Goal: Task Accomplishment & Management: Use online tool/utility

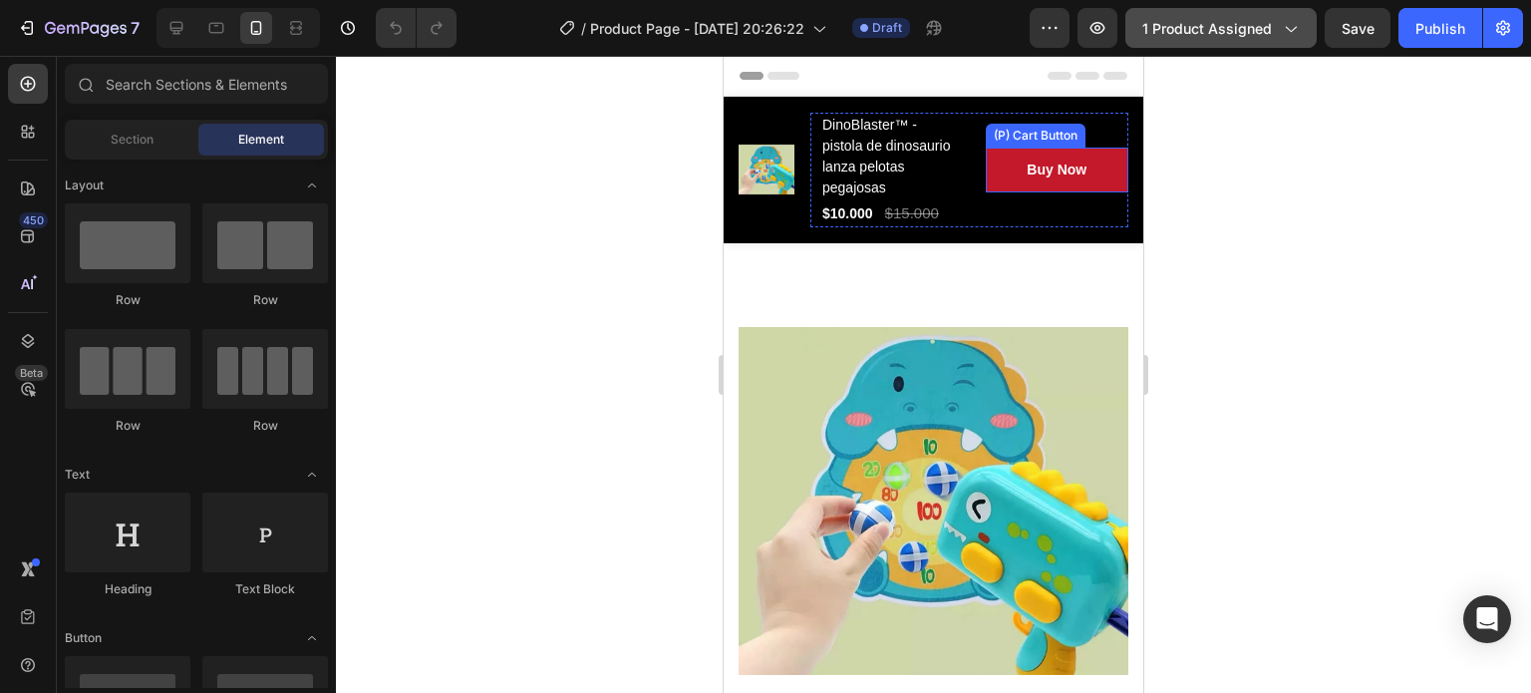
click at [1237, 30] on span "1 product assigned" at bounding box center [1207, 28] width 130 height 21
click at [1175, 23] on span "1 product assigned" at bounding box center [1207, 28] width 130 height 21
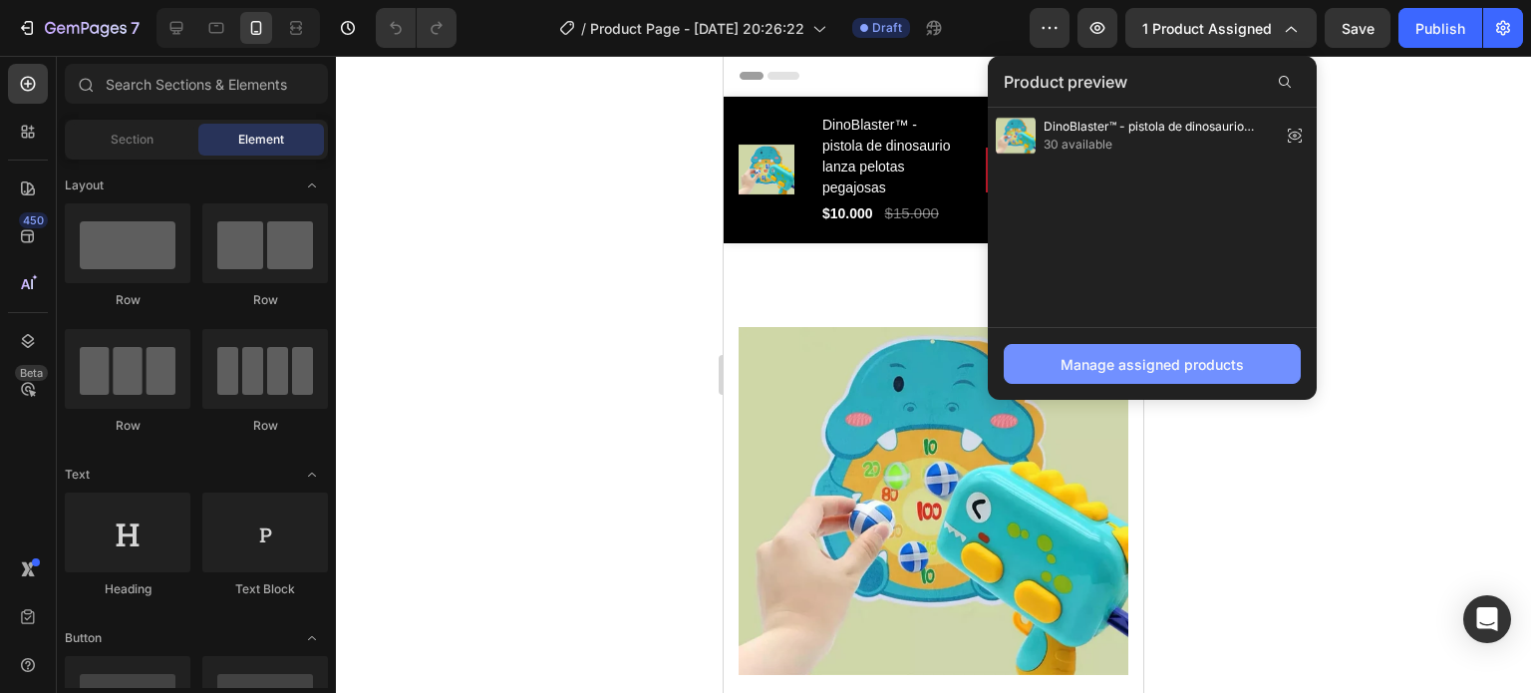
click at [1138, 346] on button "Manage assigned products" at bounding box center [1152, 364] width 297 height 40
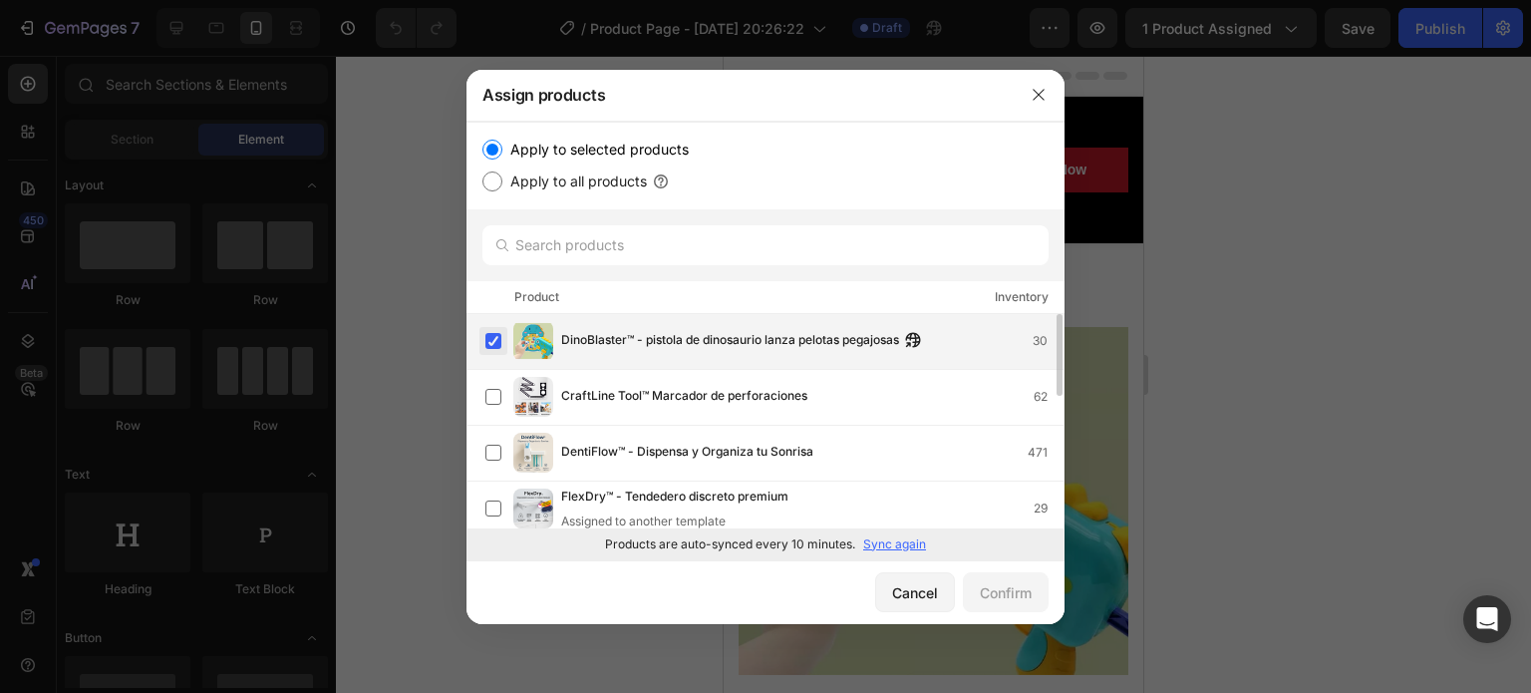
click at [492, 334] on label at bounding box center [493, 341] width 16 height 16
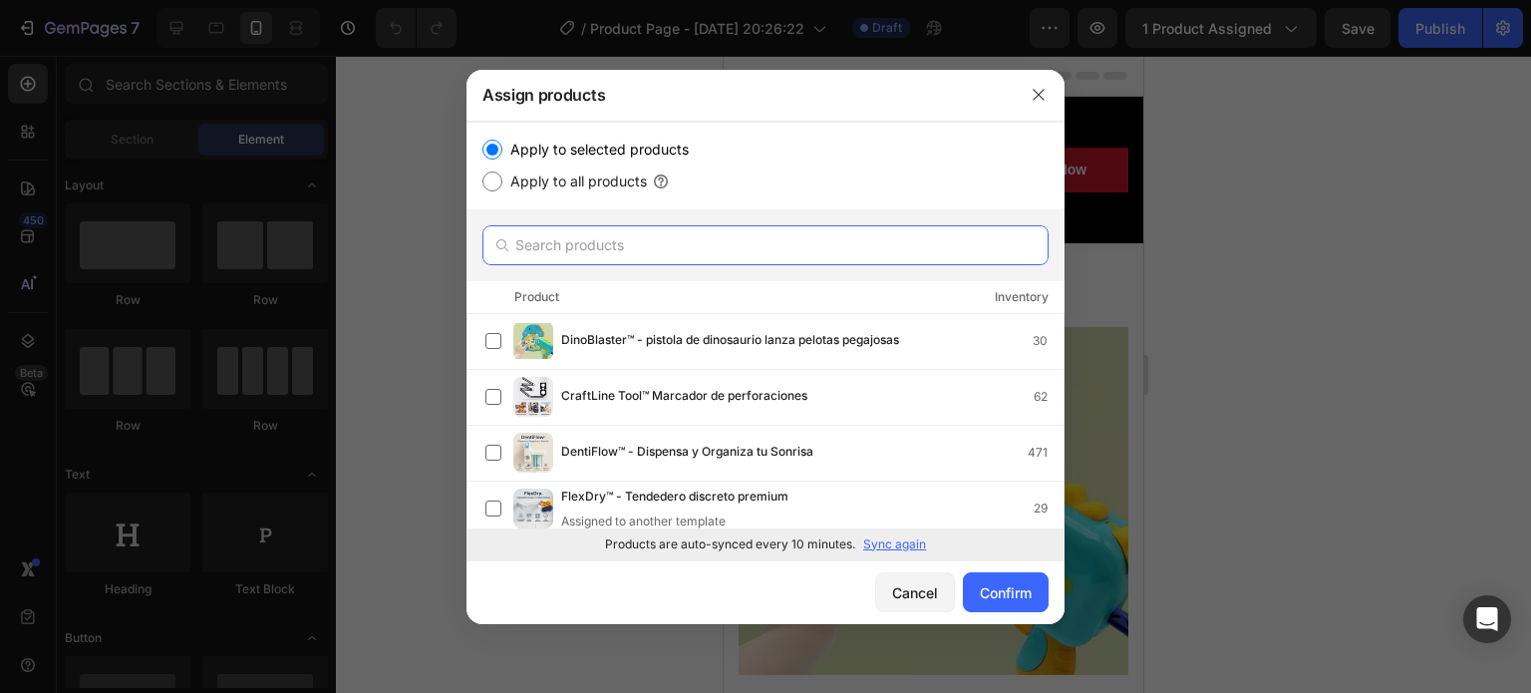
click at [646, 263] on input "text" at bounding box center [765, 245] width 566 height 40
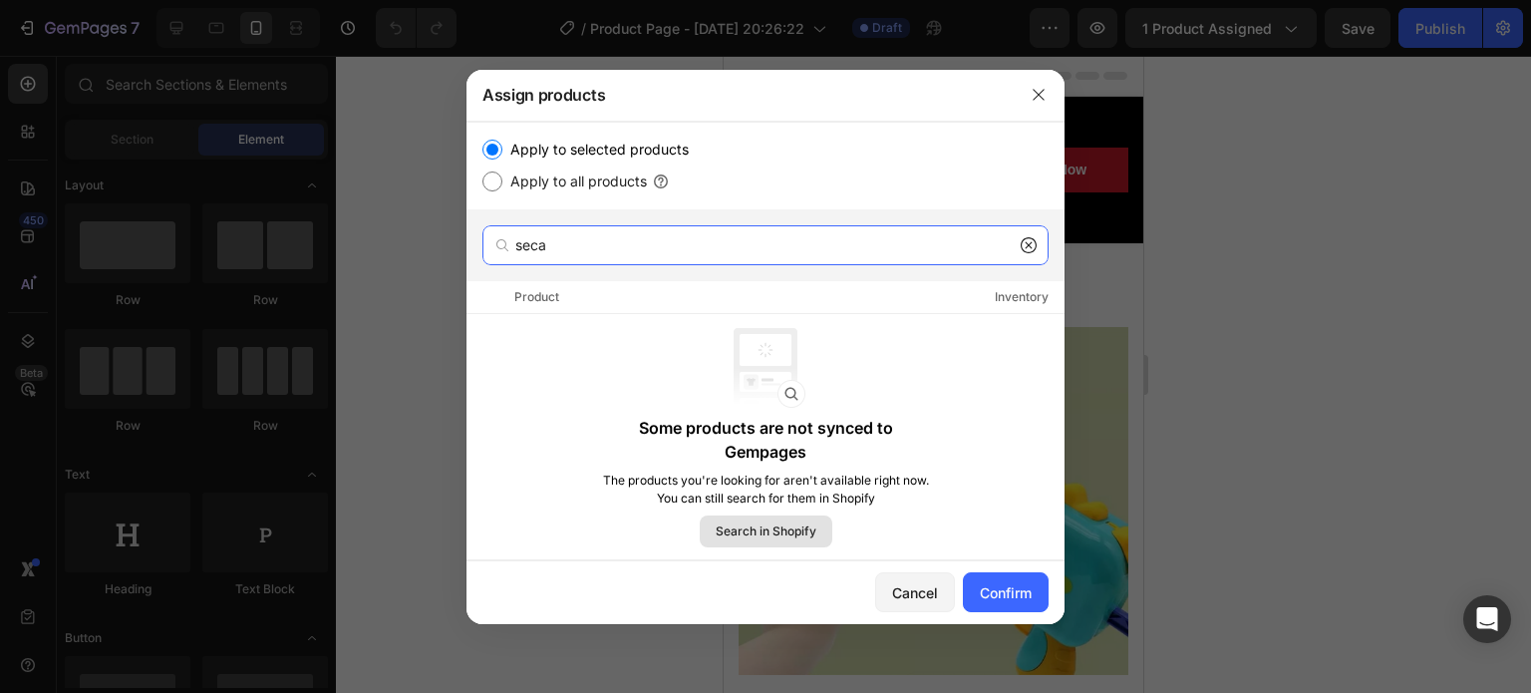
type input "seca"
click at [776, 524] on span "Search in Shopify" at bounding box center [766, 531] width 101 height 18
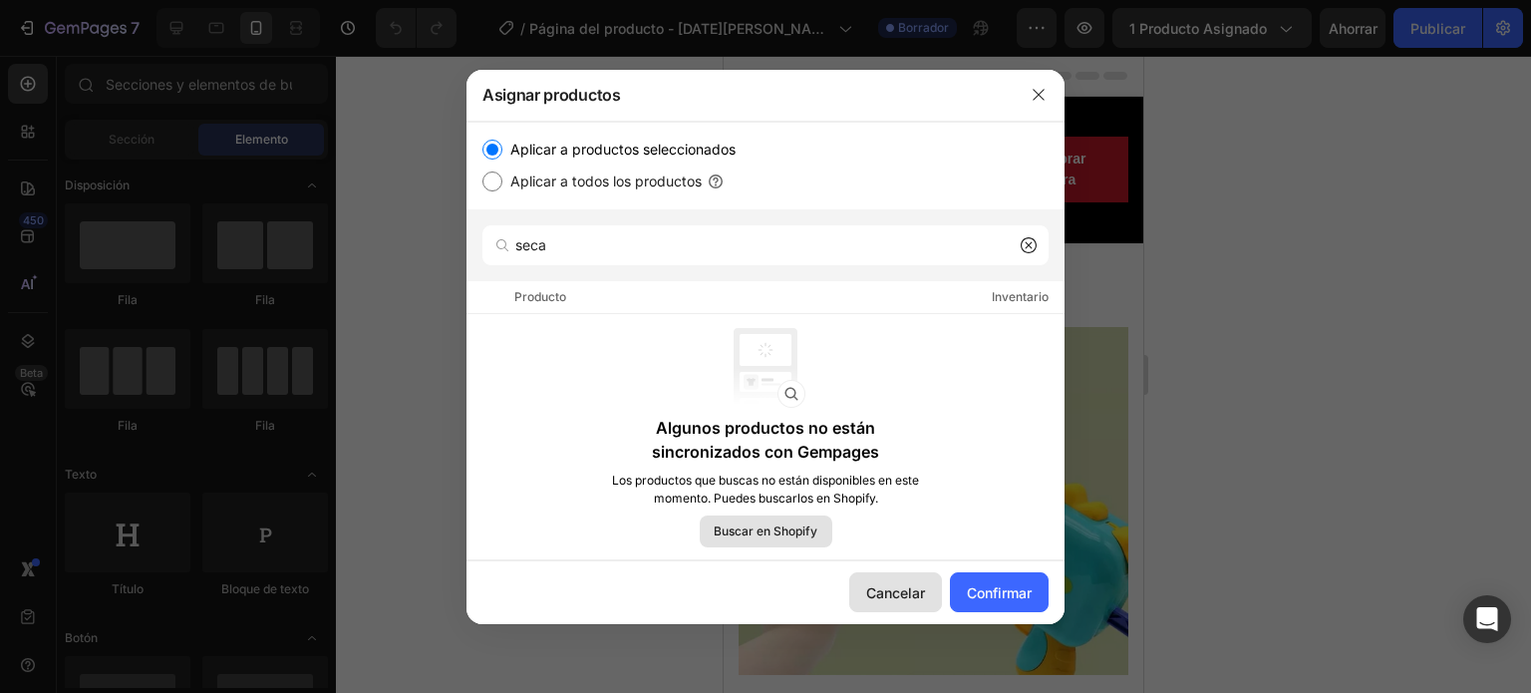
click at [886, 597] on font "Cancelar" at bounding box center [895, 592] width 59 height 17
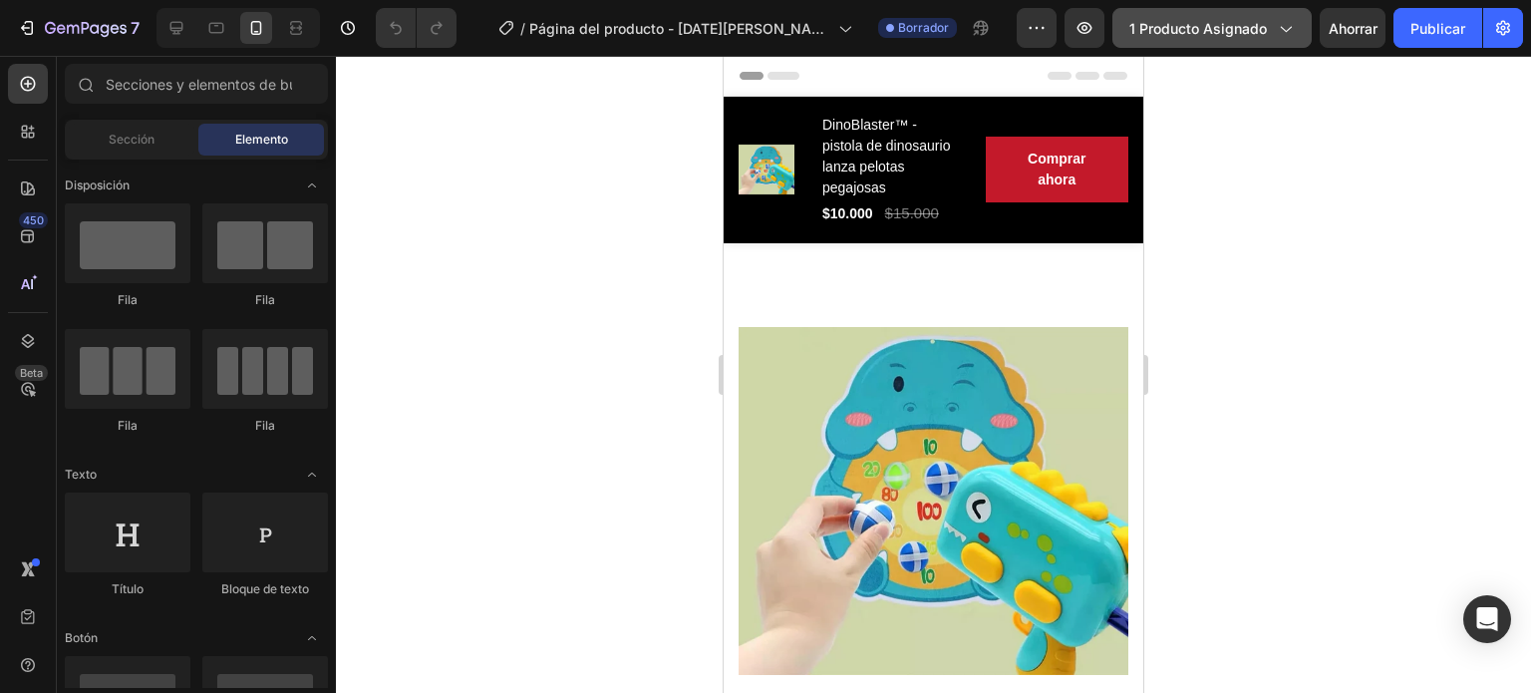
click at [1305, 27] on button "1 producto asignado" at bounding box center [1211, 28] width 199 height 40
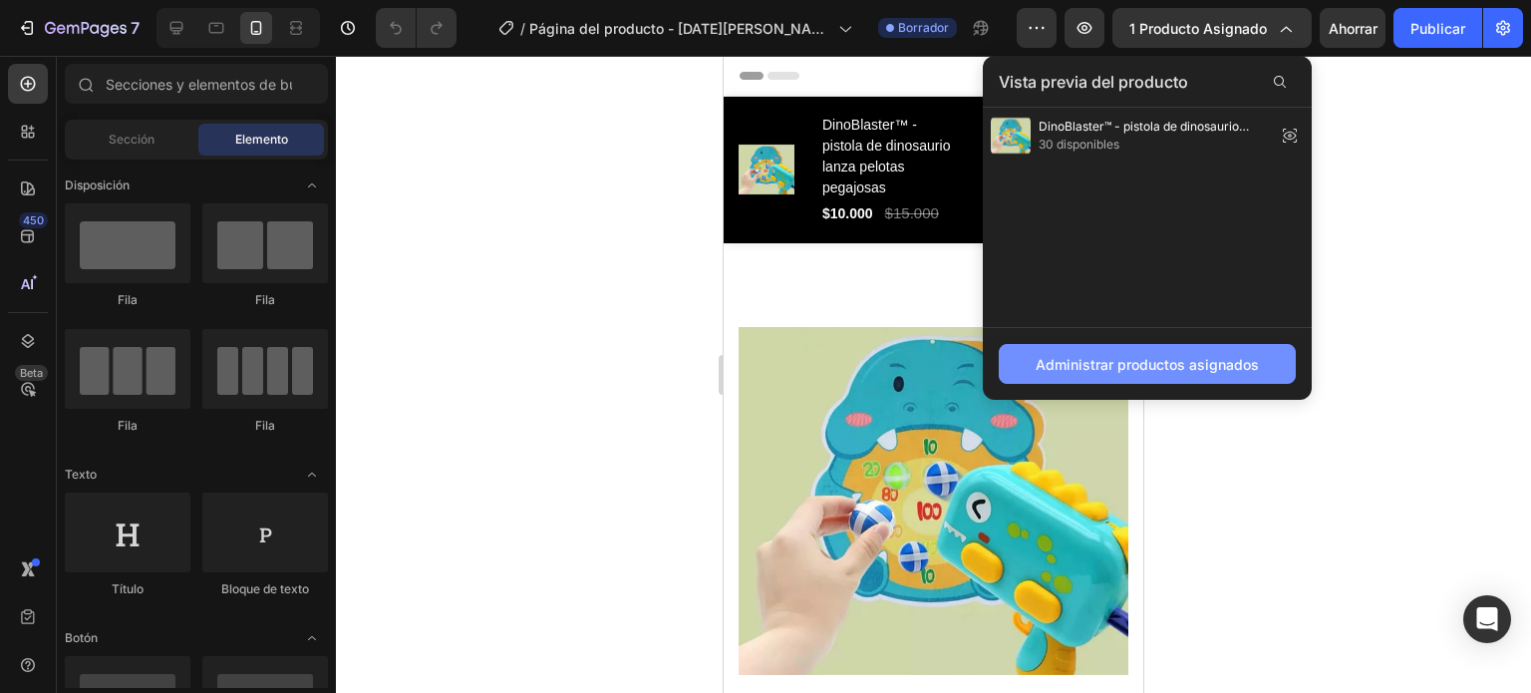
click at [1036, 371] on font "Administrar productos asignados" at bounding box center [1147, 364] width 223 height 17
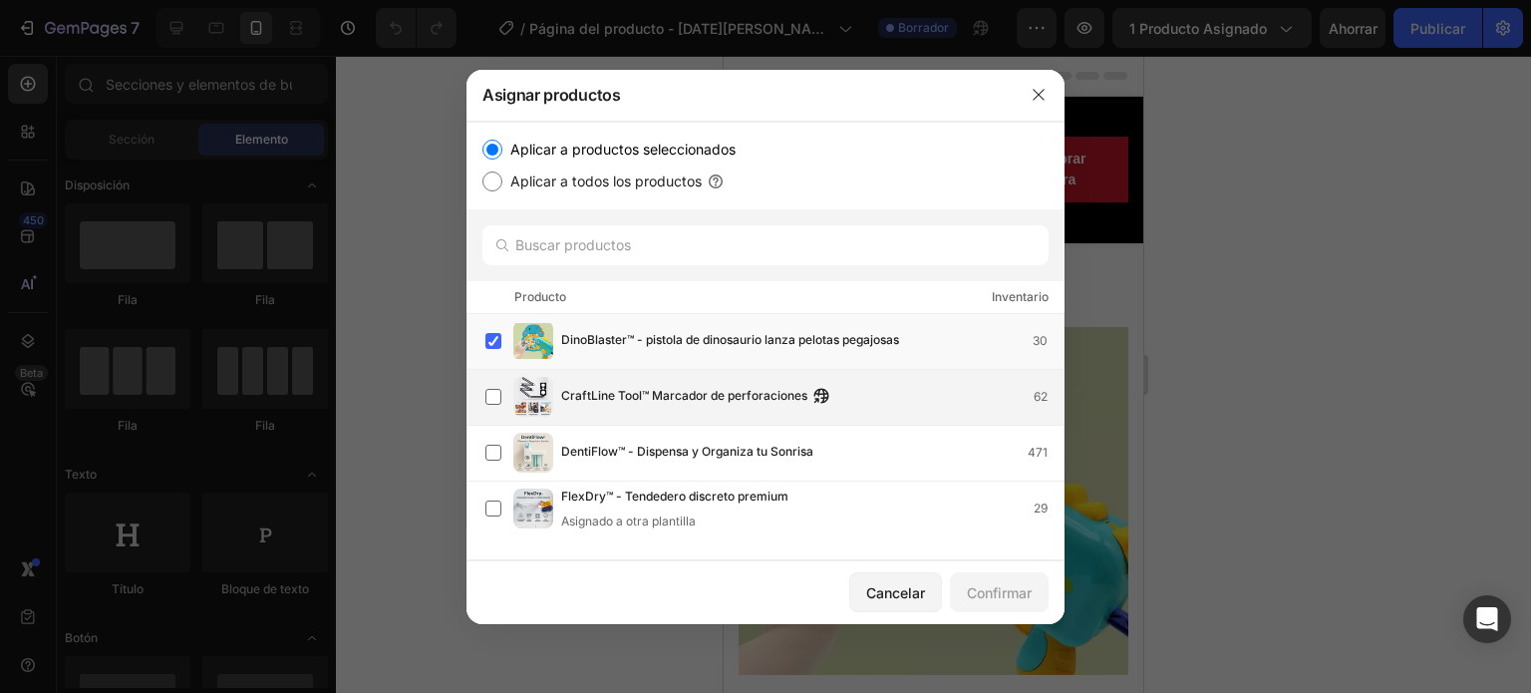
scroll to position [383, 0]
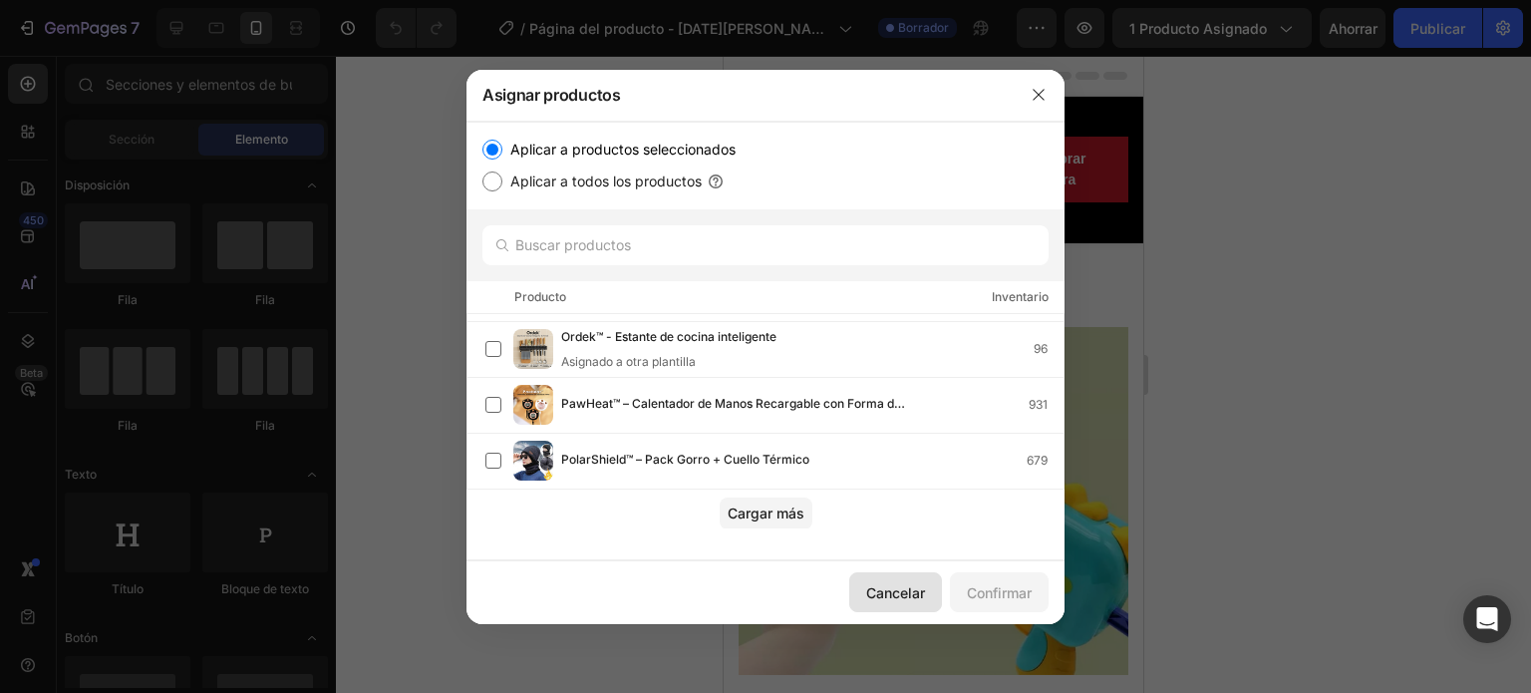
click at [869, 593] on font "Cancelar" at bounding box center [895, 592] width 59 height 17
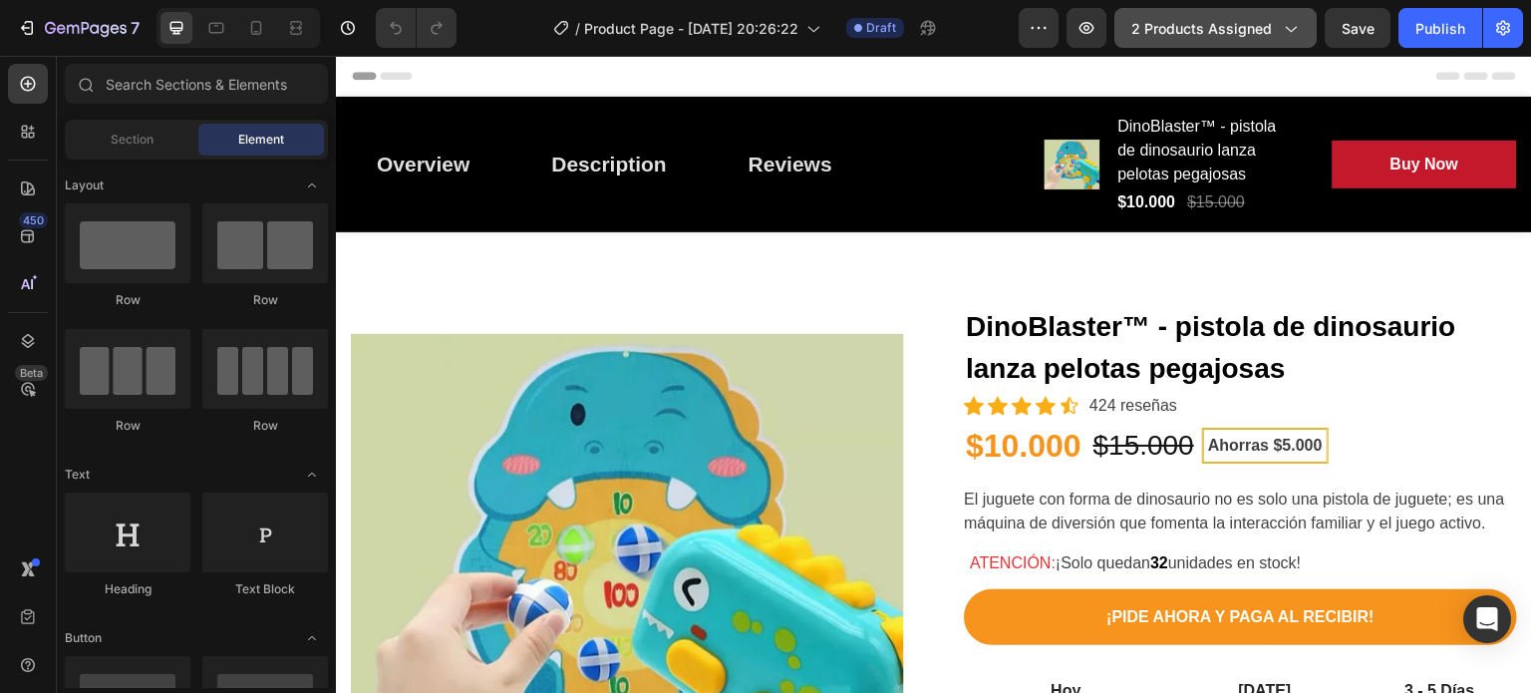
click at [1213, 42] on button "2 products assigned" at bounding box center [1215, 28] width 202 height 40
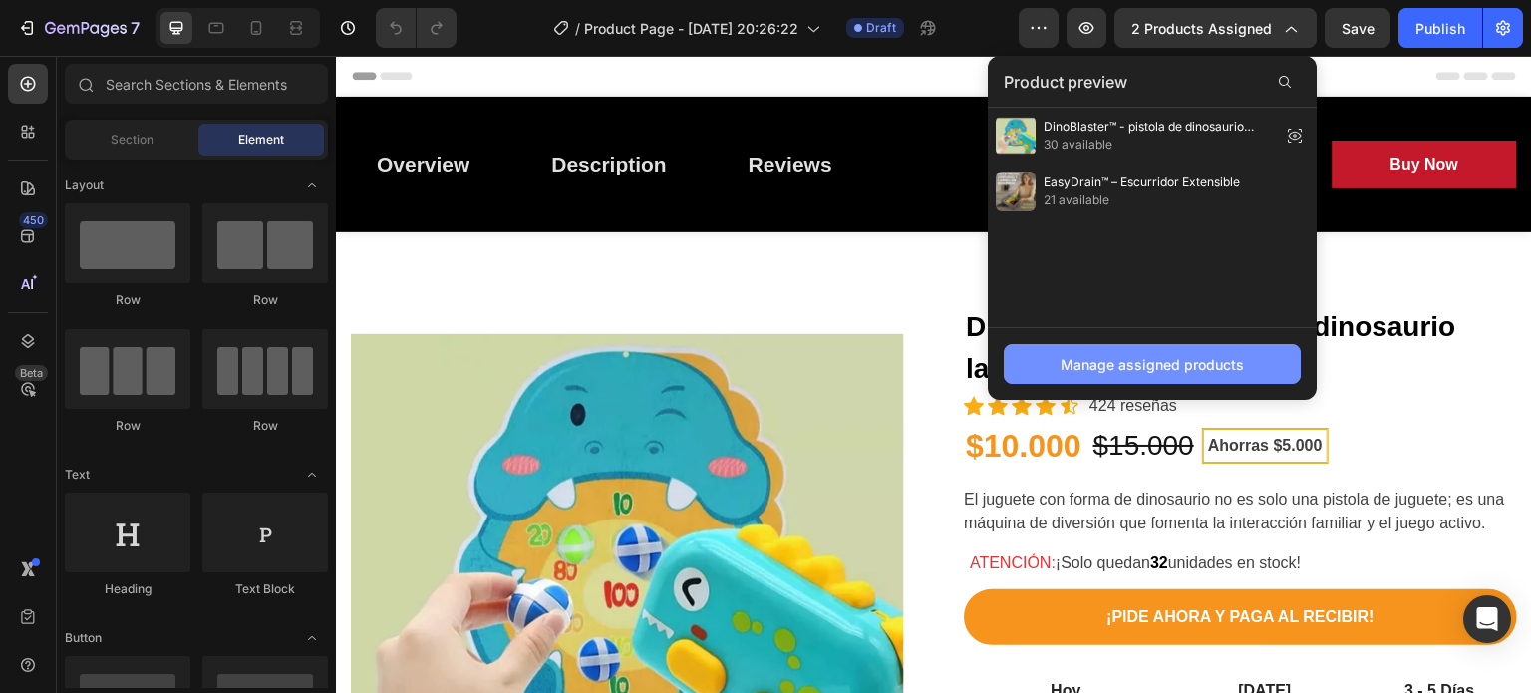
click at [1138, 349] on button "Manage assigned products" at bounding box center [1152, 364] width 297 height 40
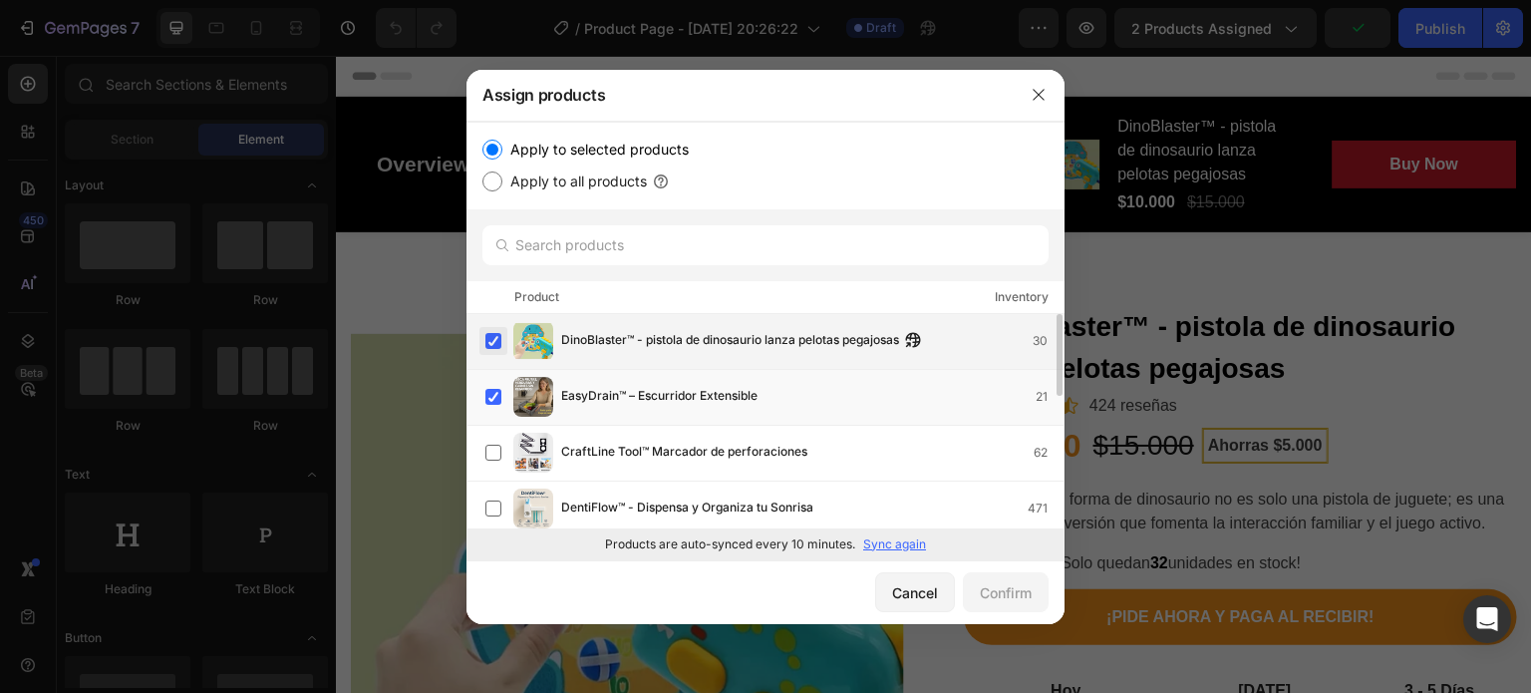
click at [492, 336] on label at bounding box center [493, 341] width 16 height 16
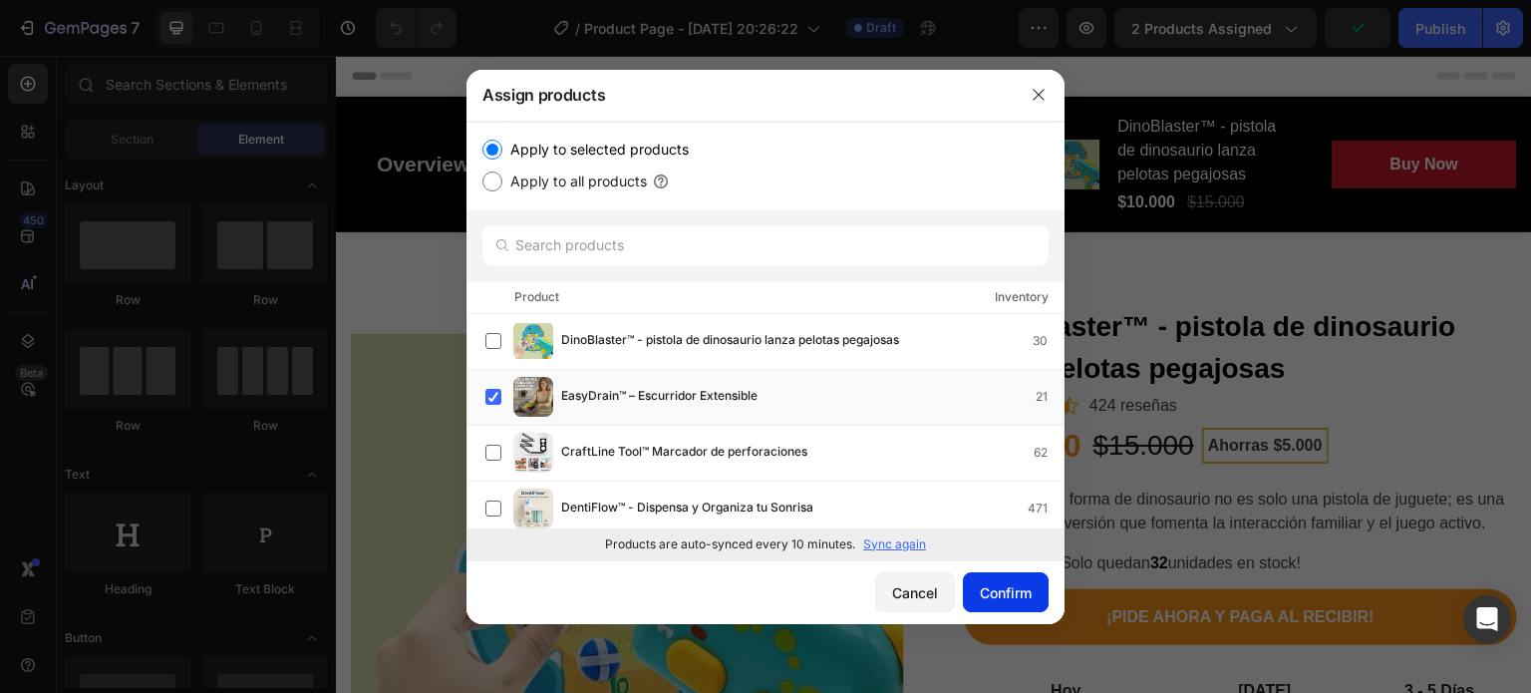
click at [977, 580] on button "Confirm" at bounding box center [1006, 592] width 86 height 40
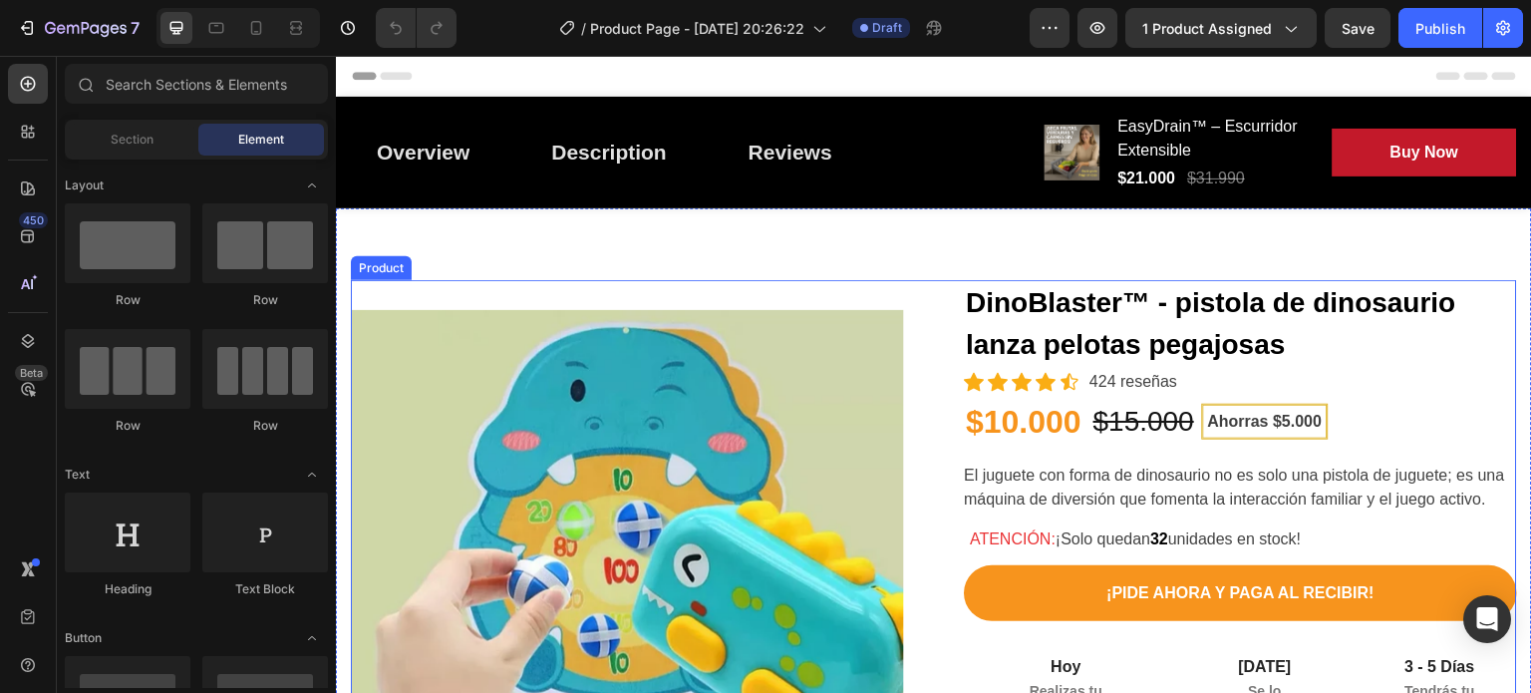
click at [923, 285] on div "Product Images DinoBlaster™ - pistola de dinosaurio lanza pelotas pegajosas (P)…" at bounding box center [934, 627] width 1166 height 695
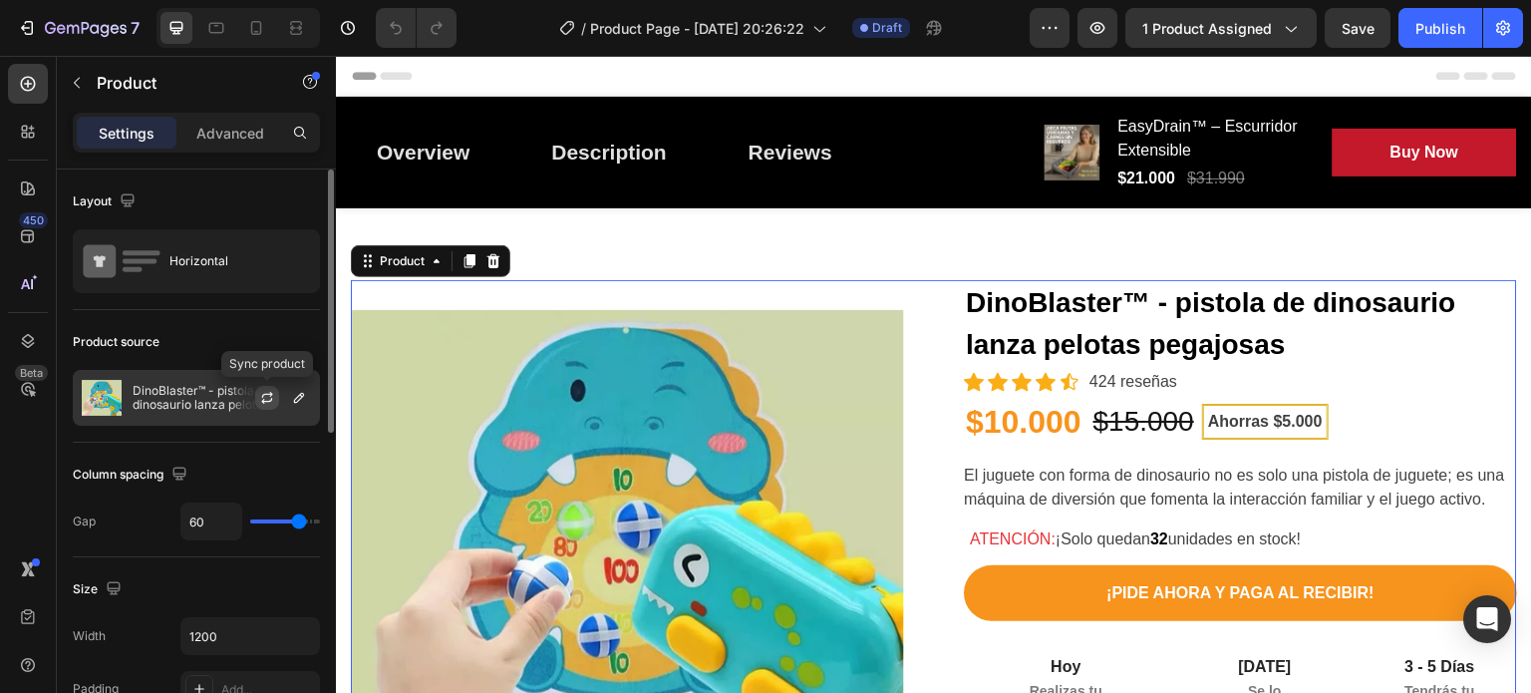
click at [271, 398] on icon "button" at bounding box center [266, 401] width 11 height 6
click at [295, 398] on icon "button" at bounding box center [299, 398] width 16 height 16
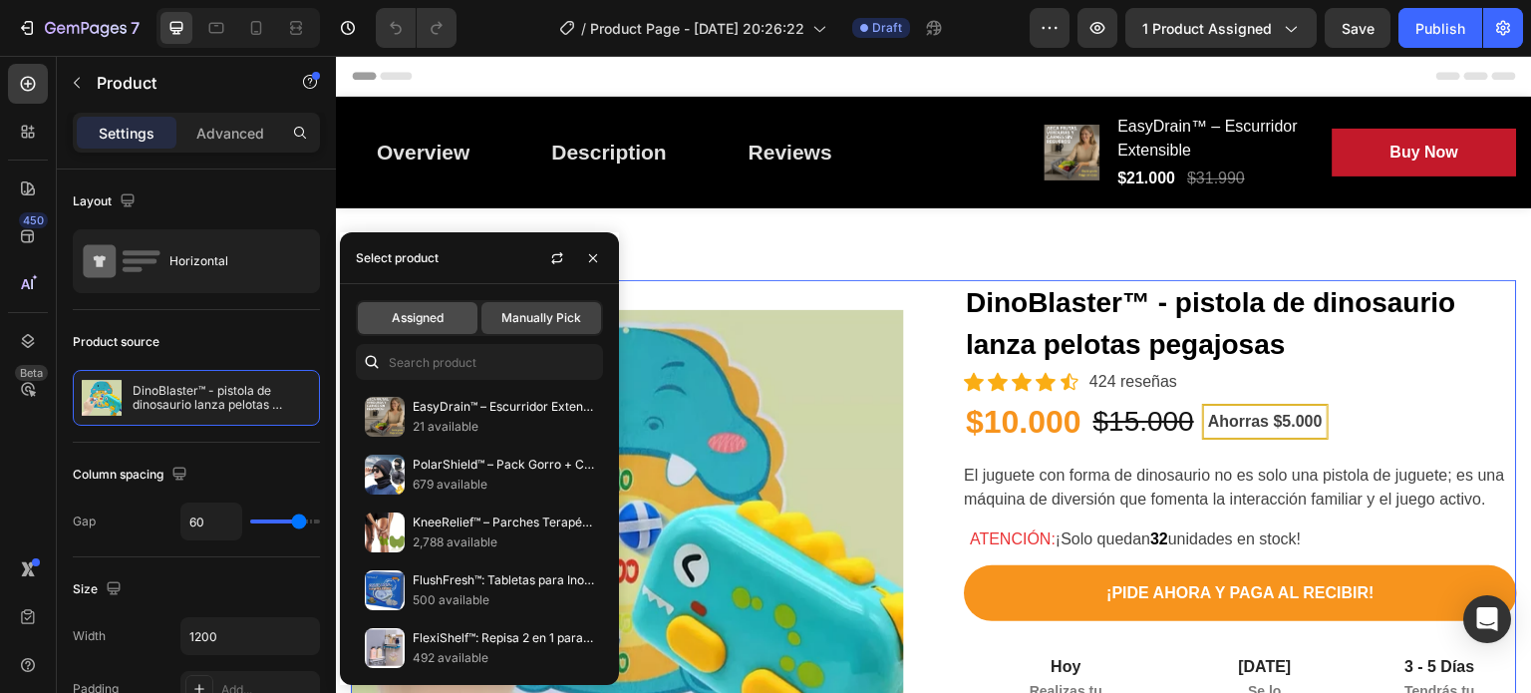
click at [443, 322] on span "Assigned" at bounding box center [418, 318] width 52 height 18
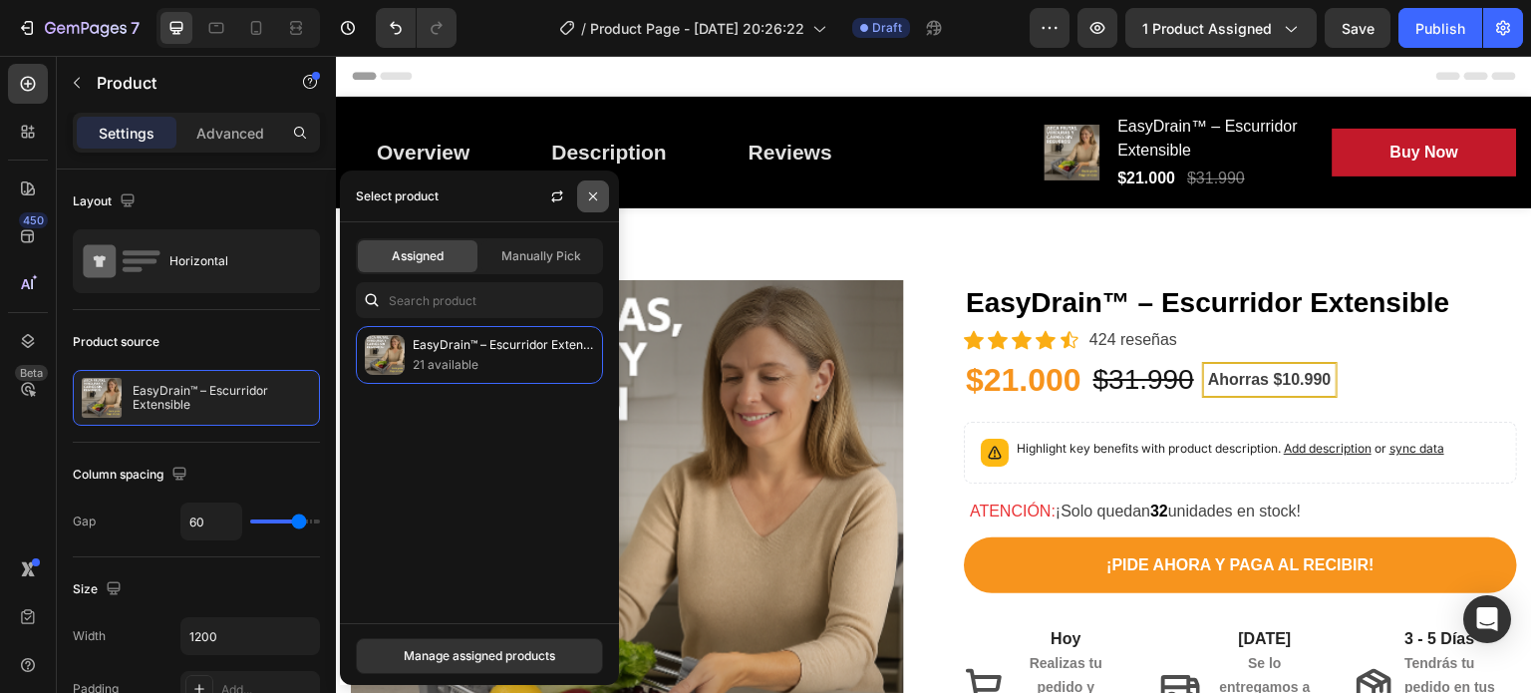
click at [585, 186] on button "button" at bounding box center [593, 196] width 32 height 32
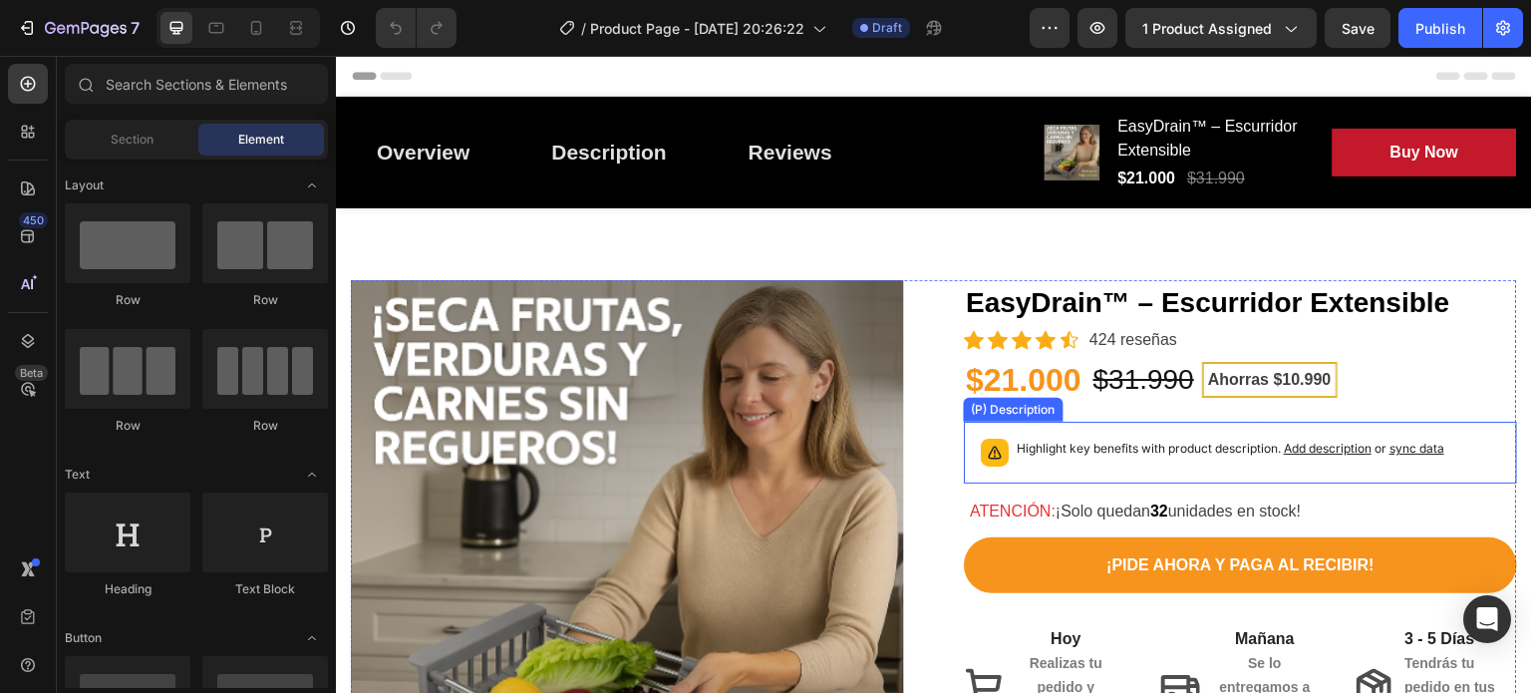
click at [1435, 450] on span "sync data" at bounding box center [1416, 448] width 55 height 15
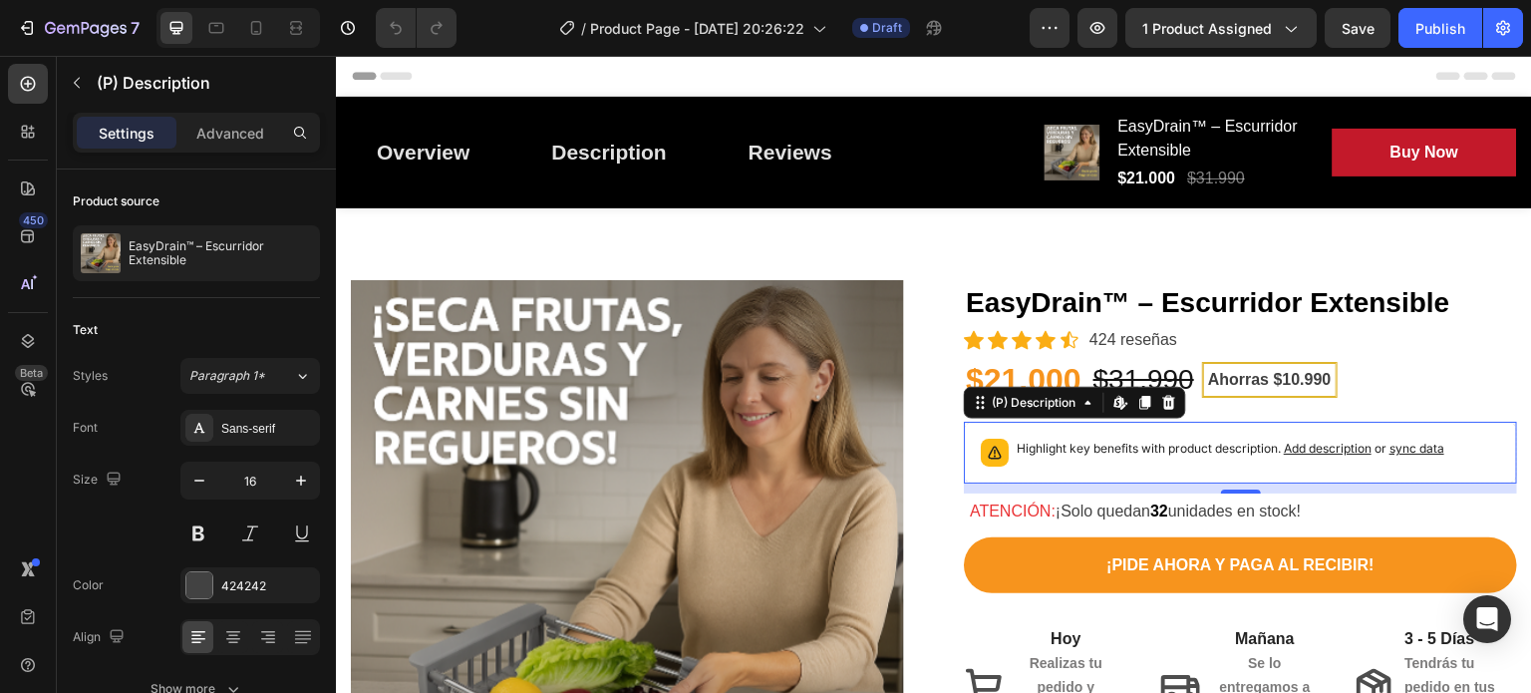
click at [1407, 445] on span "sync data" at bounding box center [1416, 448] width 55 height 15
click at [1340, 447] on span "Add description" at bounding box center [1328, 448] width 88 height 15
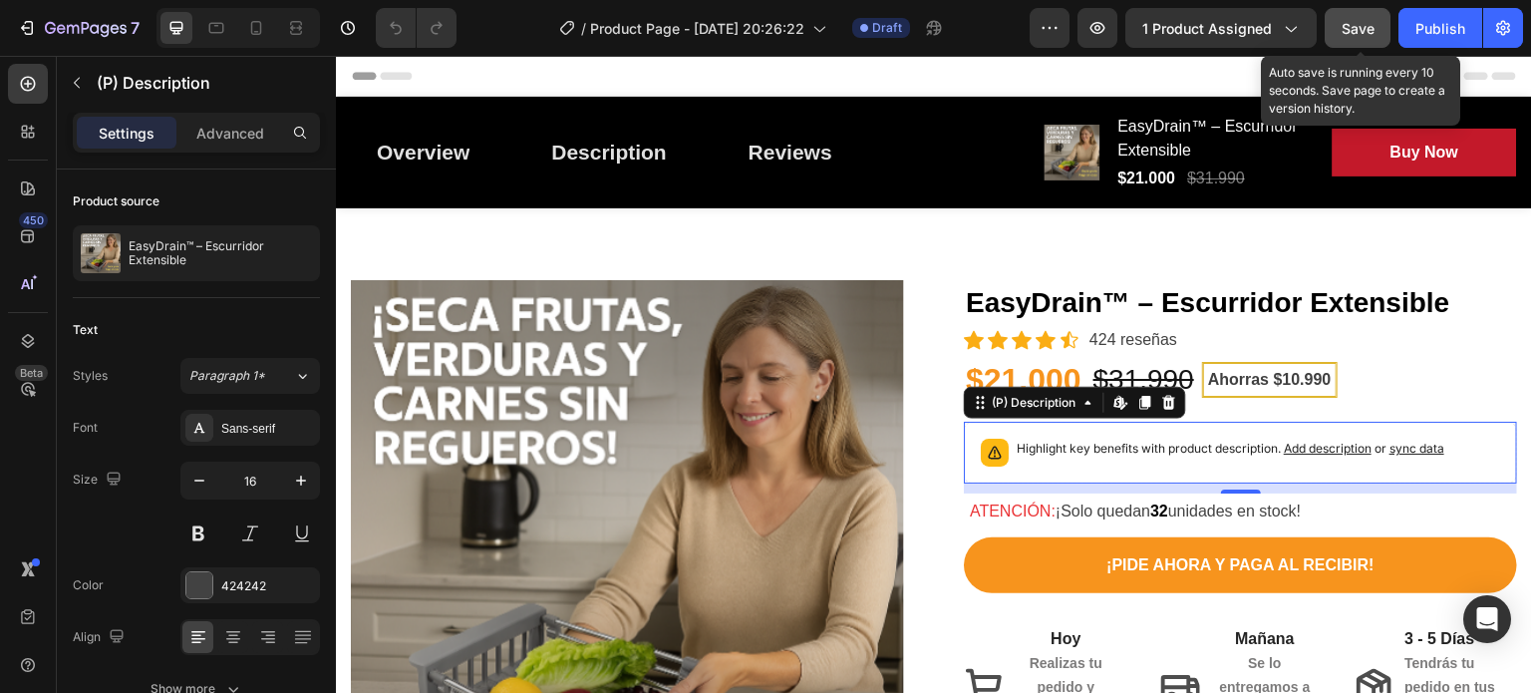
click at [1342, 28] on span "Save" at bounding box center [1358, 28] width 33 height 17
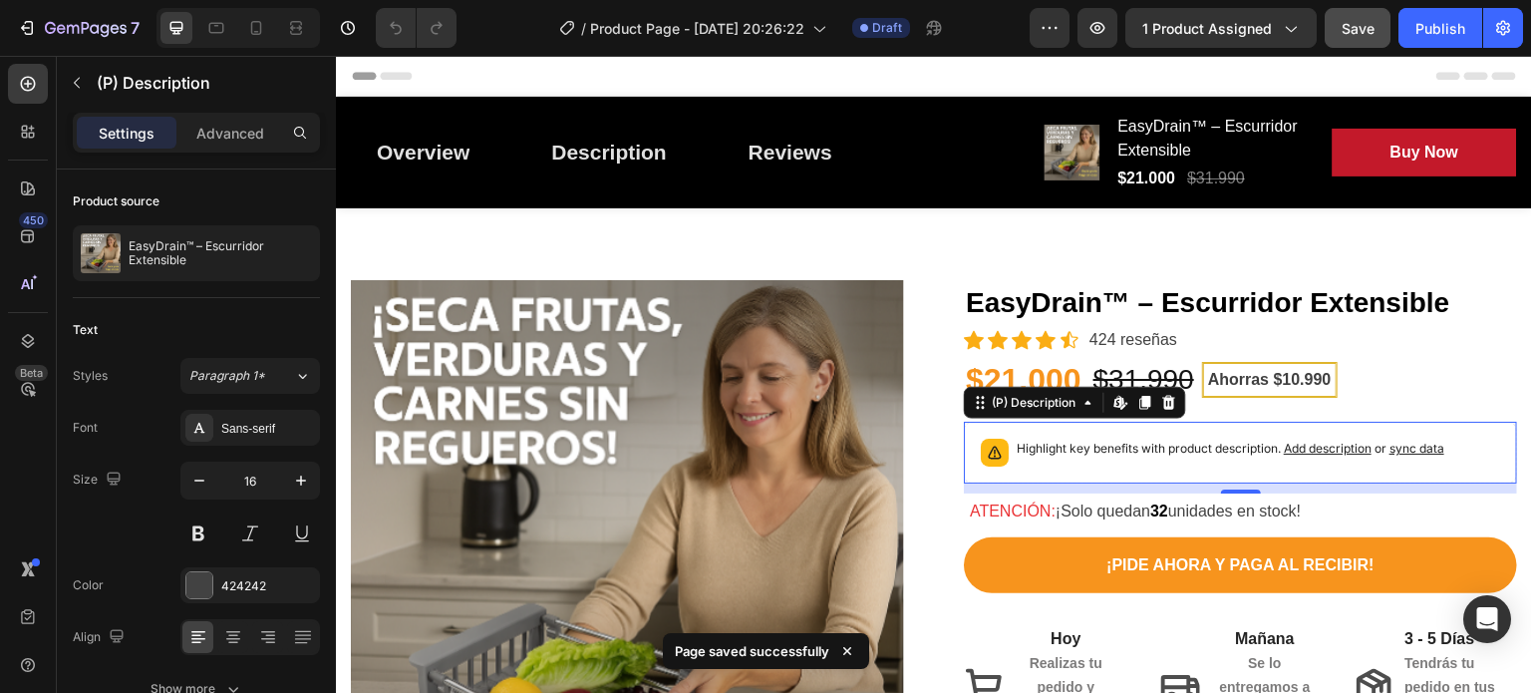
click at [1399, 452] on span "sync data" at bounding box center [1416, 448] width 55 height 15
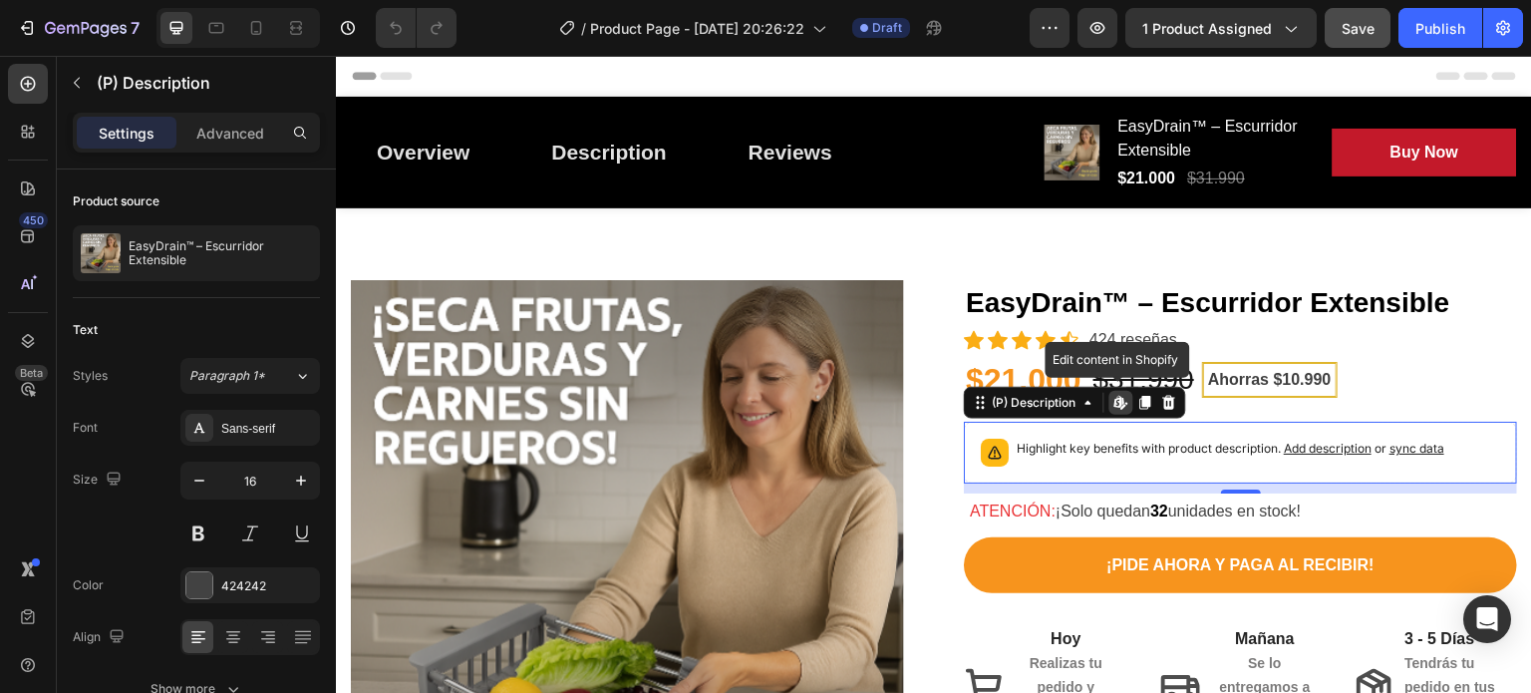
click at [1114, 403] on icon at bounding box center [1118, 402] width 8 height 12
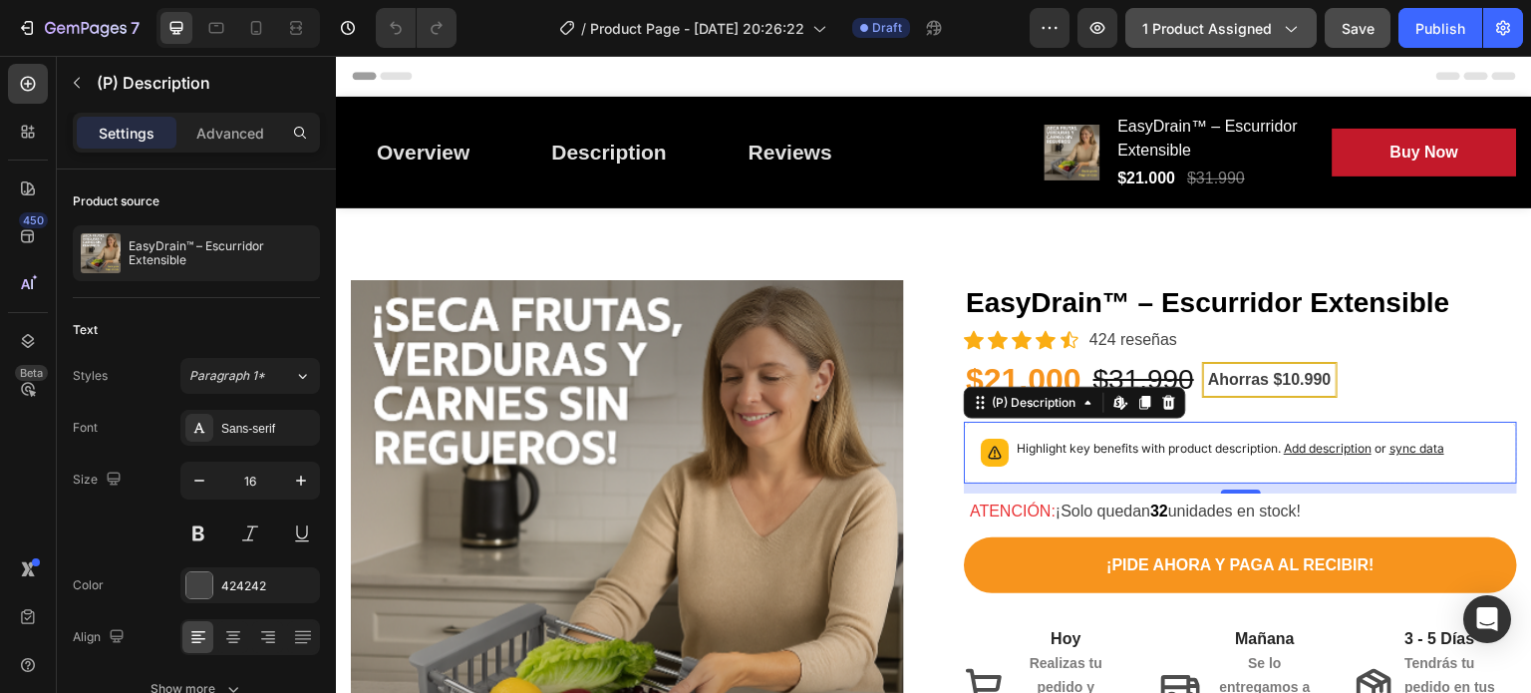
click at [1294, 30] on icon "button" at bounding box center [1290, 28] width 20 height 20
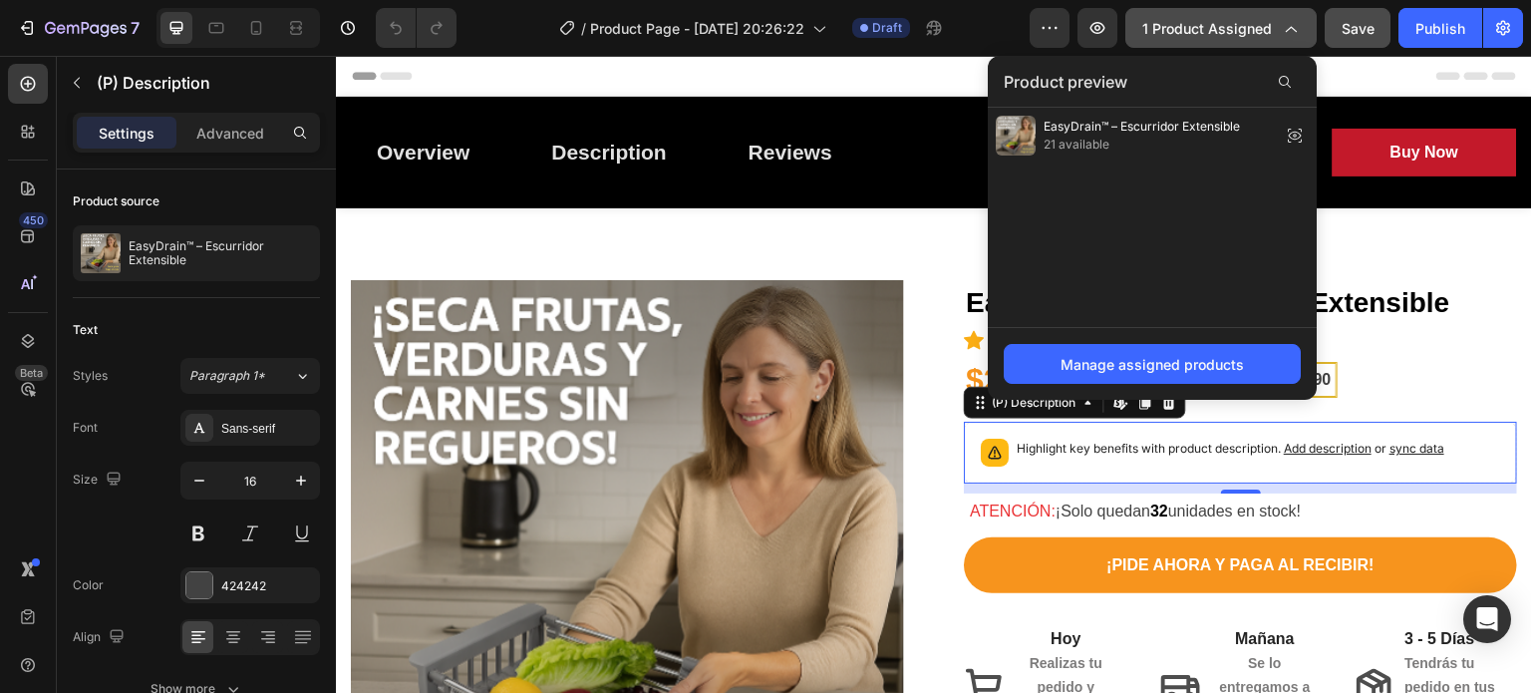
click at [1294, 30] on icon "button" at bounding box center [1290, 28] width 20 height 20
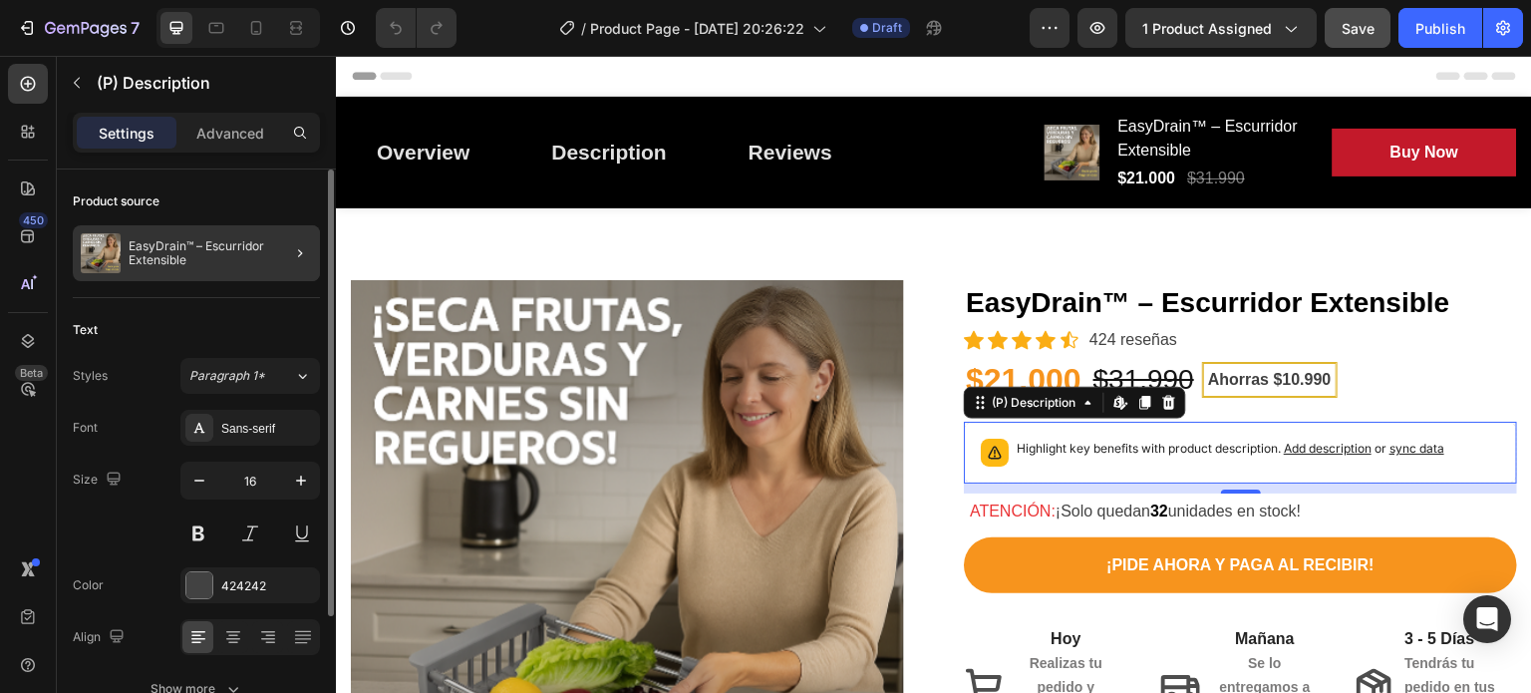
click at [275, 259] on div at bounding box center [292, 253] width 56 height 56
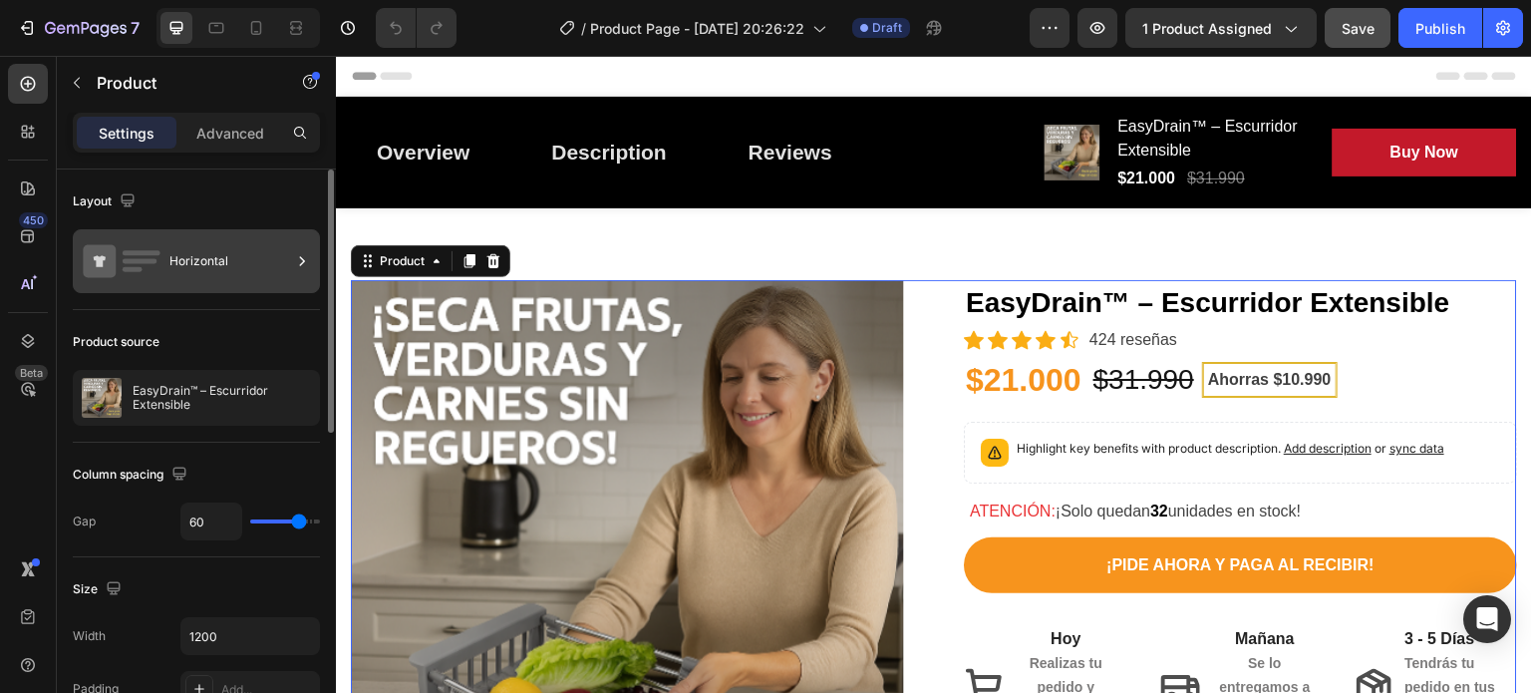
click at [222, 270] on div "Horizontal" at bounding box center [230, 261] width 122 height 46
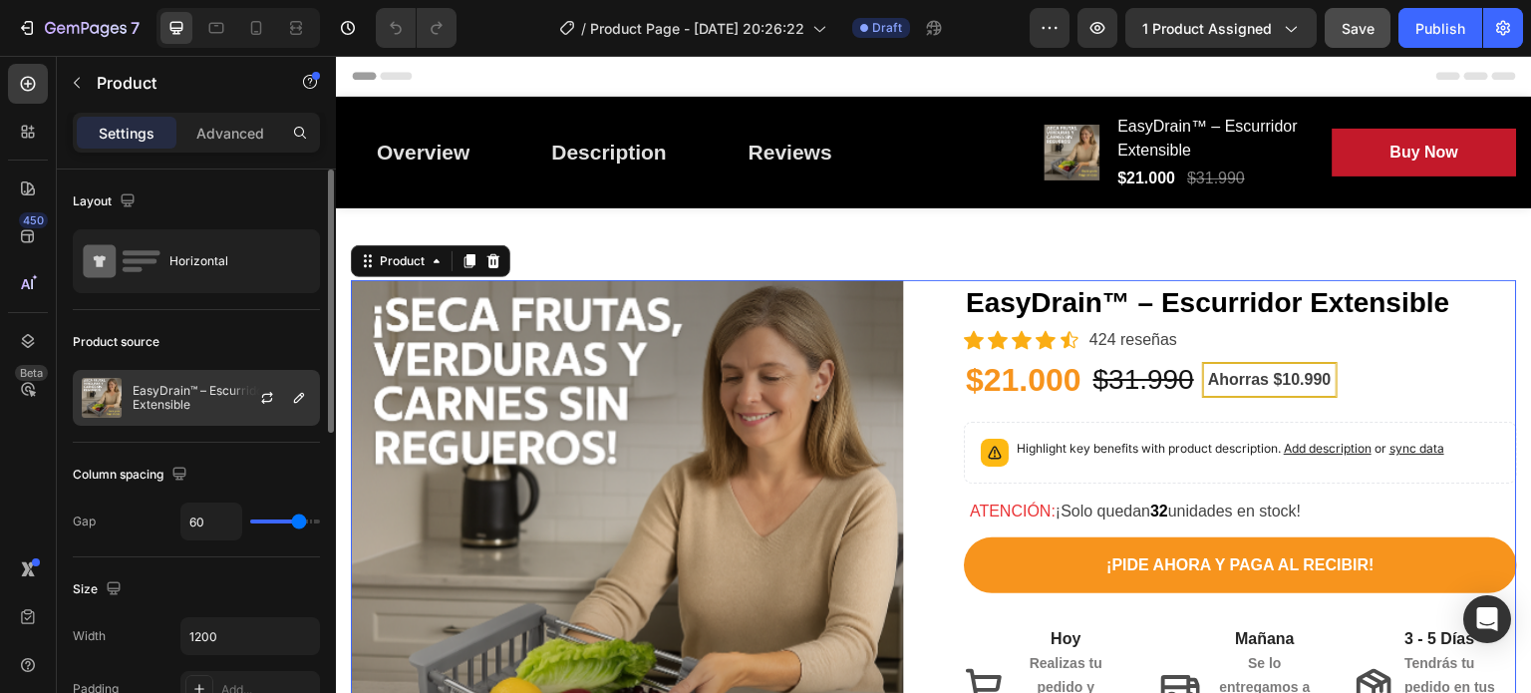
click at [219, 395] on p "EasyDrain™ – Escurridor Extensible" at bounding box center [222, 398] width 178 height 28
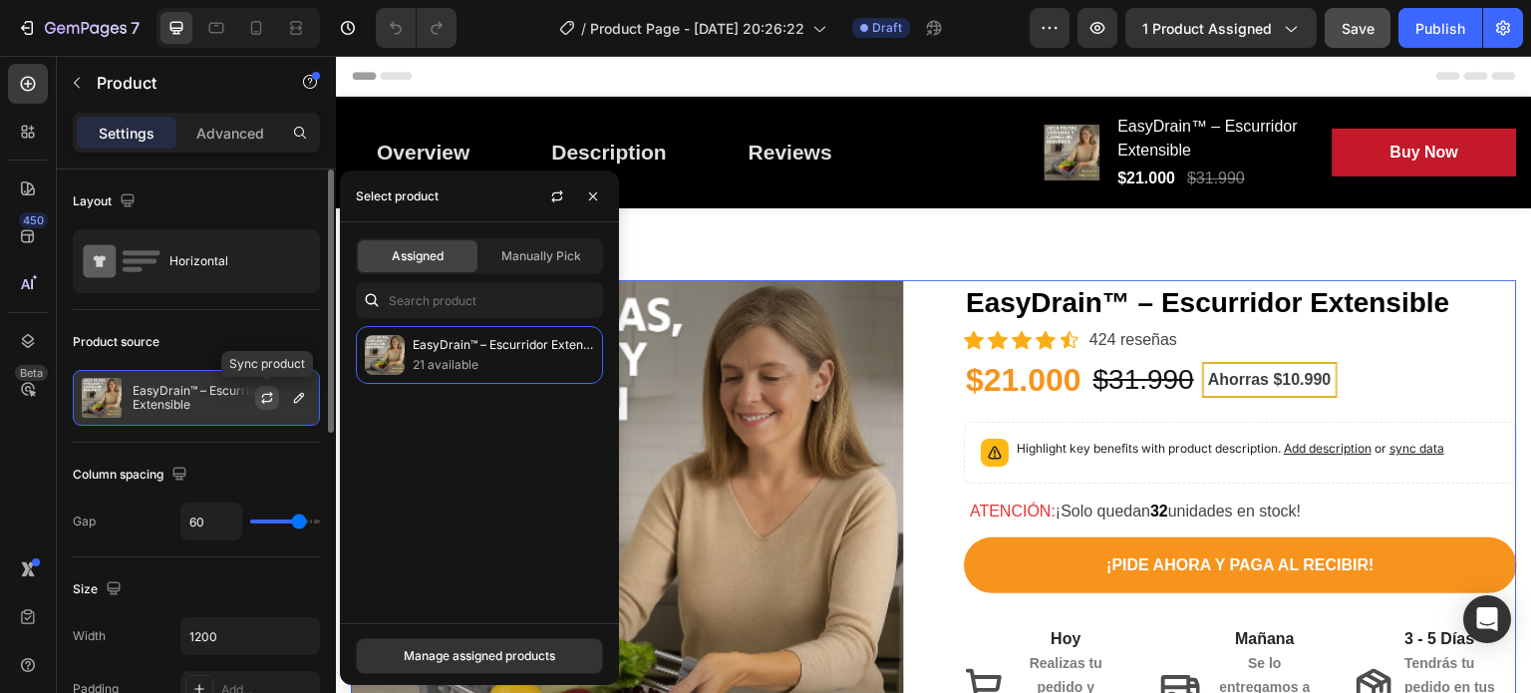
click at [263, 397] on icon "button" at bounding box center [267, 398] width 16 height 16
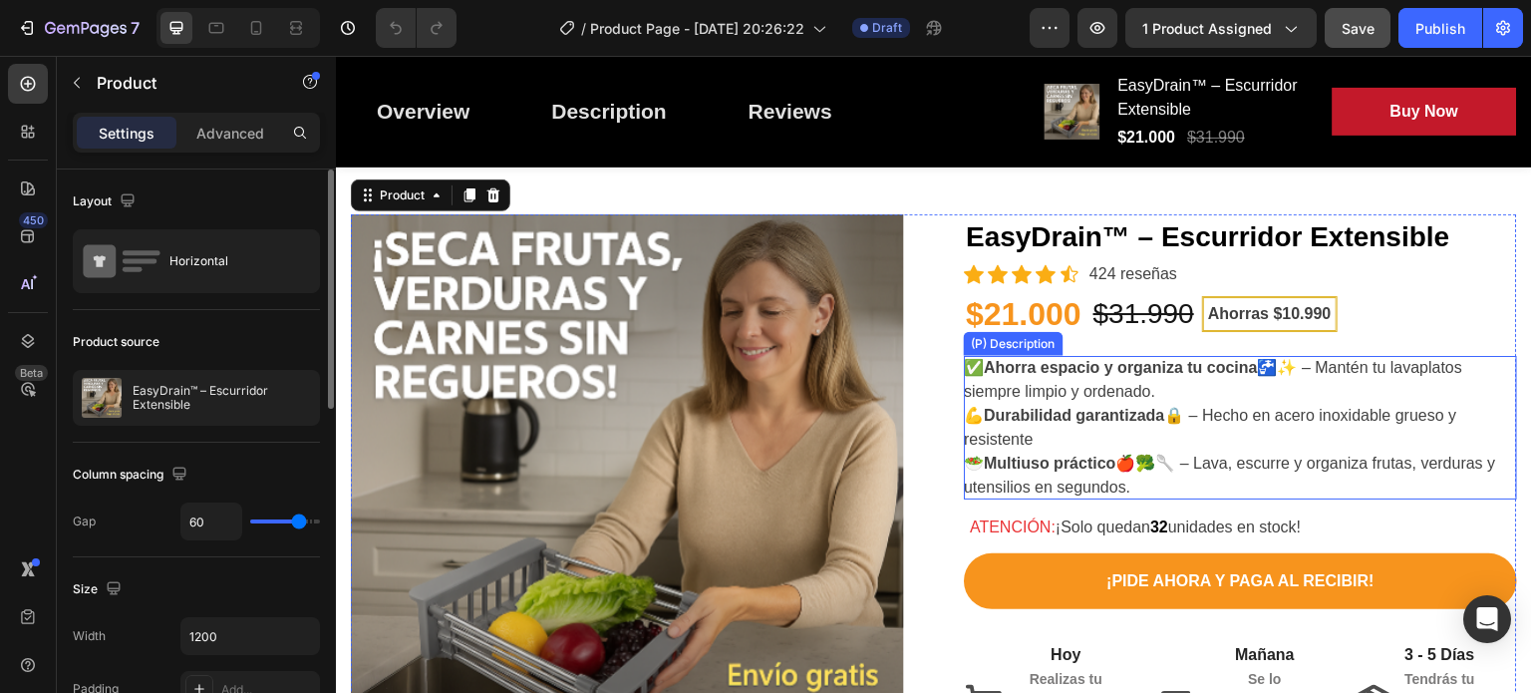
scroll to position [98, 0]
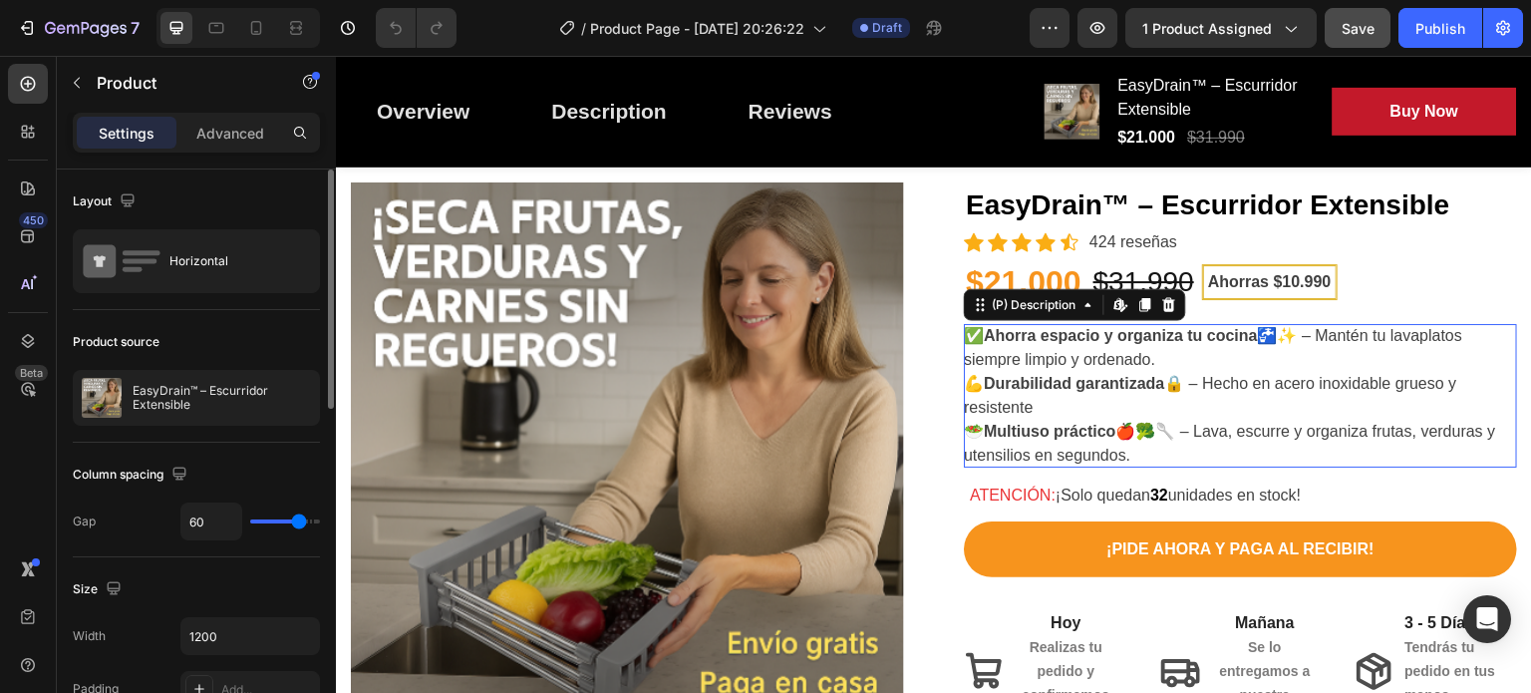
click at [1201, 399] on div "✅ Ahorra espacio y organiza tu cocina 🚰✨ – Mantén tu lavaplatos siempre limpio …" at bounding box center [1240, 396] width 553 height 144
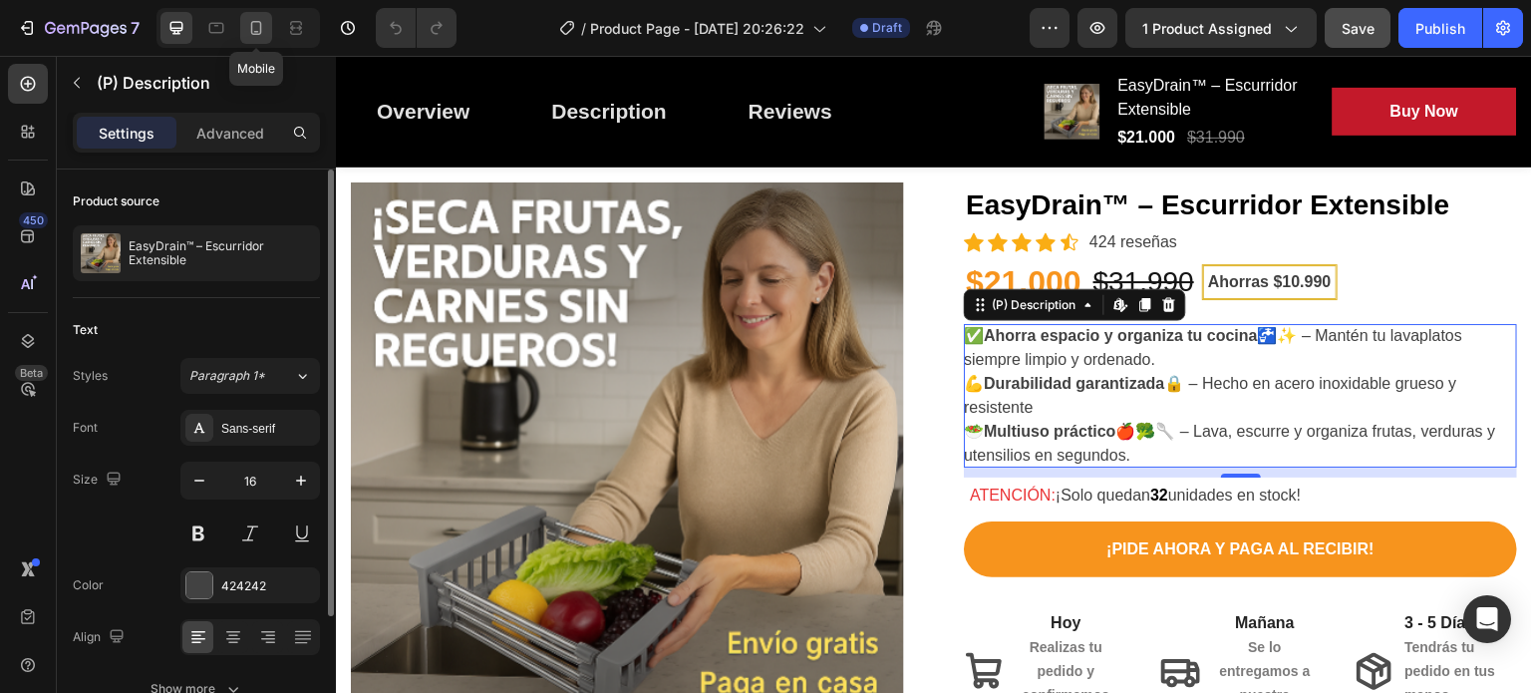
click at [244, 27] on div at bounding box center [256, 28] width 32 height 32
type input "14"
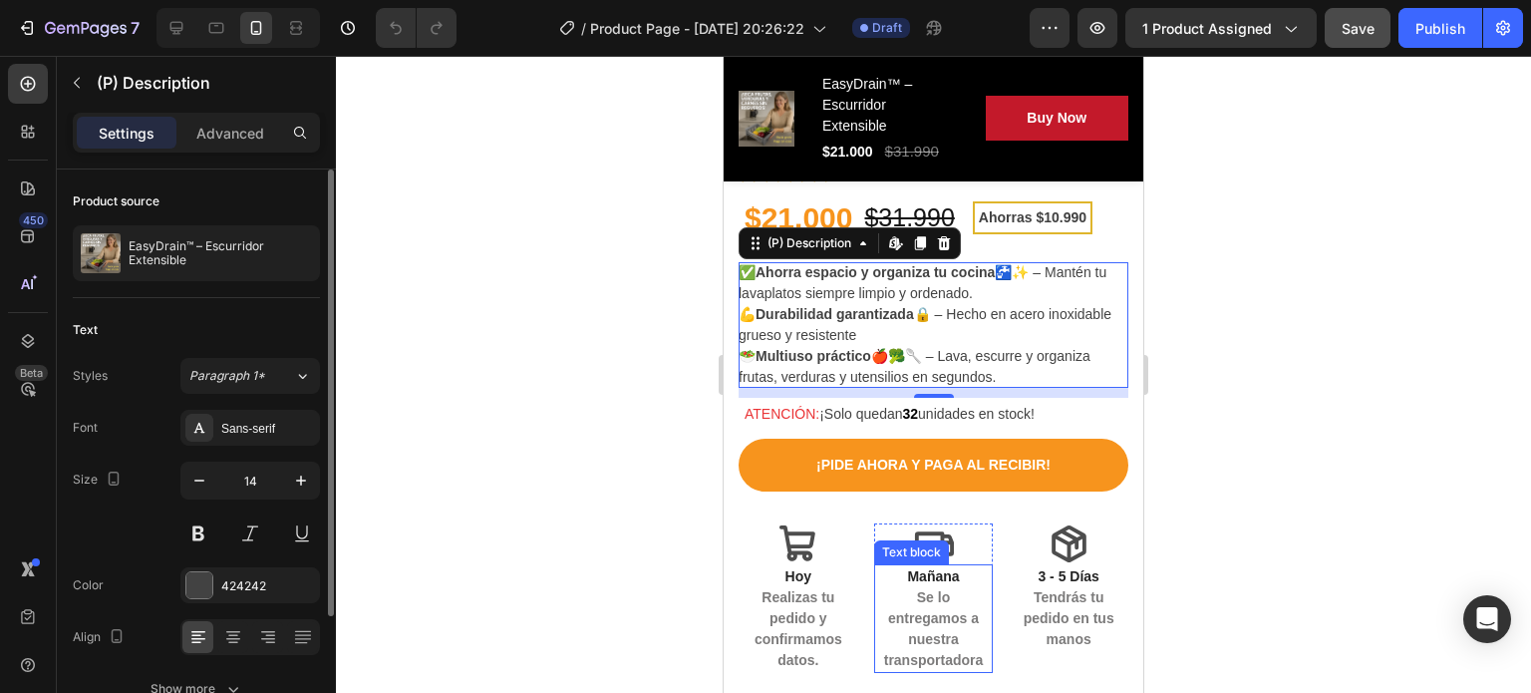
scroll to position [641, 0]
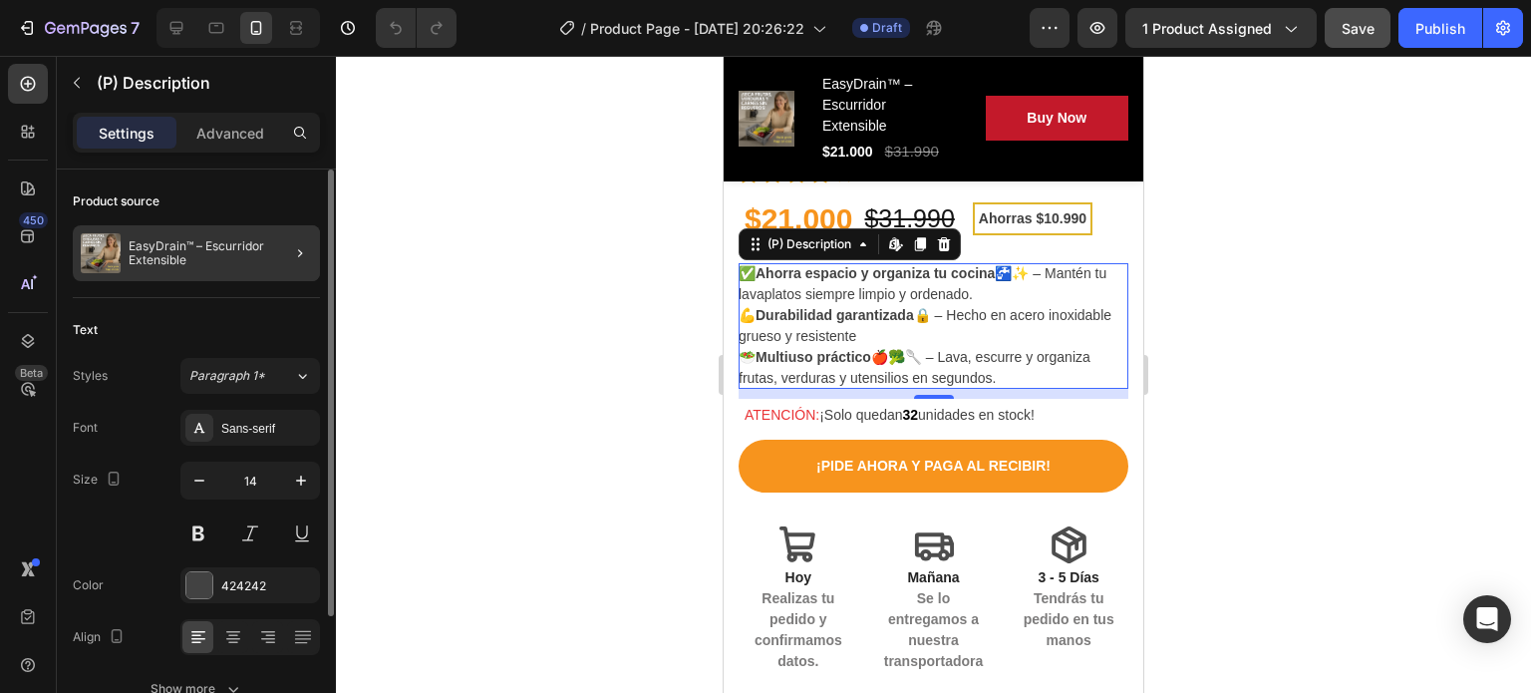
click at [278, 246] on div at bounding box center [292, 253] width 56 height 56
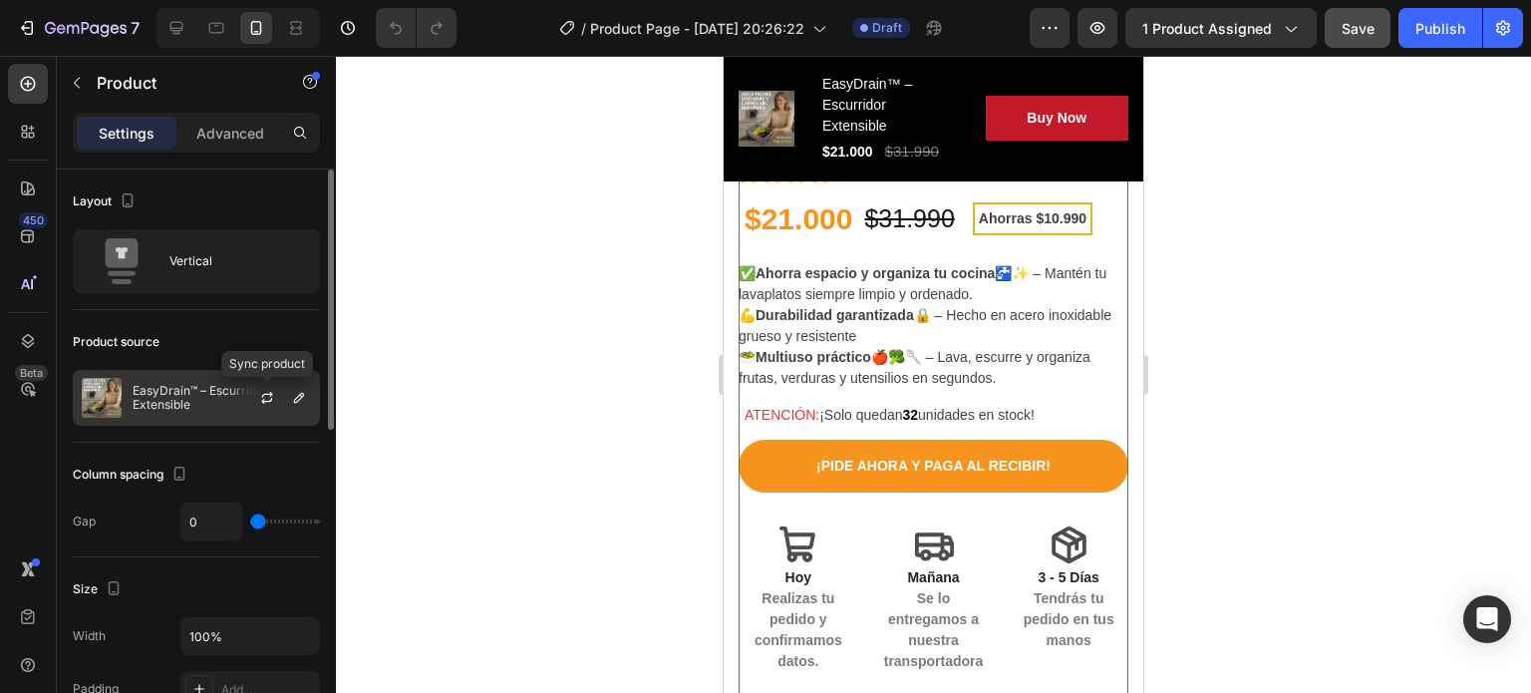
click at [287, 390] on div at bounding box center [299, 398] width 24 height 24
click at [275, 392] on button "button" at bounding box center [267, 398] width 24 height 24
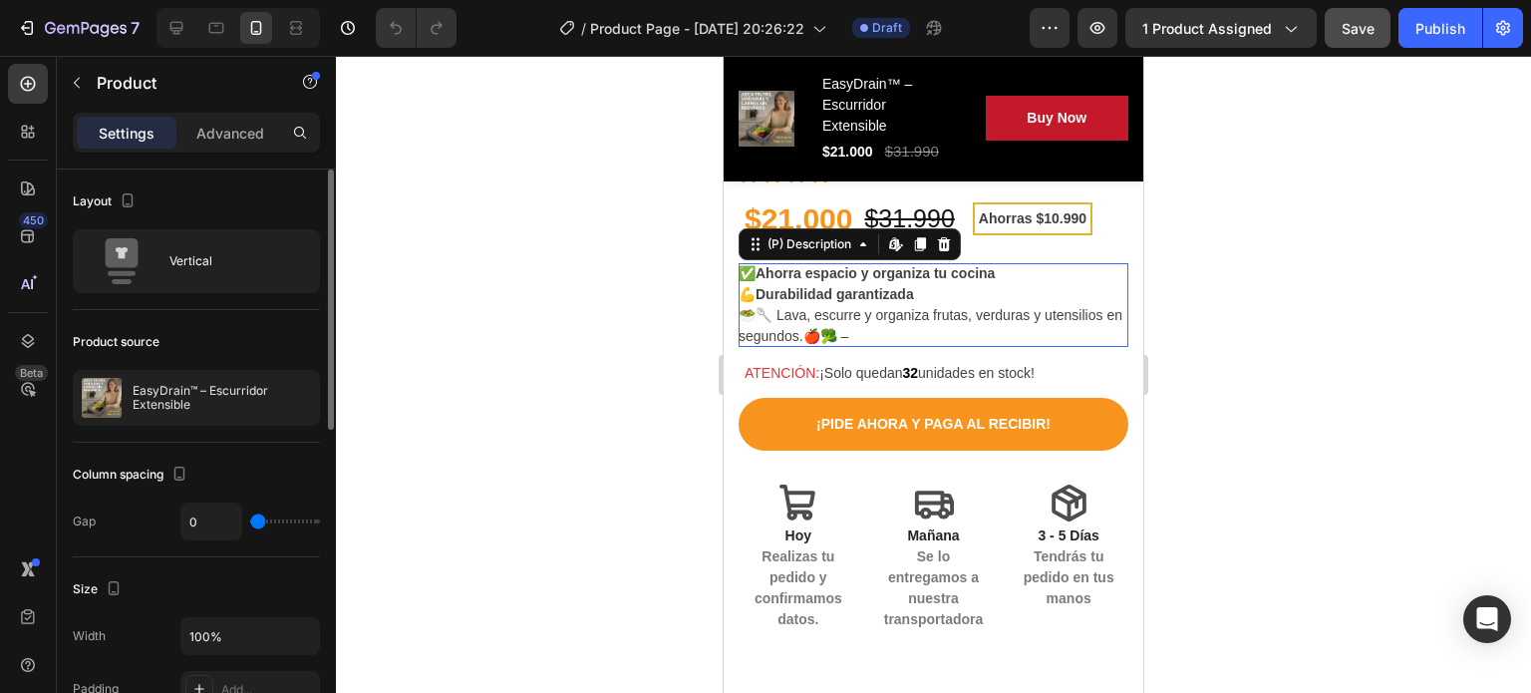
click at [885, 286] on strong "Durabilidad garantizada" at bounding box center [835, 294] width 158 height 16
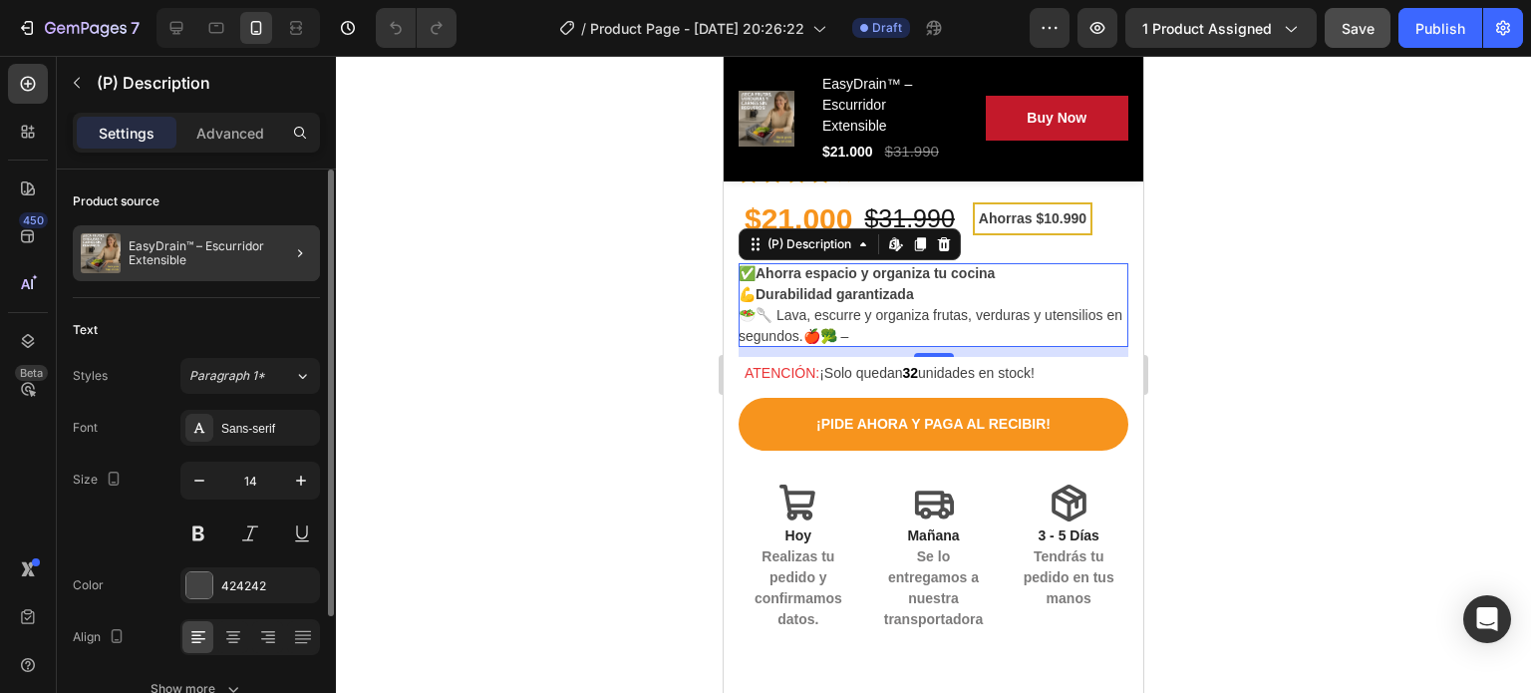
click at [268, 254] on div at bounding box center [292, 253] width 56 height 56
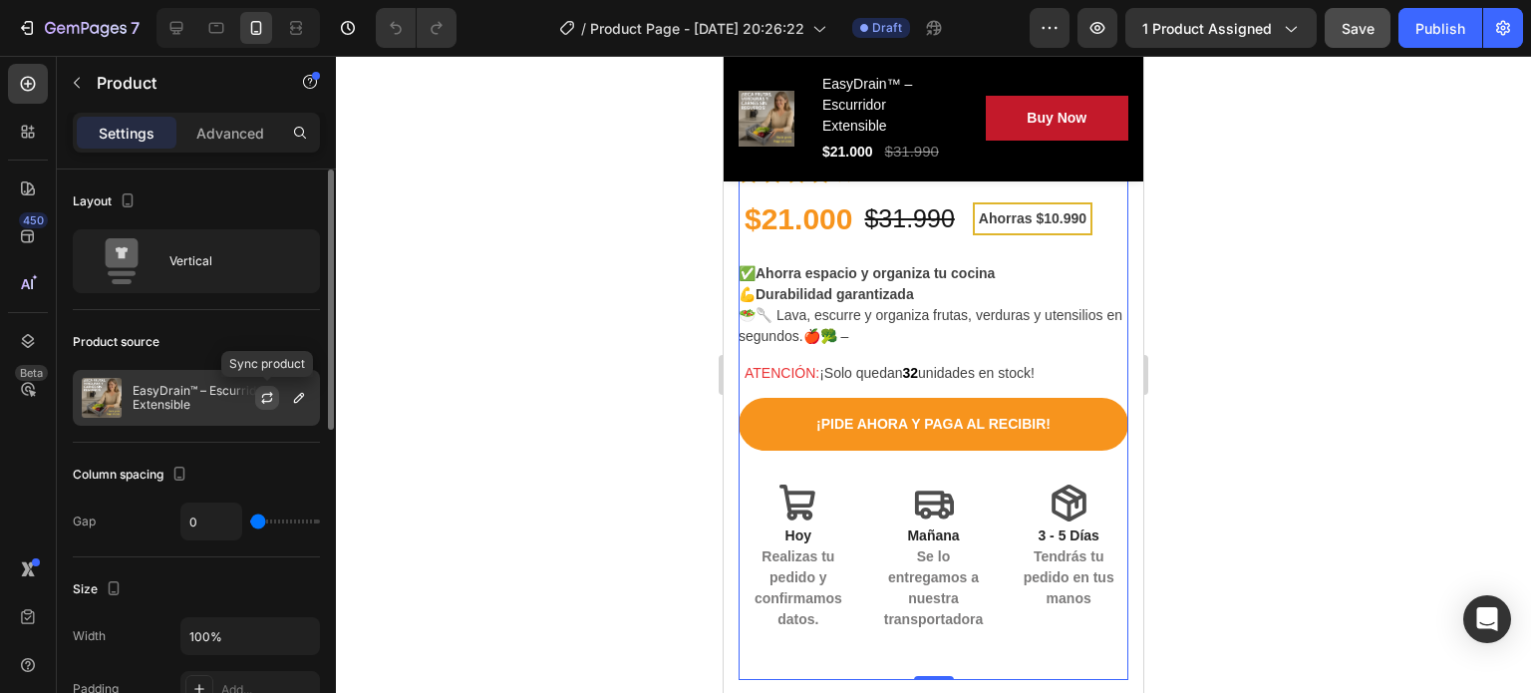
click at [271, 394] on icon "button" at bounding box center [267, 395] width 11 height 6
click at [0, 0] on icon "button" at bounding box center [0, 0] width 0 height 0
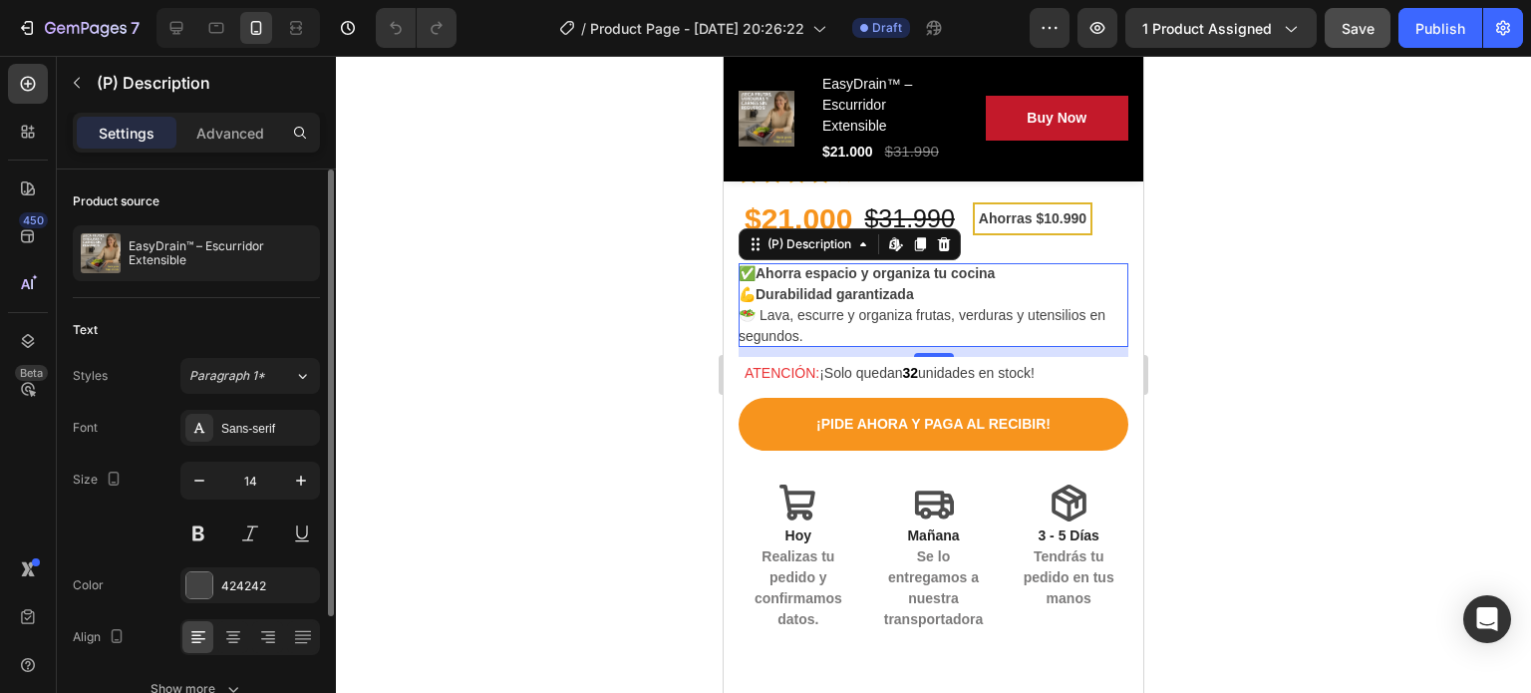
click at [827, 314] on div "✅ Ahorra espacio y organiza tu cocina 💪 Durabilidad garantizada 🥗 Lava, escurre…" at bounding box center [934, 305] width 390 height 84
click at [300, 246] on icon "button" at bounding box center [300, 253] width 16 height 16
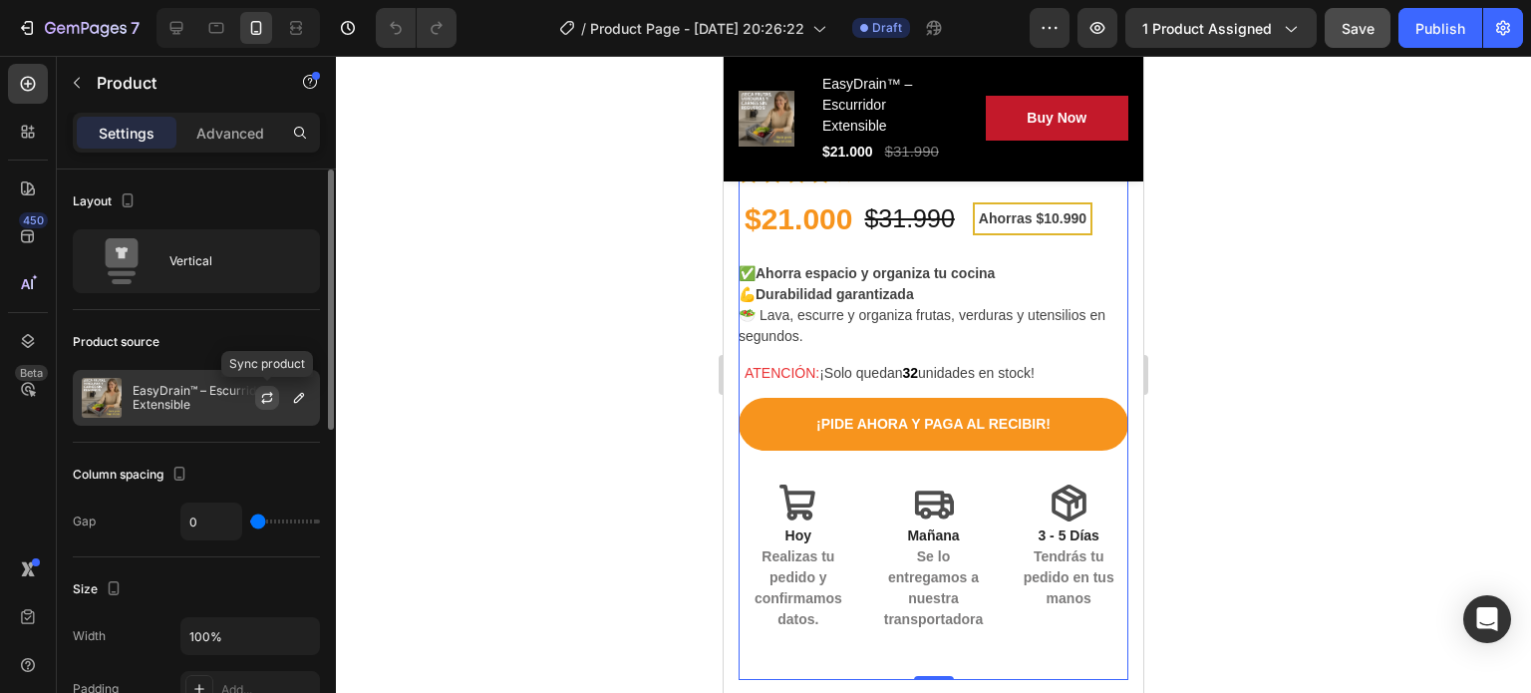
click at [274, 396] on icon "button" at bounding box center [267, 398] width 16 height 16
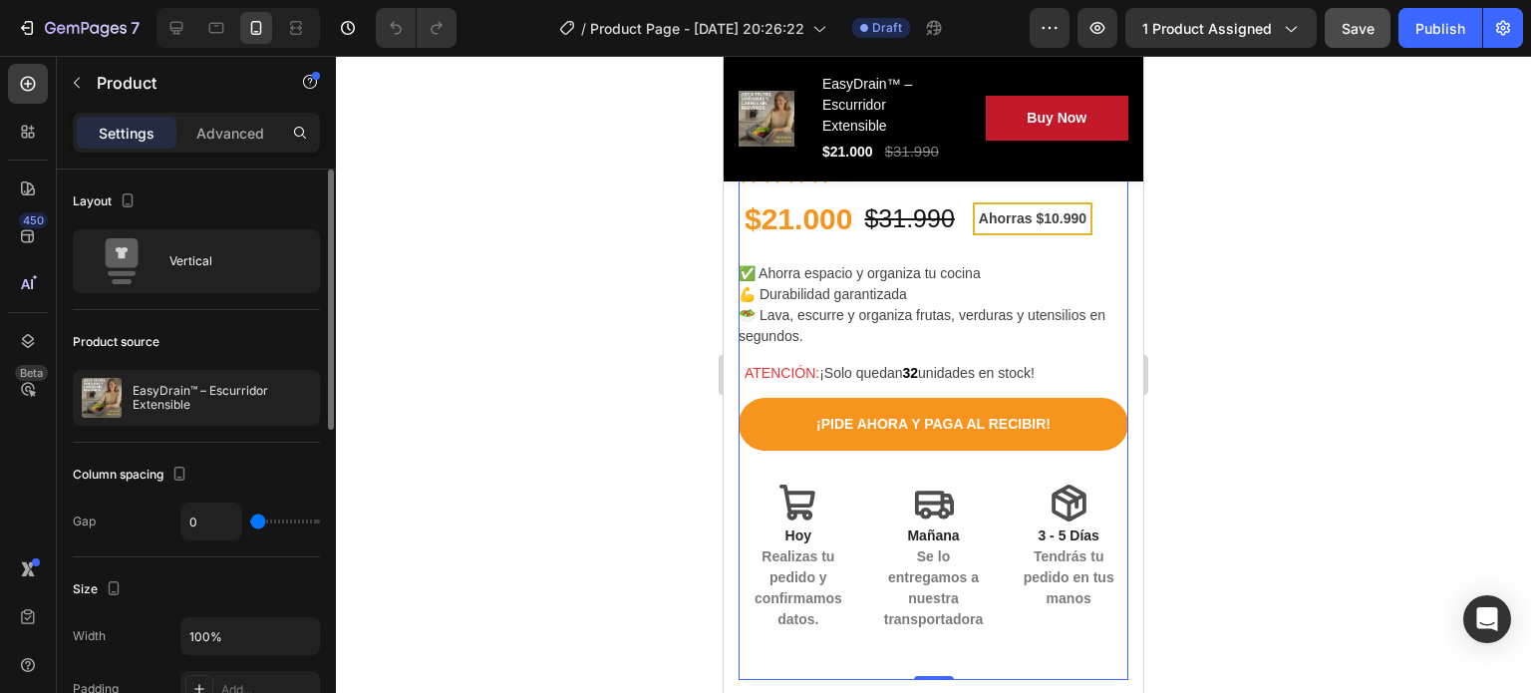
click at [651, 315] on div at bounding box center [933, 374] width 1195 height 637
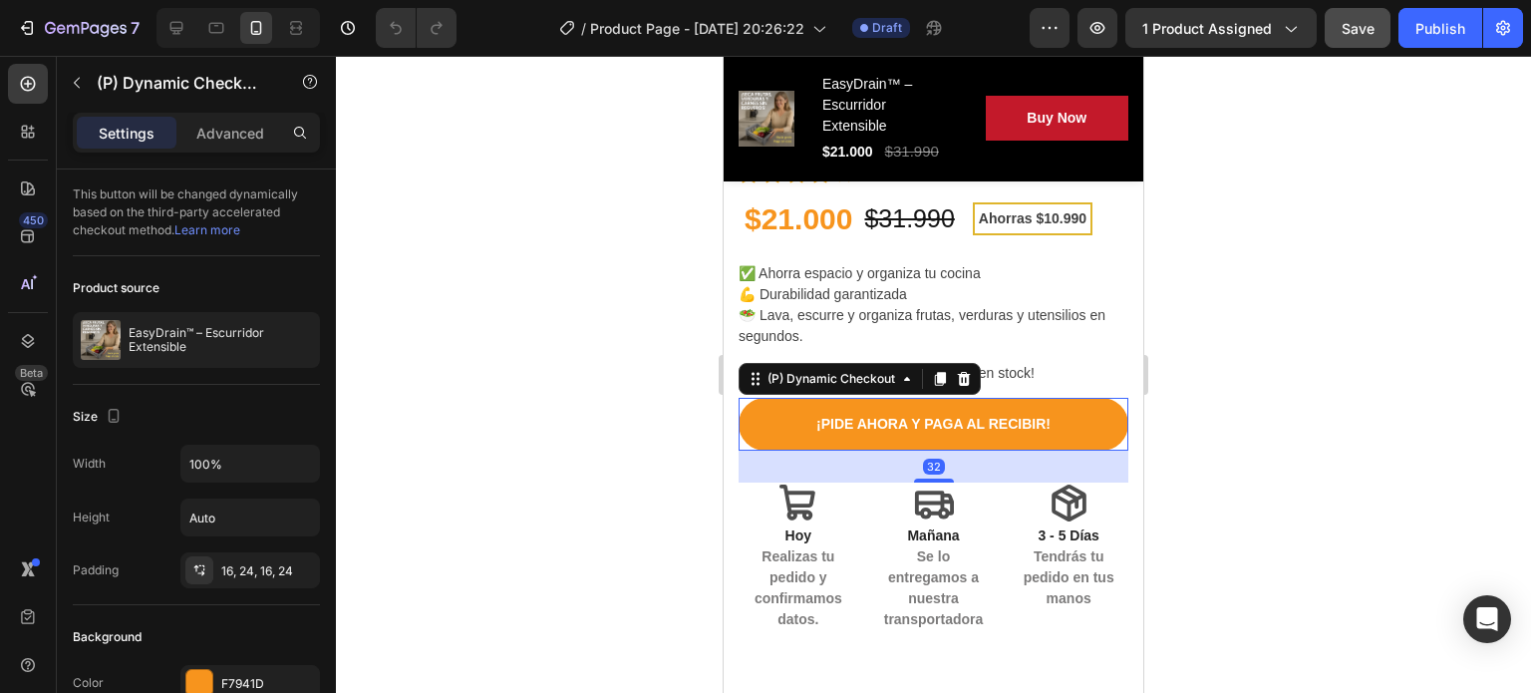
scroll to position [928, 0]
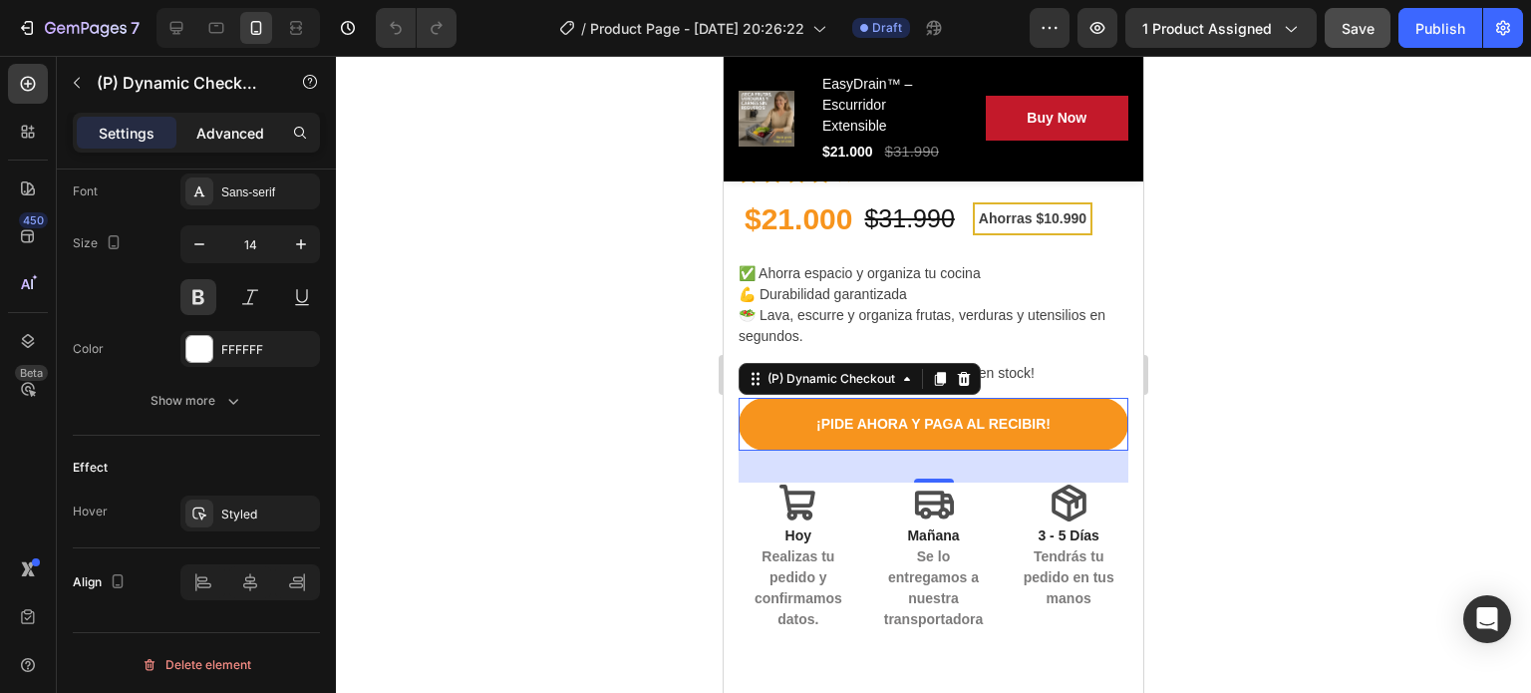
click at [215, 123] on p "Advanced" at bounding box center [230, 133] width 68 height 21
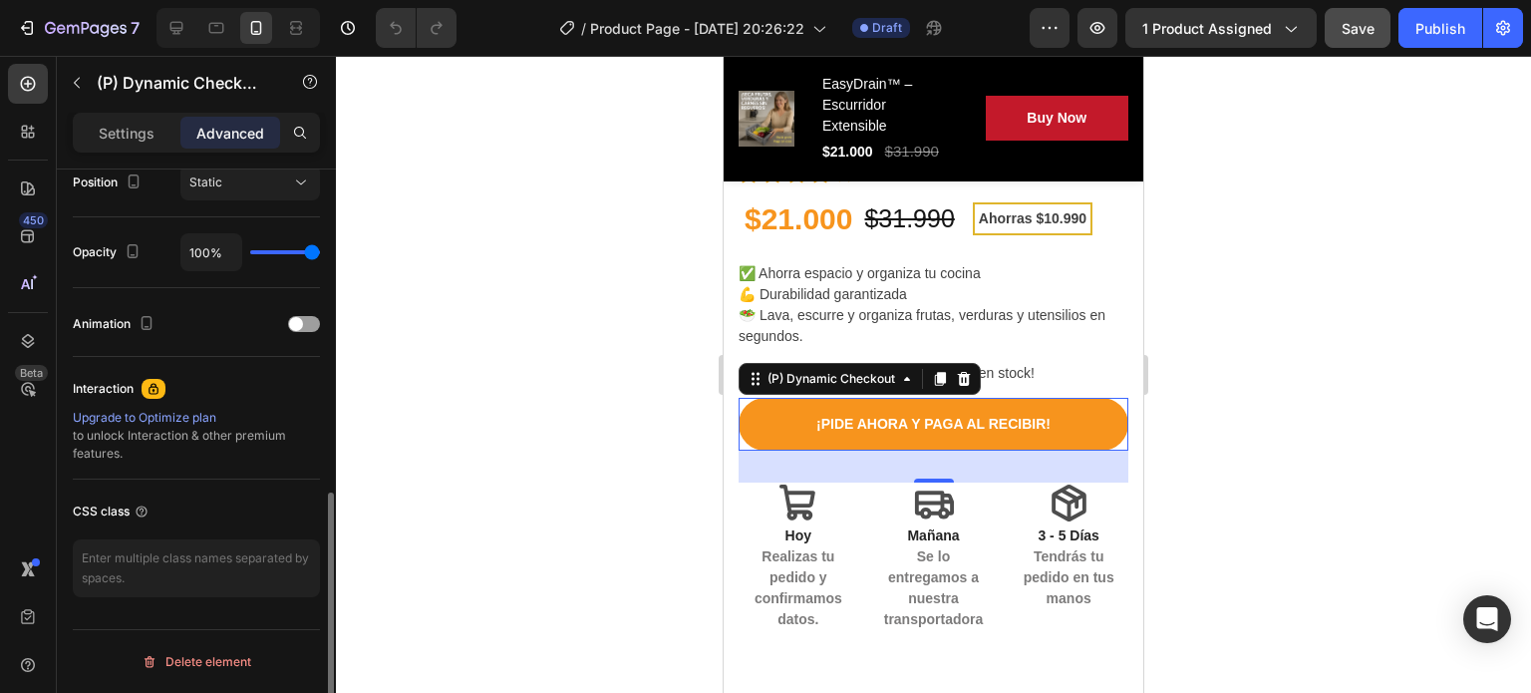
scroll to position [747, 0]
click at [251, 552] on textarea at bounding box center [196, 571] width 247 height 58
paste textarea "_rsi-cod-form-gempages-button-overwrite _rsi-cod-form-is-gempage"
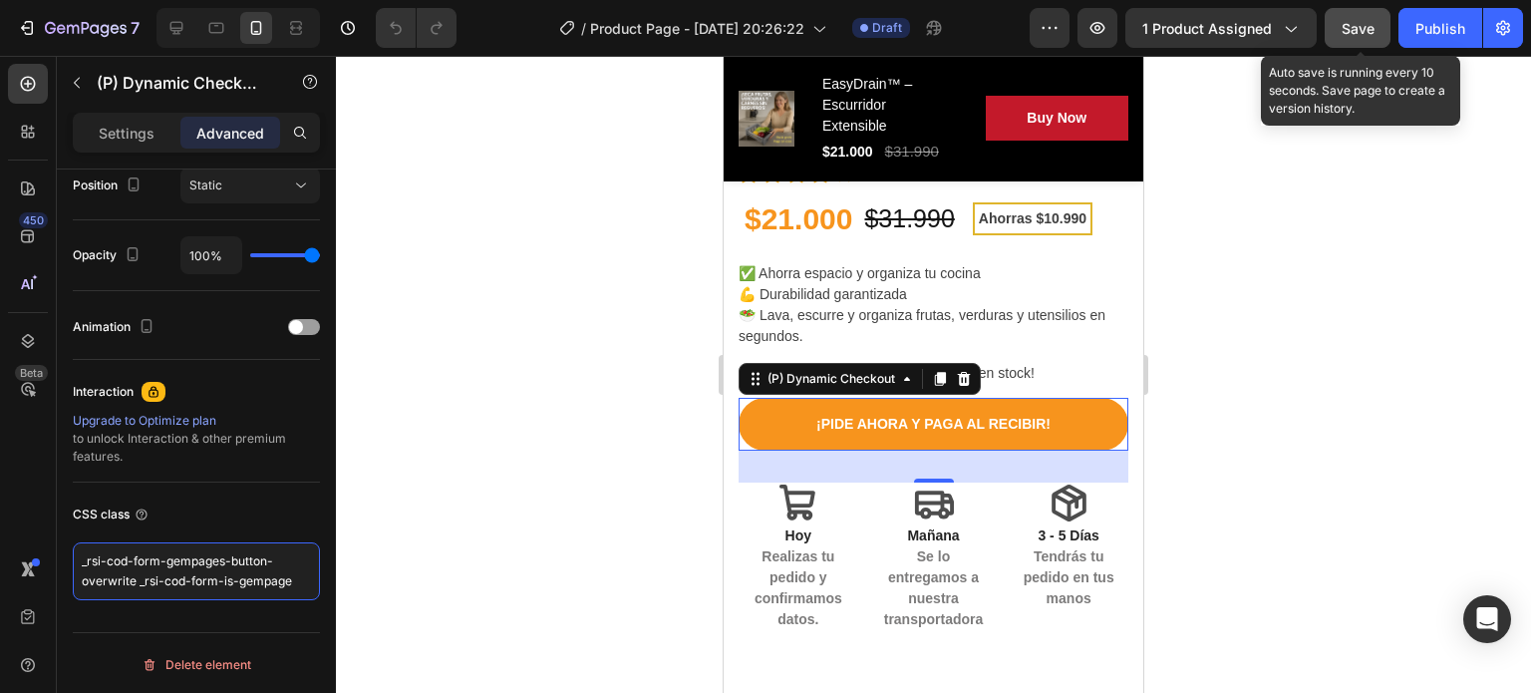
type textarea "_rsi-cod-form-gempages-button-overwrite _rsi-cod-form-is-gempage"
click at [1371, 23] on span "Save" at bounding box center [1358, 28] width 33 height 17
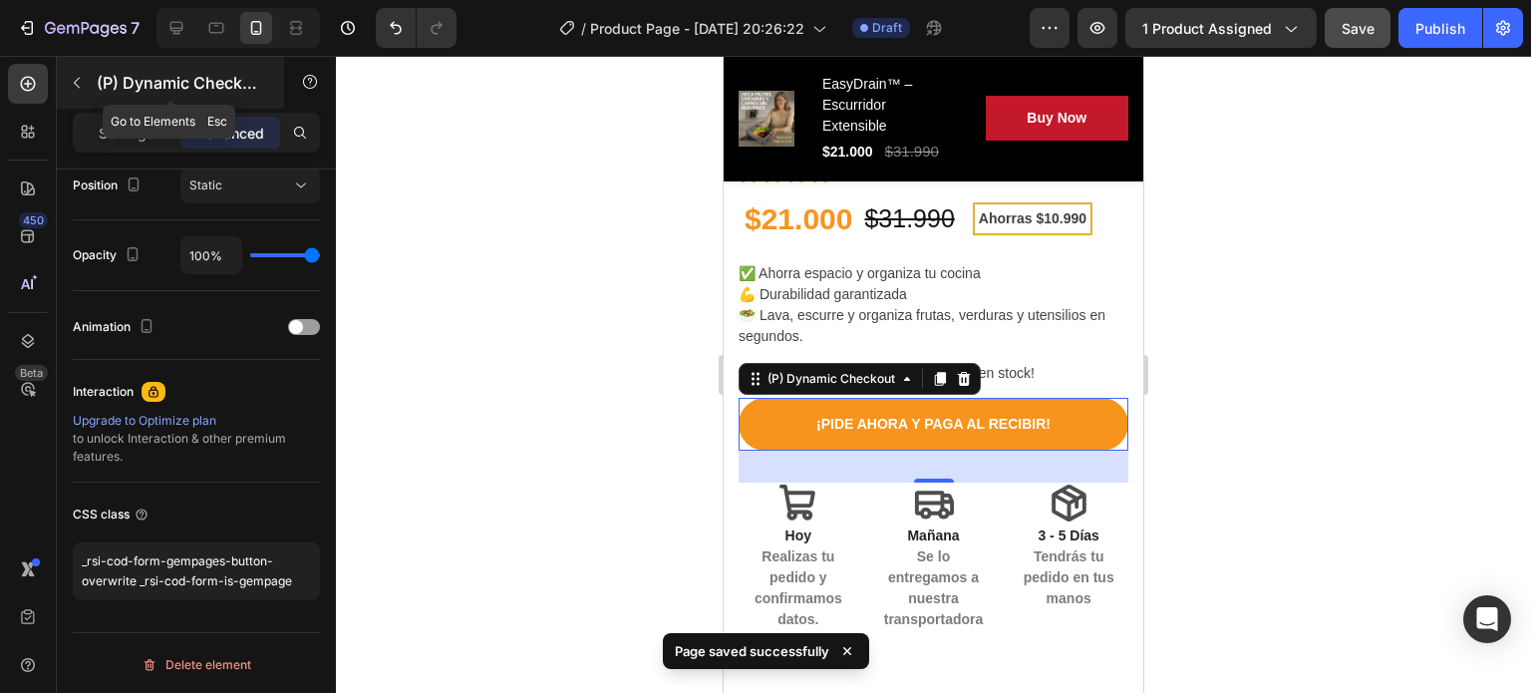
click at [81, 79] on icon "button" at bounding box center [77, 83] width 16 height 16
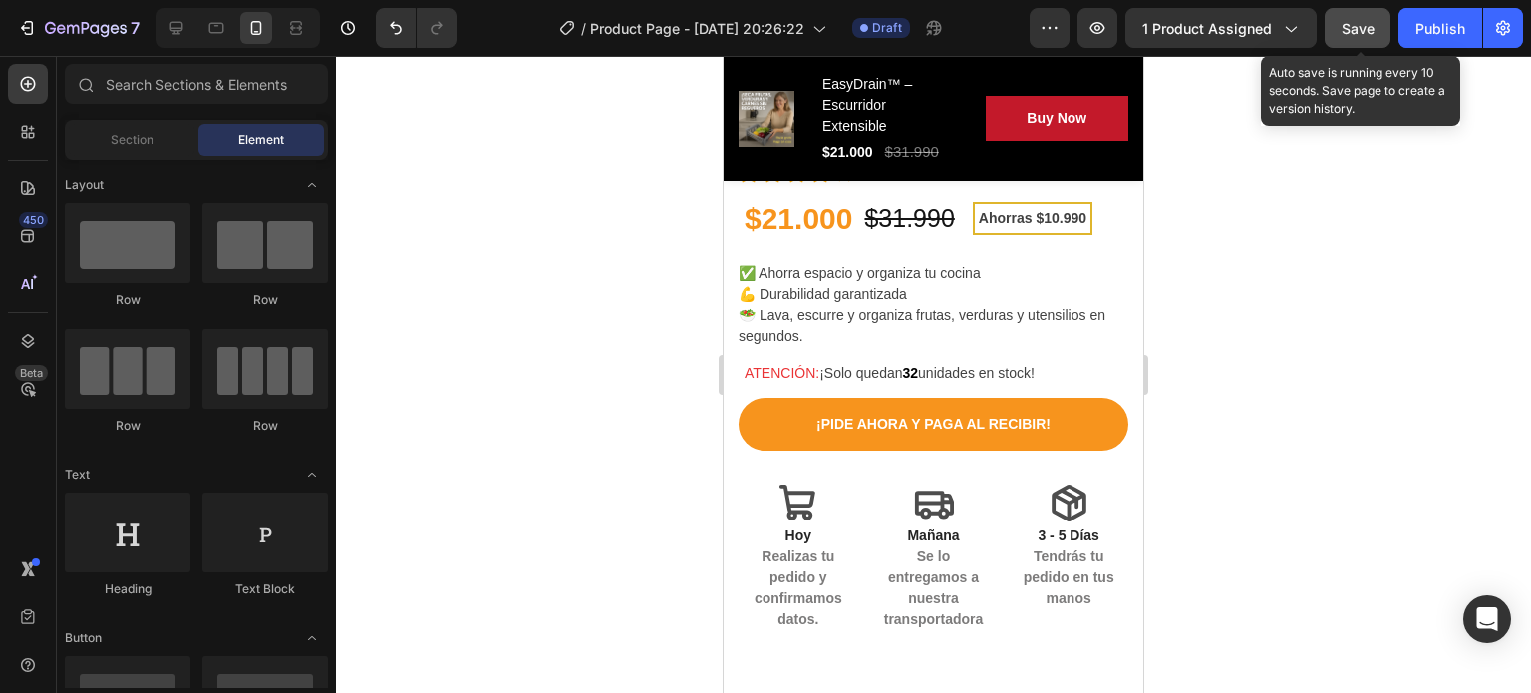
click at [1358, 46] on button "Save" at bounding box center [1358, 28] width 66 height 40
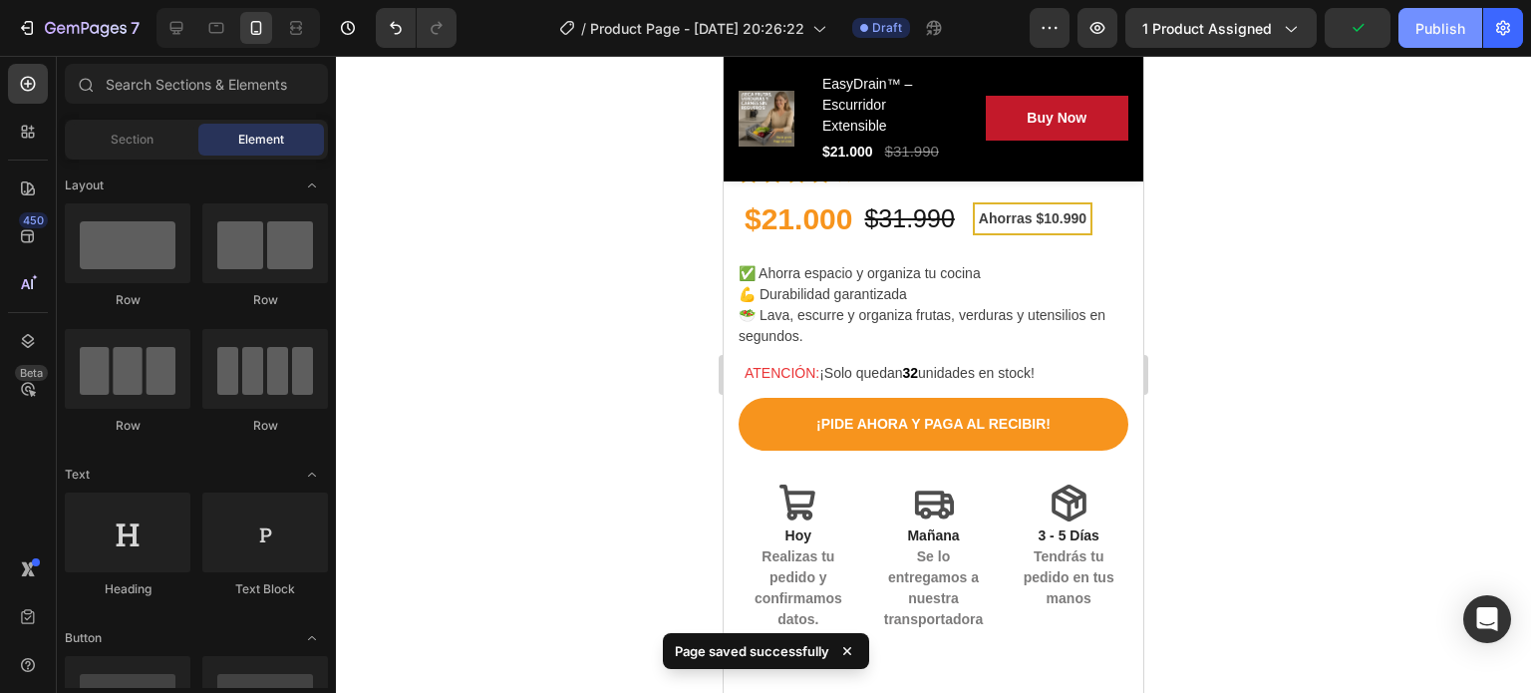
click at [1436, 26] on div "Publish" at bounding box center [1440, 28] width 50 height 21
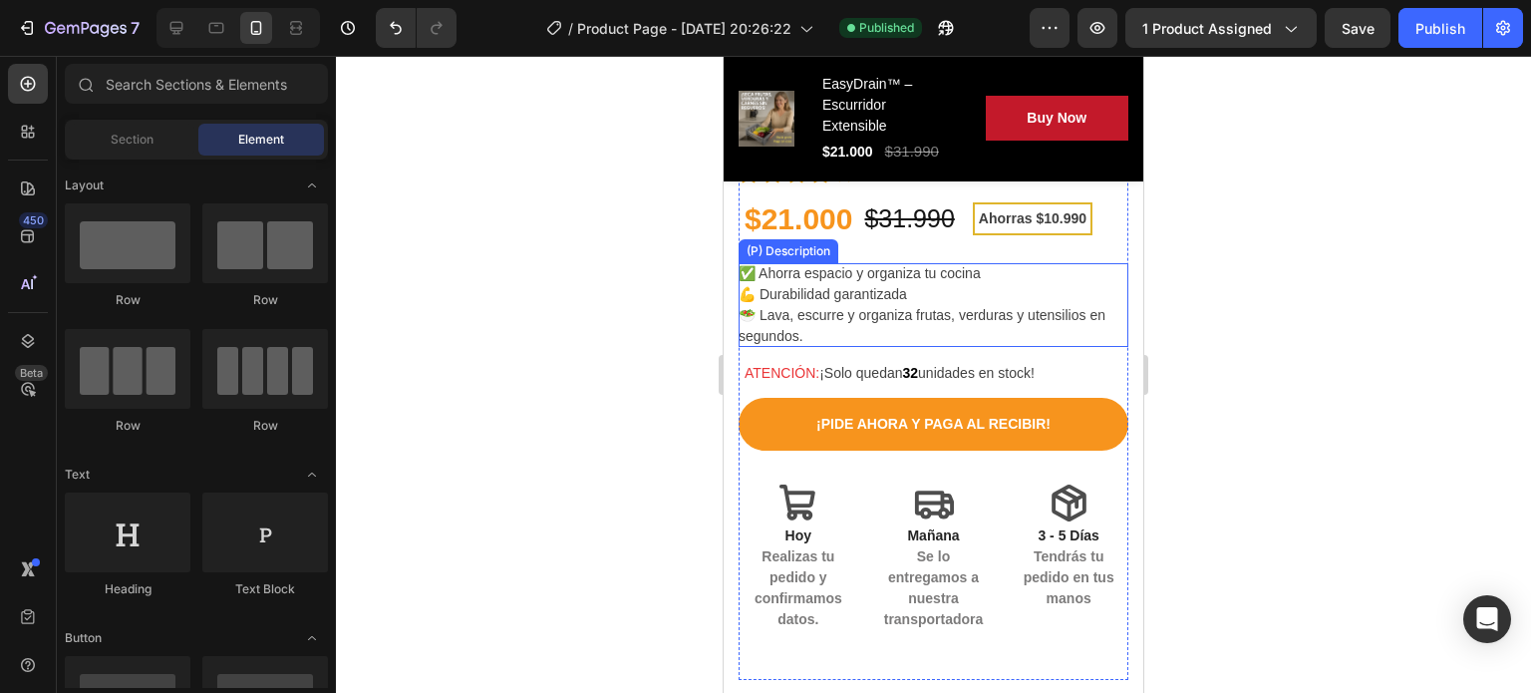
scroll to position [0, 0]
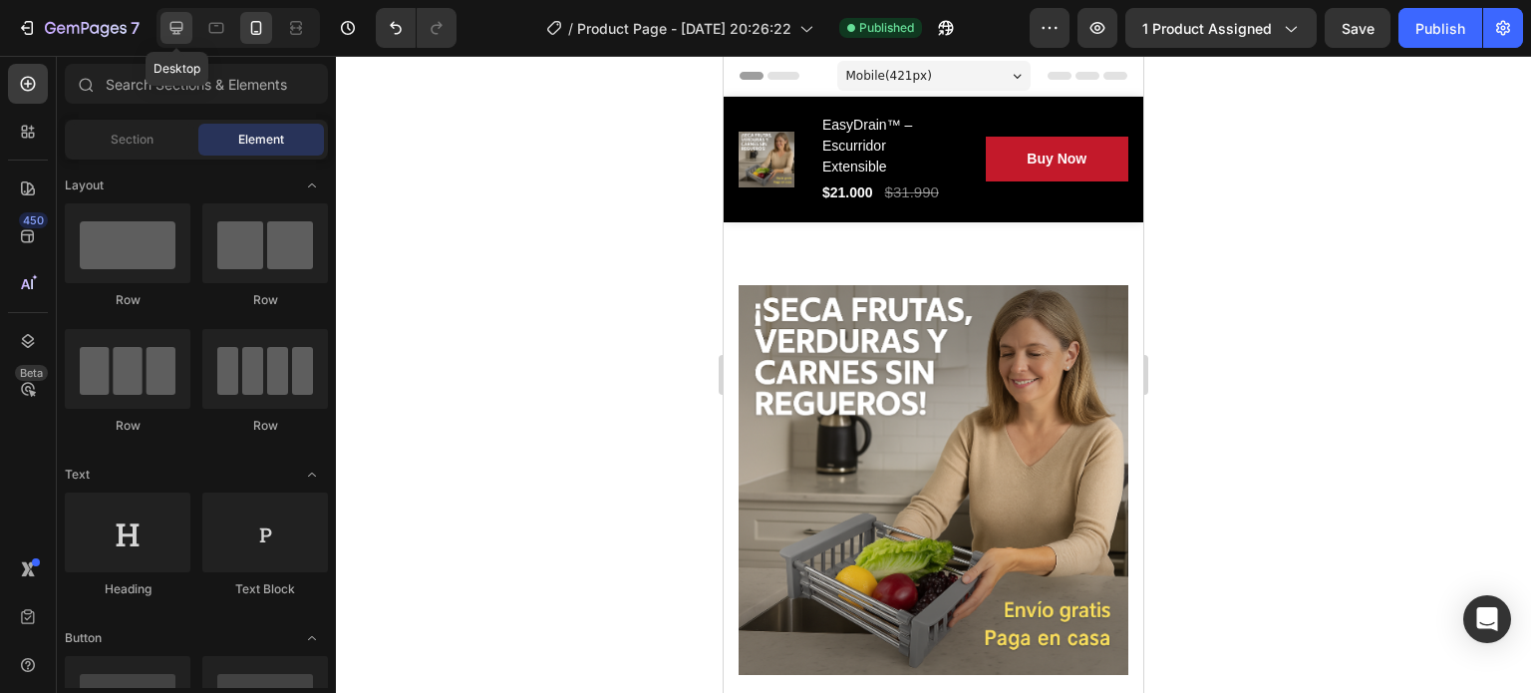
click at [177, 13] on div at bounding box center [176, 28] width 32 height 32
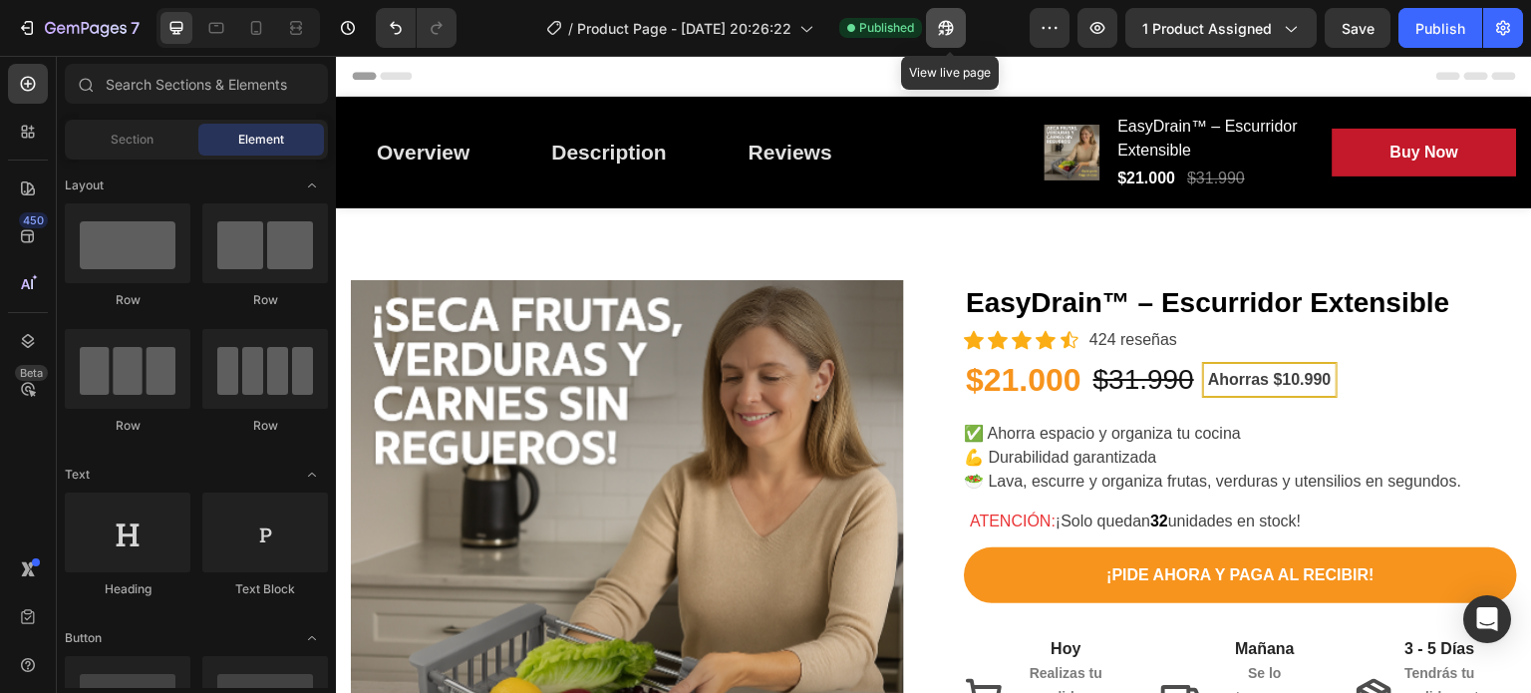
click at [953, 29] on icon "button" at bounding box center [946, 28] width 20 height 20
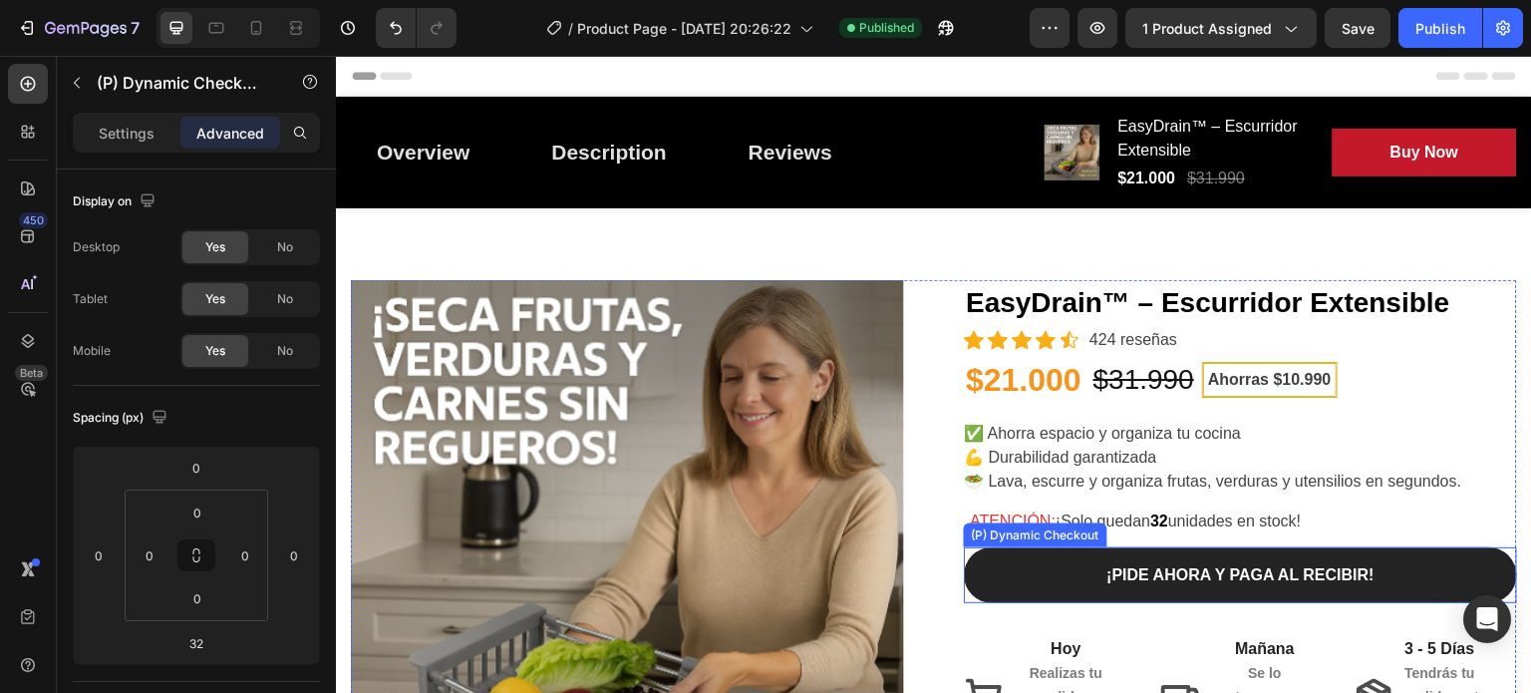
click at [1032, 548] on button "¡PIDE AHORA Y PAGA AL RECIBIR!" at bounding box center [1240, 575] width 553 height 56
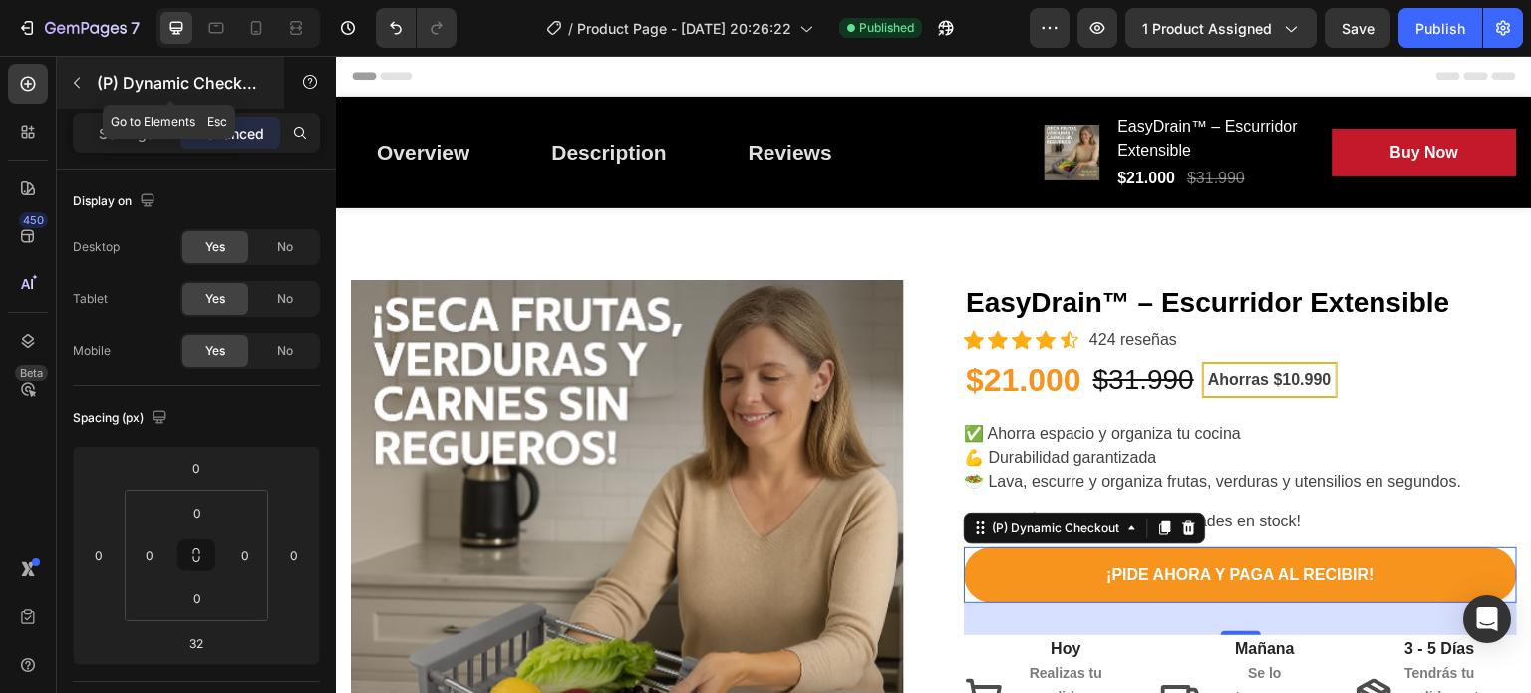
click at [72, 83] on icon "button" at bounding box center [77, 83] width 16 height 16
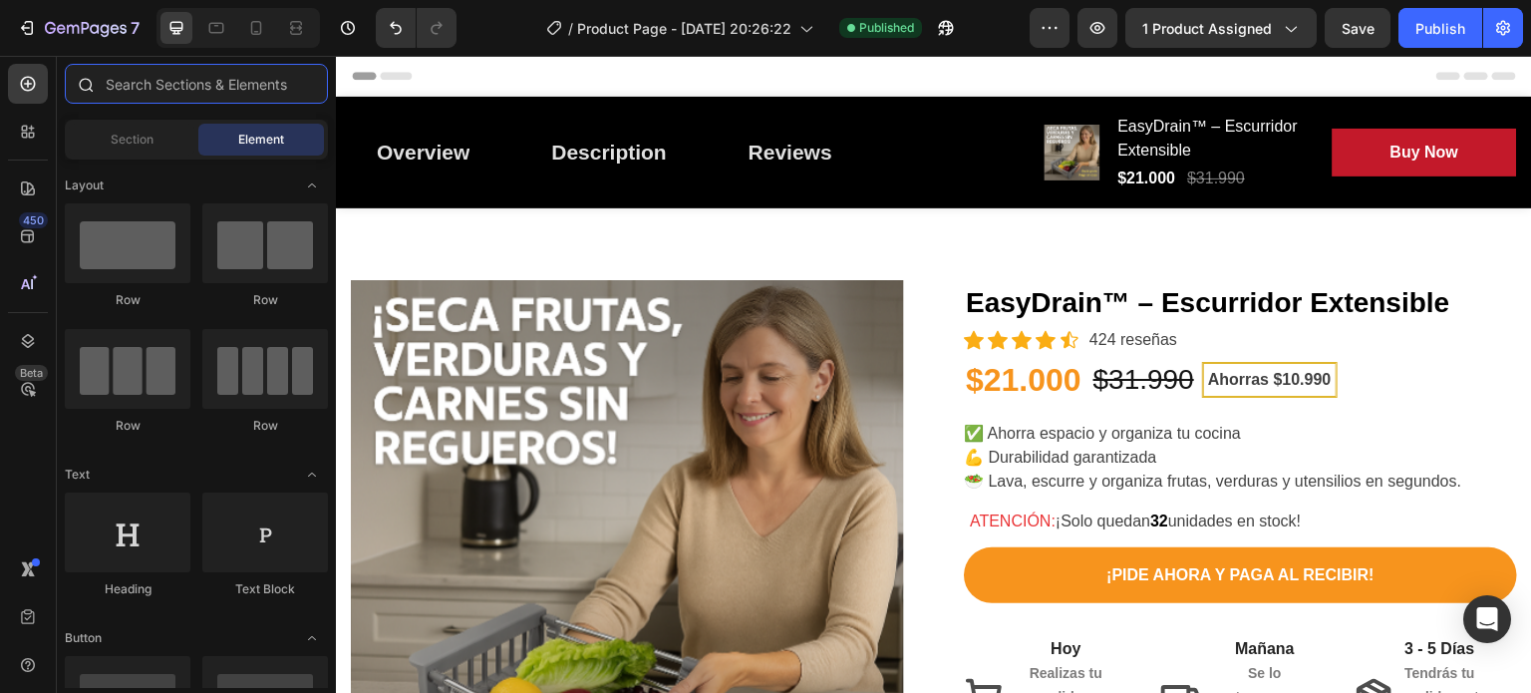
click at [159, 95] on input "text" at bounding box center [196, 84] width 263 height 40
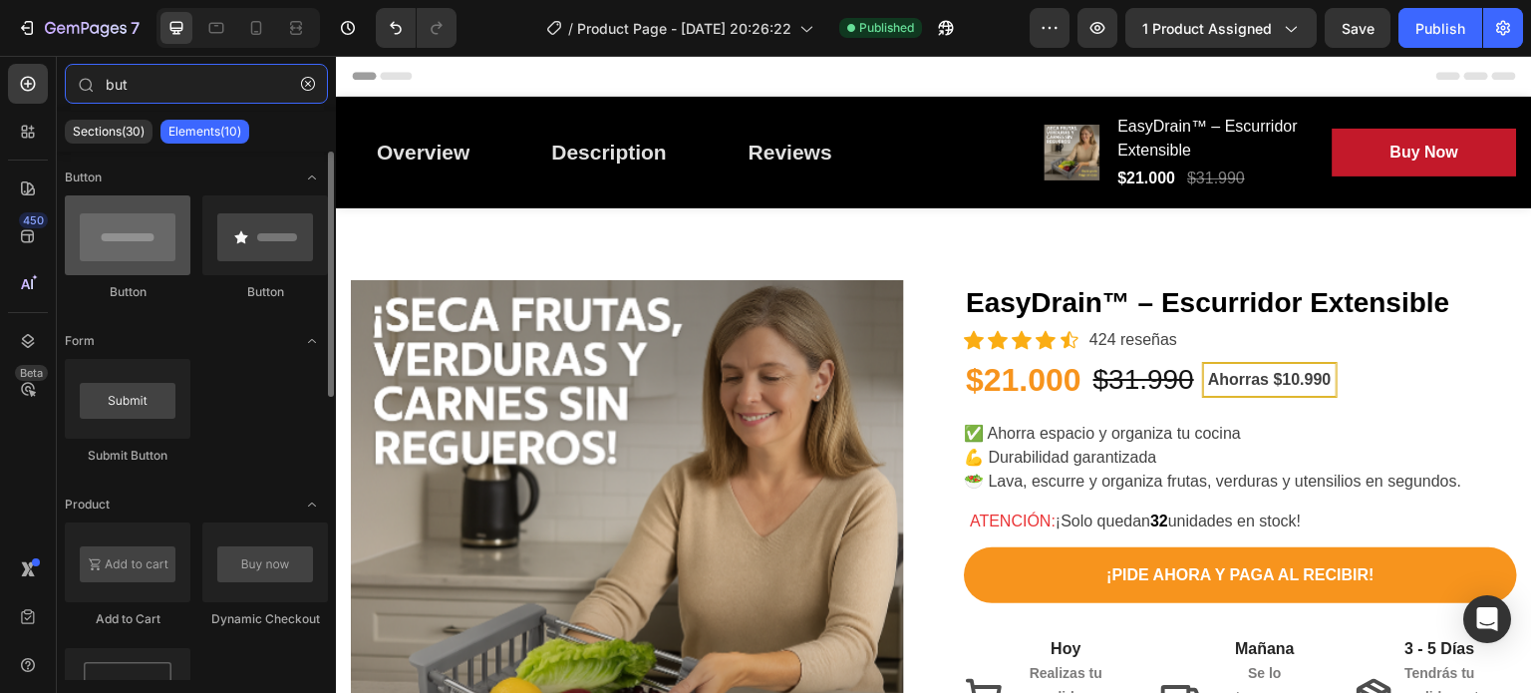
type input "but"
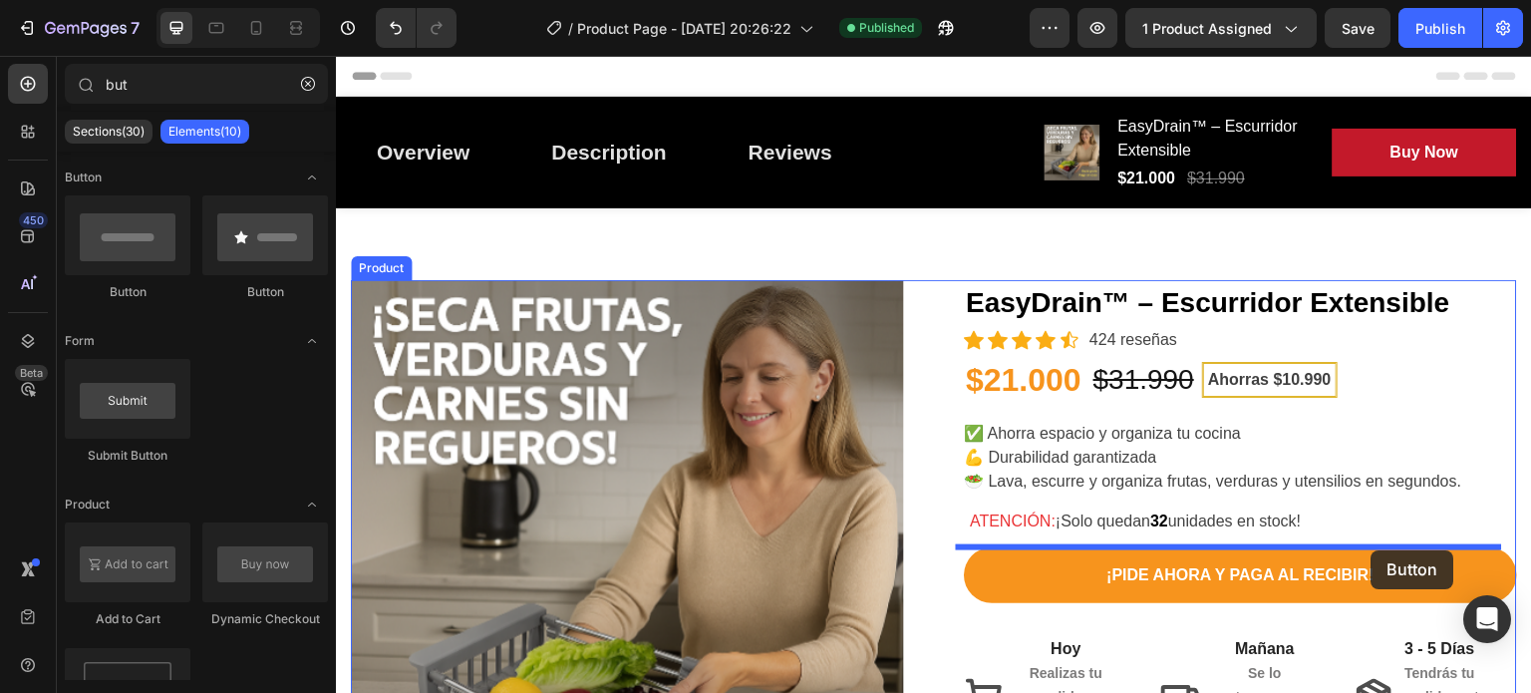
drag, startPoint x: 466, startPoint y: 290, endPoint x: 1371, endPoint y: 550, distance: 941.7
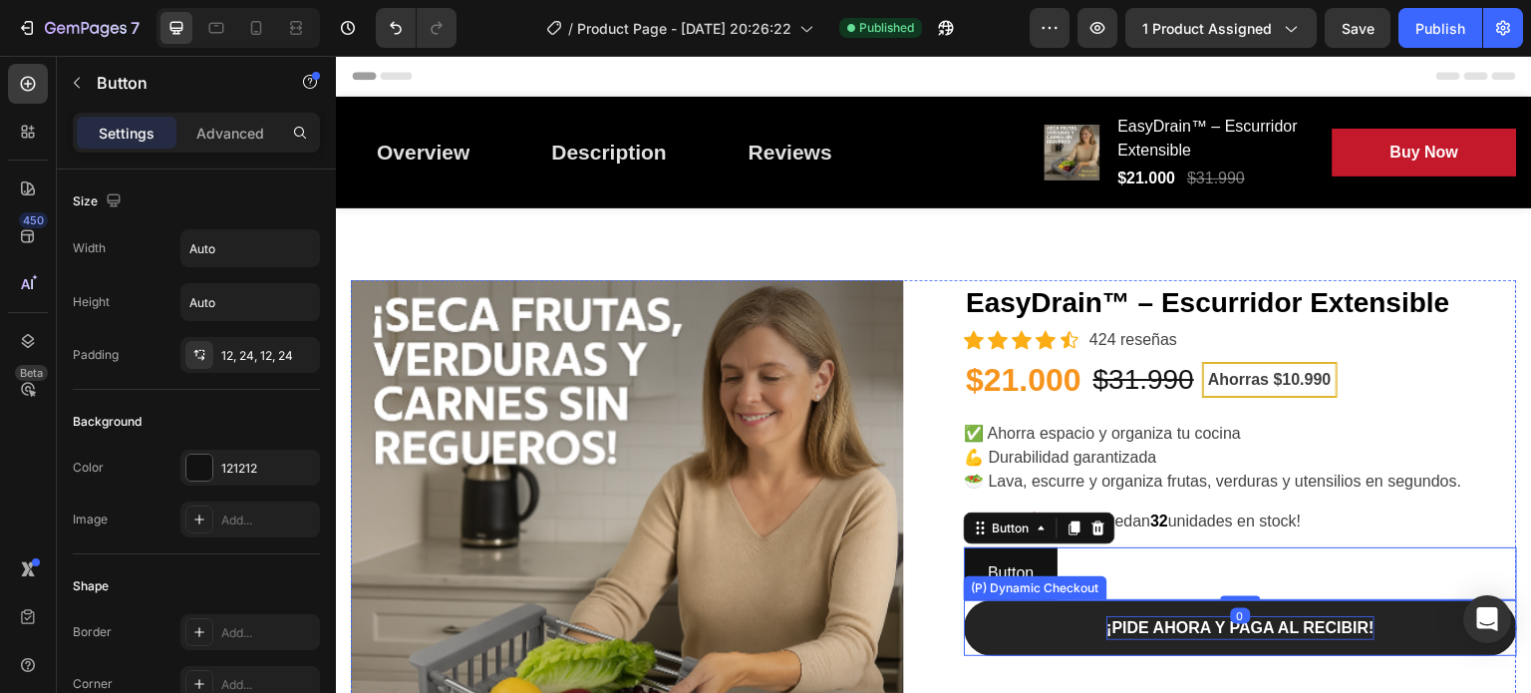
click at [1107, 617] on p "¡PIDE AHORA Y PAGA AL RECIBIR!" at bounding box center [1239, 628] width 267 height 24
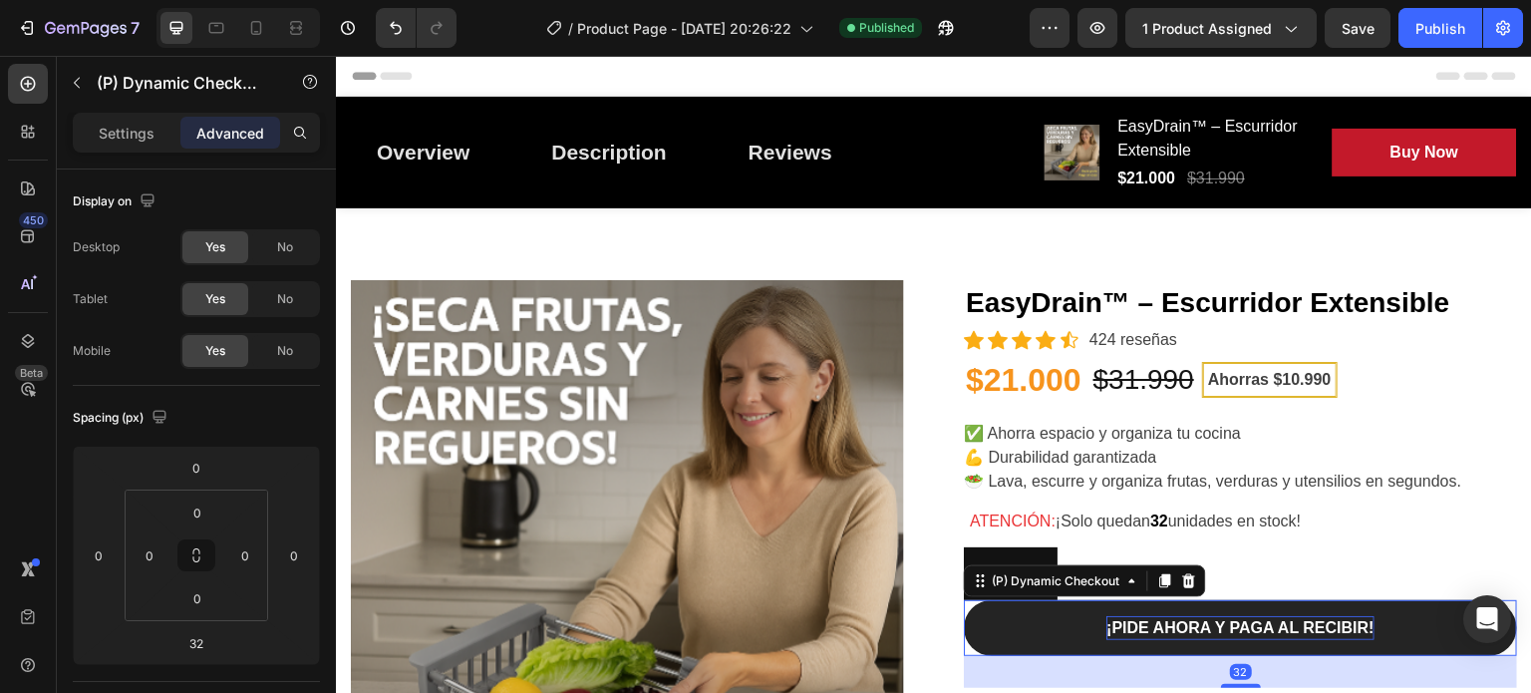
click at [1107, 617] on p "¡PIDE AHORA Y PAGA AL RECIBIR!" at bounding box center [1239, 628] width 267 height 24
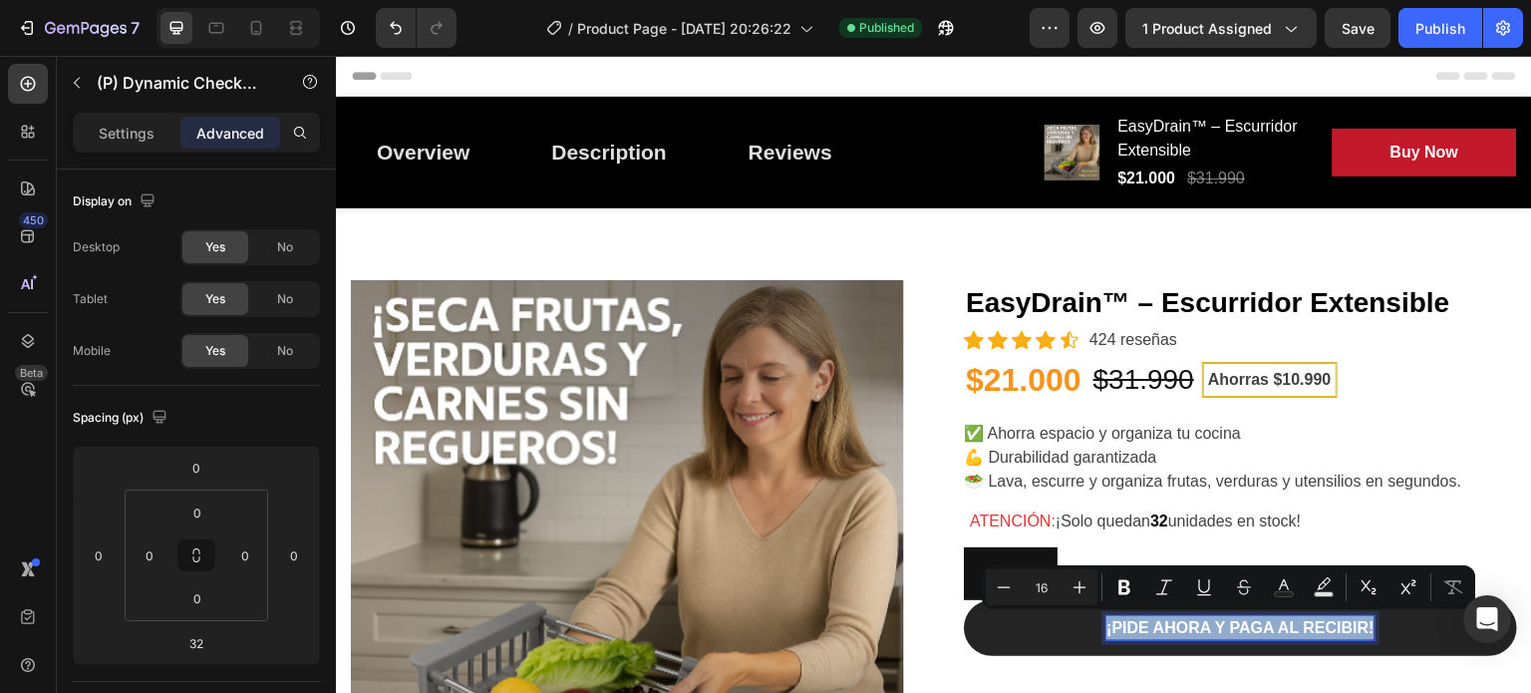
copy p "¡PIDE AHORA Y PAGA AL RECIBIR!"
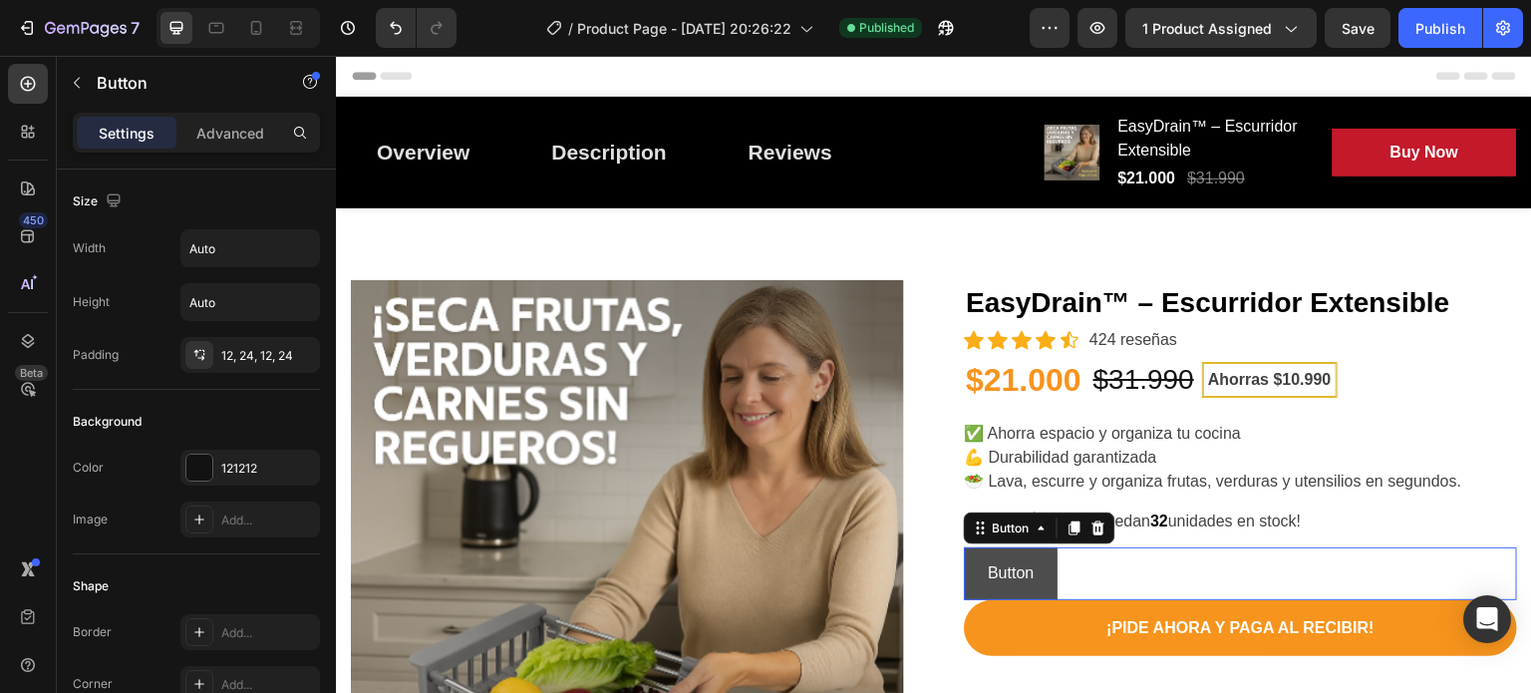
click at [971, 567] on button "Button" at bounding box center [1011, 573] width 94 height 53
click at [991, 568] on p "Button" at bounding box center [1011, 573] width 46 height 29
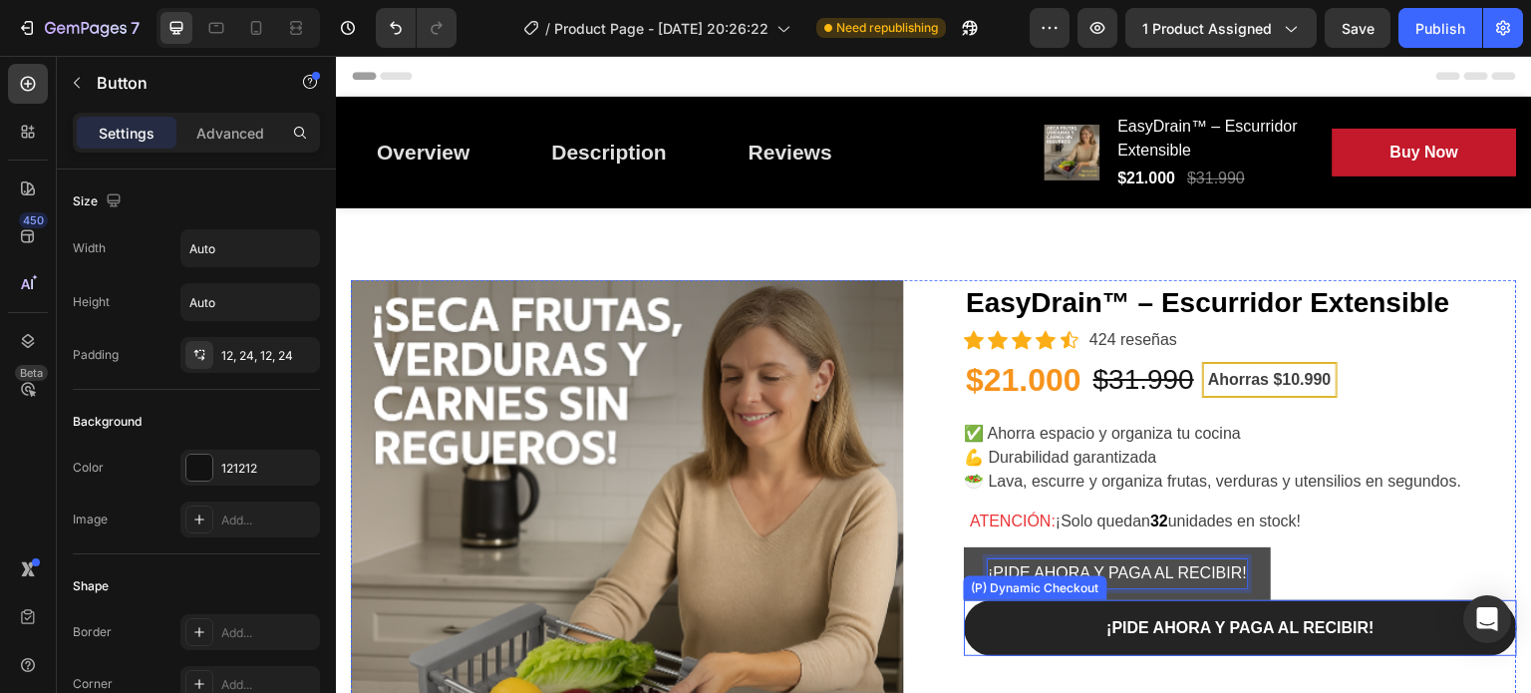
click at [1079, 621] on button "¡PIDE AHORA Y PAGA AL RECIBIR!" at bounding box center [1240, 628] width 553 height 56
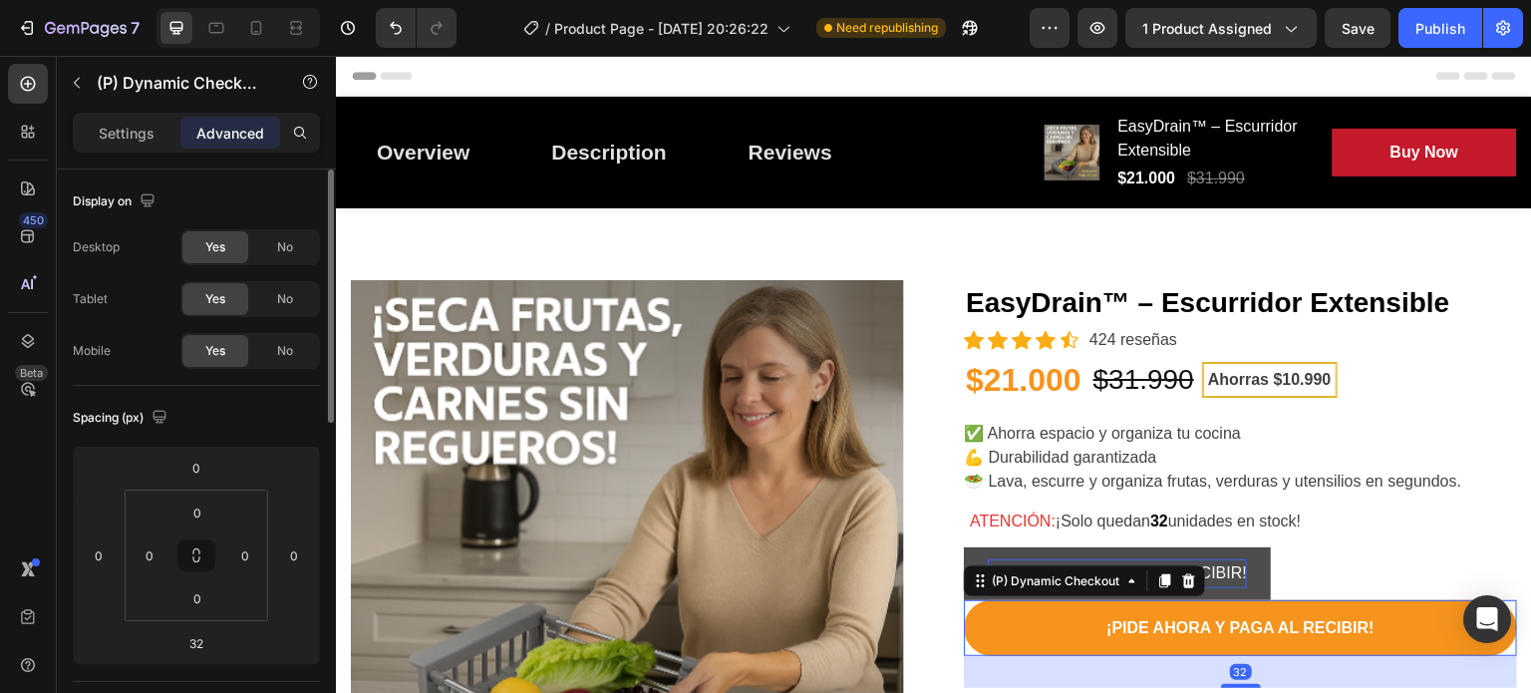
scroll to position [747, 0]
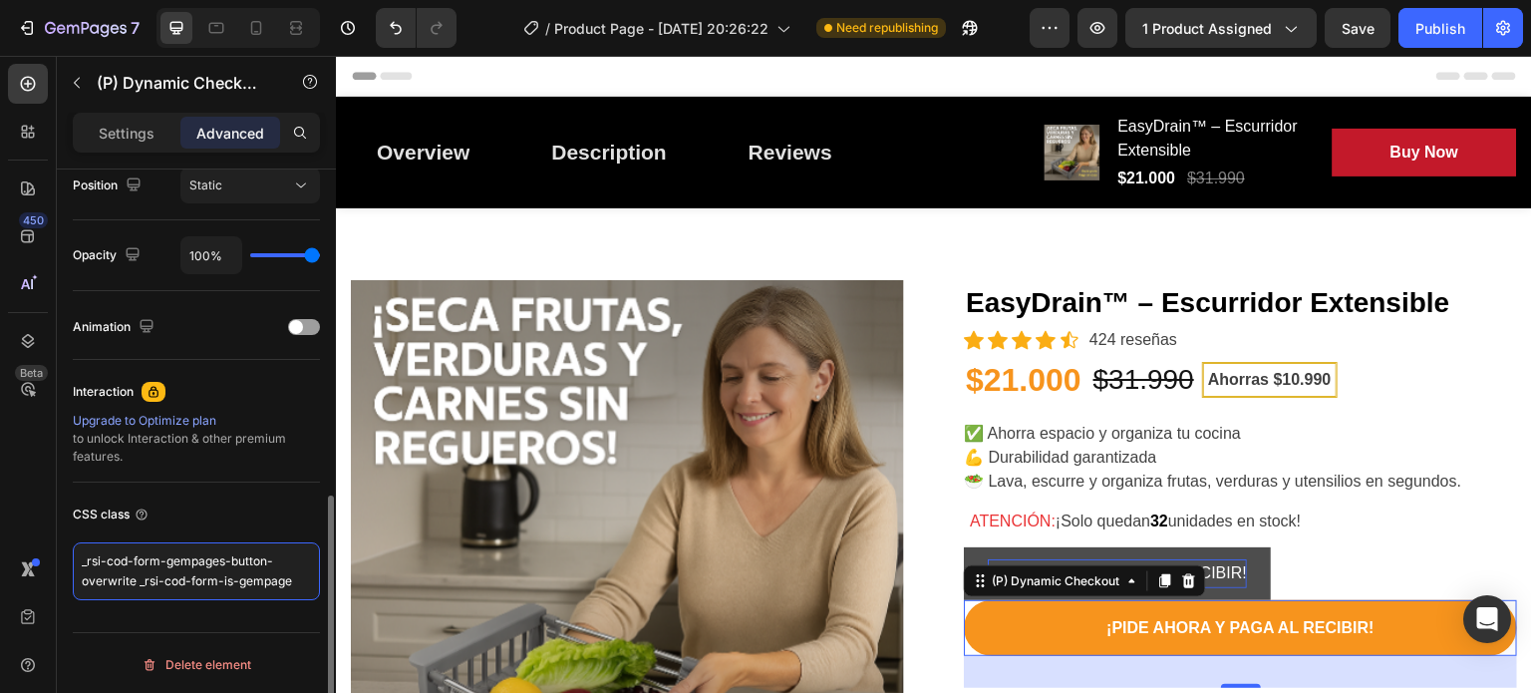
click at [211, 572] on textarea "_rsi-cod-form-gempages-button-overwrite _rsi-cod-form-is-gempage" at bounding box center [196, 571] width 247 height 58
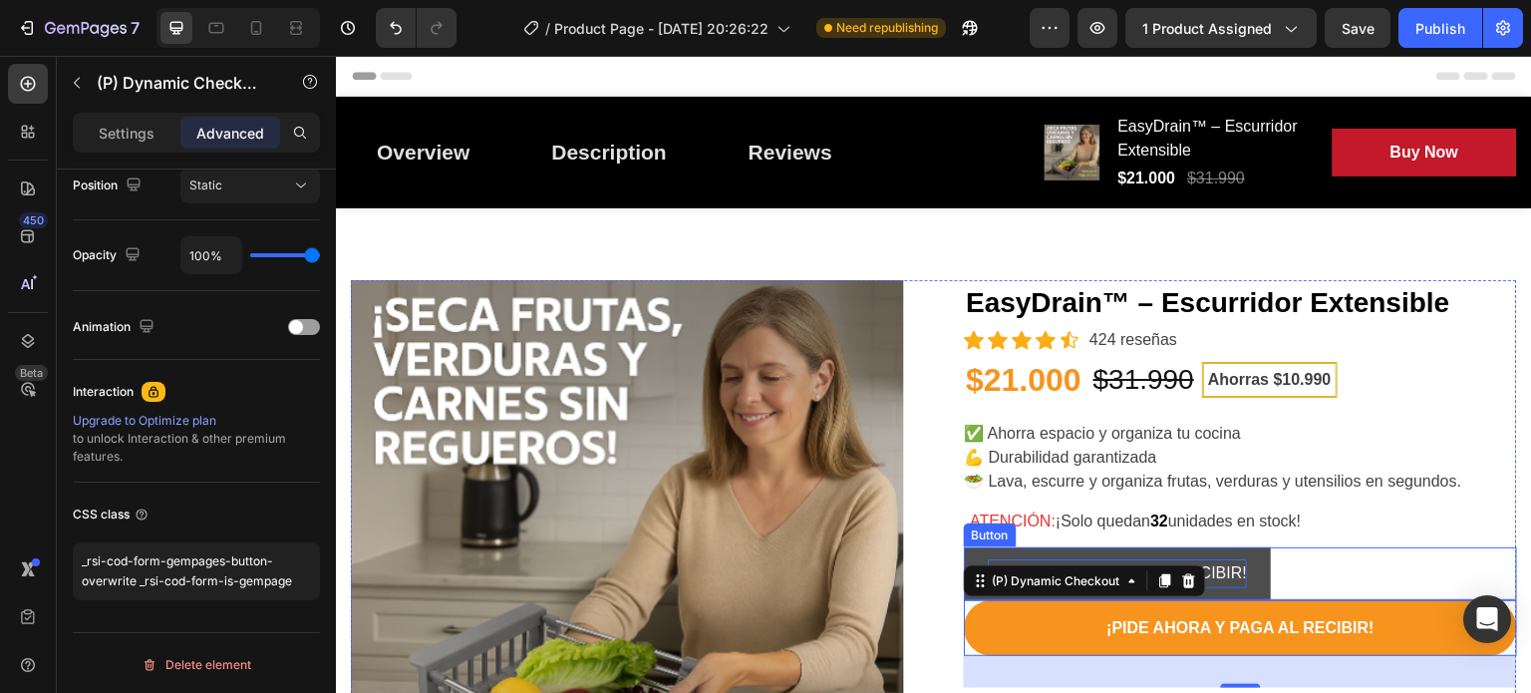
click at [1320, 575] on div "¡PIDE AHORA Y PAGA AL RECIBIR! Button" at bounding box center [1240, 573] width 553 height 53
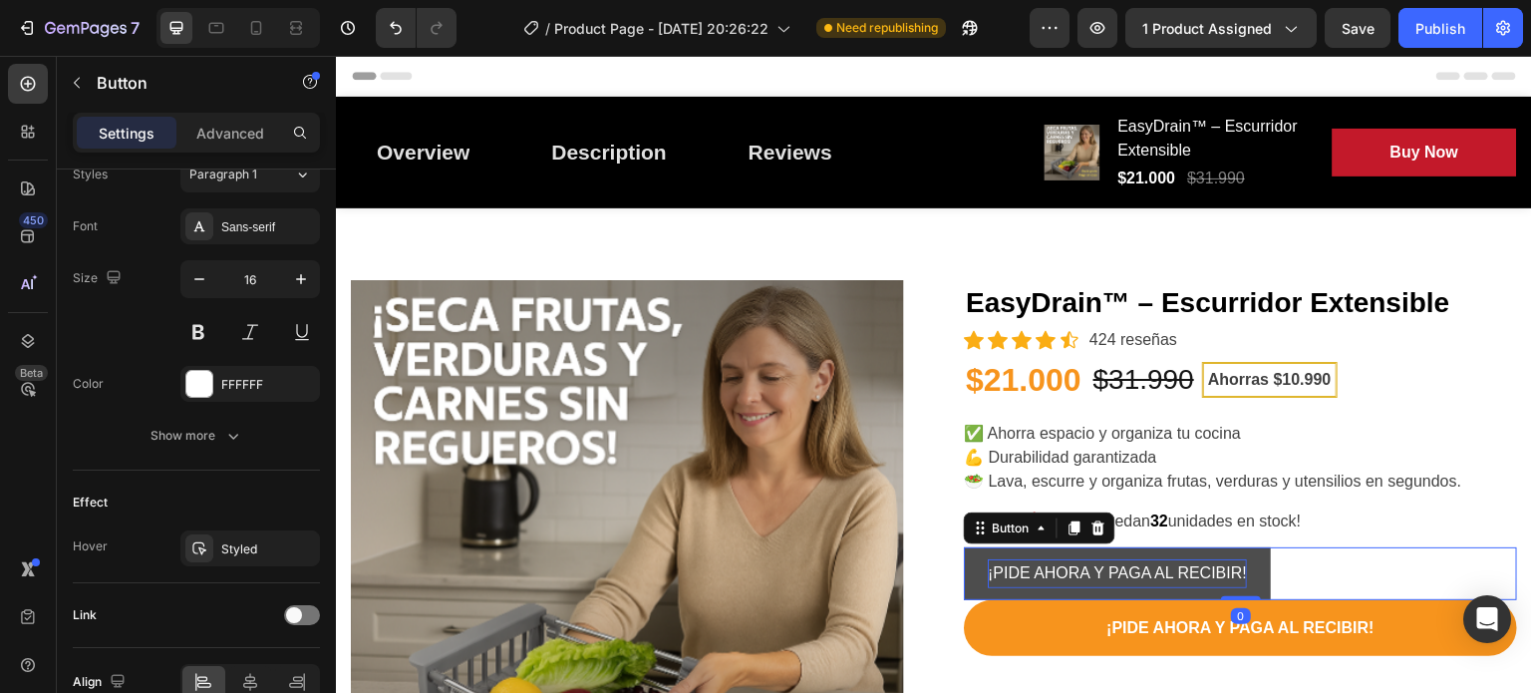
scroll to position [0, 0]
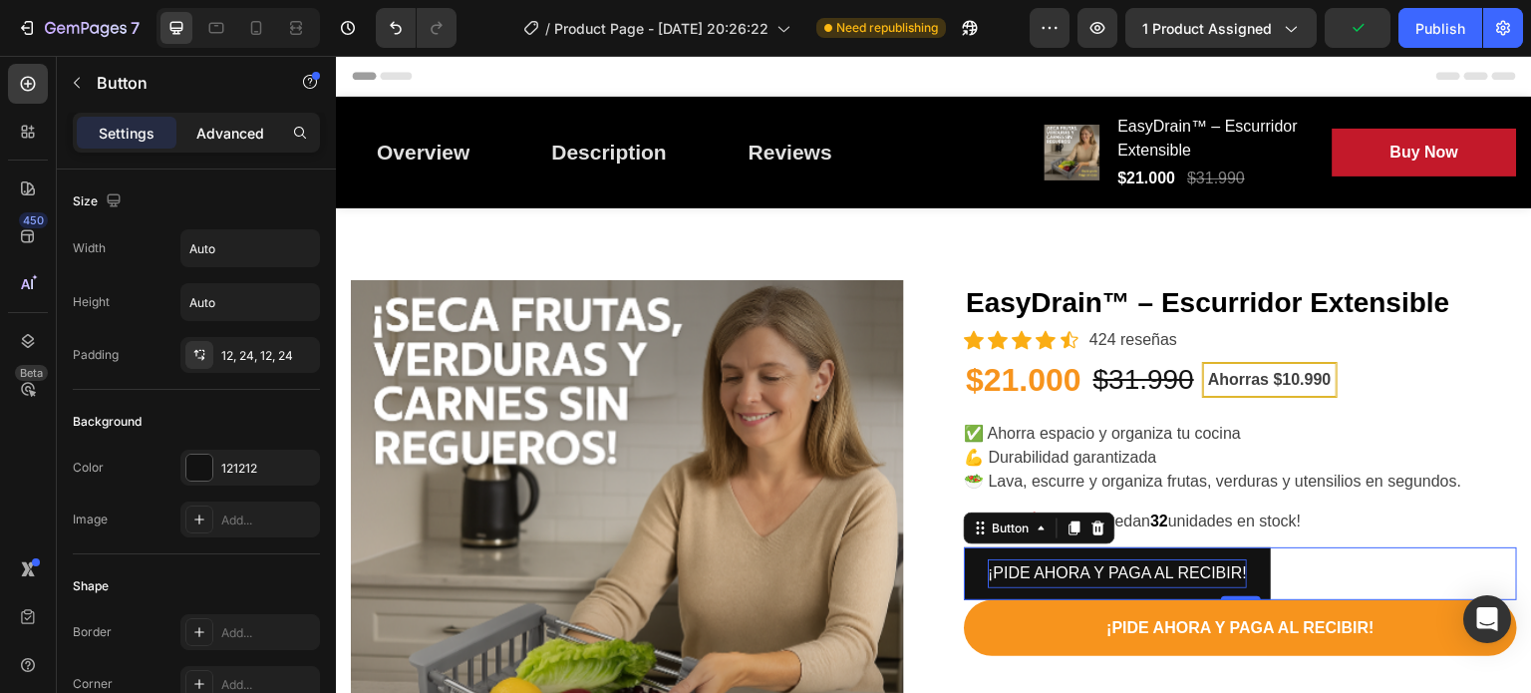
click at [243, 133] on p "Advanced" at bounding box center [230, 133] width 68 height 21
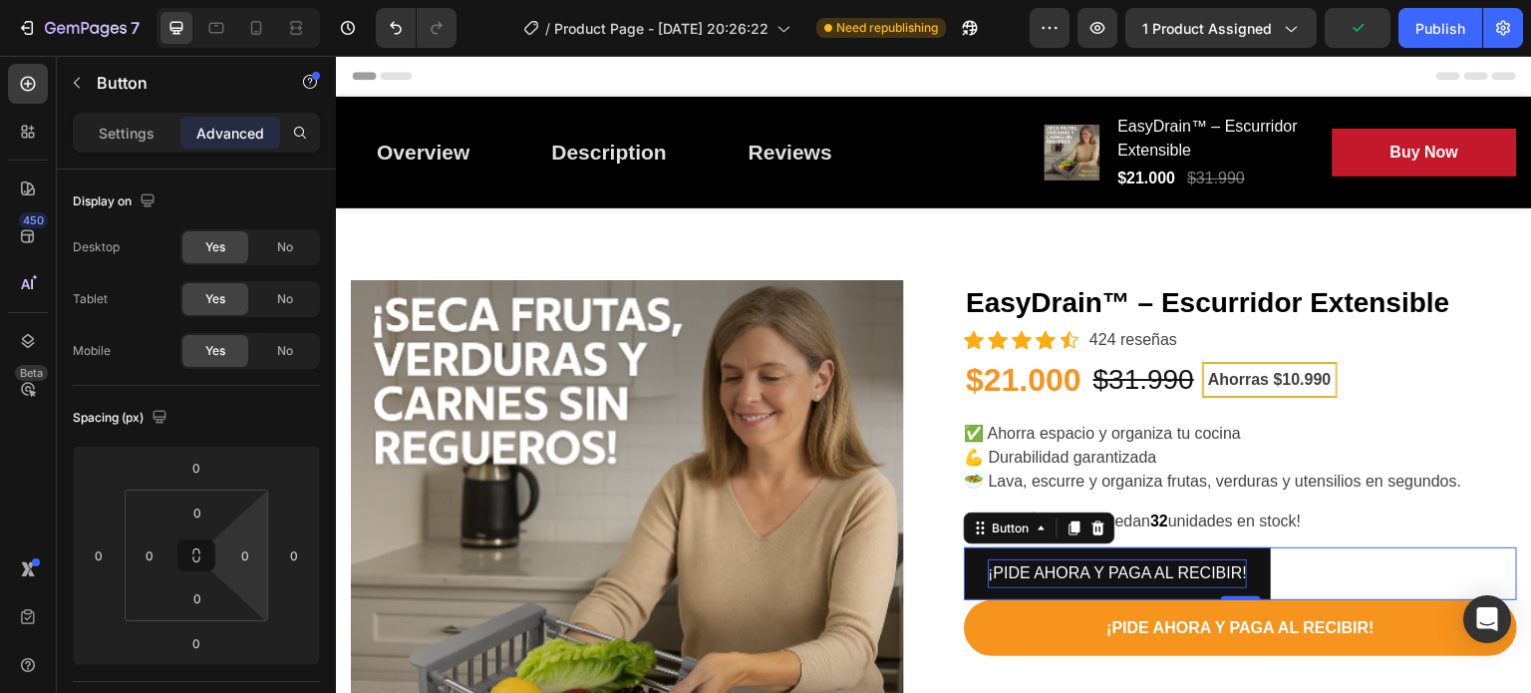
scroll to position [747, 0]
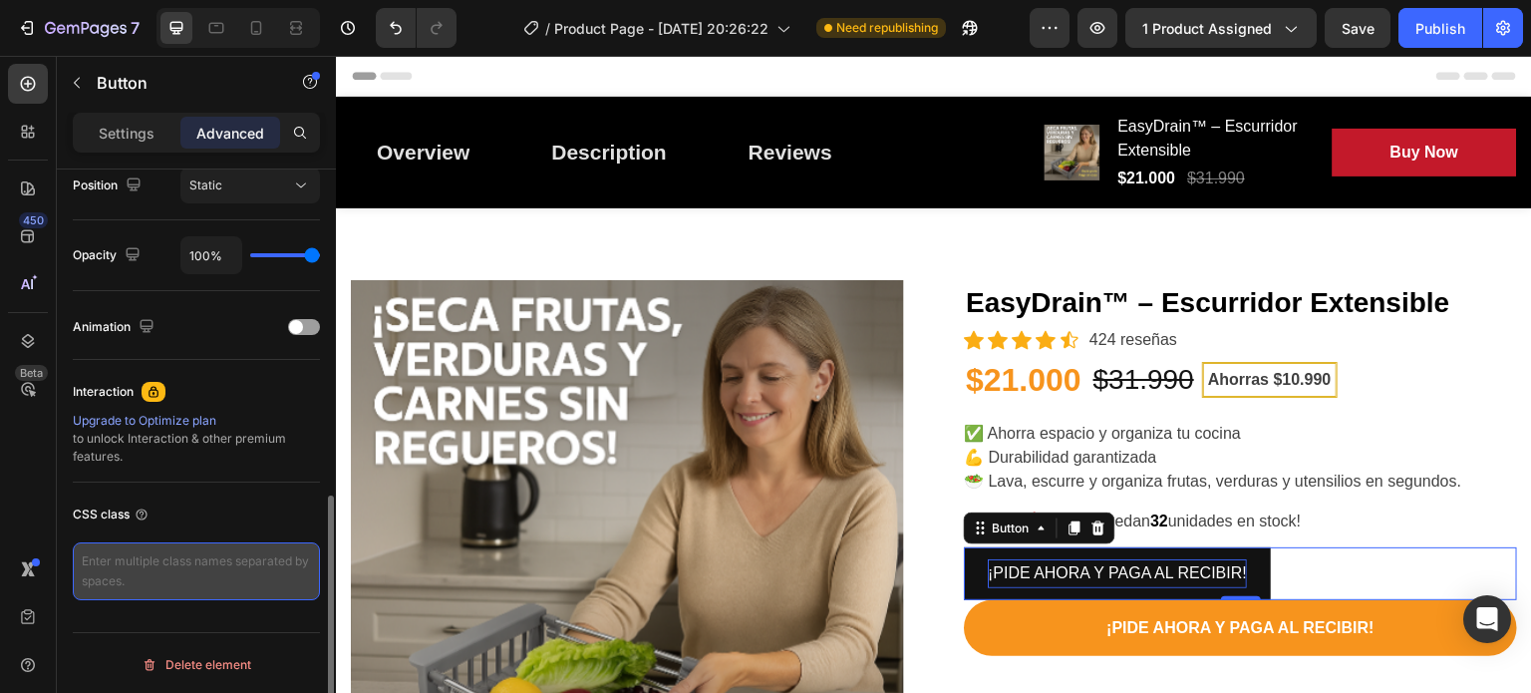
click at [201, 557] on textarea at bounding box center [196, 571] width 247 height 58
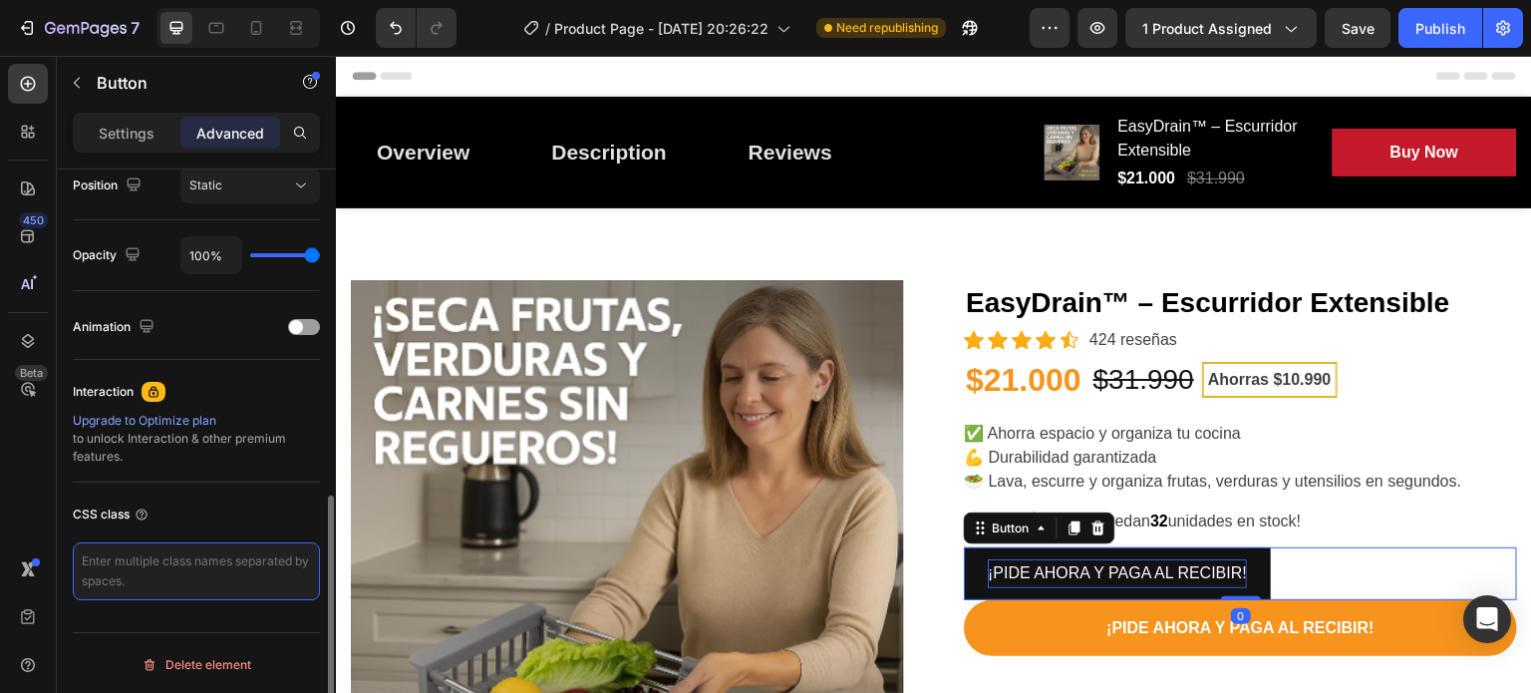
paste textarea "_rsi-cod-form-gempages-button-overwrite _rsi-cod-form-is-gempage"
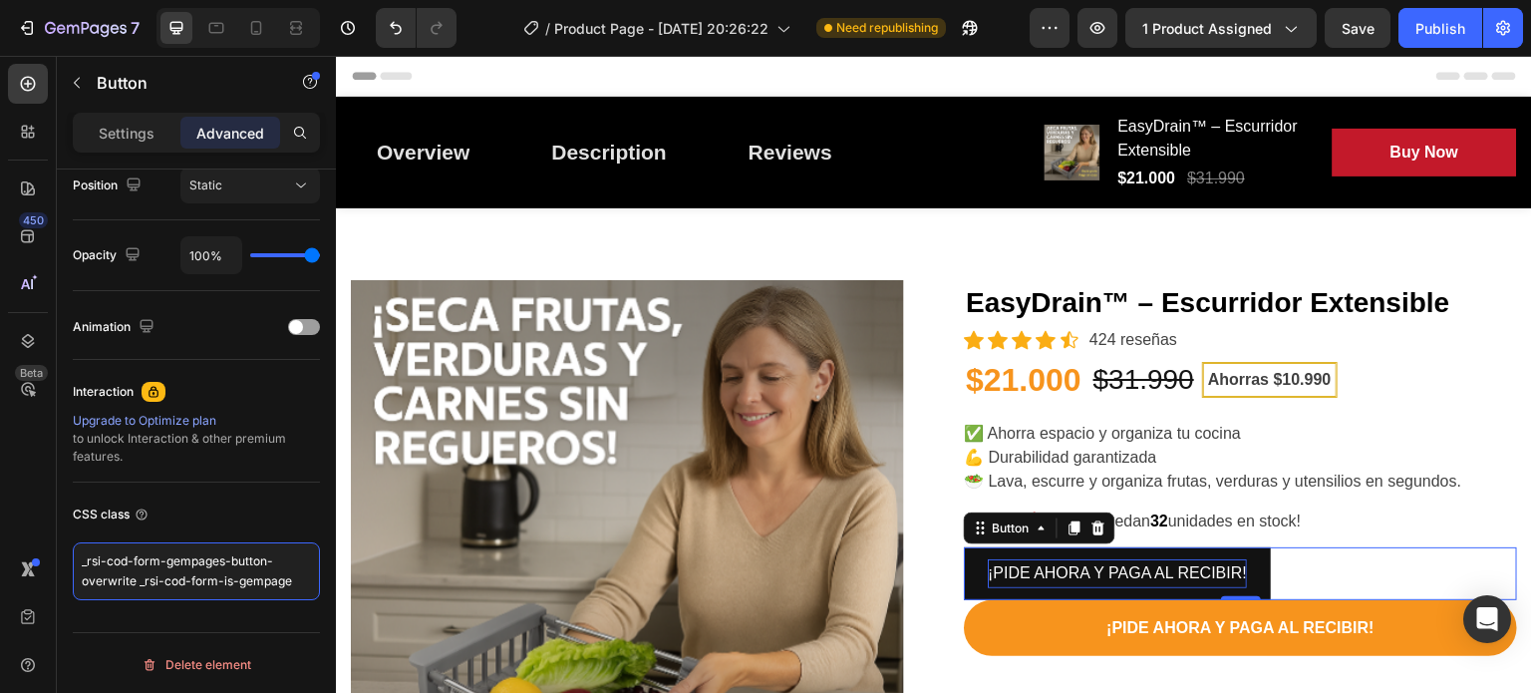
type textarea "_rsi-cod-form-gempages-button-overwrite _rsi-cod-form-is-gempage"
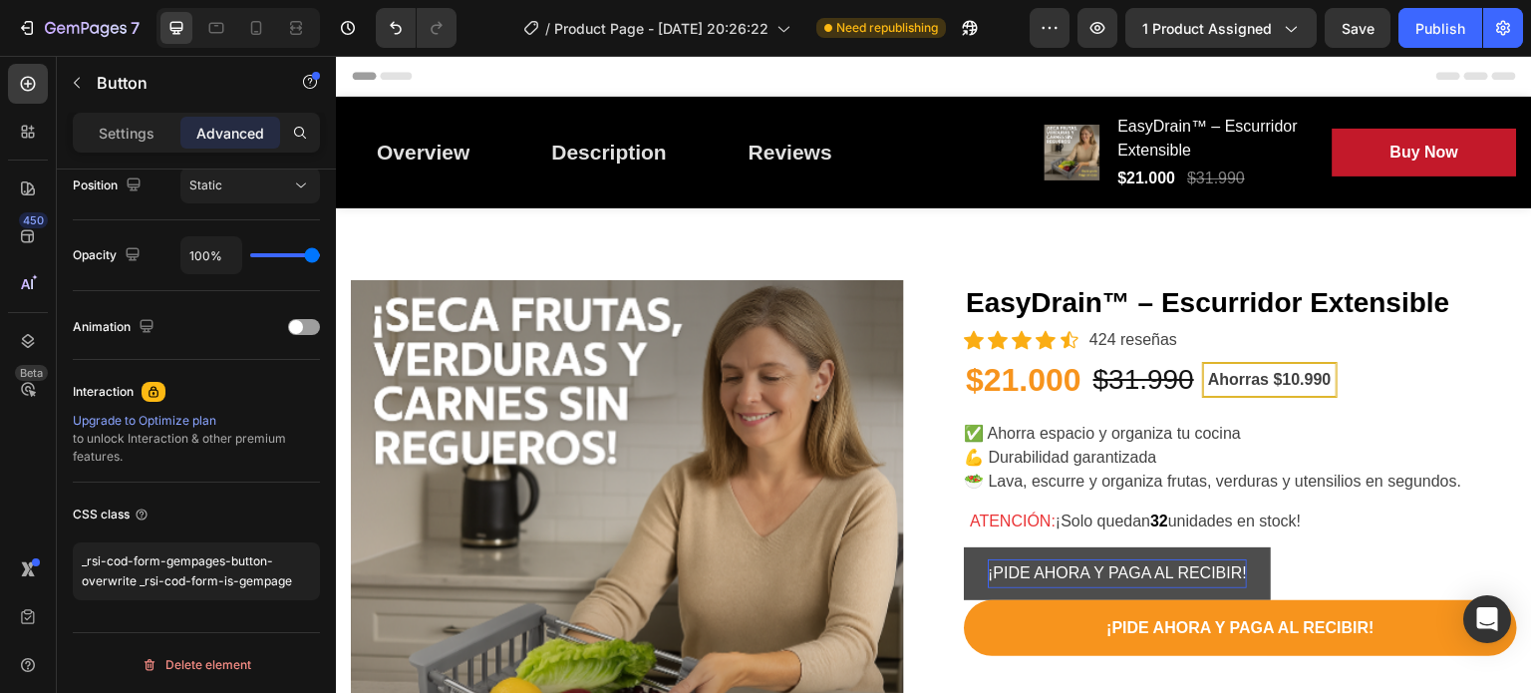
click at [973, 556] on button "¡PIDE AHORA Y PAGA AL RECIBIR!" at bounding box center [1117, 573] width 307 height 53
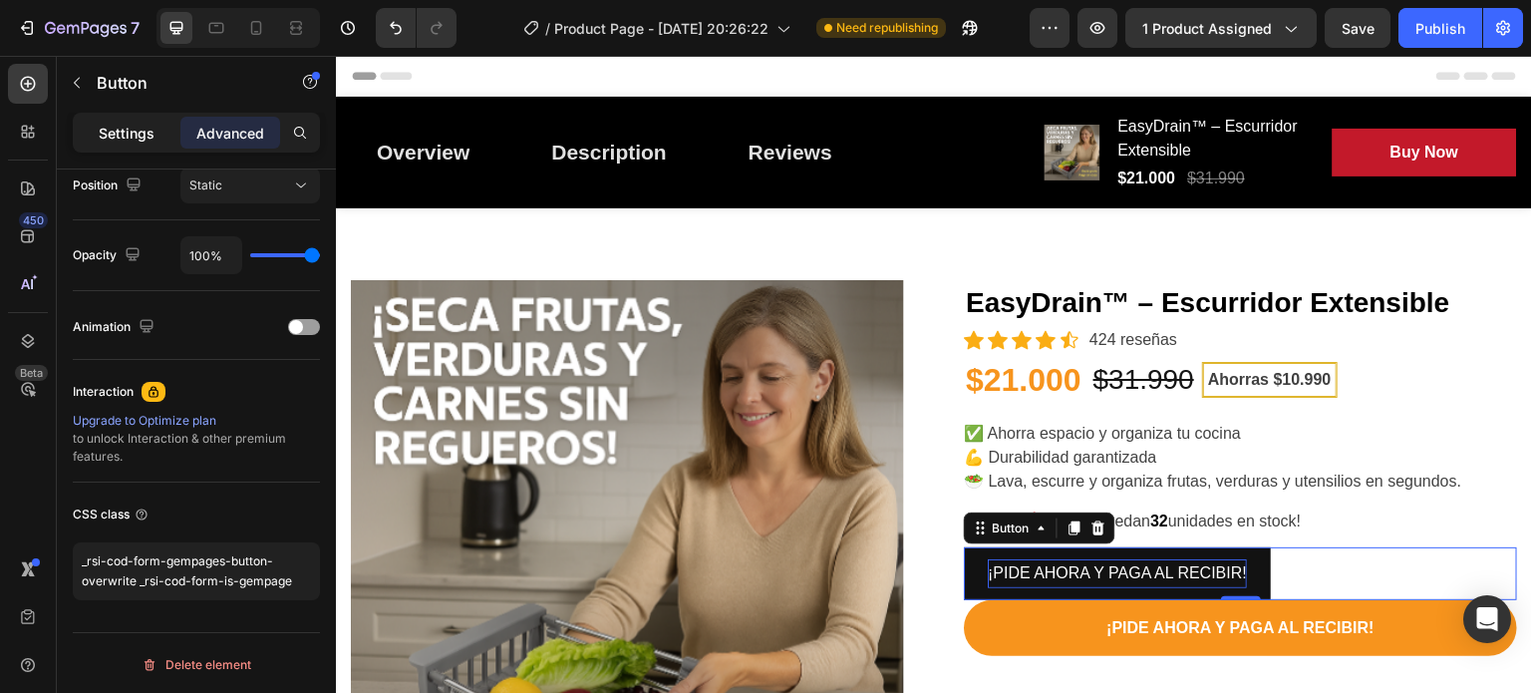
click at [112, 135] on p "Settings" at bounding box center [127, 133] width 56 height 21
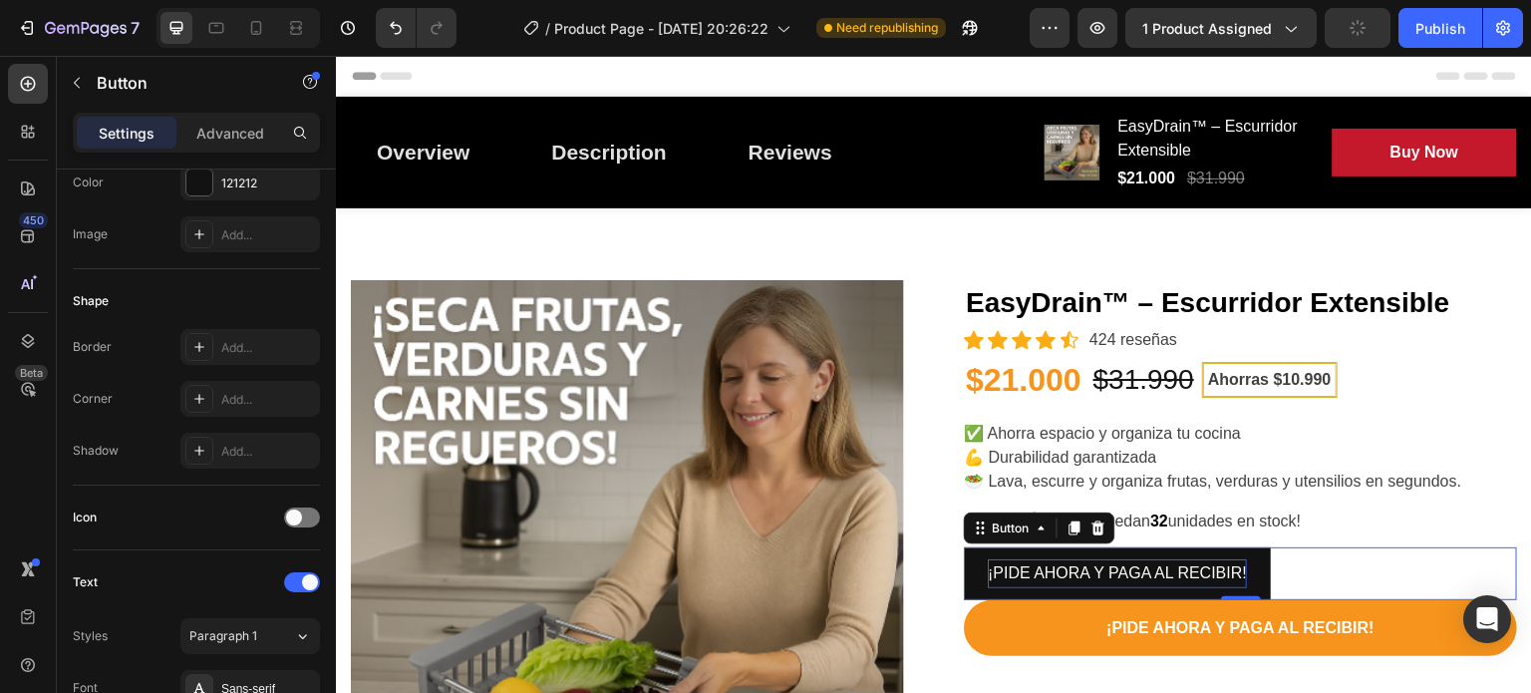
scroll to position [0, 0]
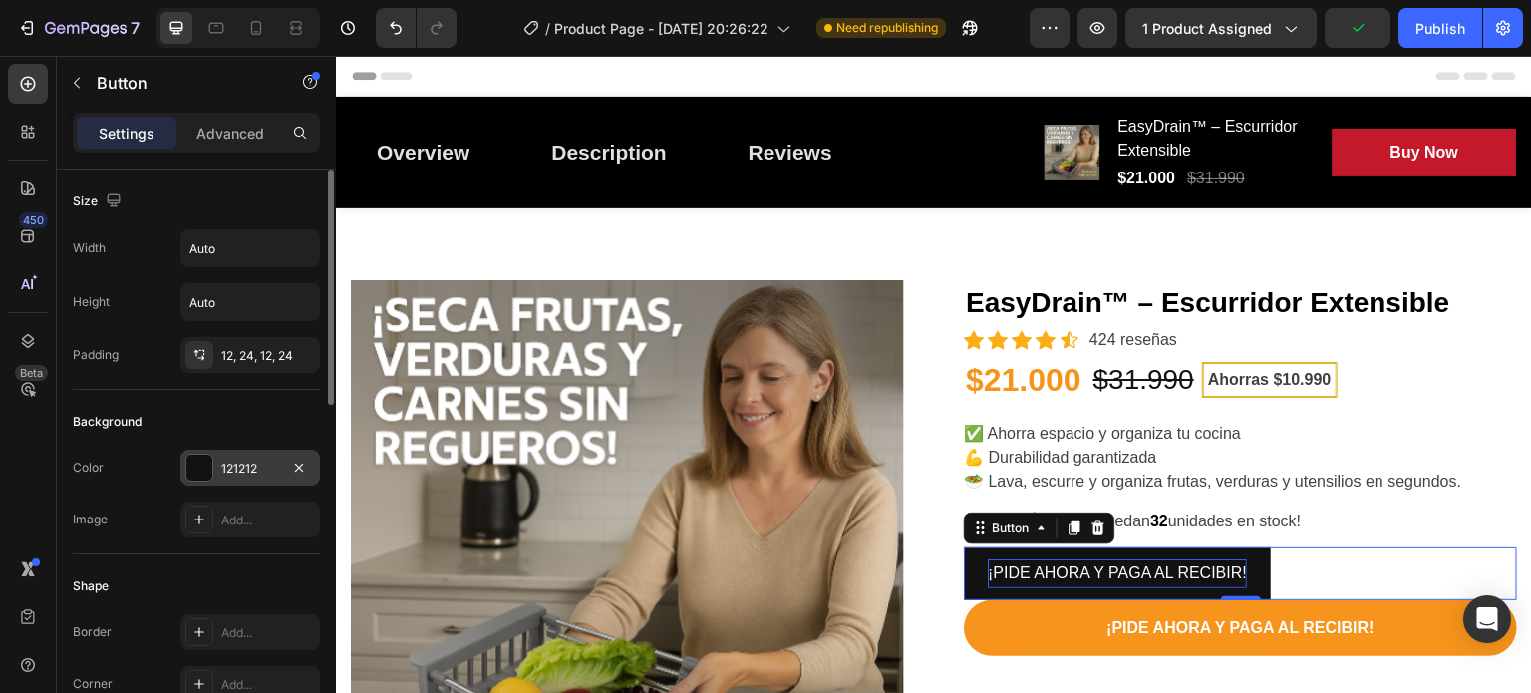
click at [198, 463] on div at bounding box center [199, 467] width 26 height 26
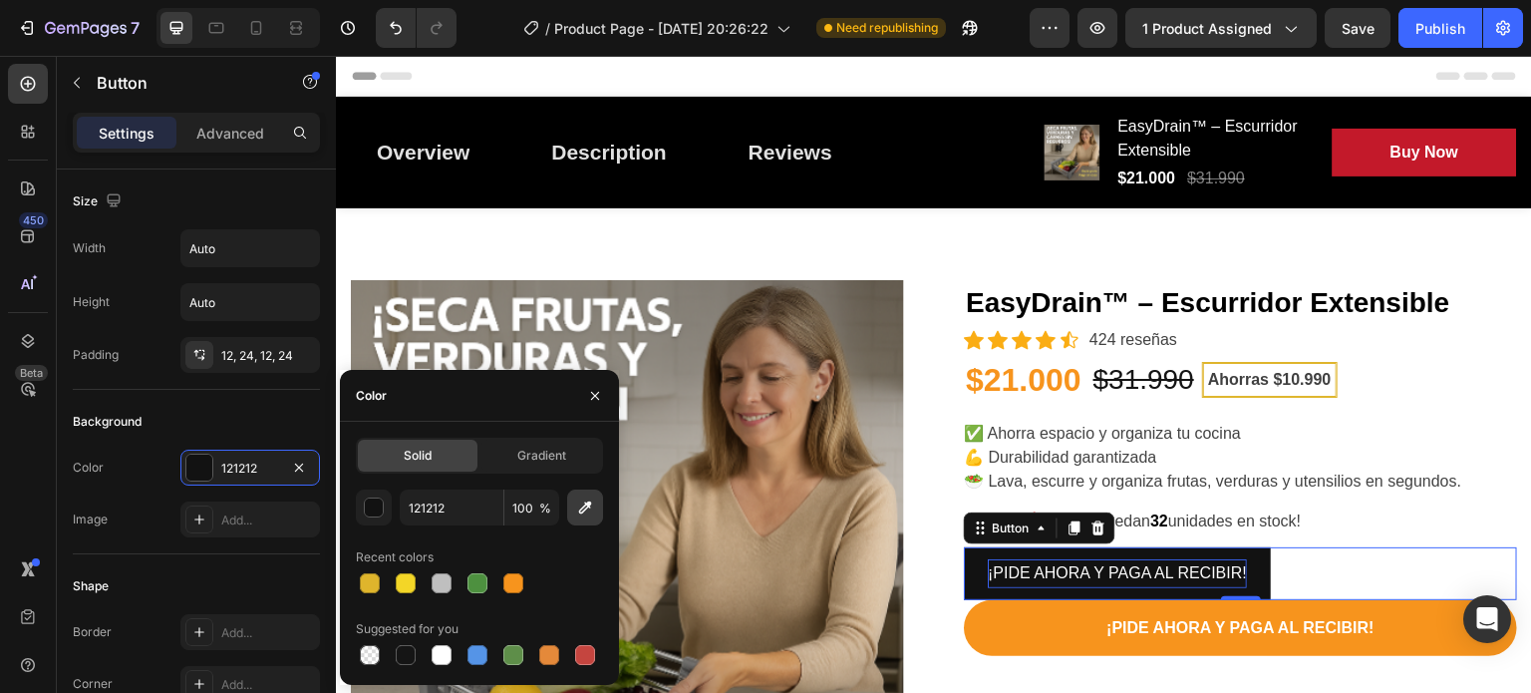
click at [578, 509] on icon "button" at bounding box center [585, 507] width 20 height 20
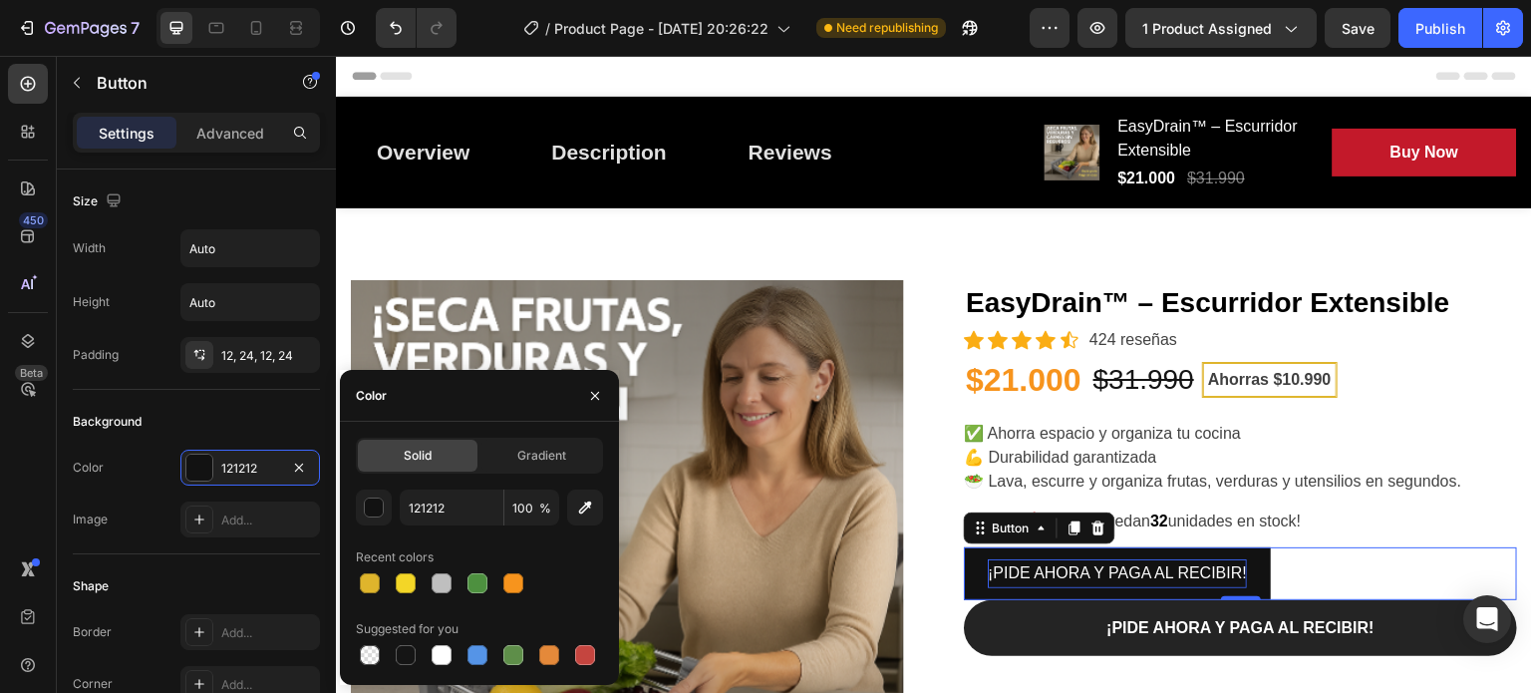
type input "F7941D"
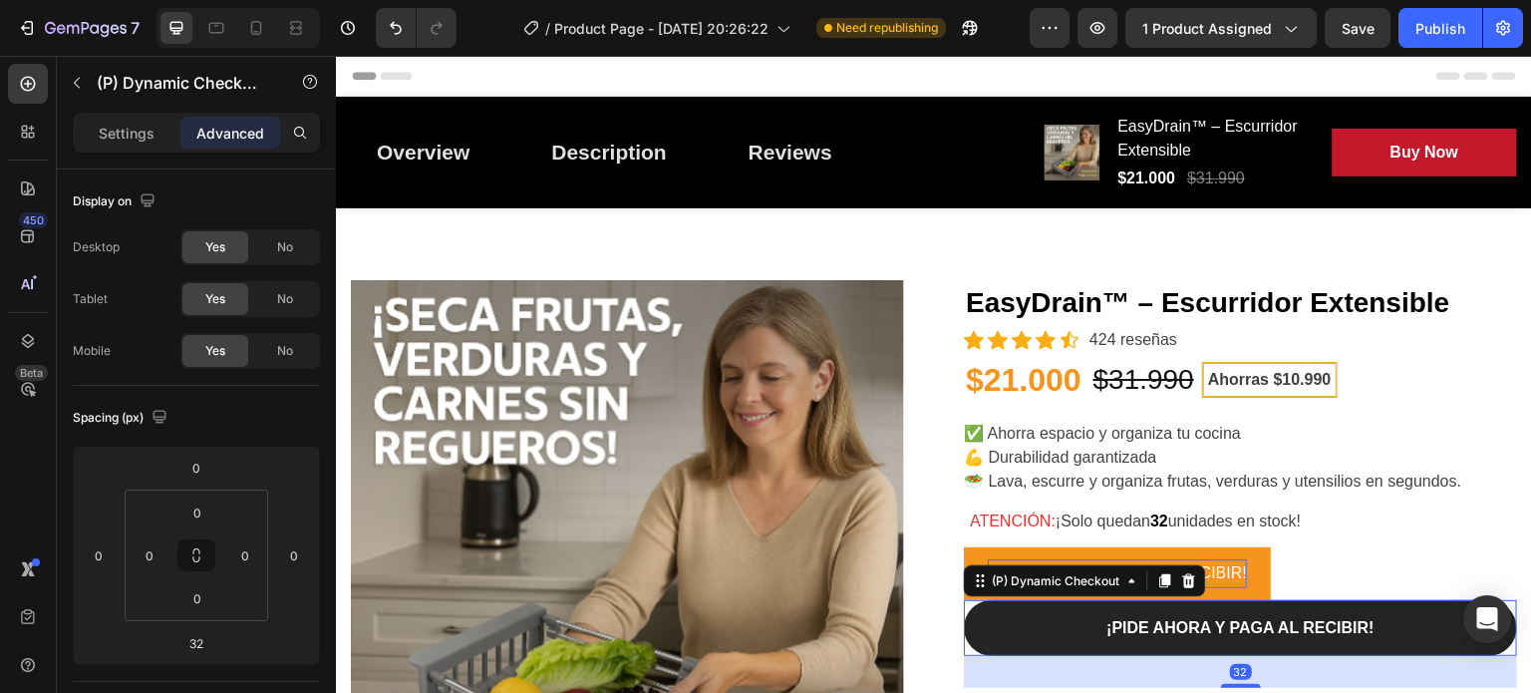
click at [1049, 627] on button "¡PIDE AHORA Y PAGA AL RECIBIR!" at bounding box center [1240, 628] width 553 height 56
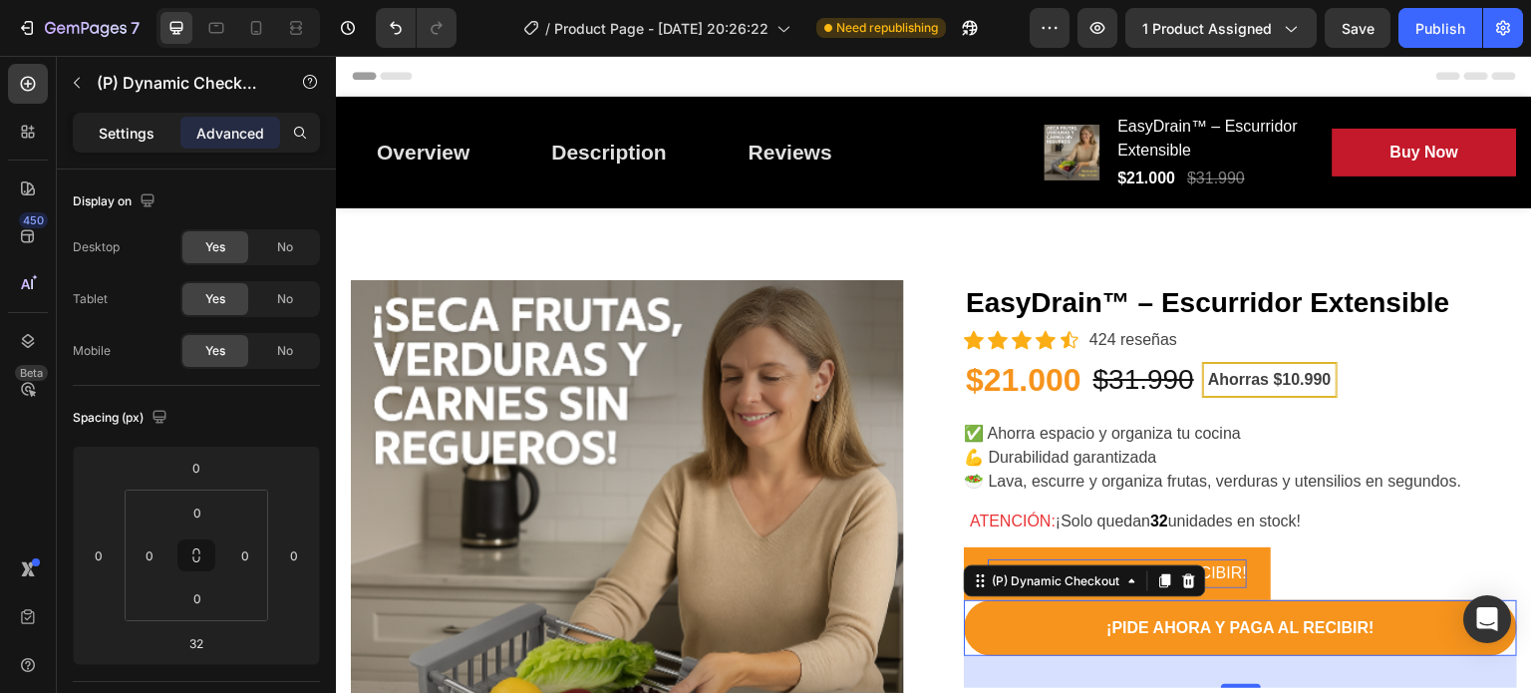
click at [123, 130] on p "Settings" at bounding box center [127, 133] width 56 height 21
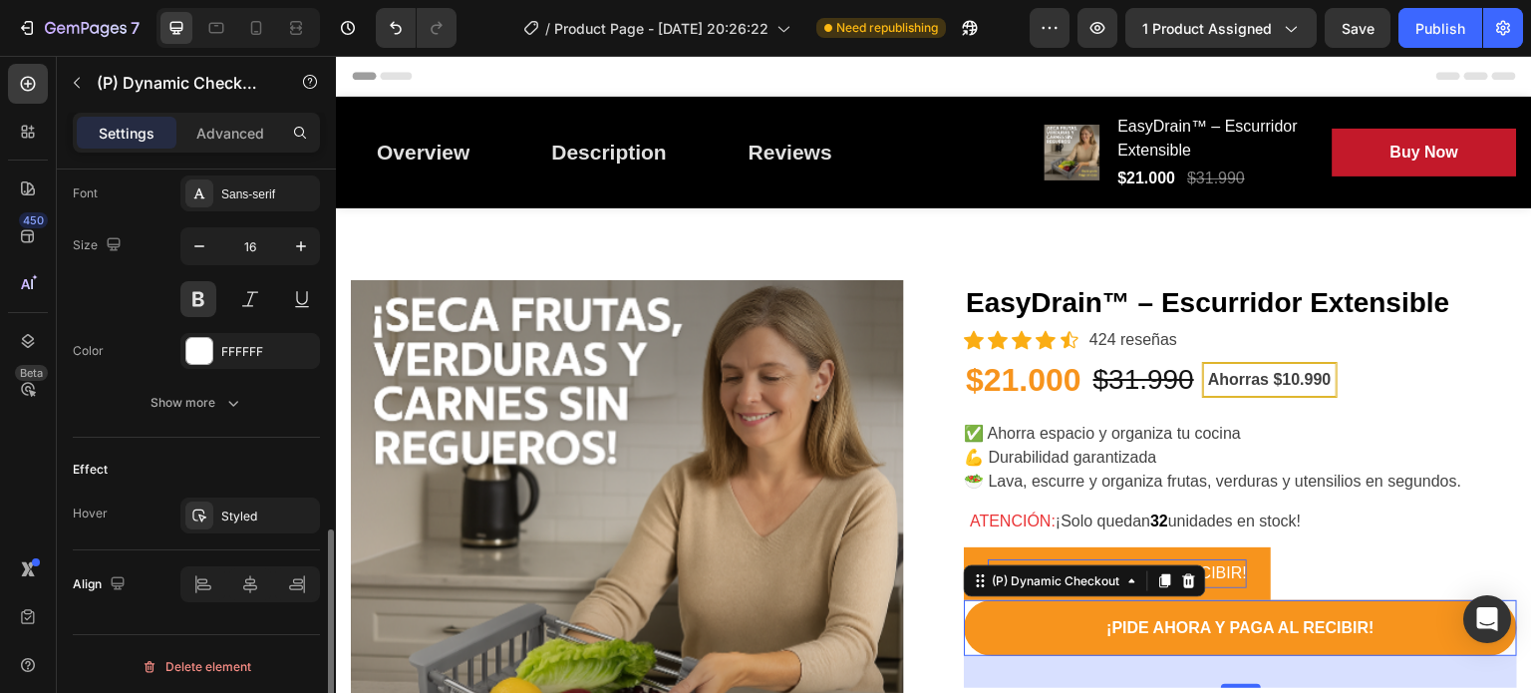
scroll to position [928, 0]
click at [214, 132] on p "Advanced" at bounding box center [230, 133] width 68 height 21
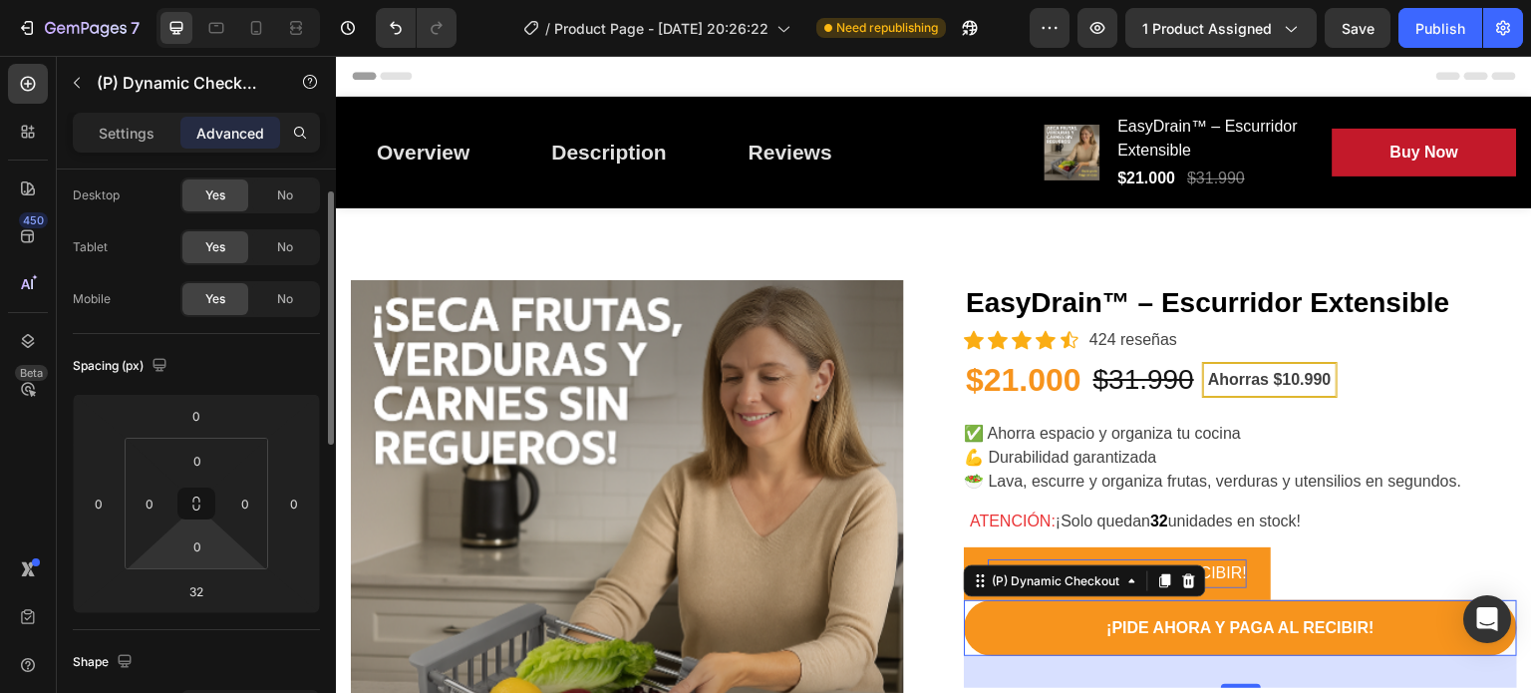
scroll to position [0, 0]
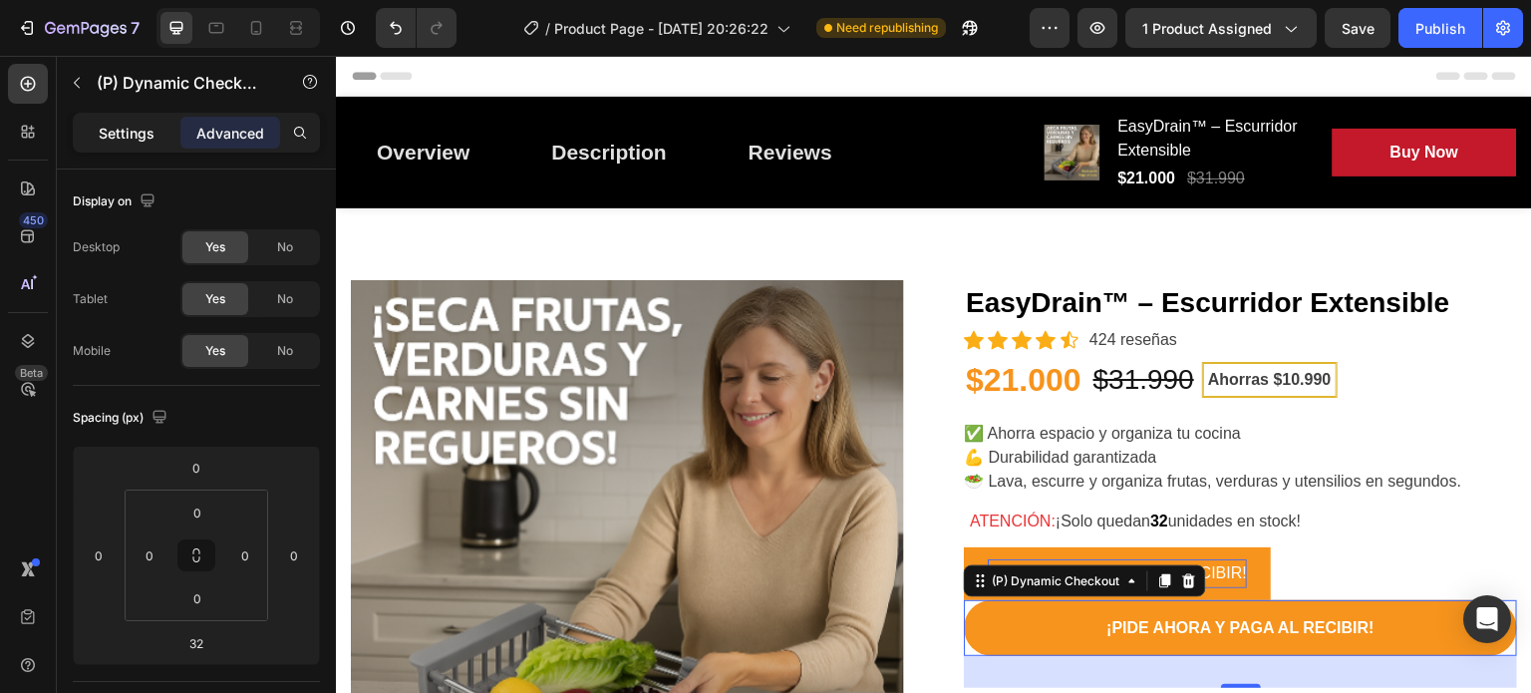
click at [116, 118] on div "Settings" at bounding box center [127, 133] width 100 height 32
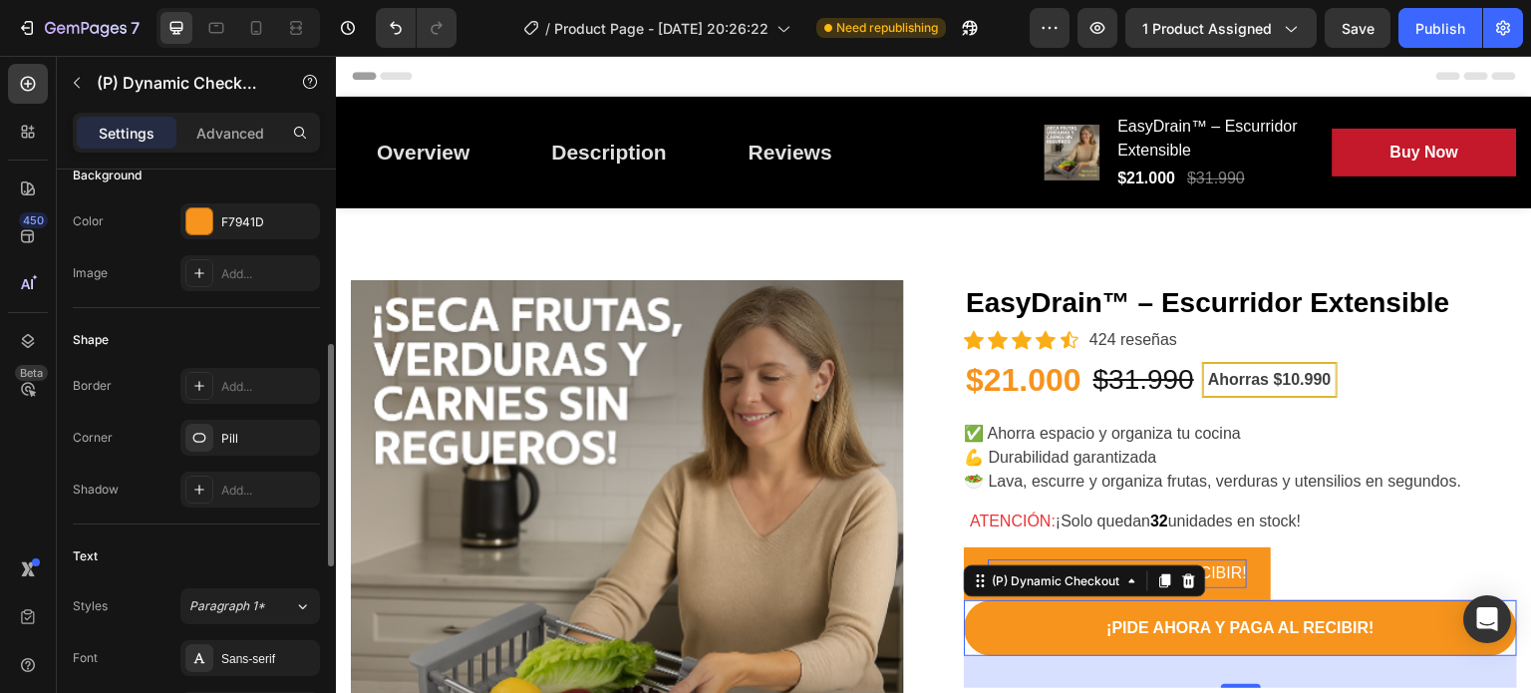
scroll to position [331, 0]
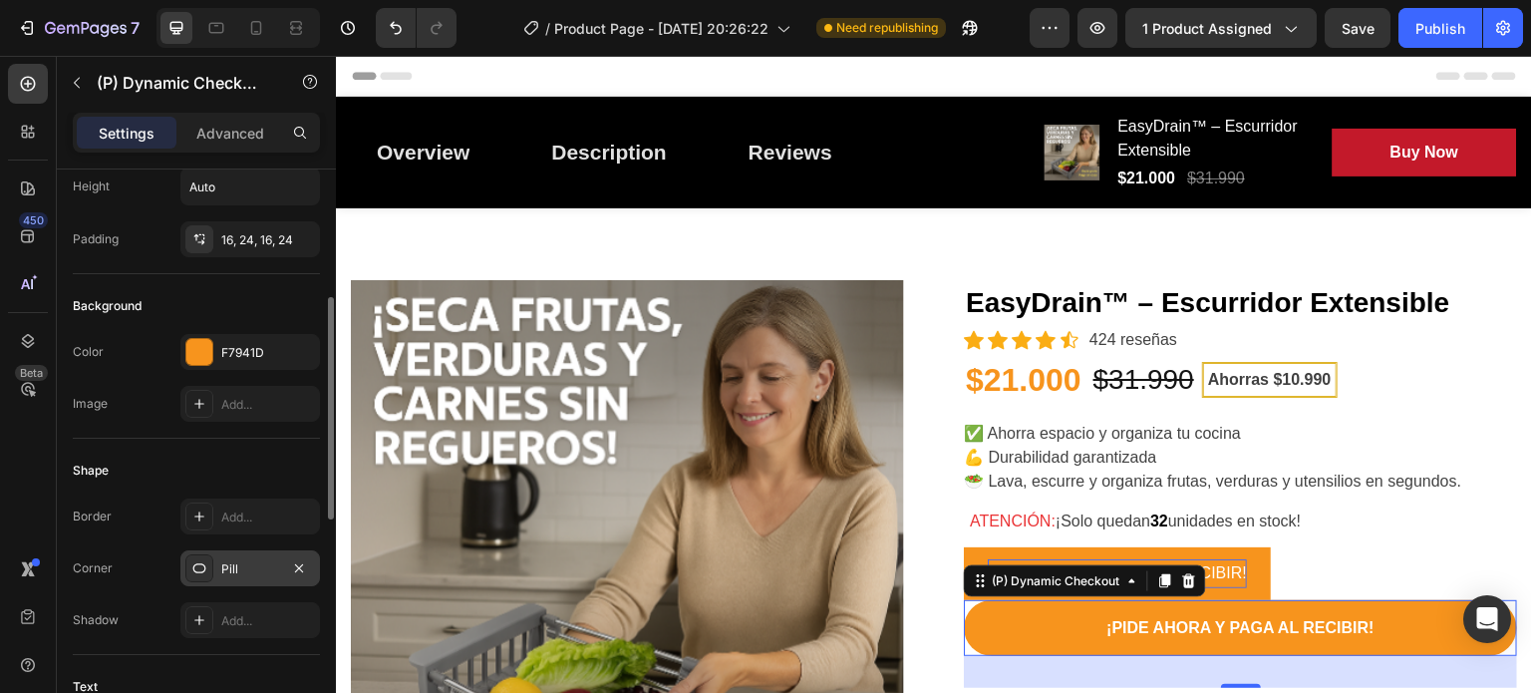
click at [195, 567] on icon at bounding box center [199, 568] width 16 height 16
click at [147, 555] on div "Corner Pill" at bounding box center [196, 568] width 247 height 36
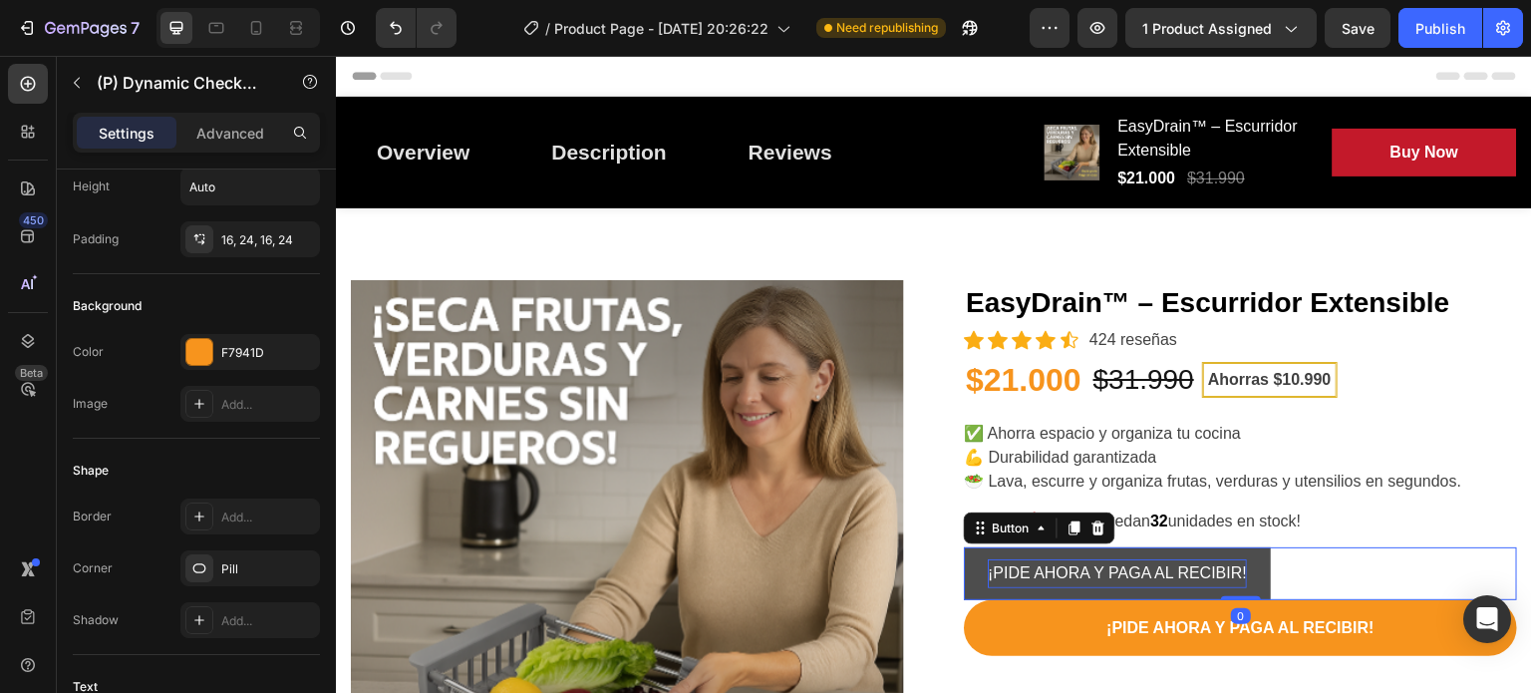
click at [988, 553] on button "¡PIDE AHORA Y PAGA AL RECIBIR!" at bounding box center [1117, 573] width 307 height 53
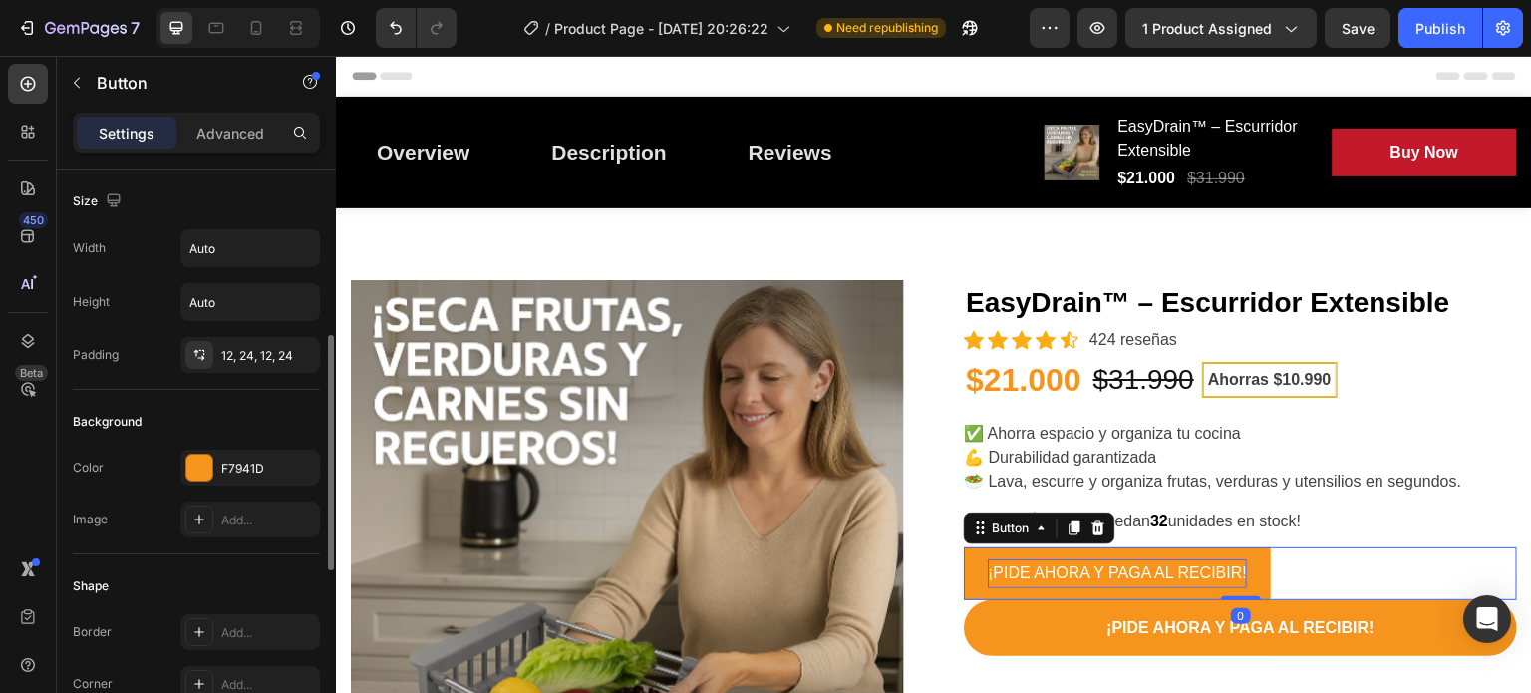
scroll to position [118, 0]
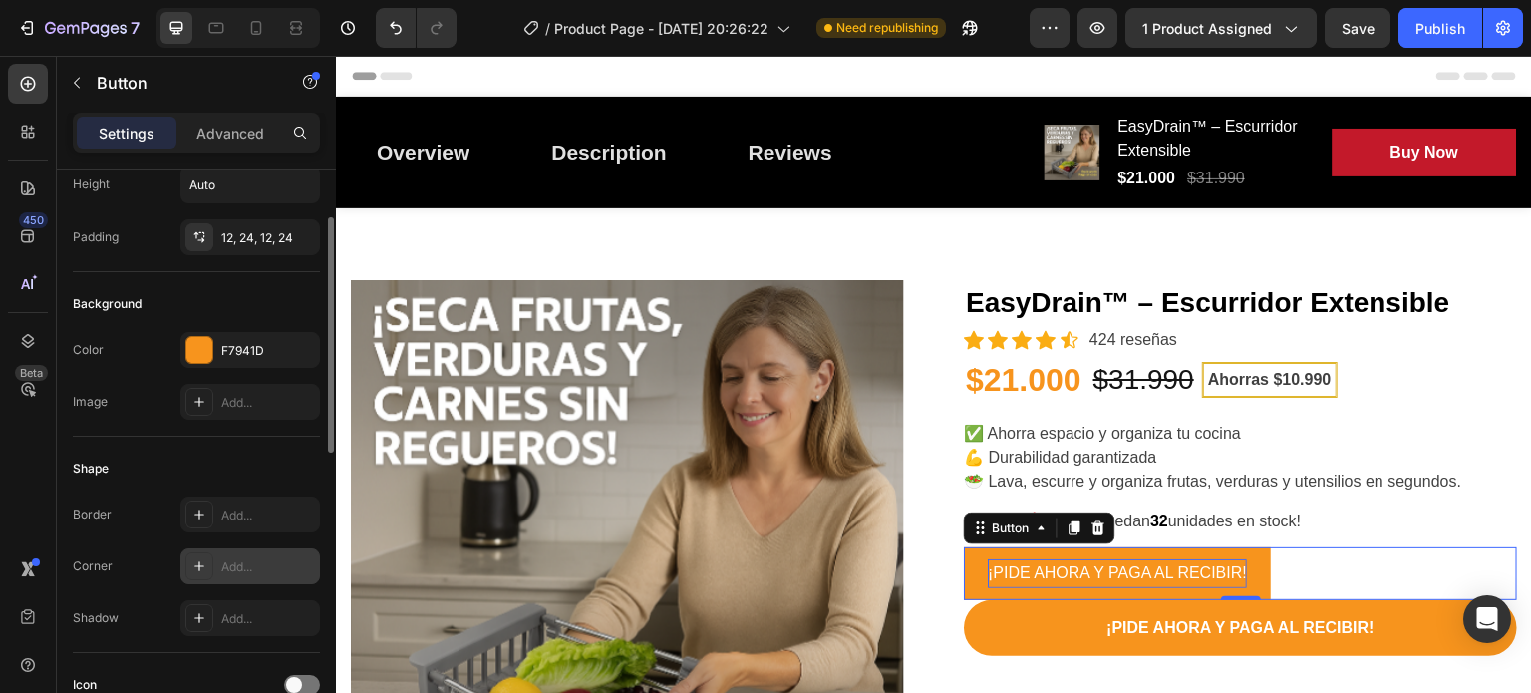
click at [199, 565] on icon at bounding box center [199, 566] width 10 height 10
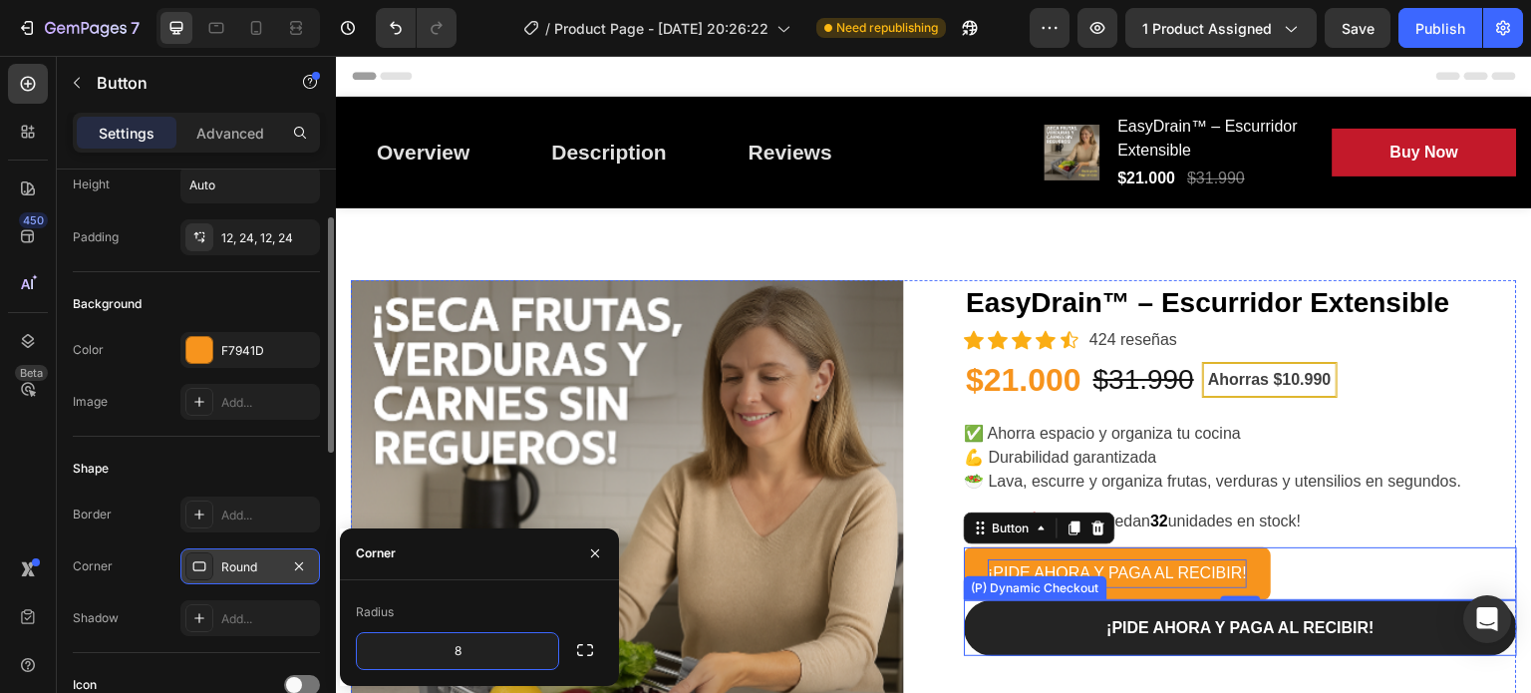
click at [1007, 619] on button "¡PIDE AHORA Y PAGA AL RECIBIR!" at bounding box center [1240, 628] width 553 height 56
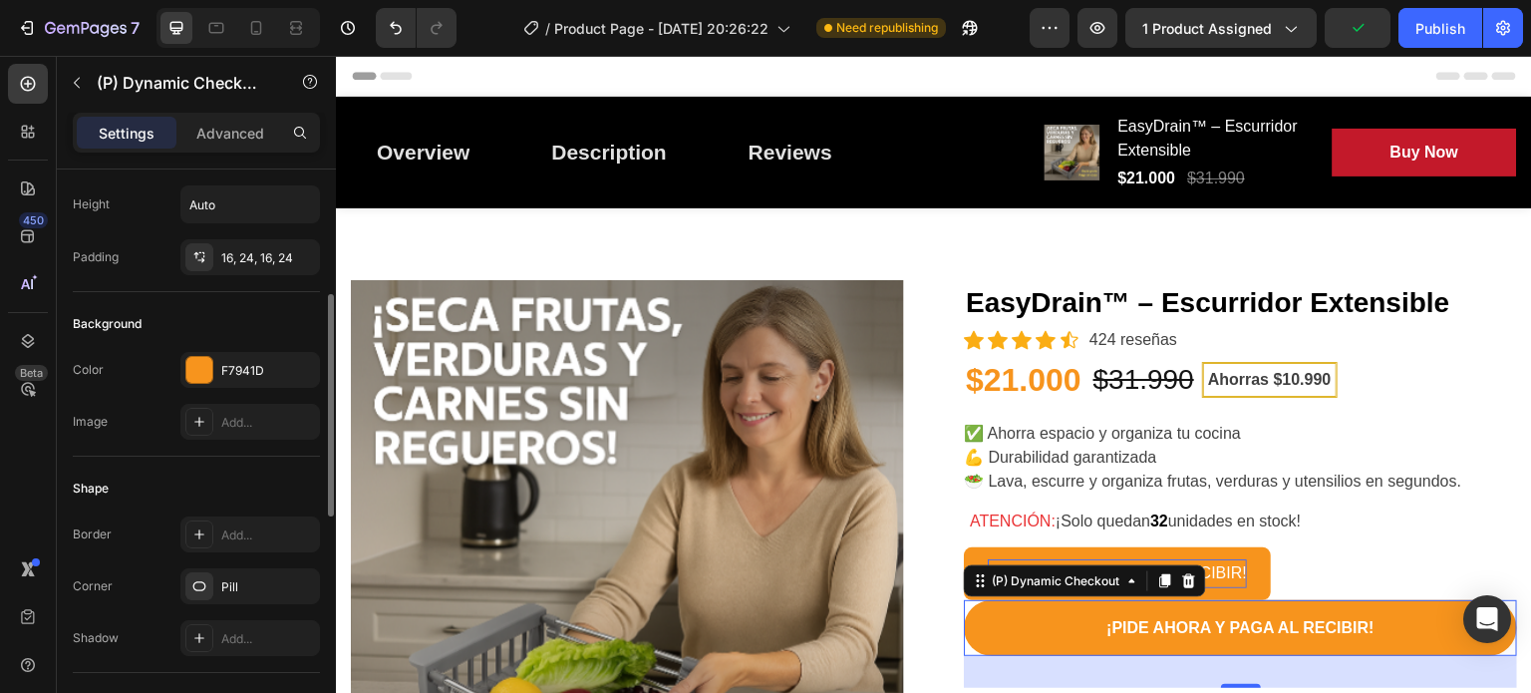
scroll to position [421, 0]
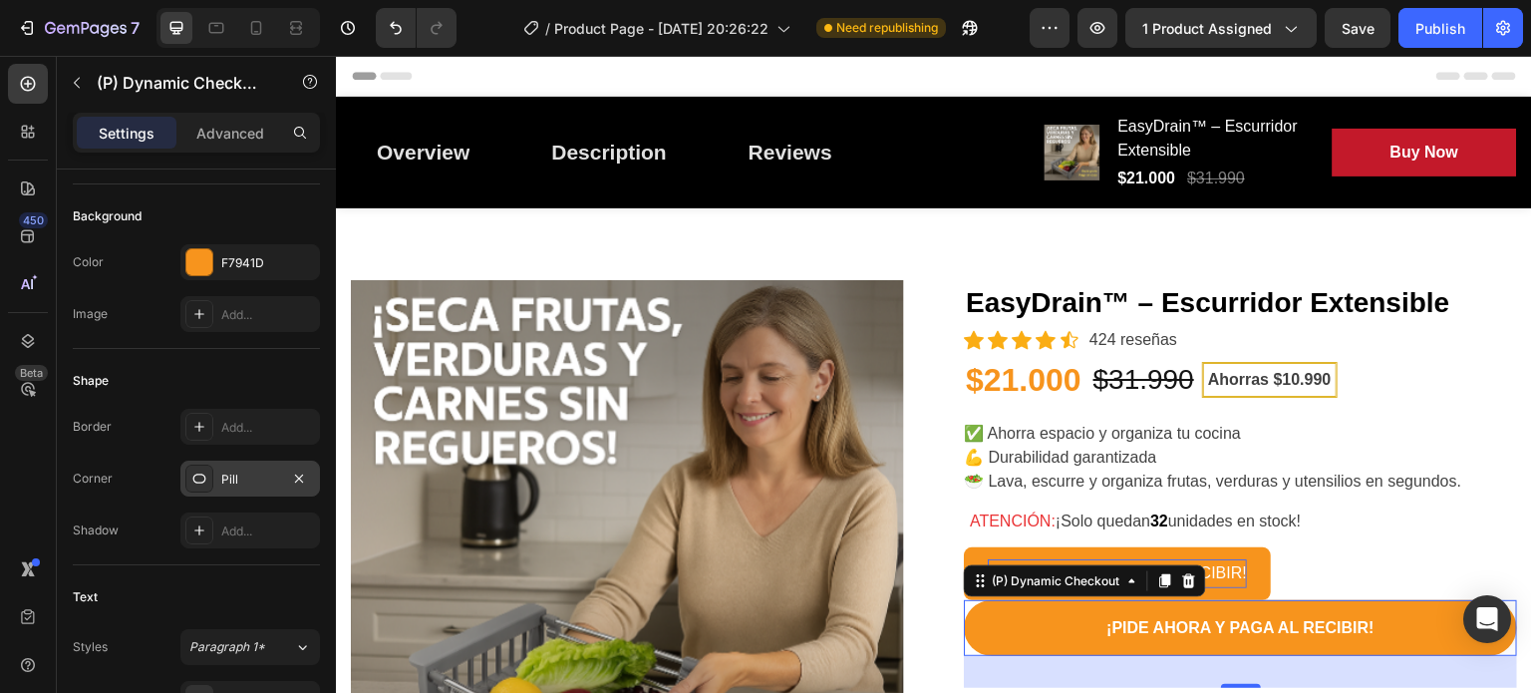
click at [199, 473] on icon at bounding box center [199, 478] width 16 height 16
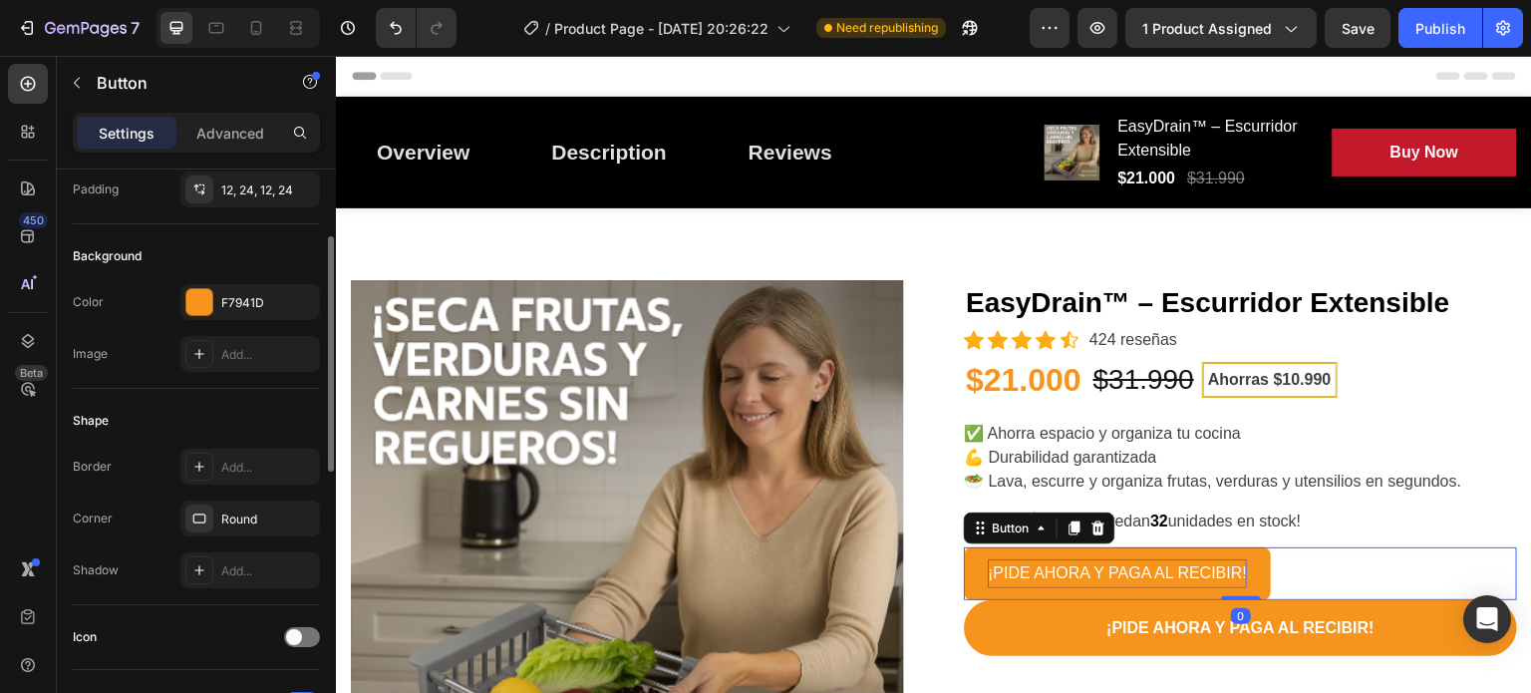
scroll to position [167, 0]
click at [197, 517] on icon at bounding box center [199, 516] width 16 height 16
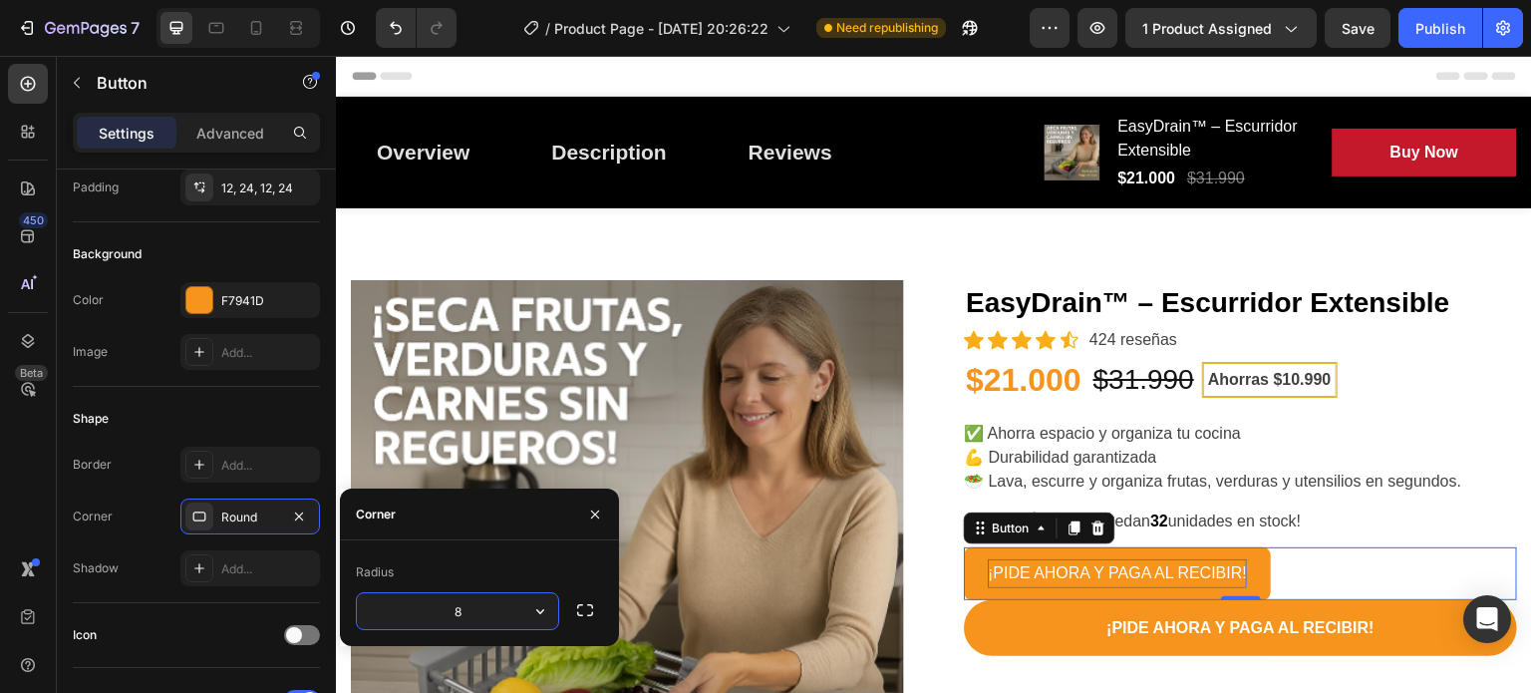
click at [473, 602] on input "8" at bounding box center [457, 611] width 201 height 36
paste input "9999"
type input "9999"
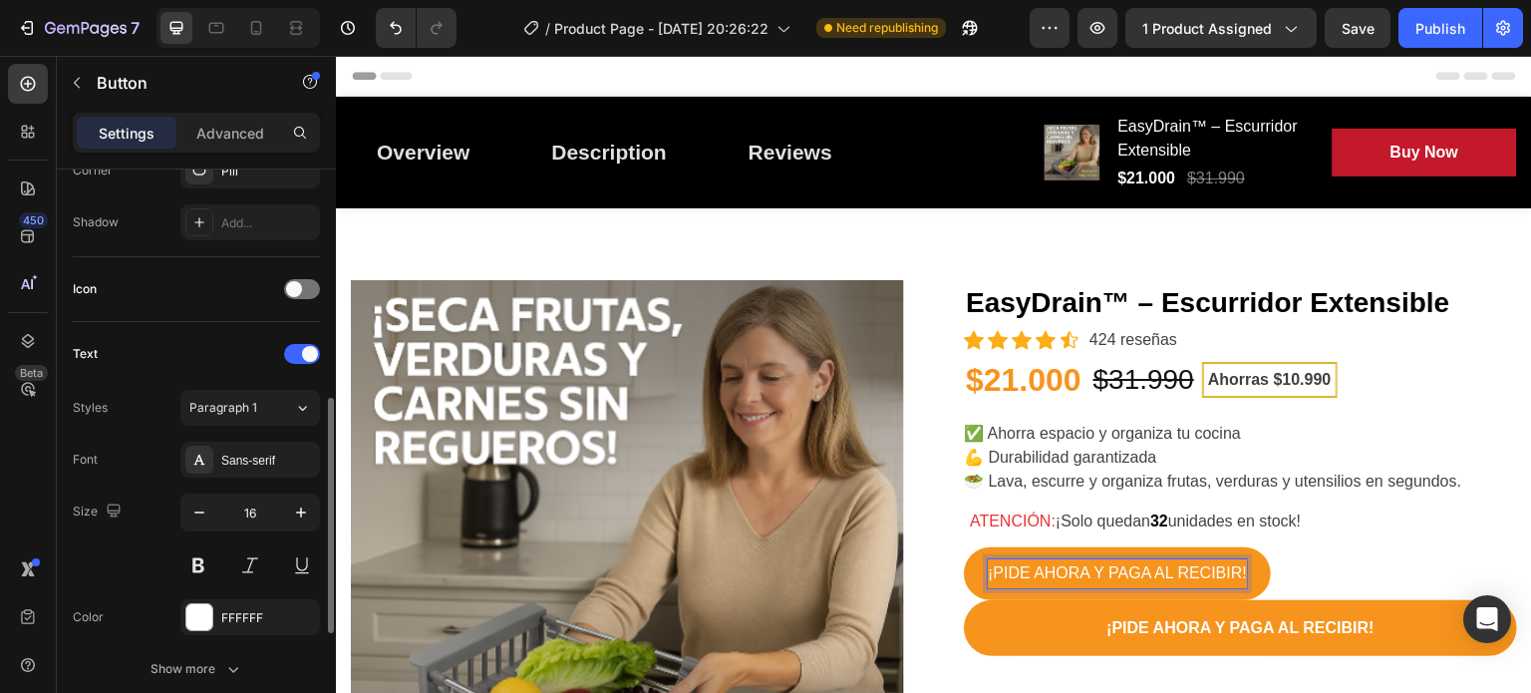
scroll to position [532, 0]
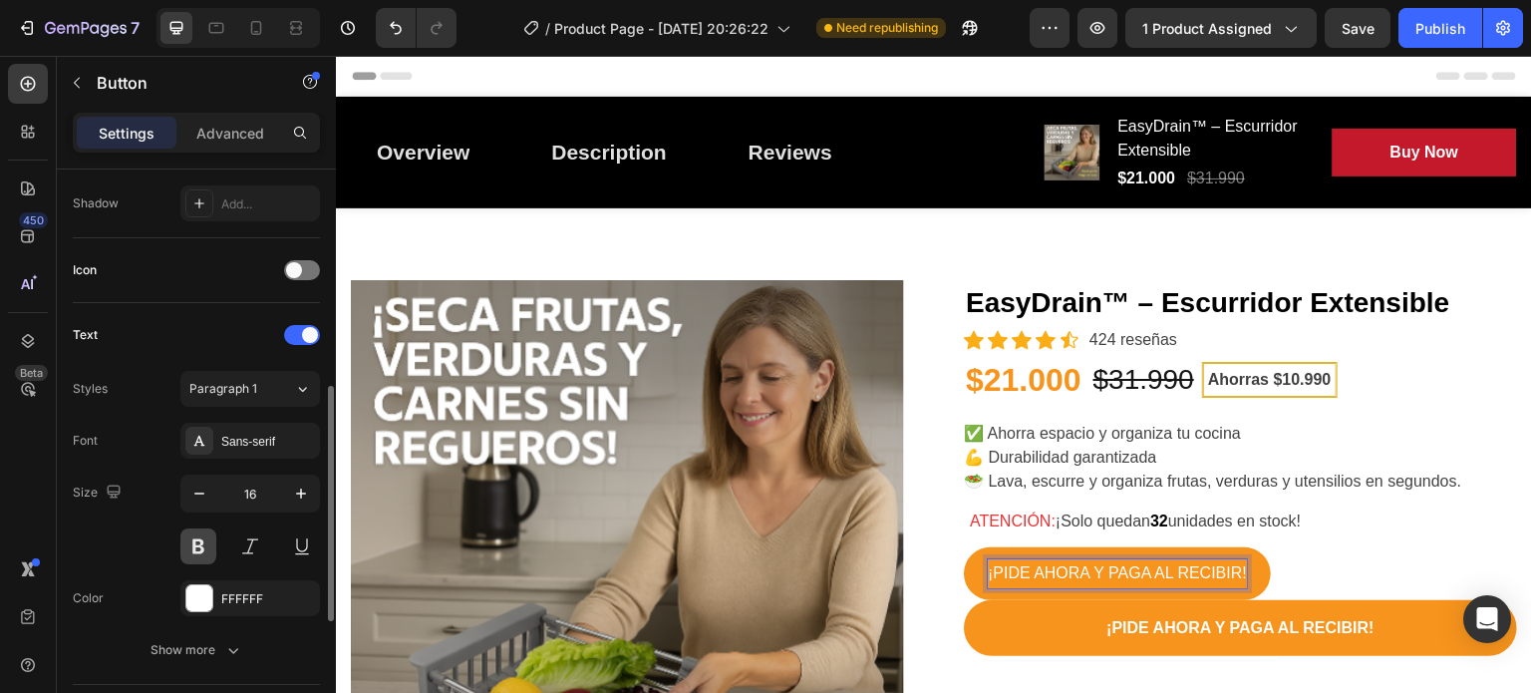
click at [197, 529] on button at bounding box center [198, 546] width 36 height 36
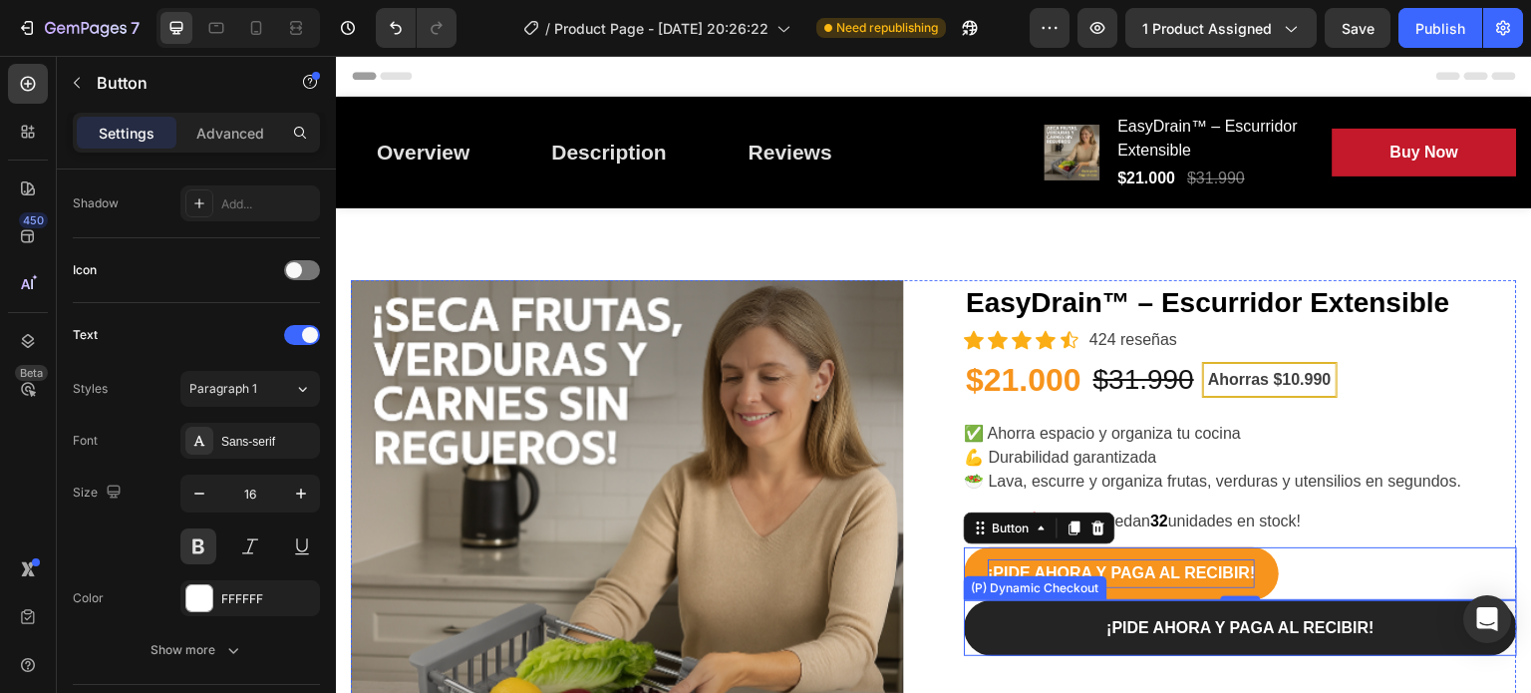
click at [1033, 615] on button "¡PIDE AHORA Y PAGA AL RECIBIR!" at bounding box center [1240, 628] width 553 height 56
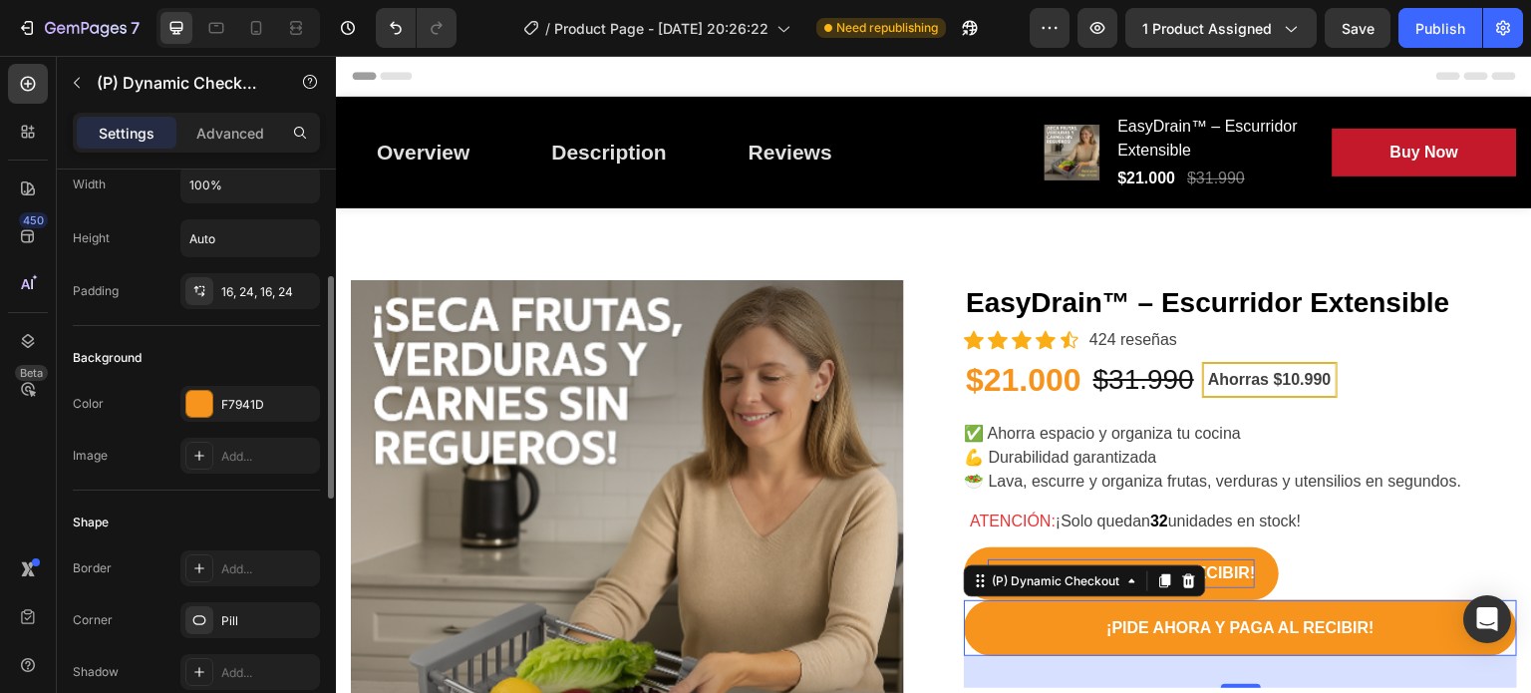
scroll to position [220, 0]
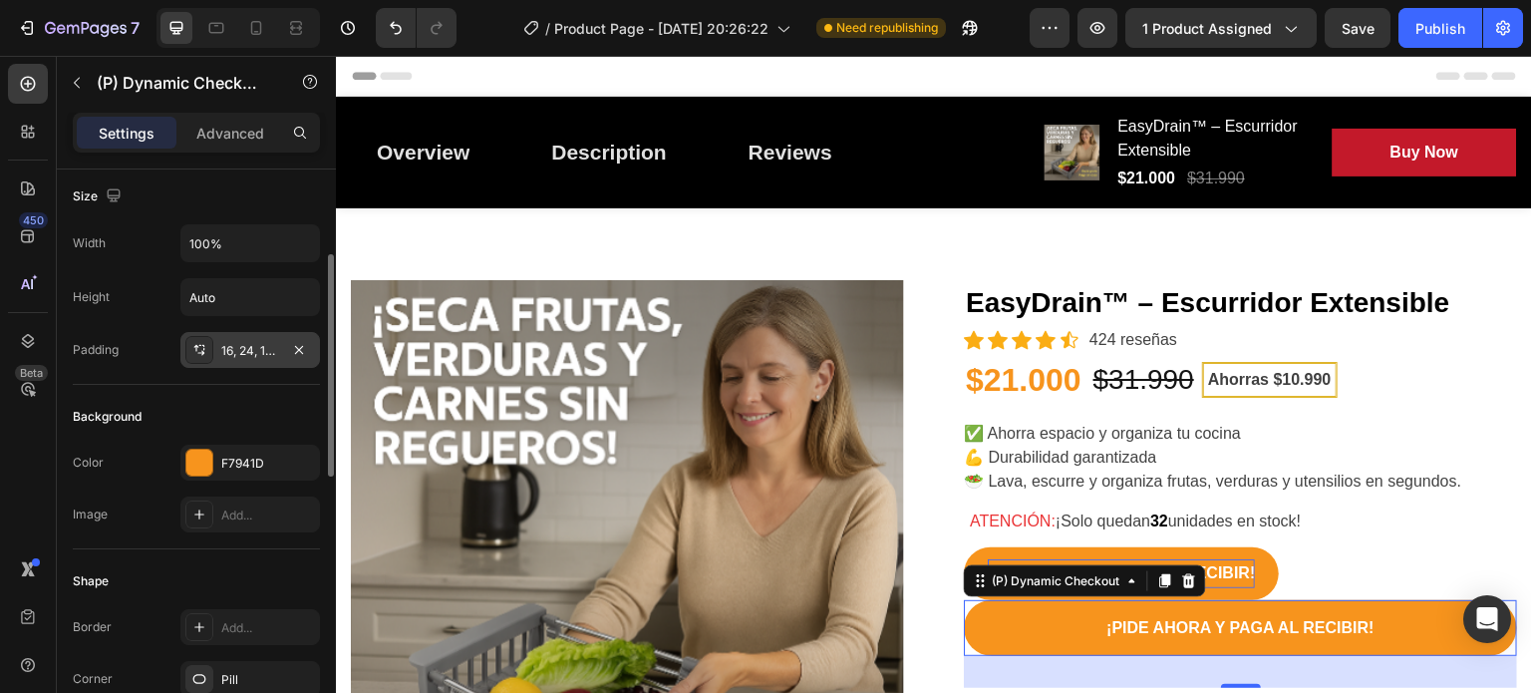
click at [196, 354] on icon at bounding box center [199, 350] width 16 height 16
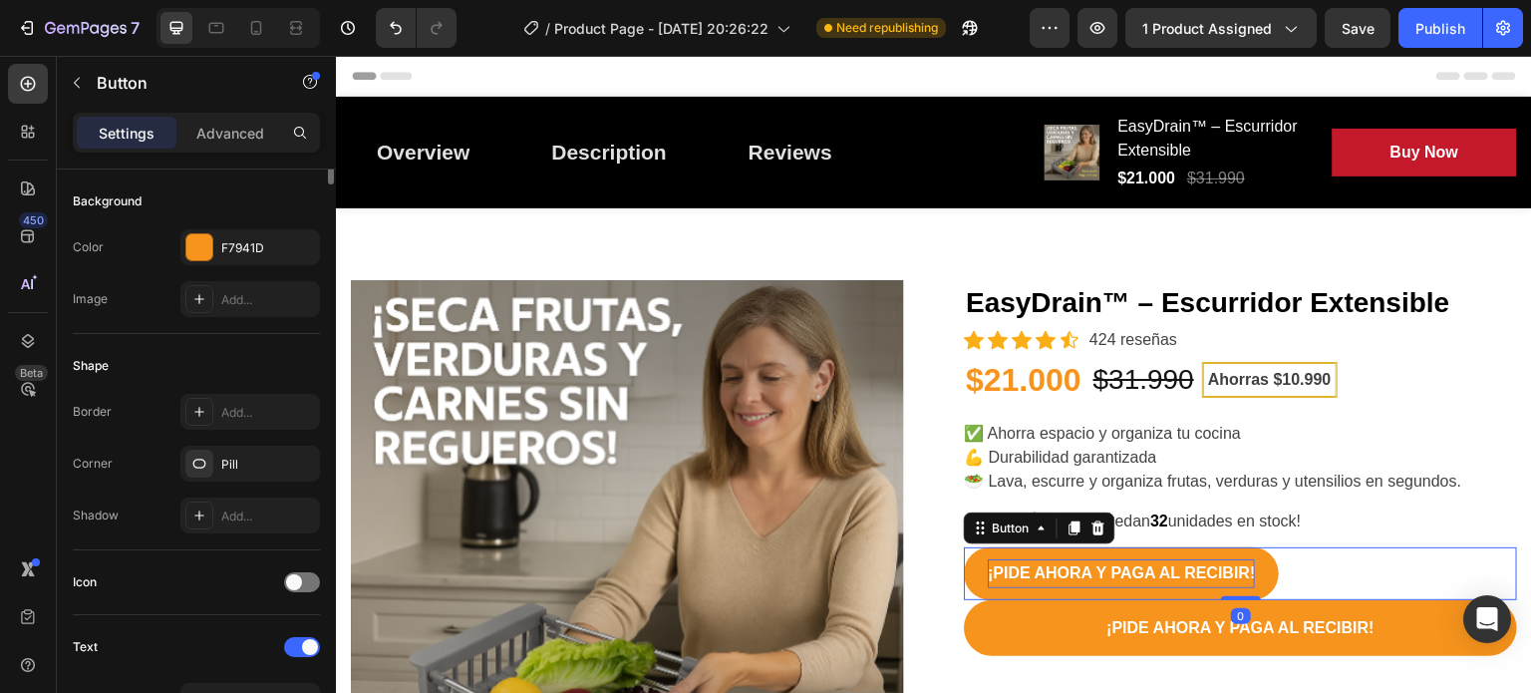
scroll to position [0, 0]
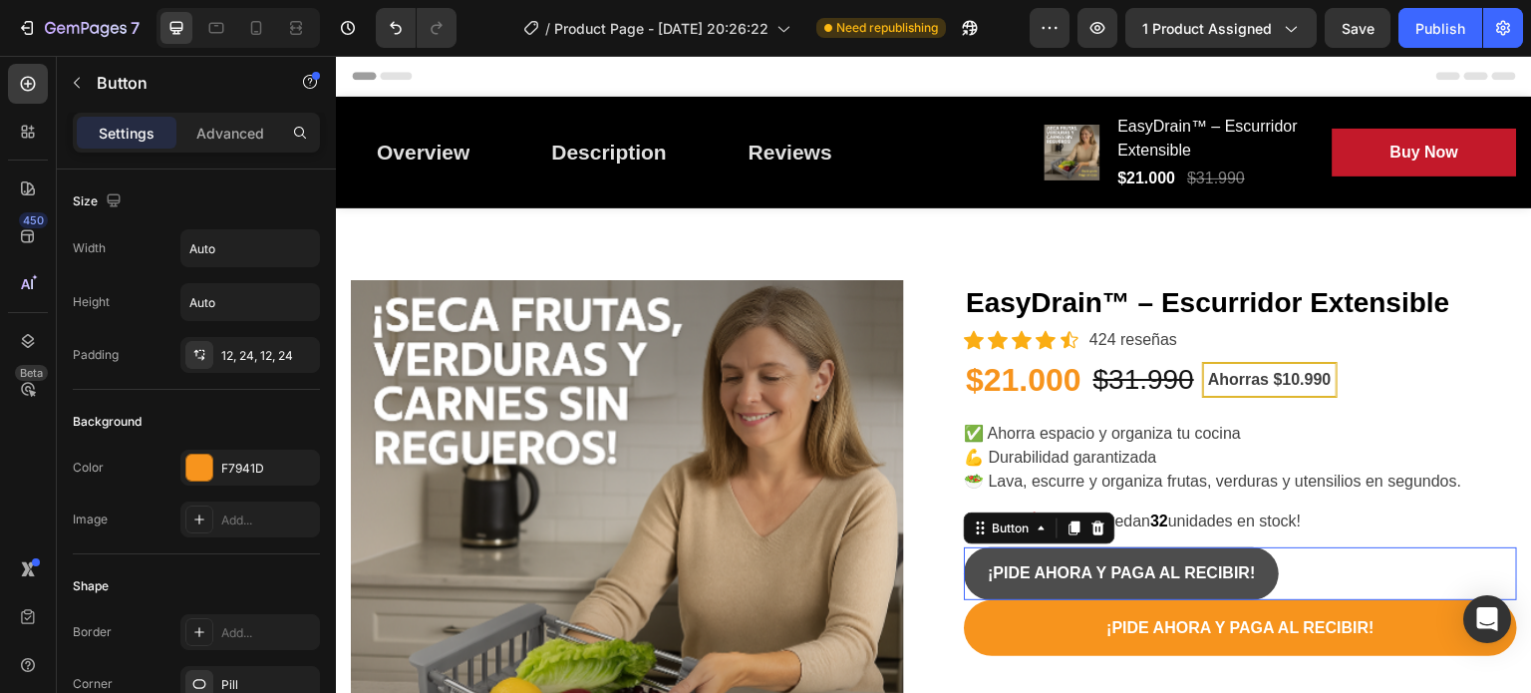
click at [1030, 557] on button "¡PIDE AHORA Y PAGA AL RECIBIR!" at bounding box center [1121, 573] width 315 height 53
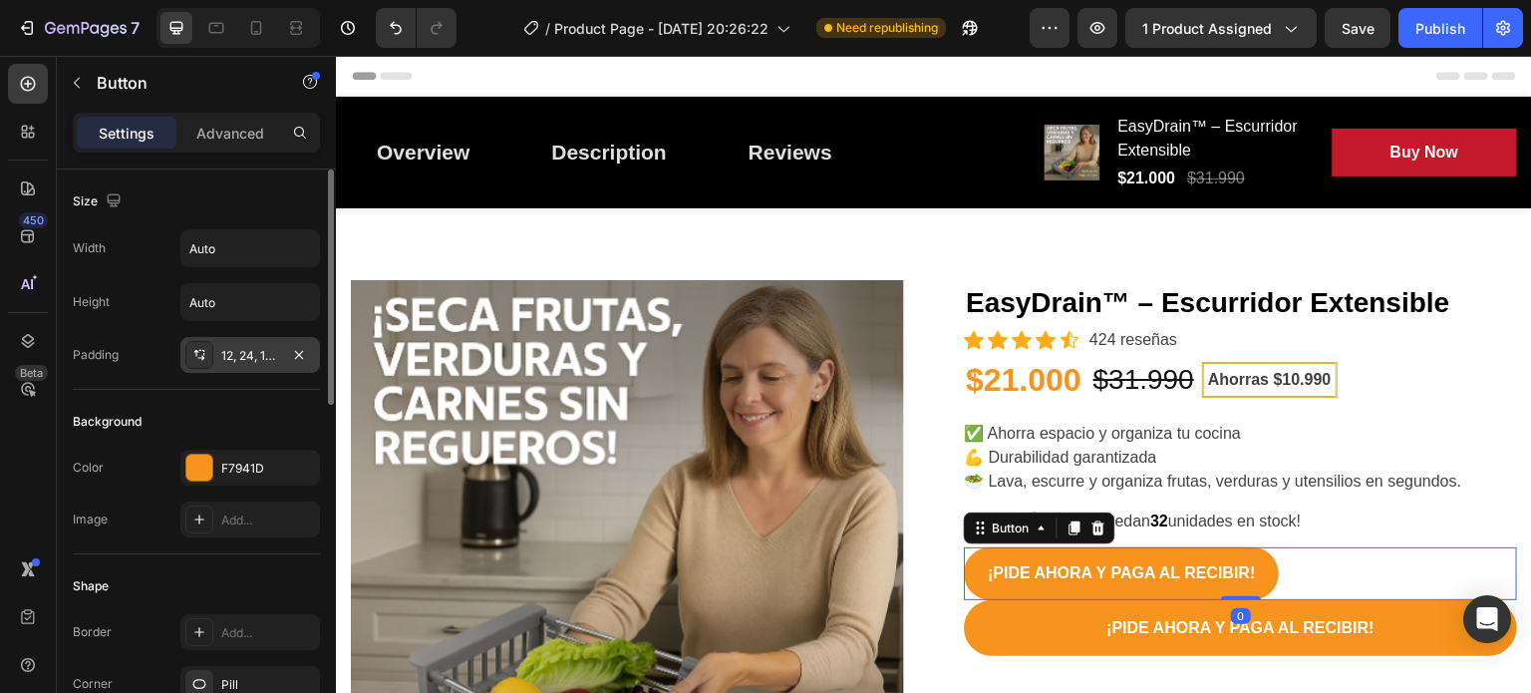
click at [203, 365] on div at bounding box center [199, 355] width 28 height 28
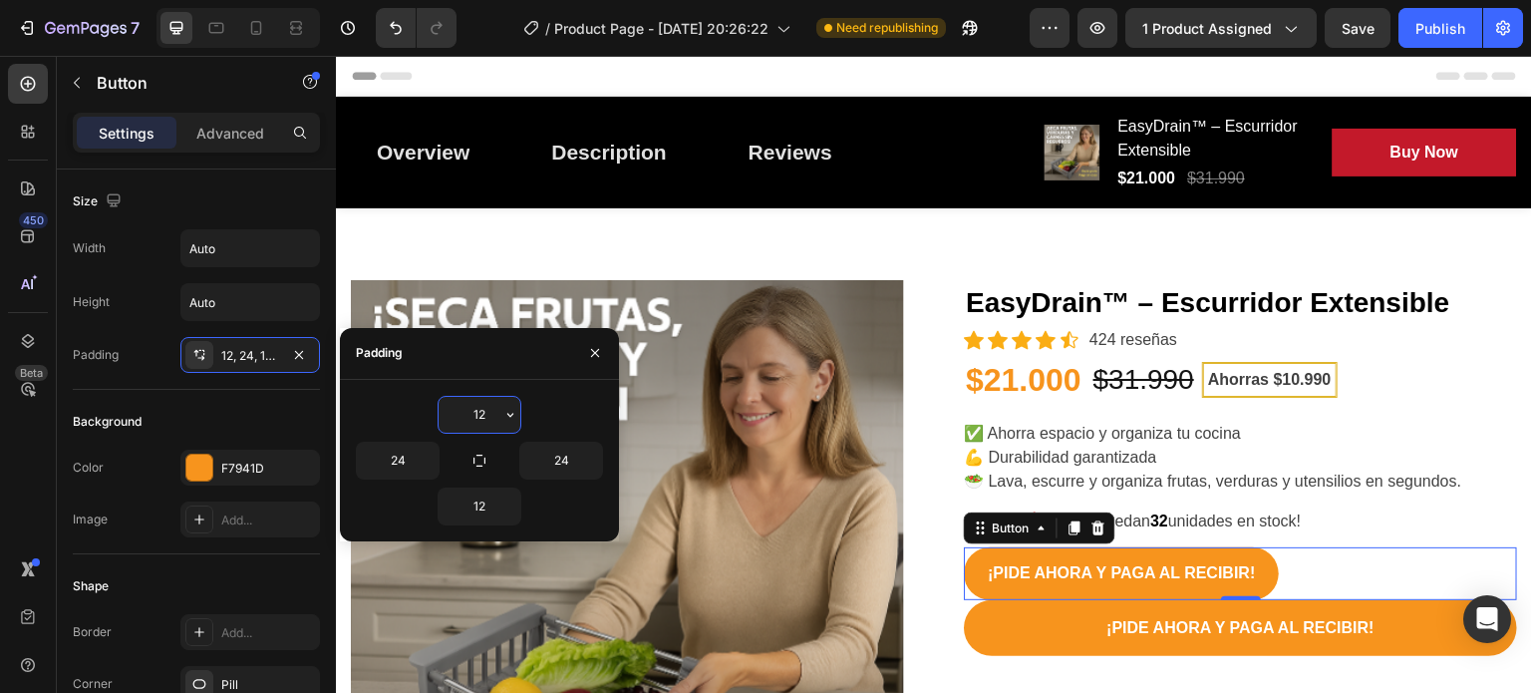
click at [482, 402] on input "12" at bounding box center [480, 415] width 82 height 36
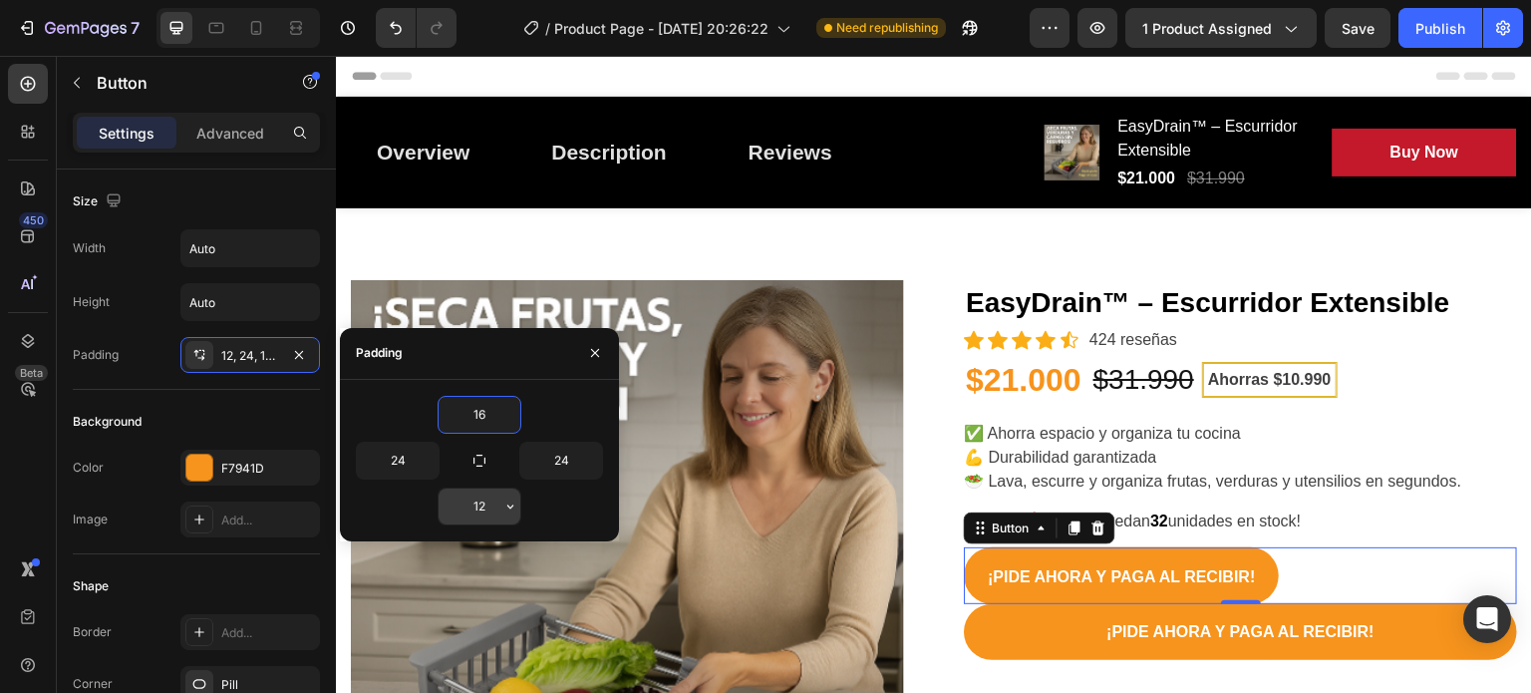
type input "16"
click at [485, 507] on input "12" at bounding box center [480, 506] width 82 height 36
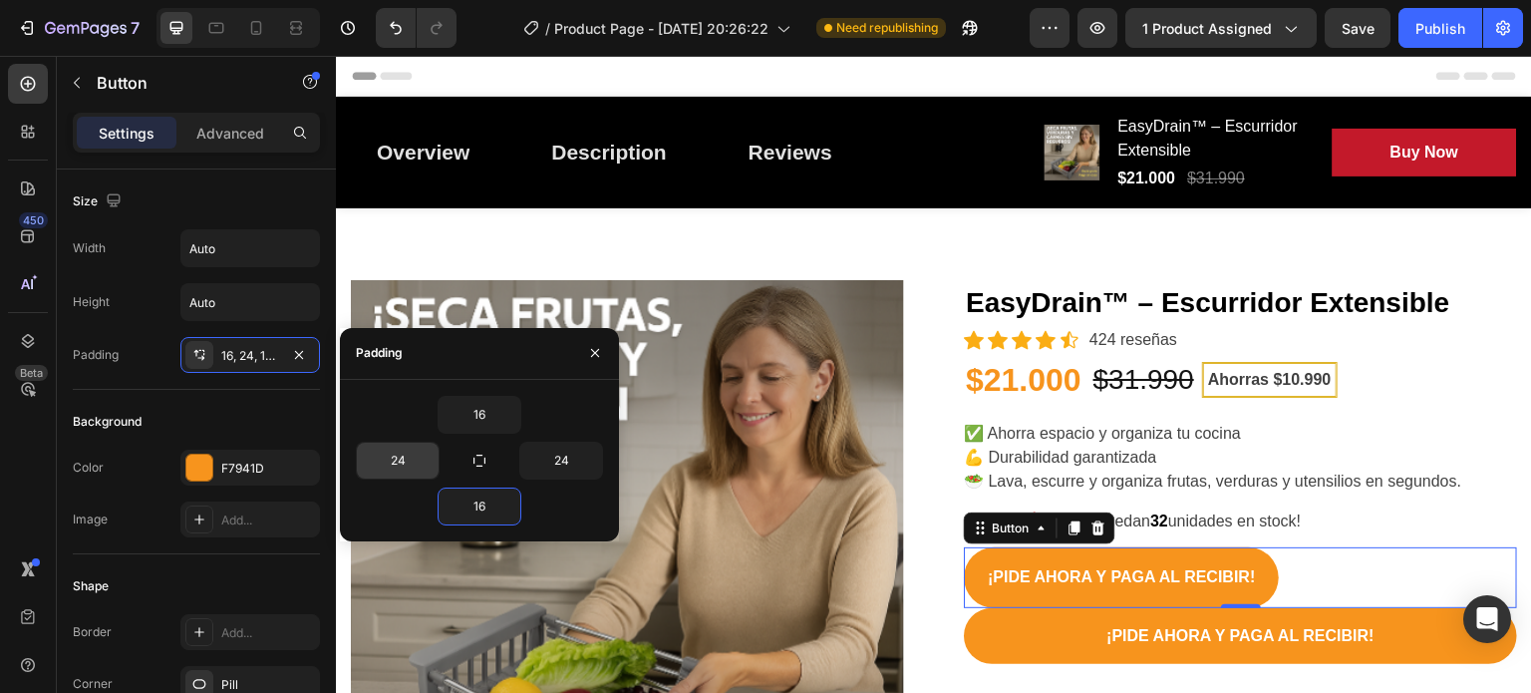
type input "16"
click at [436, 460] on div "16 24 24 16" at bounding box center [479, 461] width 247 height 130
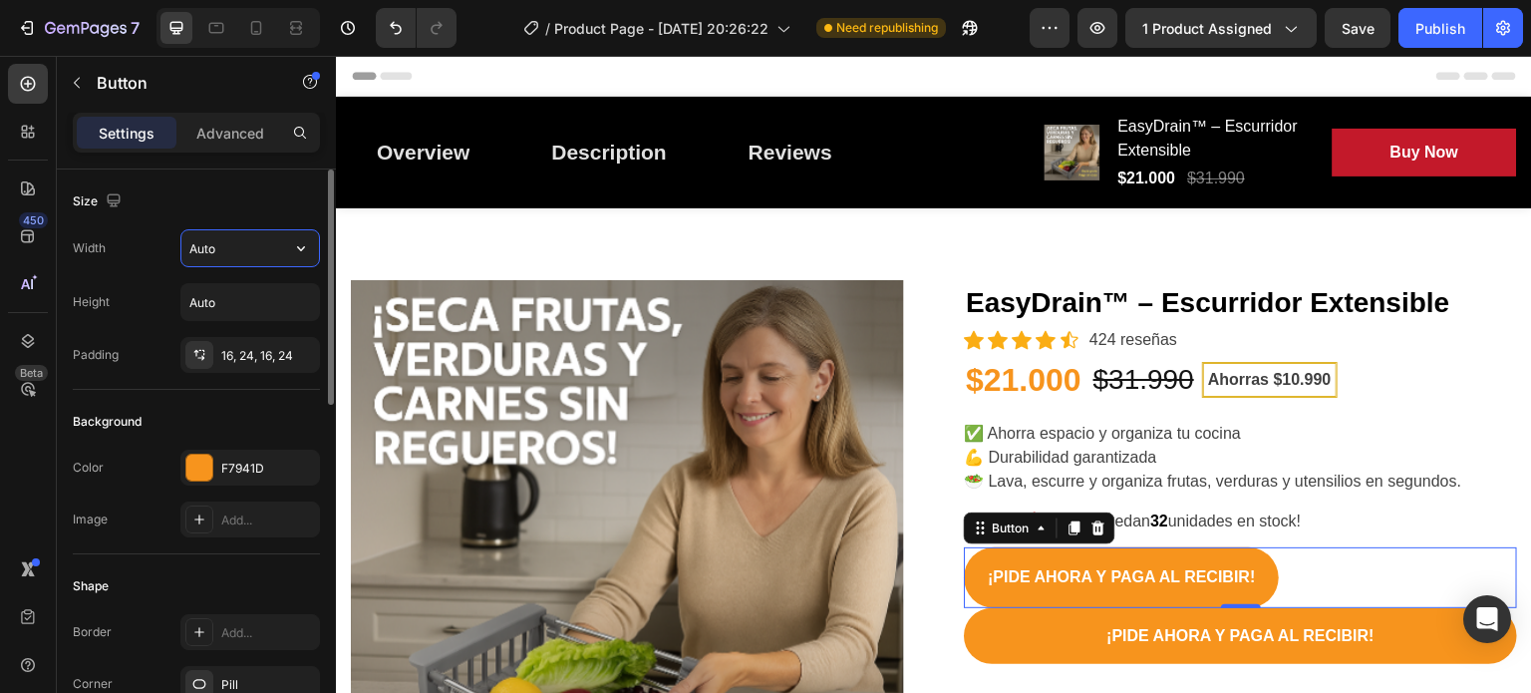
click at [239, 251] on input "Auto" at bounding box center [250, 248] width 138 height 36
click at [298, 242] on icon "button" at bounding box center [301, 248] width 20 height 20
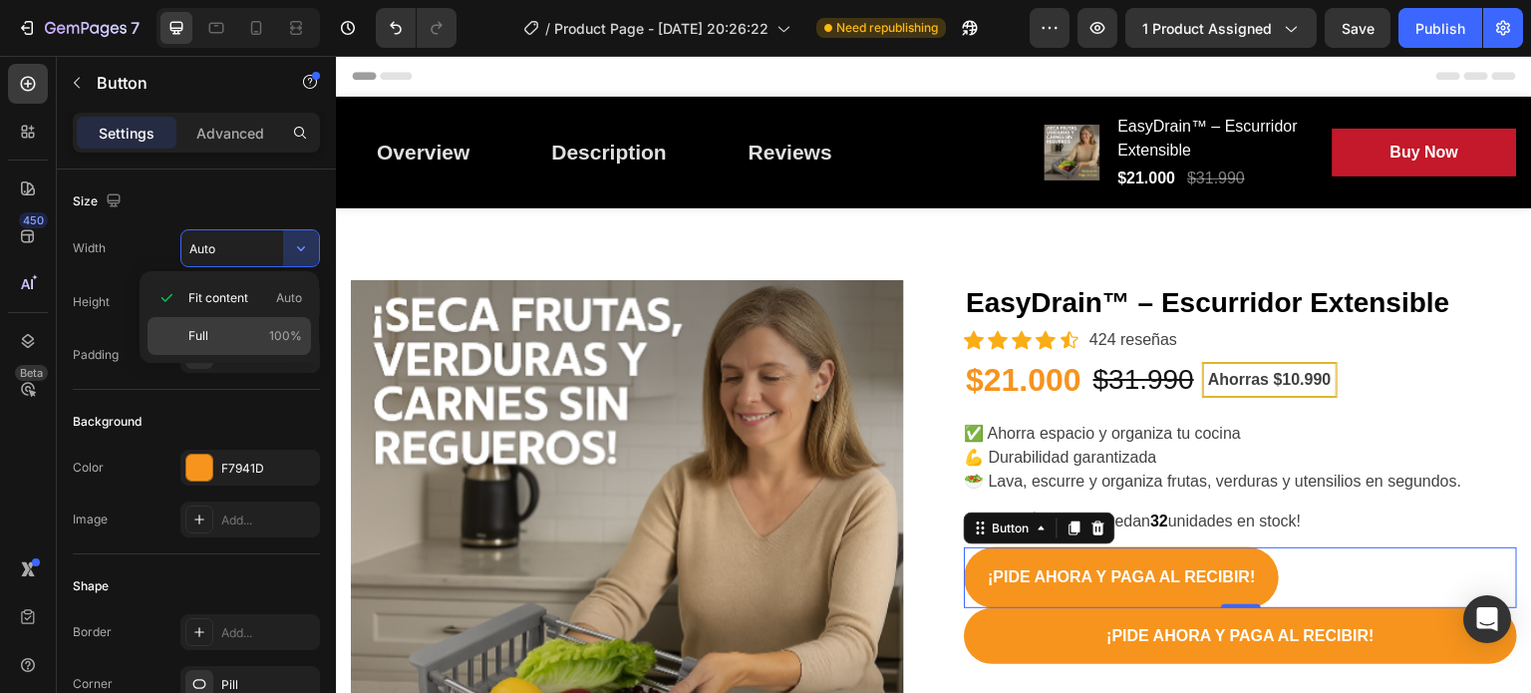
click at [195, 324] on div "Full 100%" at bounding box center [229, 336] width 163 height 38
type input "100%"
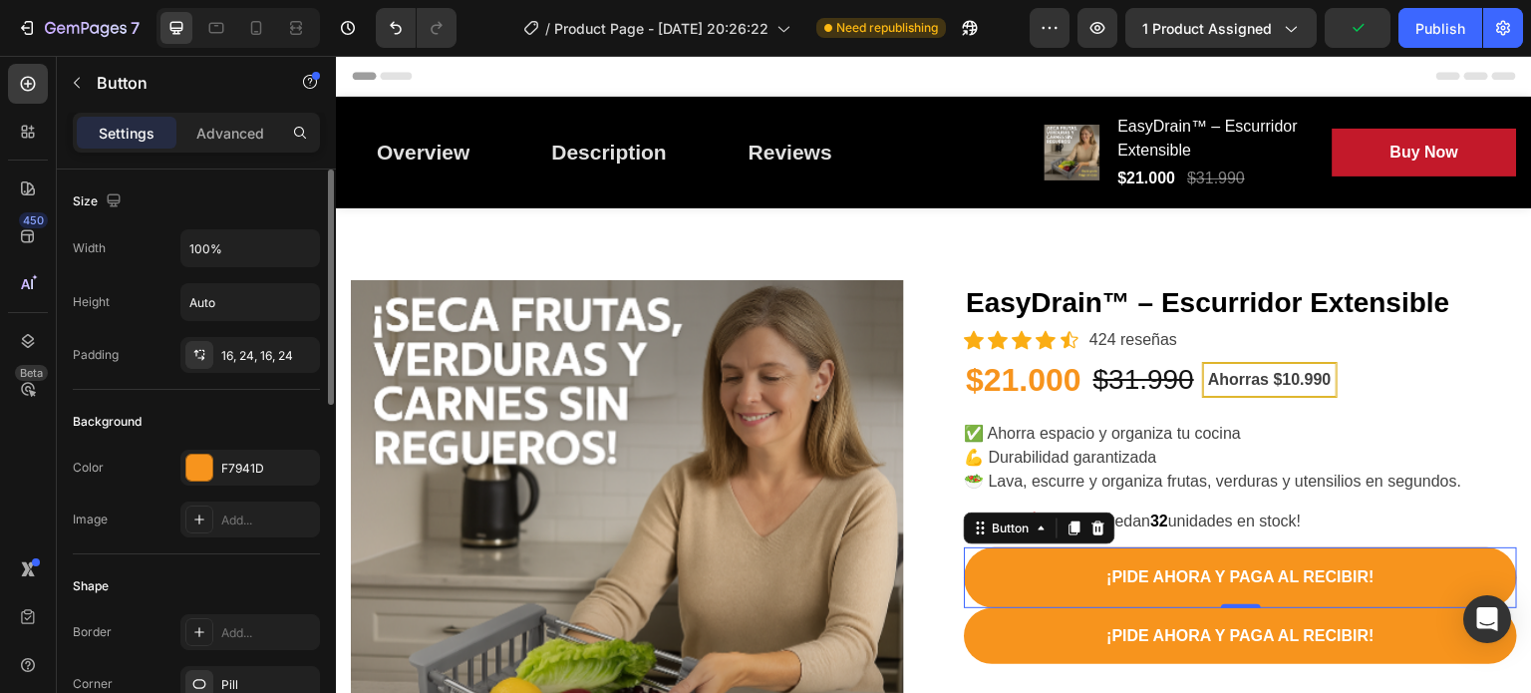
click at [171, 420] on div "Background" at bounding box center [196, 422] width 247 height 32
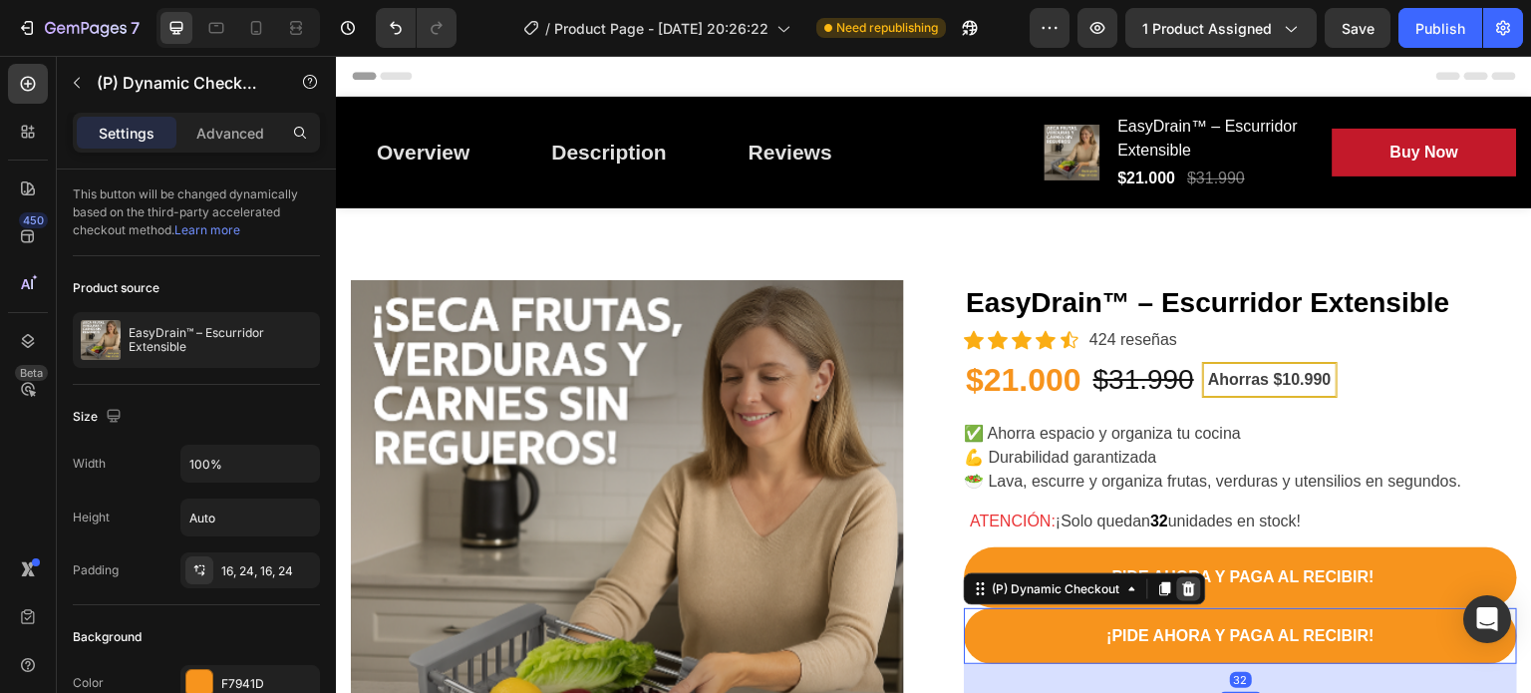
click at [1181, 595] on icon at bounding box center [1189, 589] width 16 height 16
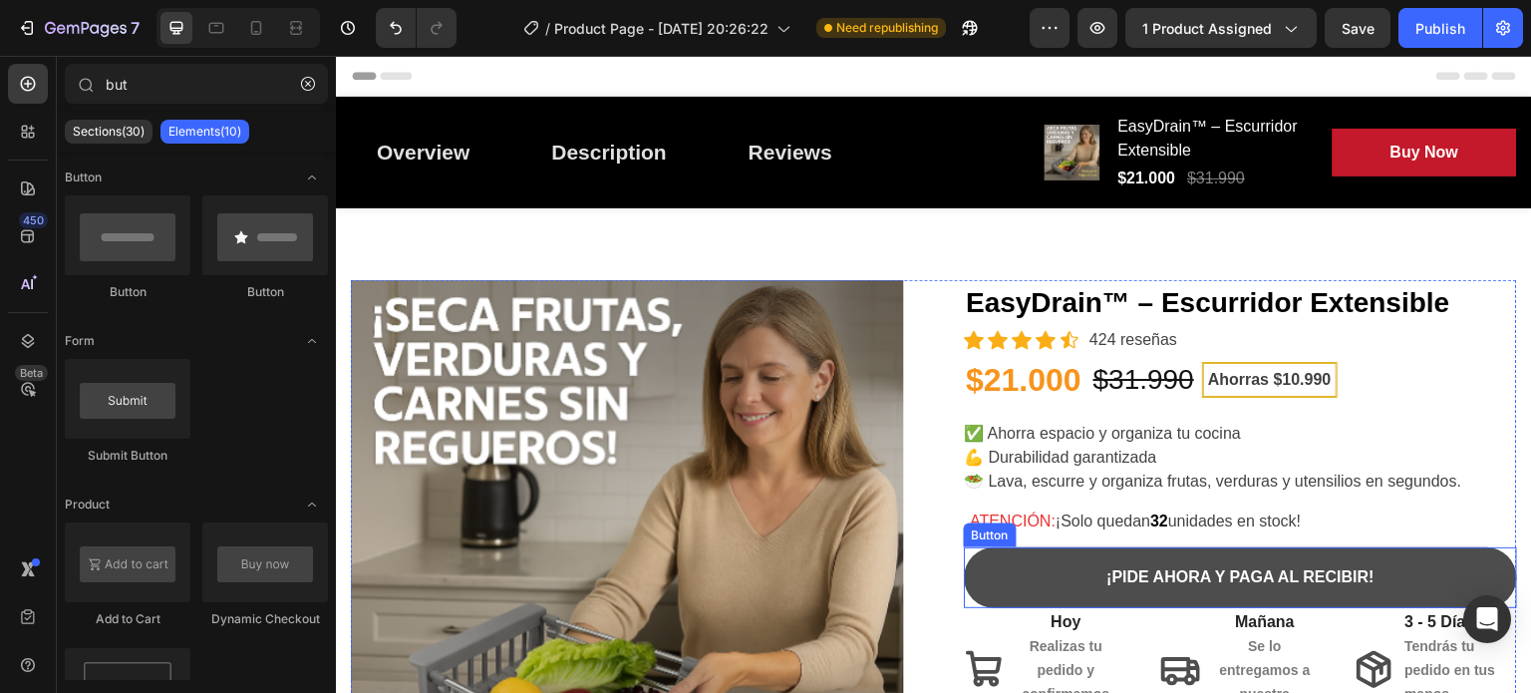
click at [1436, 573] on button "¡PIDE AHORA Y PAGA AL RECIBIR!" at bounding box center [1240, 577] width 553 height 61
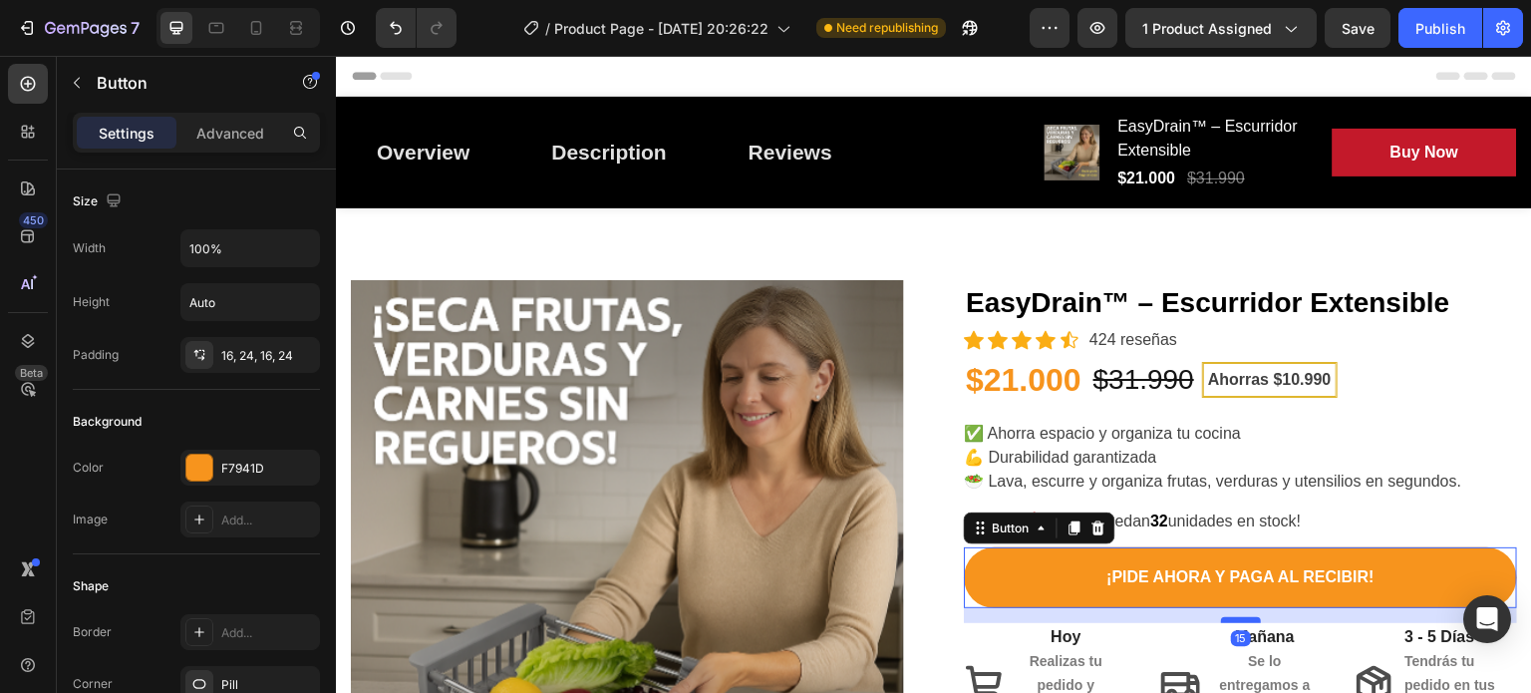
drag, startPoint x: 1231, startPoint y: 605, endPoint x: 1232, endPoint y: 620, distance: 15.0
click at [1232, 620] on div at bounding box center [1241, 620] width 40 height 6
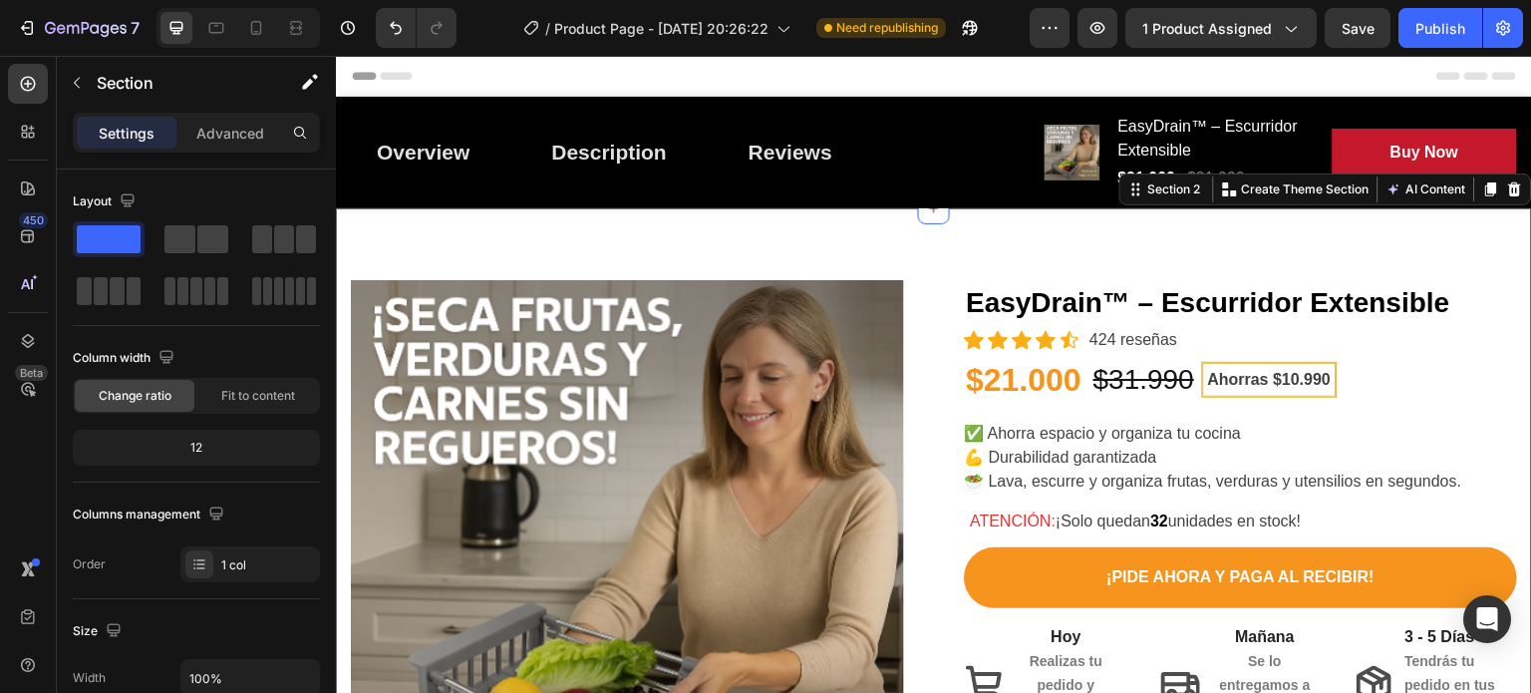
click at [1285, 239] on div "Product Images EasyDrain™ – Escurridor Extensible (P) Title Icon Icon Icon Icon…" at bounding box center [934, 556] width 1196 height 697
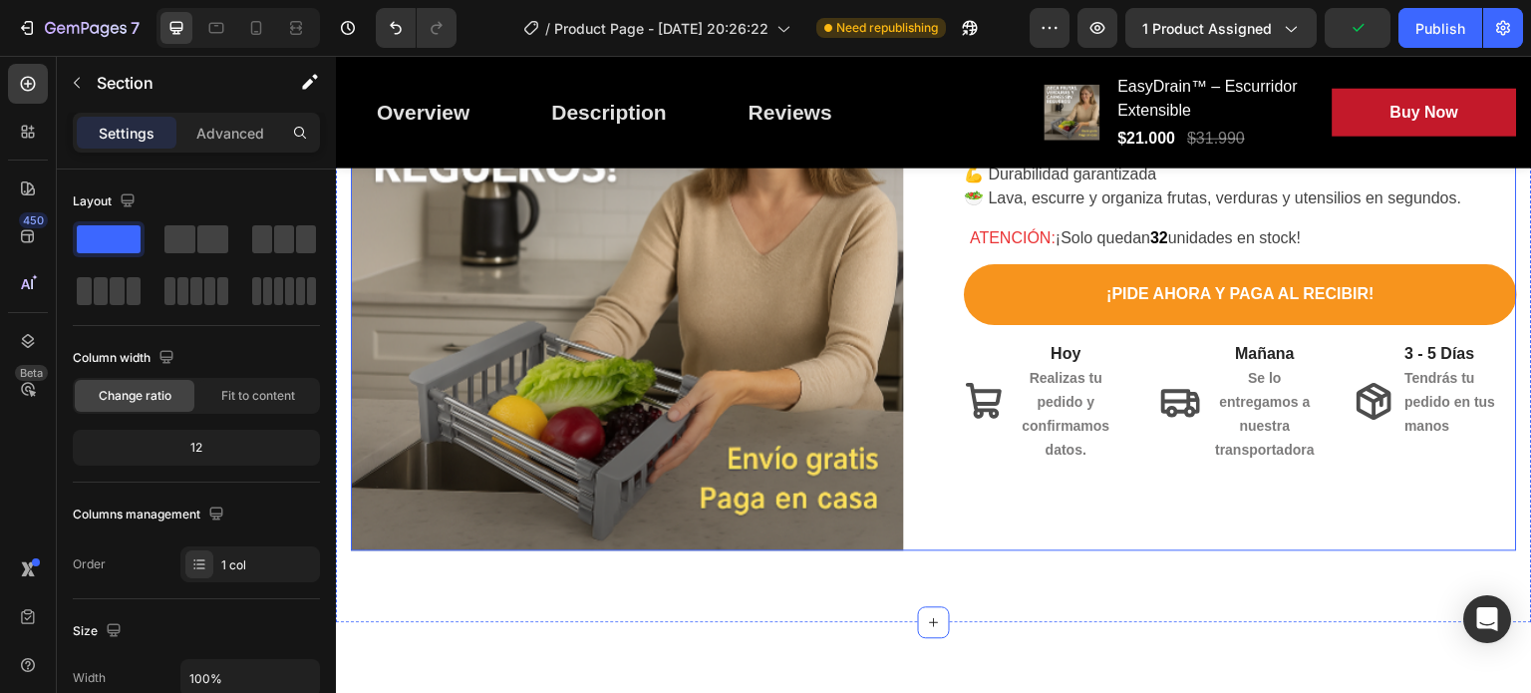
scroll to position [280, 0]
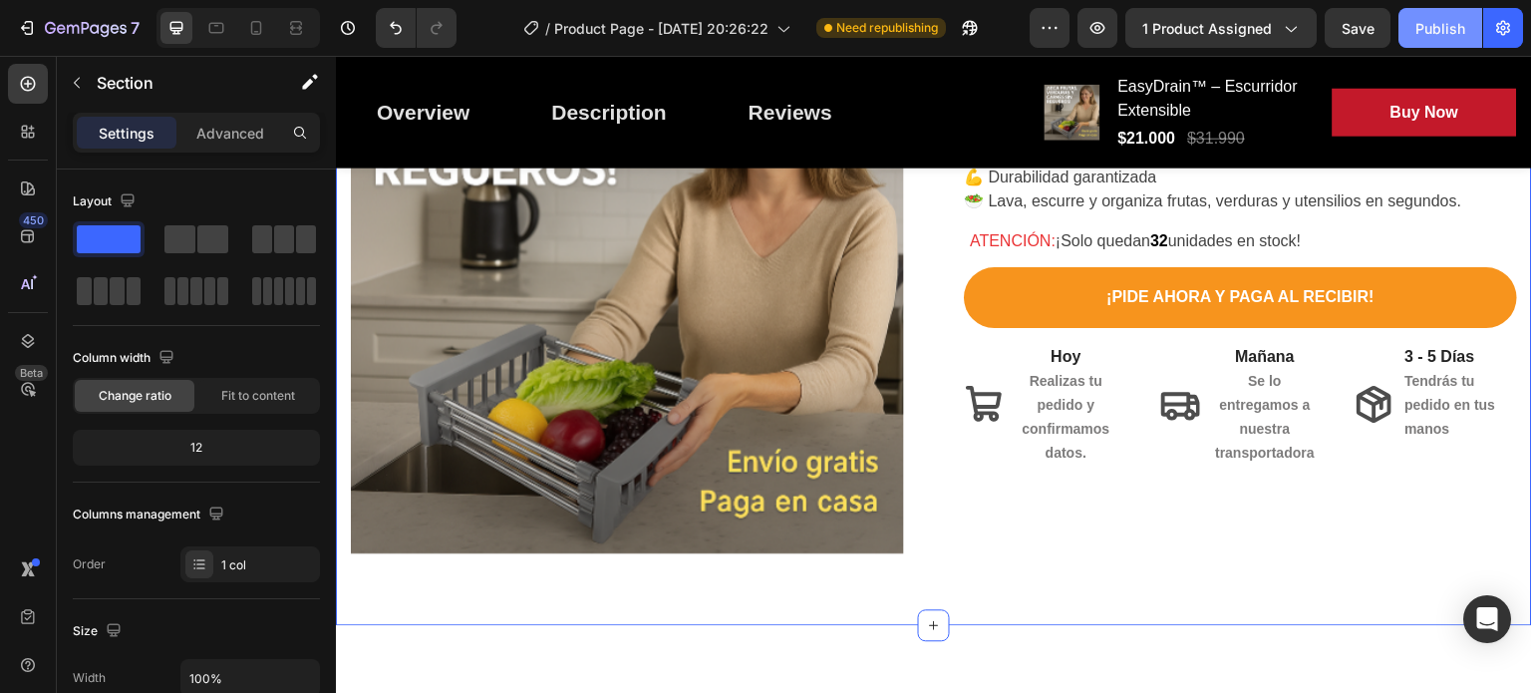
click at [1421, 25] on div "Publish" at bounding box center [1440, 28] width 50 height 21
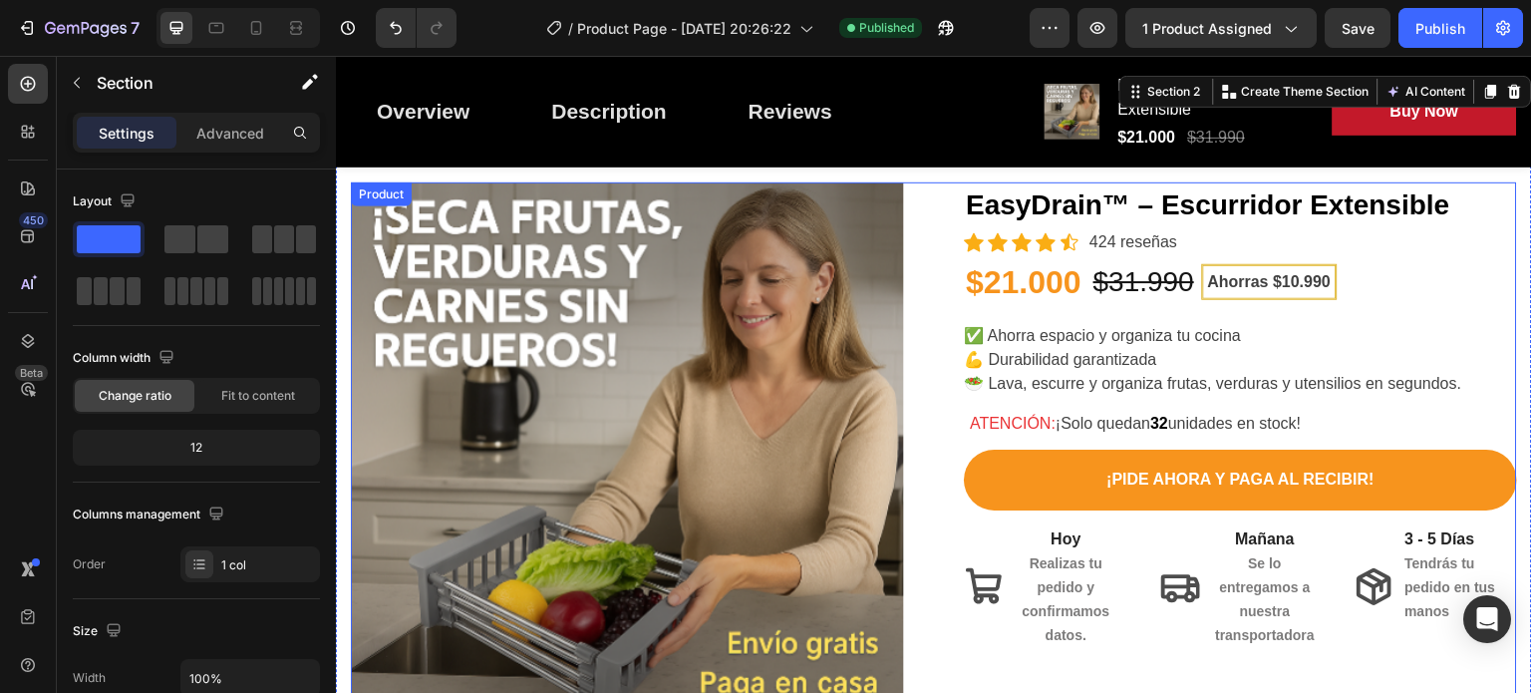
scroll to position [0, 0]
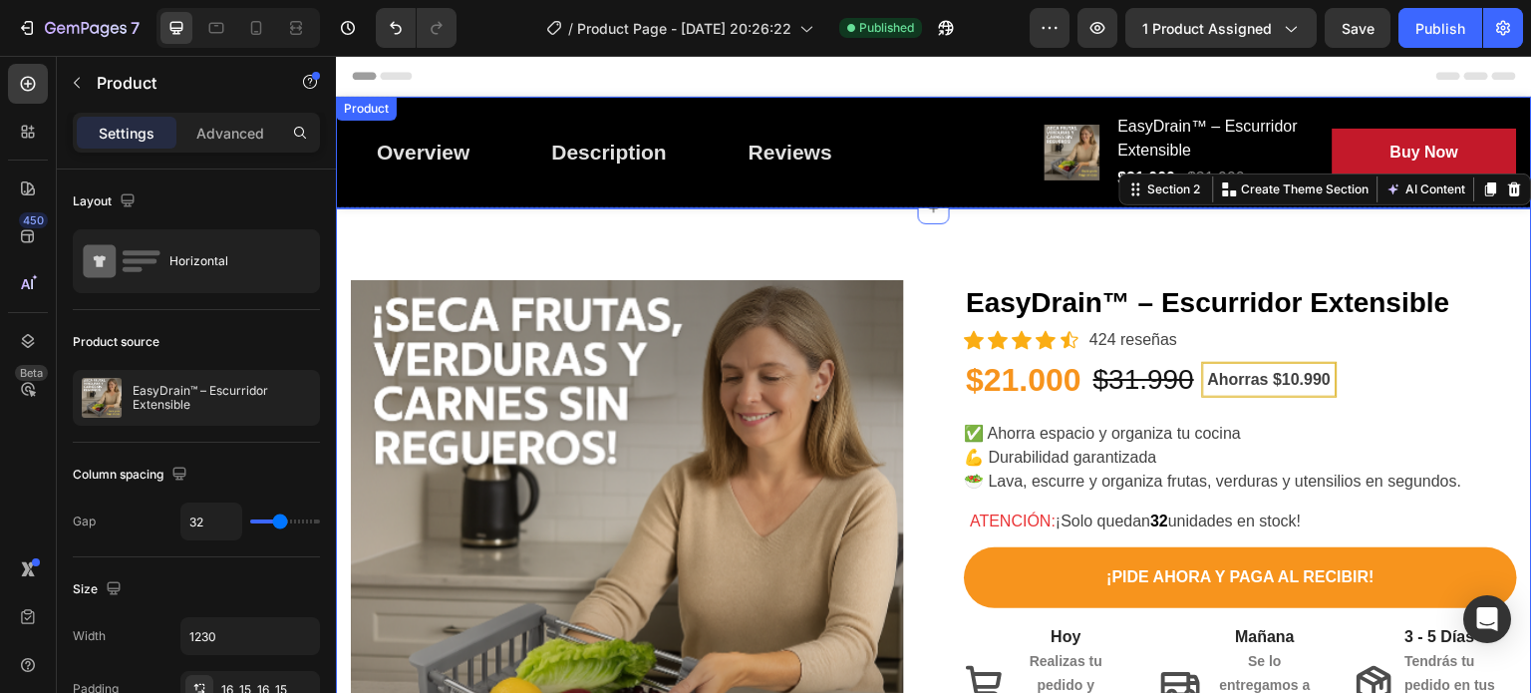
click at [428, 99] on div "Overview Button Description Button Reviews Button Row Product Images EasyDrain™…" at bounding box center [934, 153] width 1196 height 112
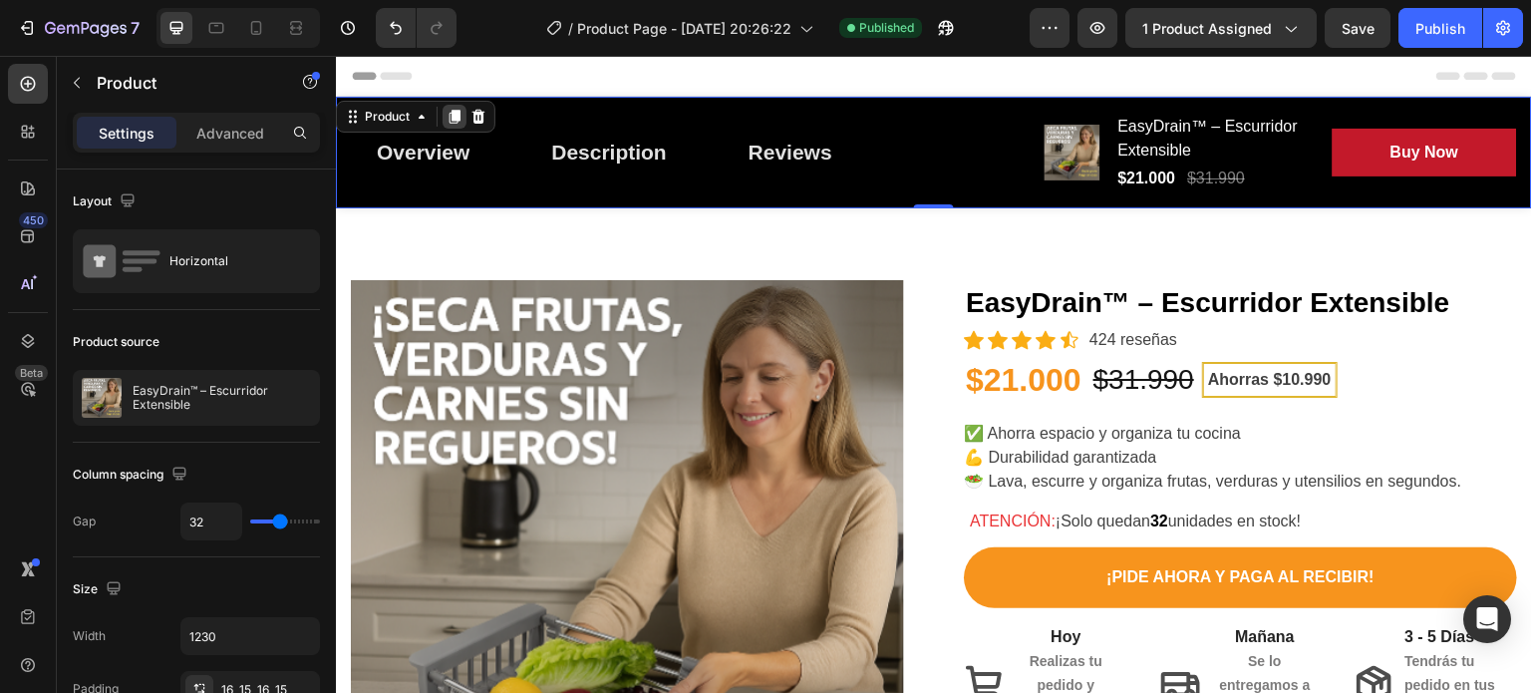
click at [465, 115] on div at bounding box center [455, 117] width 24 height 24
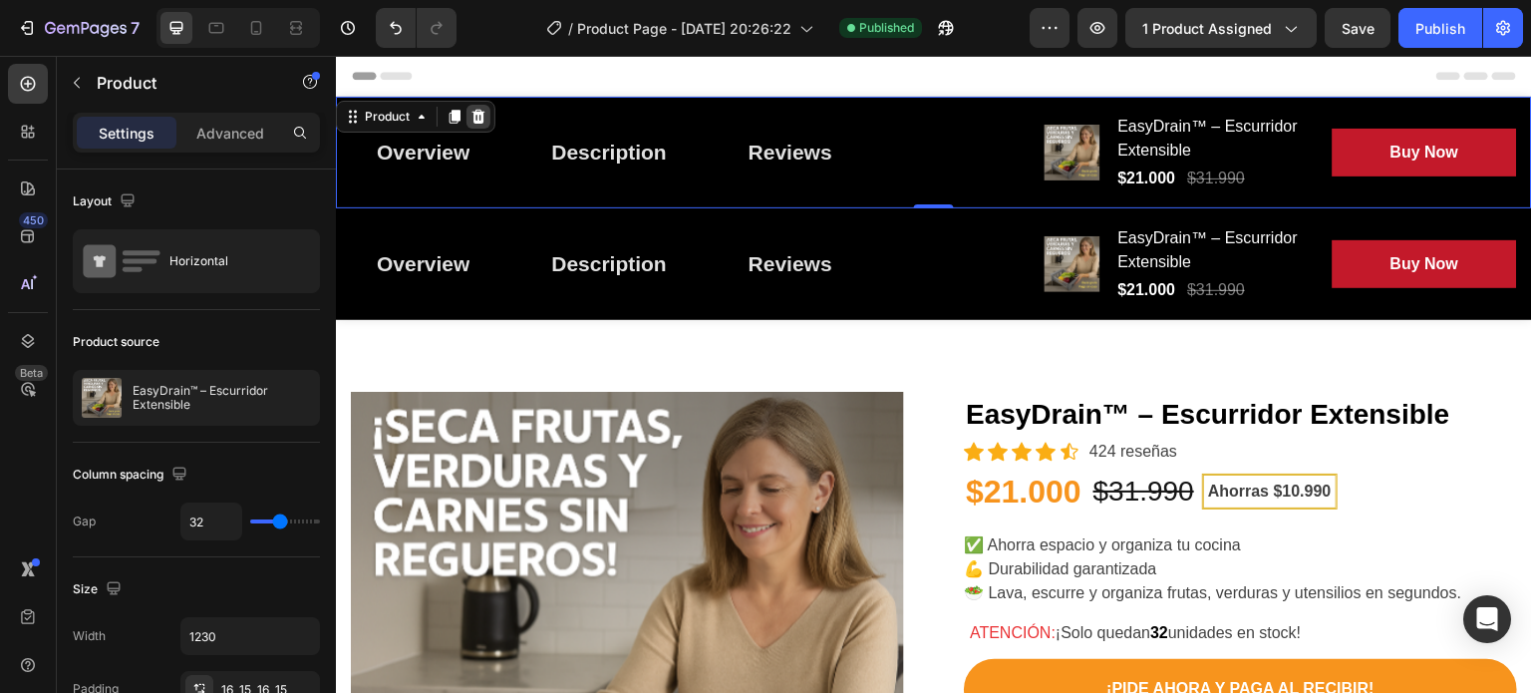
click at [486, 105] on div at bounding box center [478, 117] width 24 height 24
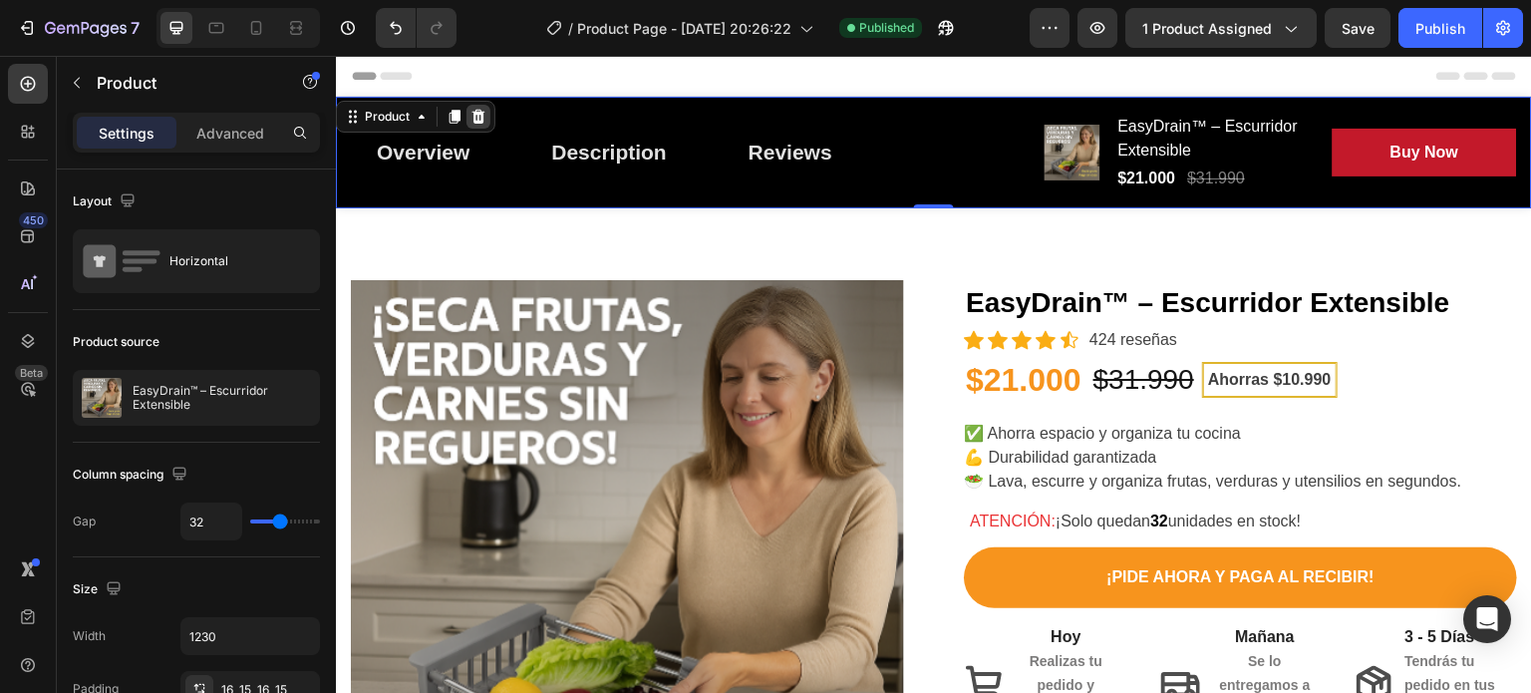
click at [484, 109] on icon at bounding box center [478, 117] width 16 height 16
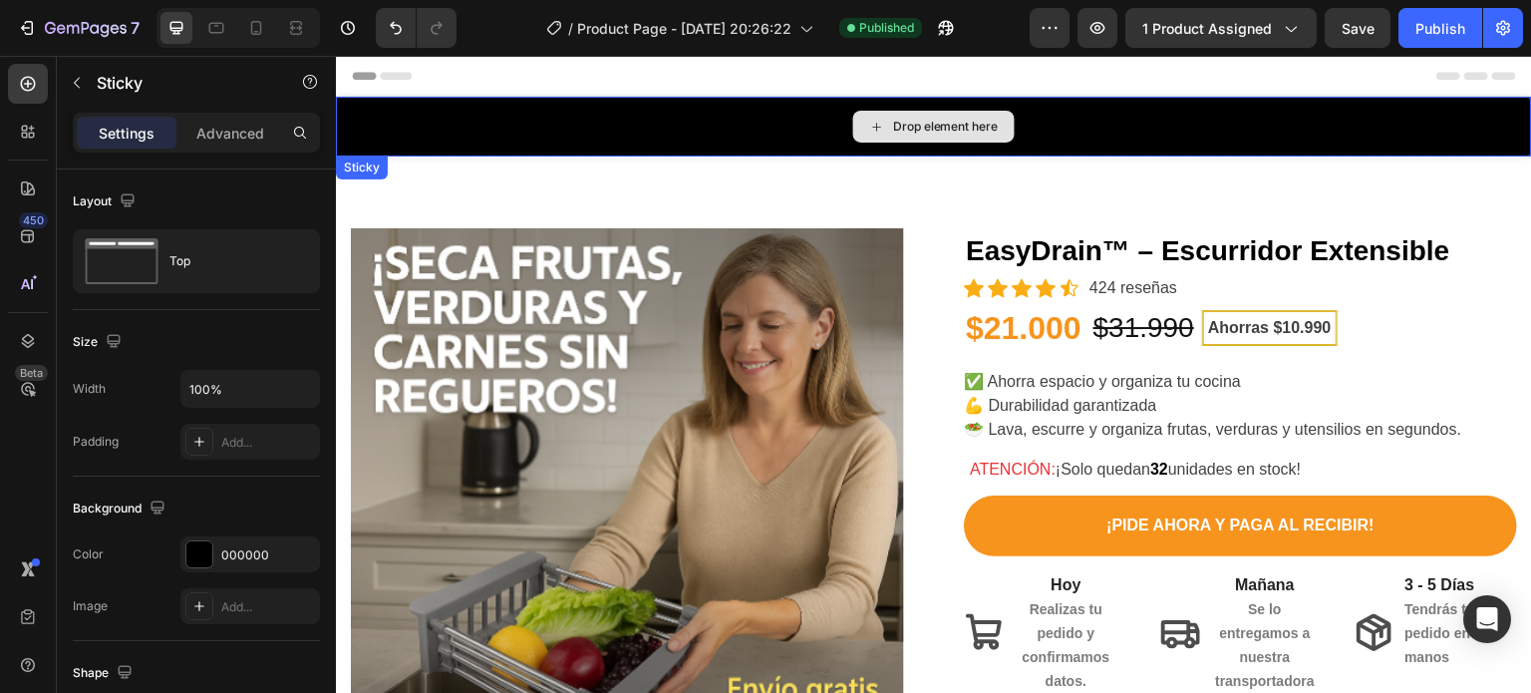
click at [452, 97] on div "Drop element here" at bounding box center [934, 127] width 1196 height 60
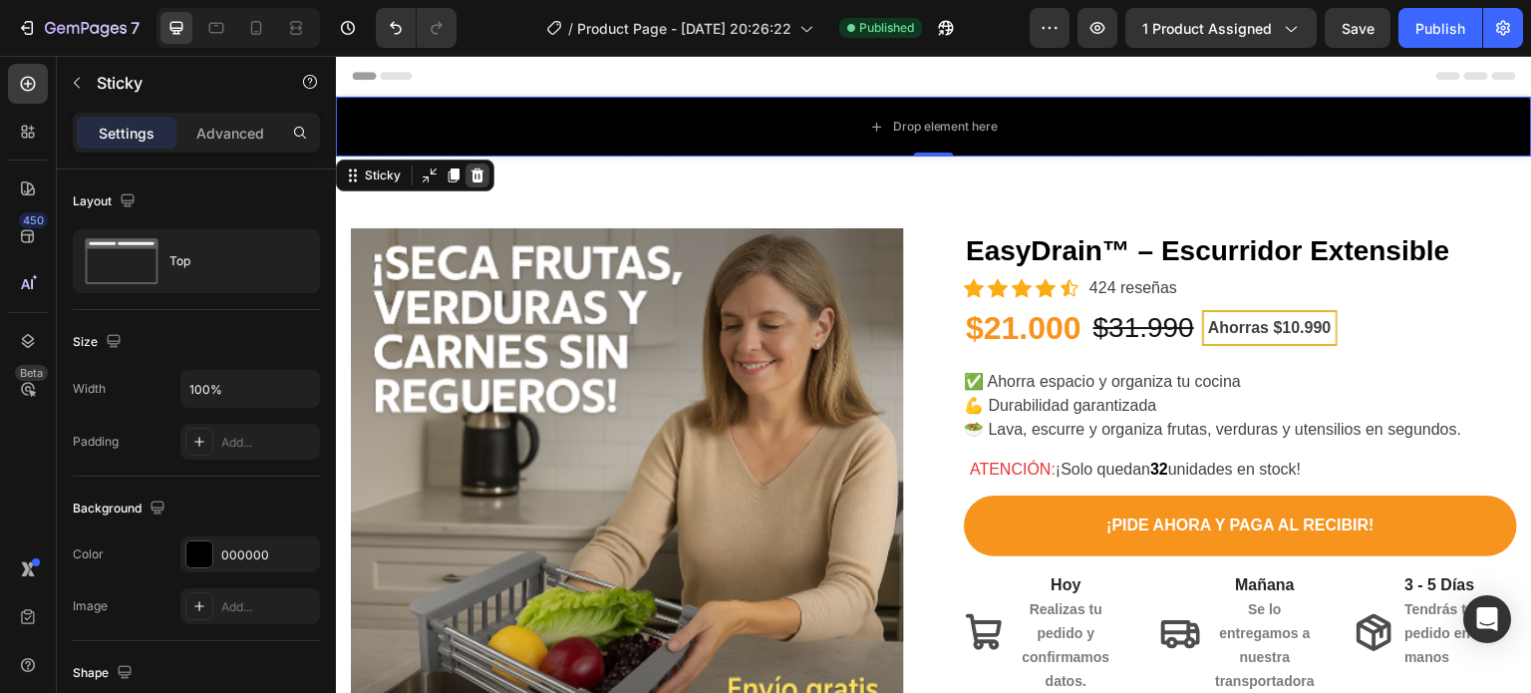
click at [478, 170] on icon at bounding box center [477, 175] width 13 height 14
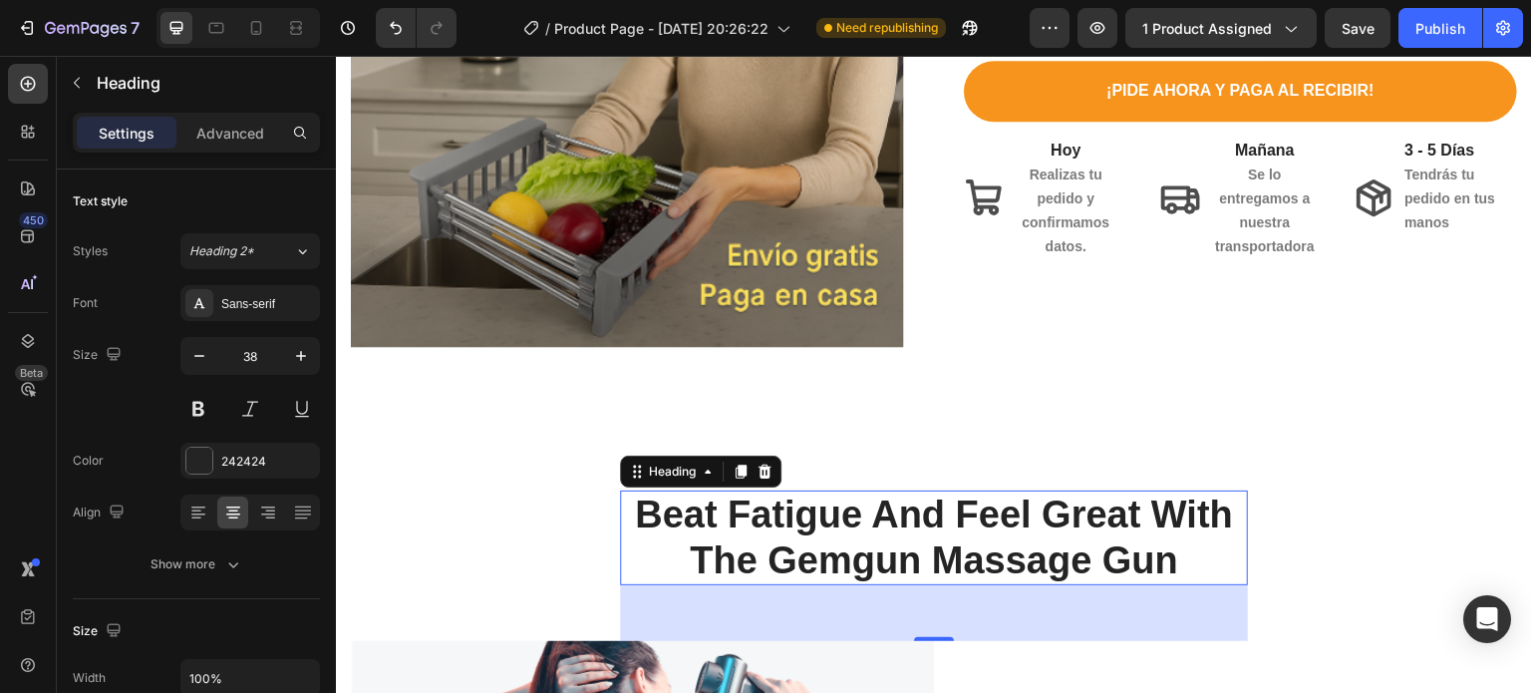
click at [683, 530] on p "Beat Fatigue And Feel Great With The Gemgun Massage Gun" at bounding box center [934, 537] width 624 height 91
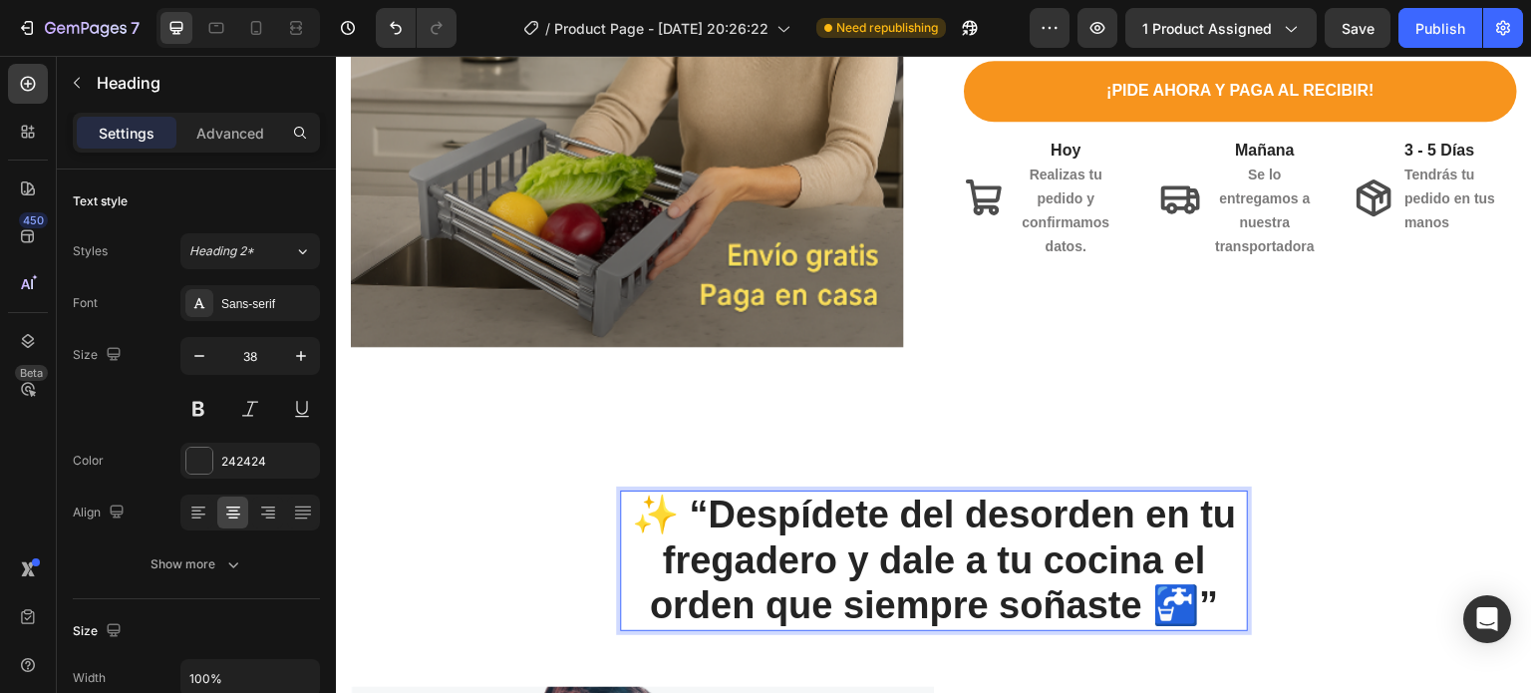
click at [695, 496] on p "✨ “Despídete del desorden en tu fregadero y dale a tu cocina el orden que siemp…" at bounding box center [934, 560] width 624 height 137
click at [1208, 589] on p "✨Despídete del desorden en tu fregadero y dale a tu cocina el orden que siempre…" at bounding box center [934, 560] width 624 height 137
click at [1211, 589] on p "✨Despídete del desorden en tu fregadero y dale a tu cocina el orden que siempre…" at bounding box center [934, 560] width 624 height 137
click at [724, 550] on p "✨Despídete del desorden en tu fregadero y dale a tu cocina el orden que siempre…" at bounding box center [934, 560] width 624 height 137
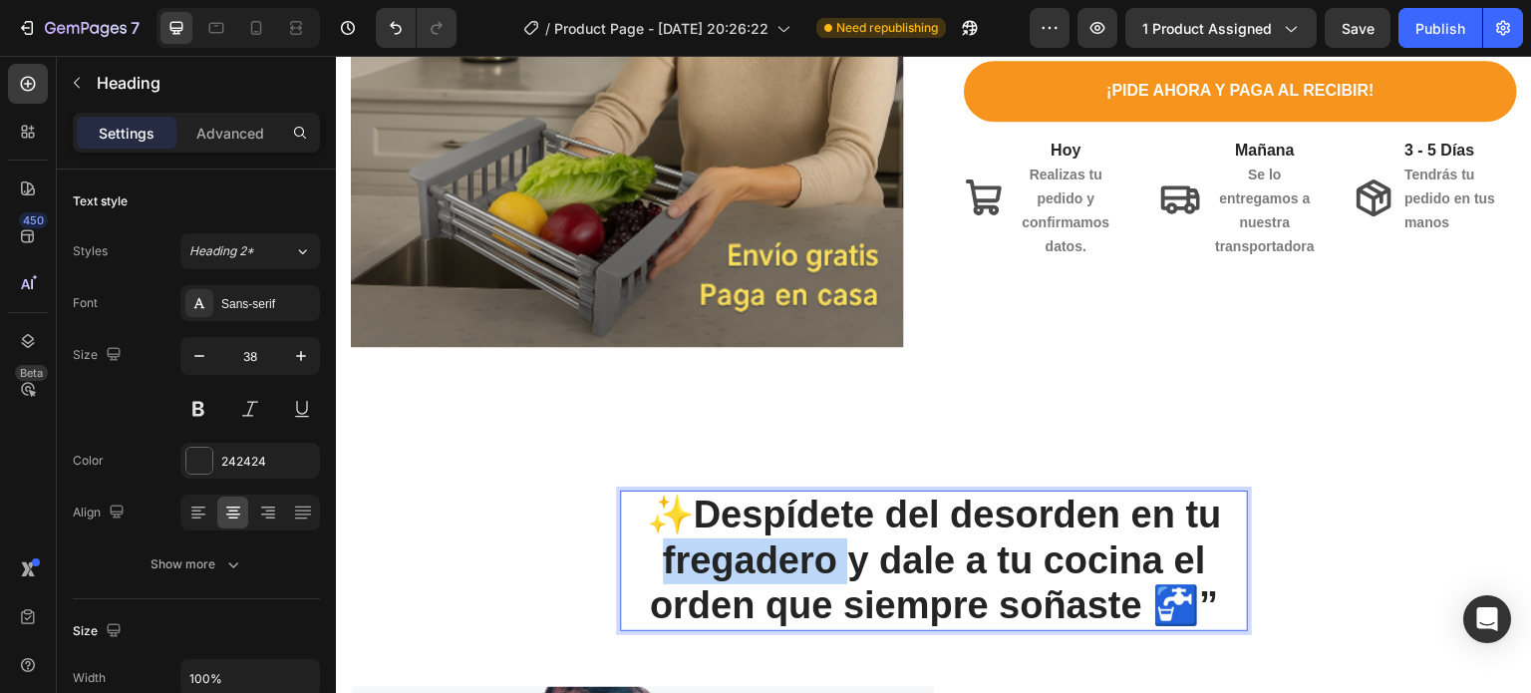
click at [724, 550] on p "✨Despídete del desorden en tu fregadero y dale a tu cocina el orden que siempre…" at bounding box center [934, 560] width 624 height 137
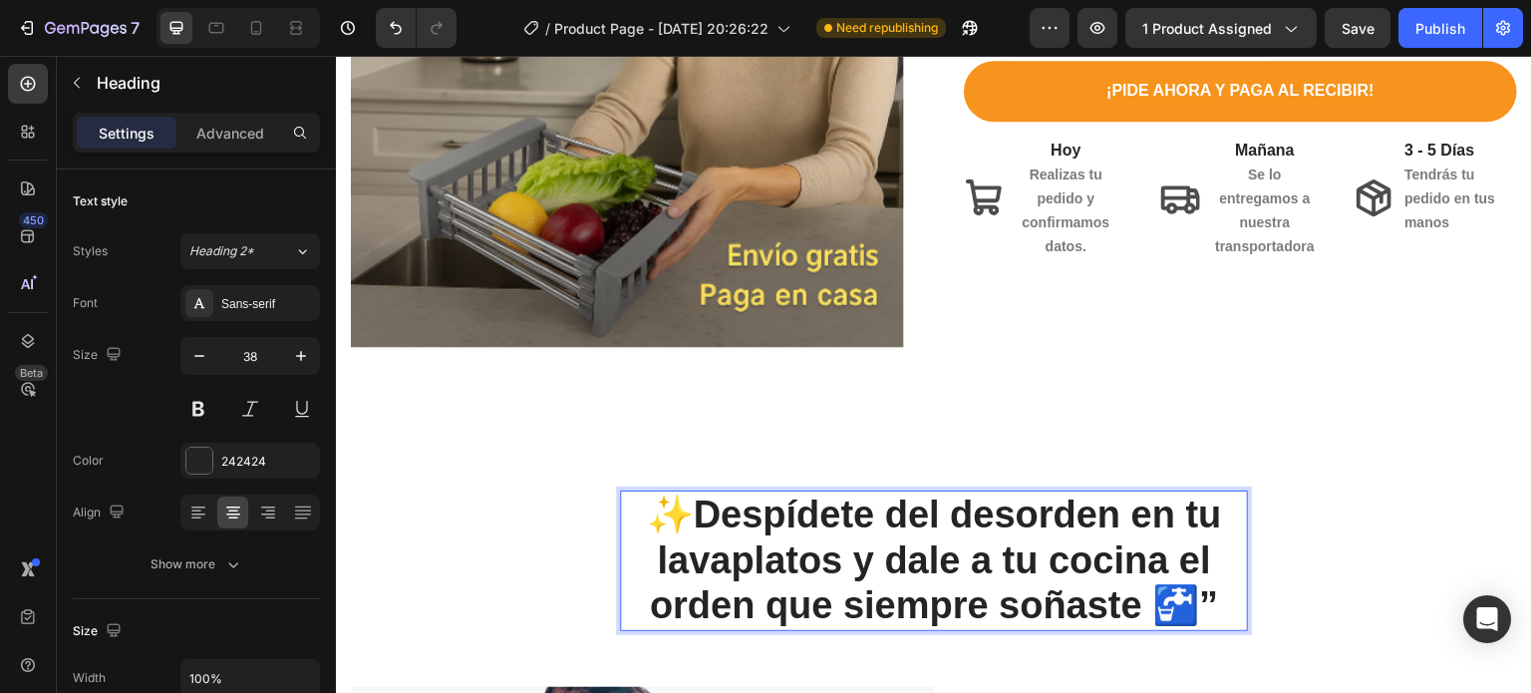
click at [1202, 591] on p "✨Despídete del desorden en tu lavaplatos y dale a tu cocina el orden que siempr…" at bounding box center [934, 560] width 624 height 137
click at [1214, 591] on p "✨Despídete del desorden en tu lavaplatos y dale a tu cocina el orden que siempr…" at bounding box center [934, 560] width 624 height 137
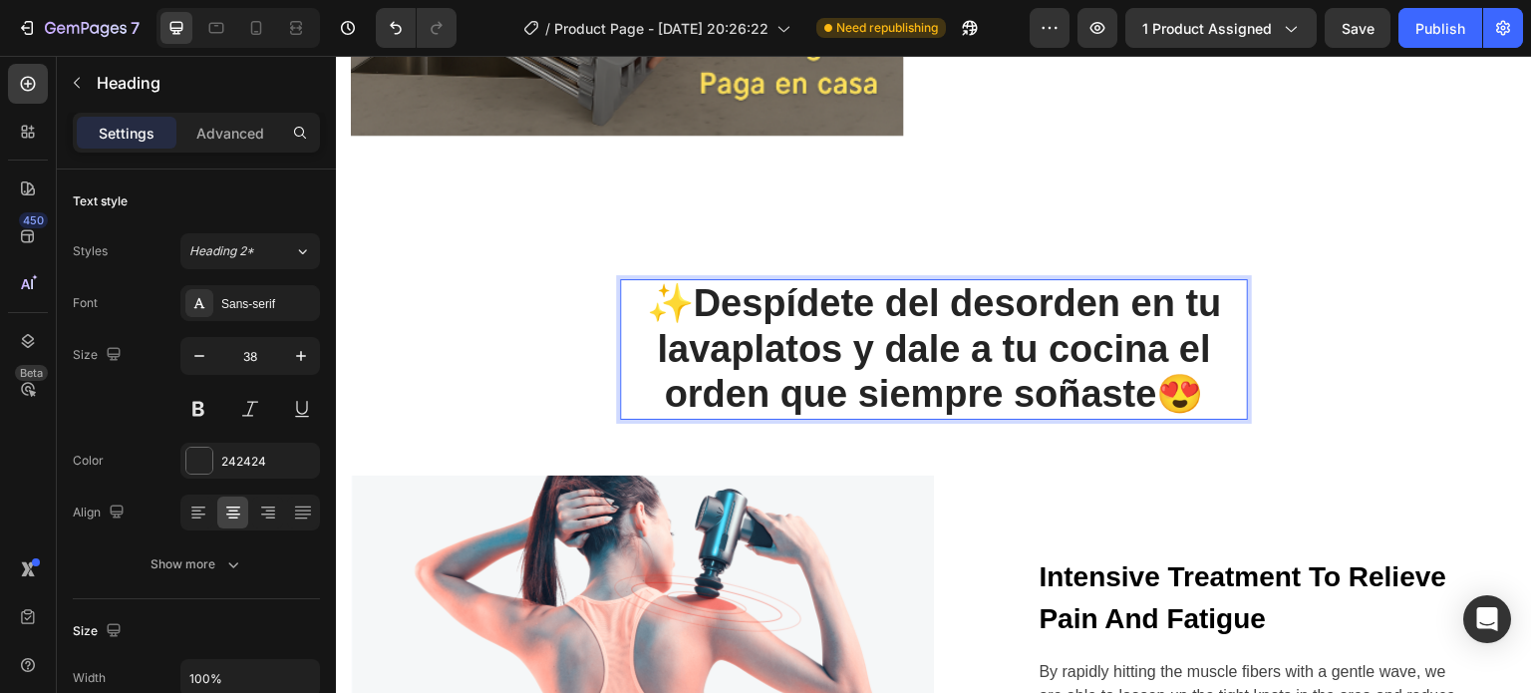
scroll to position [593, 0]
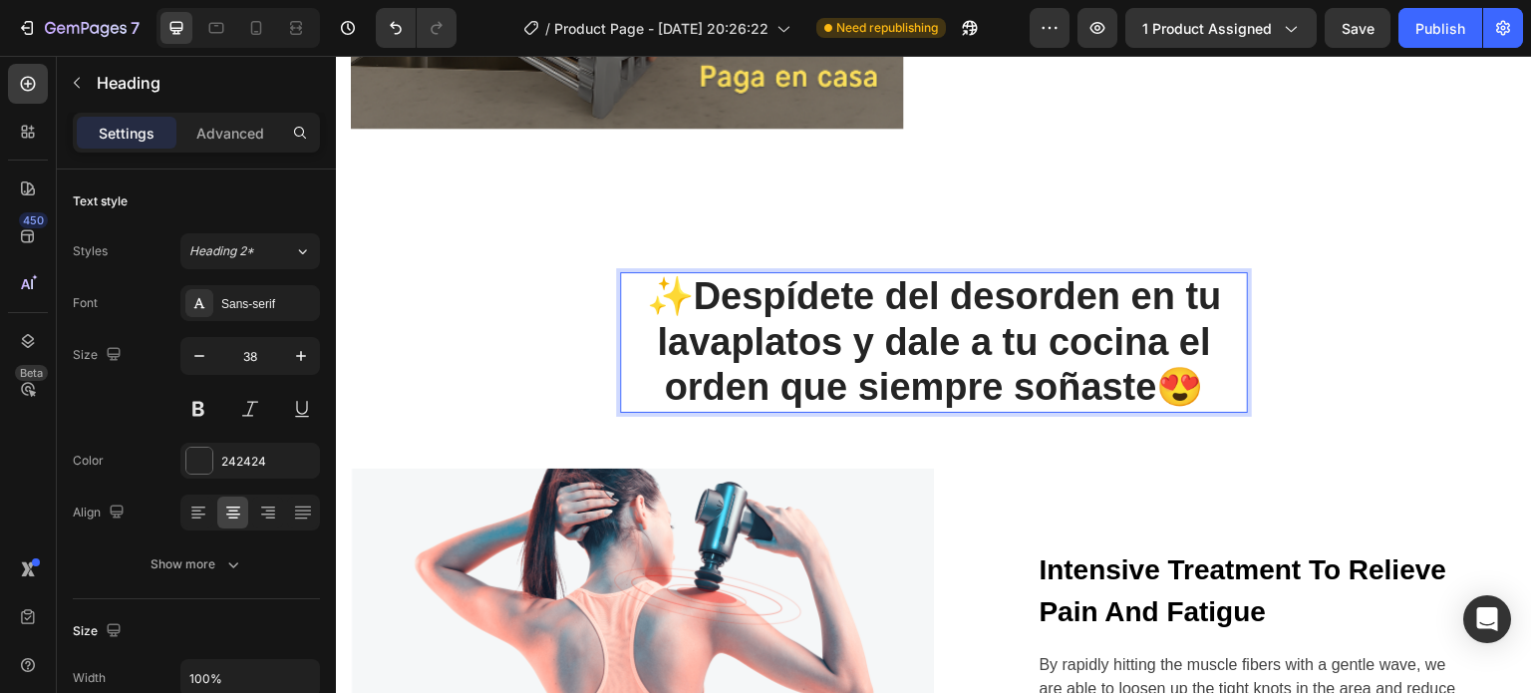
click at [683, 287] on p "✨Despídete del desorden en tu lavaplatos y dale a tu cocina el orden que siempr…" at bounding box center [934, 342] width 624 height 137
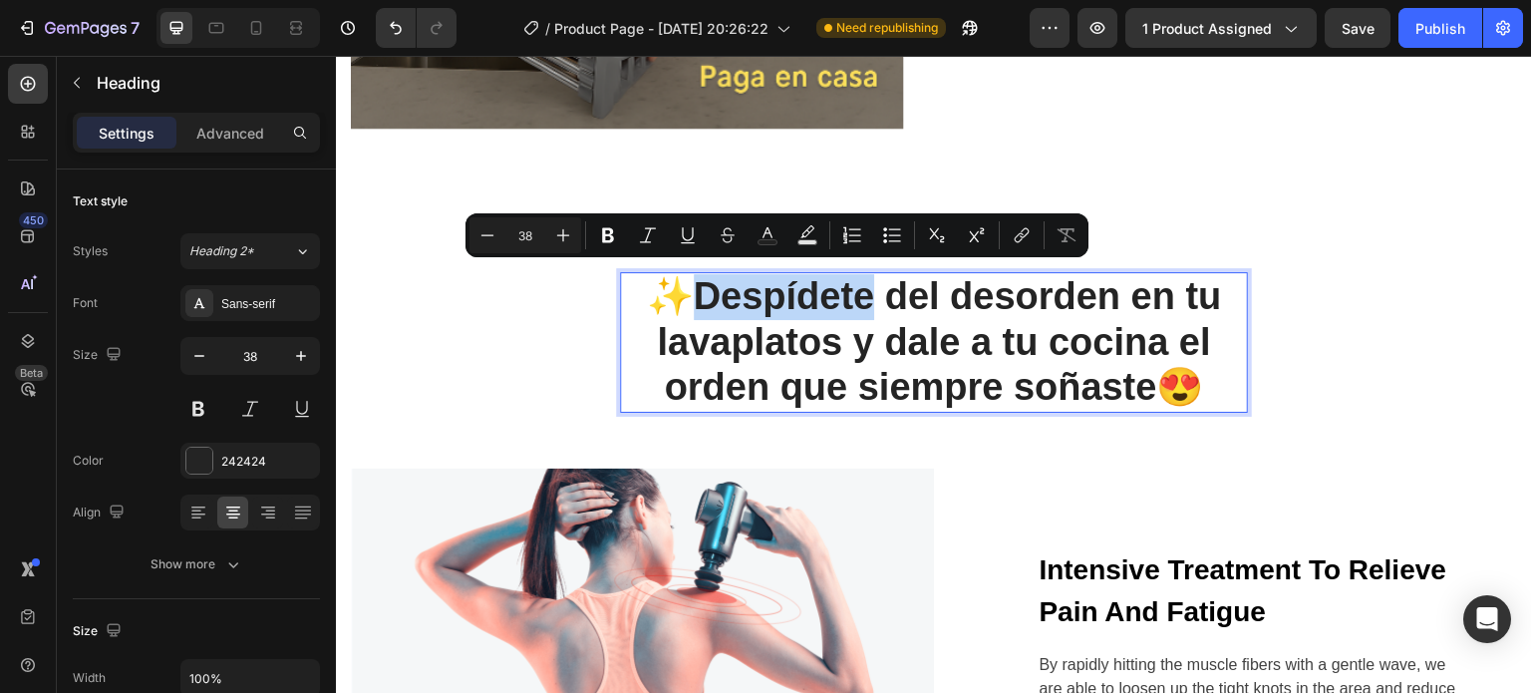
click at [683, 287] on p "✨Despídete del desorden en tu lavaplatos y dale a tu cocina el orden que siempr…" at bounding box center [934, 342] width 624 height 137
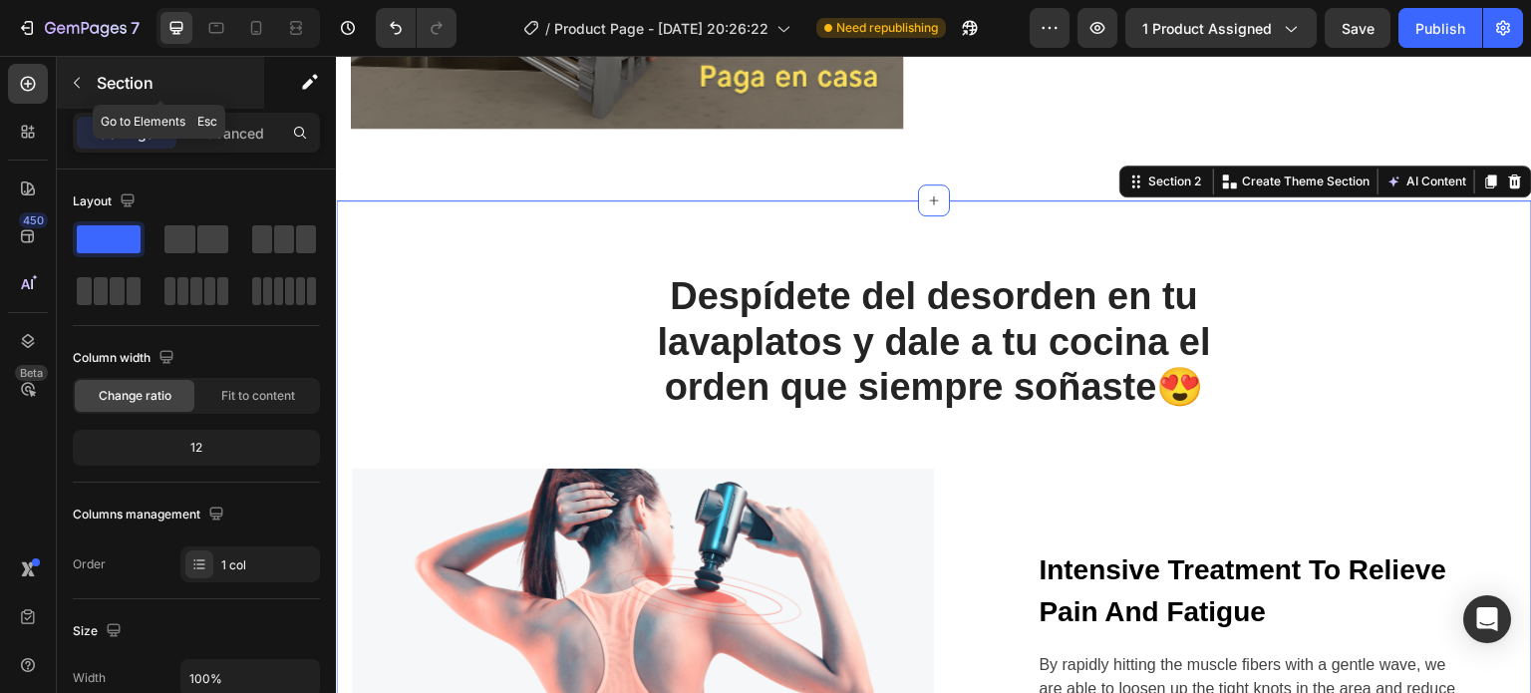
click at [81, 91] on button "button" at bounding box center [77, 83] width 32 height 32
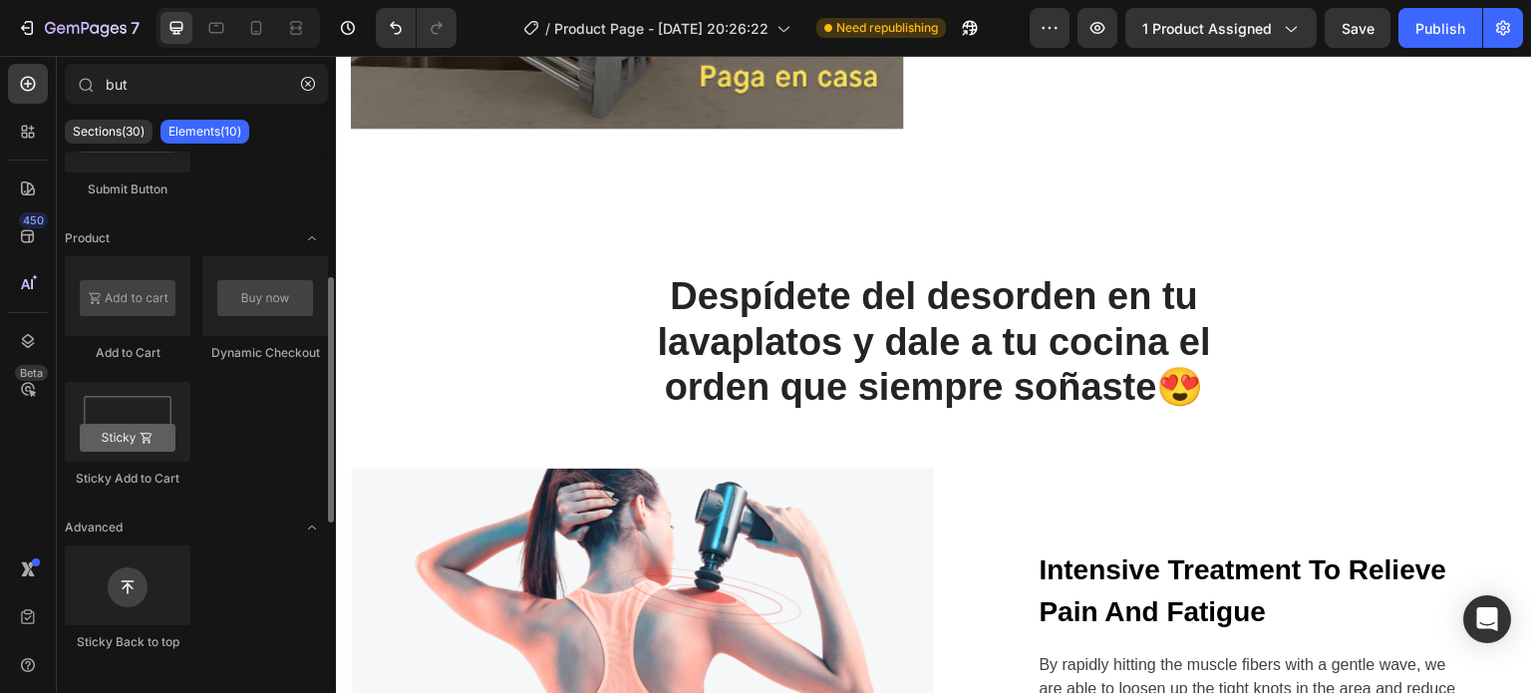
scroll to position [606, 0]
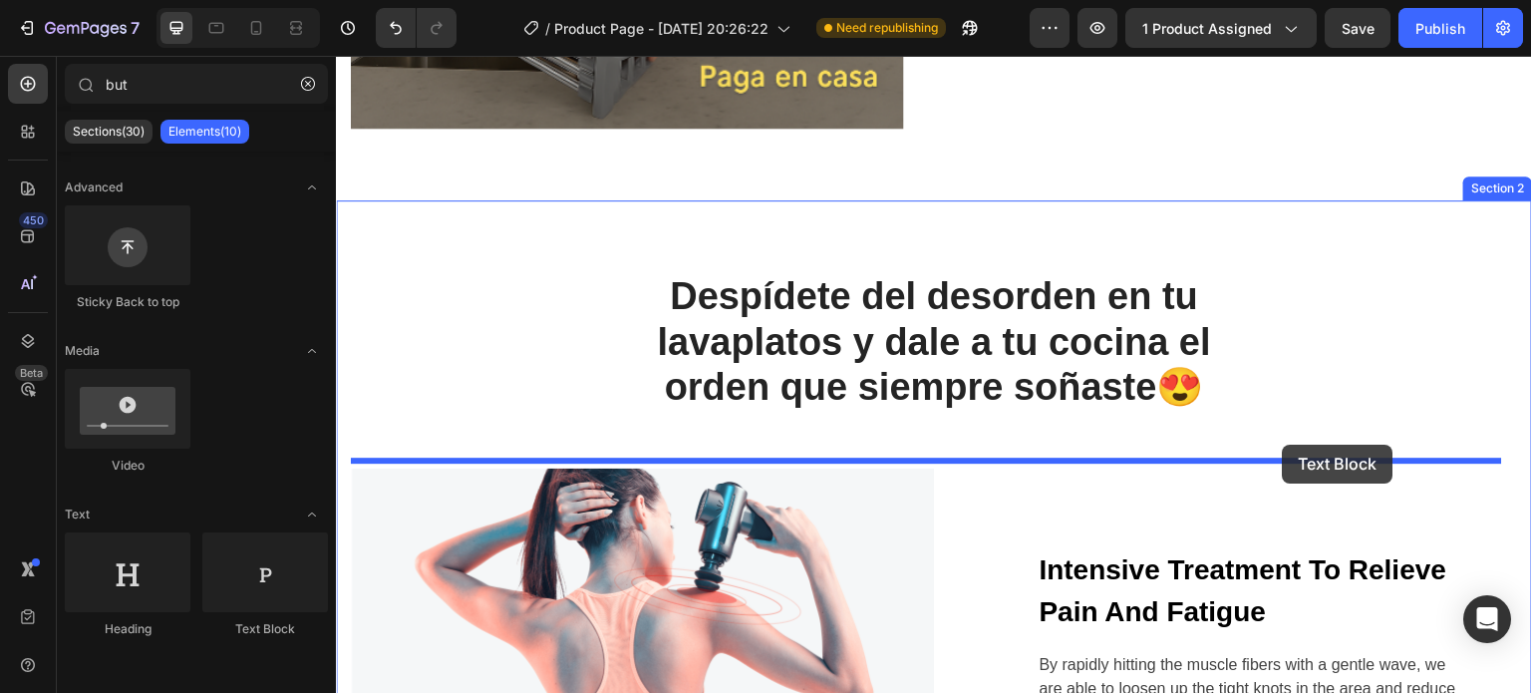
drag, startPoint x: 595, startPoint y: 624, endPoint x: 1283, endPoint y: 445, distance: 710.7
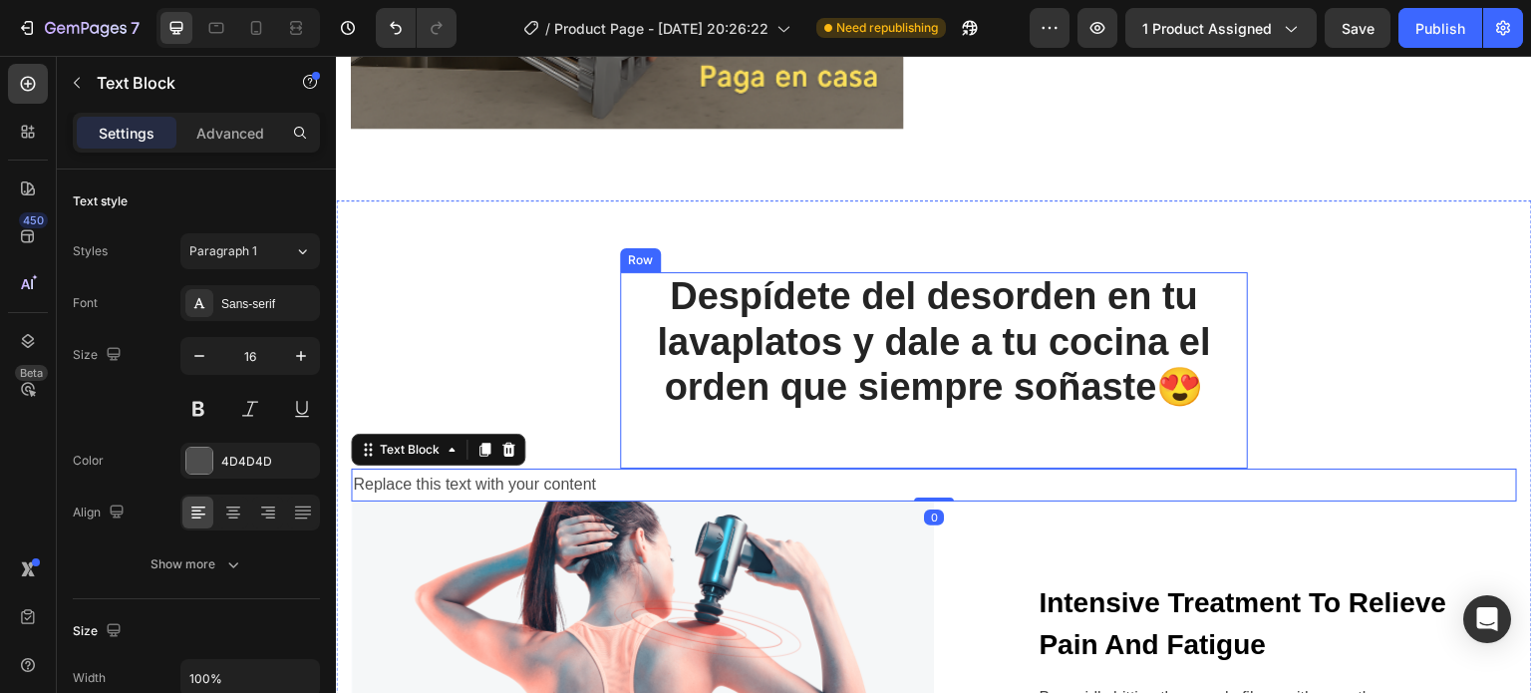
click at [835, 417] on div "Despídete del desorden en tu lavaplatos y dale a tu cocina el orden que siempre…" at bounding box center [934, 370] width 628 height 196
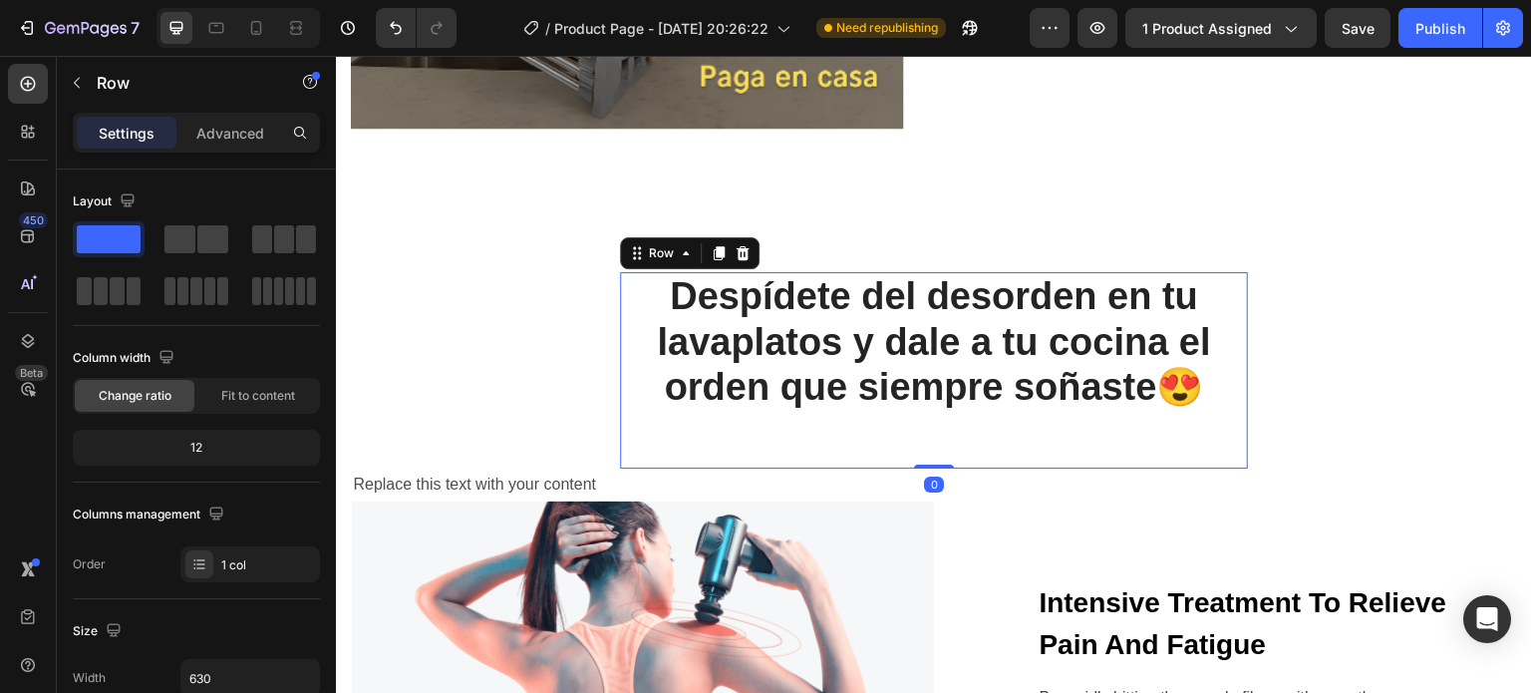
drag, startPoint x: 928, startPoint y: 457, endPoint x: 868, endPoint y: 417, distance: 72.4
click at [914, 411] on div "Despídete del desorden en tu lavaplatos y dale a tu cocina el orden que siempre…" at bounding box center [934, 370] width 628 height 196
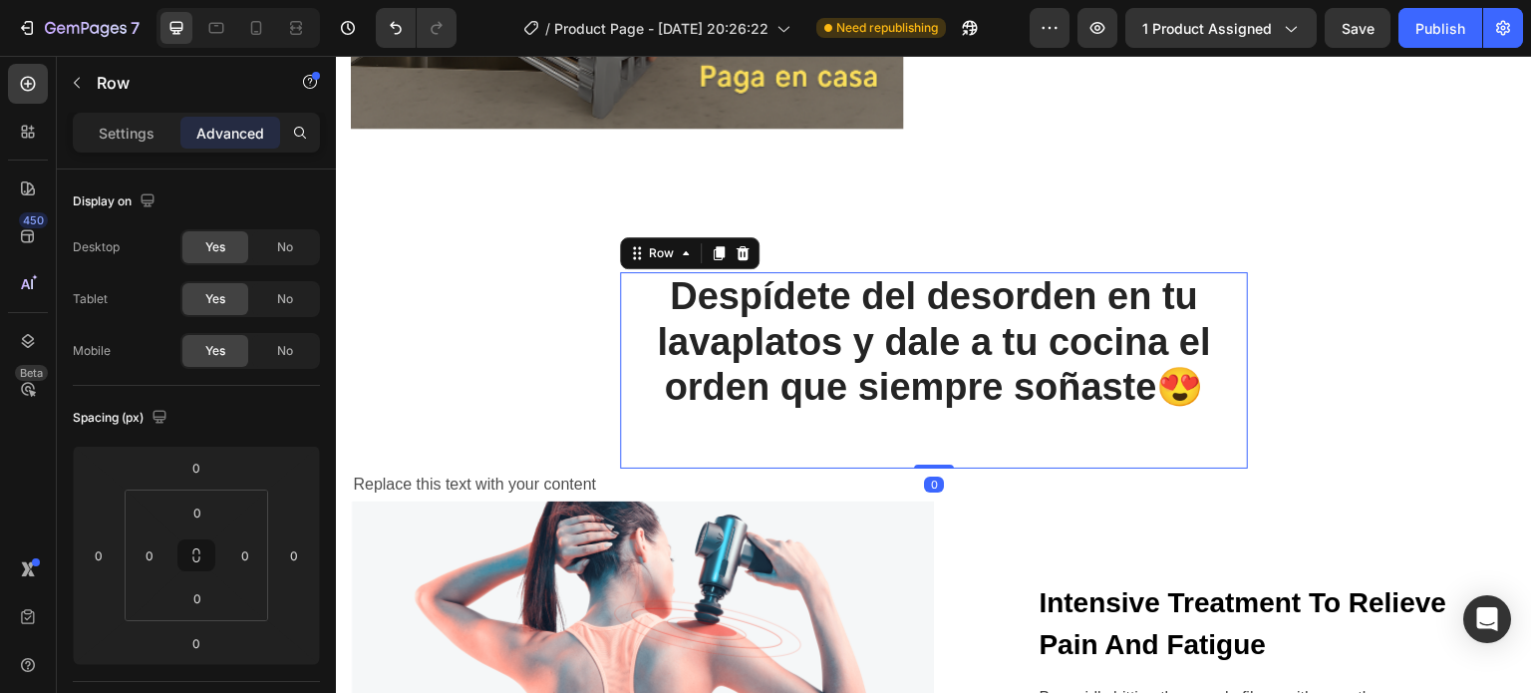
click at [847, 415] on div "Despídete del desorden en tu lavaplatos y dale a tu cocina el orden que siempre…" at bounding box center [934, 370] width 628 height 196
click at [795, 428] on div "Despídete del desorden en tu lavaplatos y dale a tu cocina el orden que siempre…" at bounding box center [934, 370] width 628 height 196
click at [743, 422] on div "Despídete del desorden en tu lavaplatos y dale a tu cocina el orden que siempre…" at bounding box center [934, 370] width 628 height 196
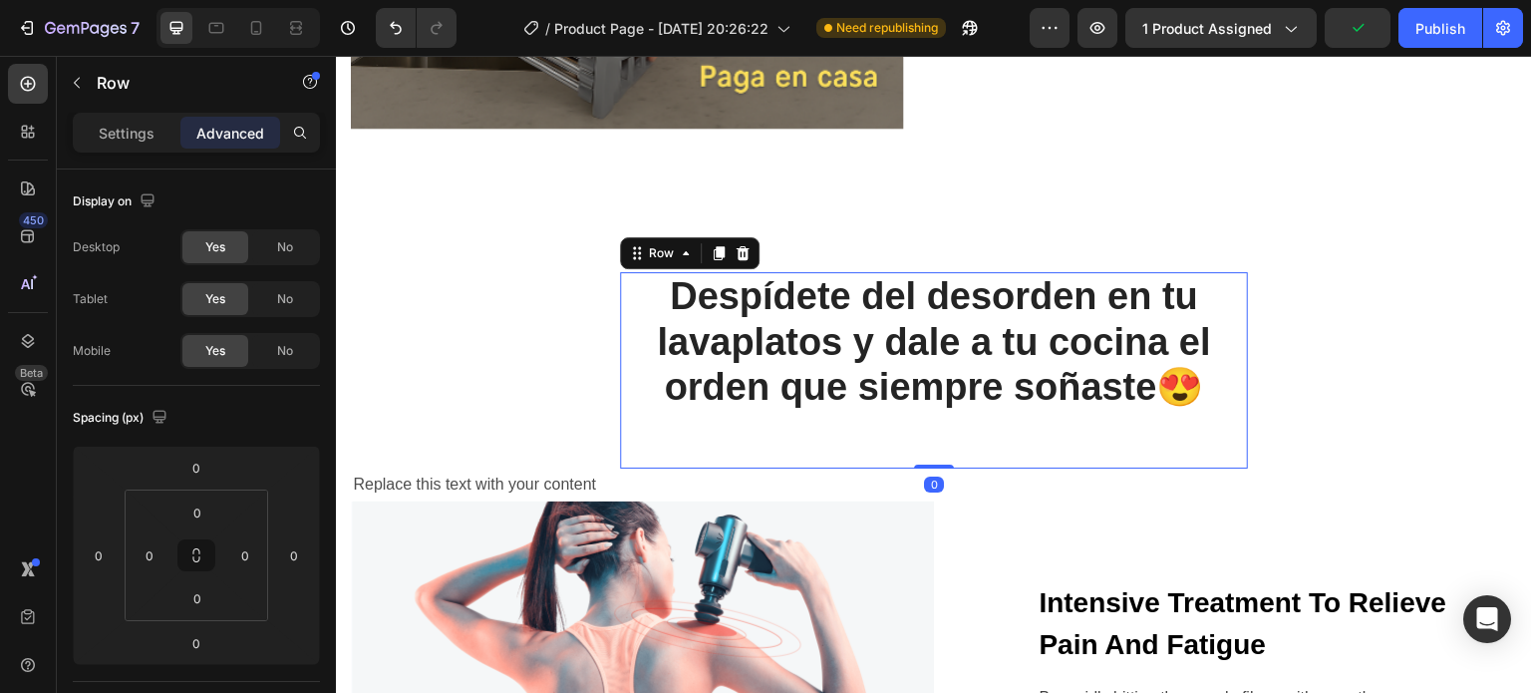
drag, startPoint x: 915, startPoint y: 454, endPoint x: 902, endPoint y: 371, distance: 84.7
click at [902, 371] on div "Despídete del desorden en tu lavaplatos y dale a tu cocina el orden que siempre…" at bounding box center [934, 370] width 628 height 196
click at [817, 424] on div "Despídete del desorden en tu lavaplatos y dale a tu cocina el orden que siempre…" at bounding box center [934, 370] width 628 height 196
click at [756, 352] on p "Despídete del desorden en tu lavaplatos y dale a tu cocina el orden que siempre…" at bounding box center [934, 342] width 624 height 137
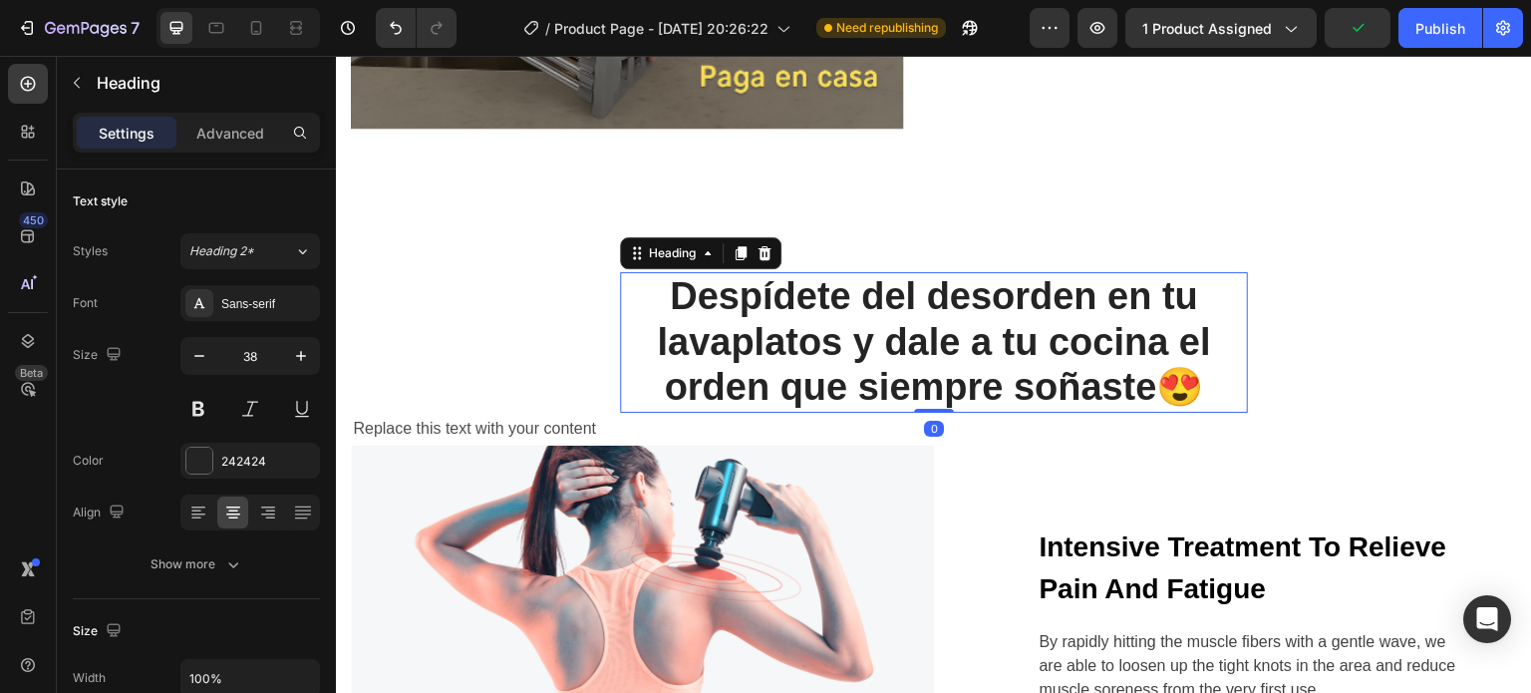
drag, startPoint x: 923, startPoint y: 454, endPoint x: 908, endPoint y: 395, distance: 60.7
click at [908, 395] on div "Despídete del desorden en tu lavaplatos y dale a tu cocina el orden que siempre…" at bounding box center [934, 342] width 628 height 141
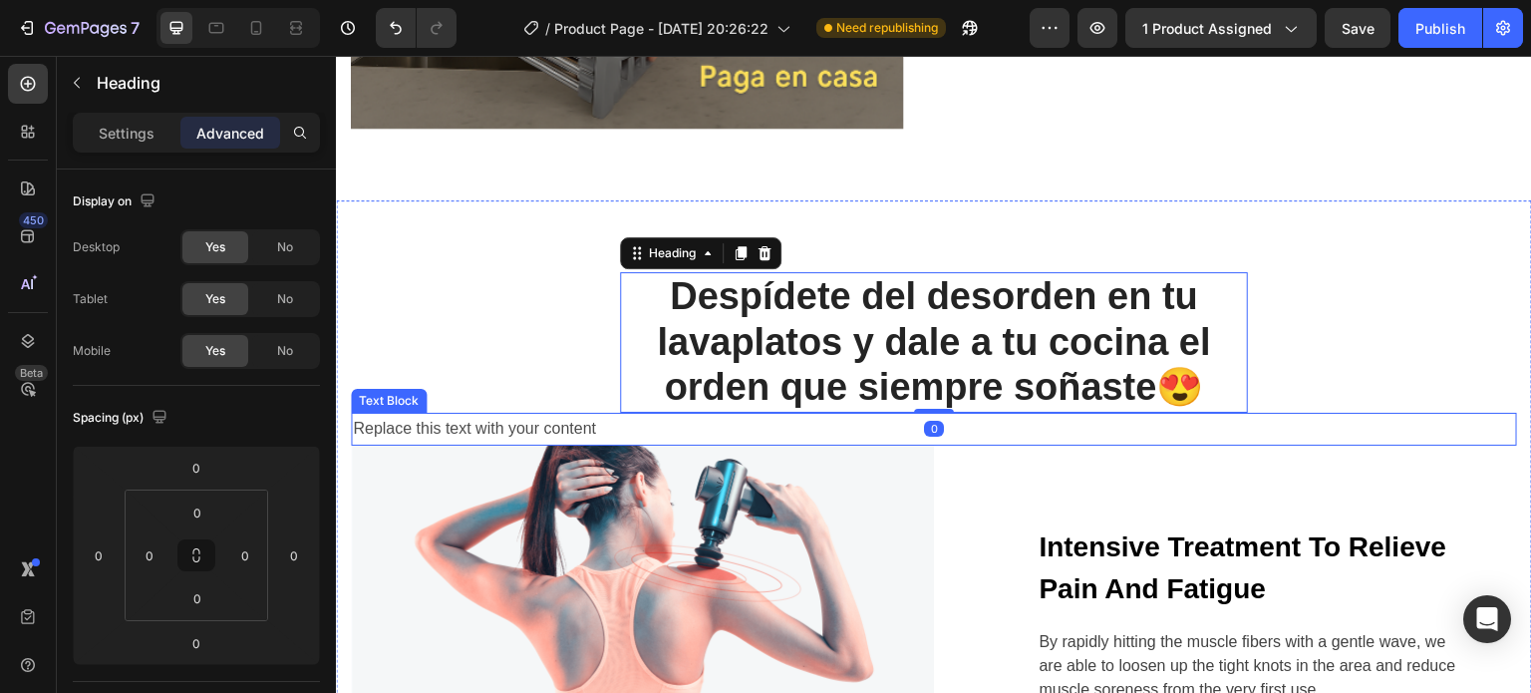
click at [457, 413] on div "Replace this text with your content" at bounding box center [934, 429] width 1166 height 33
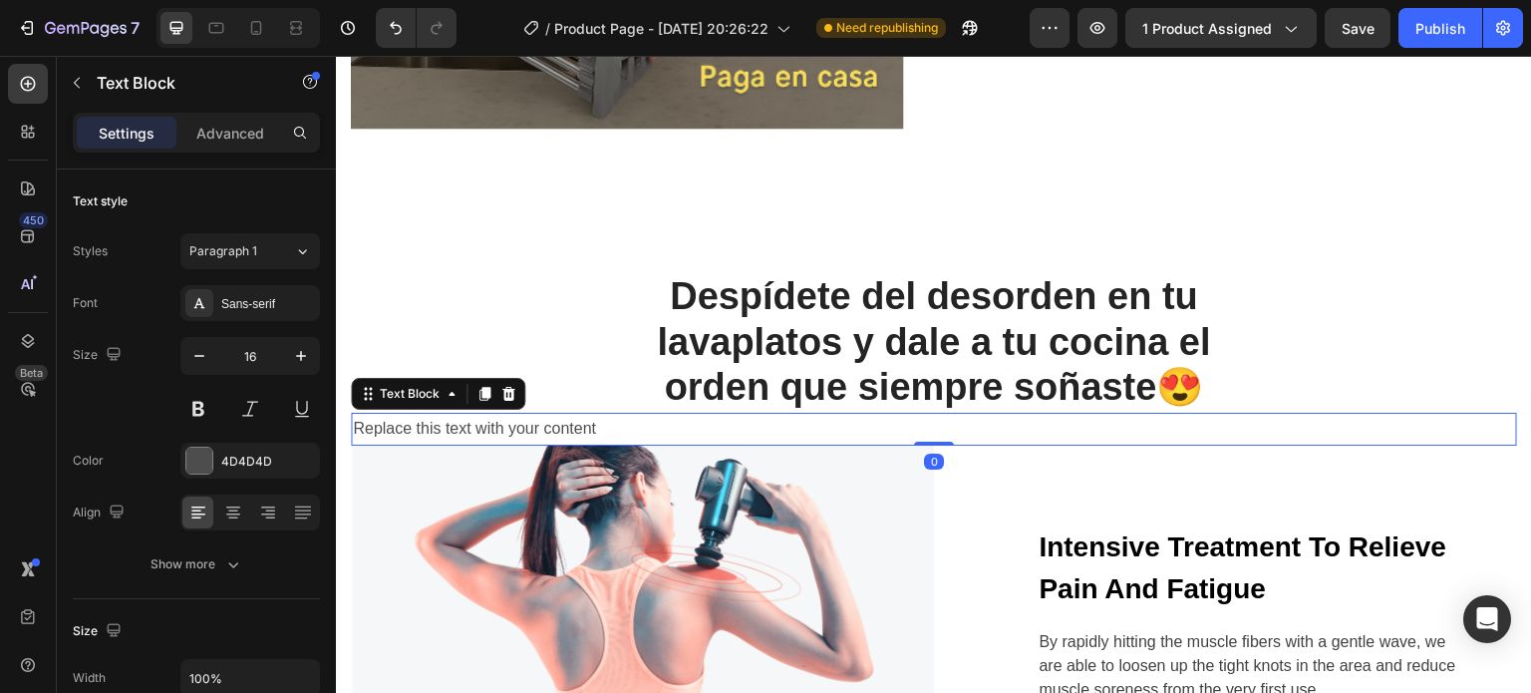
click at [541, 413] on div "Replace this text with your content" at bounding box center [934, 429] width 1166 height 33
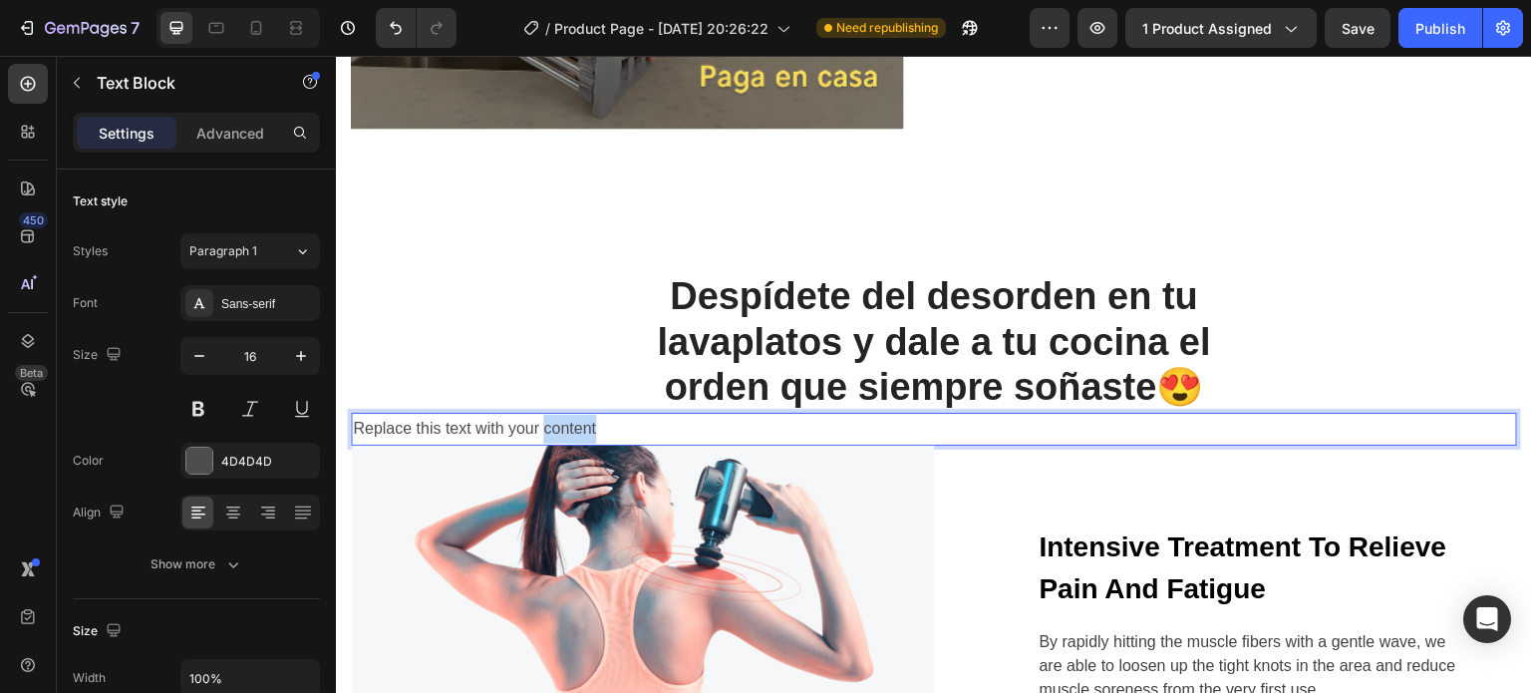
click at [541, 415] on p "Replace this text with your content" at bounding box center [934, 429] width 1162 height 29
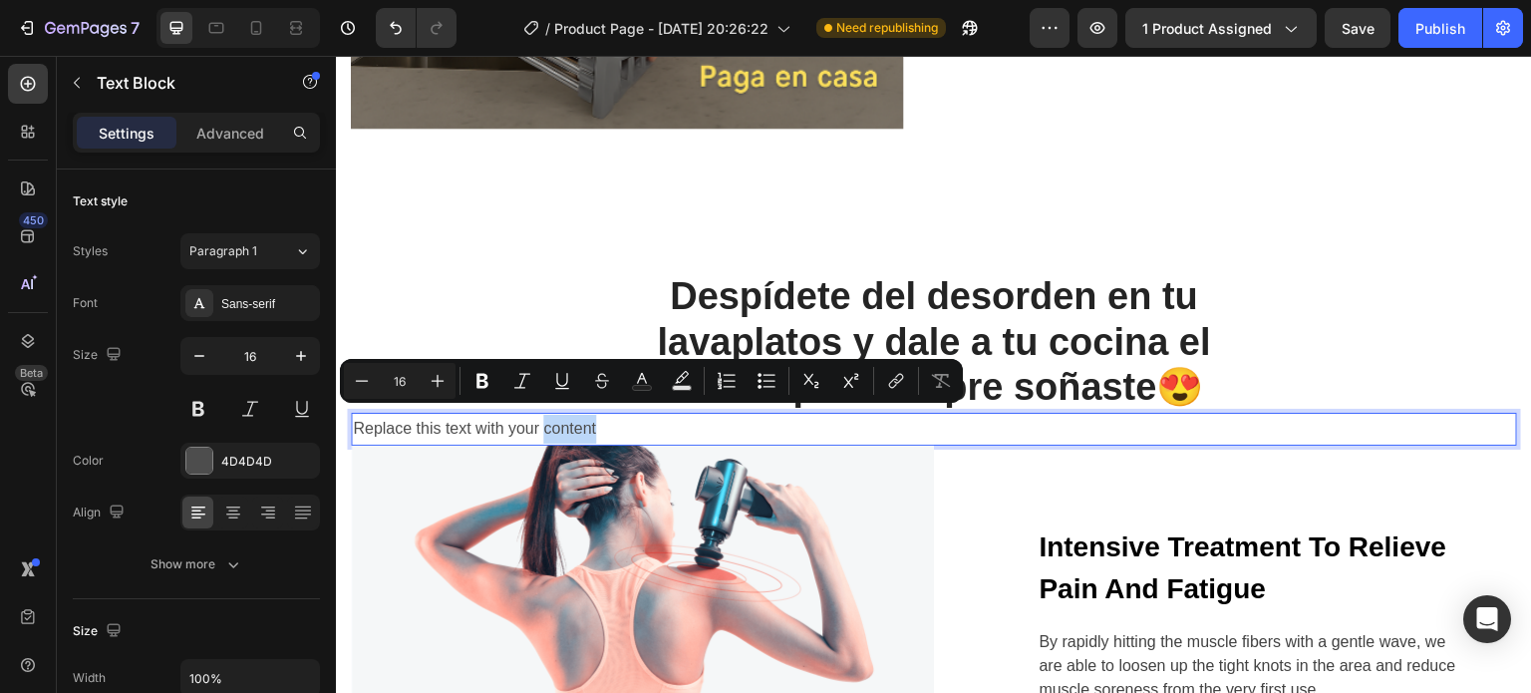
click at [623, 415] on p "Replace this text with your content" at bounding box center [934, 429] width 1162 height 29
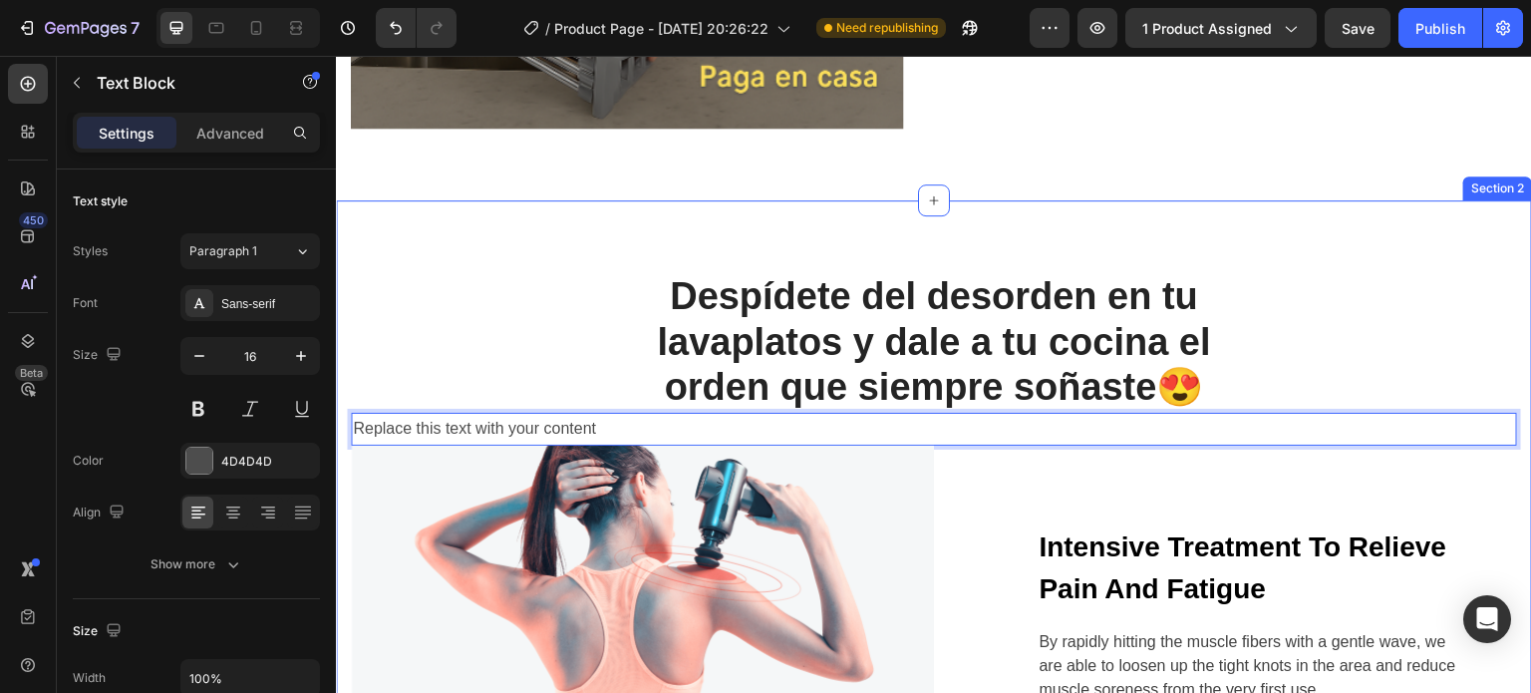
click at [689, 211] on div "Despídete del desorden en tu lavaplatos y dale a tu cocina el orden que siempre…" at bounding box center [934, 696] width 1196 height 992
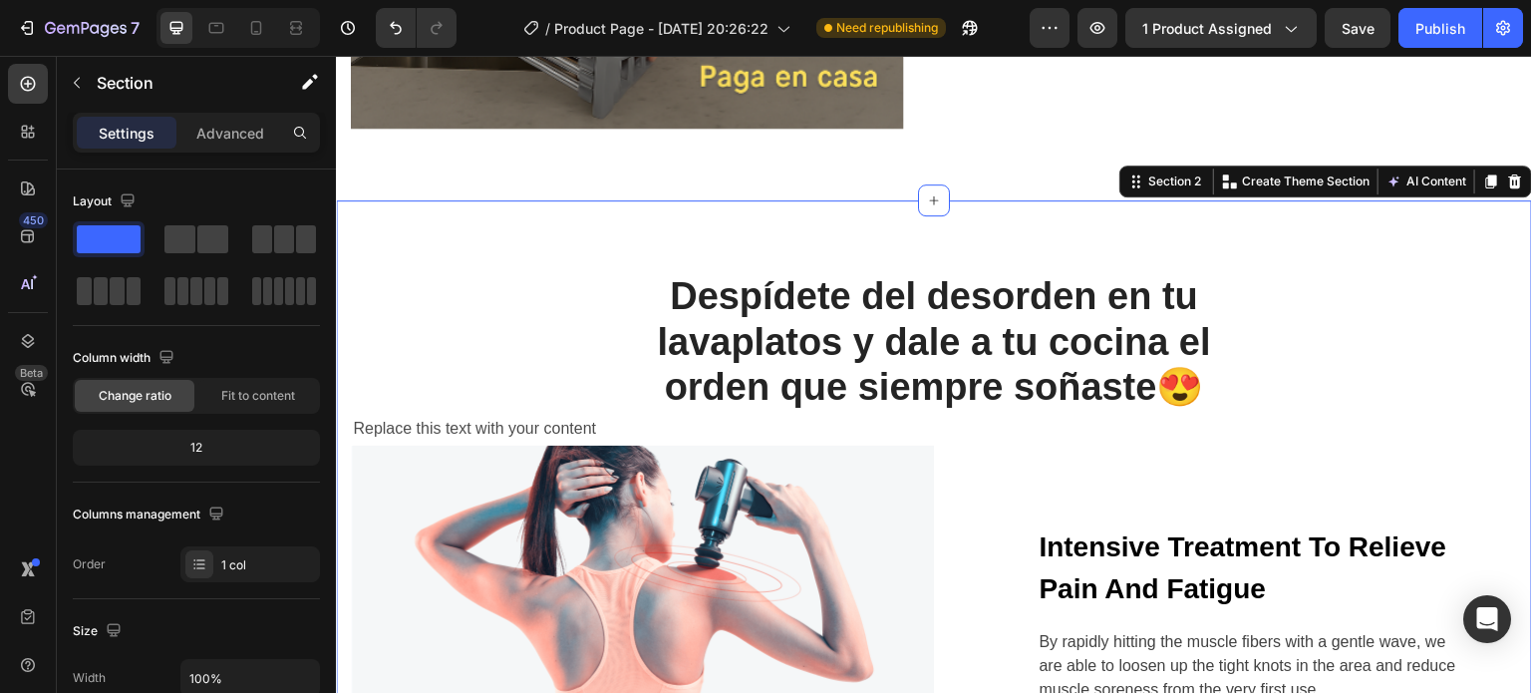
click at [815, 234] on div "Despídete del desorden en tu lavaplatos y dale a tu cocina el orden que siempre…" at bounding box center [934, 696] width 1196 height 992
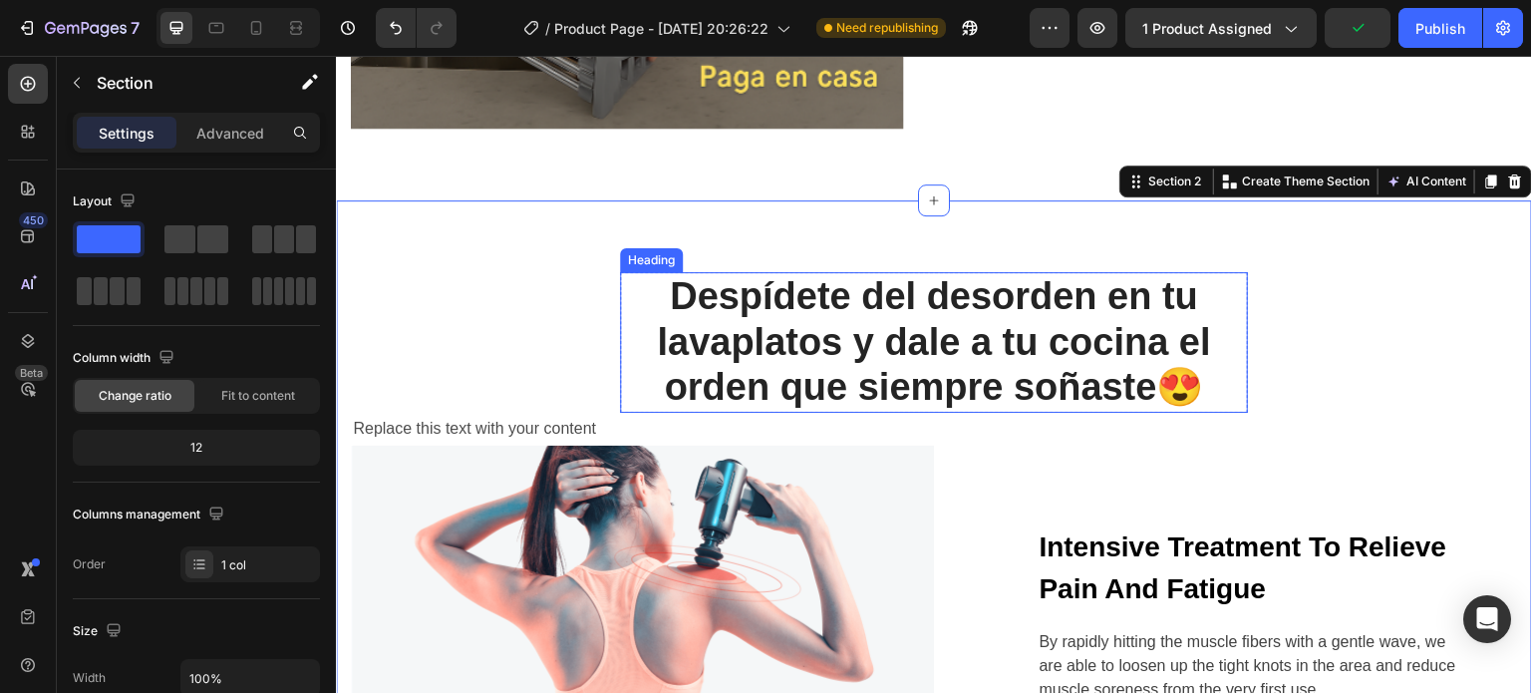
click at [827, 284] on p "Despídete del desorden en tu lavaplatos y dale a tu cocina el orden que siempre…" at bounding box center [934, 342] width 624 height 137
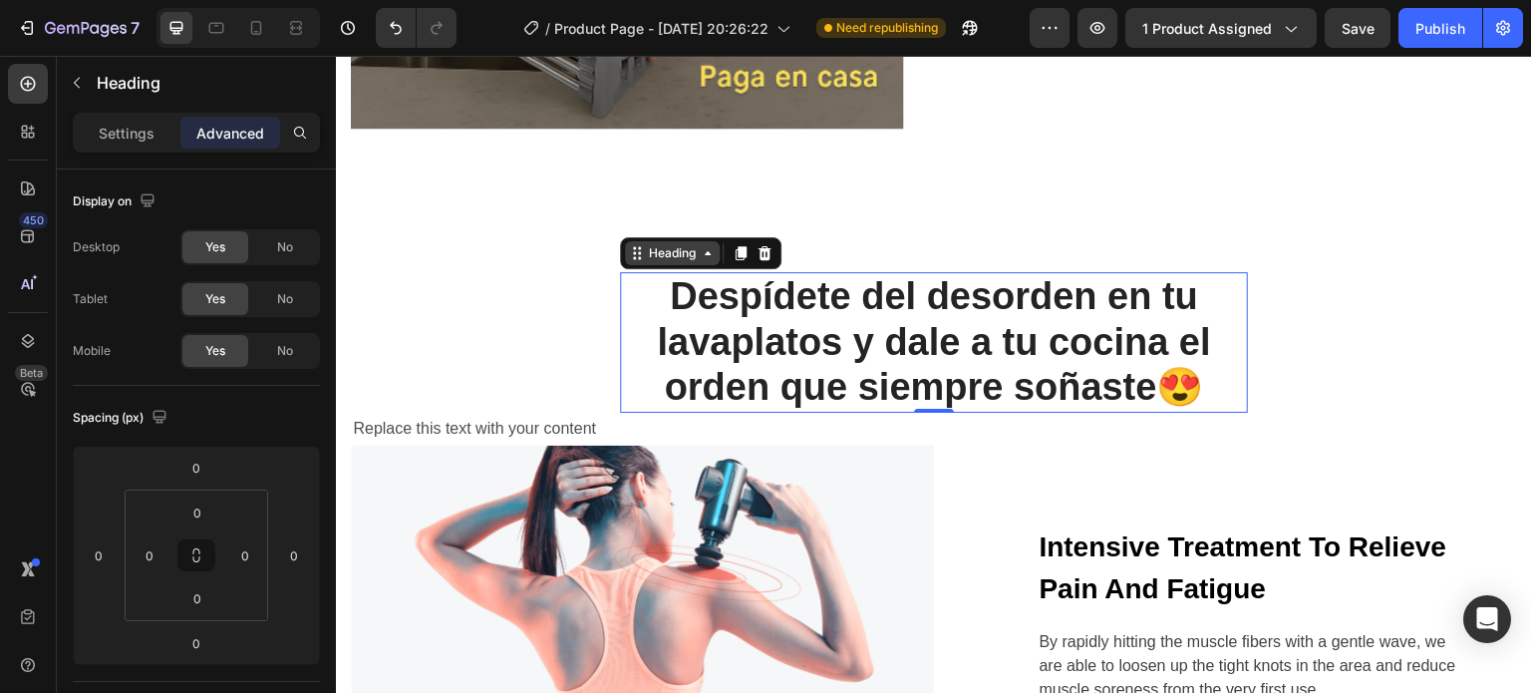
click at [653, 245] on div "Heading" at bounding box center [672, 253] width 55 height 18
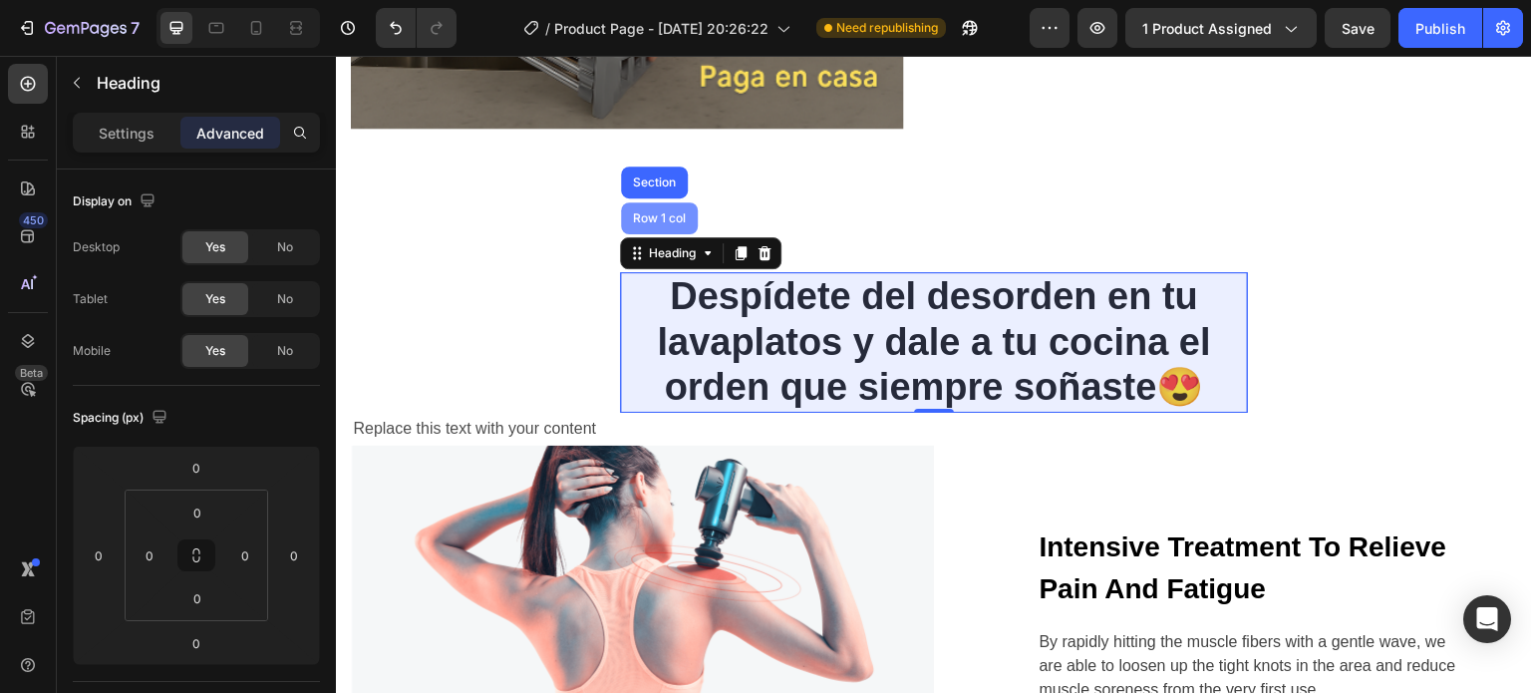
click at [666, 212] on div "Row 1 col" at bounding box center [659, 218] width 61 height 12
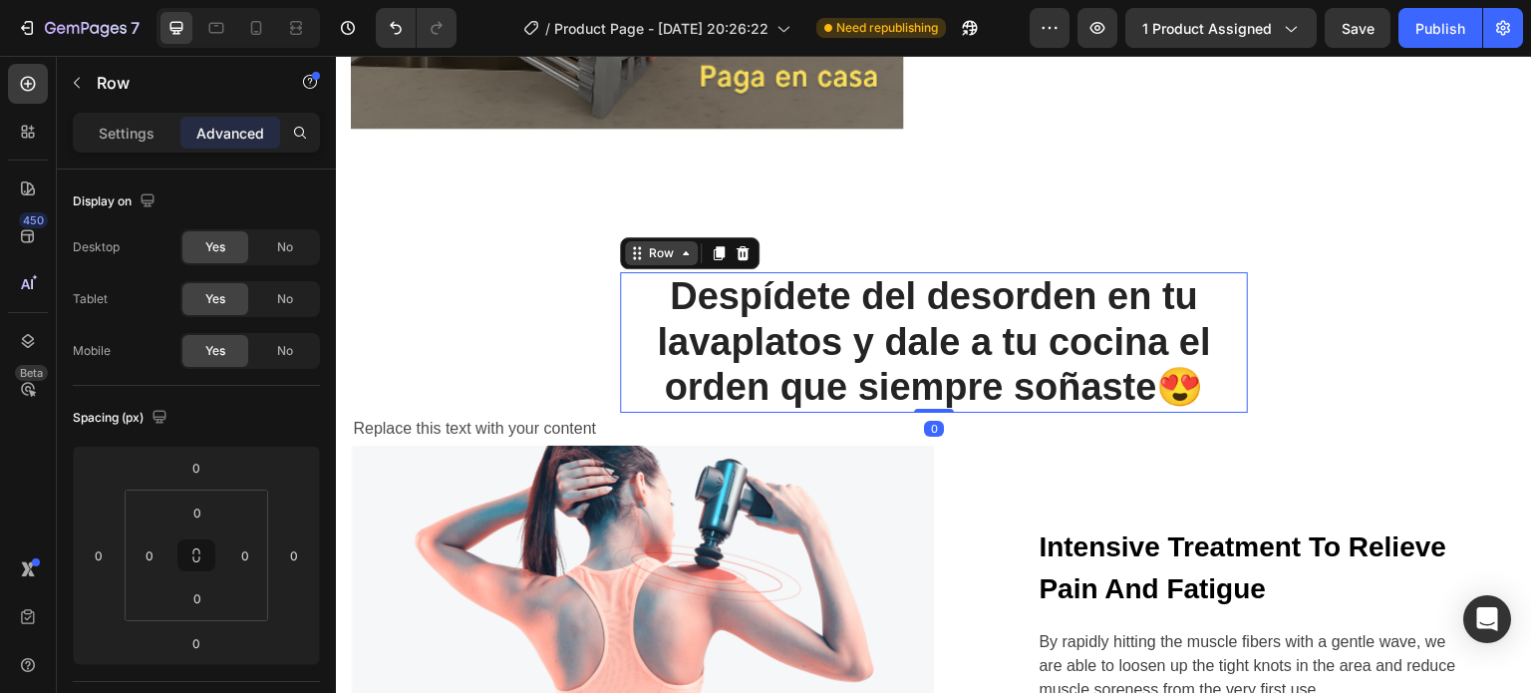
click at [680, 245] on icon at bounding box center [686, 253] width 16 height 16
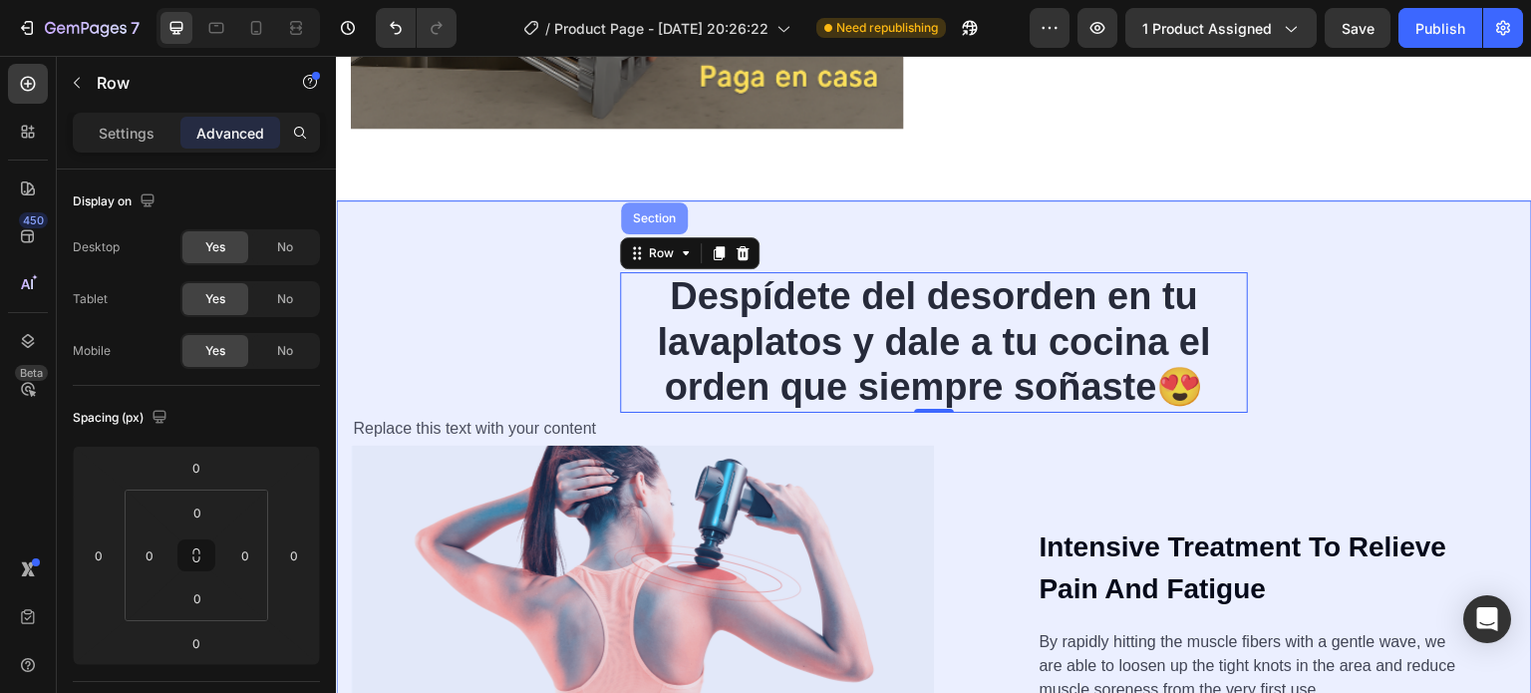
click at [655, 212] on div "Section" at bounding box center [654, 218] width 51 height 12
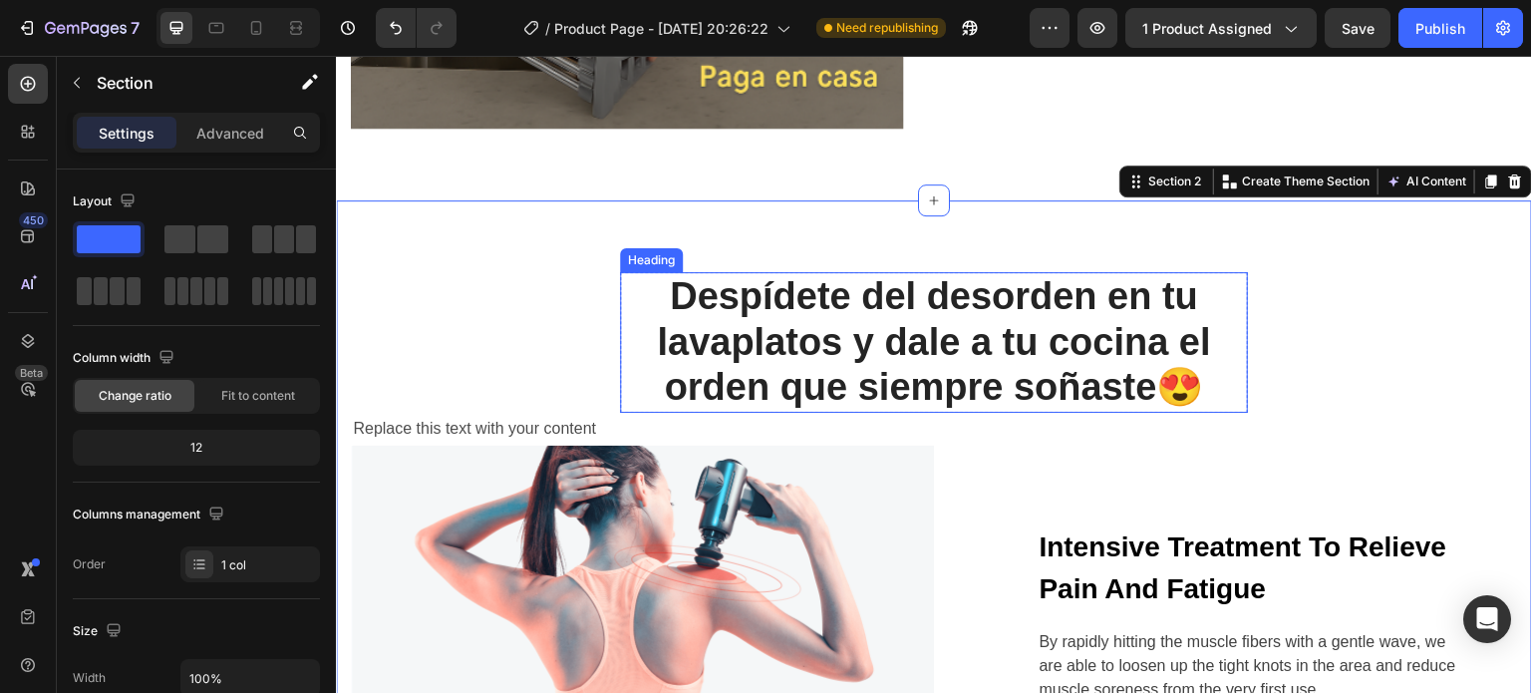
click at [778, 283] on p "Despídete del desorden en tu lavaplatos y dale a tu cocina el orden que siempre…" at bounding box center [934, 342] width 624 height 137
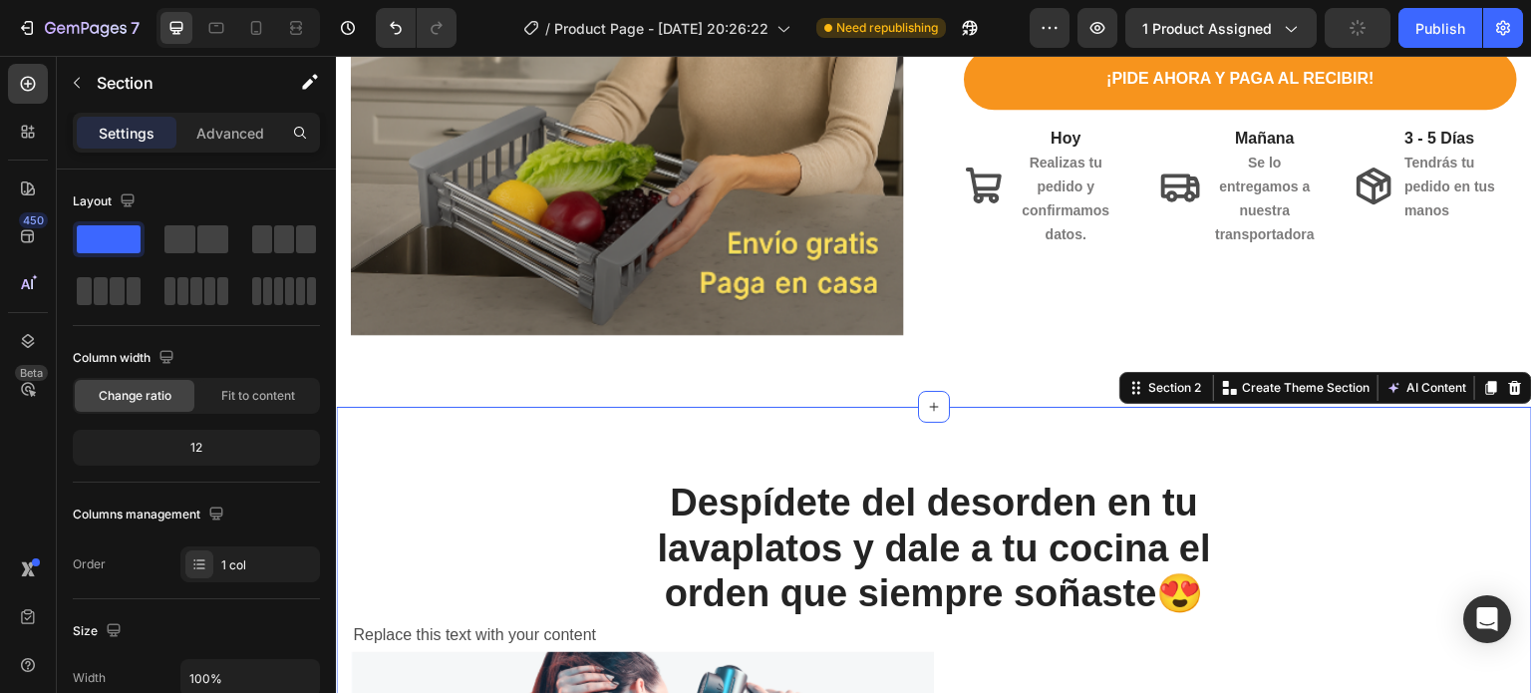
scroll to position [345, 0]
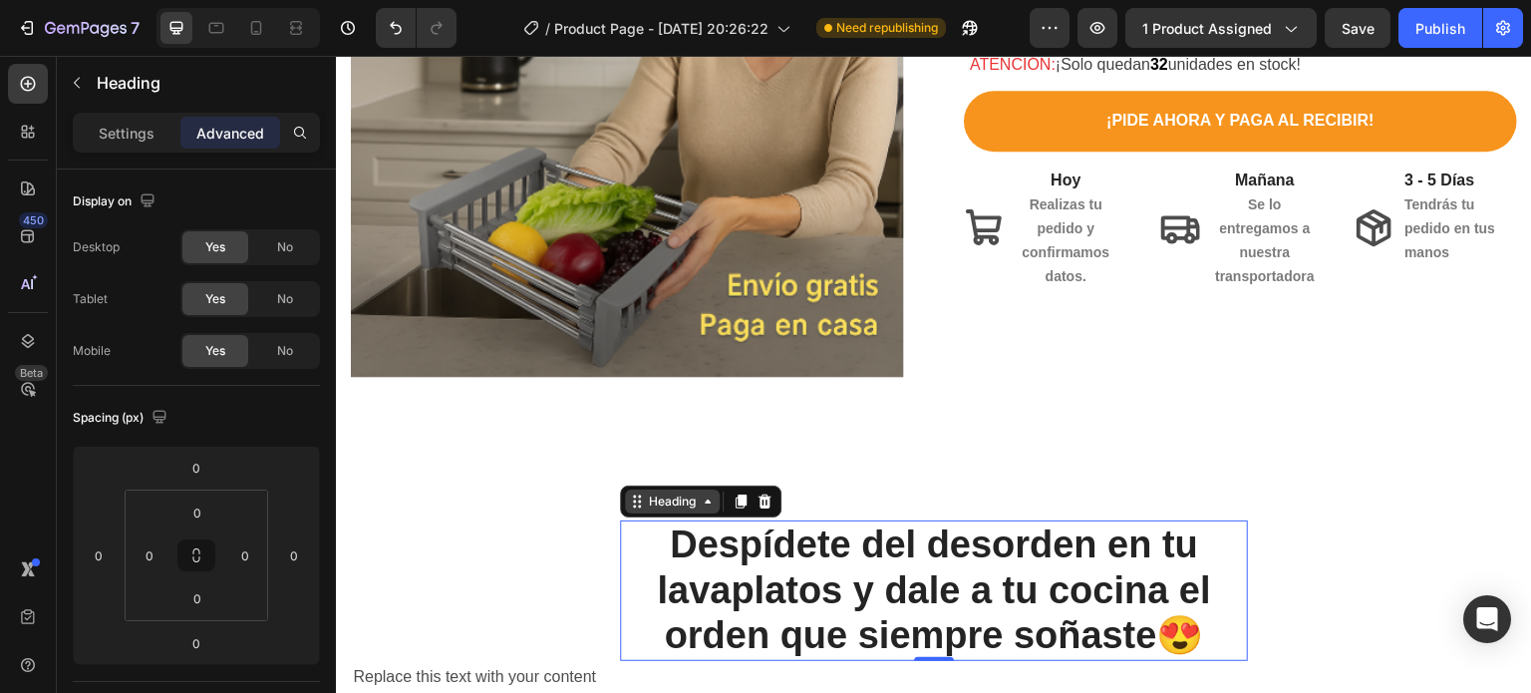
click at [680, 494] on div "Heading" at bounding box center [672, 501] width 55 height 18
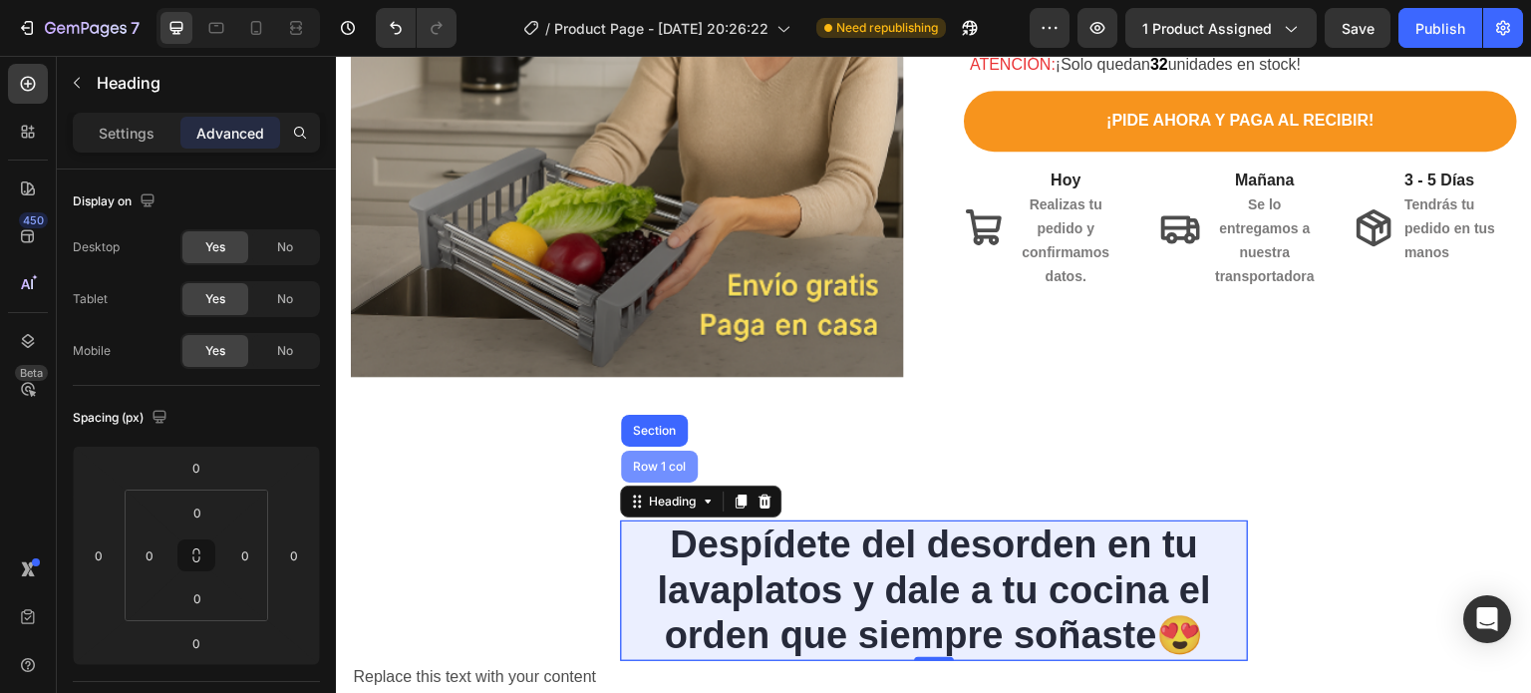
click at [658, 460] on div "Row 1 col" at bounding box center [659, 466] width 61 height 12
click at [658, 454] on div "Row 1 col" at bounding box center [659, 467] width 77 height 32
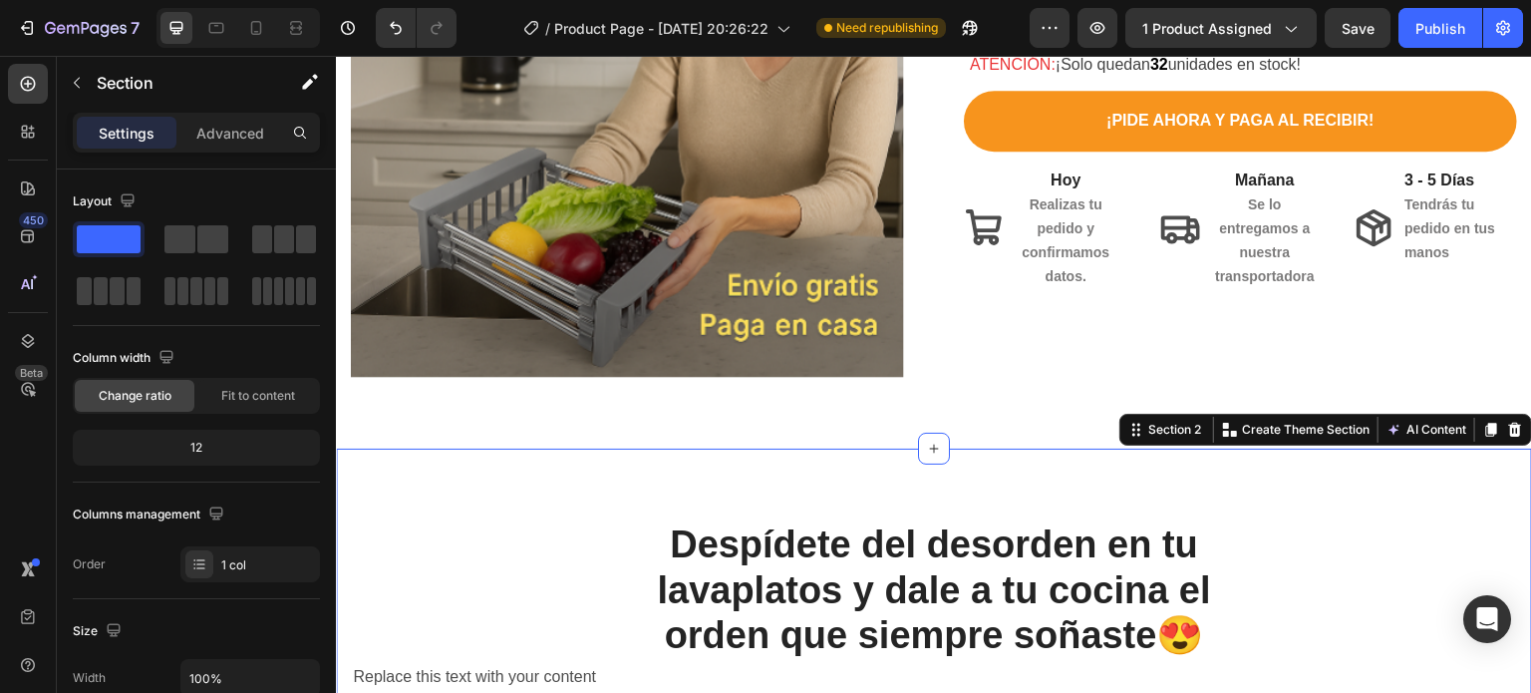
click at [233, 125] on p "Advanced" at bounding box center [230, 133] width 68 height 21
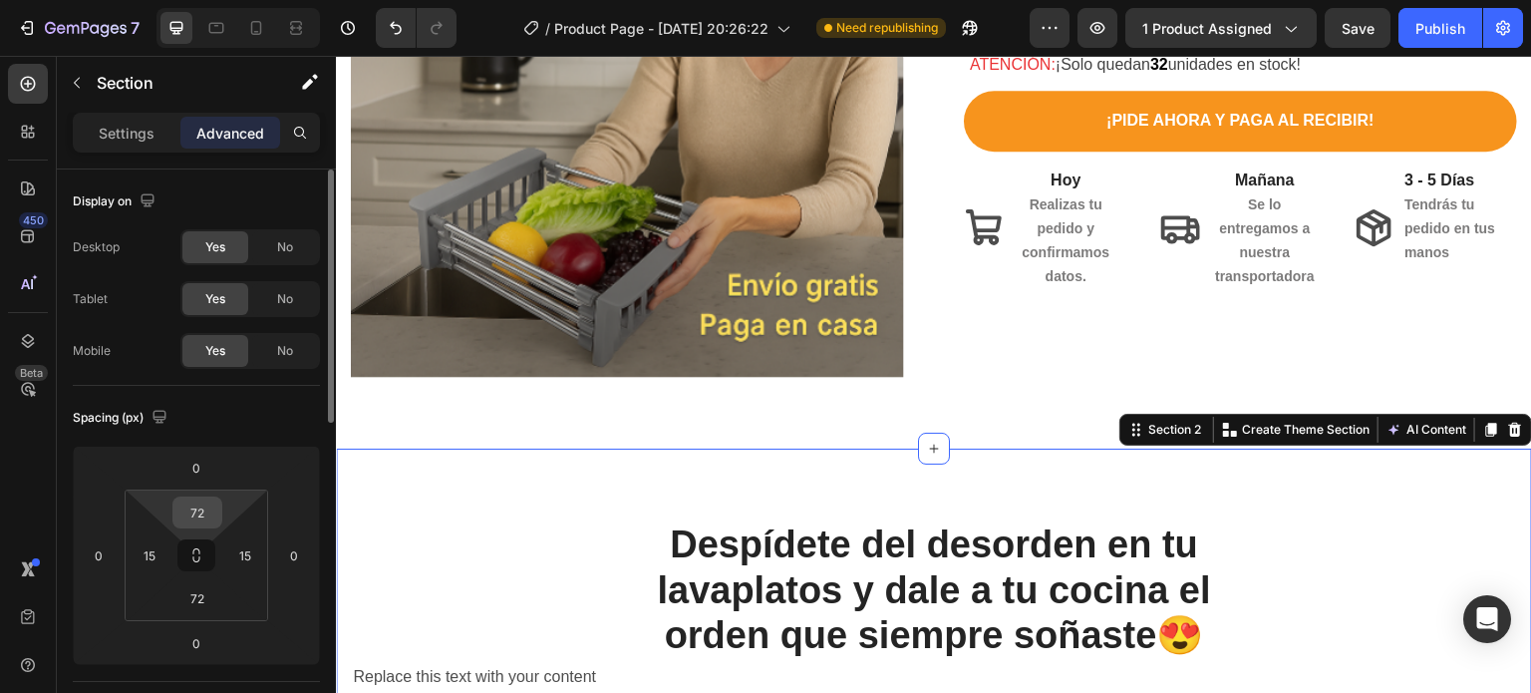
click at [197, 505] on input "72" at bounding box center [197, 512] width 40 height 30
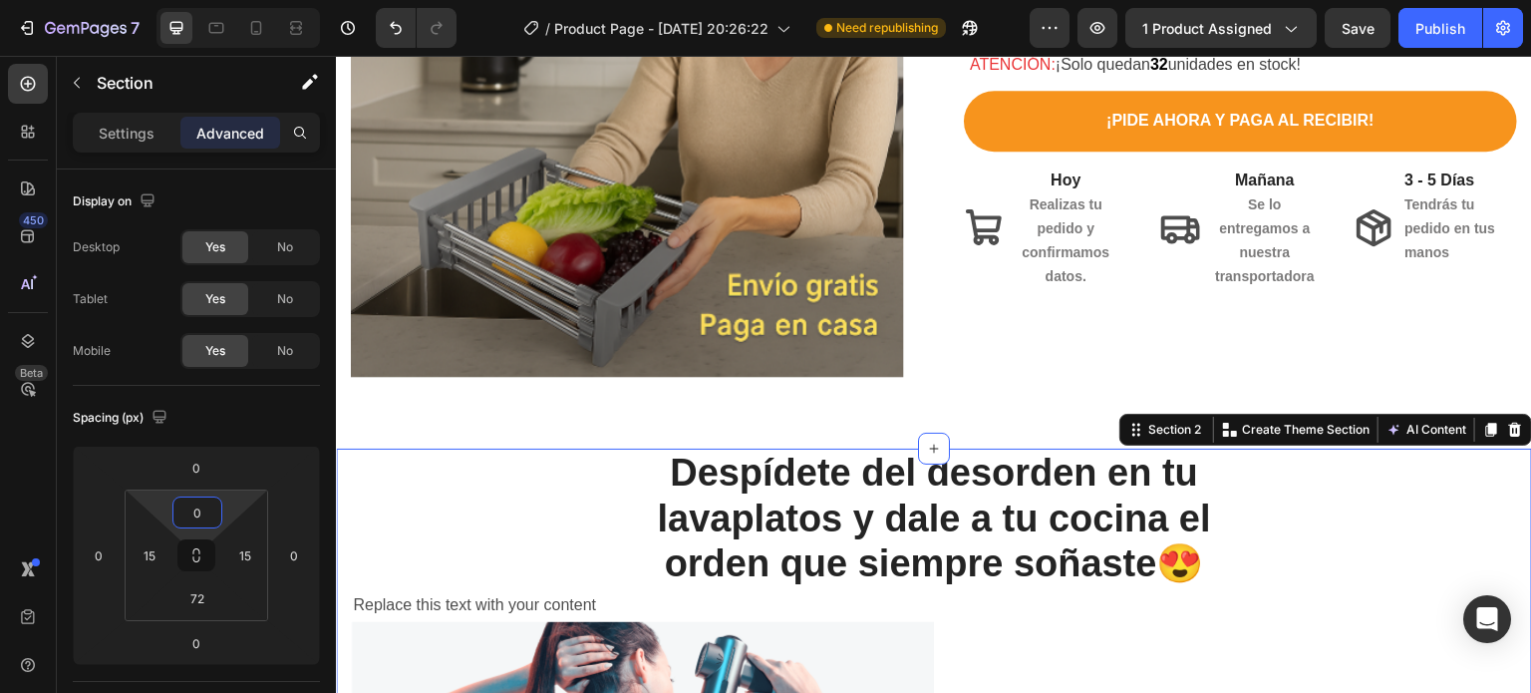
type input "0"
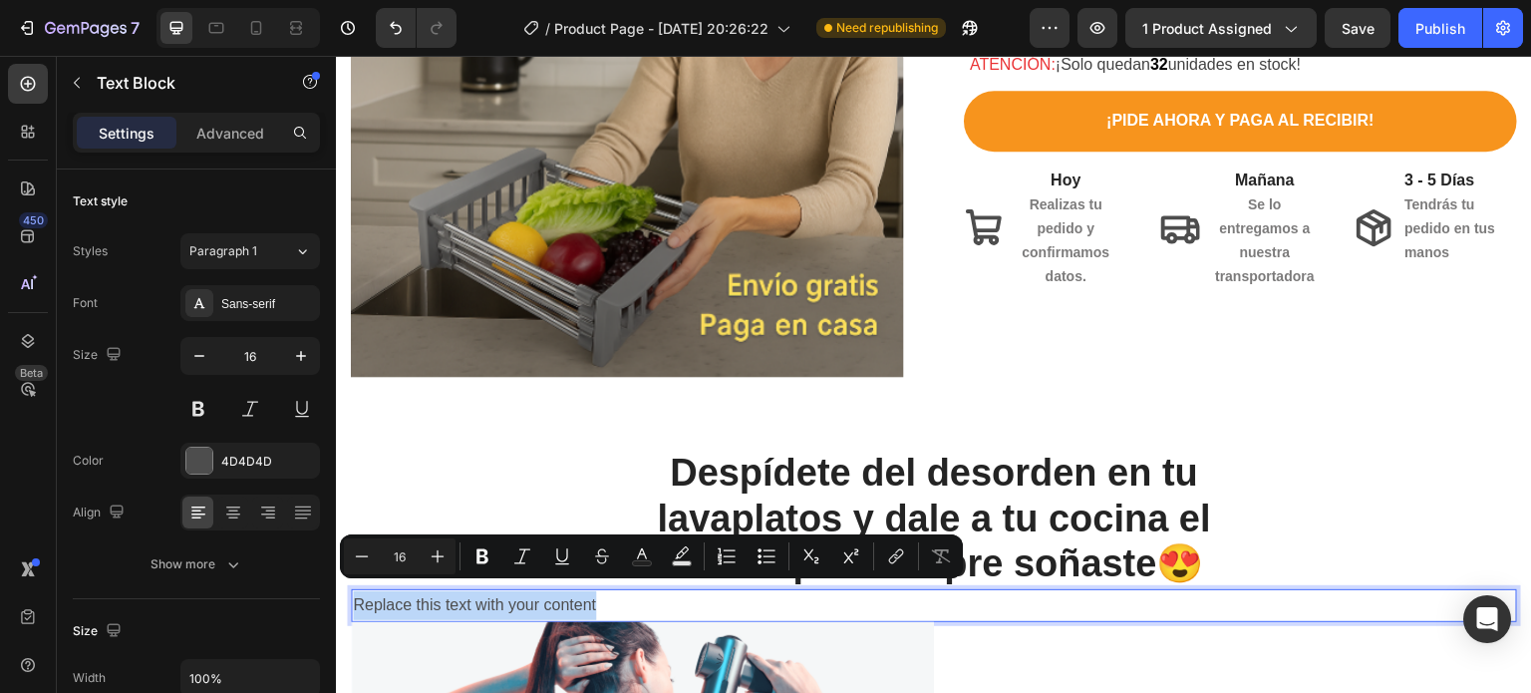
drag, startPoint x: 616, startPoint y: 591, endPoint x: 356, endPoint y: 600, distance: 260.3
click at [356, 600] on p "Replace this text with your content" at bounding box center [934, 605] width 1162 height 29
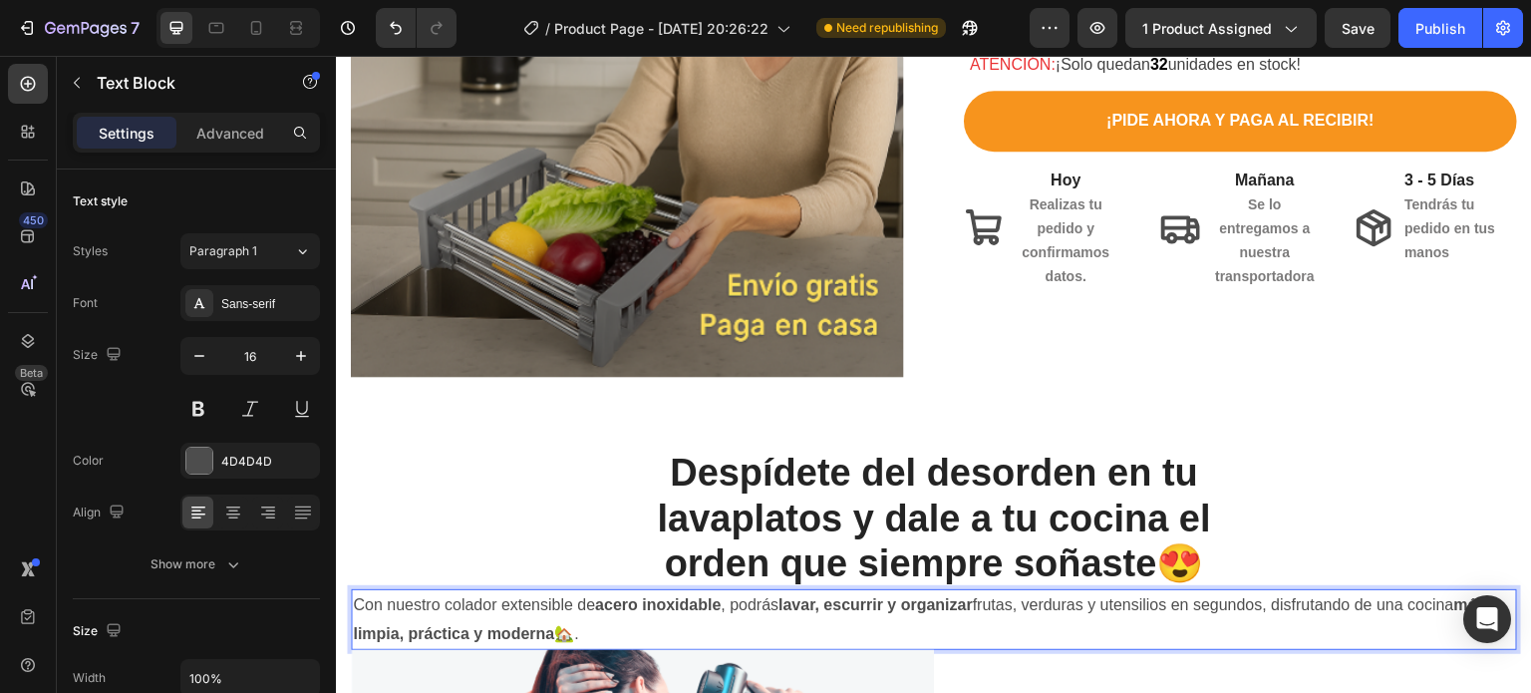
click at [474, 593] on p "Con nuestro colador extensible de acero inoxidable , podrás lavar, escurrir y o…" at bounding box center [934, 620] width 1162 height 58
click at [761, 618] on p "Con nuestro escurridor extensible de acero inoxidable , podrás lavar, escurrir …" at bounding box center [934, 620] width 1162 height 58
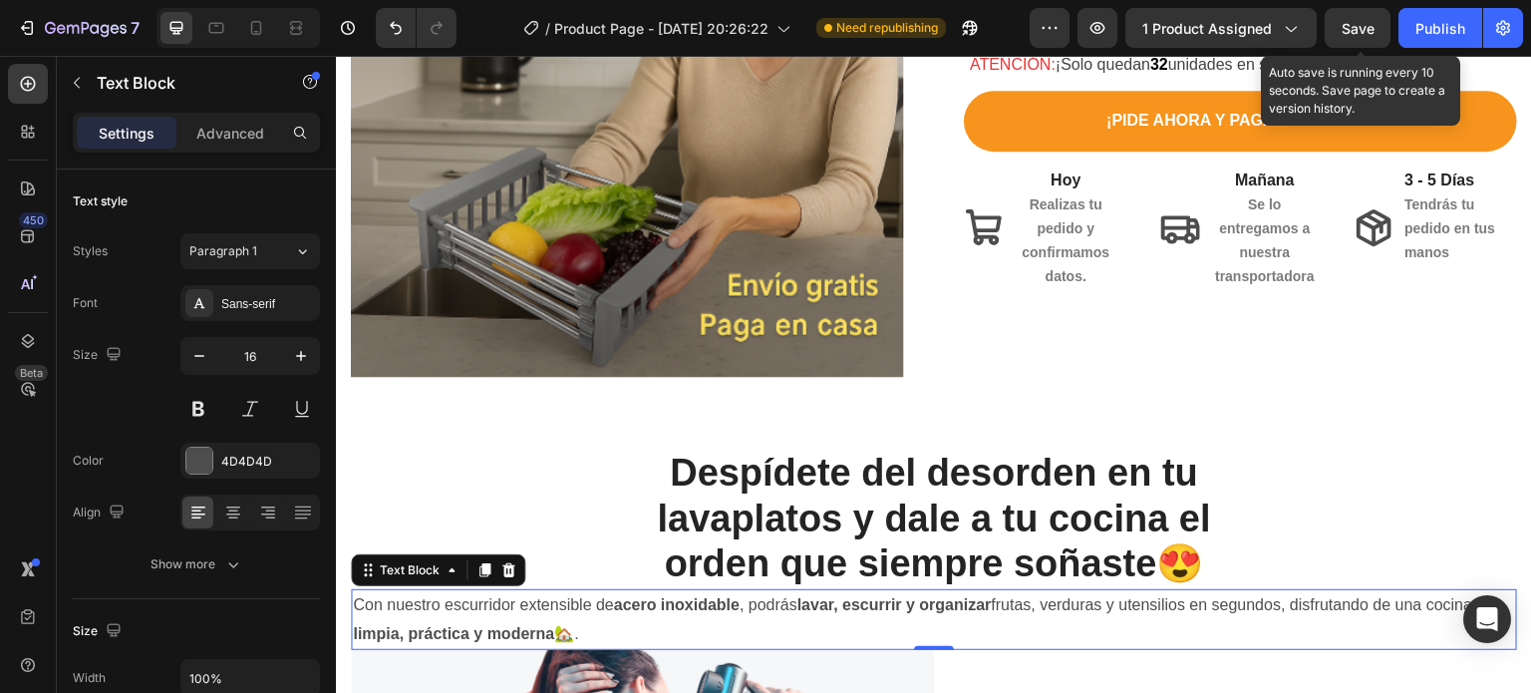
click at [1351, 25] on span "Save" at bounding box center [1358, 28] width 33 height 17
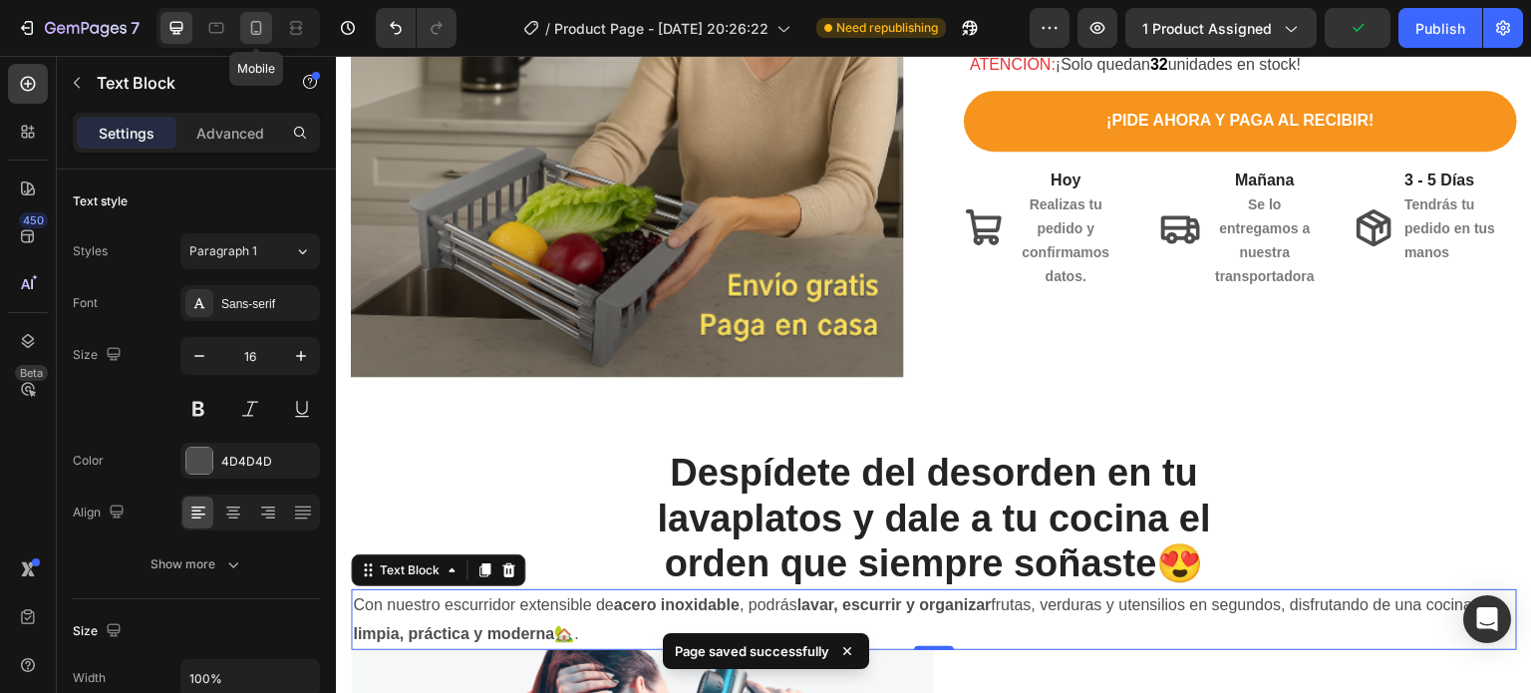
click at [243, 35] on div at bounding box center [256, 28] width 32 height 32
type input "14"
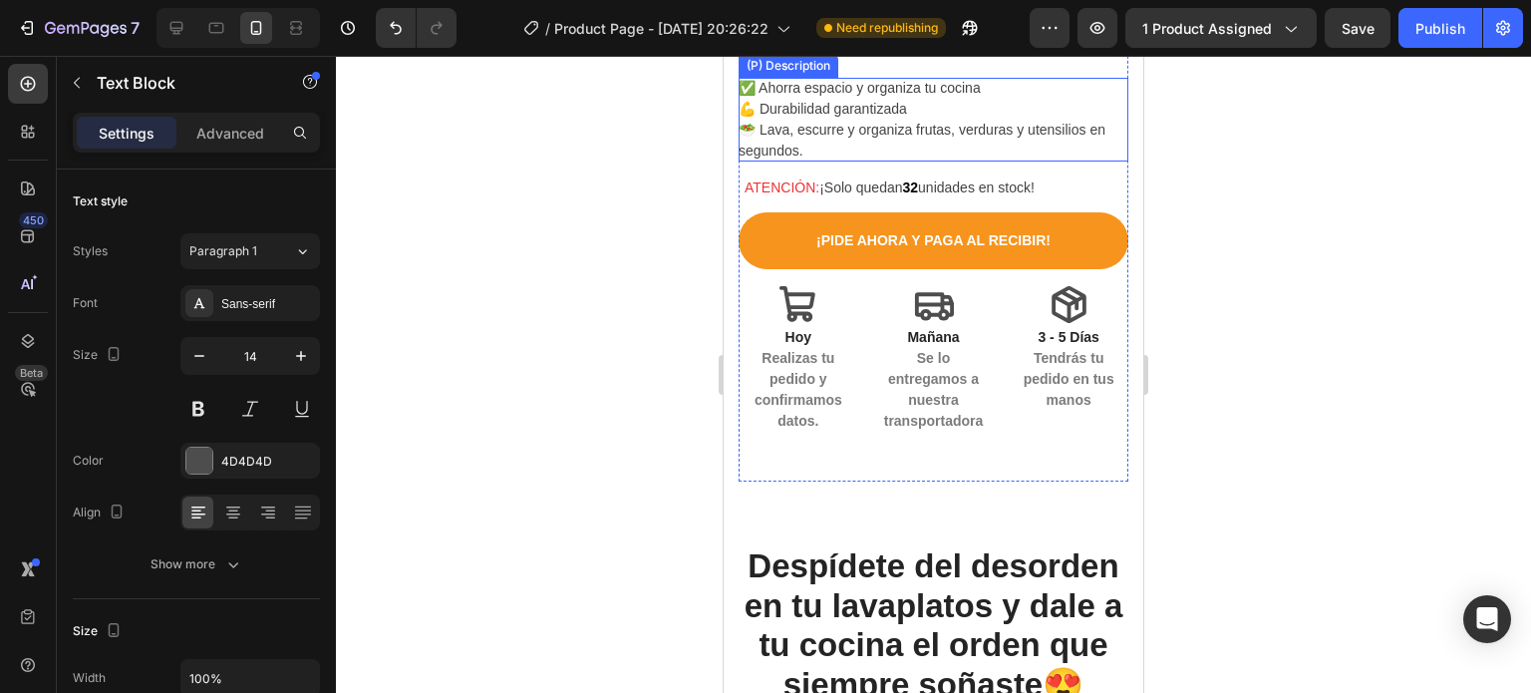
scroll to position [912, 0]
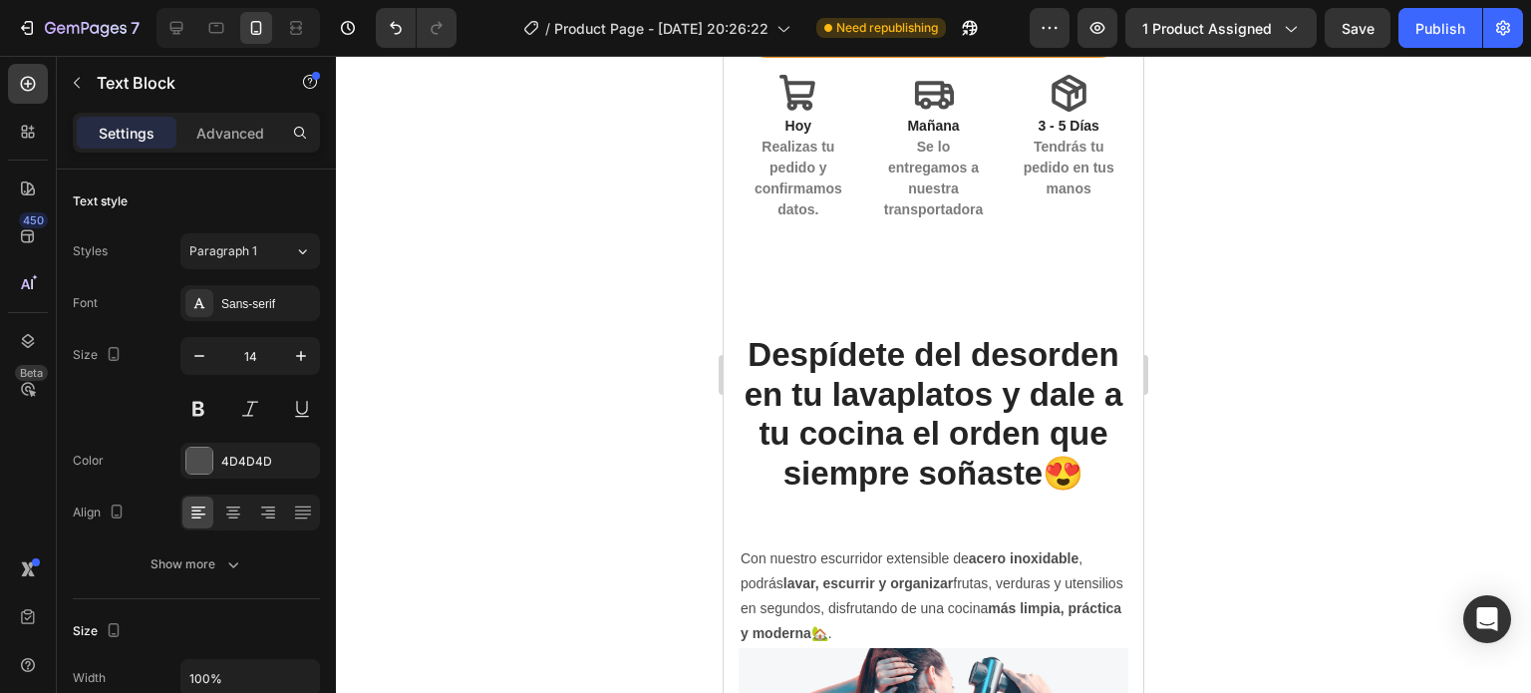
click at [867, 555] on p "Con nuestro escurridor extensible de acero inoxidable , podrás lavar, escurrir …" at bounding box center [934, 596] width 386 height 101
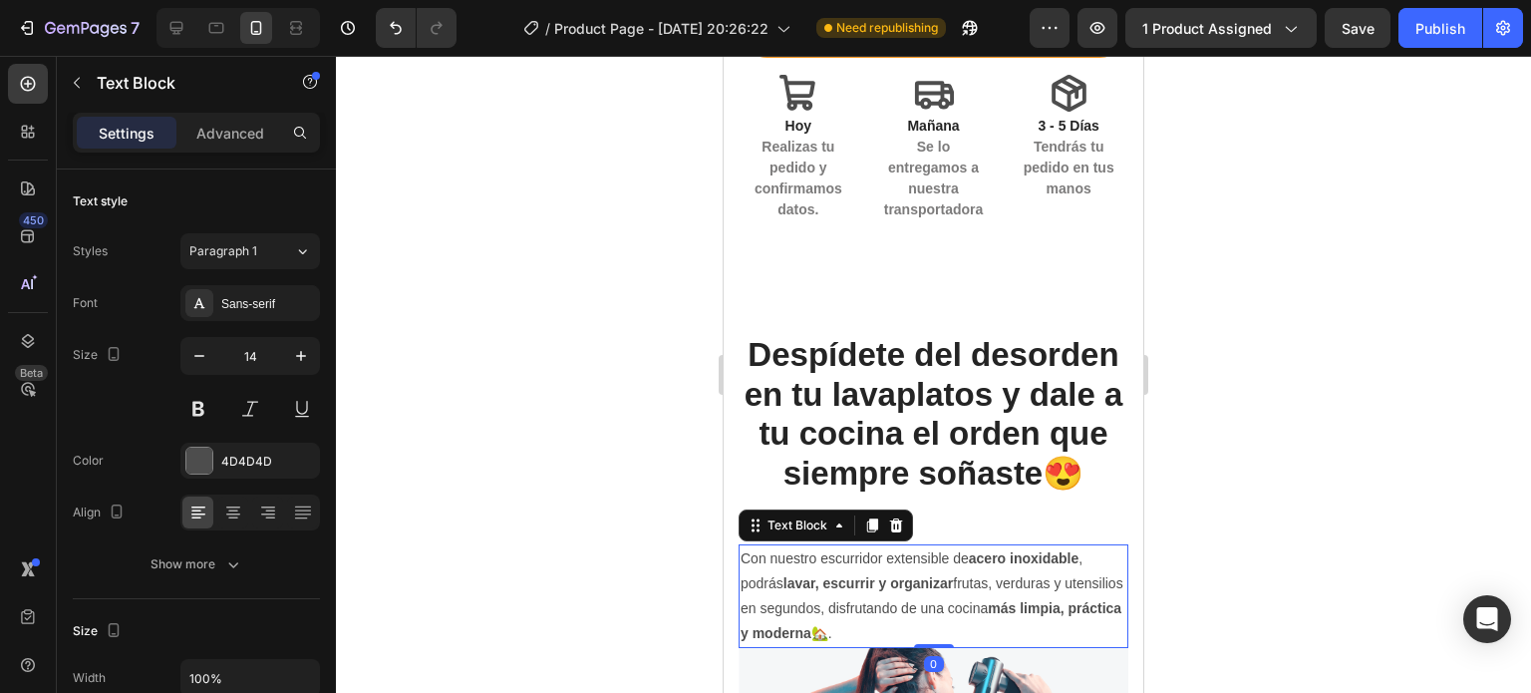
click at [973, 582] on p "Con nuestro escurridor extensible de acero inoxidable , podrás lavar, escurrir …" at bounding box center [934, 596] width 386 height 101
click at [1005, 568] on p "Con nuestro escurridor extensible de acero inoxidable , podrás lavar, escurrir …" at bounding box center [934, 596] width 386 height 101
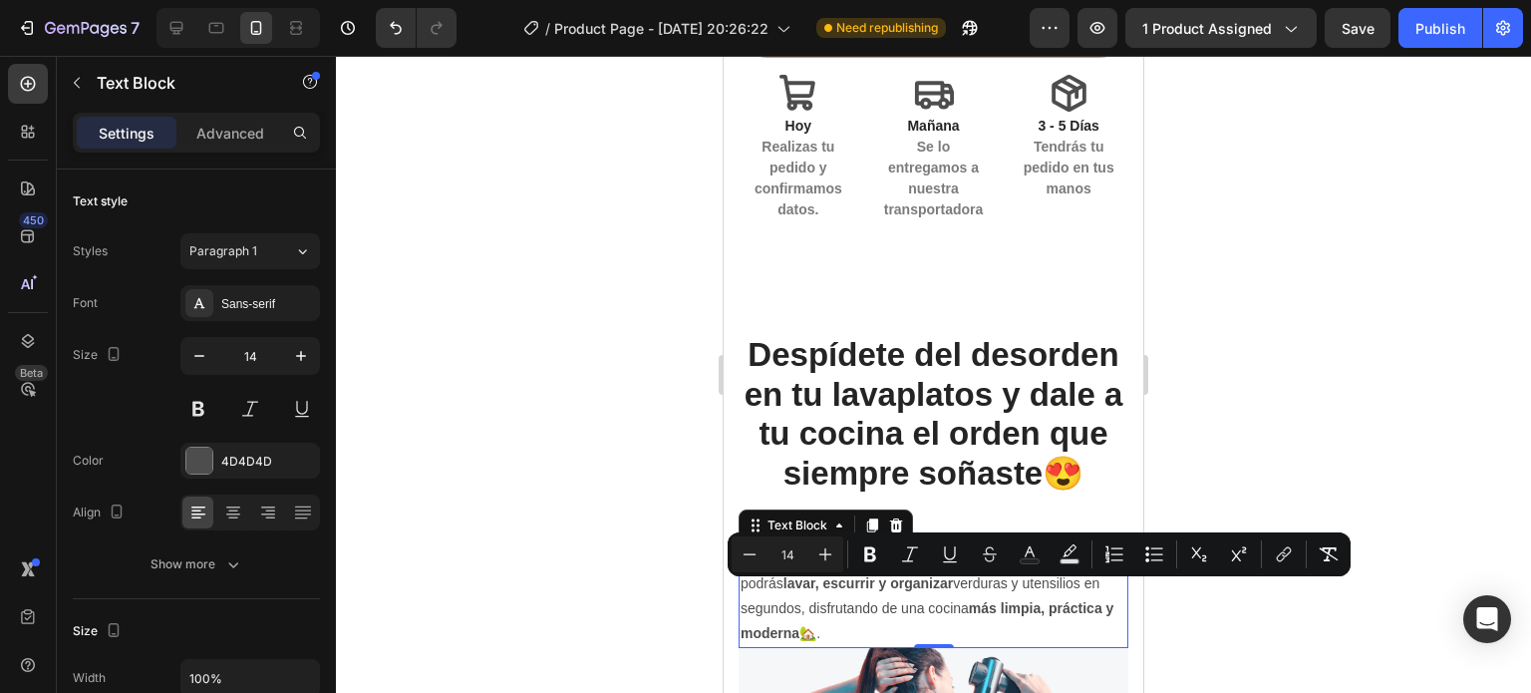
drag, startPoint x: 832, startPoint y: 589, endPoint x: 913, endPoint y: 621, distance: 86.8
click at [913, 621] on p "Con nuestro escurridor extensible de acero inoxidable , podrás lavar, escurrir …" at bounding box center [934, 596] width 386 height 101
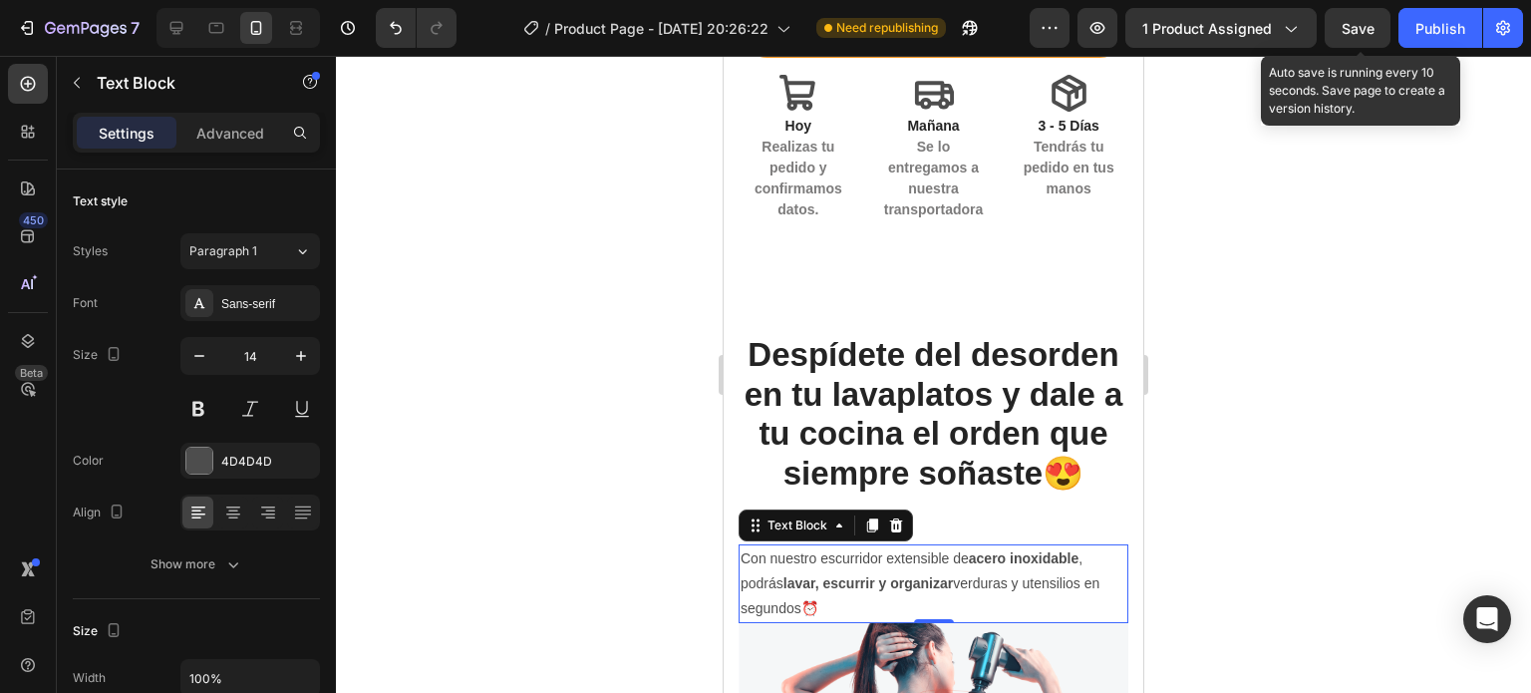
click at [1342, 34] on span "Save" at bounding box center [1358, 28] width 33 height 17
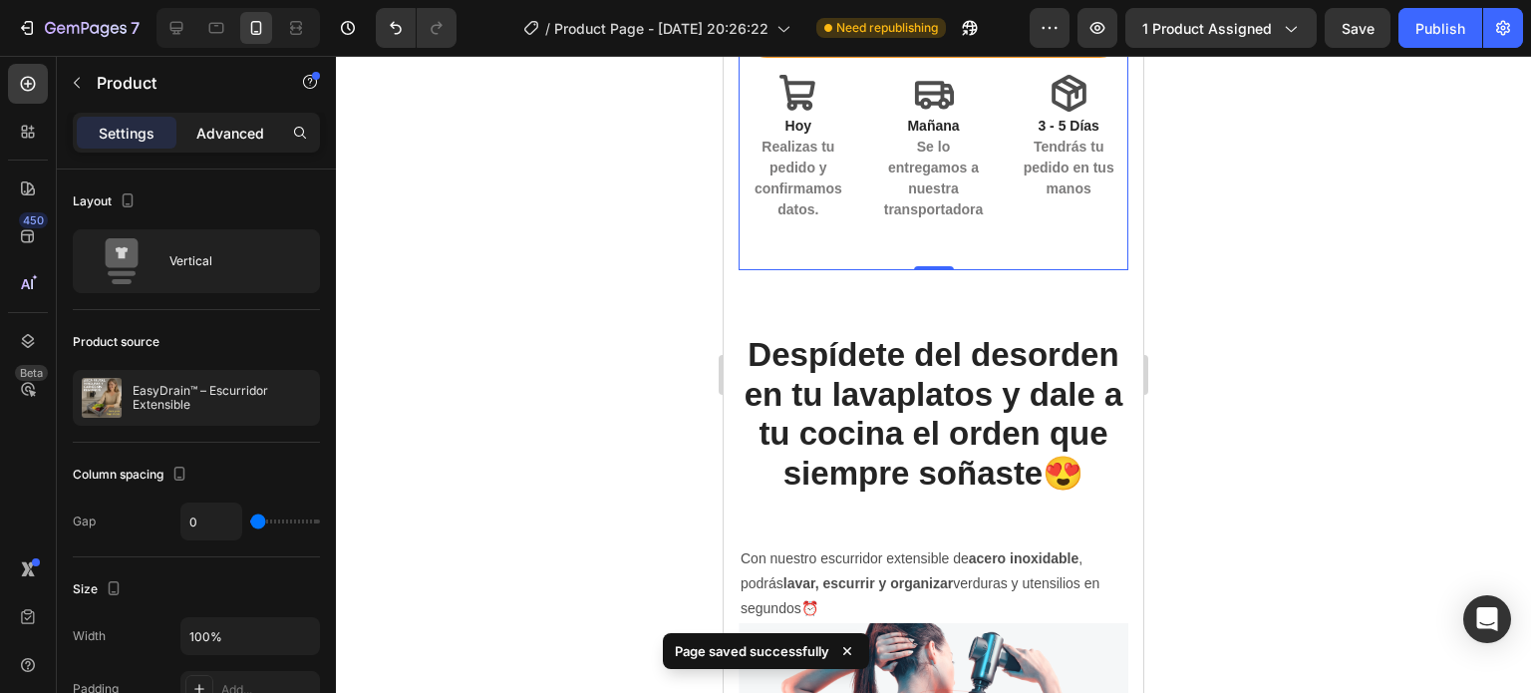
click at [201, 135] on p "Advanced" at bounding box center [230, 133] width 68 height 21
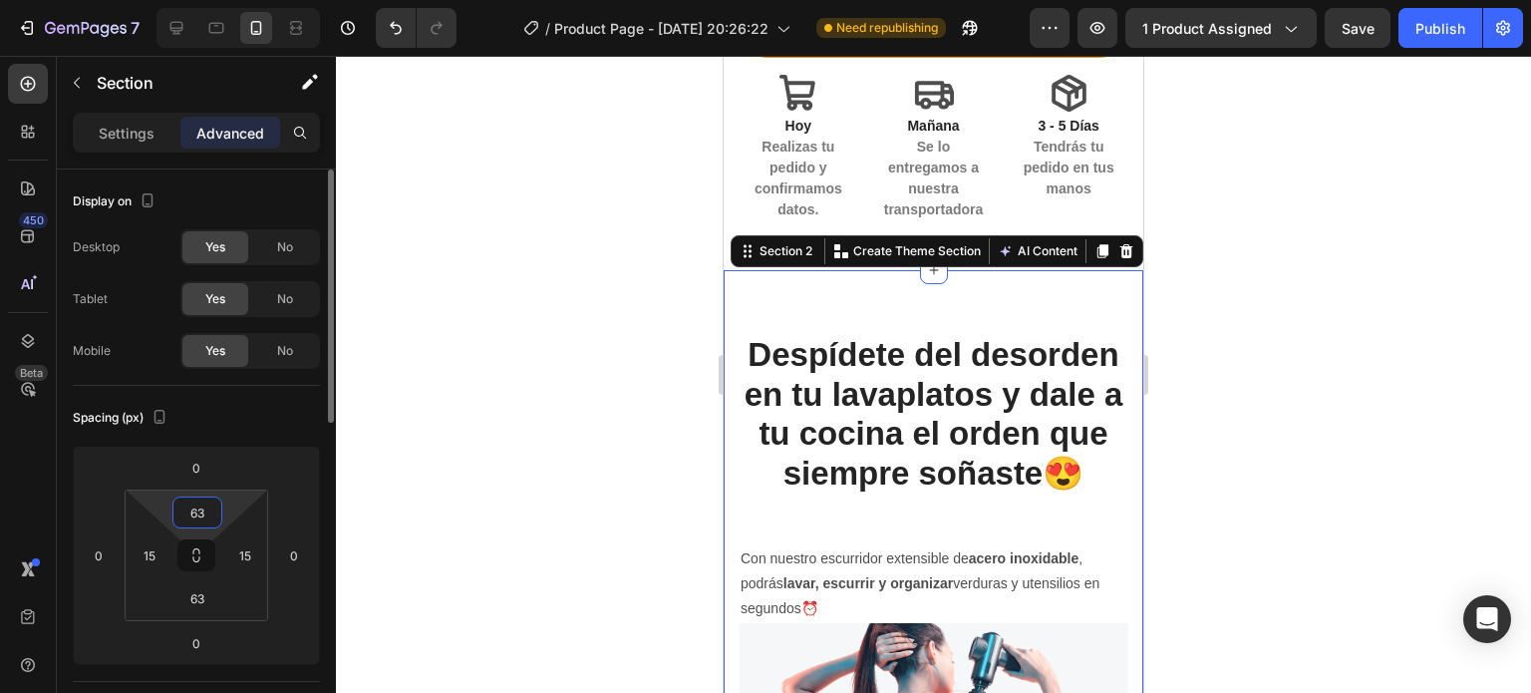
click at [213, 500] on input "63" at bounding box center [197, 512] width 40 height 30
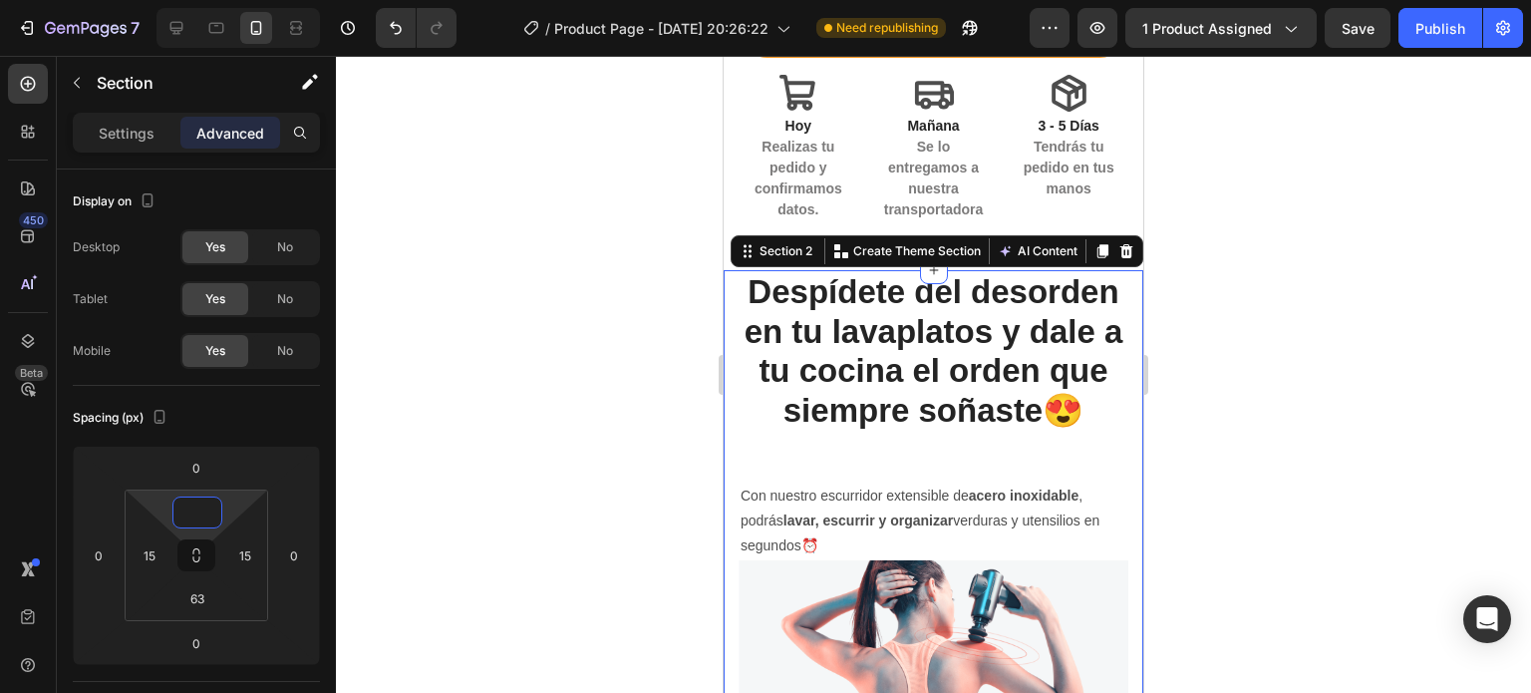
type input "0"
click at [582, 393] on div at bounding box center [933, 374] width 1195 height 637
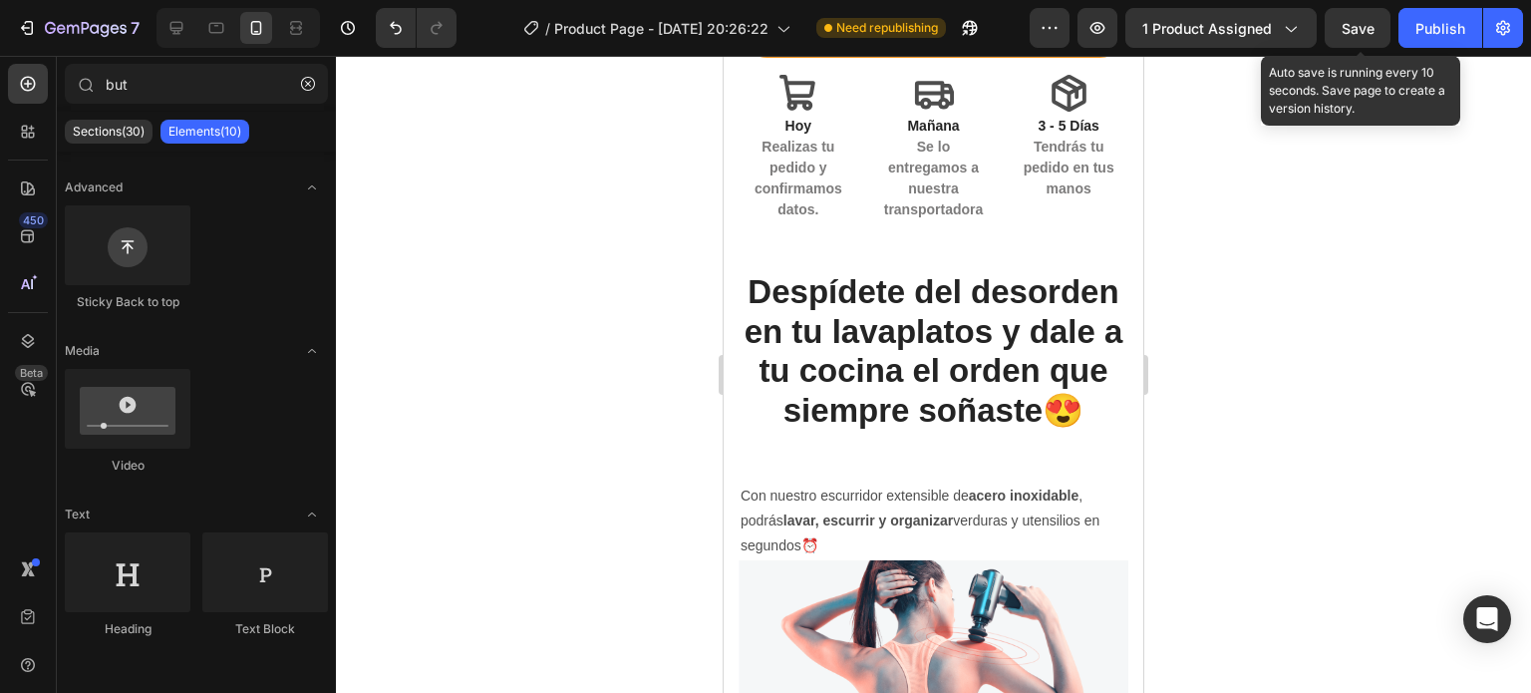
click at [1360, 29] on span "Save" at bounding box center [1358, 28] width 33 height 17
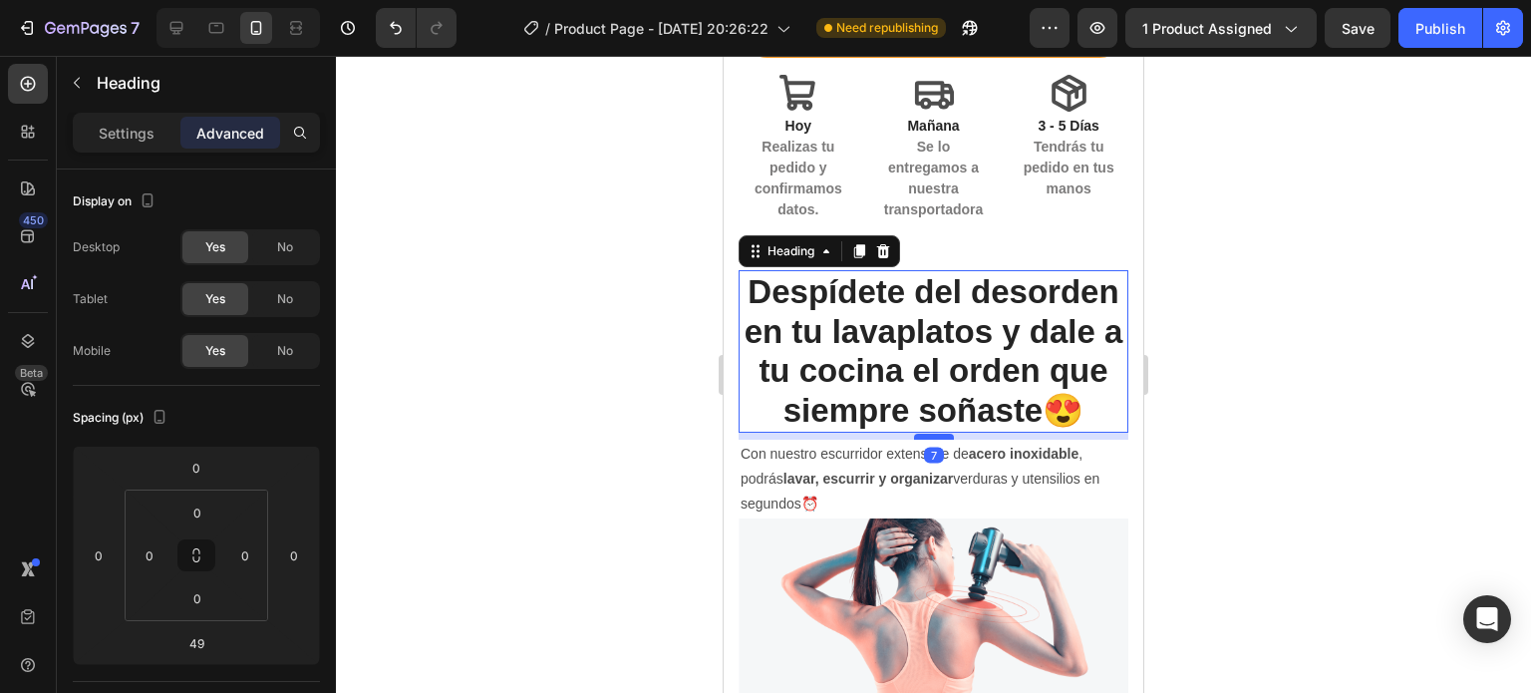
drag, startPoint x: 923, startPoint y: 460, endPoint x: 914, endPoint y: 419, distance: 42.8
click at [914, 434] on div at bounding box center [934, 437] width 40 height 6
type input "7"
click at [914, 434] on div at bounding box center [934, 437] width 40 height 6
click at [1348, 445] on div at bounding box center [933, 374] width 1195 height 637
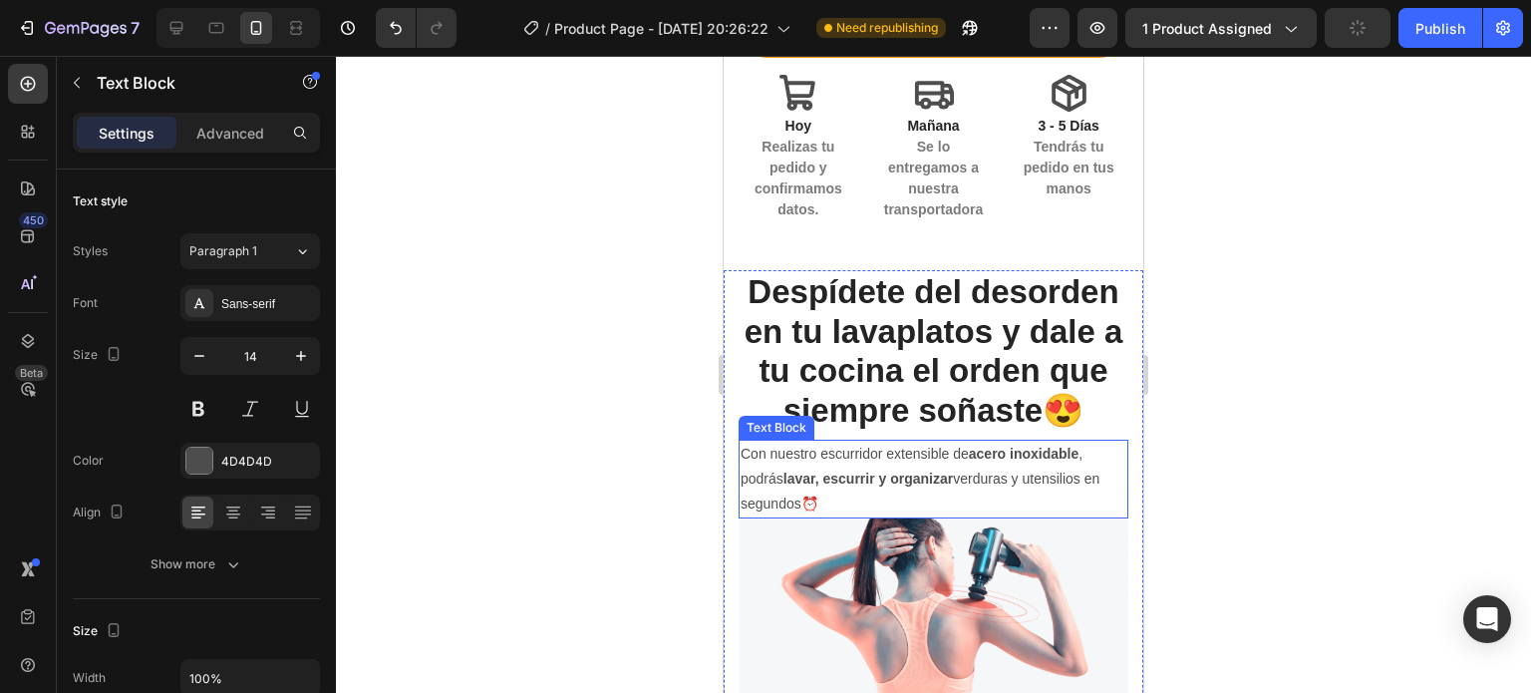
click at [891, 470] on strong "lavar, escurrir y organizar" at bounding box center [867, 478] width 169 height 16
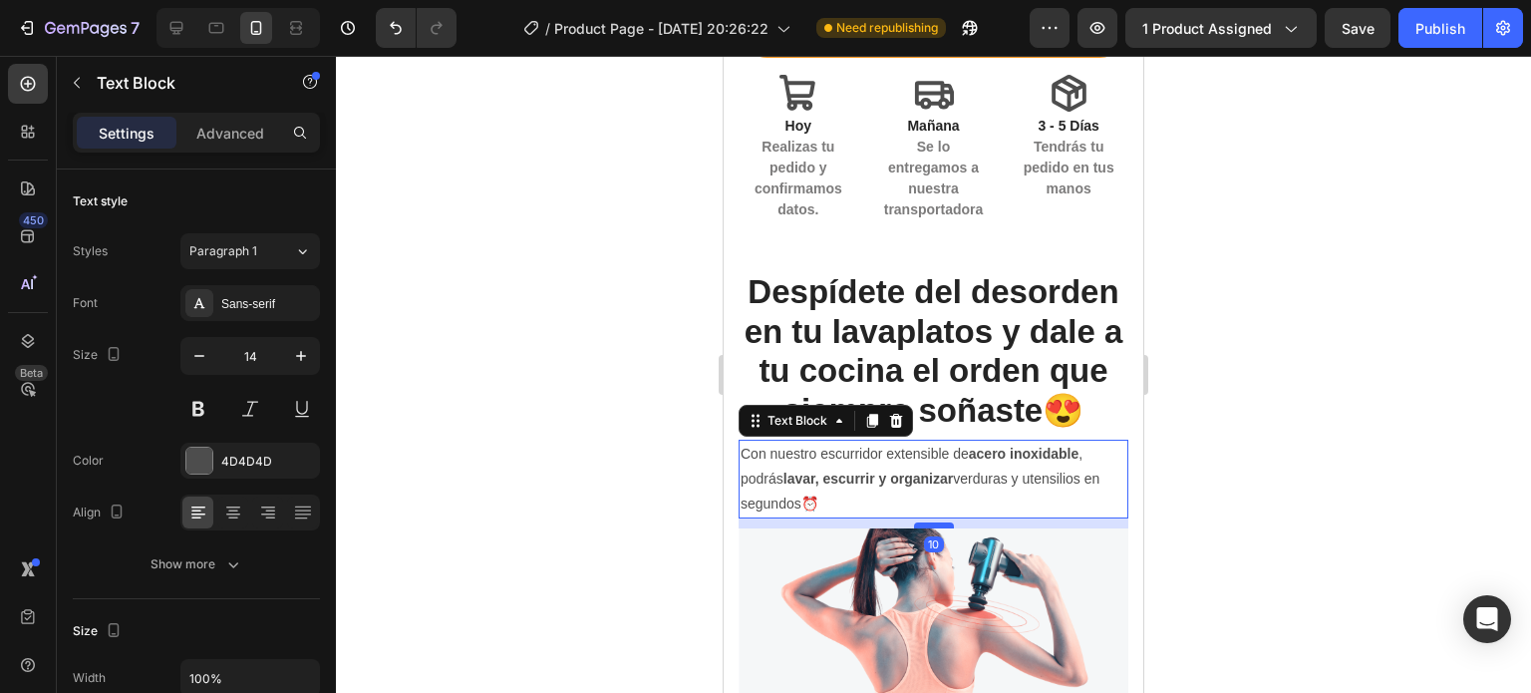
drag, startPoint x: 920, startPoint y: 498, endPoint x: 922, endPoint y: 508, distance: 10.2
click at [922, 522] on div at bounding box center [934, 525] width 40 height 6
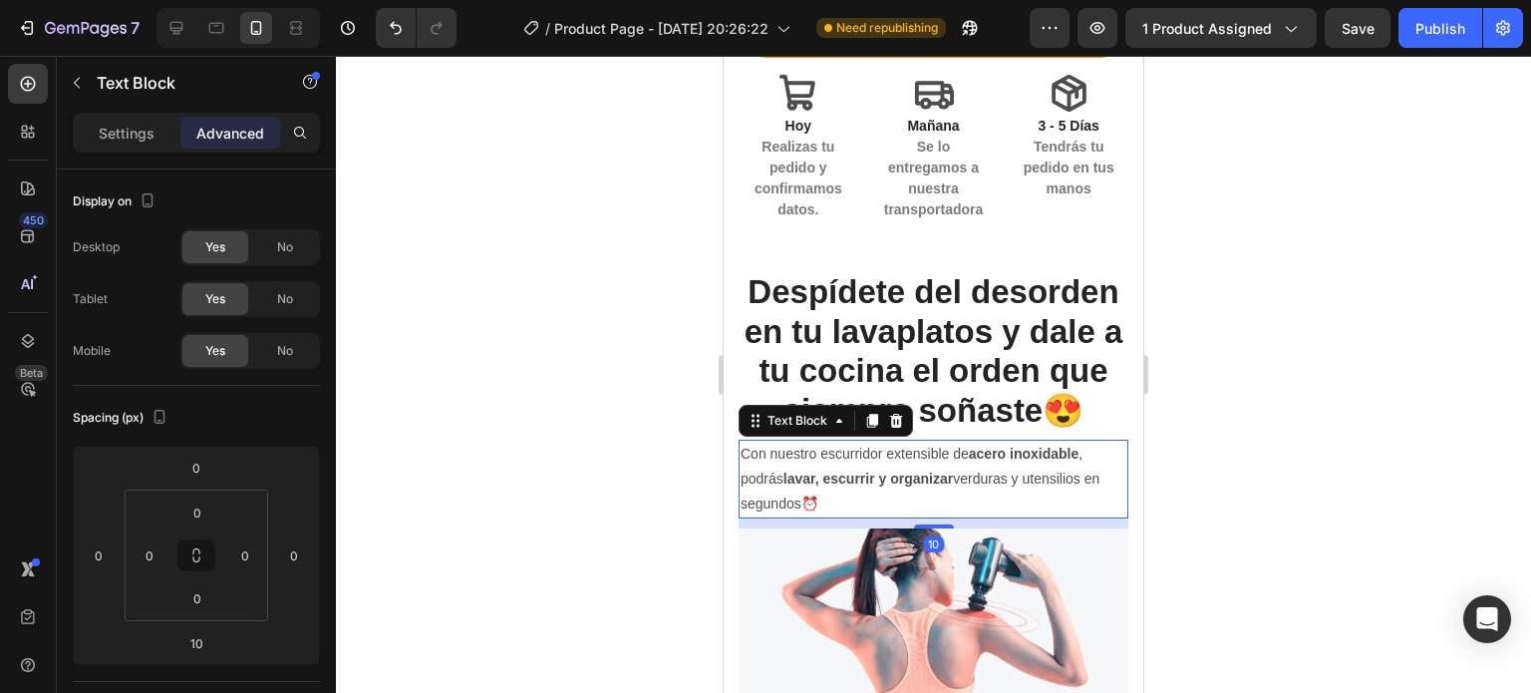
click at [1301, 473] on div at bounding box center [933, 374] width 1195 height 637
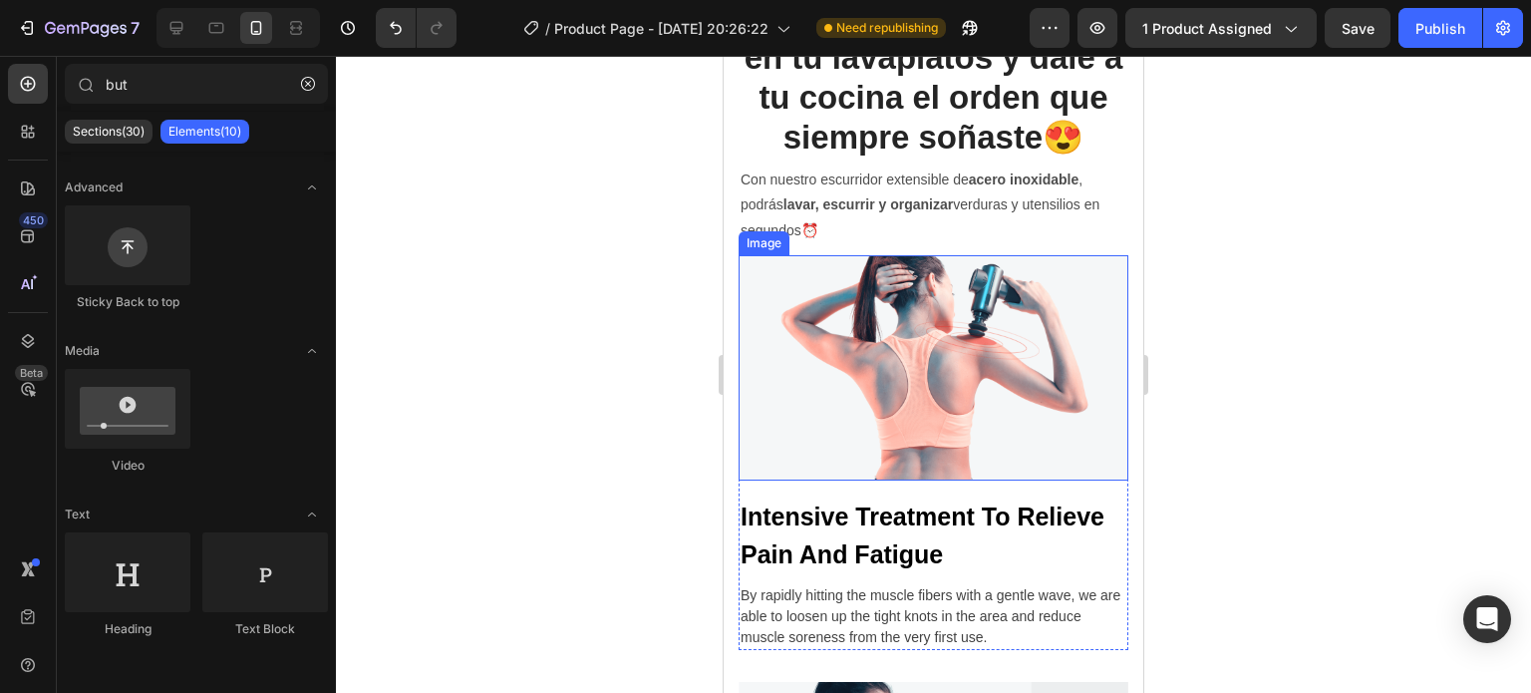
scroll to position [1262, 0]
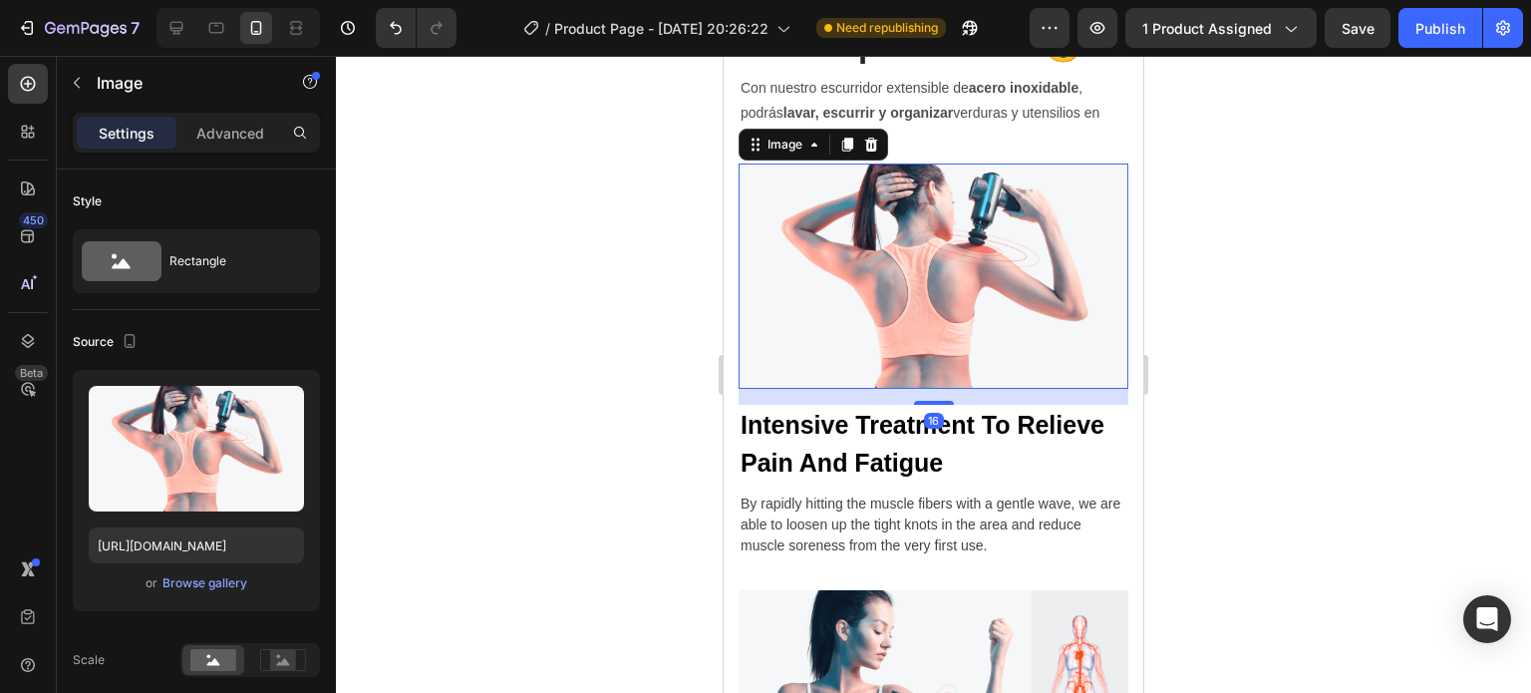
click at [880, 268] on img at bounding box center [934, 276] width 390 height 226
click at [212, 581] on div "Browse gallery" at bounding box center [204, 583] width 85 height 18
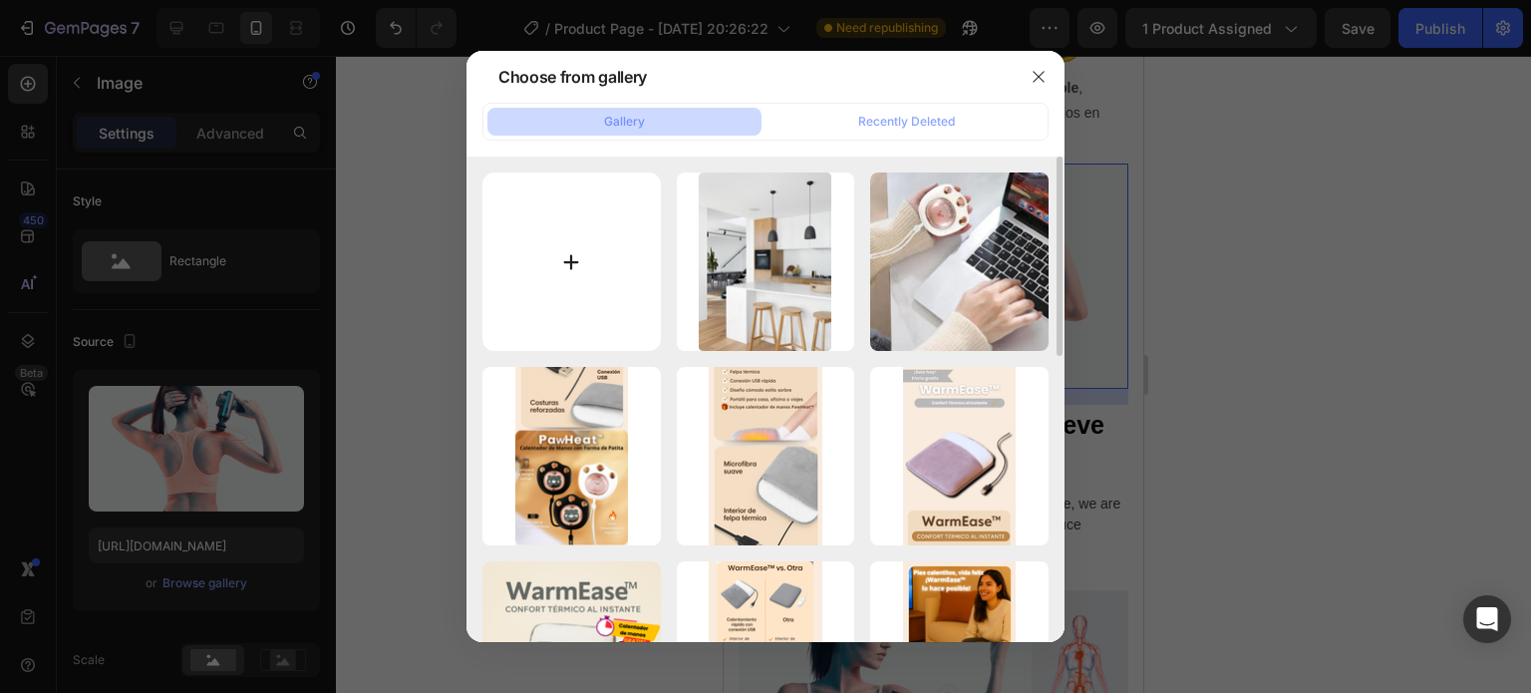
click at [544, 253] on input "file" at bounding box center [571, 261] width 178 height 178
type input "C:\fakepath\giphy (1).gif"
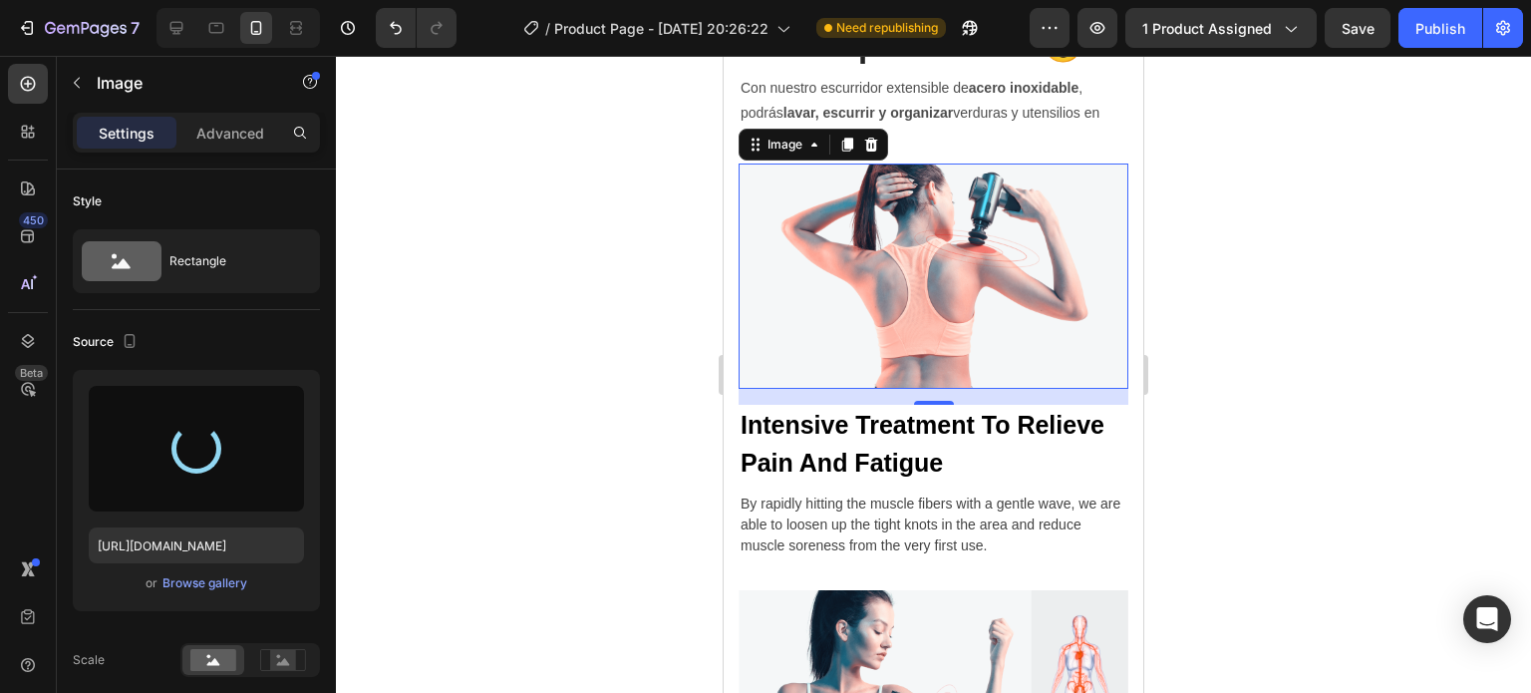
type input "https://cdn.shopify.com/s/files/1/0606/2617/4084/files/gempages_553994217622340…"
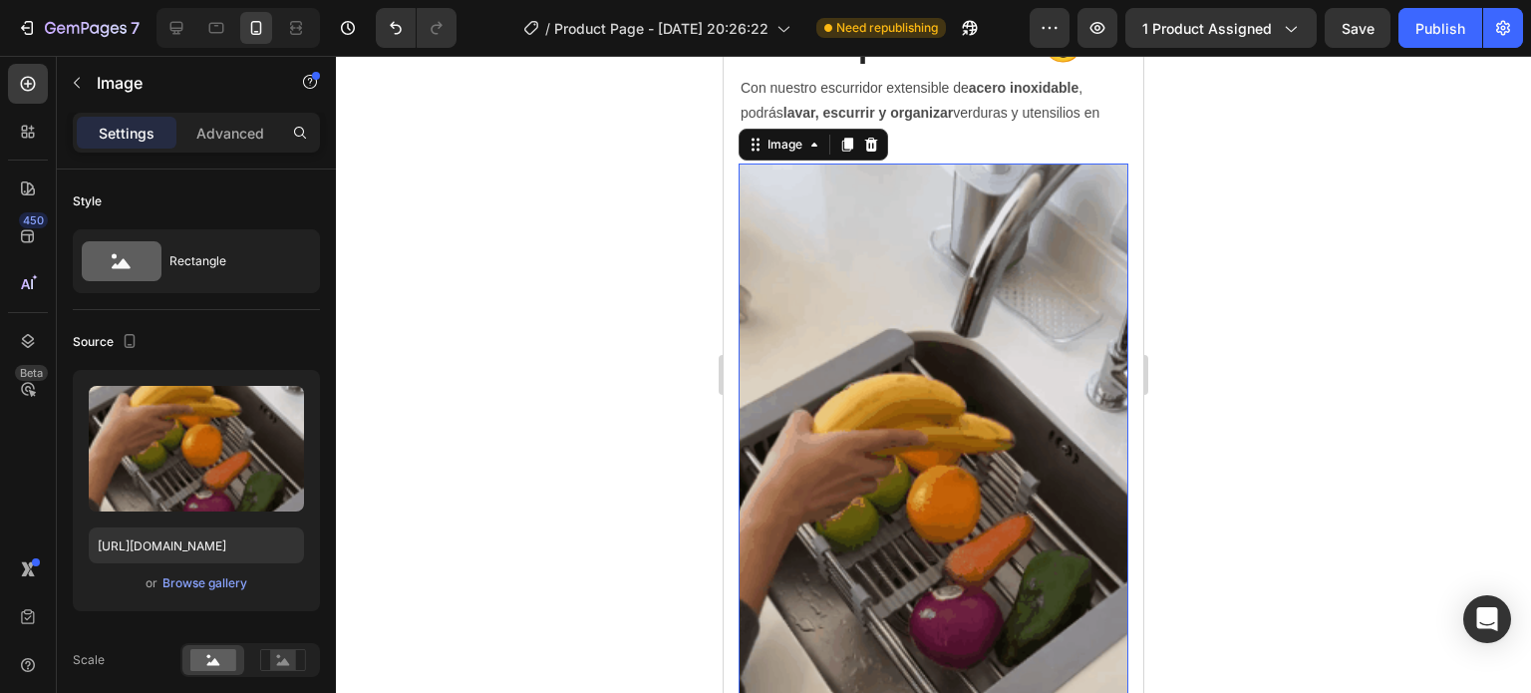
scroll to position [1601, 0]
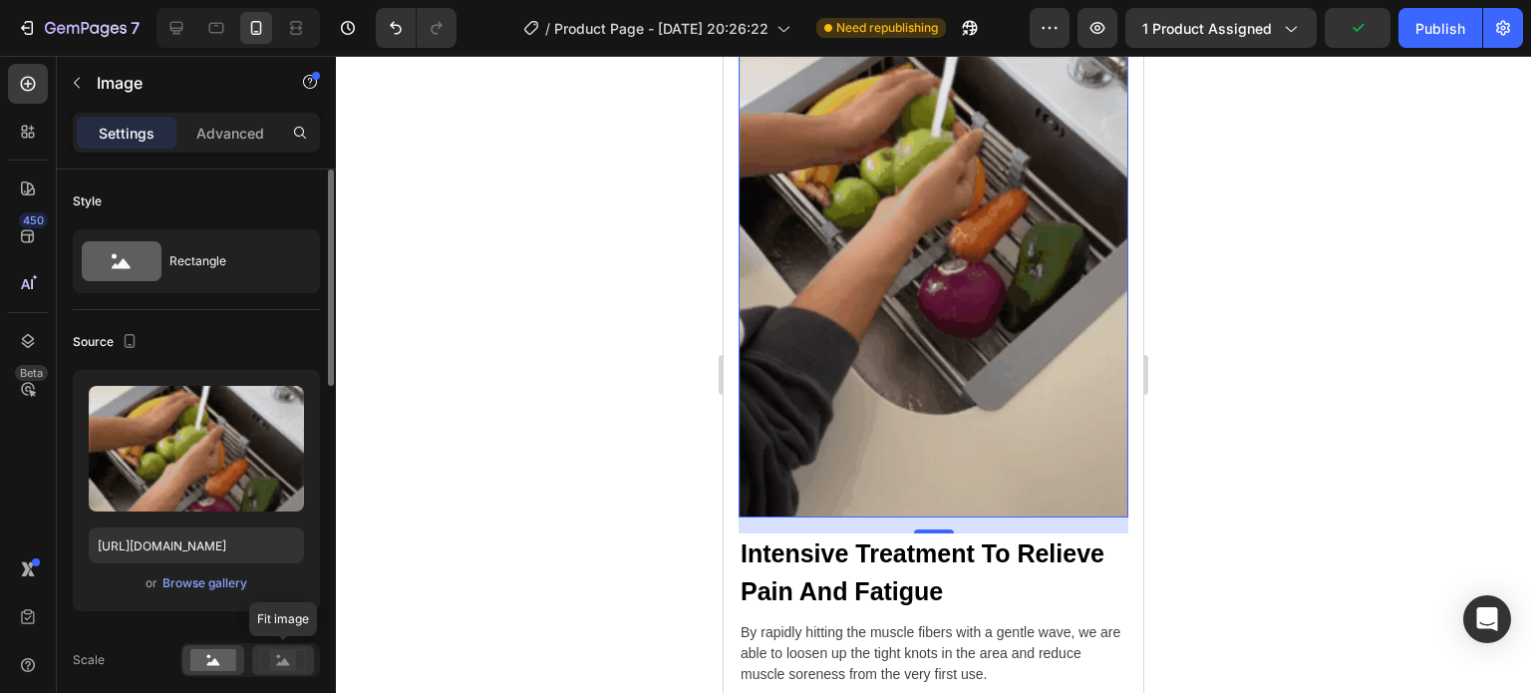
click at [279, 655] on circle at bounding box center [279, 657] width 4 height 4
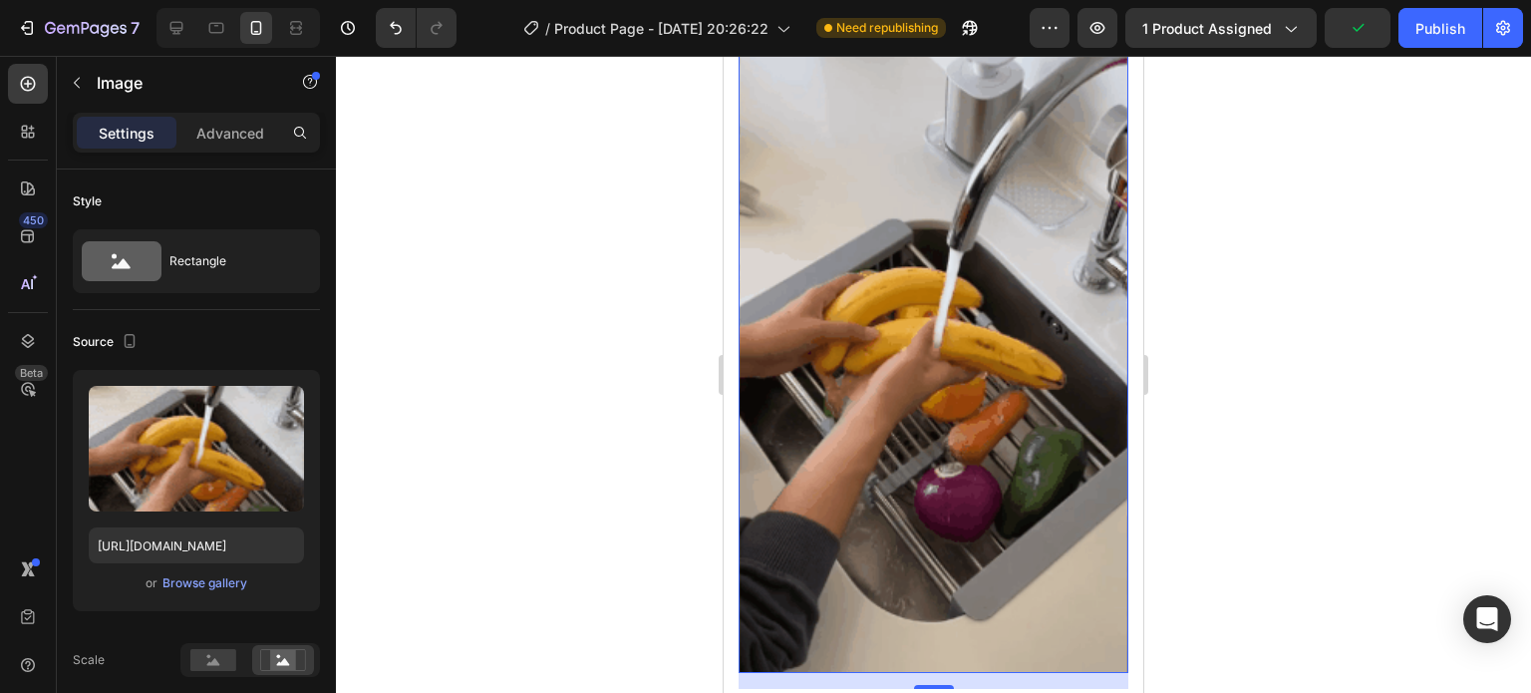
scroll to position [1846, 0]
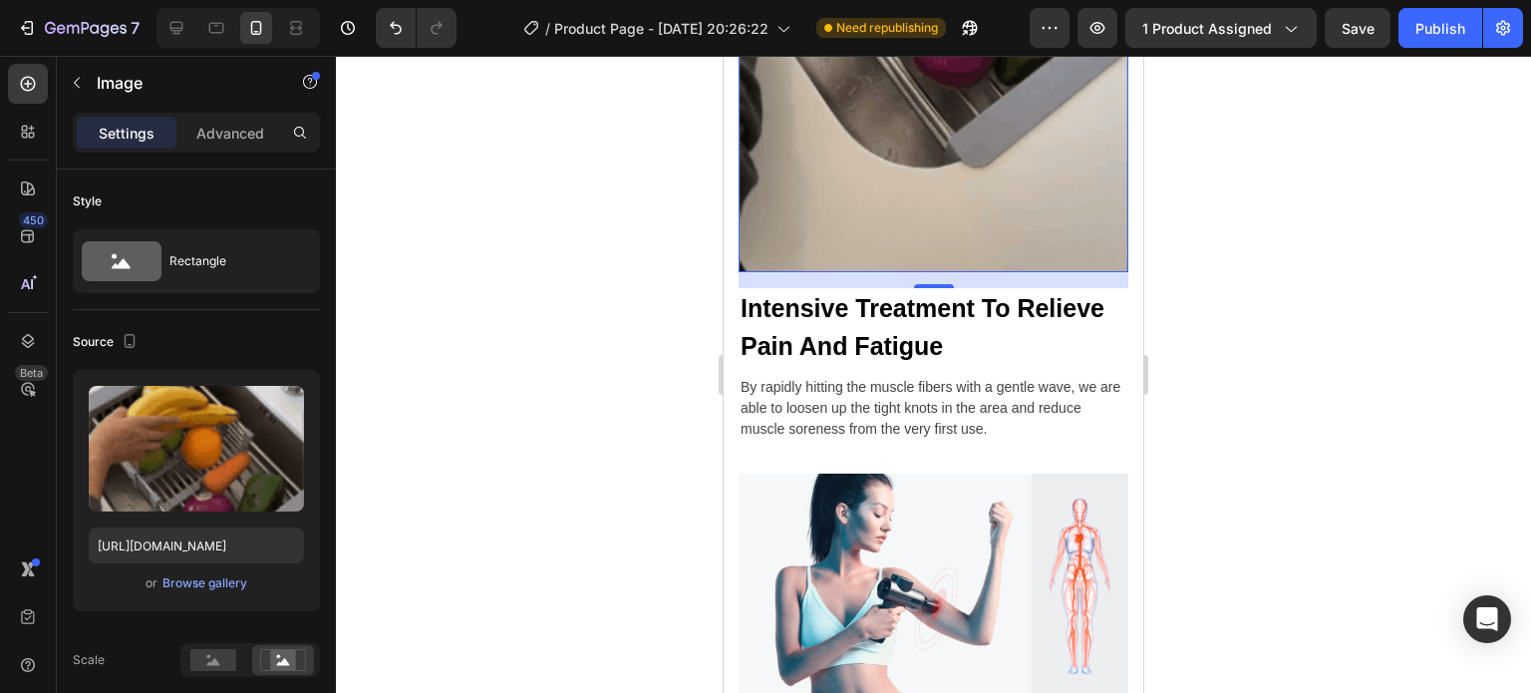
click at [917, 272] on div "16" at bounding box center [934, 280] width 390 height 16
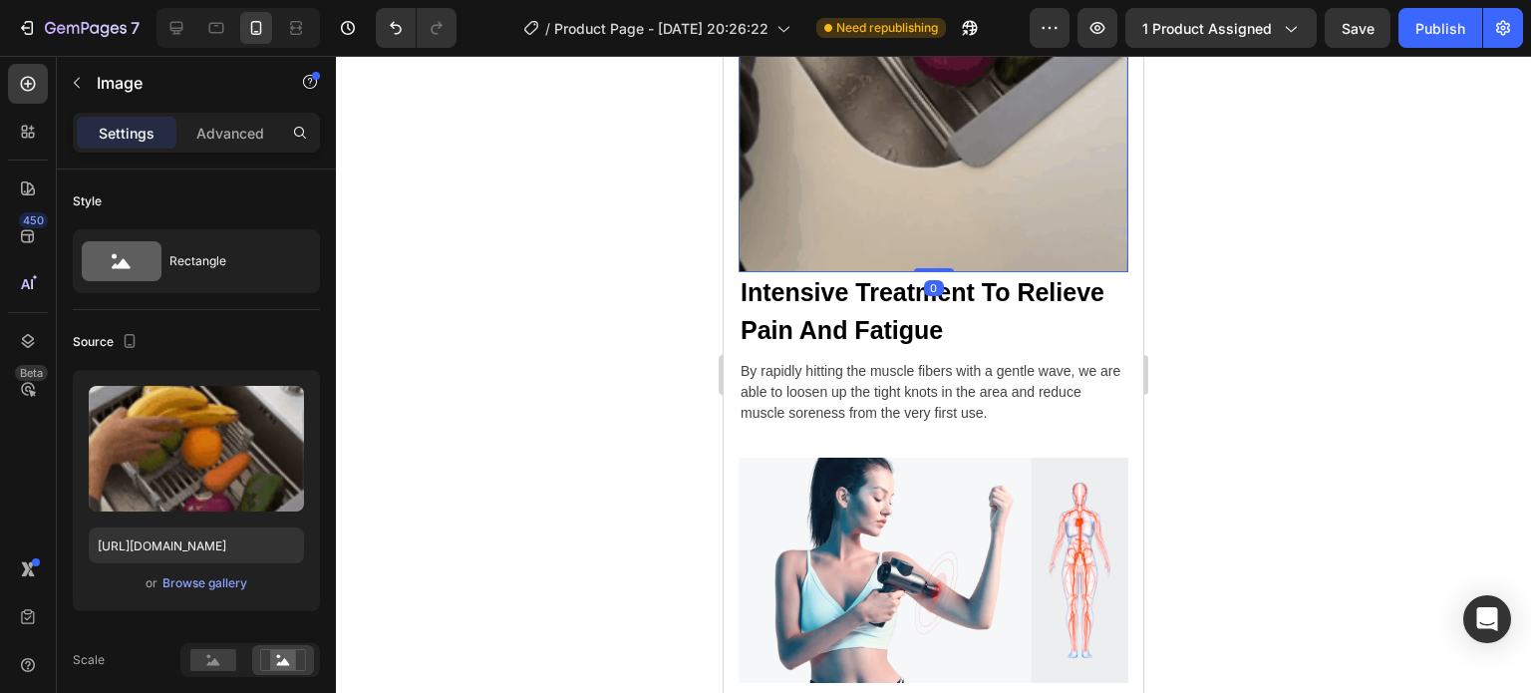
drag, startPoint x: 925, startPoint y: 257, endPoint x: 921, endPoint y: 230, distance: 27.2
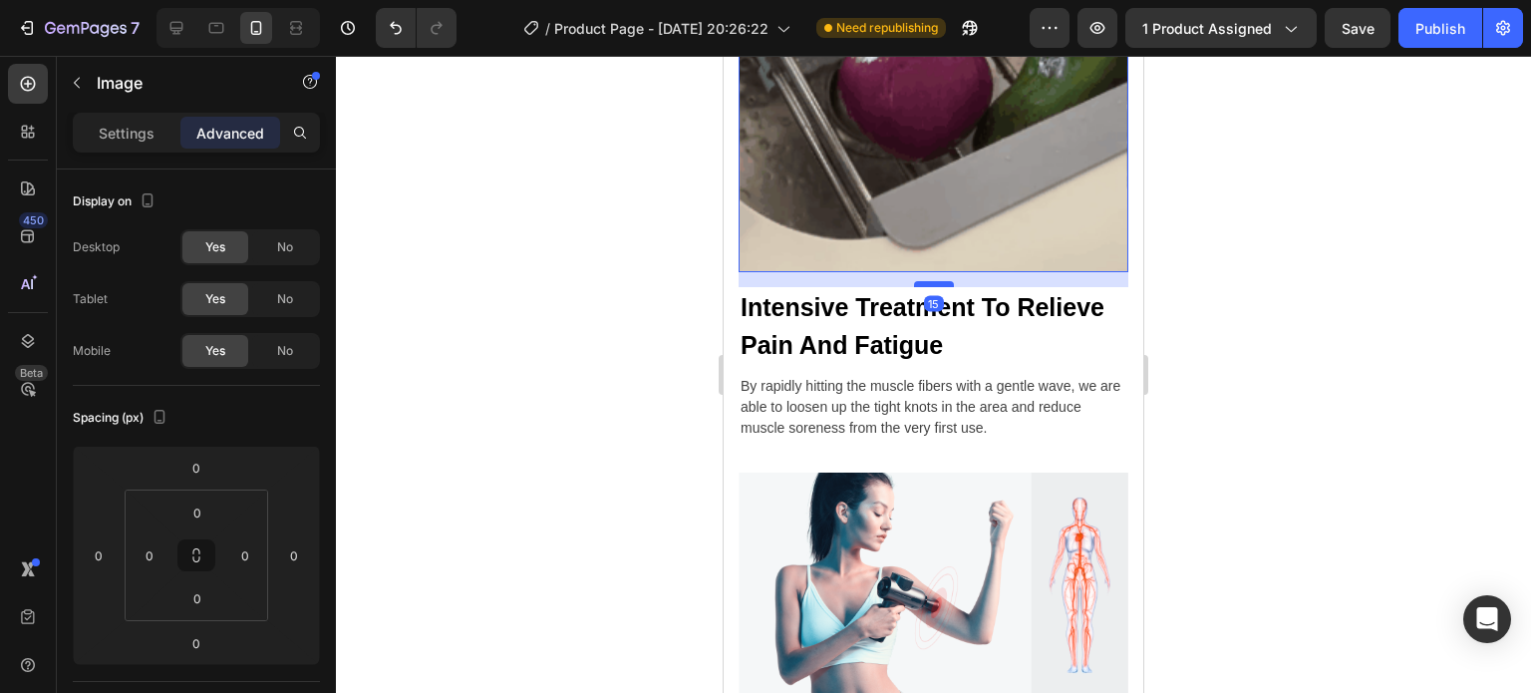
drag, startPoint x: 925, startPoint y: 242, endPoint x: 929, endPoint y: 257, distance: 15.5
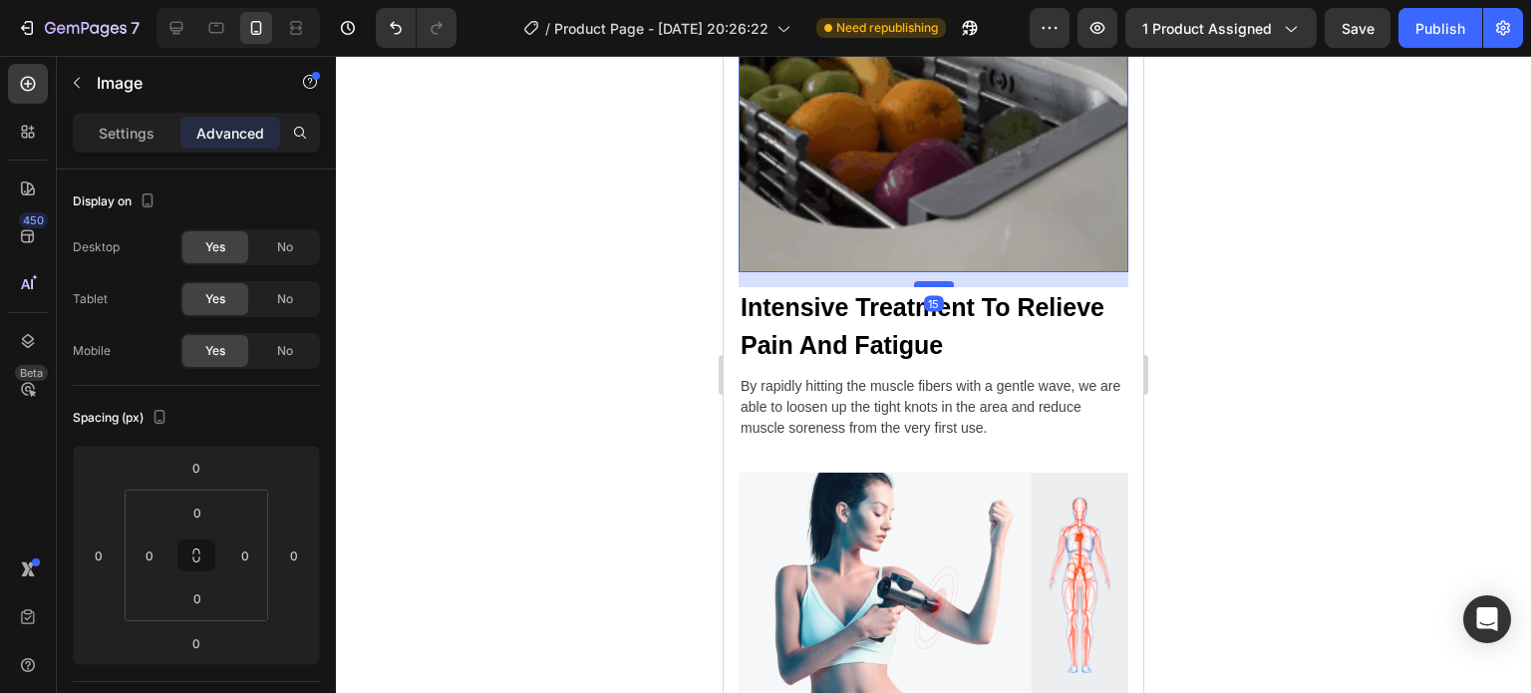
click at [929, 281] on div at bounding box center [934, 284] width 40 height 6
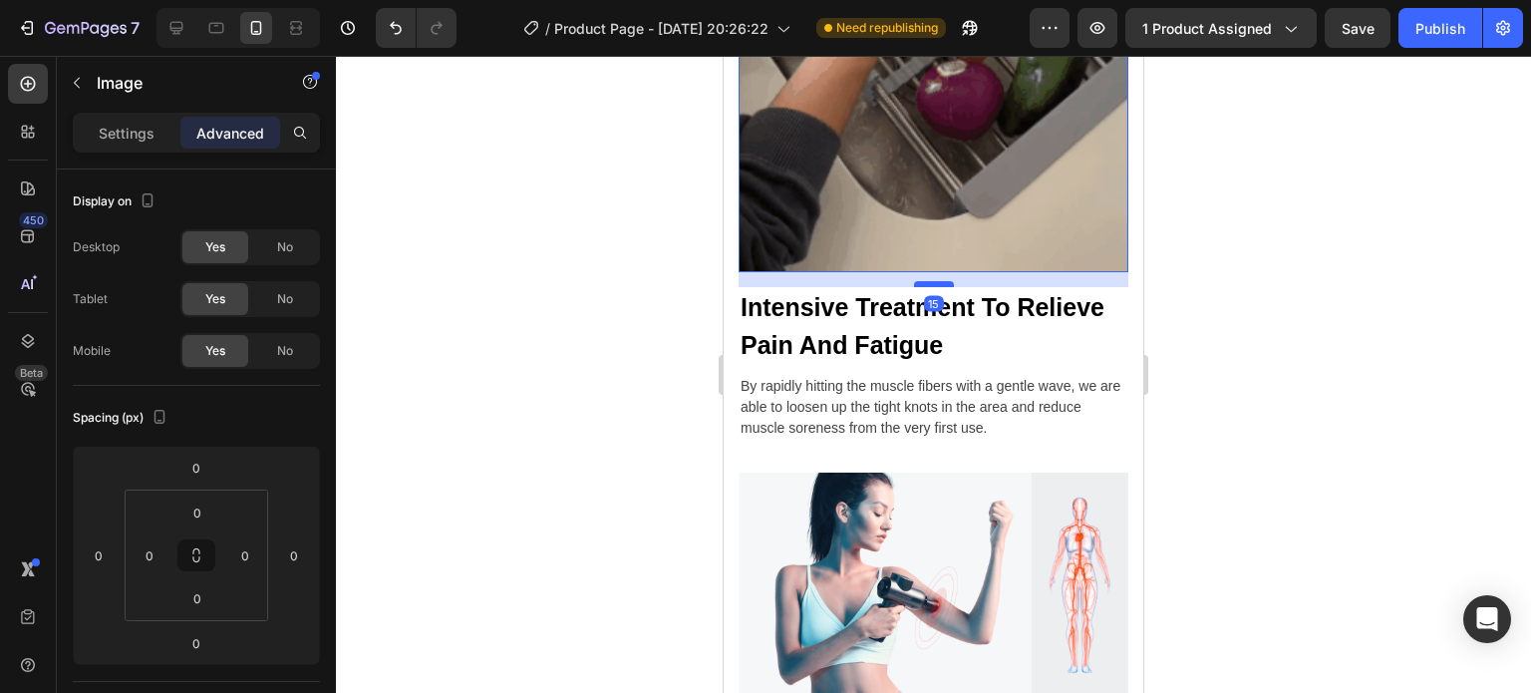
type input "15"
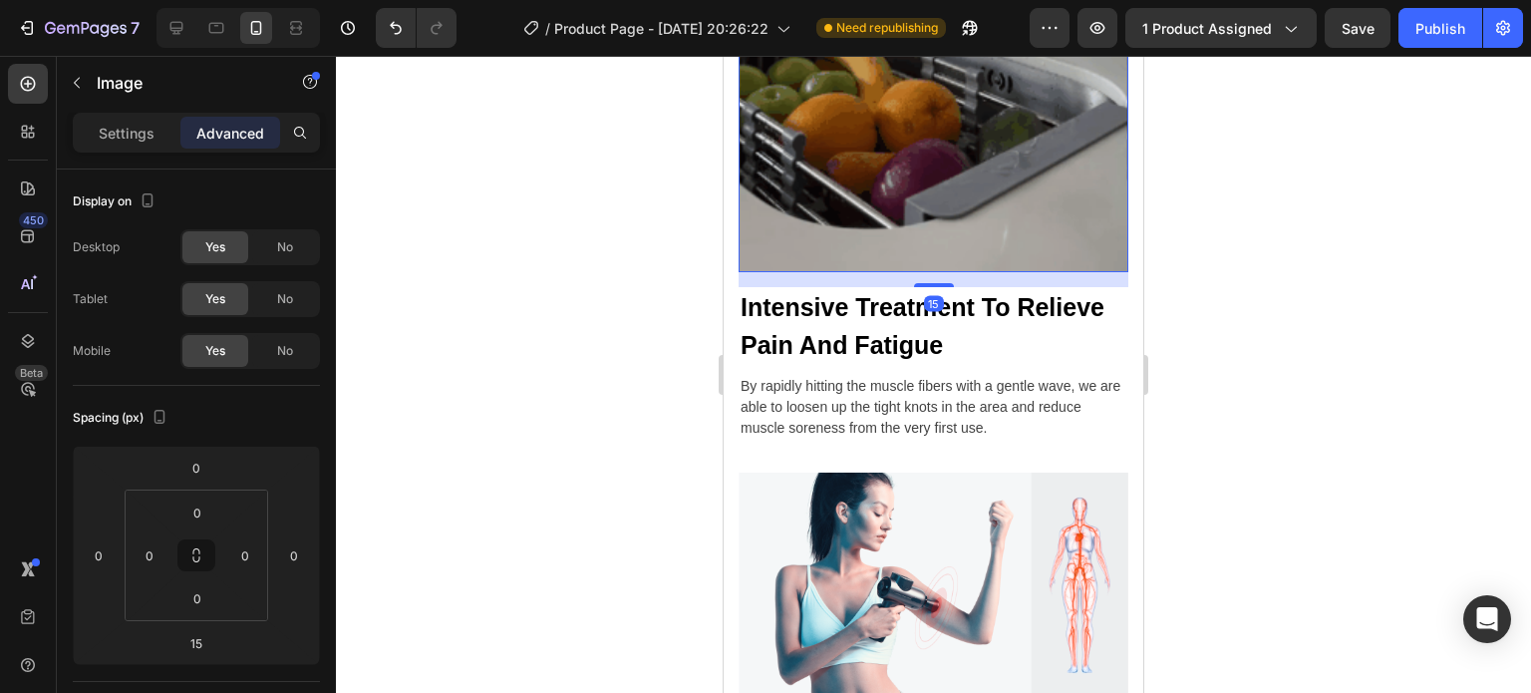
click at [1266, 322] on div at bounding box center [933, 374] width 1195 height 637
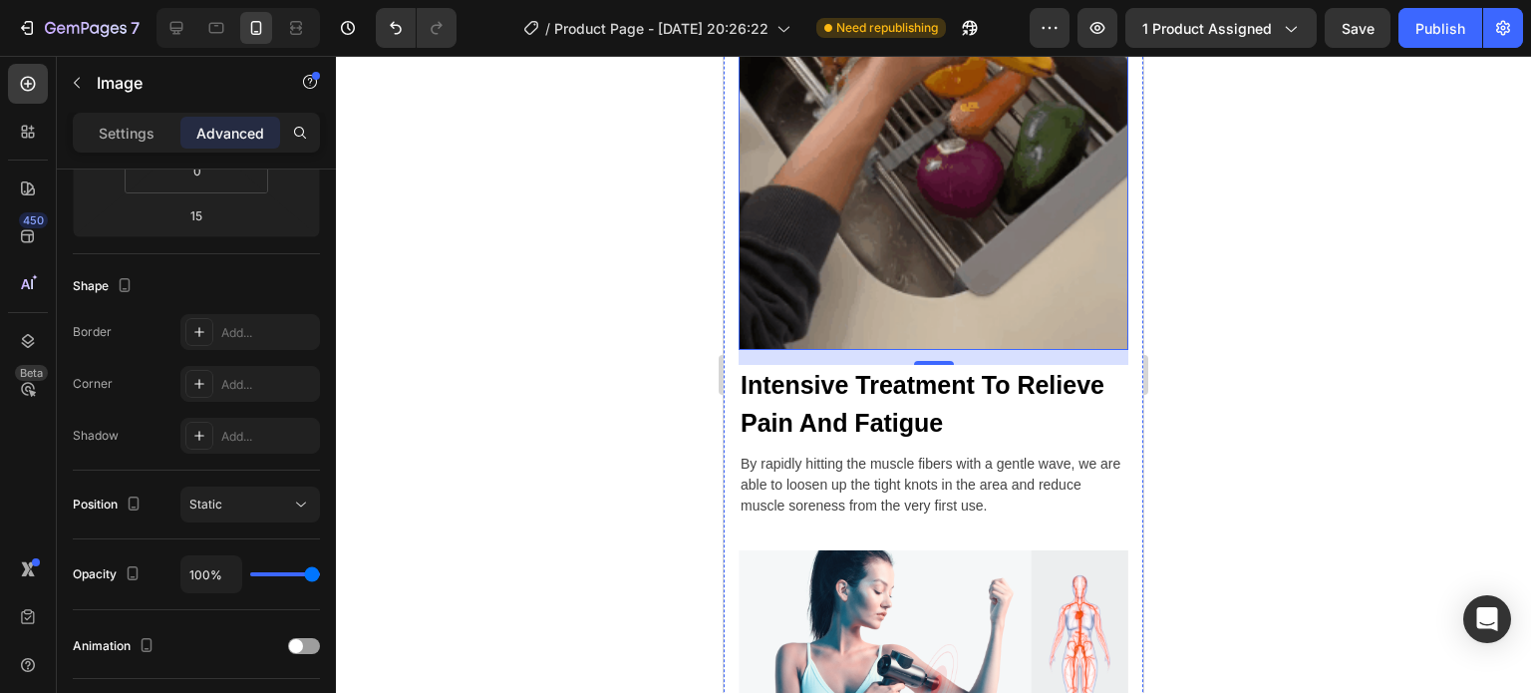
scroll to position [1802, 0]
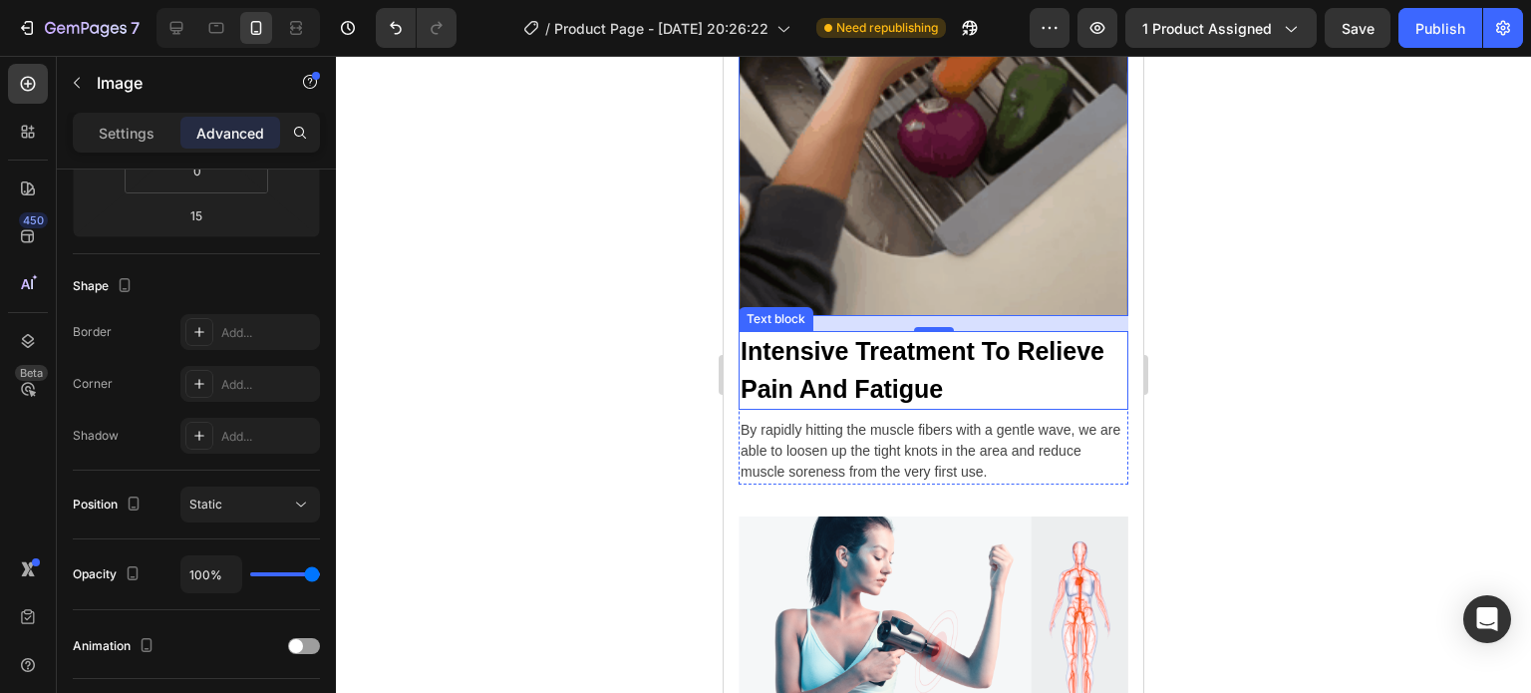
click at [817, 354] on p "Intensive Treatment To Relieve Pain And Fatigue" at bounding box center [934, 370] width 386 height 75
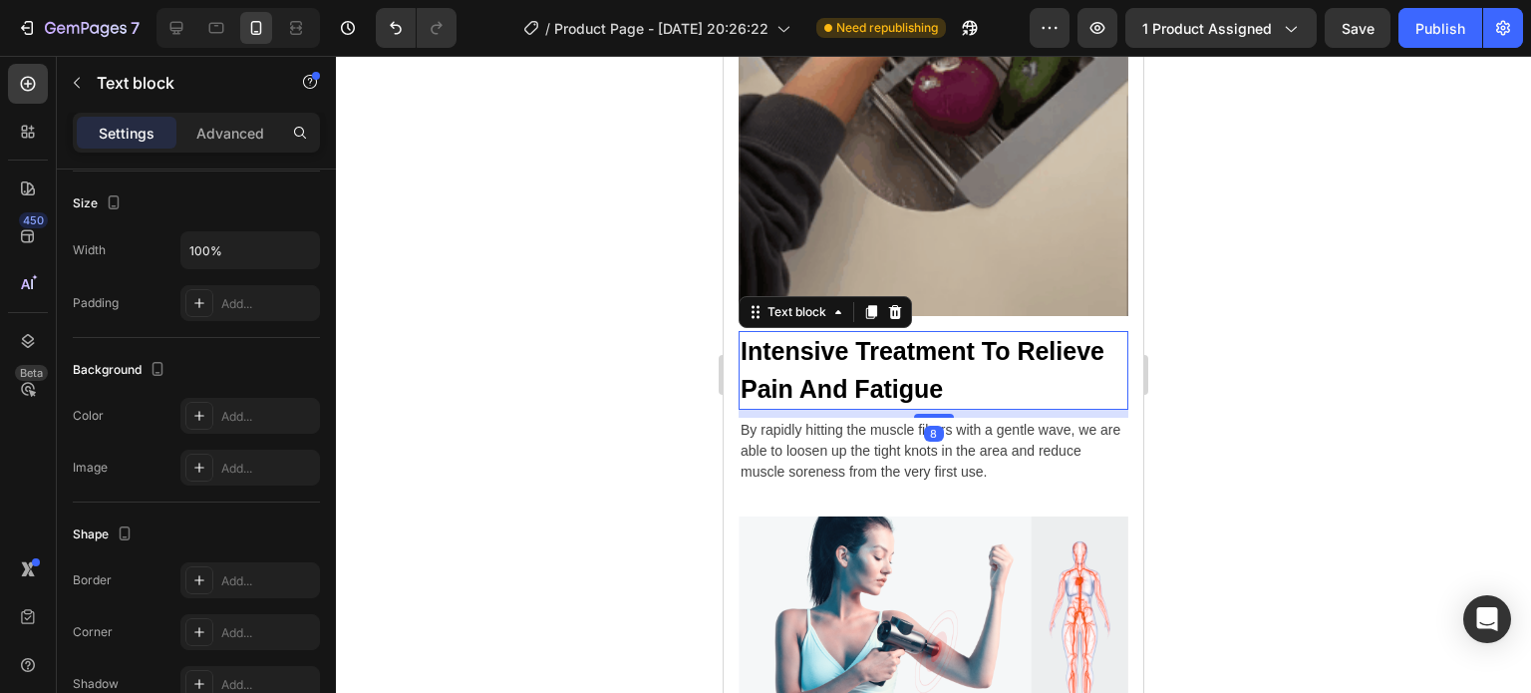
scroll to position [0, 0]
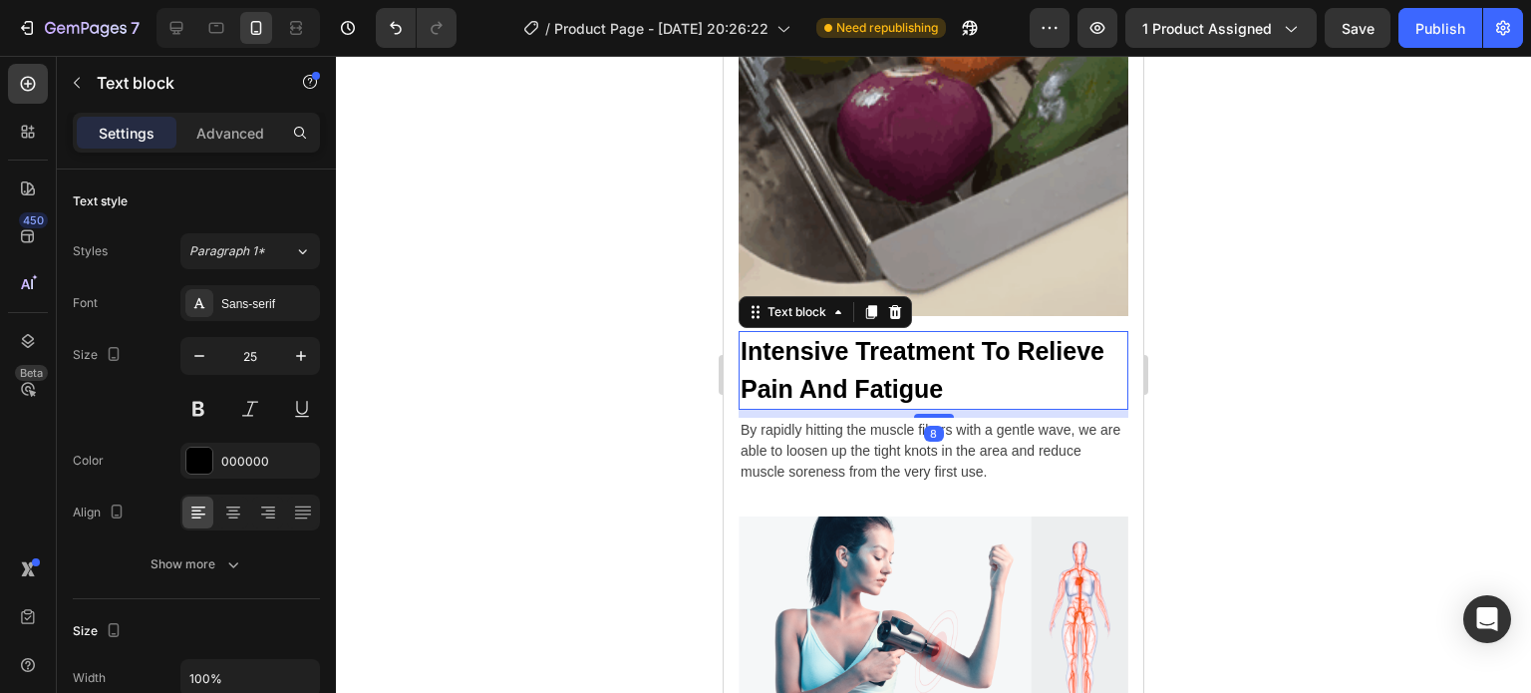
click at [972, 356] on p "Intensive Treatment To Relieve Pain And Fatigue" at bounding box center [934, 370] width 386 height 75
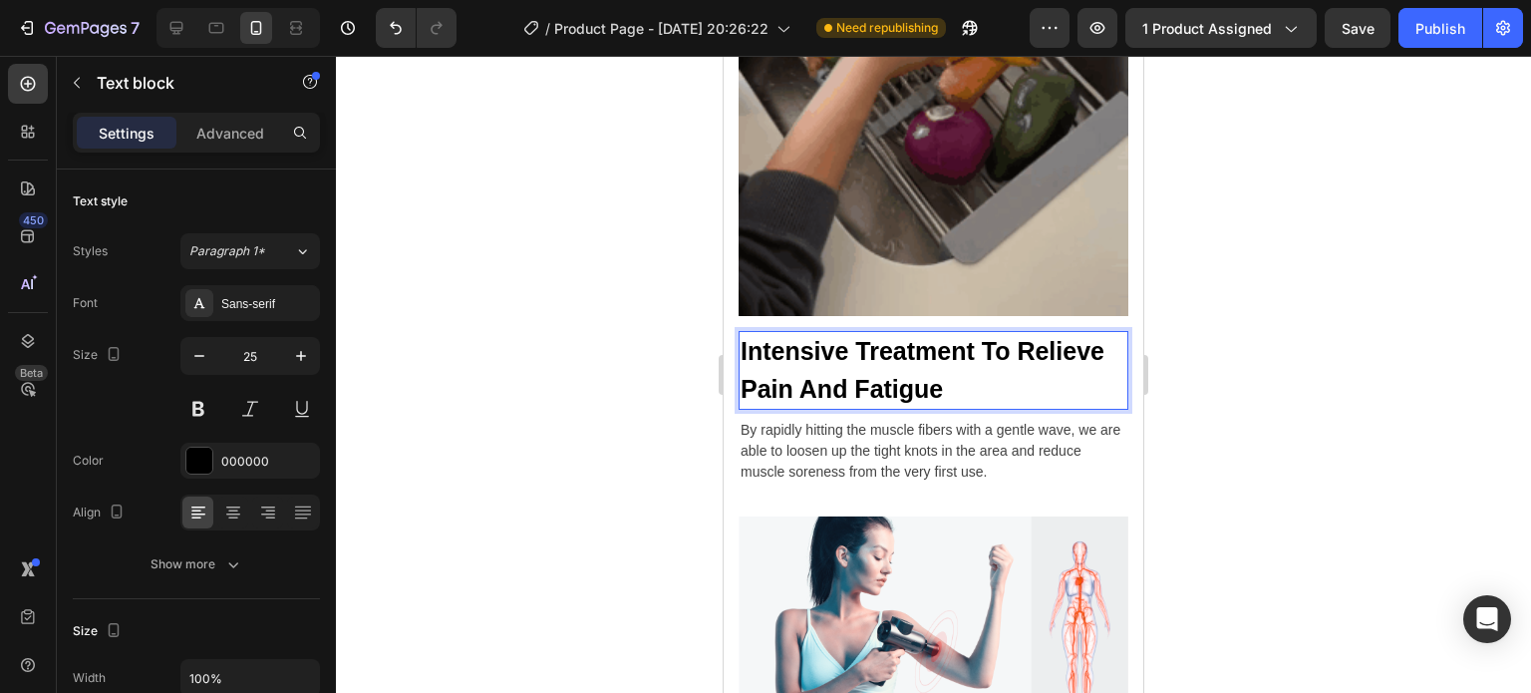
click at [972, 356] on p "Intensive Treatment To Relieve Pain And Fatigue" at bounding box center [934, 370] width 386 height 75
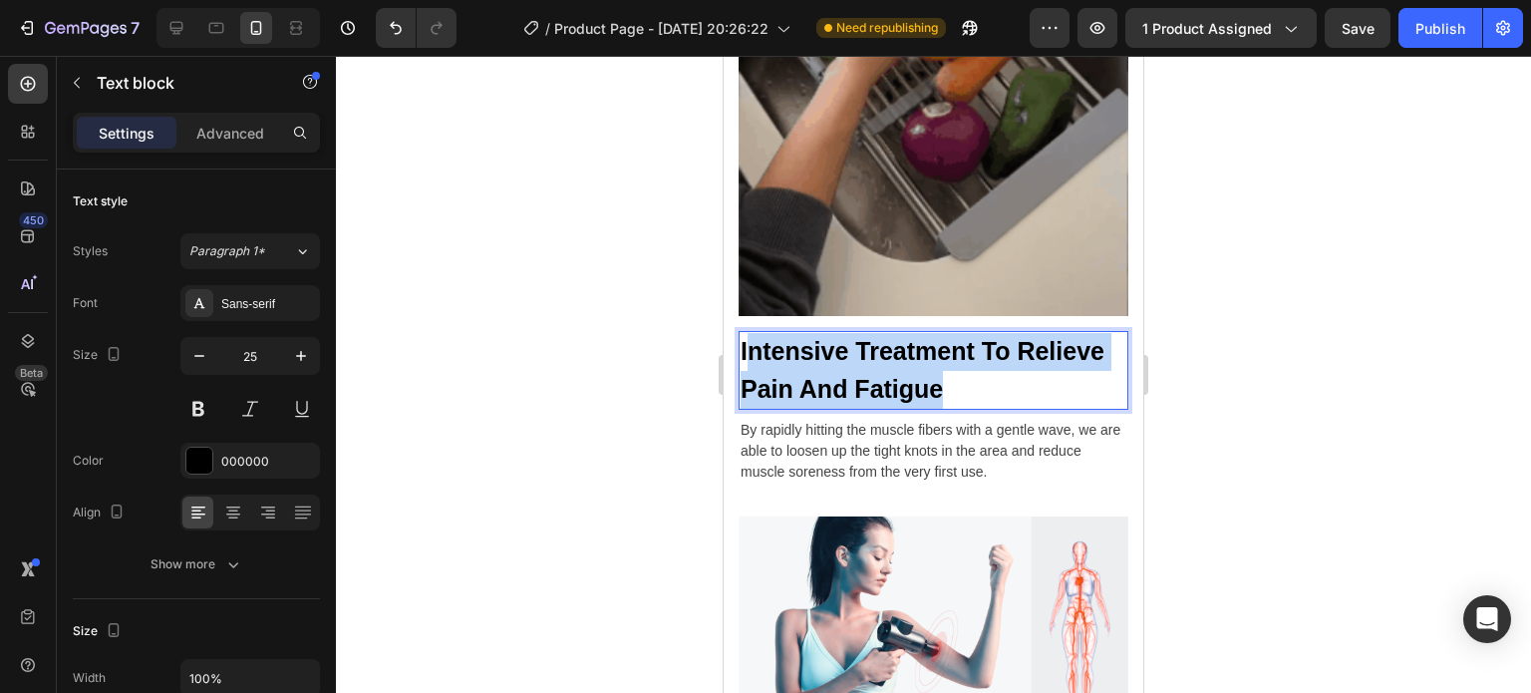
drag, startPoint x: 972, startPoint y: 356, endPoint x: 746, endPoint y: 326, distance: 228.2
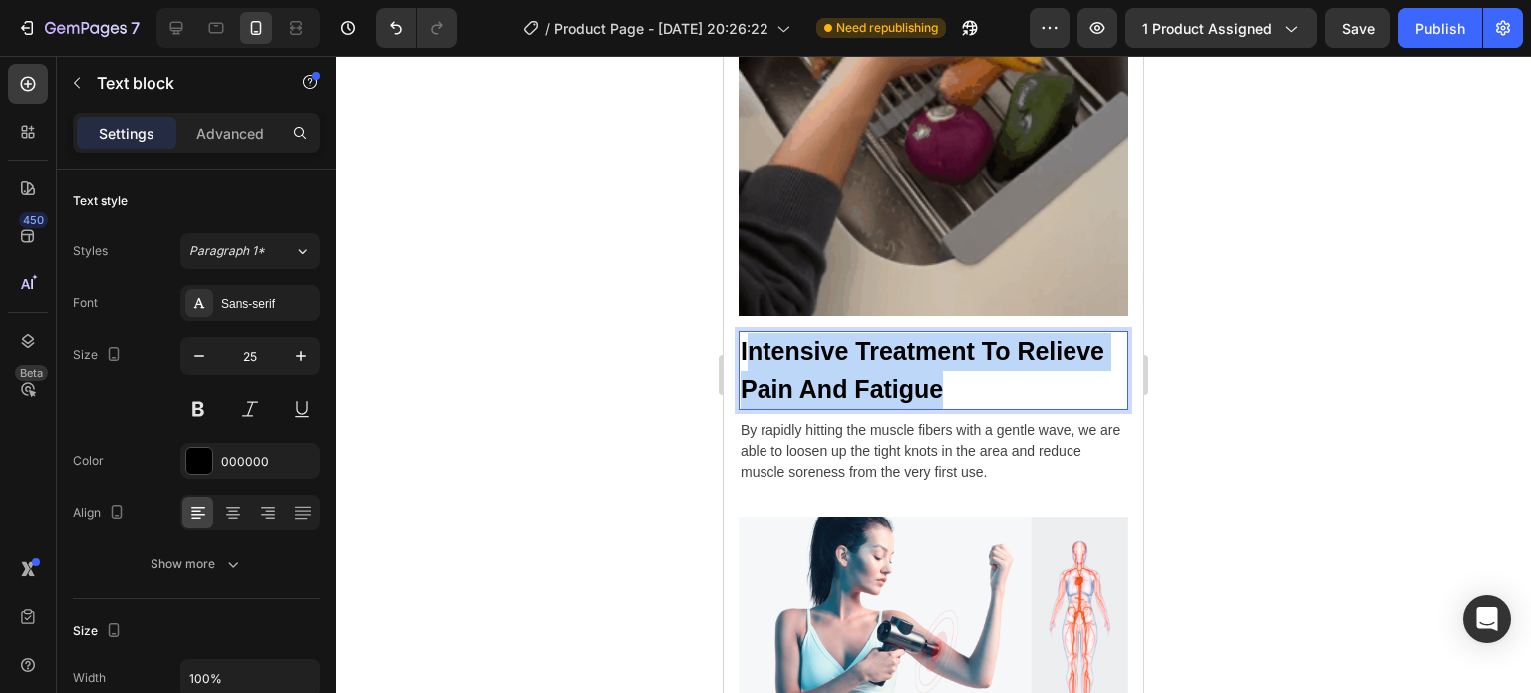
click at [746, 333] on p "Intensive Treatment To Relieve Pain And Fatigue" at bounding box center [934, 370] width 386 height 75
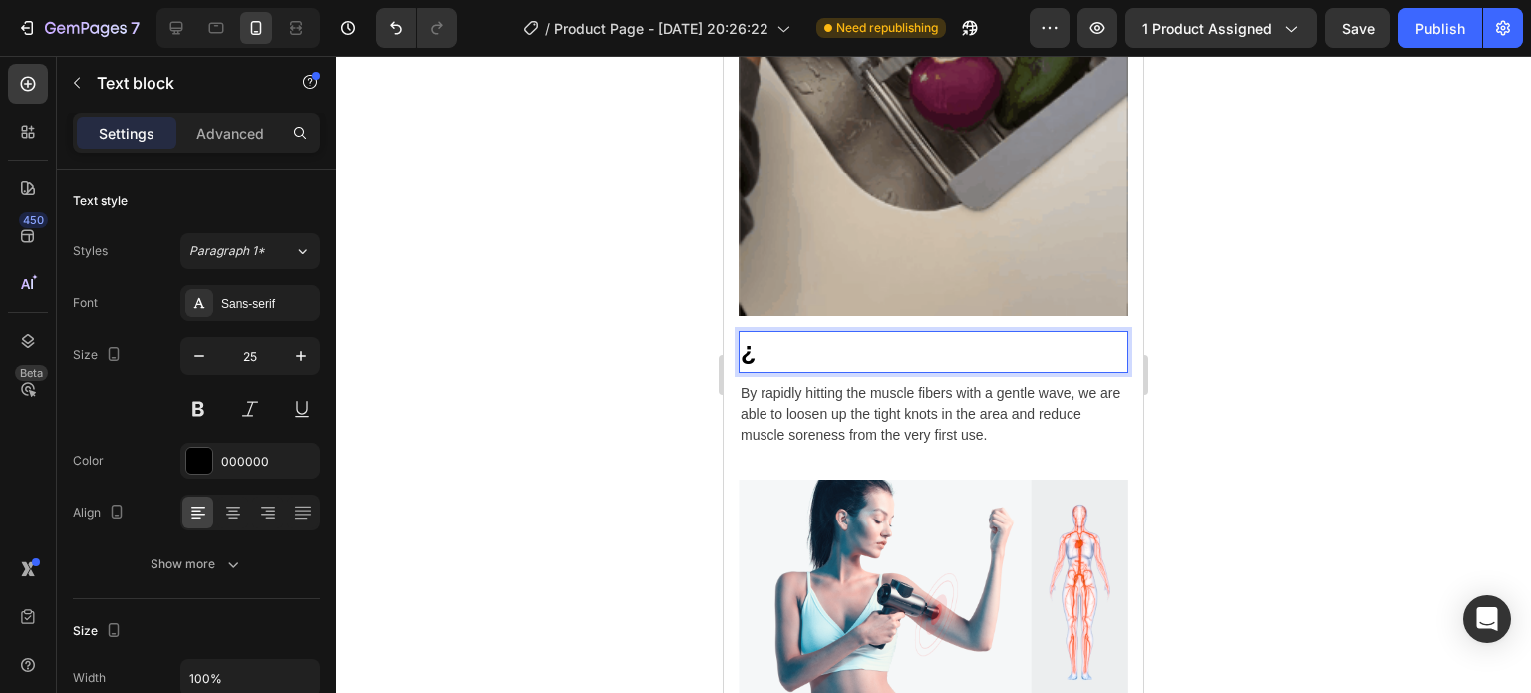
click at [741, 331] on div "¿" at bounding box center [934, 352] width 390 height 42
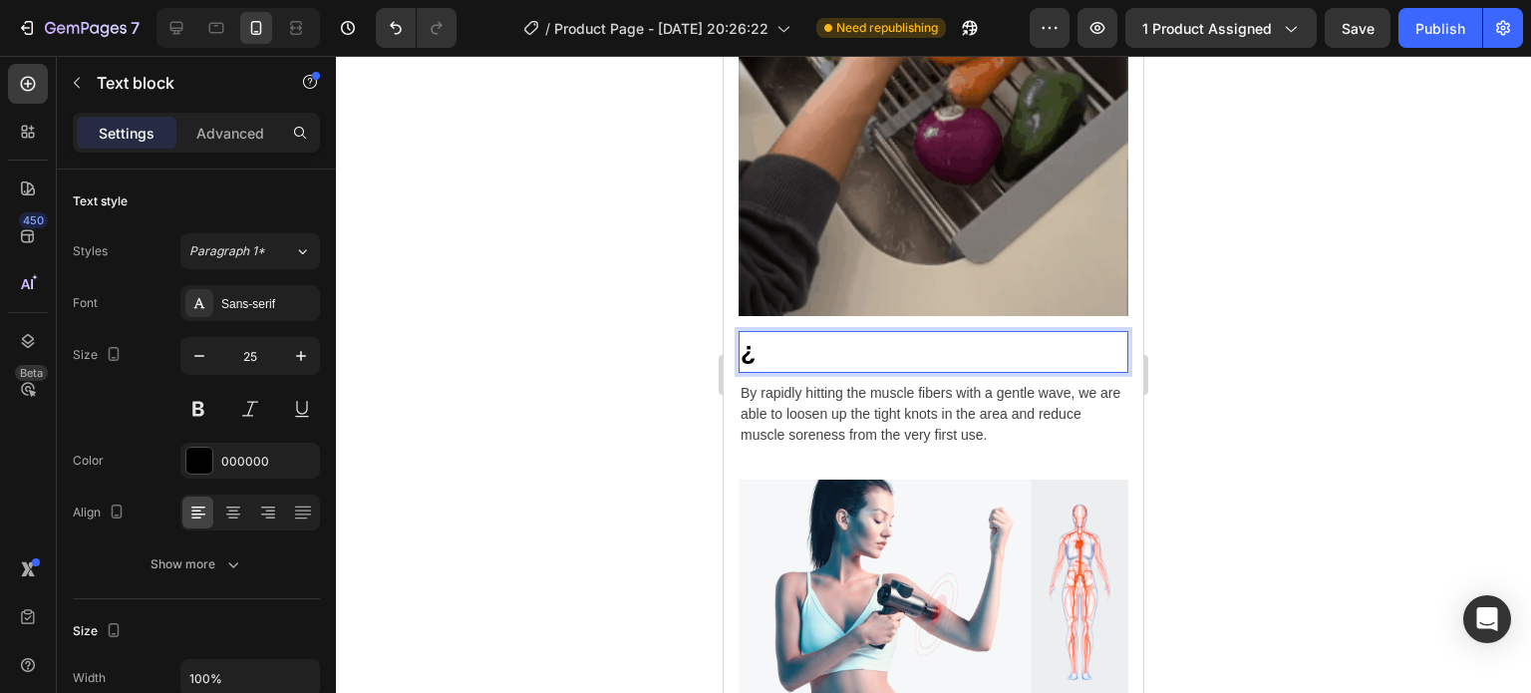
click at [761, 333] on p "¿" at bounding box center [934, 352] width 386 height 38
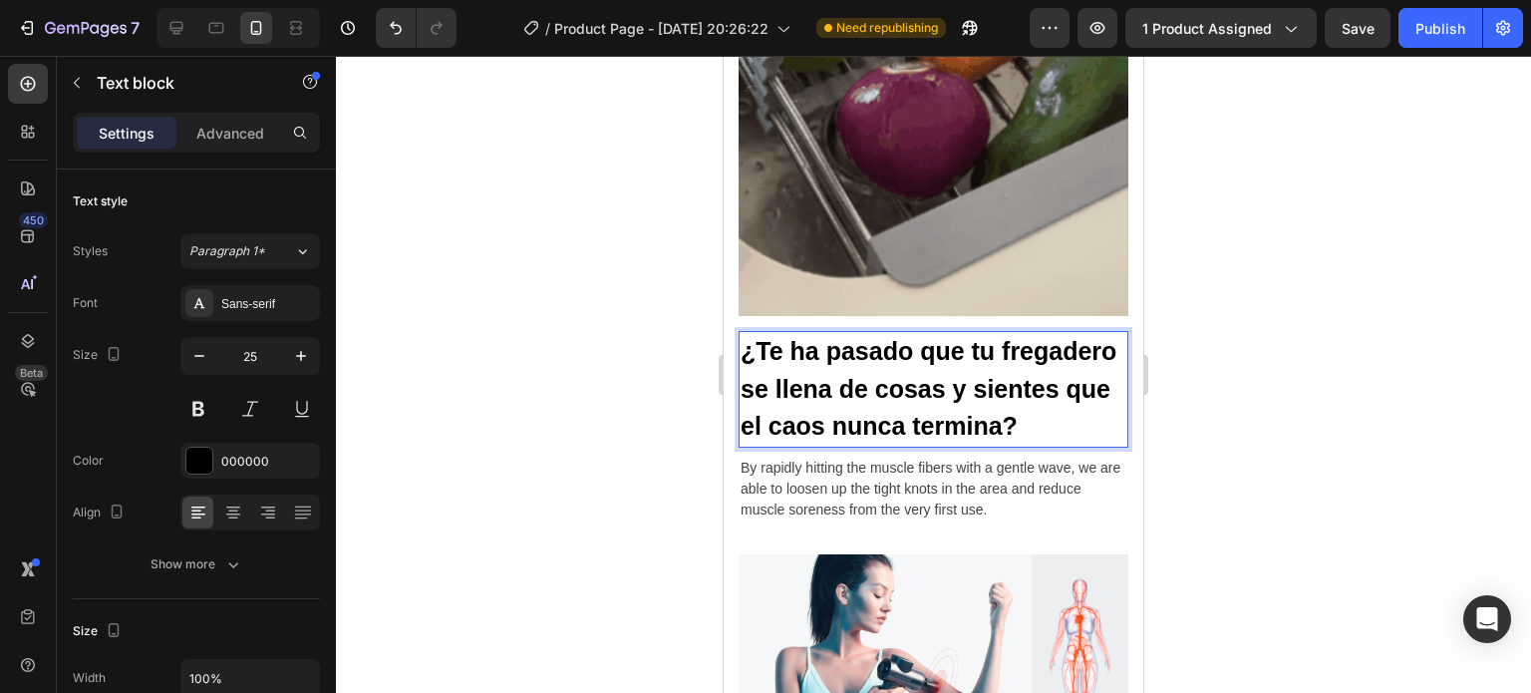
click at [773, 361] on p "¿Te ha pasado que tu fregadero se llena de cosas y sientes que el caos nunca te…" at bounding box center [934, 389] width 386 height 113
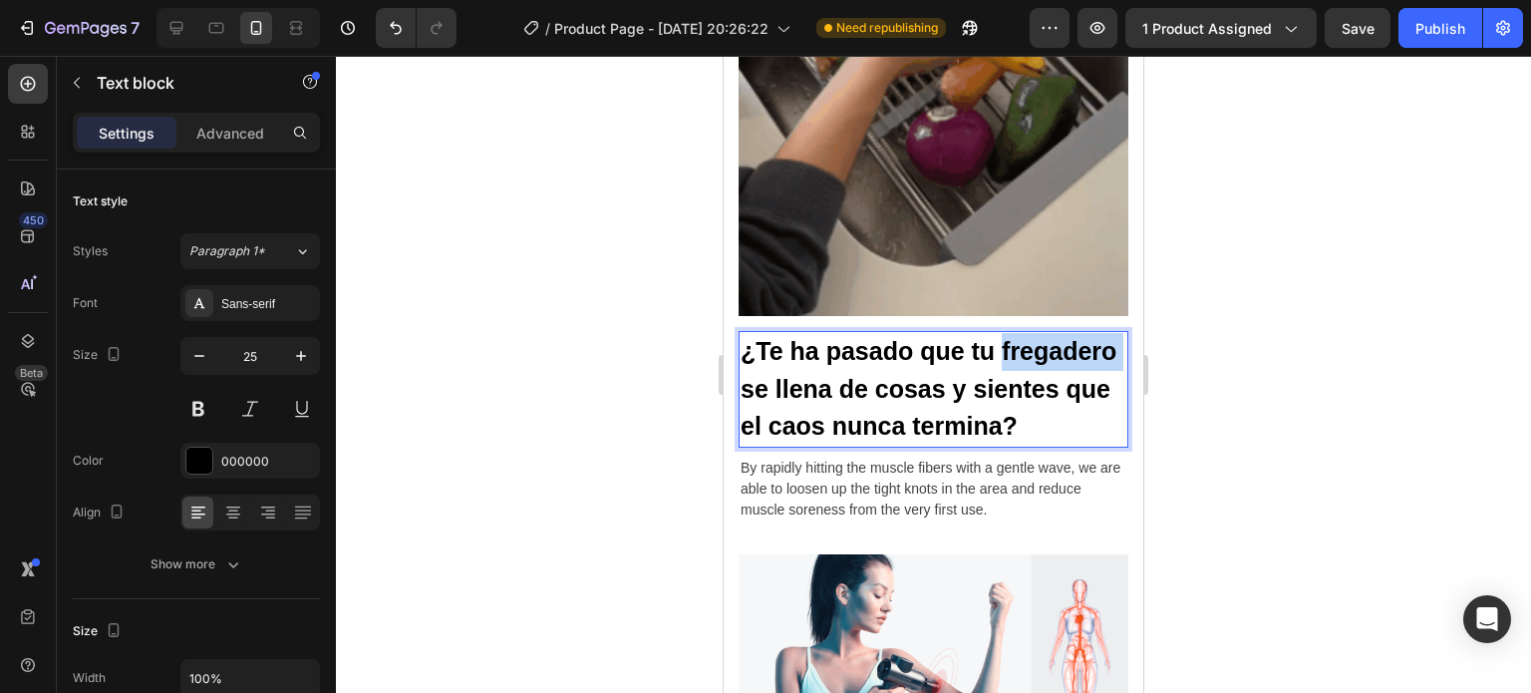
click at [773, 361] on p "¿Te ha pasado que tu fregadero se llena de cosas y sientes que el caos nunca te…" at bounding box center [934, 389] width 386 height 113
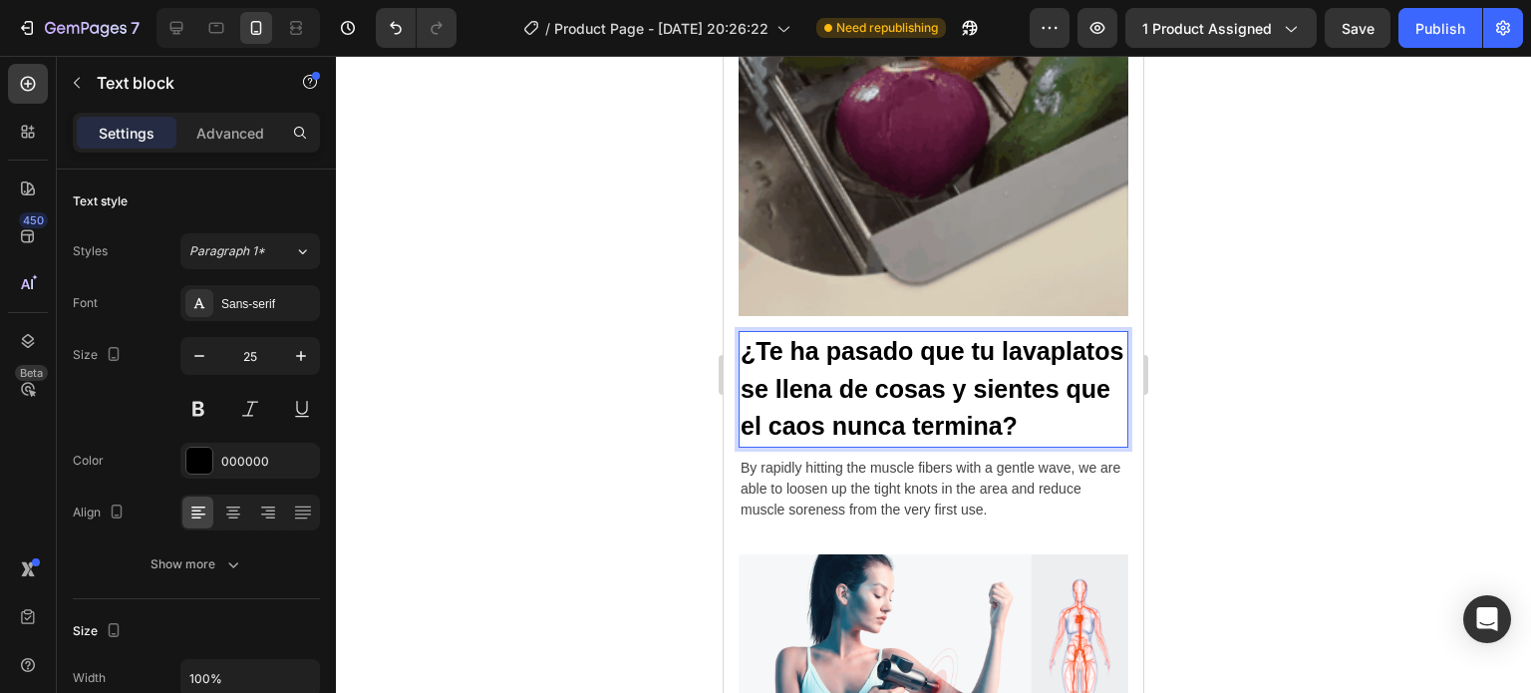
click at [875, 397] on p "¿Te ha pasado que tu lavaplatos se llena de cosas y sientes que el caos nunca t…" at bounding box center [934, 389] width 386 height 113
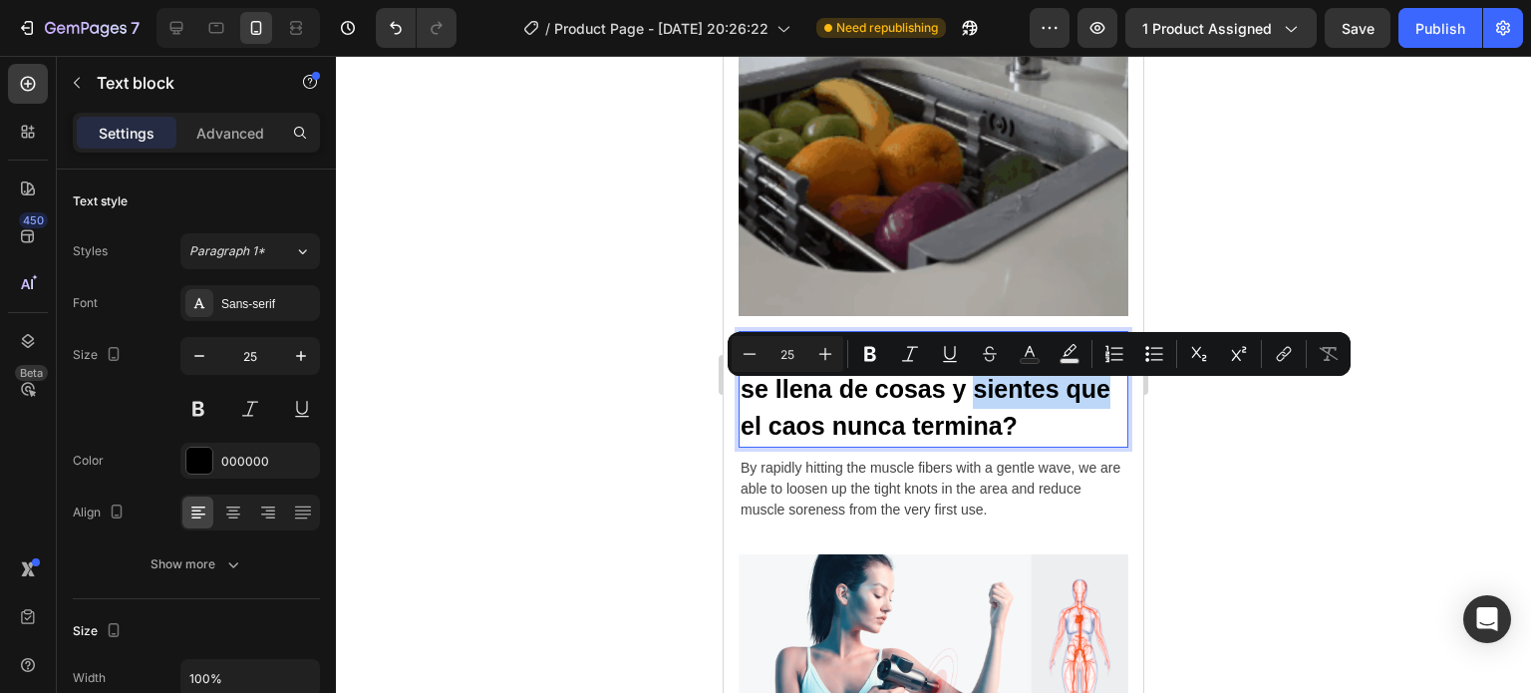
drag, startPoint x: 875, startPoint y: 397, endPoint x: 742, endPoint y: 403, distance: 133.7
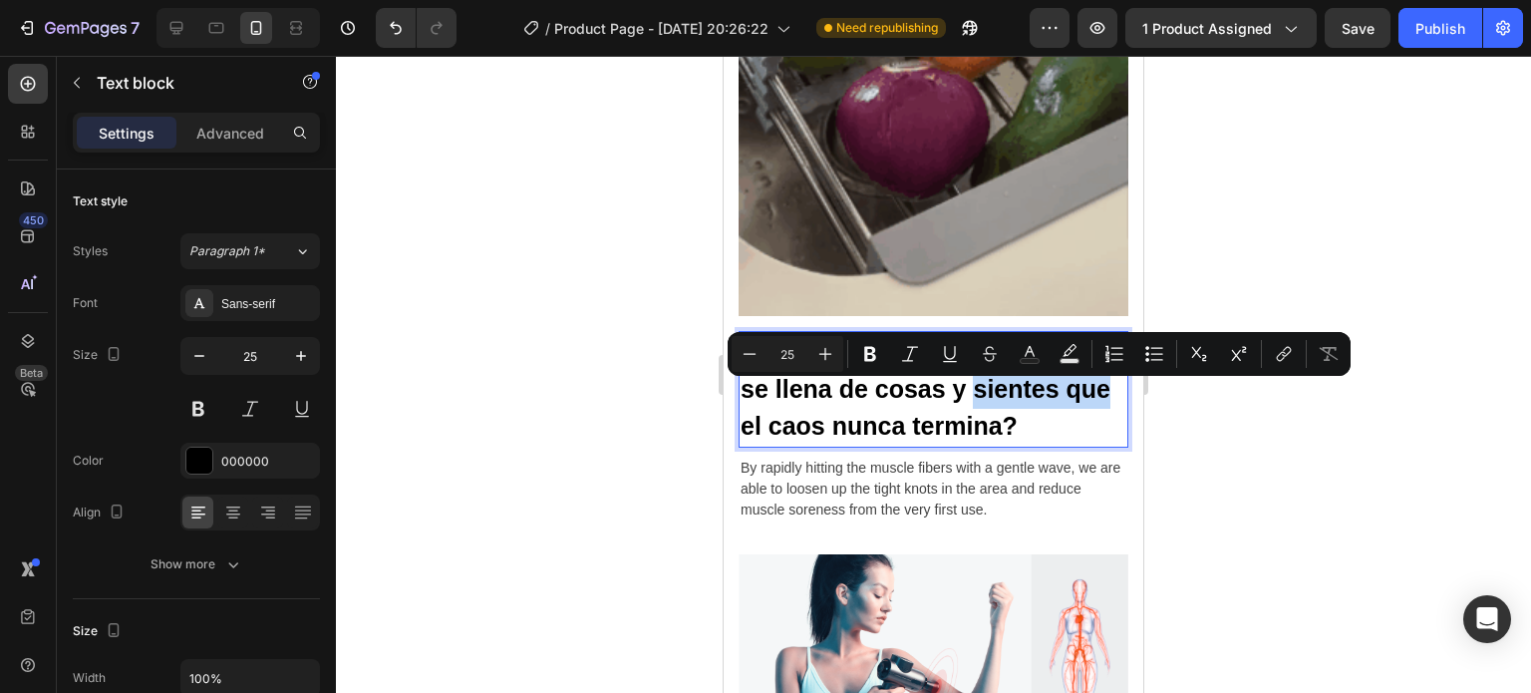
click at [742, 403] on p "¿Te ha pasado que tu lavaplatos se llena de cosas y sientes que el caos nunca t…" at bounding box center [934, 389] width 386 height 113
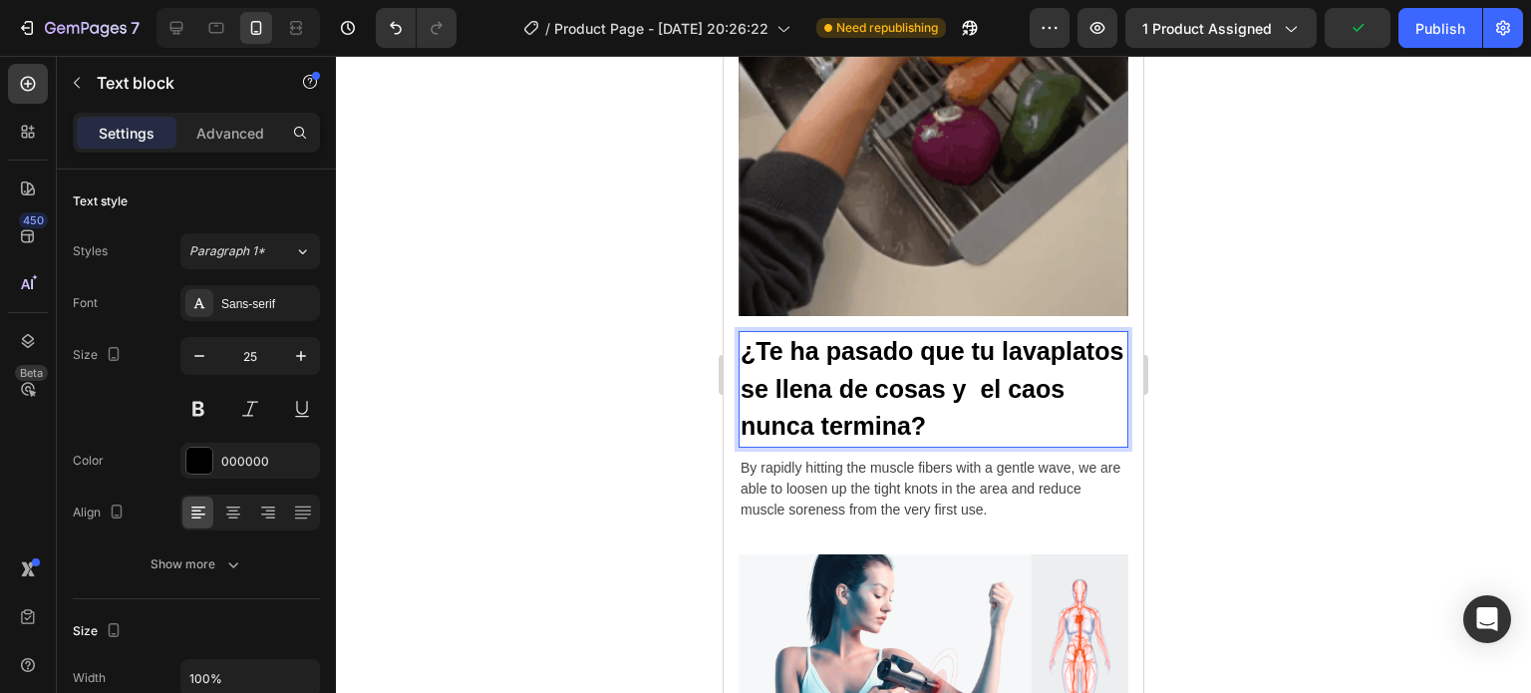
click at [805, 403] on p "¿Te ha pasado que tu lavaplatos se llena de cosas y el caos nunca termina?" at bounding box center [934, 389] width 386 height 113
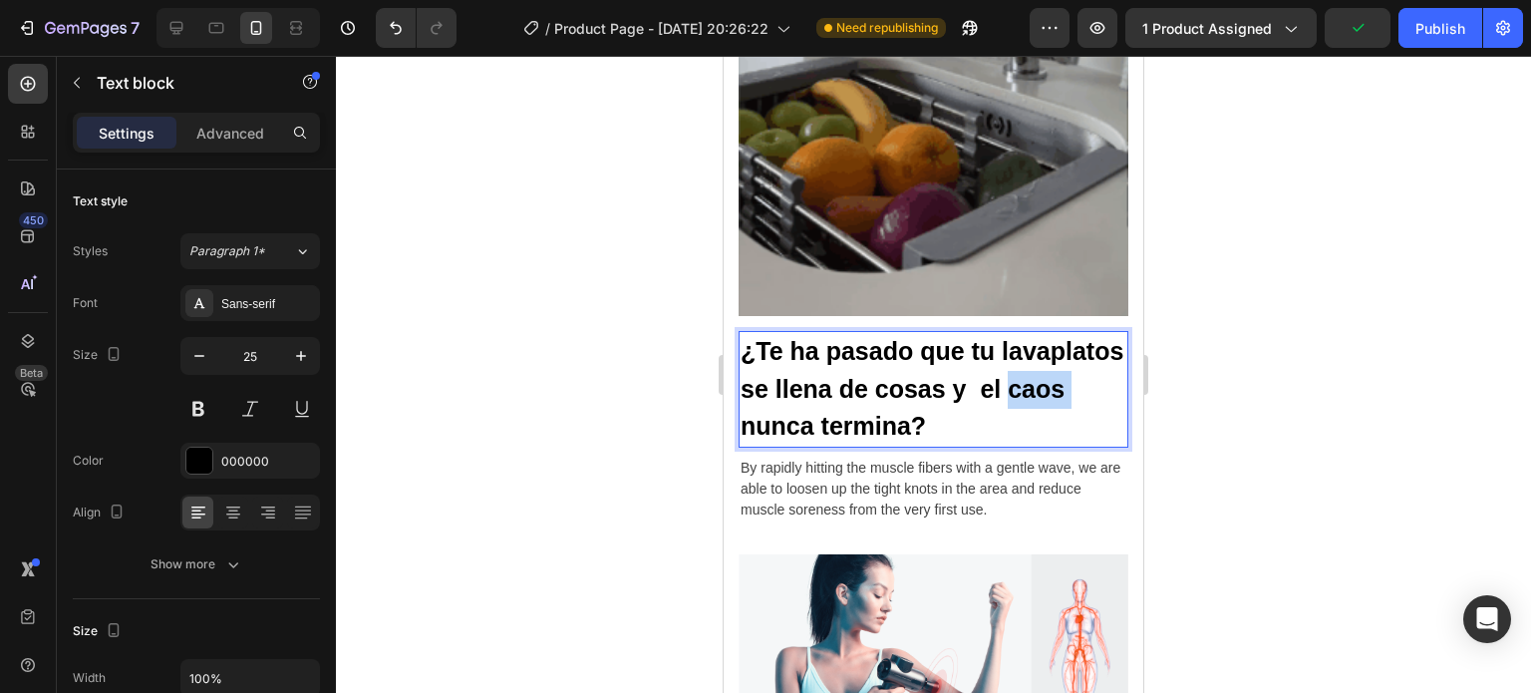
click at [805, 403] on p "¿Te ha pasado que tu lavaplatos se llena de cosas y el caos nunca termina?" at bounding box center [934, 389] width 386 height 113
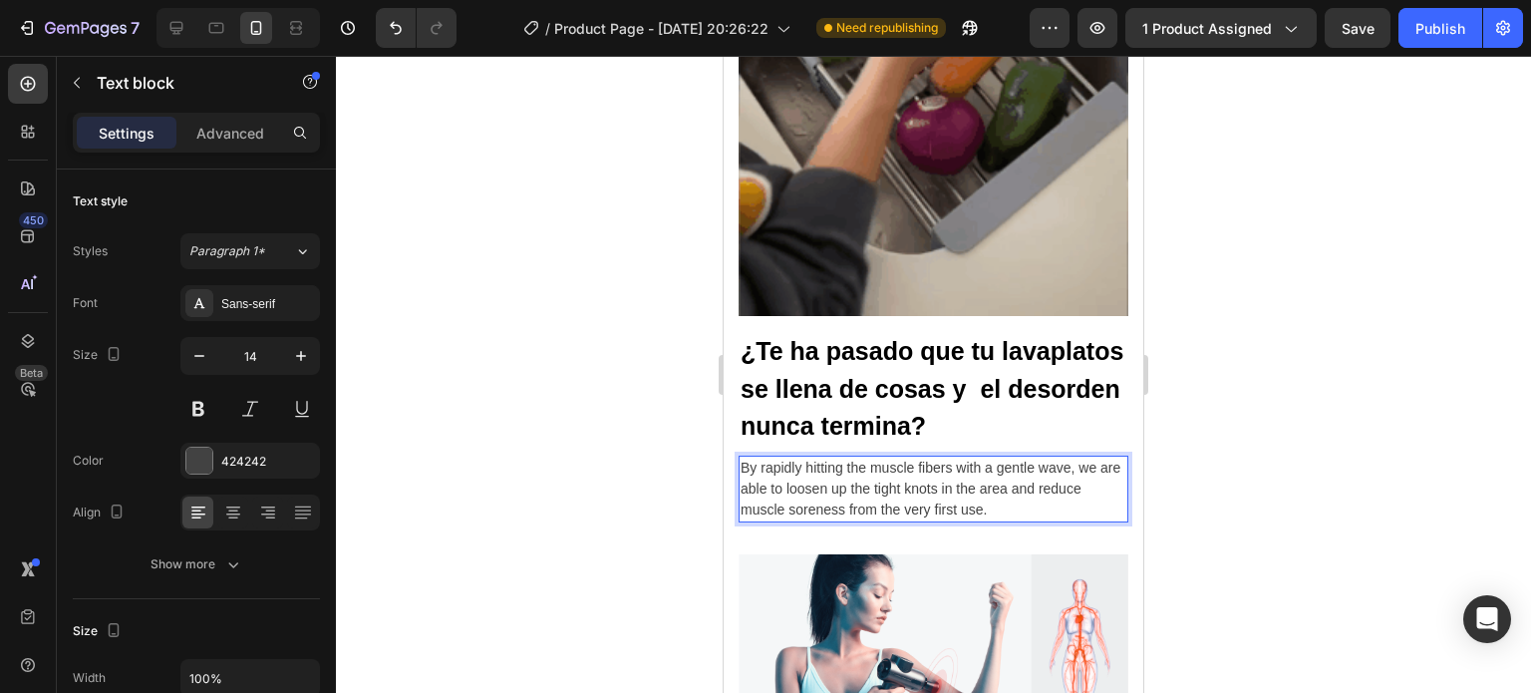
click at [897, 457] on p "By rapidly hitting the muscle fibers with a gentle wave, we are able to loosen …" at bounding box center [934, 488] width 386 height 63
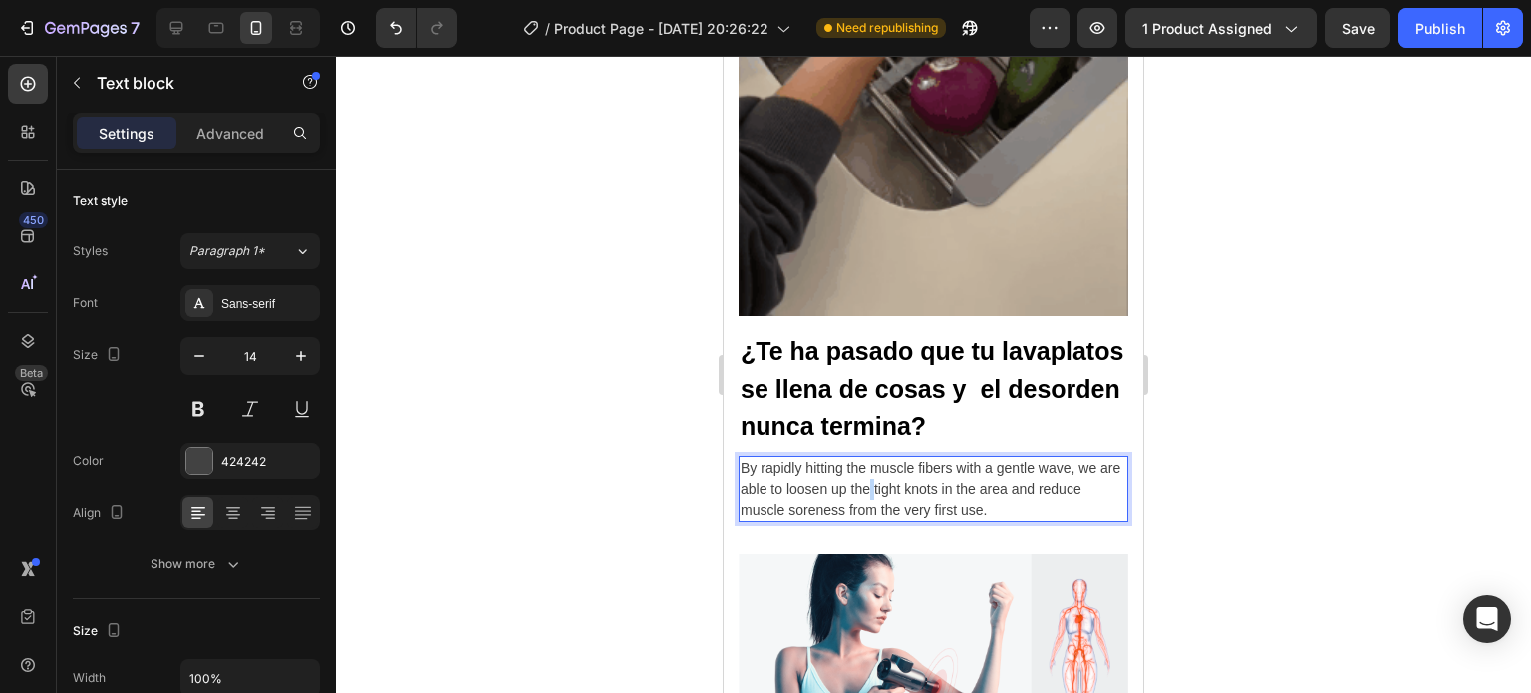
click at [897, 457] on p "By rapidly hitting the muscle fibers with a gentle wave, we are able to loosen …" at bounding box center [934, 488] width 386 height 63
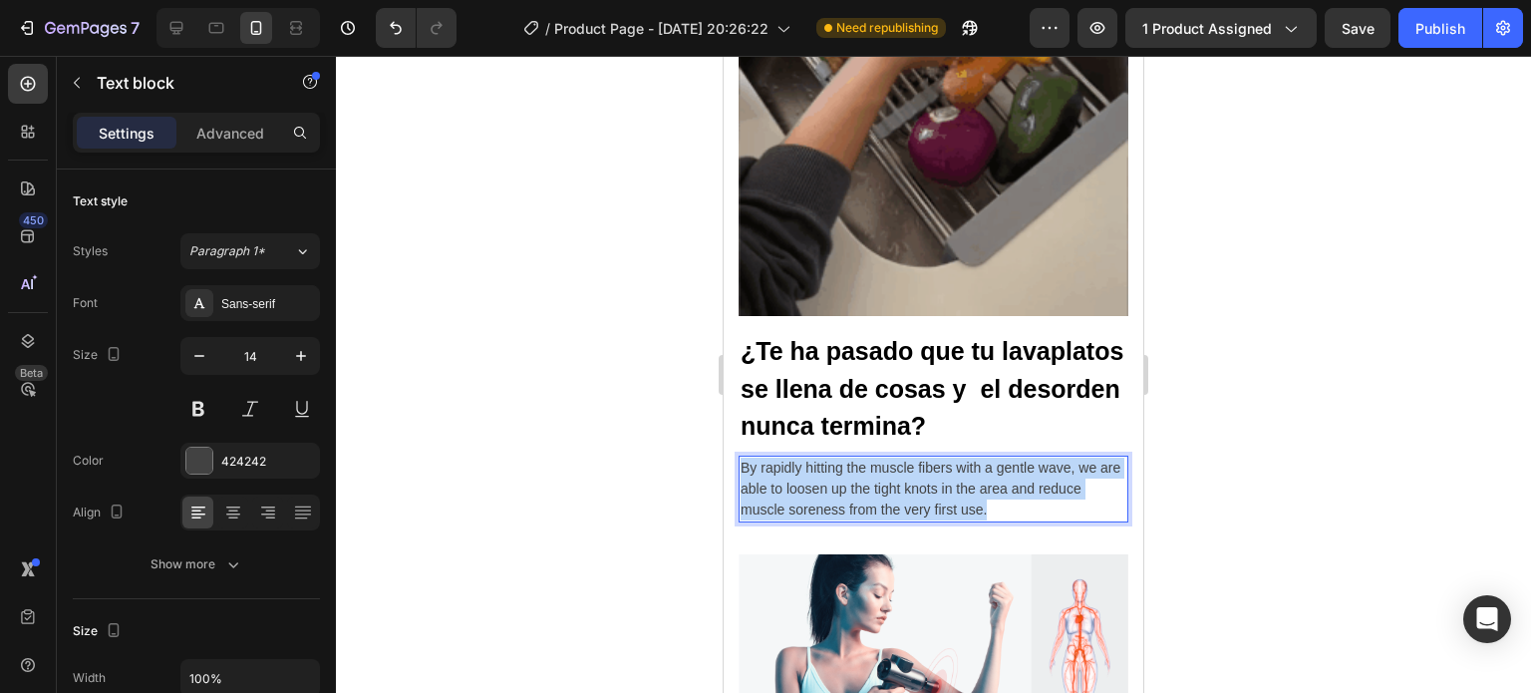
drag, startPoint x: 1041, startPoint y: 476, endPoint x: 740, endPoint y: 439, distance: 303.4
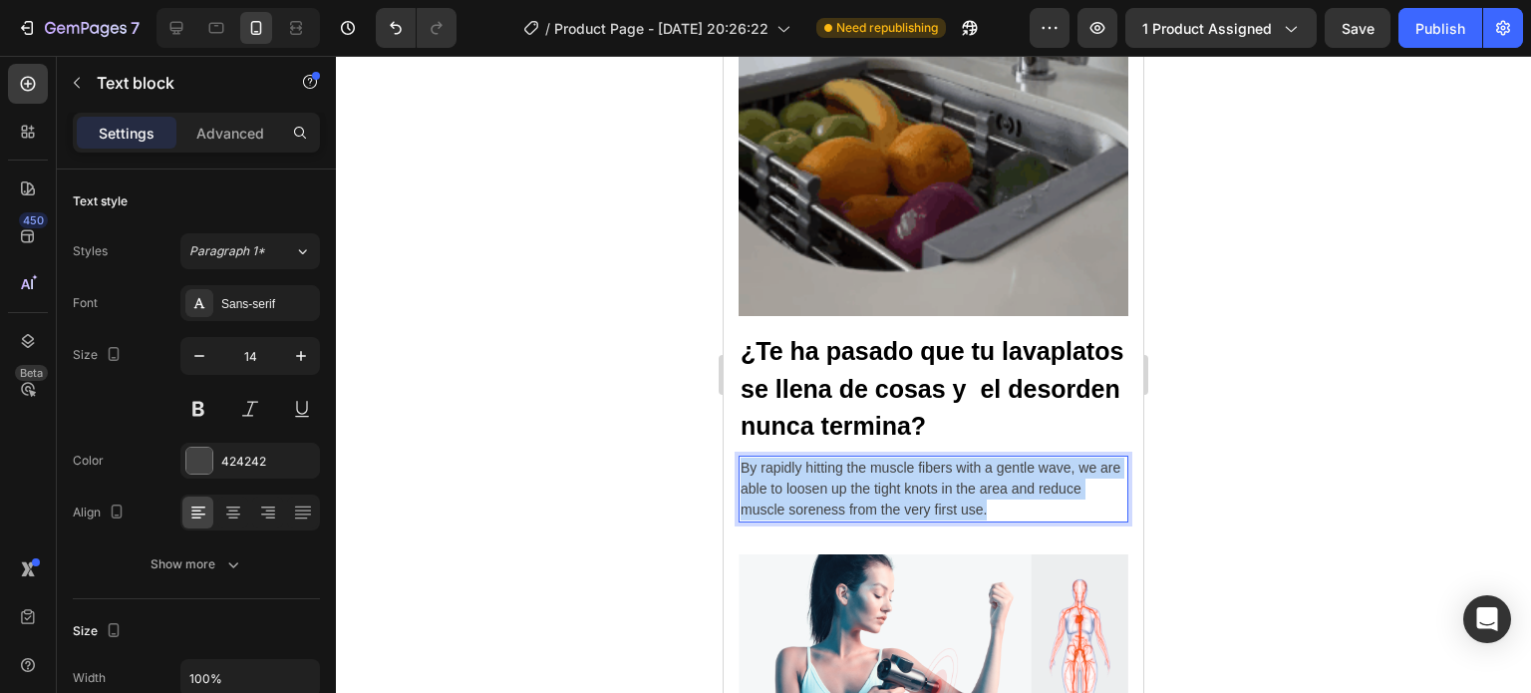
click at [741, 457] on p "By rapidly hitting the muscle fibers with a gentle wave, we are able to loosen …" at bounding box center [934, 488] width 386 height 63
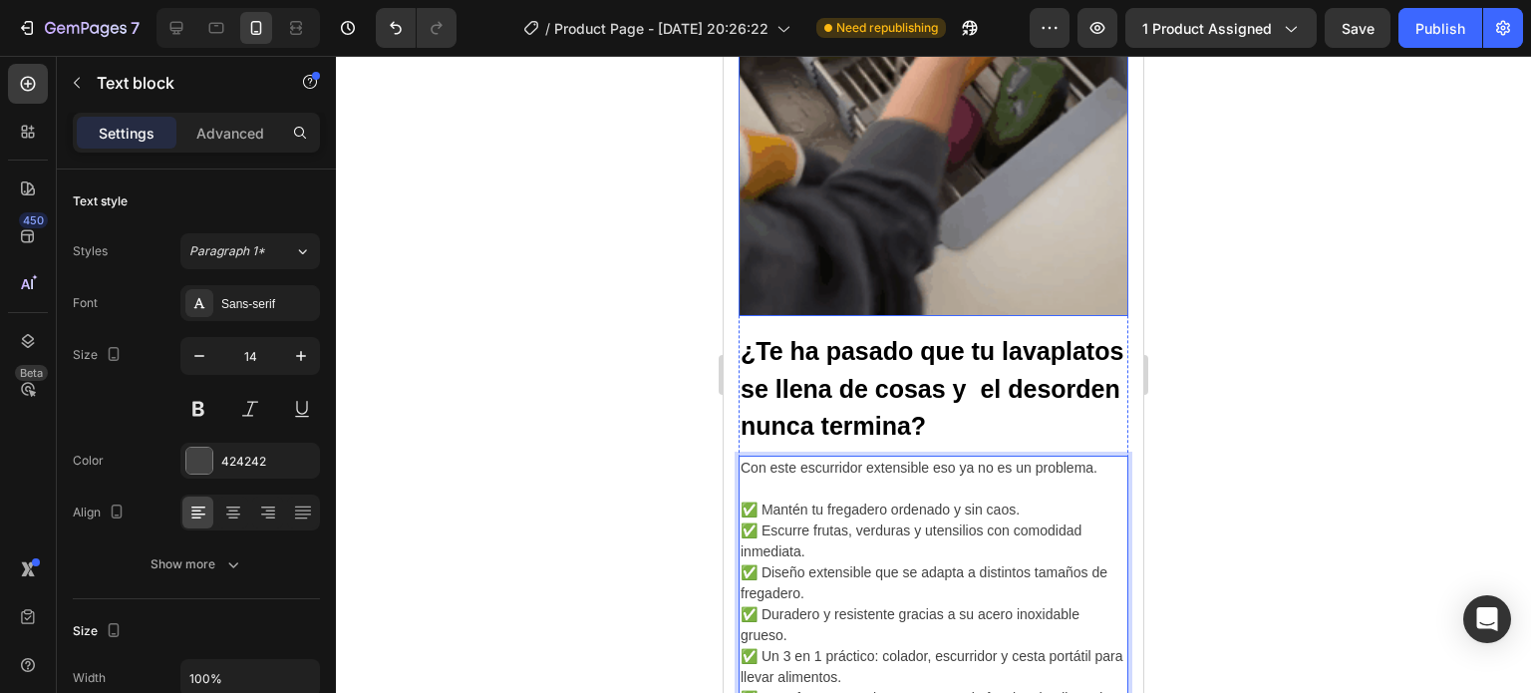
scroll to position [1828, 0]
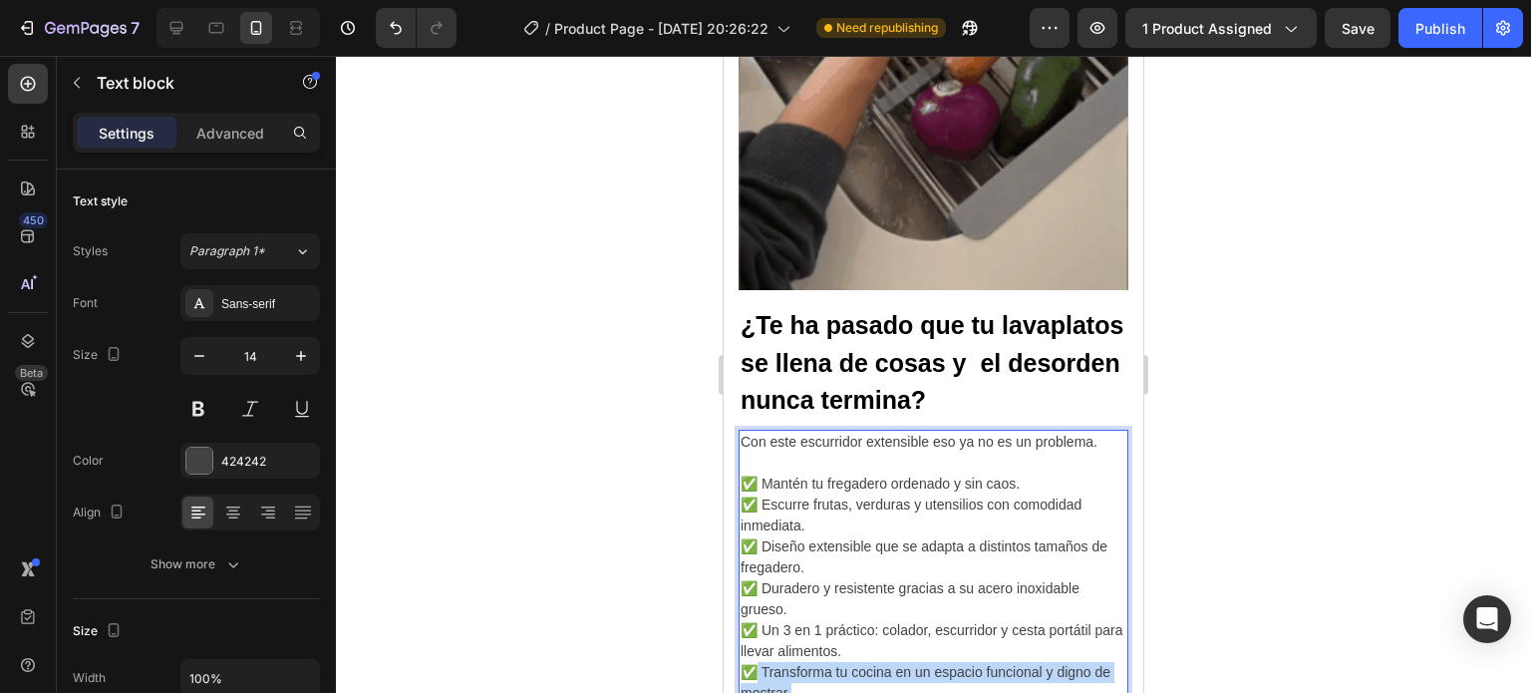
drag, startPoint x: 829, startPoint y: 664, endPoint x: 761, endPoint y: 649, distance: 69.4
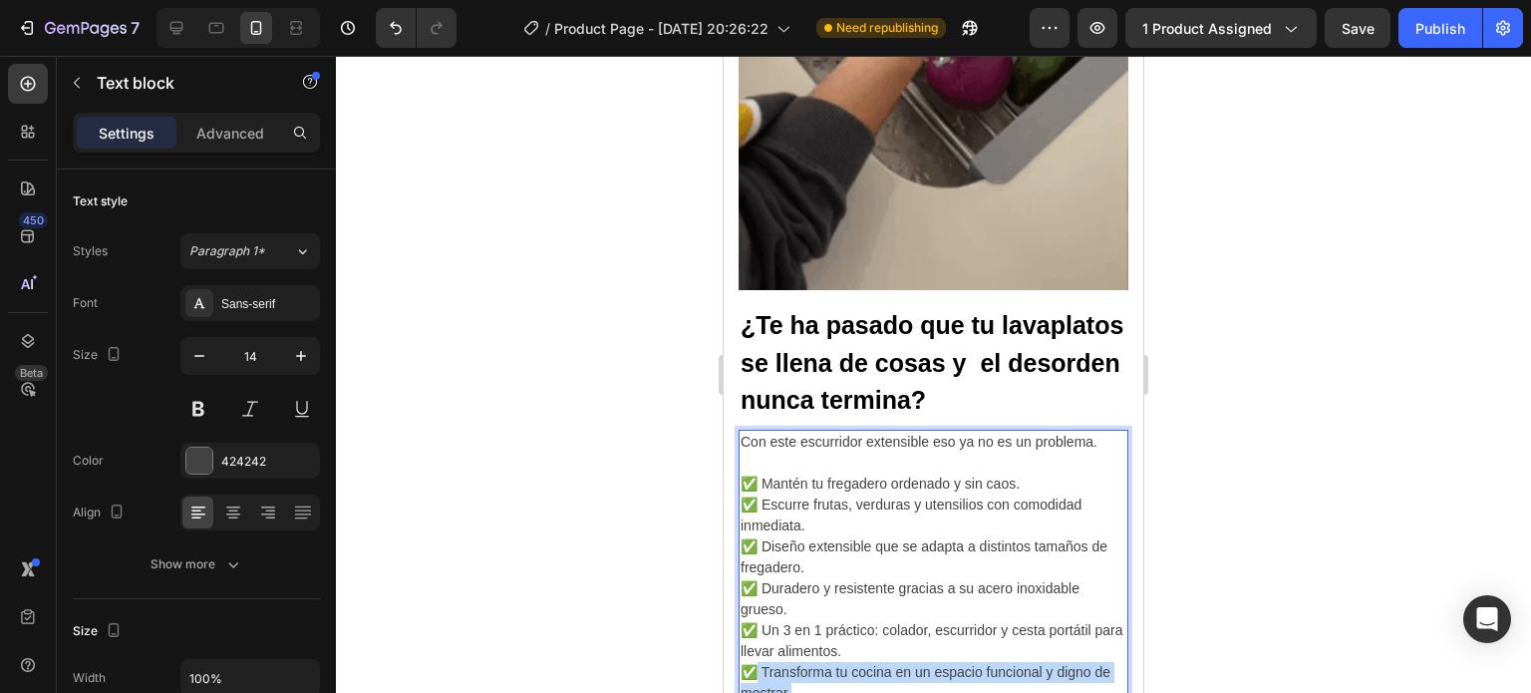
click at [761, 649] on p "✅ Mantén tu fregadero ordenado y sin caos. ✅ Escurre frutas, verduras y utensil…" at bounding box center [934, 588] width 386 height 230
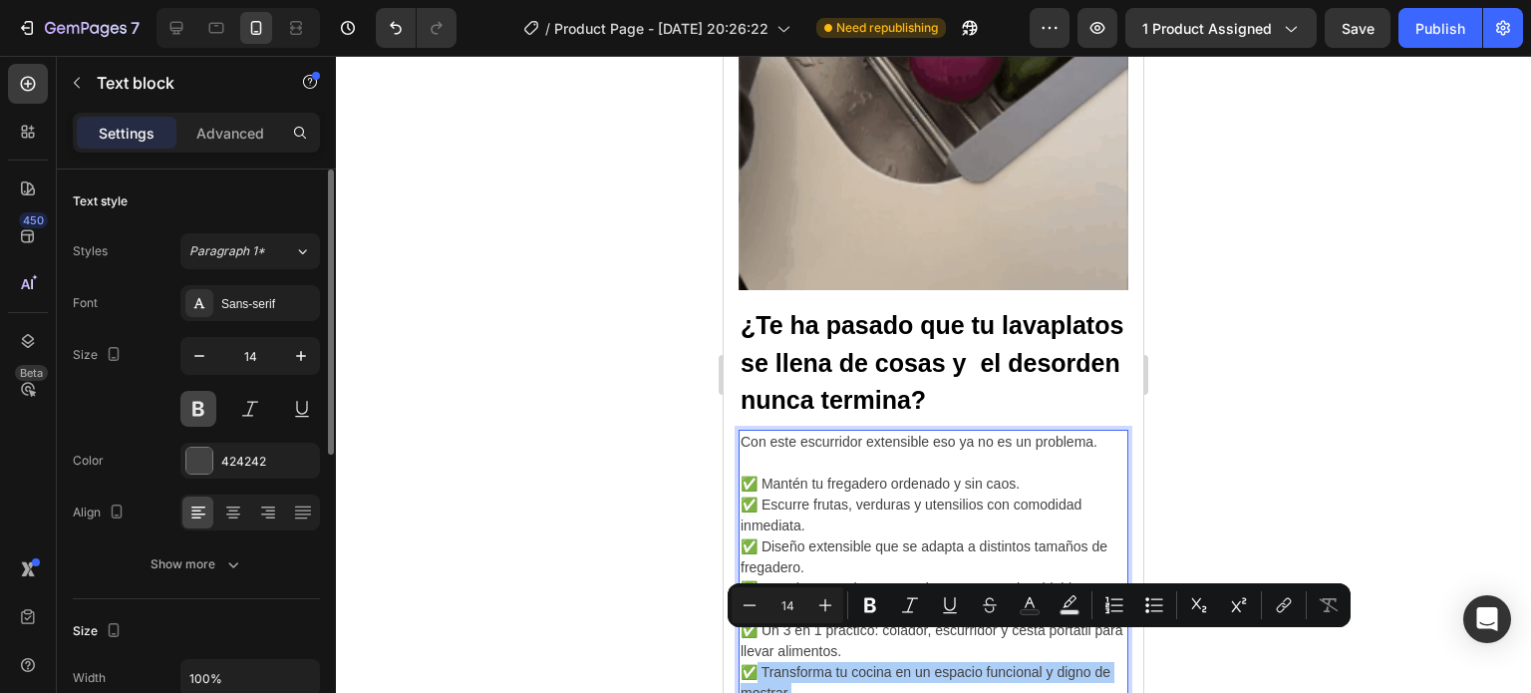
click at [200, 402] on button at bounding box center [198, 409] width 36 height 36
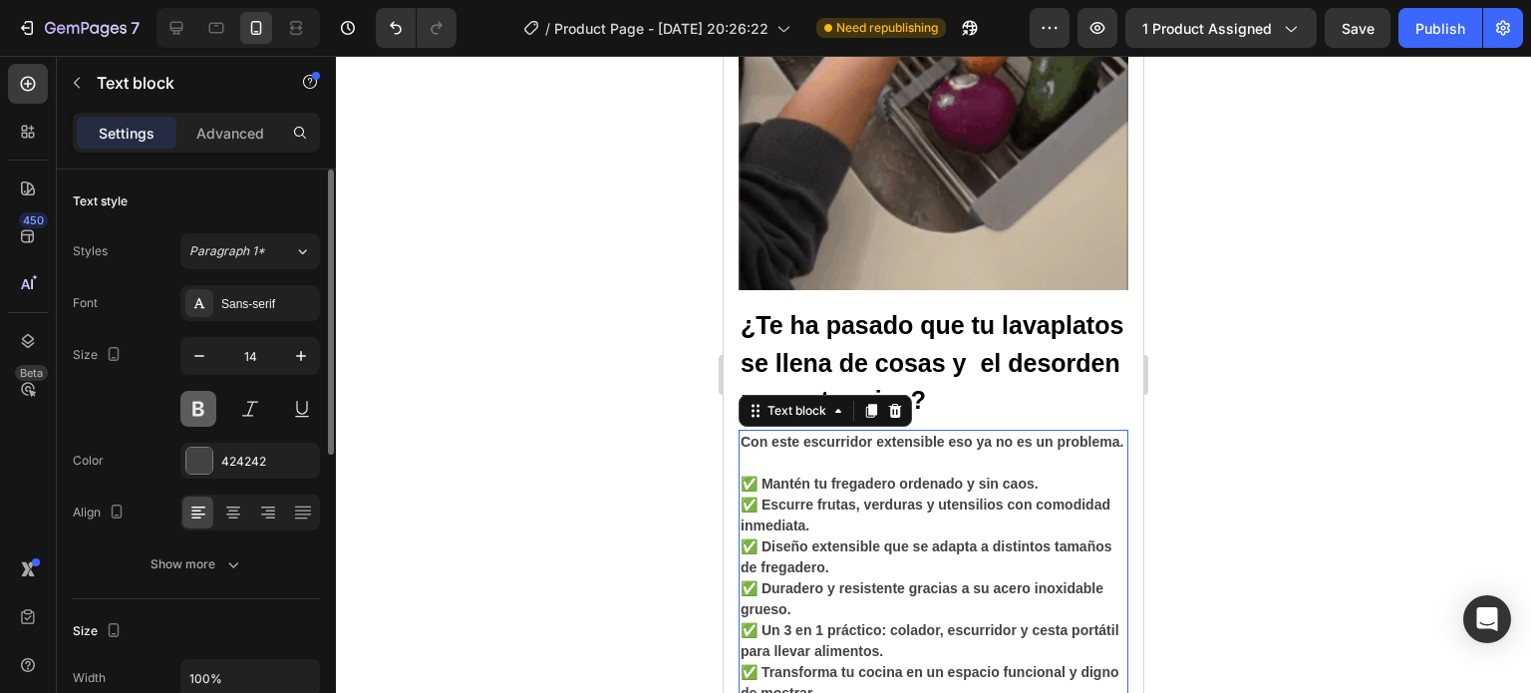
click at [205, 395] on button at bounding box center [198, 409] width 36 height 36
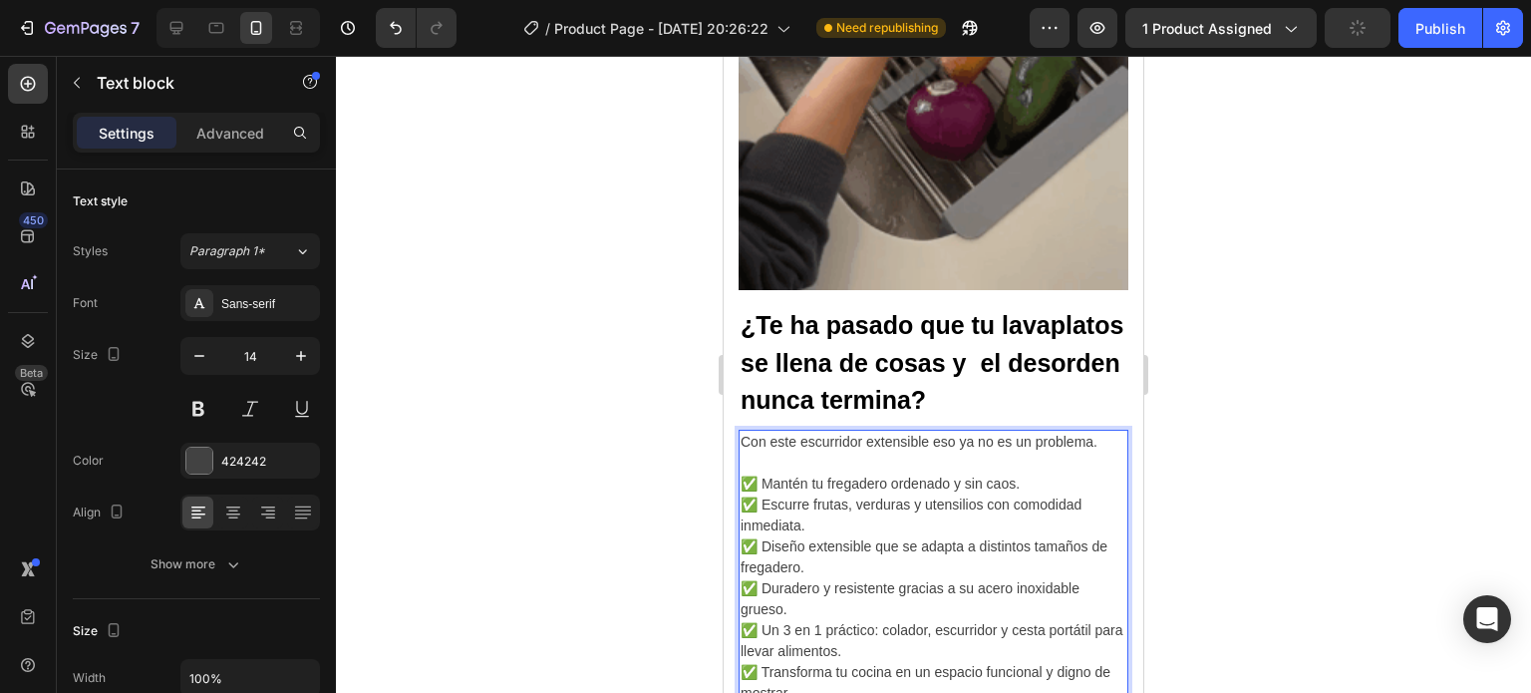
click at [821, 652] on p "✅ Mantén tu fregadero ordenado y sin caos. ✅ Escurre frutas, verduras y utensil…" at bounding box center [934, 588] width 386 height 230
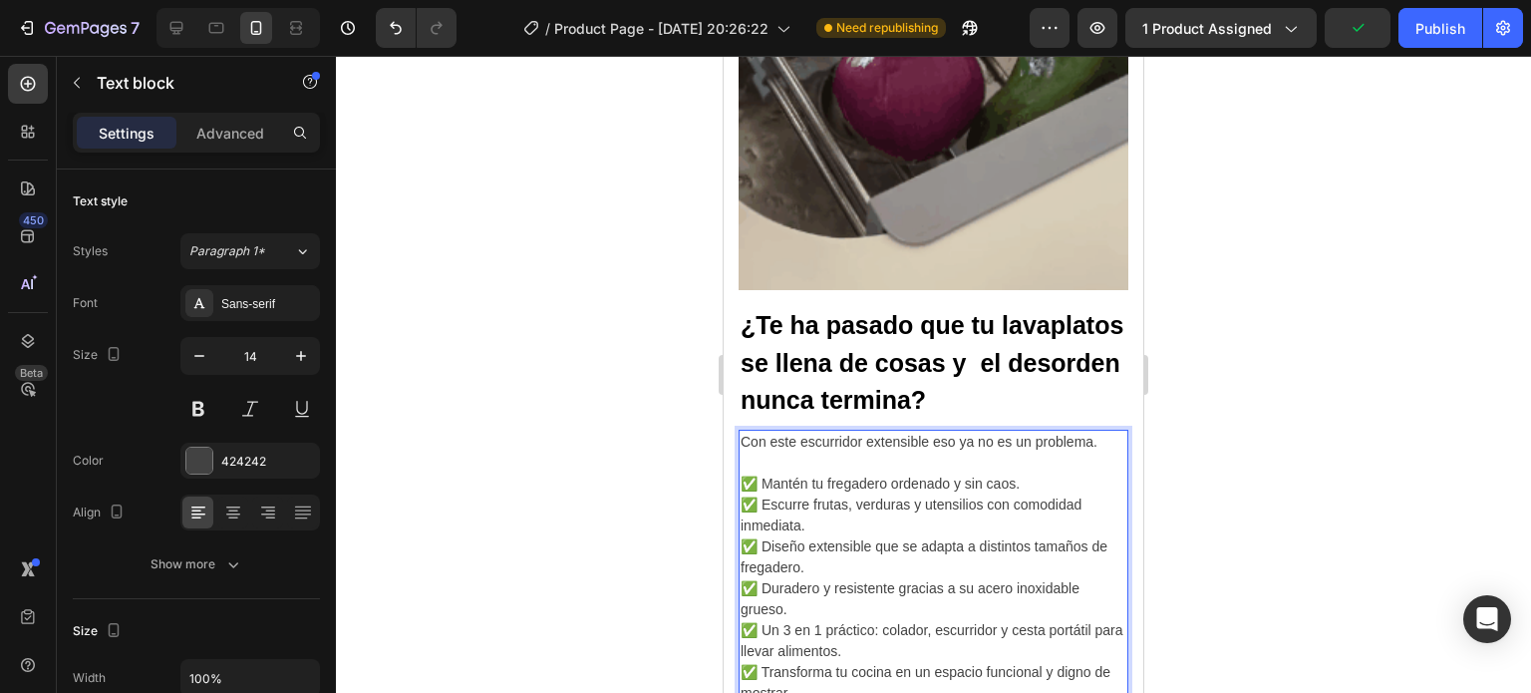
click at [775, 645] on p "✅ Mantén tu fregadero ordenado y sin caos. ✅ Escurre frutas, verduras y utensil…" at bounding box center [934, 588] width 386 height 230
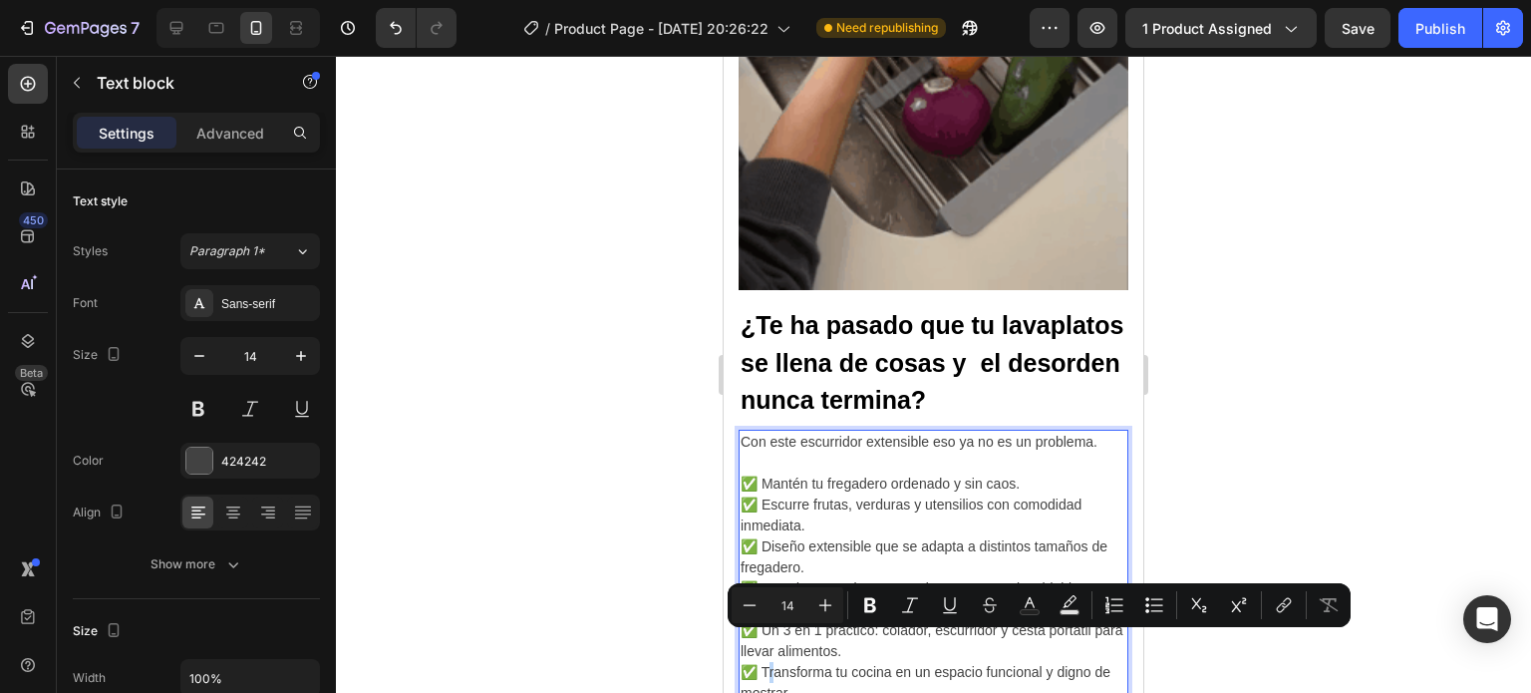
click at [767, 645] on p "✅ Mantén tu fregadero ordenado y sin caos. ✅ Escurre frutas, verduras y utensil…" at bounding box center [934, 588] width 386 height 230
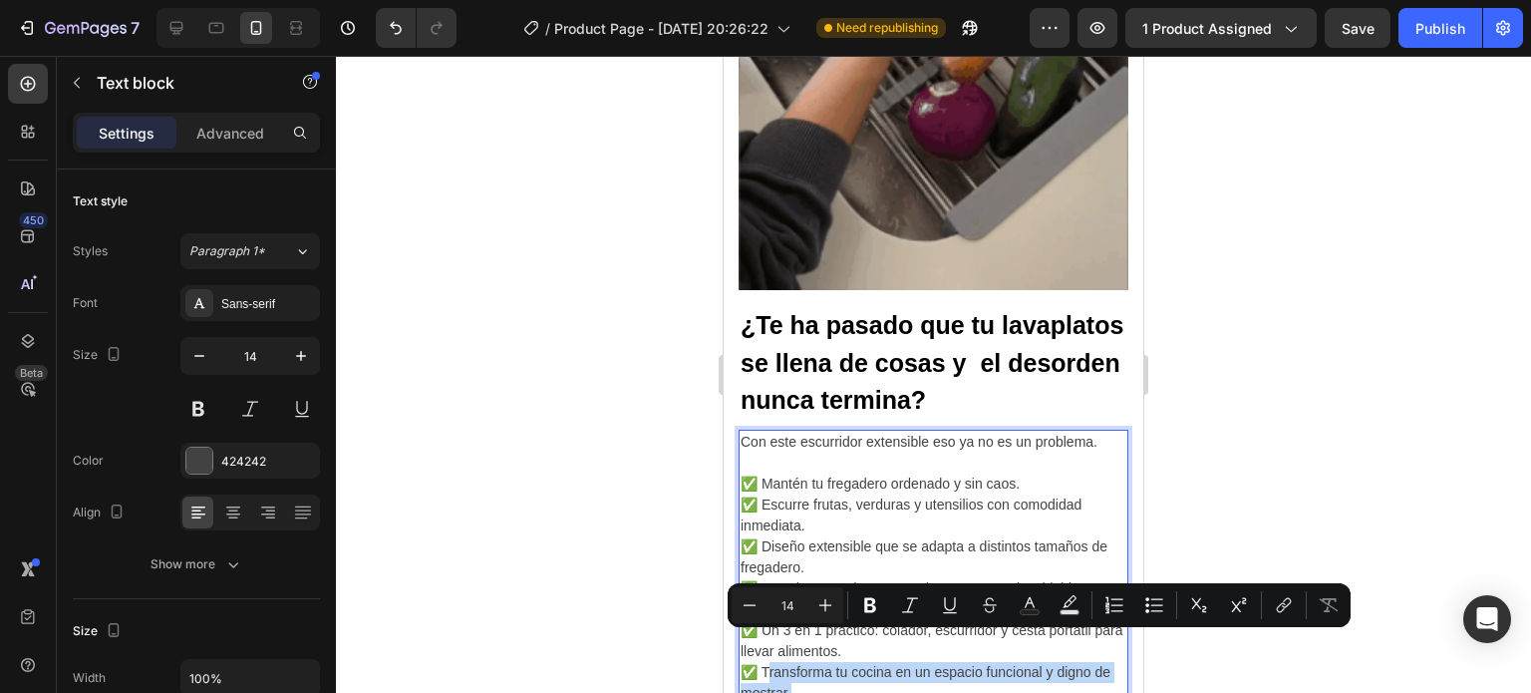
drag, startPoint x: 767, startPoint y: 645, endPoint x: 816, endPoint y: 668, distance: 54.0
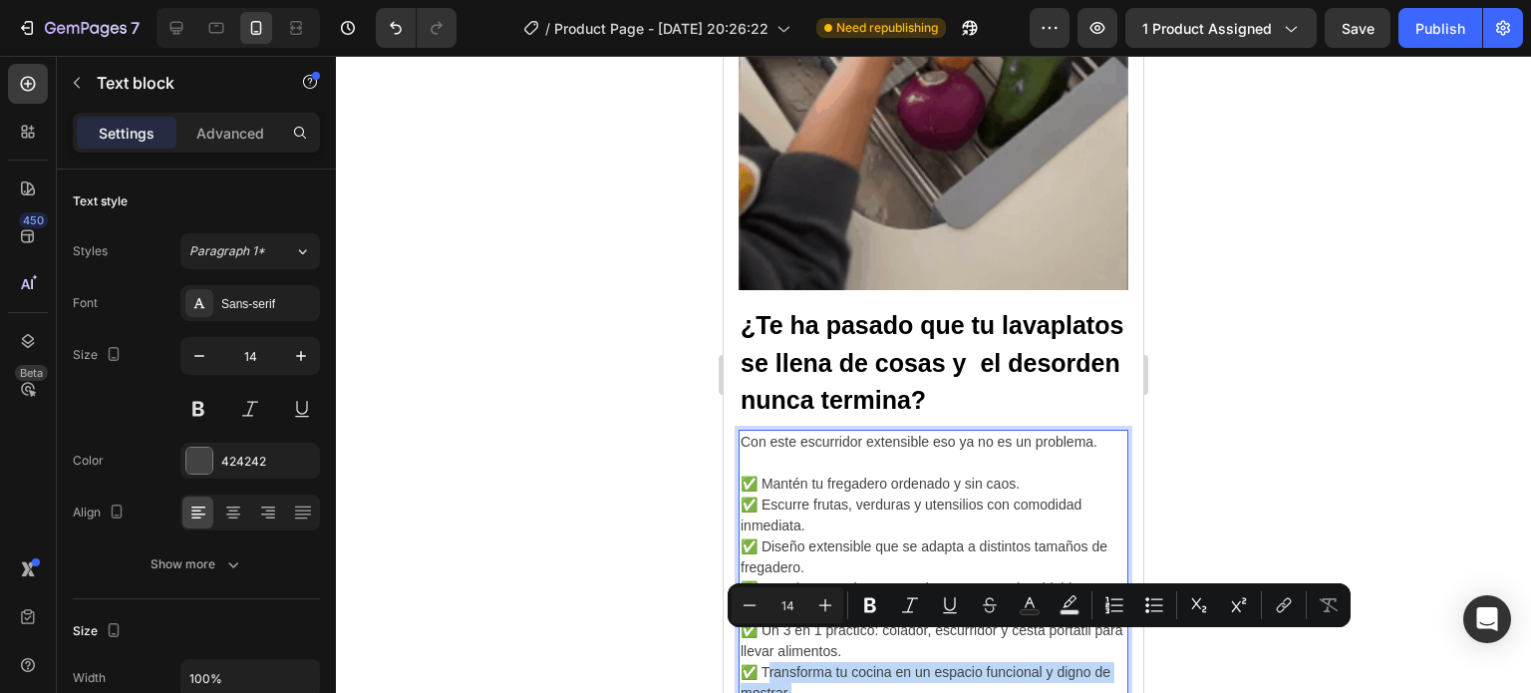
click at [816, 668] on p "✅ Mantén tu fregadero ordenado y sin caos. ✅ Escurre frutas, verduras y utensil…" at bounding box center [934, 588] width 386 height 230
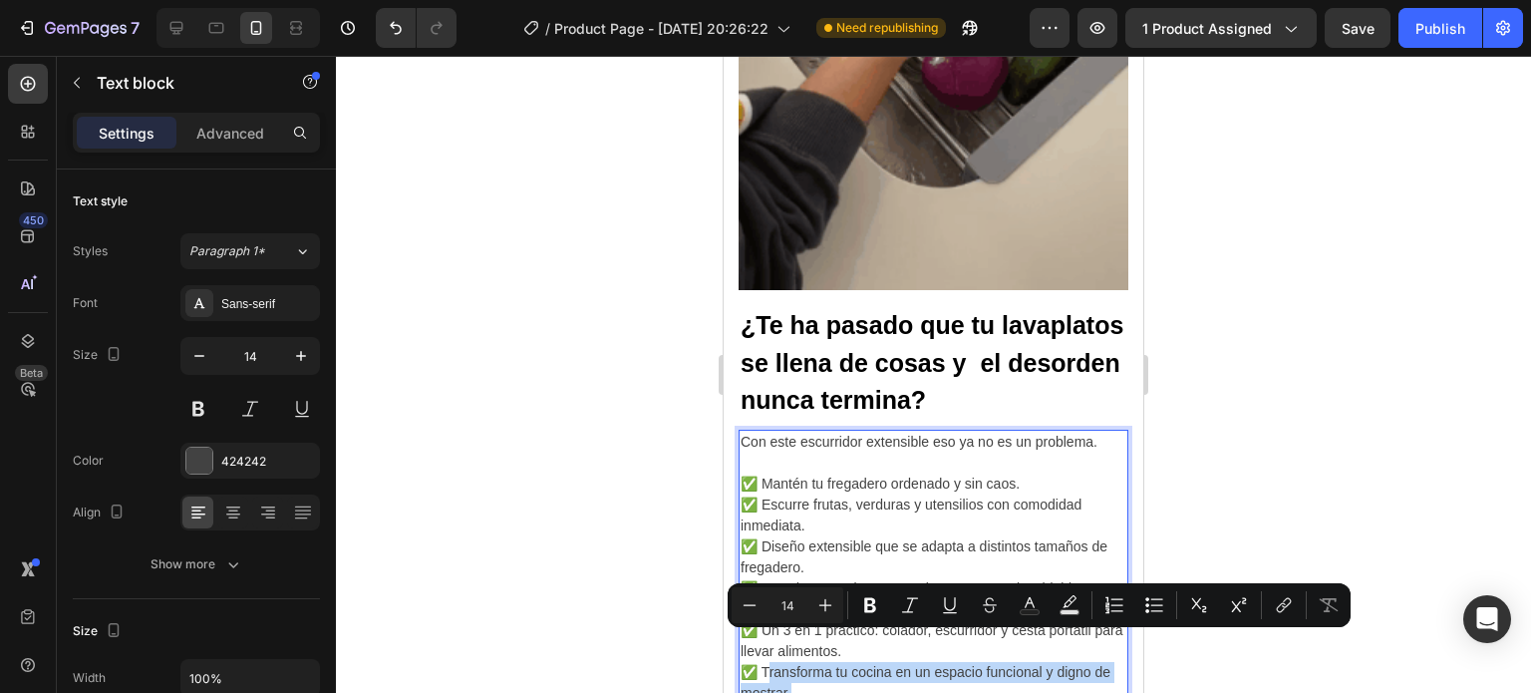
click at [816, 668] on p "✅ Mantén tu fregadero ordenado y sin caos. ✅ Escurre frutas, verduras y utensil…" at bounding box center [934, 588] width 386 height 230
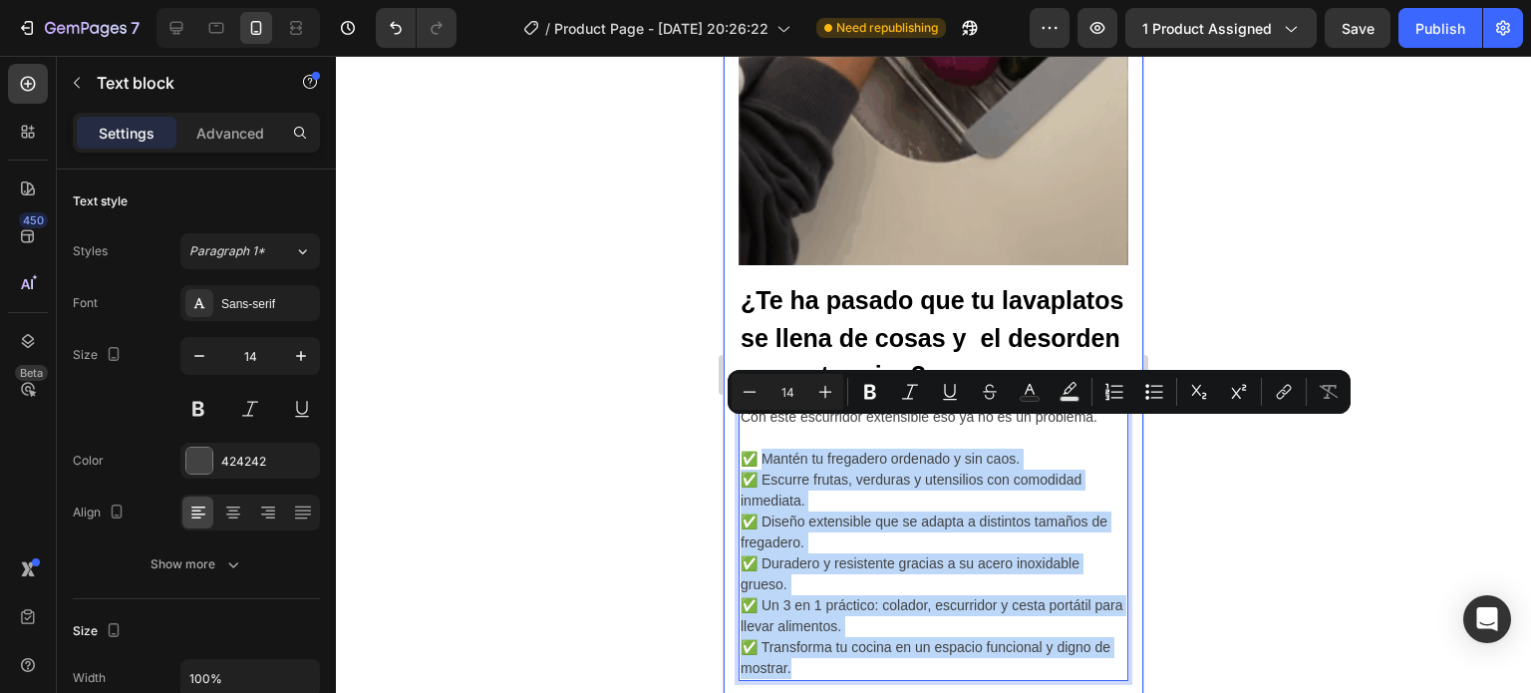
scroll to position [1866, 0]
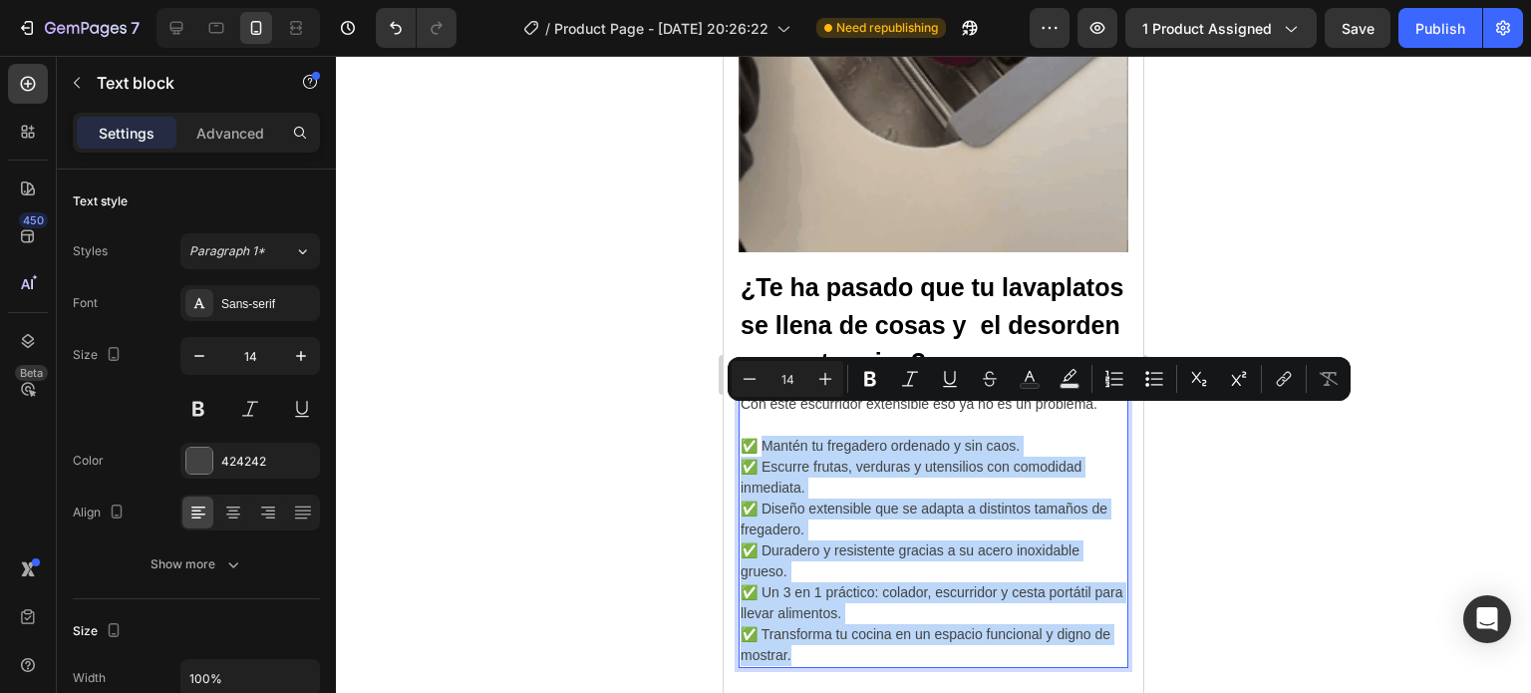
drag, startPoint x: 765, startPoint y: 452, endPoint x: 820, endPoint y: 623, distance: 180.0
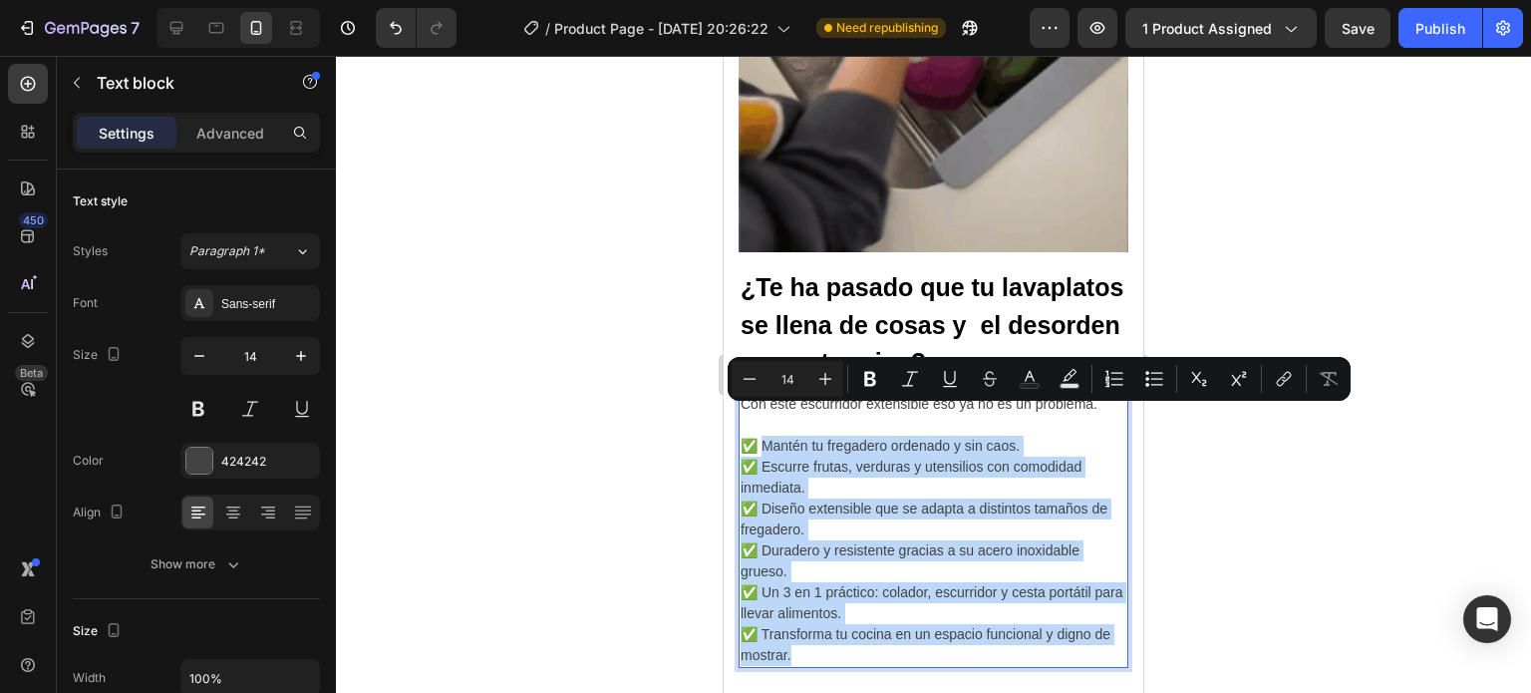
click at [820, 623] on p "✅ Mantén tu fregadero ordenado y sin caos. ✅ Escurre frutas, verduras y utensil…" at bounding box center [934, 551] width 386 height 230
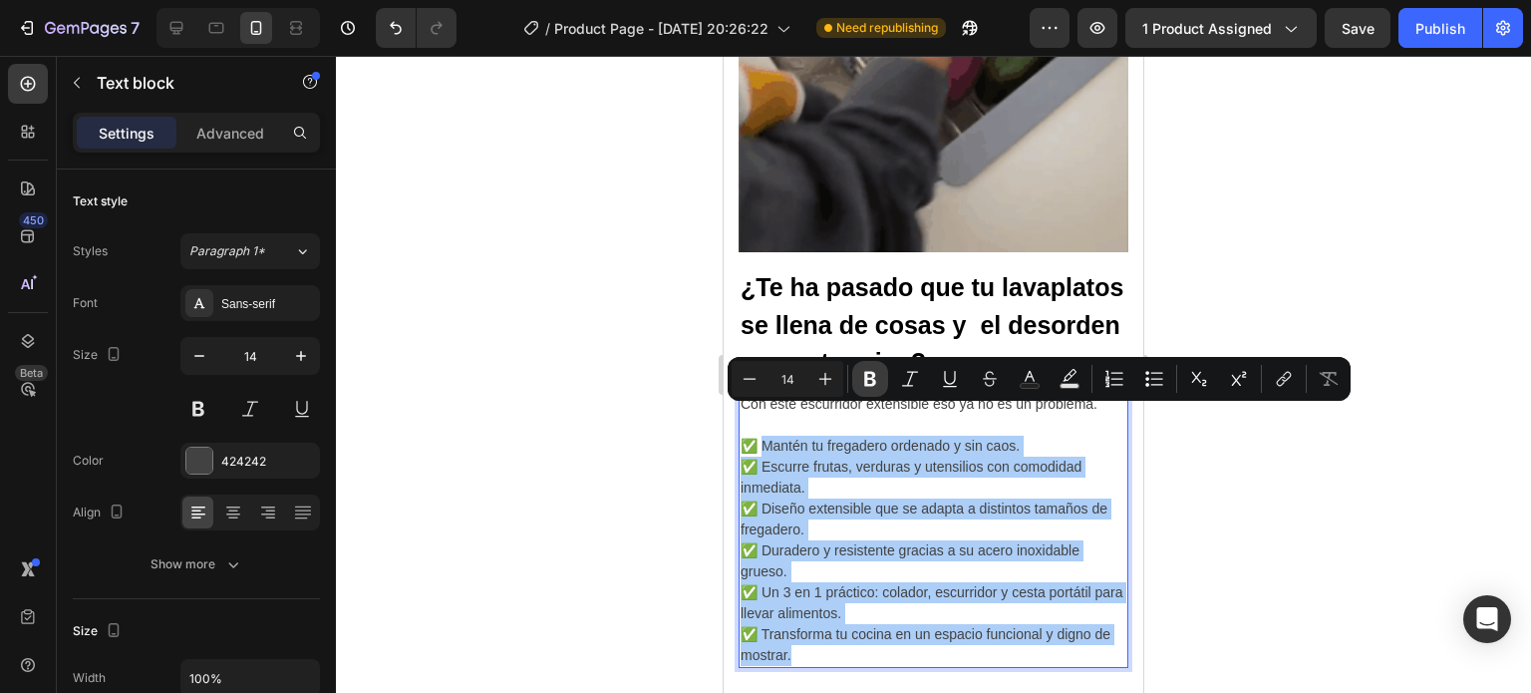
click at [867, 375] on icon "Editor contextual toolbar" at bounding box center [870, 379] width 12 height 15
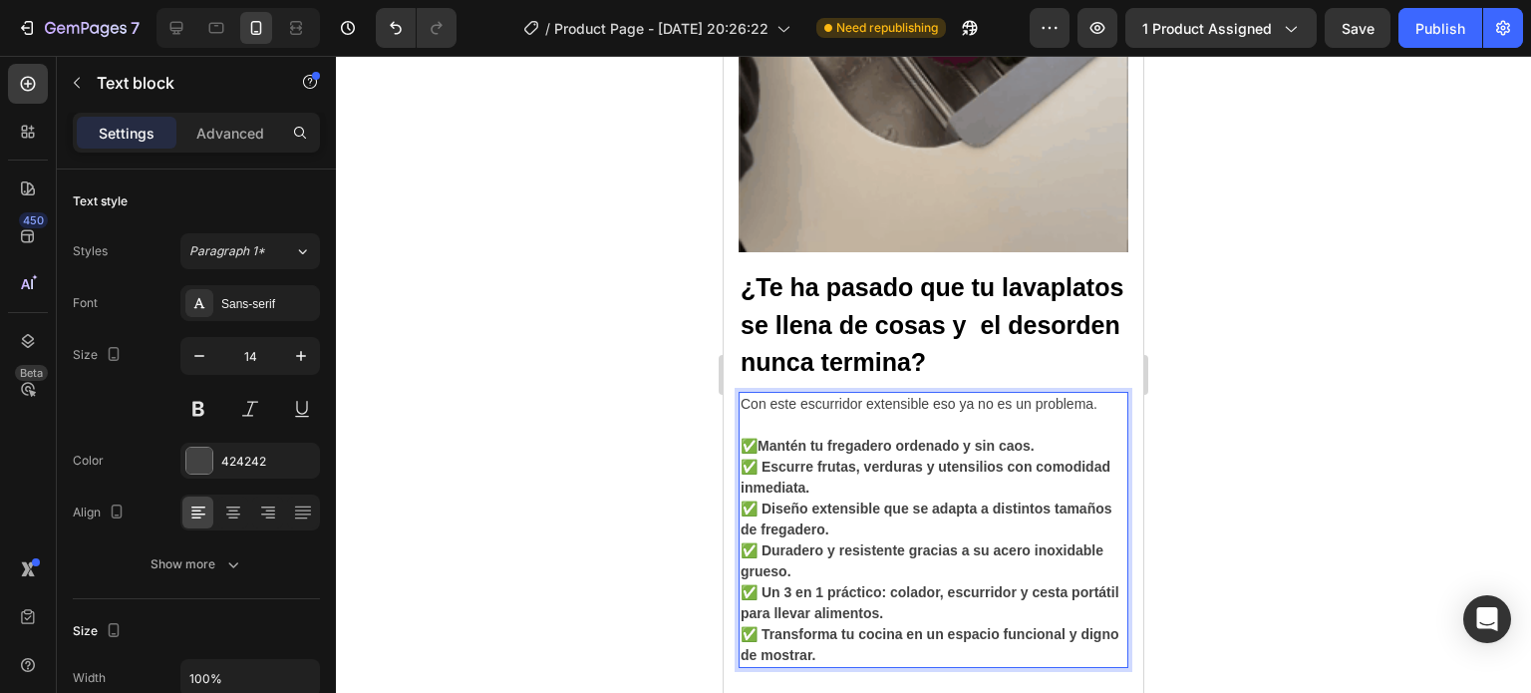
click at [892, 621] on p "✅ Mantén tu fregadero ordenado y sin caos. ✅ Escurre frutas, verduras y utensil…" at bounding box center [934, 551] width 386 height 230
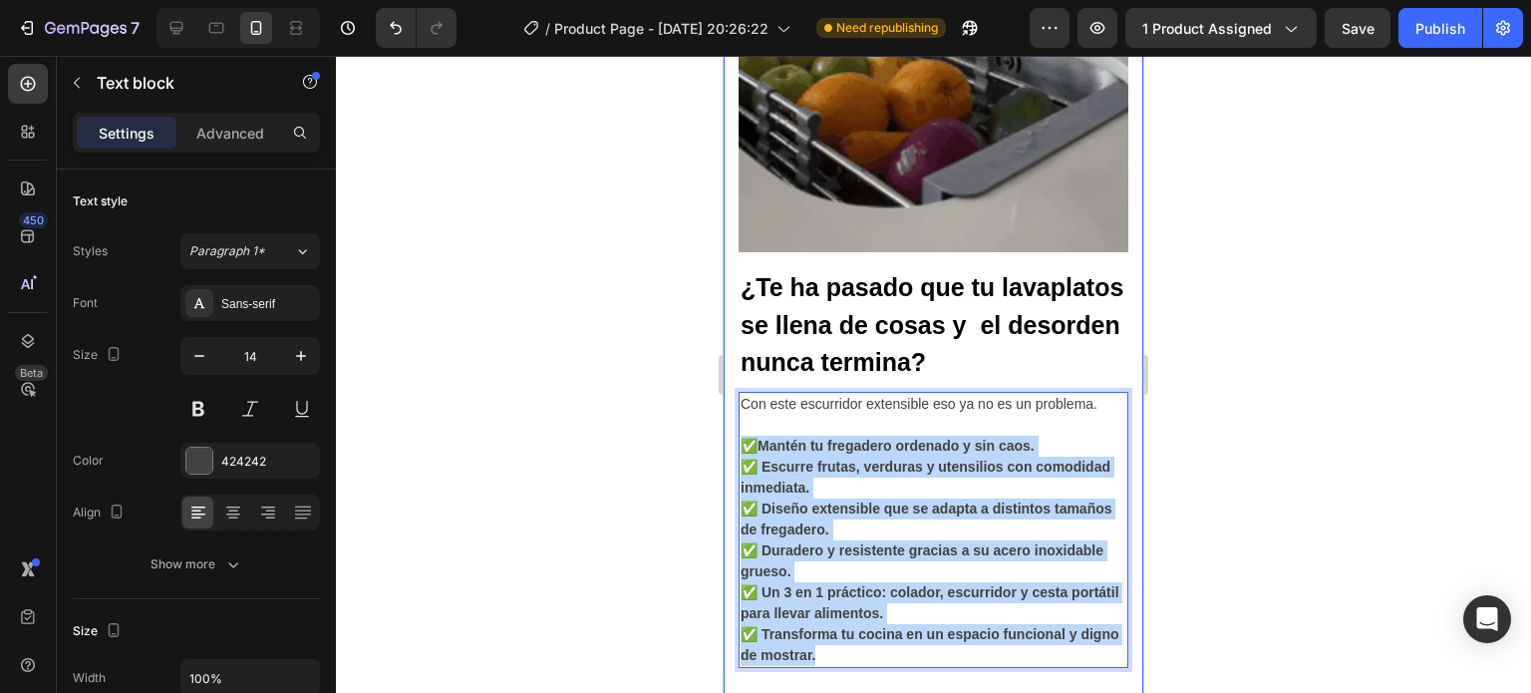
drag, startPoint x: 892, startPoint y: 621, endPoint x: 735, endPoint y: 420, distance: 255.6
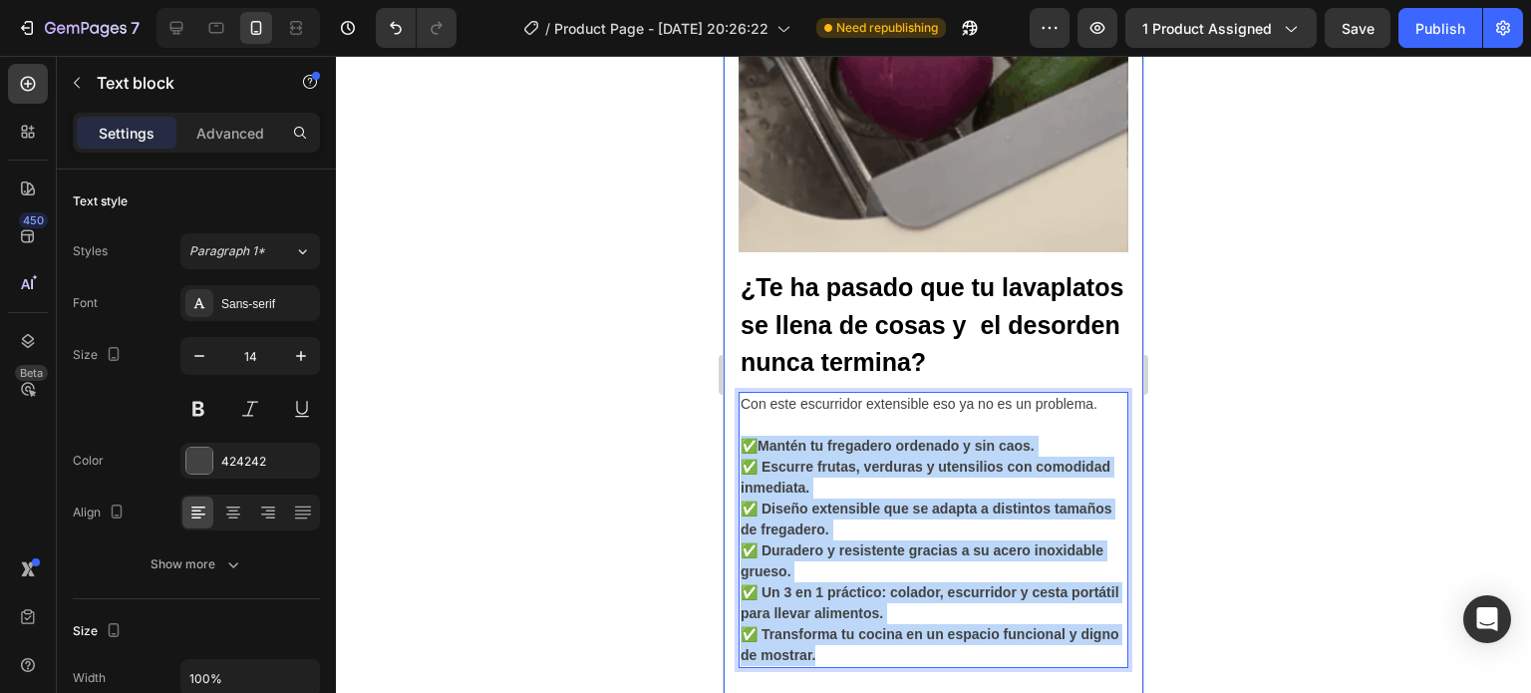
click at [735, 420] on div "Despídete del desorden en tu lavaplatos y dale a tu cocina el orden que siempre…" at bounding box center [934, 248] width 420 height 1894
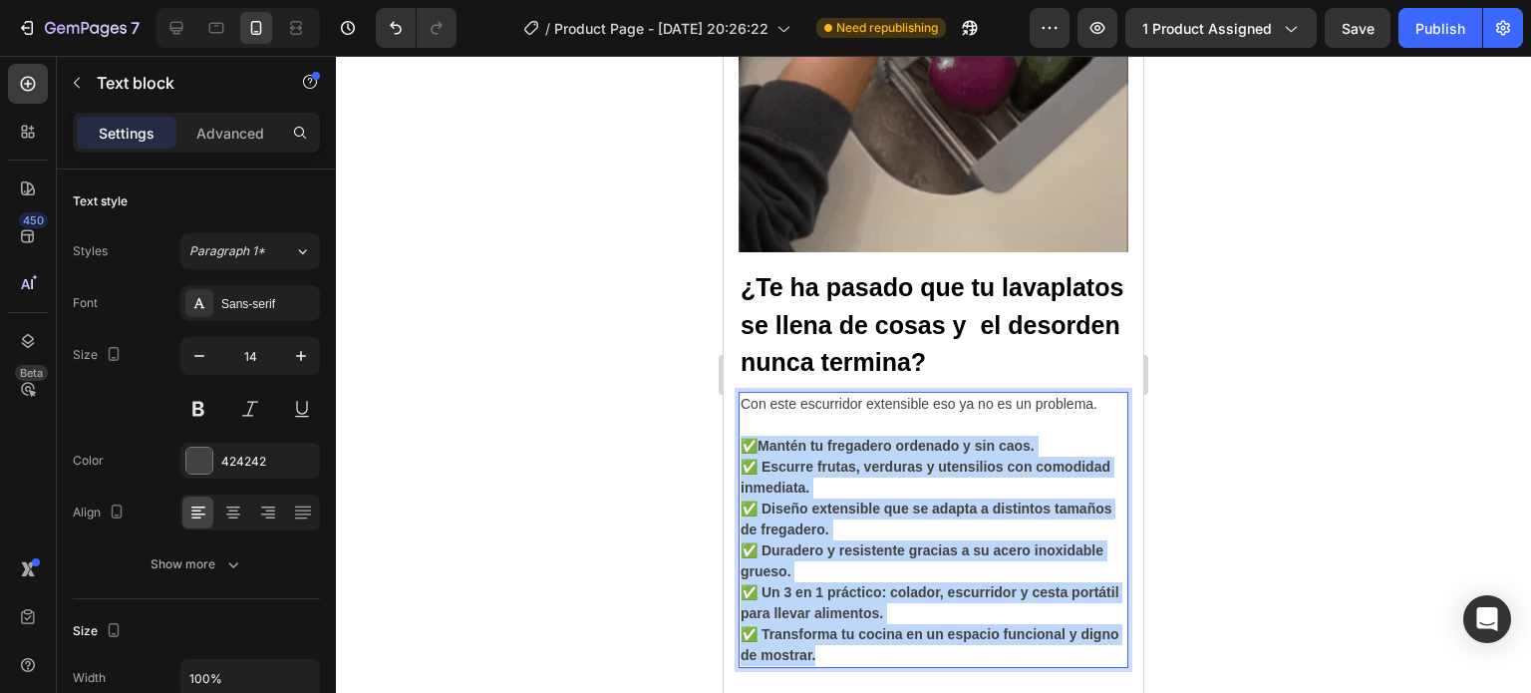
click at [789, 438] on strong "Mantén tu fregadero ordenado y sin caos." at bounding box center [895, 446] width 277 height 16
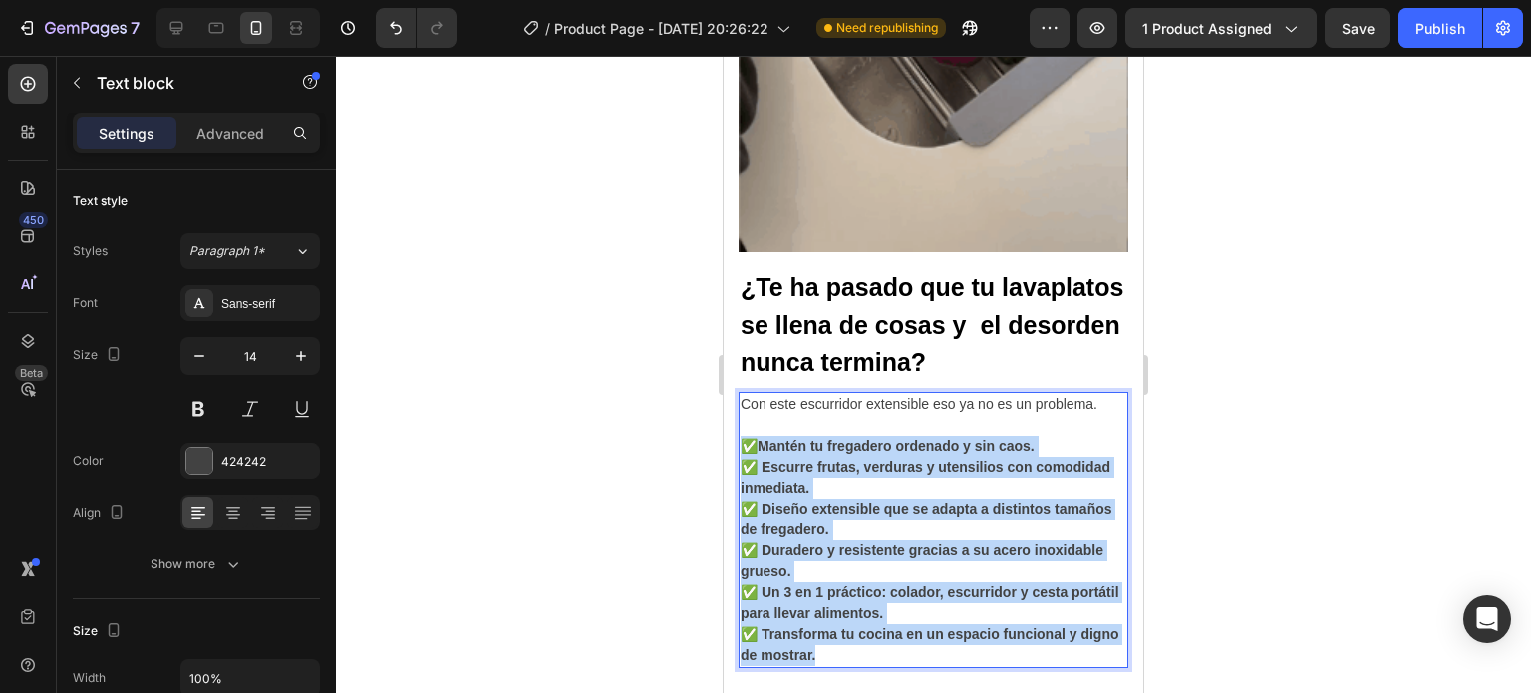
click at [789, 438] on strong "Mantén tu fregadero ordenado y sin caos." at bounding box center [895, 446] width 277 height 16
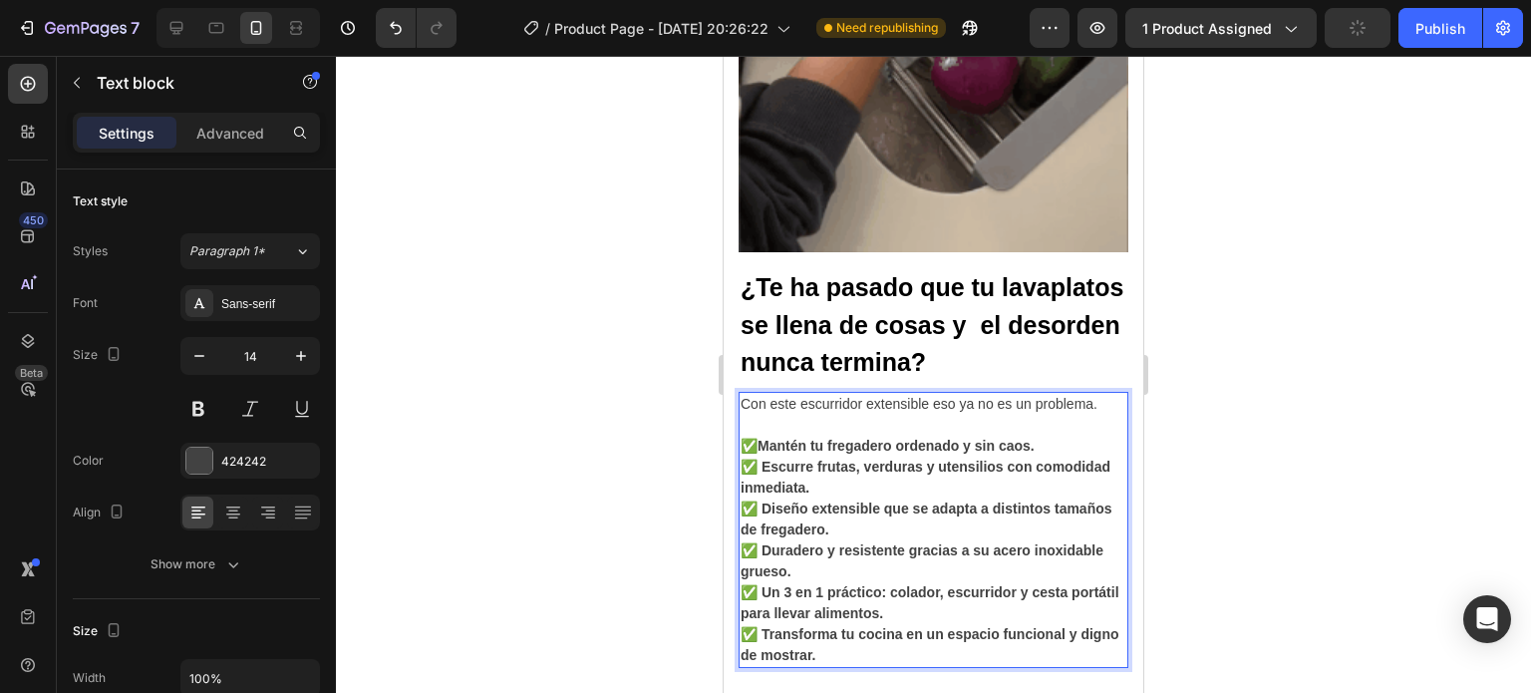
click at [859, 438] on strong "Mantén tu fregadero ordenado y sin caos." at bounding box center [895, 446] width 277 height 16
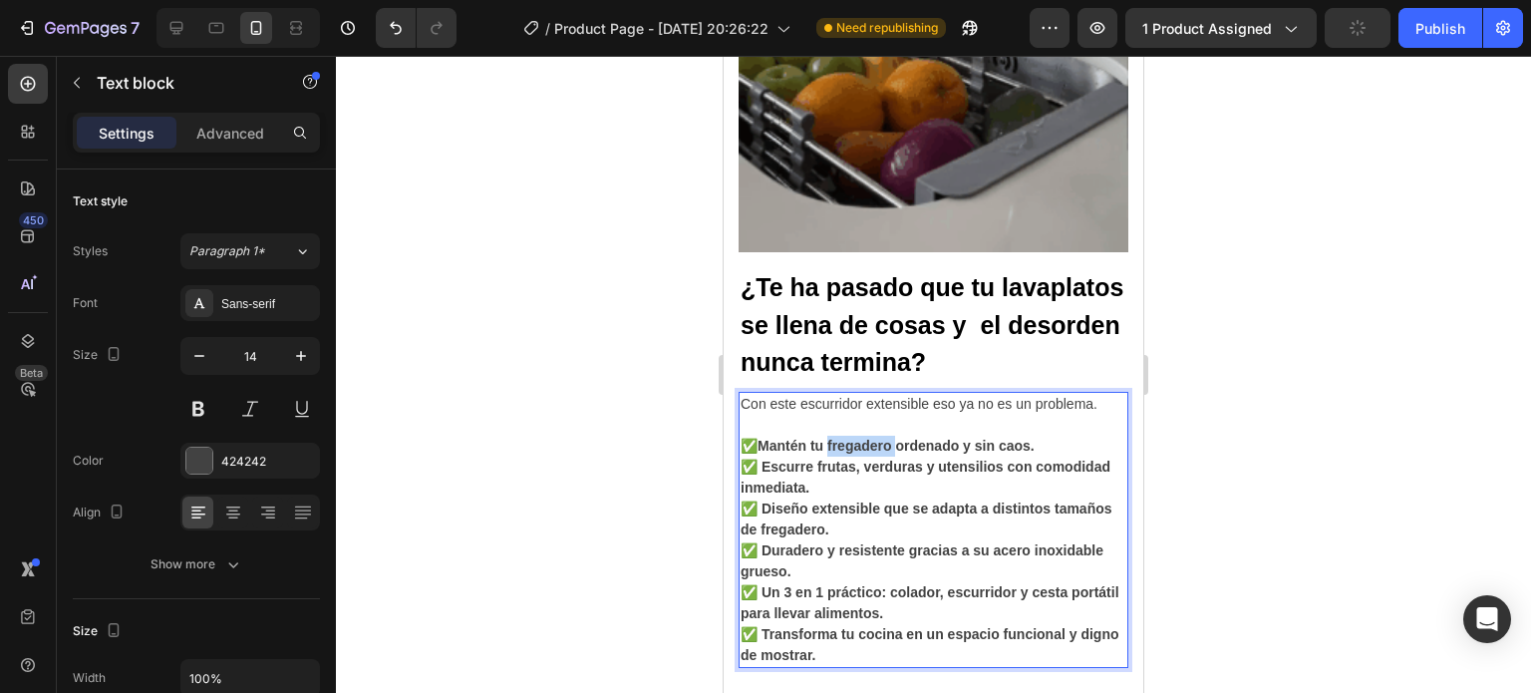
click at [859, 438] on strong "Mantén tu fregadero ordenado y sin caos." at bounding box center [895, 446] width 277 height 16
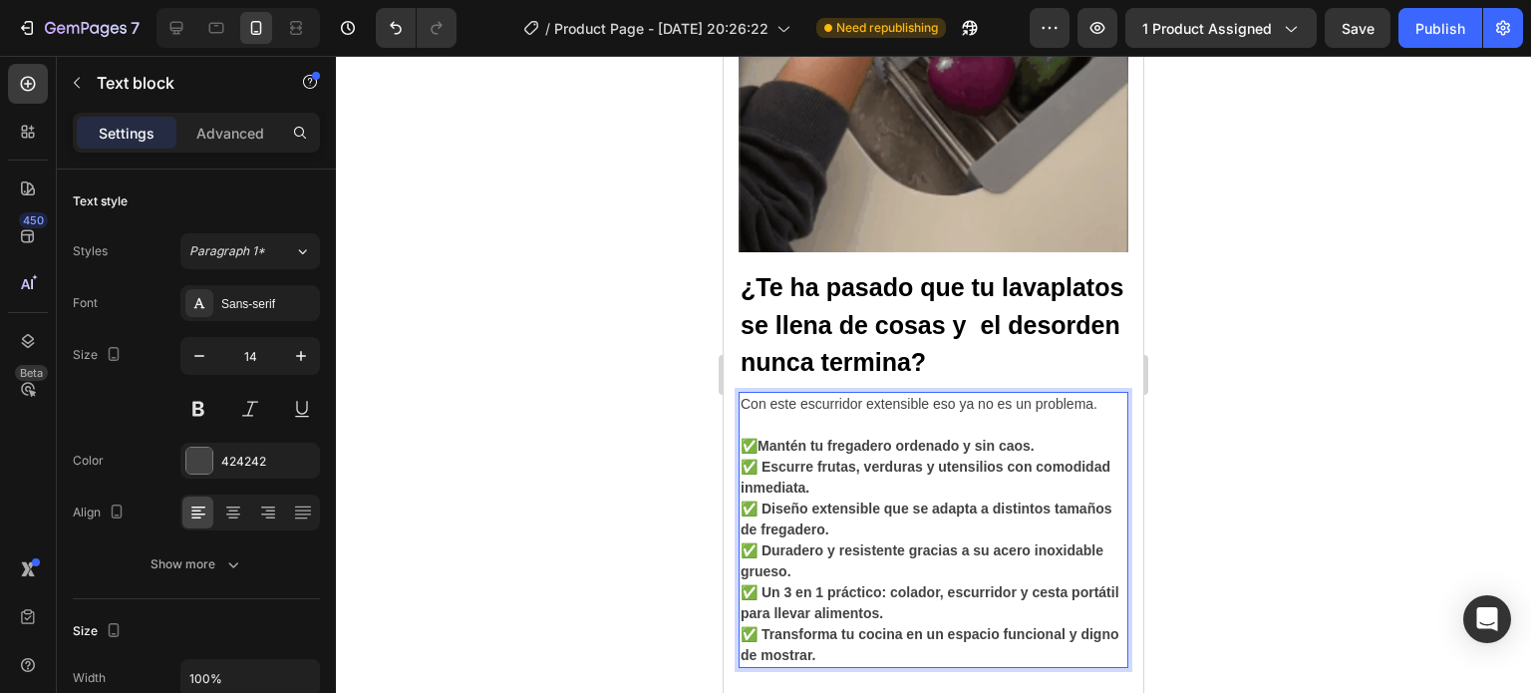
click at [859, 438] on strong "Mantén tu fregadero ordenado y sin caos." at bounding box center [895, 446] width 277 height 16
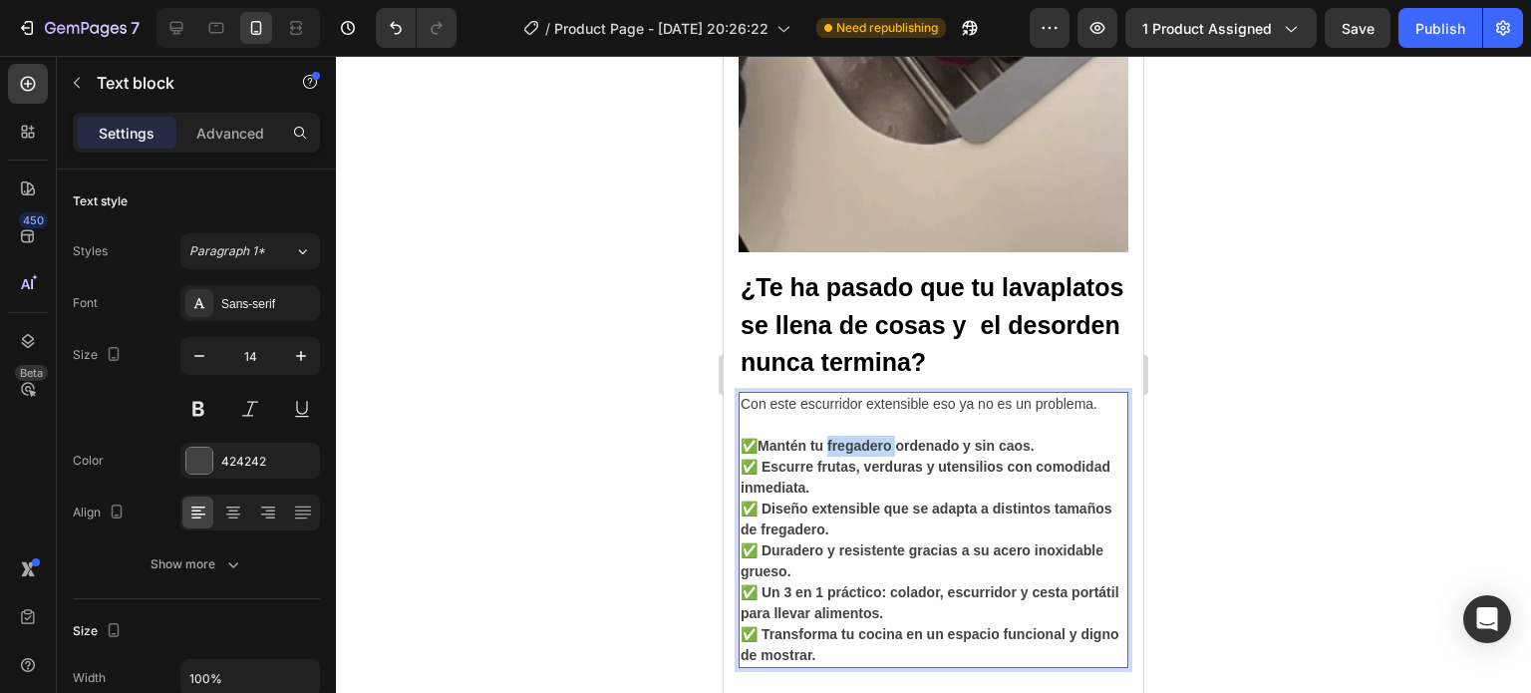
click at [859, 438] on strong "Mantén tu fregadero ordenado y sin caos." at bounding box center [895, 446] width 277 height 16
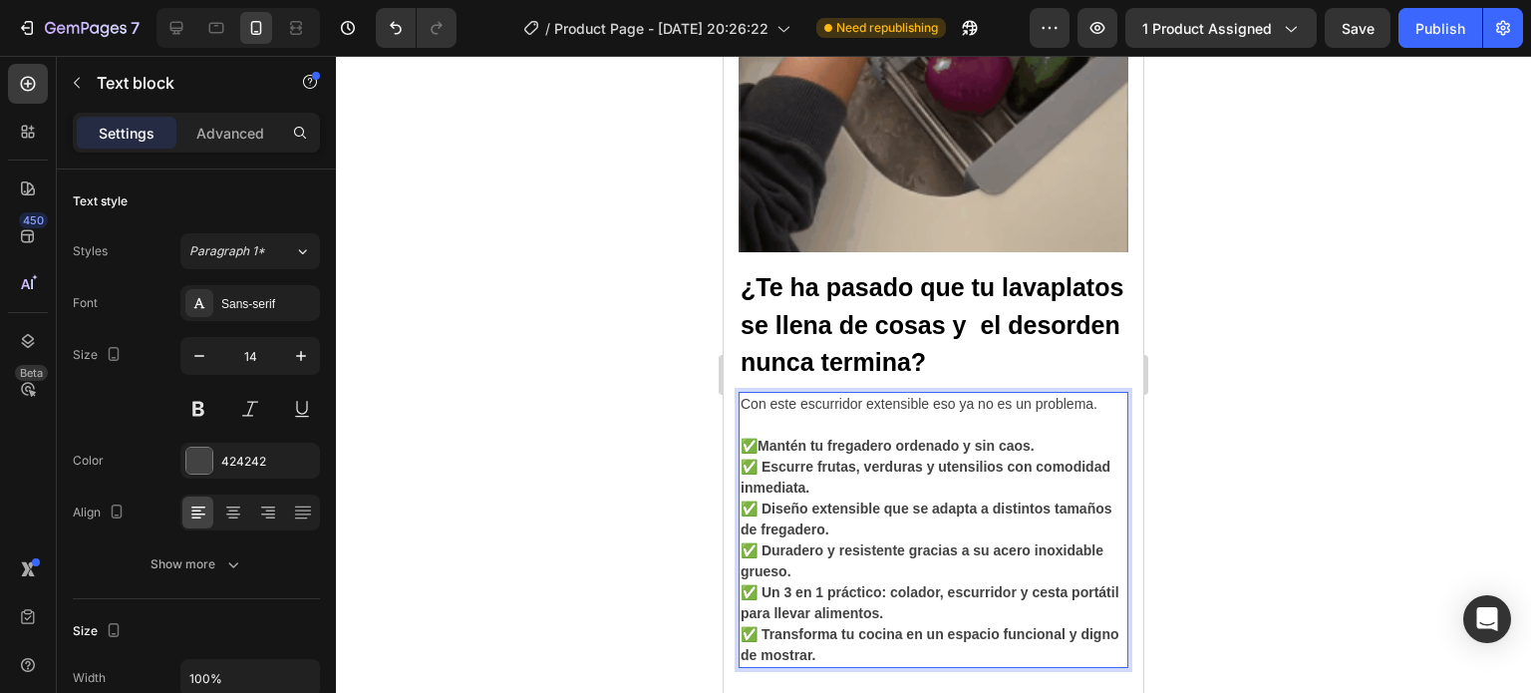
click at [899, 438] on strong "Mantén tu fregadero ordenado y sin caos." at bounding box center [895, 446] width 277 height 16
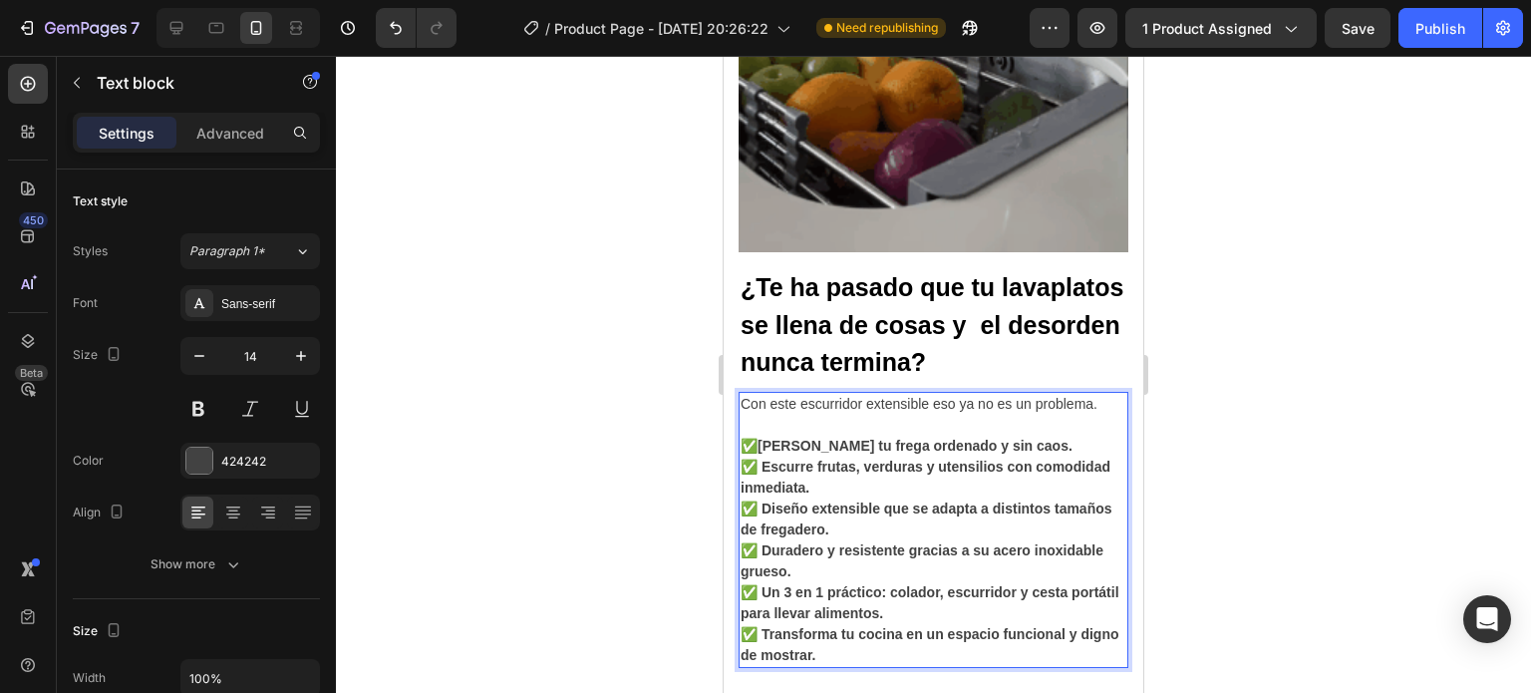
click at [899, 438] on strong "Mantén tu frega ordenado y sin caos." at bounding box center [914, 446] width 315 height 16
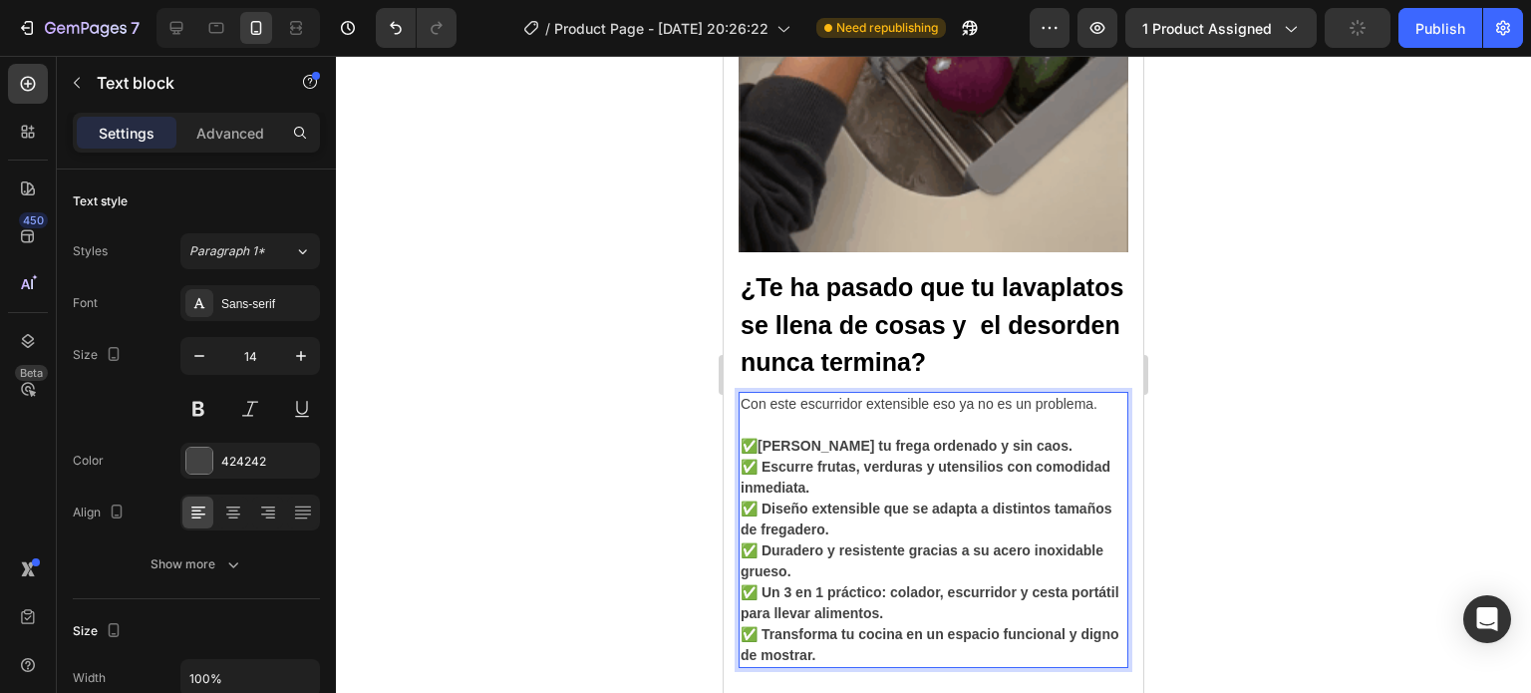
click at [899, 438] on strong "Mantén tu frega ordenado y sin caos." at bounding box center [914, 446] width 315 height 16
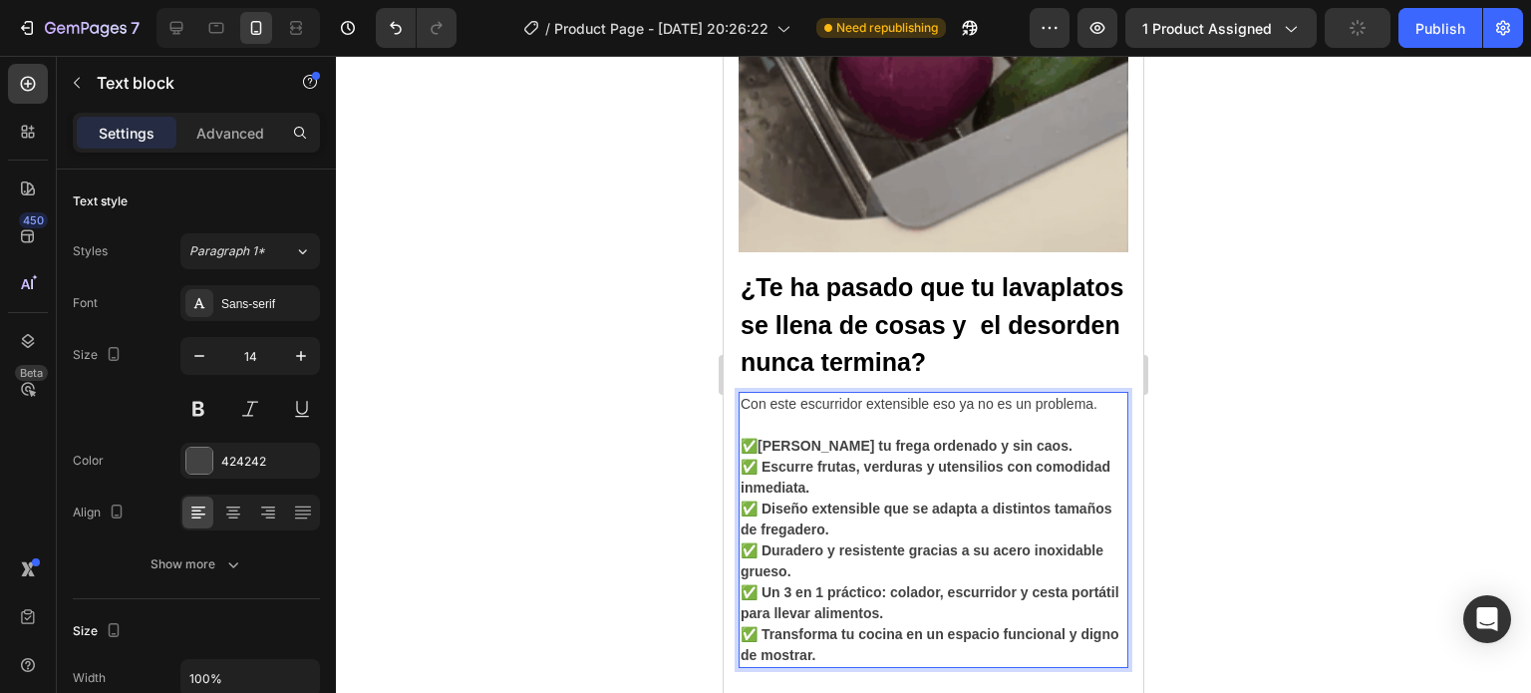
click at [869, 438] on strong "Mantén tu frega ordenado y sin caos." at bounding box center [914, 446] width 315 height 16
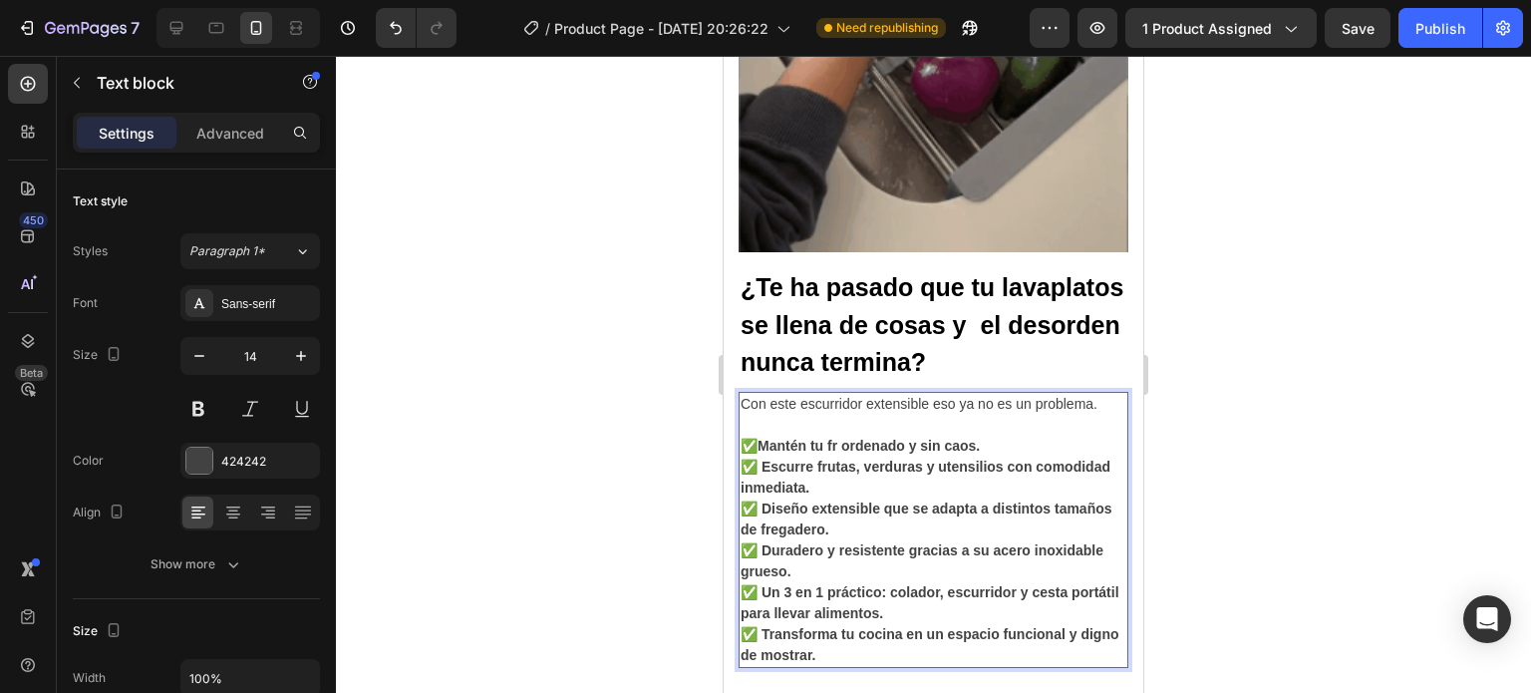
click at [845, 438] on strong "Mantén tu fr ordenado y sin caos." at bounding box center [868, 446] width 222 height 16
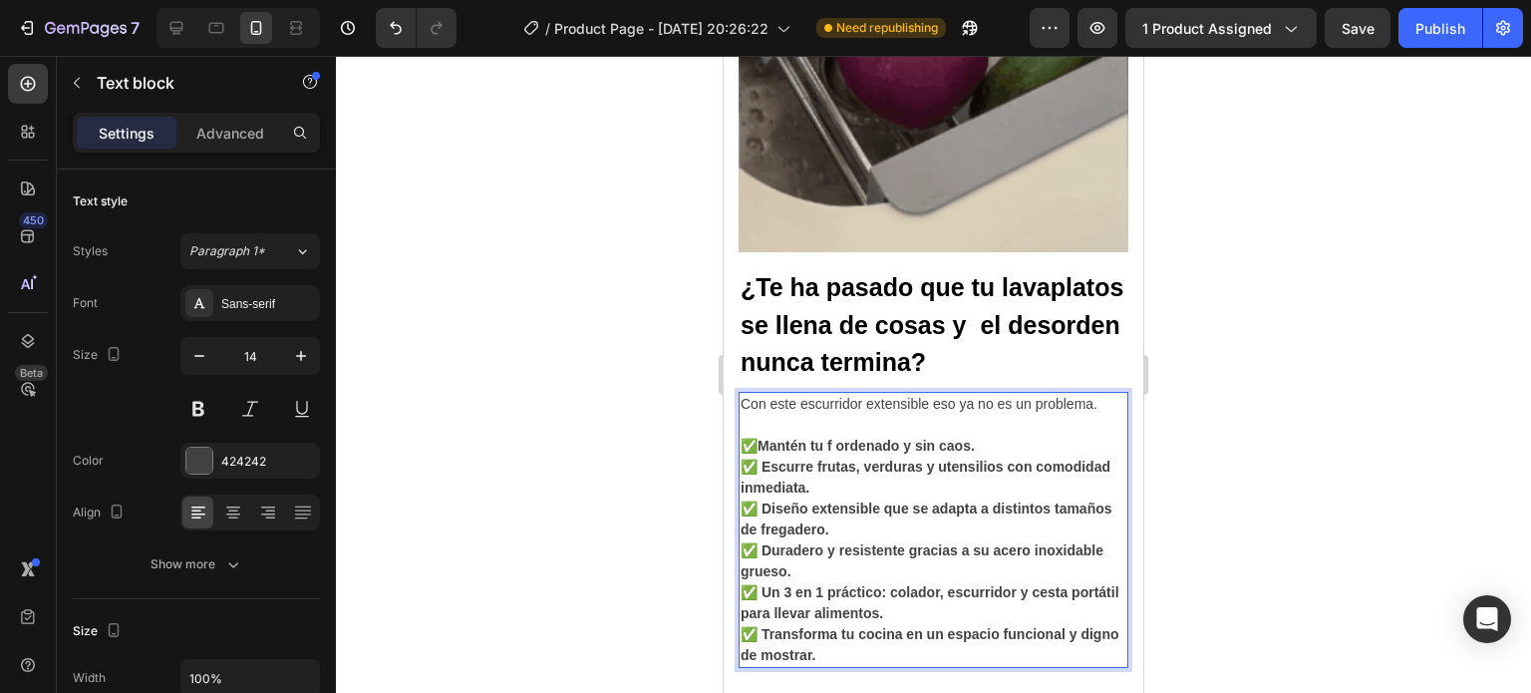
click at [845, 438] on strong "Mantén tu f ordenado y sin caos." at bounding box center [865, 446] width 217 height 16
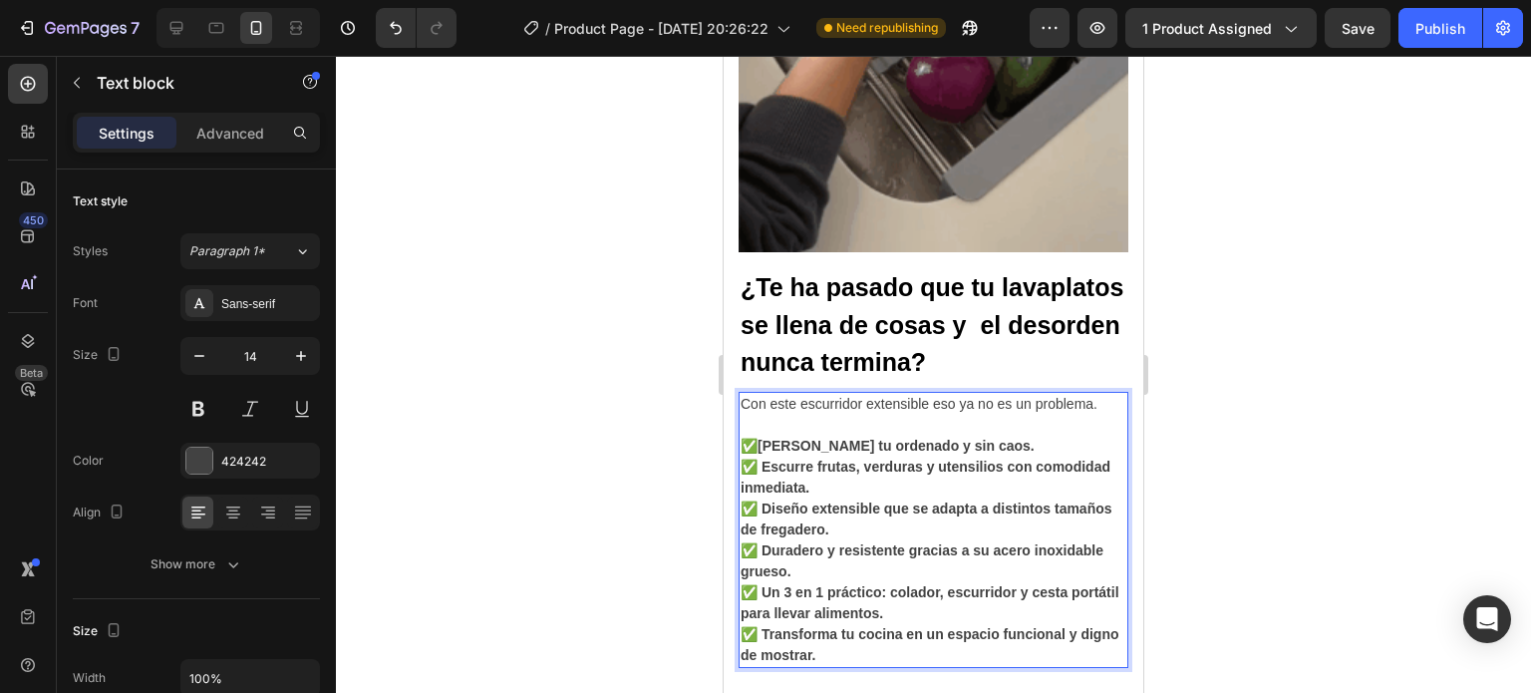
click at [833, 438] on strong "Mantén tu ordenado y sin caos." at bounding box center [895, 446] width 277 height 16
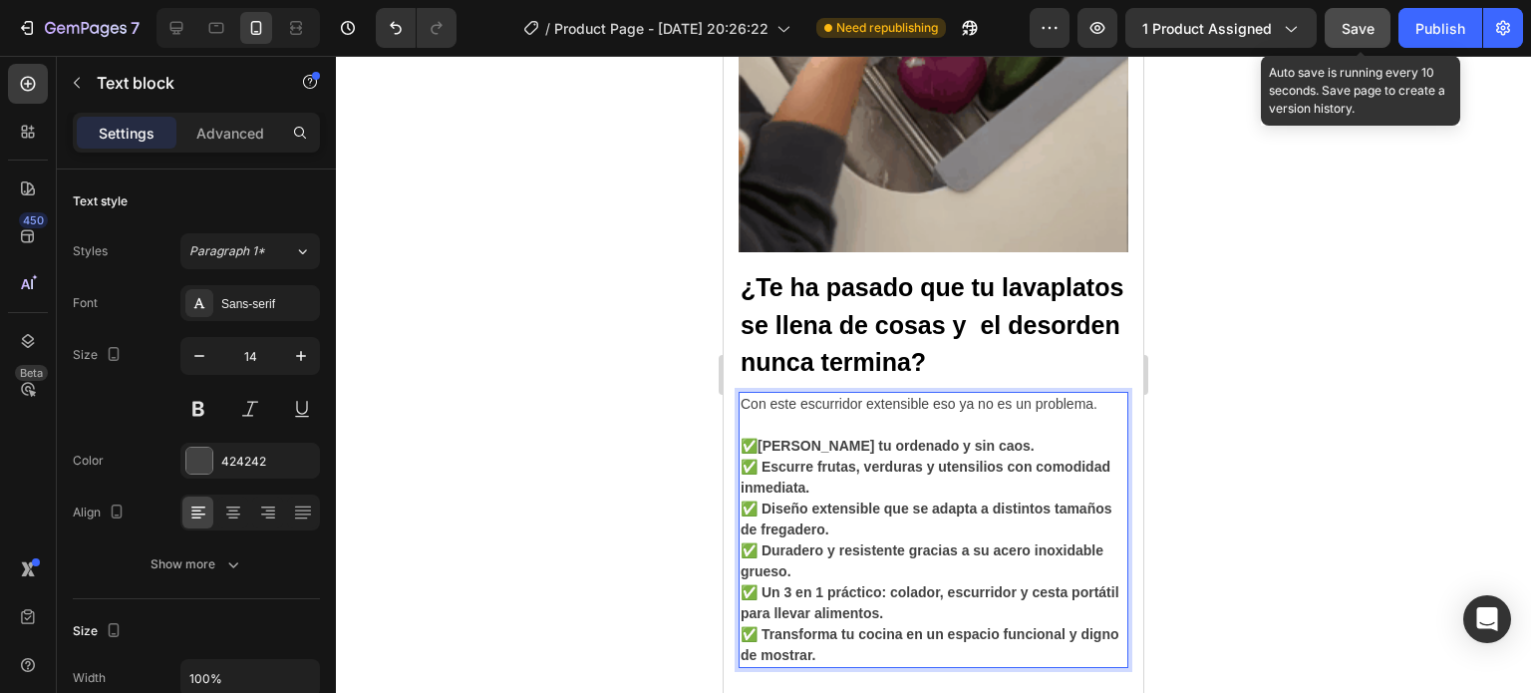
click at [1360, 41] on button "Save" at bounding box center [1358, 28] width 66 height 40
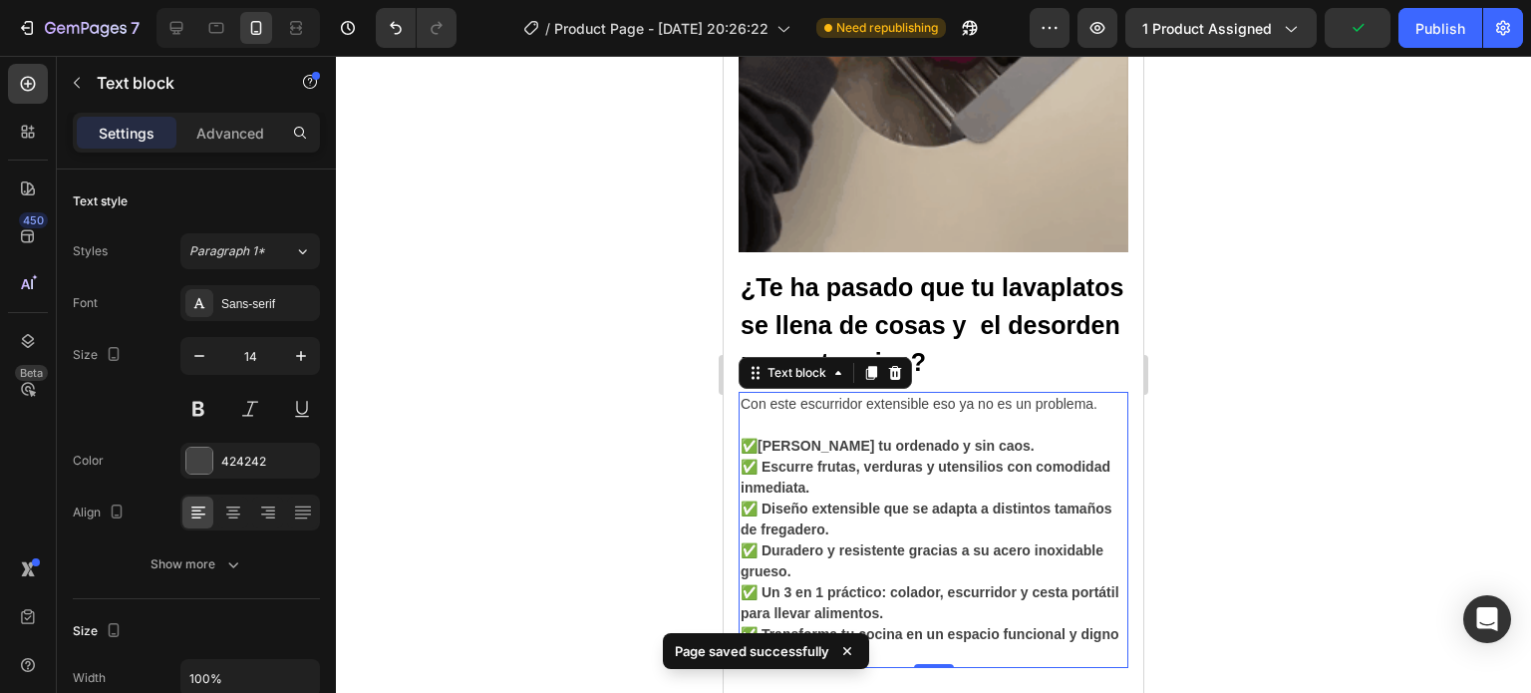
click at [1301, 424] on div at bounding box center [933, 374] width 1195 height 637
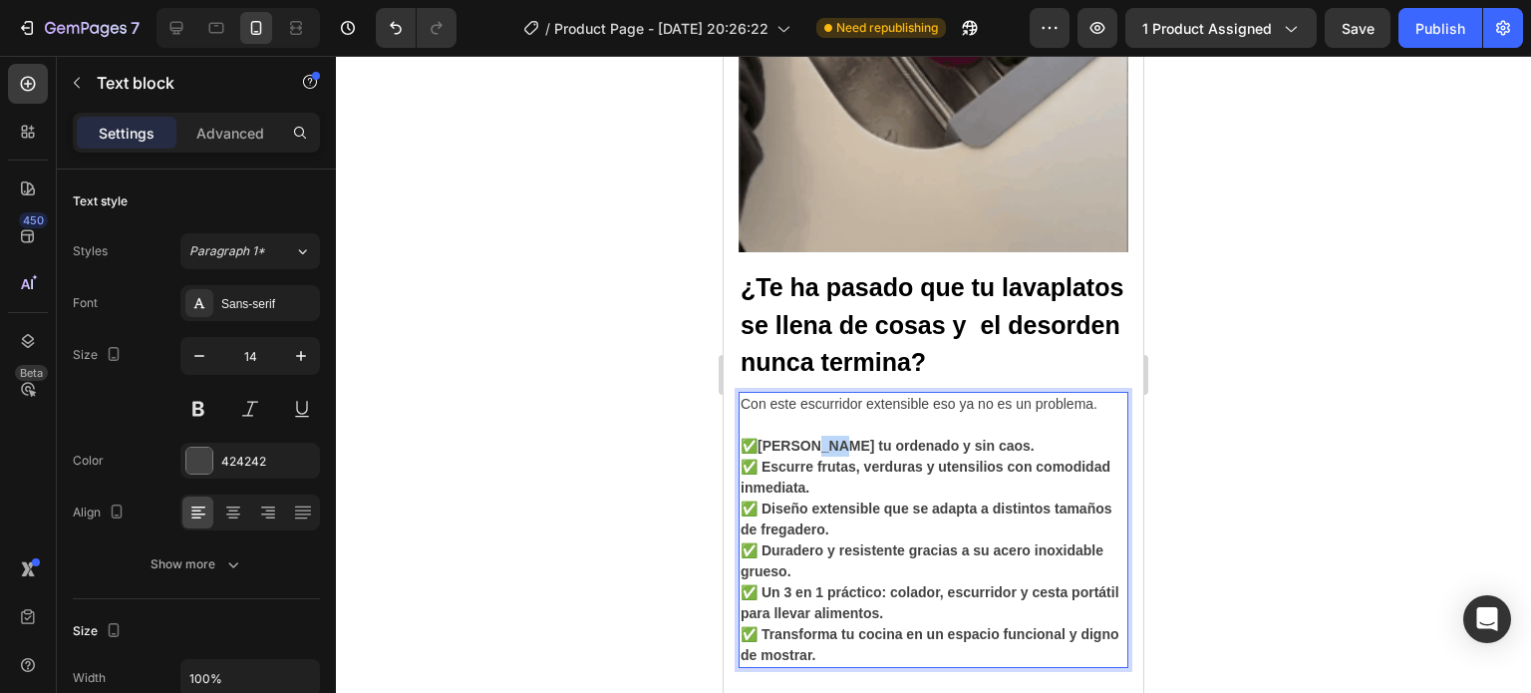
click at [817, 438] on strong "Mantén tu ordenado y sin caos." at bounding box center [895, 446] width 277 height 16
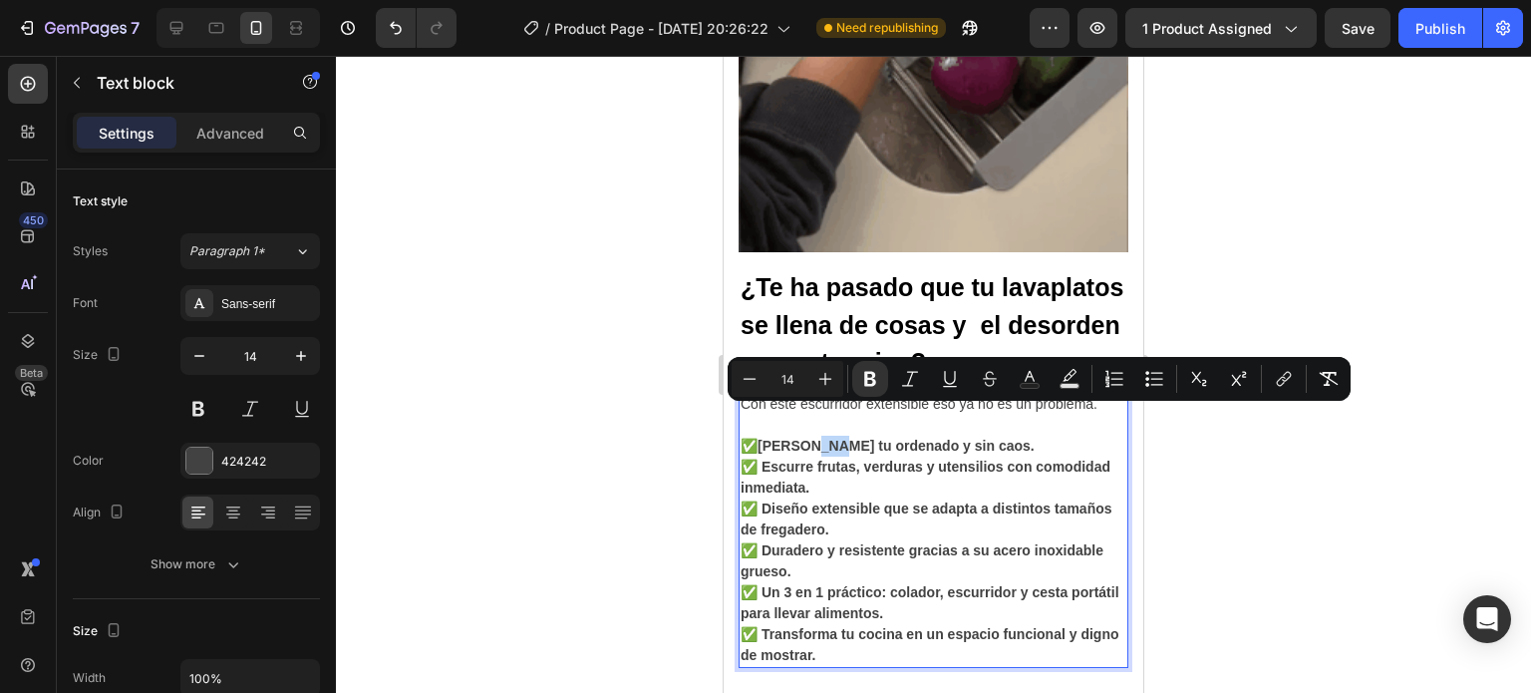
click at [831, 438] on strong "Mantén tu ordenado y sin caos." at bounding box center [895, 446] width 277 height 16
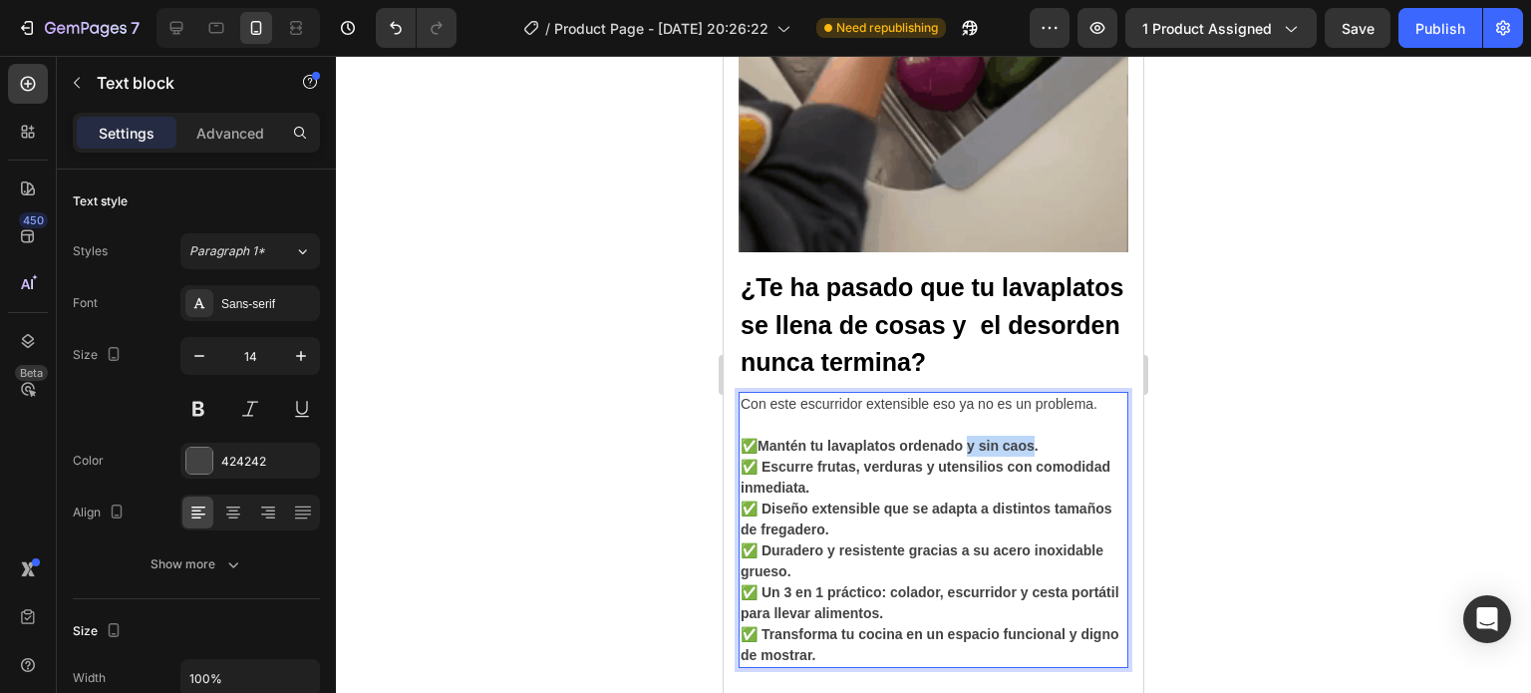
drag, startPoint x: 979, startPoint y: 417, endPoint x: 1048, endPoint y: 418, distance: 68.8
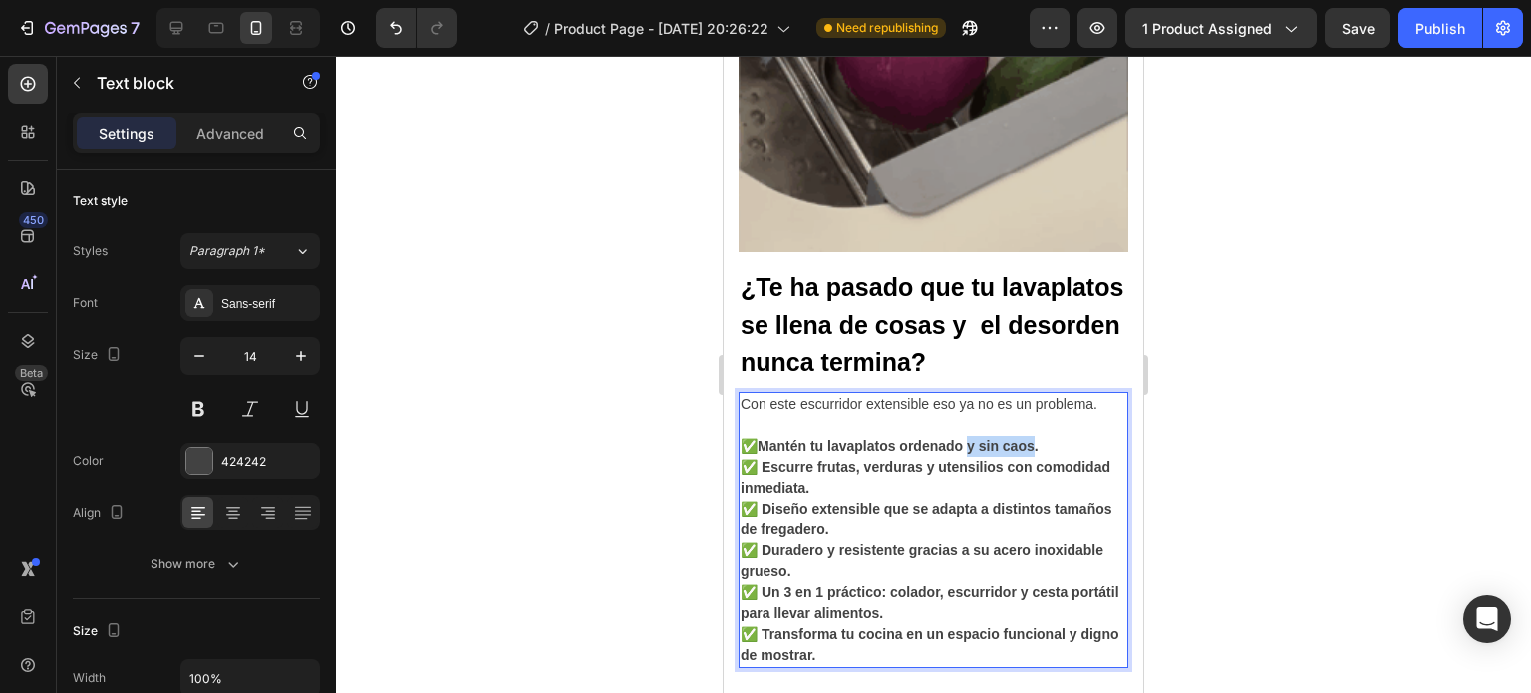
click at [1039, 438] on strong "Mantén tu lavaplatos ordenado y sin caos." at bounding box center [897, 446] width 281 height 16
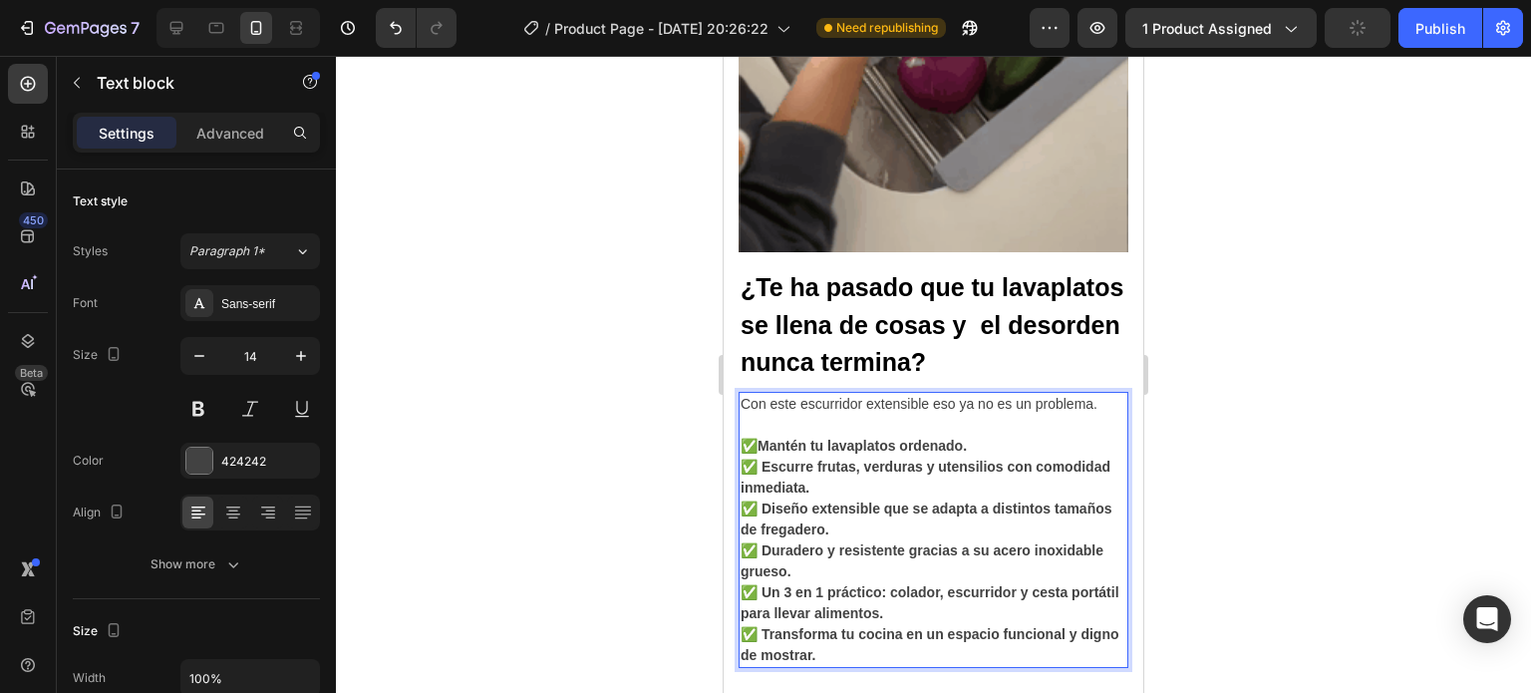
click at [813, 438] on strong "Mantén tu lavaplatos ordenado." at bounding box center [861, 446] width 209 height 16
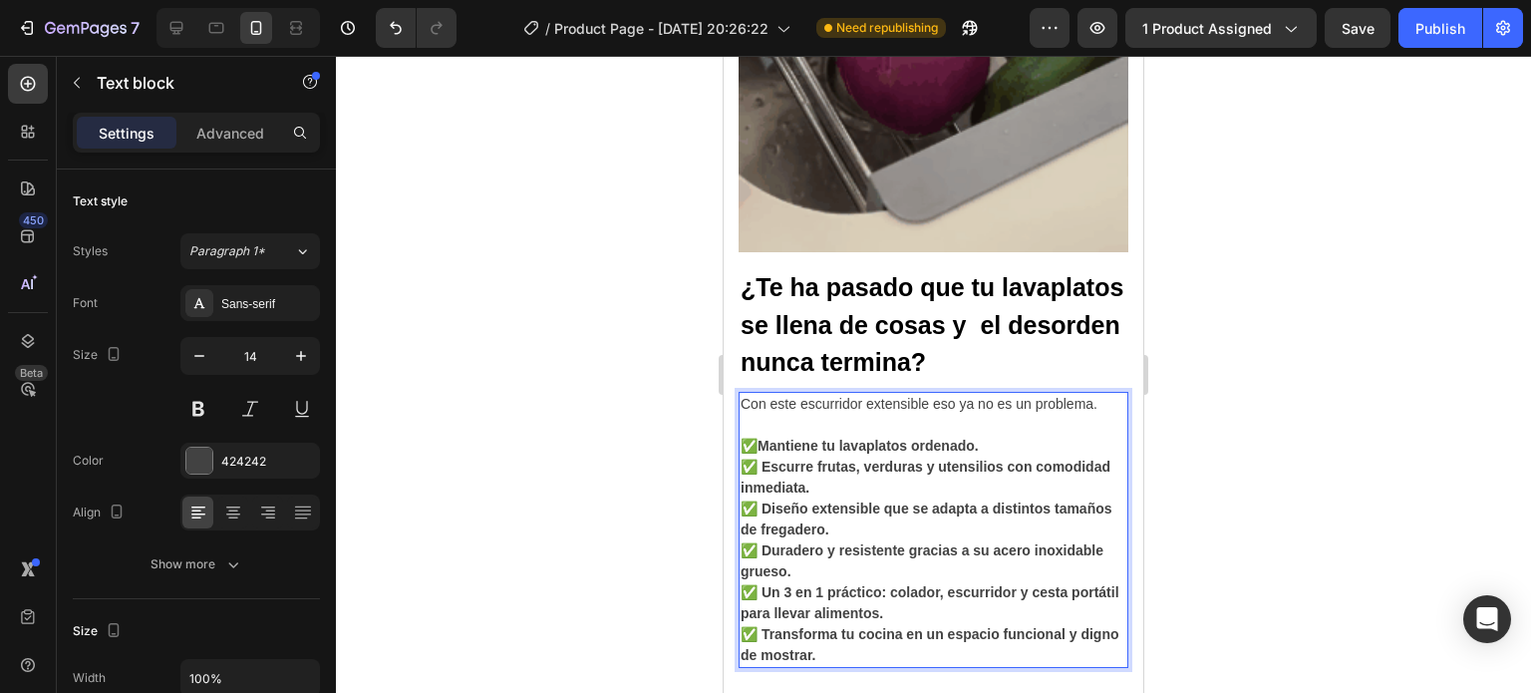
click at [979, 438] on strong "Mantiene tu lavaplatos ordenado." at bounding box center [867, 446] width 221 height 16
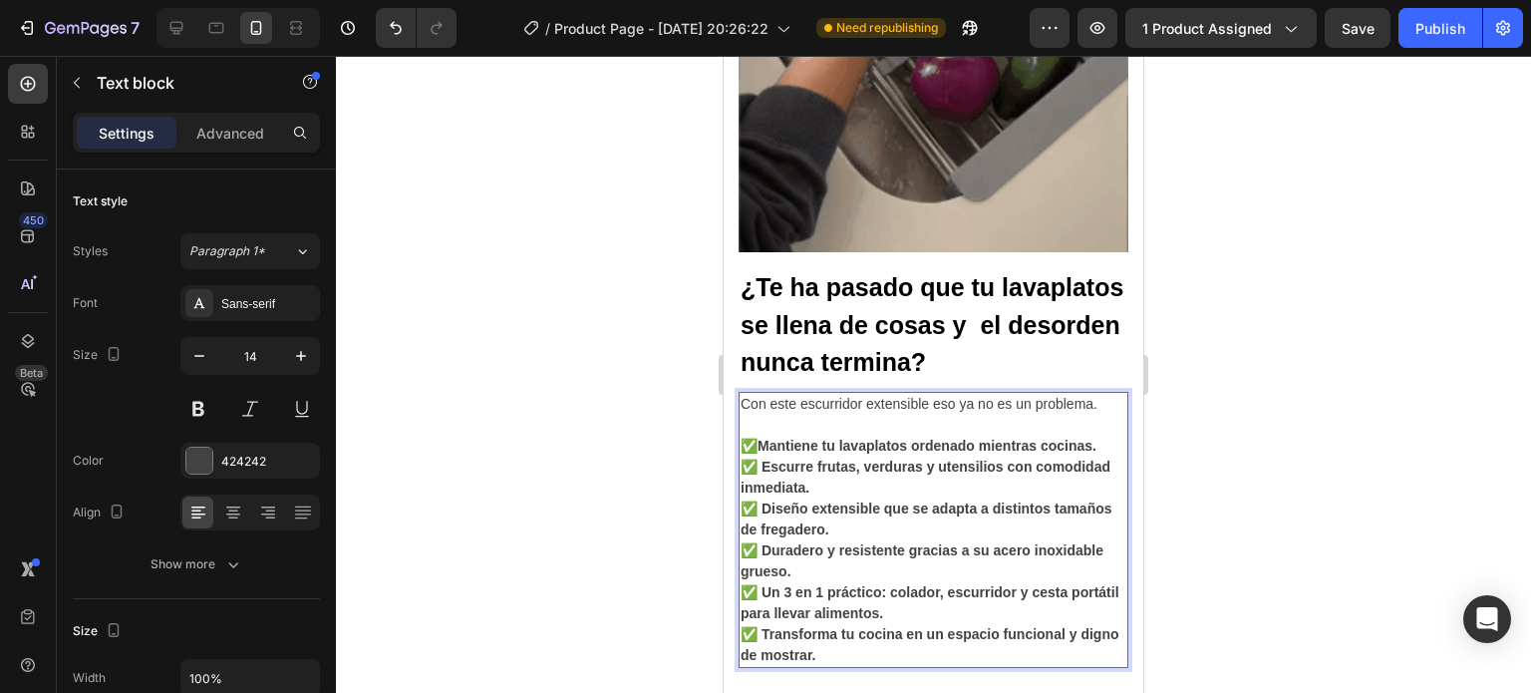
click at [802, 474] on strong "✅ Escurre frutas, verduras y utensilios con comodidad inmediata." at bounding box center [926, 476] width 370 height 37
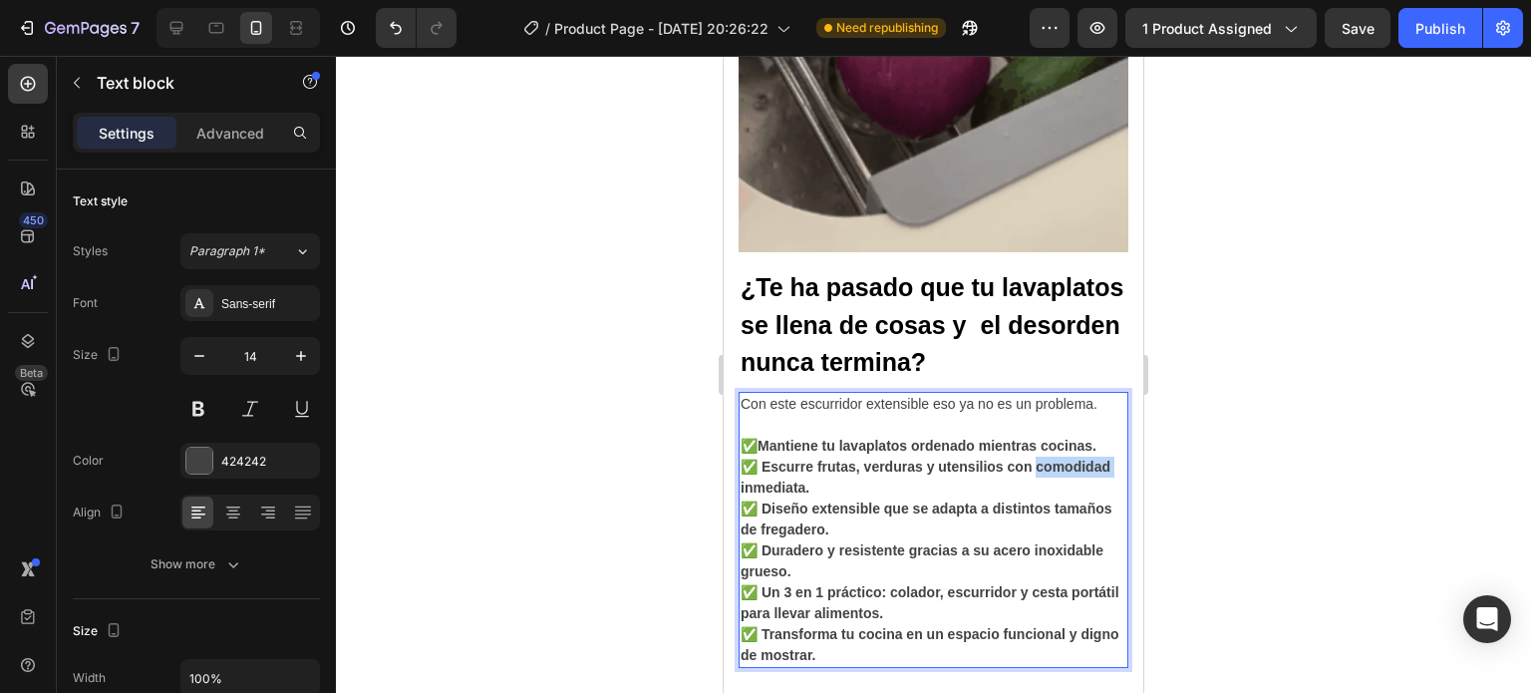
click at [802, 474] on strong "✅ Escurre frutas, verduras y utensilios con comodidad inmediata." at bounding box center [926, 476] width 370 height 37
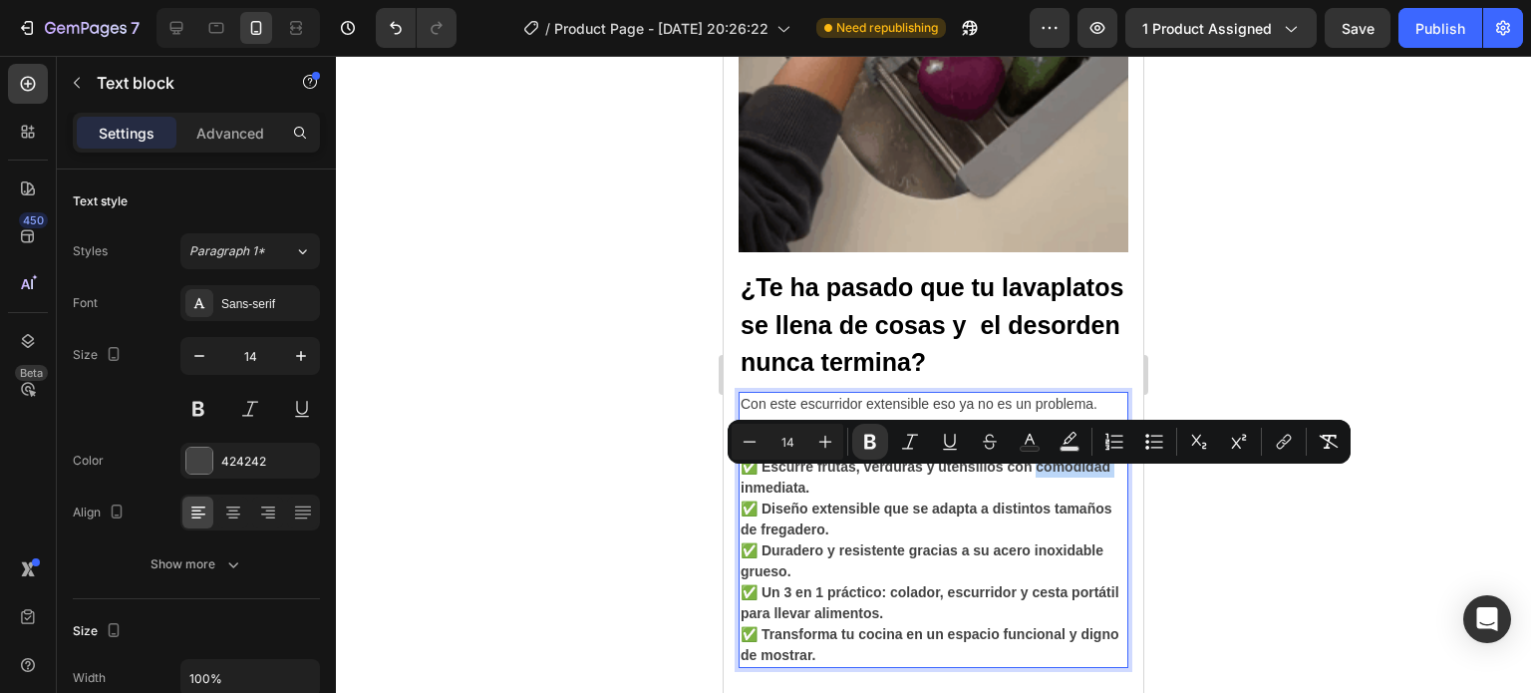
click at [802, 474] on strong "✅ Escurre frutas, verduras y utensilios con comodidad inmediata." at bounding box center [926, 476] width 370 height 37
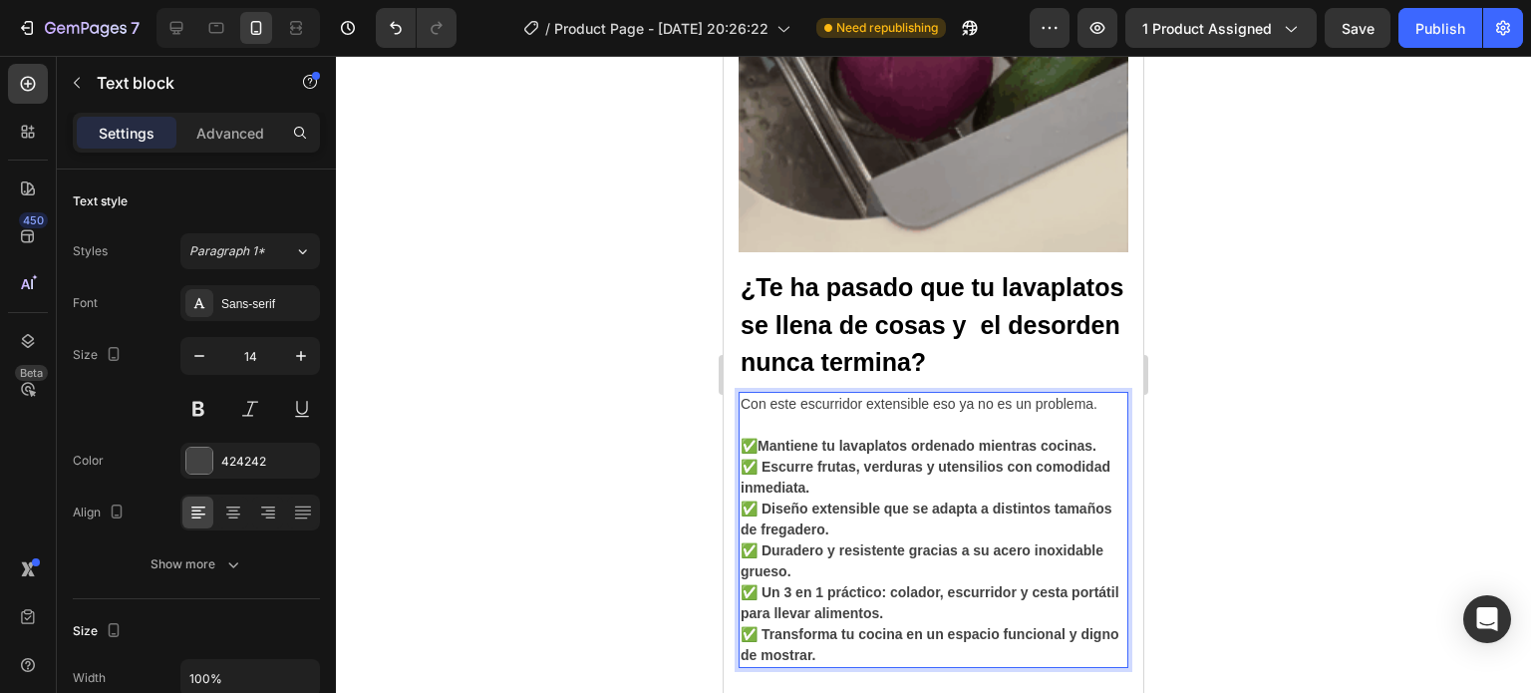
click at [795, 480] on strong "✅ Escurre frutas, verduras y utensilios con comodidad inmediata." at bounding box center [926, 476] width 370 height 37
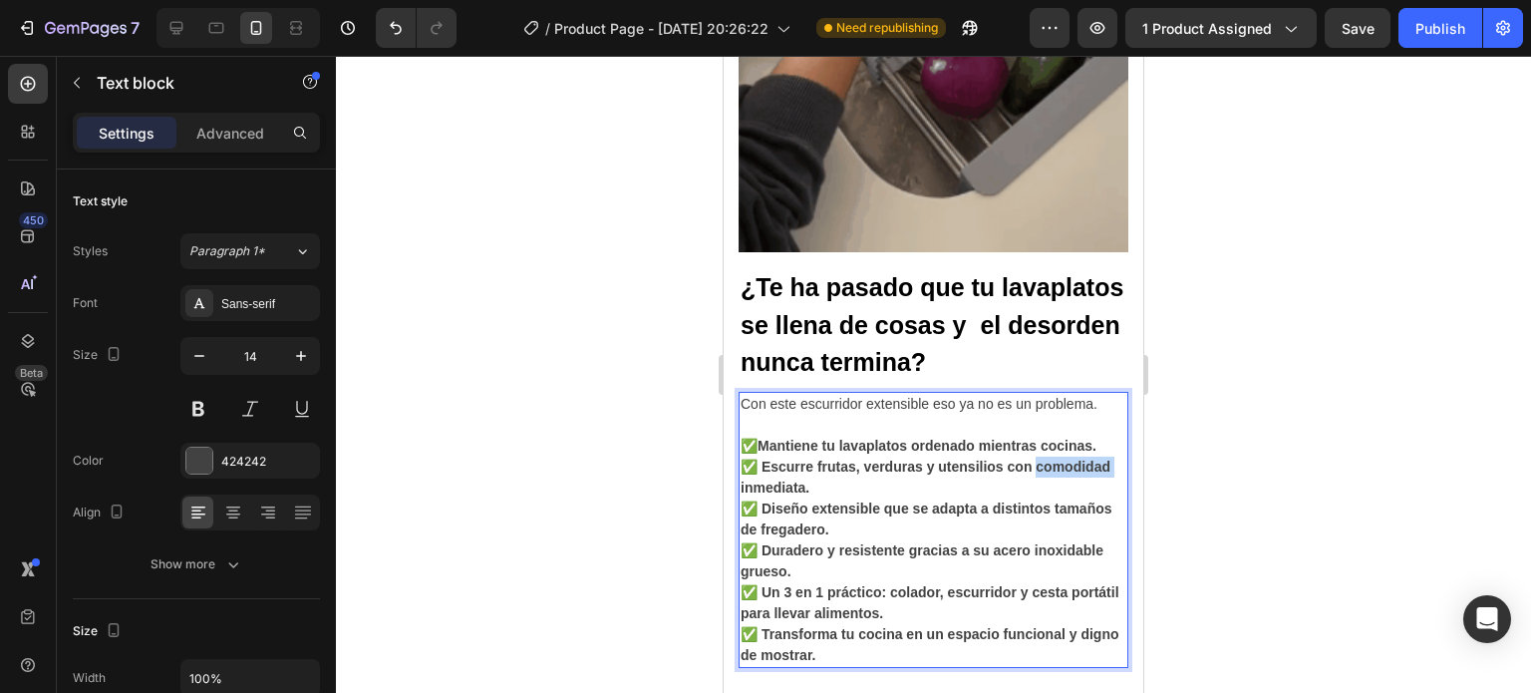
click at [795, 480] on strong "✅ Escurre frutas, verduras y utensilios con comodidad inmediata." at bounding box center [926, 476] width 370 height 37
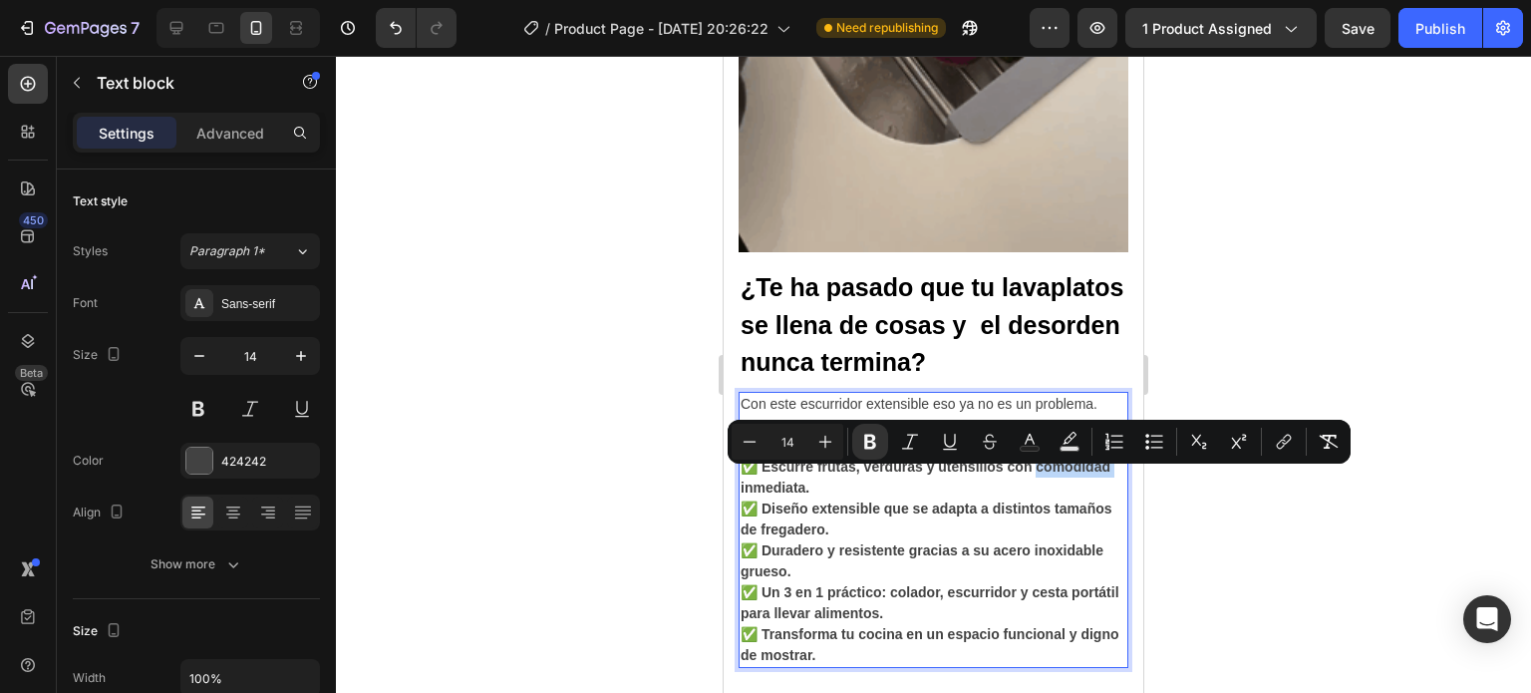
click at [795, 480] on strong "✅ Escurre frutas, verduras y utensilios con comodidad inmediata." at bounding box center [926, 476] width 370 height 37
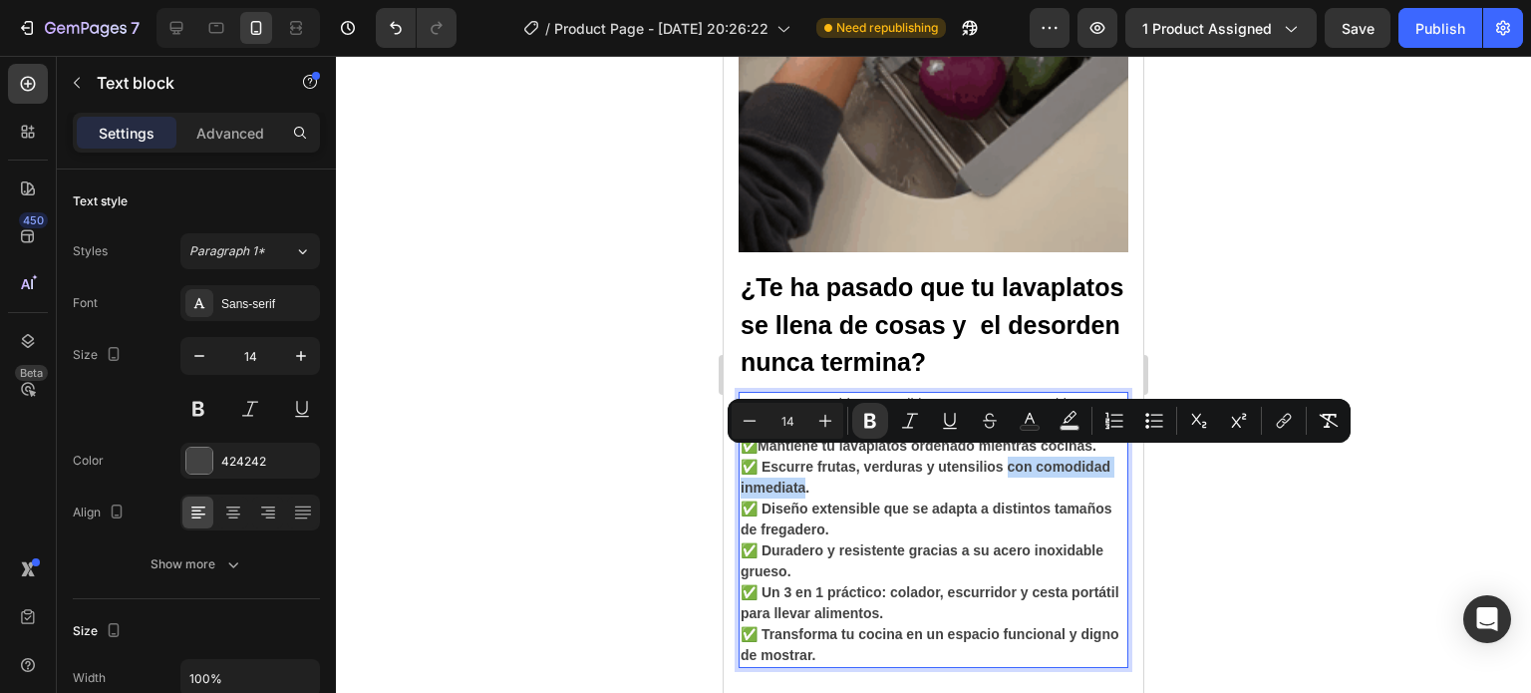
drag, startPoint x: 1019, startPoint y: 457, endPoint x: 888, endPoint y: 481, distance: 132.7
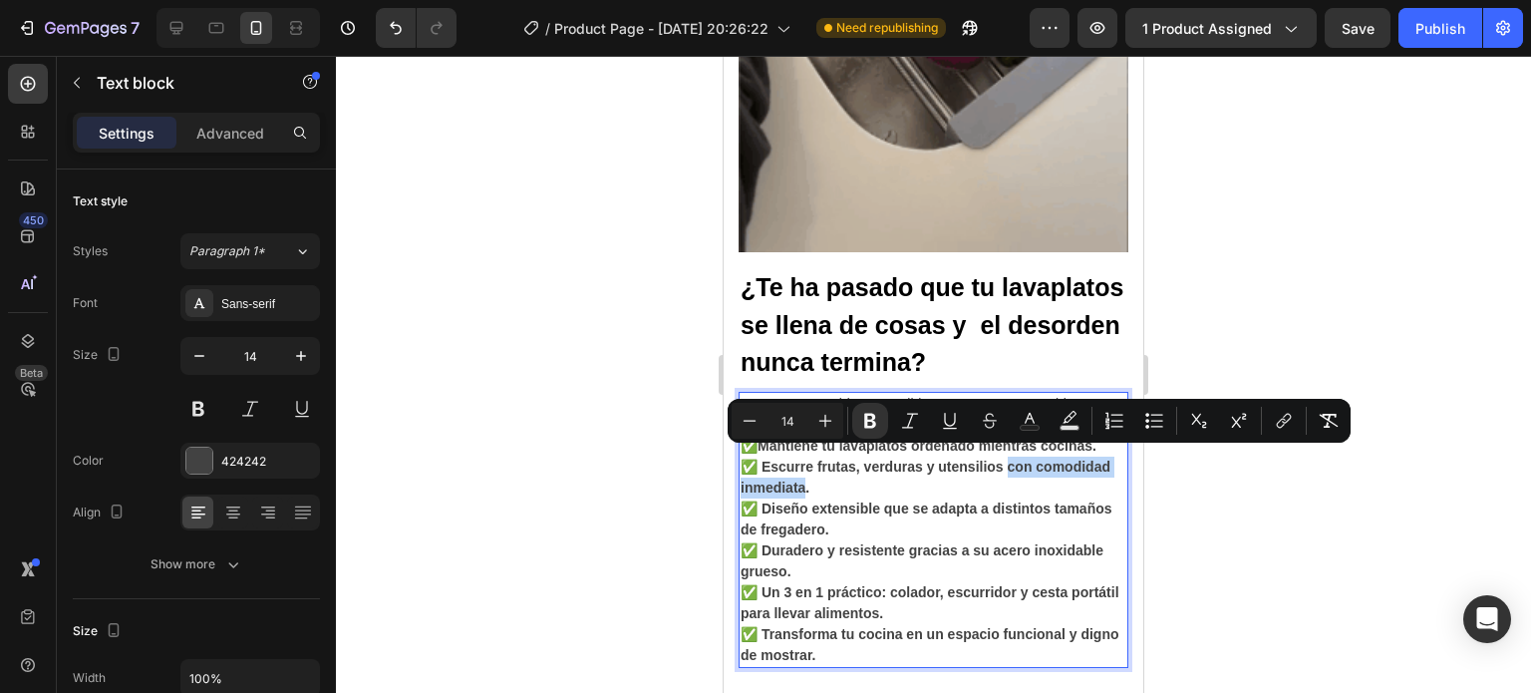
click at [888, 481] on strong "✅ Escurre frutas, verduras y utensilios con comodidad inmediata." at bounding box center [926, 476] width 370 height 37
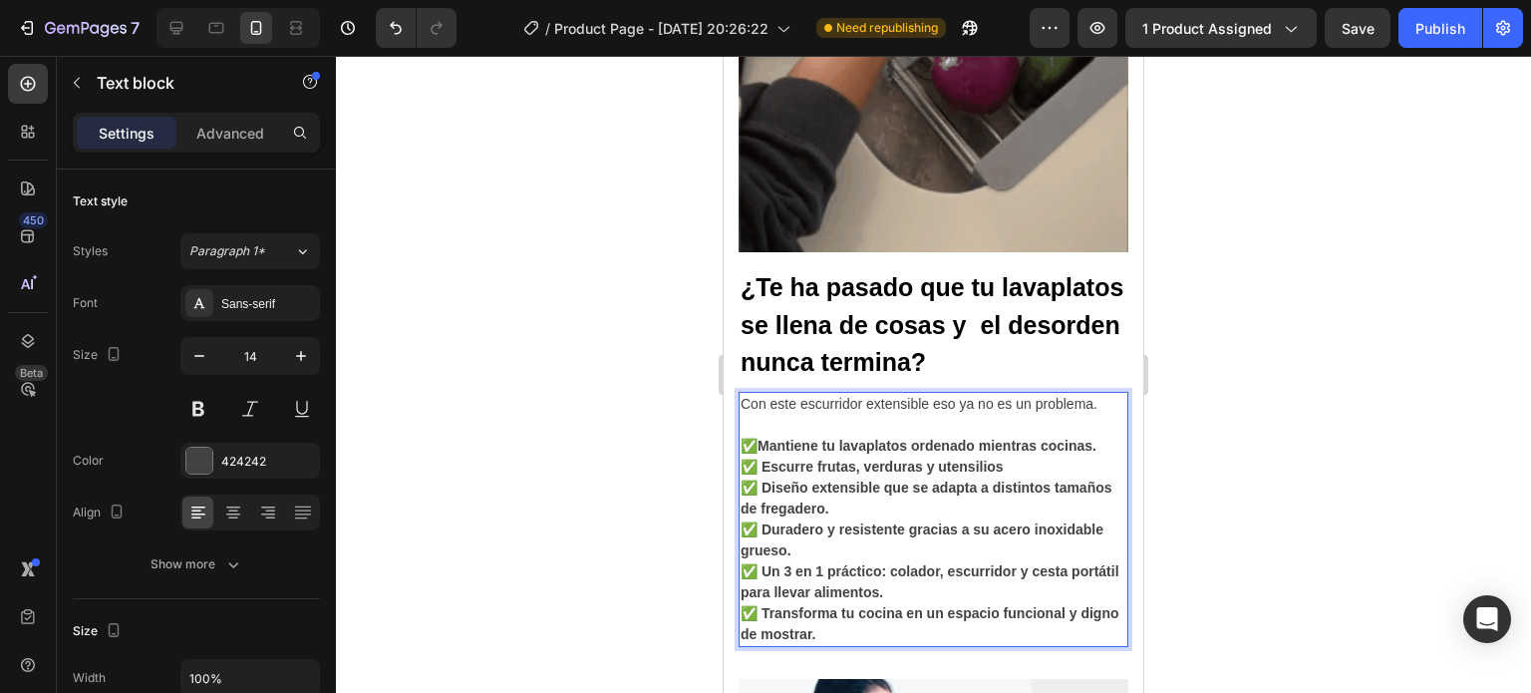
click at [810, 439] on p "✅ Mantiene tu lavaplatos ordenado mientras cocinas. ✅ Escurre frutas, verduras …" at bounding box center [934, 540] width 386 height 209
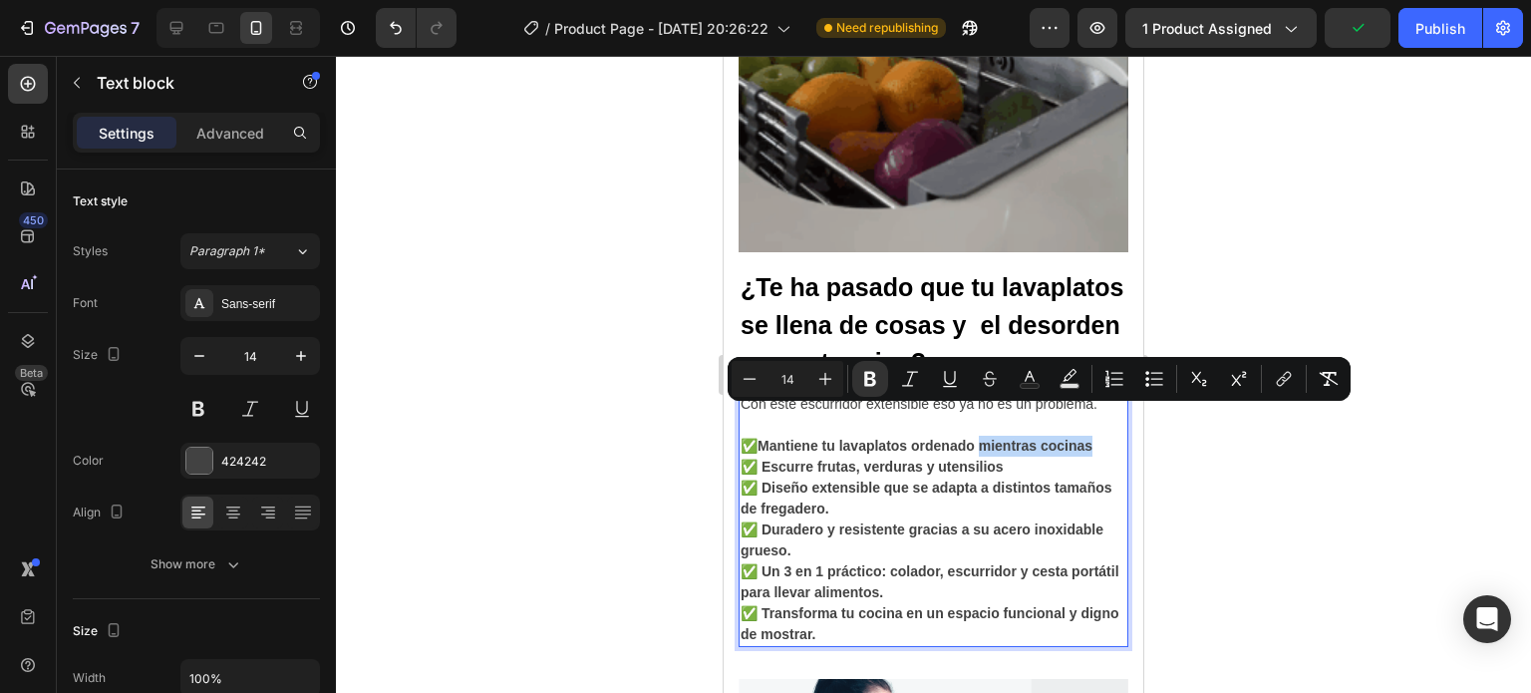
drag, startPoint x: 810, startPoint y: 439, endPoint x: 997, endPoint y: 416, distance: 187.8
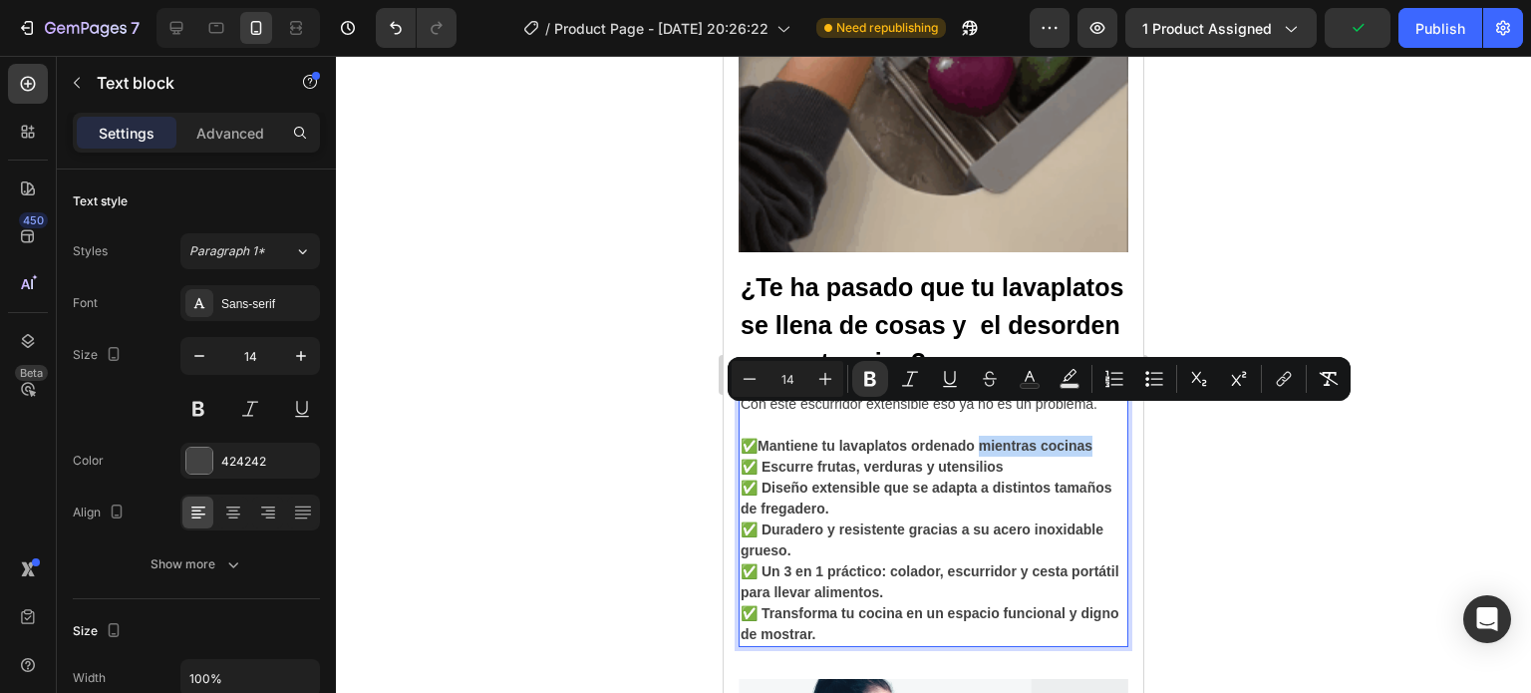
click at [997, 436] on p "✅ Mantiene tu lavaplatos ordenado mientras cocinas ✅ Escurre frutas, verduras y…" at bounding box center [934, 540] width 386 height 209
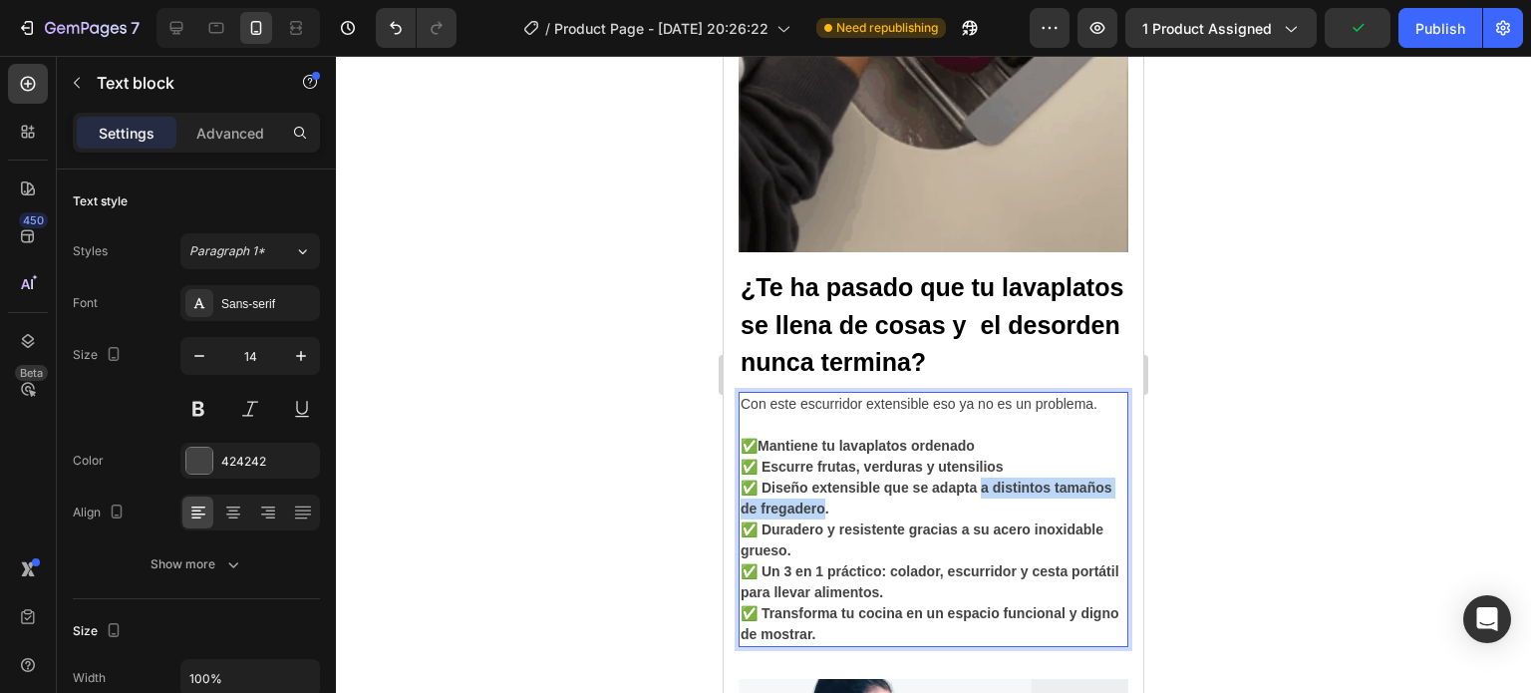
drag, startPoint x: 994, startPoint y: 457, endPoint x: 891, endPoint y: 479, distance: 105.0
click at [891, 479] on strong "✅ Diseño extensible que se adapta a distintos tamaños de fregadero." at bounding box center [927, 497] width 372 height 37
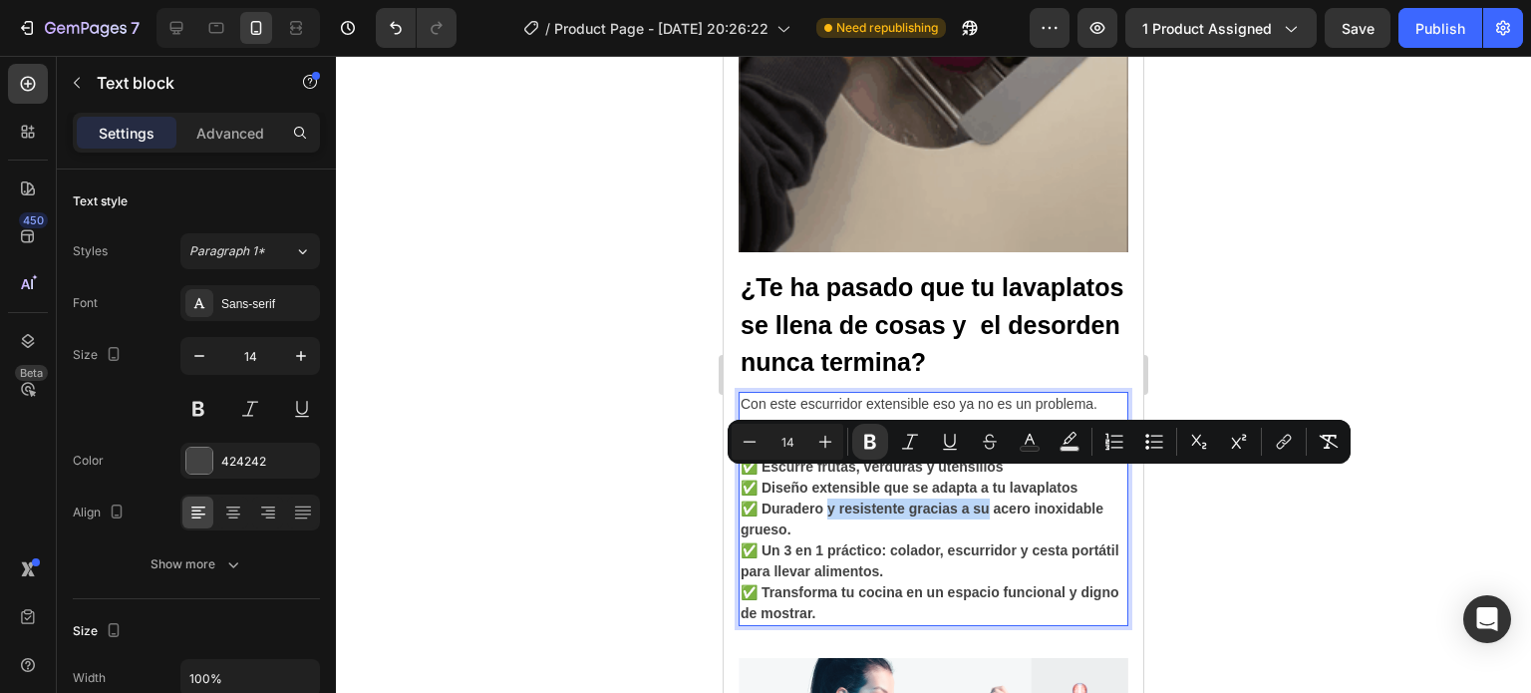
drag, startPoint x: 833, startPoint y: 478, endPoint x: 1002, endPoint y: 480, distance: 168.5
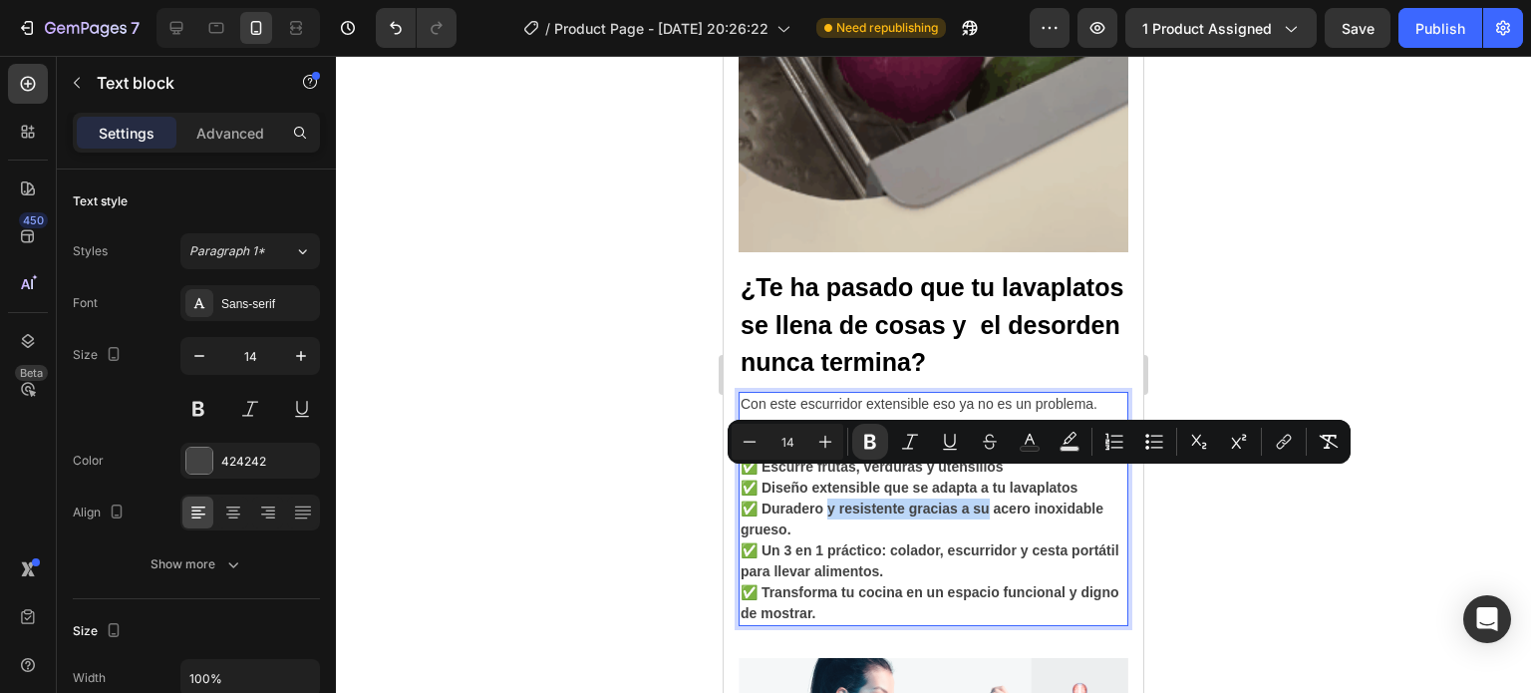
click at [1002, 500] on strong "✅ Duradero y resistente gracias a su acero inoxidable grueso." at bounding box center [922, 518] width 363 height 37
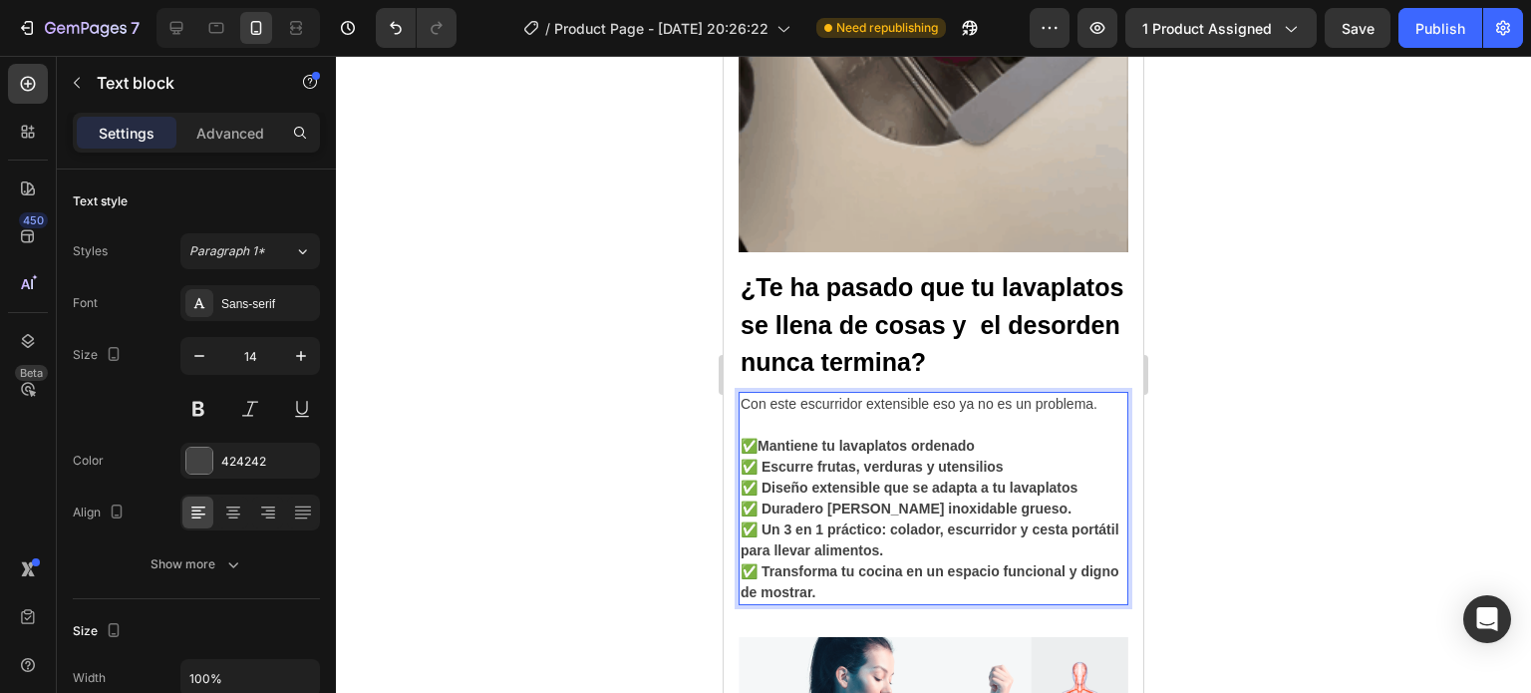
click at [1002, 500] on strong "✅ Duradero de acero inoxidable grueso." at bounding box center [906, 508] width 331 height 16
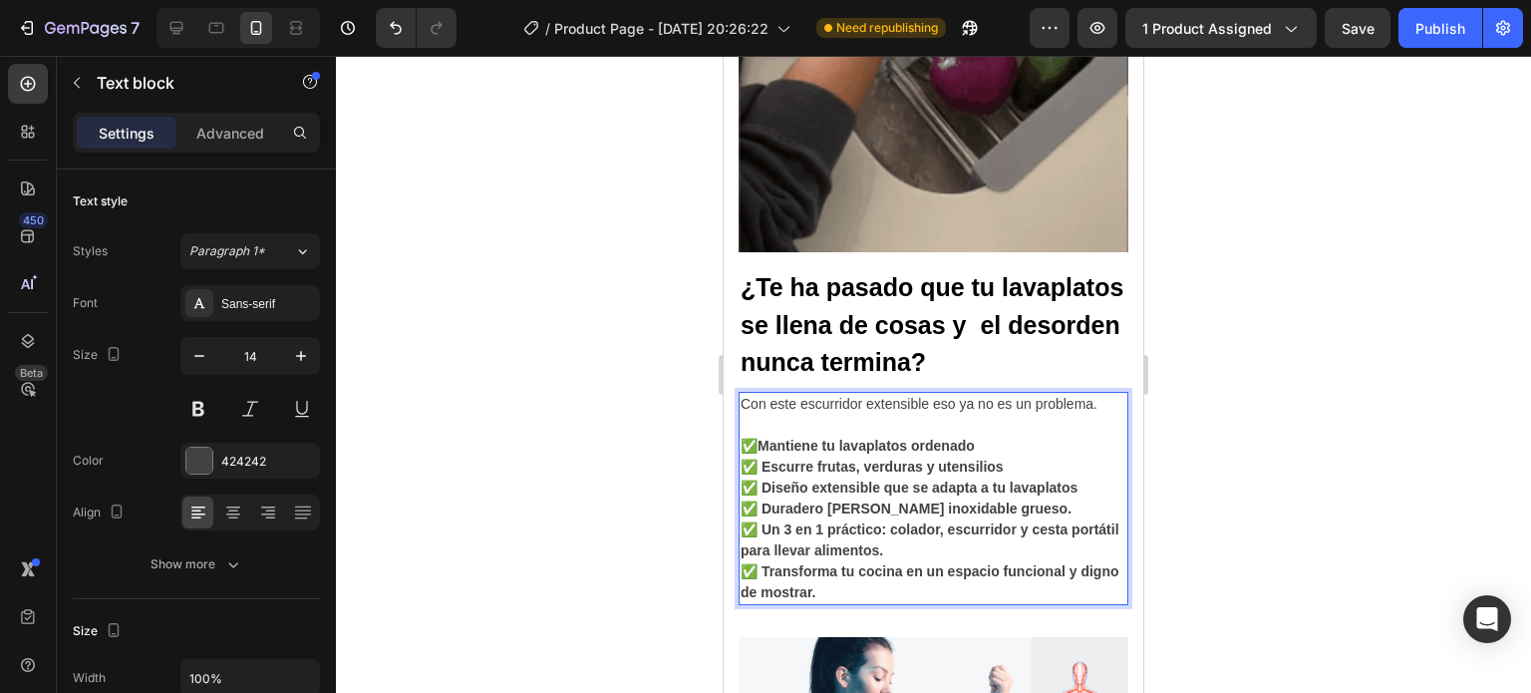
click at [1002, 500] on strong "✅ Duradero de acero inoxidable grueso." at bounding box center [906, 508] width 331 height 16
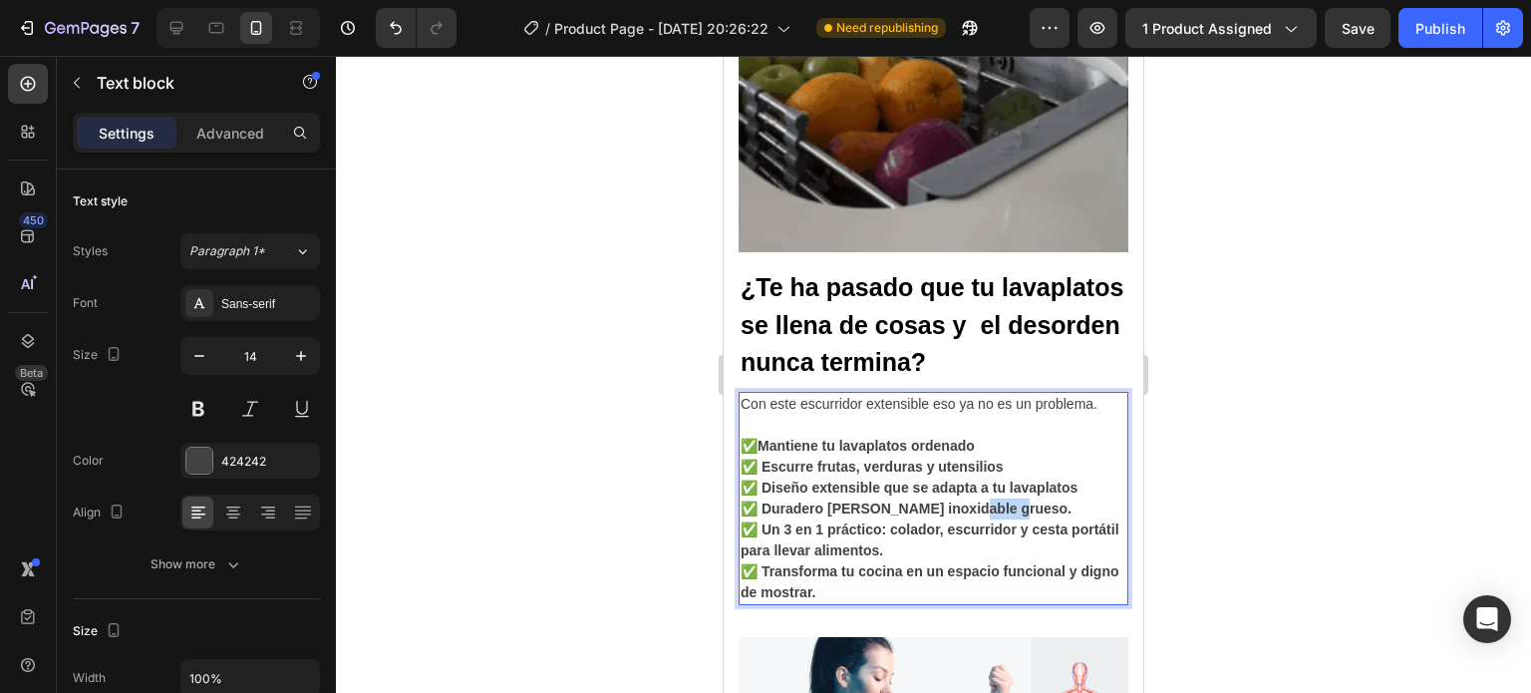
click at [1002, 500] on strong "✅ Duradero de acero inoxidable grueso." at bounding box center [906, 508] width 331 height 16
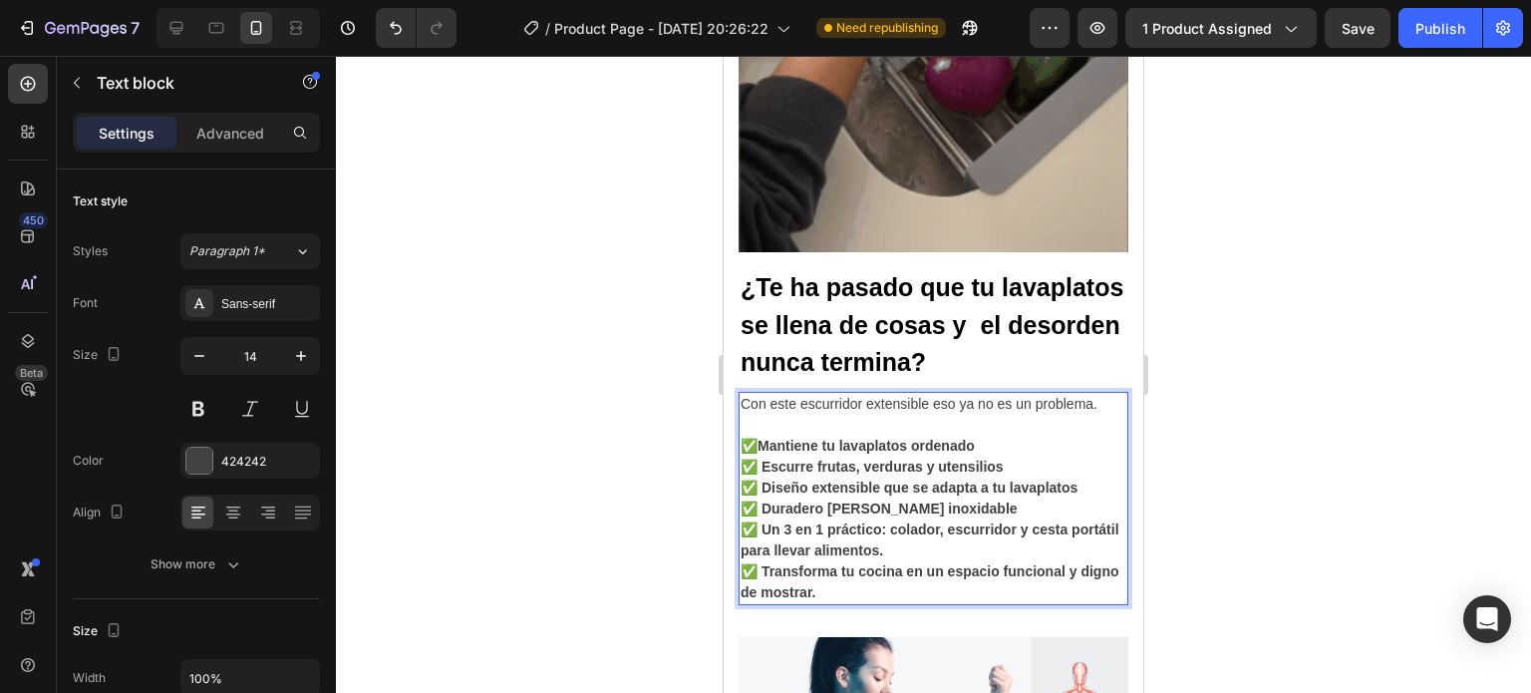
click at [944, 526] on p "✅ Mantiene tu lavaplatos ordenado ✅ Escurre frutas, verduras y utensilios ✅ Dis…" at bounding box center [934, 519] width 386 height 167
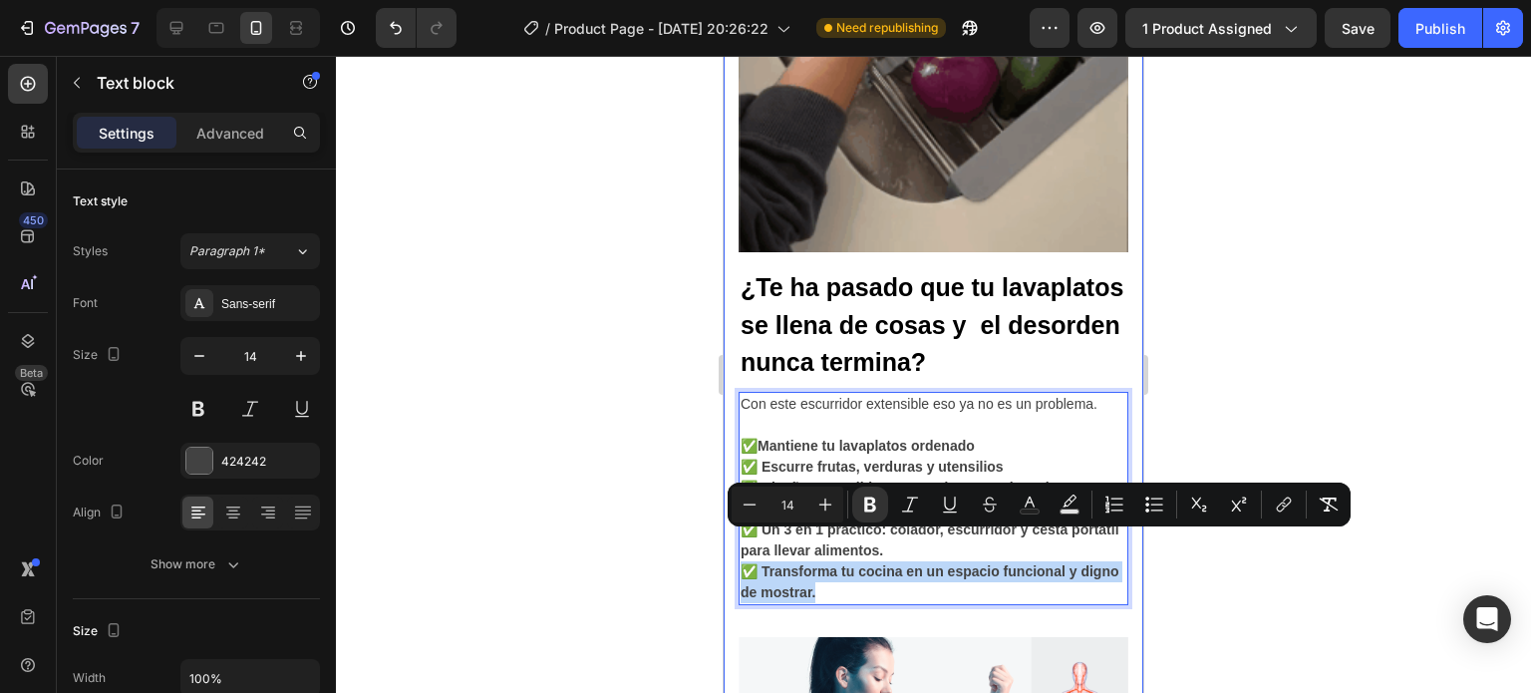
drag, startPoint x: 881, startPoint y: 554, endPoint x: 731, endPoint y: 542, distance: 151.0
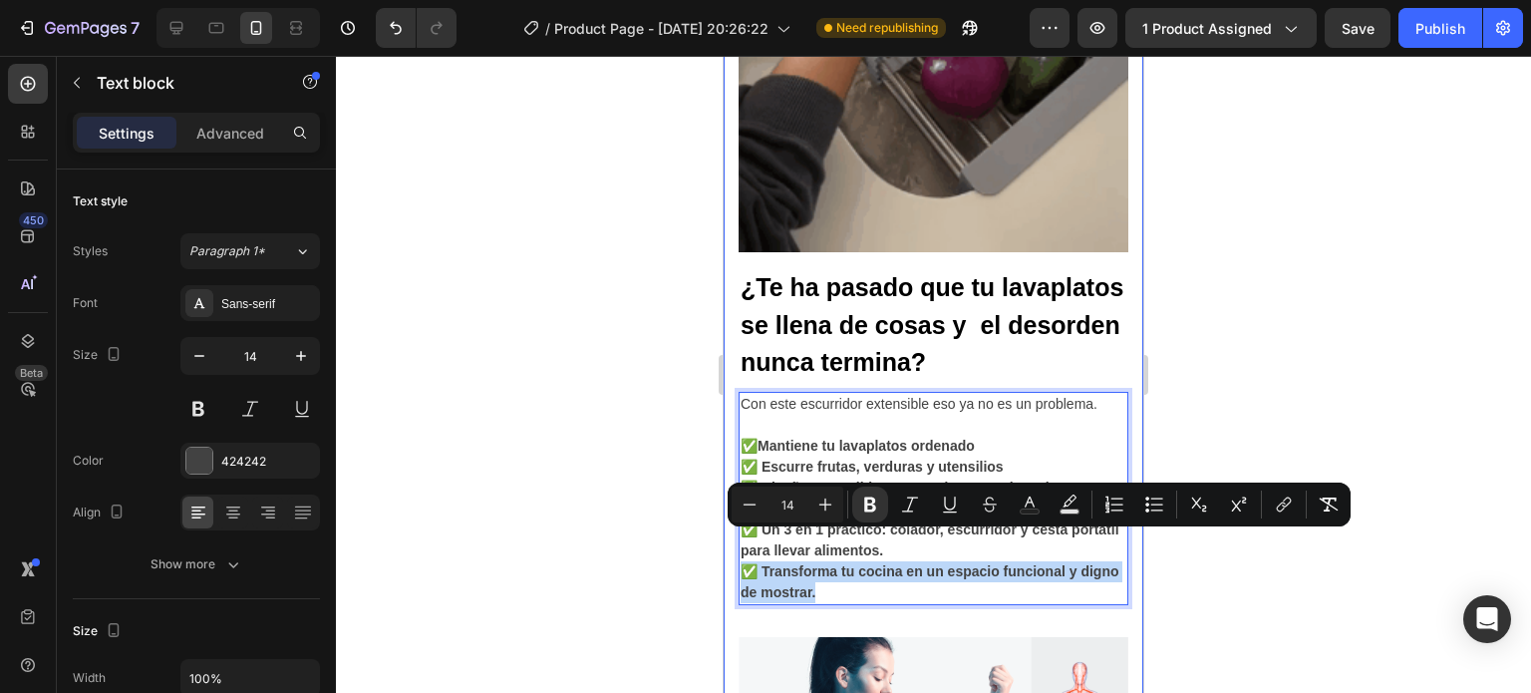
click at [731, 542] on div "Despídete del desorden en tu lavaplatos y dale a tu cocina el orden que siempre…" at bounding box center [934, 216] width 420 height 1831
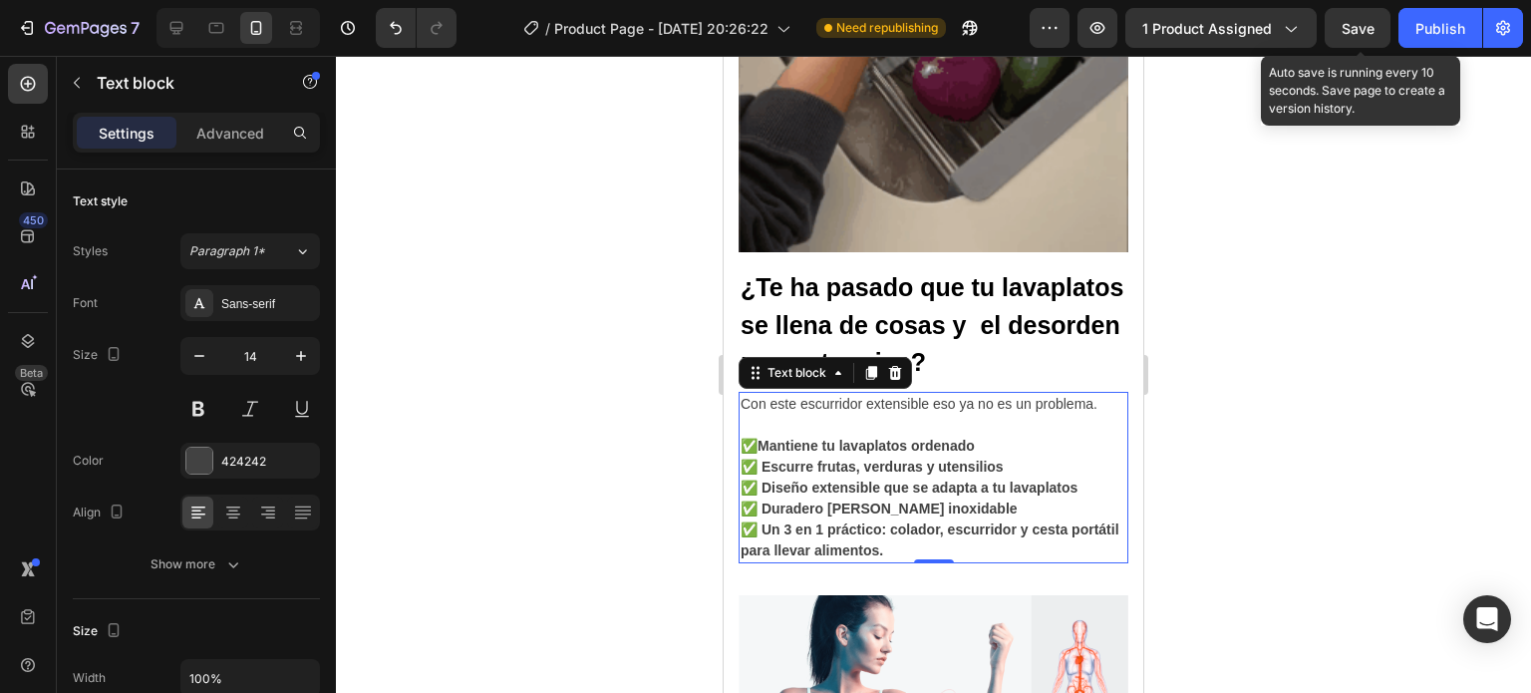
click at [1351, 34] on span "Save" at bounding box center [1358, 28] width 33 height 17
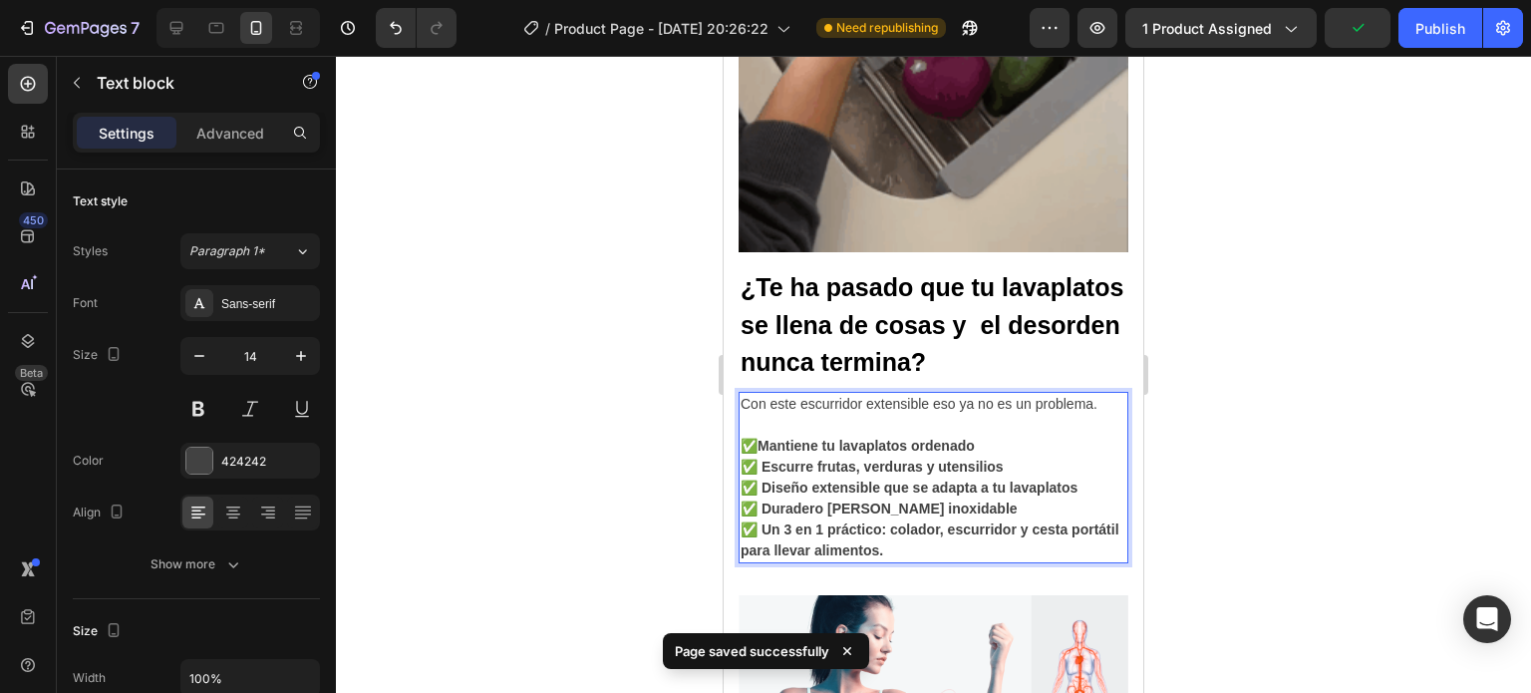
click at [1068, 521] on strong "✅ Un 3 en 1 práctico: colador, escurridor y cesta portátil para llevar alimento…" at bounding box center [930, 539] width 379 height 37
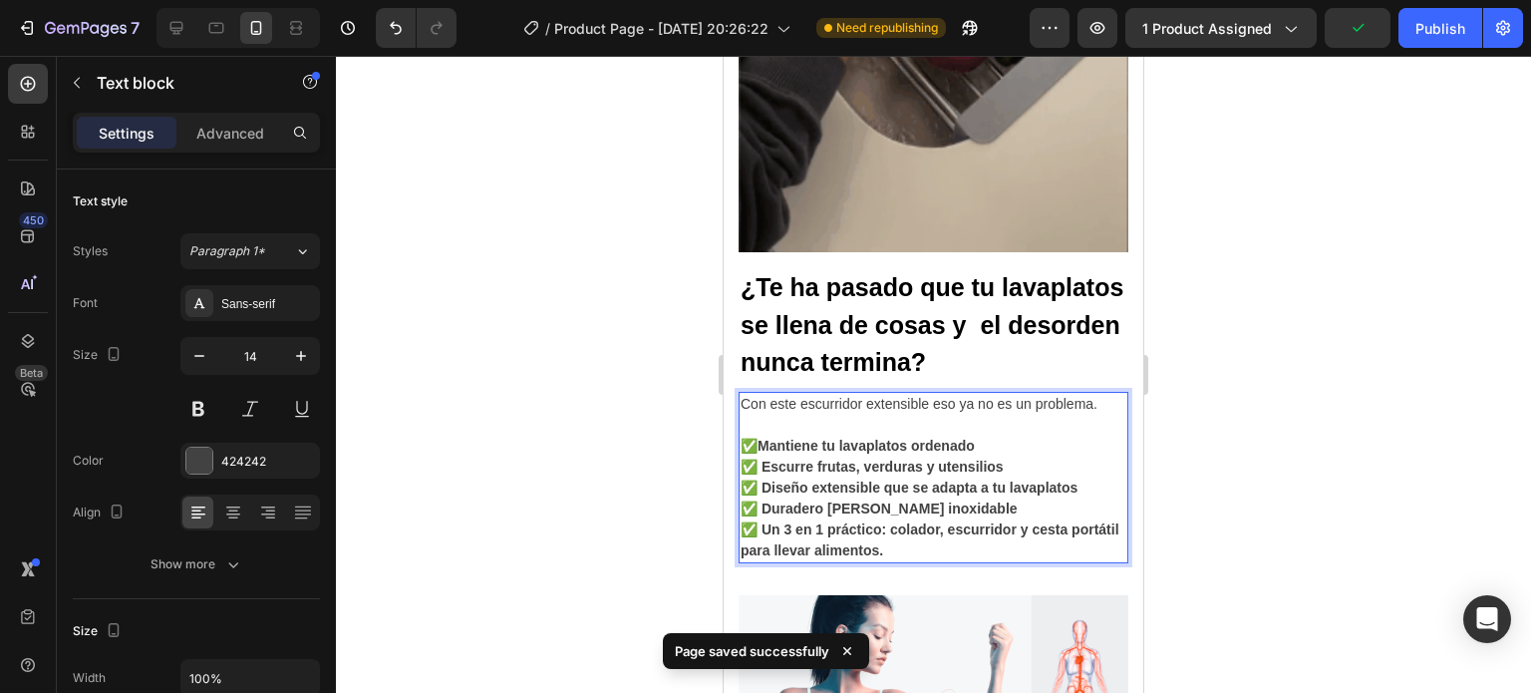
click at [1068, 521] on strong "✅ Un 3 en 1 práctico: colador, escurridor y cesta portátil para llevar alimento…" at bounding box center [930, 539] width 379 height 37
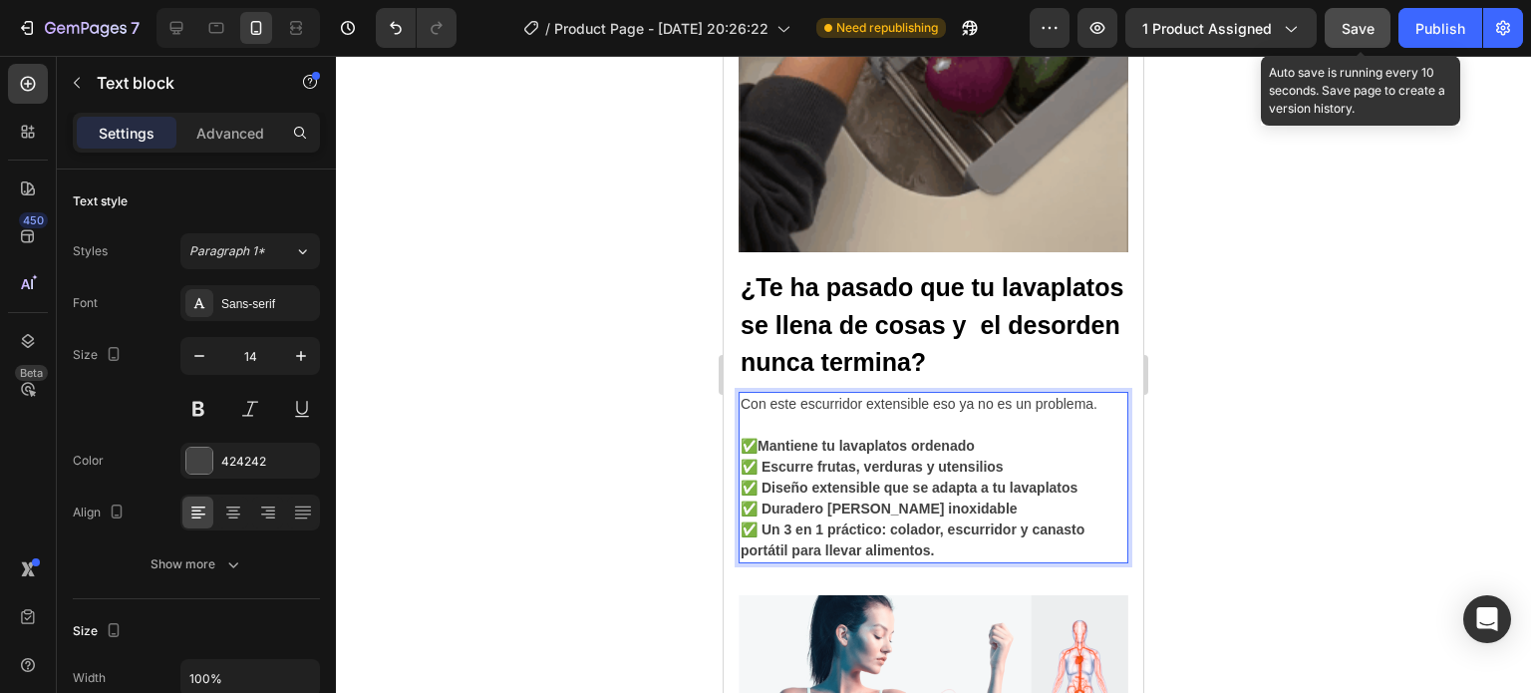
click at [1333, 28] on button "Save" at bounding box center [1358, 28] width 66 height 40
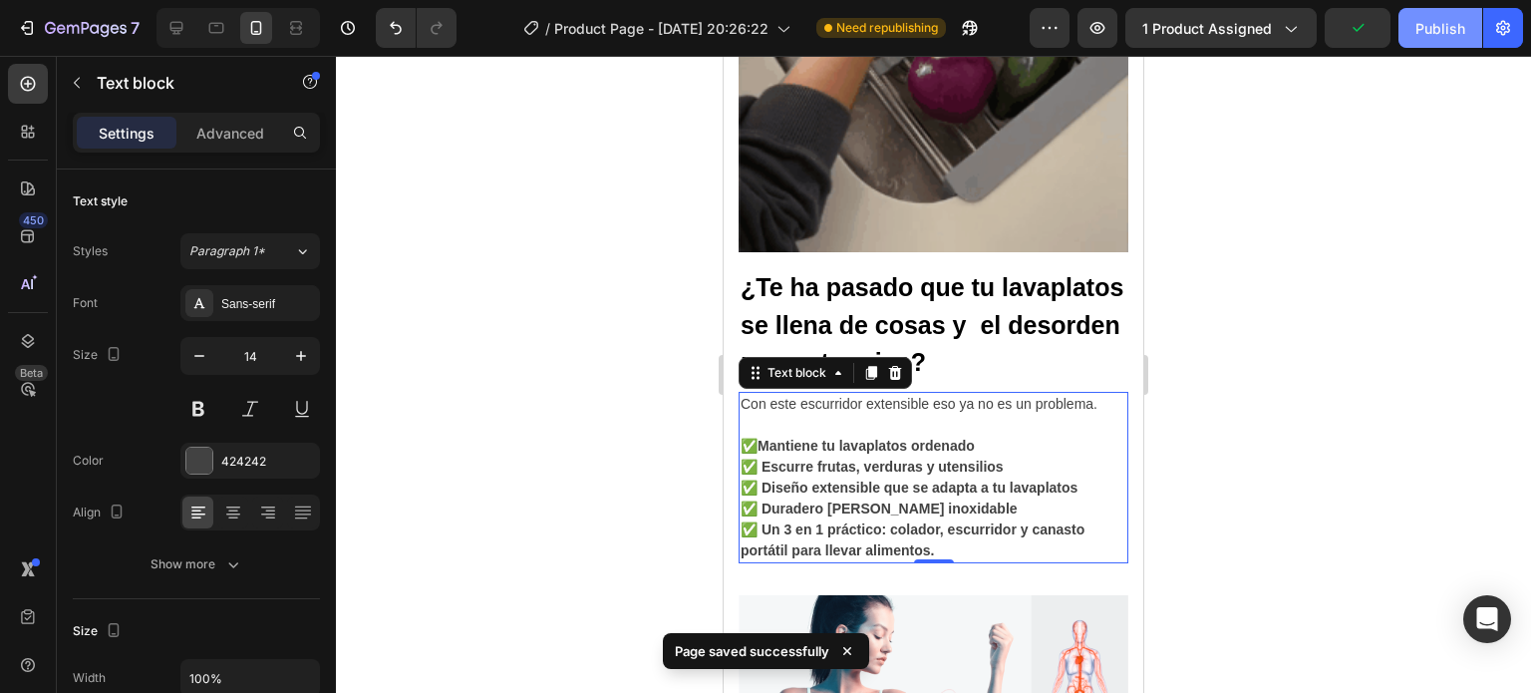
click at [1429, 32] on div "Publish" at bounding box center [1440, 28] width 50 height 21
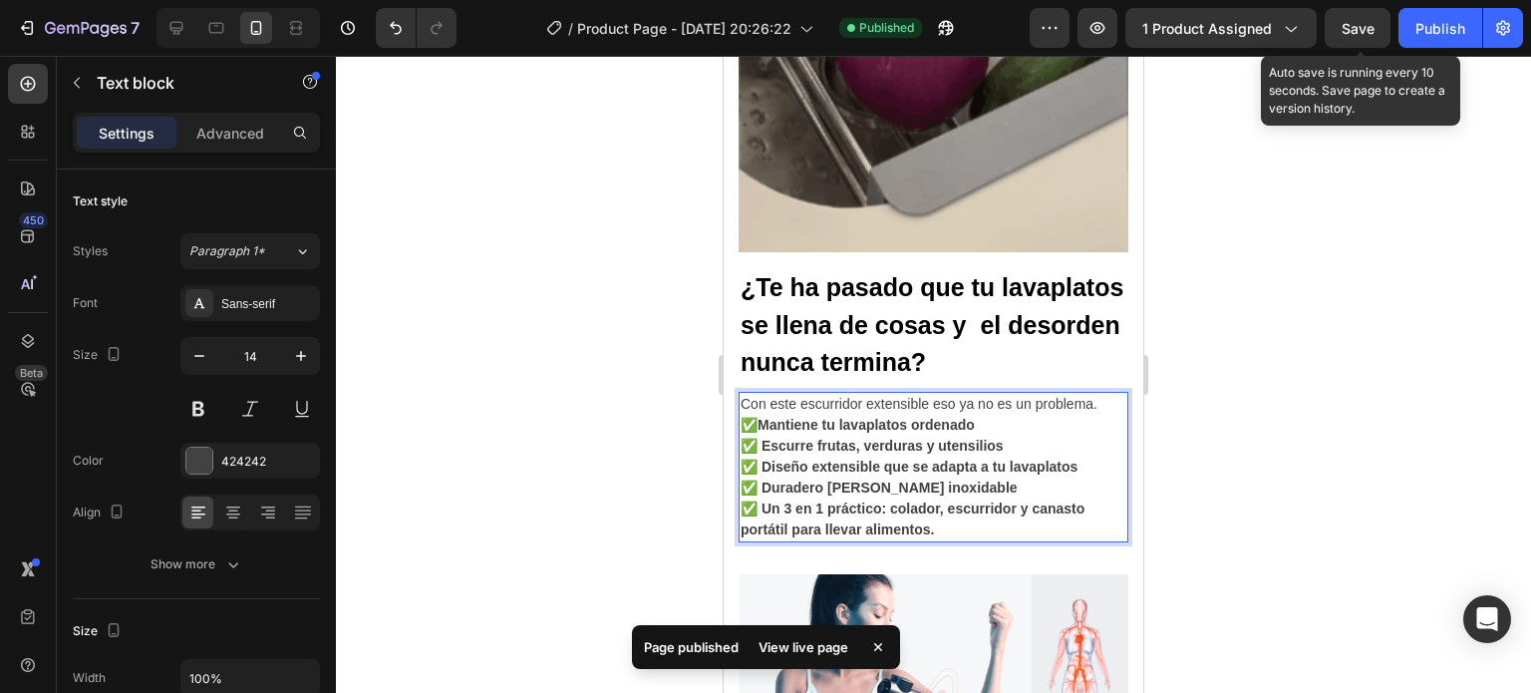
click at [1348, 31] on span "Save" at bounding box center [1358, 28] width 33 height 17
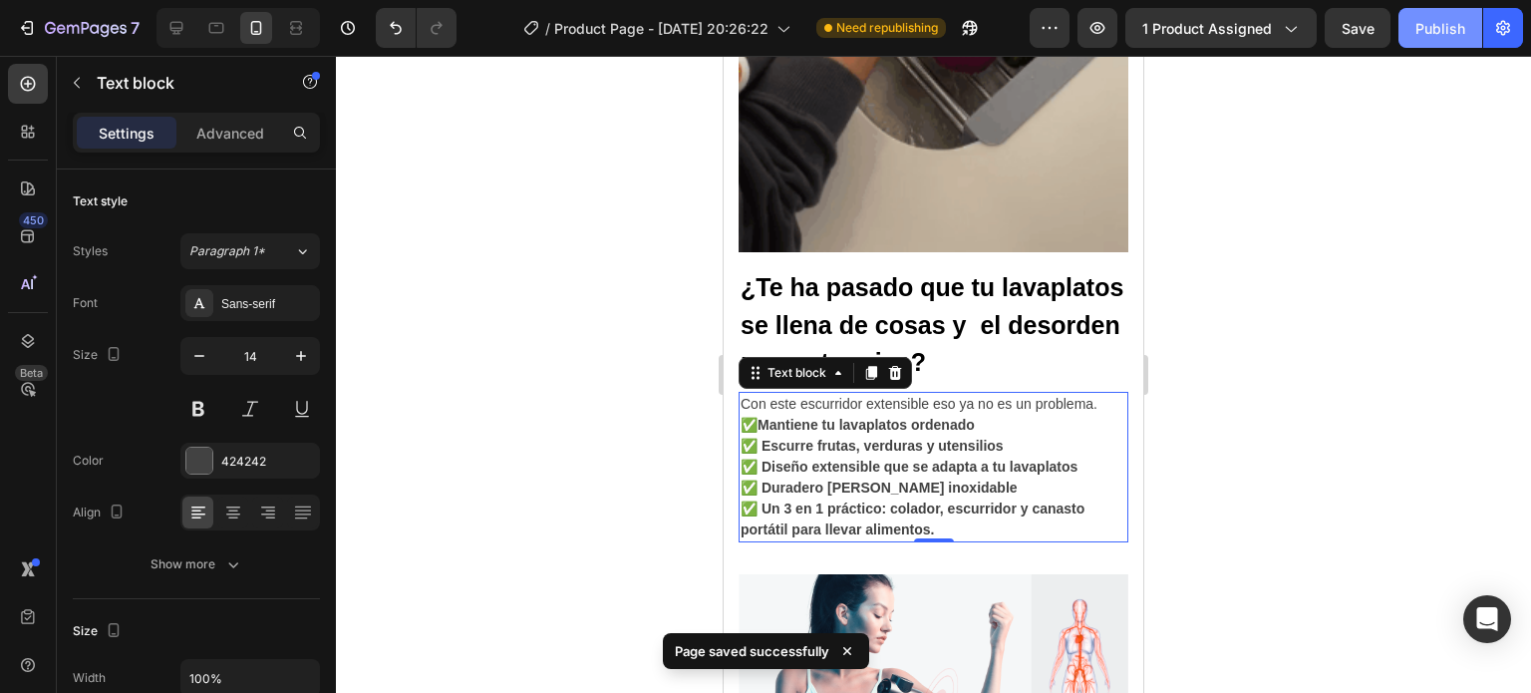
click at [1439, 40] on button "Publish" at bounding box center [1440, 28] width 84 height 40
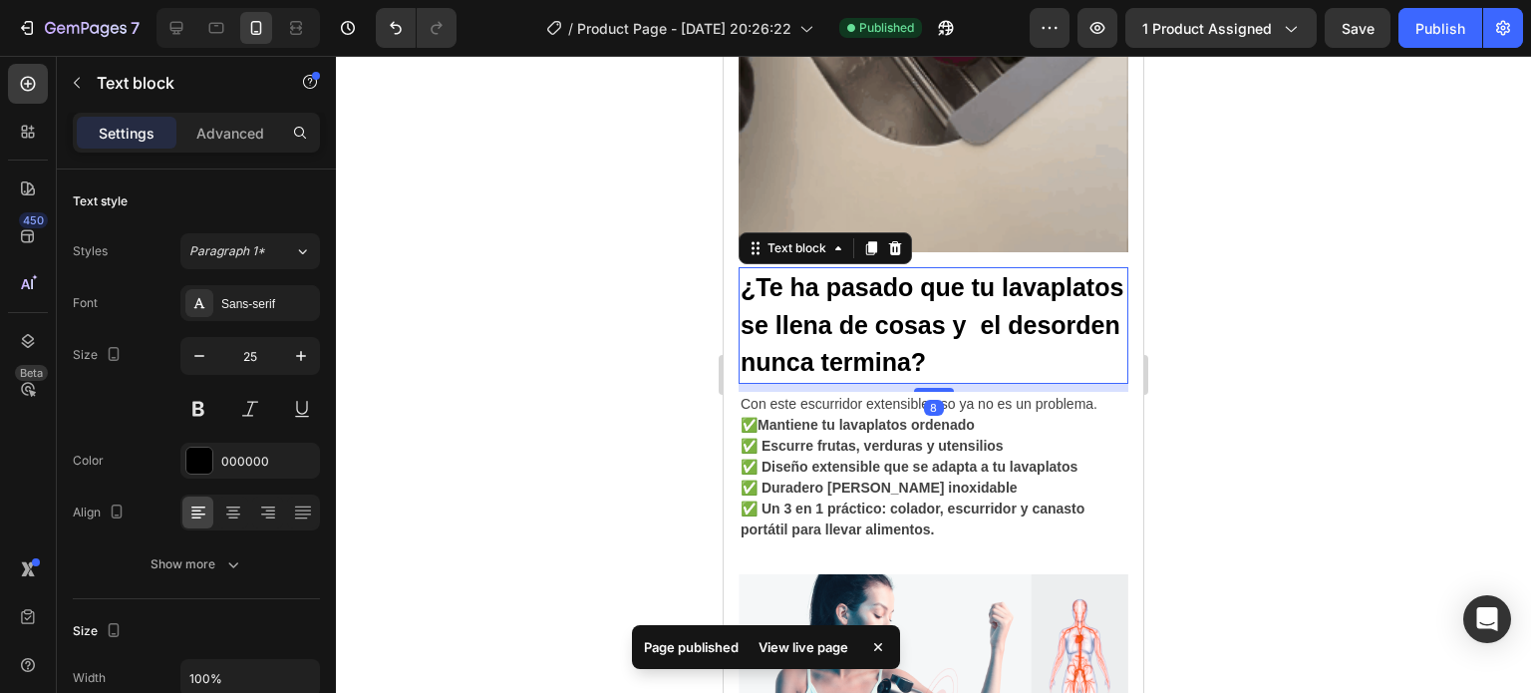
click at [860, 270] on p "¿Te ha pasado que tu lavaplatos se llena de cosas y el desorden nunca termina?" at bounding box center [934, 325] width 386 height 113
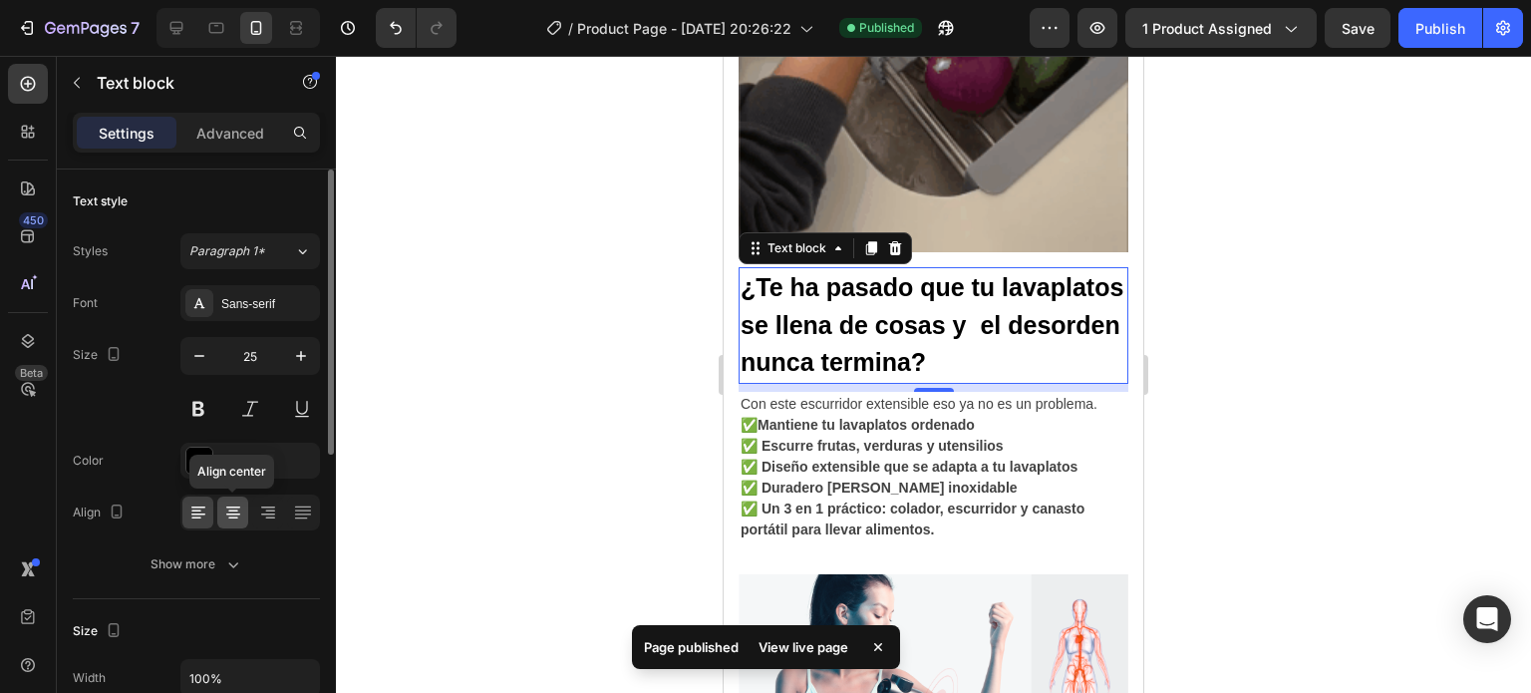
click at [232, 507] on icon at bounding box center [233, 512] width 20 height 20
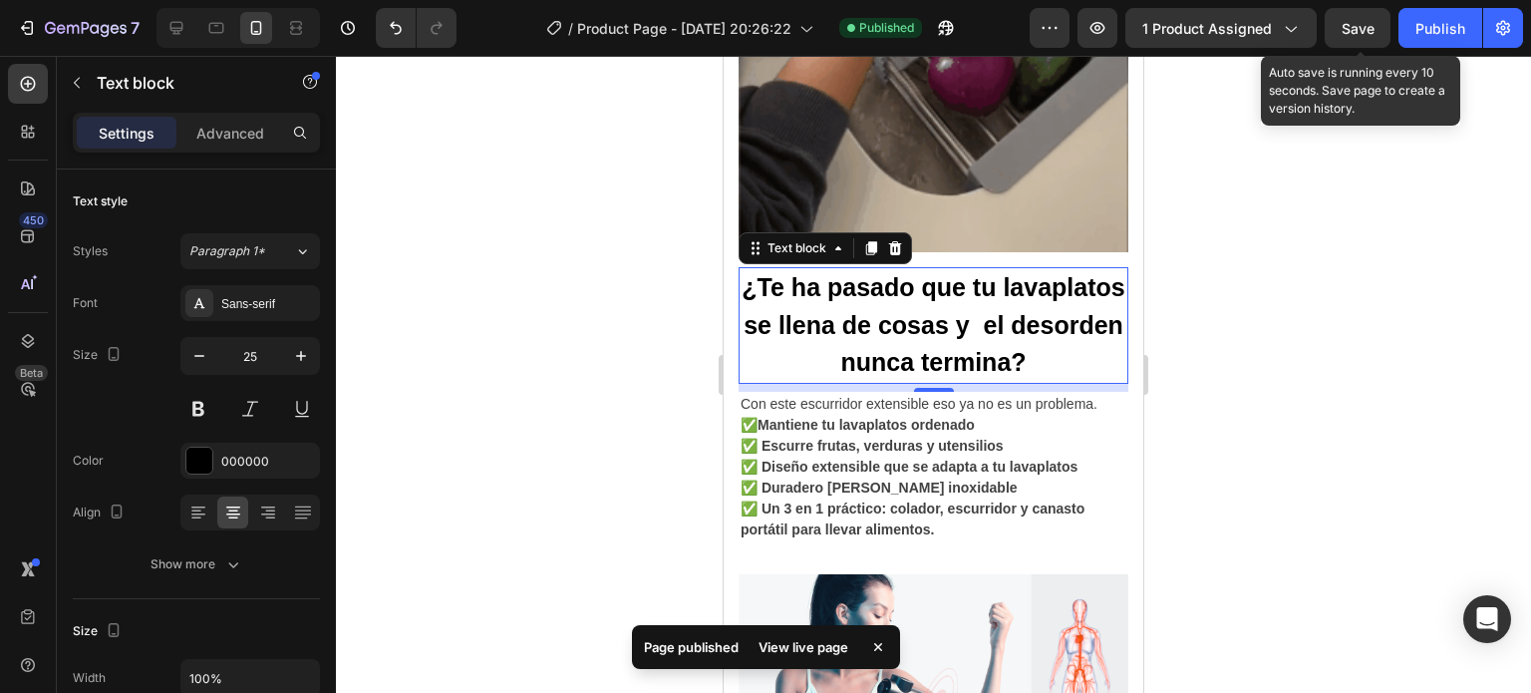
click at [1353, 31] on span "Save" at bounding box center [1358, 28] width 33 height 17
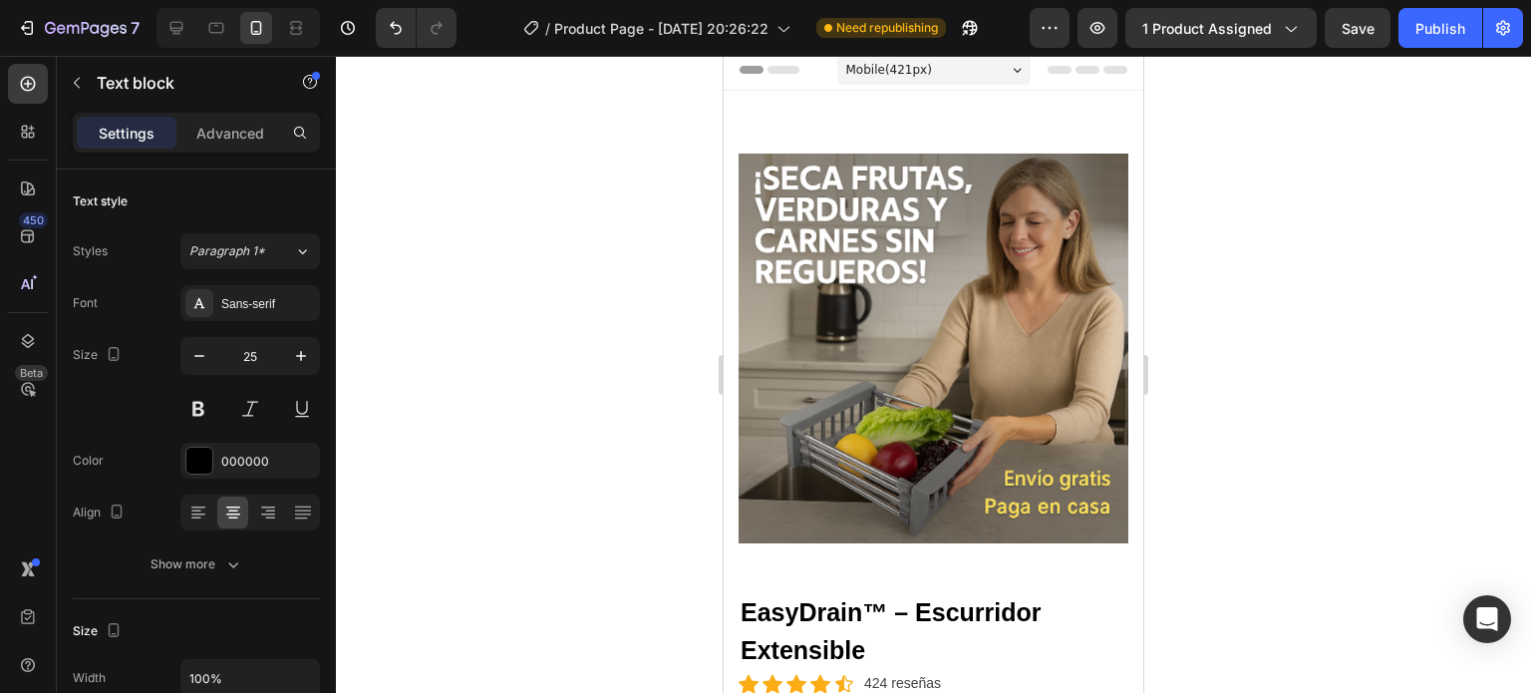
scroll to position [0, 0]
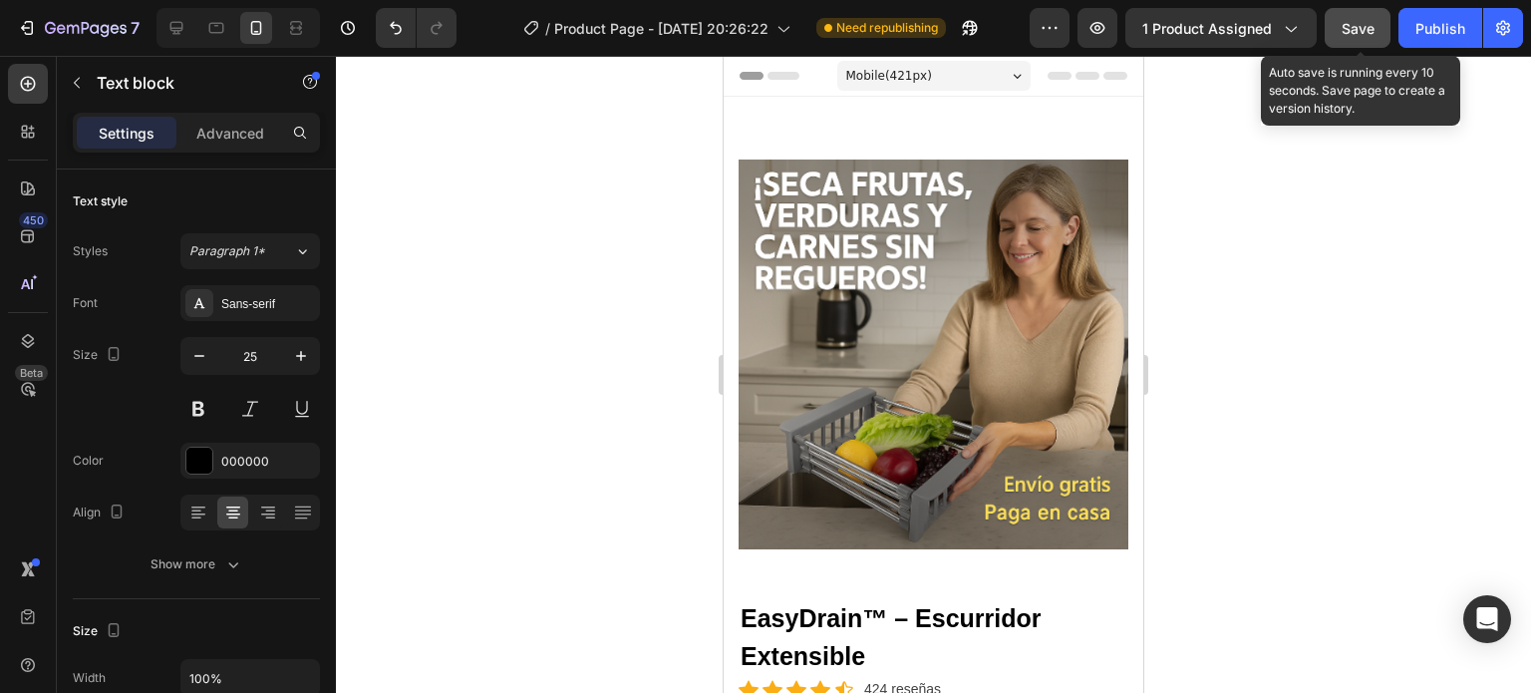
click at [1335, 32] on button "Save" at bounding box center [1358, 28] width 66 height 40
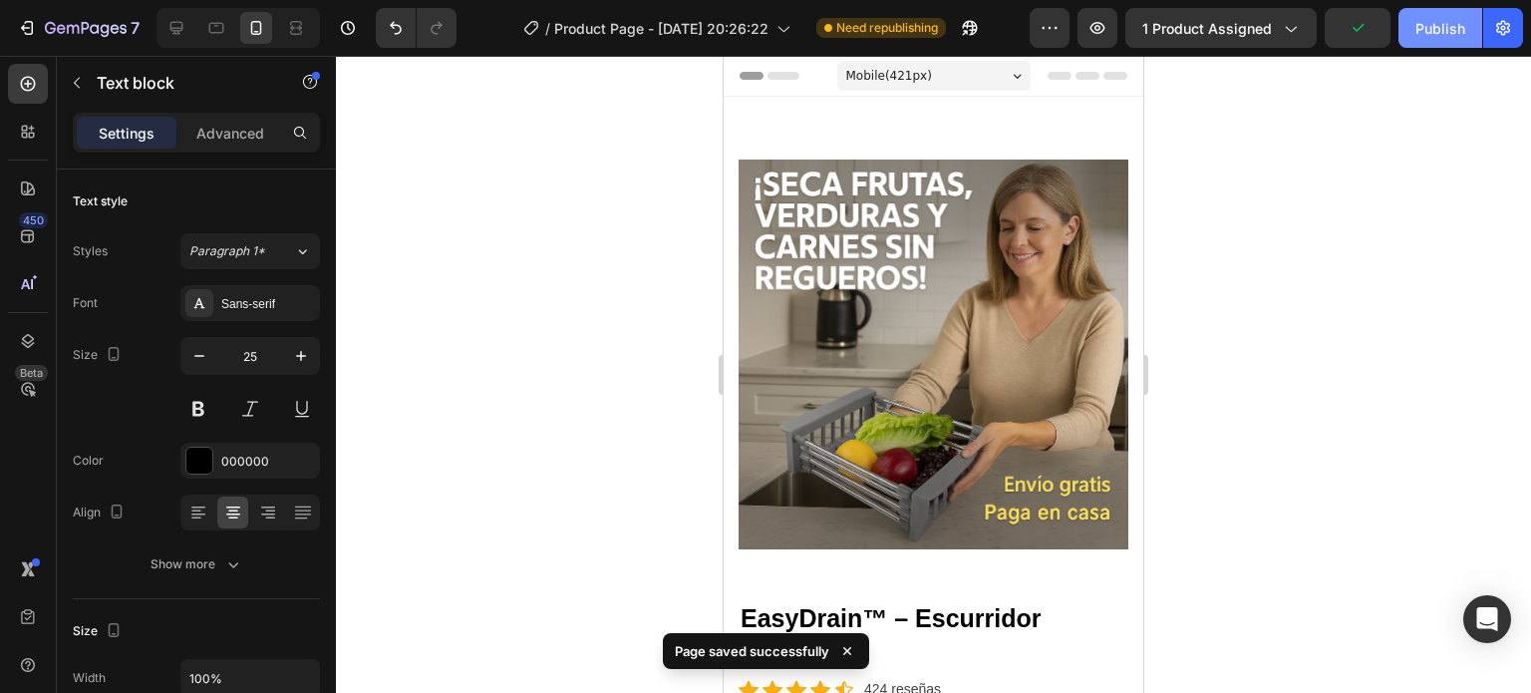
click at [1421, 32] on div "Publish" at bounding box center [1440, 28] width 50 height 21
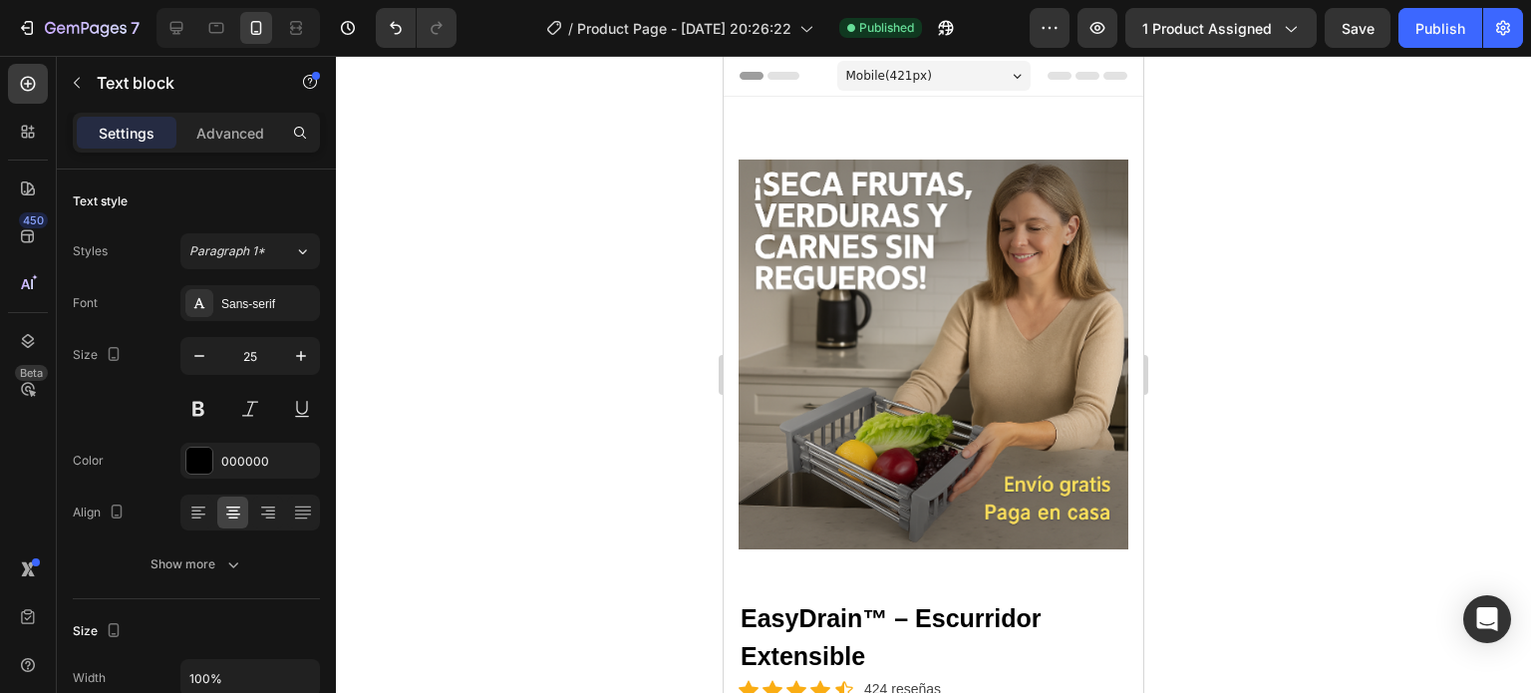
click at [1188, 393] on div at bounding box center [933, 374] width 1195 height 637
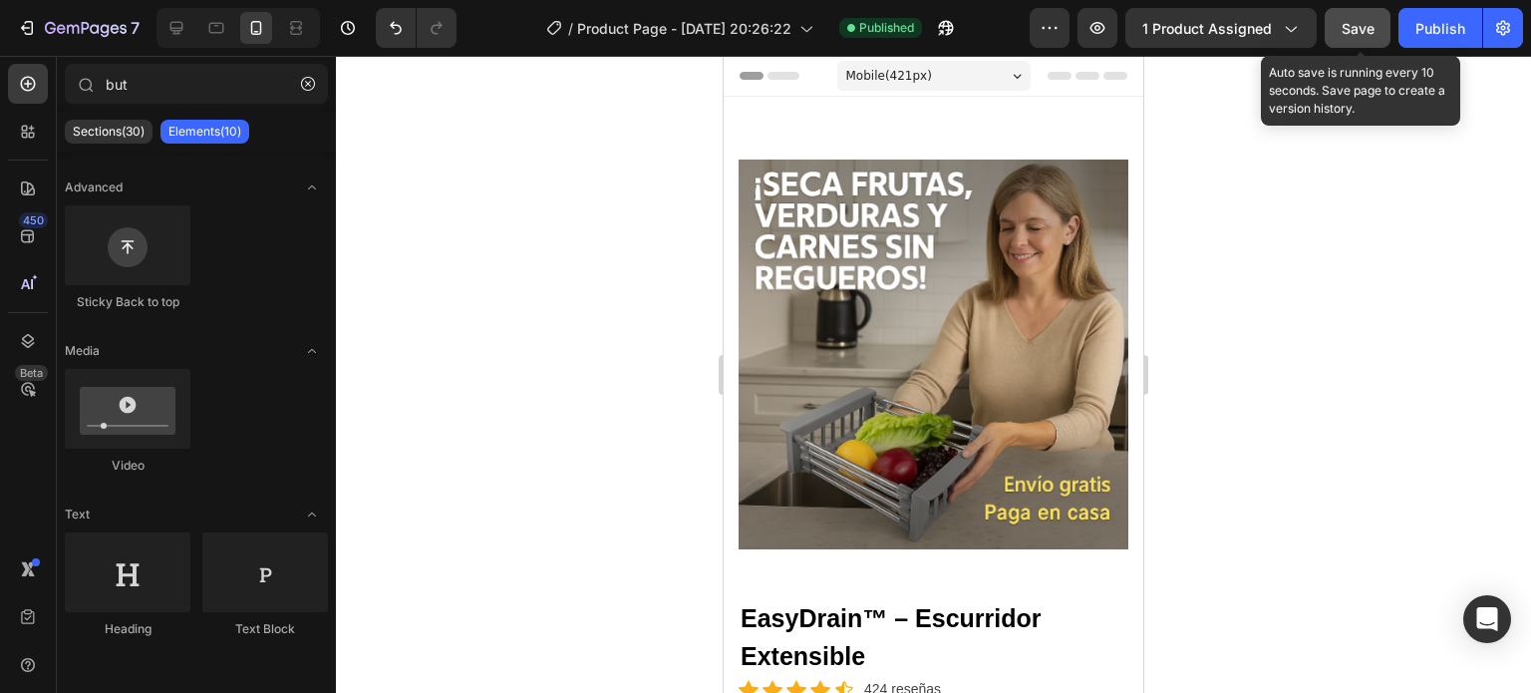
click at [1360, 15] on button "Save" at bounding box center [1358, 28] width 66 height 40
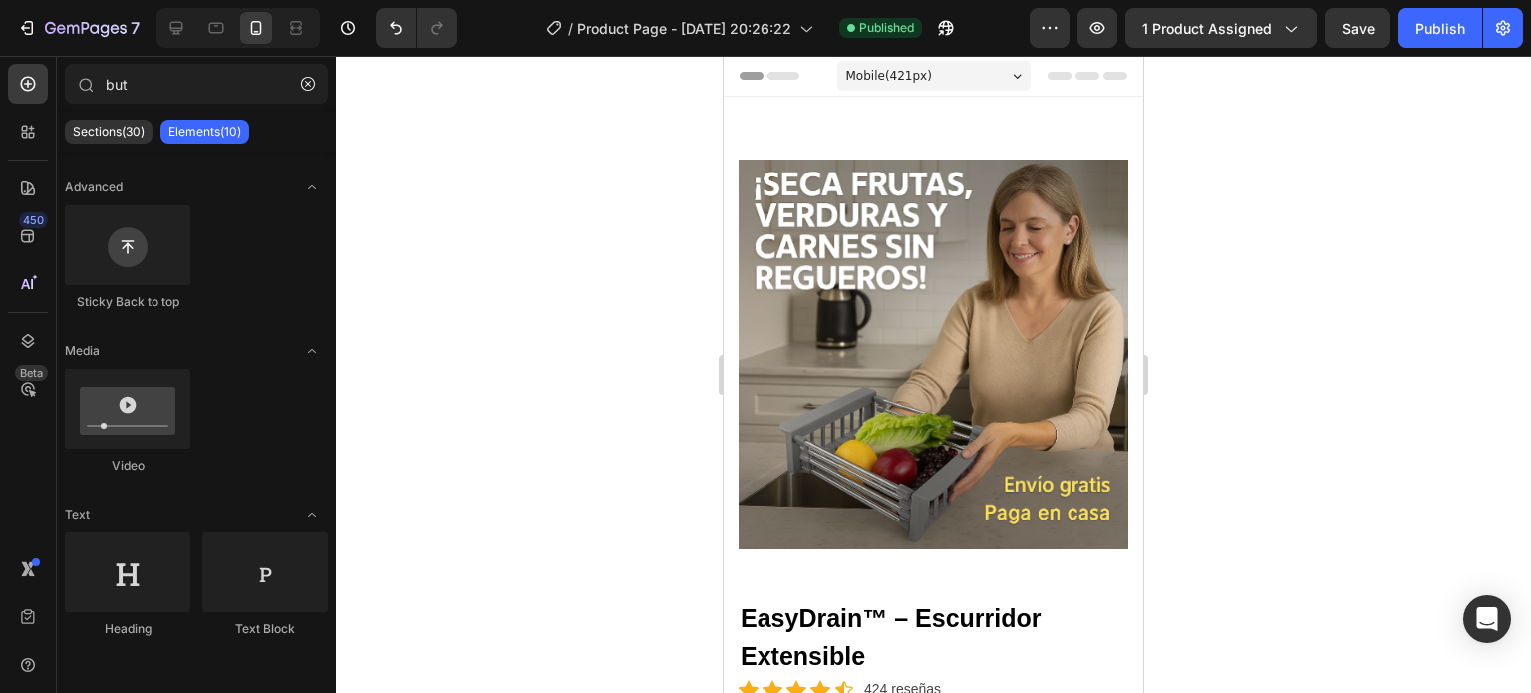
click at [1178, 683] on div at bounding box center [933, 374] width 1195 height 637
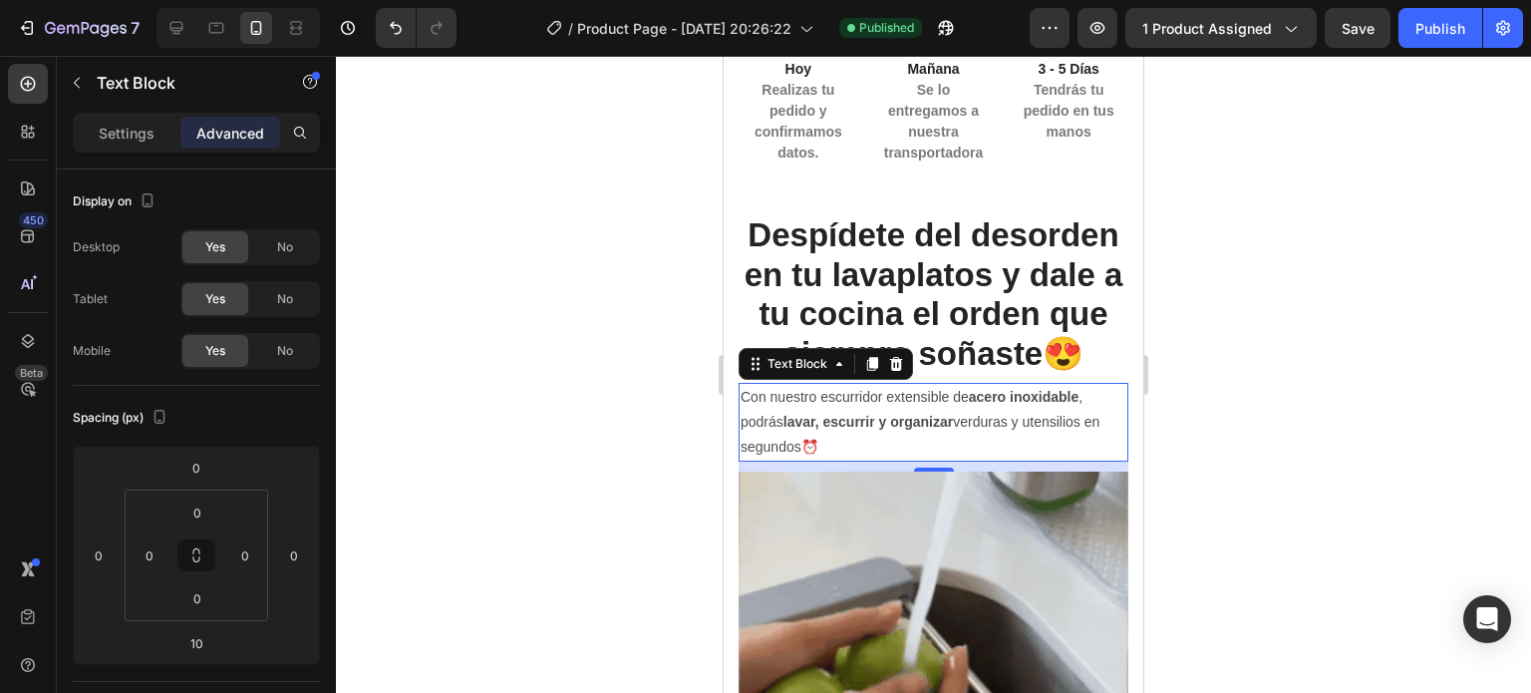
scroll to position [648, 0]
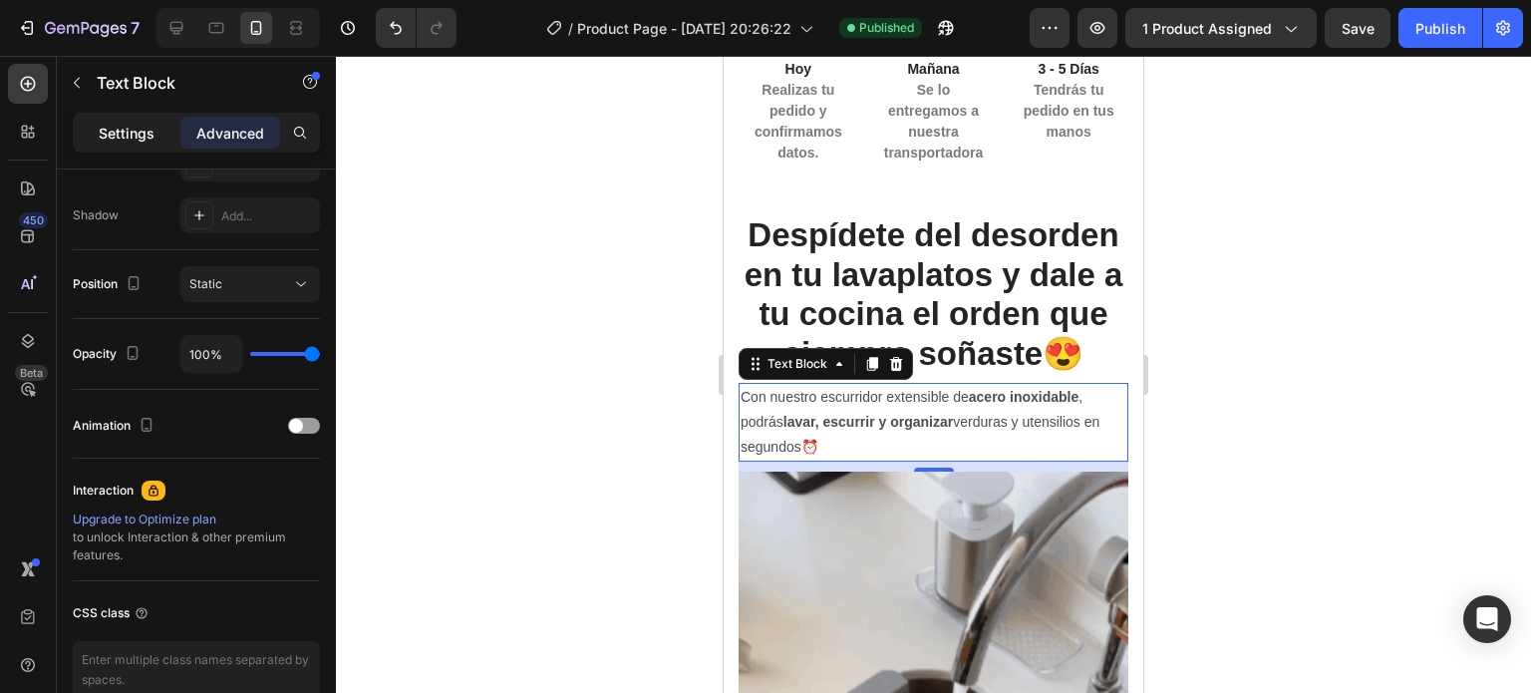
click at [113, 131] on p "Settings" at bounding box center [127, 133] width 56 height 21
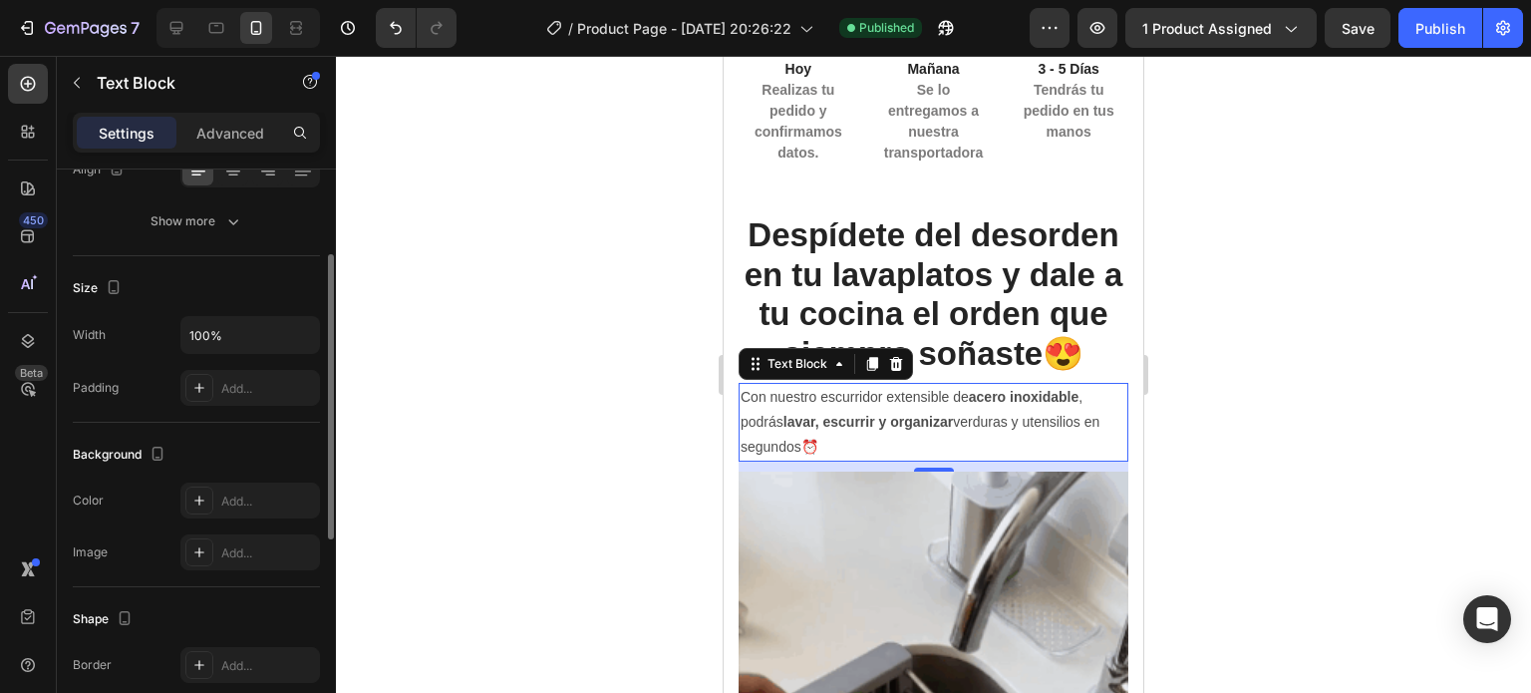
scroll to position [285, 0]
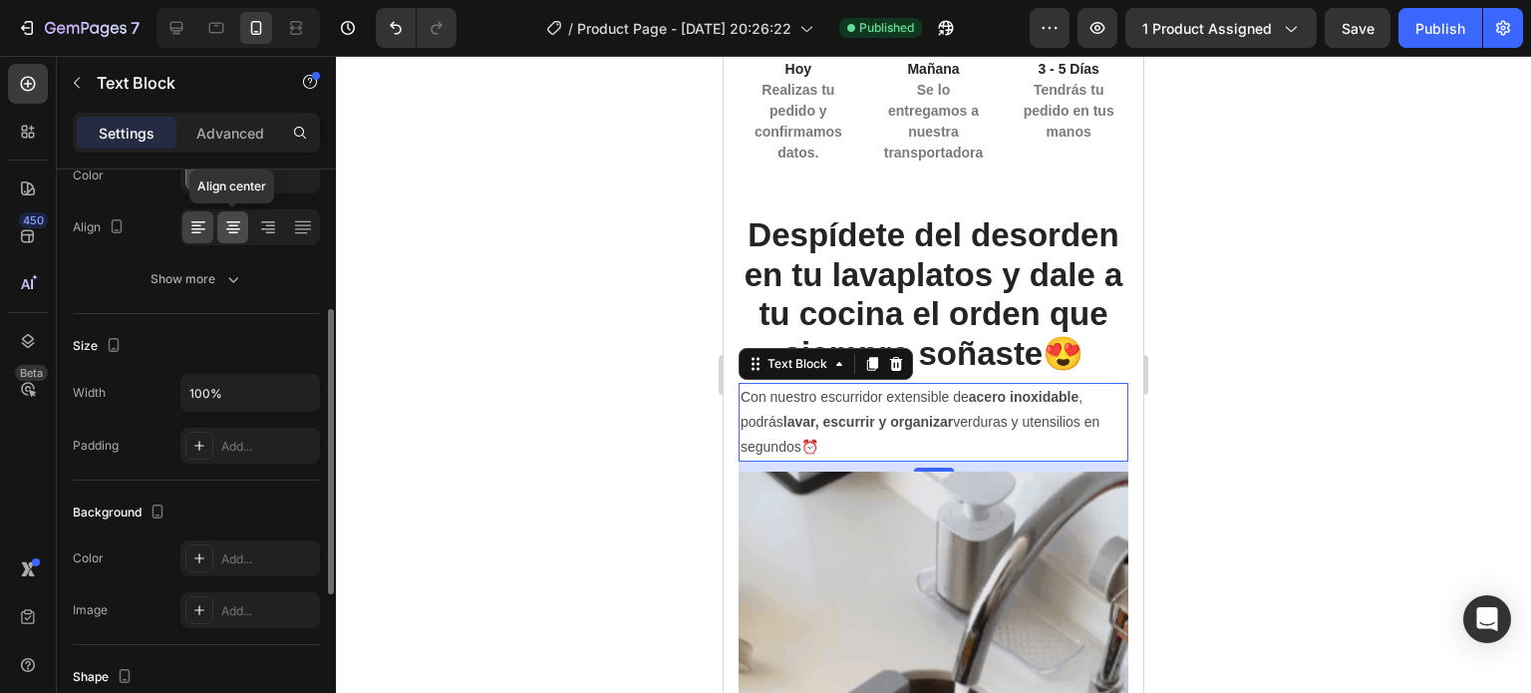
click at [227, 225] on icon at bounding box center [233, 227] width 20 height 20
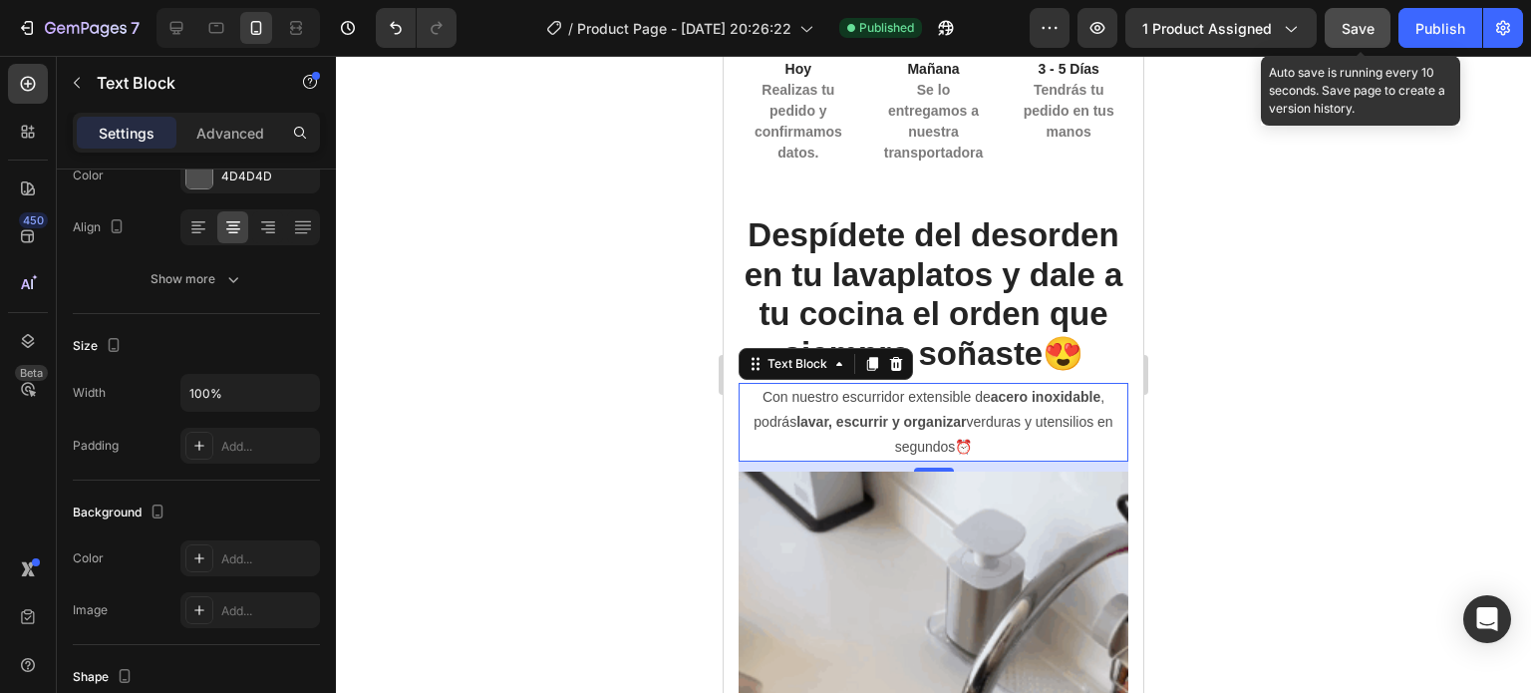
click at [1375, 36] on button "Save" at bounding box center [1358, 28] width 66 height 40
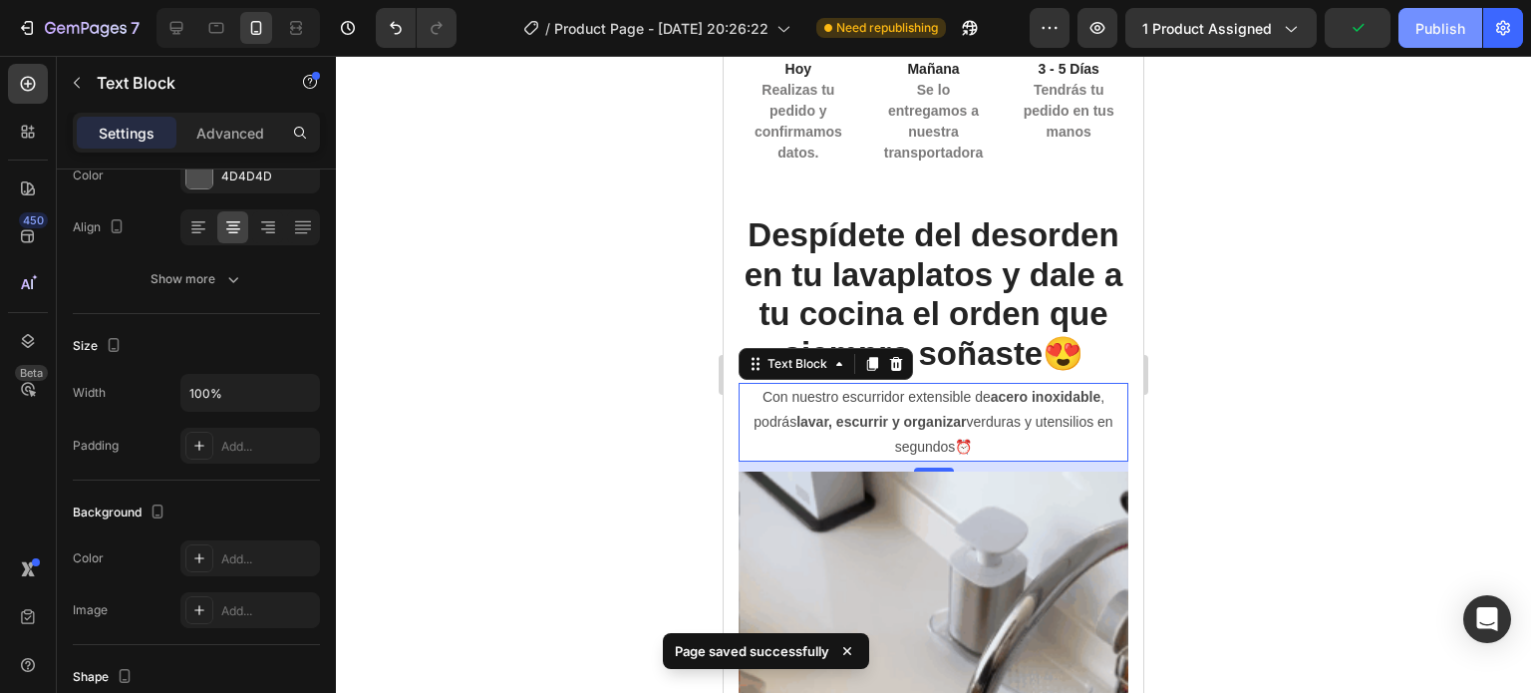
click at [1450, 35] on div "Publish" at bounding box center [1440, 28] width 50 height 21
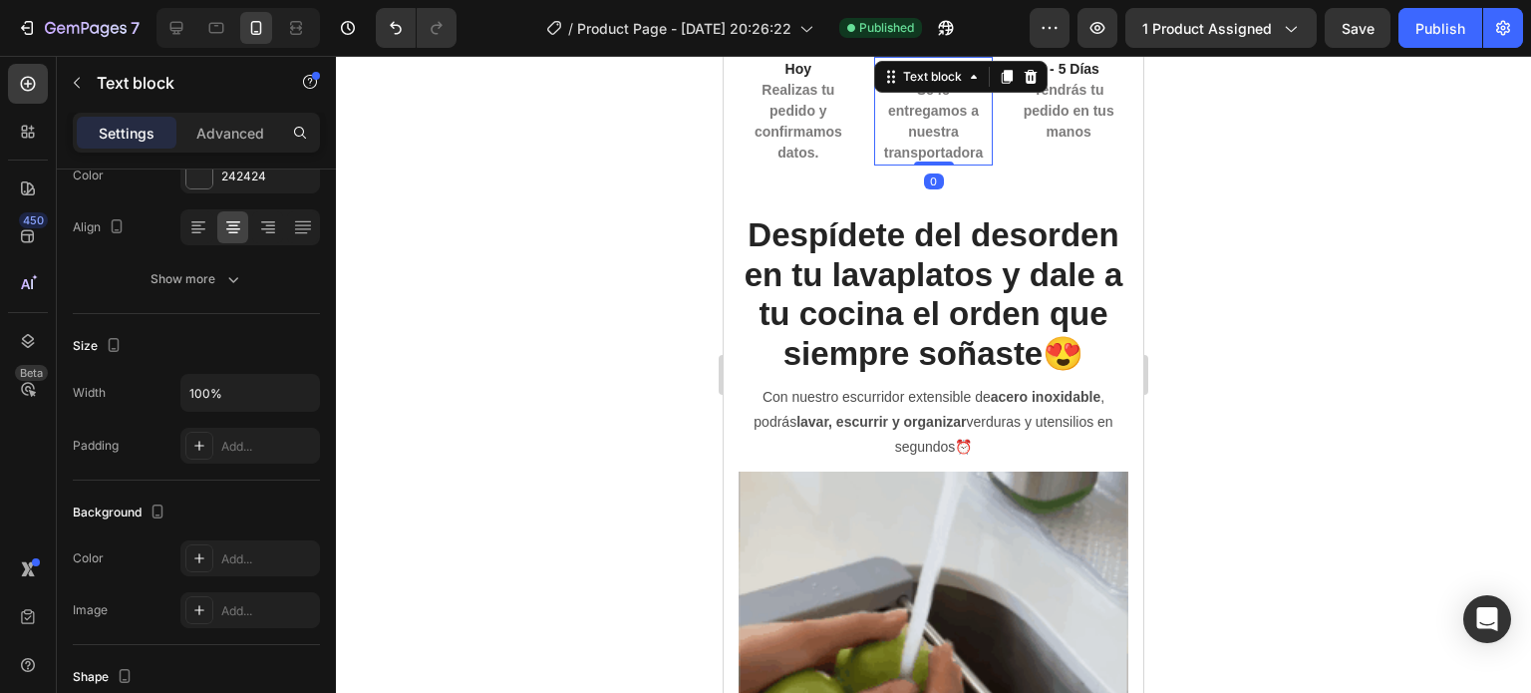
click at [945, 109] on span "Se lo entregamos a nuestra transportadora" at bounding box center [934, 121] width 100 height 79
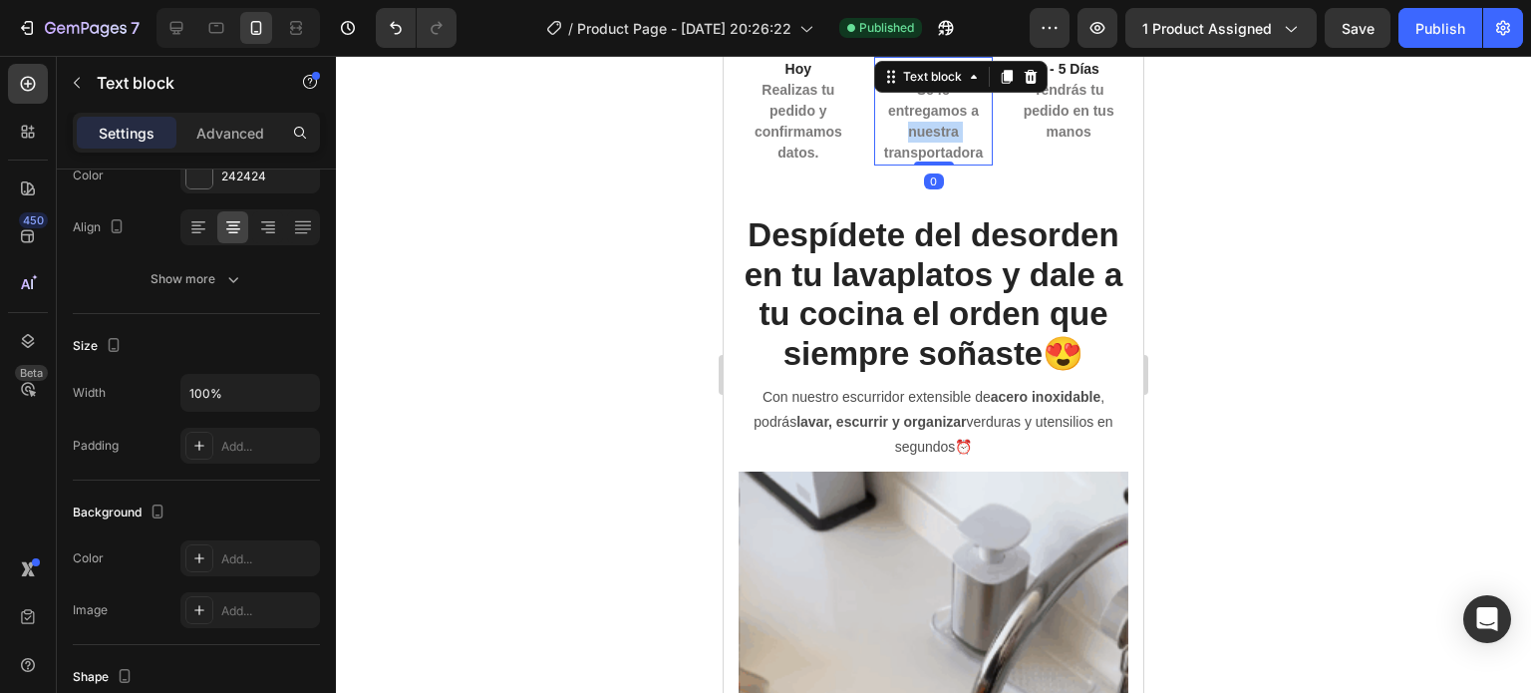
click at [945, 109] on span "Se lo entregamos a nuestra transportadora" at bounding box center [934, 121] width 100 height 79
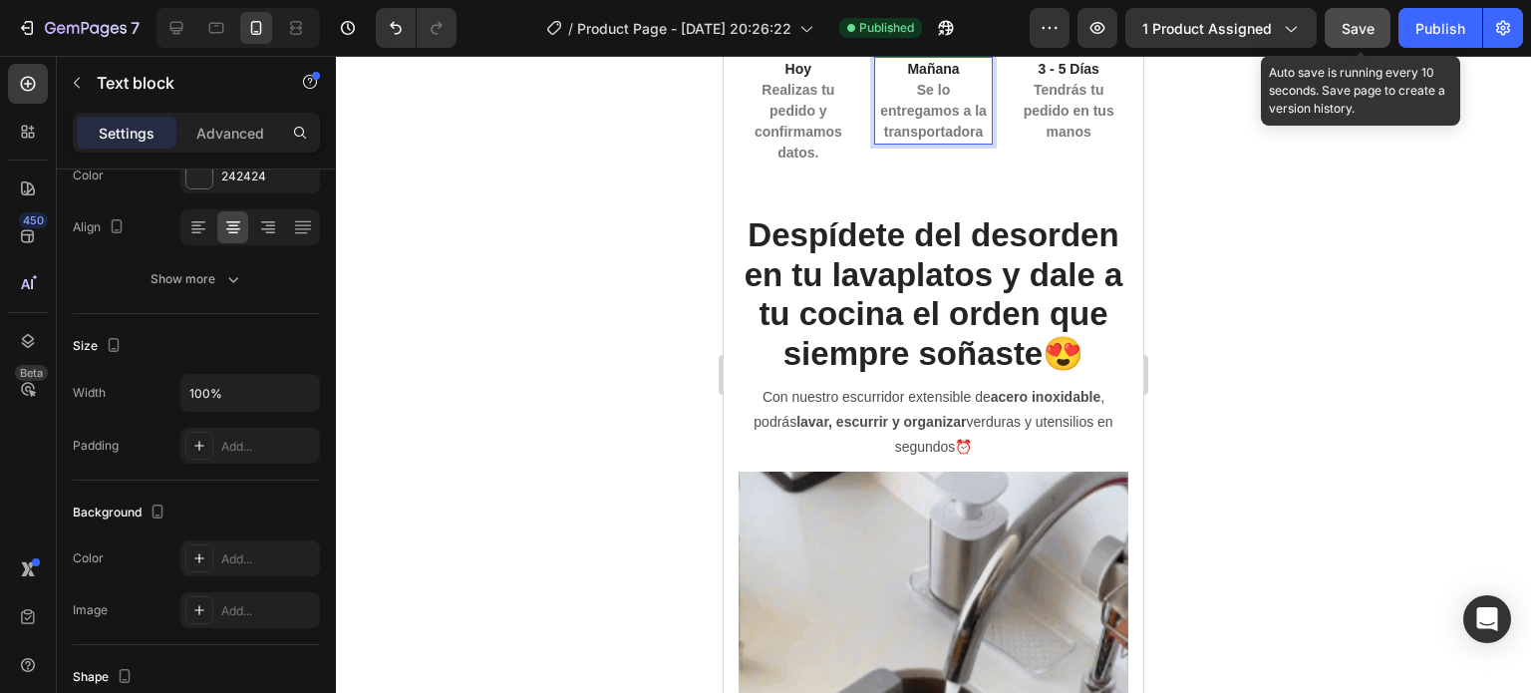
click at [1329, 39] on button "Save" at bounding box center [1358, 28] width 66 height 40
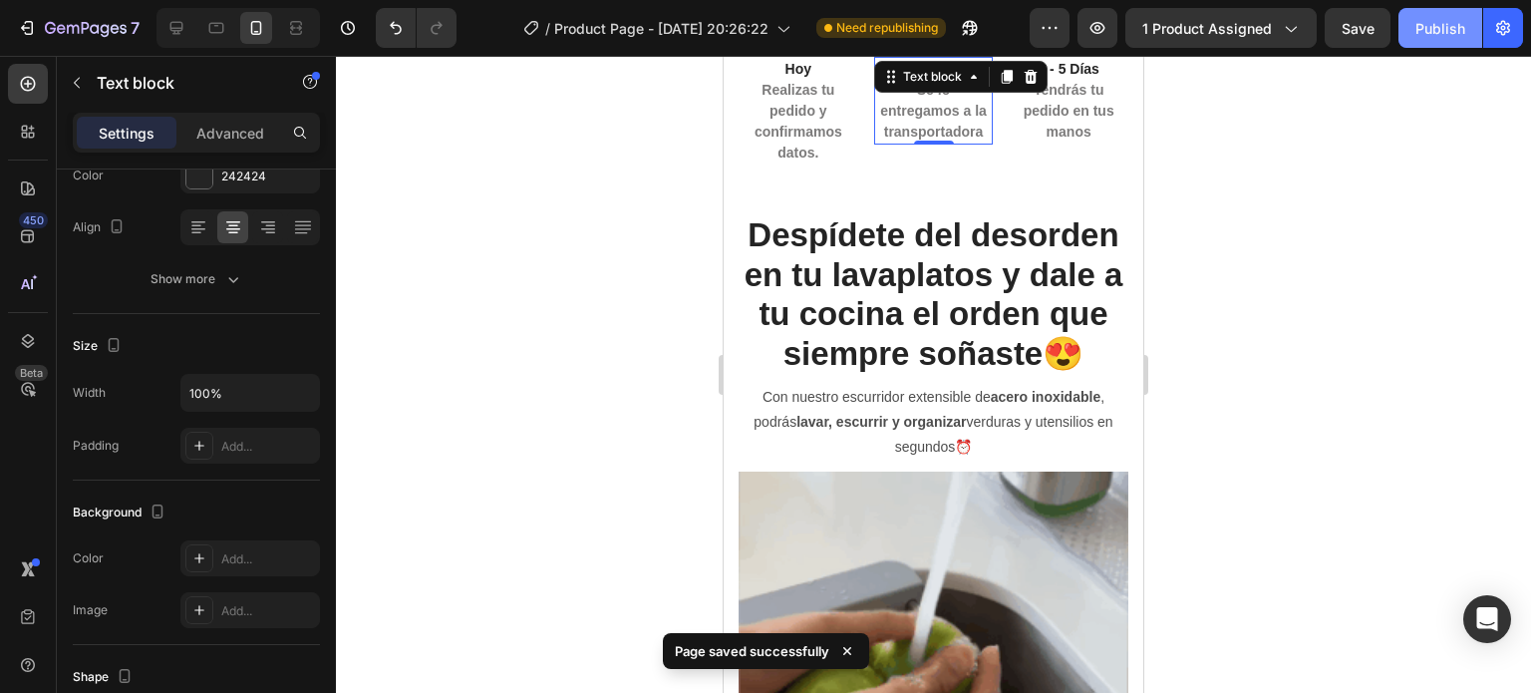
click at [1432, 41] on button "Publish" at bounding box center [1440, 28] width 84 height 40
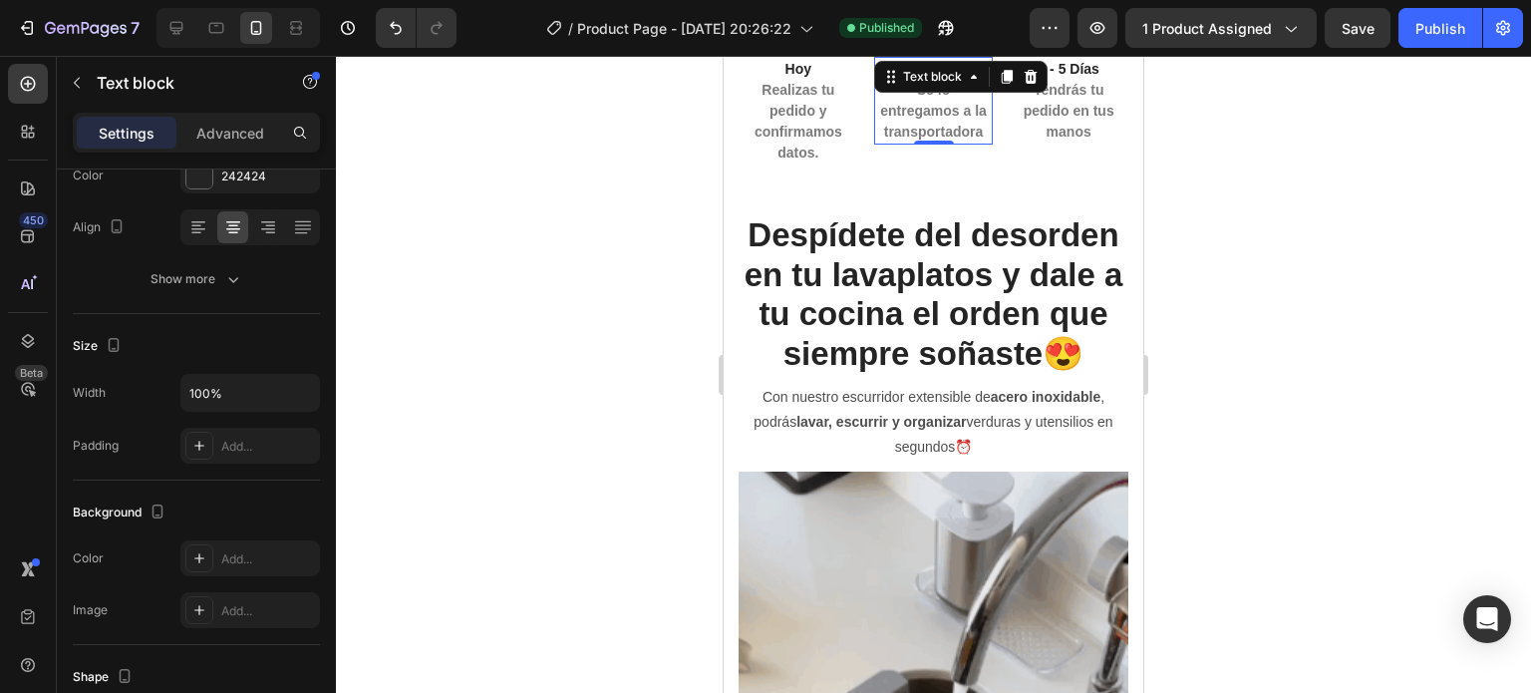
click at [1363, 336] on div at bounding box center [933, 374] width 1195 height 637
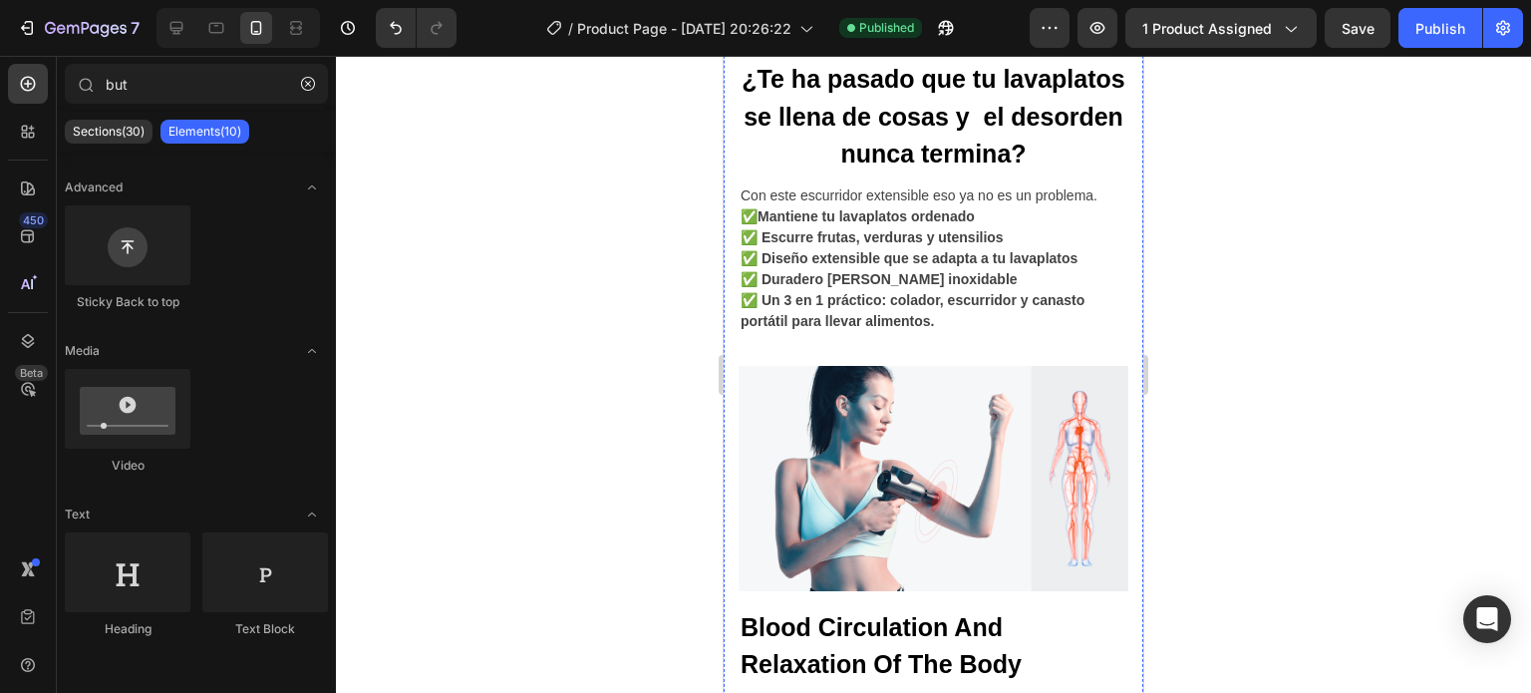
scroll to position [2099, 0]
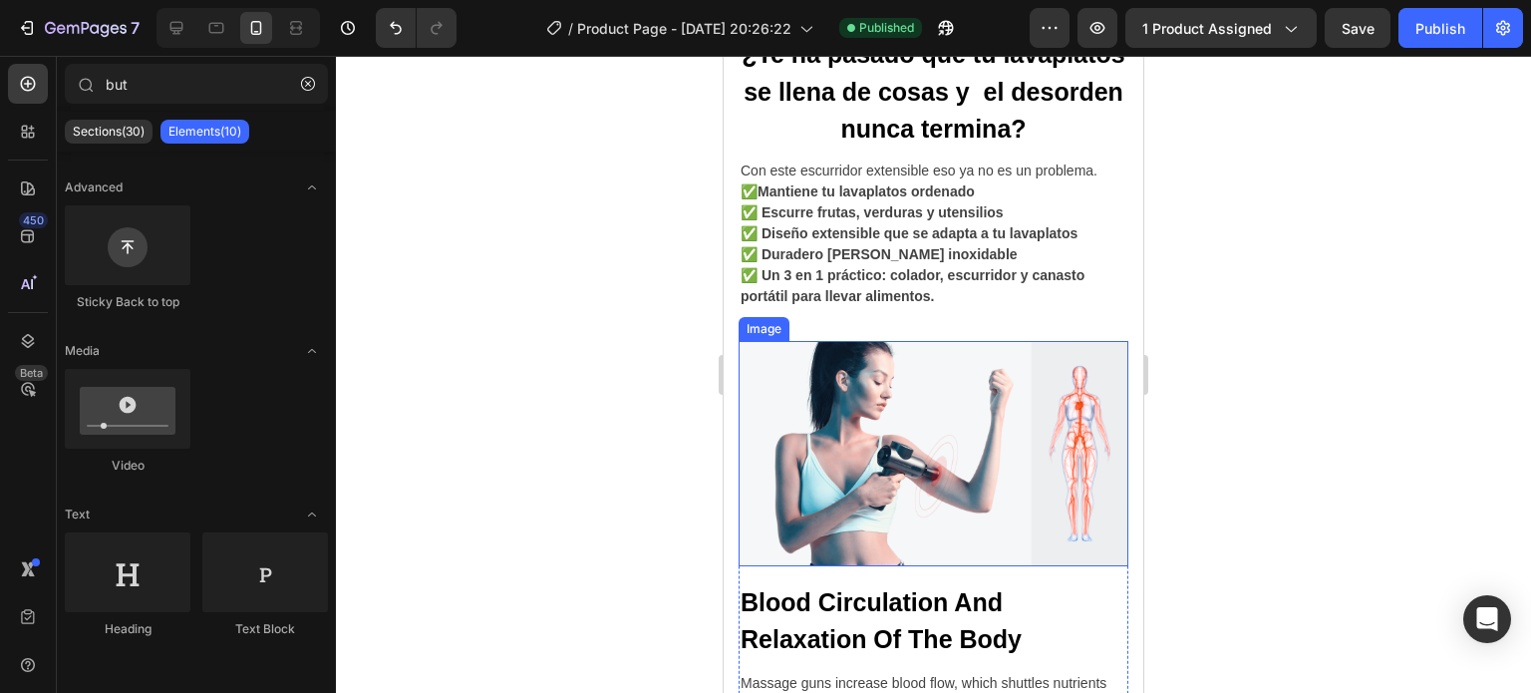
click at [948, 395] on img at bounding box center [934, 453] width 390 height 225
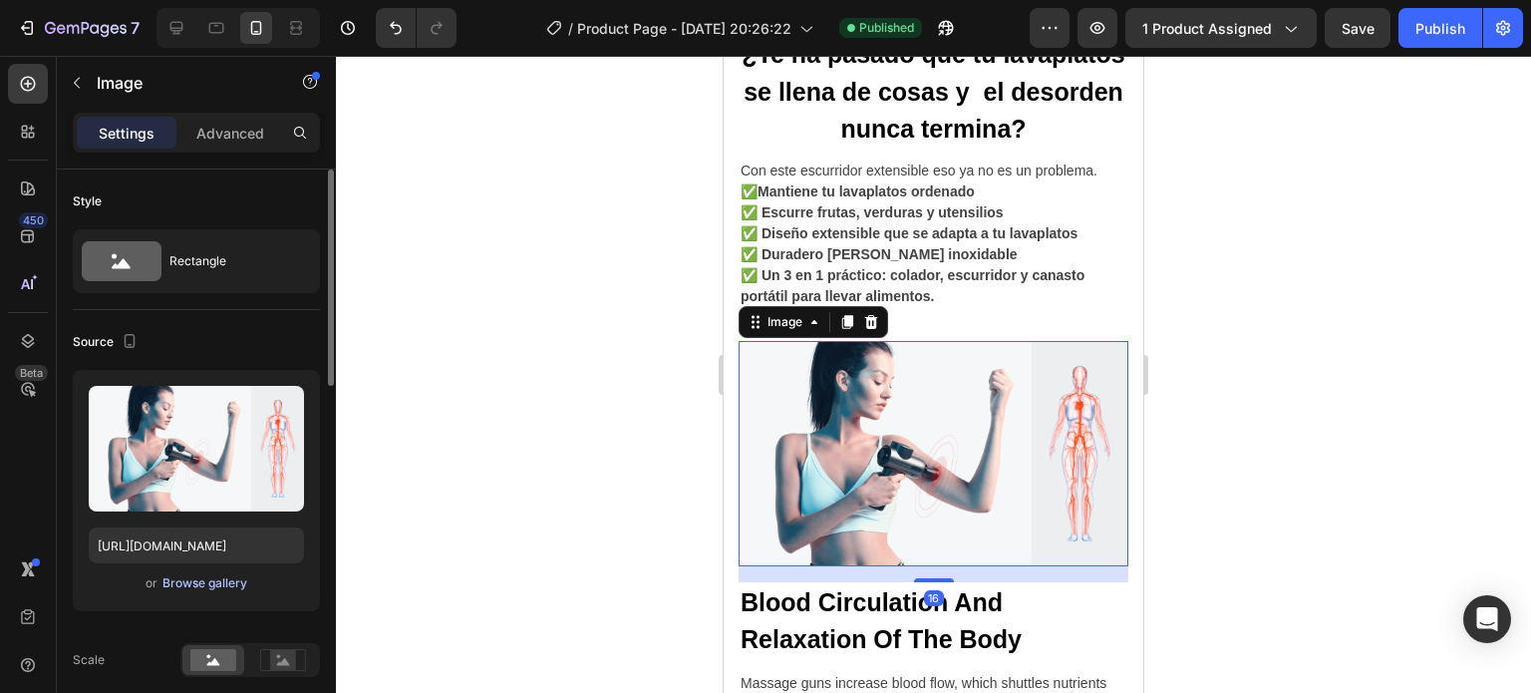
click at [202, 580] on div "Browse gallery" at bounding box center [204, 583] width 85 height 18
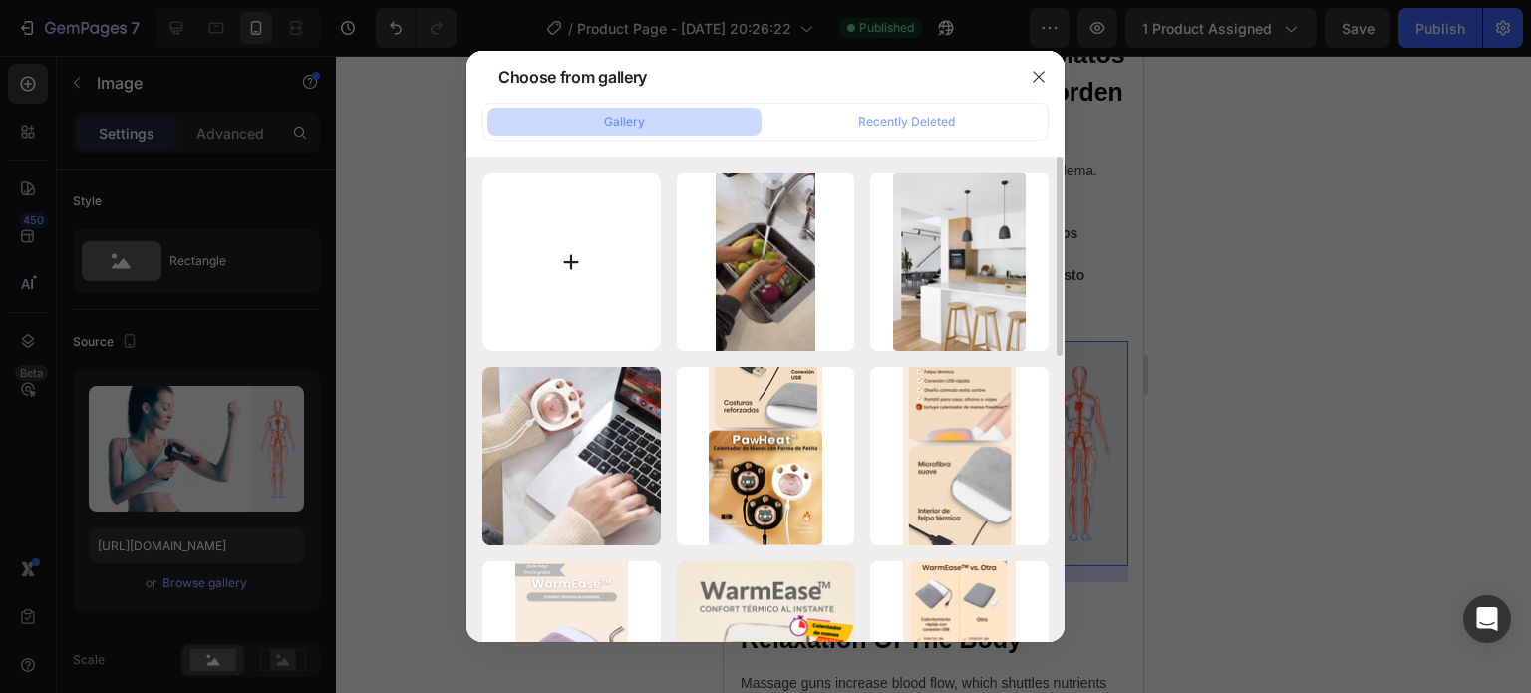
click at [547, 290] on input "file" at bounding box center [571, 261] width 178 height 178
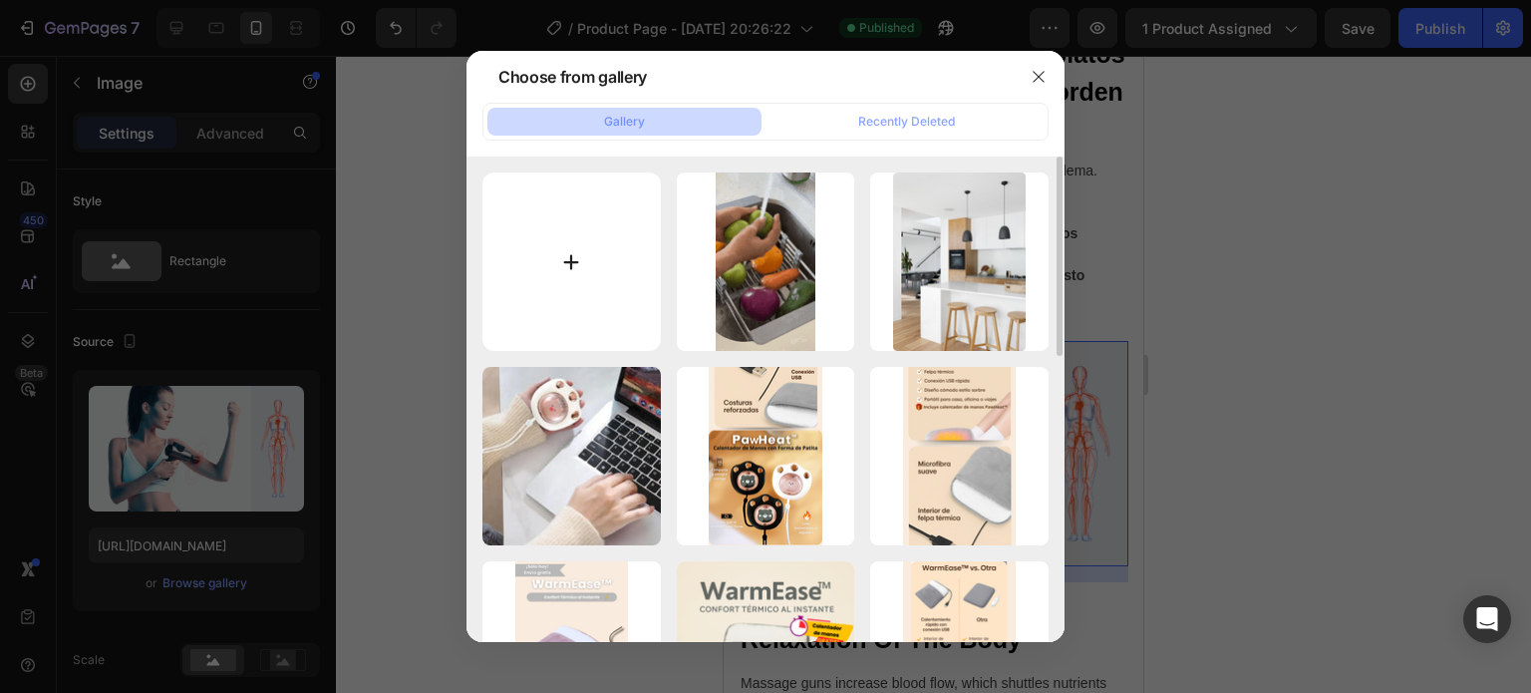
type input "C:\fakepath\imgi_23_D_NQ_NP_2X_693207-CBT69258641875_052023-F.webp"
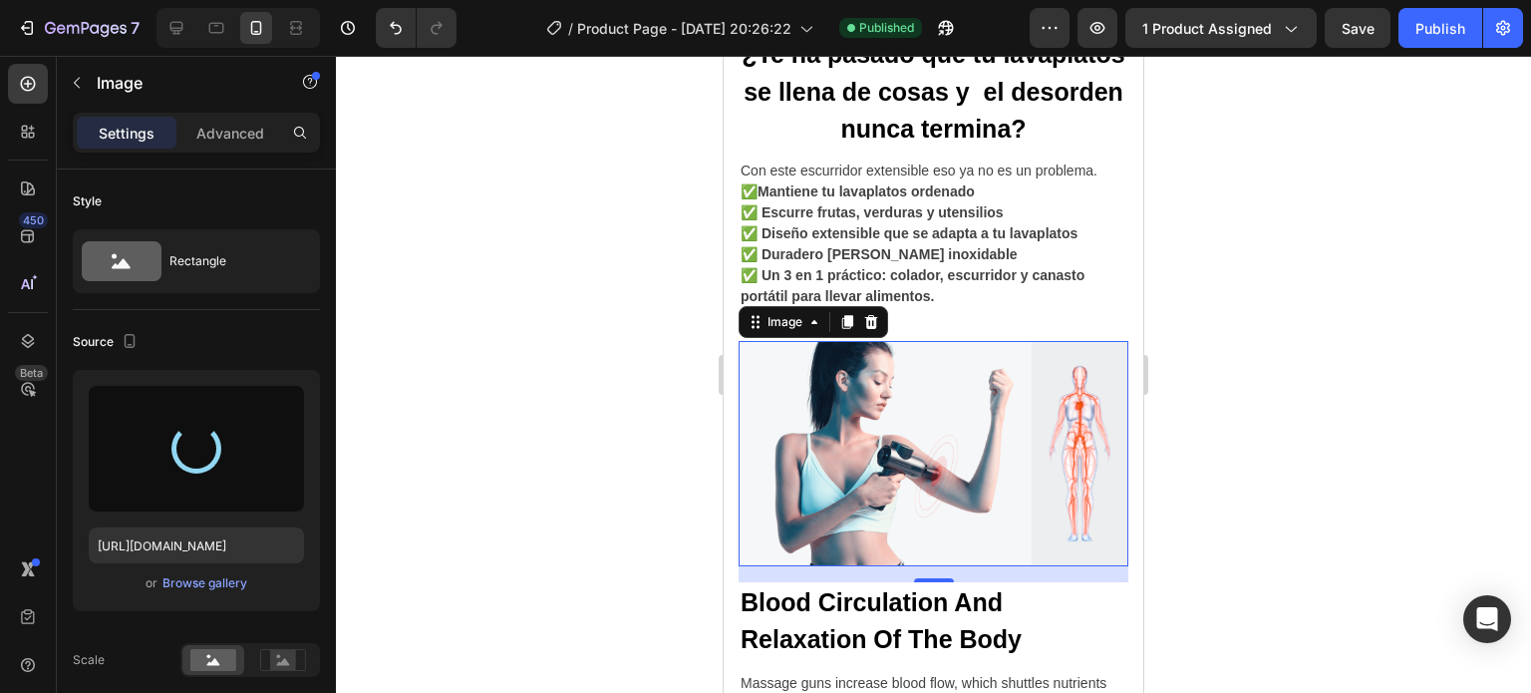
type input "https://cdn.shopify.com/s/files/1/0606/2617/4084/files/gempages_553994217622340…"
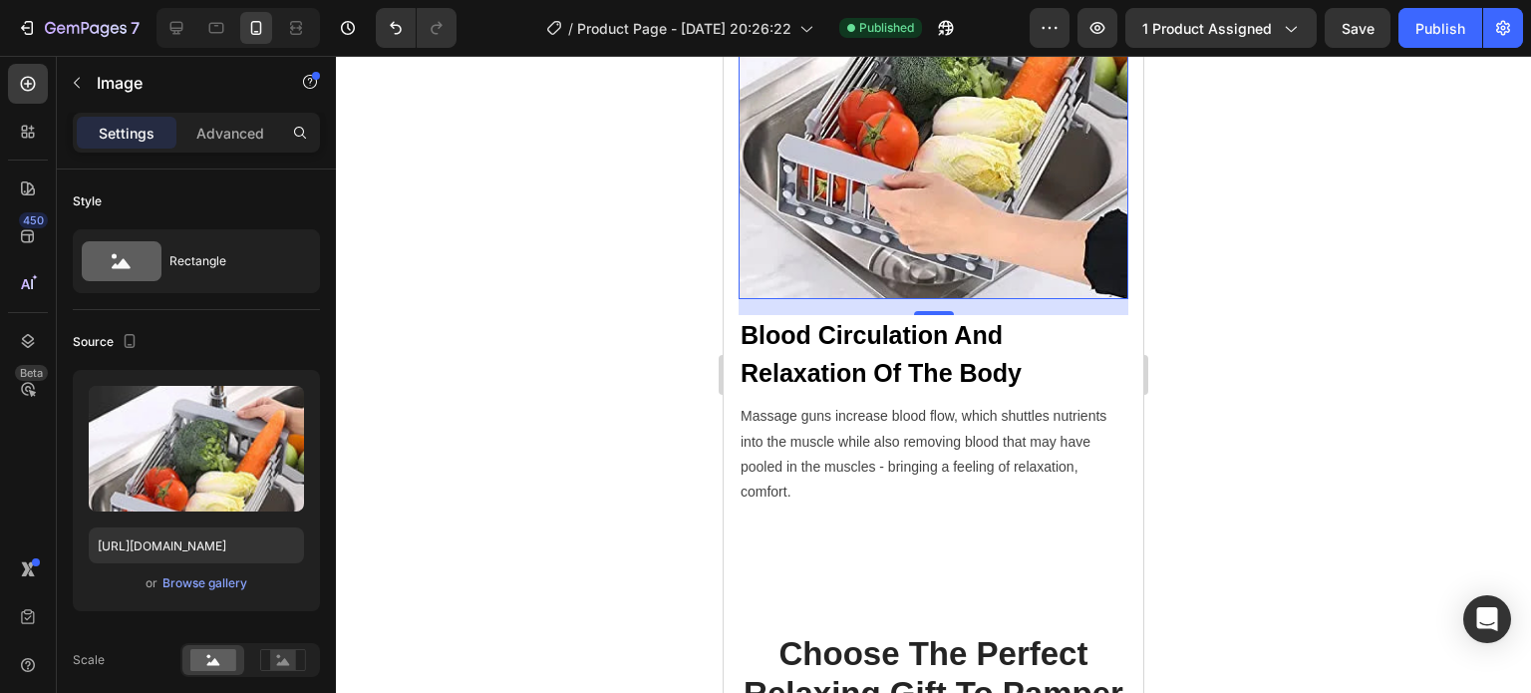
scroll to position [2664, 0]
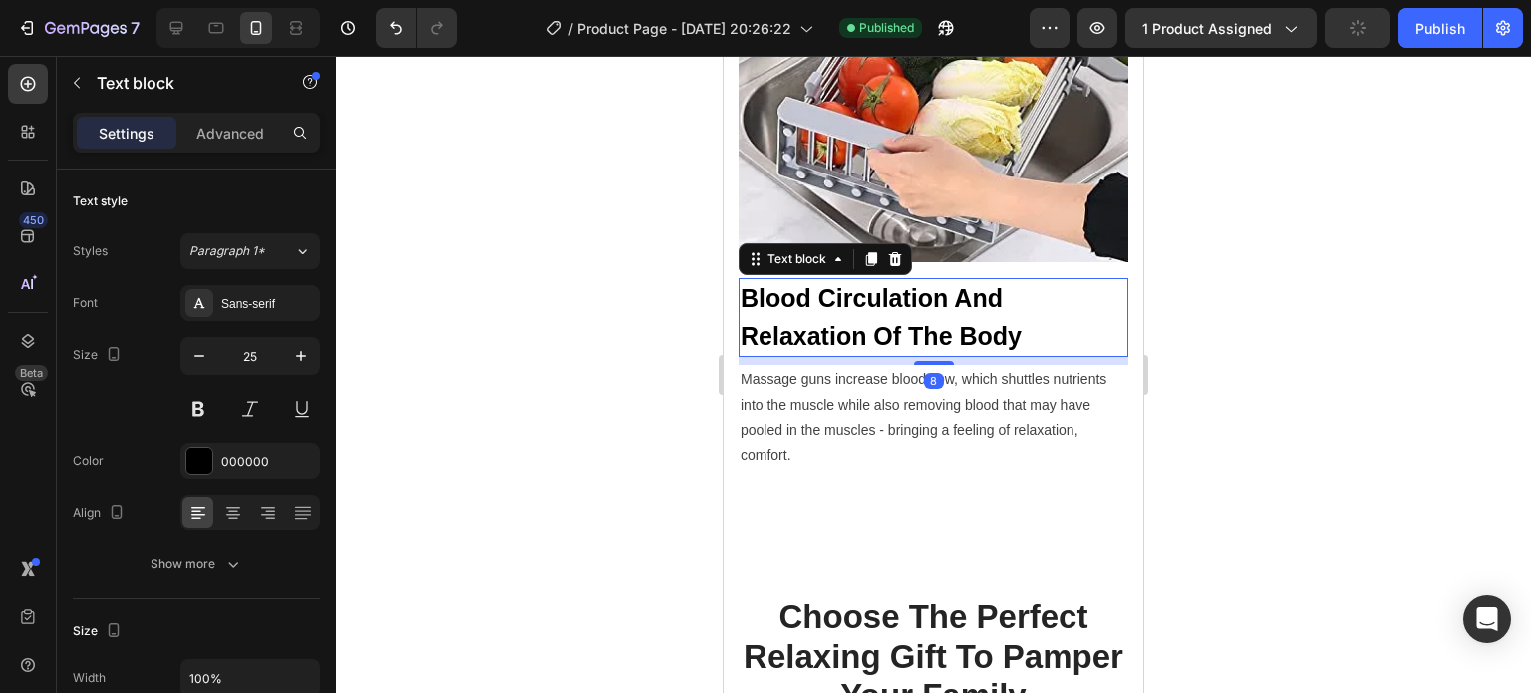
click at [809, 280] on p "Blood Circulation And Relaxation Of The Body" at bounding box center [934, 317] width 386 height 75
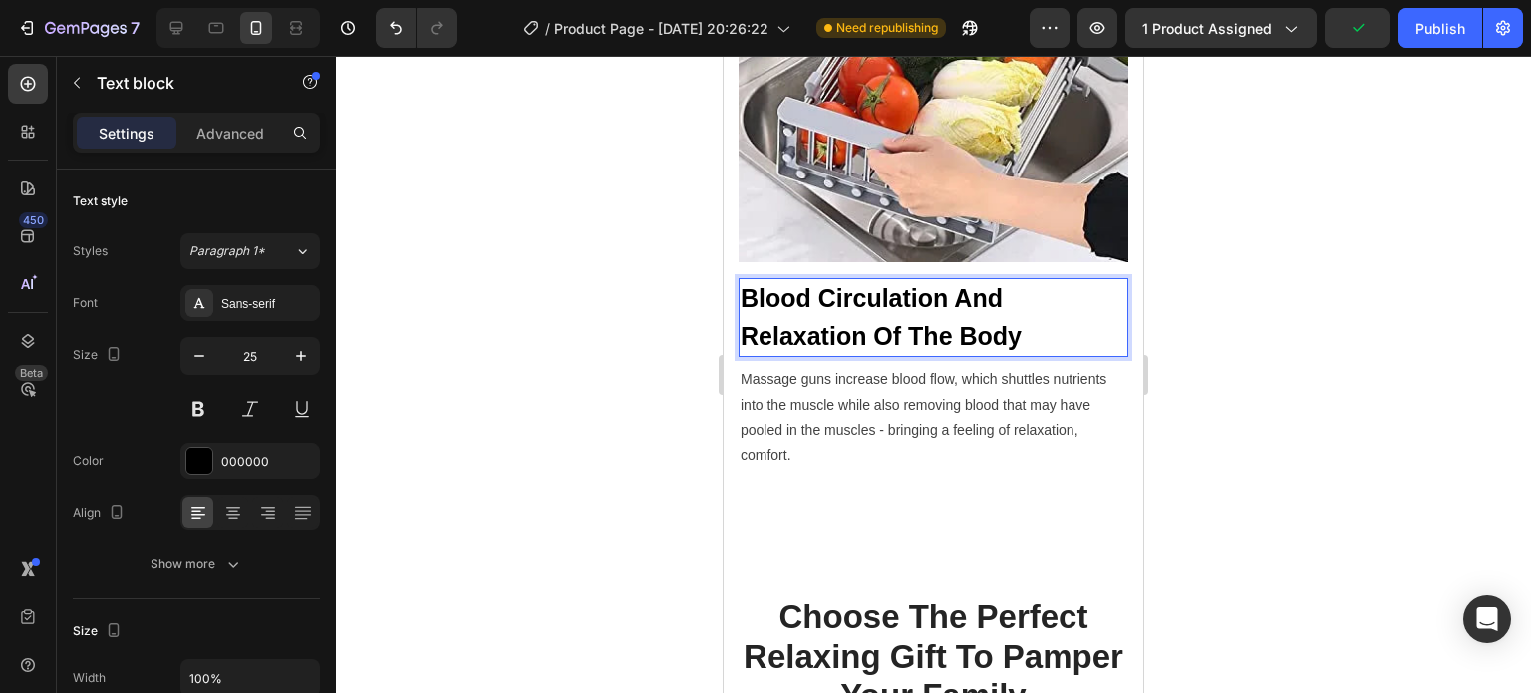
click at [809, 280] on p "Blood Circulation And Relaxation Of The Body" at bounding box center [934, 317] width 386 height 75
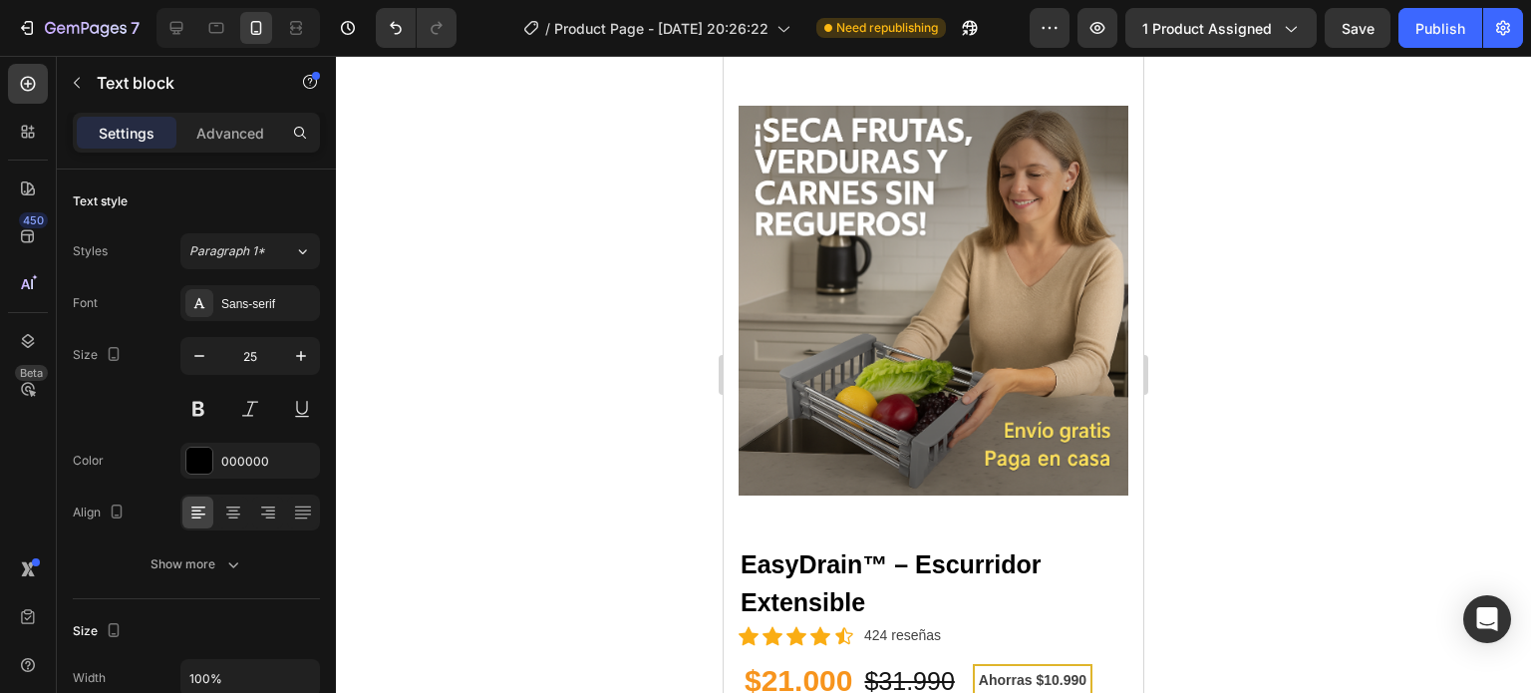
scroll to position [0, 0]
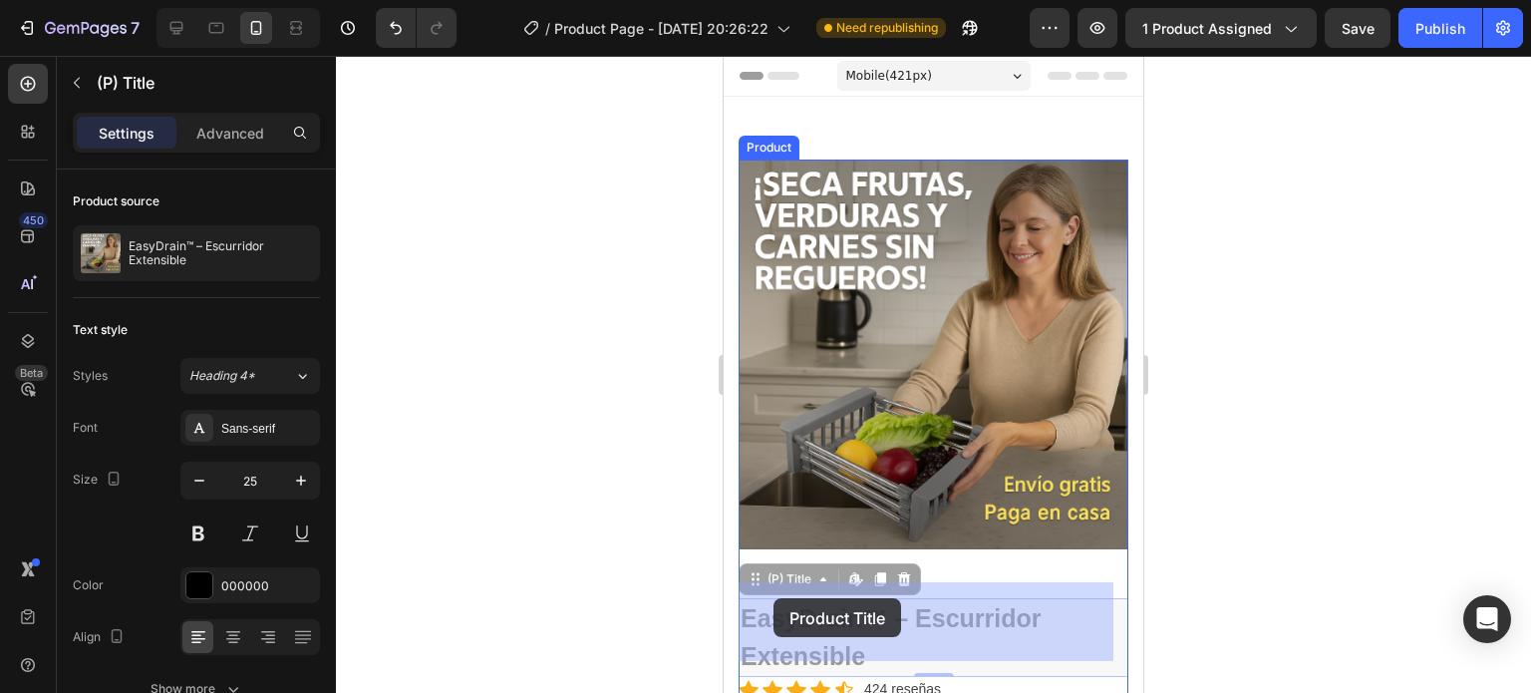
drag, startPoint x: 870, startPoint y: 642, endPoint x: 775, endPoint y: 599, distance: 103.9
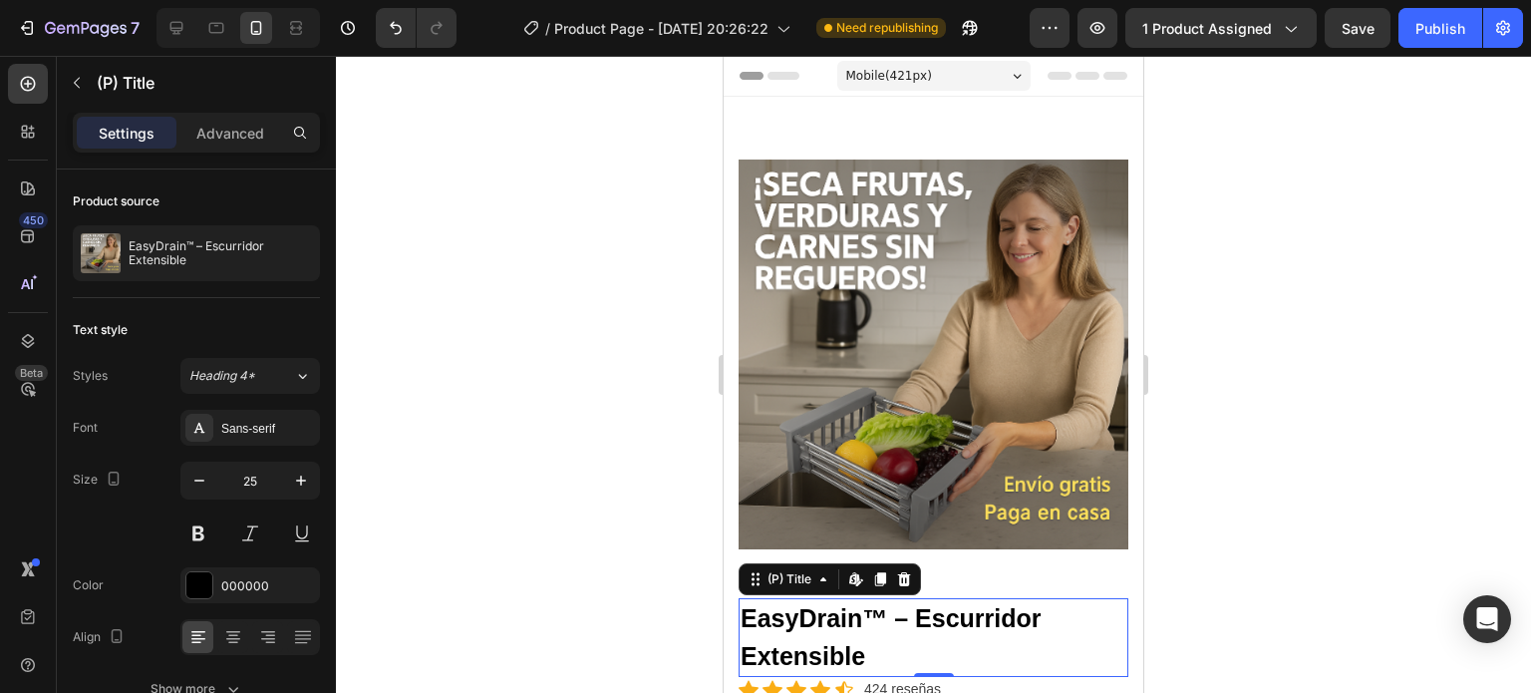
click at [775, 599] on h2 "EasyDrain™ – Escurridor Extensible" at bounding box center [934, 637] width 390 height 79
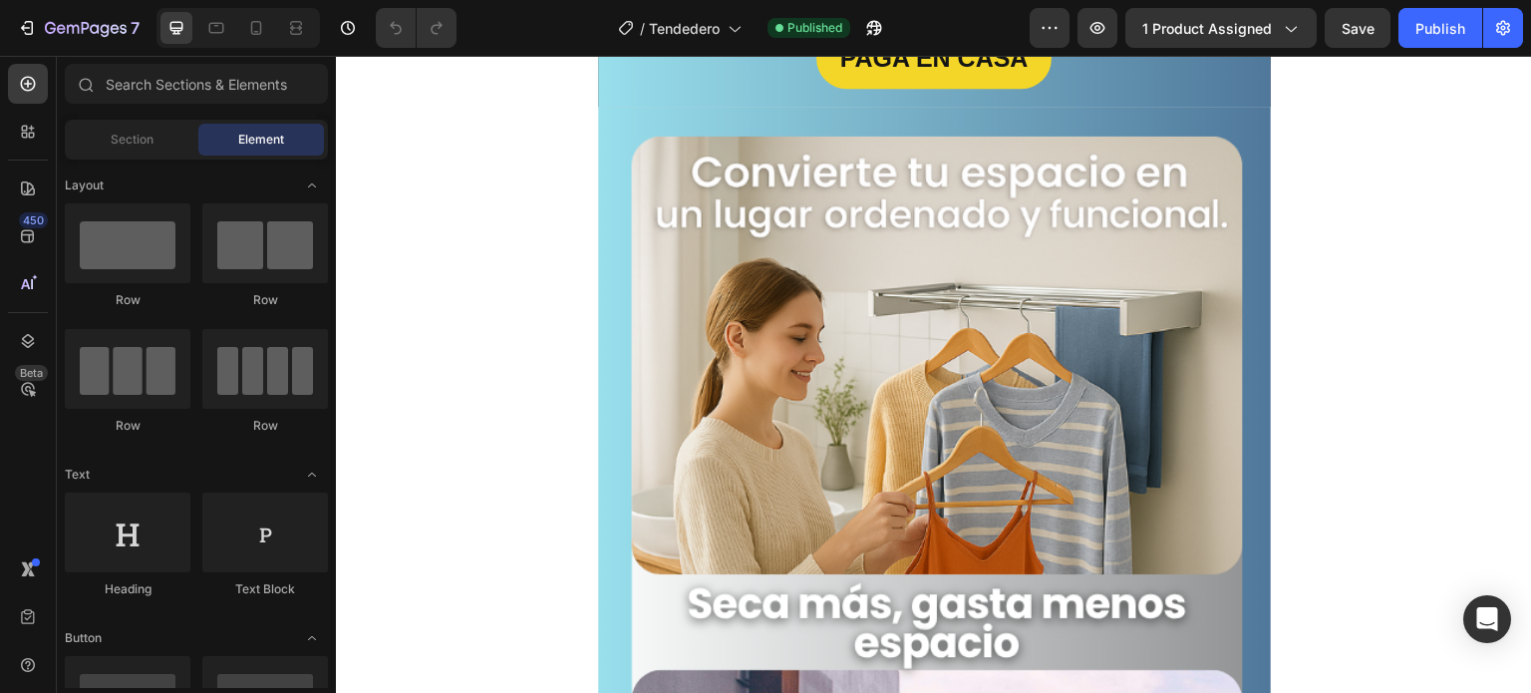
scroll to position [445, 0]
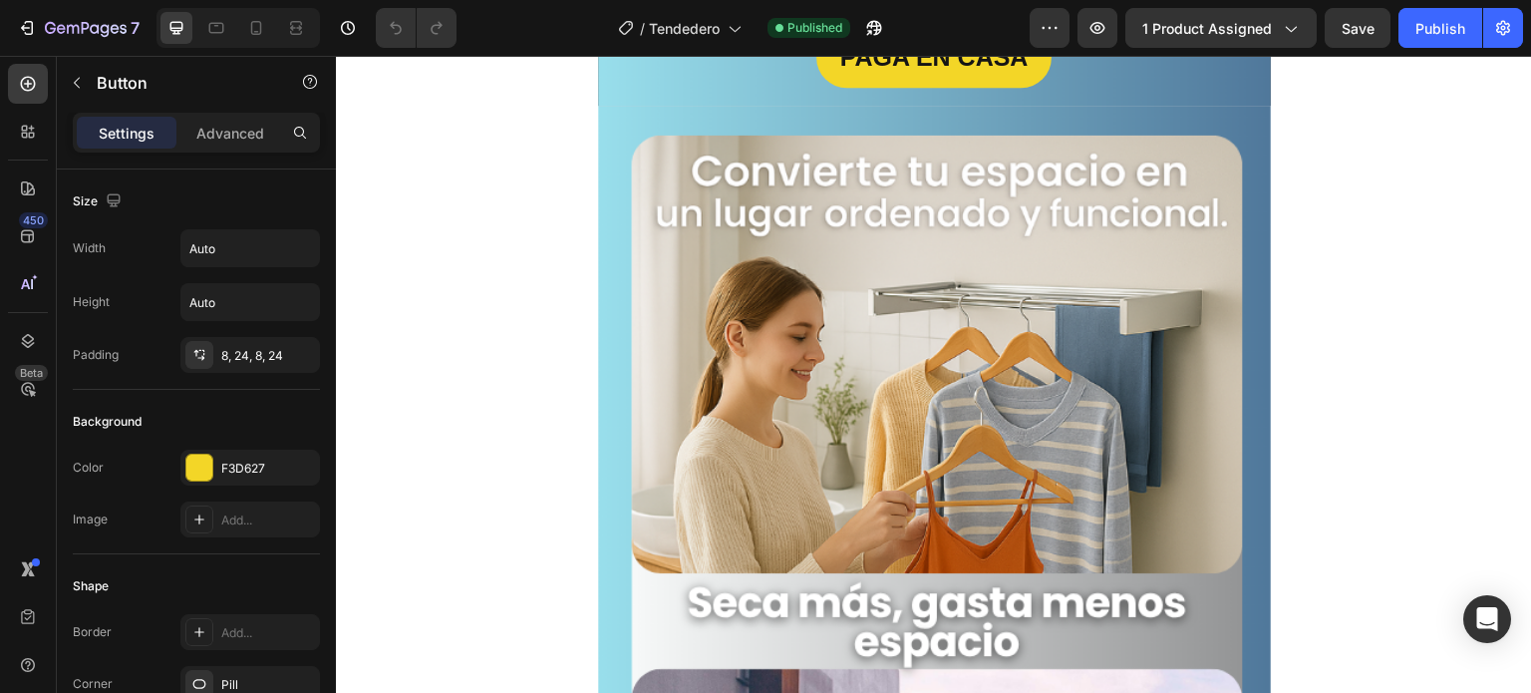
click at [234, 123] on p "Advanced" at bounding box center [230, 133] width 68 height 21
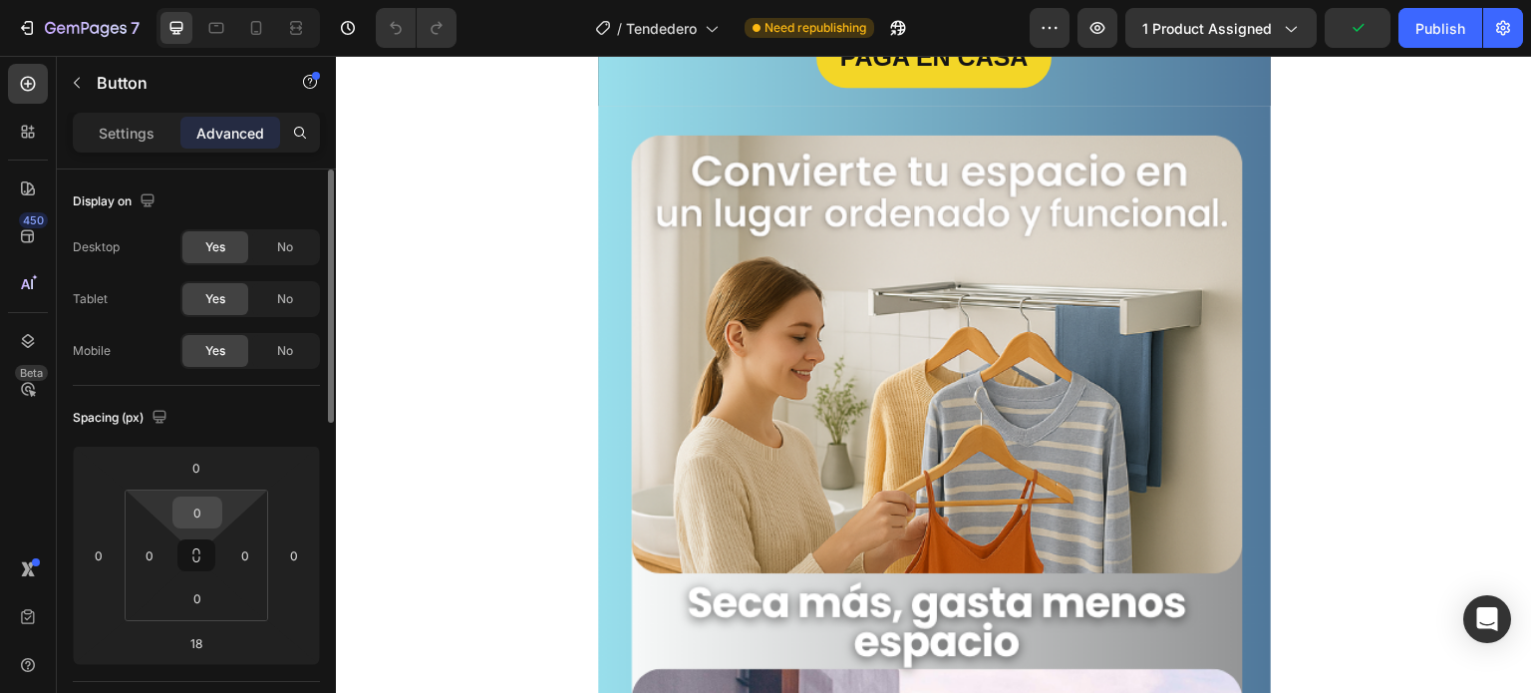
scroll to position [747, 0]
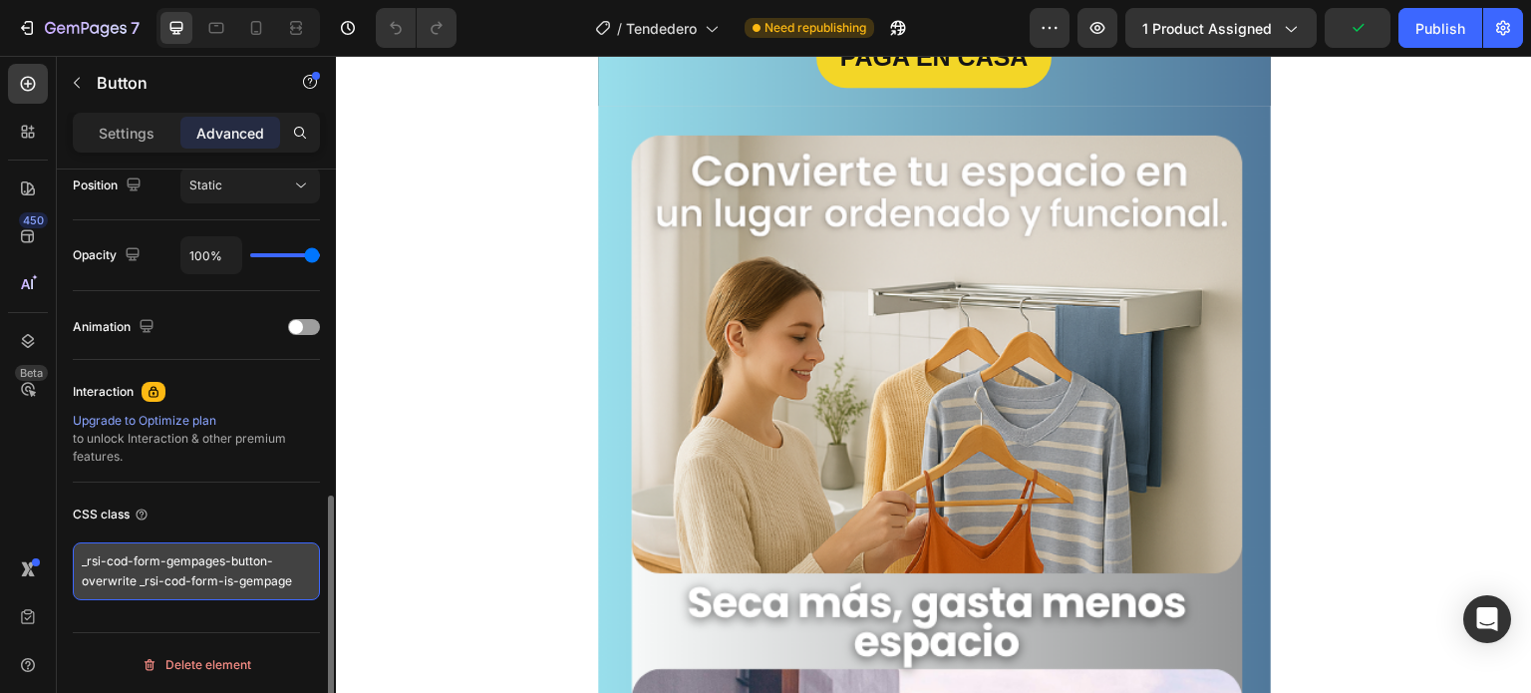
click at [275, 561] on textarea "_rsi-cod-form-gempages-button-overwrite _rsi-cod-form-is-gempage" at bounding box center [196, 571] width 247 height 58
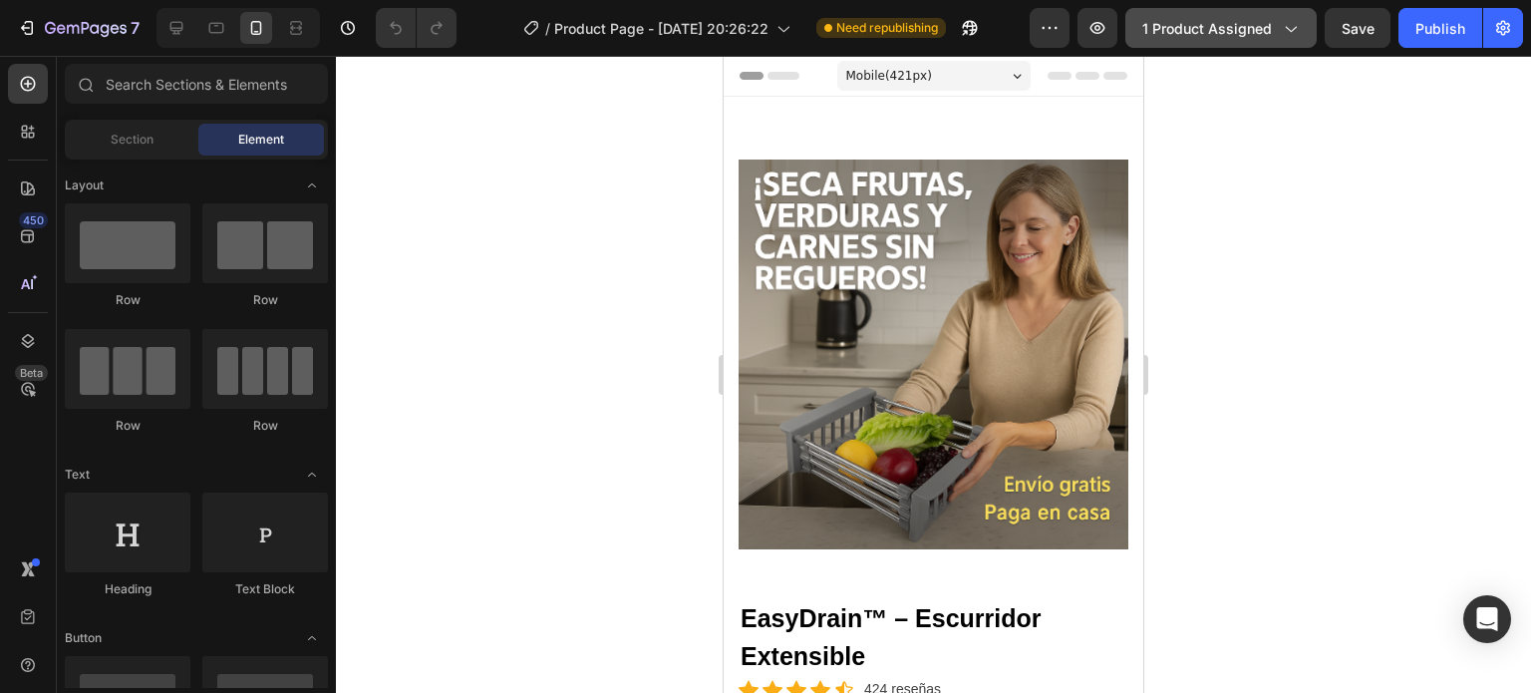
click at [1253, 22] on span "1 product assigned" at bounding box center [1207, 28] width 130 height 21
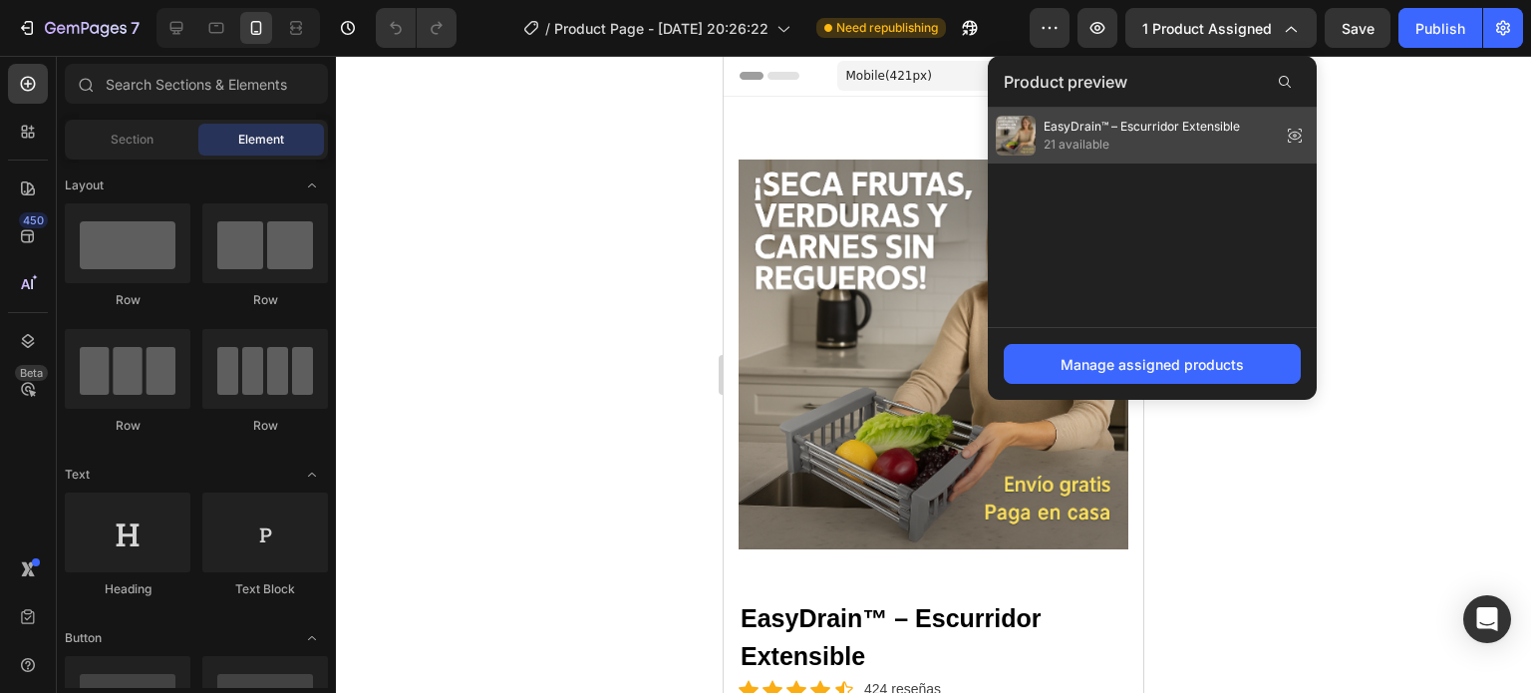
click at [1208, 127] on span "EasyDrain™ – Escurridor Extensible" at bounding box center [1142, 127] width 196 height 18
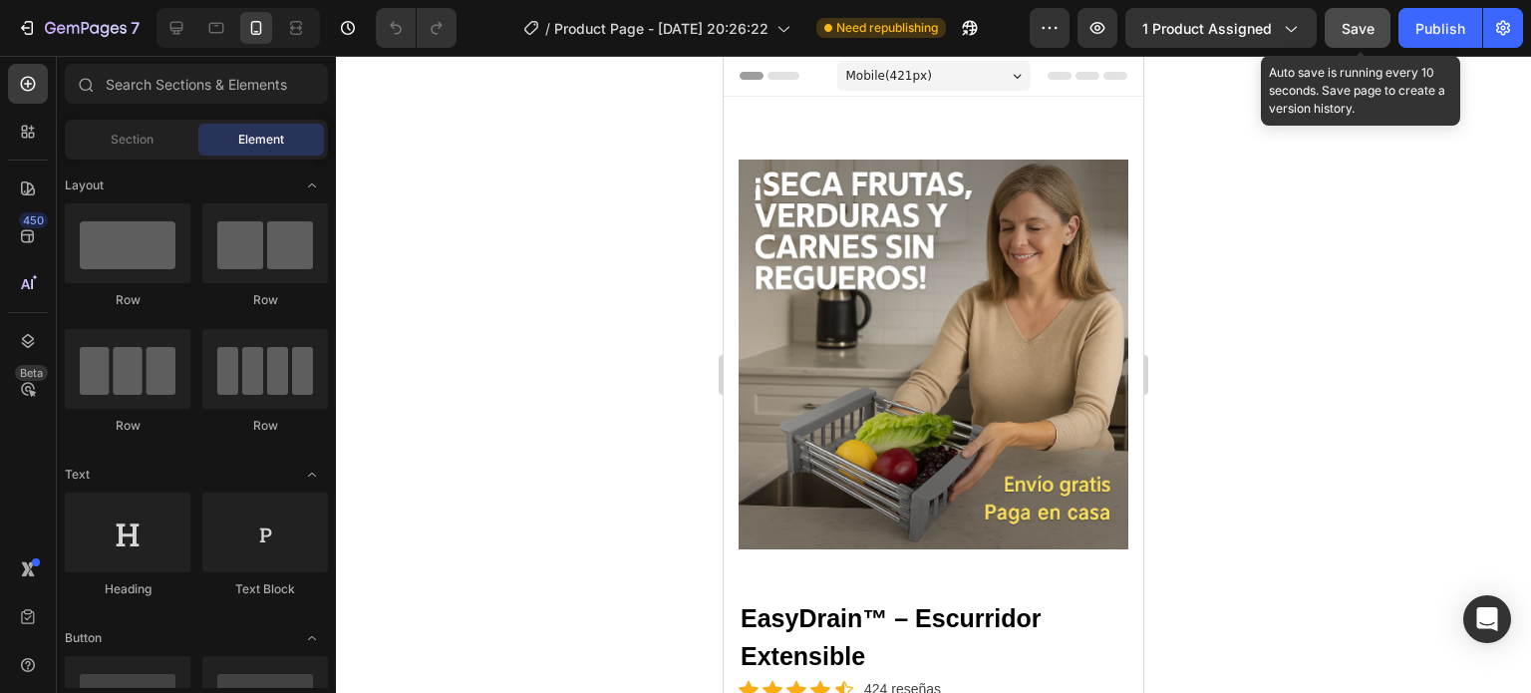
click at [1361, 36] on div "Save" at bounding box center [1358, 28] width 33 height 21
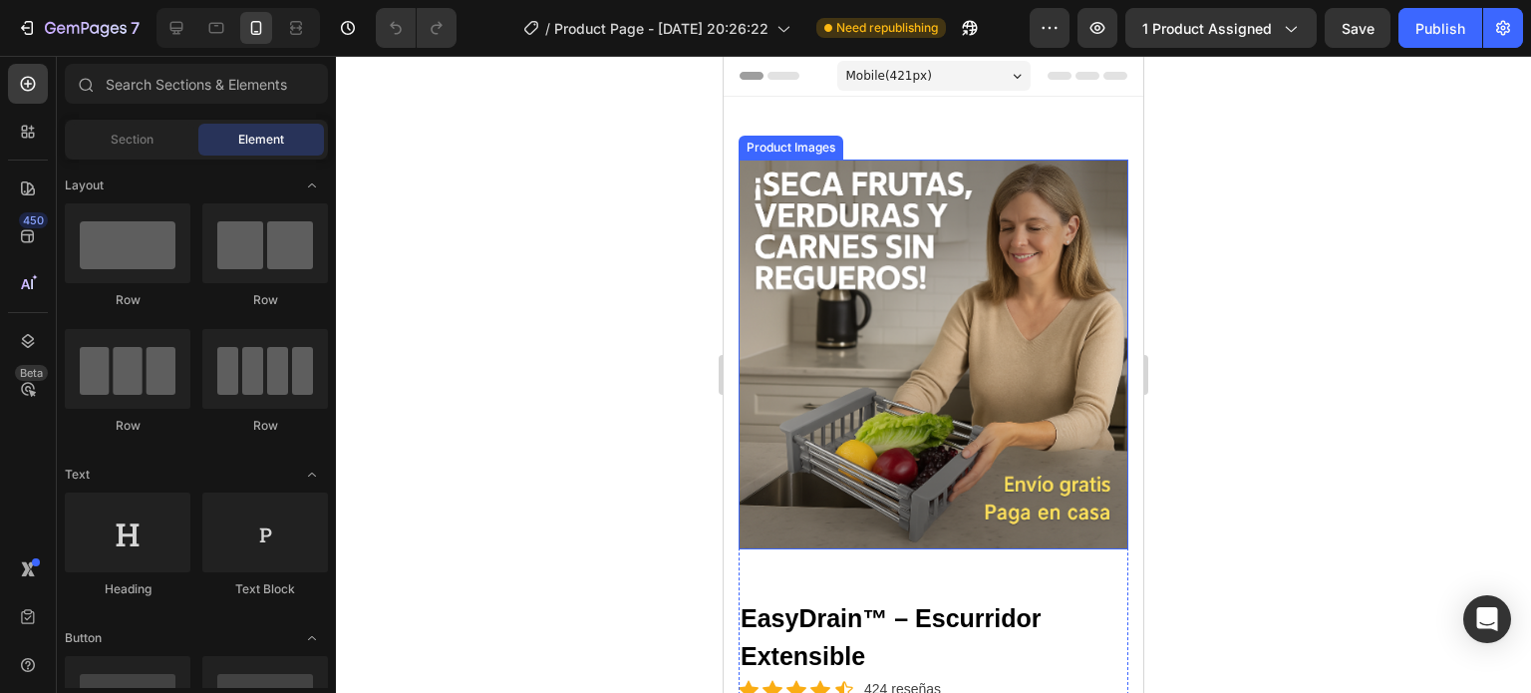
click at [826, 278] on img at bounding box center [934, 354] width 390 height 390
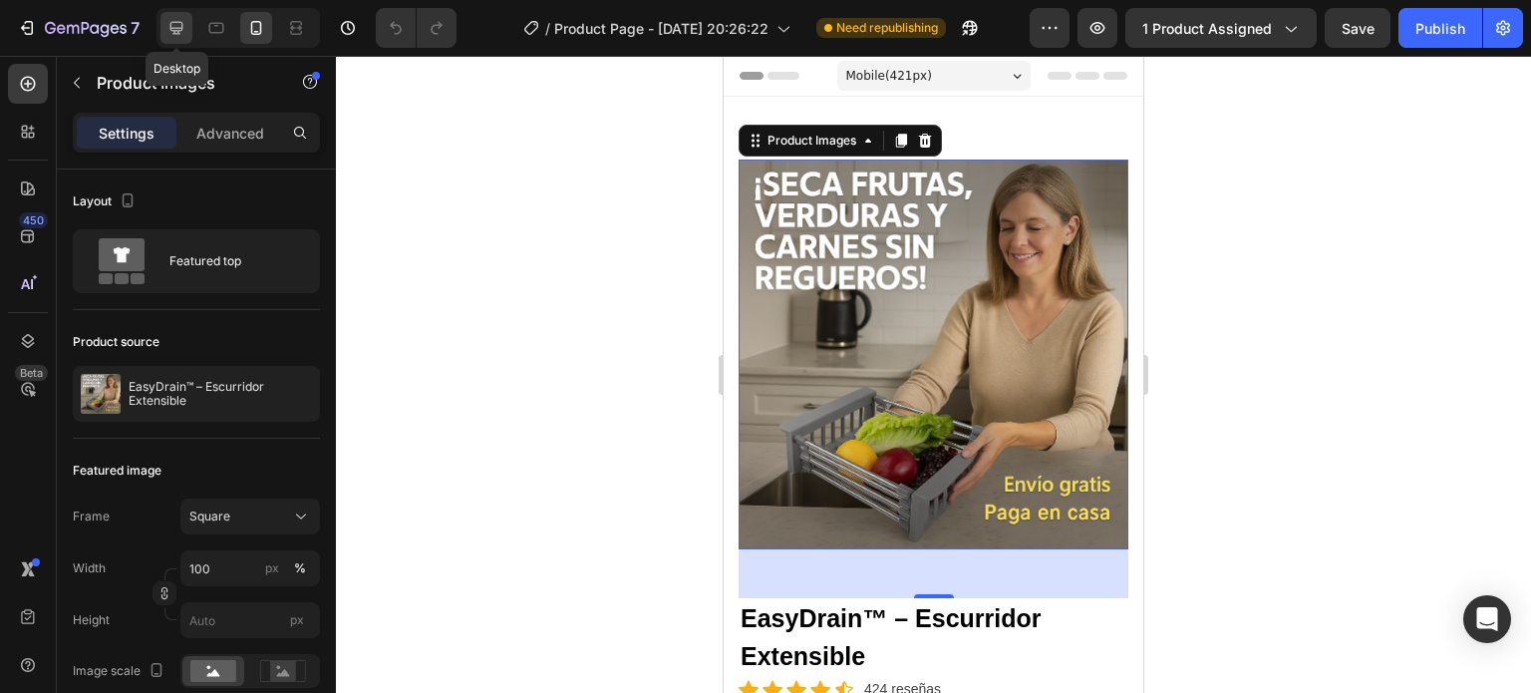
click at [174, 41] on div at bounding box center [176, 28] width 32 height 32
type input "21"
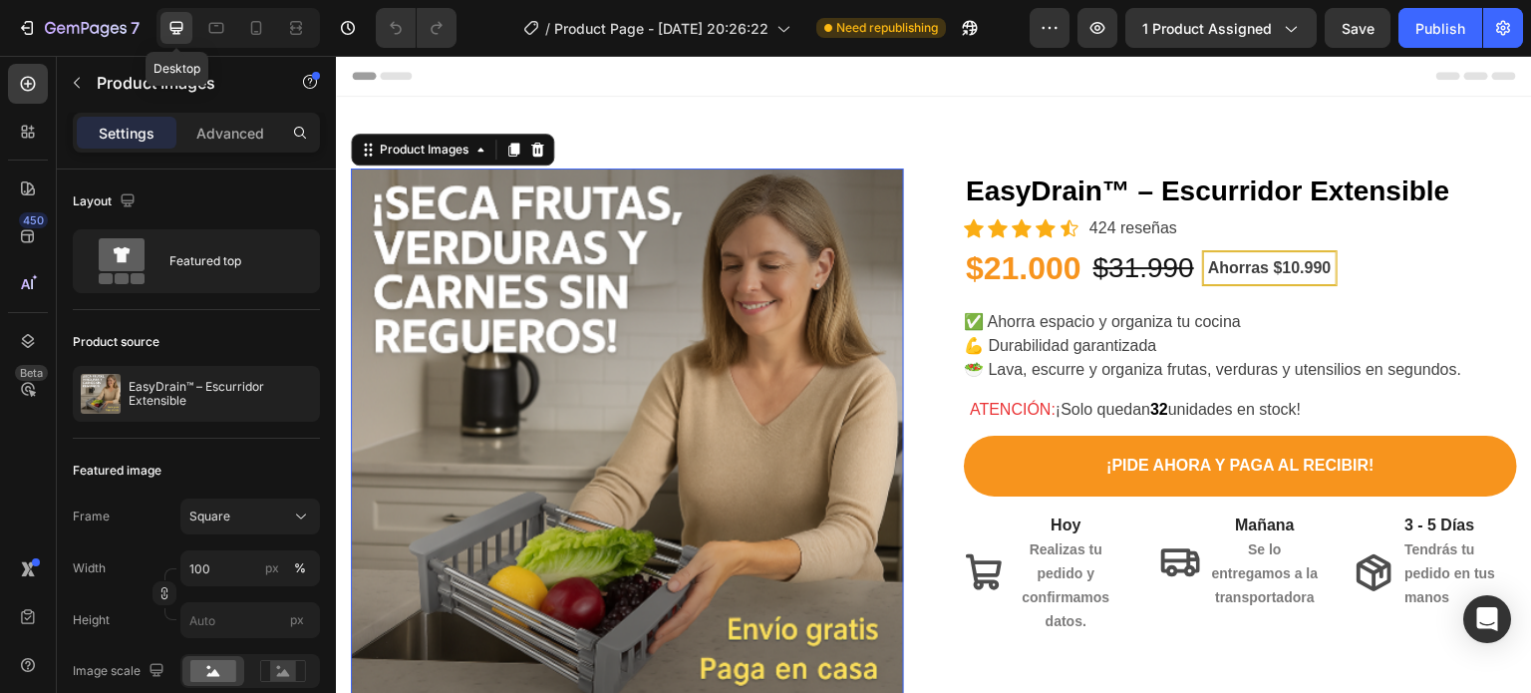
scroll to position [43, 0]
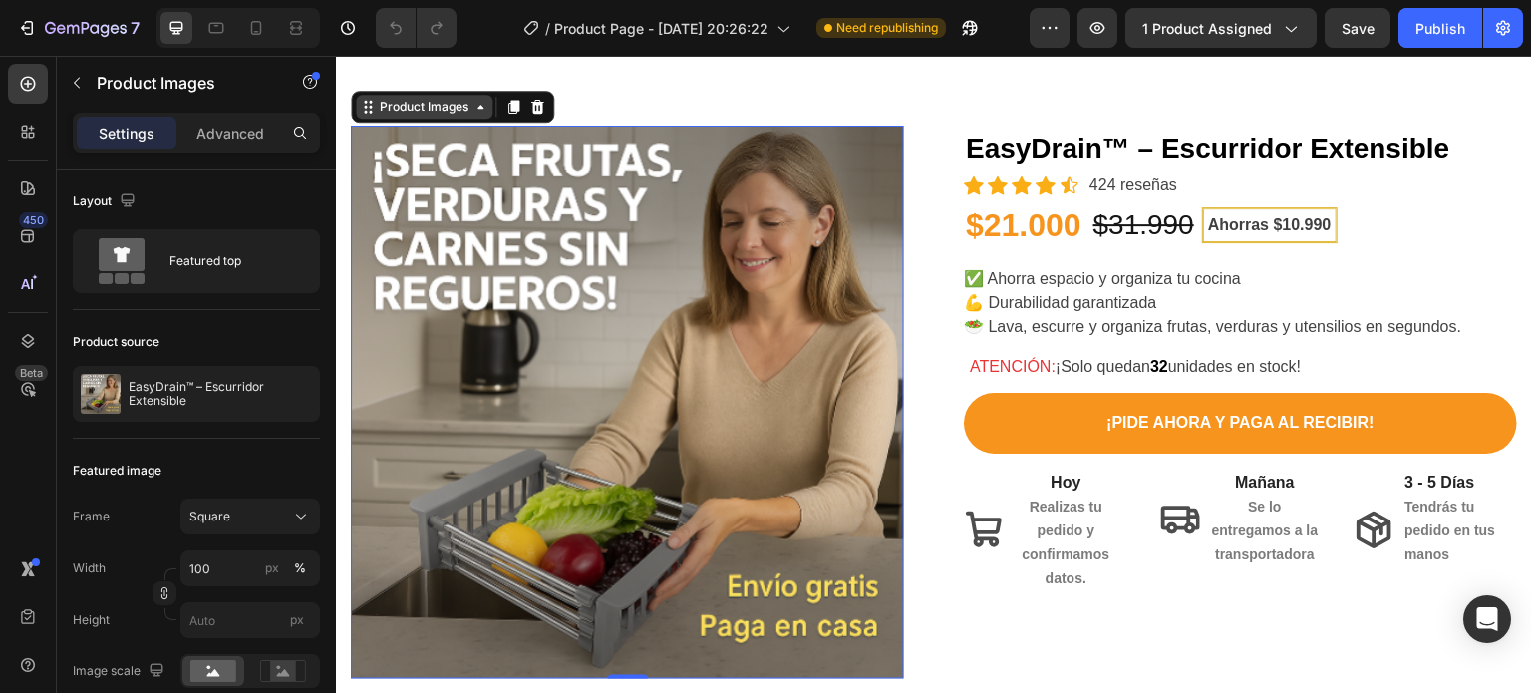
click at [477, 104] on icon at bounding box center [480, 107] width 16 height 16
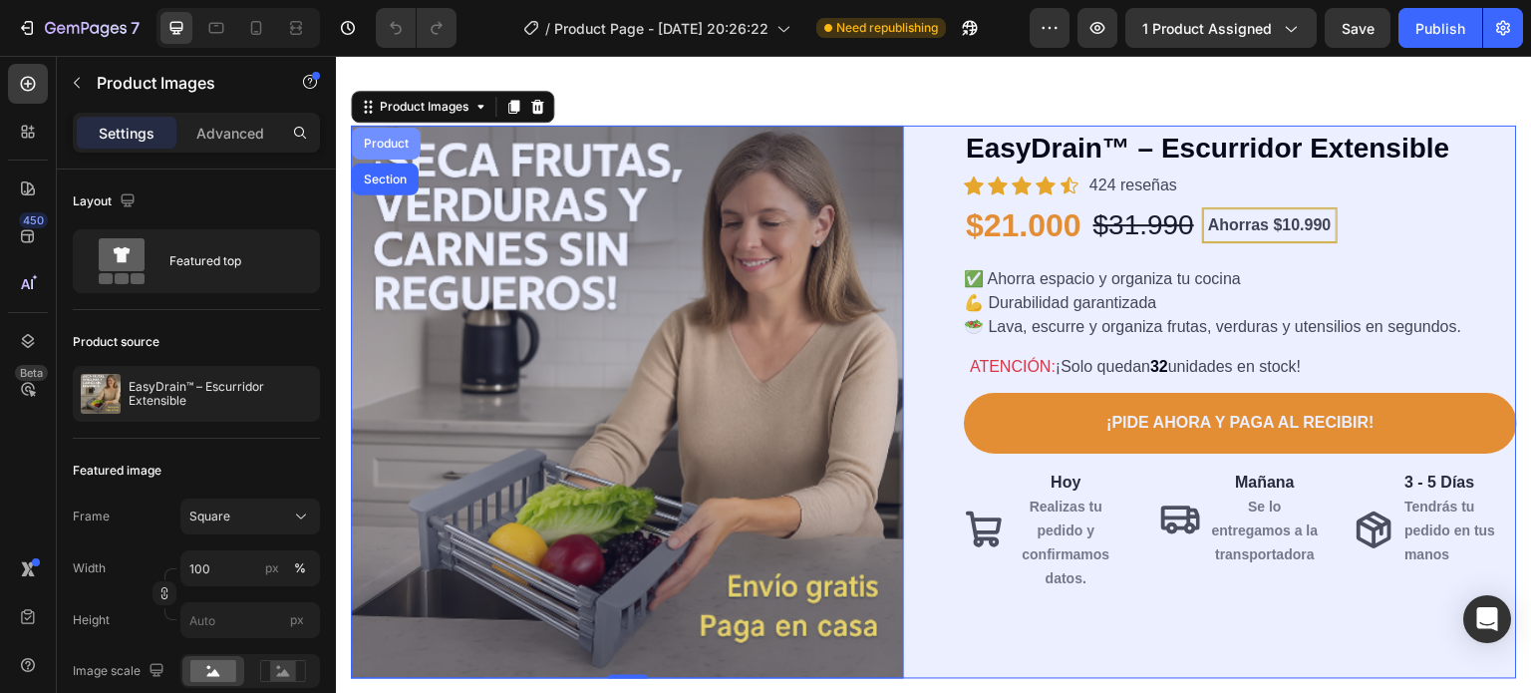
click at [394, 143] on div "Product" at bounding box center [386, 144] width 53 height 12
click at [394, 143] on div "Product" at bounding box center [386, 144] width 69 height 32
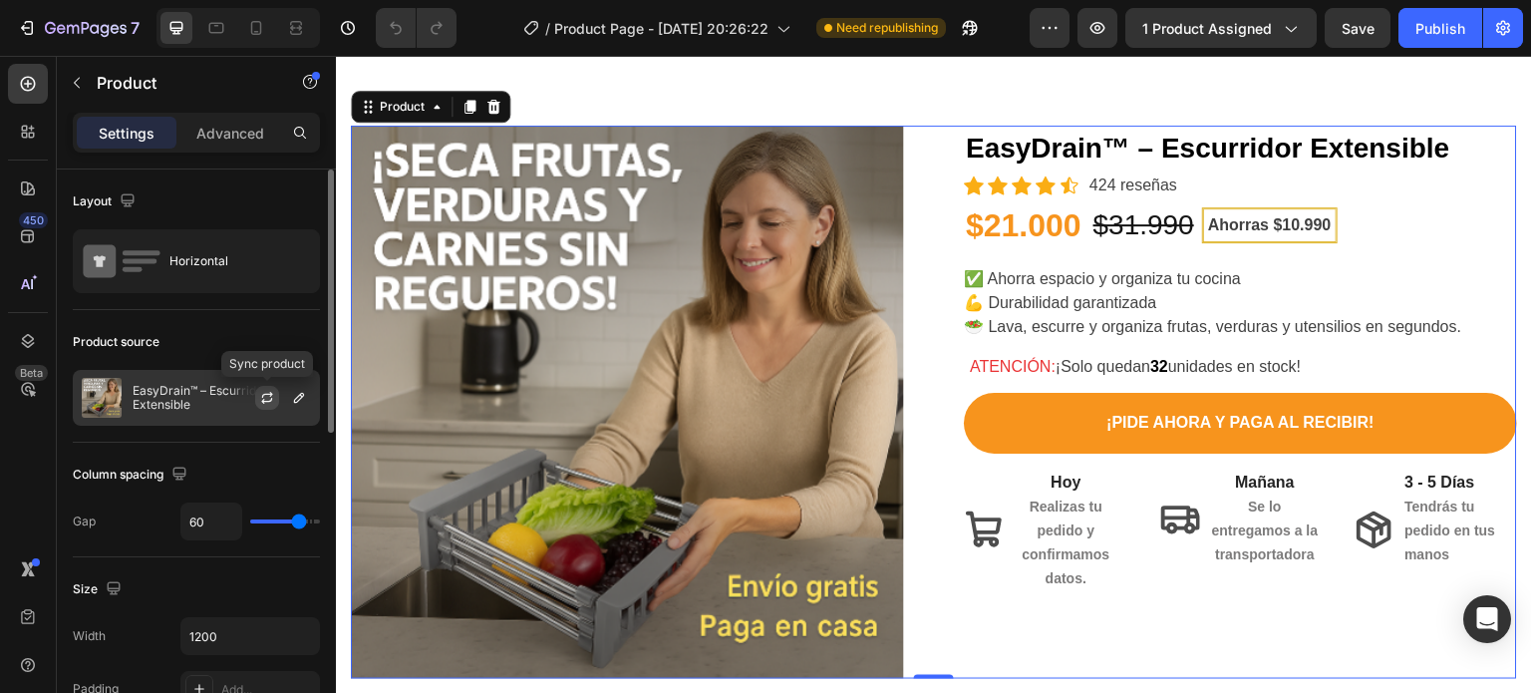
click at [267, 392] on icon "button" at bounding box center [267, 398] width 16 height 16
click at [265, 403] on icon "button" at bounding box center [267, 398] width 16 height 16
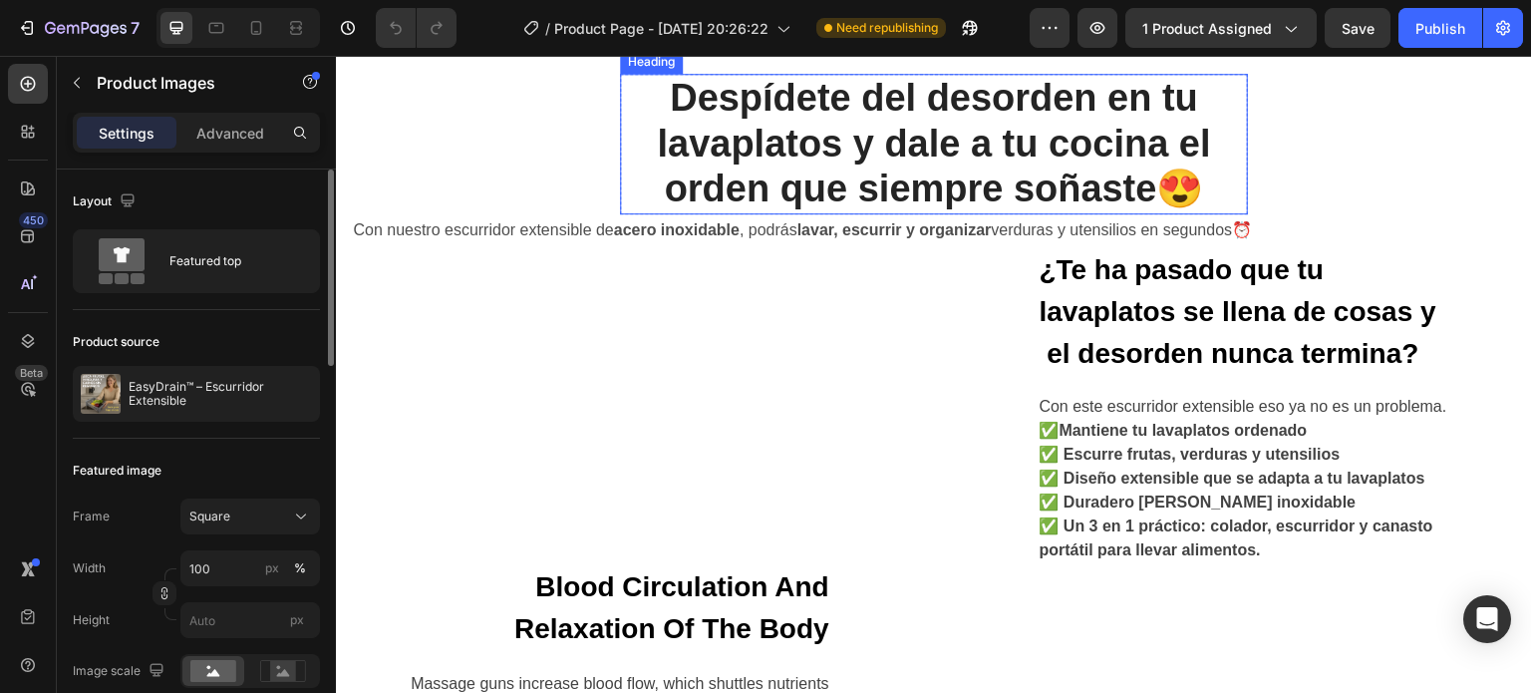
scroll to position [757, 0]
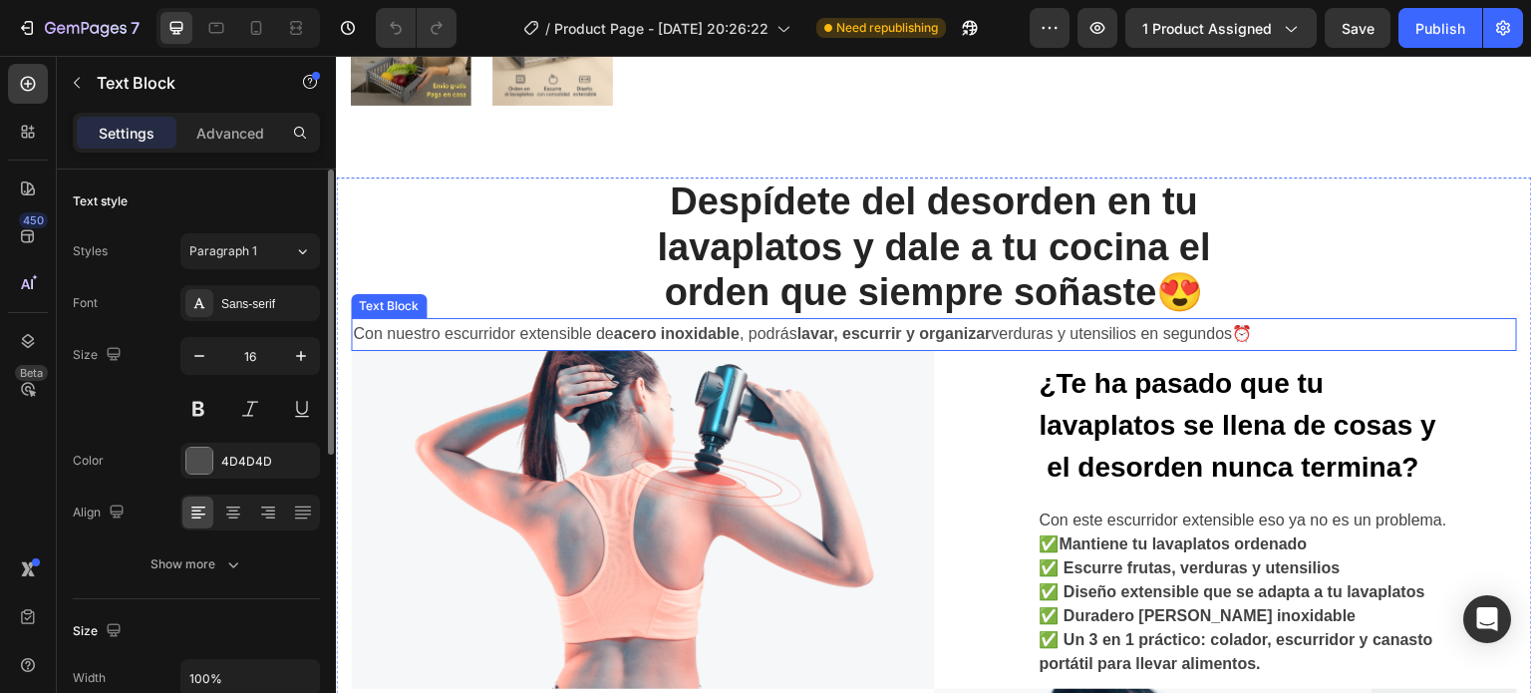
click at [580, 327] on p "Con nuestro escurridor extensible de acero inoxidable , podrás lavar, escurrir …" at bounding box center [934, 334] width 1162 height 29
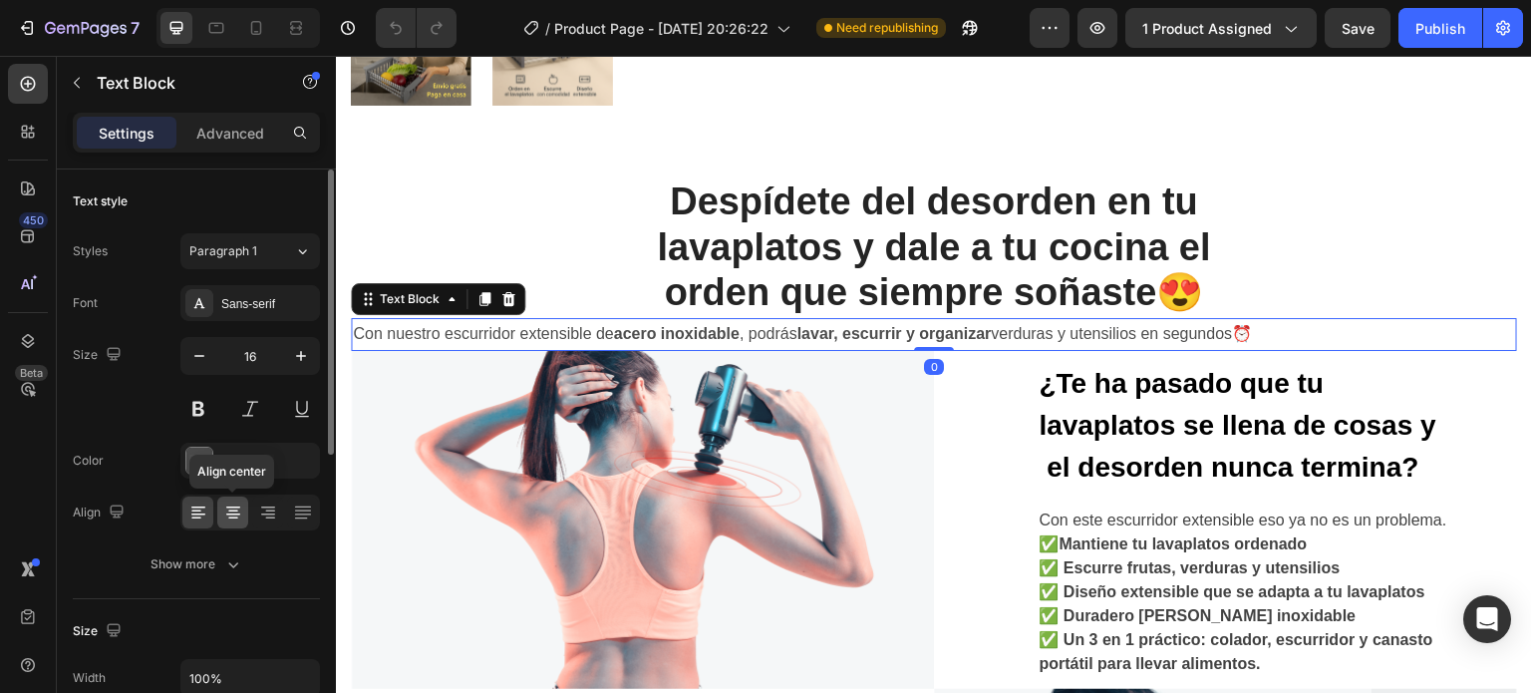
click at [243, 498] on div at bounding box center [232, 512] width 31 height 32
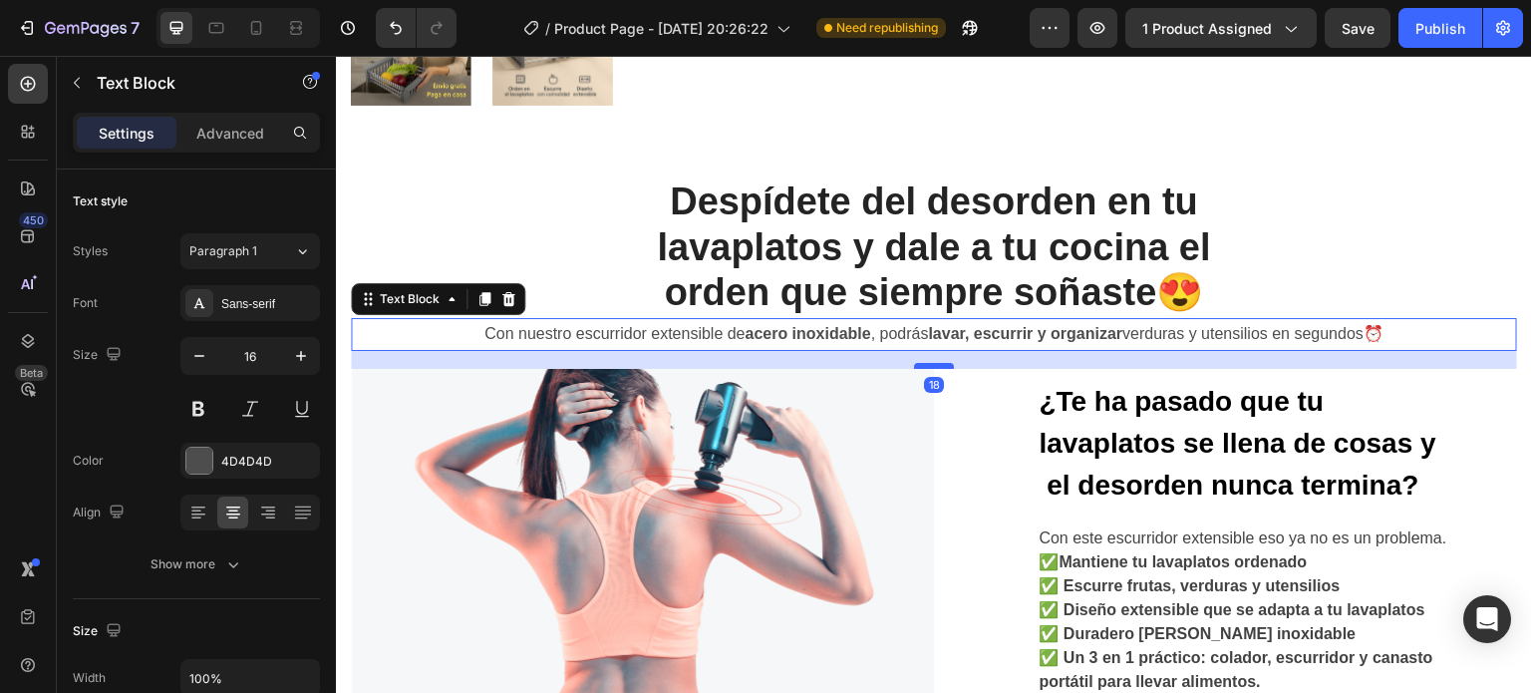
drag, startPoint x: 935, startPoint y: 341, endPoint x: 940, endPoint y: 363, distance: 22.5
click at [940, 363] on div at bounding box center [934, 366] width 40 height 6
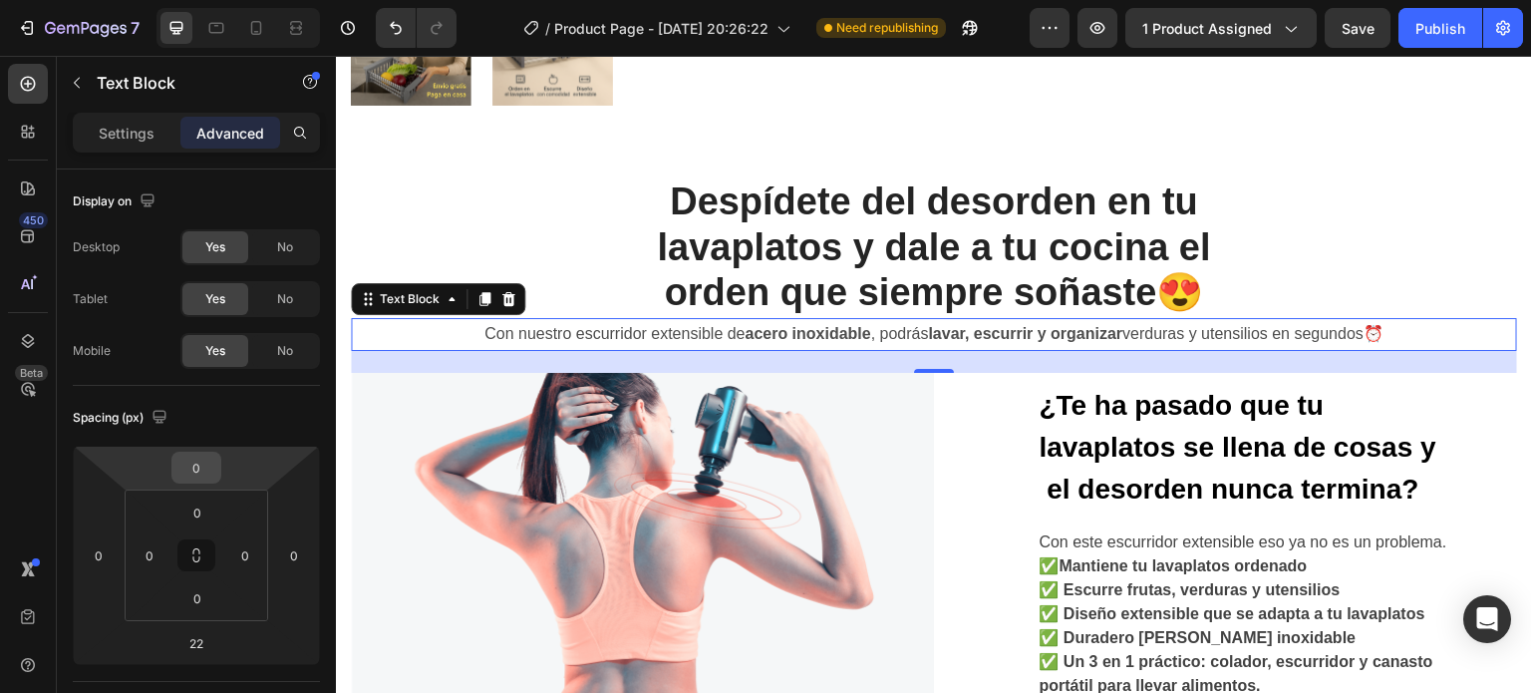
click at [212, 467] on input "0" at bounding box center [196, 468] width 40 height 30
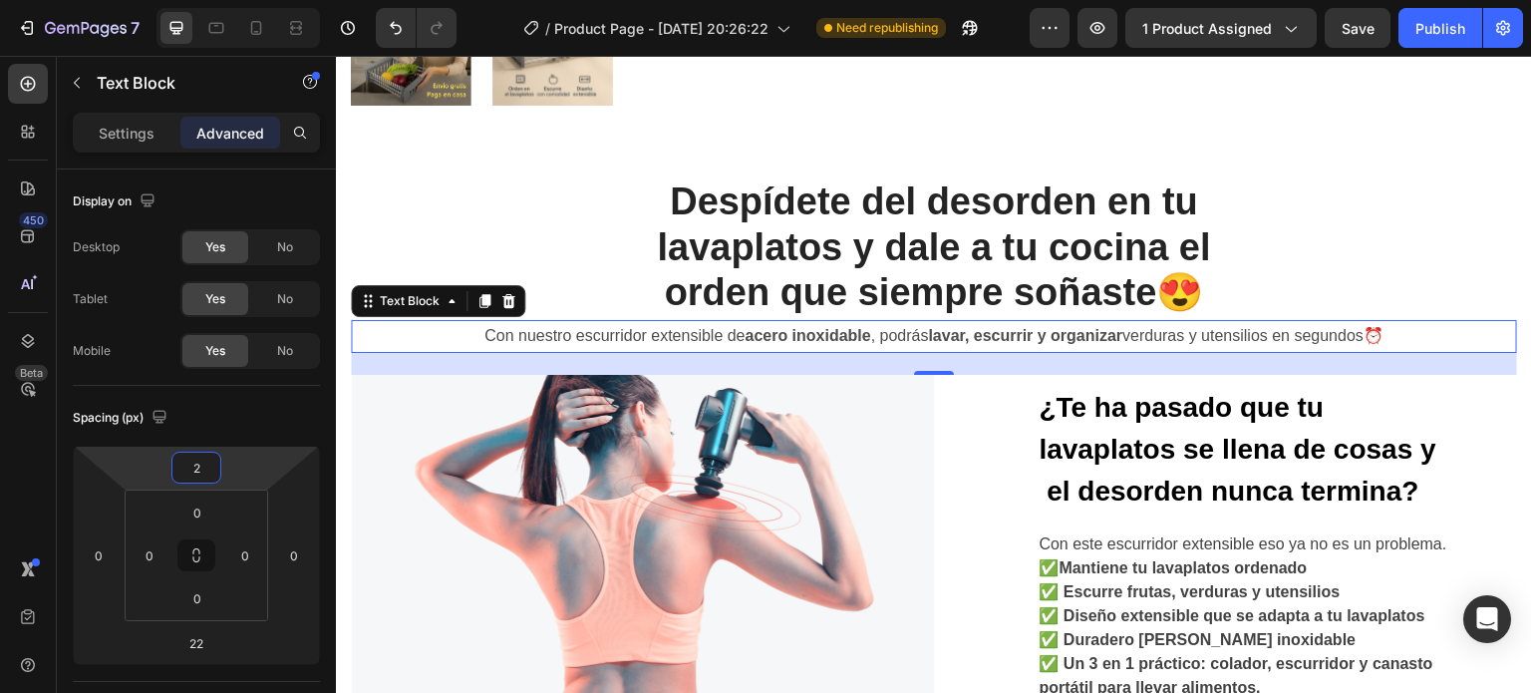
type input "22"
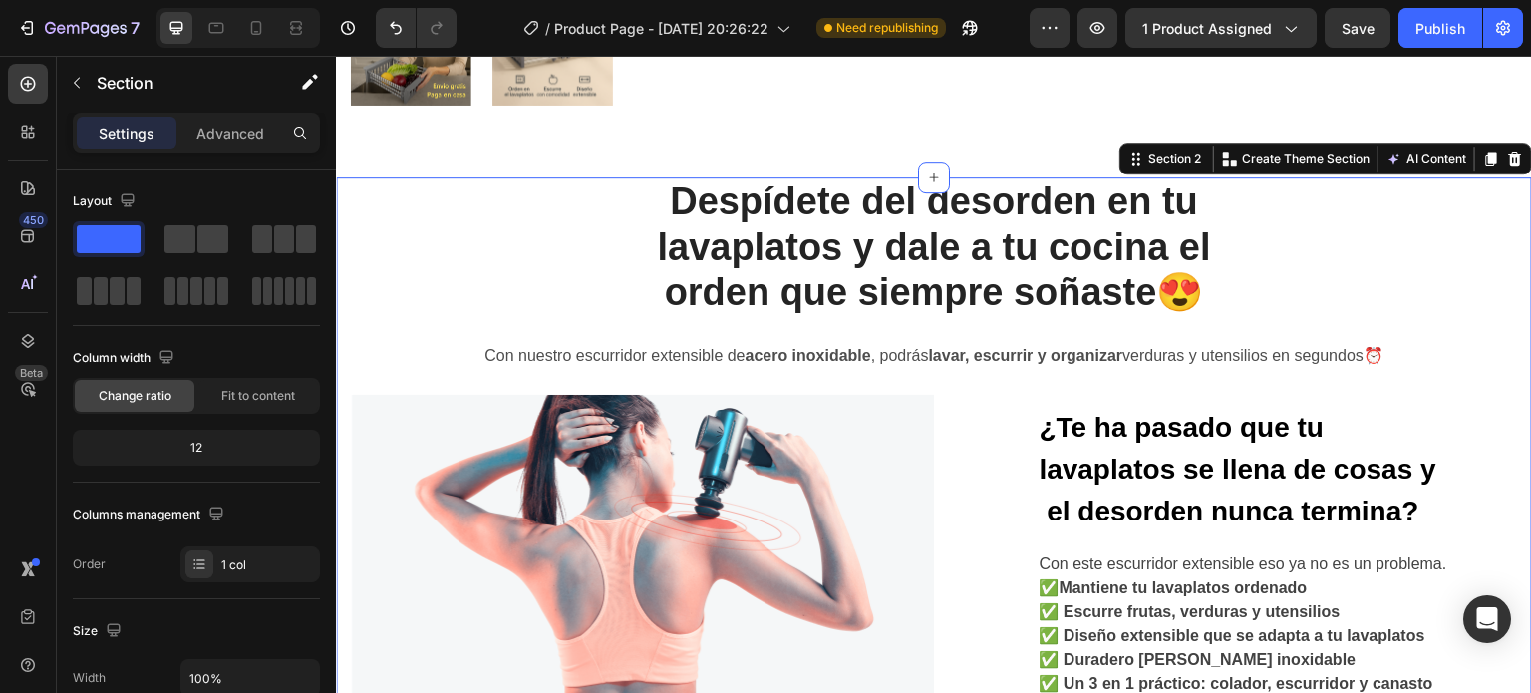
click at [478, 228] on div "Despídete del desorden en tu lavaplatos y dale a tu cocina el orden que siempre…" at bounding box center [934, 623] width 1166 height 892
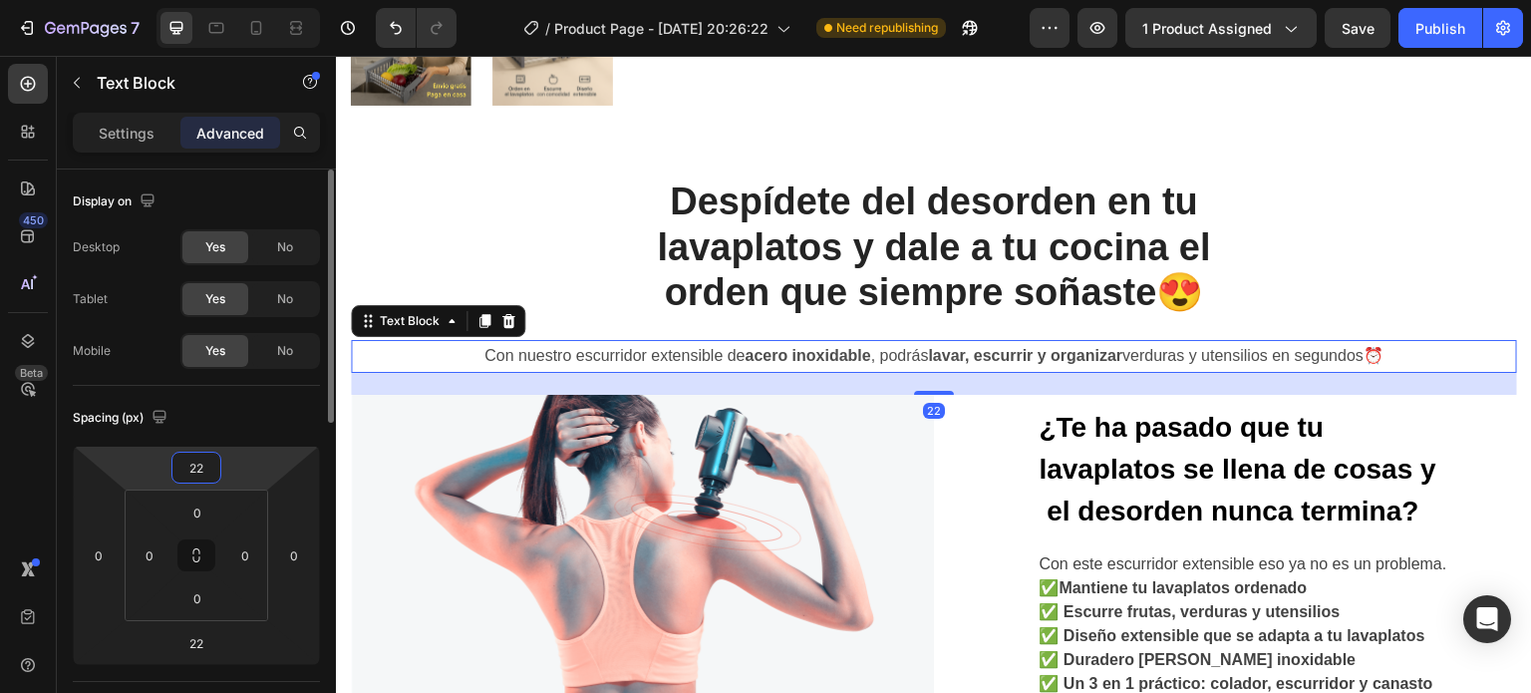
click at [215, 464] on input "22" at bounding box center [196, 468] width 40 height 30
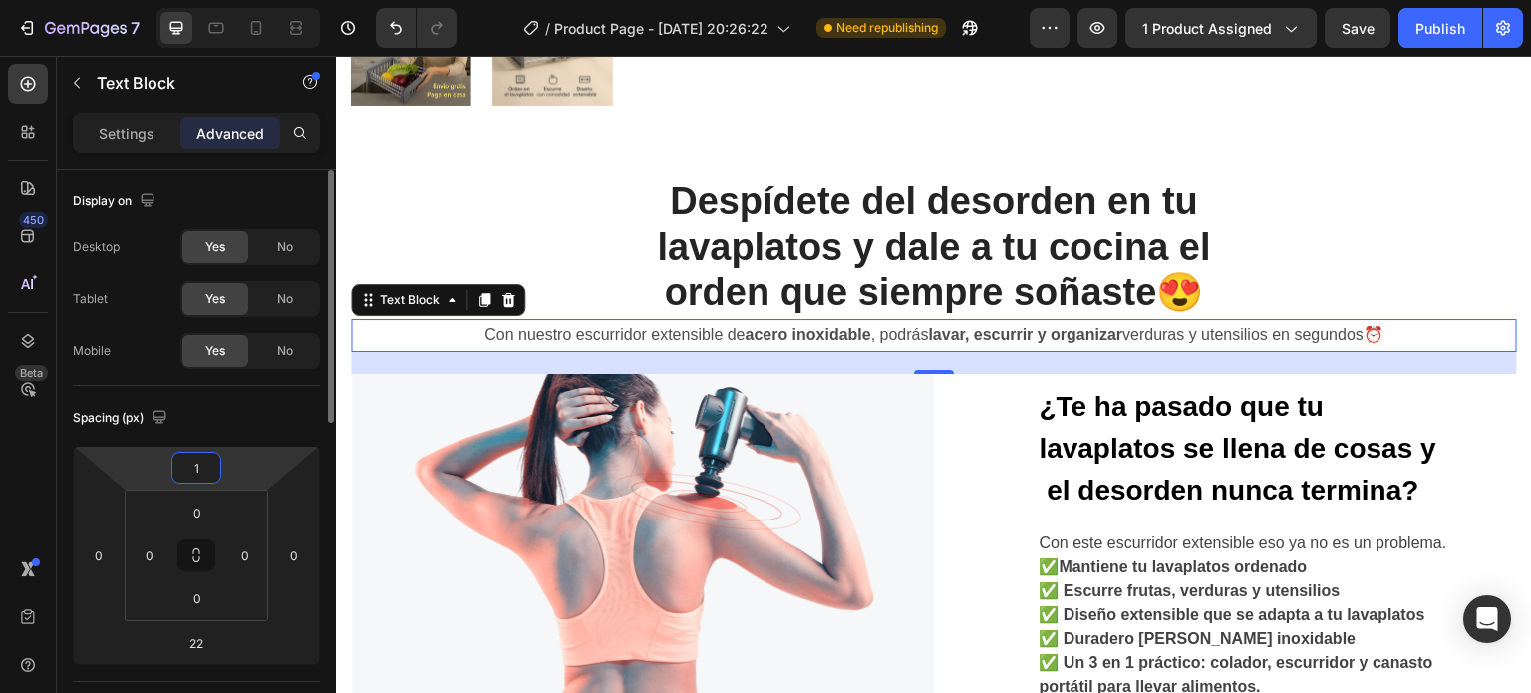
type input "15"
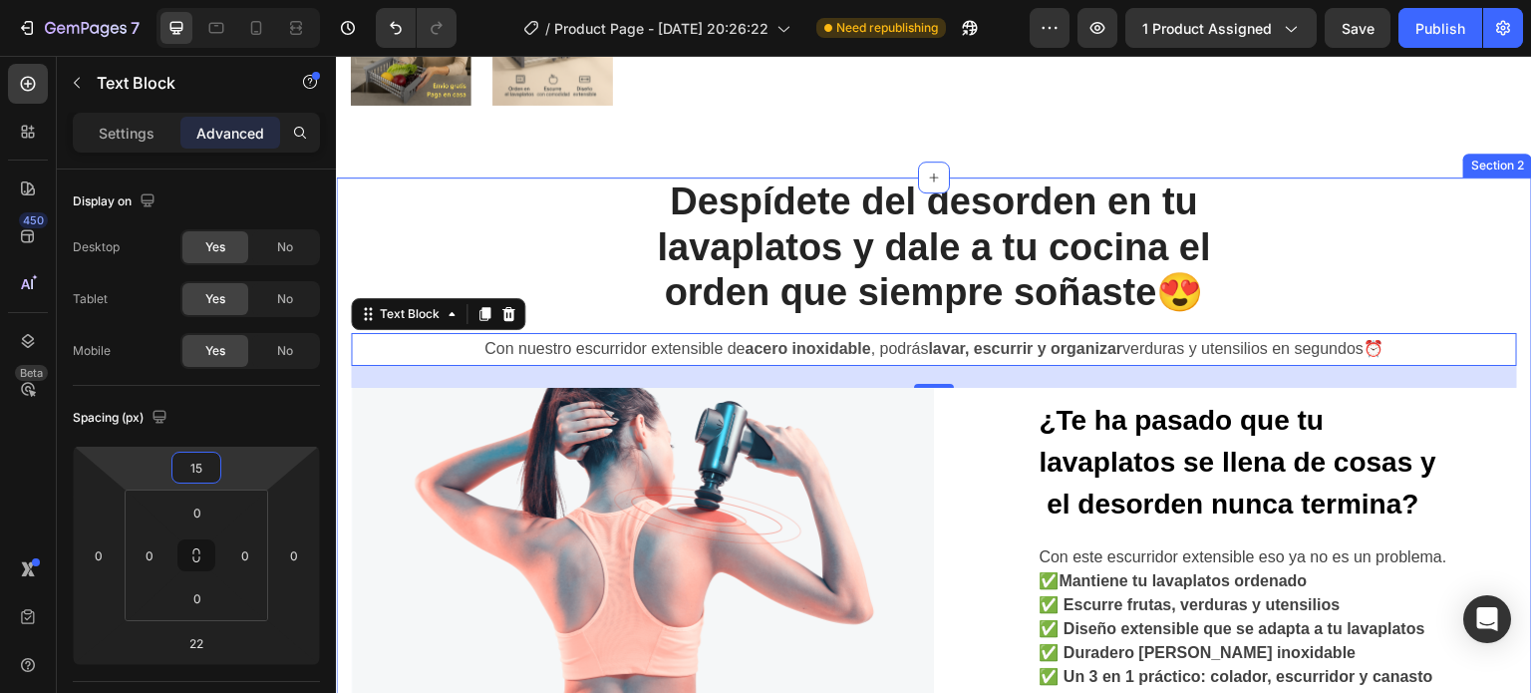
click at [551, 228] on div "Despídete del desorden en tu lavaplatos y dale a tu cocina el orden que siempre…" at bounding box center [934, 619] width 1166 height 885
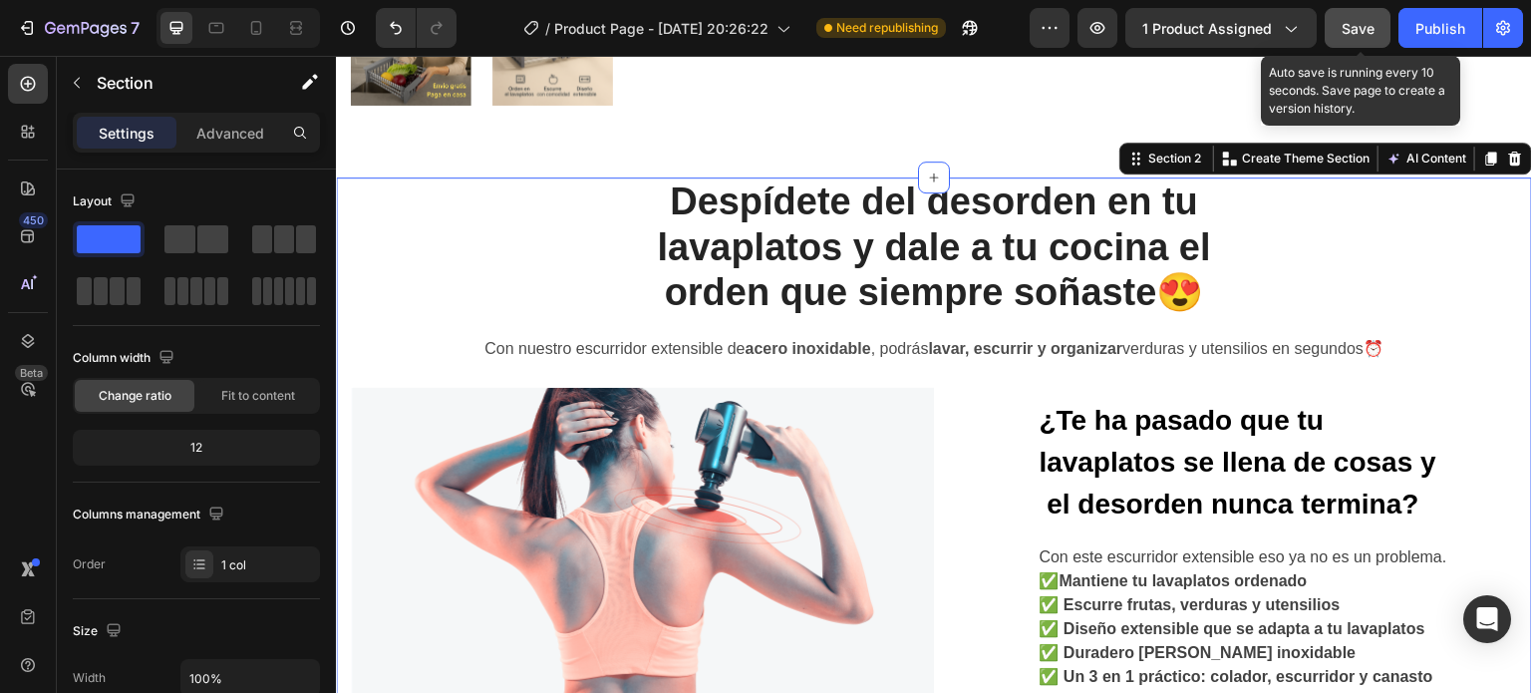
click at [1351, 36] on div "Save" at bounding box center [1358, 28] width 33 height 21
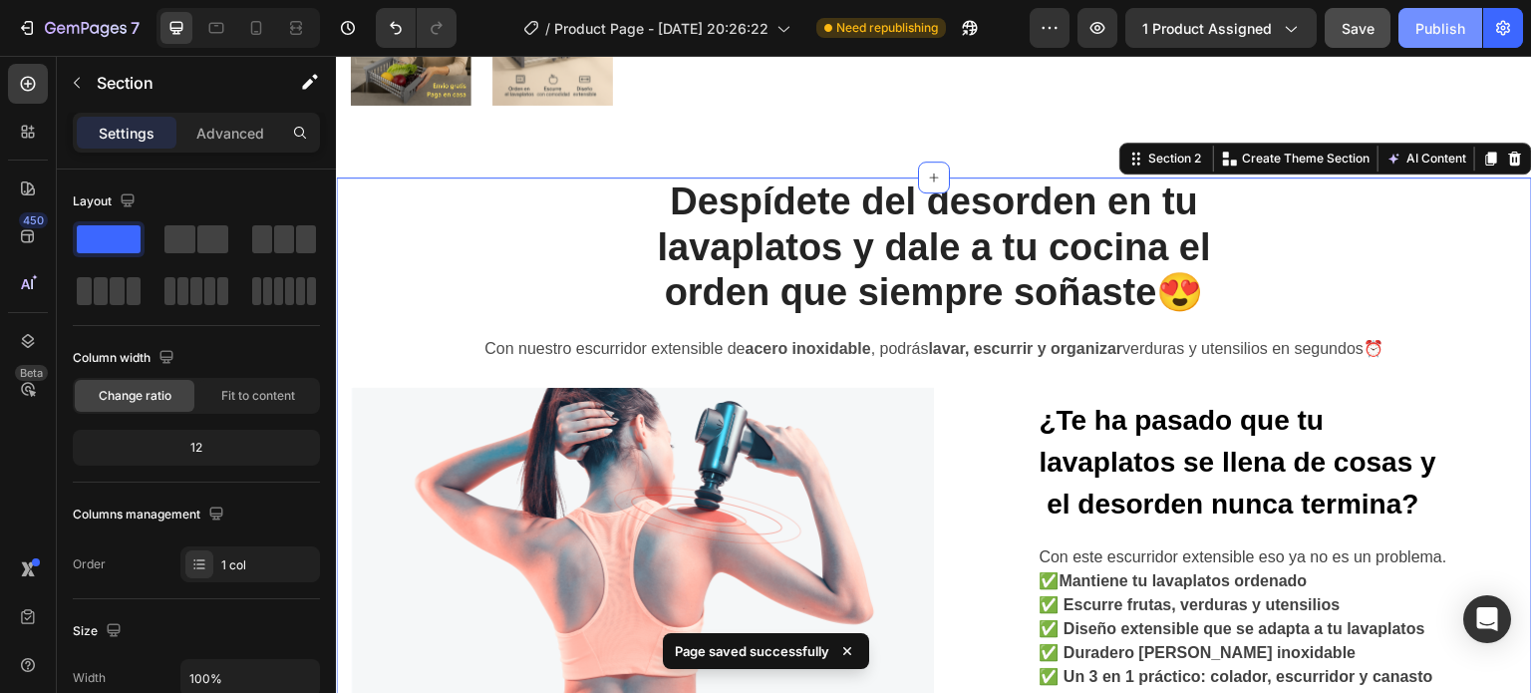
click at [1443, 23] on div "Publish" at bounding box center [1440, 28] width 50 height 21
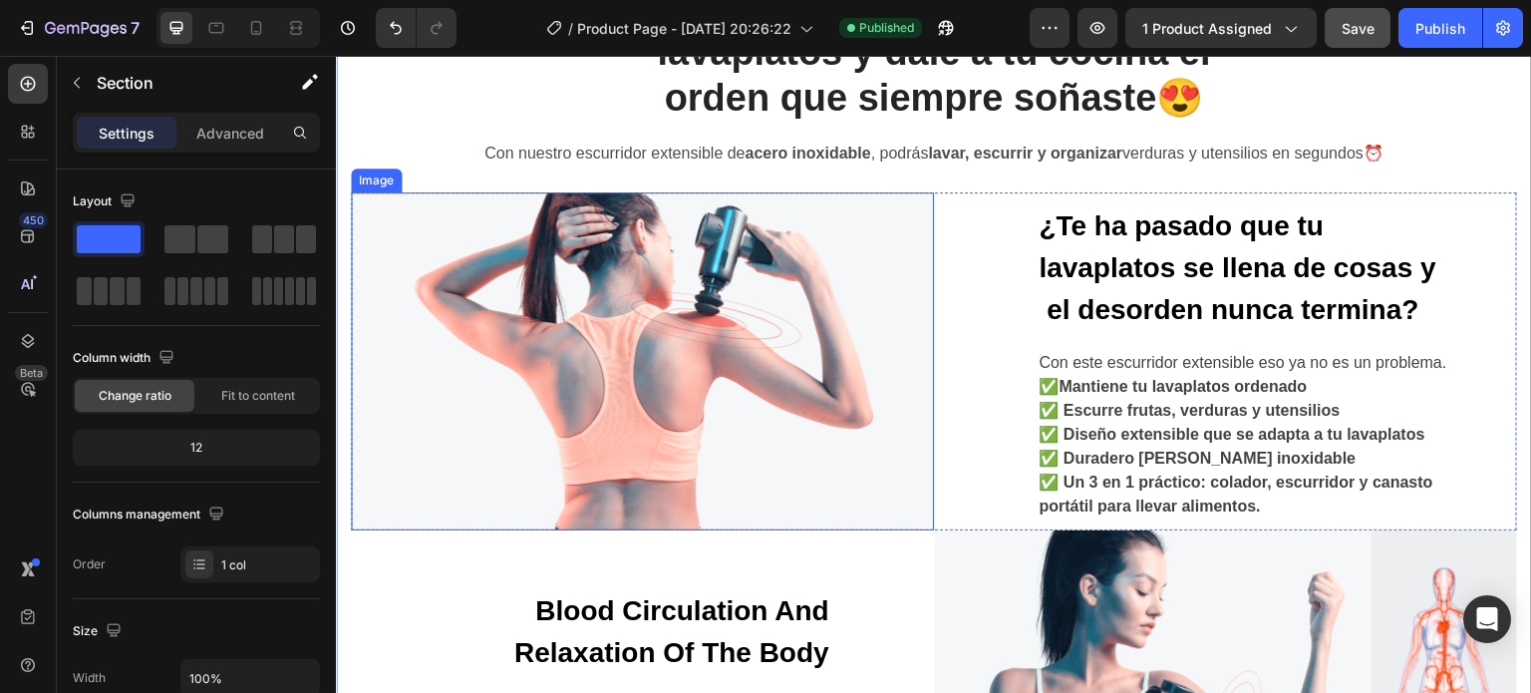
scroll to position [901, 0]
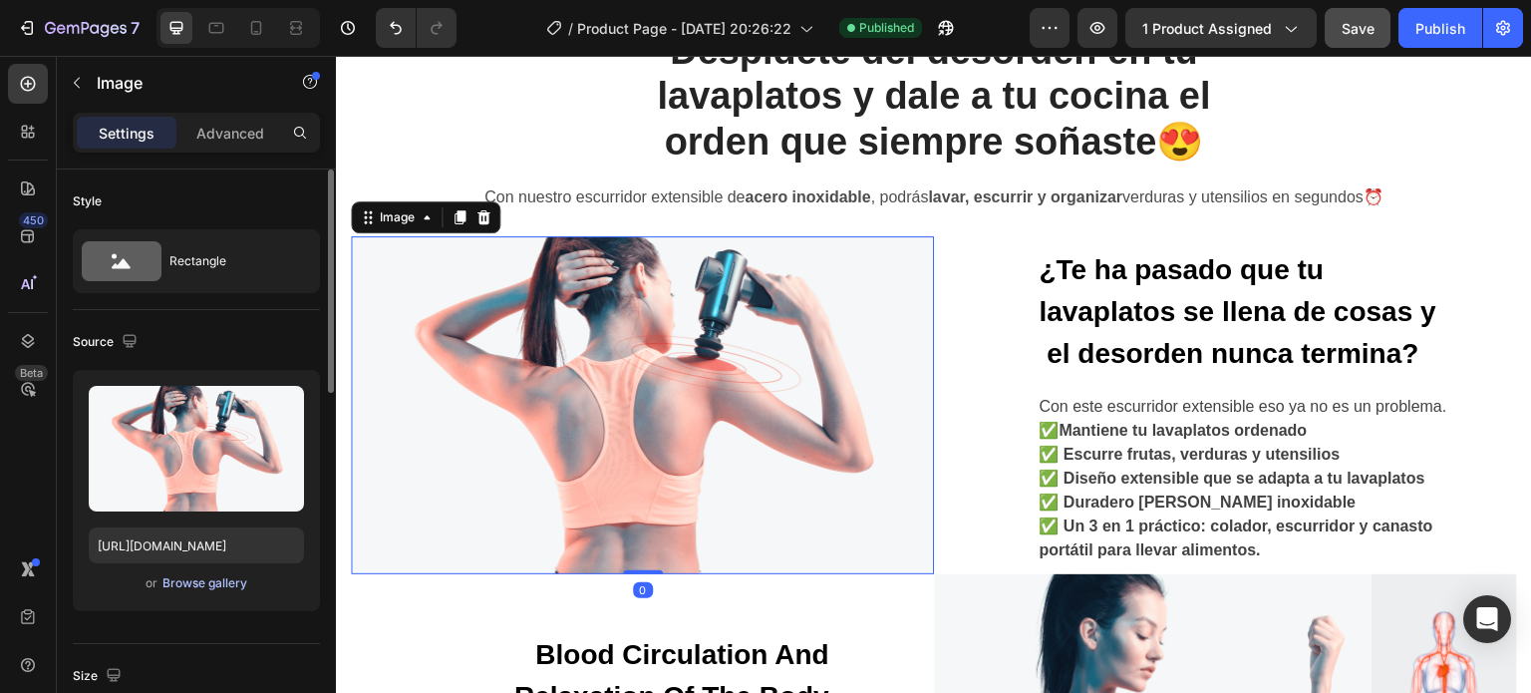
click at [207, 582] on div "Browse gallery" at bounding box center [204, 583] width 85 height 18
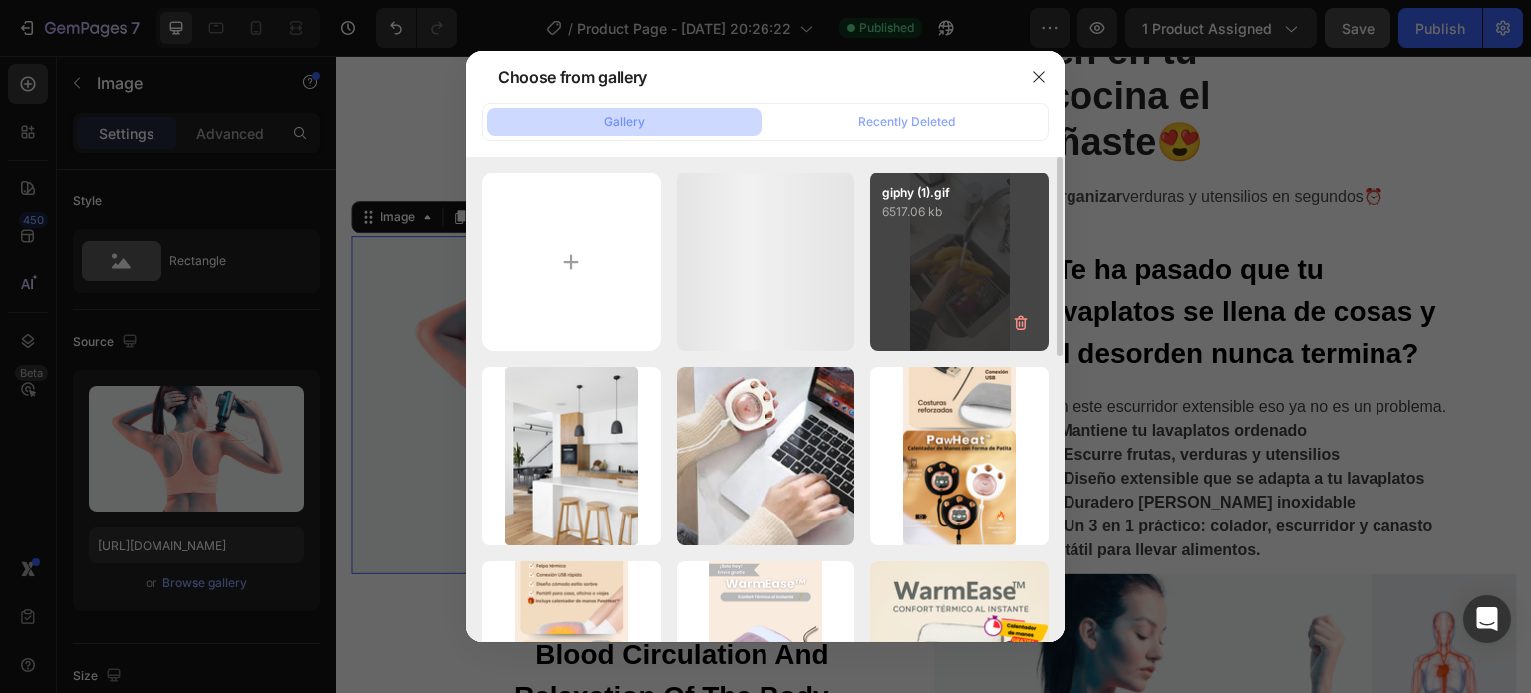
click at [986, 239] on div "giphy (1).gif 6517.06 kb" at bounding box center [959, 261] width 178 height 178
type input "https://cdn.shopify.com/s/files/1/0606/2617/4084/files/gempages_553994217622340…"
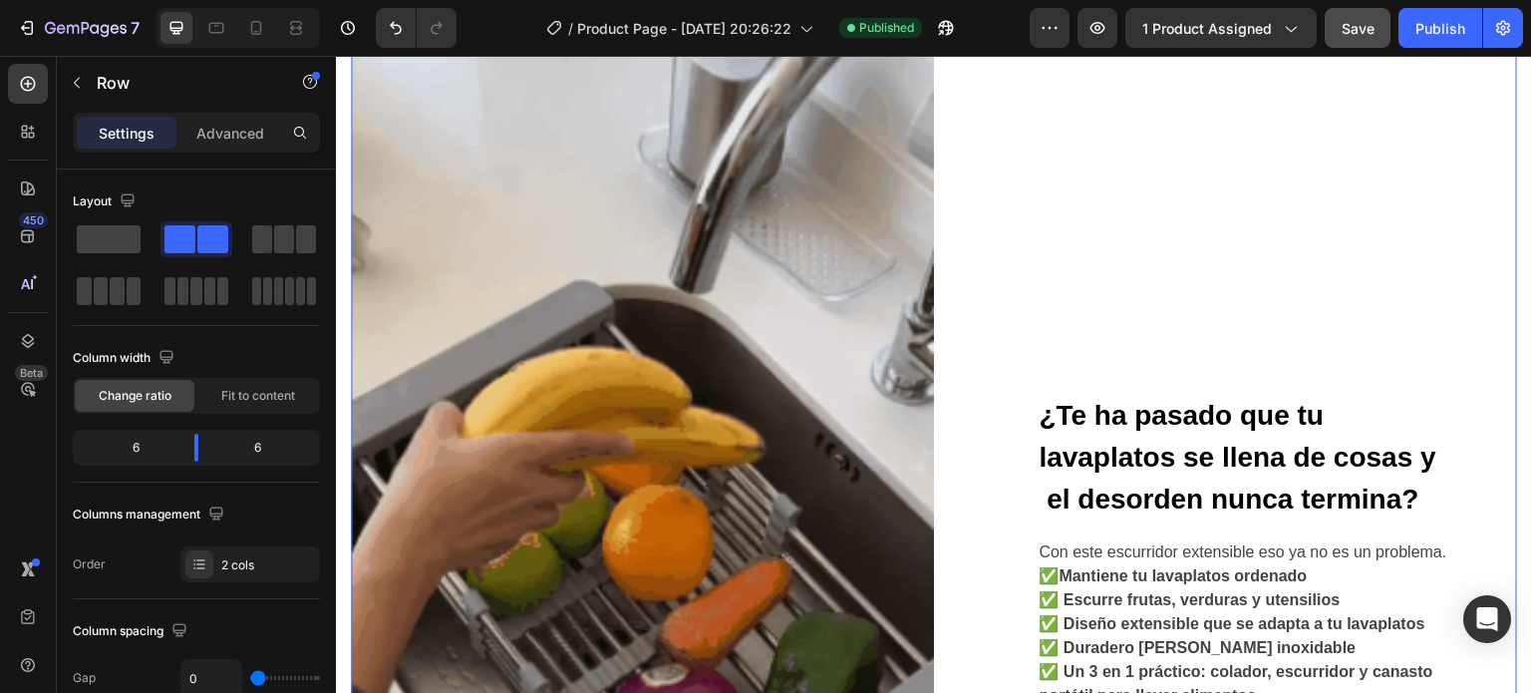
scroll to position [1156, 0]
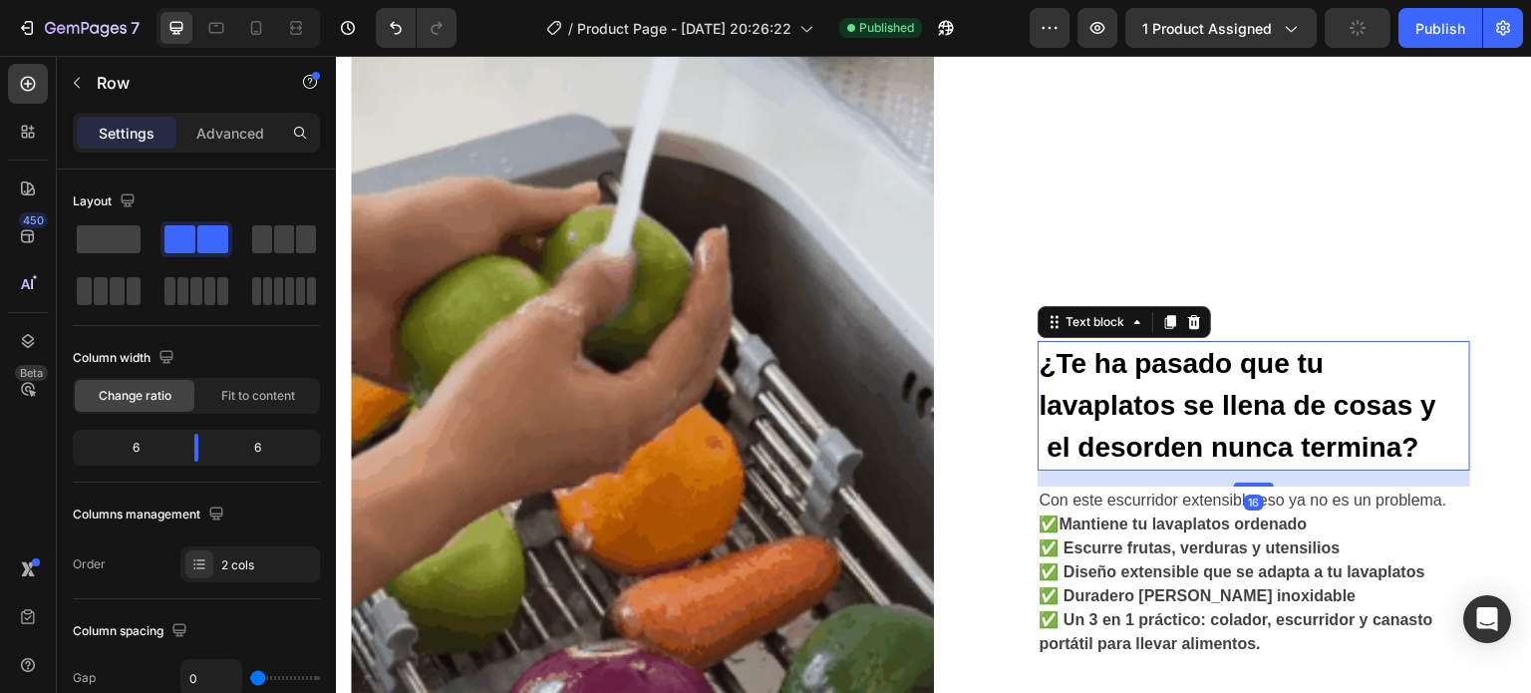
click at [1122, 344] on p "¿Te ha pasado que tu lavaplatos se llena de cosas y el desorden nunca termina?" at bounding box center [1254, 406] width 429 height 126
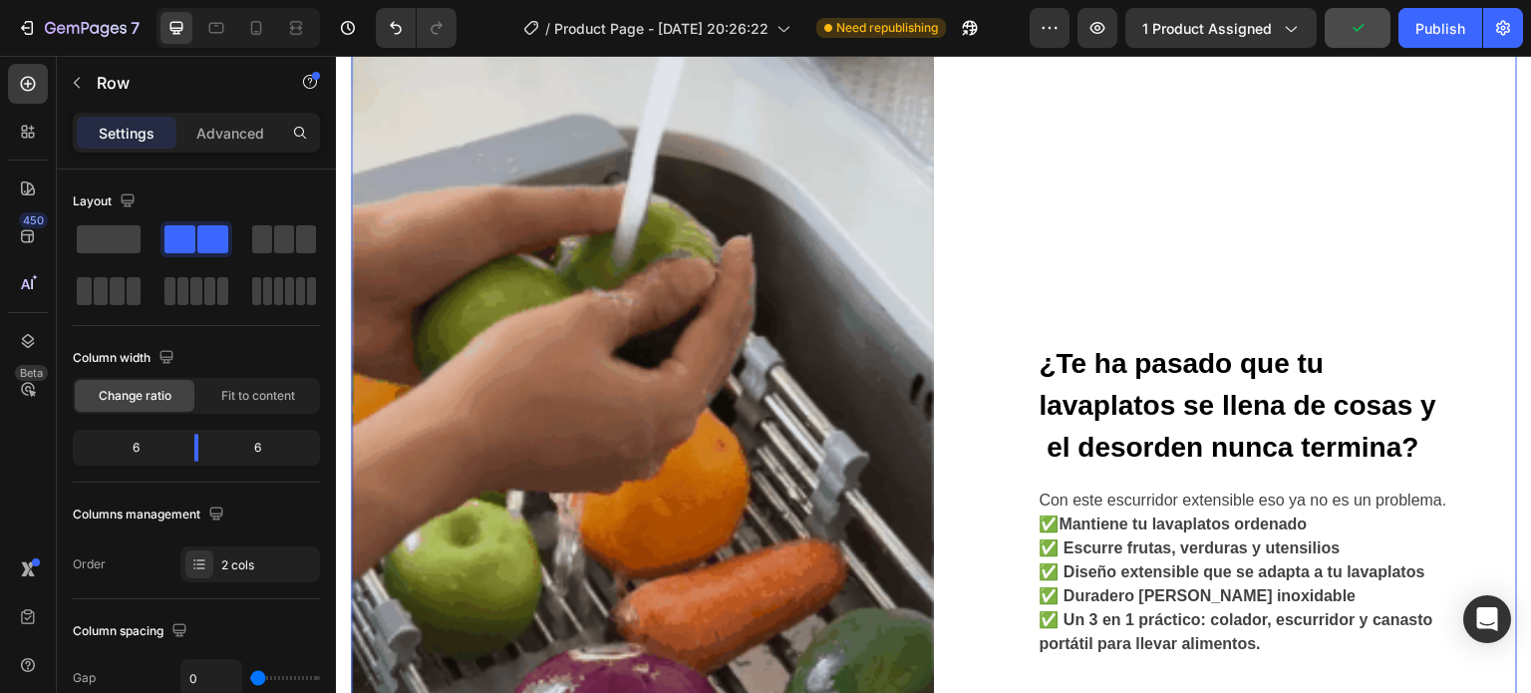
click at [1125, 180] on div "¿Te ha pasado que tu lavaplatos se llena de cosas y el desorden nunca termina? …" at bounding box center [1225, 500] width 583 height 1038
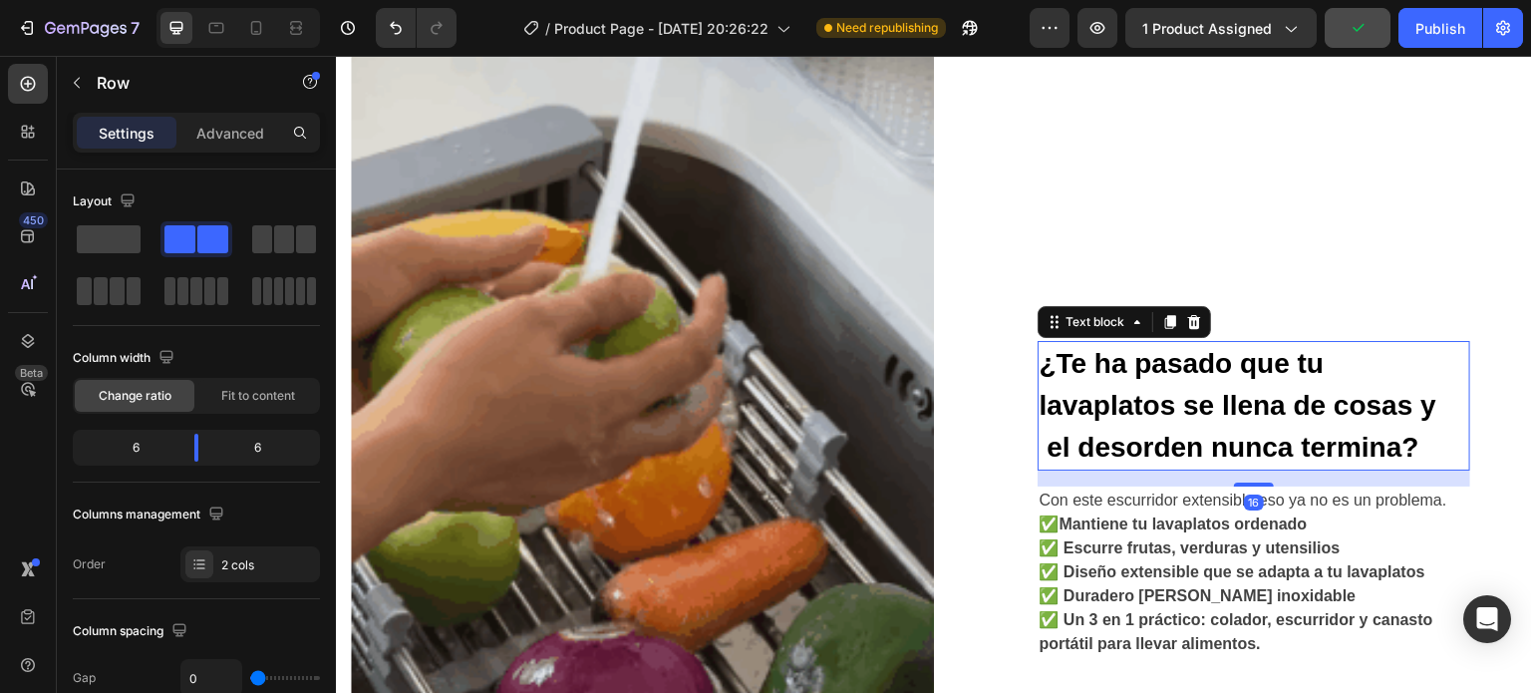
click at [1132, 362] on p "¿Te ha pasado que tu lavaplatos se llena de cosas y el desorden nunca termina?" at bounding box center [1254, 406] width 429 height 126
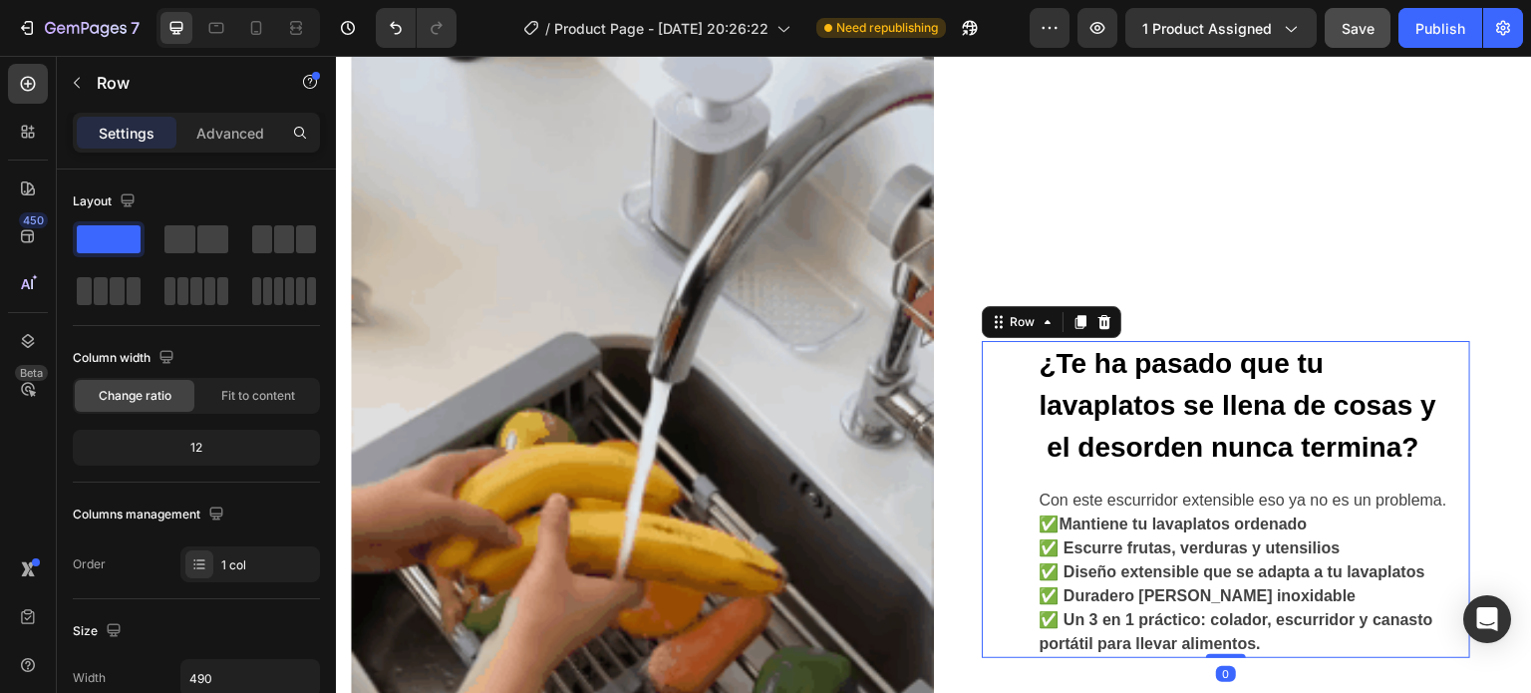
click at [1014, 354] on div "¿Te ha pasado que tu lavaplatos se llena de cosas y el desorden nunca termina? …" at bounding box center [1226, 499] width 488 height 317
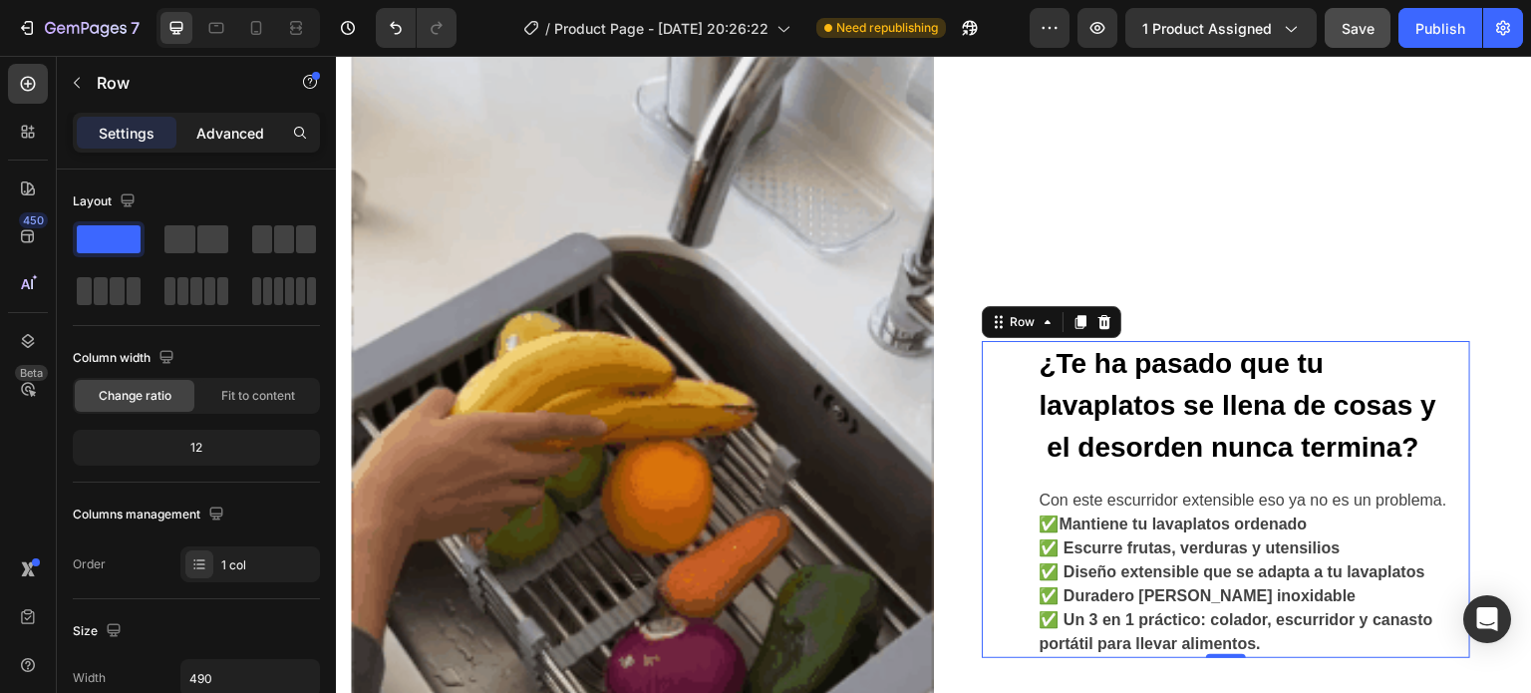
click at [232, 135] on p "Advanced" at bounding box center [230, 133] width 68 height 21
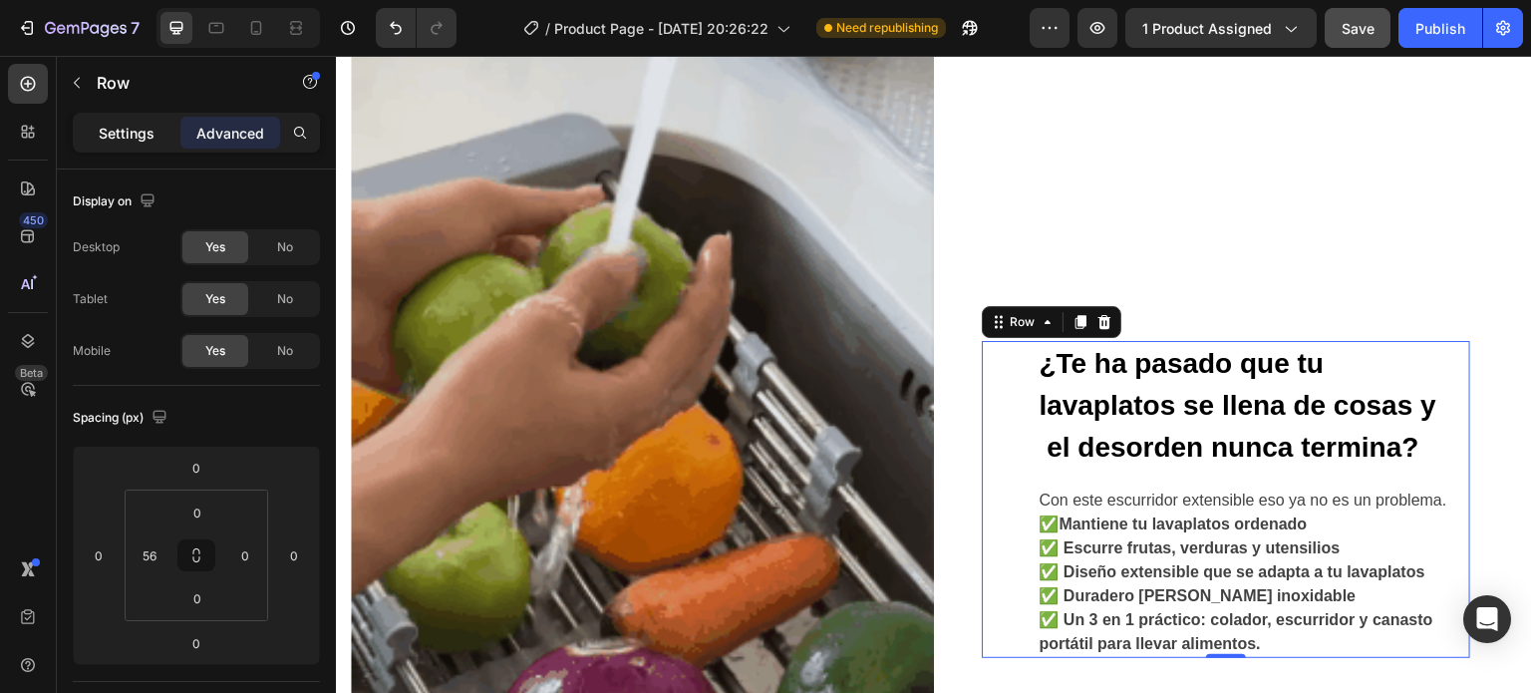
click at [133, 129] on p "Settings" at bounding box center [127, 133] width 56 height 21
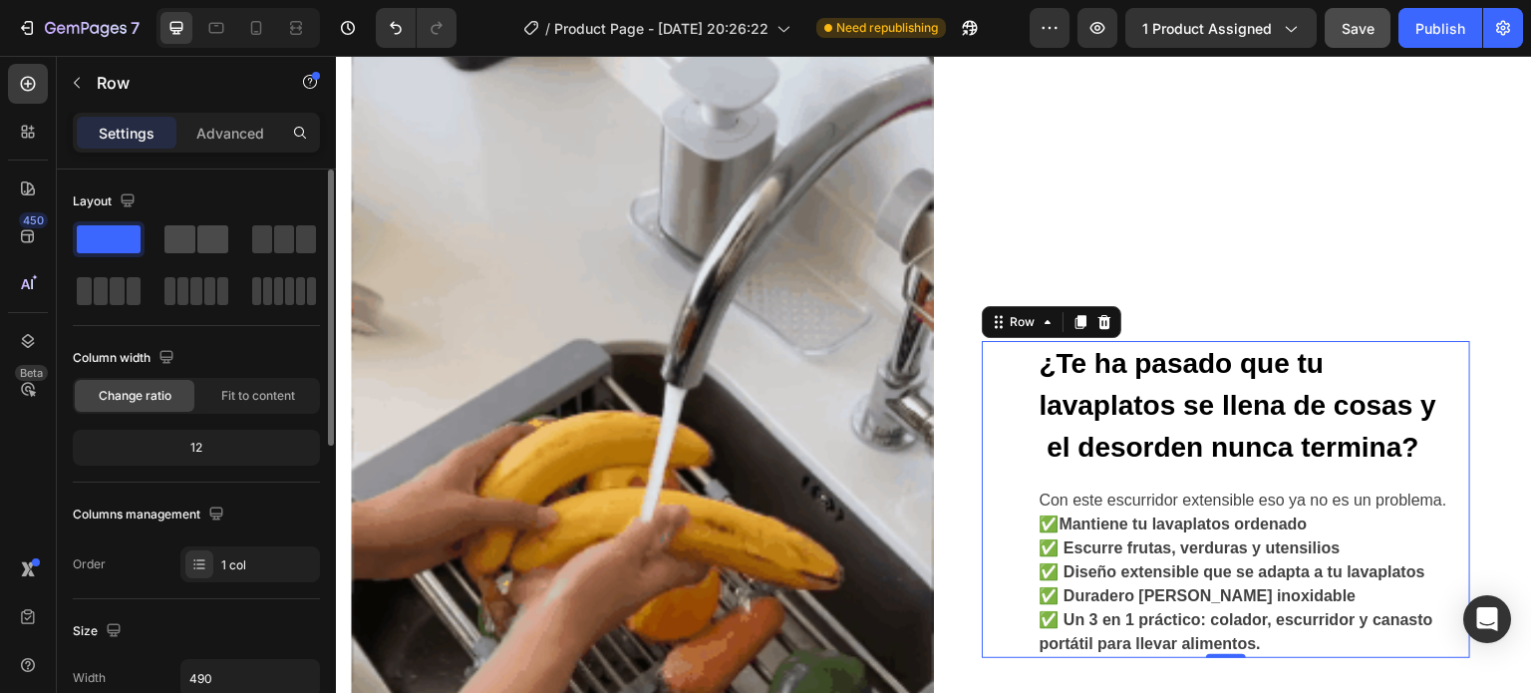
click at [203, 232] on span at bounding box center [212, 239] width 31 height 28
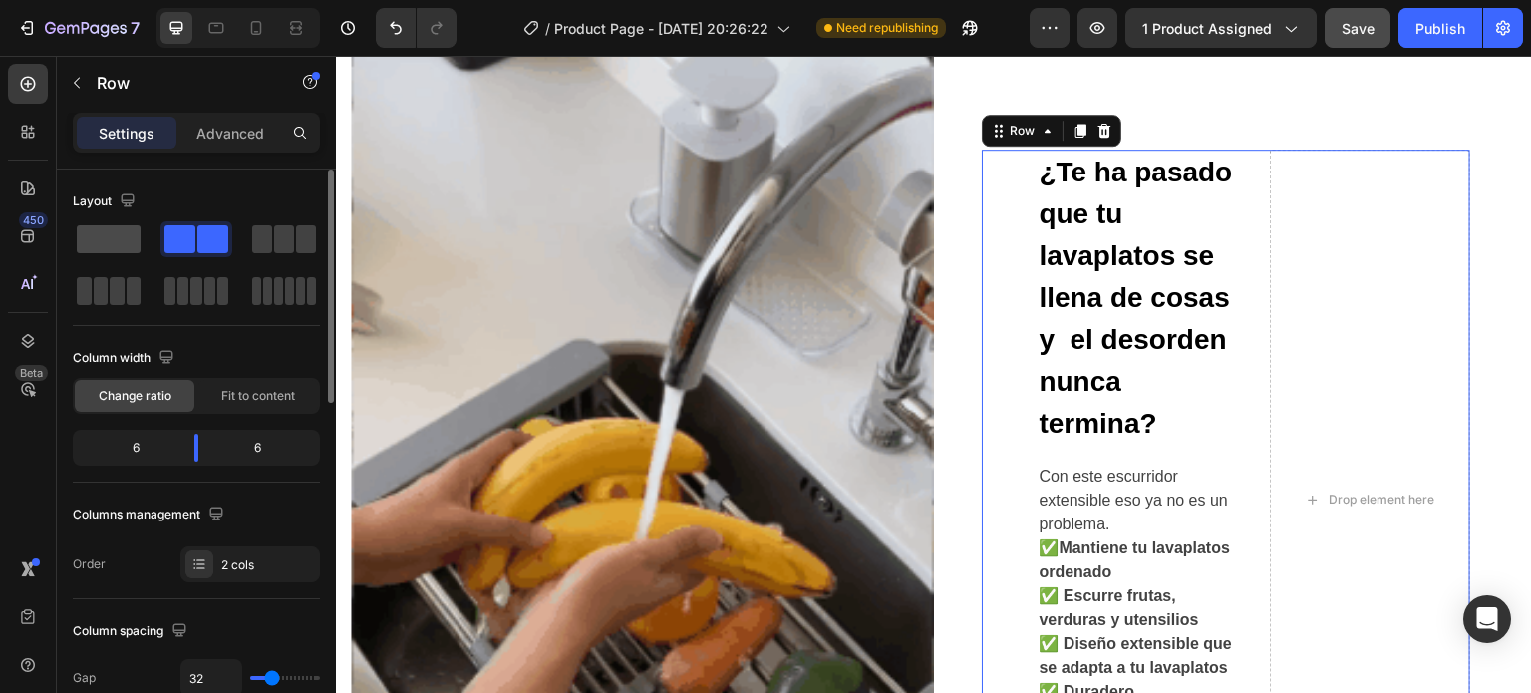
click at [94, 238] on span at bounding box center [109, 239] width 64 height 28
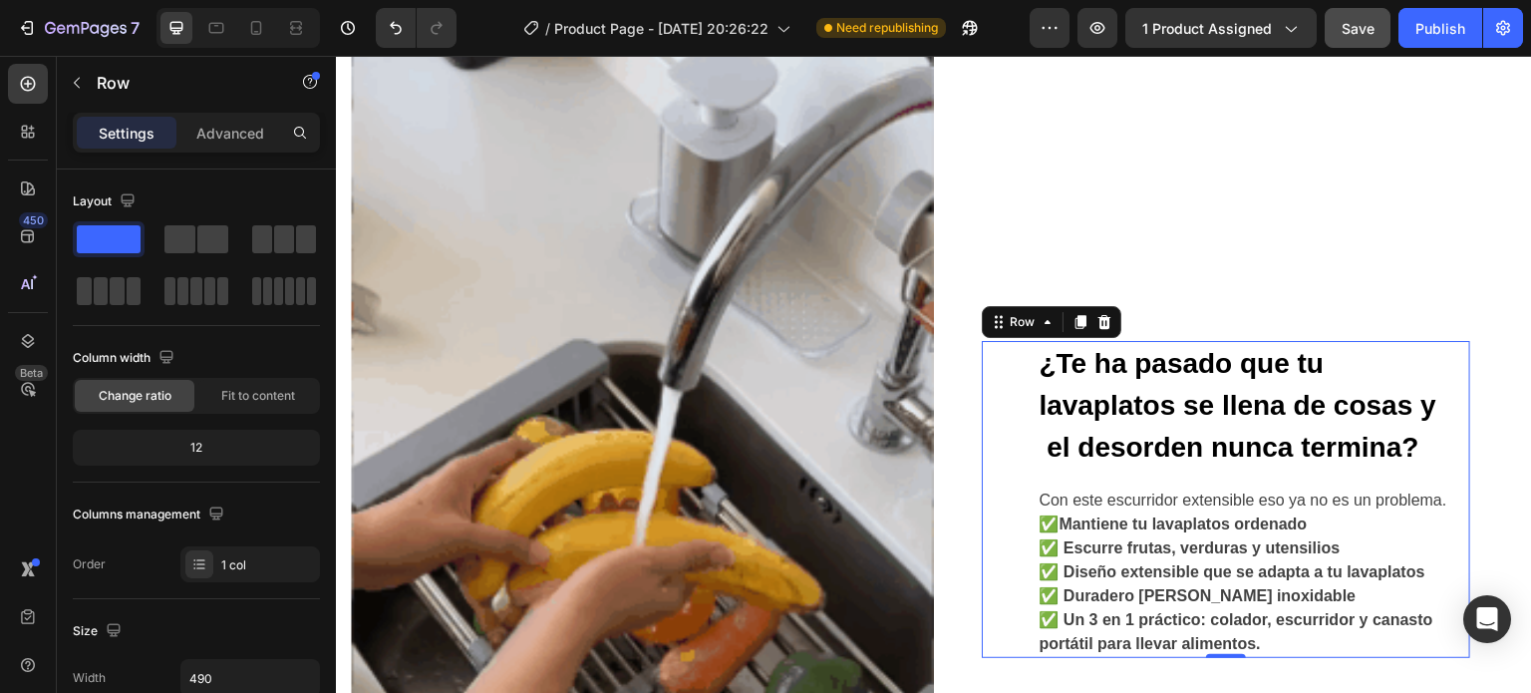
click at [230, 113] on div "Settings Advanced" at bounding box center [196, 133] width 247 height 40
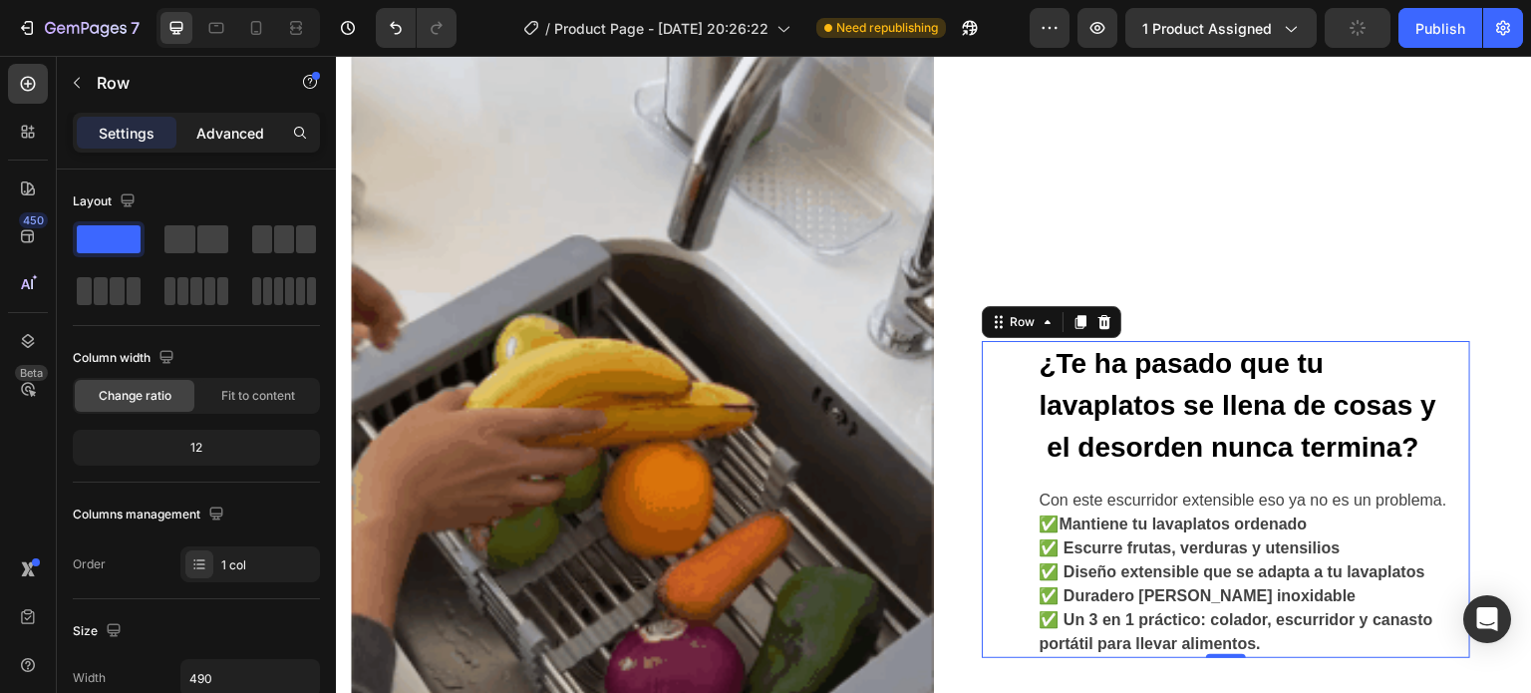
click at [238, 129] on p "Advanced" at bounding box center [230, 133] width 68 height 21
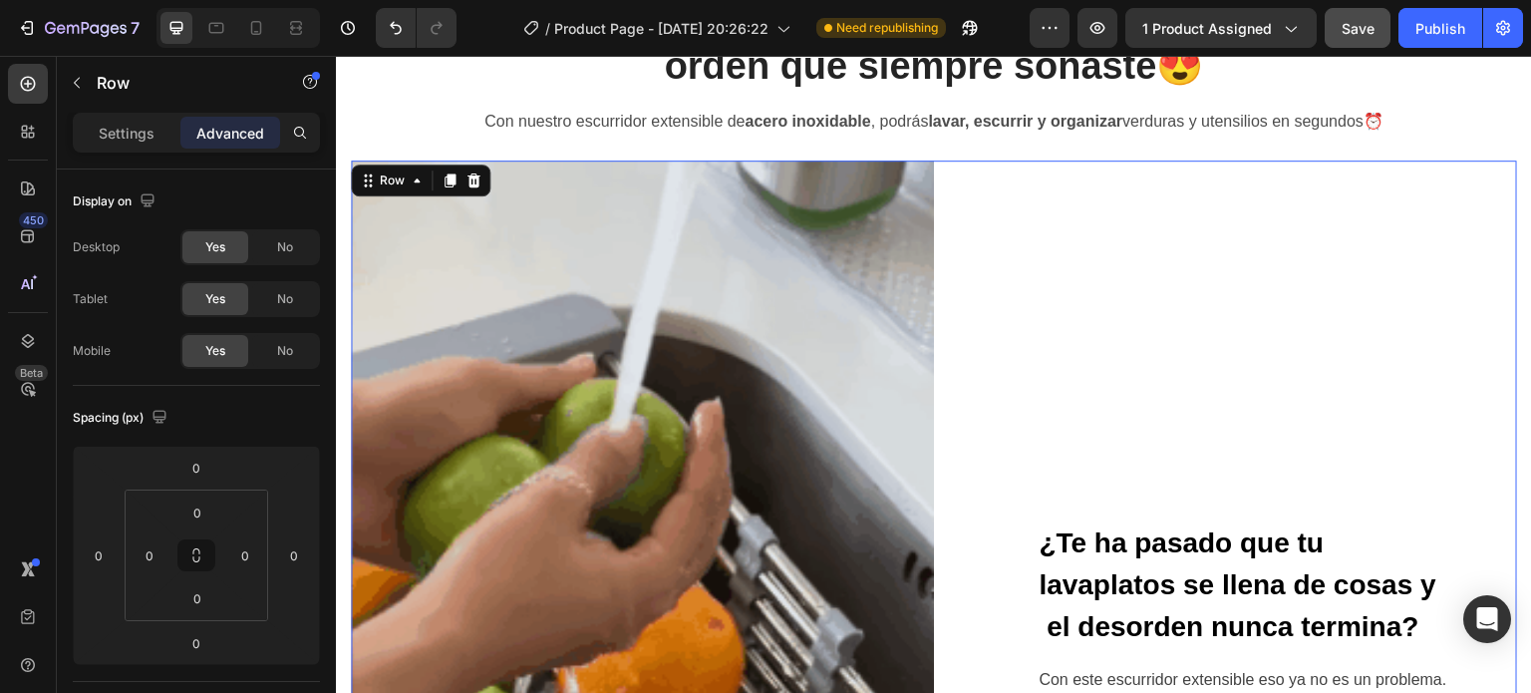
scroll to position [960, 0]
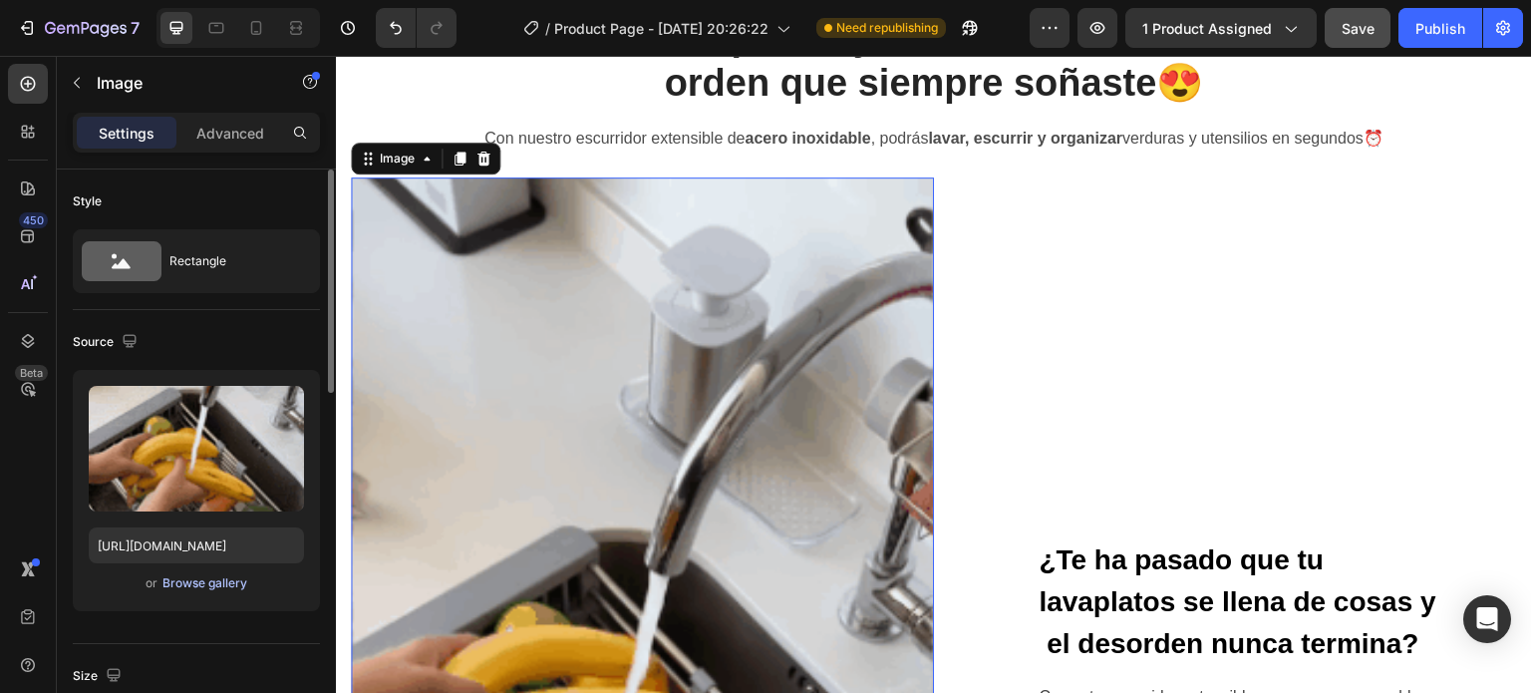
click at [223, 575] on div "Browse gallery" at bounding box center [204, 583] width 85 height 18
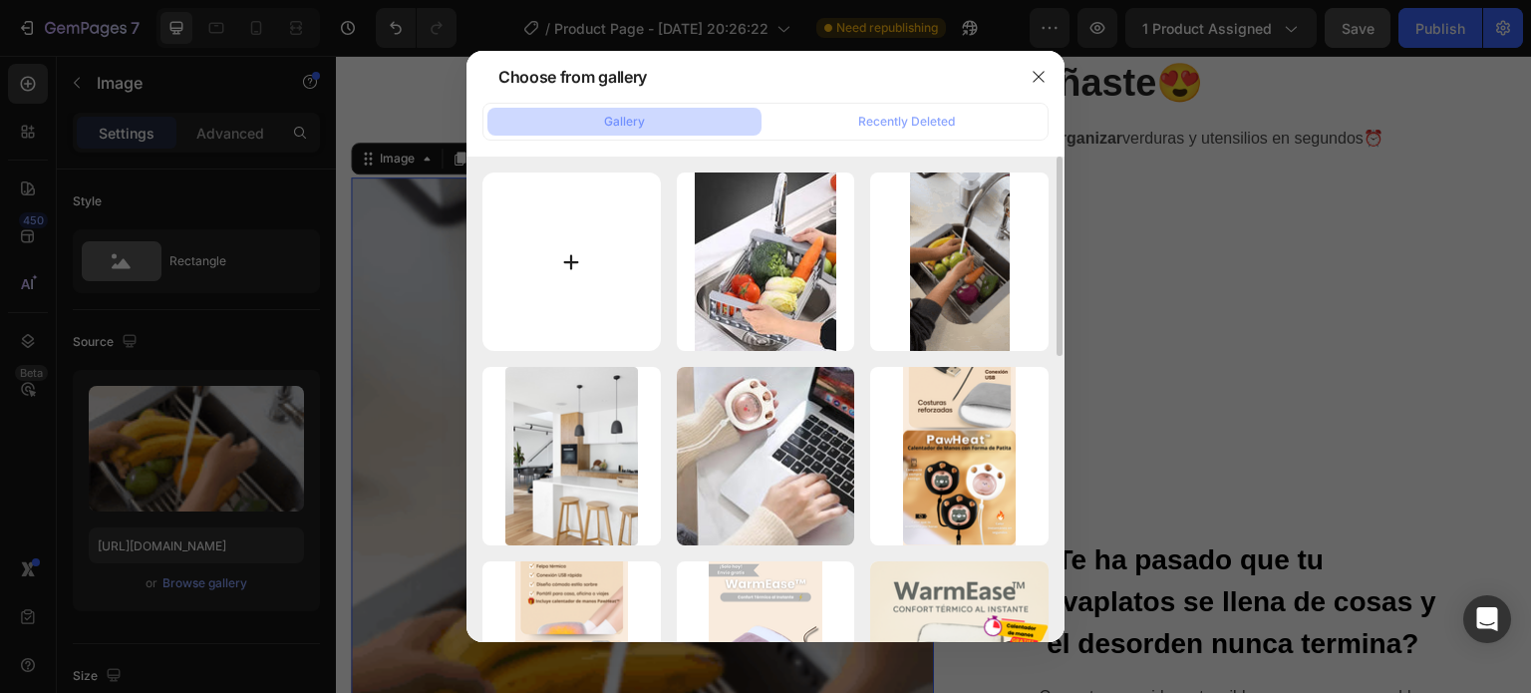
click at [570, 275] on input "file" at bounding box center [571, 261] width 178 height 178
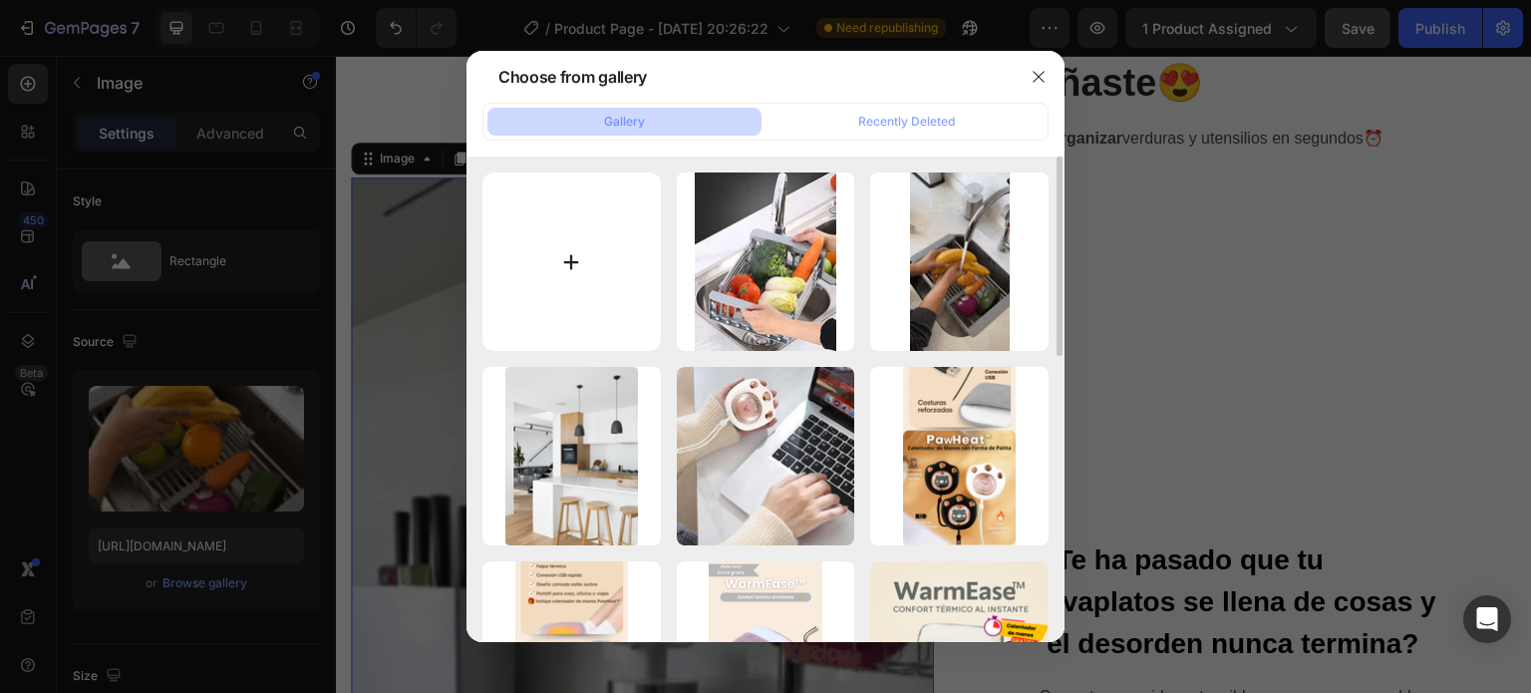
type input "C:\fakepath\imgi_13_D_NQ_NP_2X_857155-CBT69258641879_052023-F.webp"
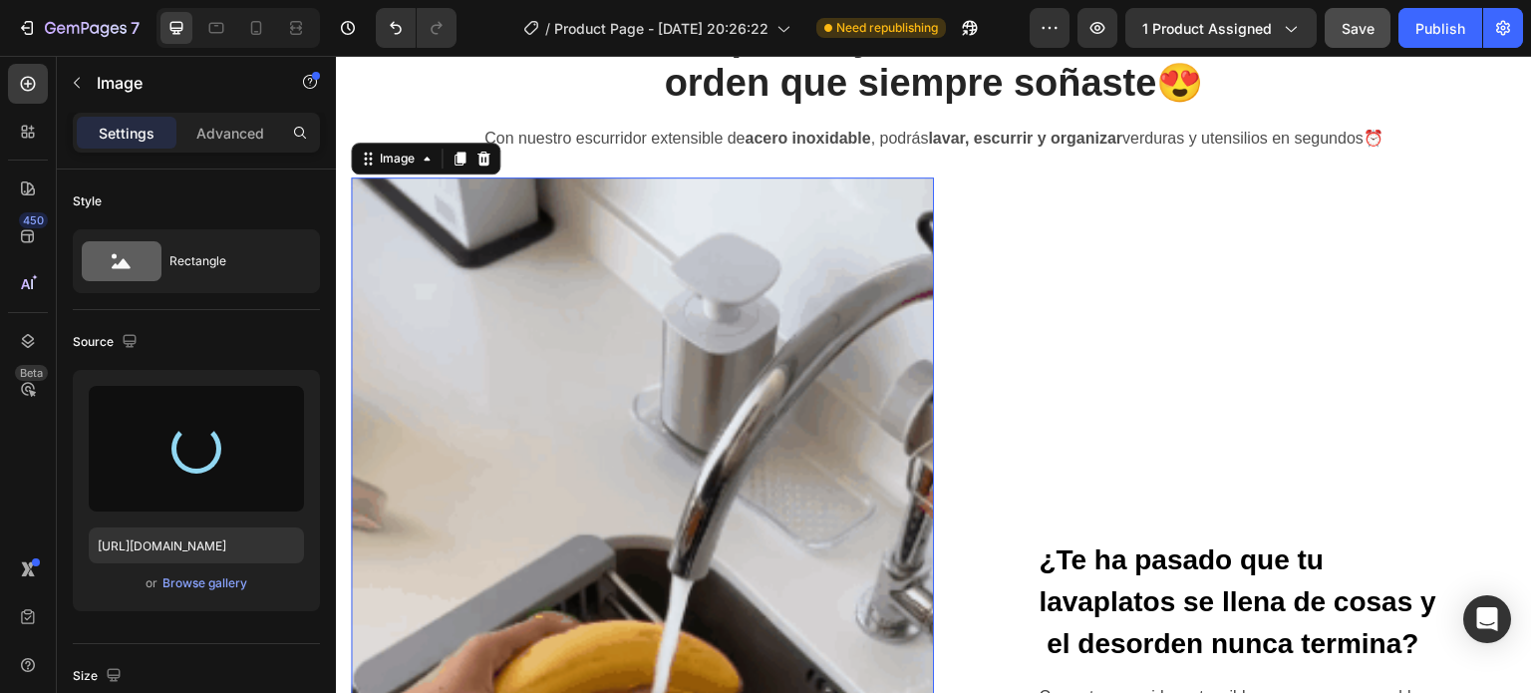
type input "https://cdn.shopify.com/s/files/1/0606/2617/4084/files/gempages_553994217622340…"
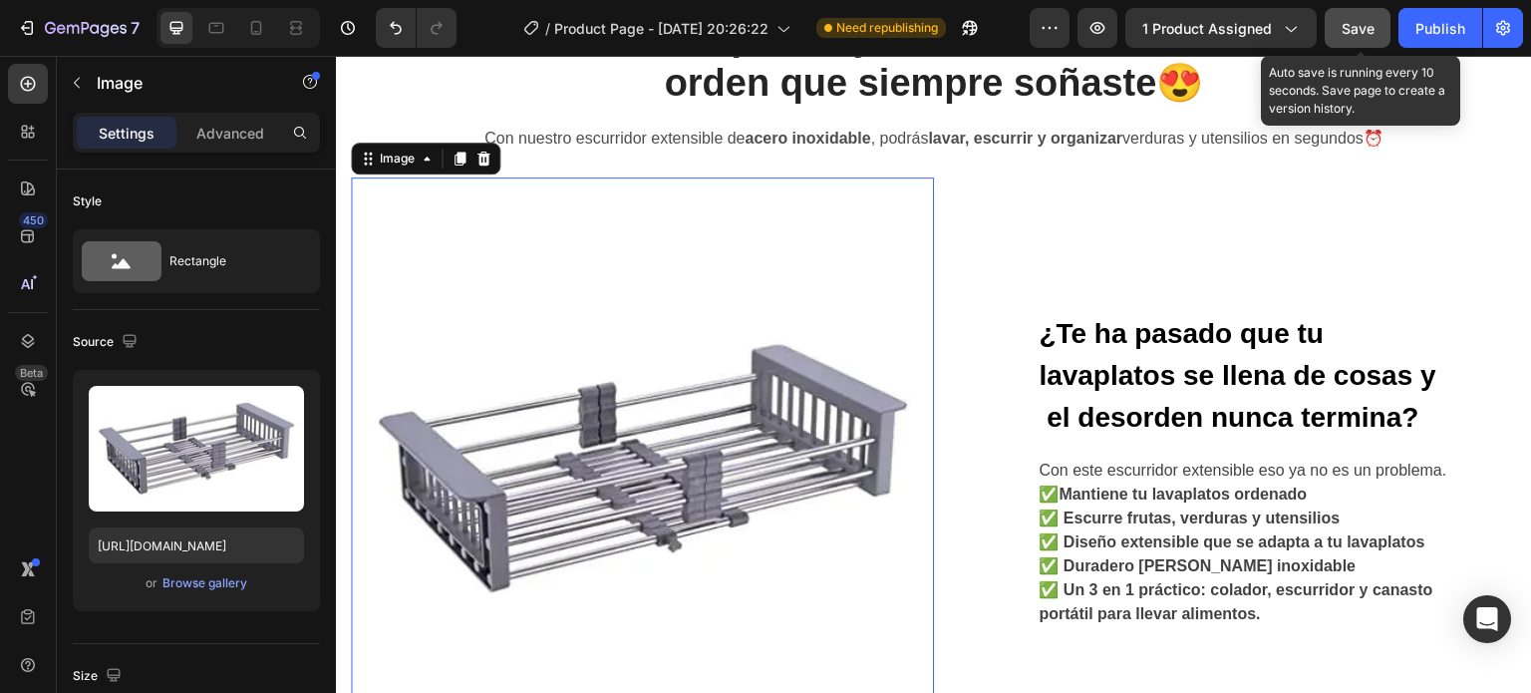
click at [1360, 20] on span "Save" at bounding box center [1358, 28] width 33 height 17
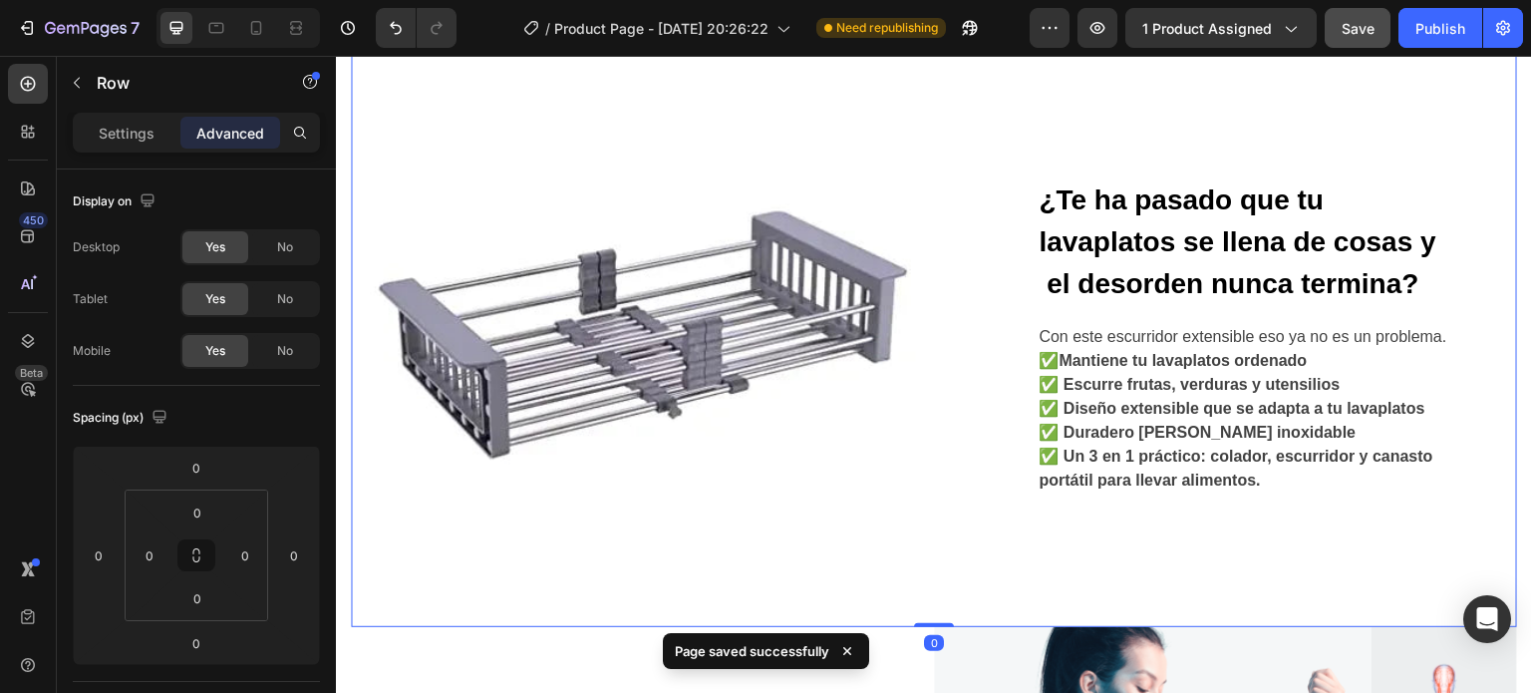
scroll to position [1144, 0]
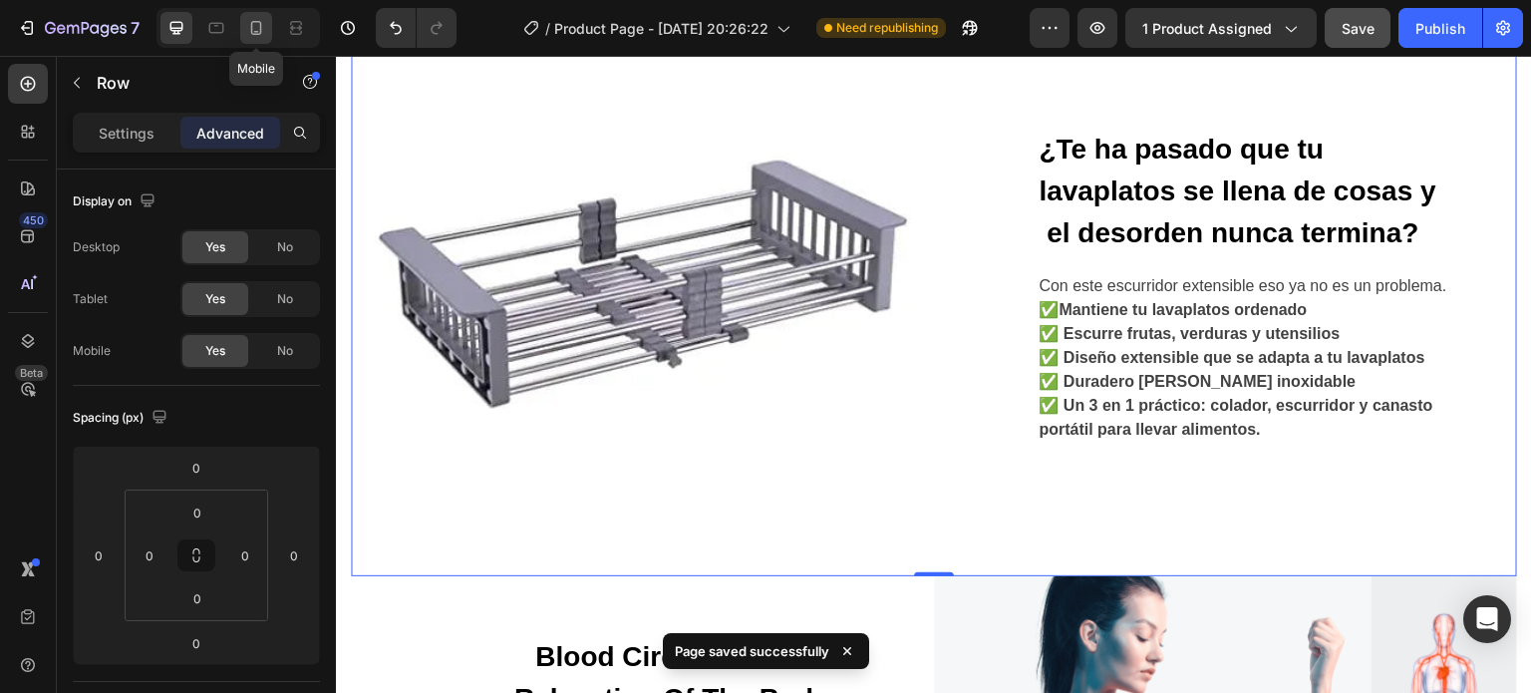
click at [256, 20] on icon at bounding box center [256, 28] width 20 height 20
type input "32"
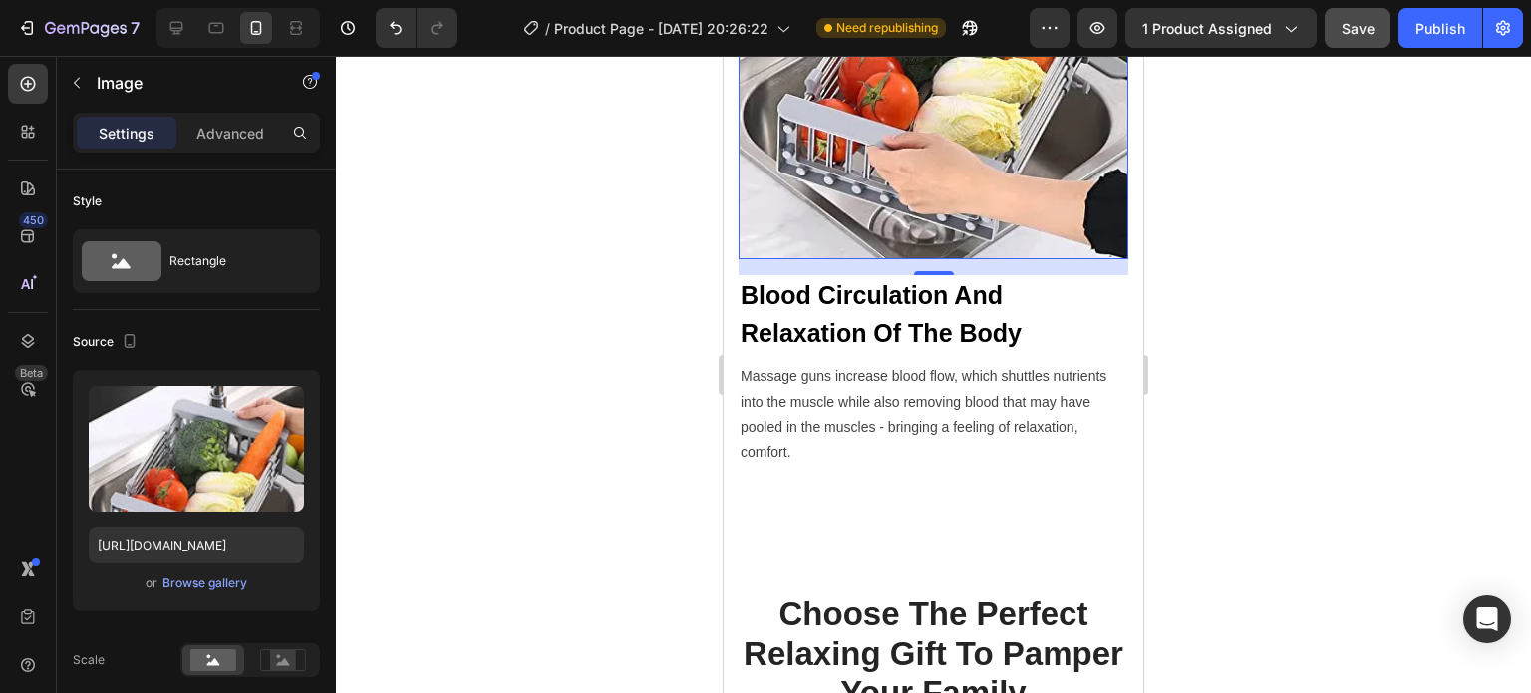
scroll to position [2785, 0]
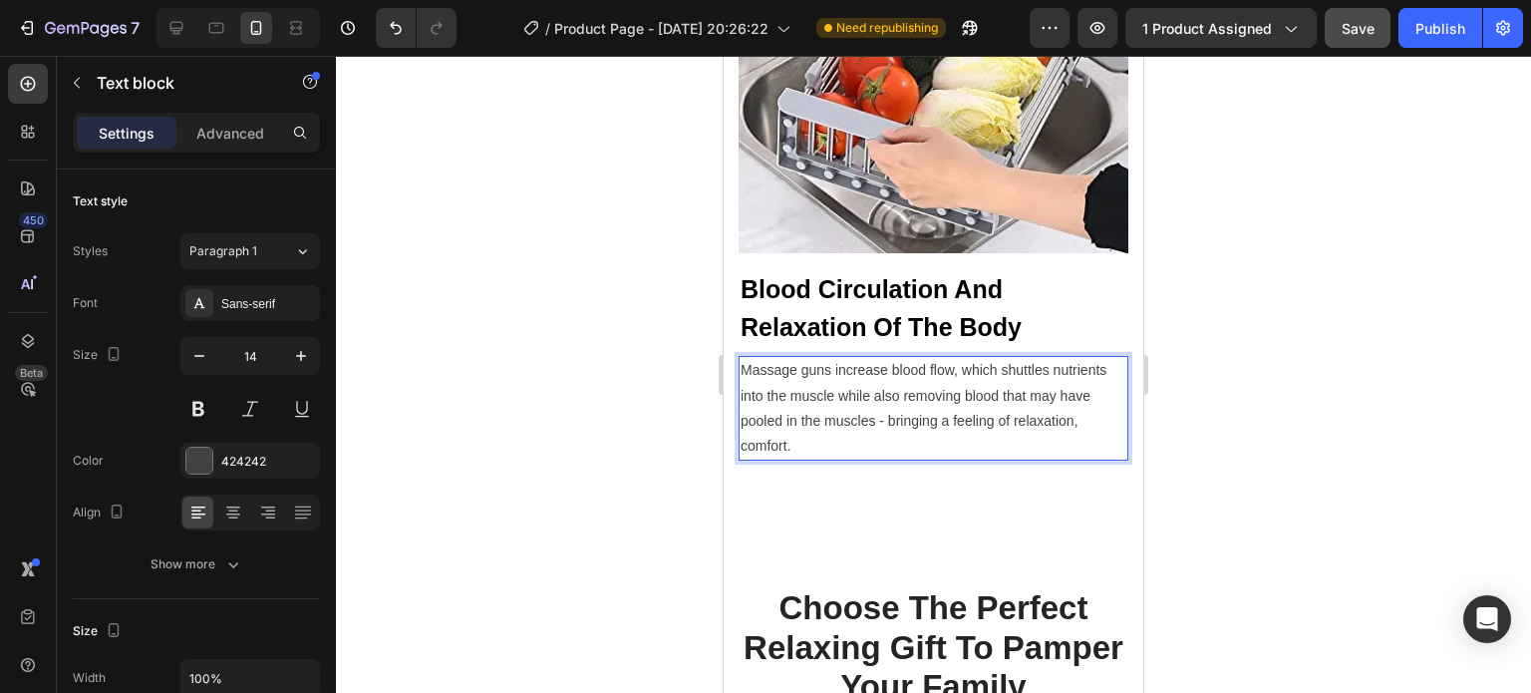
click at [791, 358] on p "Massage guns increase blood flow, which shuttles nutrients into the muscle whil…" at bounding box center [934, 408] width 386 height 101
click at [887, 394] on p "Massage guns increase blood flow, which shuttles nutrients into the muscle whil…" at bounding box center [934, 408] width 386 height 101
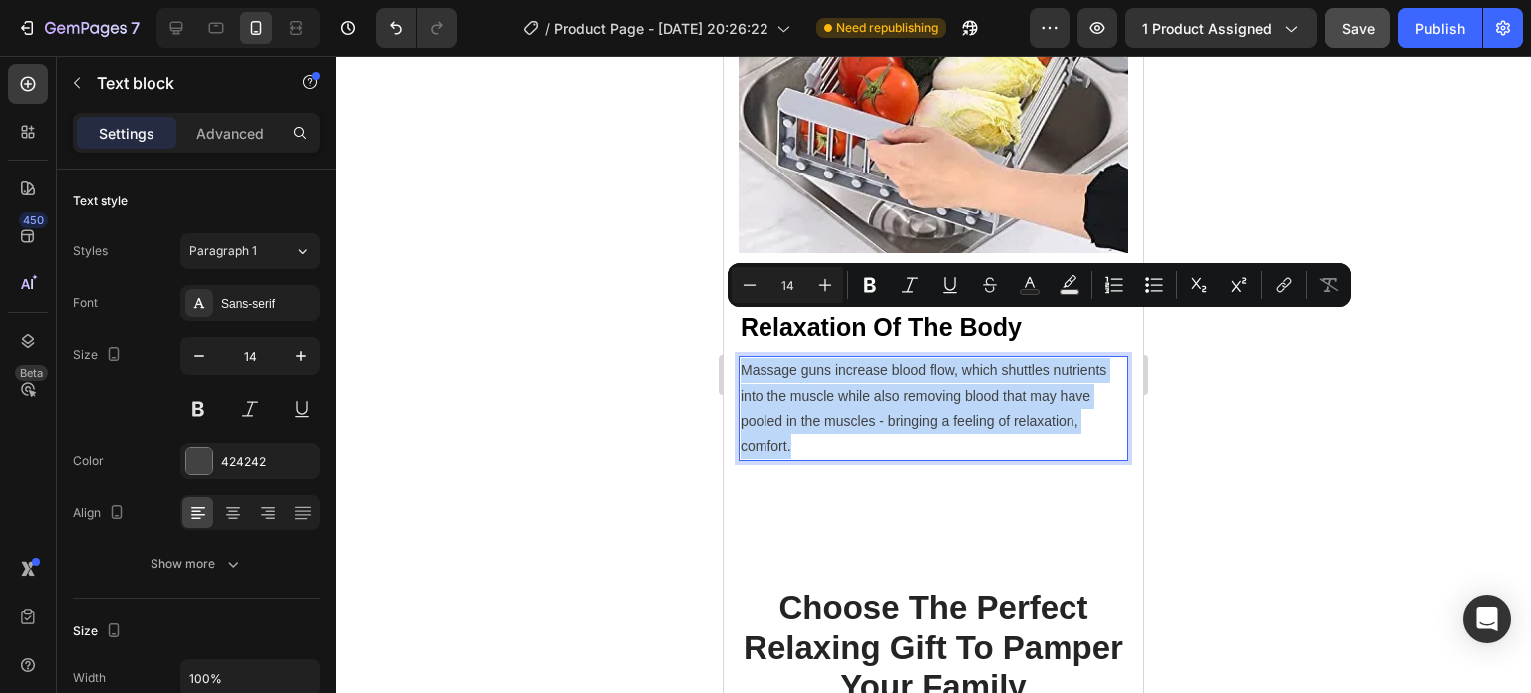
drag, startPoint x: 887, startPoint y: 394, endPoint x: 743, endPoint y: 322, distance: 161.4
click at [743, 358] on p "Massage guns increase blood flow, which shuttles nutrients into the muscle whil…" at bounding box center [934, 408] width 386 height 101
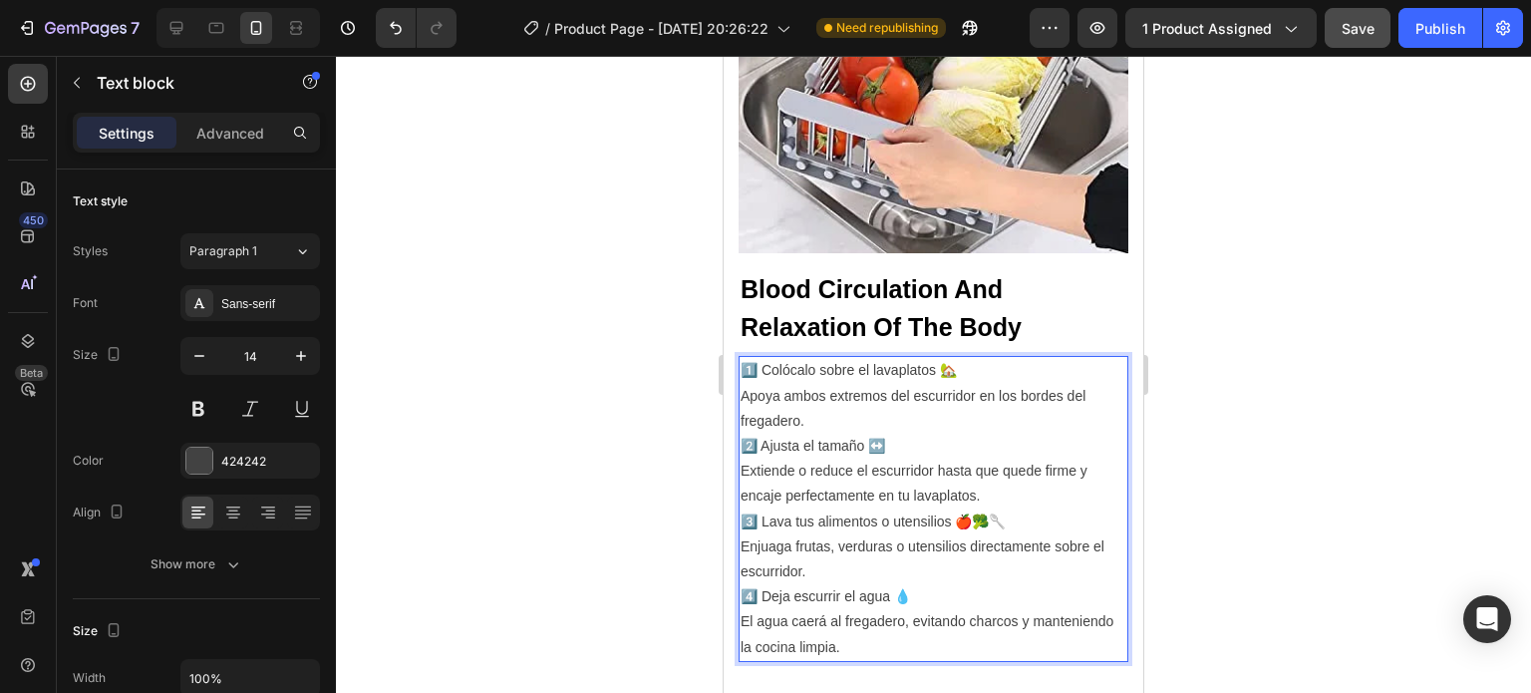
click at [781, 372] on p "1️⃣ Colócalo sobre el lavaplatos 🏡 Apoya ambos extremos del escurridor en los b…" at bounding box center [934, 396] width 386 height 76
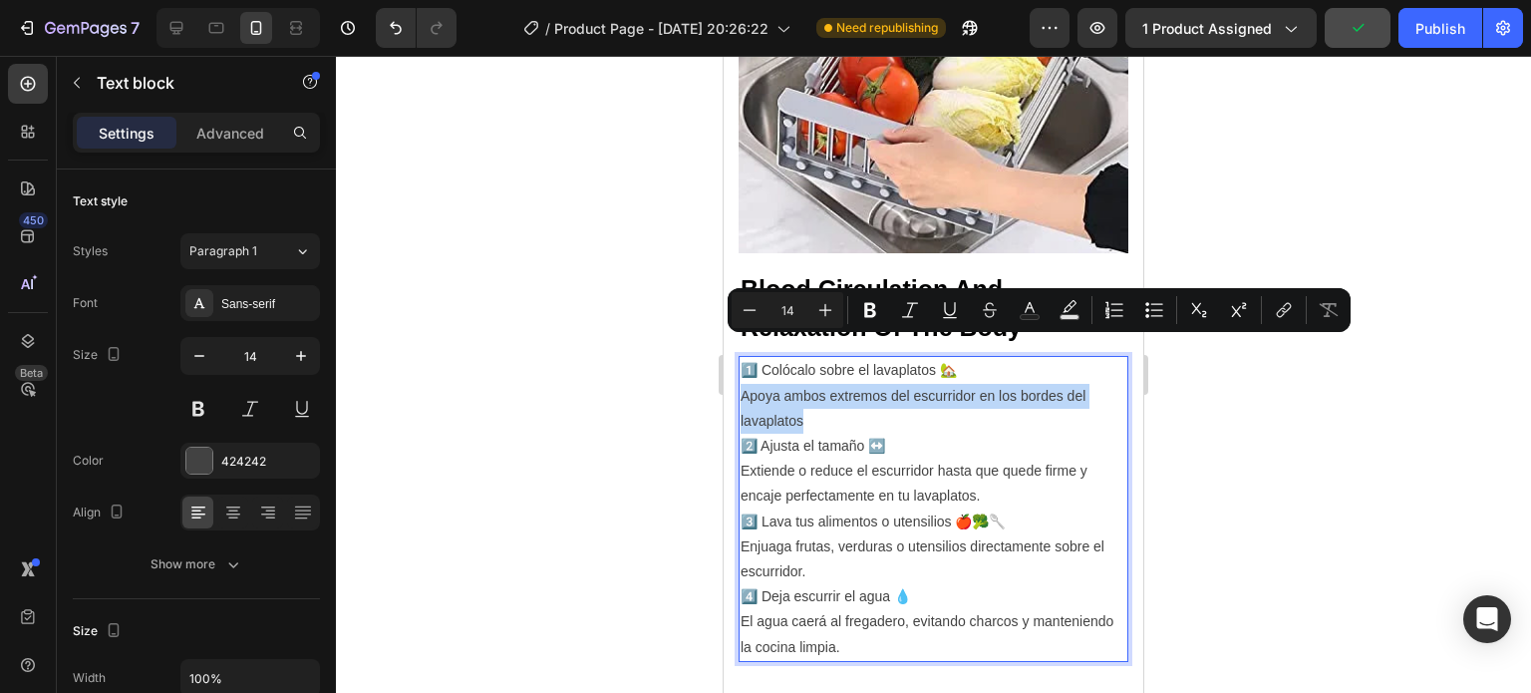
drag, startPoint x: 817, startPoint y: 377, endPoint x: 741, endPoint y: 350, distance: 81.3
click at [741, 358] on p "1️⃣ Colócalo sobre el lavaplatos 🏡 Apoya ambos extremos del escurridor en los b…" at bounding box center [934, 396] width 386 height 76
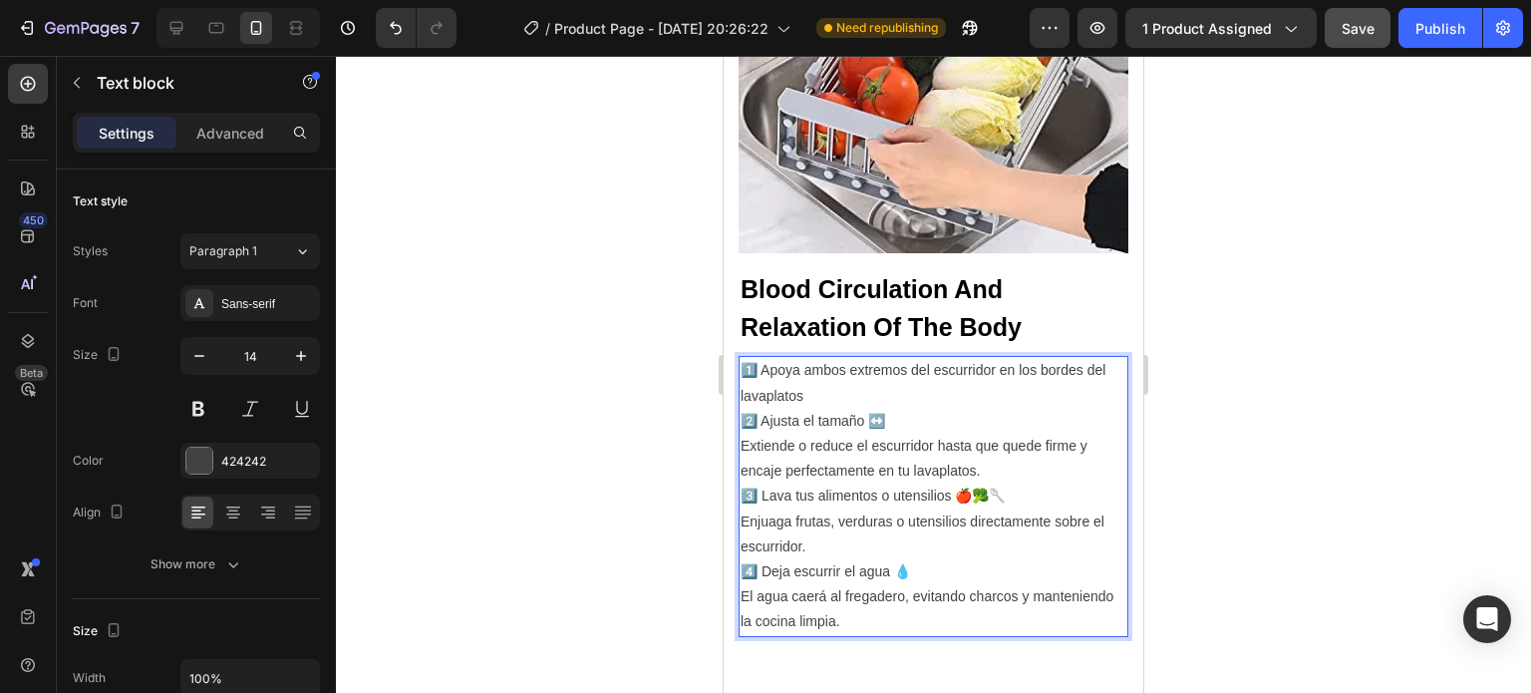
click at [825, 358] on p "1️⃣ Apoya ambos extremos del escurridor en los bordes del lavaplatos" at bounding box center [934, 383] width 386 height 50
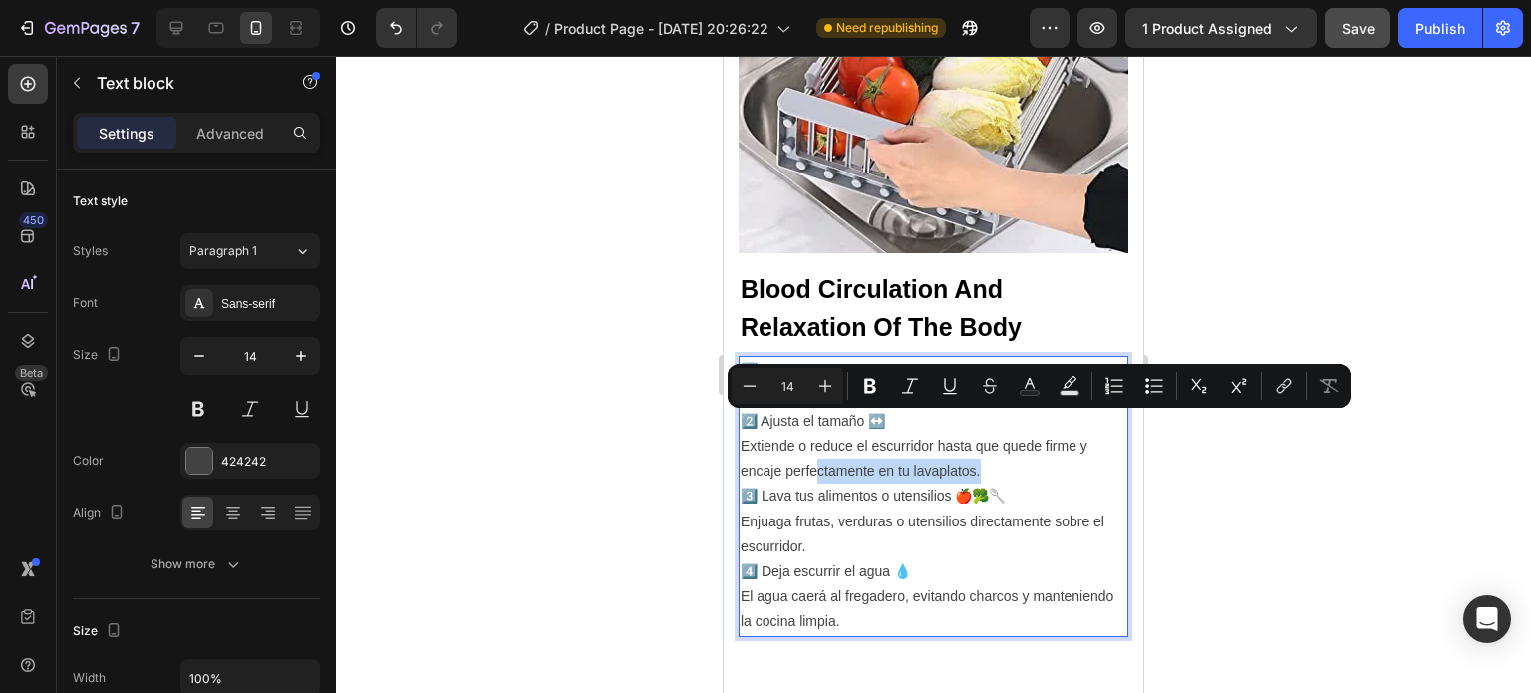
drag, startPoint x: 991, startPoint y: 423, endPoint x: 817, endPoint y: 422, distance: 173.4
click at [817, 422] on p "2️⃣ Ajusta el tamaño ↔️ Extiende o reduce el escurridor hasta que quede firme y…" at bounding box center [934, 447] width 386 height 76
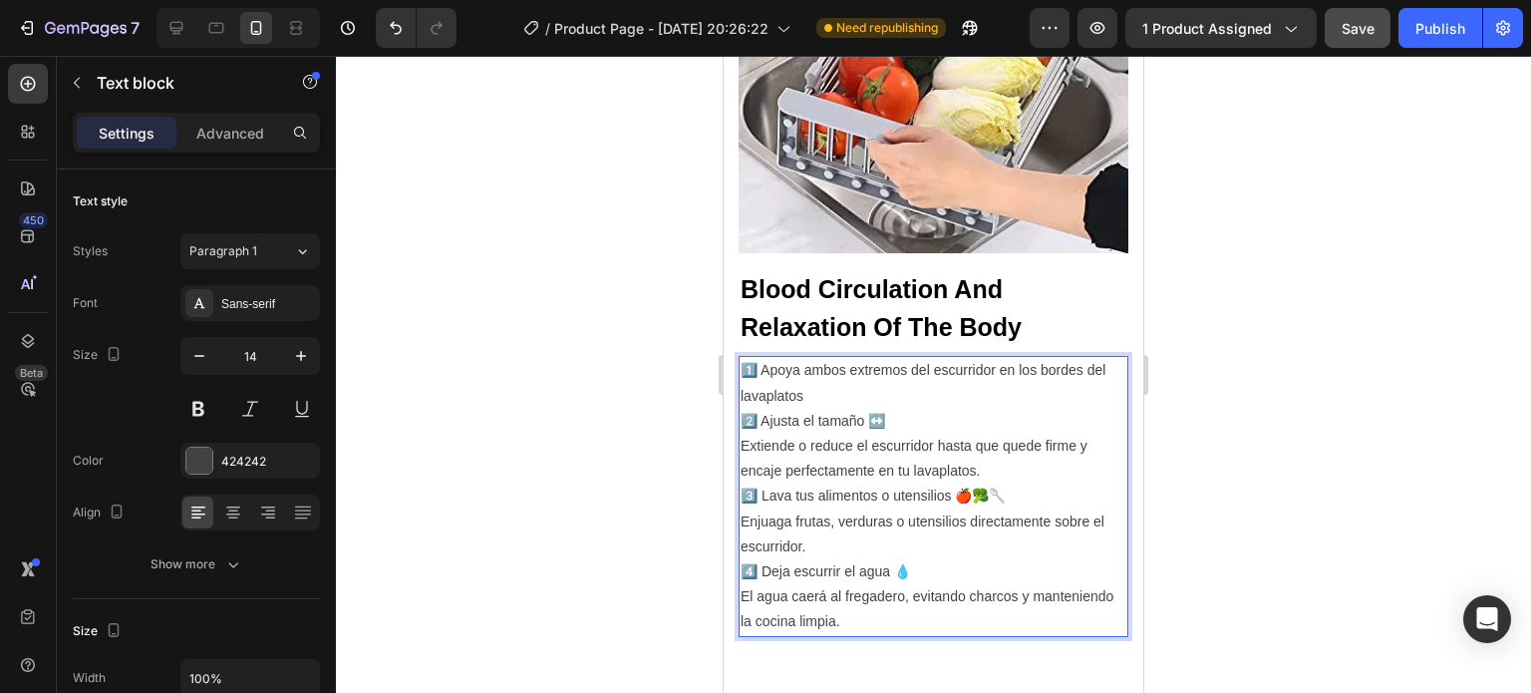
click at [813, 422] on p "2️⃣ Ajusta el tamaño ↔️ Extiende o reduce el escurridor hasta que quede firme y…" at bounding box center [934, 447] width 386 height 76
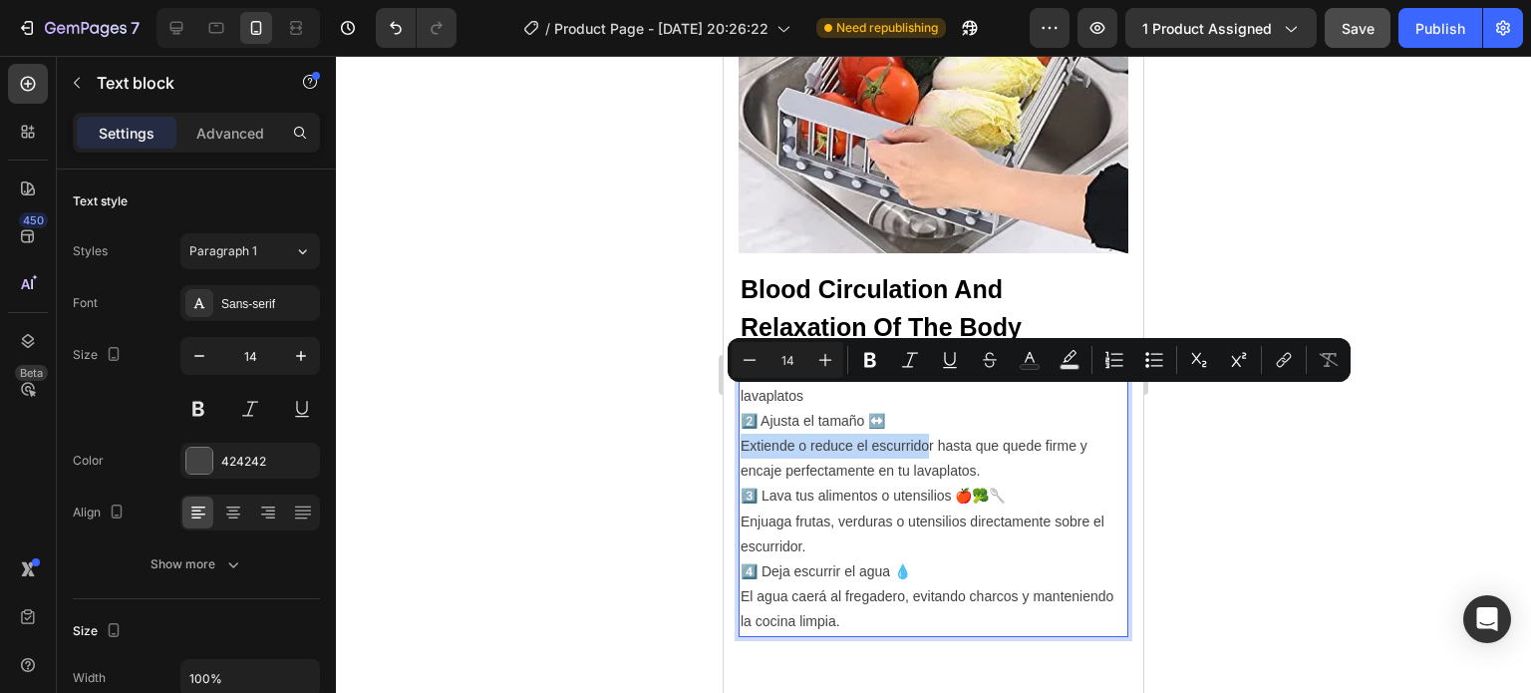
drag, startPoint x: 933, startPoint y: 398, endPoint x: 740, endPoint y: 398, distance: 193.4
click at [741, 409] on p "2️⃣ Ajusta el tamaño ↔️ Extiende o reduce el escurridor hasta que quede firme y…" at bounding box center [934, 447] width 386 height 76
drag, startPoint x: 750, startPoint y: 402, endPoint x: 889, endPoint y: 396, distance: 139.7
click at [889, 409] on p "2️⃣ Ajusta el tamaño ↔️ r hasta que quede firme y encaje perfectamente en tu la…" at bounding box center [934, 447] width 386 height 76
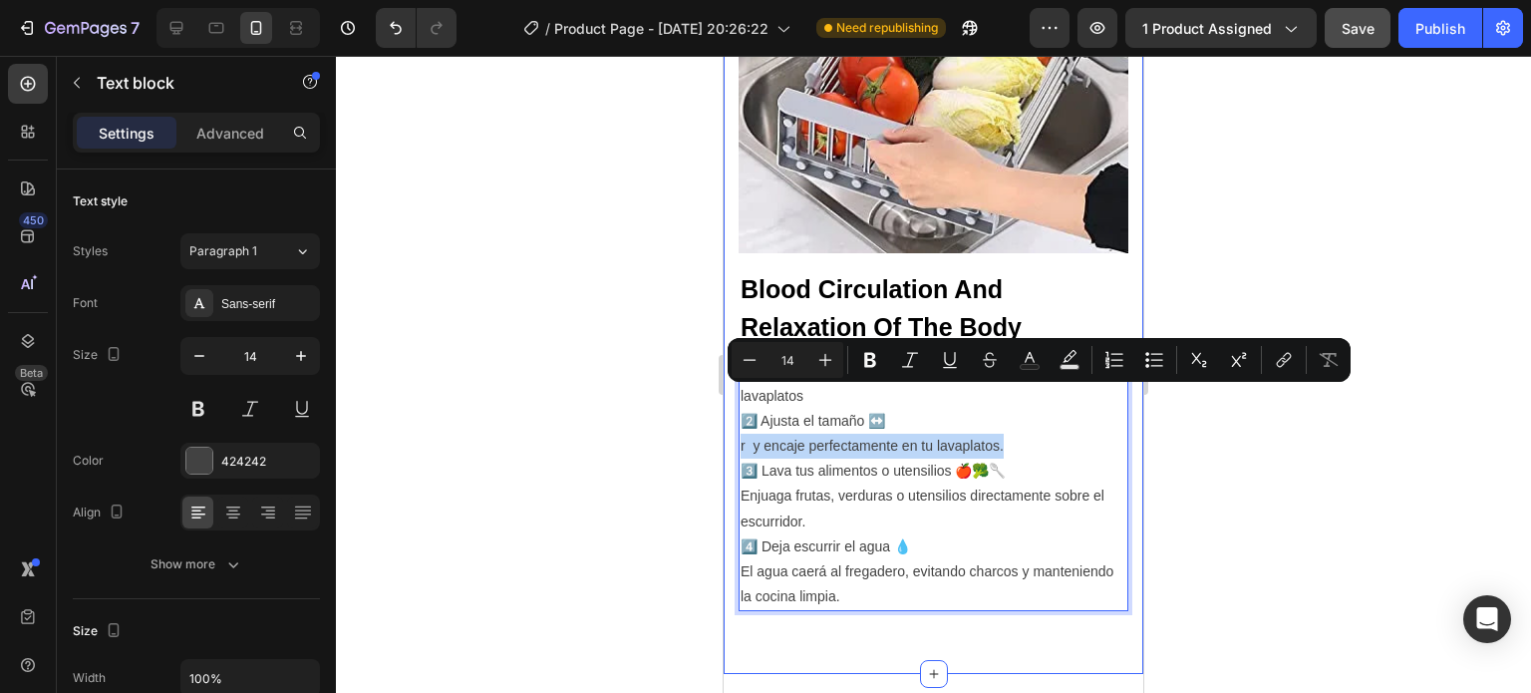
drag, startPoint x: 1033, startPoint y: 397, endPoint x: 734, endPoint y: 394, distance: 299.0
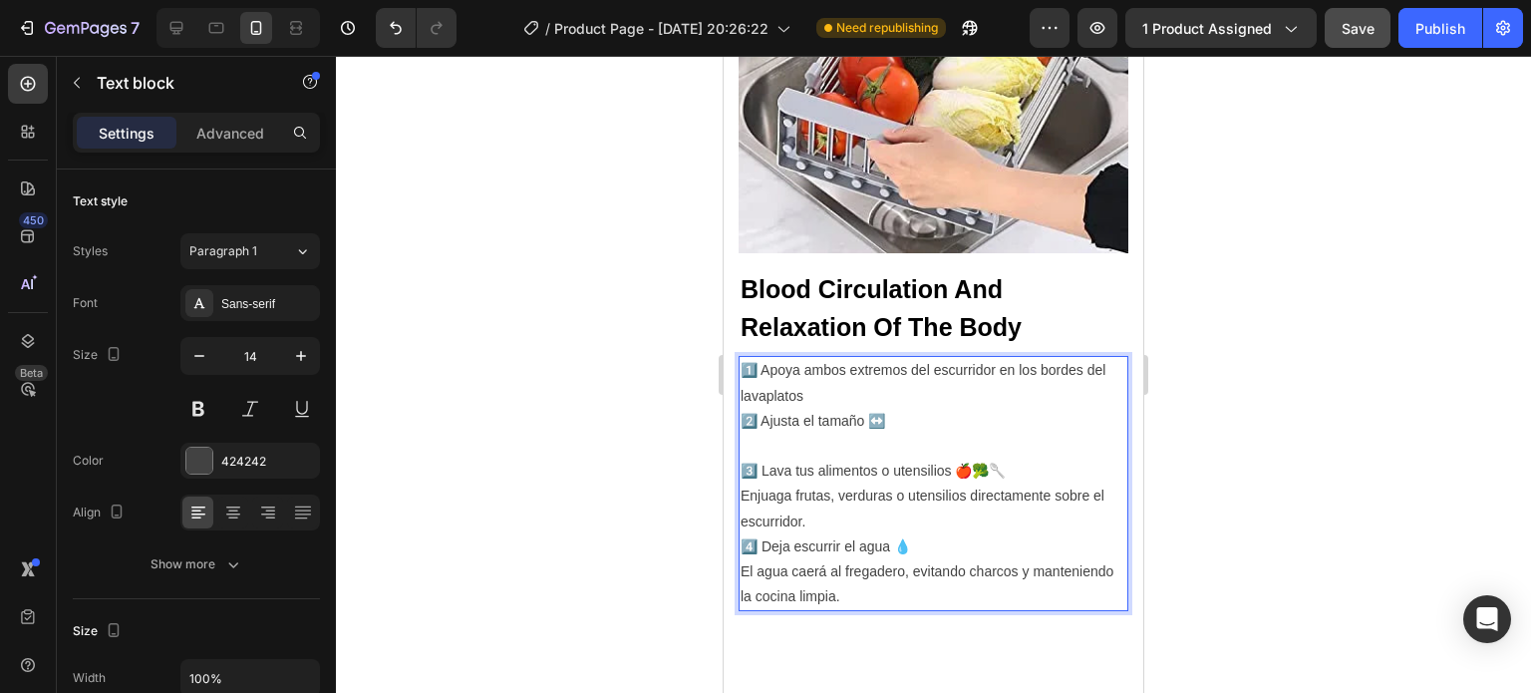
click at [871, 409] on p "2️⃣ Ajusta el tamaño ↔️" at bounding box center [934, 434] width 386 height 50
click at [846, 409] on p "2️⃣ Ajusta el tamaño hasta que quede firme↔️" at bounding box center [934, 434] width 386 height 50
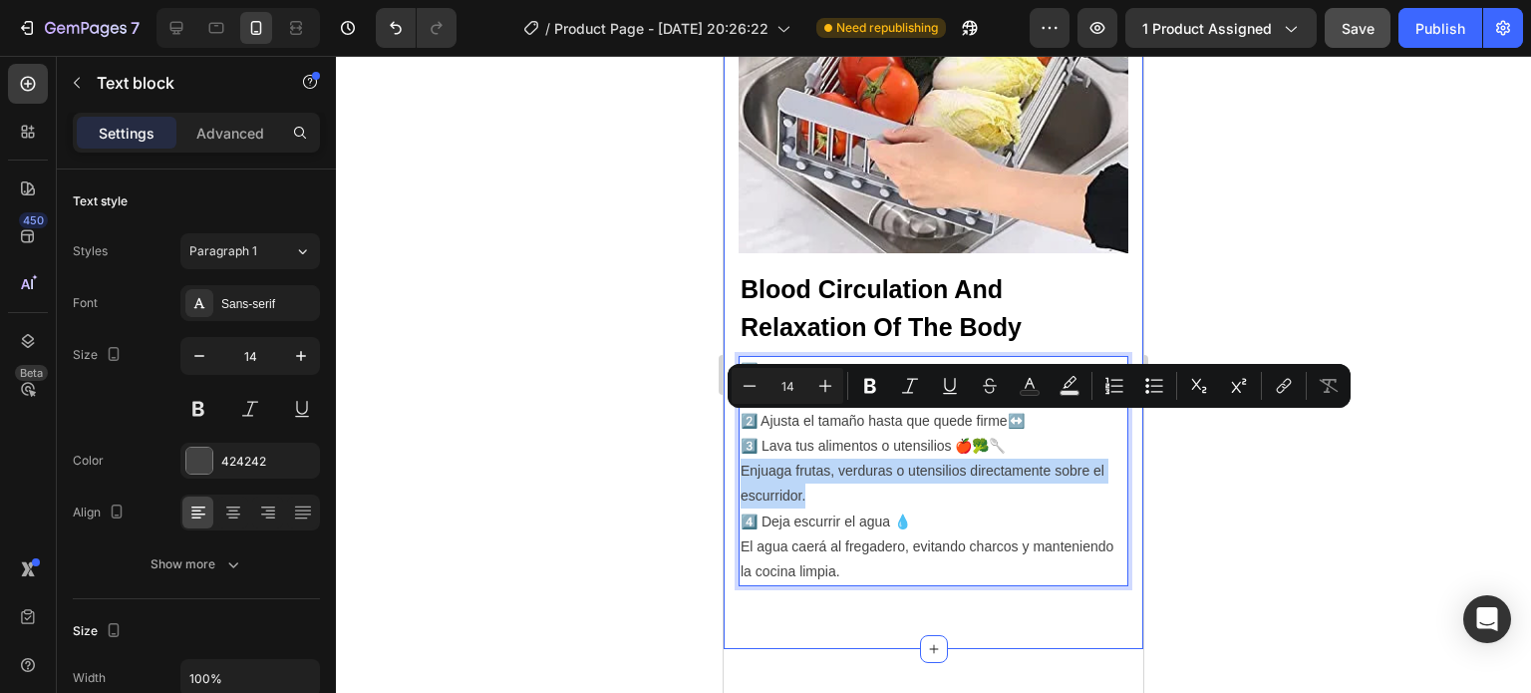
drag, startPoint x: 825, startPoint y: 443, endPoint x: 731, endPoint y: 428, distance: 95.9
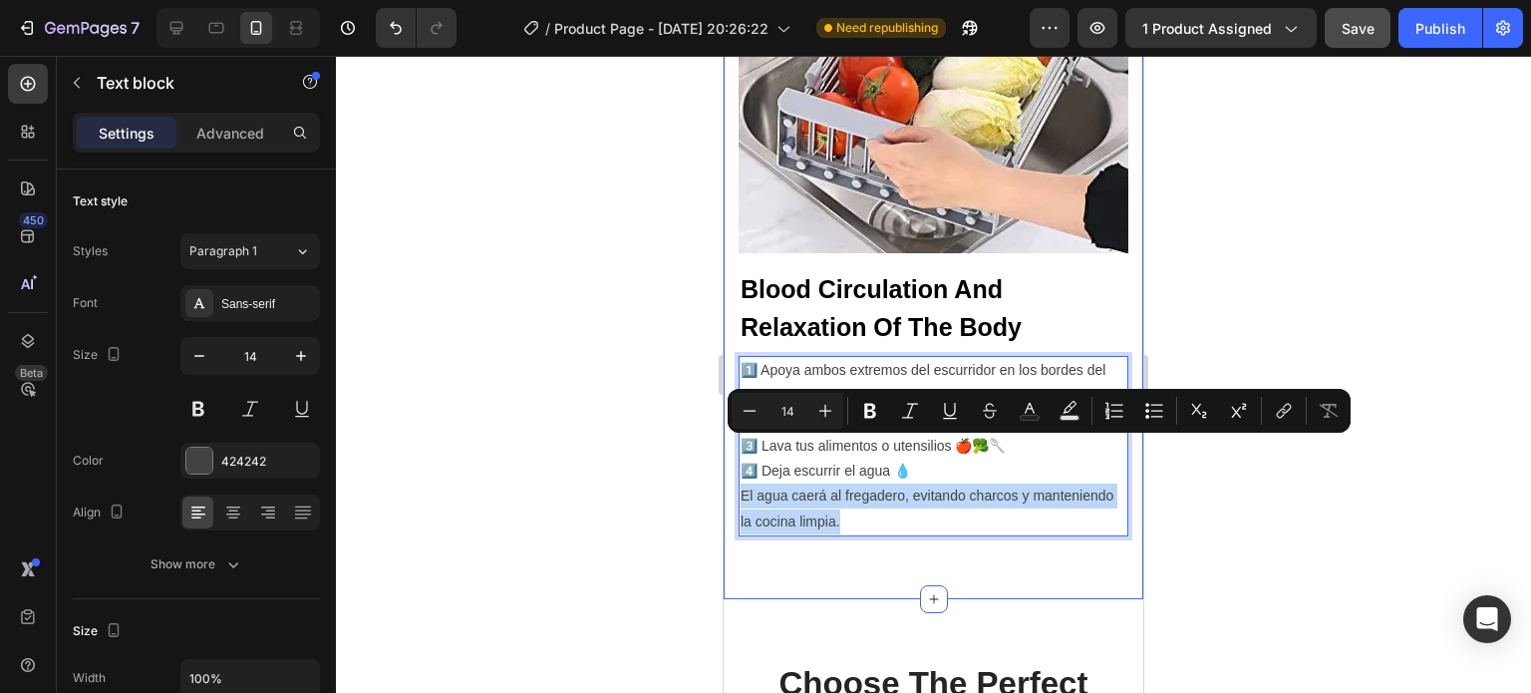
drag, startPoint x: 940, startPoint y: 472, endPoint x: 730, endPoint y: 450, distance: 211.6
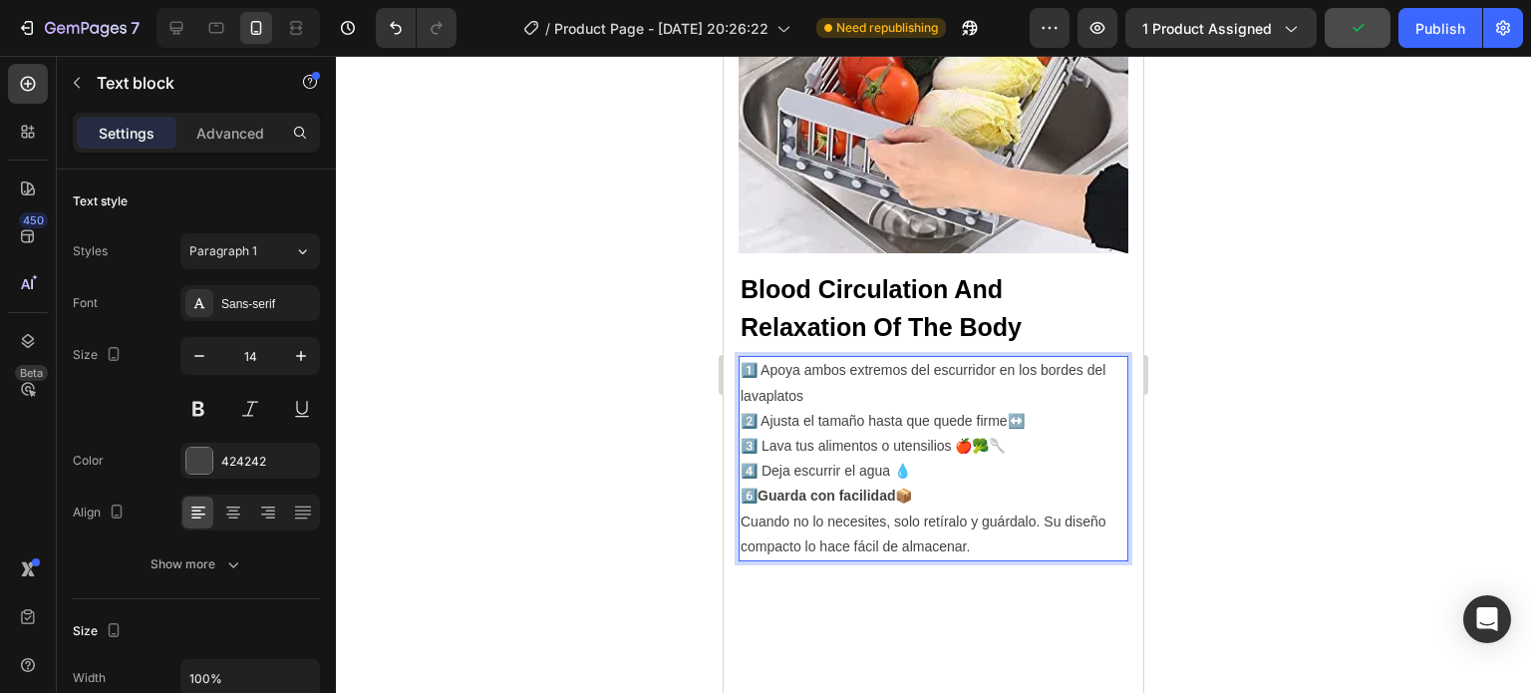
drag, startPoint x: 763, startPoint y: 449, endPoint x: 744, endPoint y: 450, distance: 20.0
click at [744, 483] on p "6️⃣ Guarda con facilidad 📦 Cuando no lo necesites, solo retíralo y guárdalo. Su…" at bounding box center [934, 521] width 386 height 76
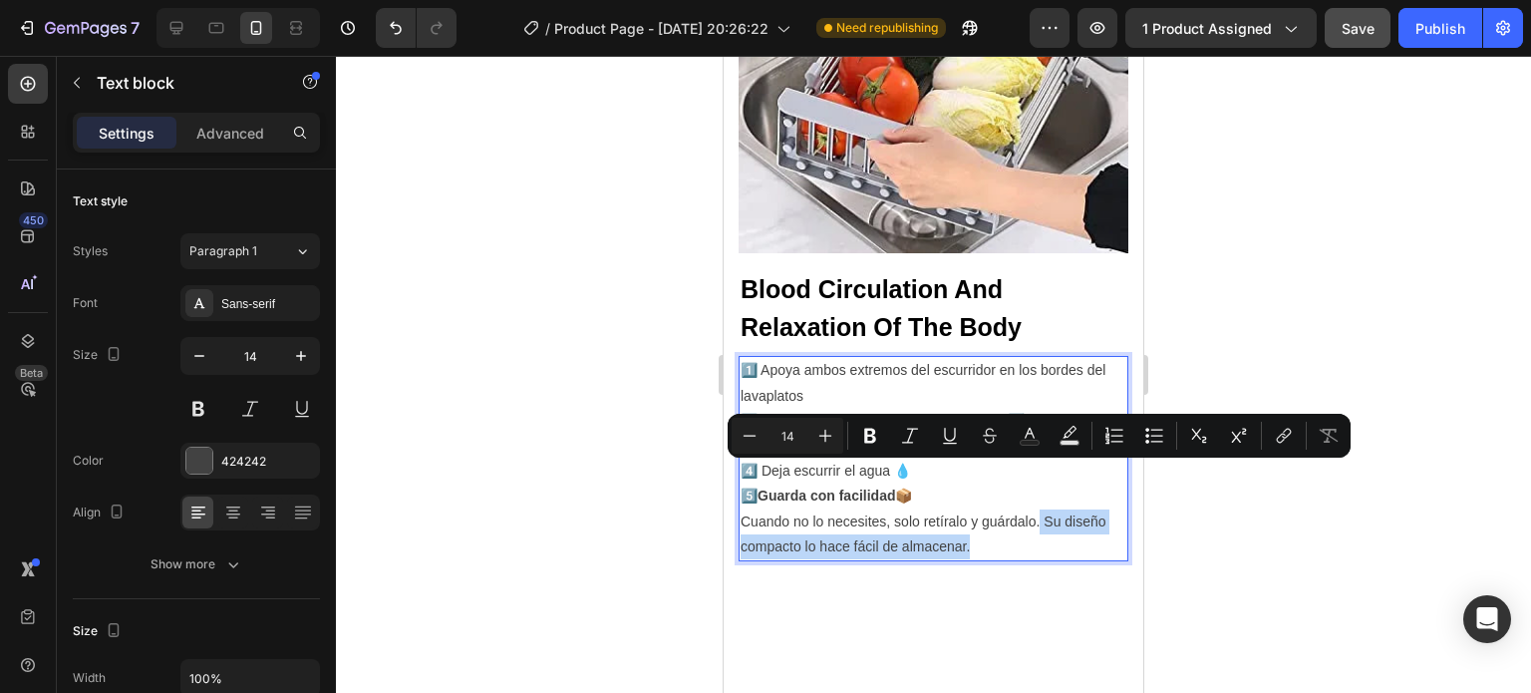
drag, startPoint x: 1046, startPoint y: 477, endPoint x: 1055, endPoint y: 497, distance: 21.9
click at [1055, 497] on p "5️⃣Guarda con facilidad 📦 Cuando no lo necesites, solo retíralo y guárdalo. Su …" at bounding box center [934, 521] width 386 height 76
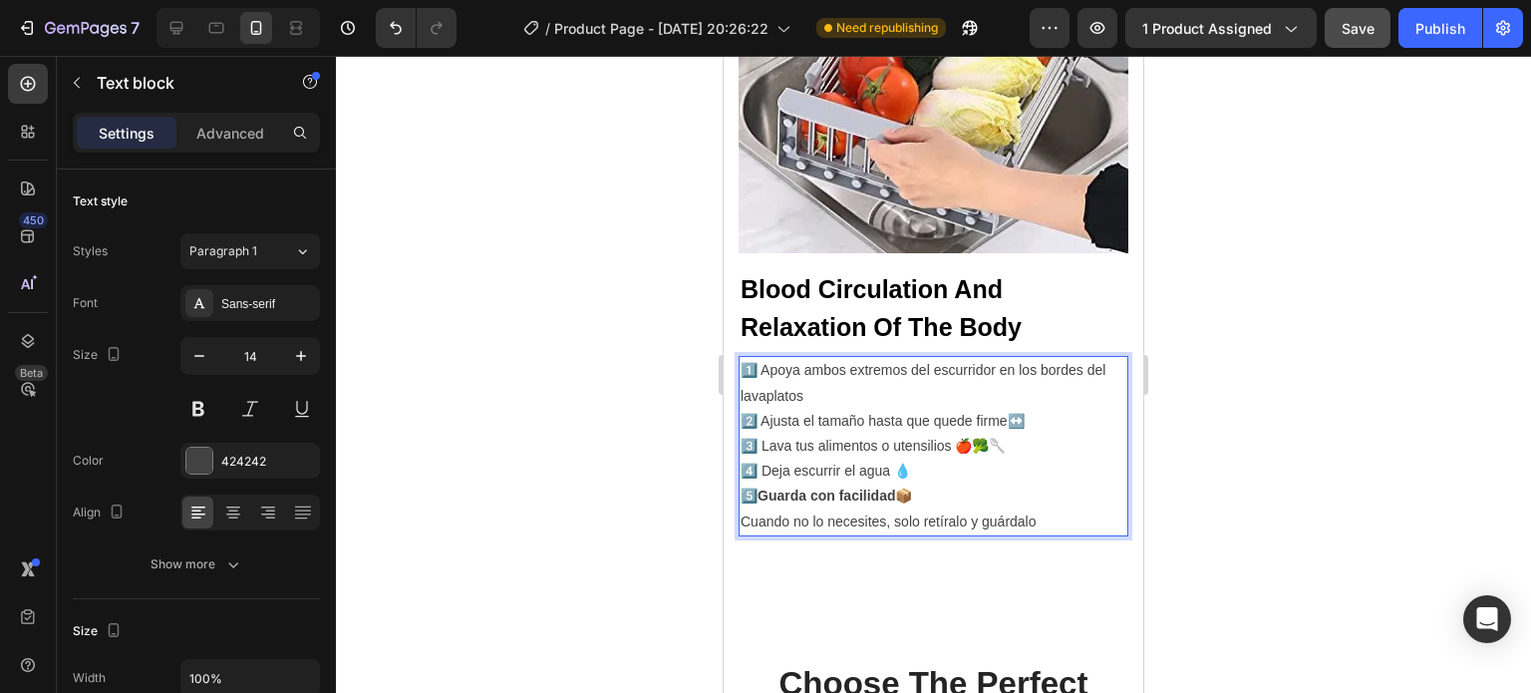
click at [741, 483] on p "5️⃣Guarda con facilidad 📦 Cuando no lo necesites, solo retíralo y guárdalo" at bounding box center [934, 508] width 386 height 50
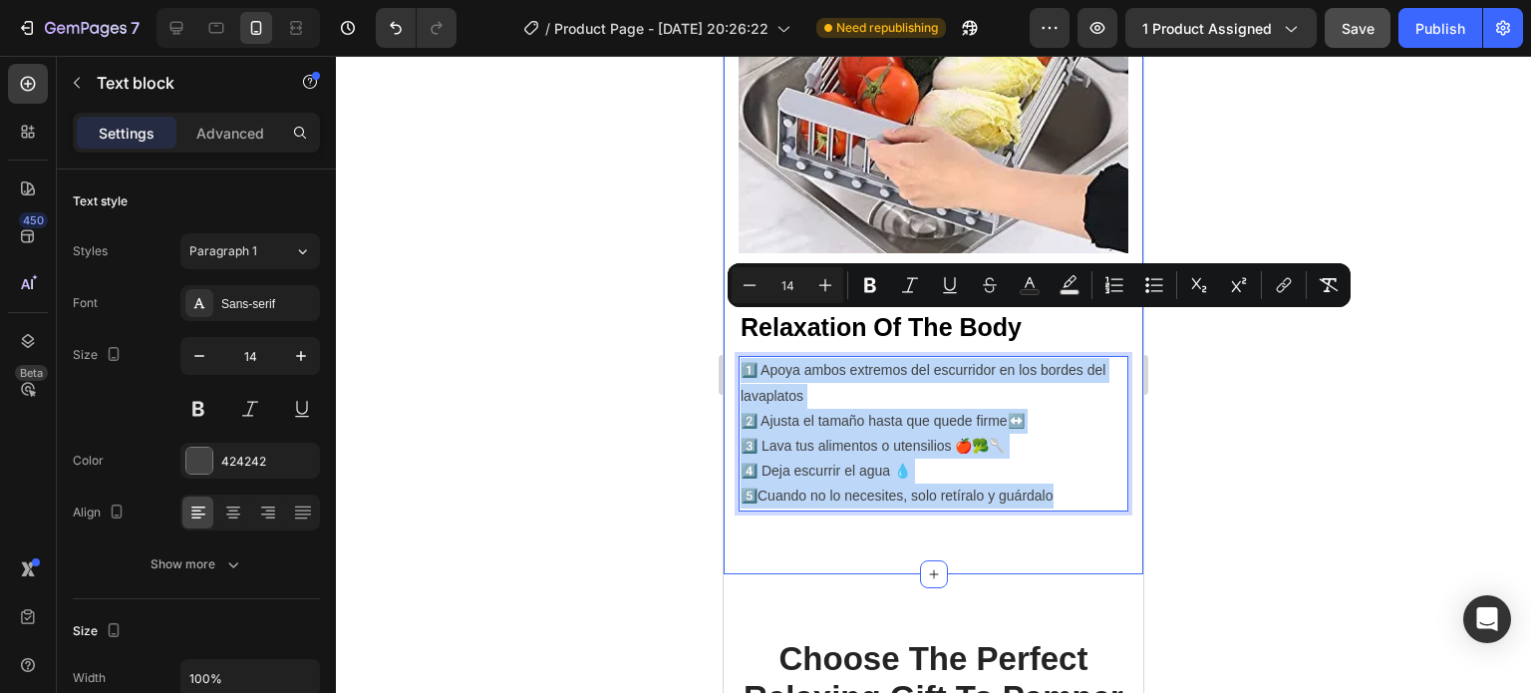
drag, startPoint x: 1067, startPoint y: 448, endPoint x: 738, endPoint y: 326, distance: 351.6
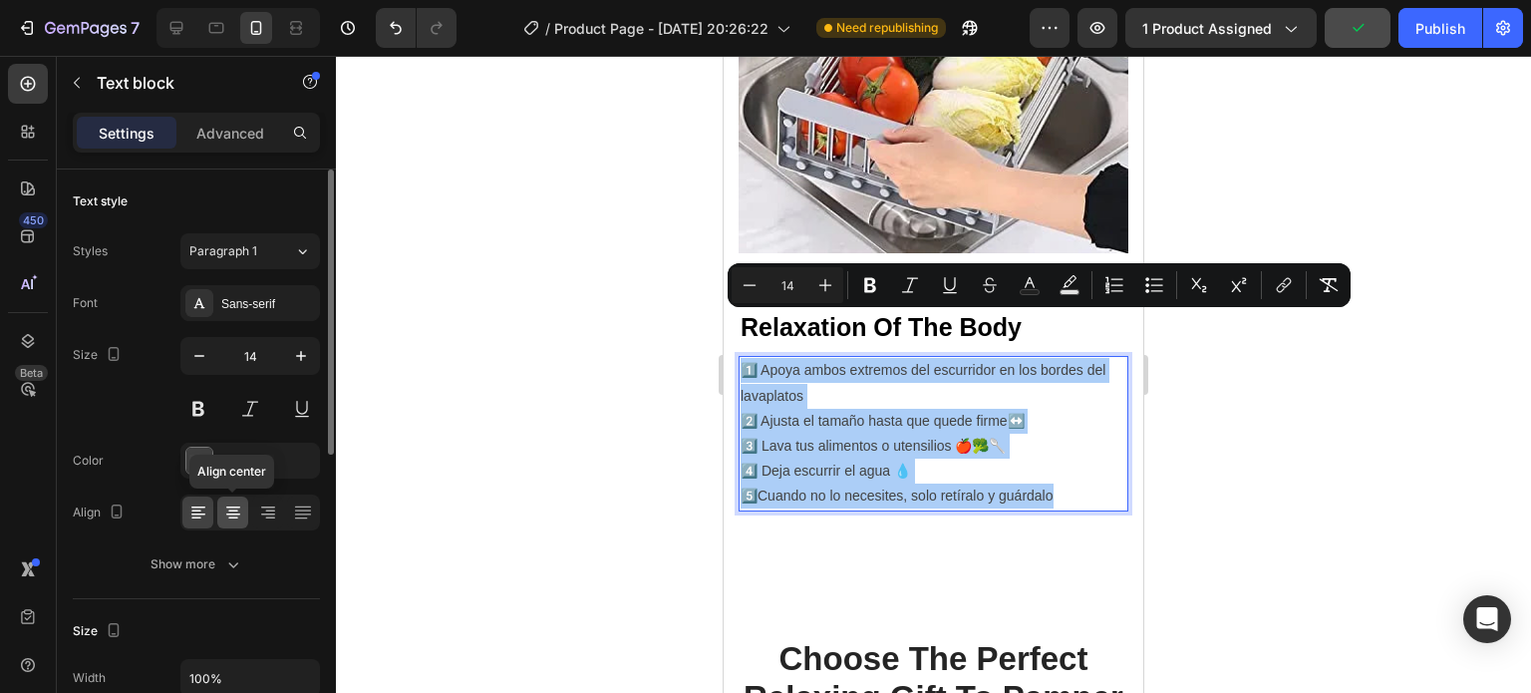
click at [240, 511] on icon at bounding box center [233, 512] width 20 height 20
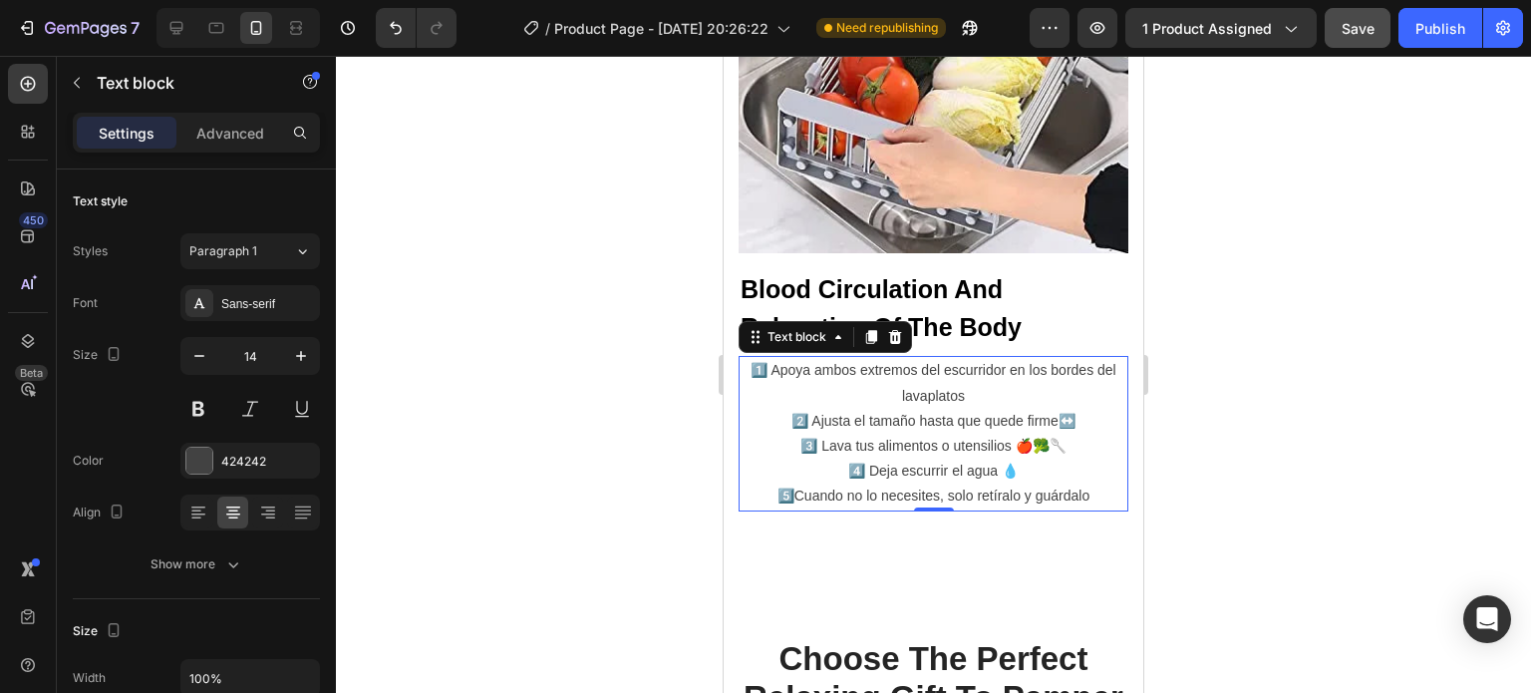
click at [1407, 354] on div at bounding box center [933, 374] width 1195 height 637
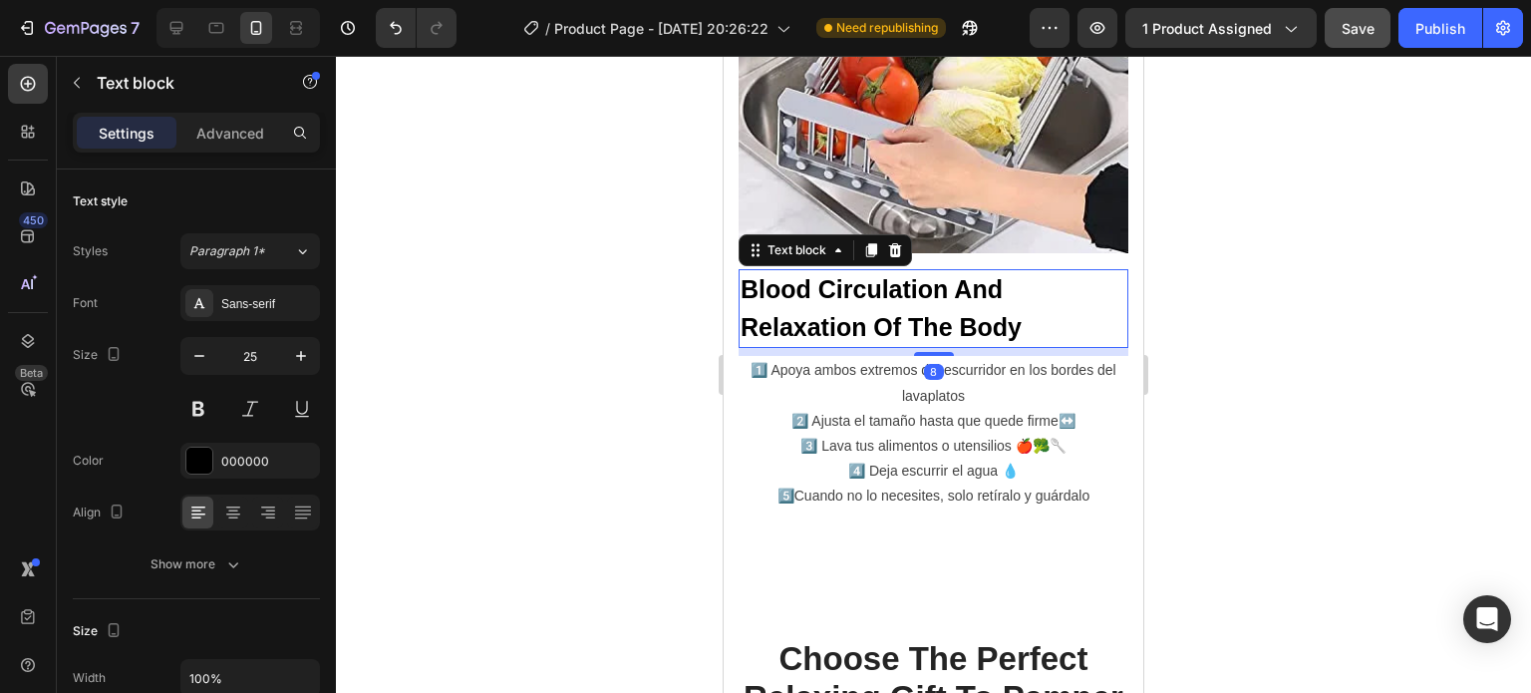
click at [1029, 282] on p "Blood Circulation And Relaxation Of The Body" at bounding box center [934, 308] width 386 height 75
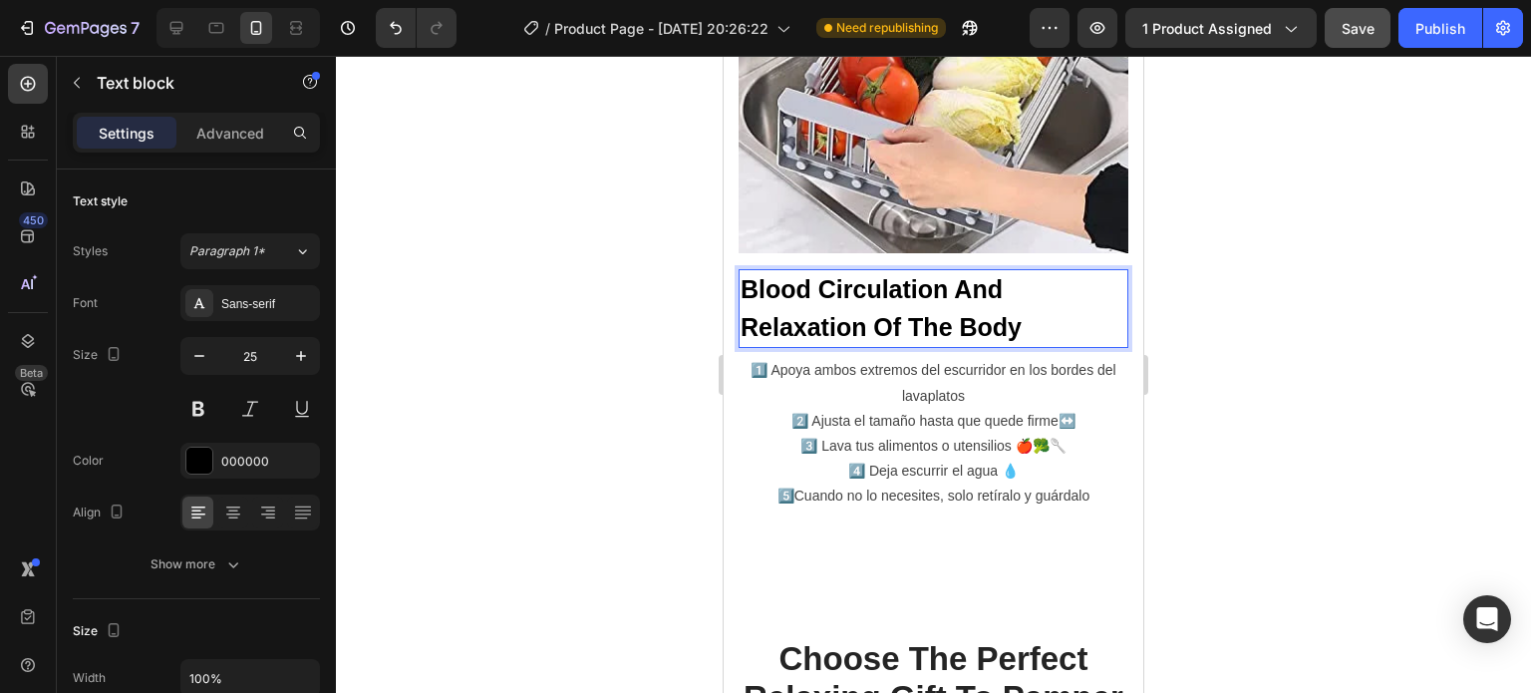
click at [1029, 282] on p "Blood Circulation And Relaxation Of The Body" at bounding box center [934, 308] width 386 height 75
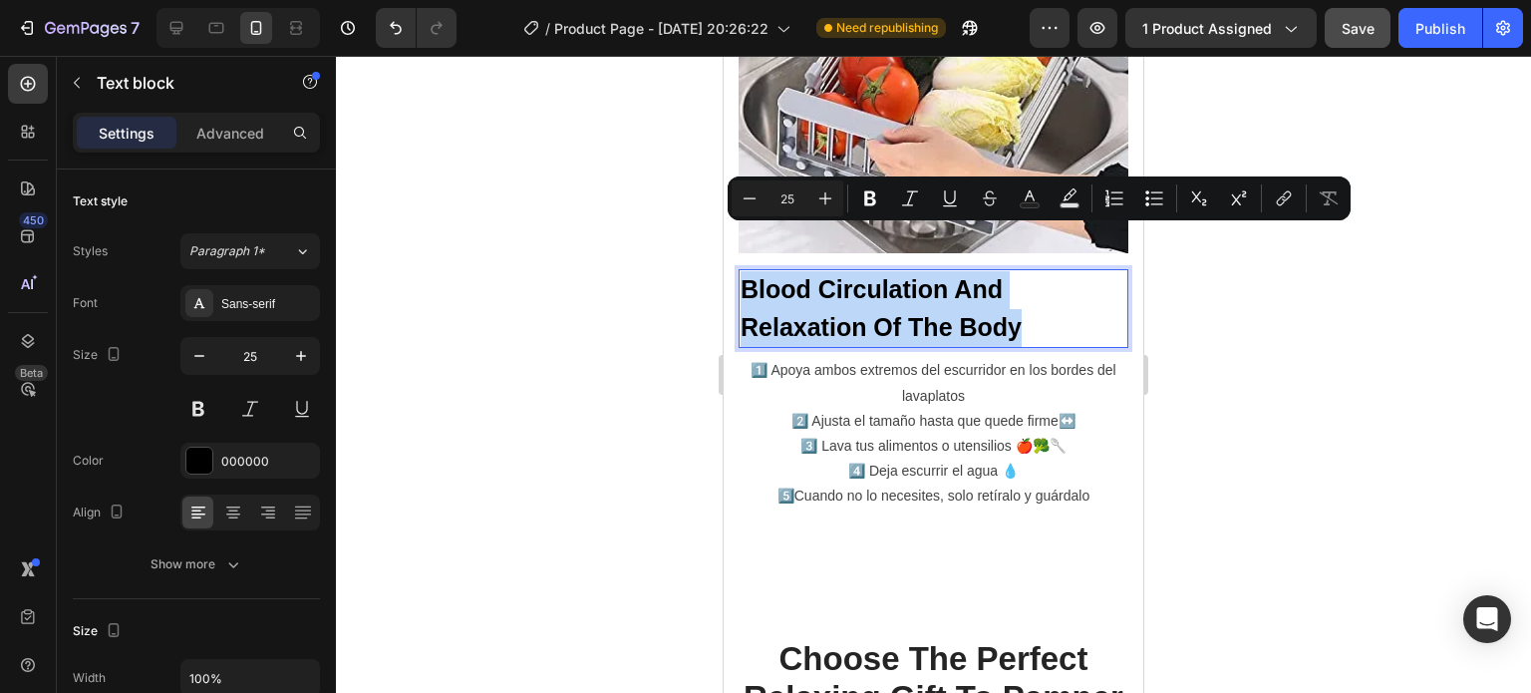
drag, startPoint x: 1029, startPoint y: 282, endPoint x: 755, endPoint y: 254, distance: 275.5
click at [755, 271] on p "Blood Circulation And Relaxation Of The Body" at bounding box center [934, 308] width 386 height 75
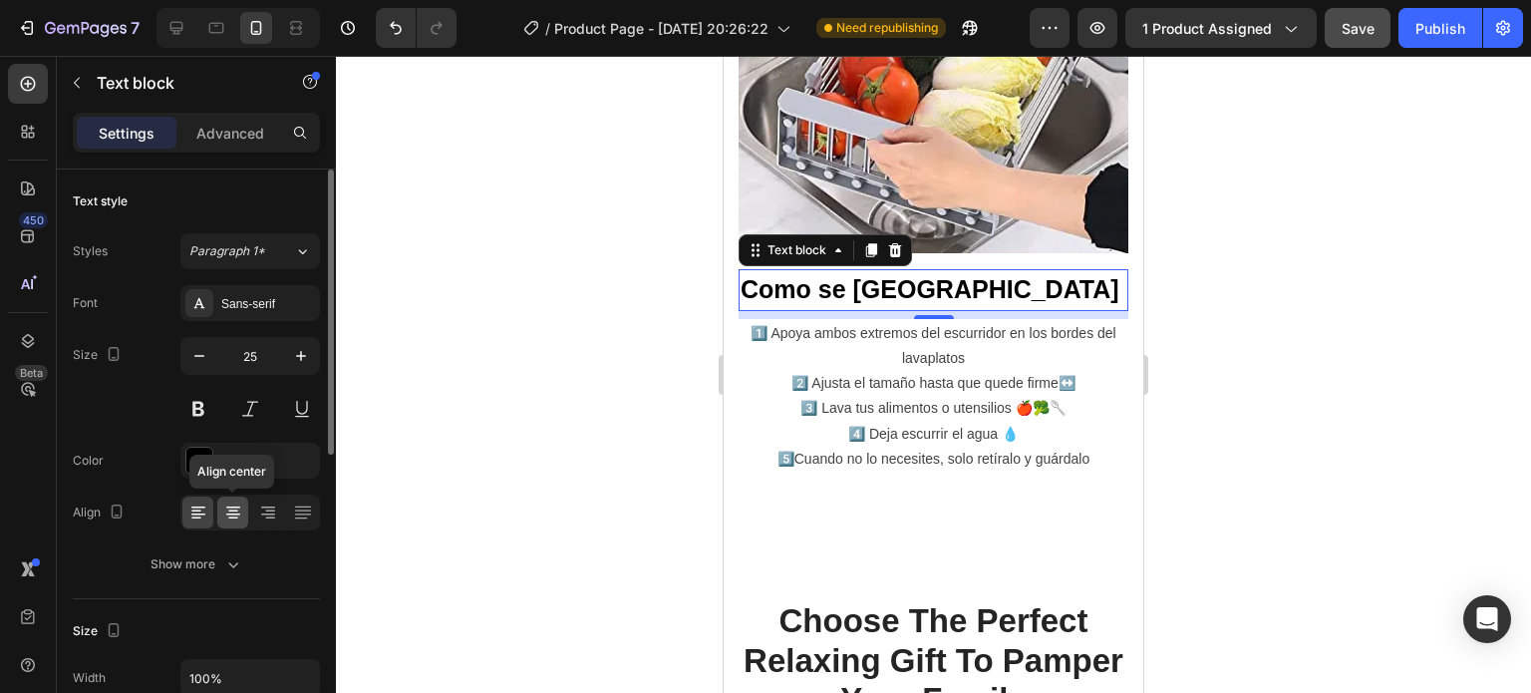
click at [242, 510] on icon at bounding box center [233, 512] width 20 height 20
click at [1017, 271] on p "Como se usa" at bounding box center [934, 290] width 386 height 38
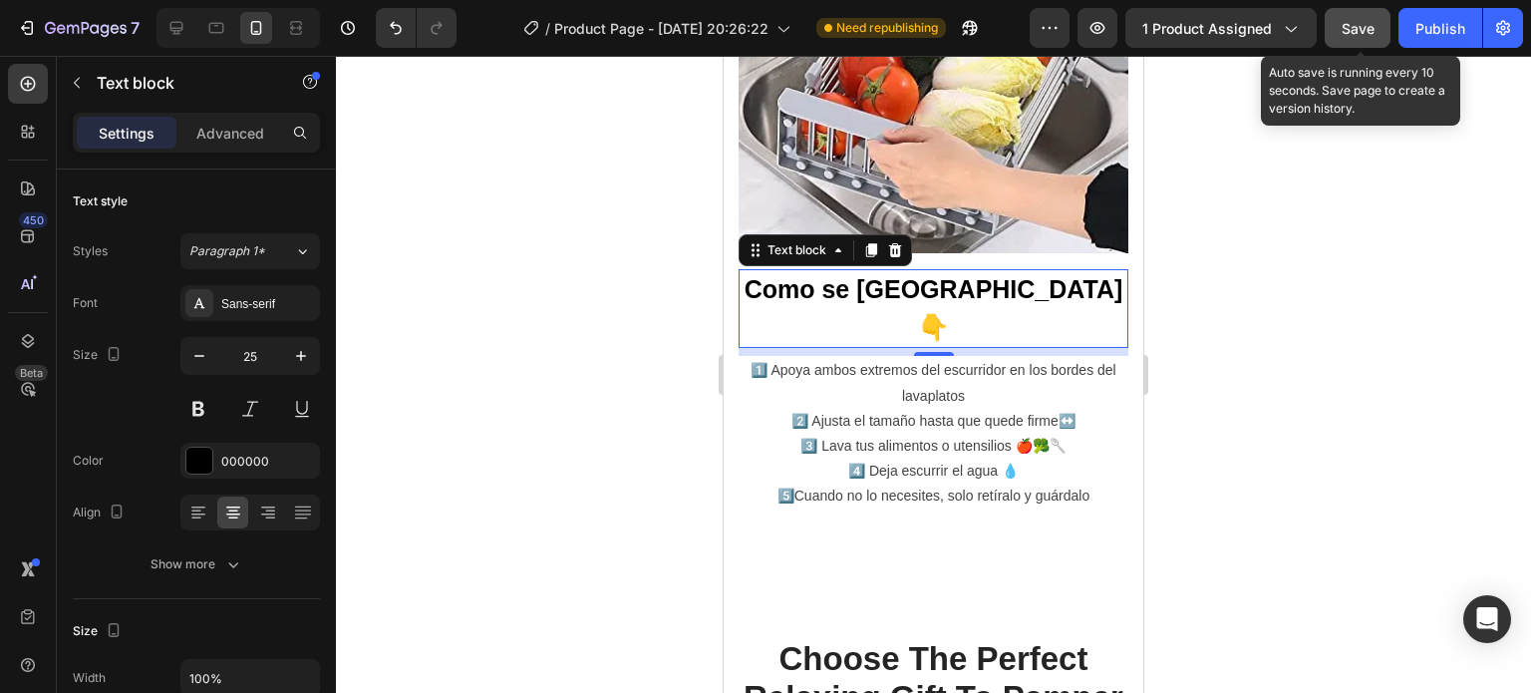
click at [1352, 26] on span "Save" at bounding box center [1358, 28] width 33 height 17
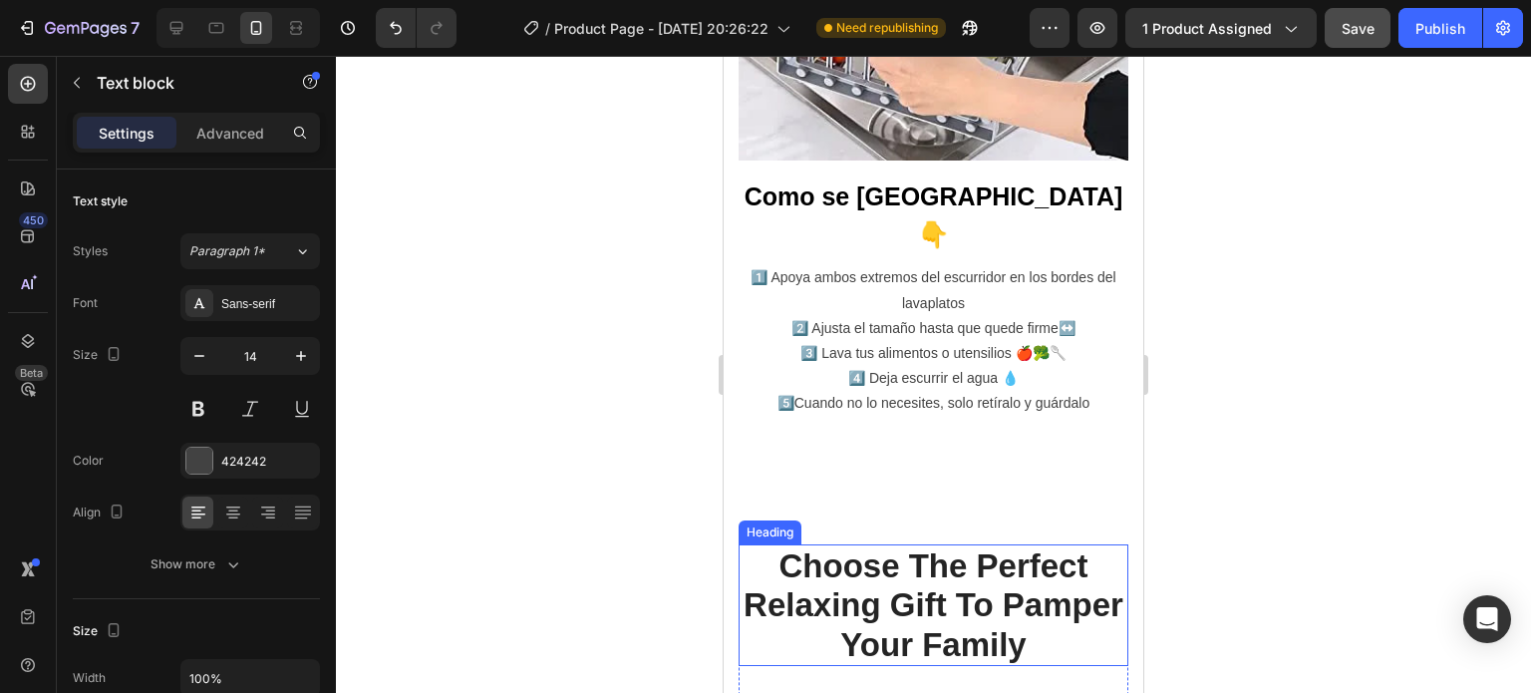
scroll to position [2876, 0]
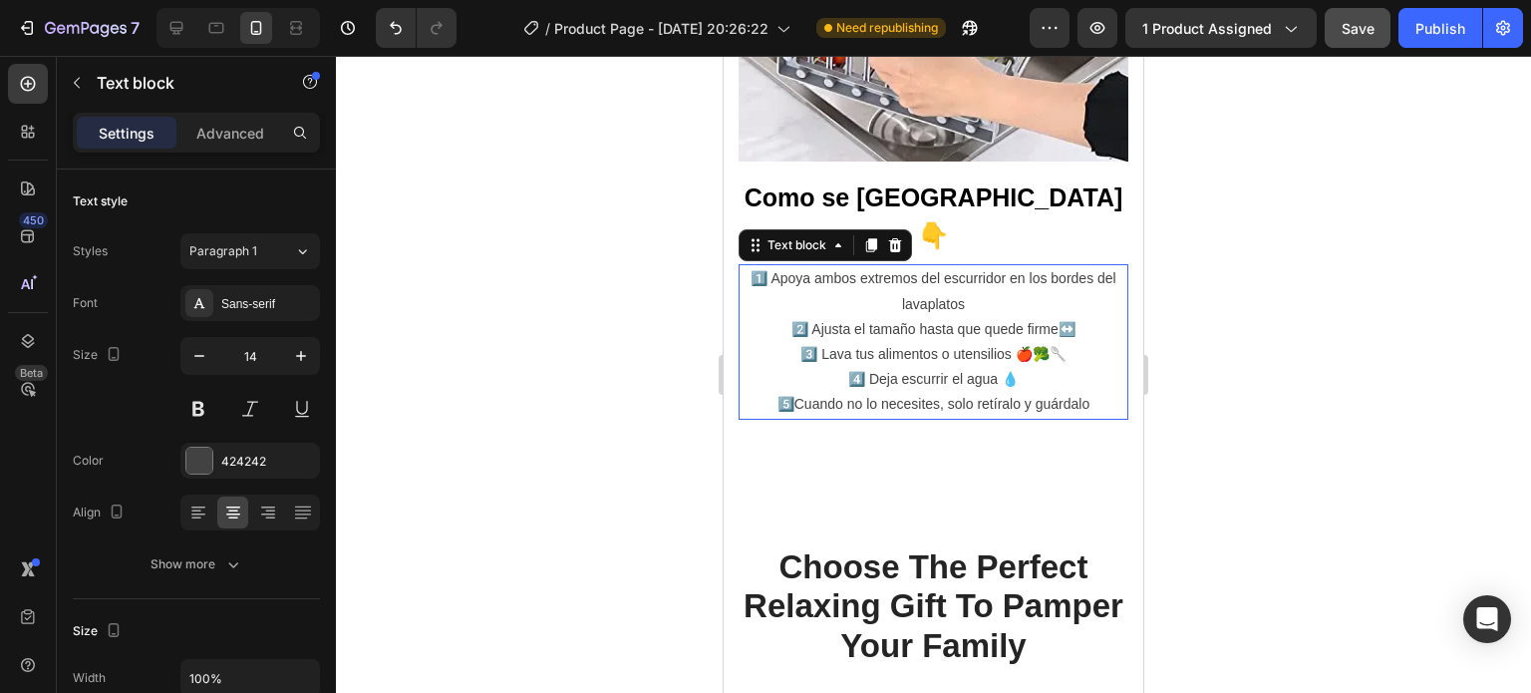
click at [909, 392] on p "5️⃣ Cuando no lo necesites, solo retíralo y guárdalo" at bounding box center [934, 404] width 386 height 25
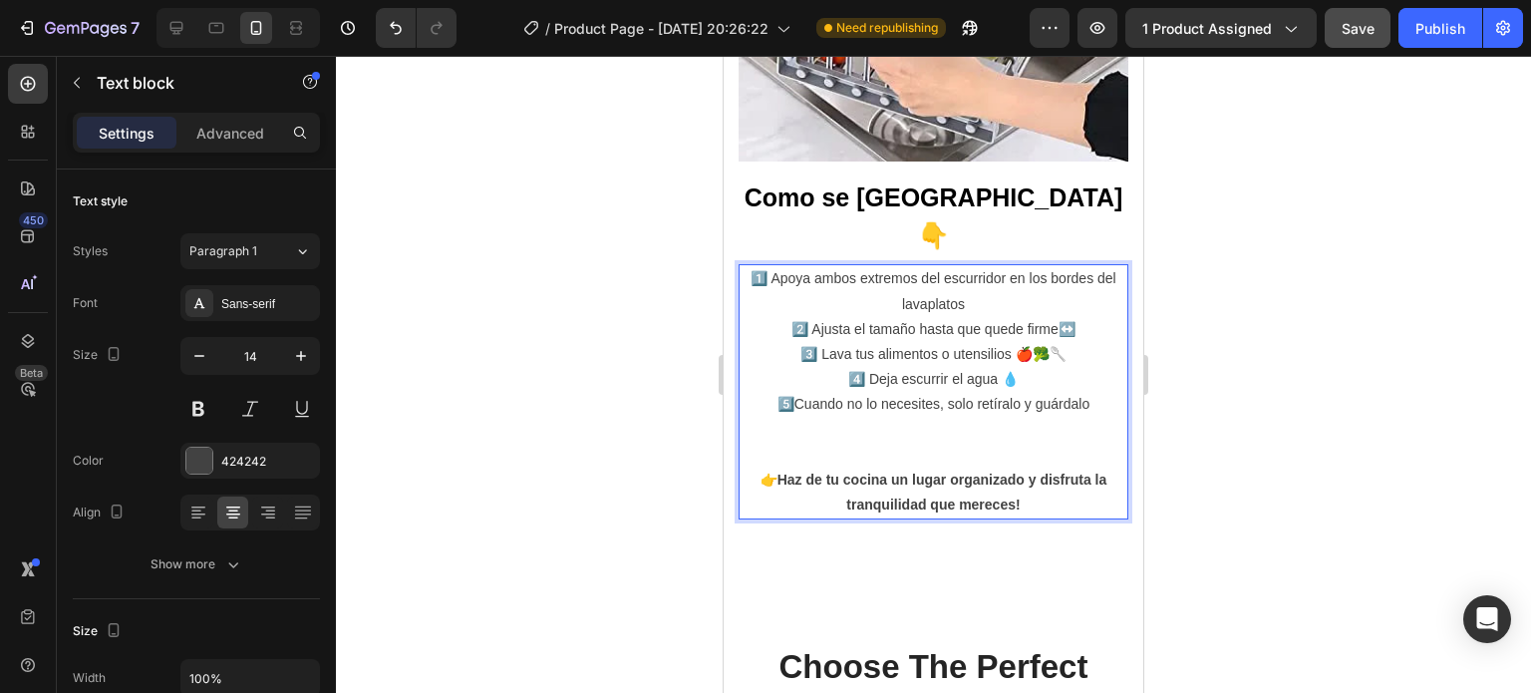
click at [777, 471] on strong "Haz de tu cocina un lugar organizado y disfruta la tranquilidad que mereces!" at bounding box center [942, 491] width 330 height 41
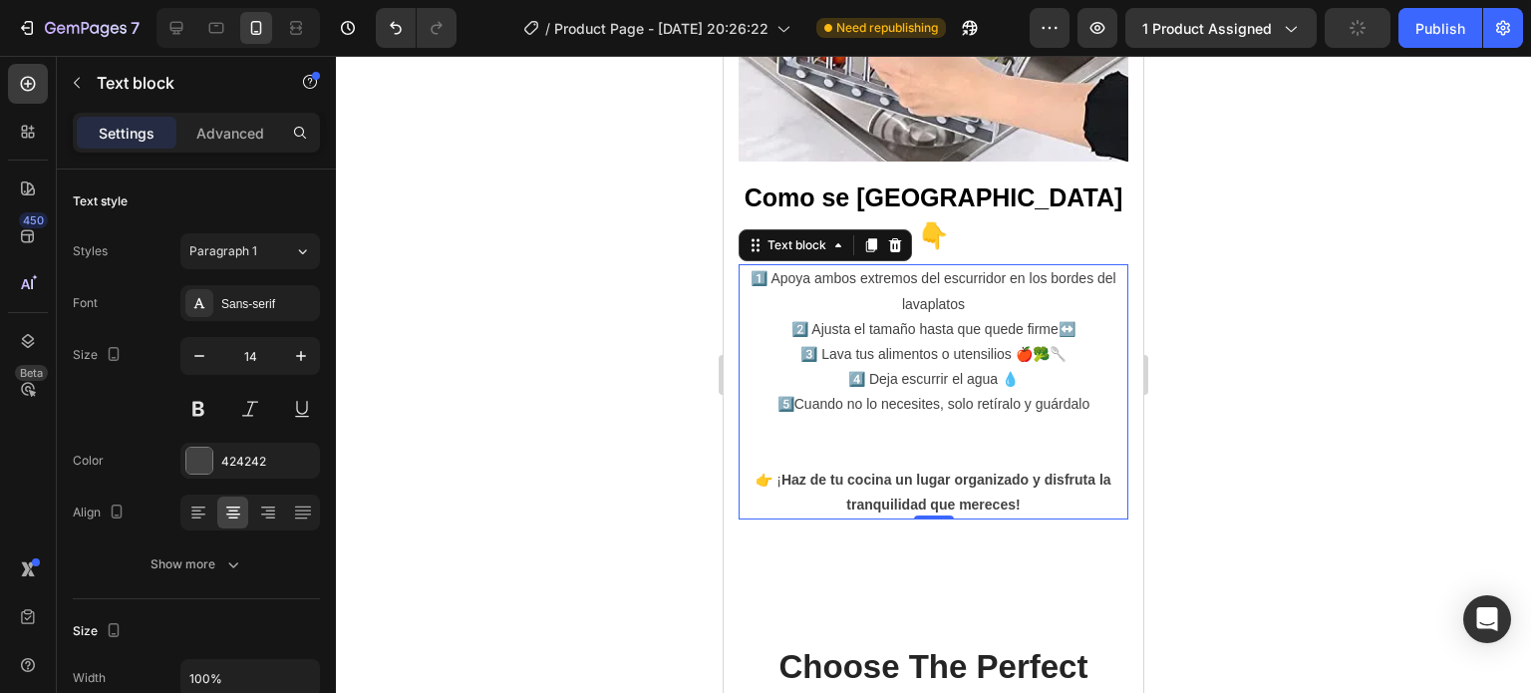
click at [1277, 396] on div at bounding box center [933, 374] width 1195 height 637
click at [910, 443] on p "Rich Text Editor. Editing area: main" at bounding box center [934, 455] width 386 height 25
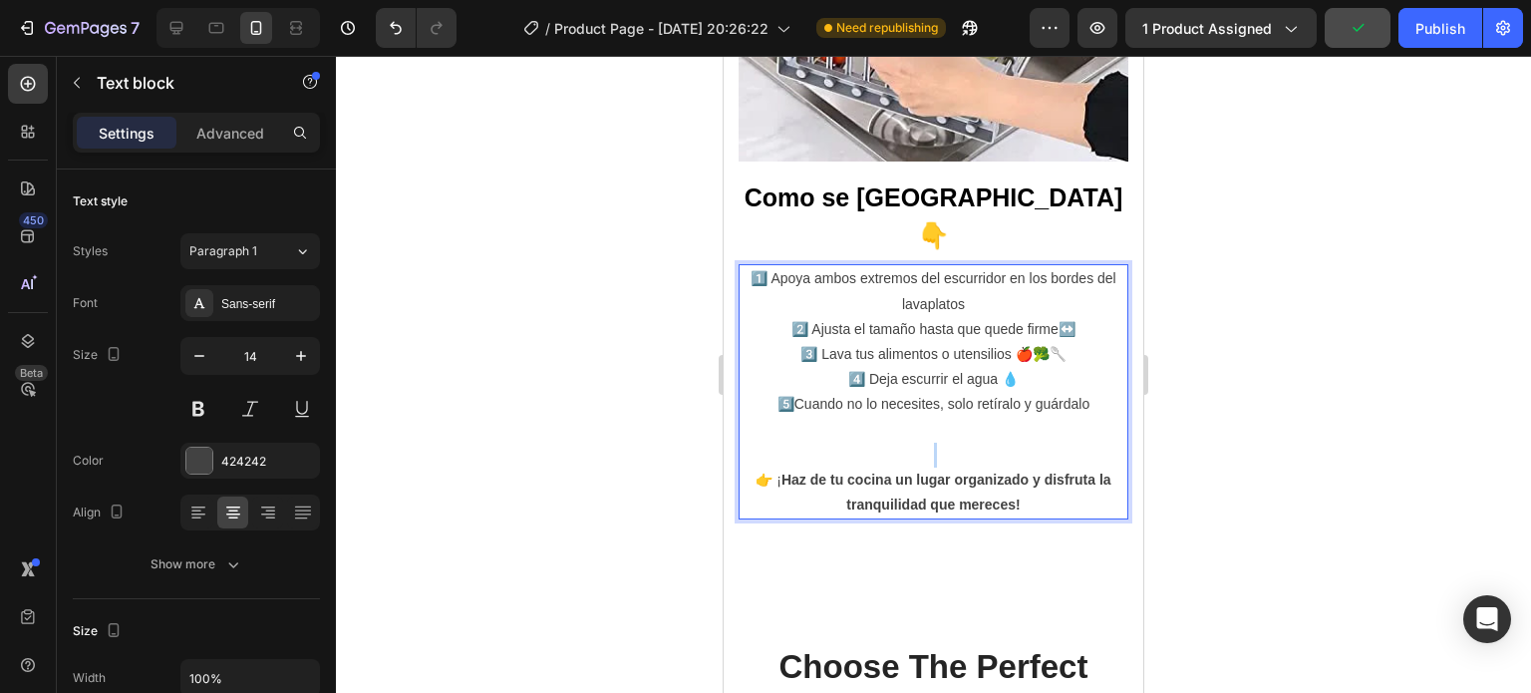
click at [910, 443] on p "Rich Text Editor. Editing area: main" at bounding box center [934, 455] width 386 height 25
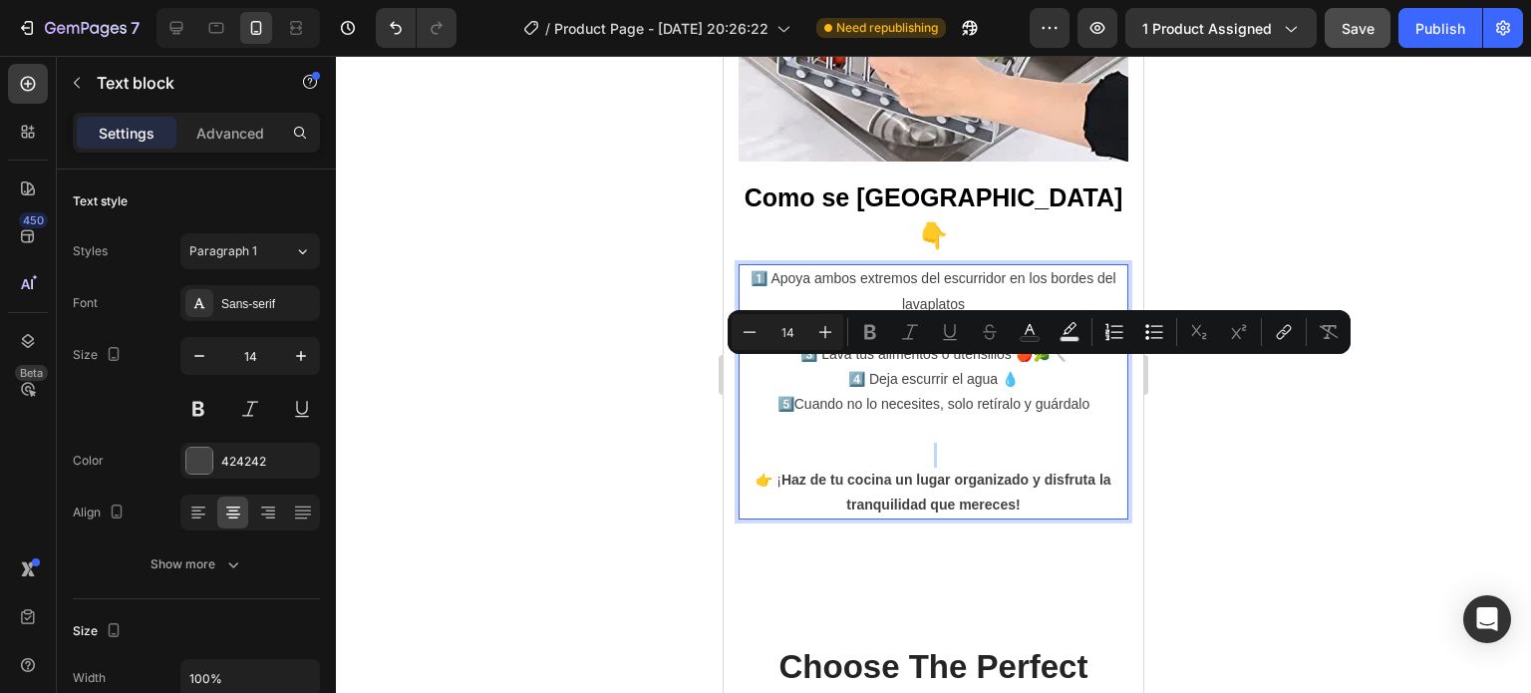
click at [910, 443] on p "Rich Text Editor. Editing area: main" at bounding box center [934, 455] width 386 height 25
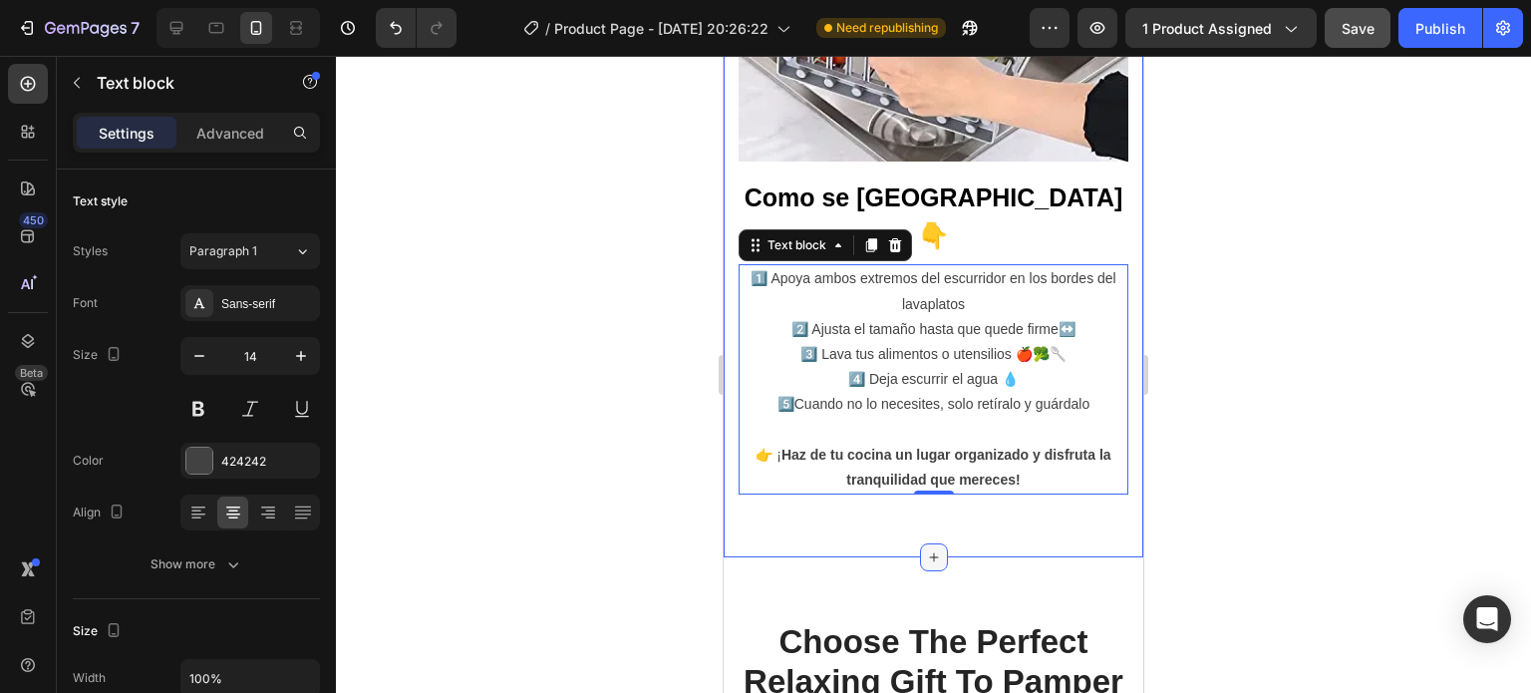
click at [926, 549] on icon at bounding box center [934, 557] width 16 height 16
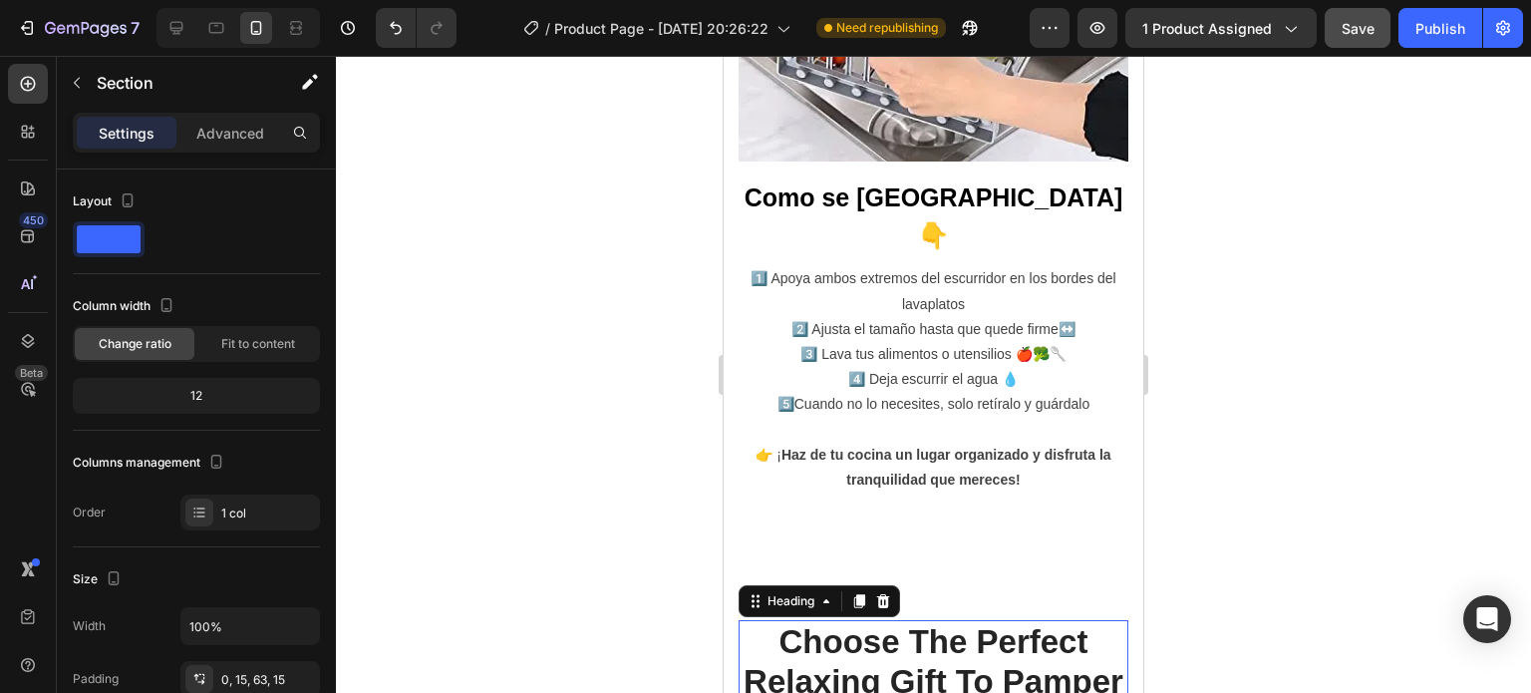
click at [750, 622] on p "Choose The Perfect Relaxing Gift To Pamper Your Family" at bounding box center [934, 681] width 386 height 119
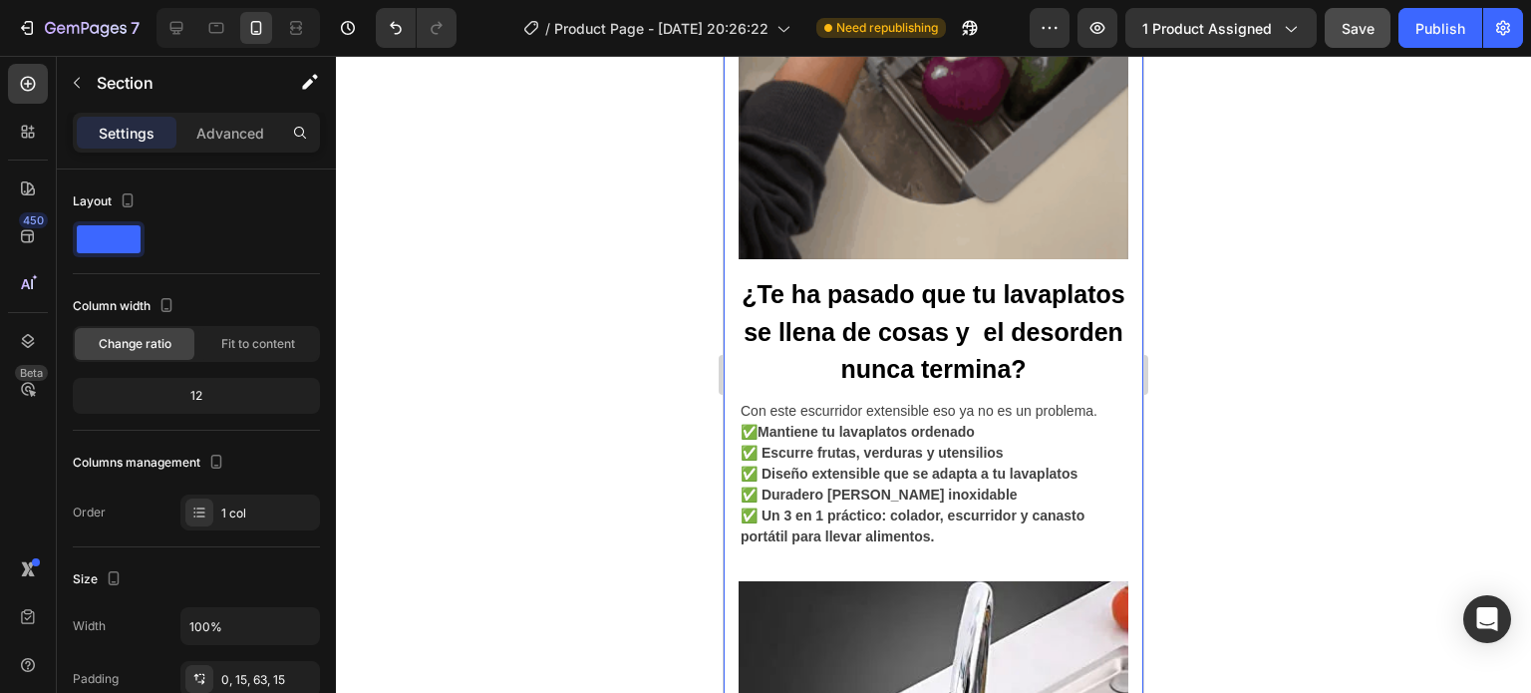
scroll to position [2053, 0]
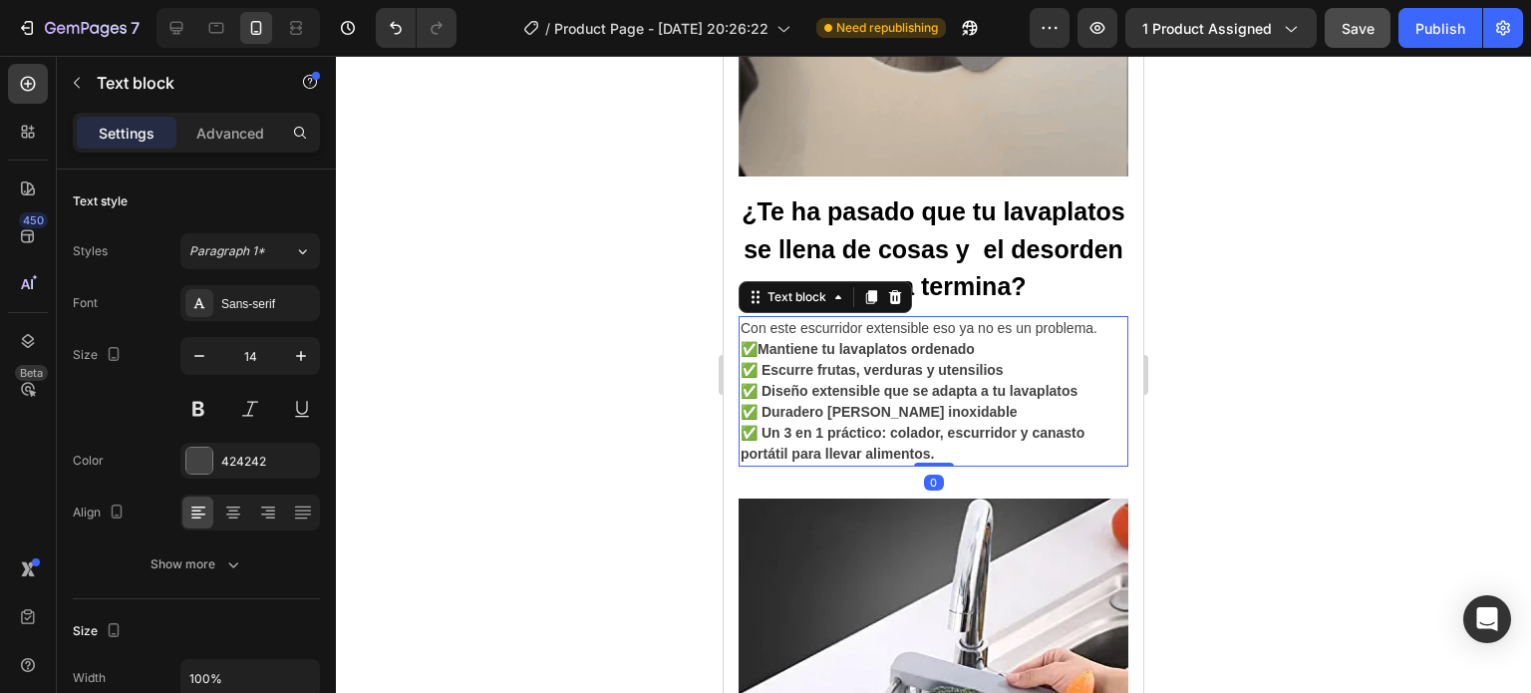
click at [854, 362] on strong "✅ Escurre frutas, verduras y utensilios" at bounding box center [872, 370] width 263 height 16
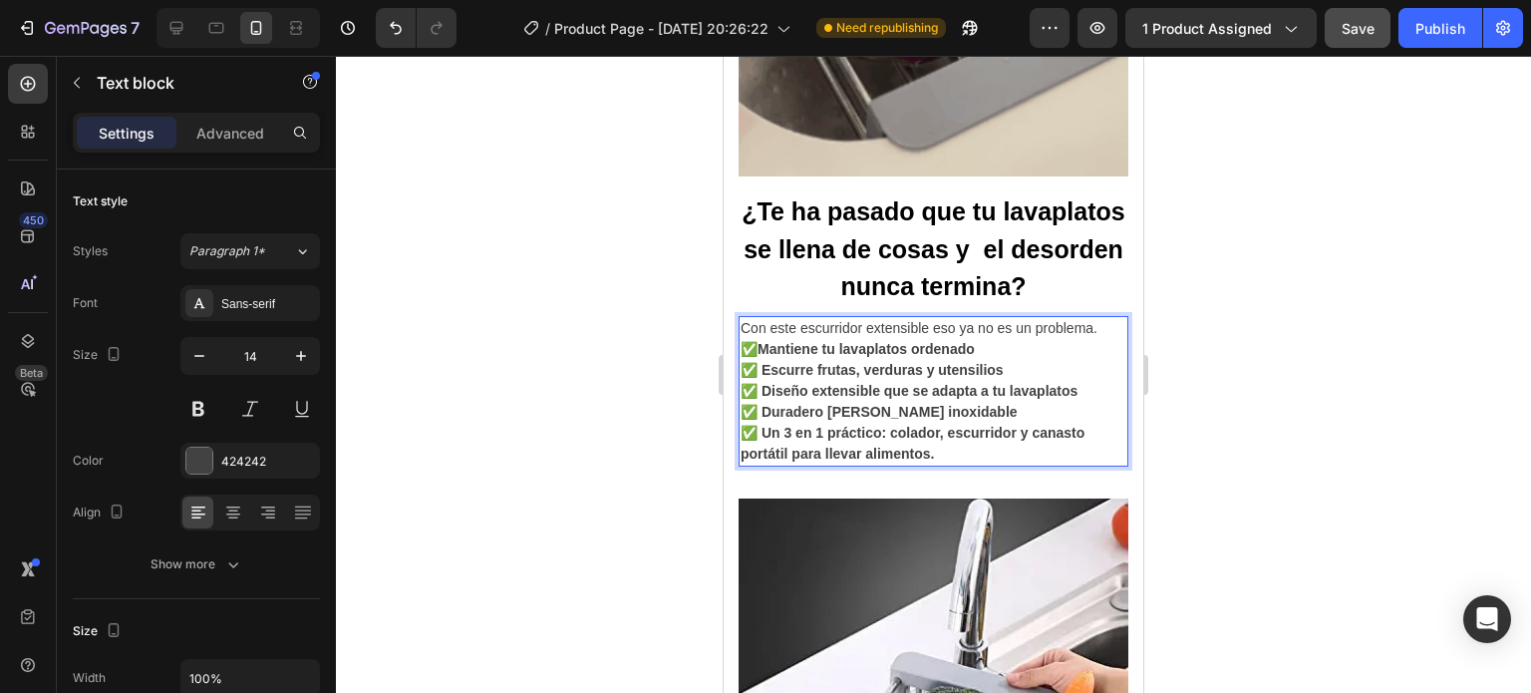
click at [1102, 318] on p "Con este escurridor extensible eso ya no es un problema." at bounding box center [934, 328] width 386 height 21
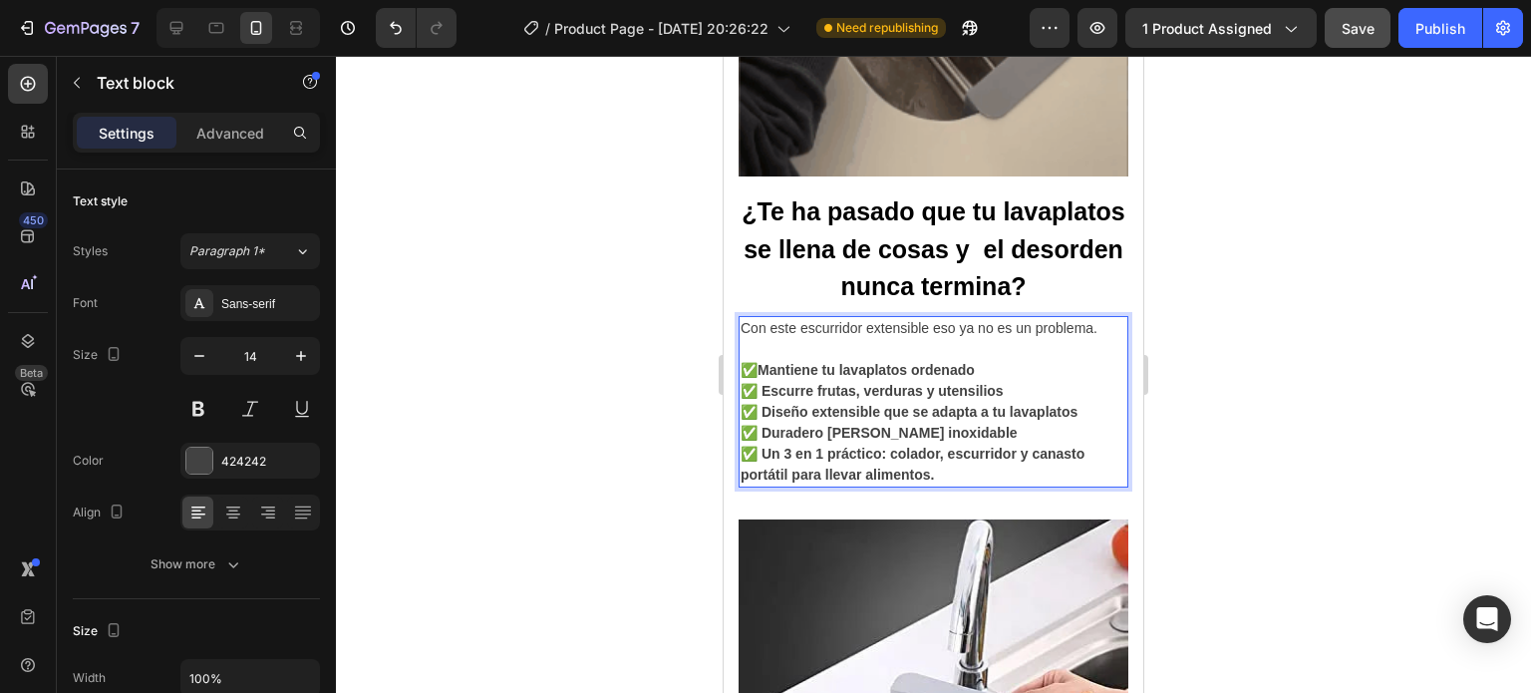
click at [993, 441] on p "✅ Mantiene tu lavaplatos ordenado ✅ Escurre frutas, verduras y utensilios ✅ Dis…" at bounding box center [934, 423] width 386 height 126
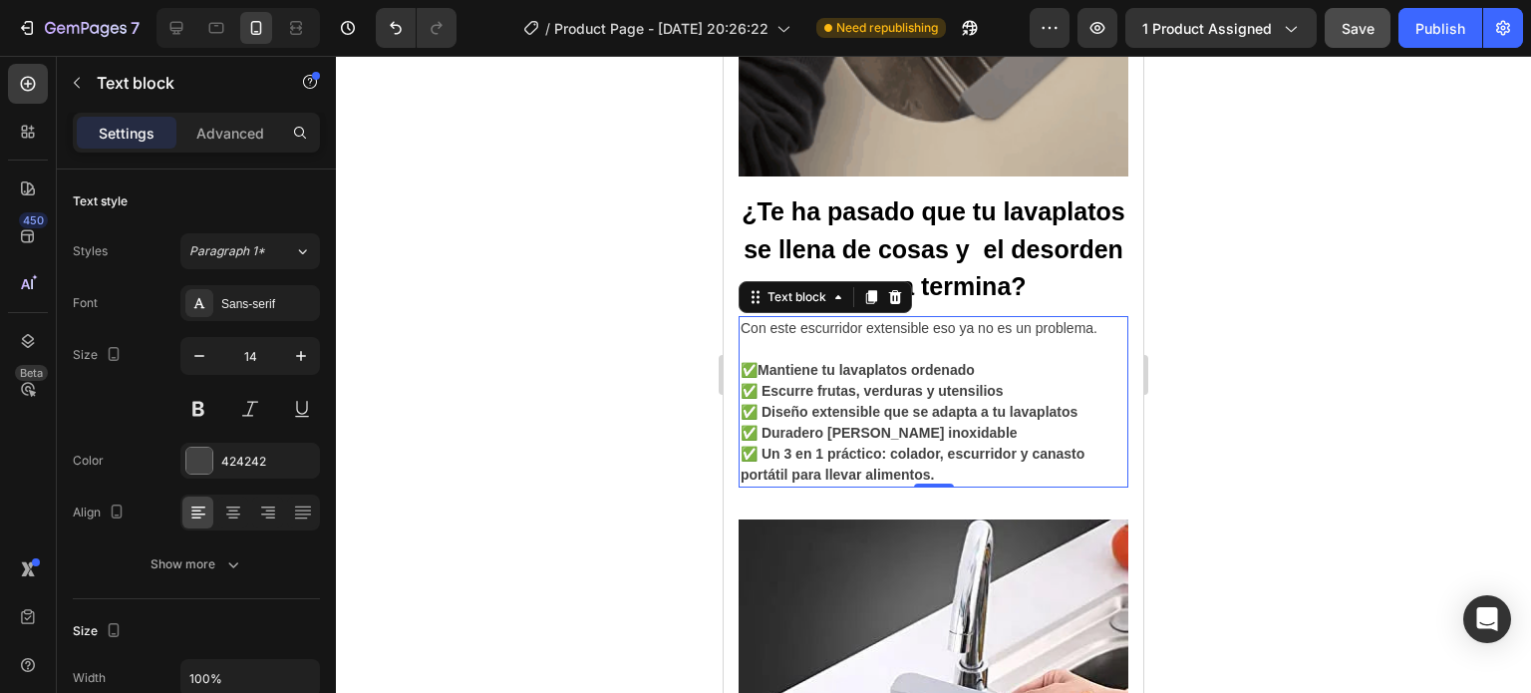
click at [1393, 420] on div at bounding box center [933, 374] width 1195 height 637
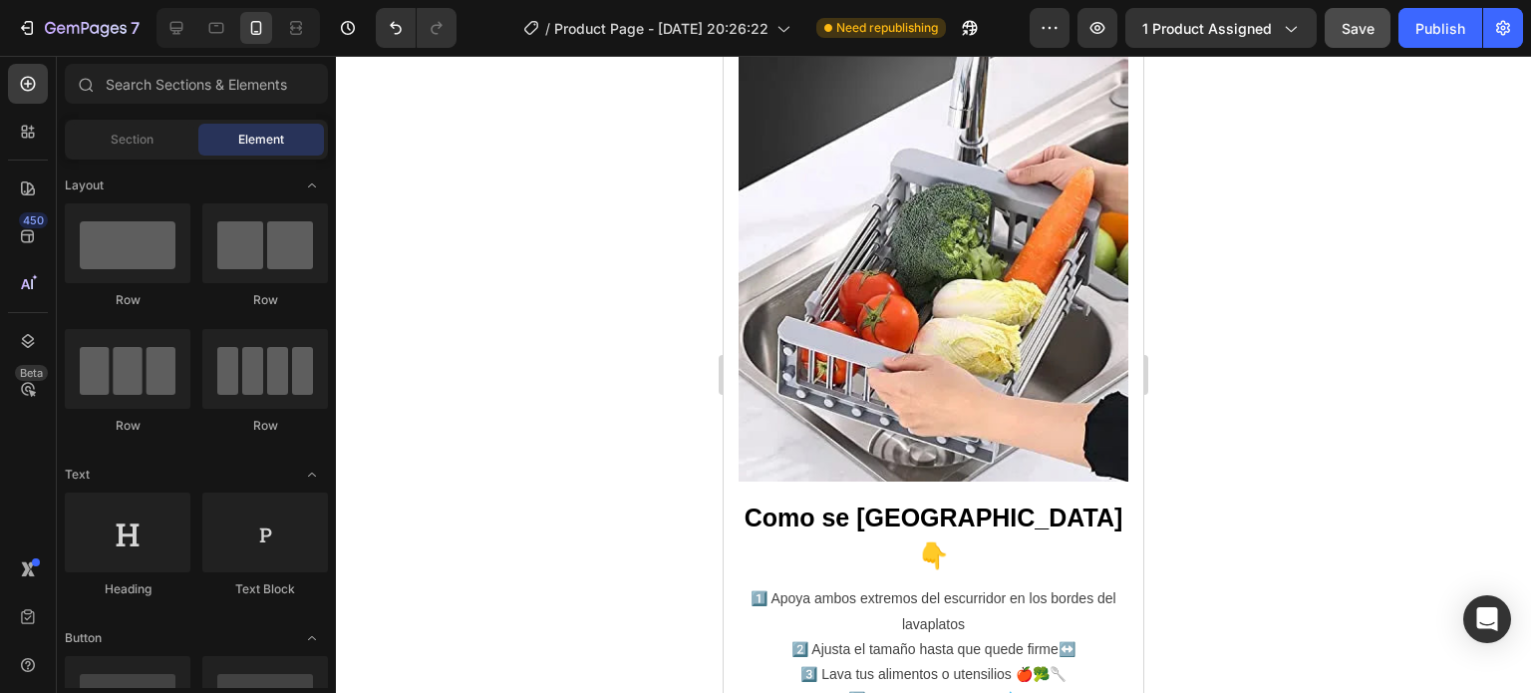
scroll to position [2860, 0]
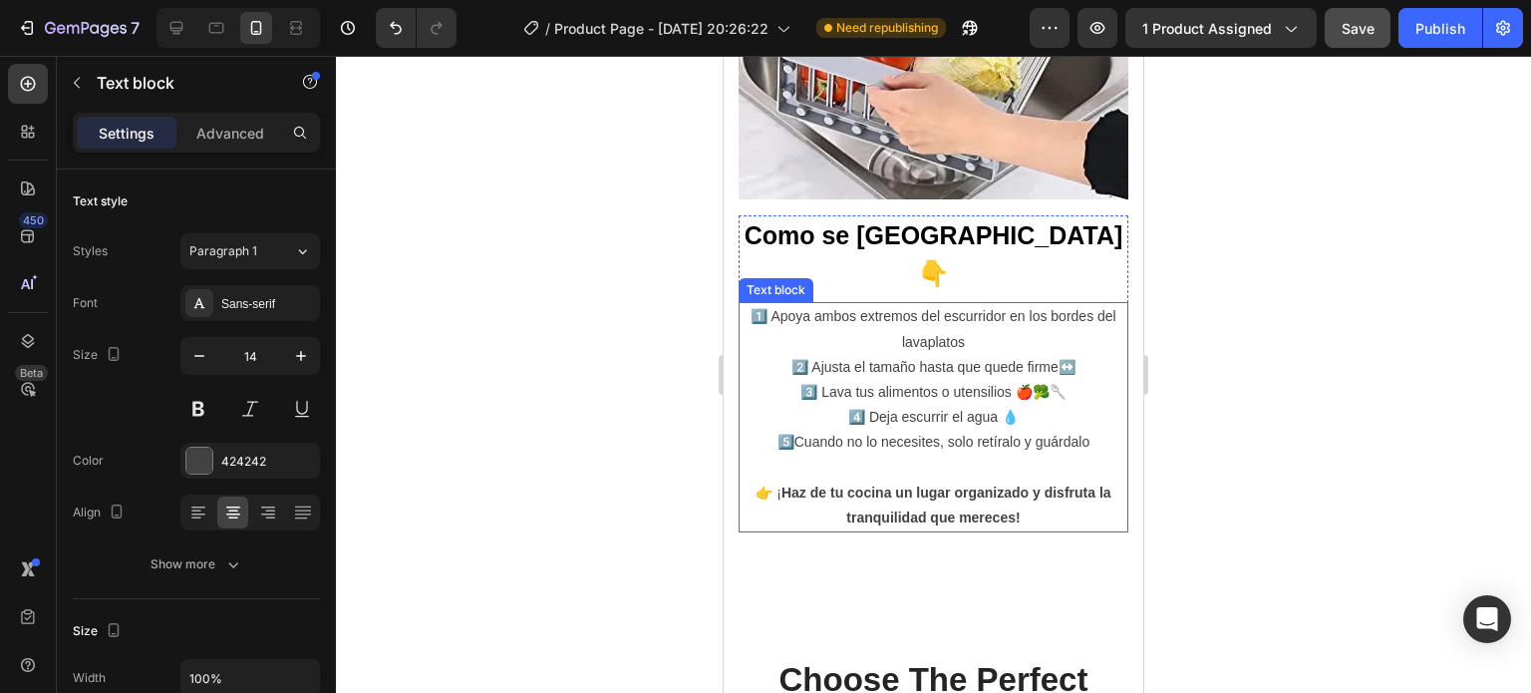
click at [939, 484] on strong "Haz de tu cocina un lugar organizado y disfruta la tranquilidad que mereces!" at bounding box center [946, 504] width 330 height 41
click at [1029, 480] on p "👉 ¡ Haz de tu cocina un lugar organizado y disfruta la tranquilidad que mereces!" at bounding box center [934, 505] width 386 height 50
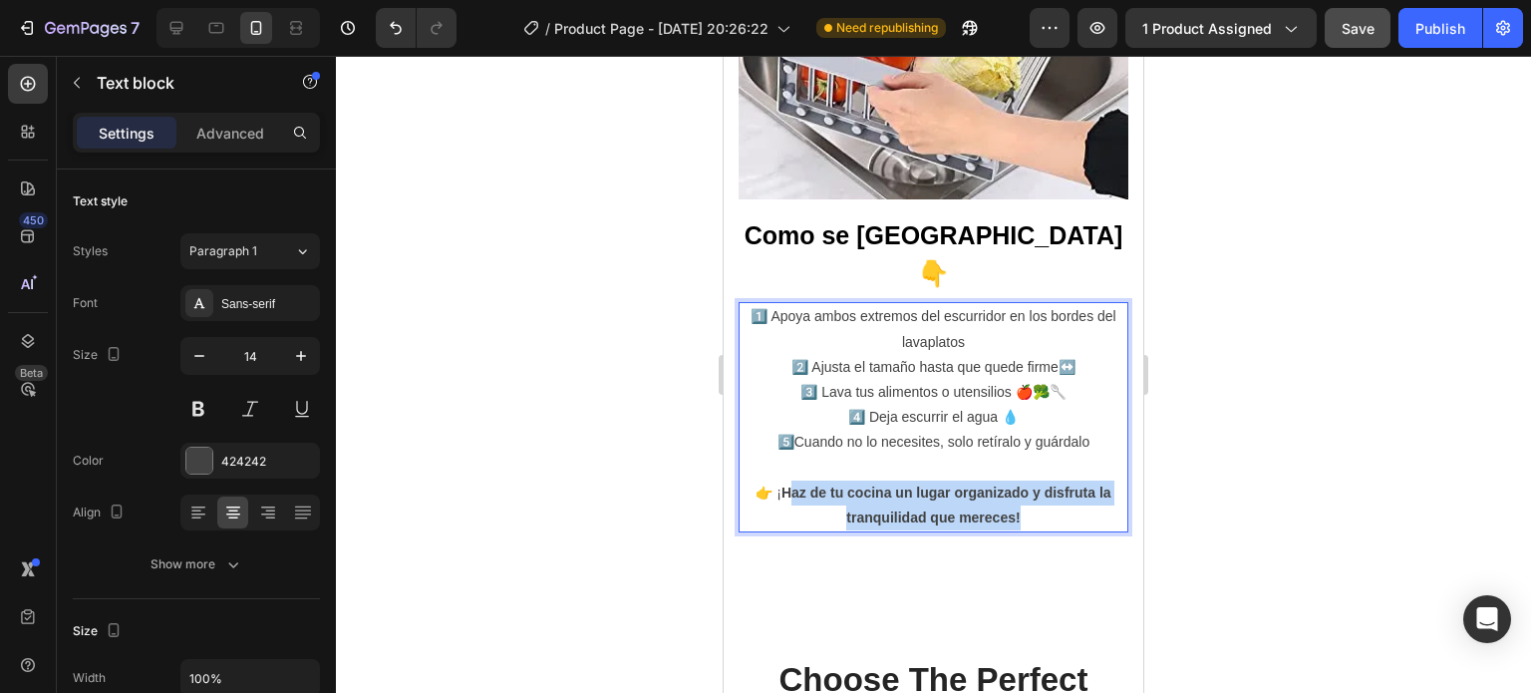
drag, startPoint x: 1029, startPoint y: 428, endPoint x: 781, endPoint y: 409, distance: 247.9
click at [781, 480] on p "👉 ¡ Haz de tu cocina un lugar organizado y disfruta la tranquilidad que mereces!" at bounding box center [934, 505] width 386 height 50
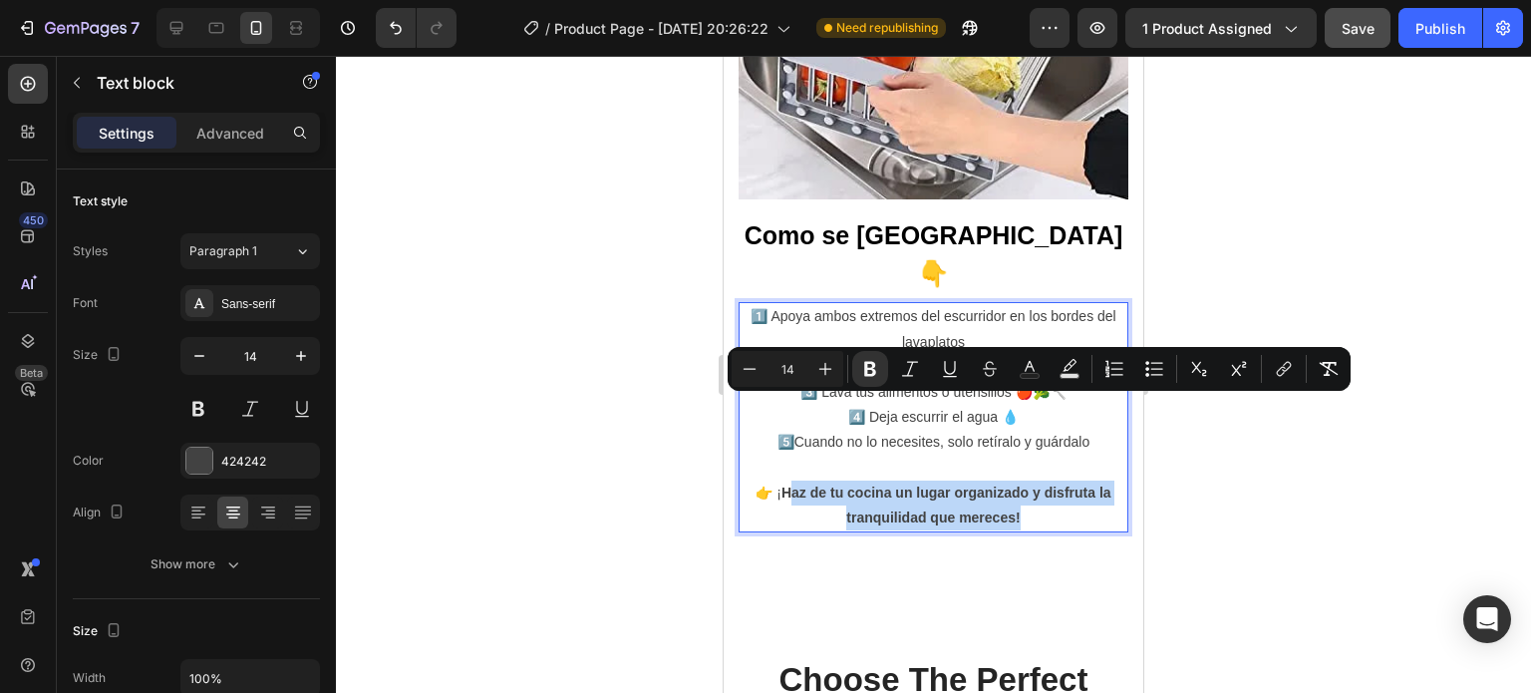
click at [781, 484] on strong "Haz de tu cocina un lugar organizado y disfruta la tranquilidad que mereces!" at bounding box center [946, 504] width 330 height 41
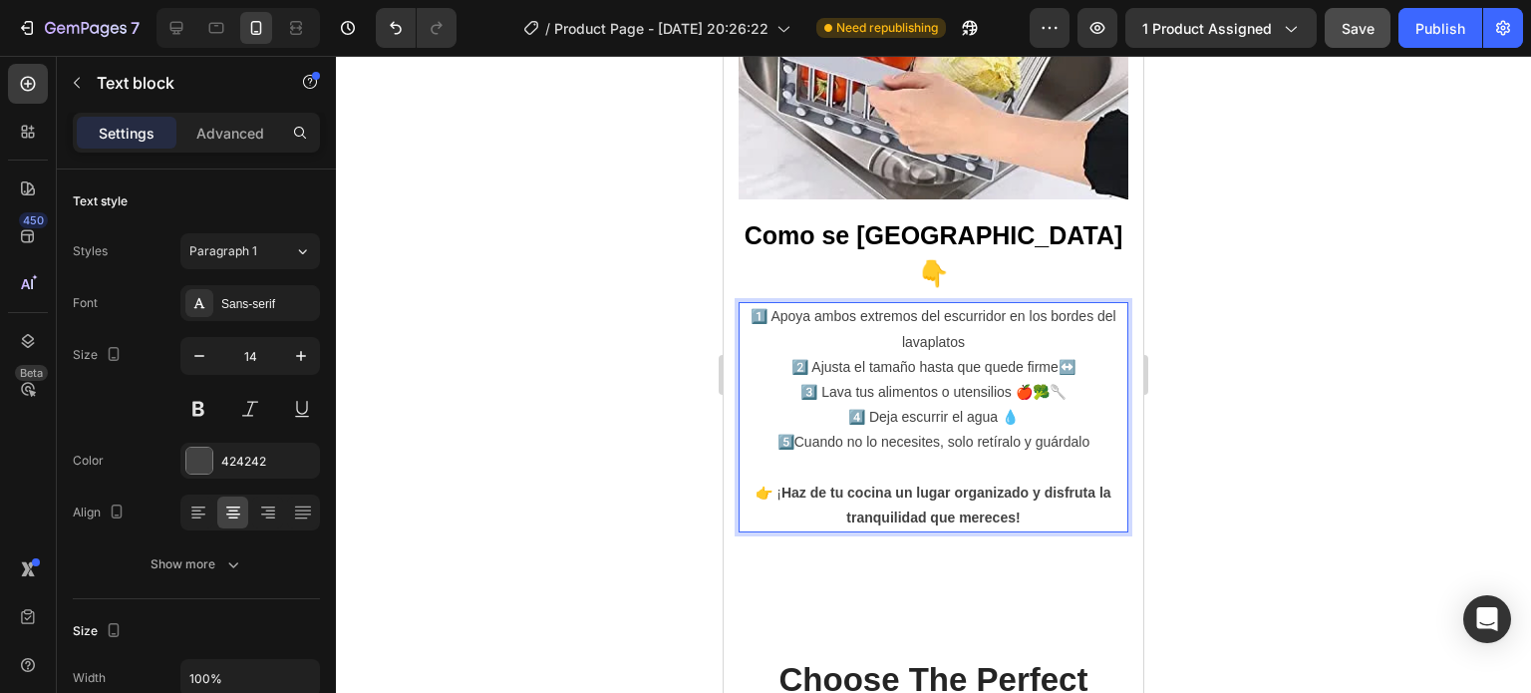
click at [781, 484] on strong "Haz de tu cocina un lugar organizado y disfruta la tranquilidad que mereces!" at bounding box center [946, 504] width 330 height 41
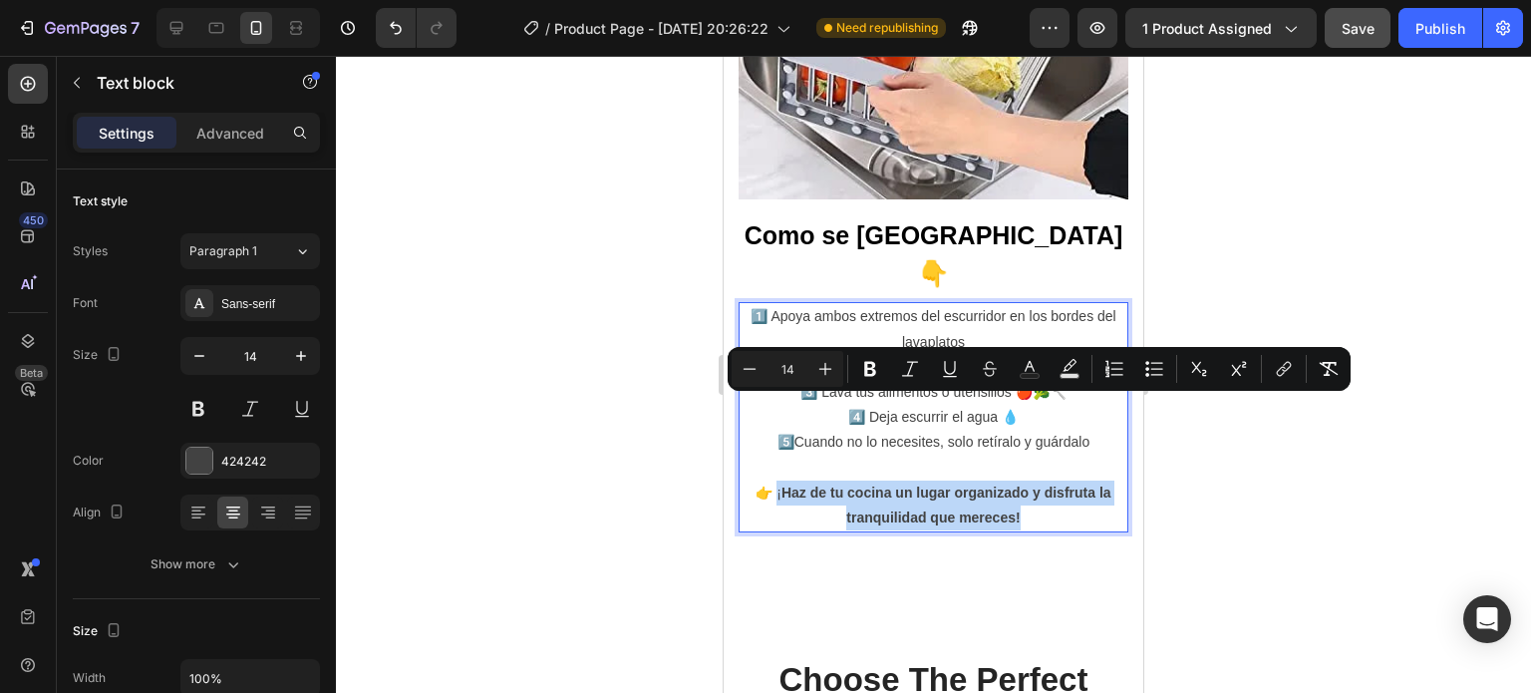
drag, startPoint x: 1027, startPoint y: 434, endPoint x: 764, endPoint y: 408, distance: 263.4
click at [764, 480] on p "👉 ¡ Haz de tu cocina un lugar organizado y disfruta la tranquilidad que mereces!" at bounding box center [934, 505] width 386 height 50
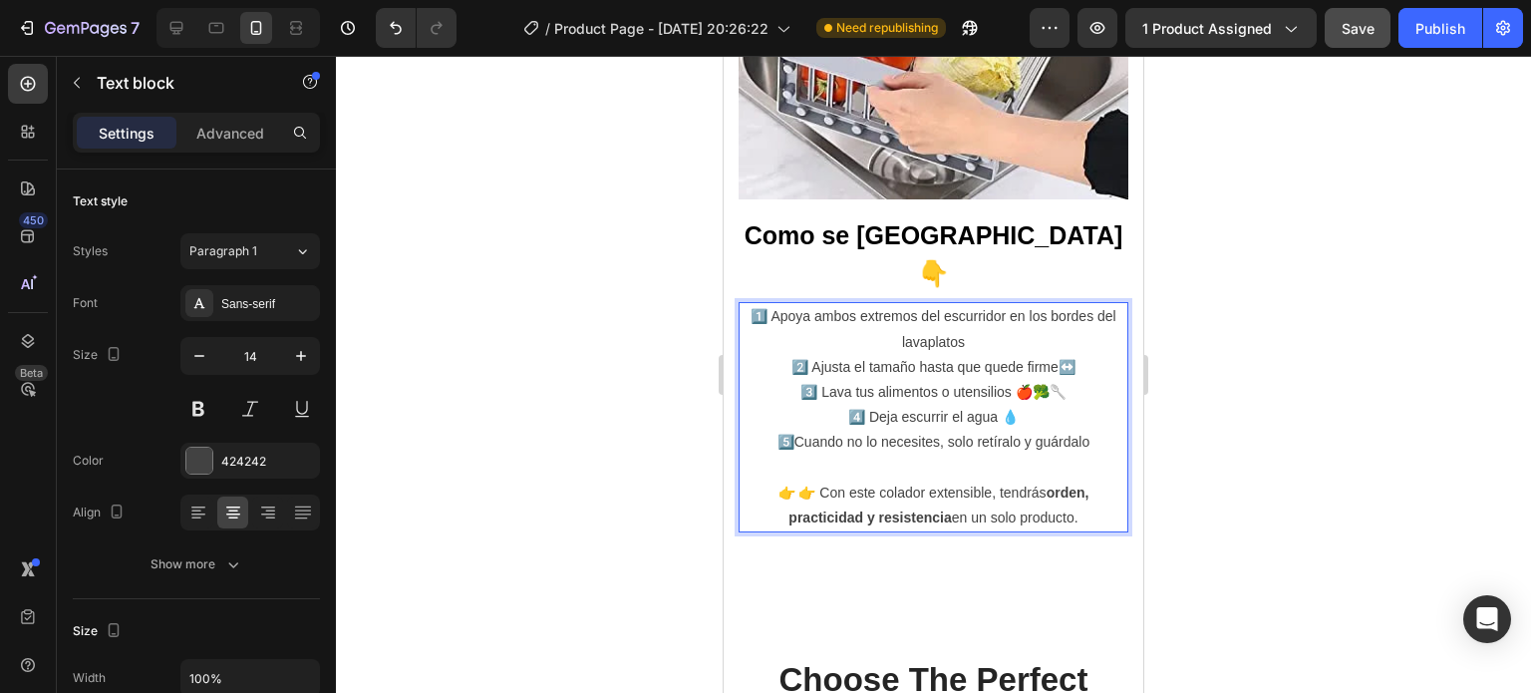
click at [786, 480] on p "👉 👉 Con este colador extensible, tendrás orden, practicidad y resistencia en un…" at bounding box center [934, 505] width 386 height 50
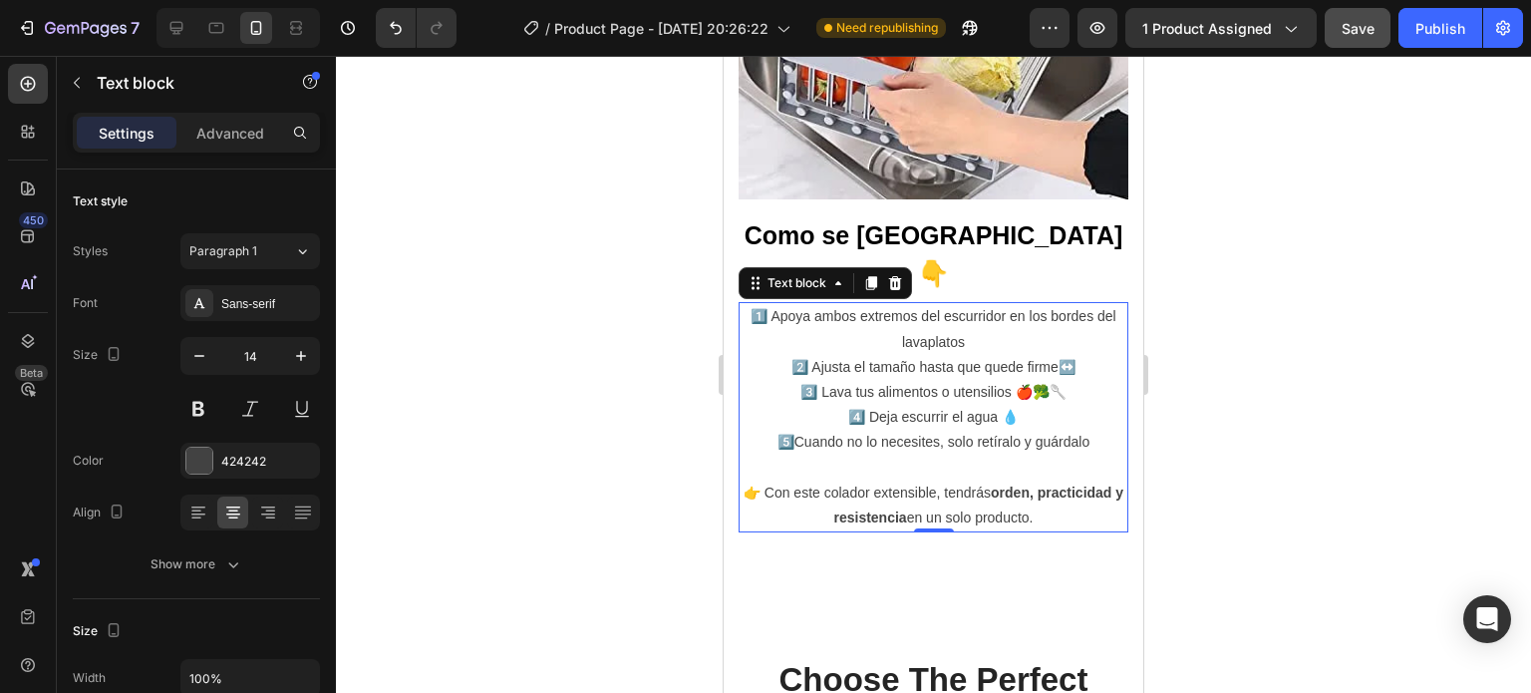
click at [1273, 450] on div at bounding box center [933, 374] width 1195 height 637
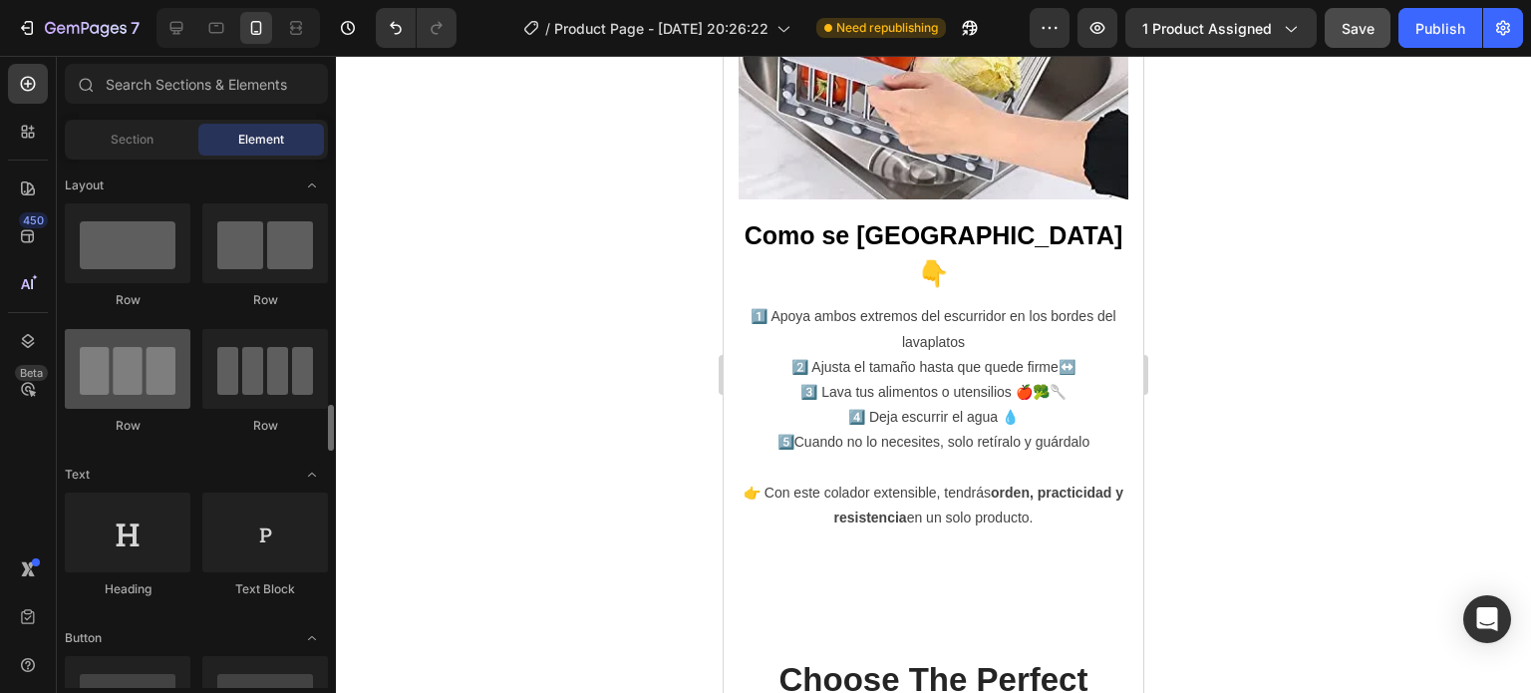
scroll to position [540, 0]
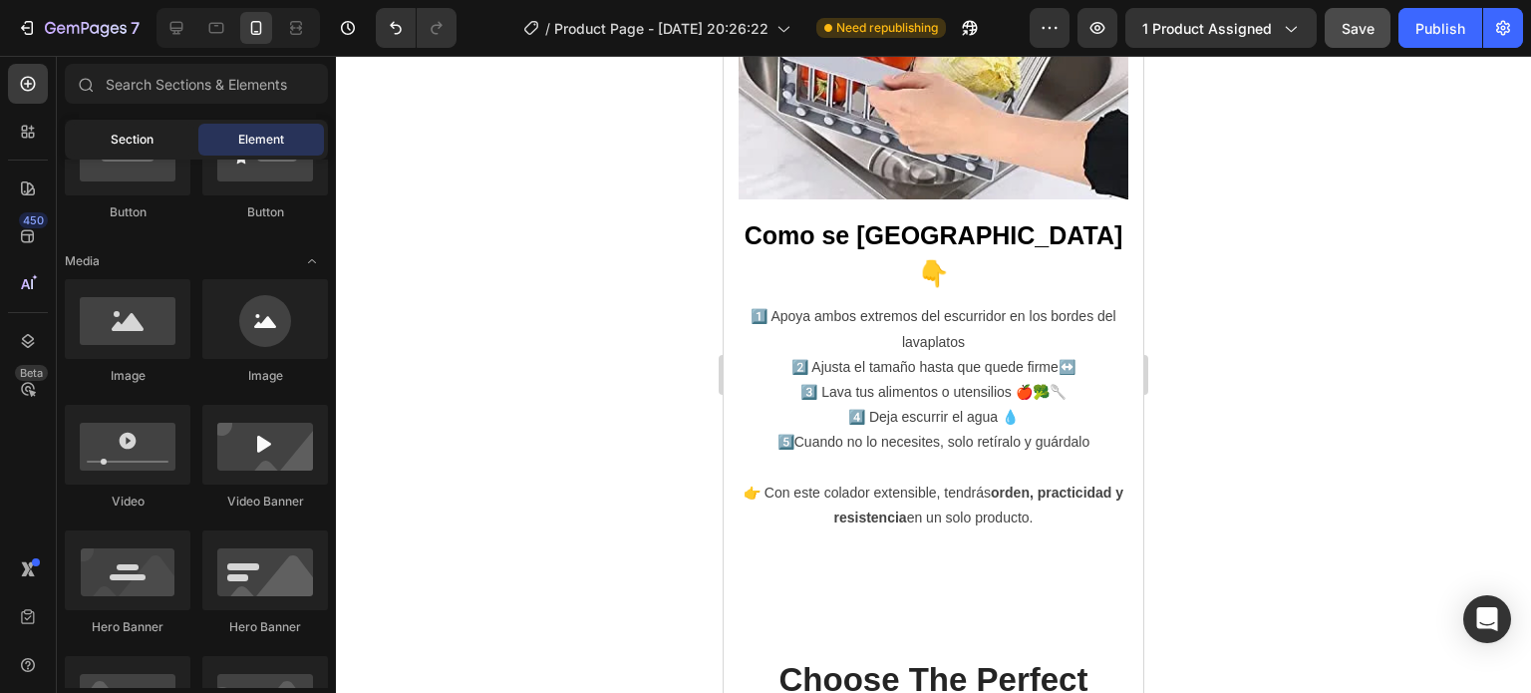
click at [114, 141] on span "Section" at bounding box center [132, 140] width 43 height 18
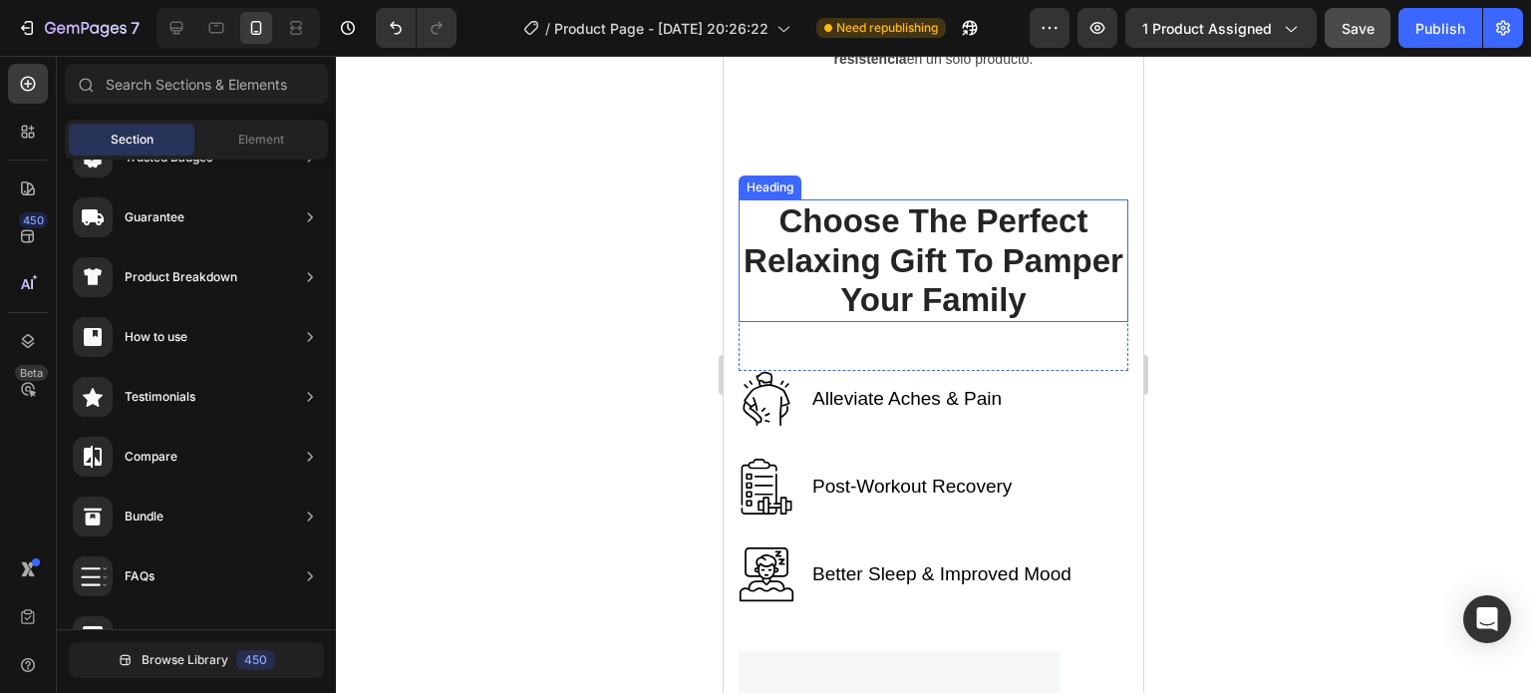
scroll to position [3275, 0]
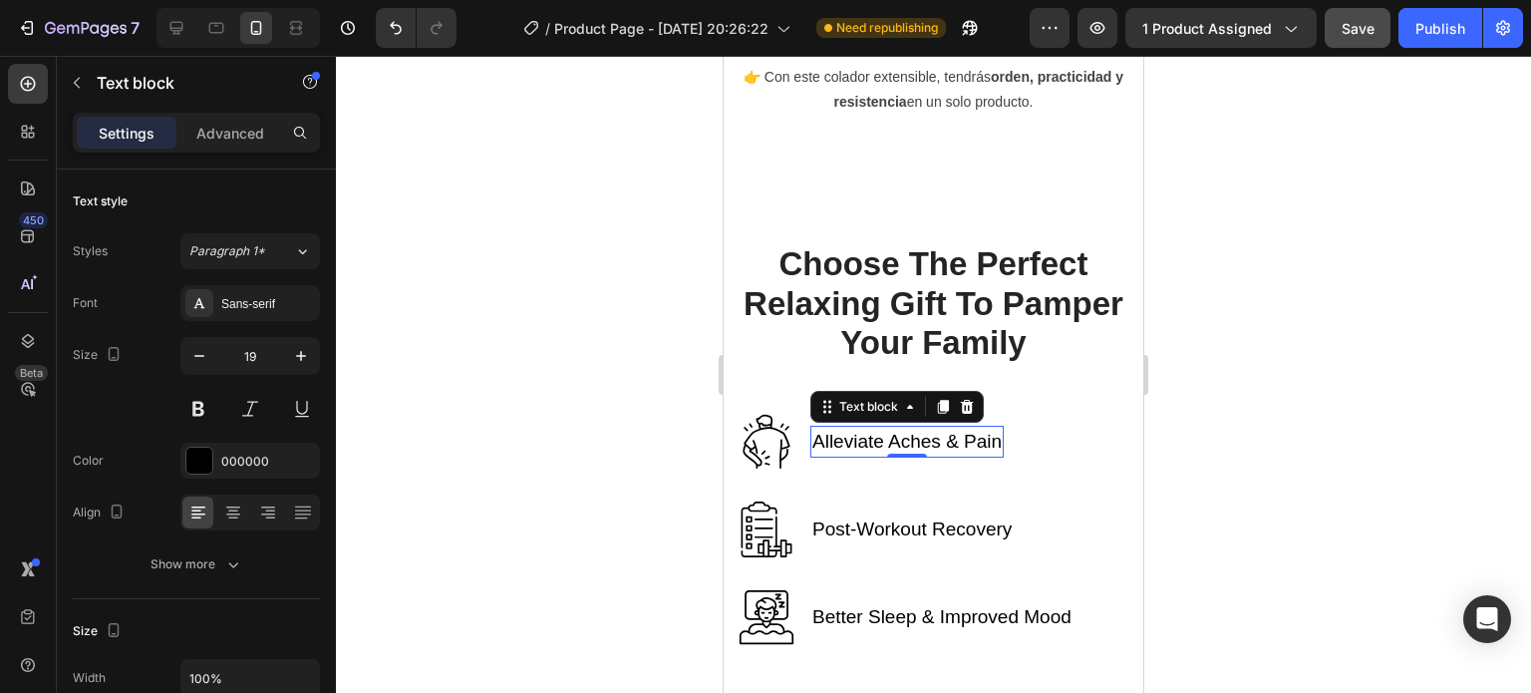
click at [857, 428] on p "Alleviate Aches & Pain" at bounding box center [906, 442] width 189 height 29
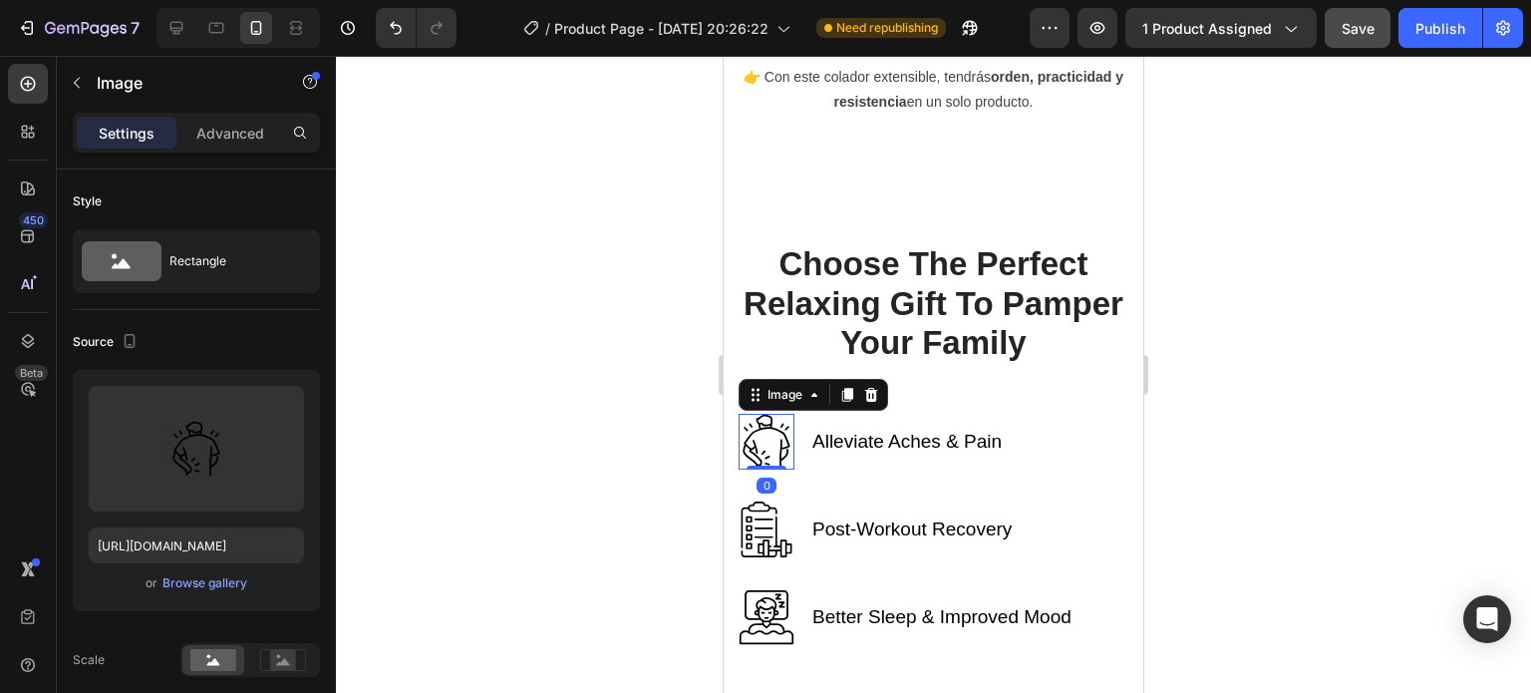
click at [768, 414] on img at bounding box center [767, 442] width 56 height 56
click at [861, 383] on div at bounding box center [871, 395] width 24 height 24
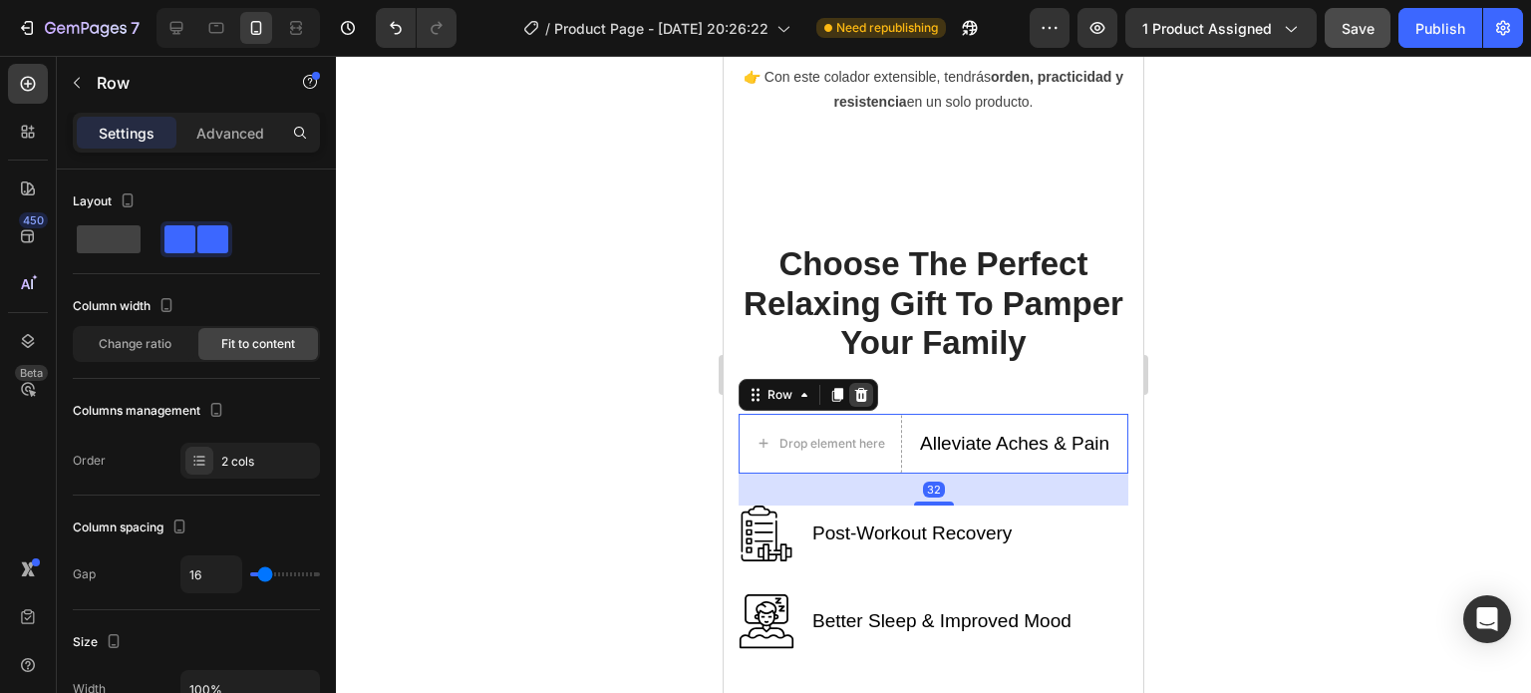
click at [869, 383] on div at bounding box center [861, 395] width 24 height 24
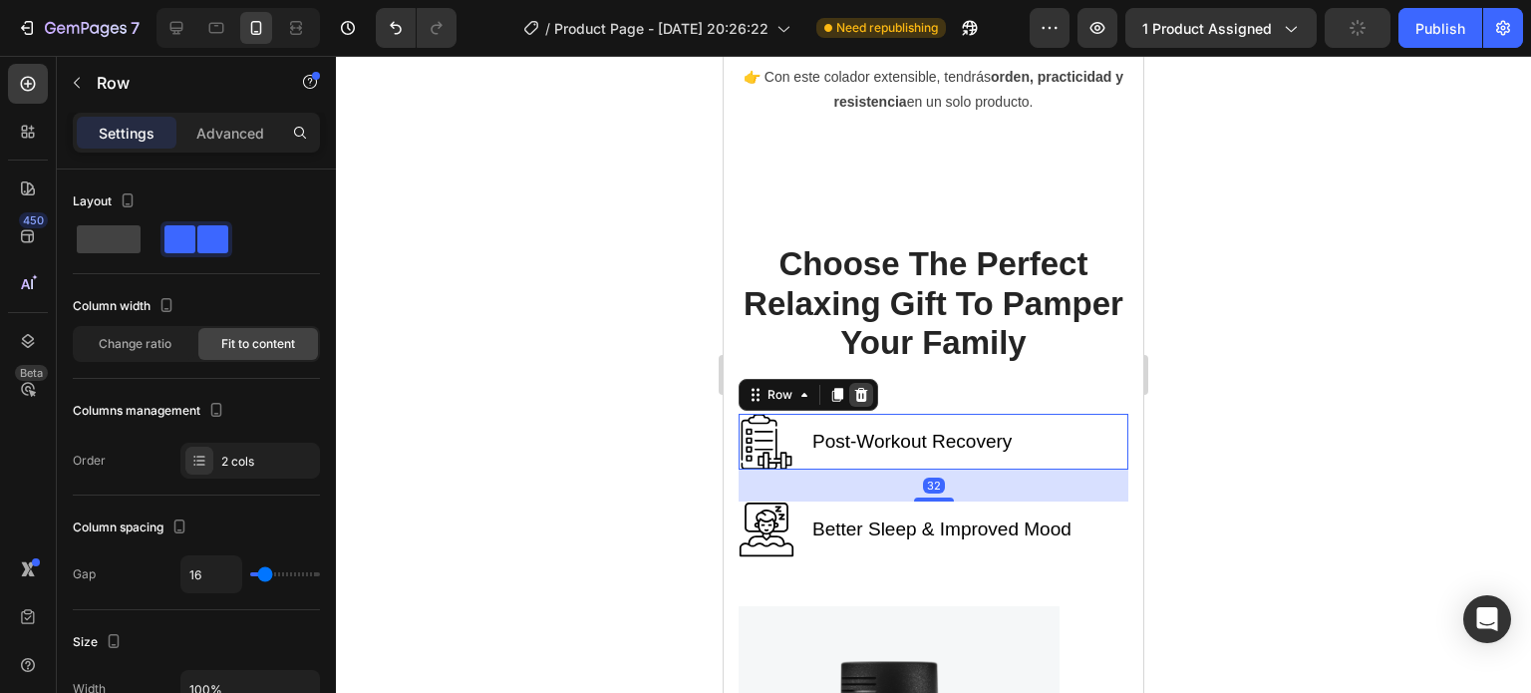
click at [867, 387] on icon at bounding box center [861, 395] width 16 height 16
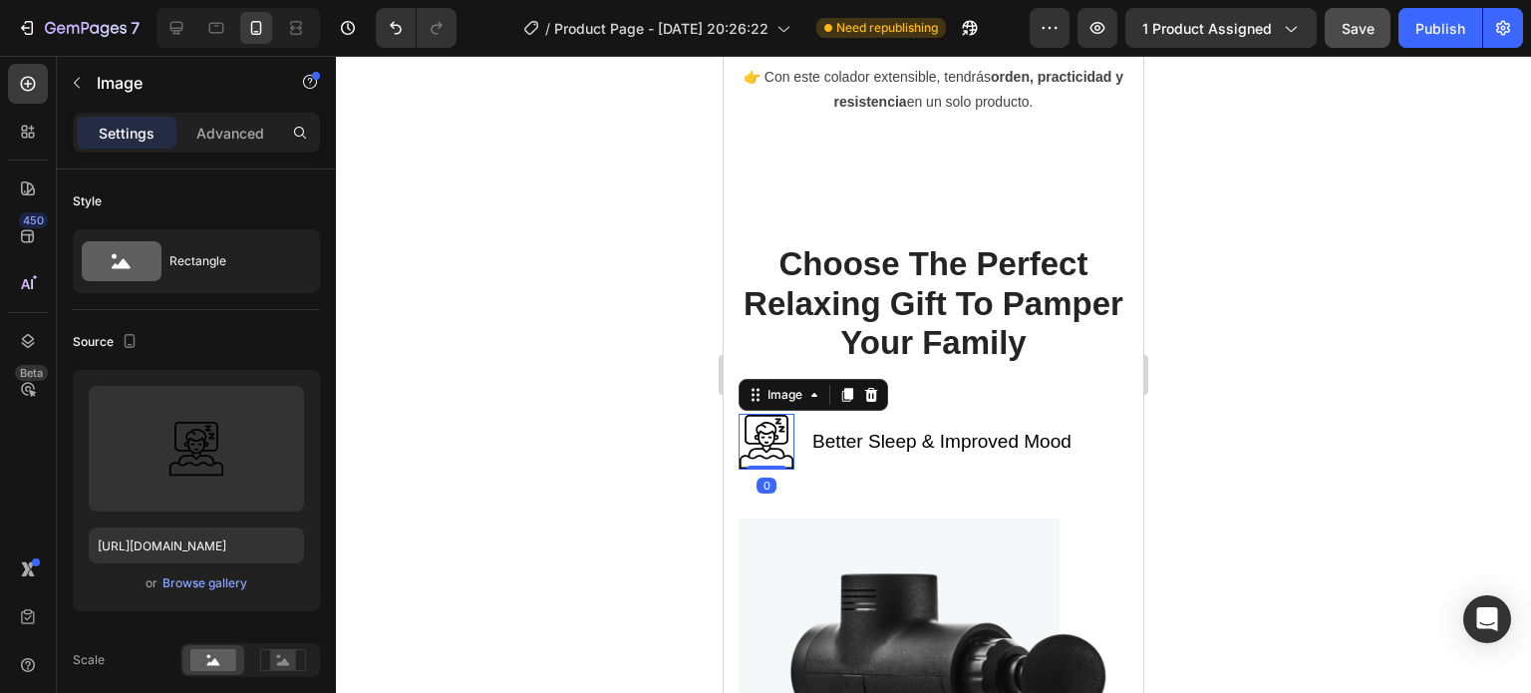
click at [788, 414] on img at bounding box center [767, 442] width 56 height 56
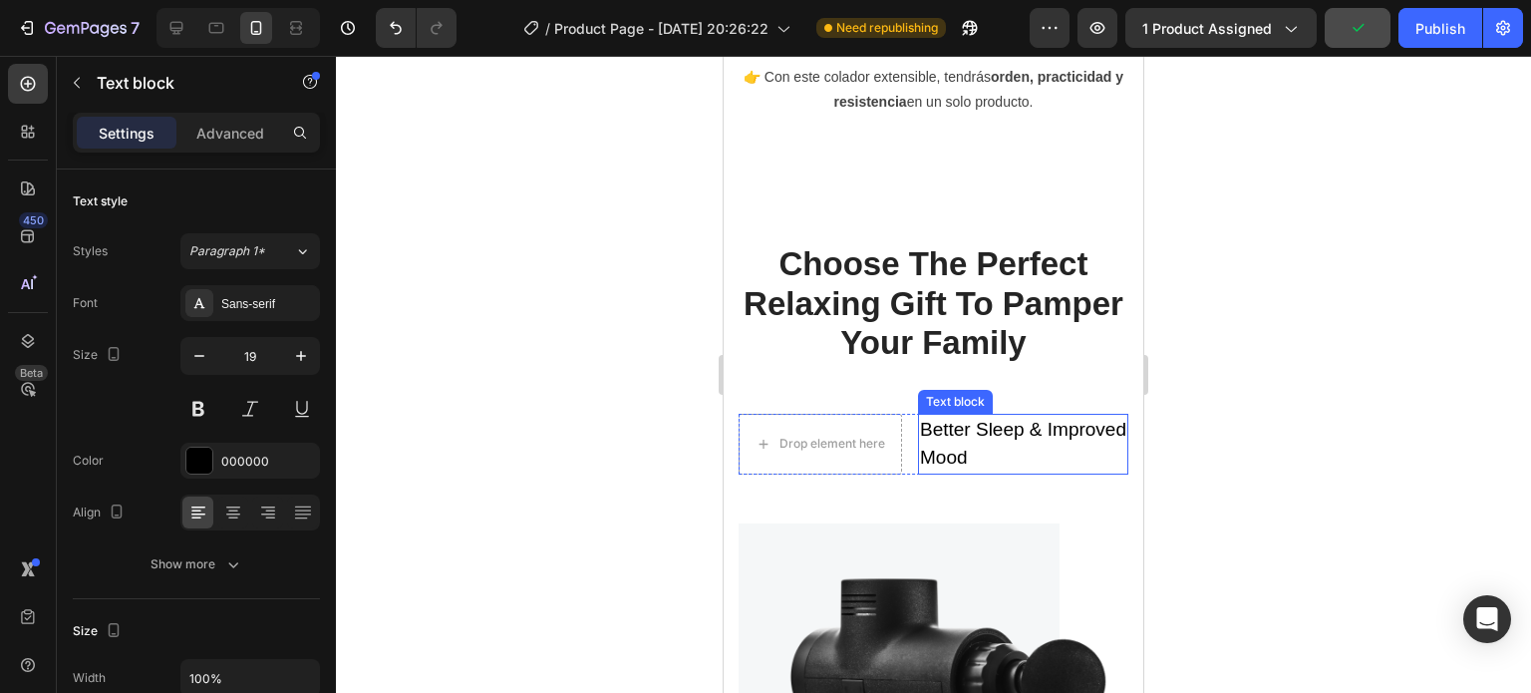
click at [969, 393] on div "Text block" at bounding box center [955, 402] width 67 height 18
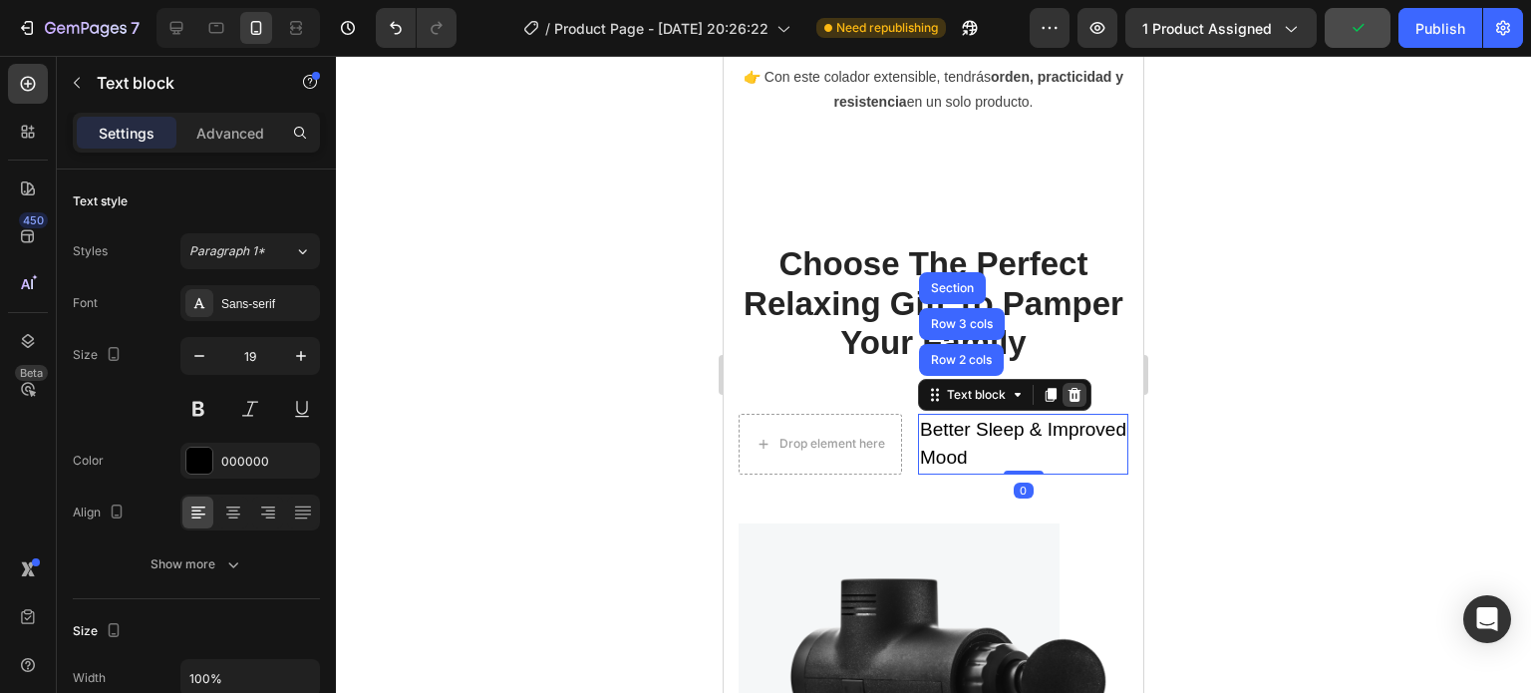
click at [1074, 388] on icon at bounding box center [1074, 395] width 13 height 14
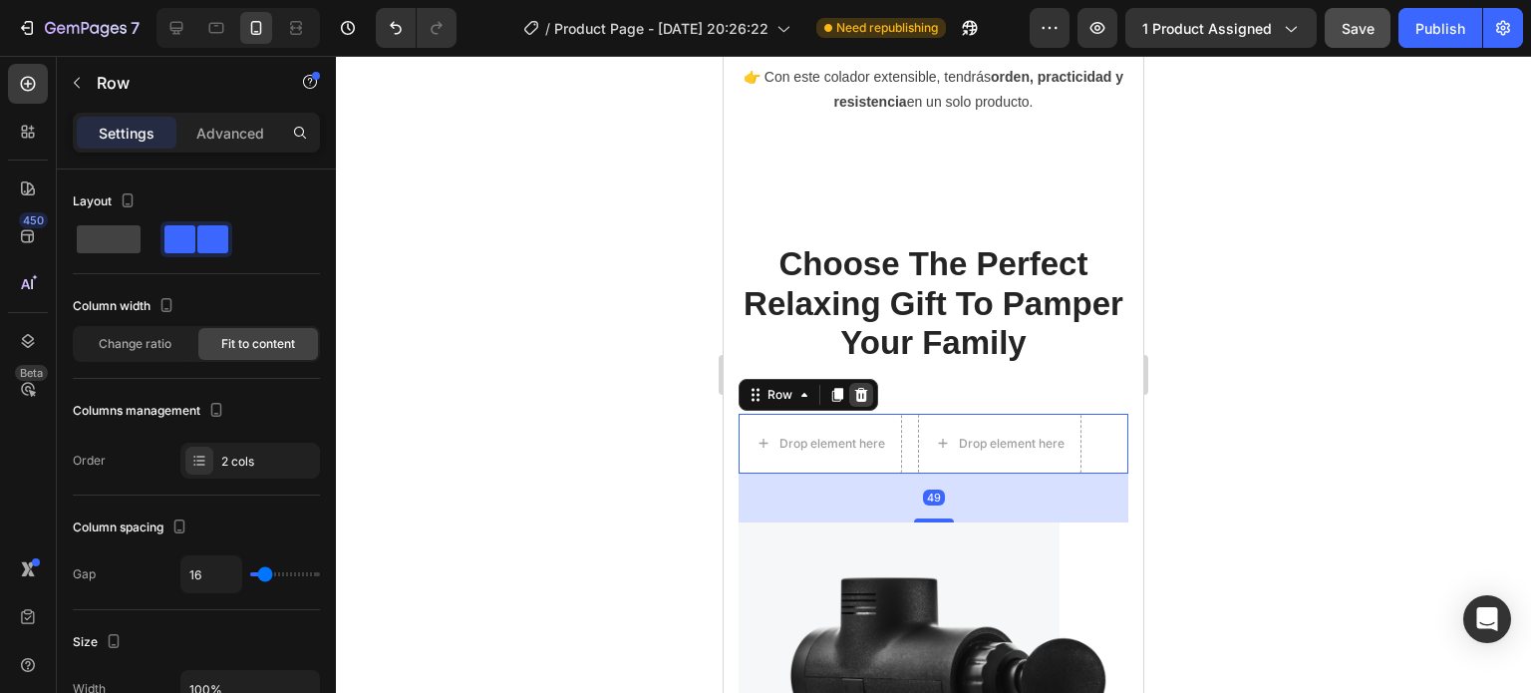
click at [867, 387] on icon at bounding box center [861, 395] width 16 height 16
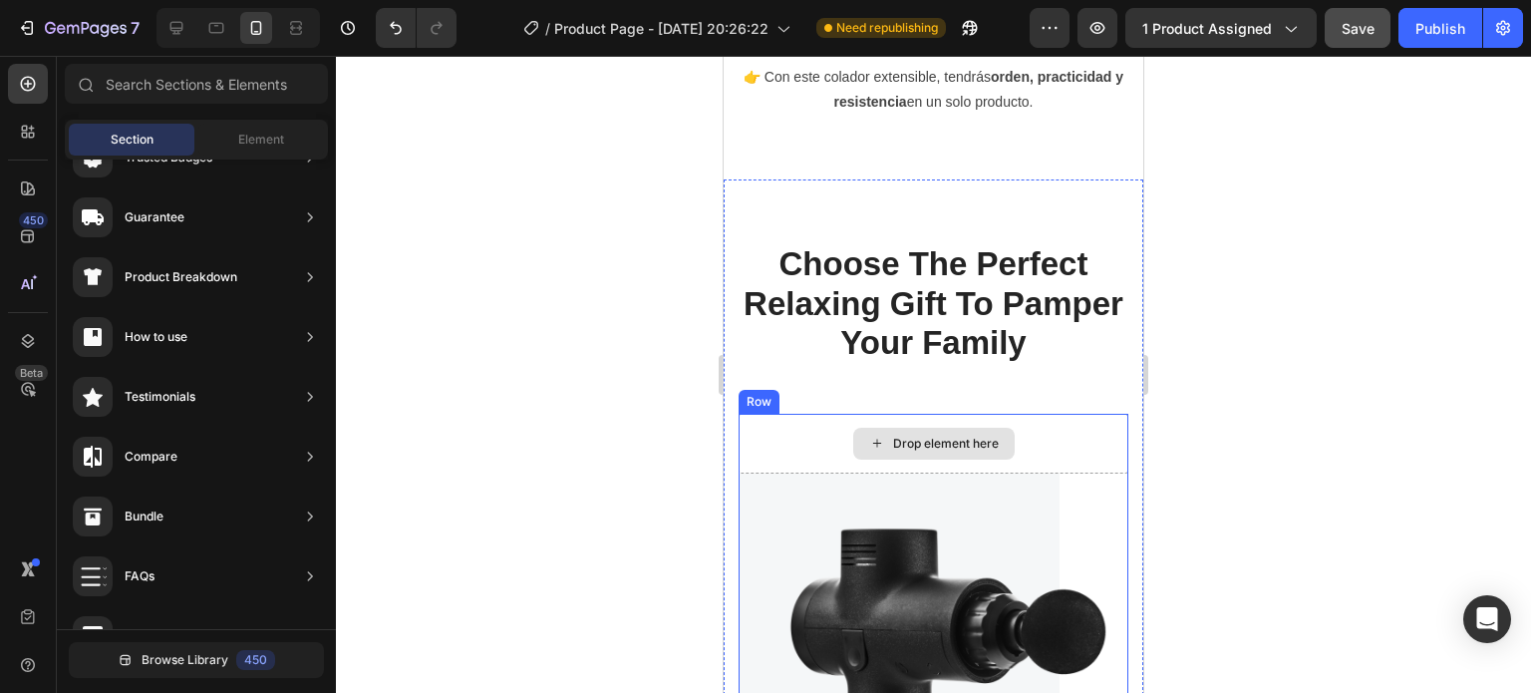
drag, startPoint x: 855, startPoint y: 441, endPoint x: 800, endPoint y: 351, distance: 105.1
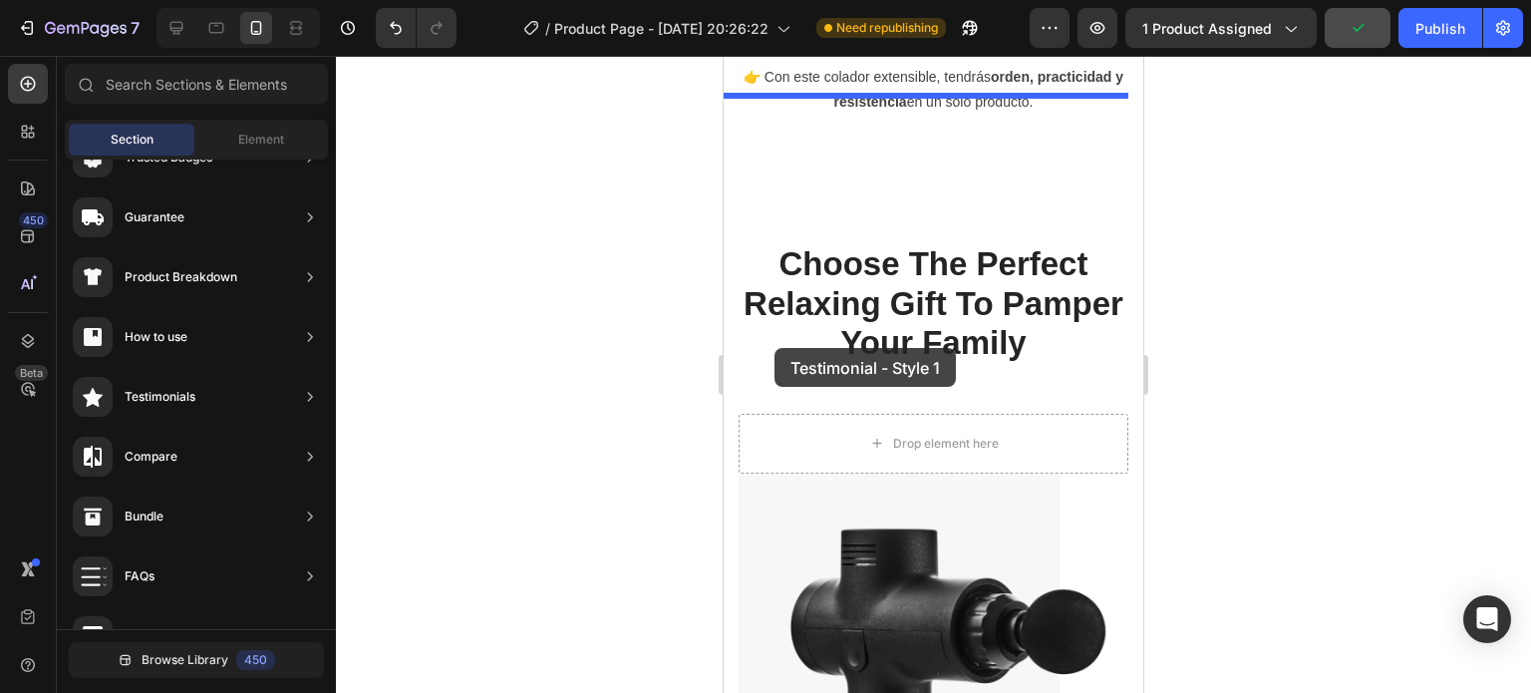
drag, startPoint x: 1171, startPoint y: 223, endPoint x: 774, endPoint y: 348, distance: 415.8
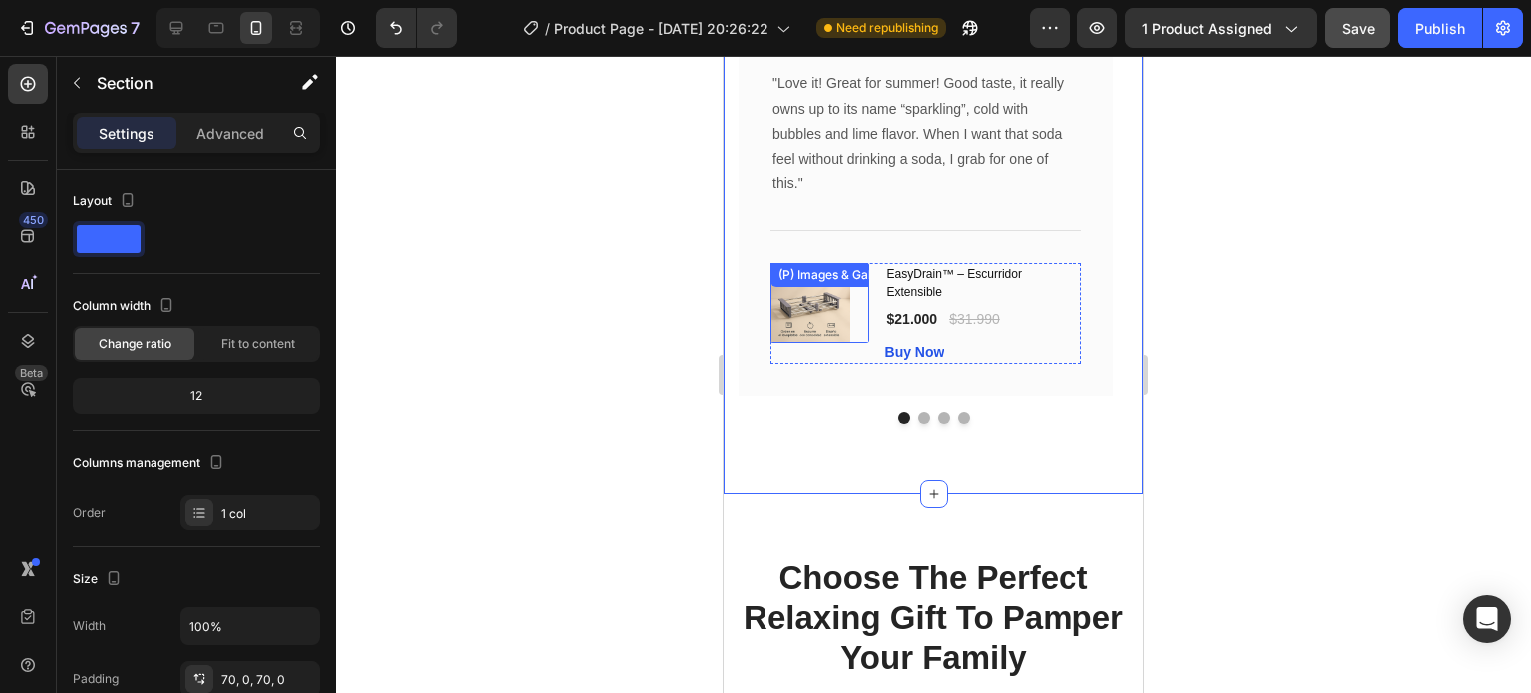
scroll to position [3674, 0]
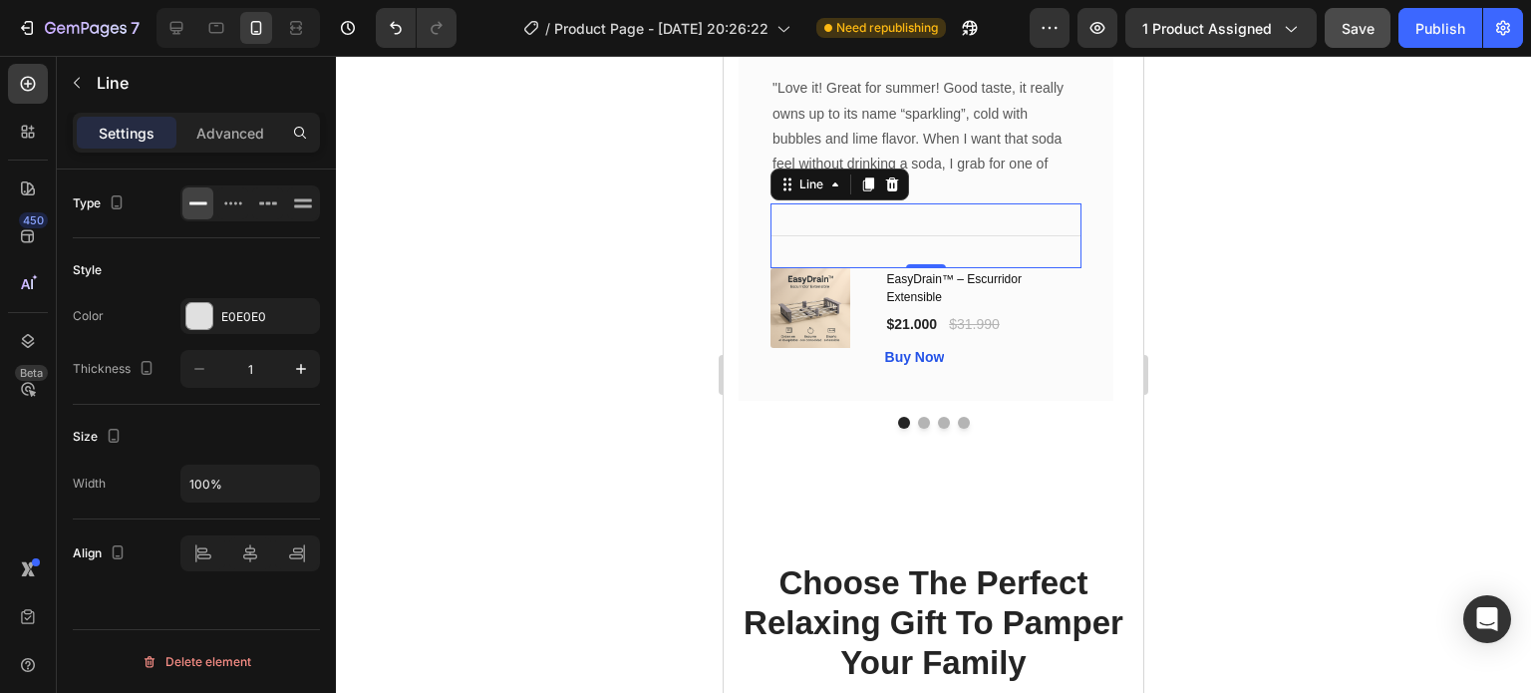
click at [798, 230] on div "Title Line 0" at bounding box center [925, 235] width 311 height 65
click at [893, 191] on icon at bounding box center [892, 184] width 13 height 14
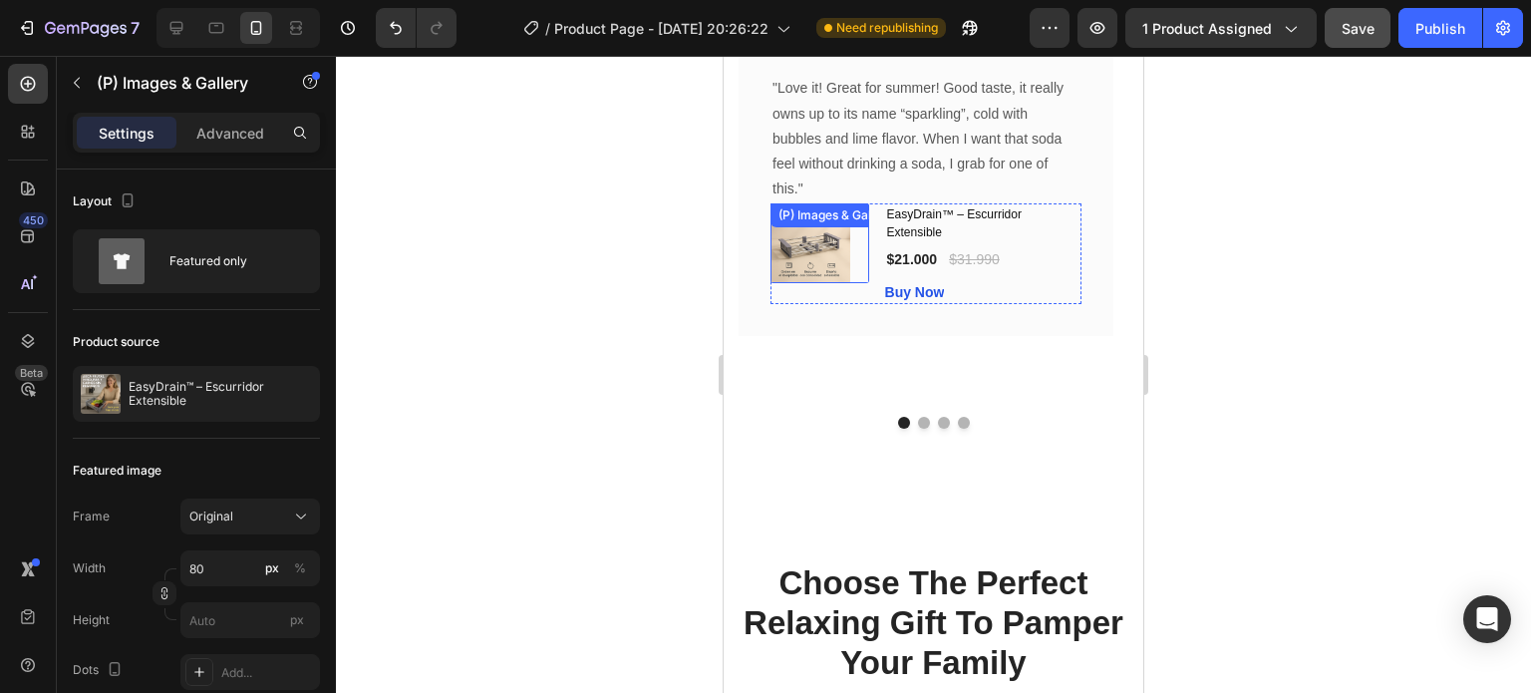
click at [807, 224] on div "(P) Images & Gallery" at bounding box center [835, 215] width 123 height 18
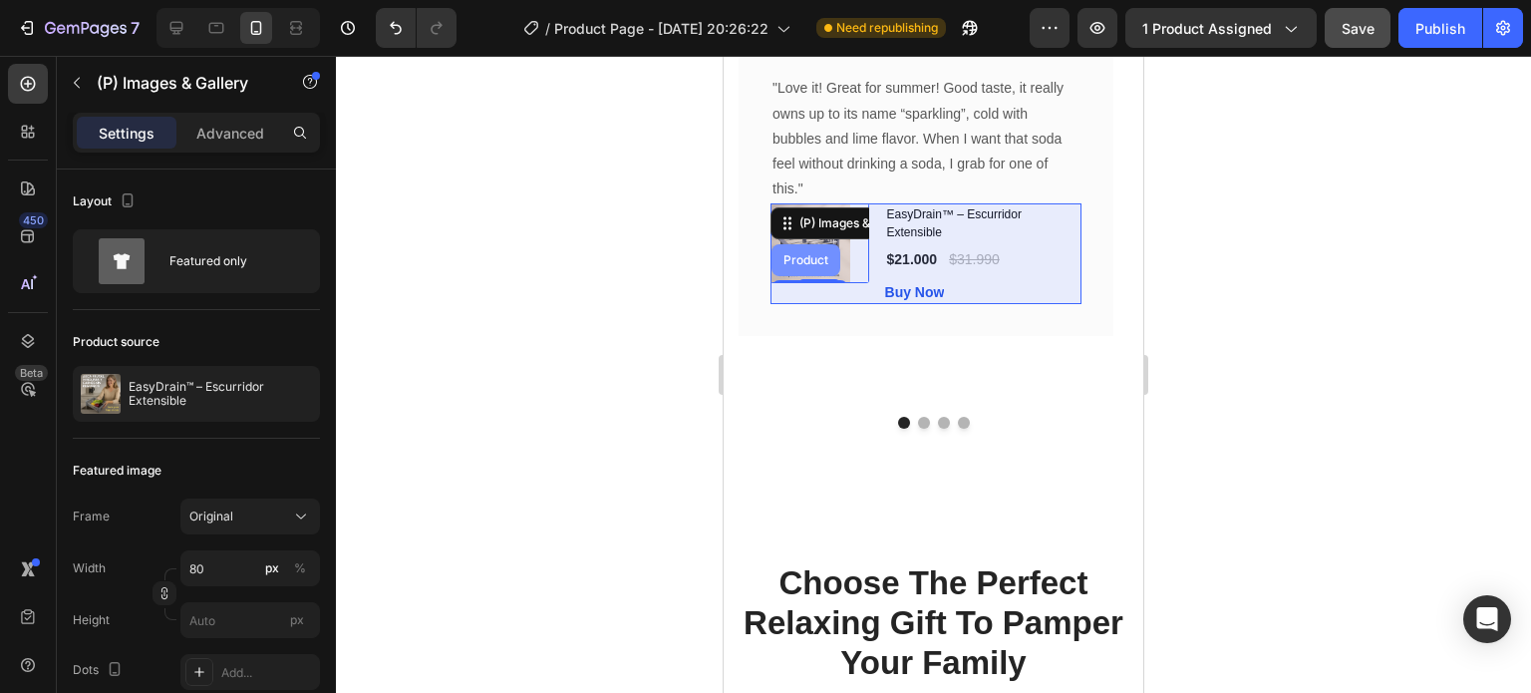
click at [810, 266] on div "Product" at bounding box center [805, 260] width 53 height 12
click at [810, 239] on div "(P) Images & Gallery Product Row 1 col Carousel" at bounding box center [884, 223] width 229 height 32
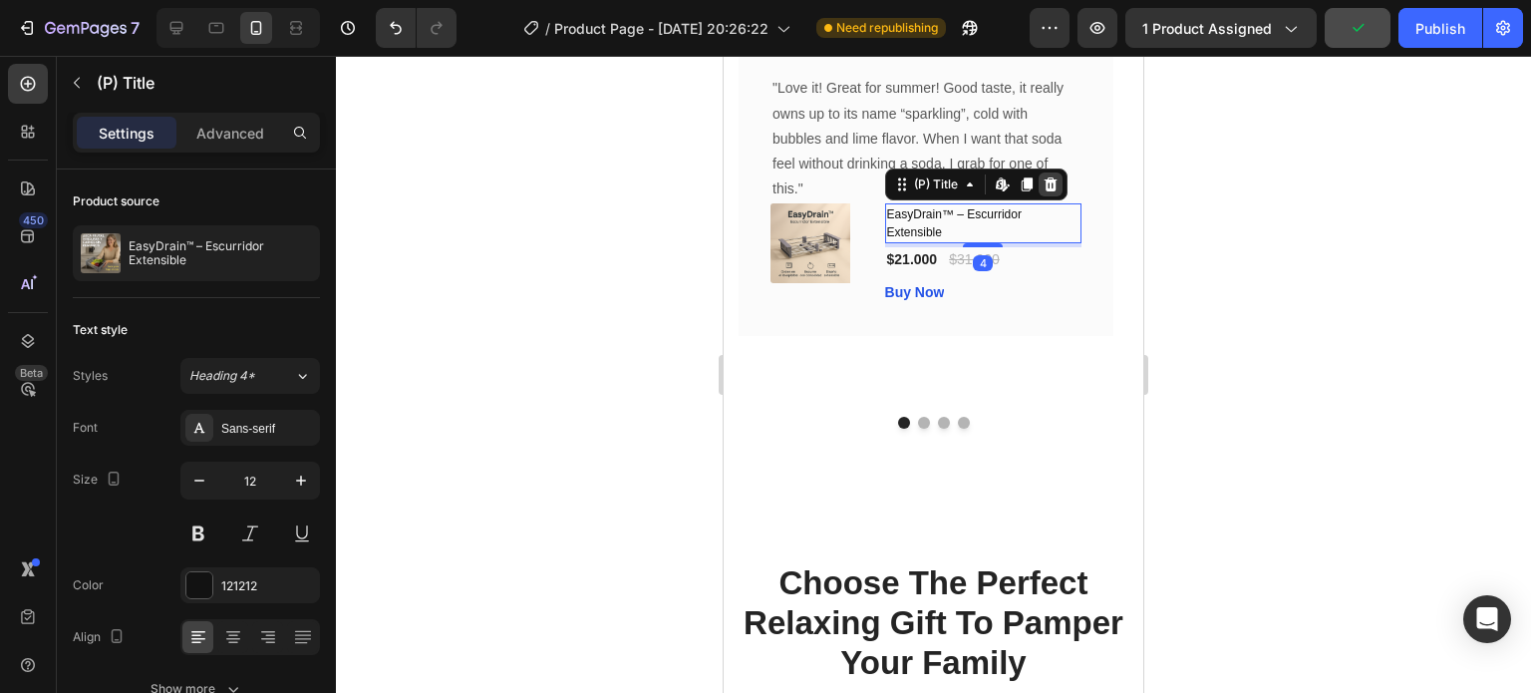
click at [1053, 191] on icon at bounding box center [1050, 184] width 13 height 14
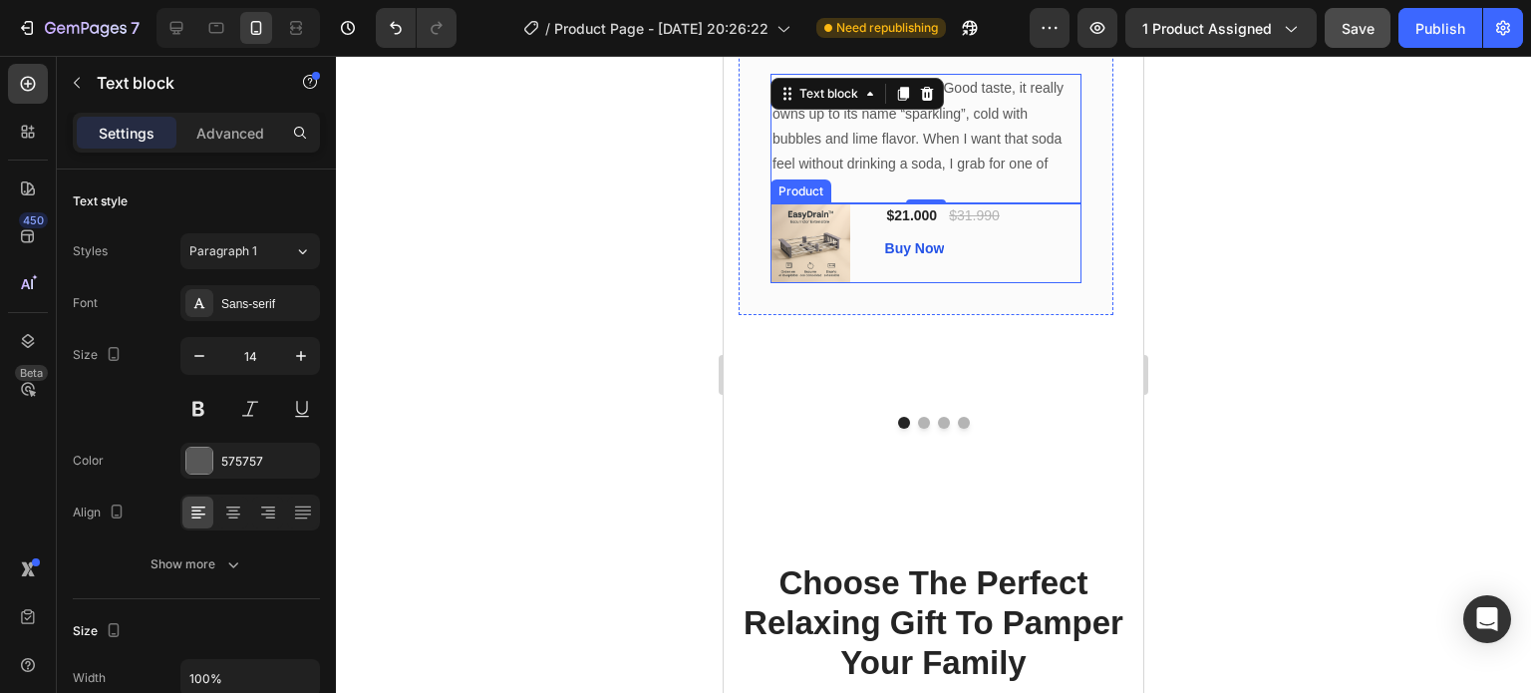
click at [1045, 246] on div "$21.000 (P) Price (P) Price $31.990 (P) Price (P) Price Row Buy Now (P) Cart Bu…" at bounding box center [983, 243] width 196 height 80
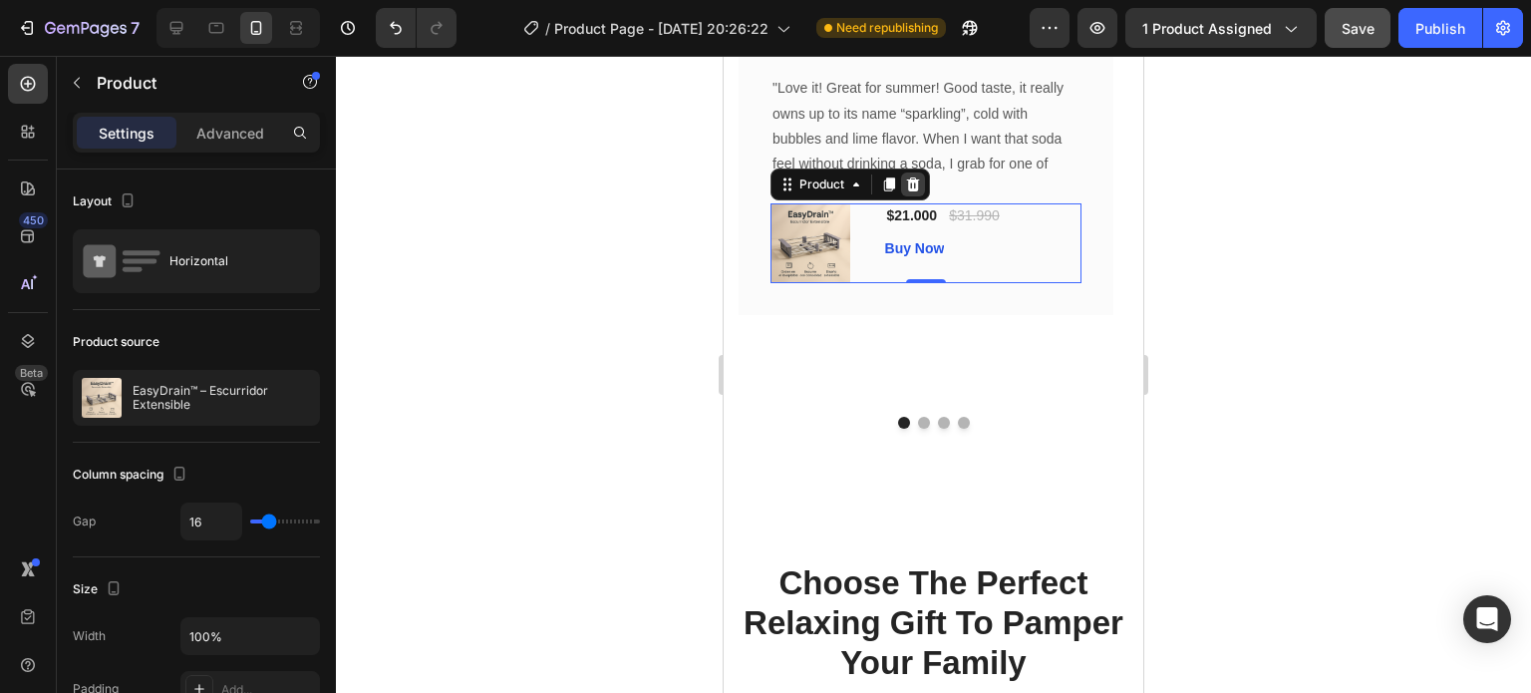
click at [911, 196] on div at bounding box center [913, 184] width 24 height 24
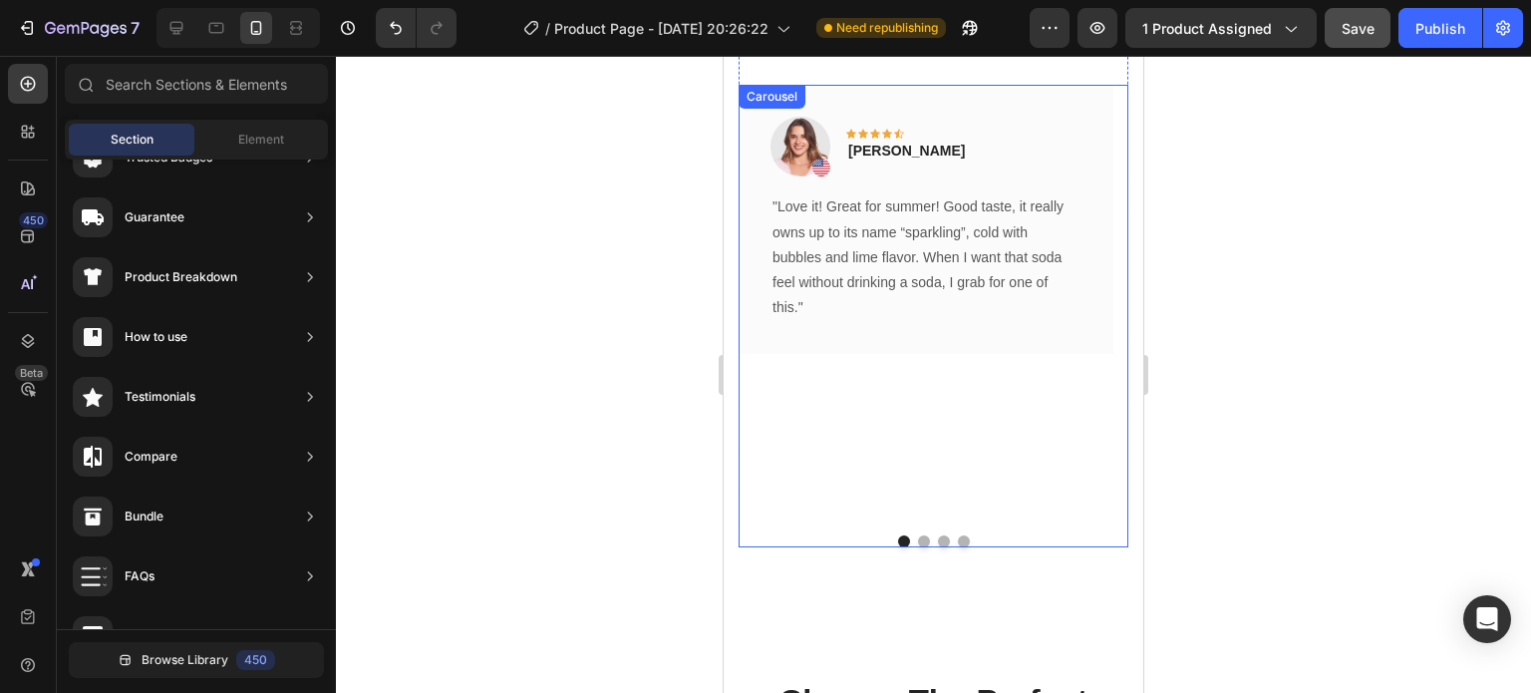
scroll to position [3433, 0]
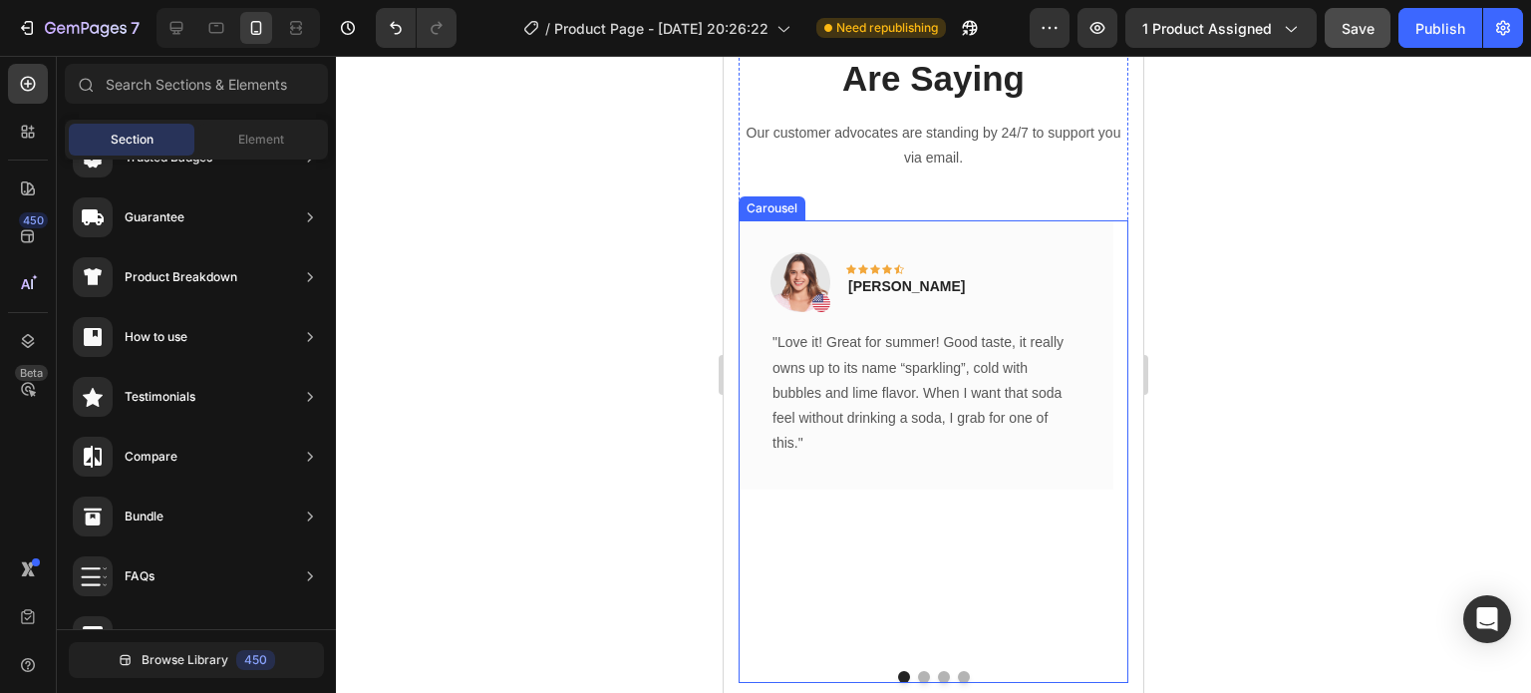
click at [887, 553] on div "Image Icon Icon Icon Icon Icon Row Rita Carroll Text block Row "Love it! Great …" at bounding box center [926, 437] width 375 height 435
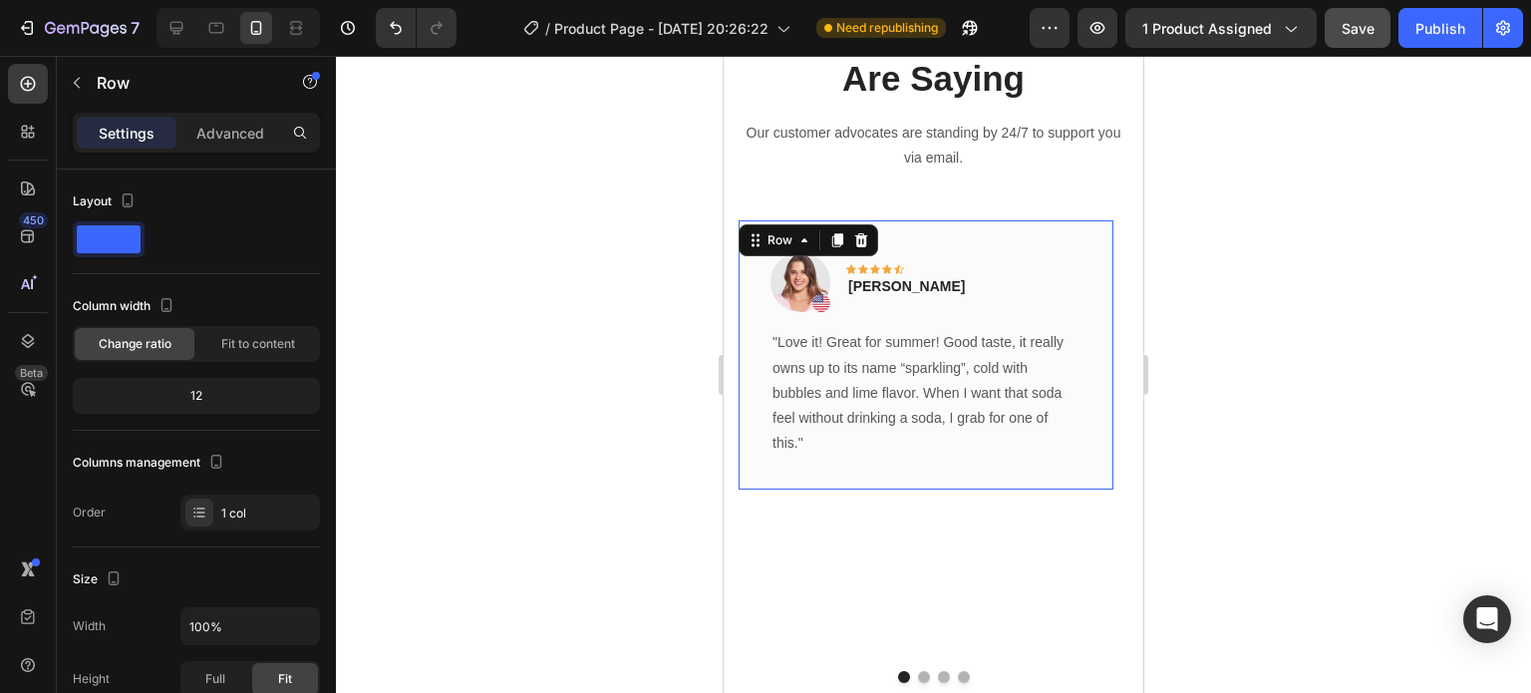
click at [850, 459] on div "Image Icon Icon Icon Icon Icon Row Rita Carroll Text block Row "Love it! Great …" at bounding box center [926, 354] width 375 height 269
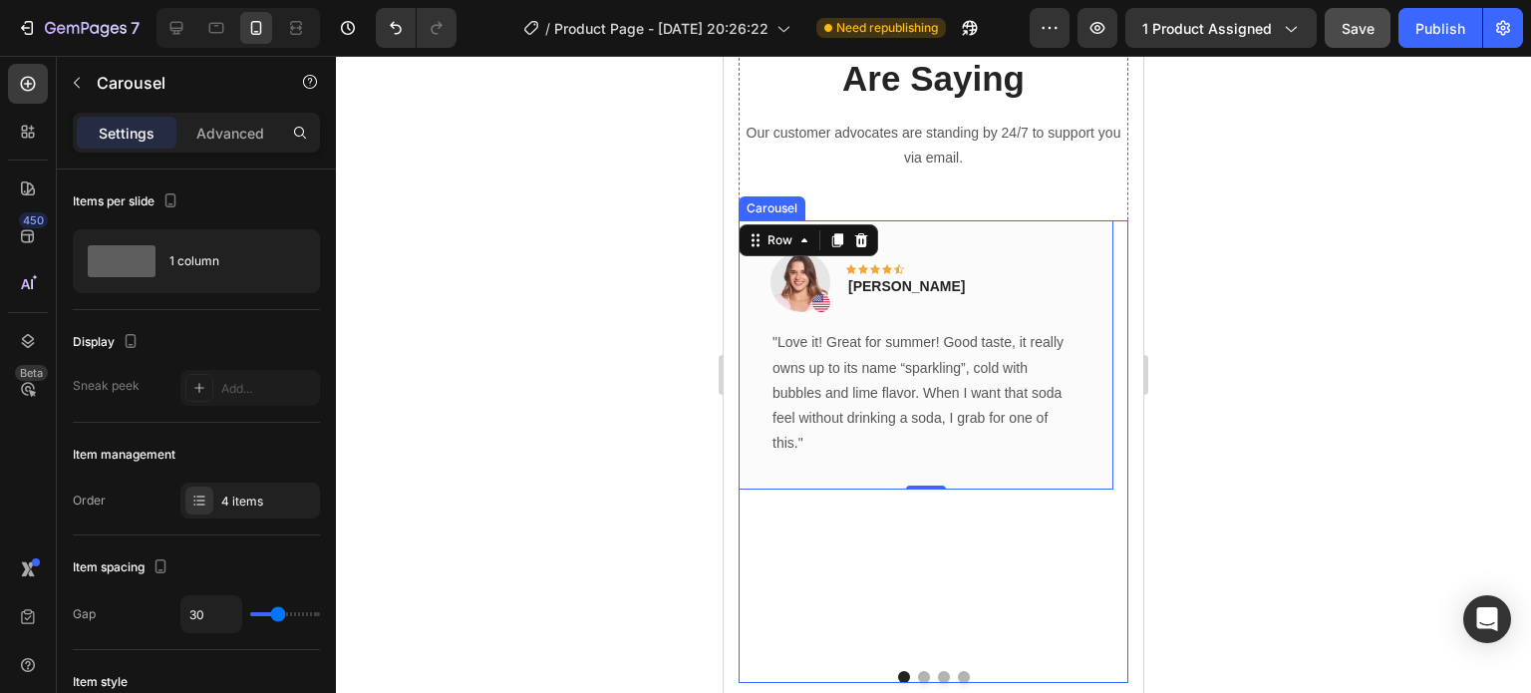
click at [932, 544] on div "Image Icon Icon Icon Icon Icon Row Rita Carroll Text block Row "Love it! Great …" at bounding box center [926, 437] width 375 height 435
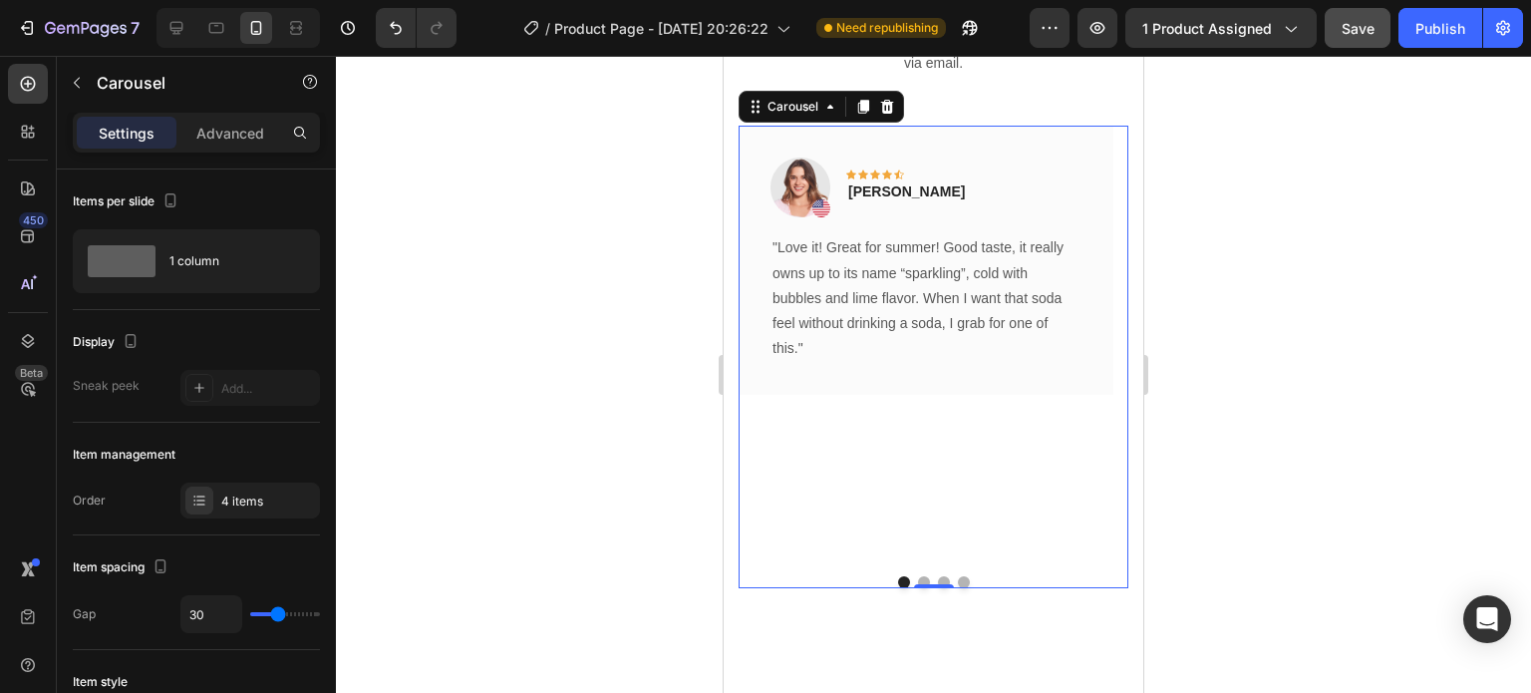
scroll to position [3530, 0]
drag, startPoint x: 921, startPoint y: 561, endPoint x: 919, endPoint y: 484, distance: 76.8
click at [919, 484] on div "Image Icon Icon Icon Icon Icon Row Rita Carroll Text block Row "Love it! Great …" at bounding box center [934, 354] width 390 height 462
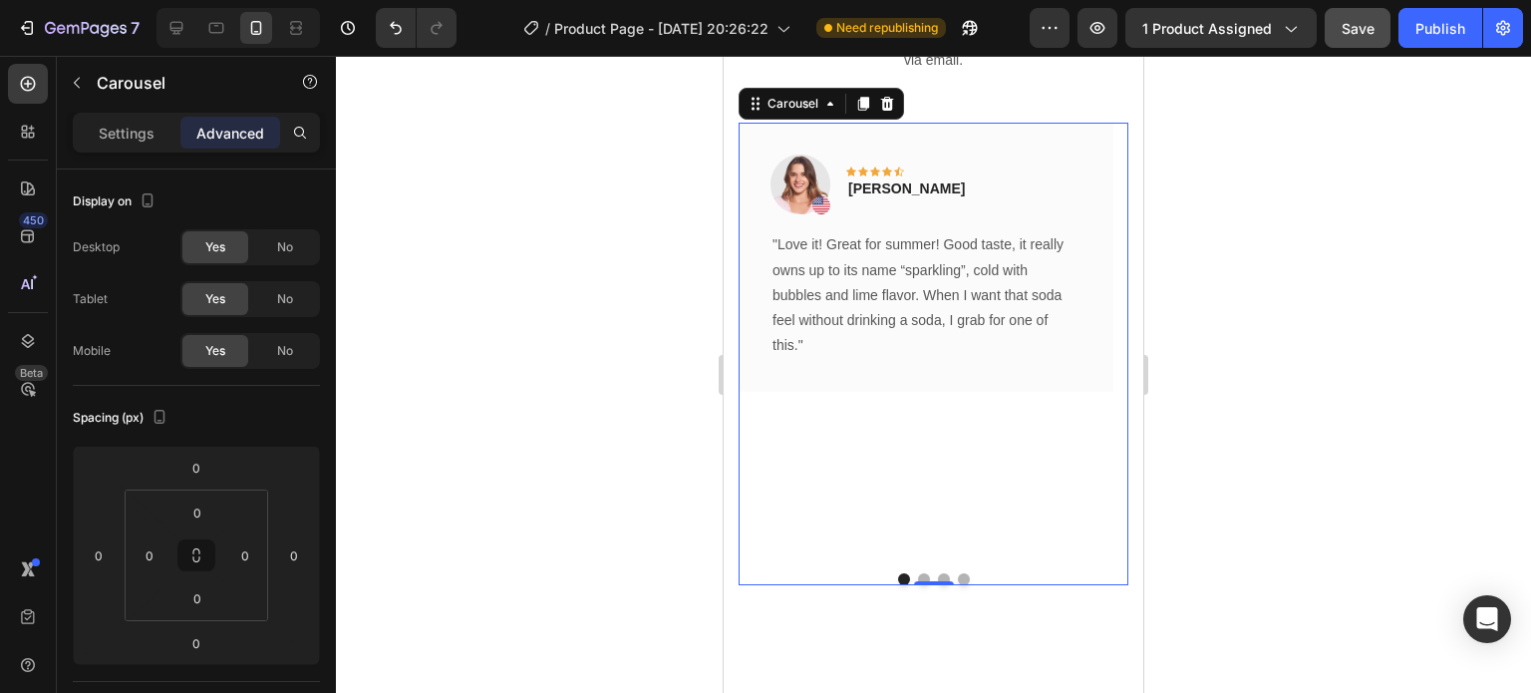
click at [919, 573] on button "Dot" at bounding box center [924, 579] width 12 height 12
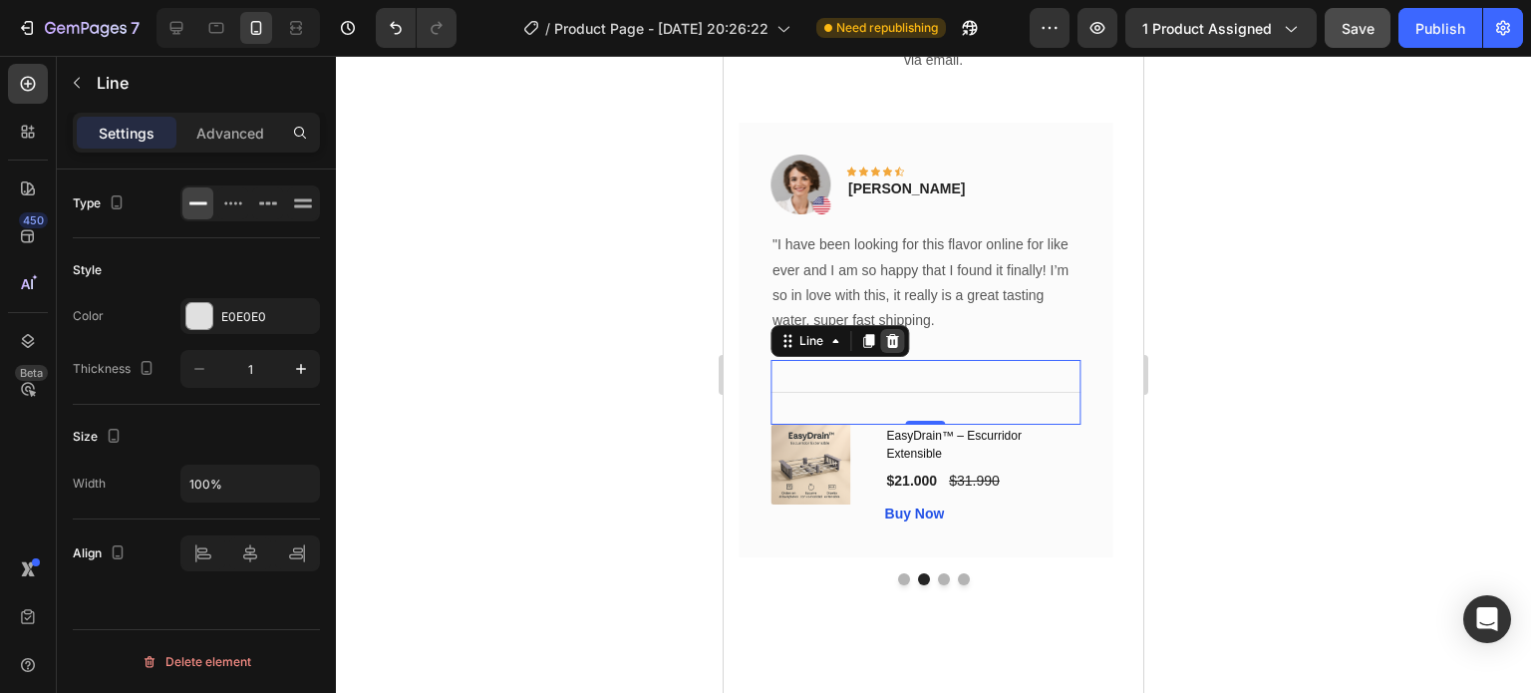
click at [893, 349] on div at bounding box center [892, 341] width 24 height 24
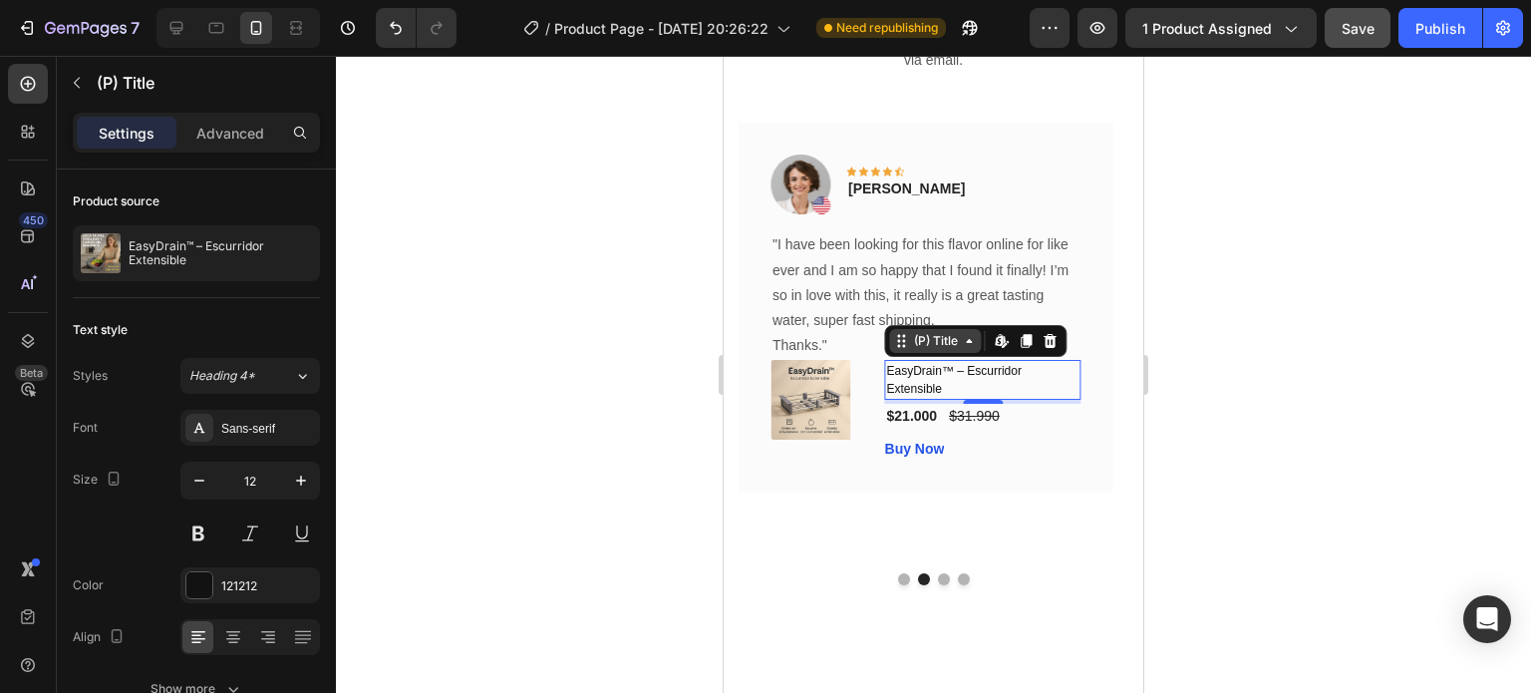
click at [921, 339] on div "(P) Title" at bounding box center [936, 341] width 52 height 18
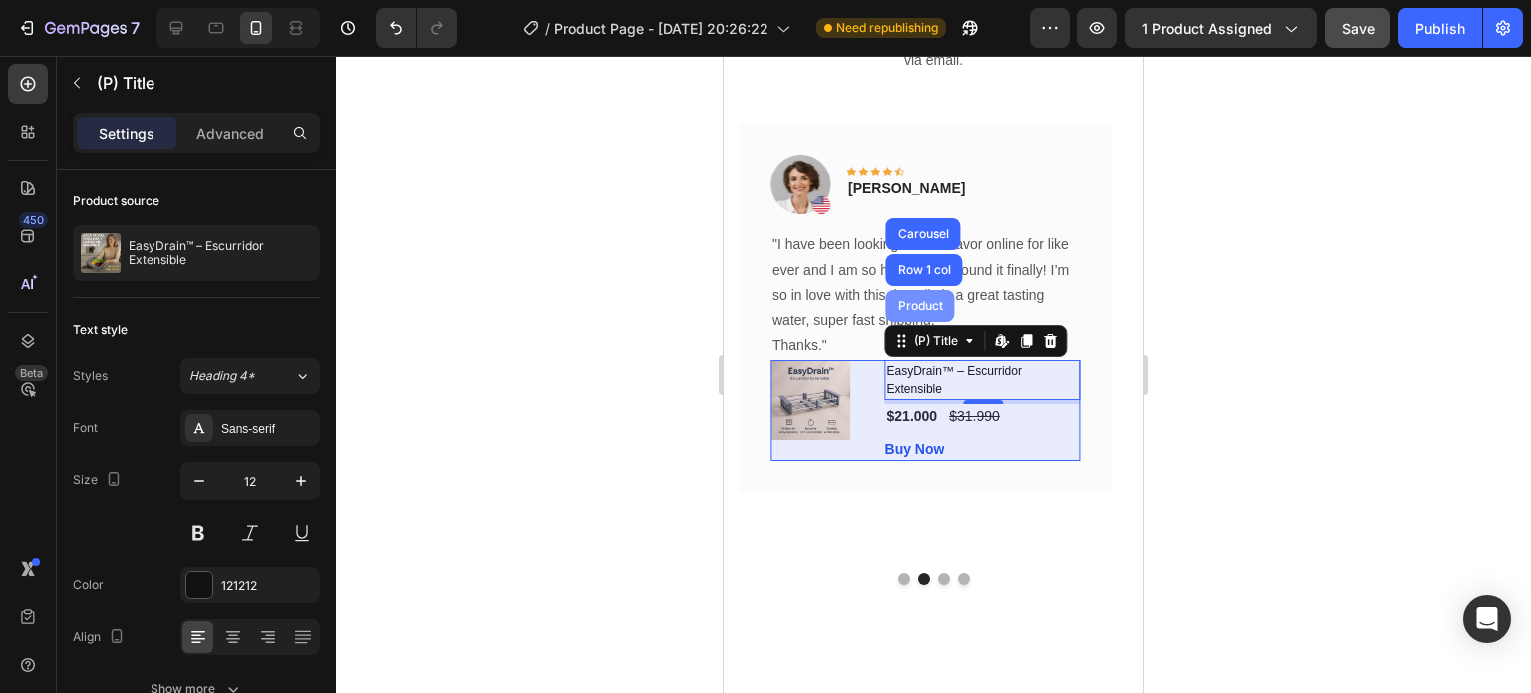
click at [904, 308] on div "Product" at bounding box center [920, 306] width 53 height 12
click at [904, 308] on div "Product" at bounding box center [920, 306] width 69 height 32
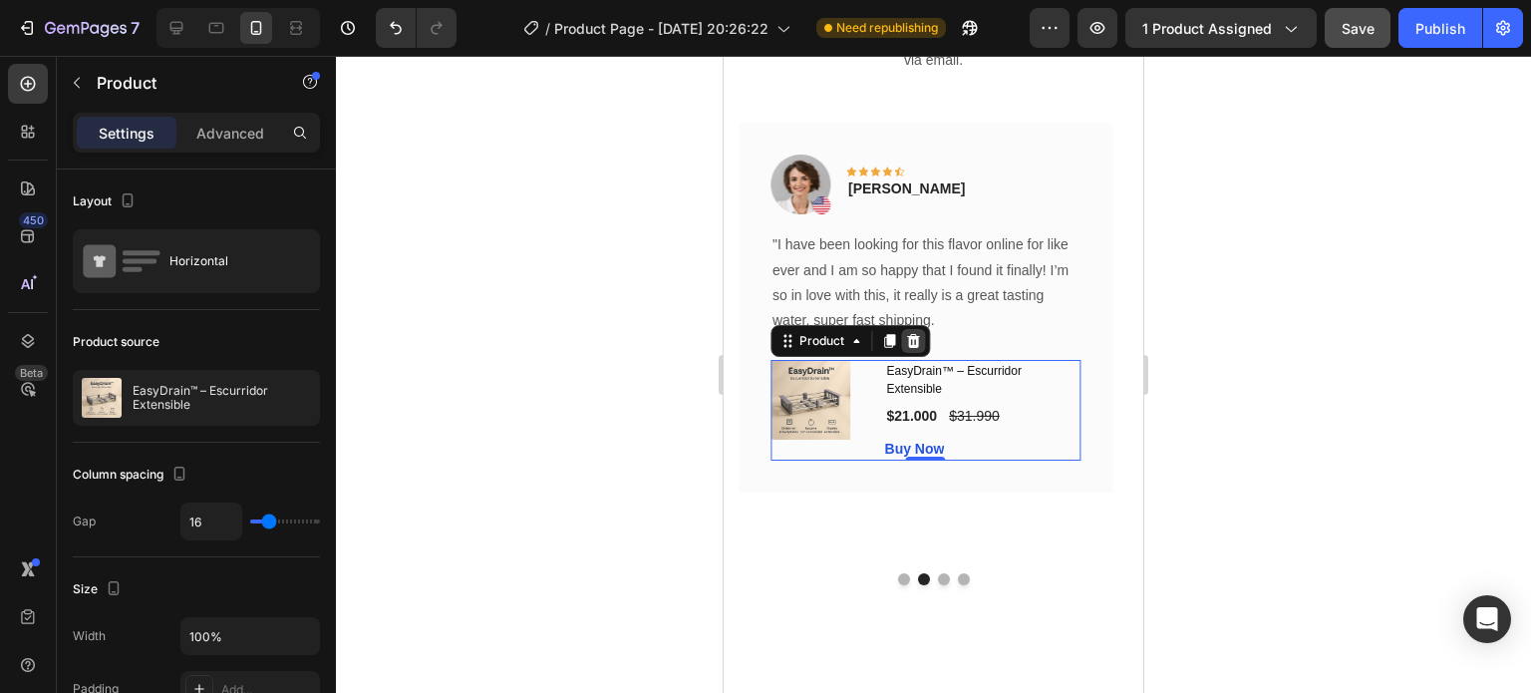
click at [913, 330] on div at bounding box center [913, 341] width 24 height 24
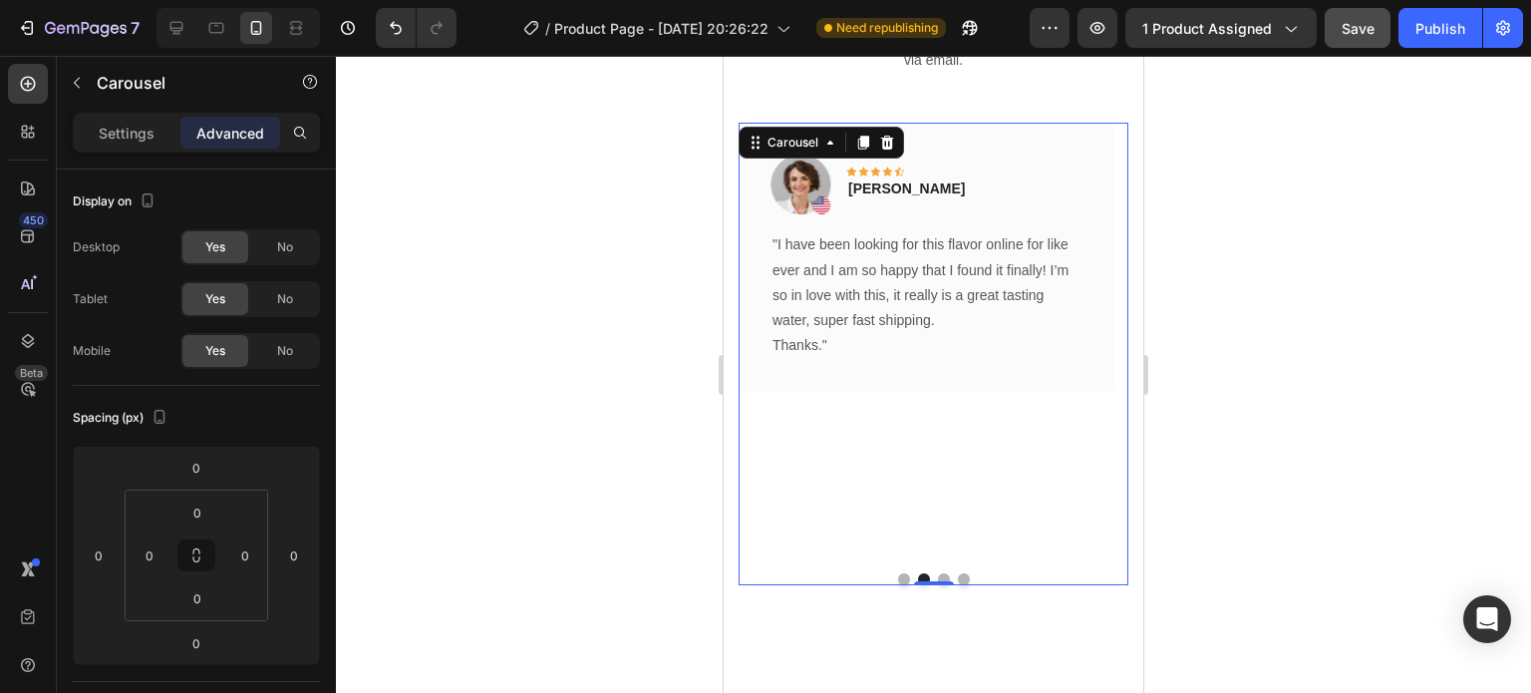
click at [958, 573] on button "Dot" at bounding box center [964, 579] width 12 height 12
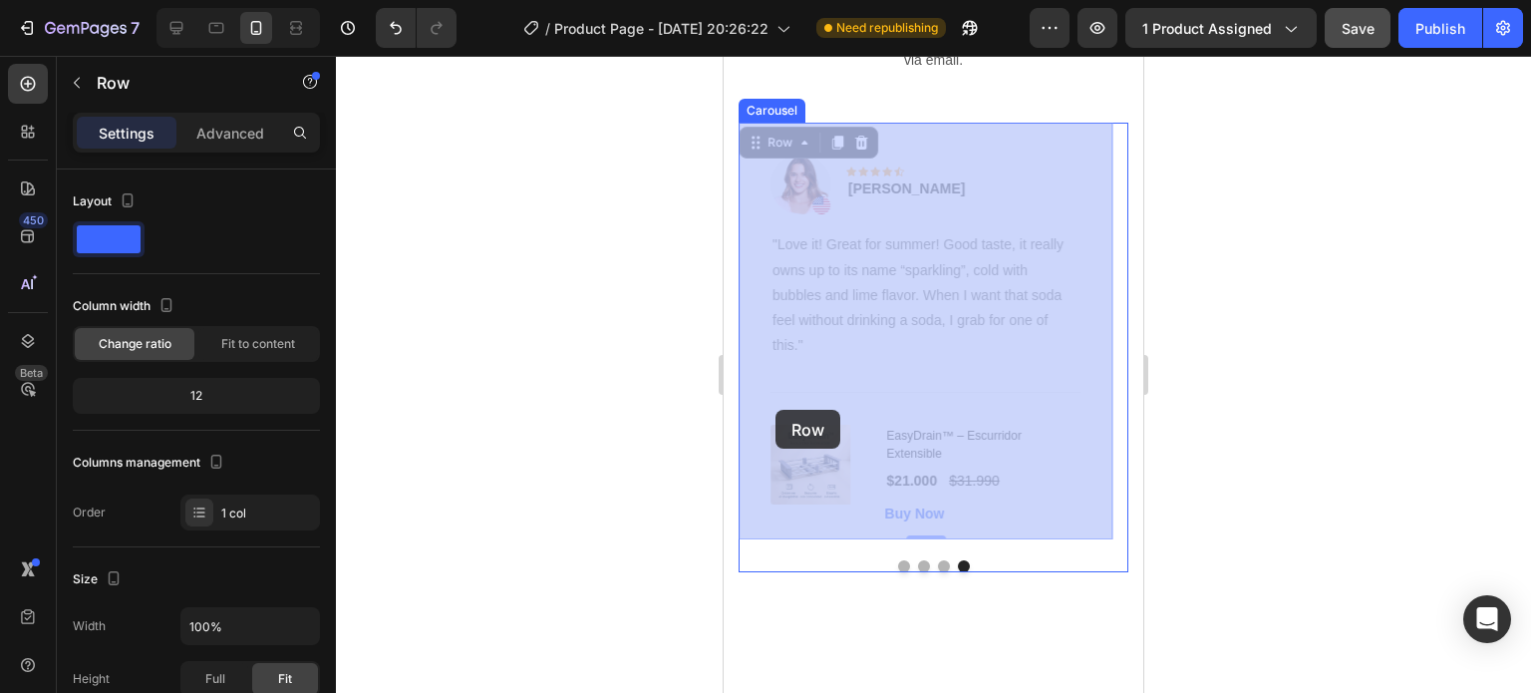
drag, startPoint x: 752, startPoint y: 366, endPoint x: 774, endPoint y: 410, distance: 49.5
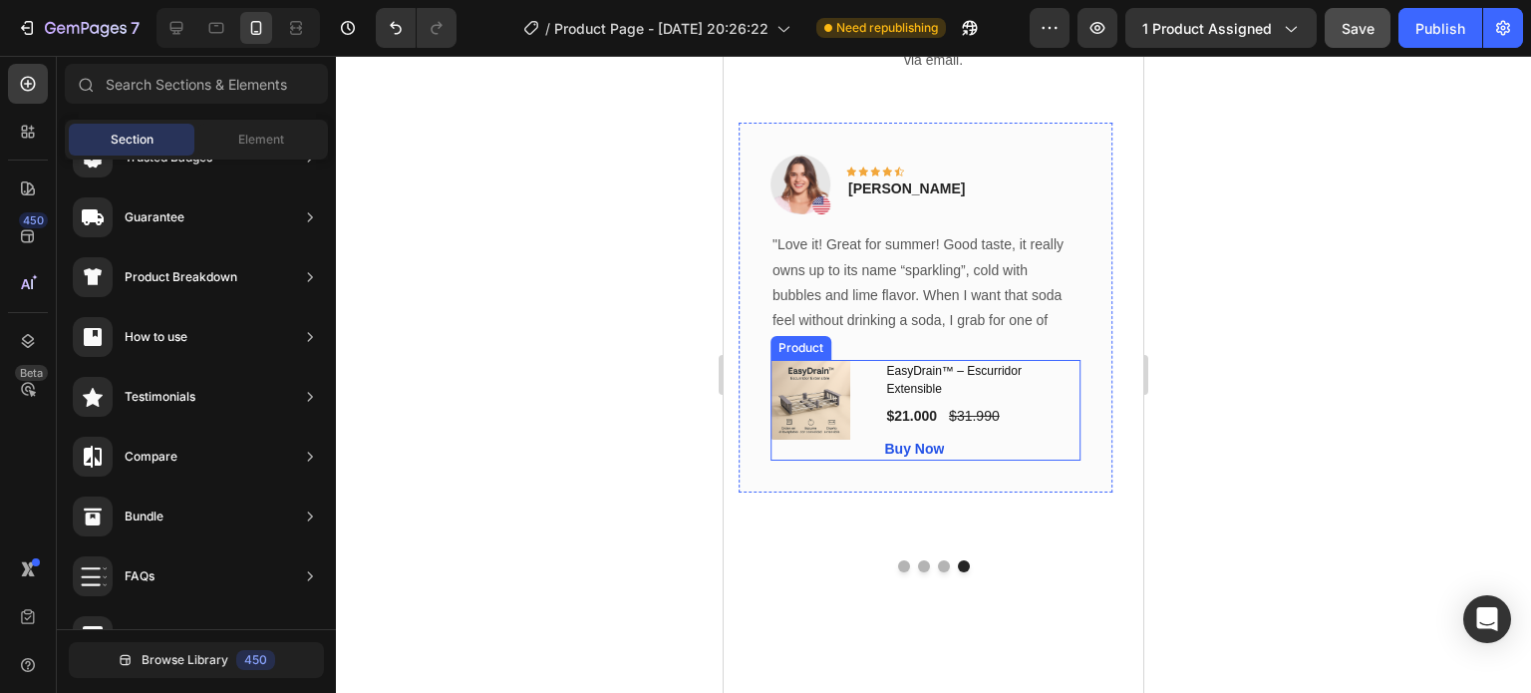
click at [1076, 416] on div "EasyDrain™ – Escurridor Extensible (P) Title $21.000 (P) Price (P) Price $31.99…" at bounding box center [983, 410] width 196 height 101
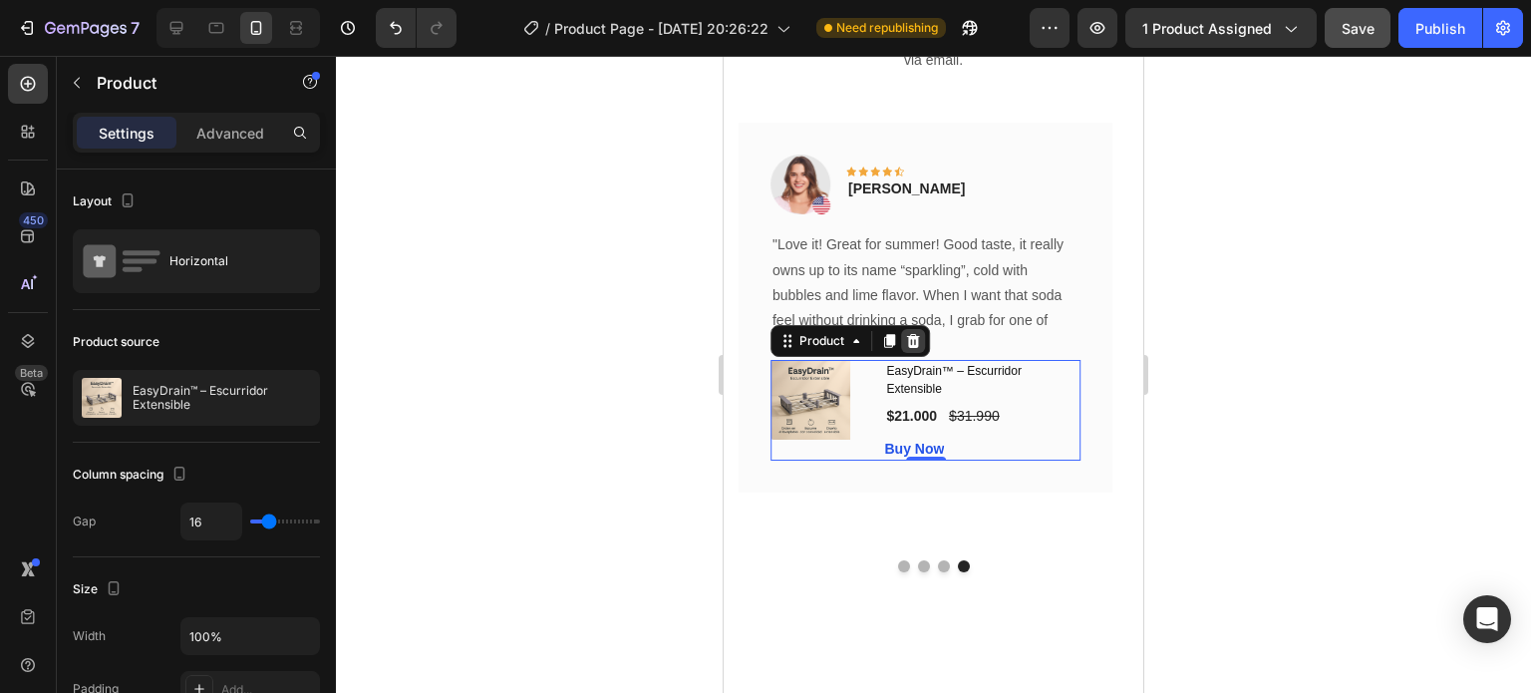
click at [913, 342] on icon at bounding box center [912, 341] width 13 height 14
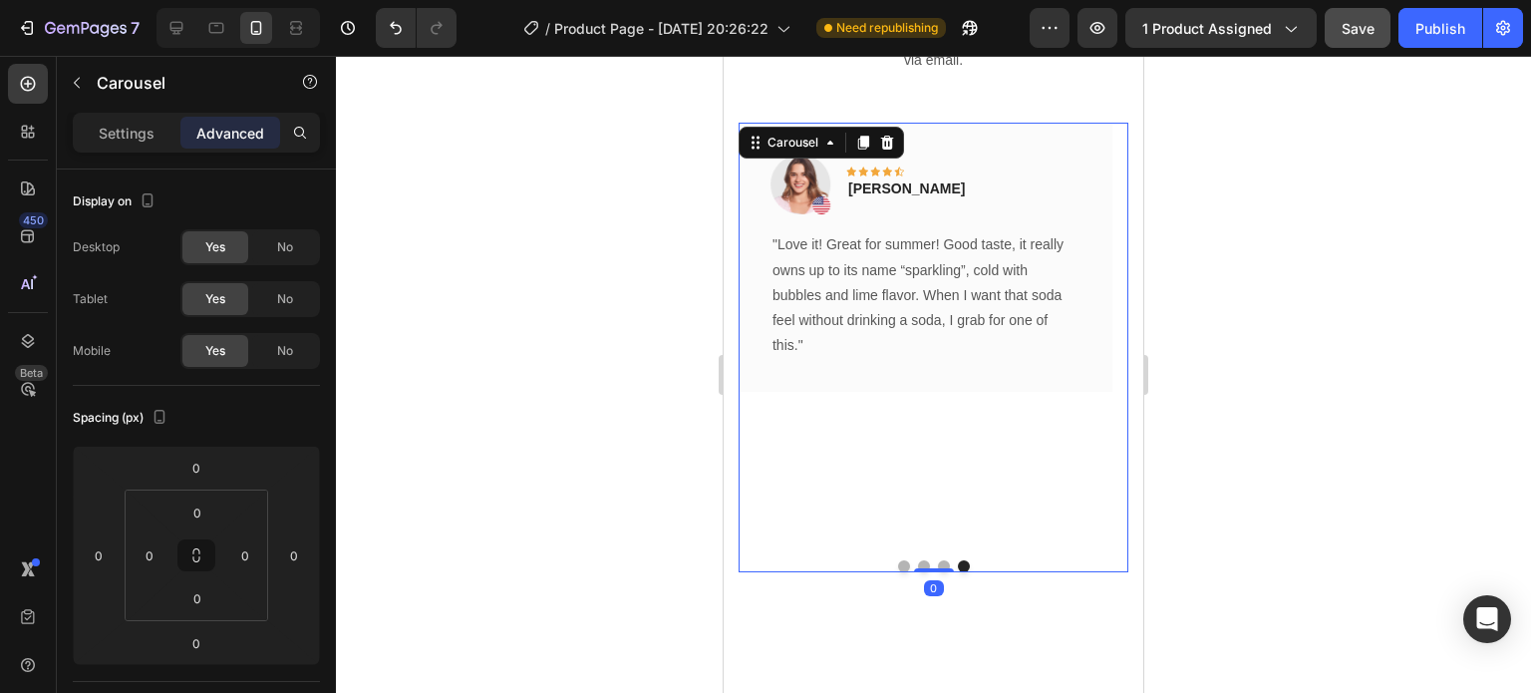
click at [938, 560] on button "Dot" at bounding box center [944, 566] width 12 height 12
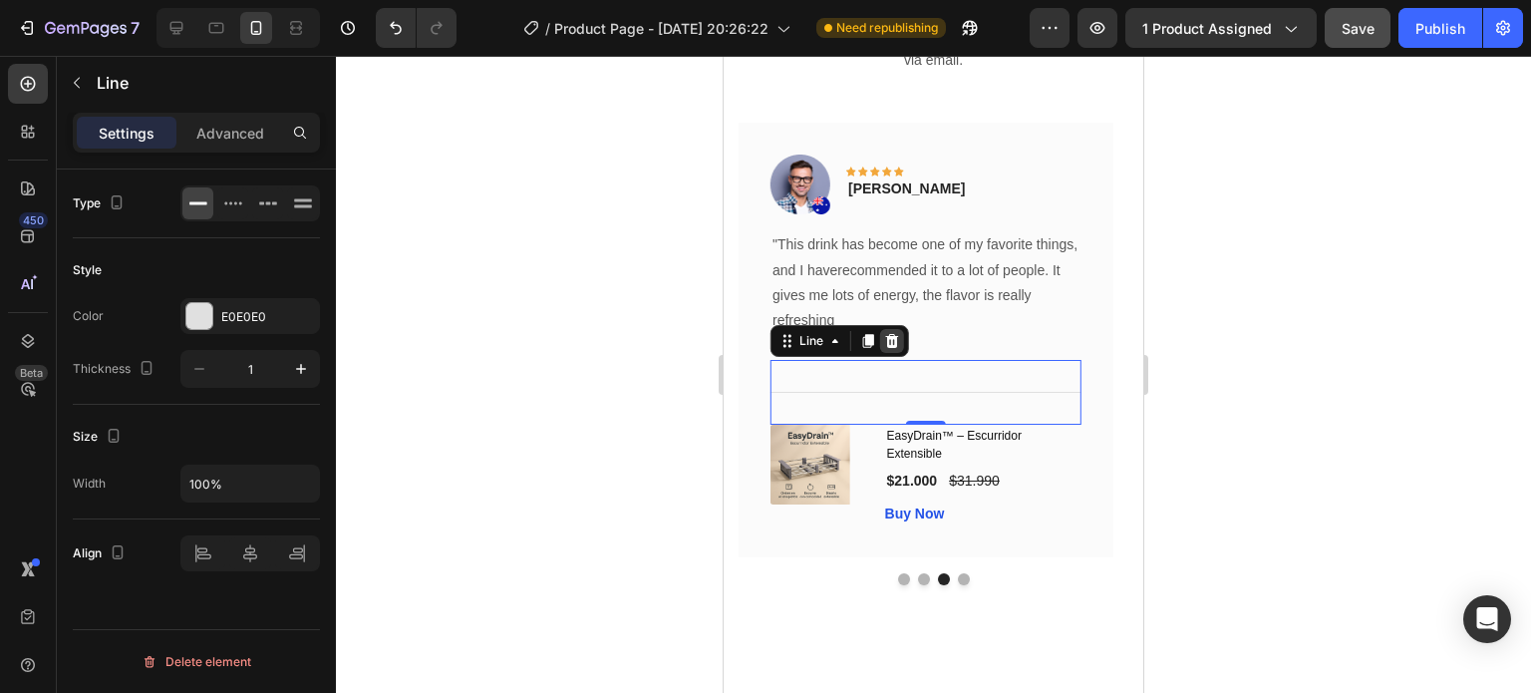
click at [893, 346] on icon at bounding box center [891, 341] width 13 height 14
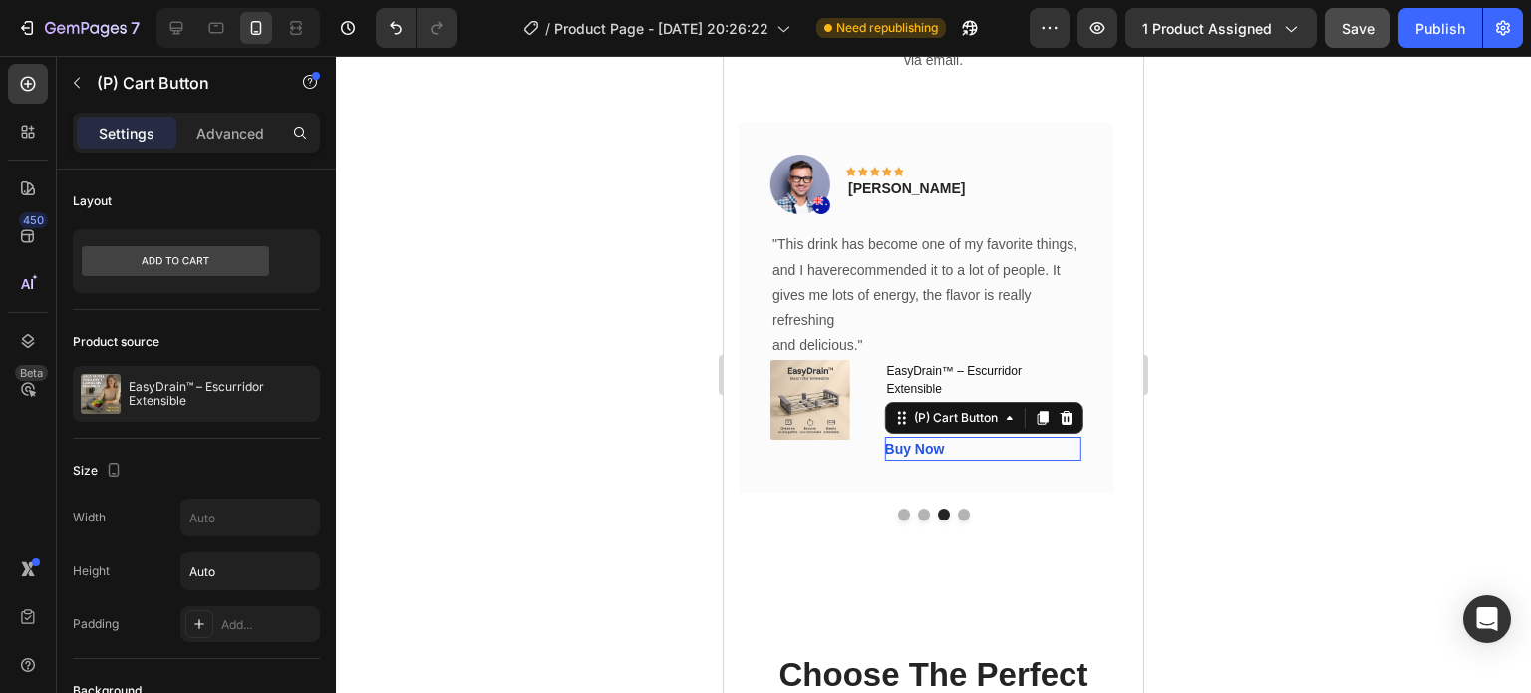
click at [1076, 437] on div "Buy Now (P) Cart Button 0" at bounding box center [983, 449] width 196 height 24
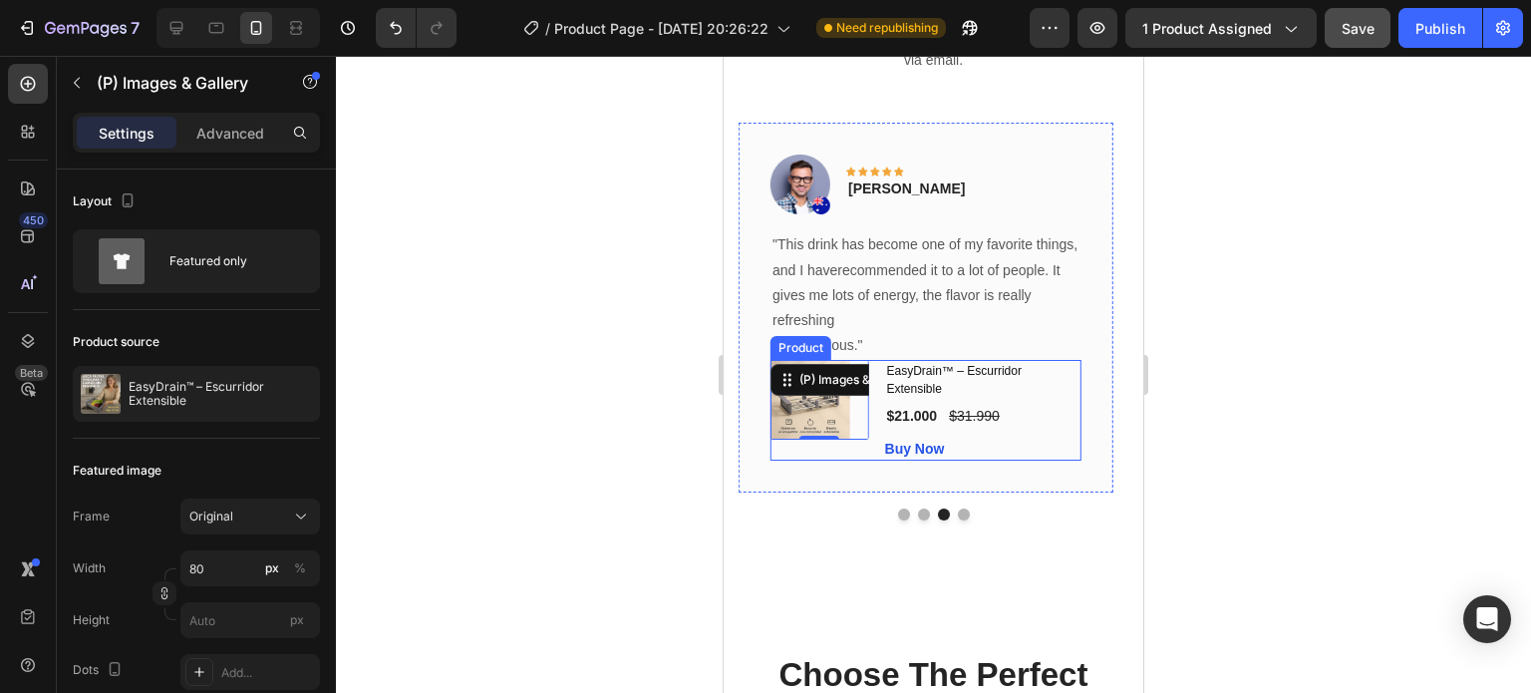
click at [1076, 384] on div "EasyDrain™ – Escurridor Extensible (P) Title $21.000 (P) Price (P) Price $31.99…" at bounding box center [983, 410] width 196 height 101
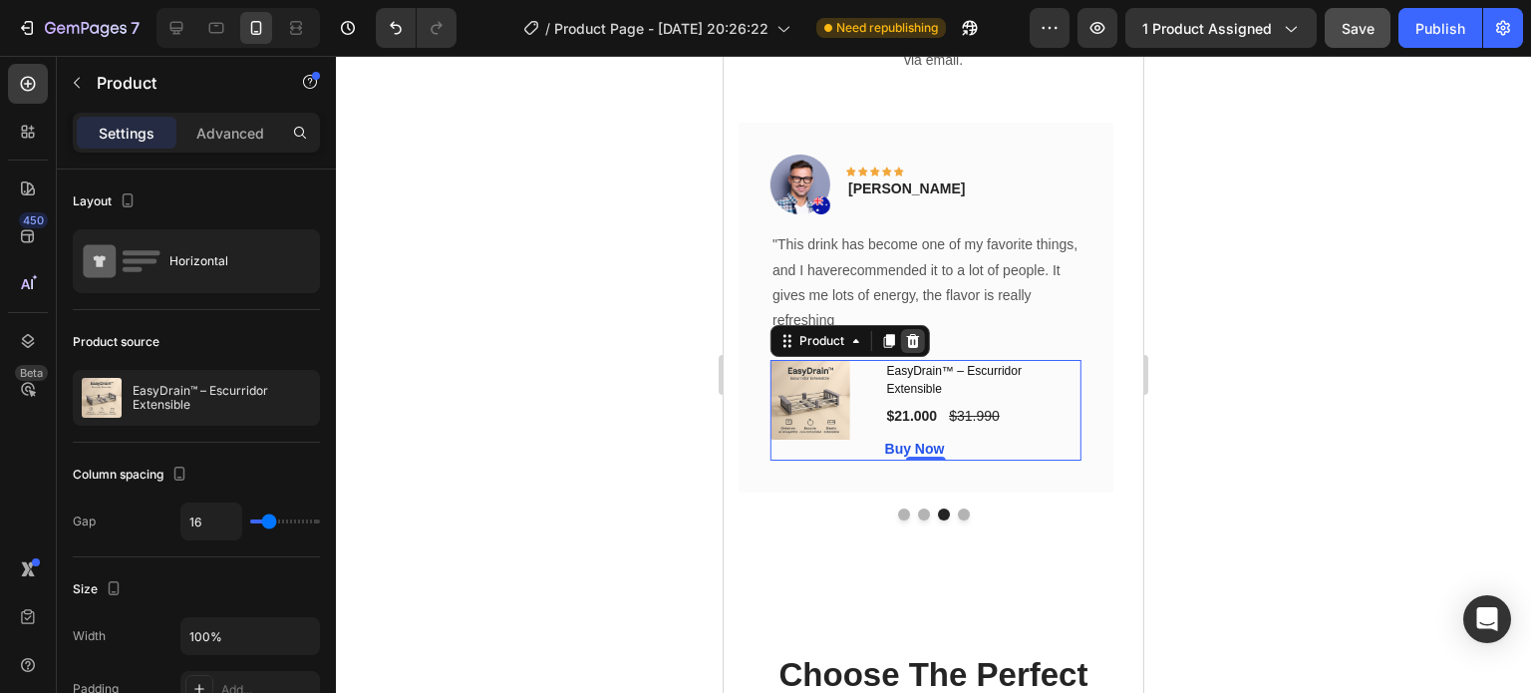
click at [909, 338] on icon at bounding box center [912, 341] width 13 height 14
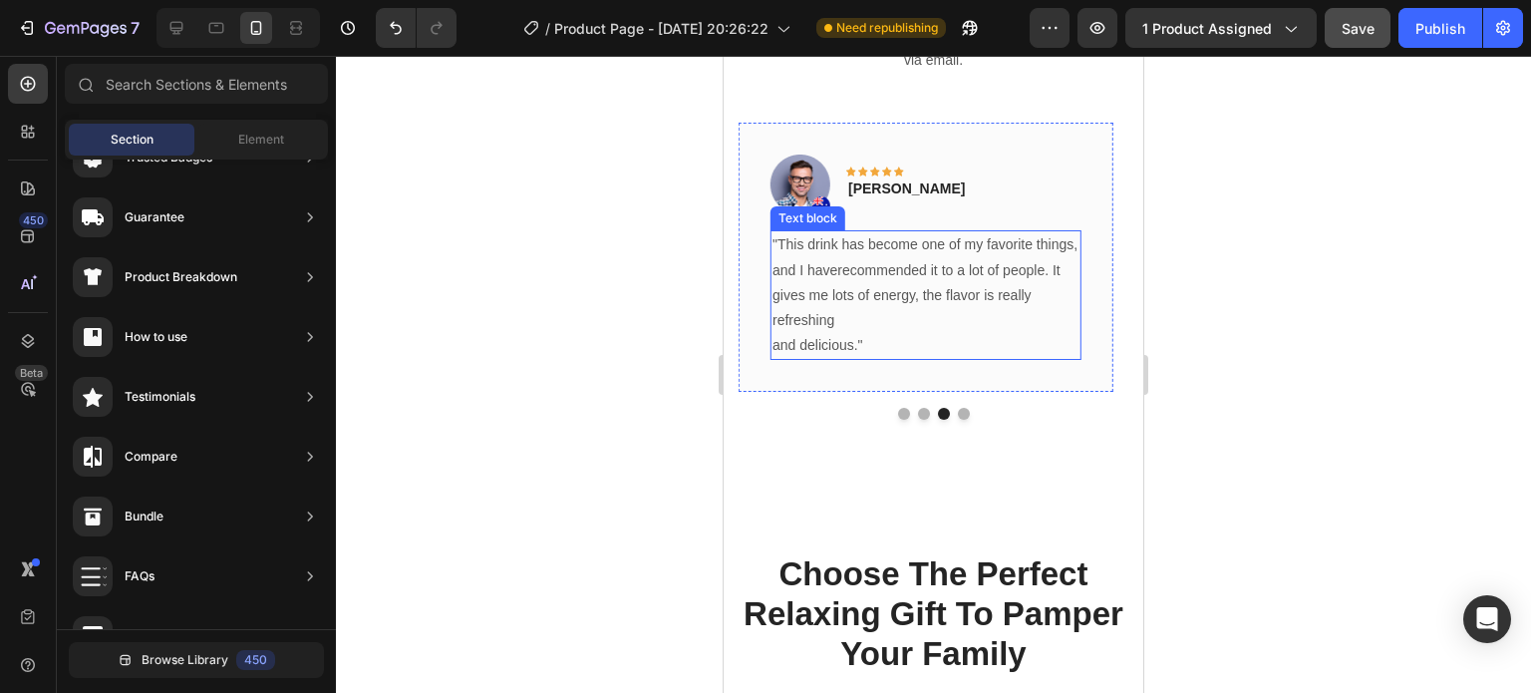
scroll to position [3490, 0]
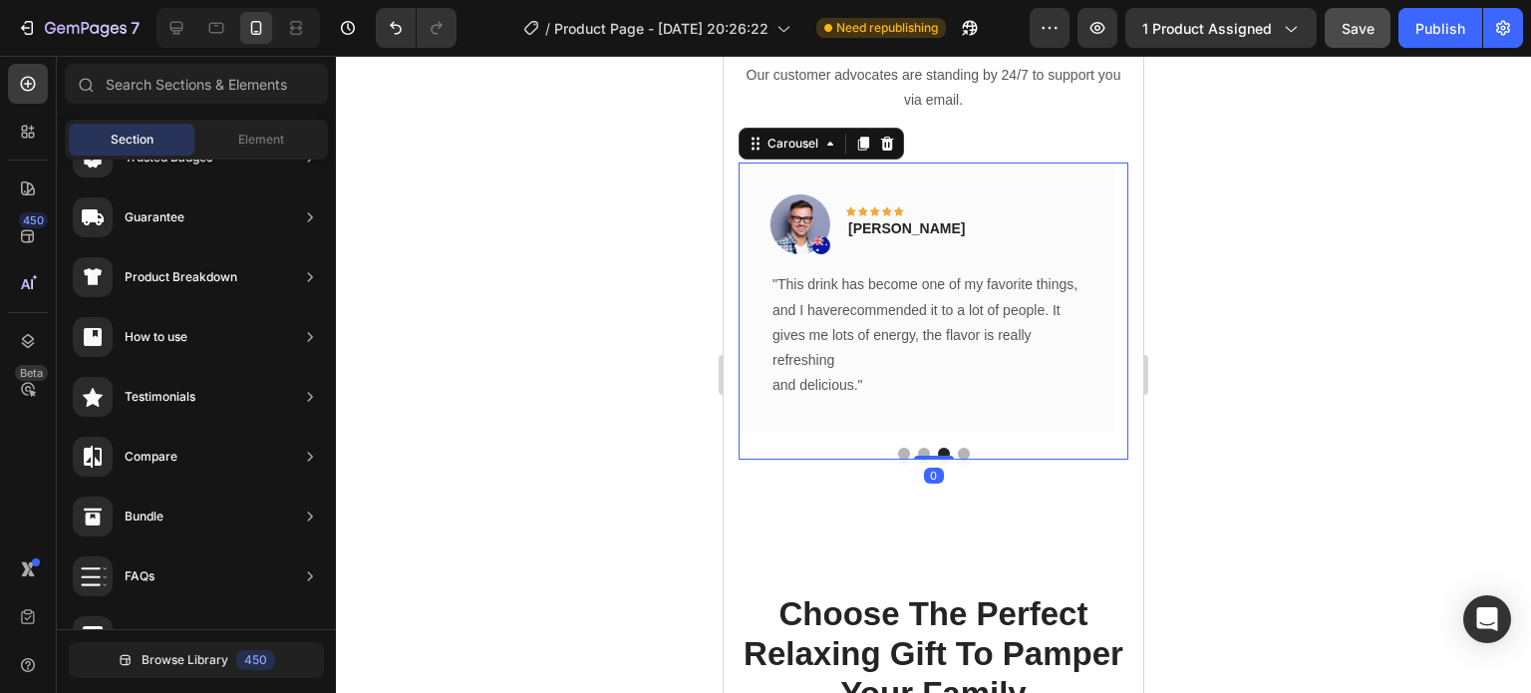
click at [898, 450] on button "Dot" at bounding box center [904, 454] width 12 height 12
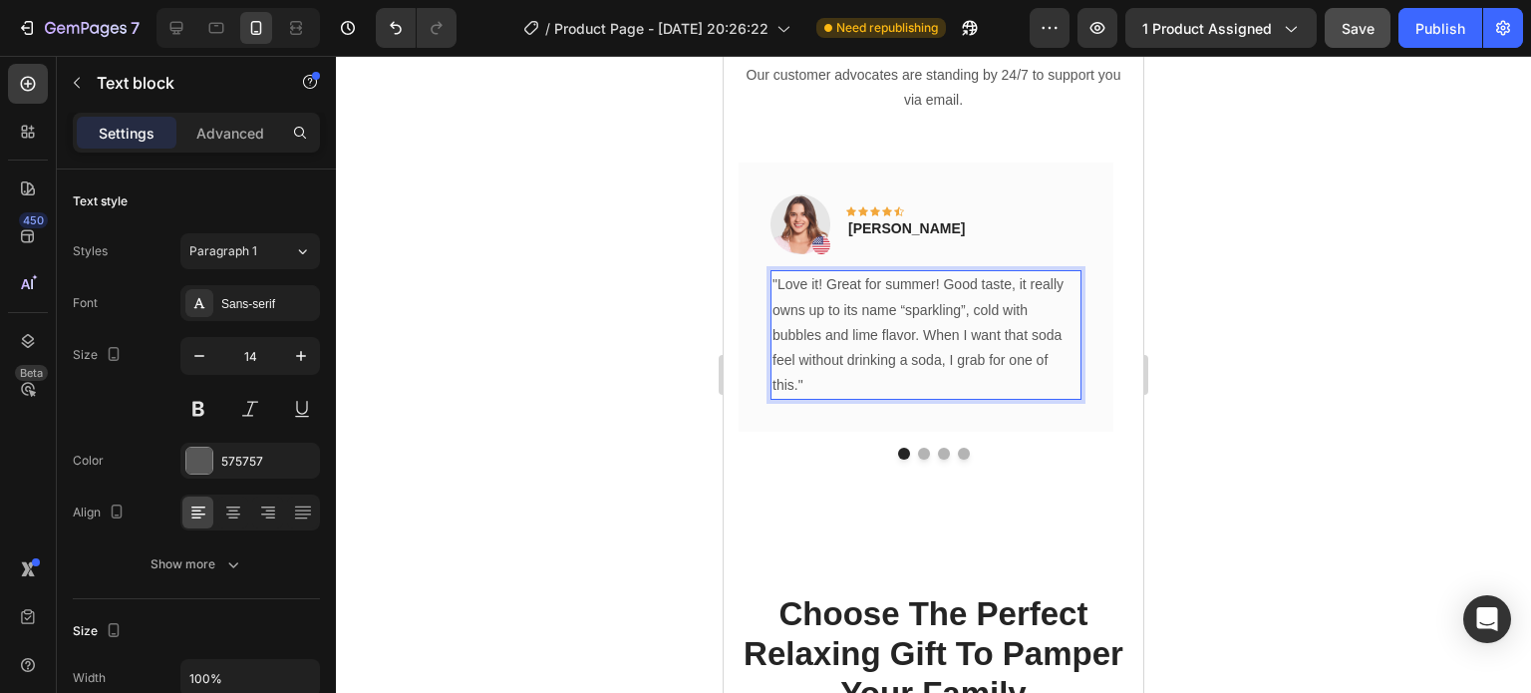
click at [820, 294] on p ""Love it! Great for summer! Good taste, it really owns up to its name “sparklin…" at bounding box center [925, 335] width 307 height 126
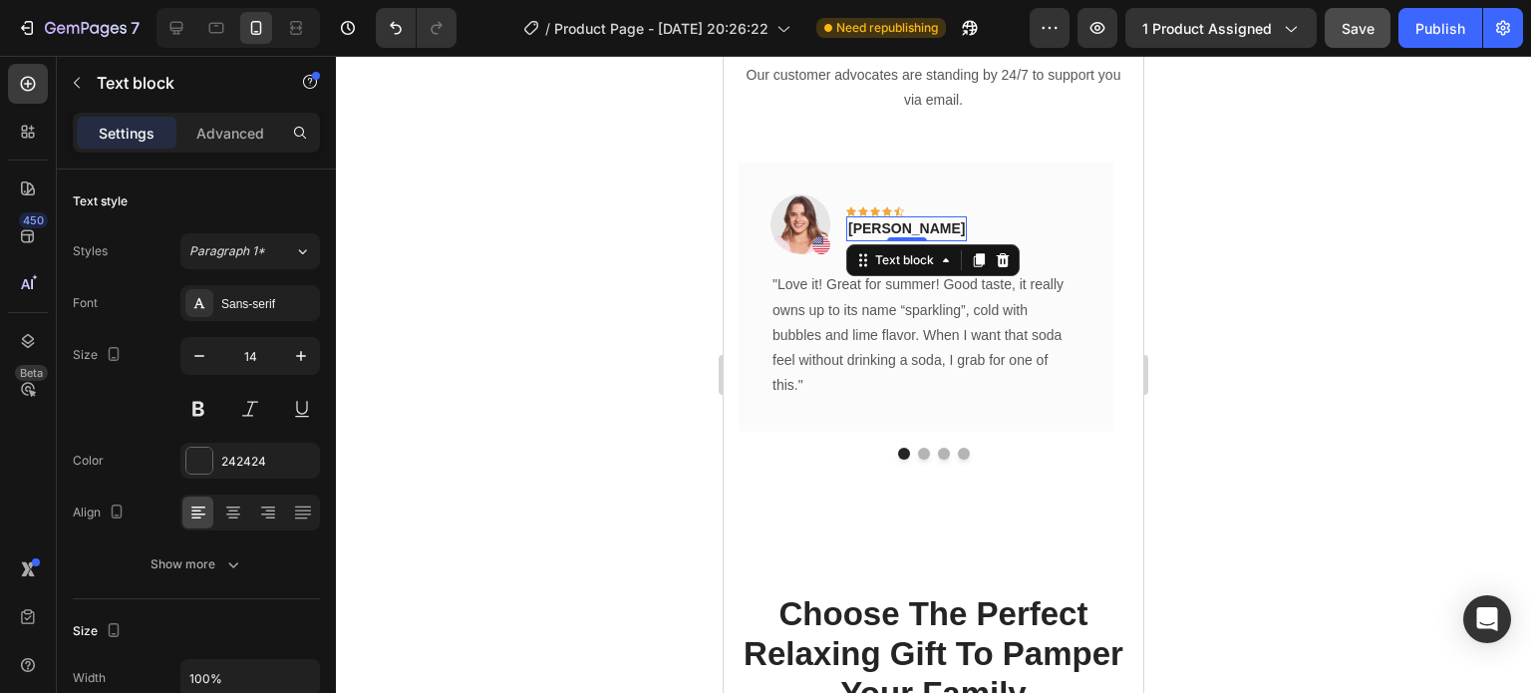
click at [916, 226] on p "[PERSON_NAME]" at bounding box center [906, 228] width 117 height 21
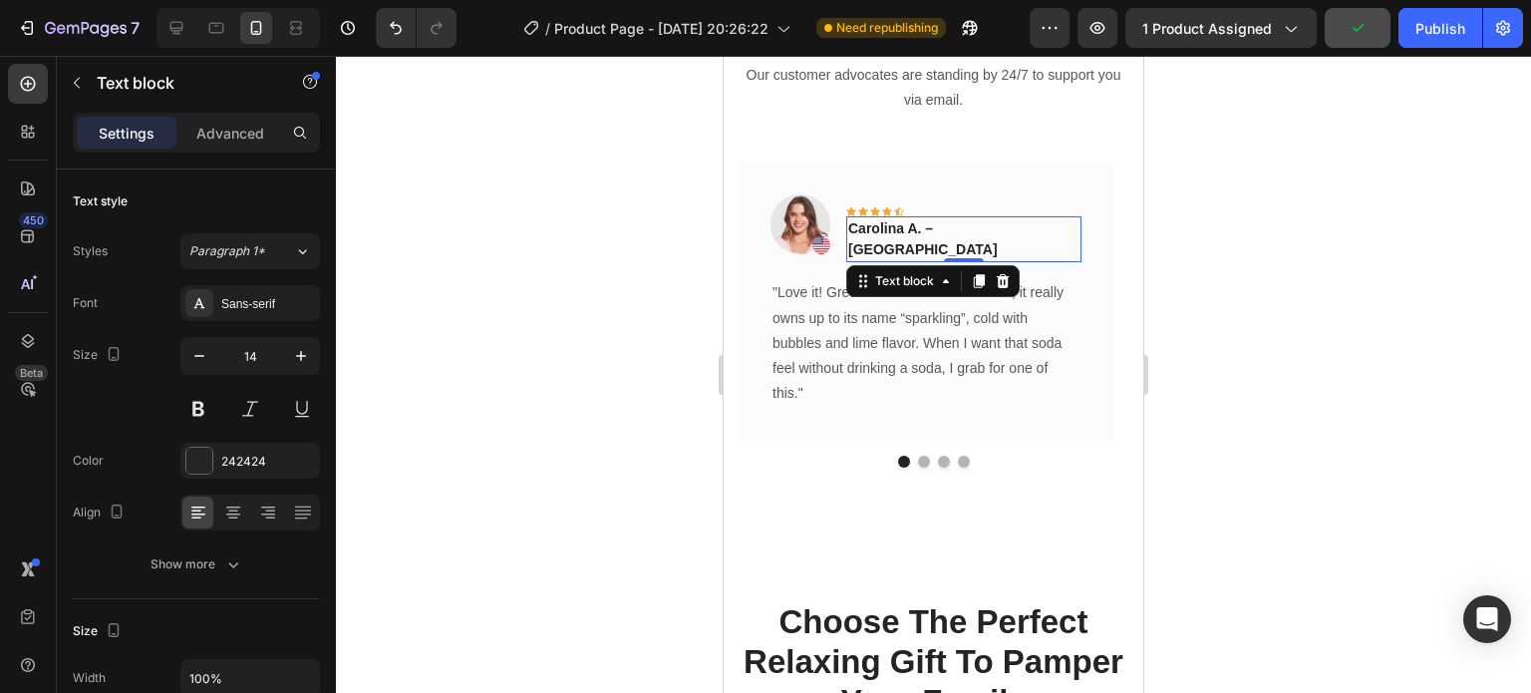
click at [1280, 231] on div at bounding box center [933, 374] width 1195 height 637
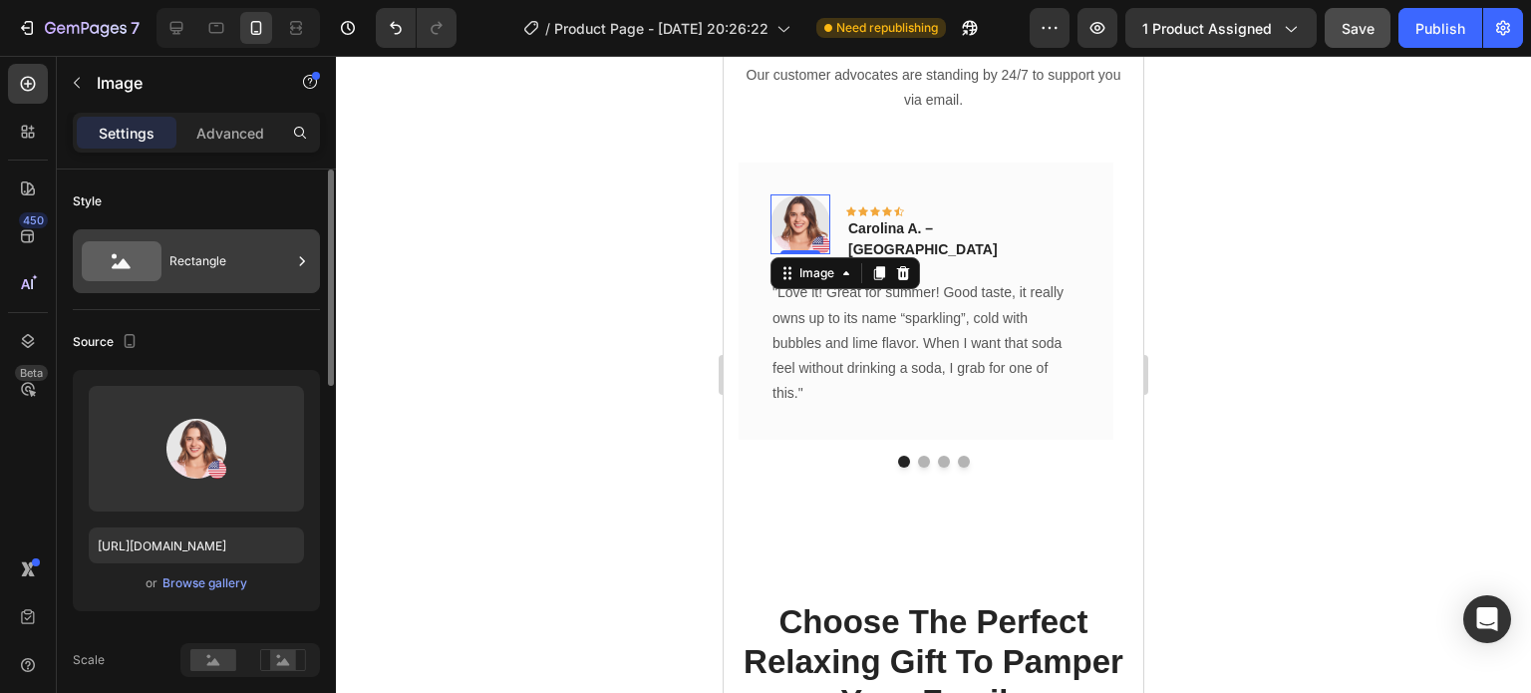
click at [217, 250] on div "Rectangle" at bounding box center [230, 261] width 122 height 46
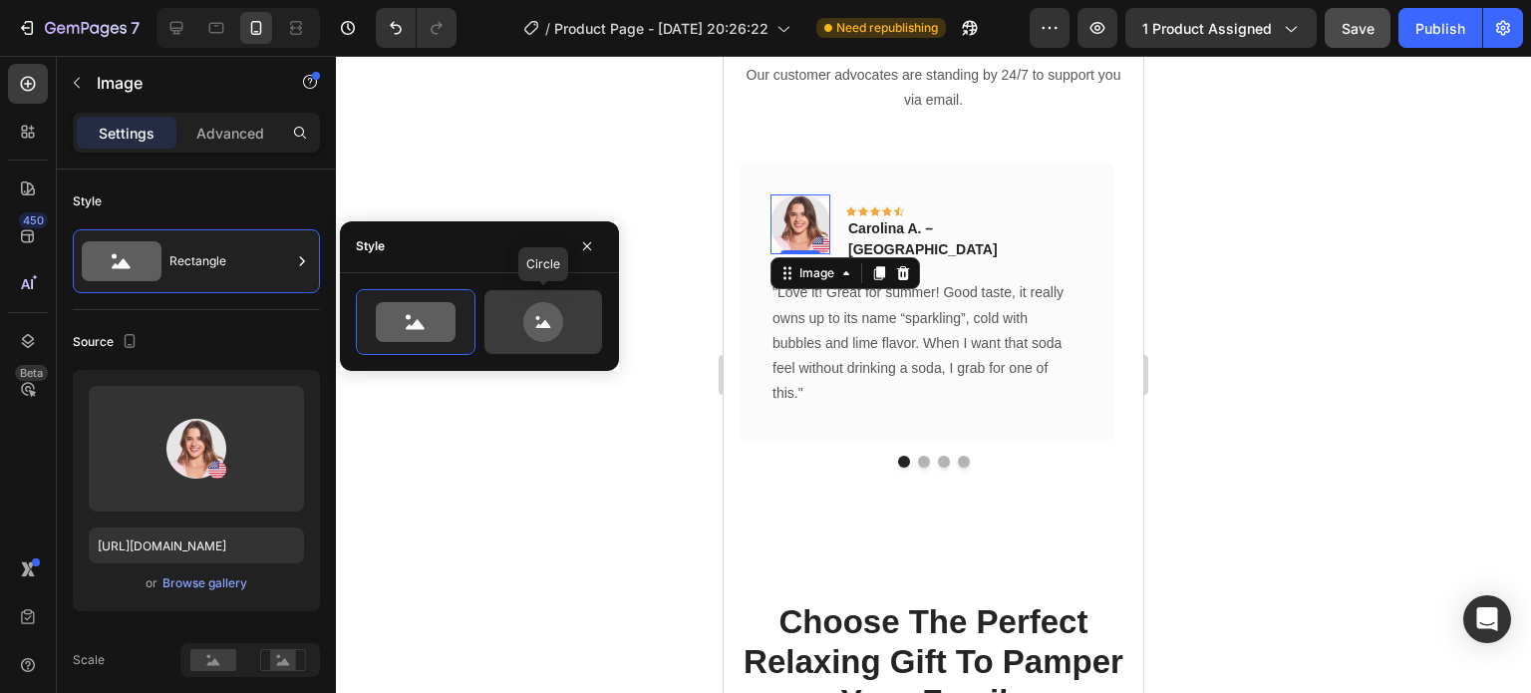
click at [562, 330] on icon at bounding box center [543, 322] width 94 height 40
type input "80"
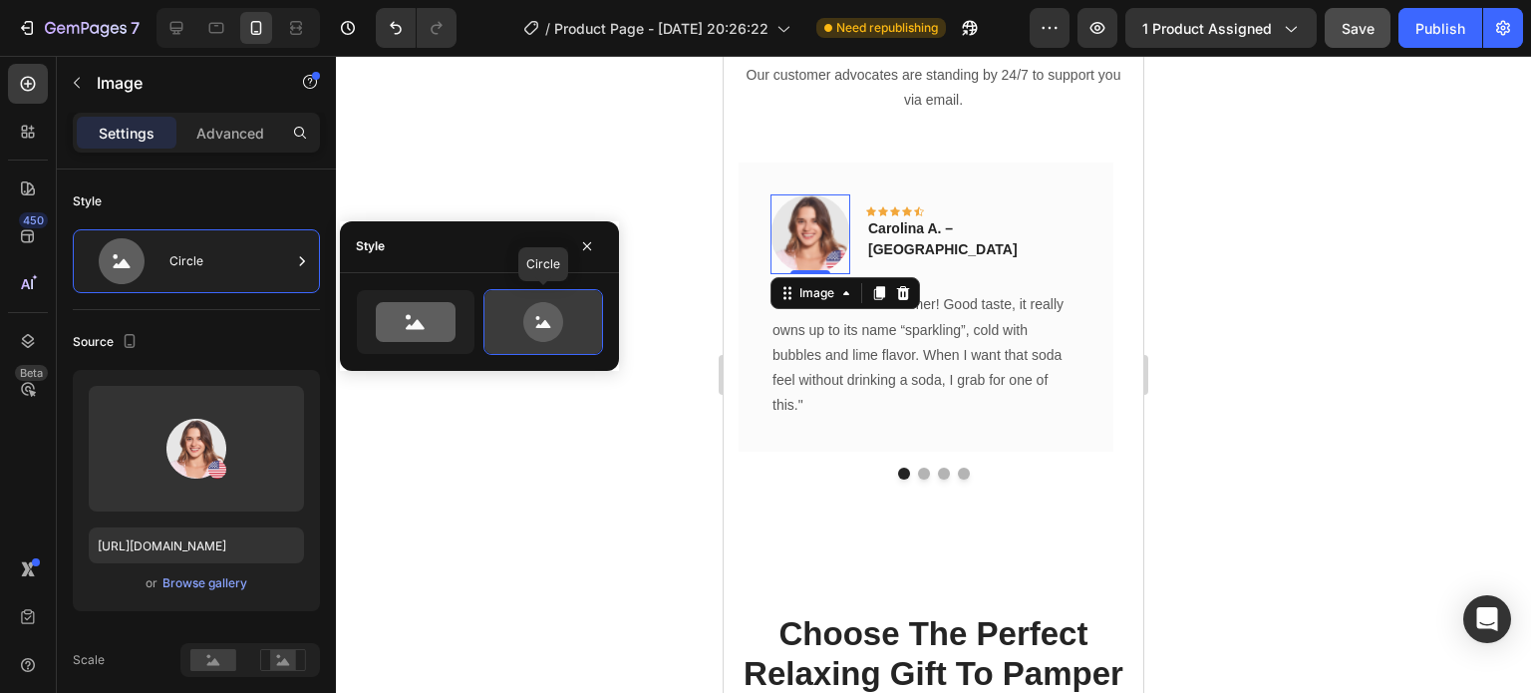
click at [562, 330] on icon at bounding box center [543, 322] width 94 height 40
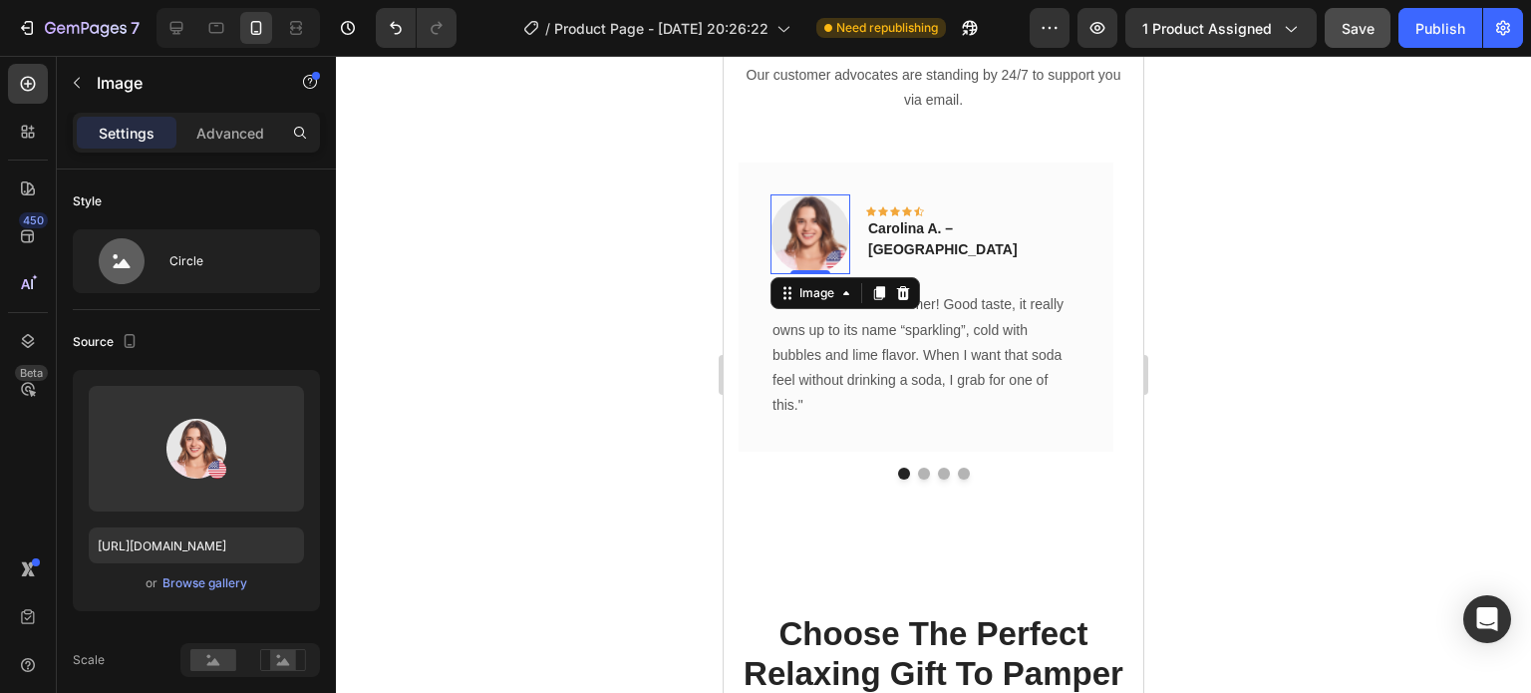
click at [595, 459] on div at bounding box center [933, 374] width 1195 height 637
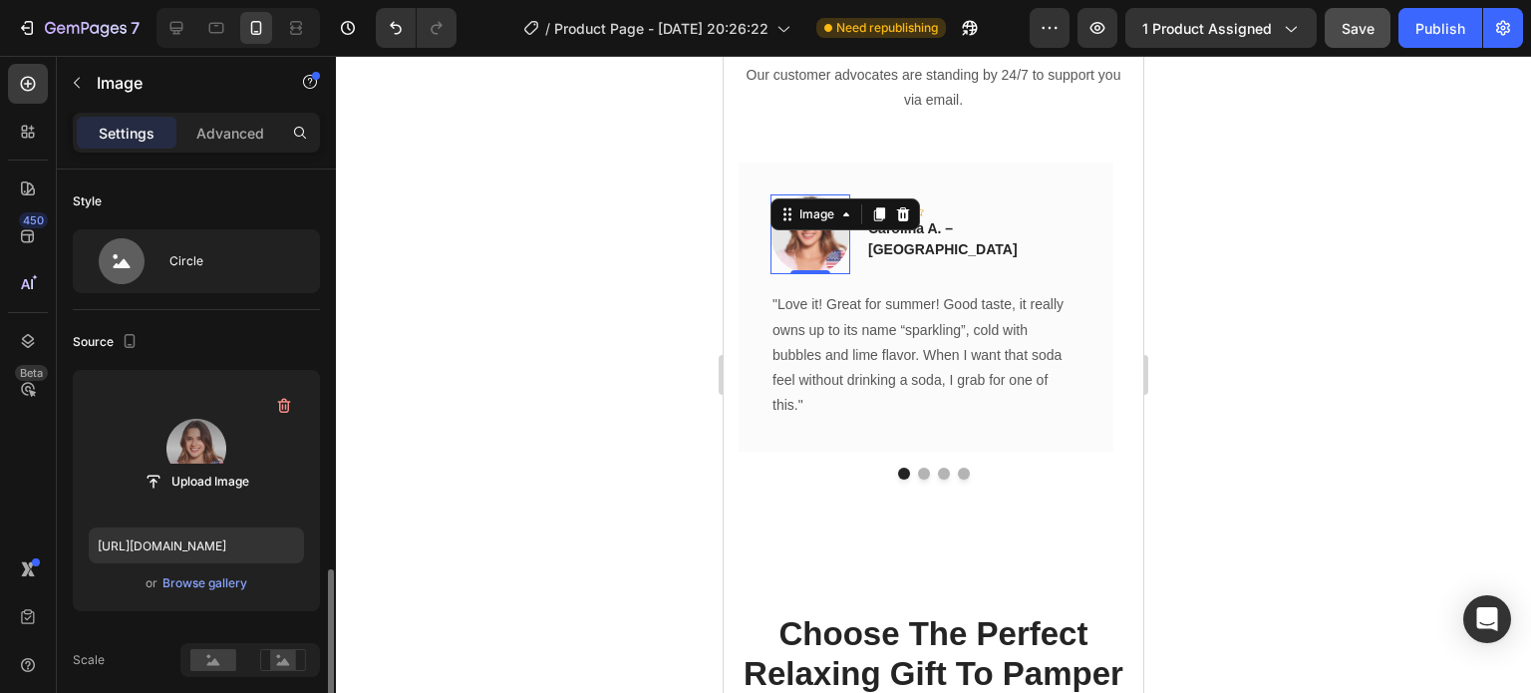
scroll to position [291, 0]
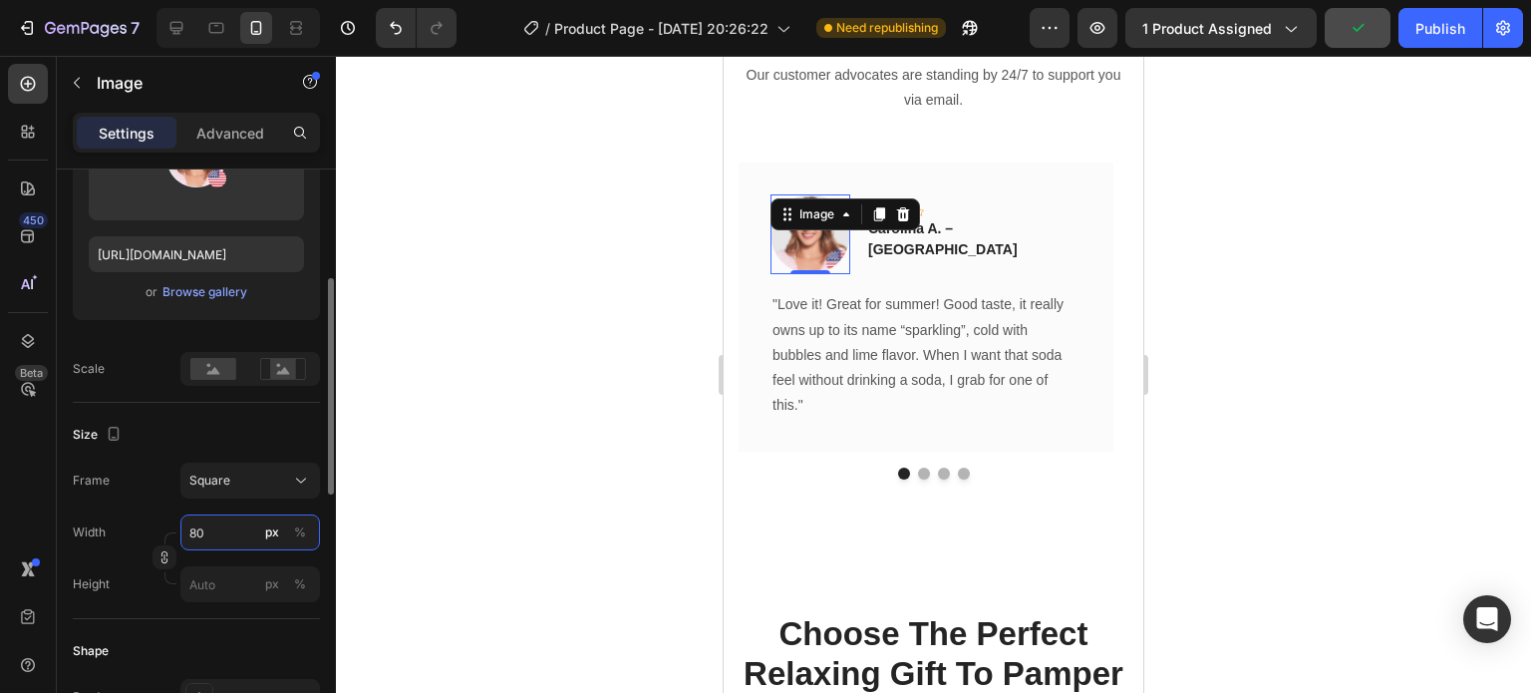
click at [207, 523] on input "80" at bounding box center [250, 532] width 140 height 36
type input "7"
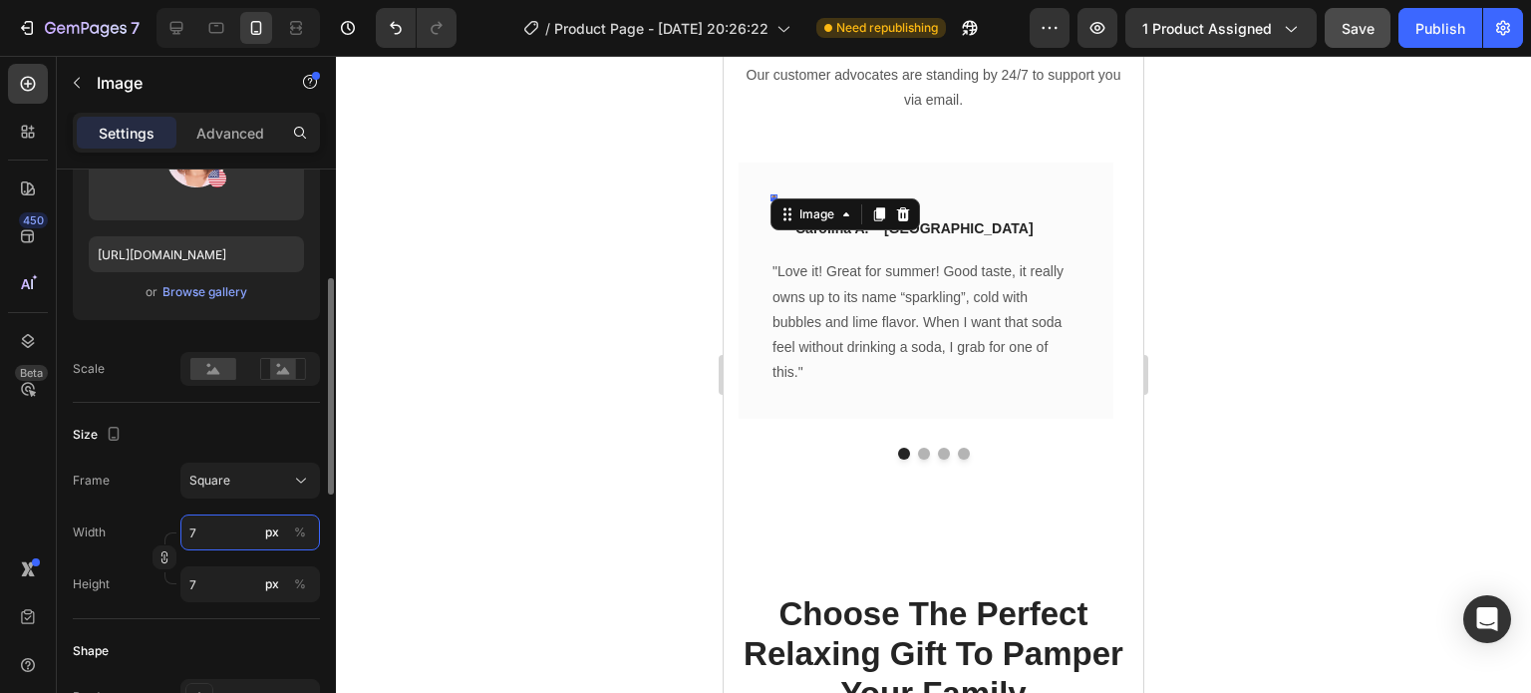
type input "70"
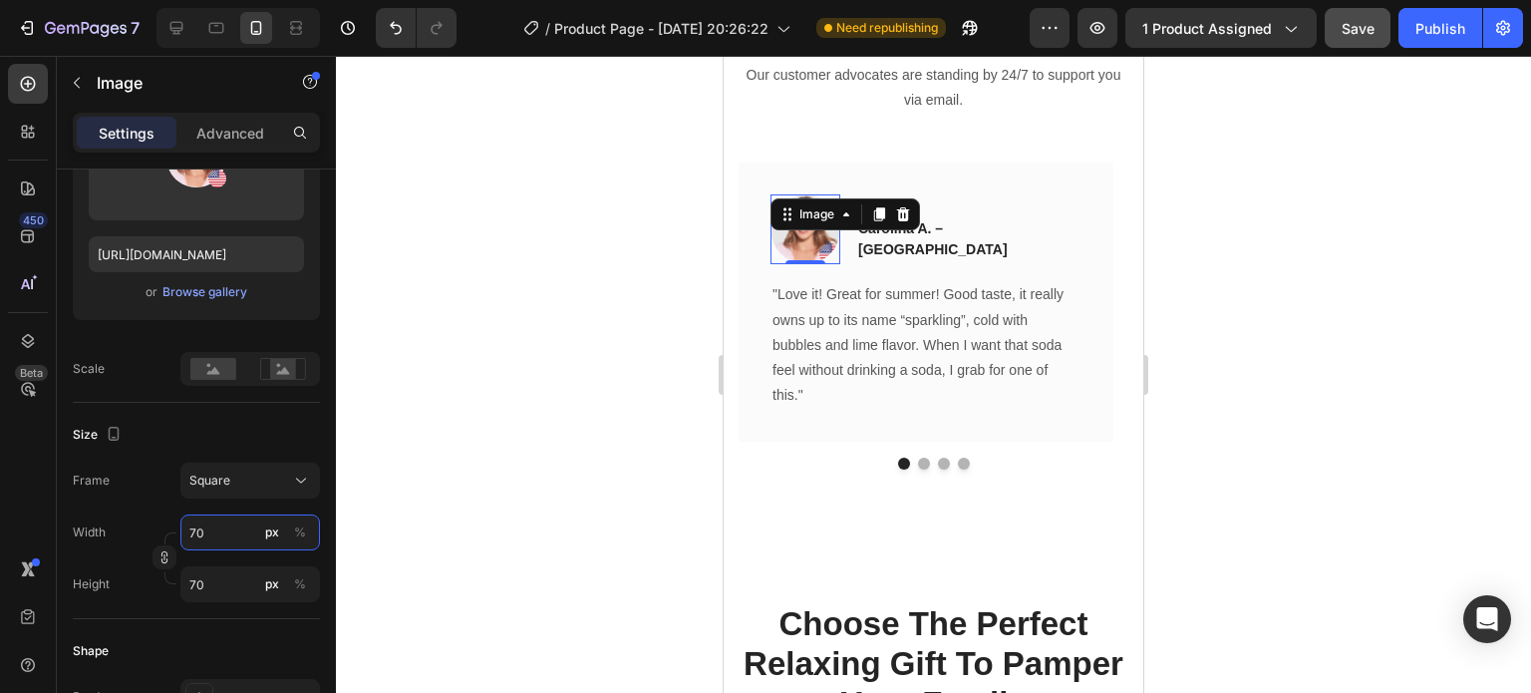
type input "70"
click at [542, 394] on div at bounding box center [933, 374] width 1195 height 637
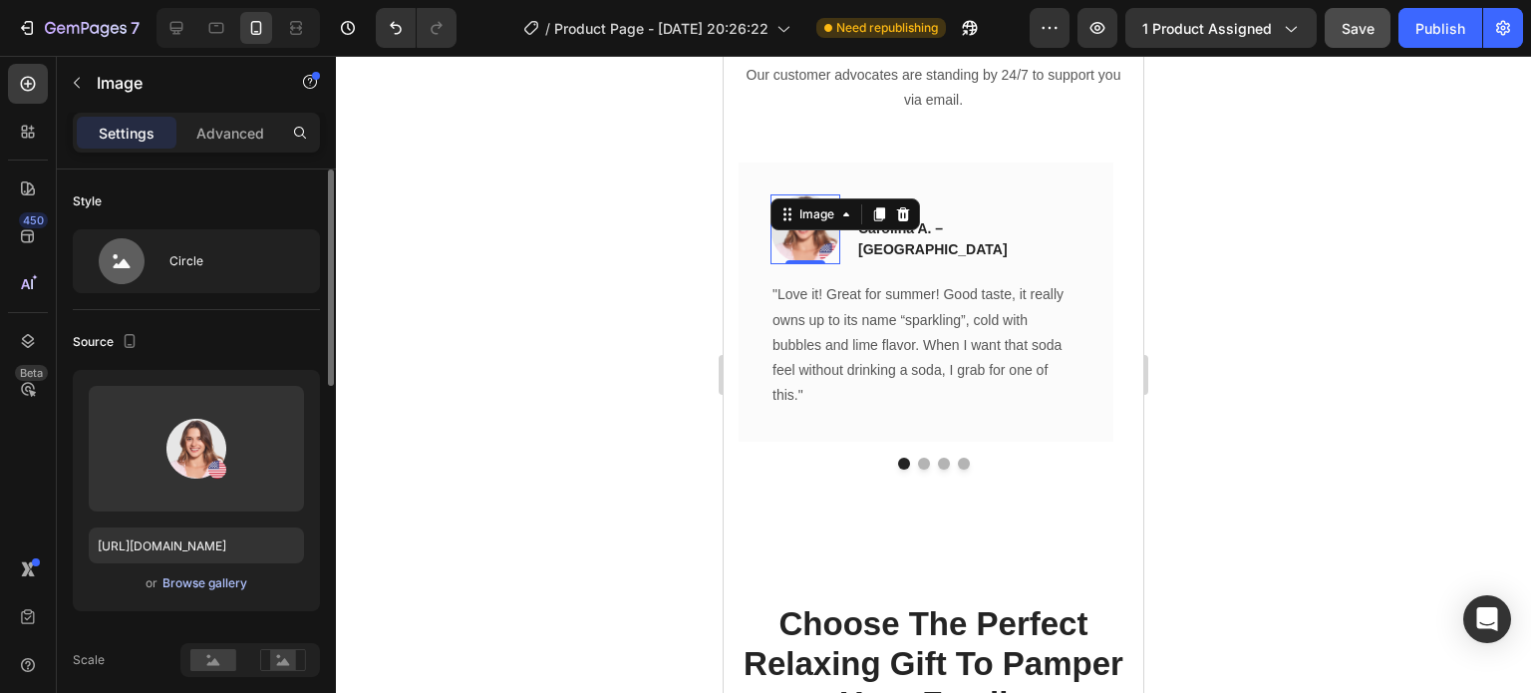
click at [203, 581] on div "Browse gallery" at bounding box center [204, 583] width 85 height 18
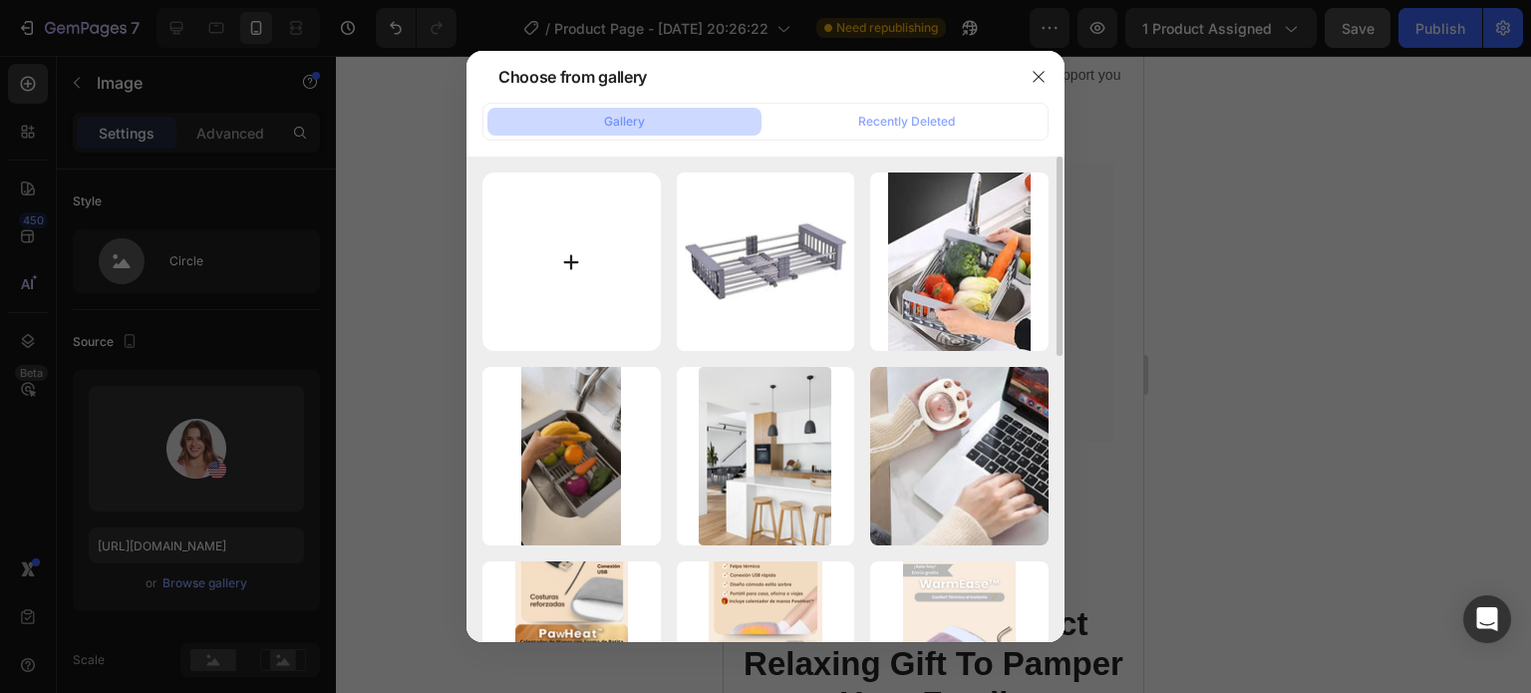
click at [572, 269] on input "file" at bounding box center [571, 261] width 178 height 178
type input "C:\fakepath\descarga (1).jpeg"
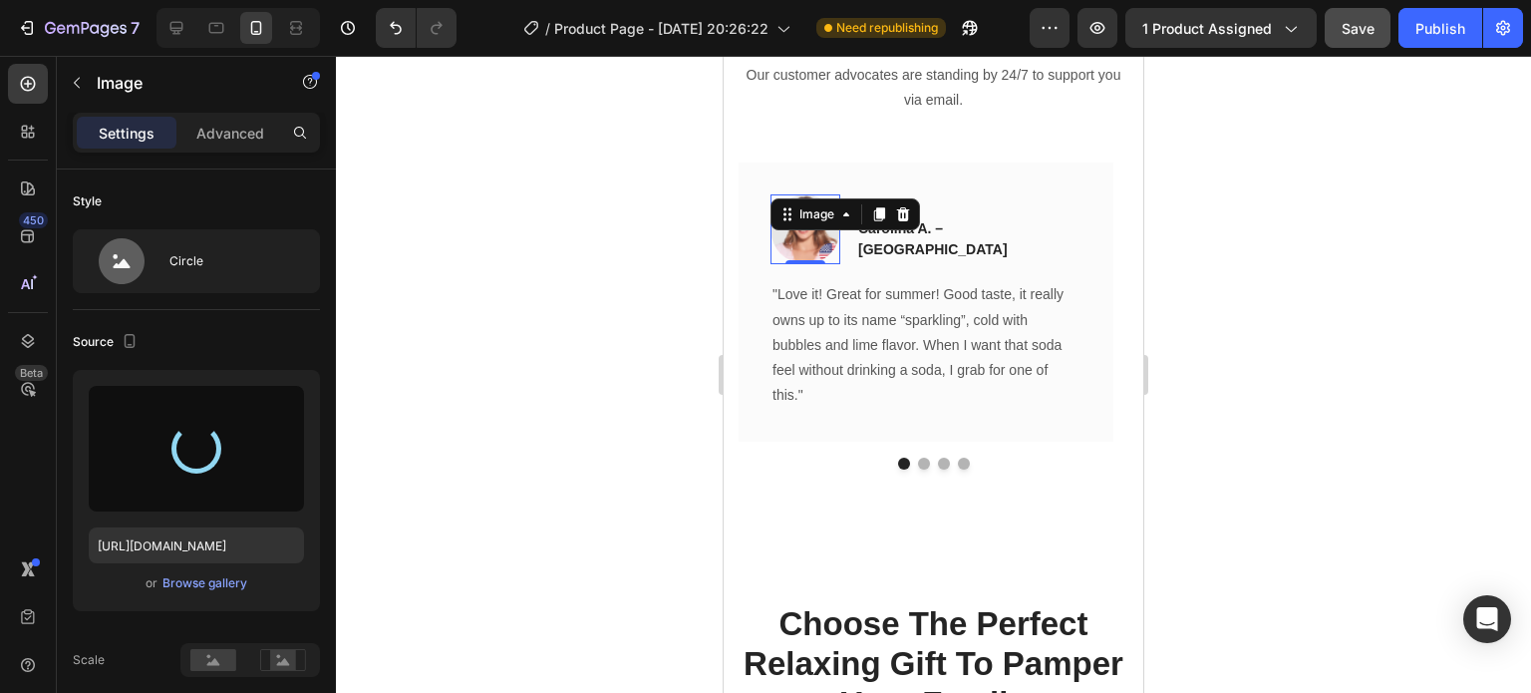
type input "https://cdn.shopify.com/s/files/1/0606/2617/4084/files/gempages_553994217622340…"
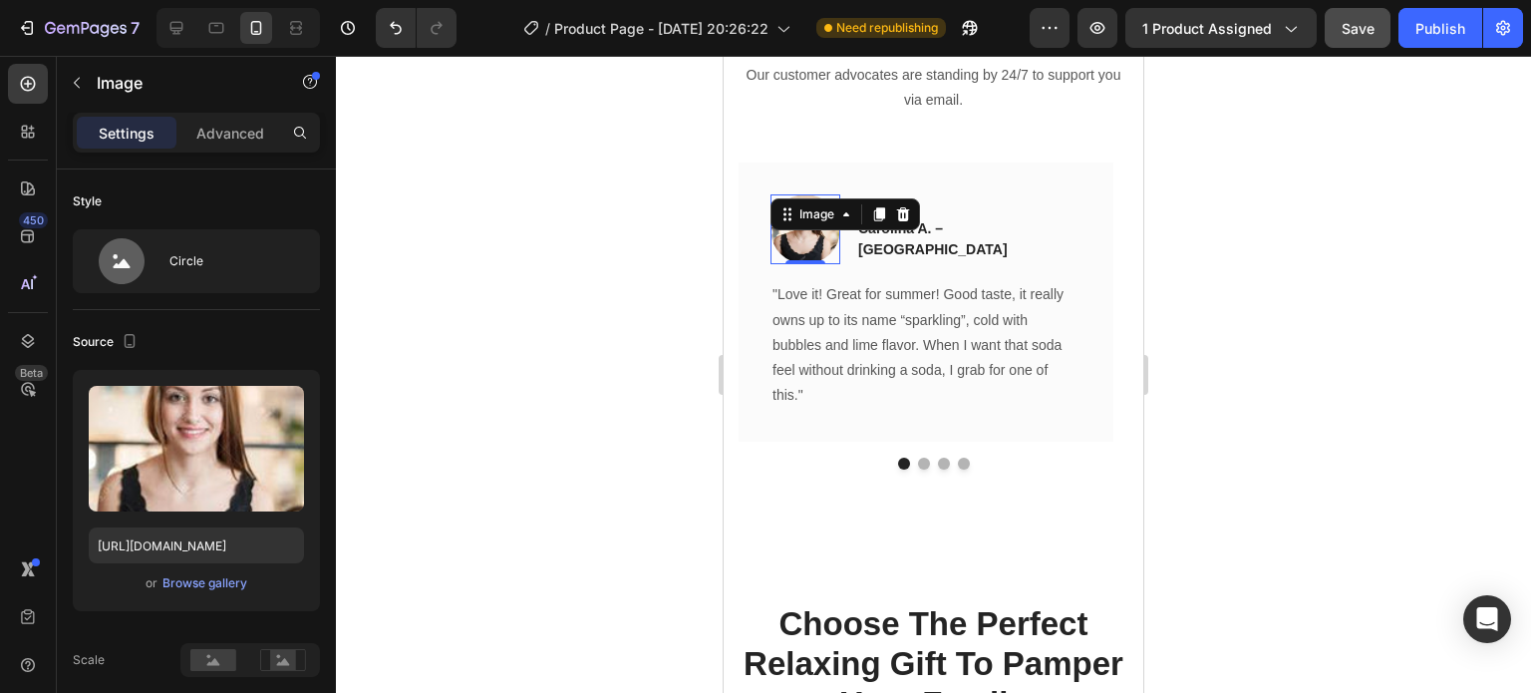
click at [603, 310] on div at bounding box center [933, 374] width 1195 height 637
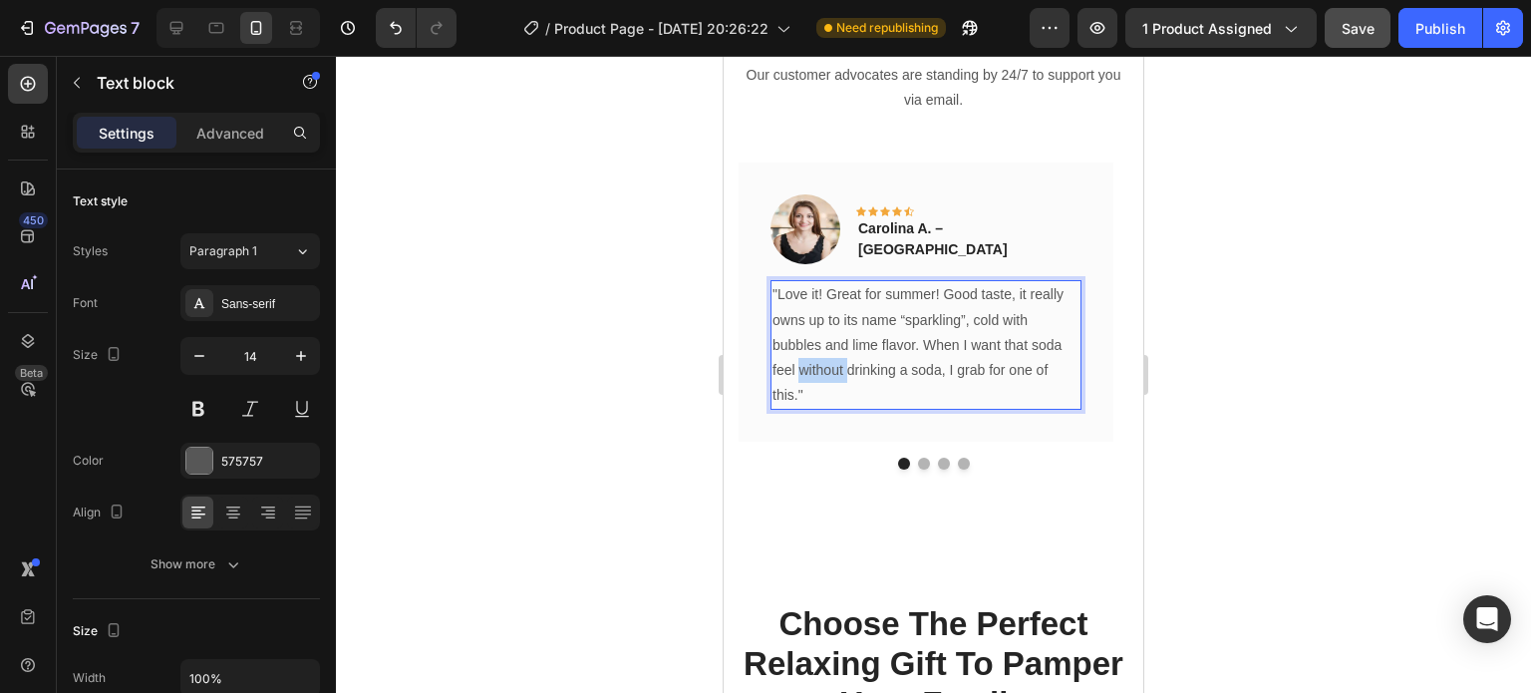
click at [837, 363] on p ""Love it! Great for summer! Good taste, it really owns up to its name “sparklin…" at bounding box center [925, 345] width 307 height 126
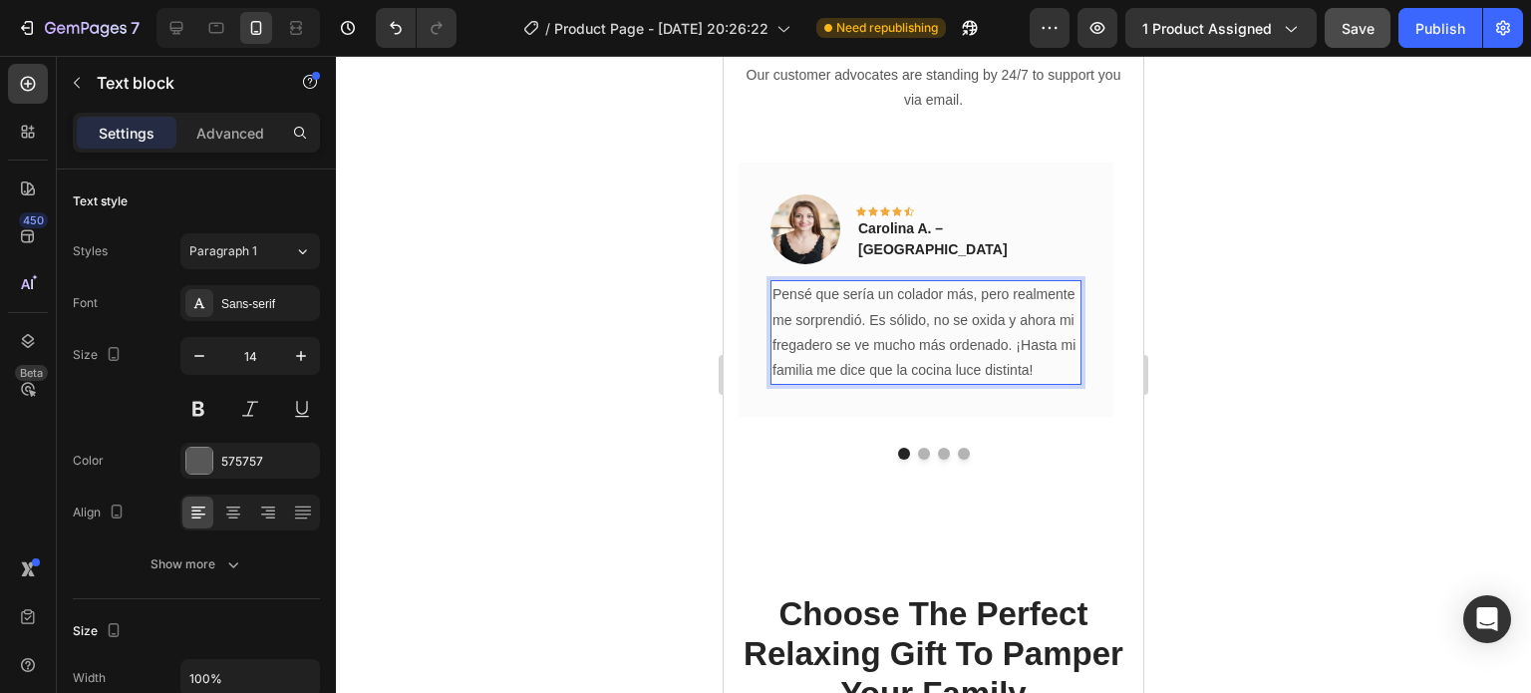
click at [925, 290] on p "Pensé que sería un colador más, pero realmente me sorprendió. Es sólido, no se …" at bounding box center [925, 332] width 307 height 101
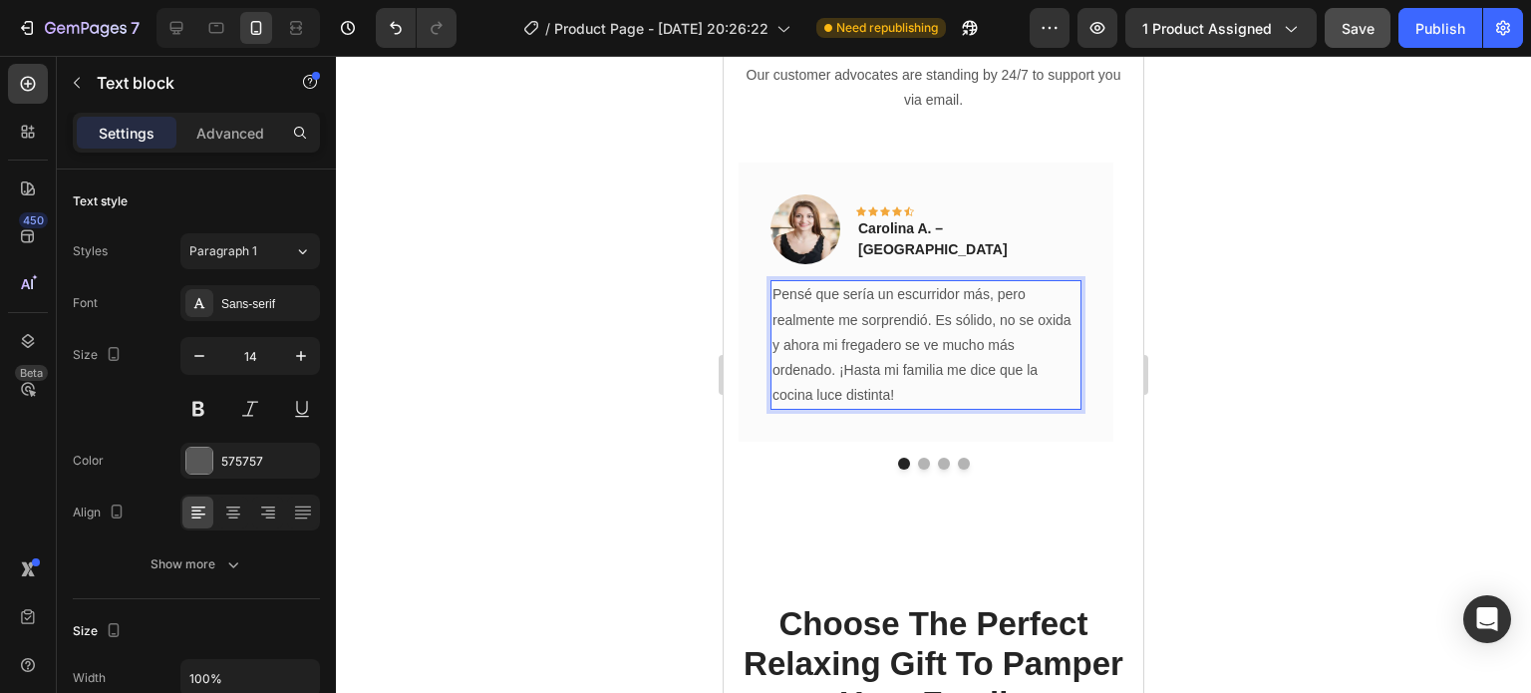
click at [977, 289] on p "Pensé que sería un escurridor más, pero realmente me sorprendió. Es sólido, no …" at bounding box center [925, 345] width 307 height 126
click at [872, 343] on p "Pensé que sería un escurridor comun, pero realmente me sorprendió. Es sólido, n…" at bounding box center [925, 345] width 307 height 126
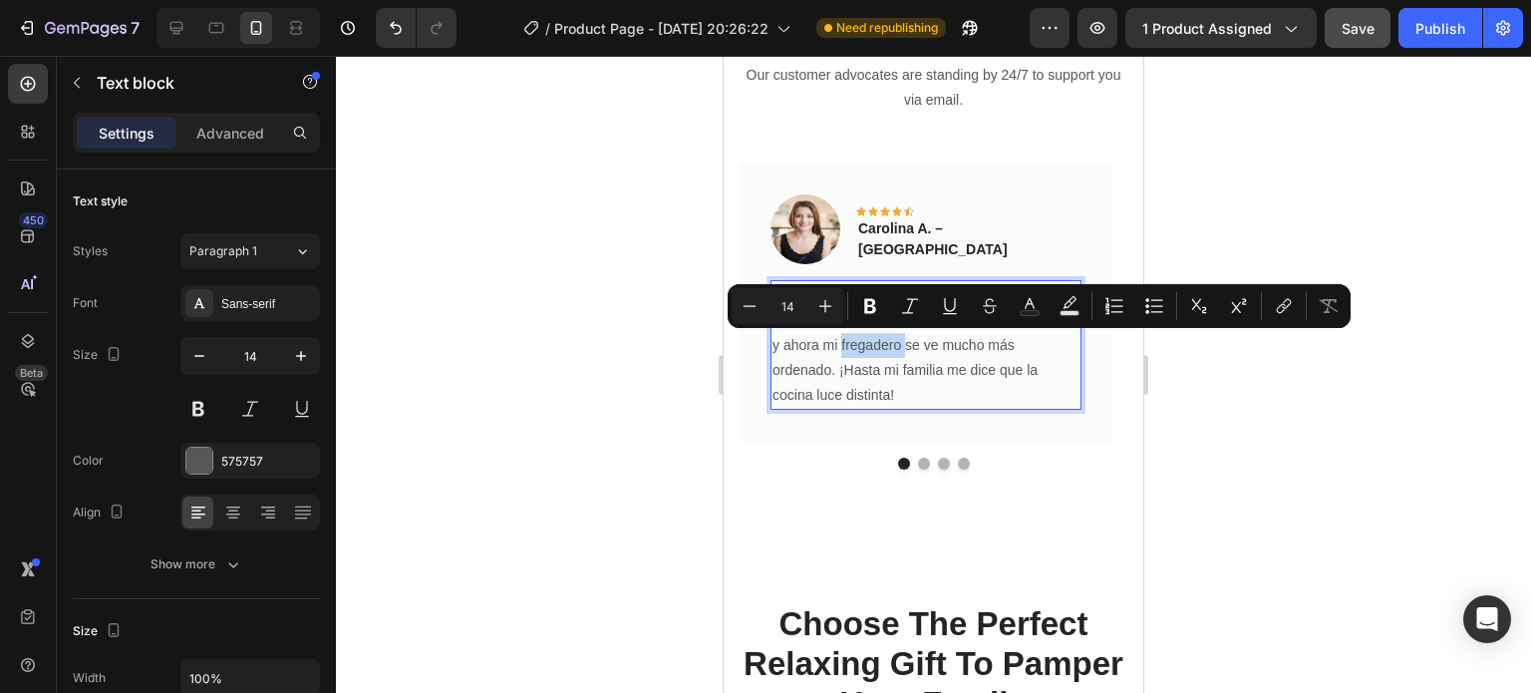
click at [872, 343] on p "Pensé que sería un escurridor comun, pero realmente me sorprendió. Es sólido, n…" at bounding box center [925, 345] width 307 height 126
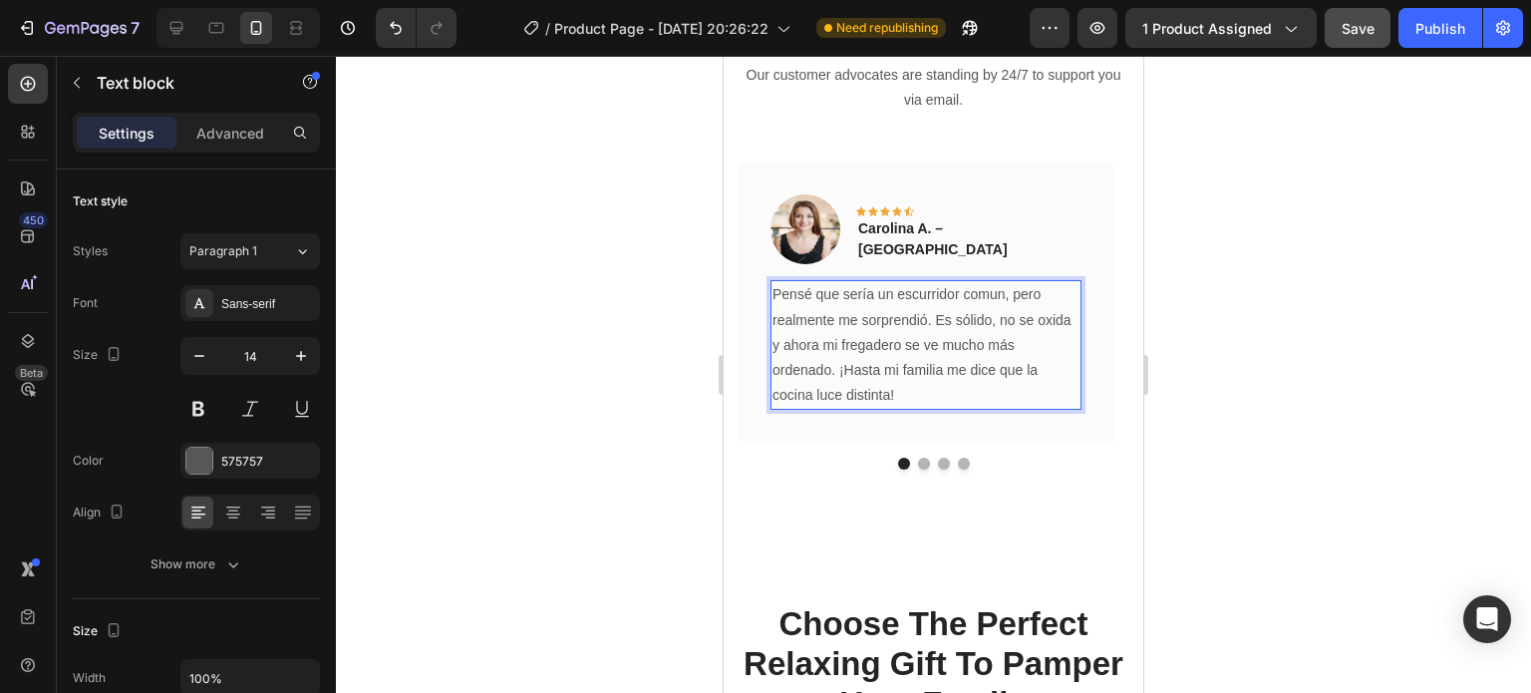
click at [862, 347] on p "Pensé que sería un escurridor comun, pero realmente me sorprendió. Es sólido, n…" at bounding box center [925, 345] width 307 height 126
click at [997, 289] on p "Pensé que sería un escurridor comun, pero realmente me sorprendió. Es sólido, n…" at bounding box center [925, 345] width 307 height 126
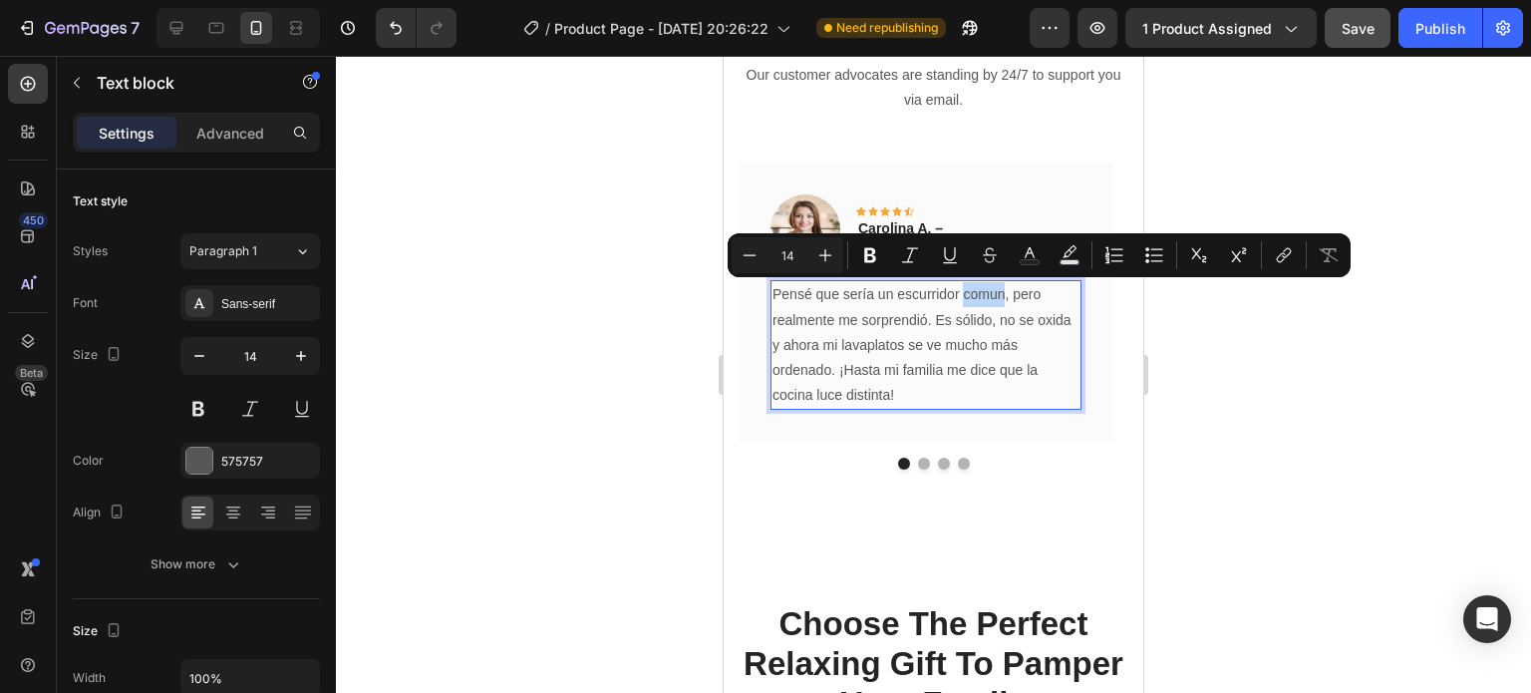
click at [724, 56] on lt-span "común" at bounding box center [724, 56] width 0 height 0
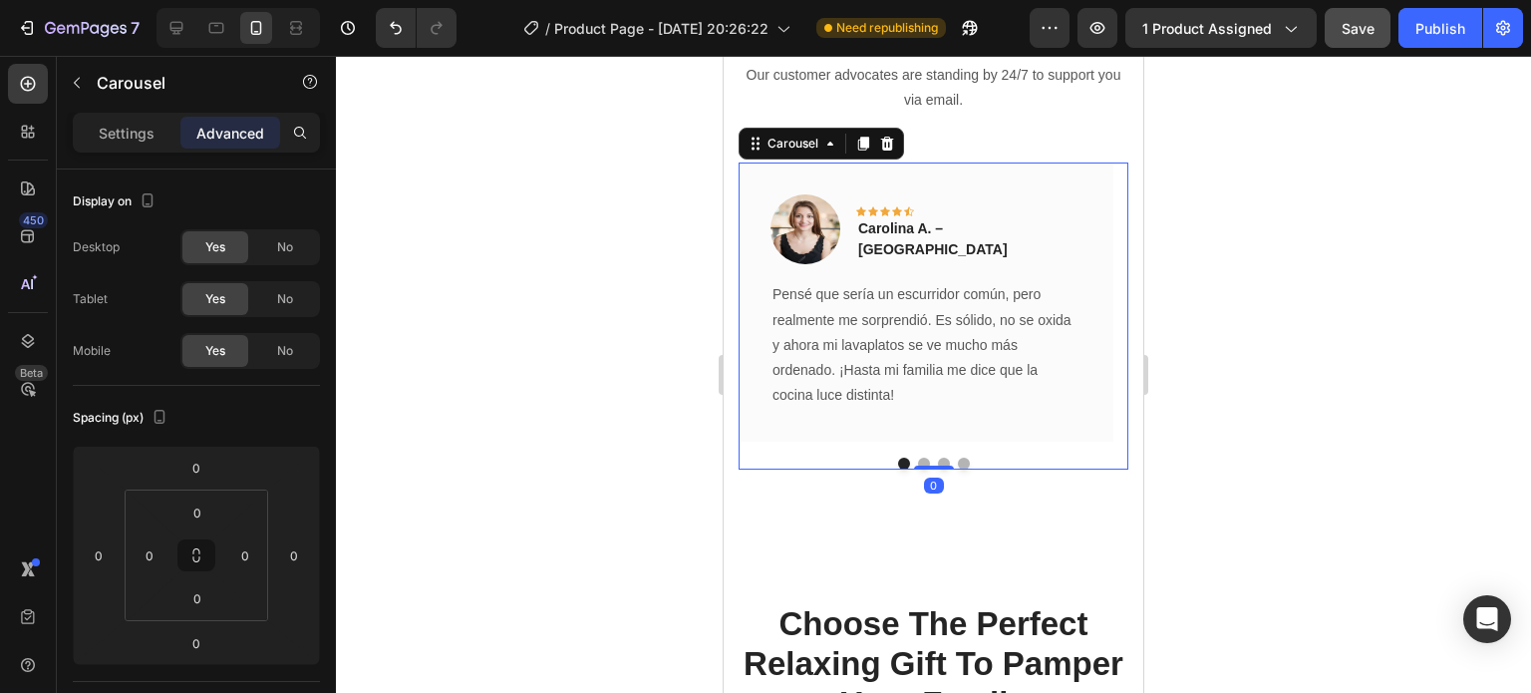
click at [918, 462] on button "Dot" at bounding box center [924, 463] width 12 height 12
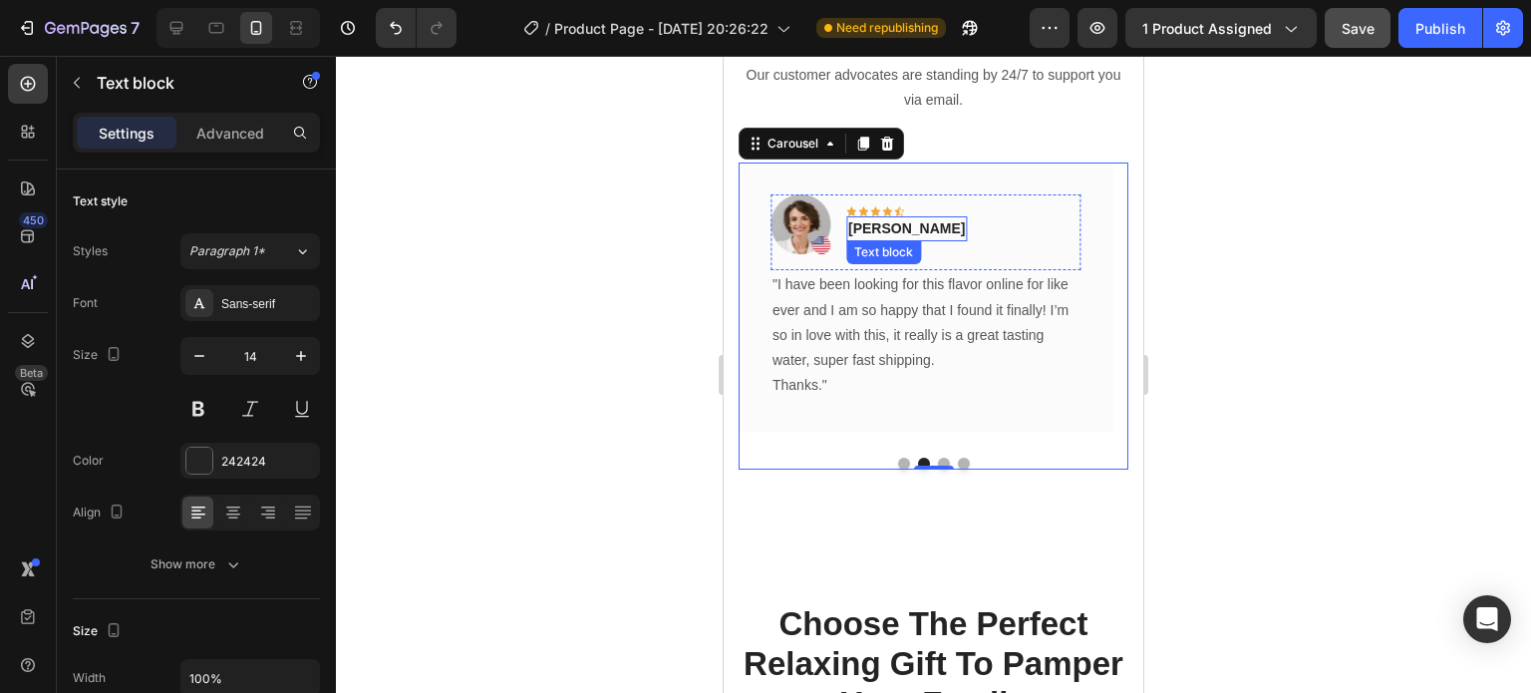
click at [917, 226] on p "Olivia Rowse" at bounding box center [906, 228] width 117 height 21
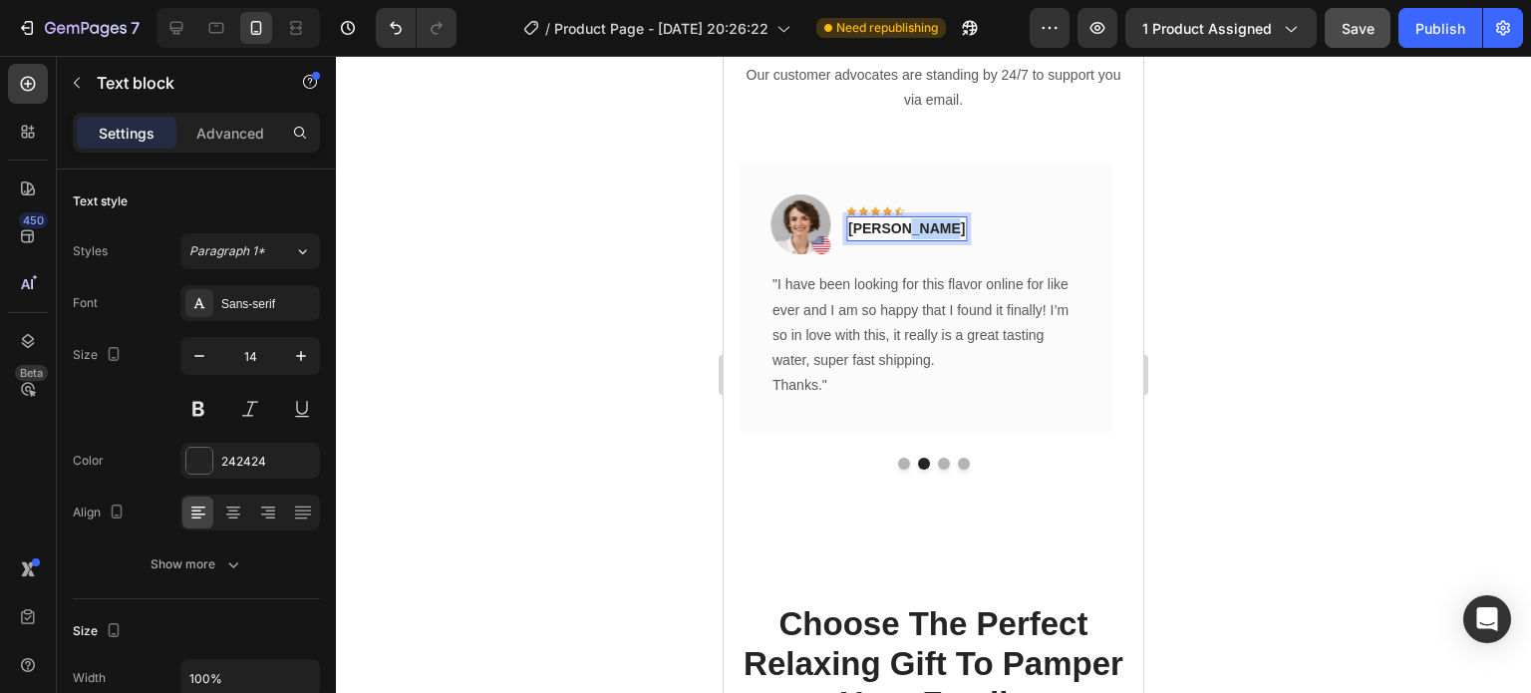
click at [917, 226] on p "Olivia Rowse" at bounding box center [906, 228] width 117 height 21
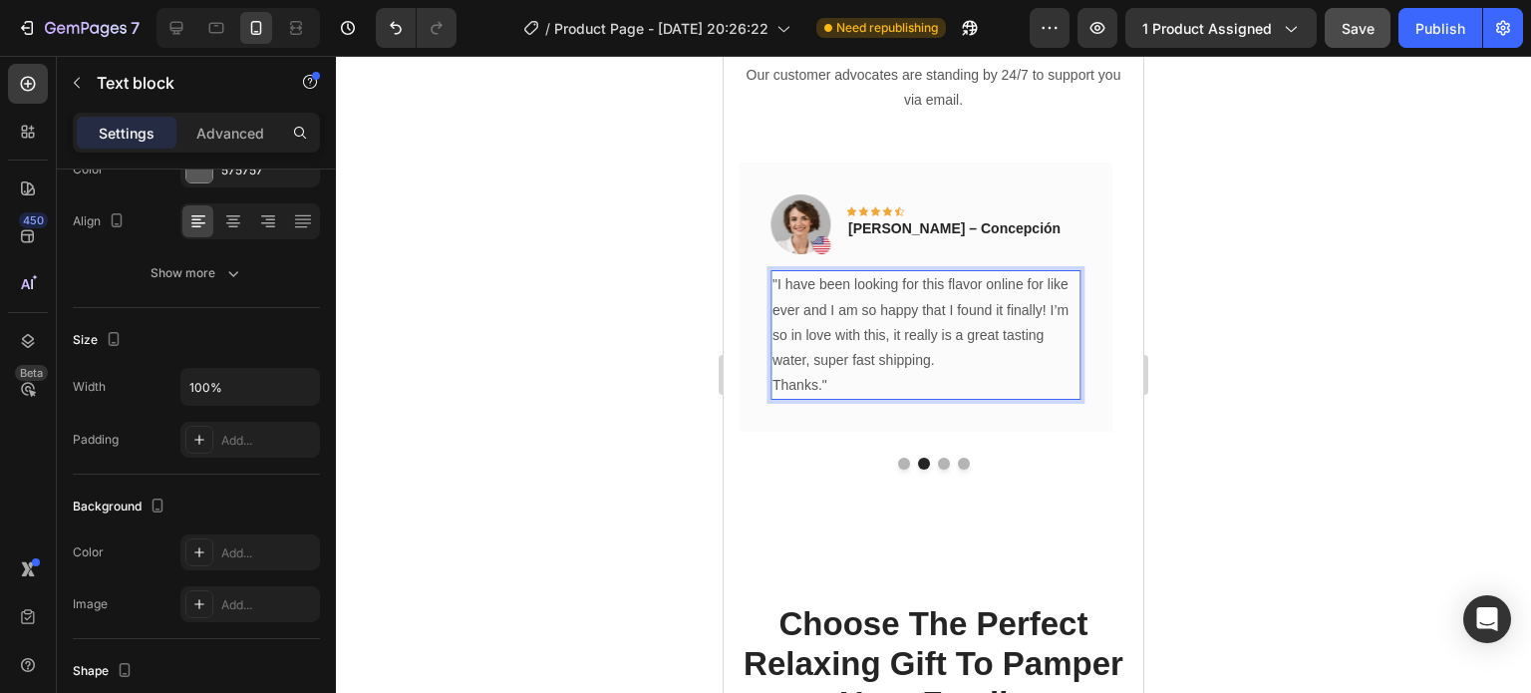
click at [833, 375] on p "Thanks."" at bounding box center [925, 385] width 307 height 25
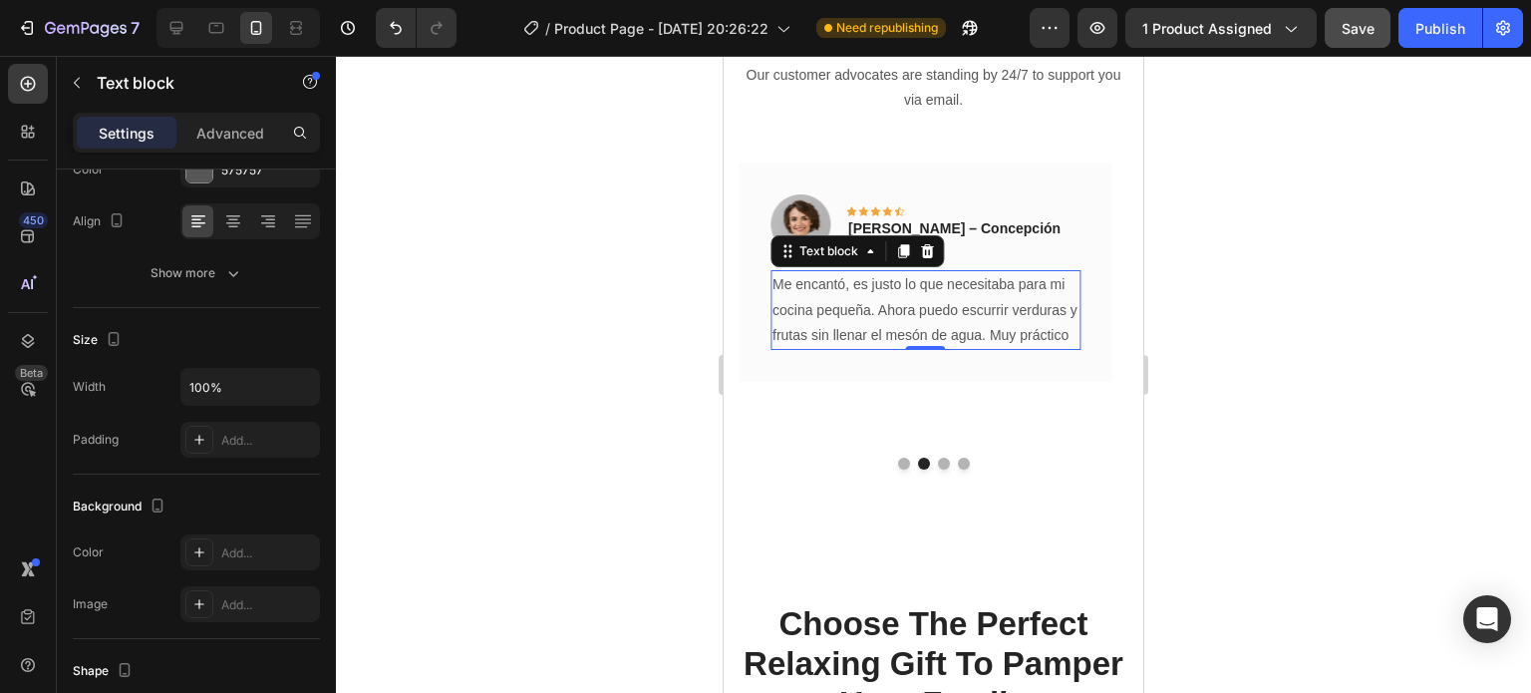
click at [654, 388] on div at bounding box center [933, 374] width 1195 height 637
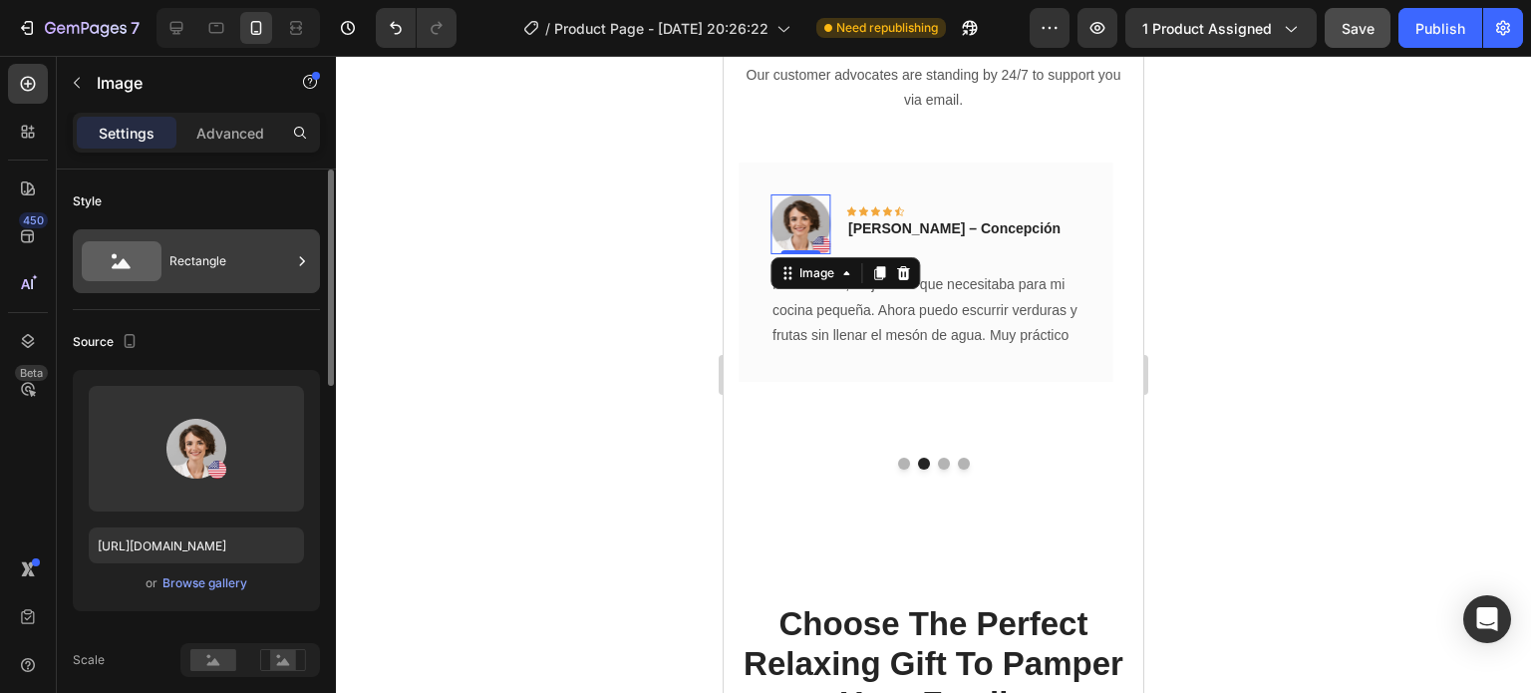
click at [239, 242] on div "Rectangle" at bounding box center [230, 261] width 122 height 46
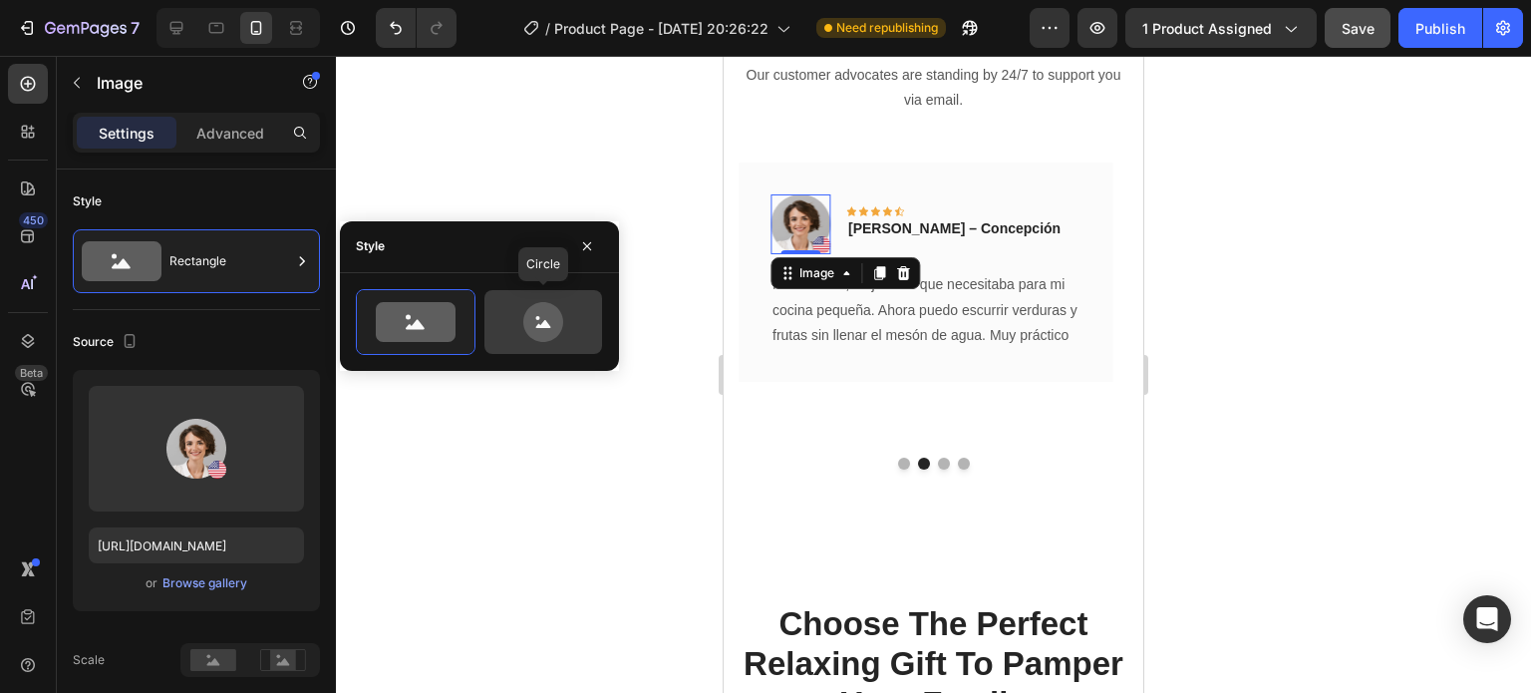
click at [533, 331] on icon at bounding box center [543, 322] width 40 height 40
type input "80"
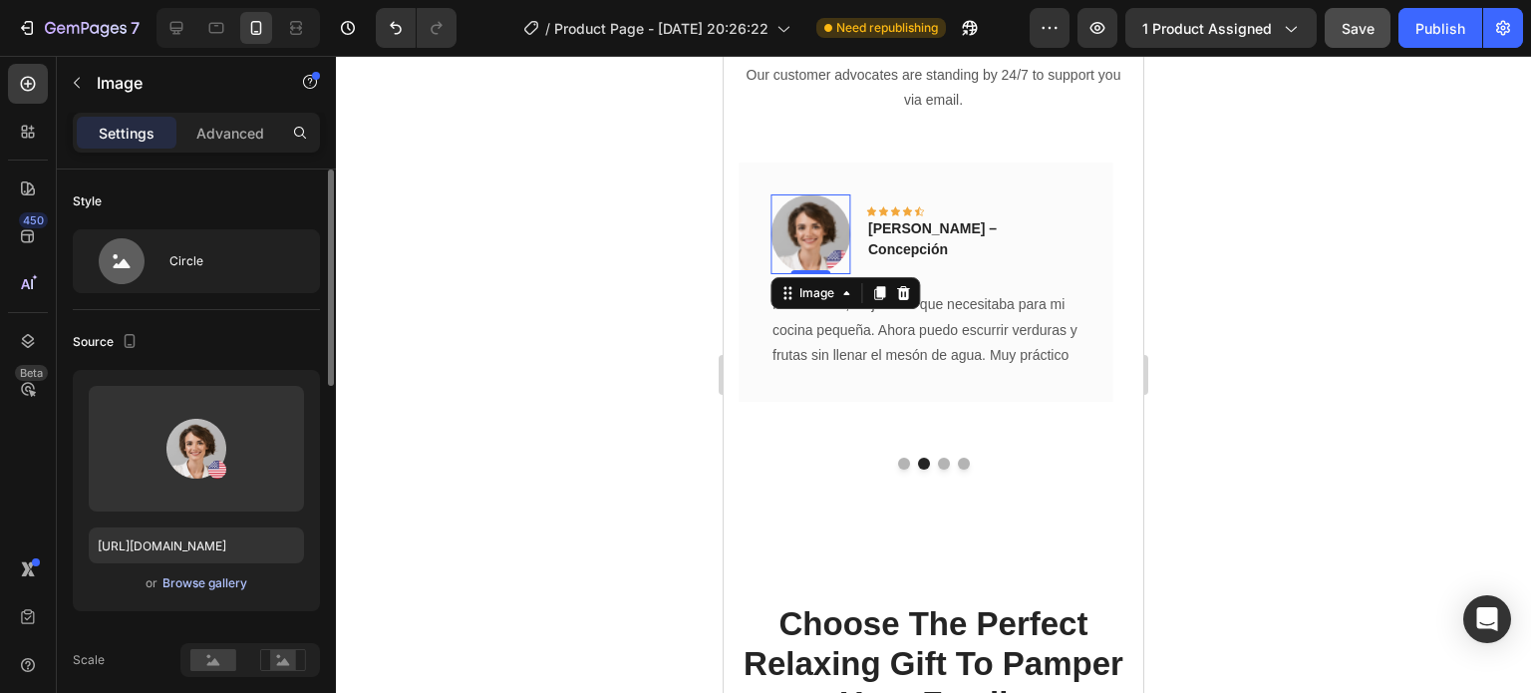
click at [200, 588] on div "Browse gallery" at bounding box center [204, 583] width 85 height 18
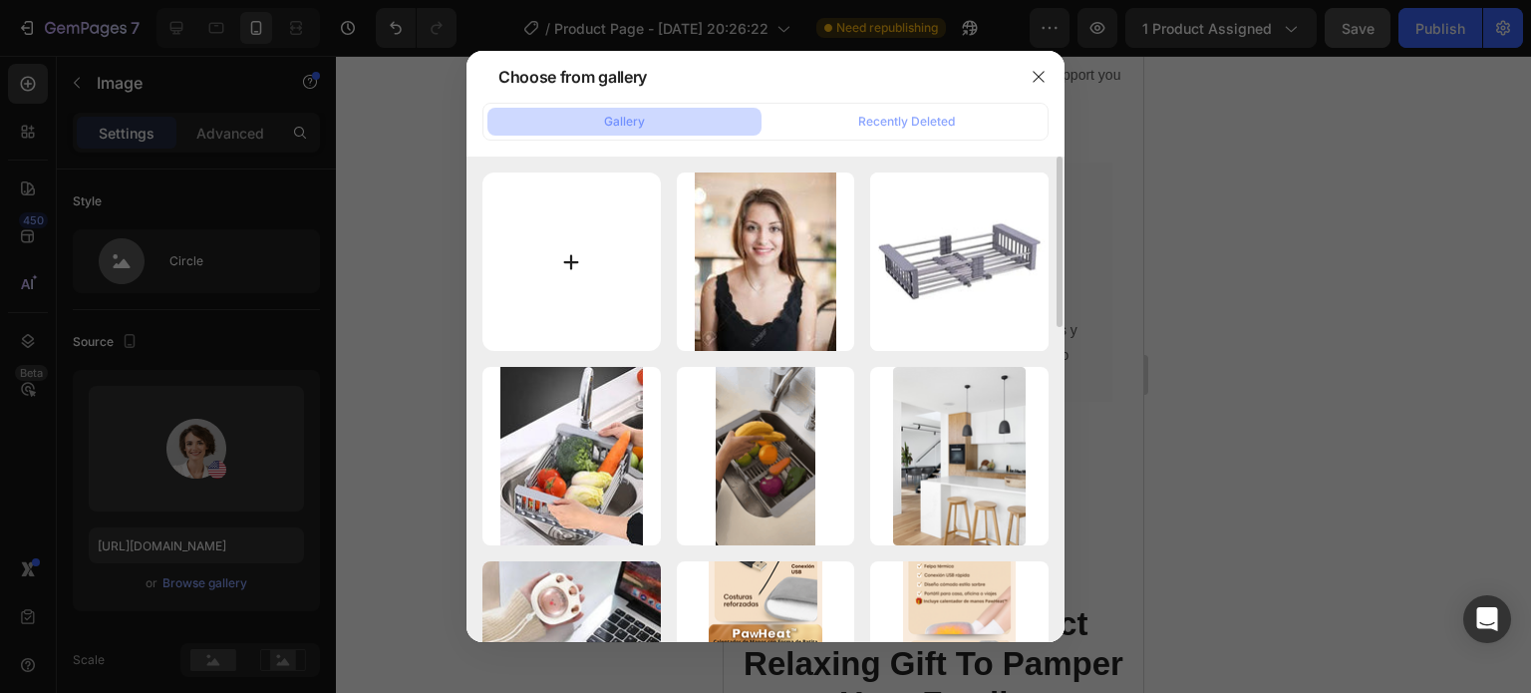
click at [587, 302] on input "file" at bounding box center [571, 261] width 178 height 178
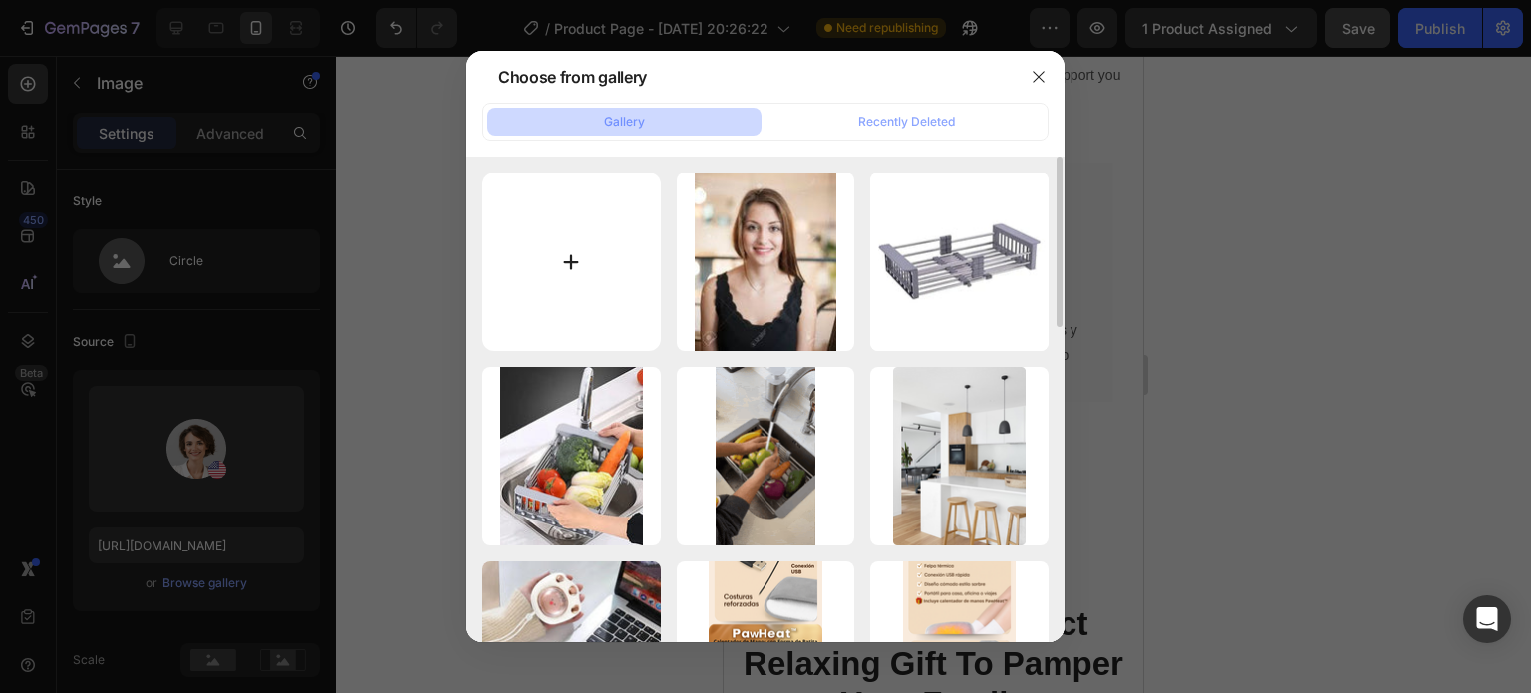
type input "C:\fakepath\images (1).jpeg"
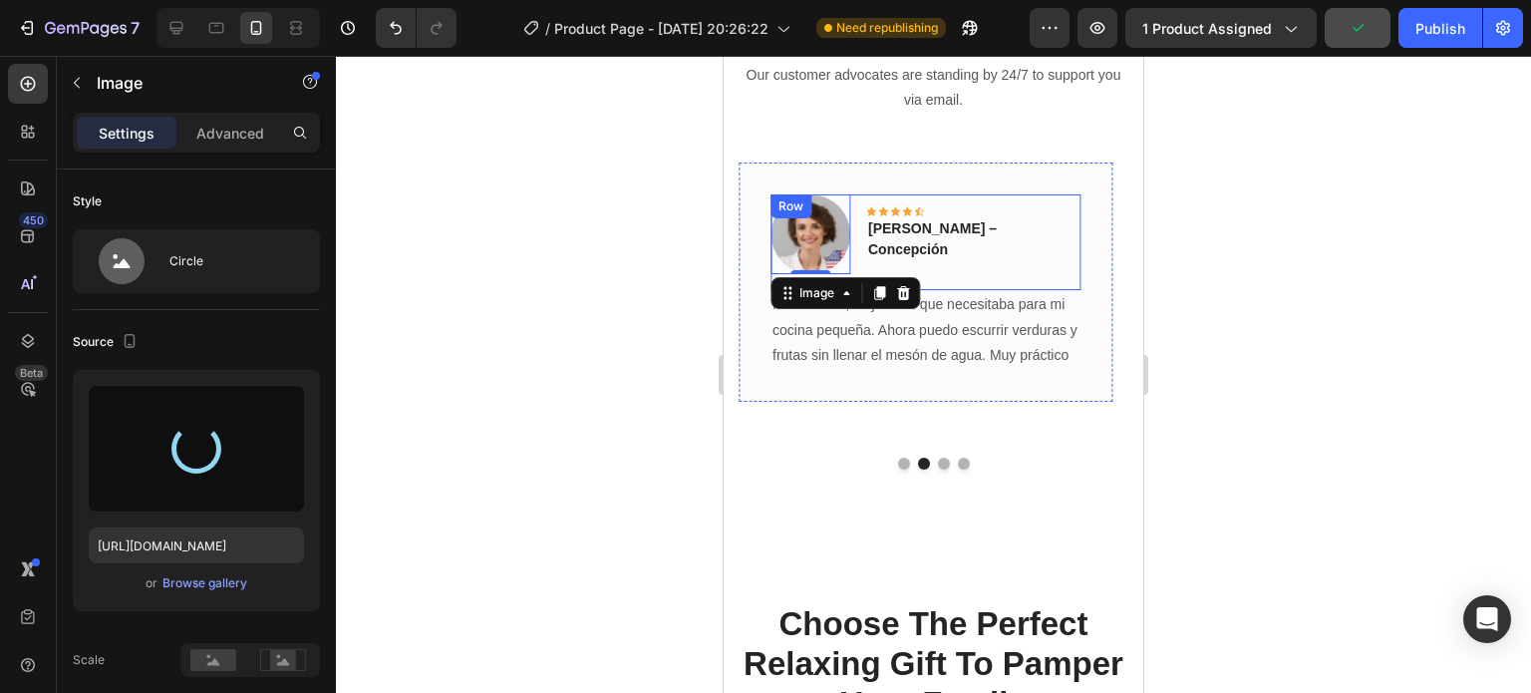
type input "https://cdn.shopify.com/s/files/1/0606/2617/4084/files/gempages_553994217622340…"
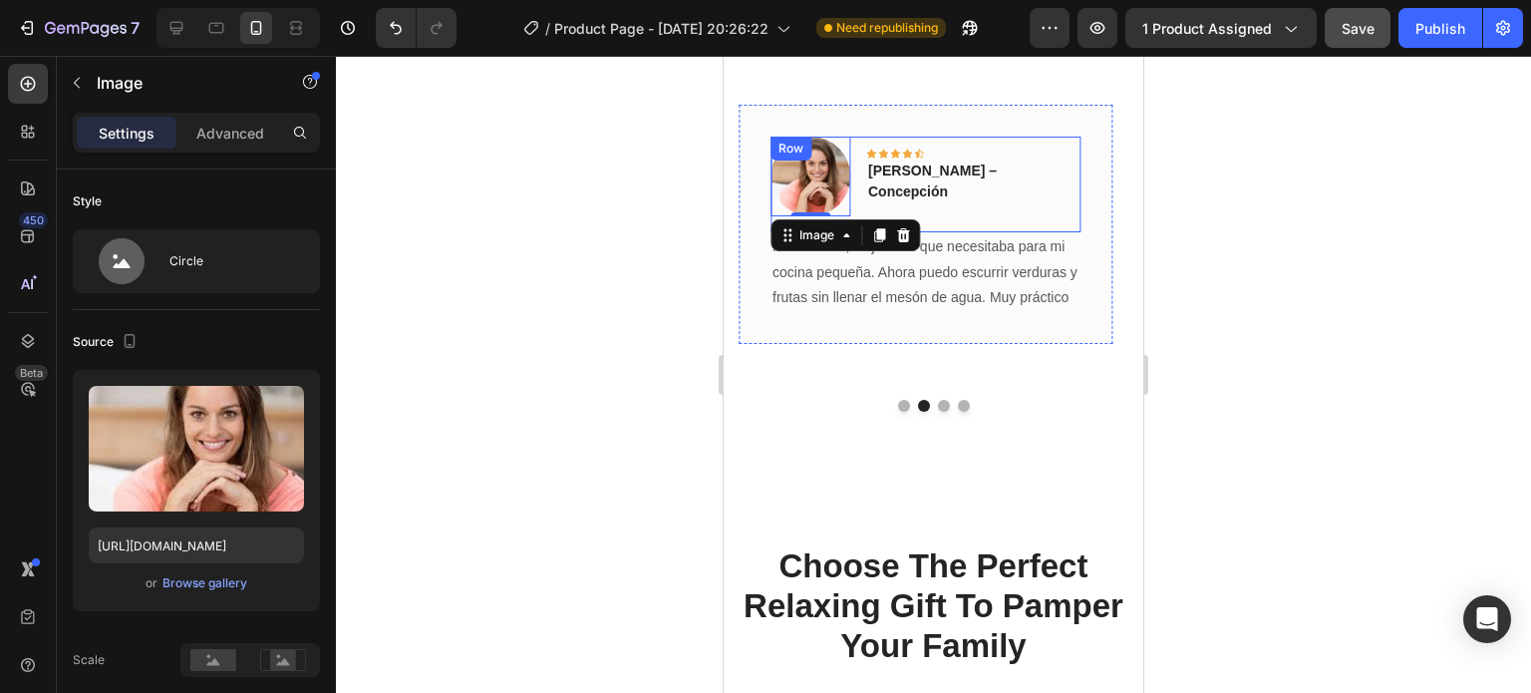
scroll to position [3560, 0]
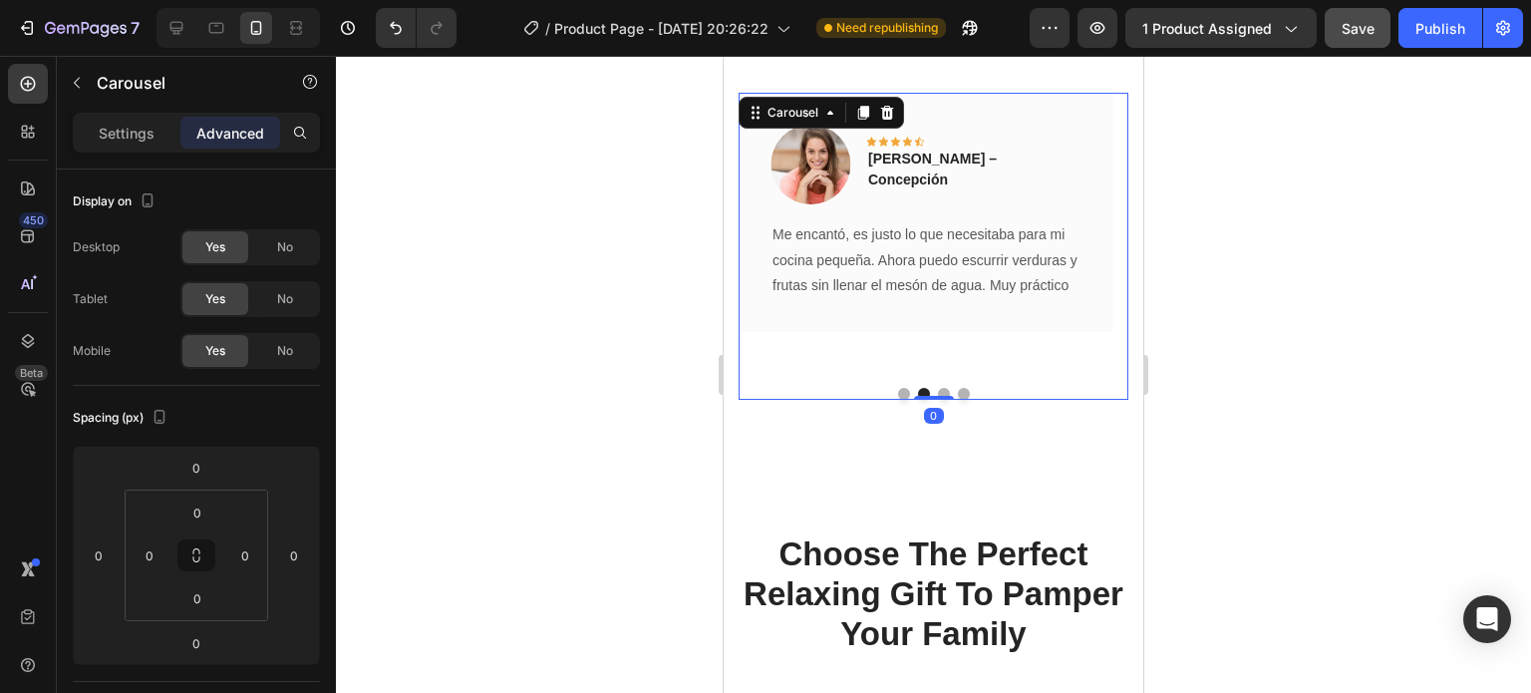
click at [898, 390] on button "Dot" at bounding box center [904, 394] width 12 height 12
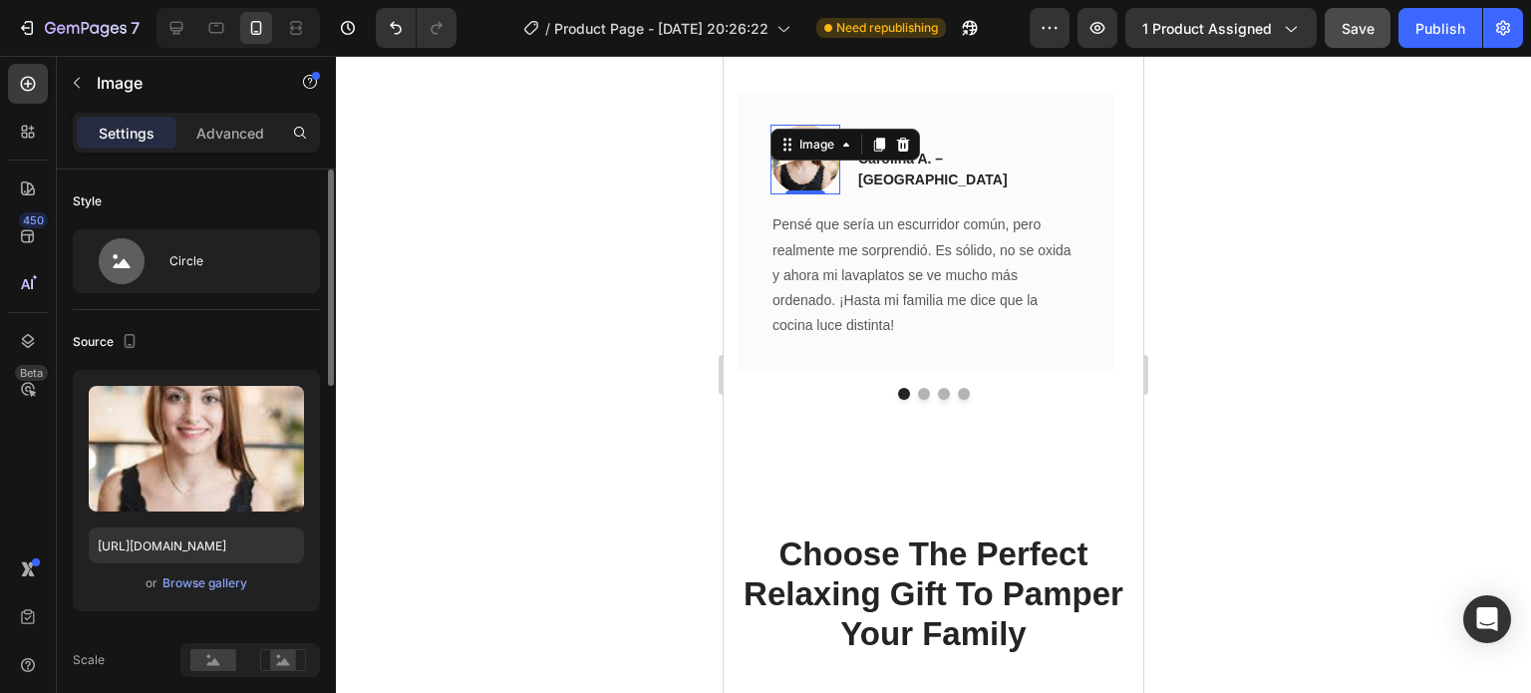
scroll to position [280, 0]
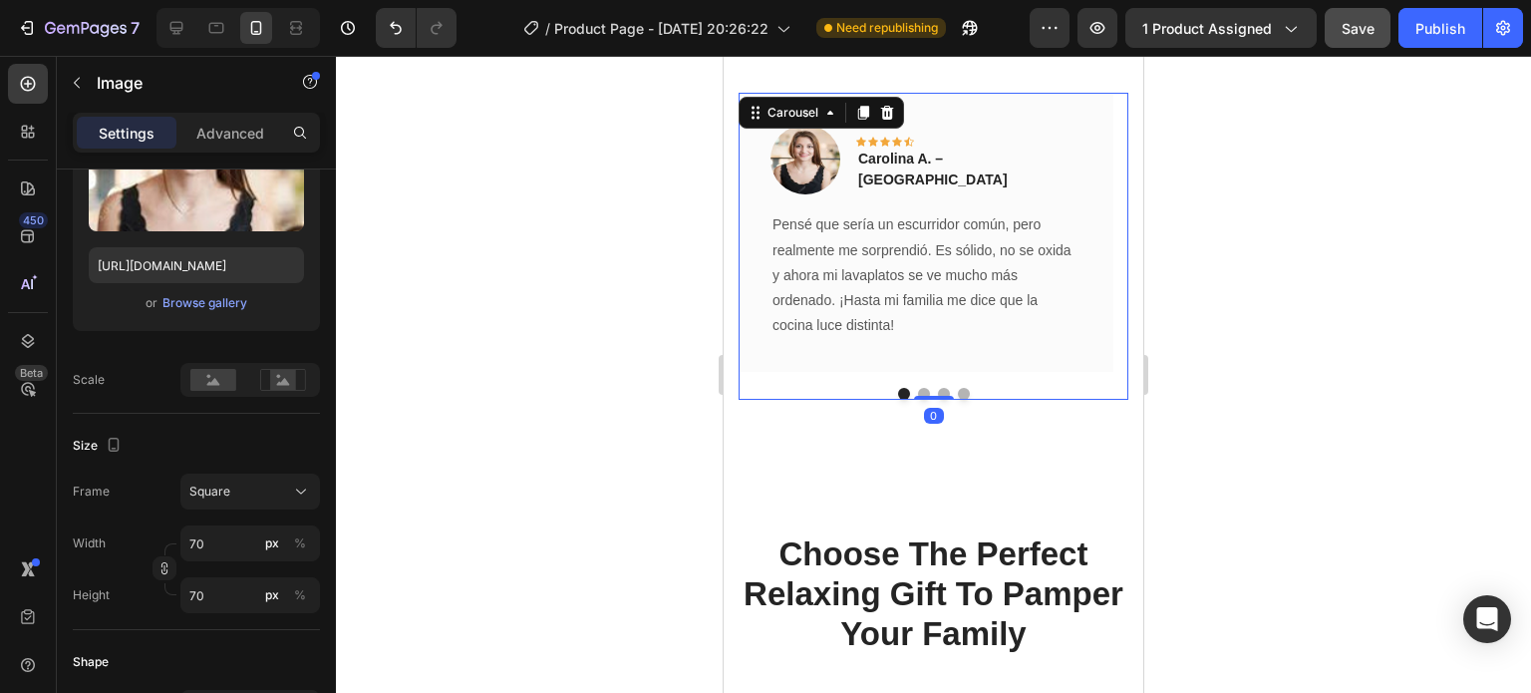
click at [918, 388] on button "Dot" at bounding box center [924, 394] width 12 height 12
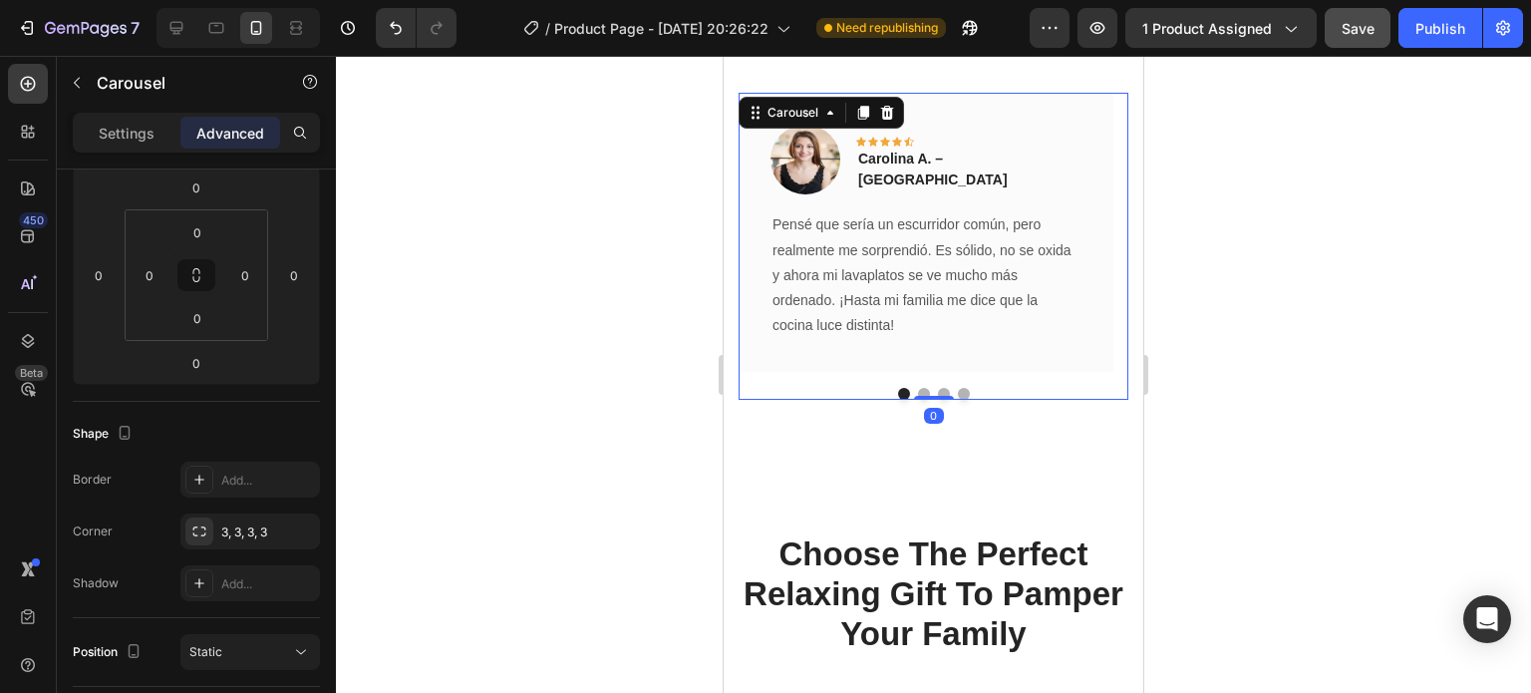
scroll to position [0, 0]
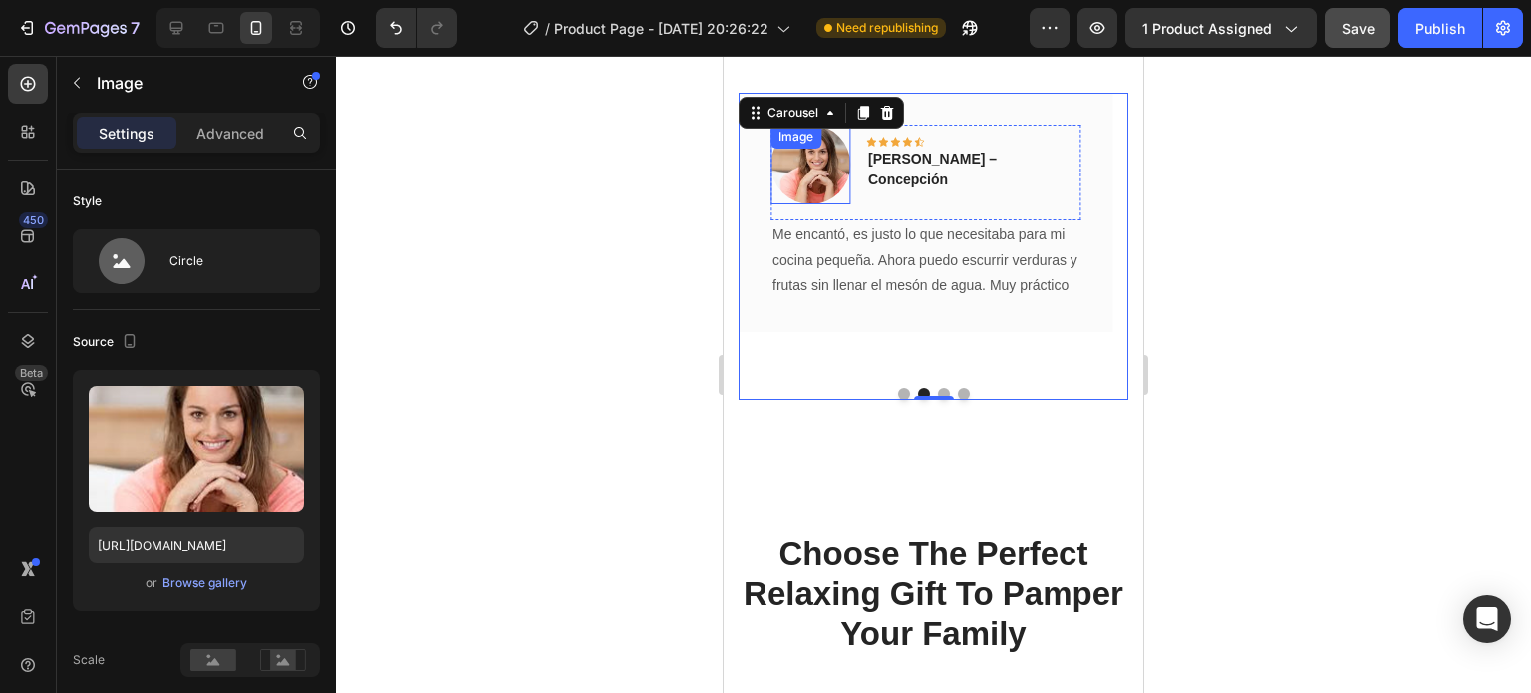
click at [805, 181] on img at bounding box center [810, 165] width 80 height 80
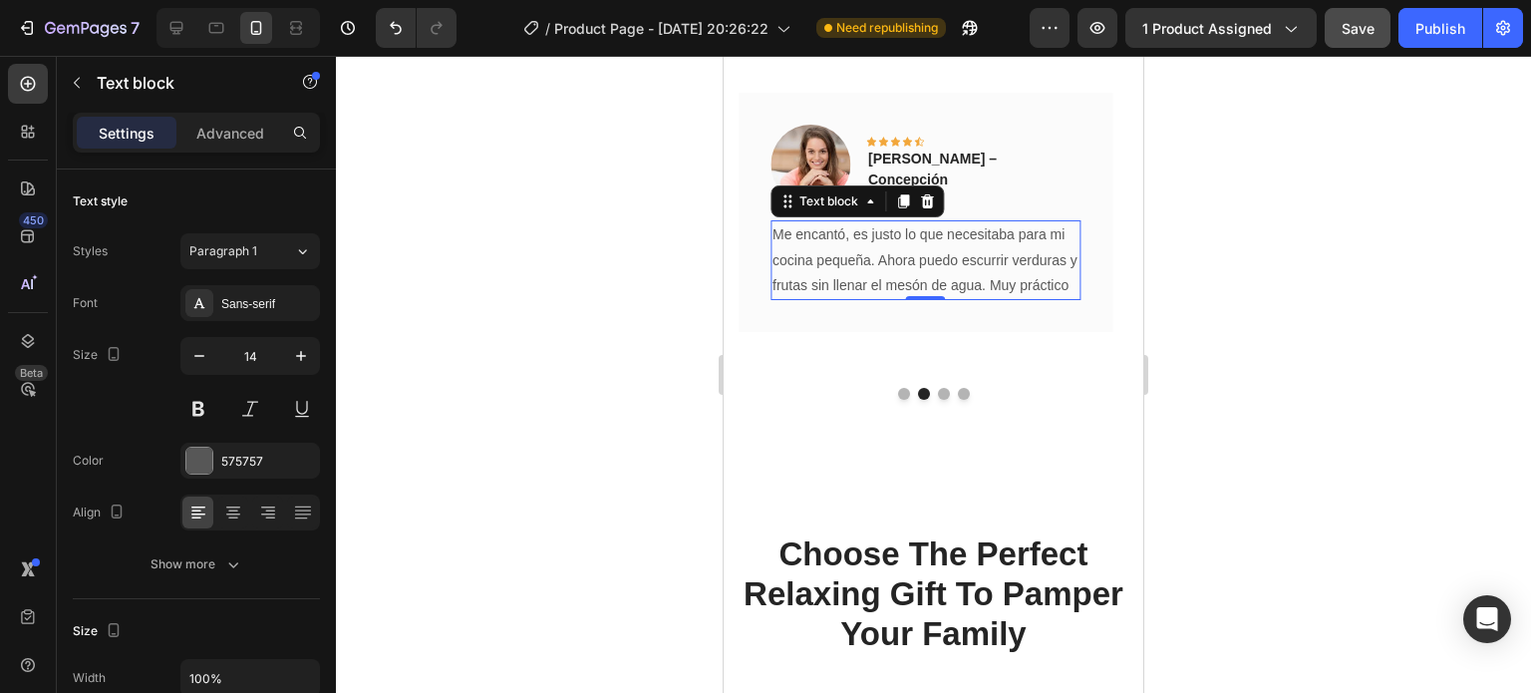
click at [1346, 352] on div at bounding box center [933, 374] width 1195 height 637
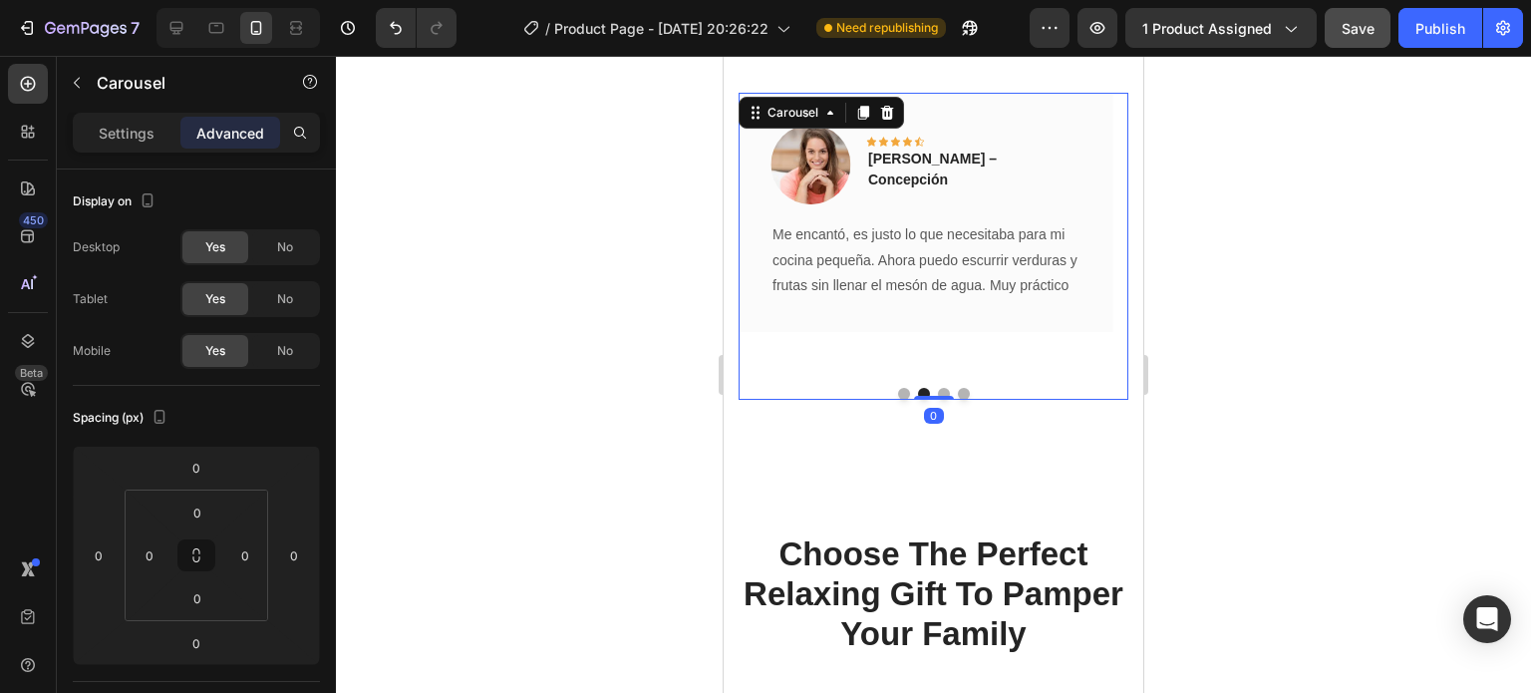
click at [899, 390] on button "Dot" at bounding box center [904, 394] width 12 height 12
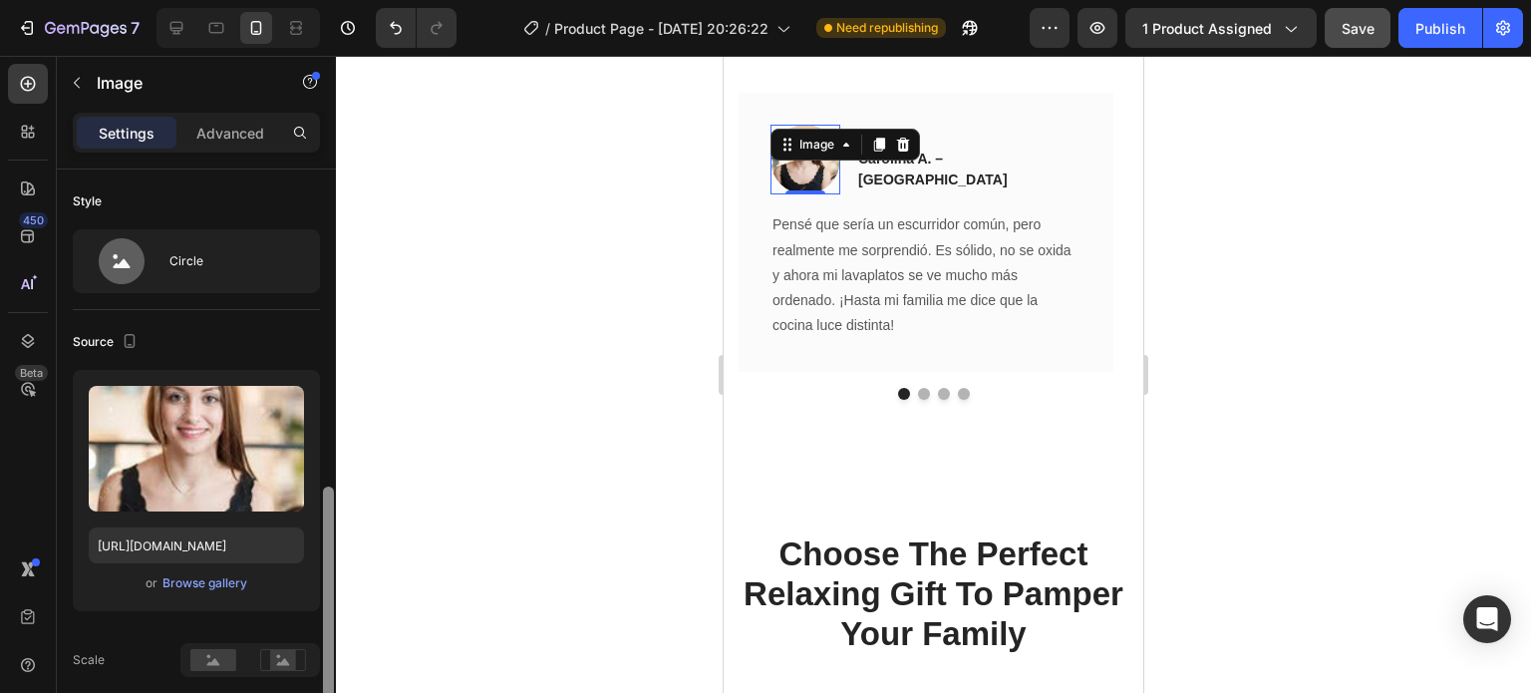
scroll to position [318, 0]
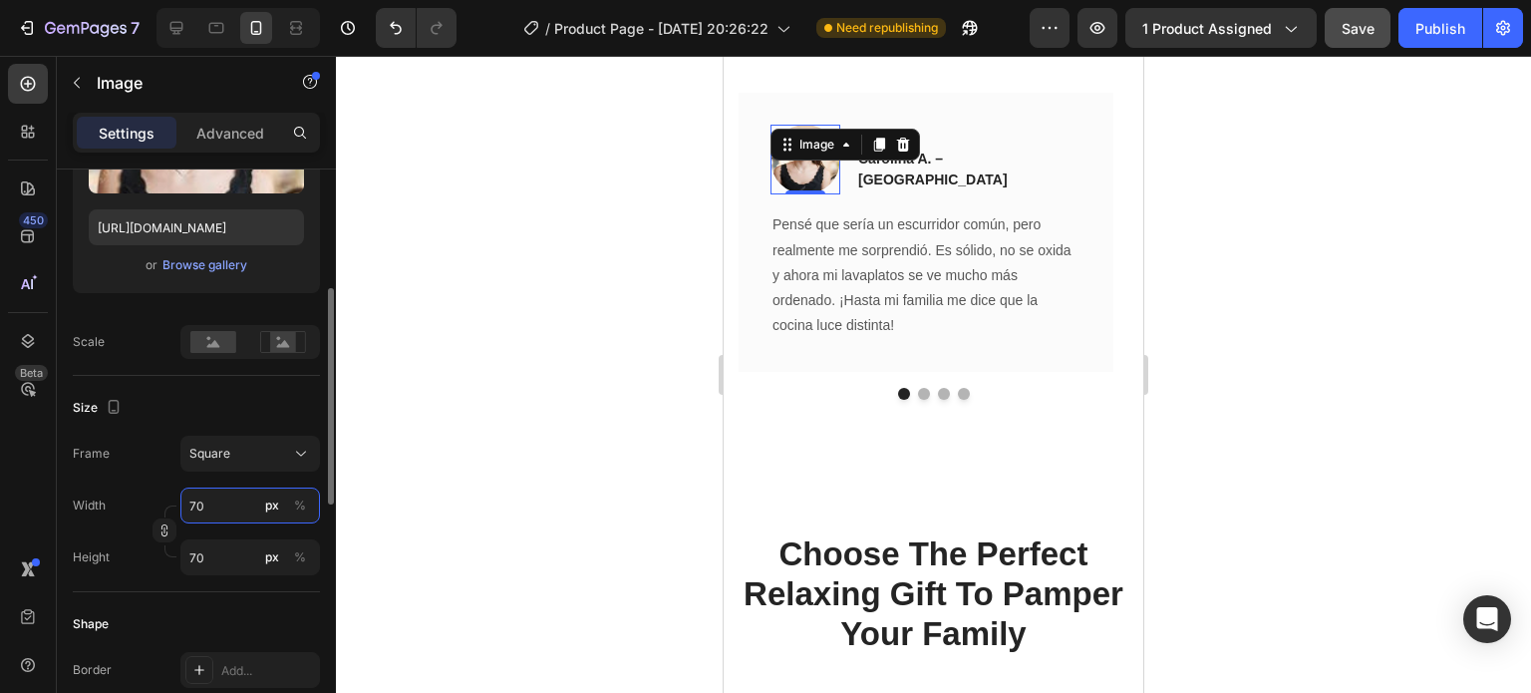
click at [211, 508] on input "70" at bounding box center [250, 505] width 140 height 36
type input "8"
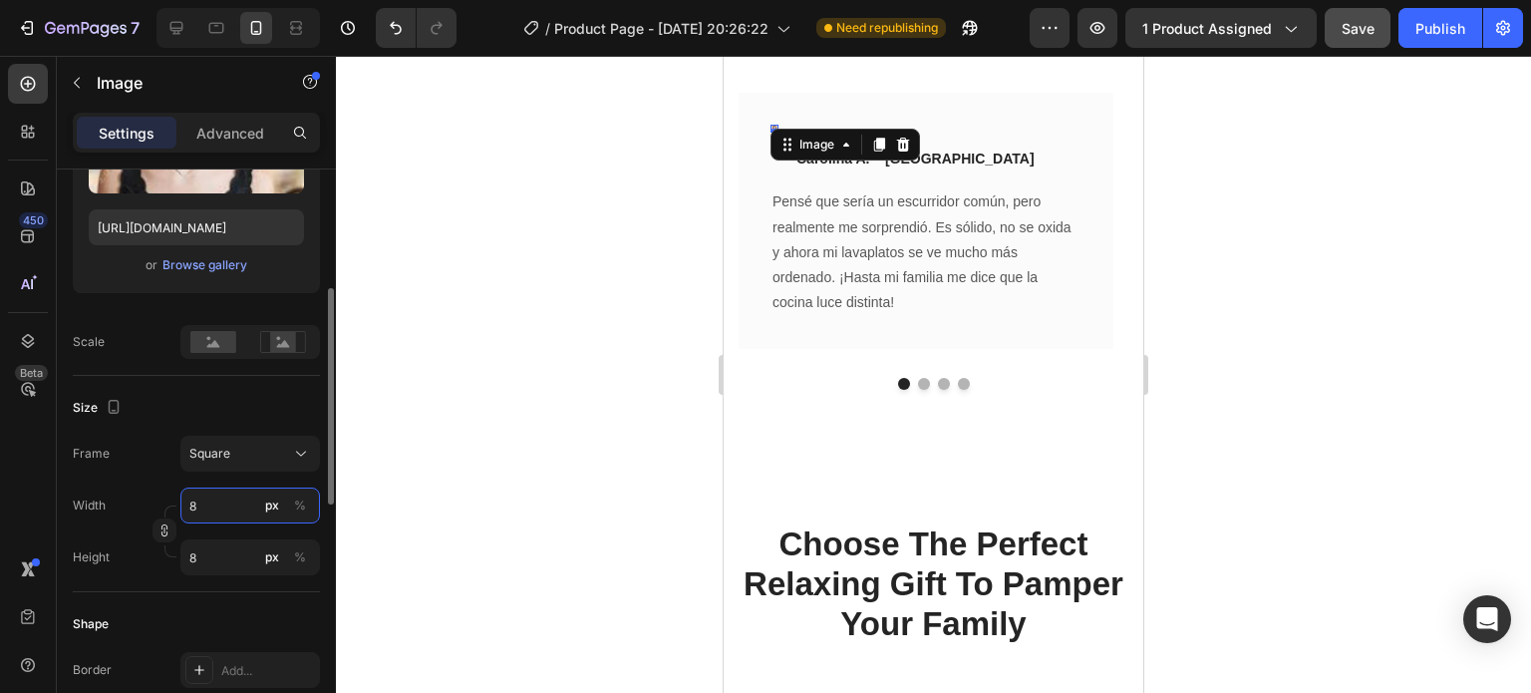
type input "80"
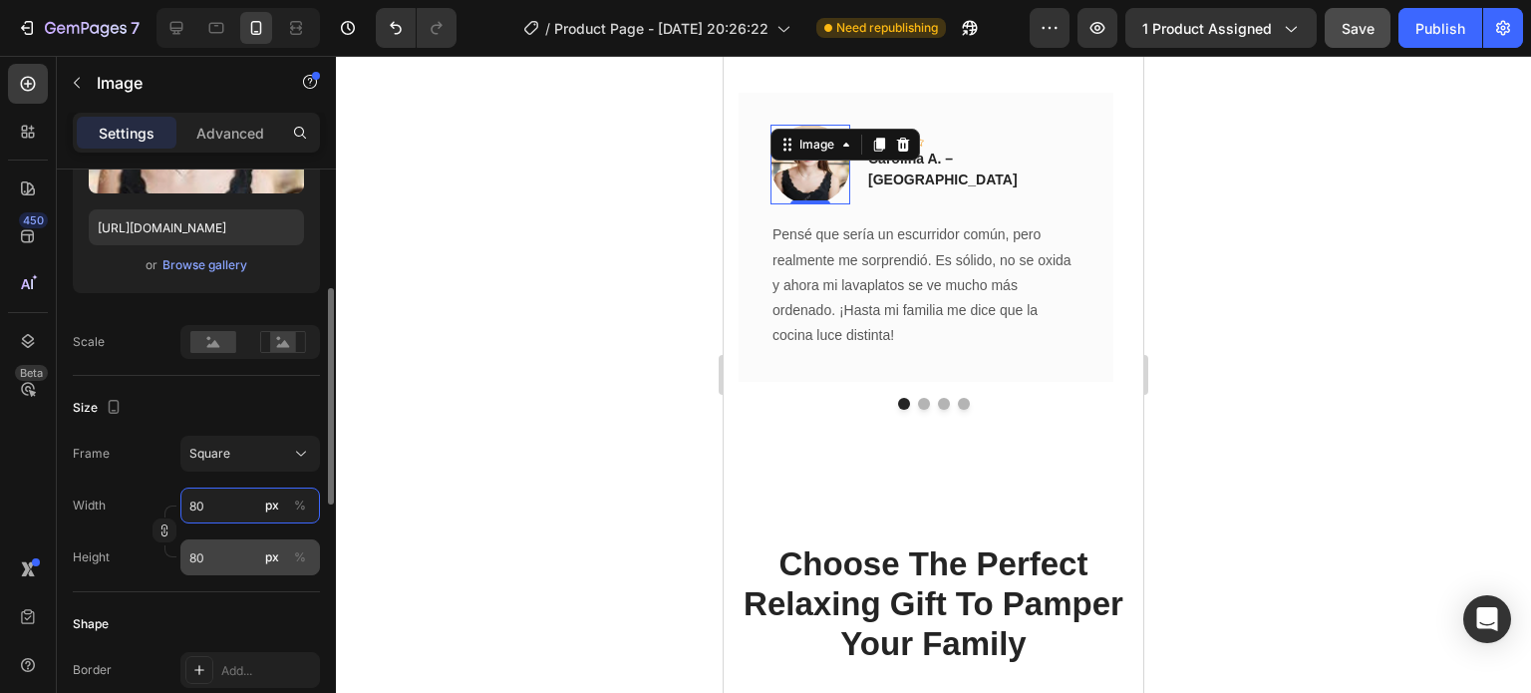
type input "80"
click at [213, 553] on input "80" at bounding box center [250, 557] width 140 height 36
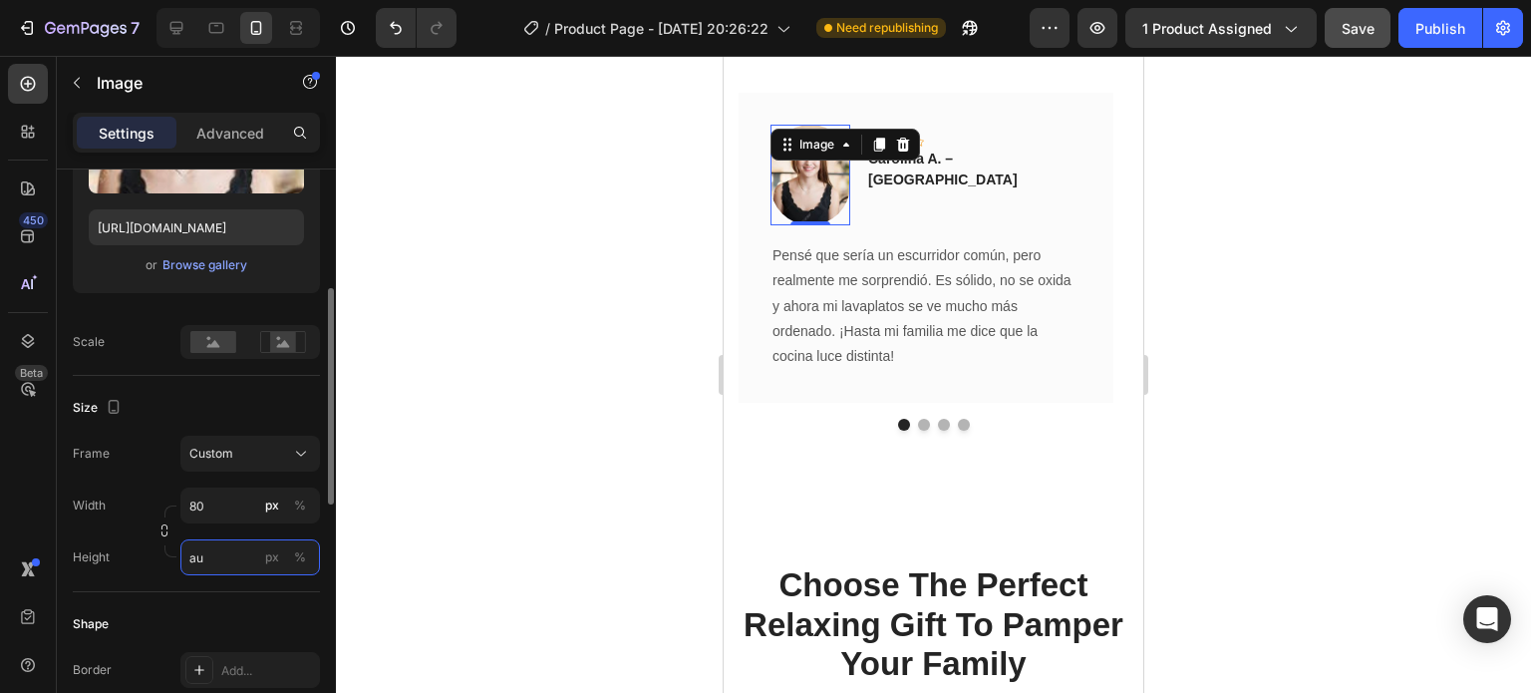
type input "a"
click at [213, 553] on input "px %" at bounding box center [250, 557] width 140 height 36
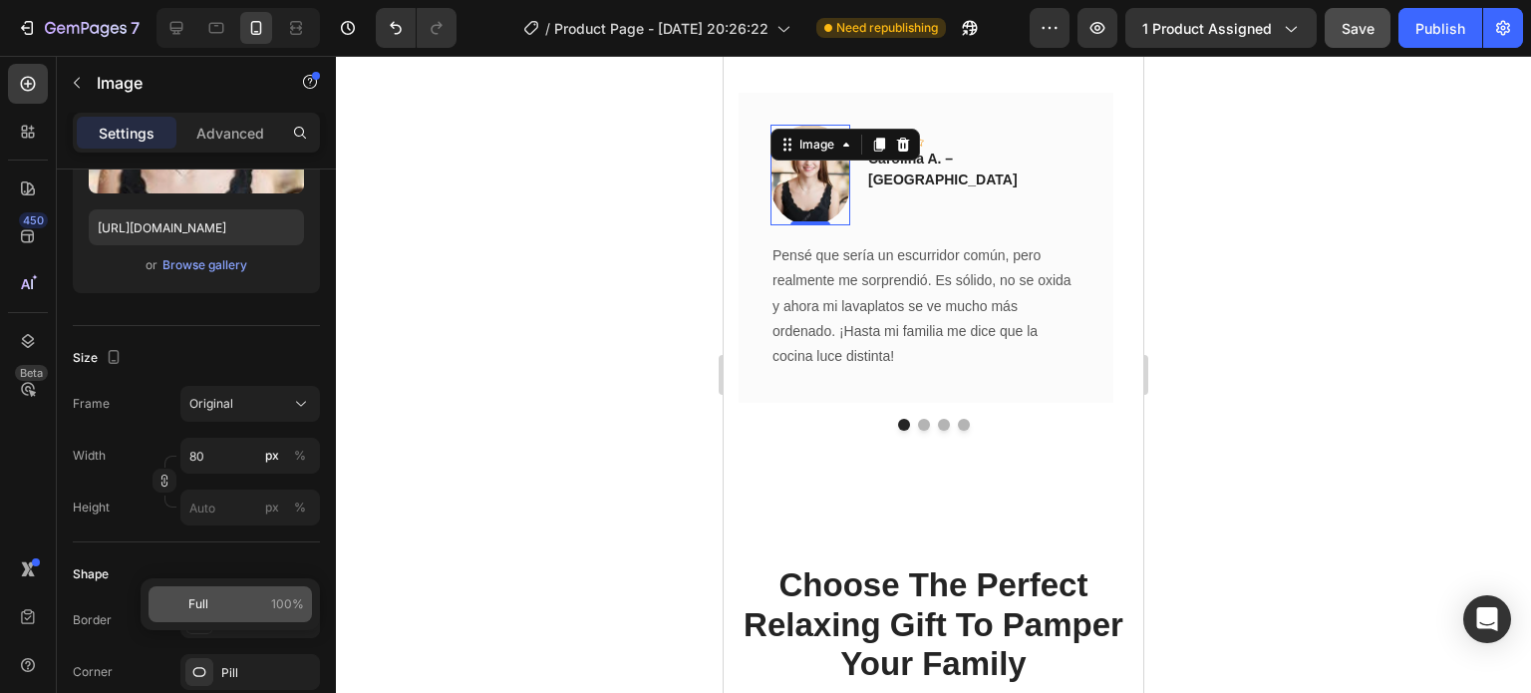
click at [295, 592] on div "Full 100%" at bounding box center [230, 604] width 163 height 36
type input "100"
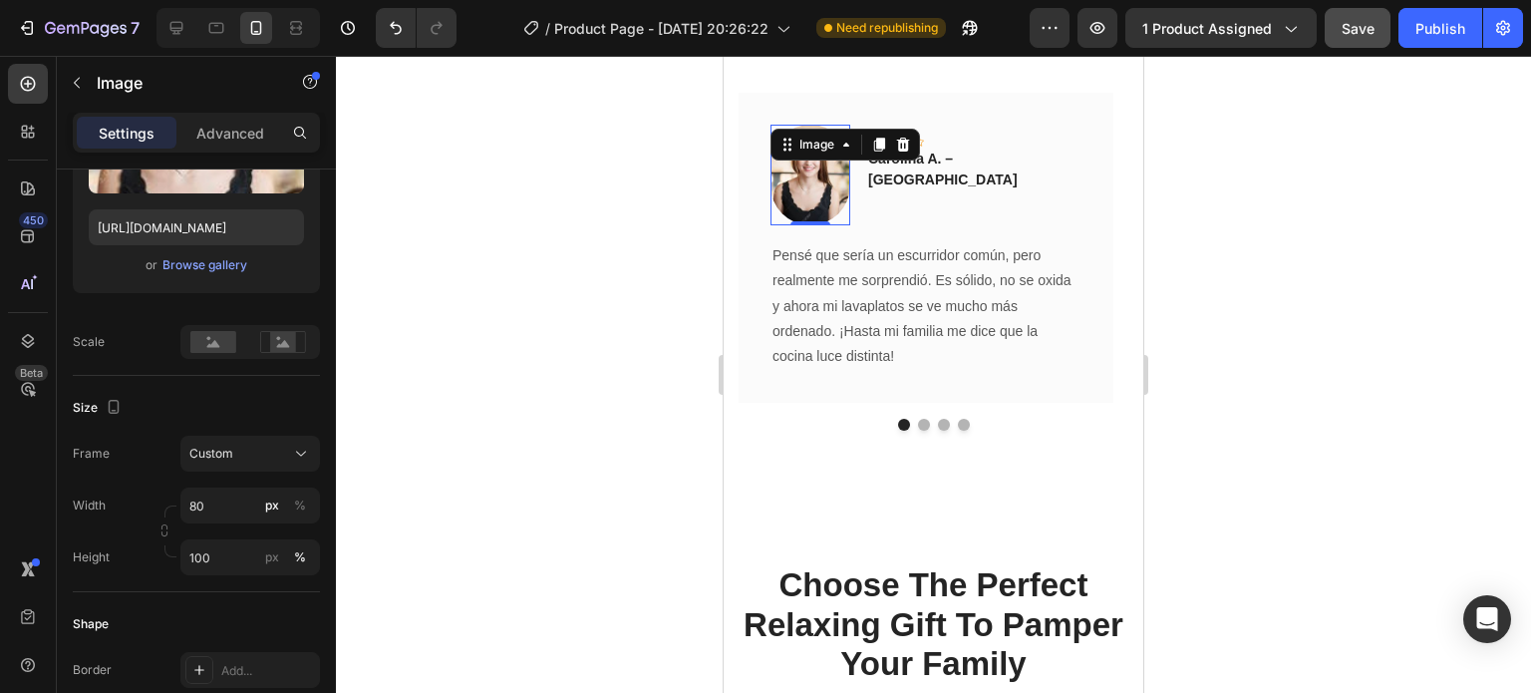
click at [1356, 308] on div at bounding box center [933, 374] width 1195 height 637
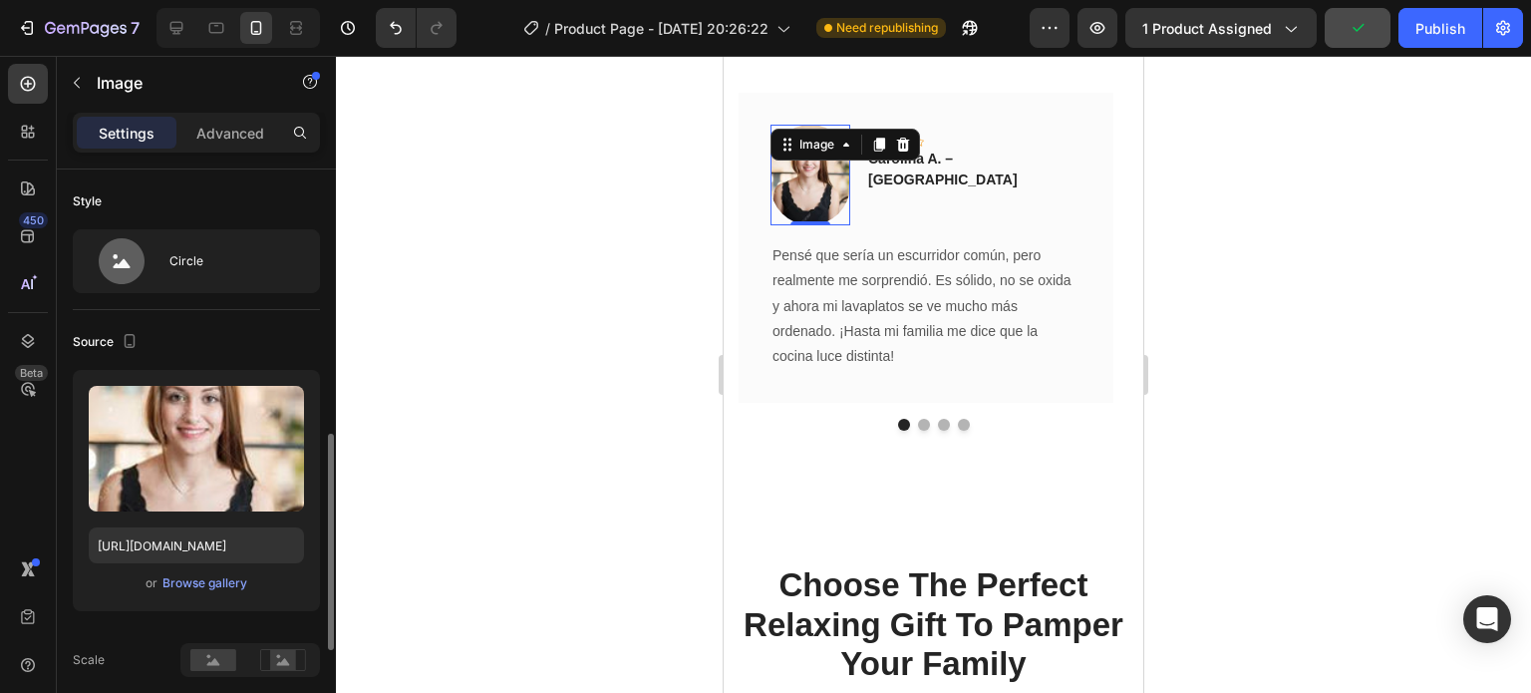
scroll to position [454, 0]
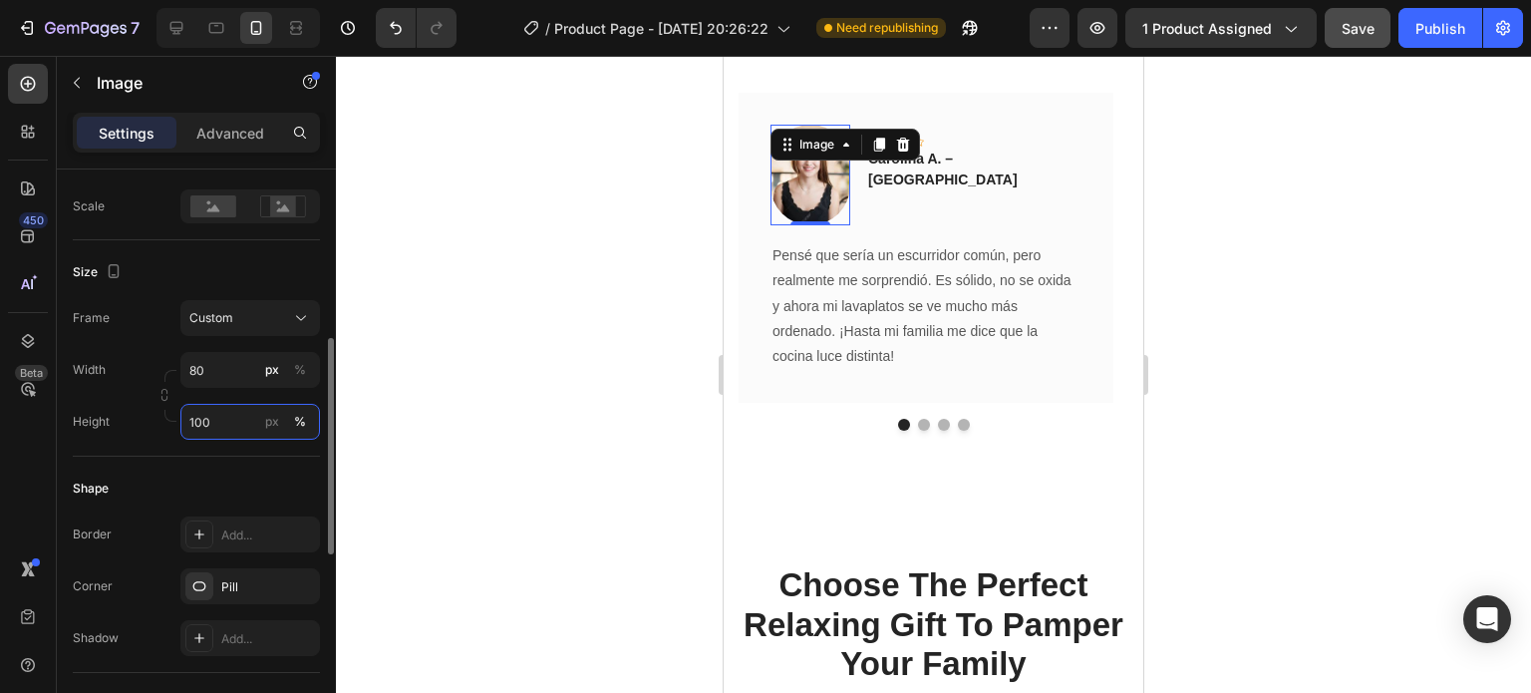
click at [214, 416] on input "100" at bounding box center [250, 422] width 140 height 36
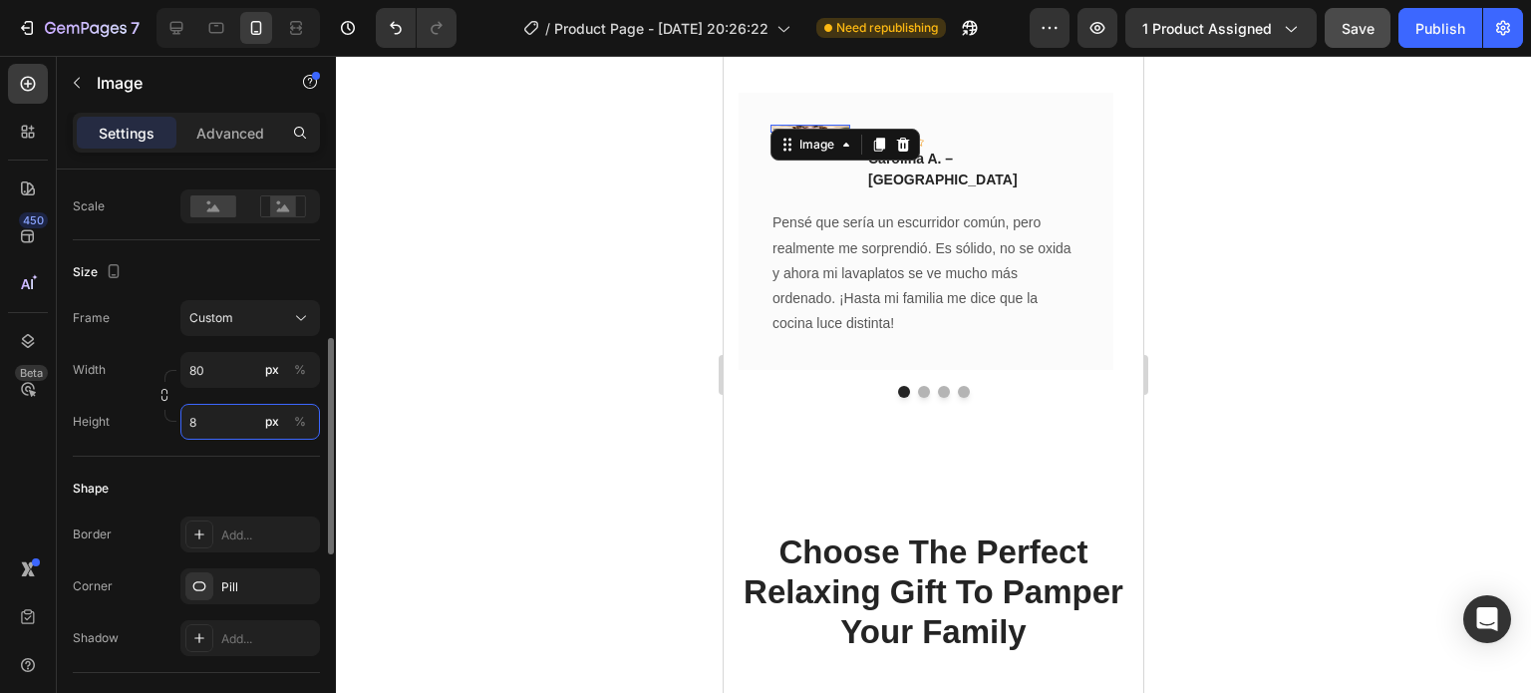
type input "80"
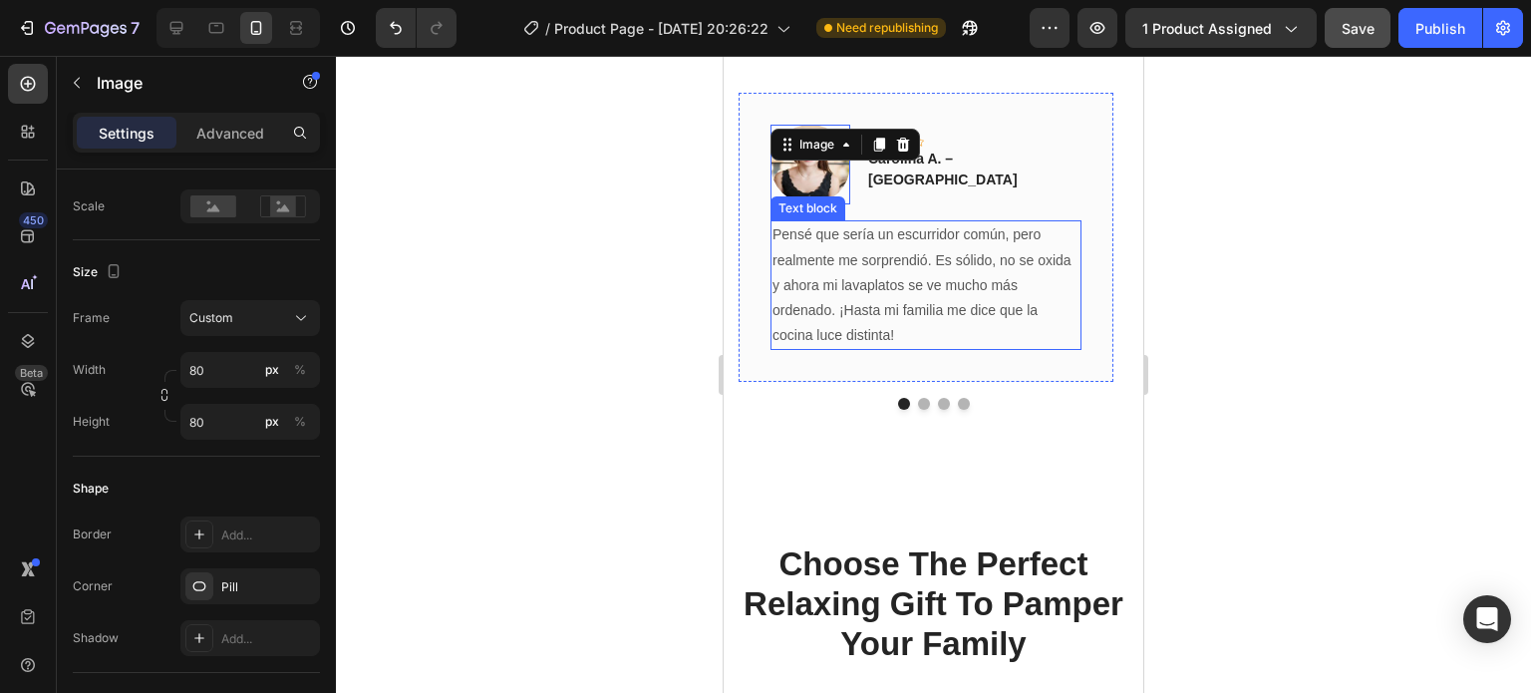
click at [785, 286] on p "Pensé que sería un escurridor común, pero realmente me sorprendió. Es sólido, n…" at bounding box center [925, 285] width 307 height 126
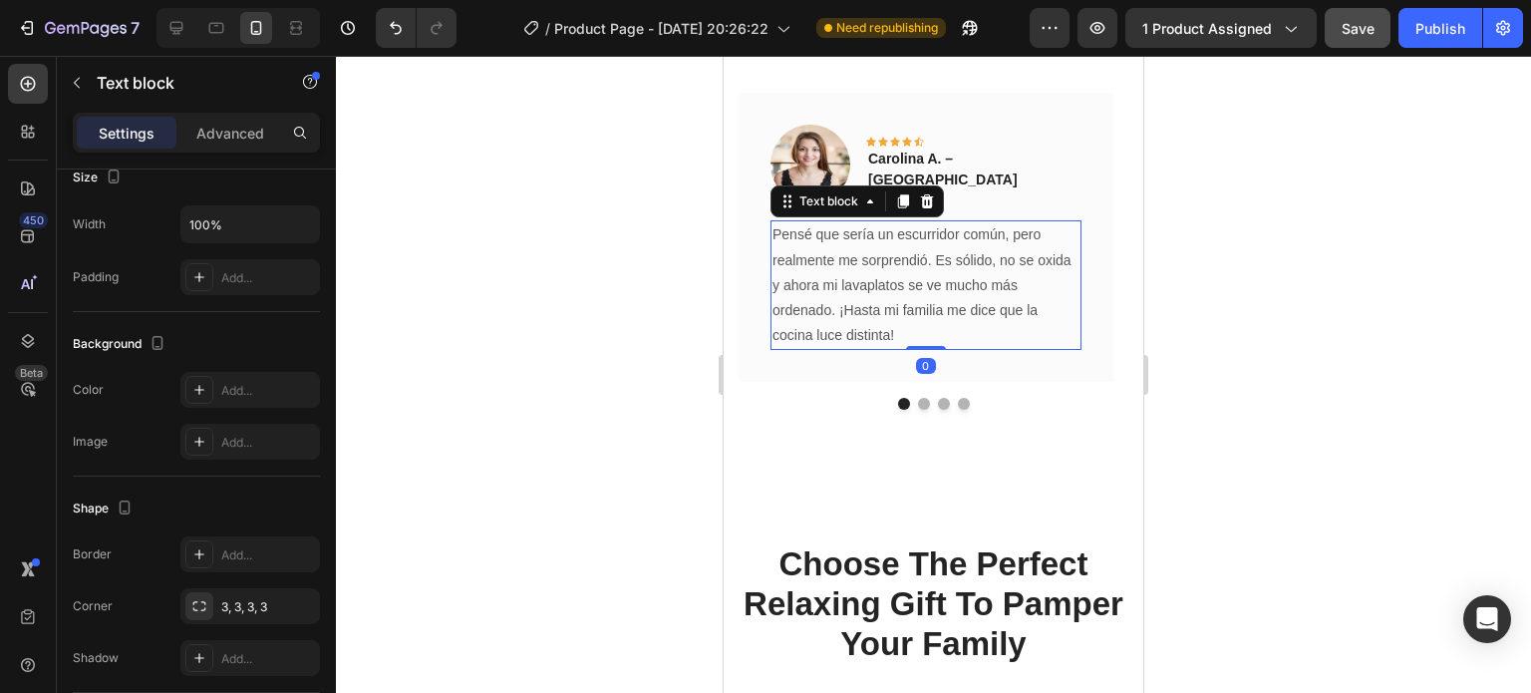
scroll to position [0, 0]
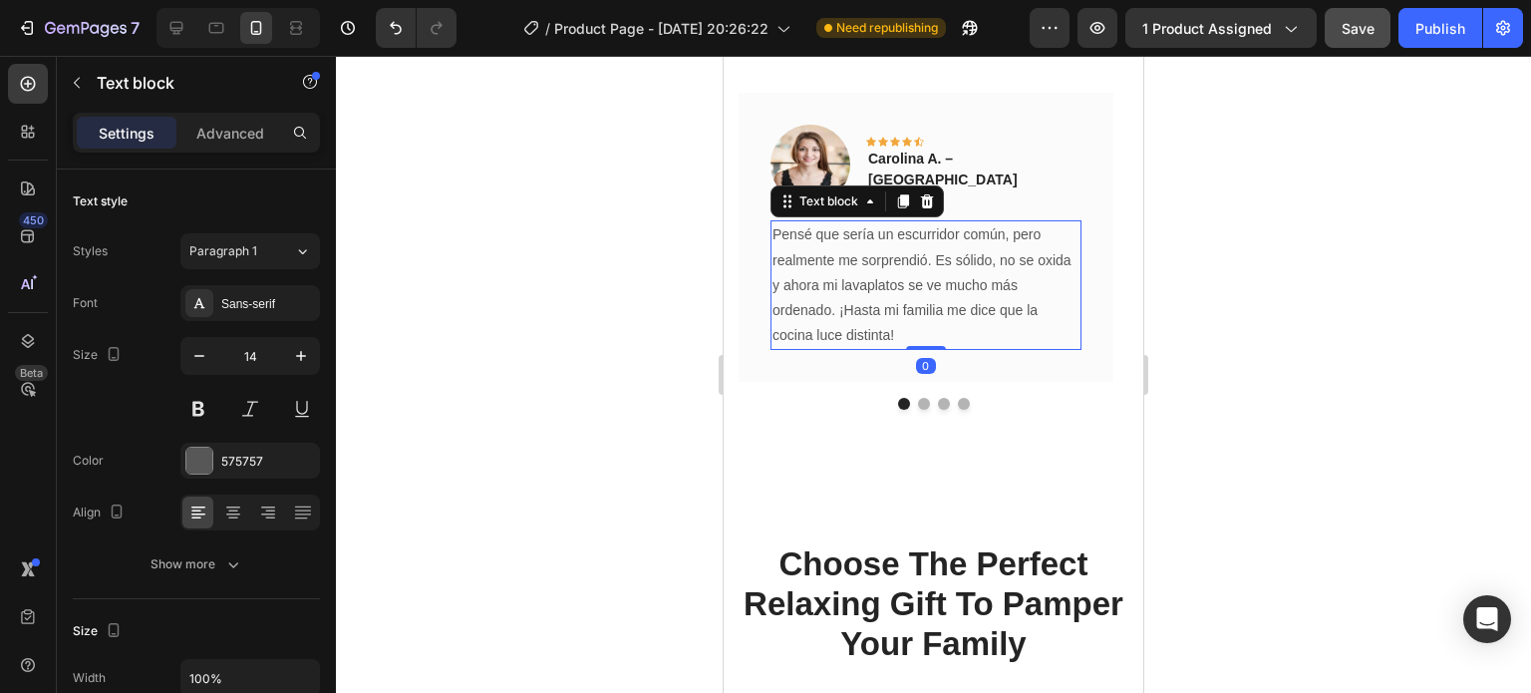
click at [1322, 223] on div at bounding box center [933, 374] width 1195 height 637
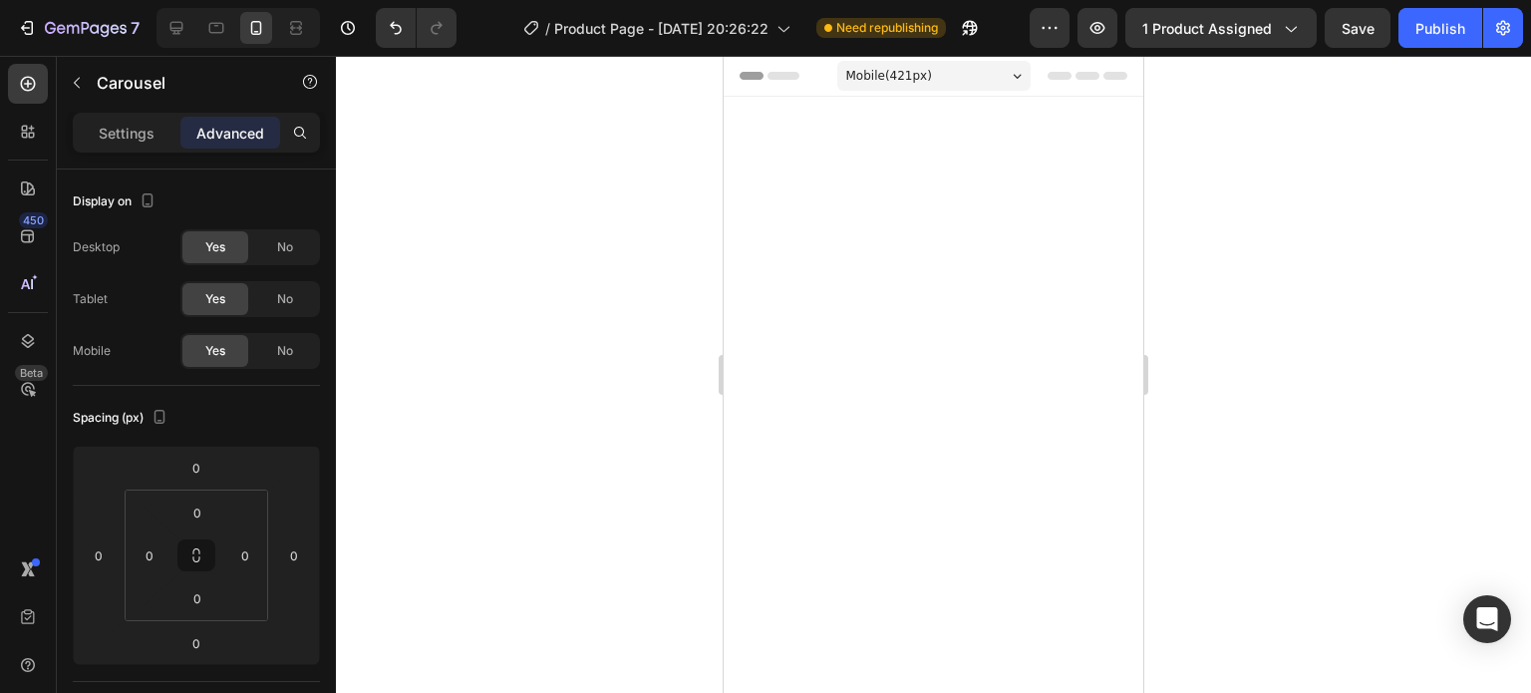
scroll to position [3560, 0]
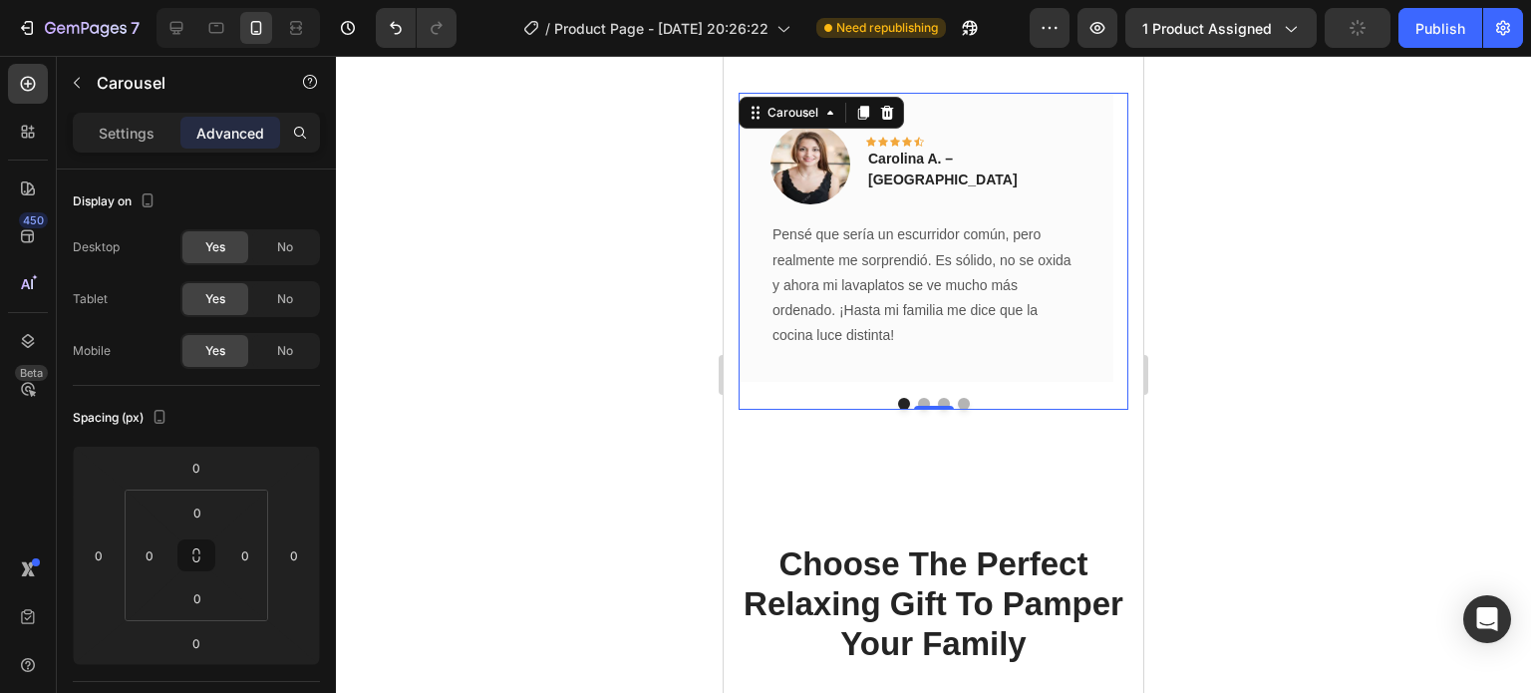
click at [918, 398] on button "Dot" at bounding box center [924, 404] width 12 height 12
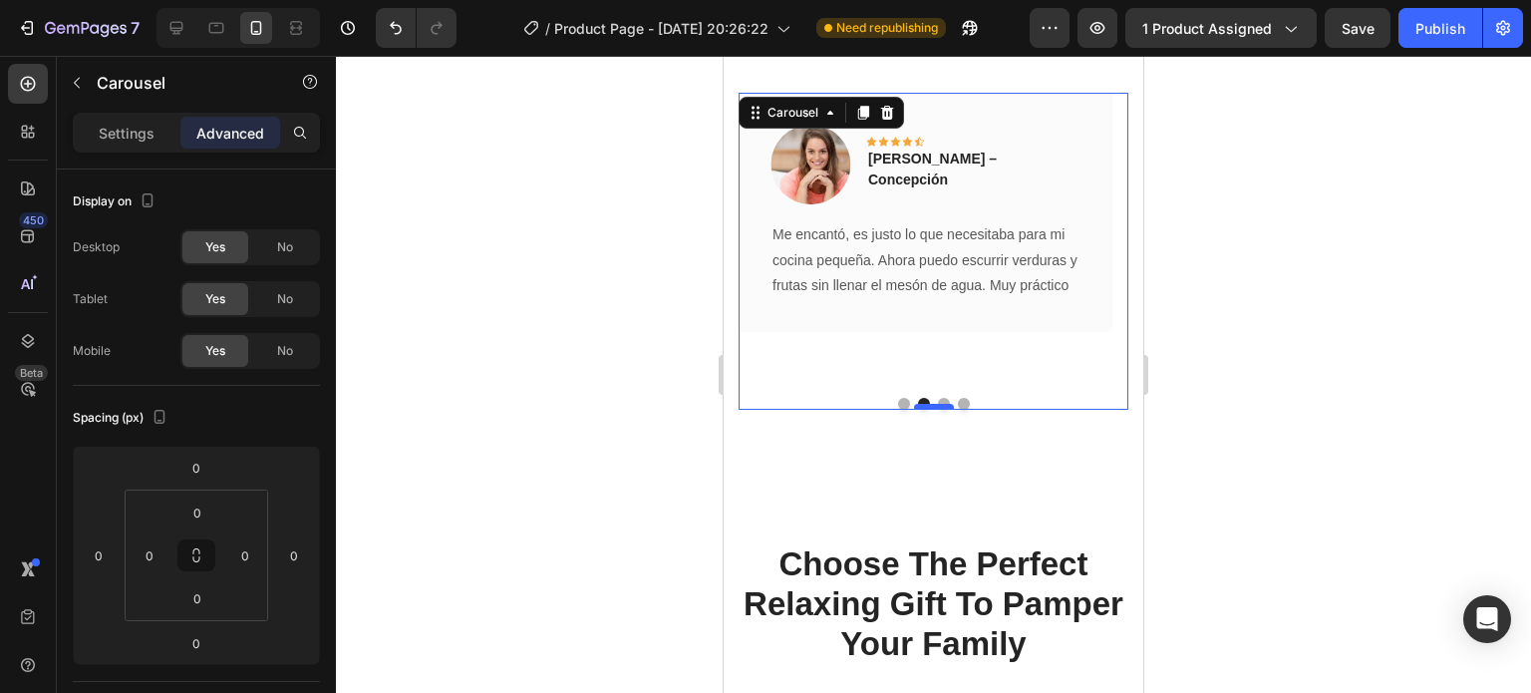
click at [936, 405] on div at bounding box center [934, 407] width 40 height 6
click at [1231, 326] on div at bounding box center [933, 374] width 1195 height 637
click at [939, 400] on button "Dot" at bounding box center [944, 404] width 12 height 12
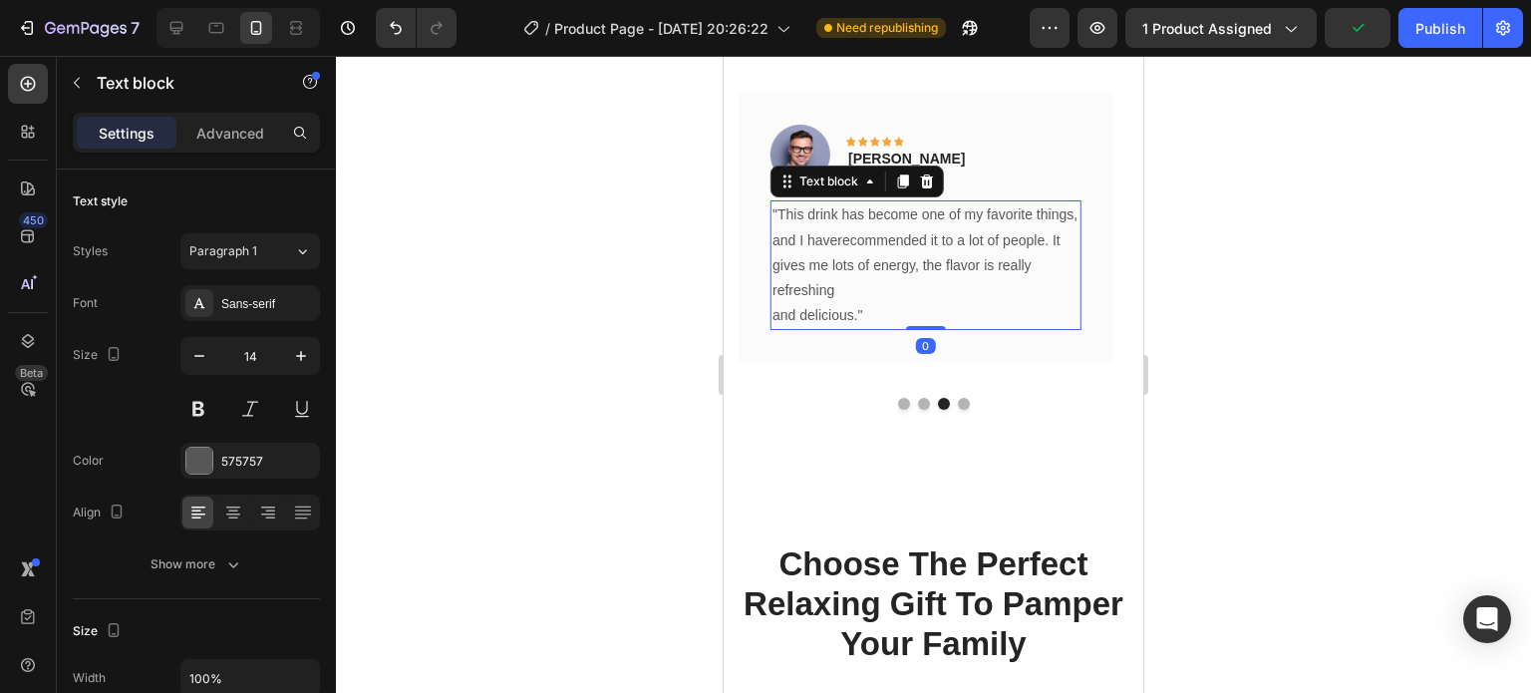
click at [826, 246] on p ""This drink has become one of my favorite things, and I haverecommended it to a…" at bounding box center [925, 265] width 307 height 126
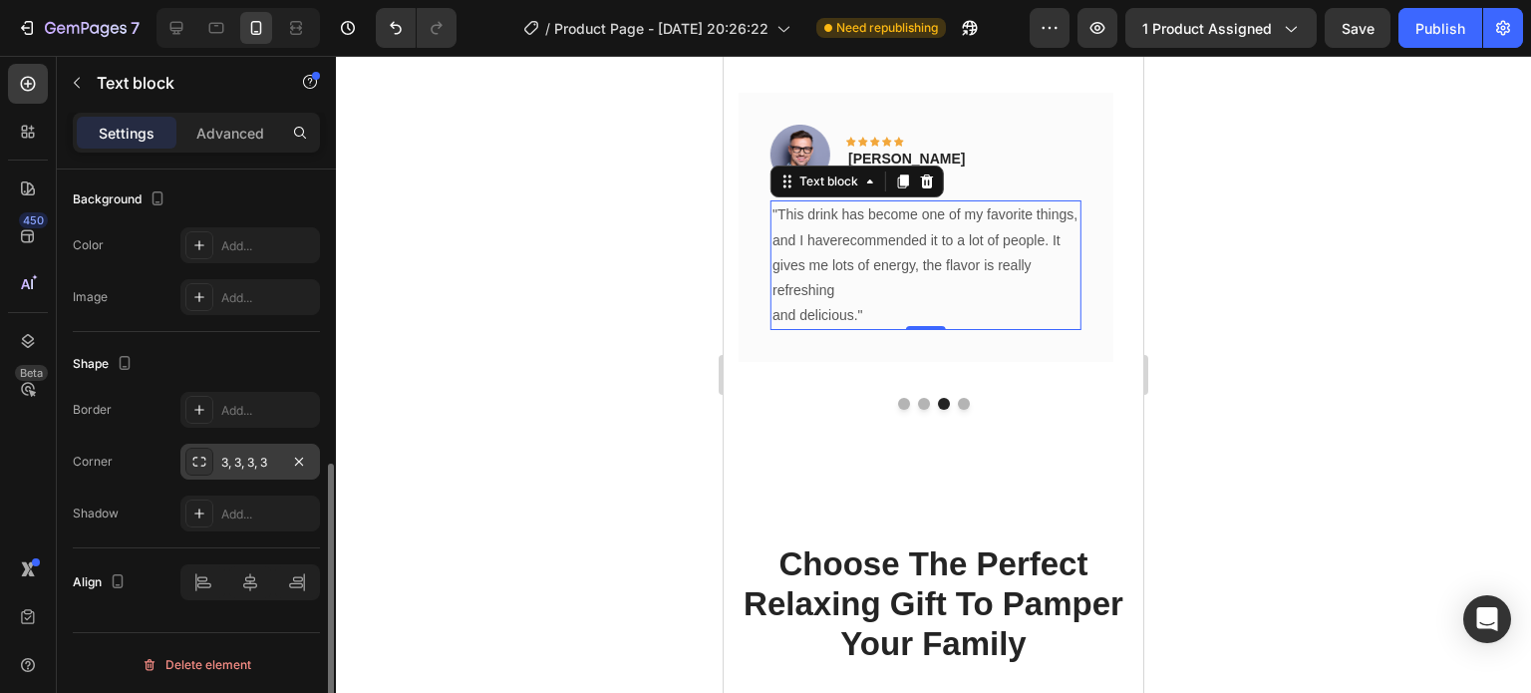
click at [225, 454] on div "3, 3, 3, 3" at bounding box center [250, 463] width 58 height 18
click at [258, 349] on div "Shape" at bounding box center [196, 364] width 247 height 32
click at [227, 133] on p "Advanced" at bounding box center [230, 133] width 68 height 21
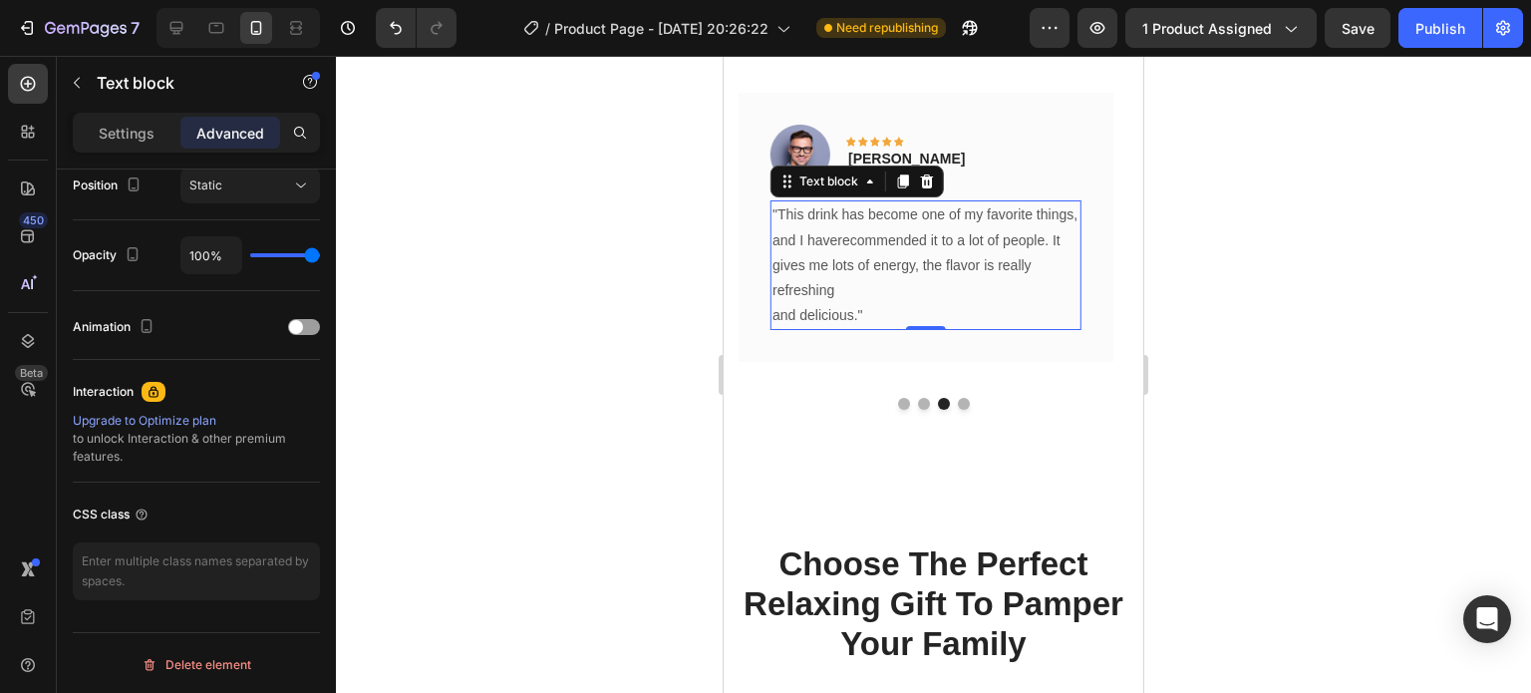
scroll to position [0, 0]
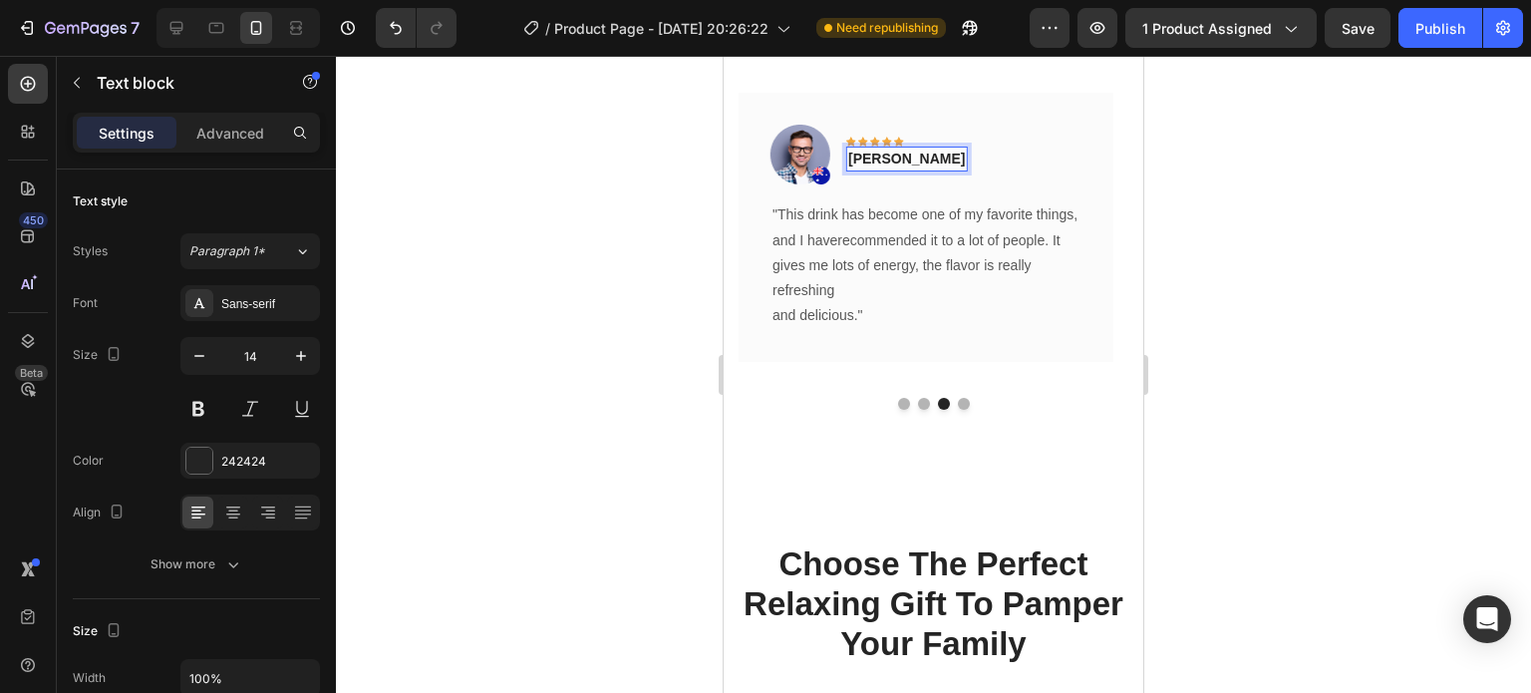
click at [873, 149] on p "[PERSON_NAME]" at bounding box center [906, 159] width 117 height 21
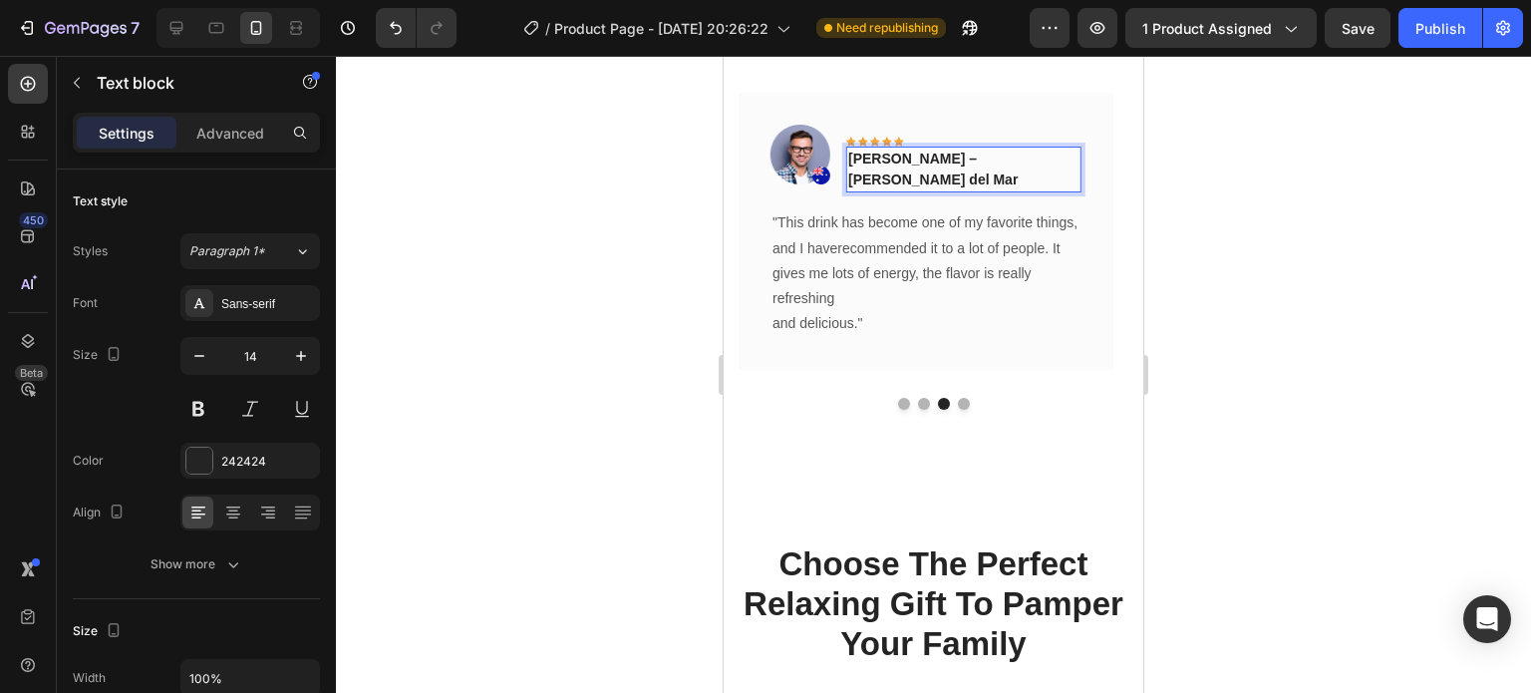
click at [652, 198] on div at bounding box center [933, 374] width 1195 height 637
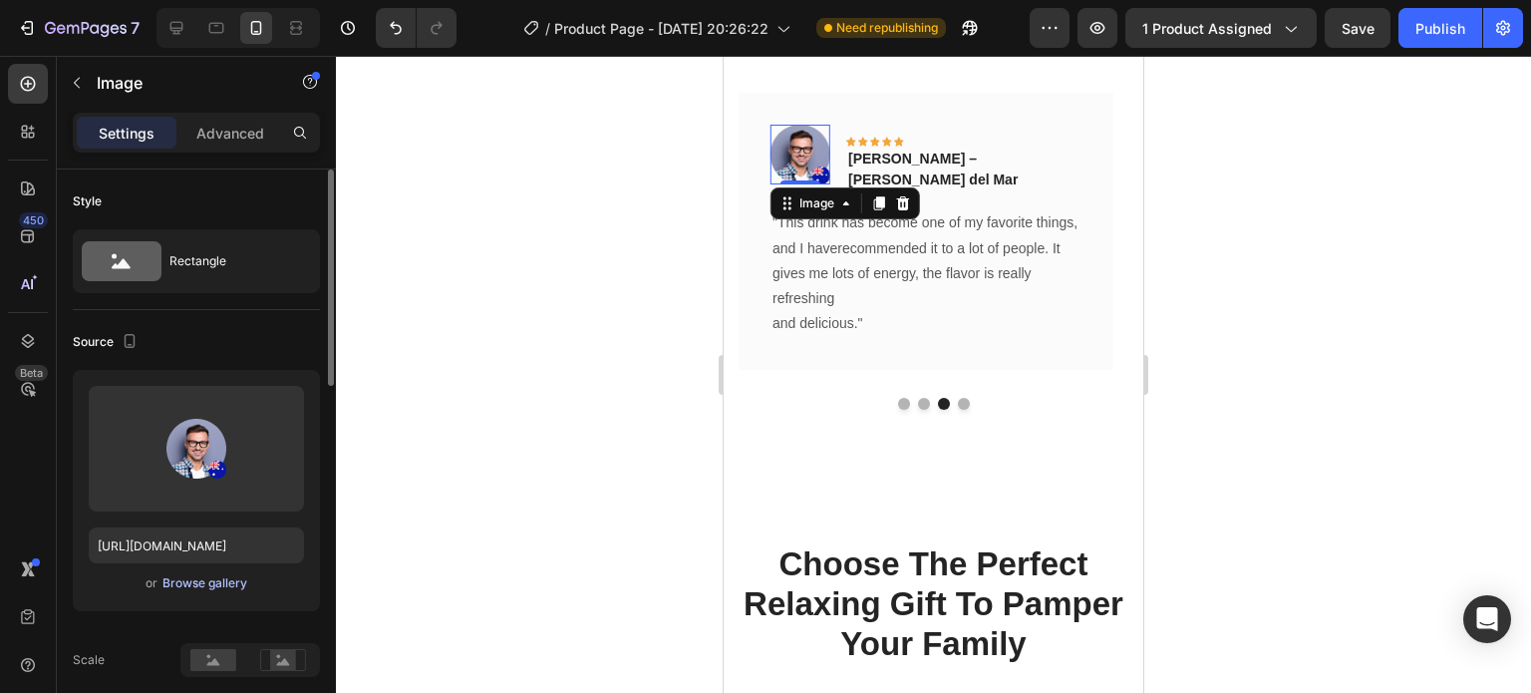
click at [199, 582] on div "Browse gallery" at bounding box center [204, 583] width 85 height 18
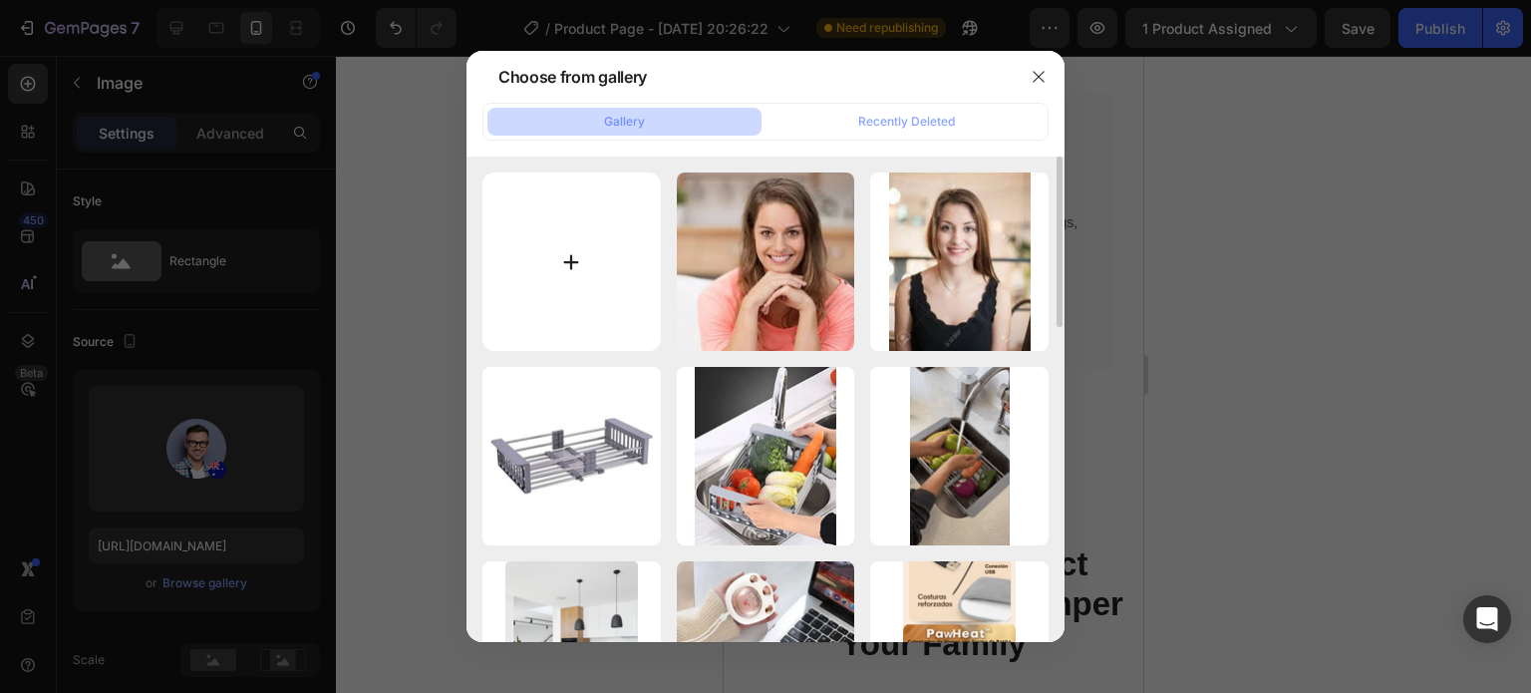
click at [523, 286] on input "file" at bounding box center [571, 261] width 178 height 178
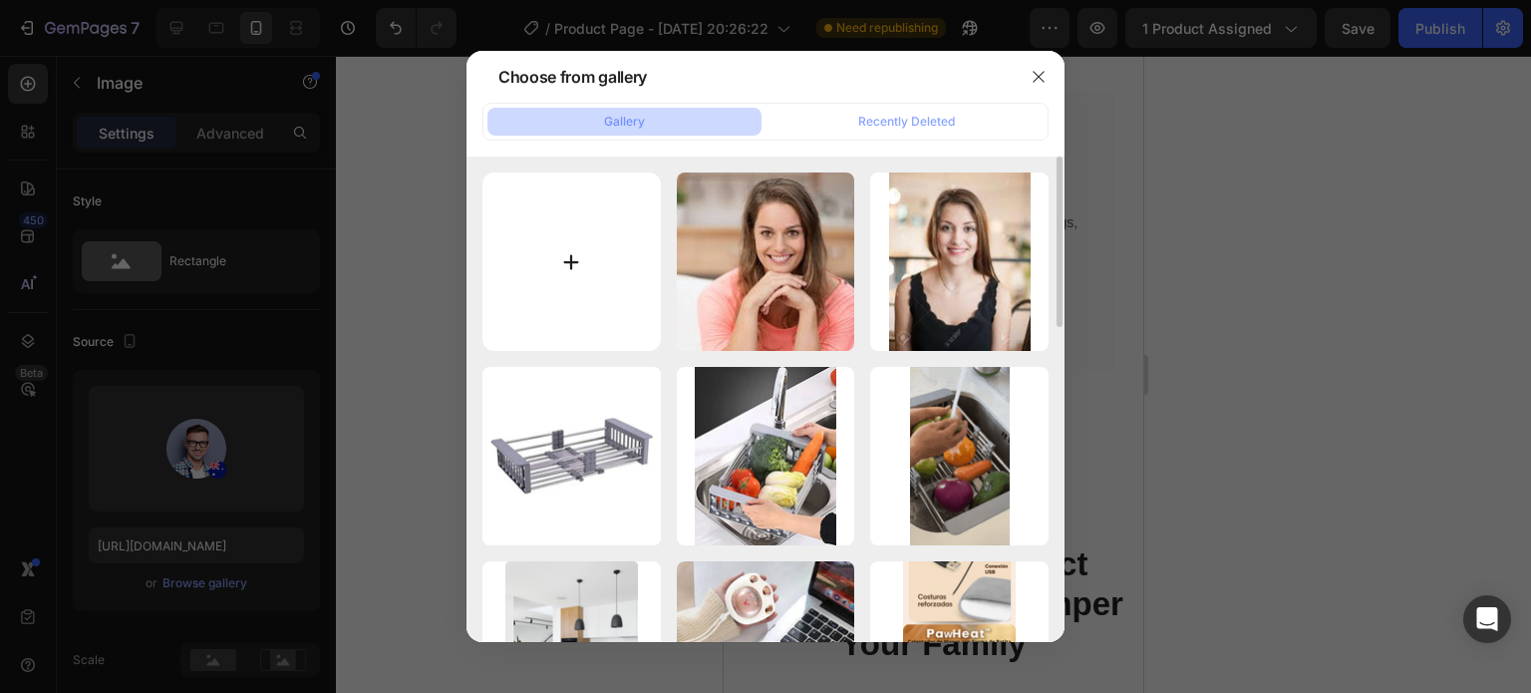
type input "C:\fakepath\images (2).jpeg"
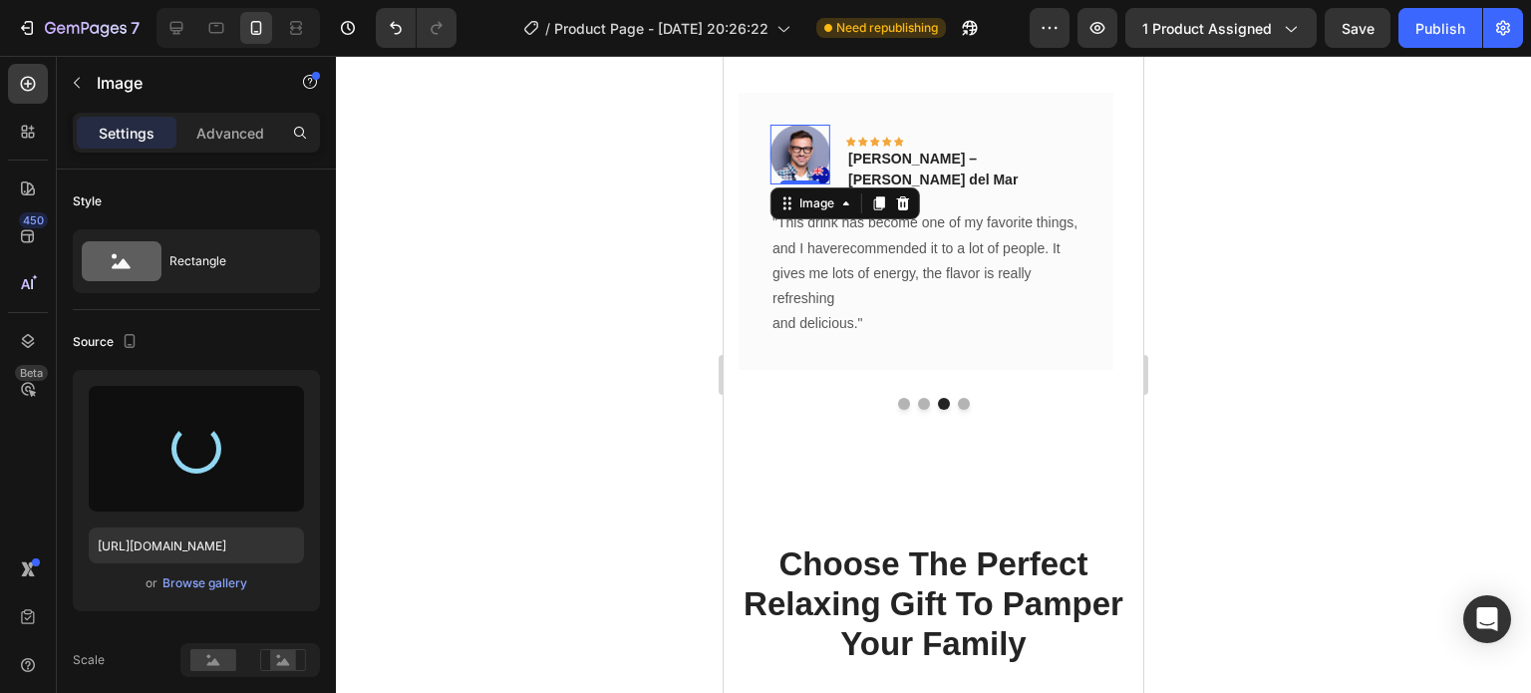
type input "[URL][DOMAIN_NAME]"
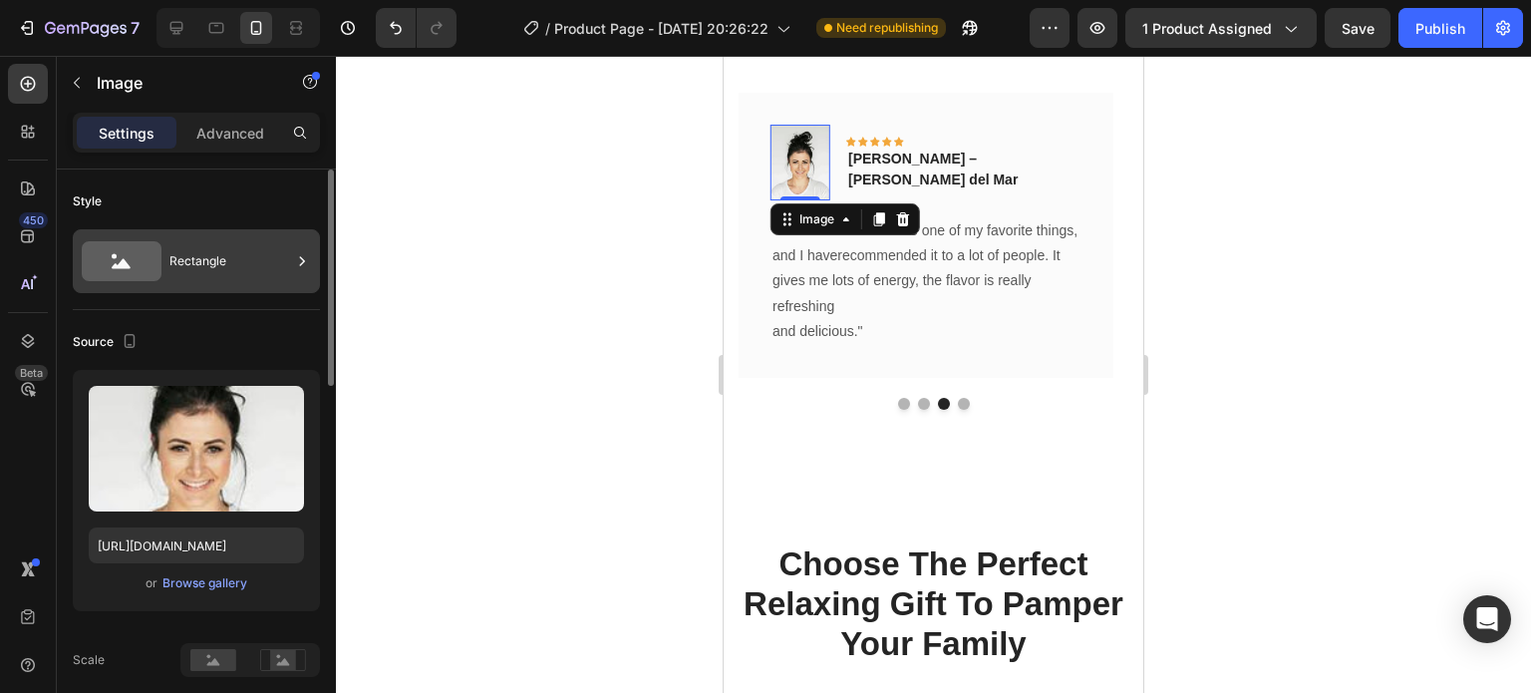
click at [229, 246] on div "Rectangle" at bounding box center [230, 261] width 122 height 46
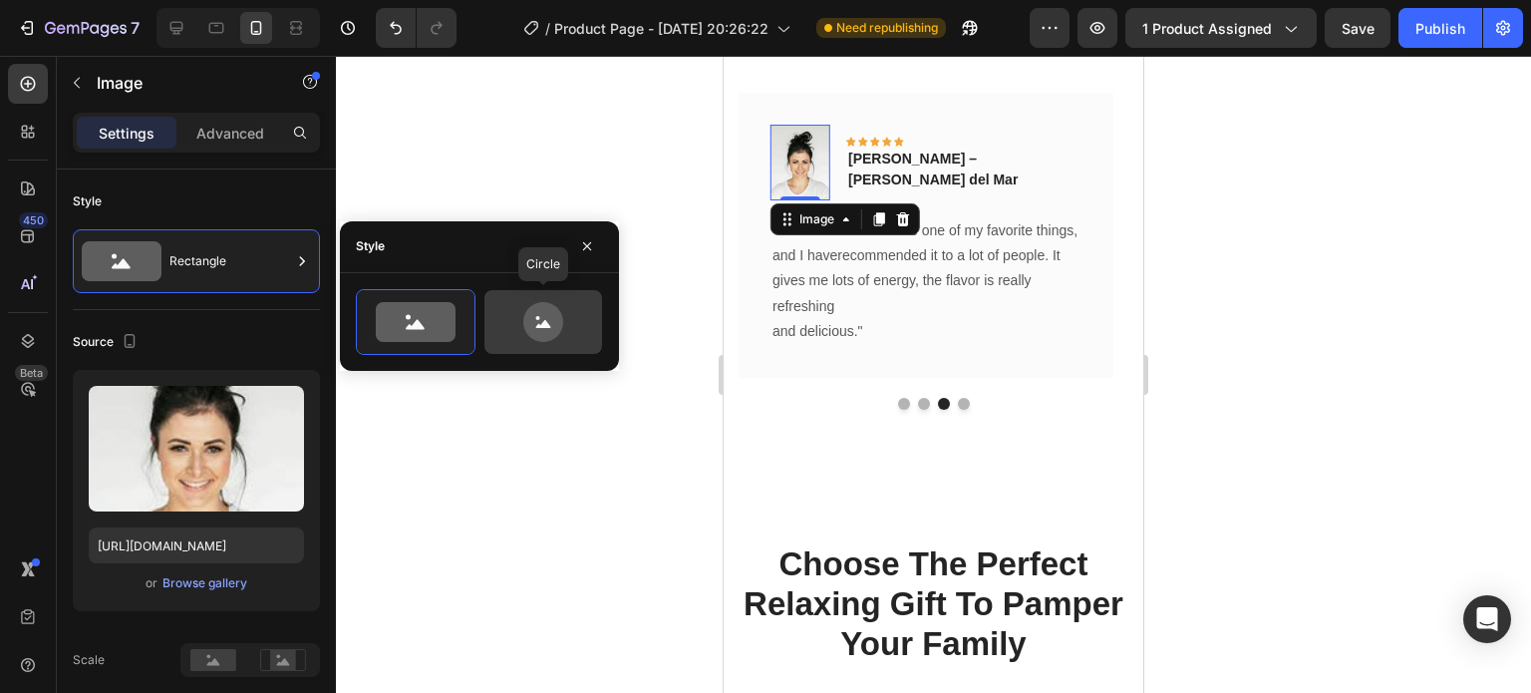
click at [519, 326] on icon at bounding box center [543, 322] width 94 height 40
type input "80"
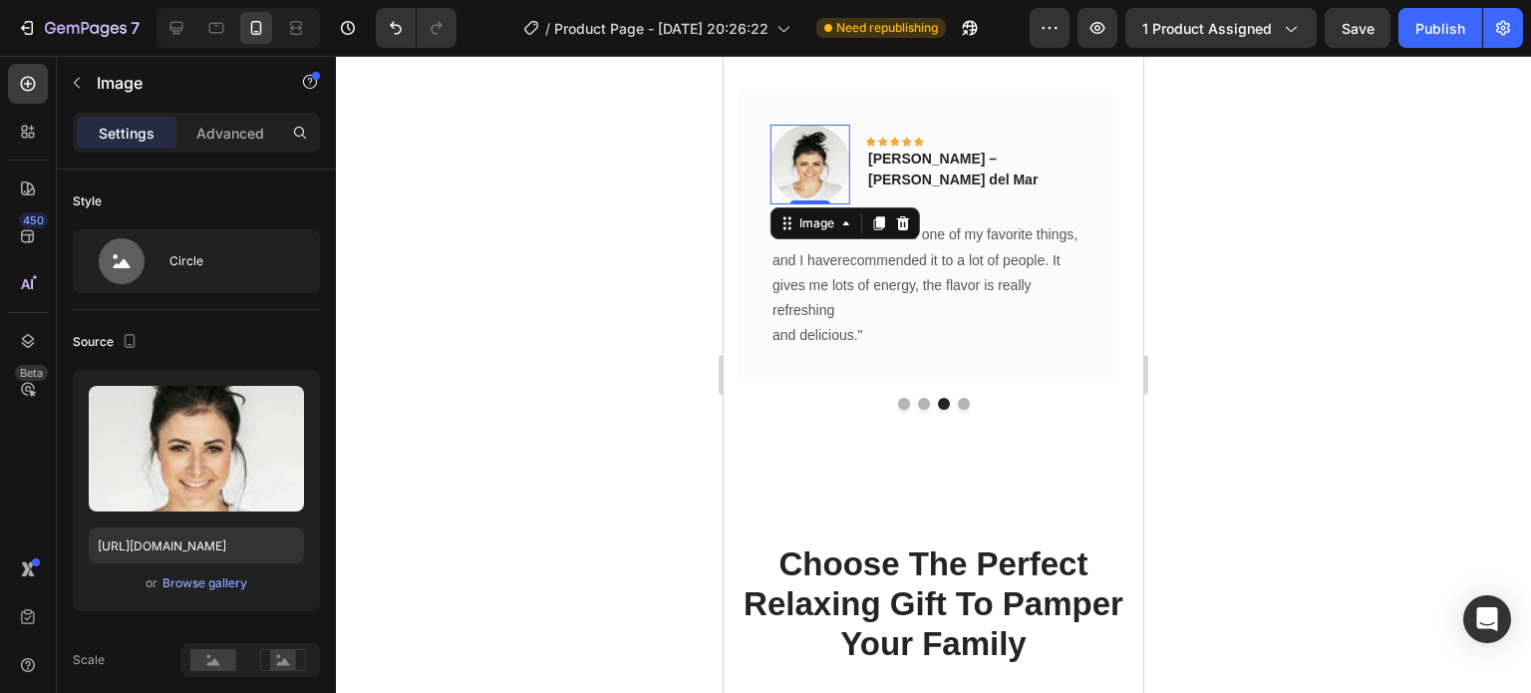
click at [1403, 235] on div at bounding box center [933, 374] width 1195 height 637
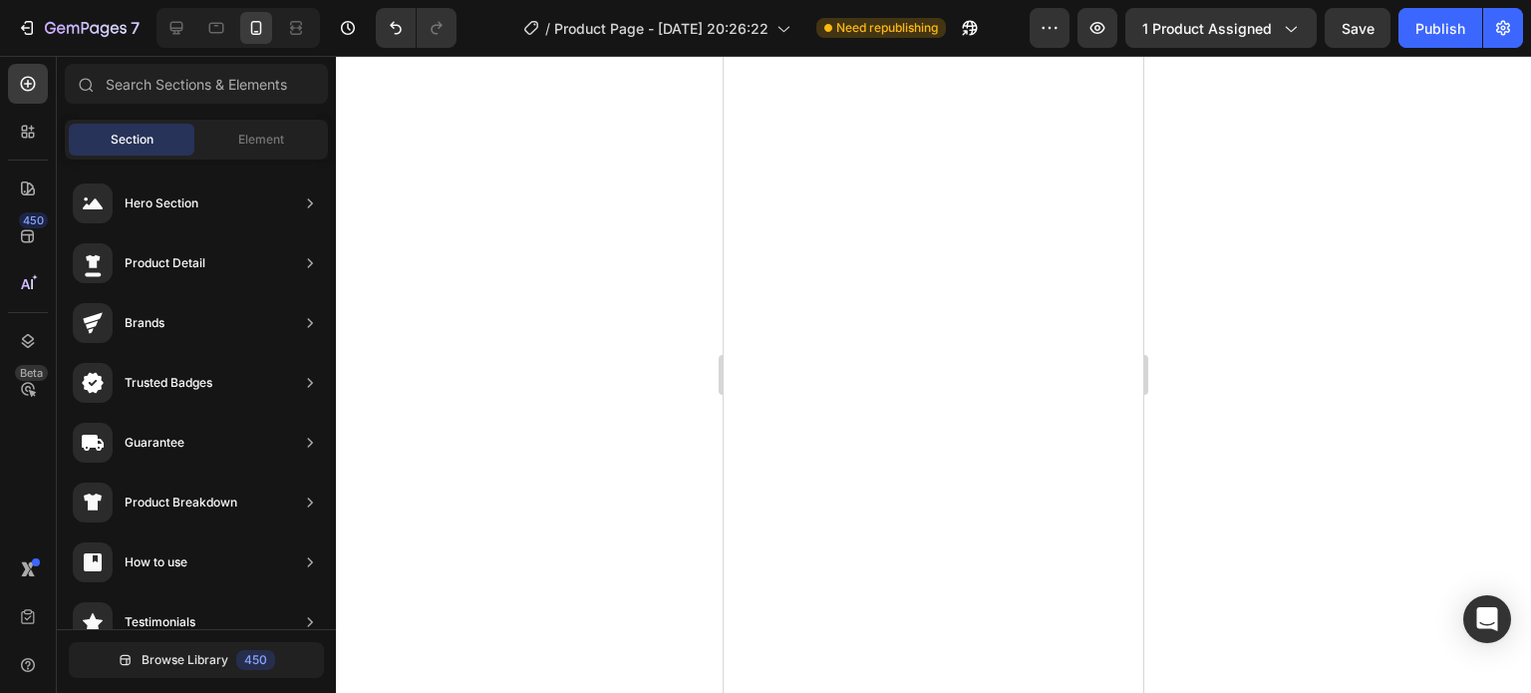
scroll to position [3085, 0]
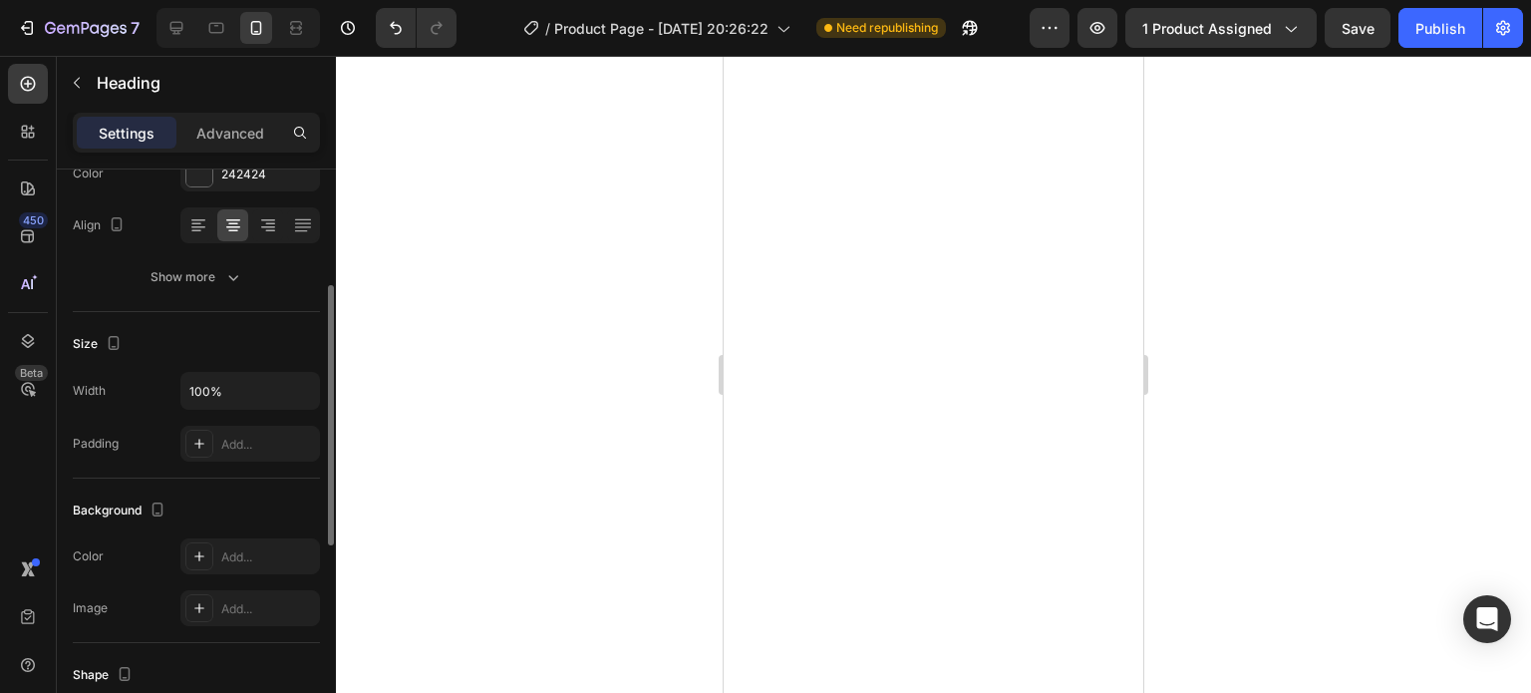
scroll to position [0, 0]
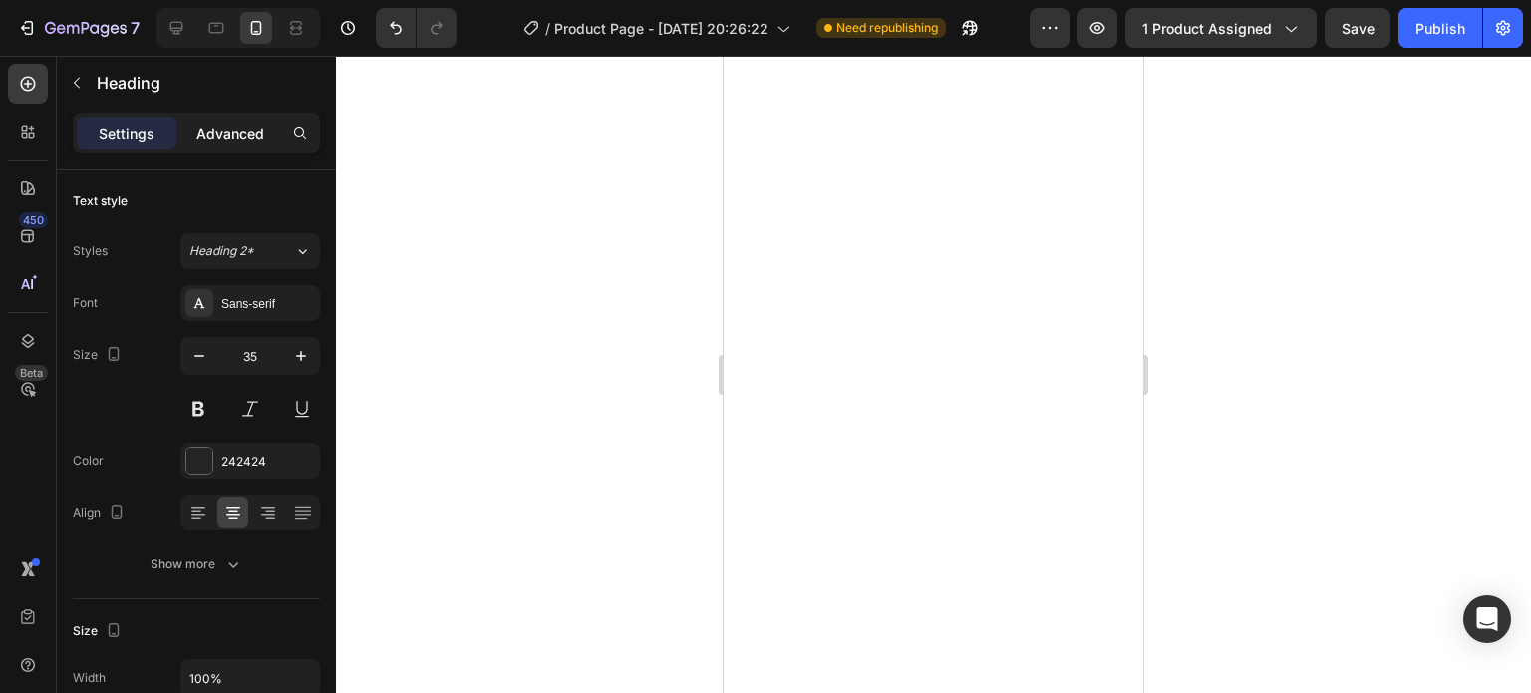
click at [235, 131] on p "Advanced" at bounding box center [230, 133] width 68 height 21
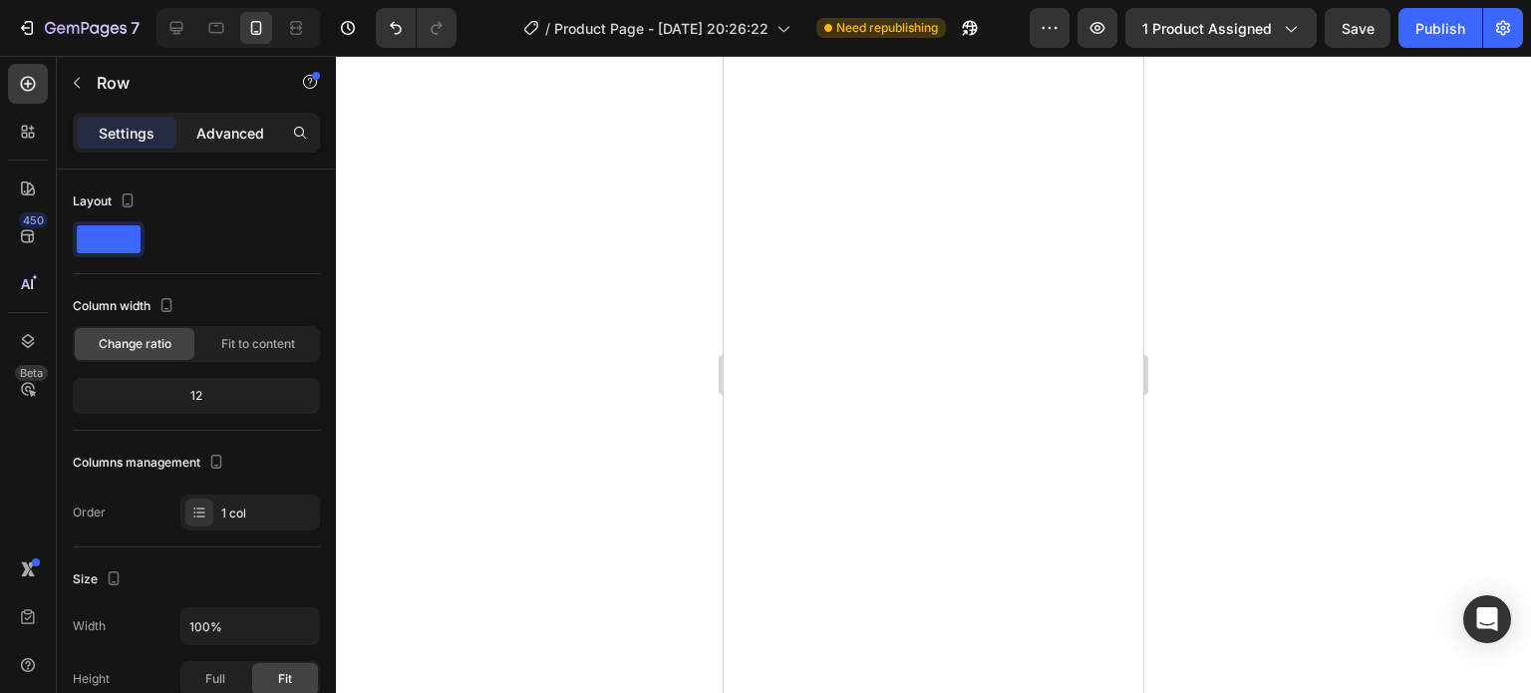
click at [229, 125] on p "Advanced" at bounding box center [230, 133] width 68 height 21
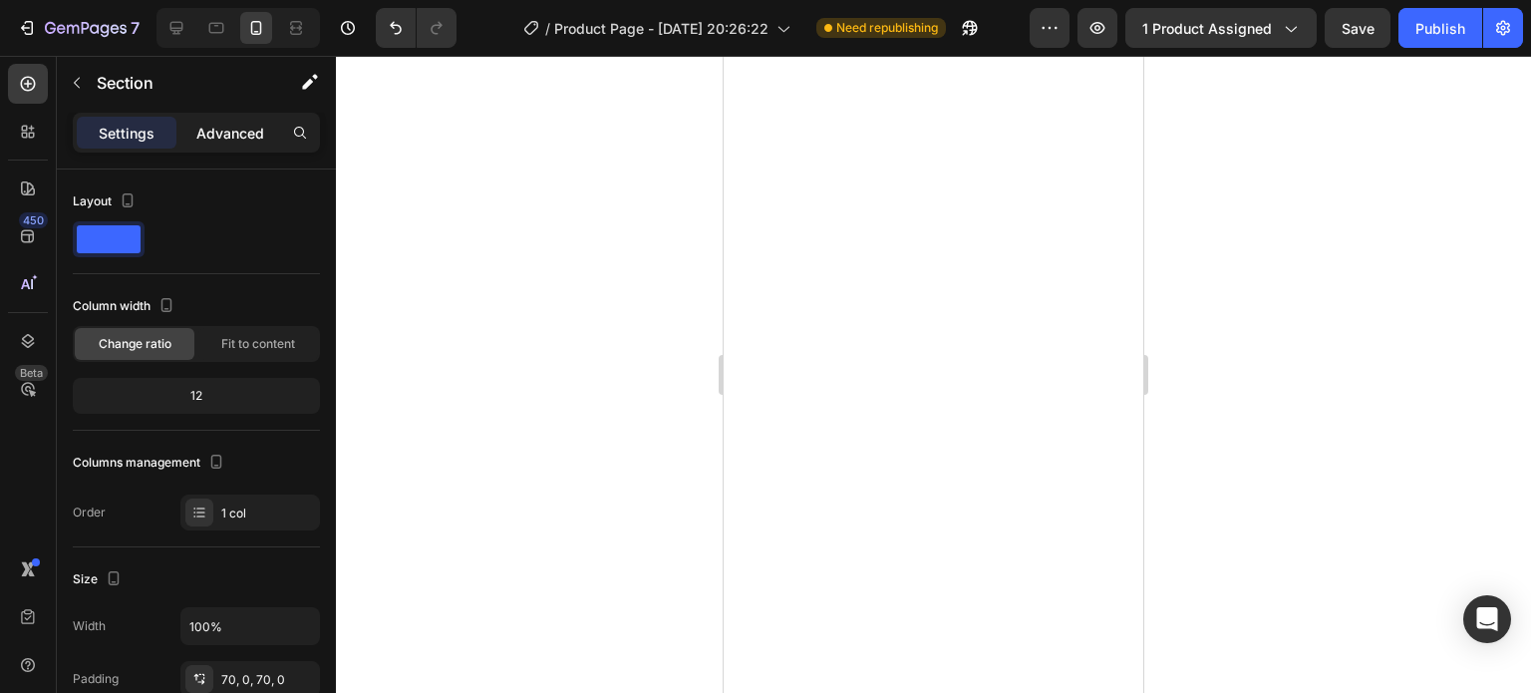
click at [230, 124] on p "Advanced" at bounding box center [230, 133] width 68 height 21
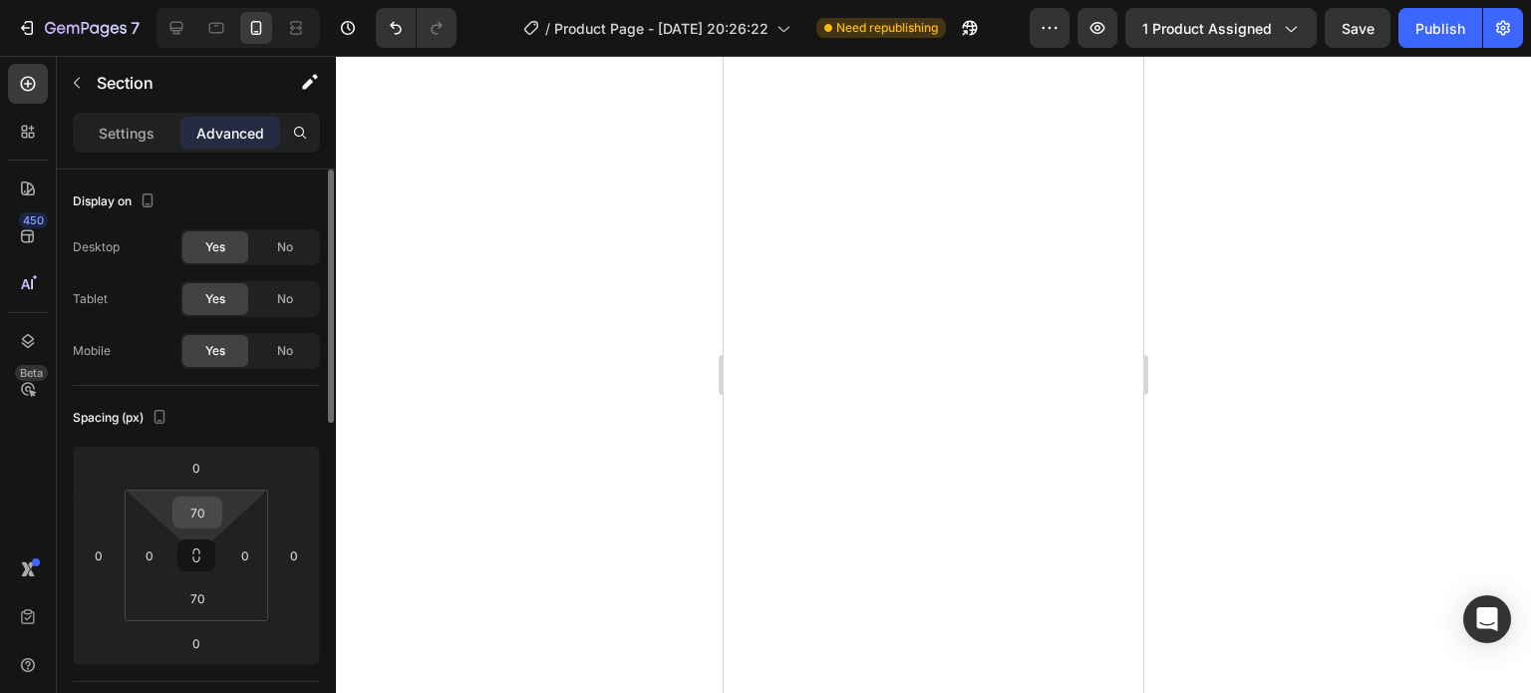
click at [211, 499] on input "70" at bounding box center [197, 512] width 40 height 30
click at [474, 417] on div at bounding box center [933, 374] width 1195 height 637
click at [211, 516] on input "32" at bounding box center [197, 512] width 40 height 30
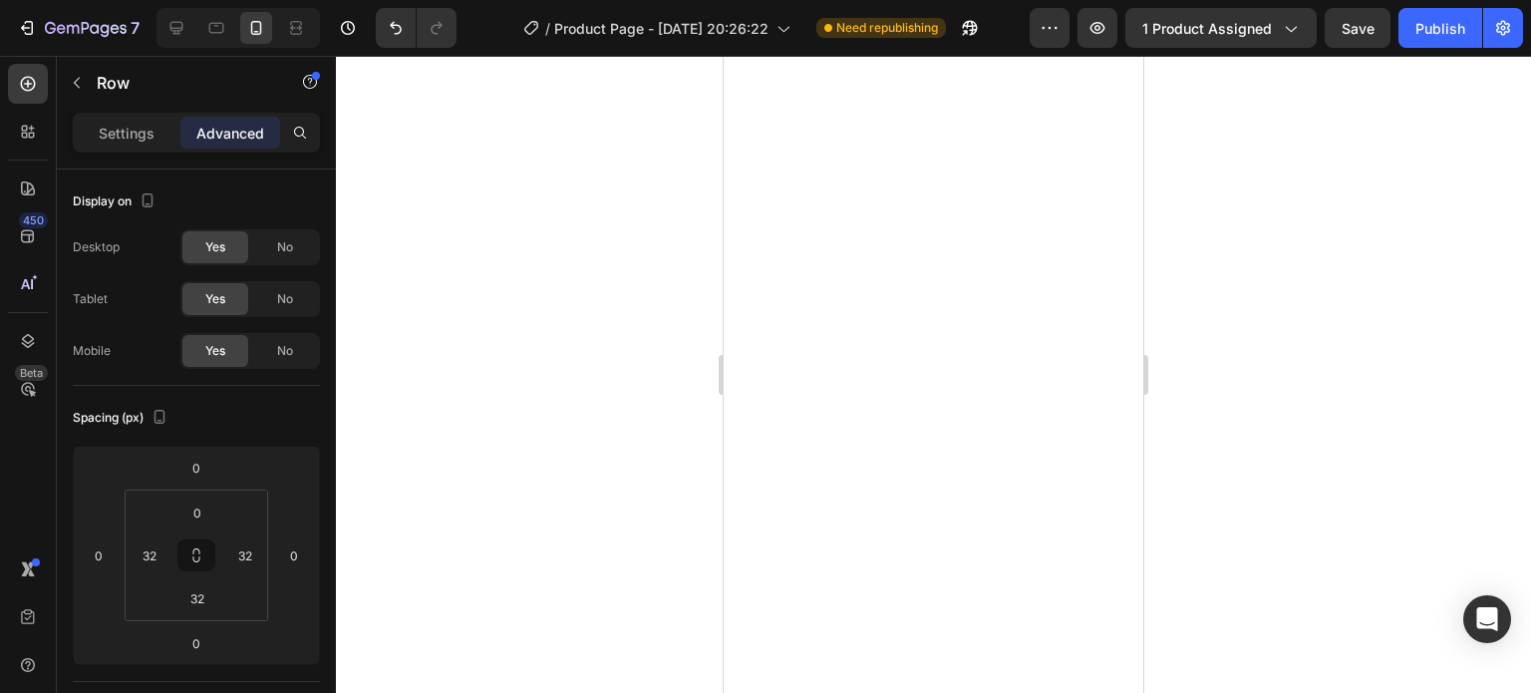
click at [1316, 432] on div at bounding box center [933, 374] width 1195 height 637
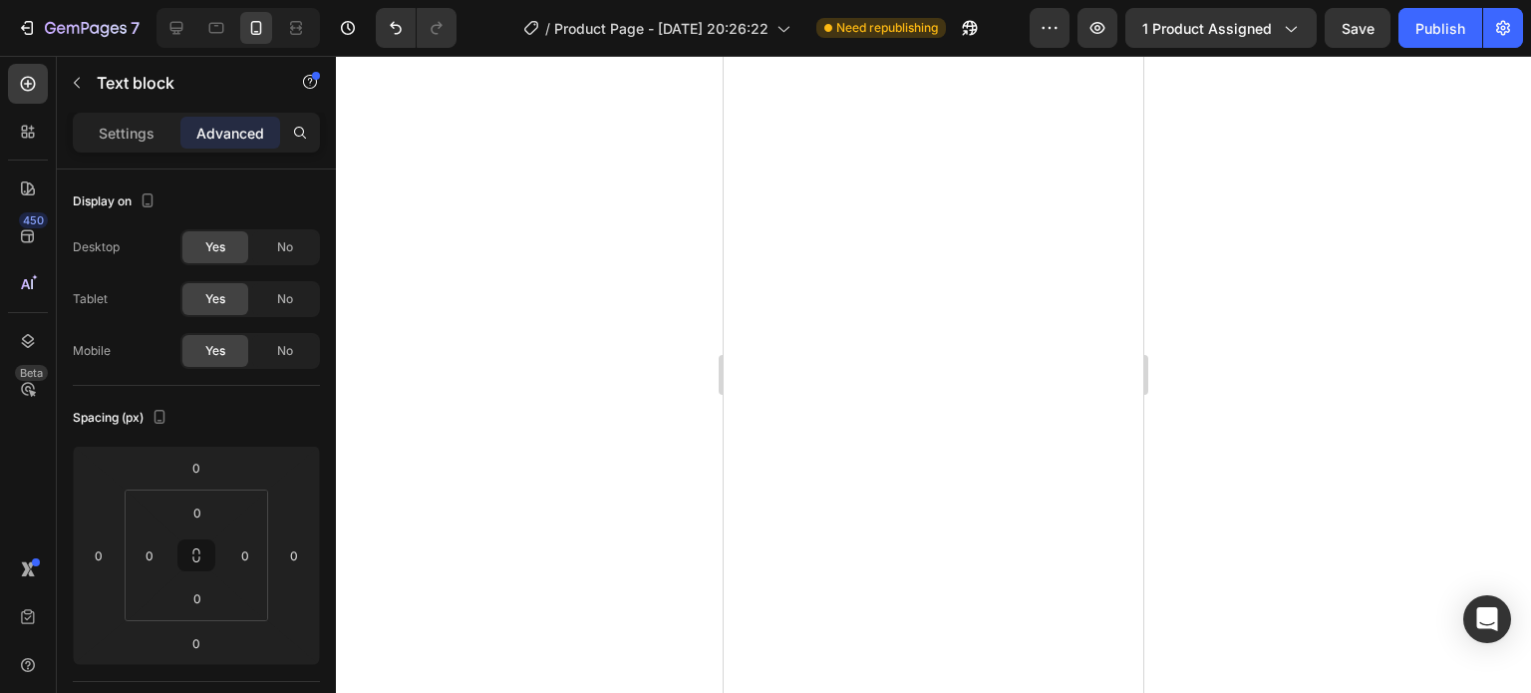
click at [1246, 507] on div at bounding box center [933, 374] width 1195 height 637
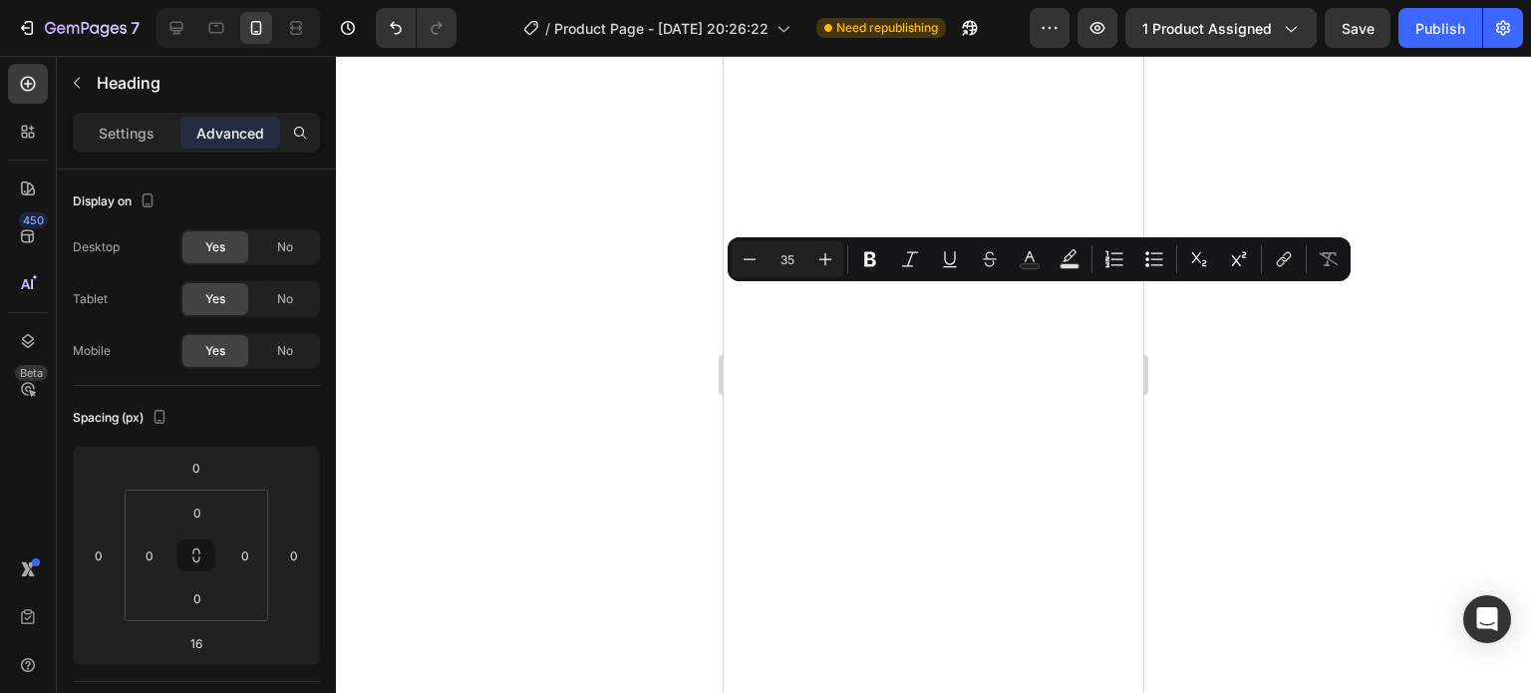
drag, startPoint x: 1025, startPoint y: 350, endPoint x: 732, endPoint y: 306, distance: 296.3
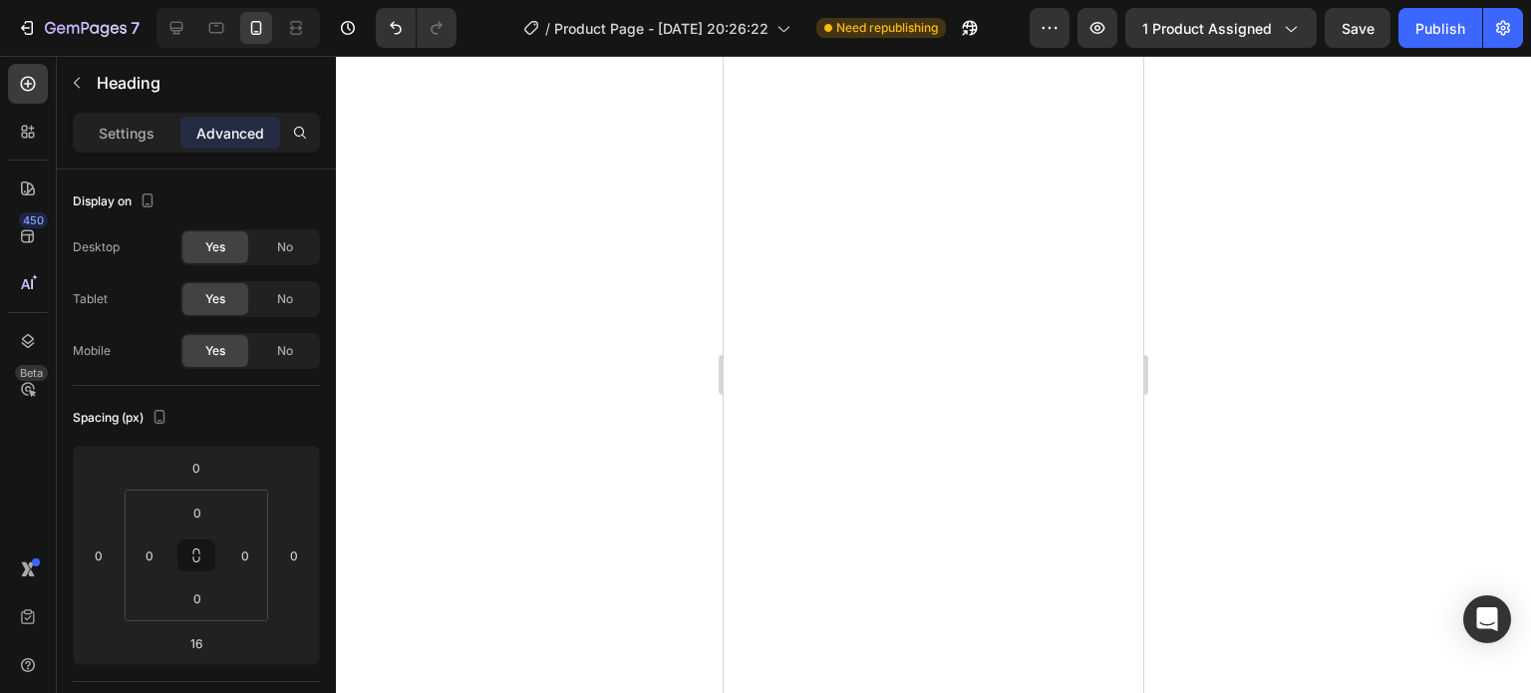
click at [1308, 460] on div at bounding box center [933, 374] width 1195 height 637
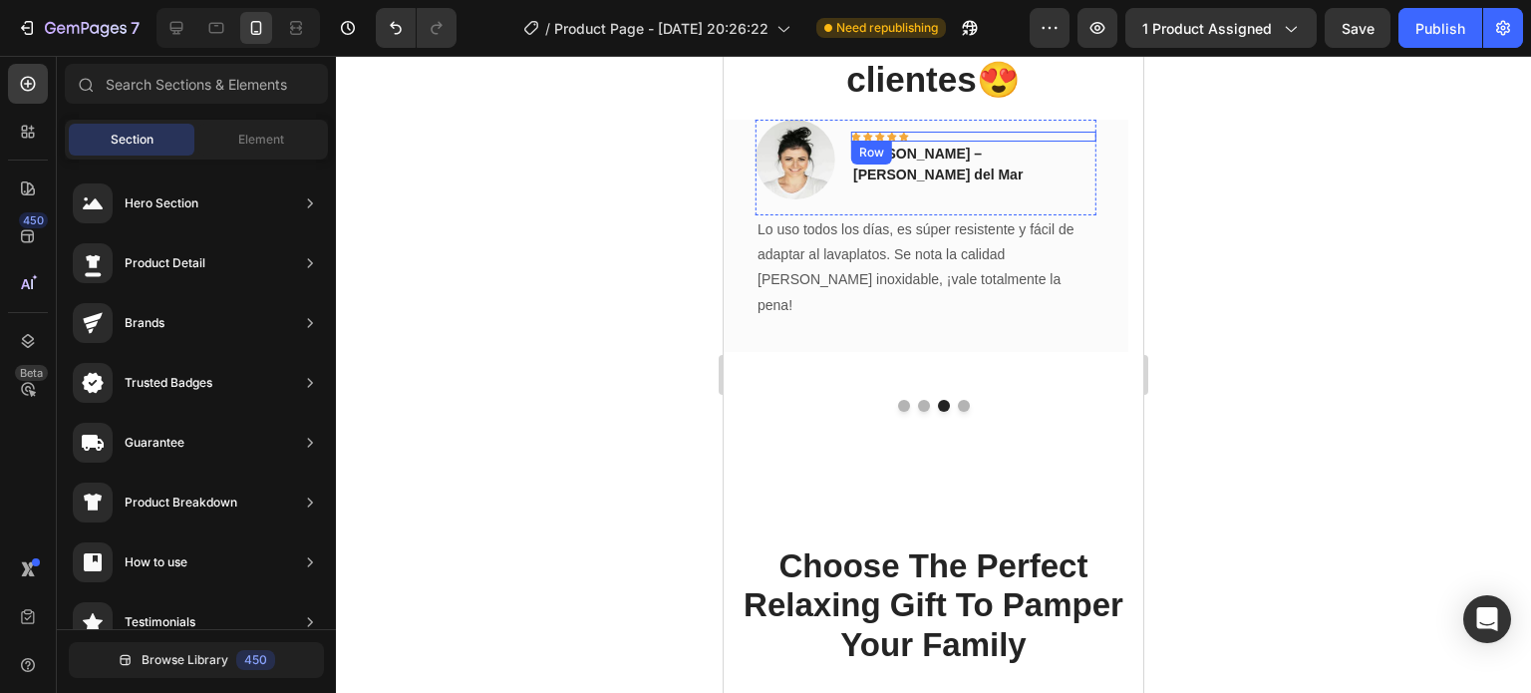
scroll to position [3364, 0]
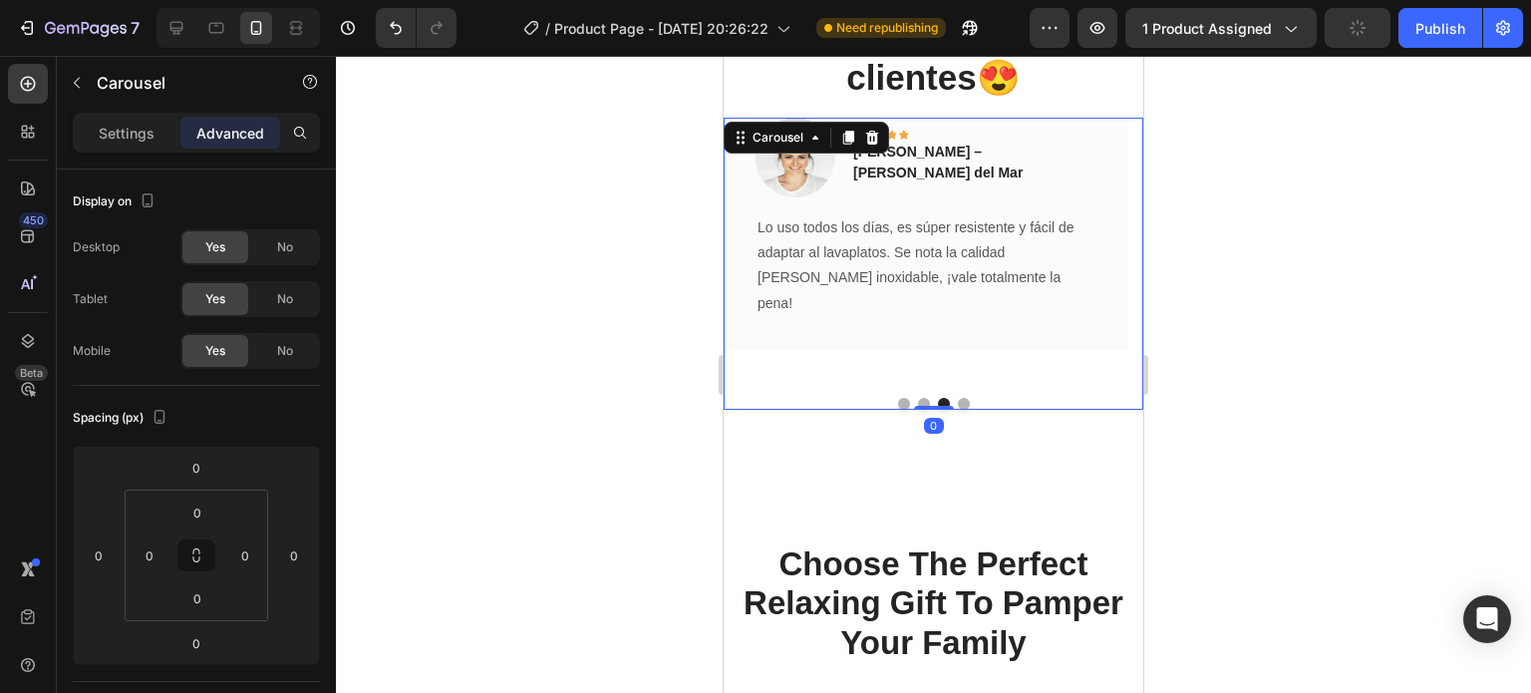
click at [958, 400] on button "Dot" at bounding box center [964, 404] width 12 height 12
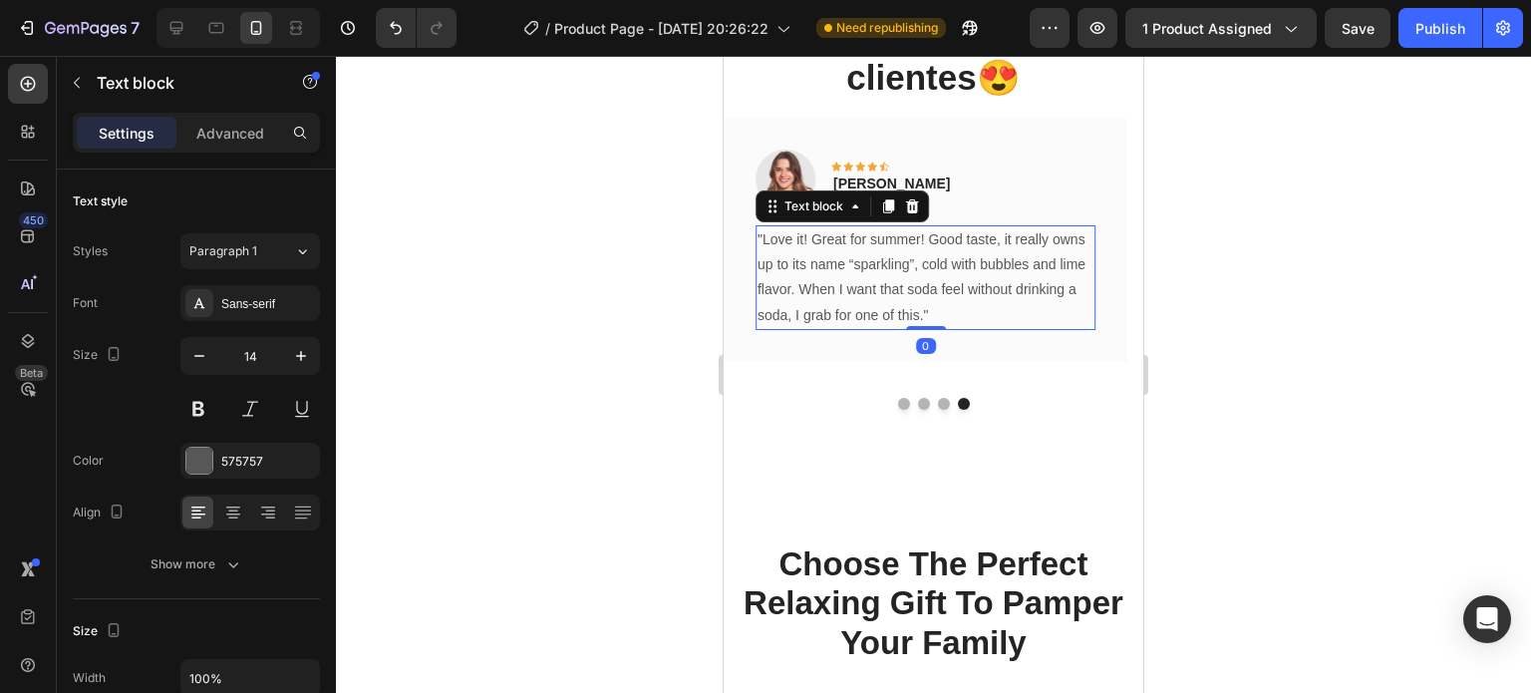
click at [883, 270] on p ""Love it! Great for summer! Good taste, it really owns up to its name “sparklin…" at bounding box center [925, 277] width 337 height 101
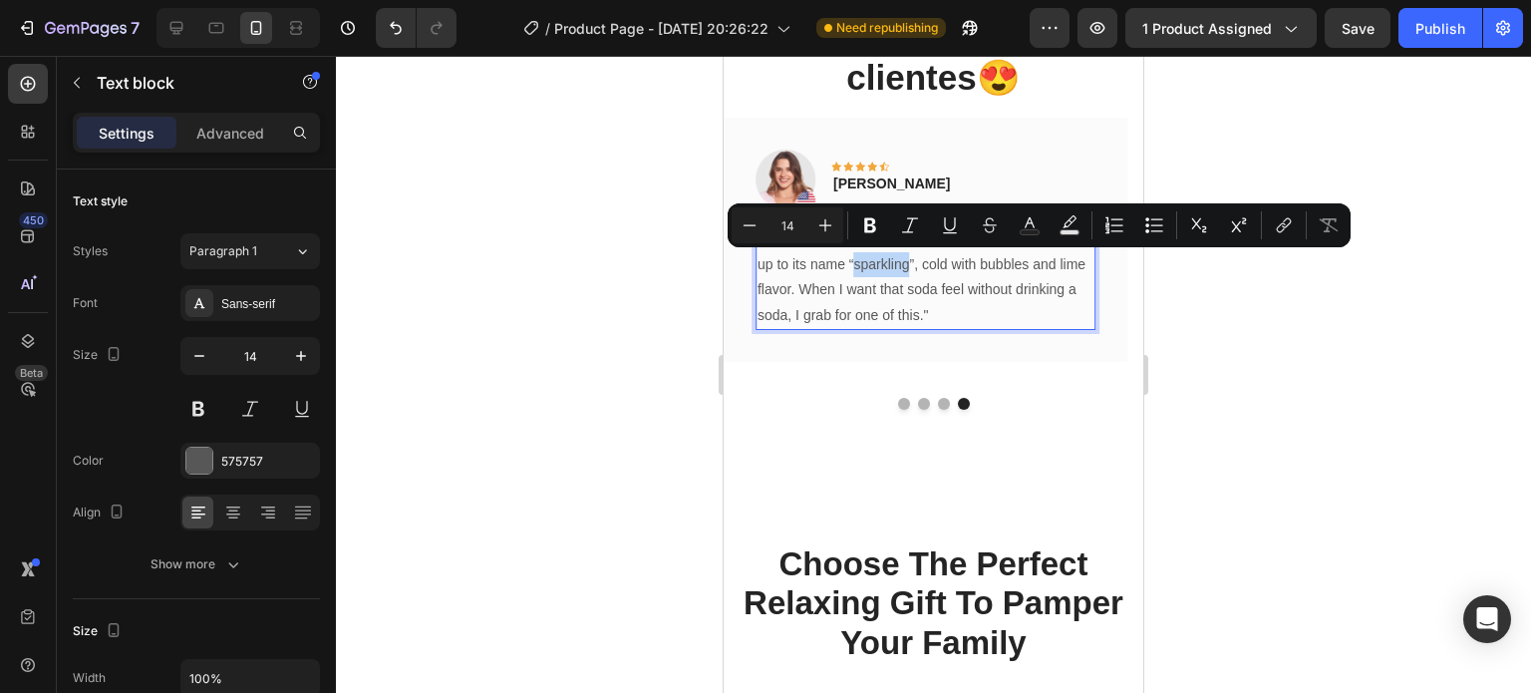
click at [883, 270] on p ""Love it! Great for summer! Good taste, it really owns up to its name “sparklin…" at bounding box center [925, 277] width 337 height 101
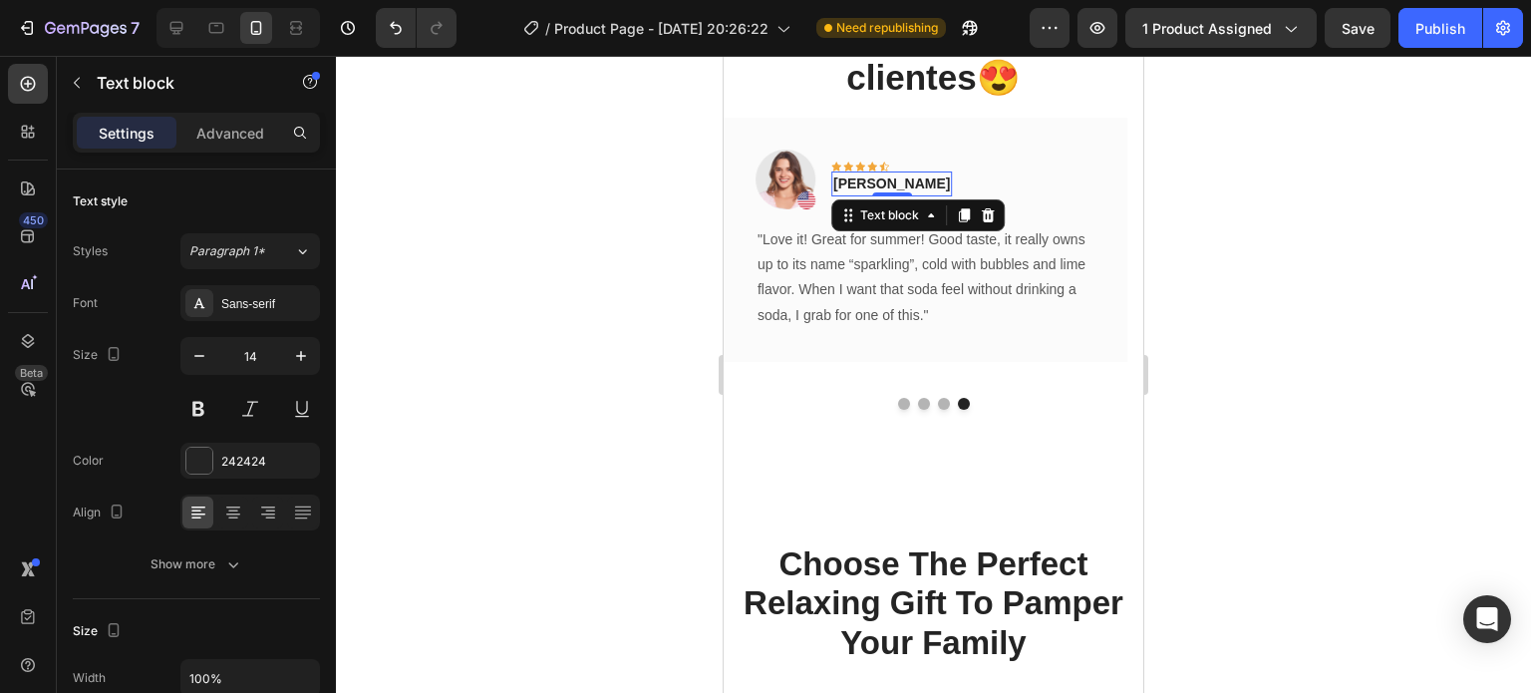
click at [853, 187] on p "[PERSON_NAME]" at bounding box center [891, 183] width 117 height 21
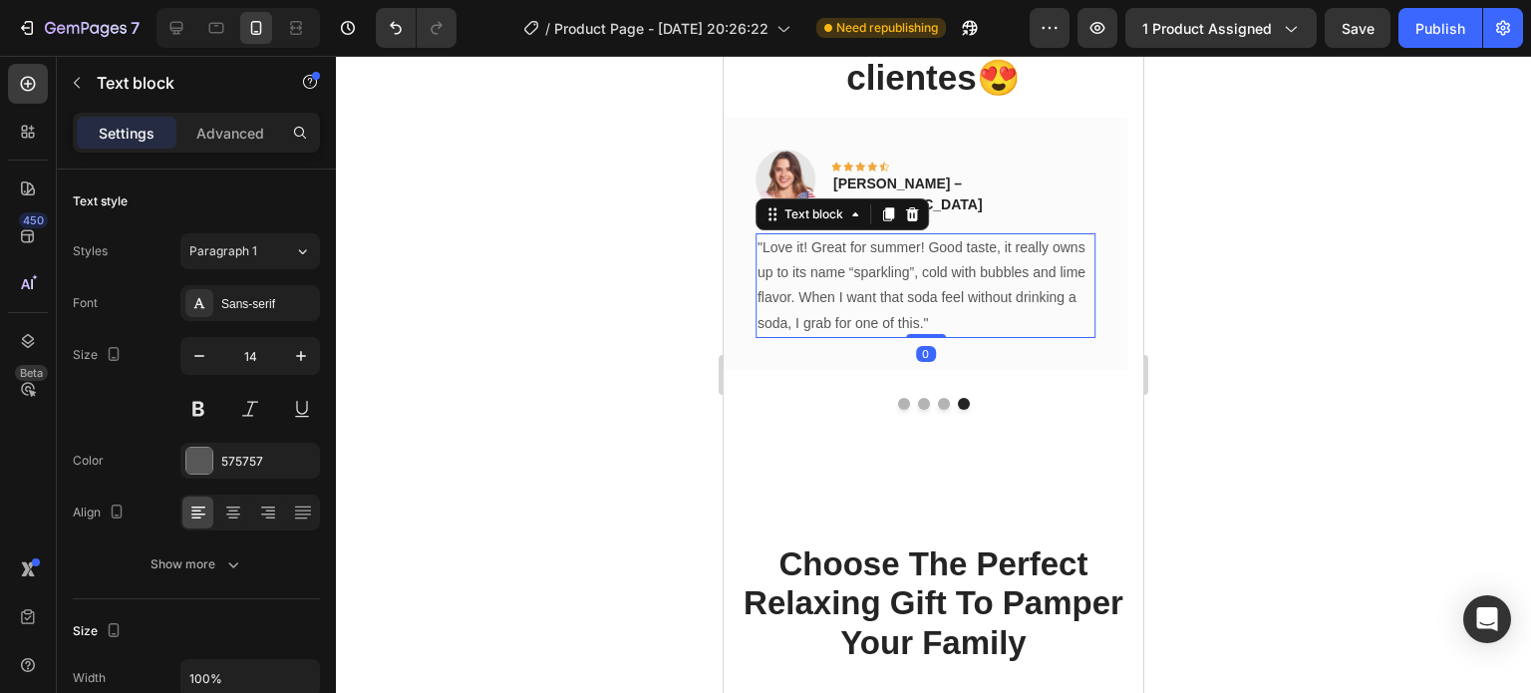
click at [898, 289] on p ""Love it! Great for summer! Good taste, it really owns up to its name “sparklin…" at bounding box center [925, 285] width 337 height 101
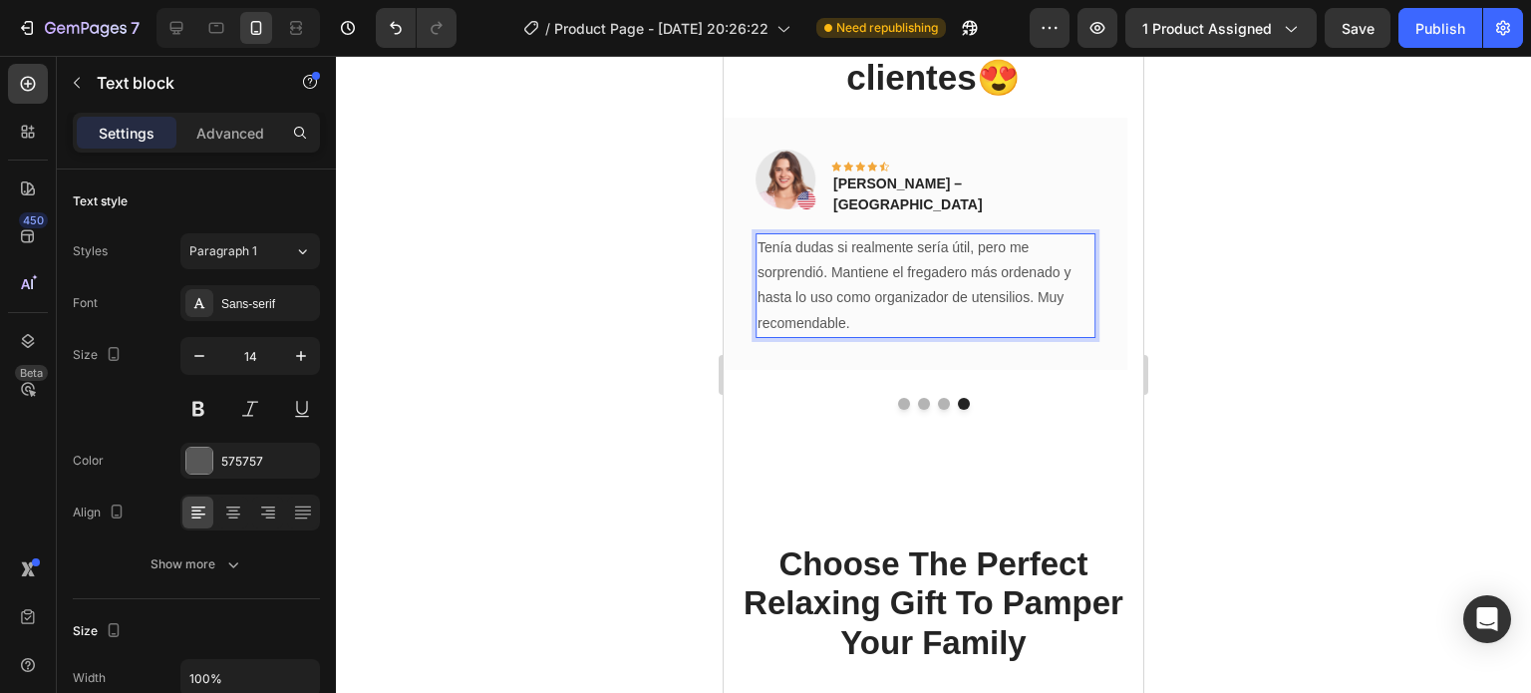
click at [917, 290] on p "Tenía dudas si realmente sería útil, pero me sorprendió. Mantiene el fregadero …" at bounding box center [925, 285] width 337 height 101
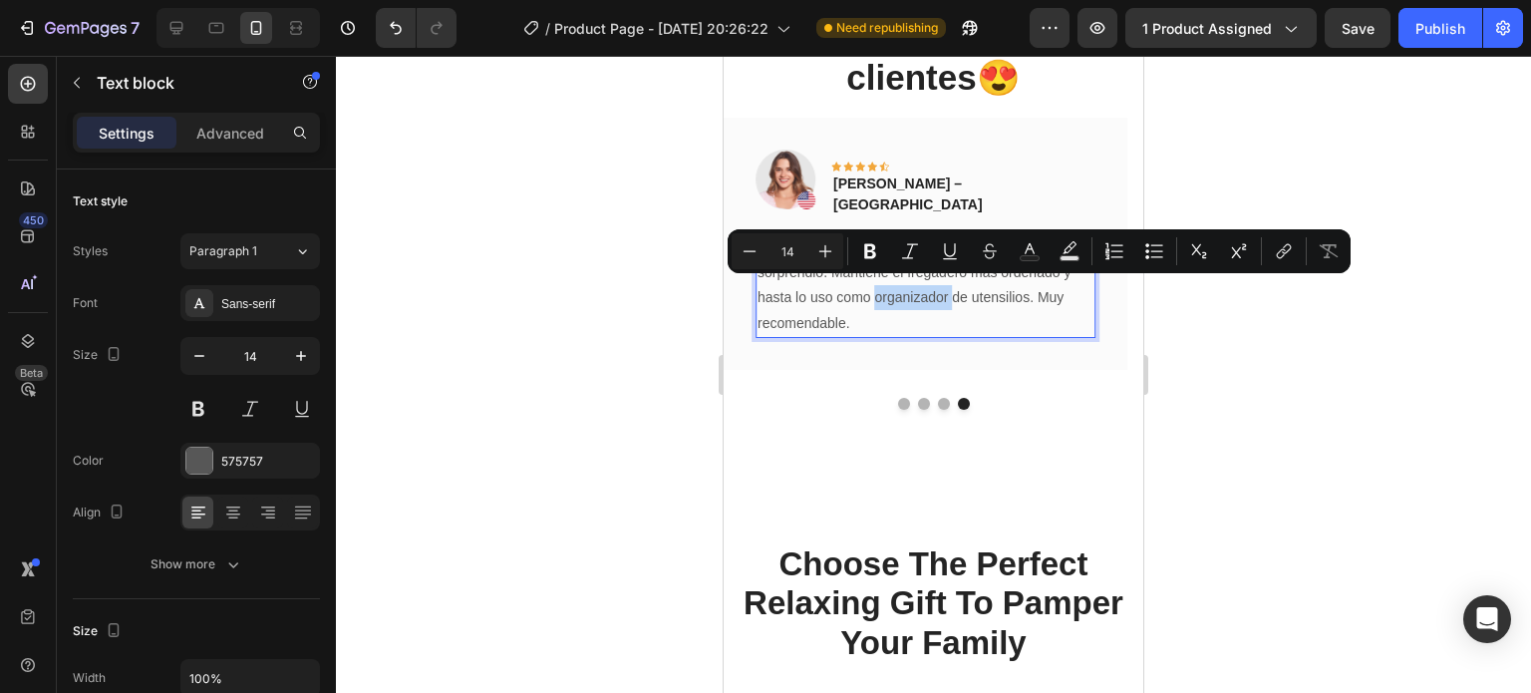
click at [917, 290] on p "Tenía dudas si realmente sería útil, pero me sorprendió. Mantiene el fregadero …" at bounding box center [925, 285] width 337 height 101
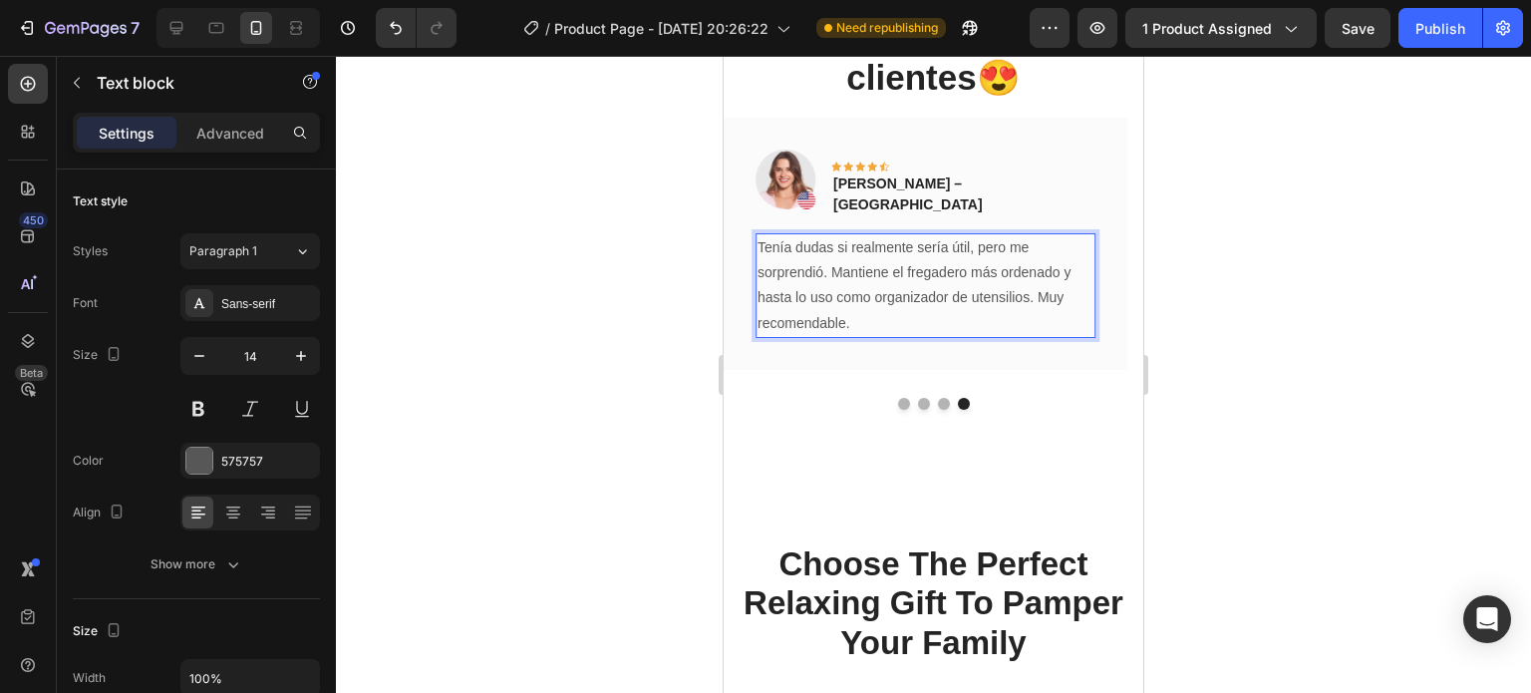
click at [940, 262] on p "Tenía dudas si realmente sería útil, pero me sorprendió. Mantiene el fregadero …" at bounding box center [925, 285] width 337 height 101
click at [574, 226] on div at bounding box center [933, 374] width 1195 height 637
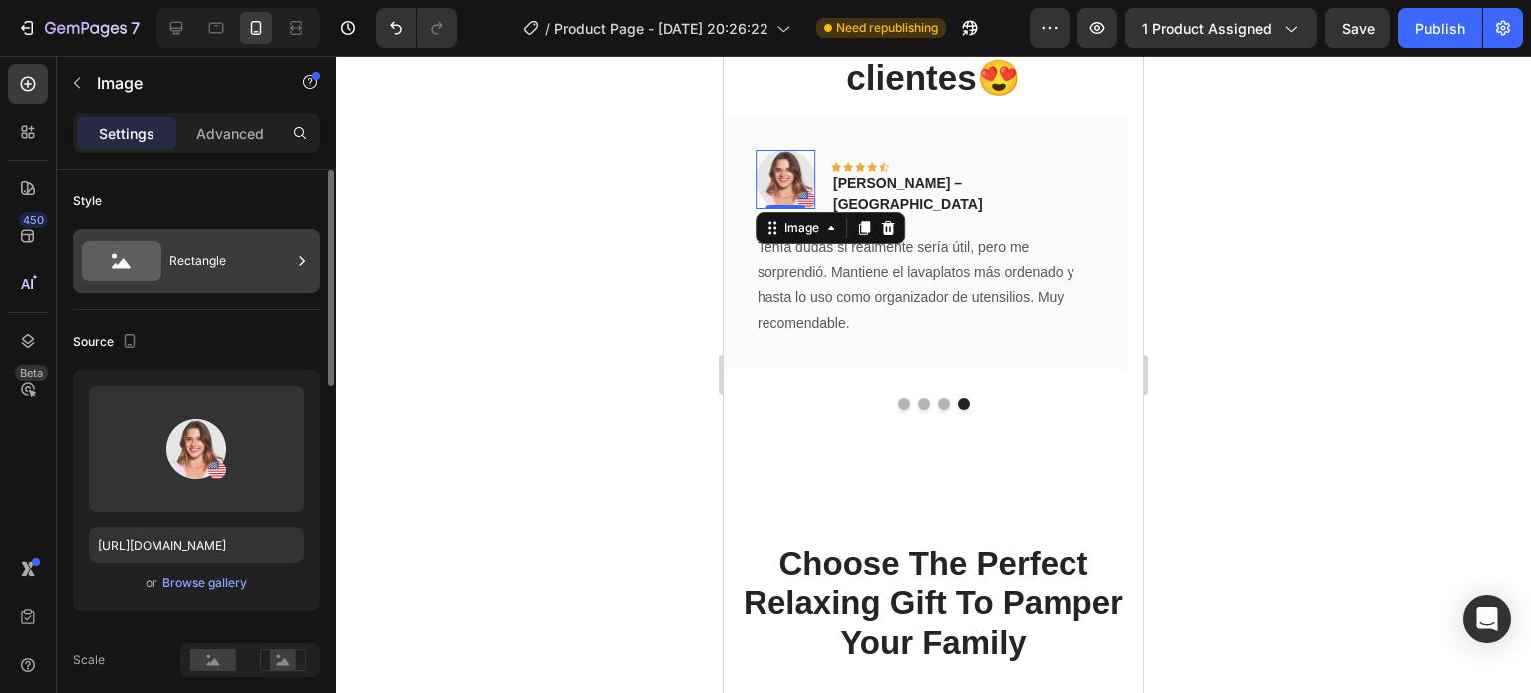
click at [230, 272] on div "Rectangle" at bounding box center [230, 261] width 122 height 46
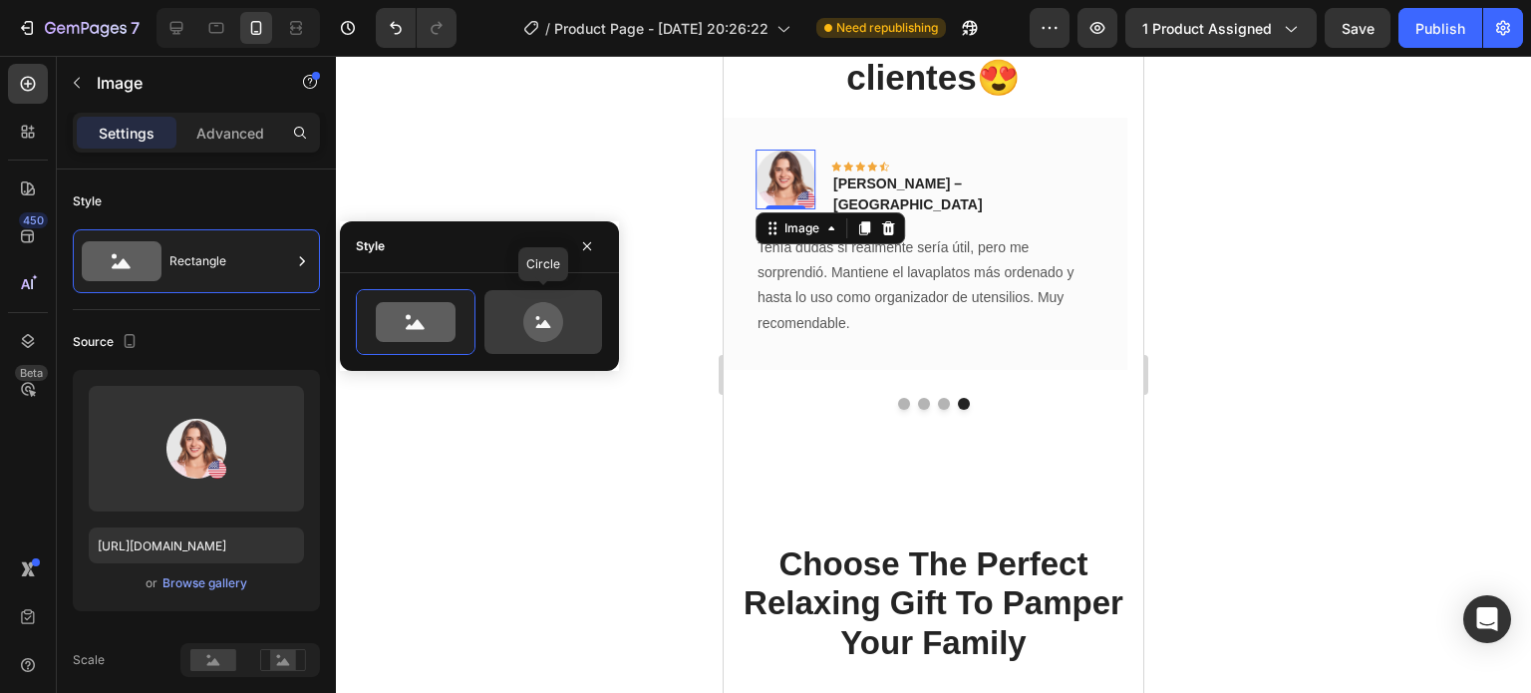
click at [548, 327] on icon at bounding box center [543, 322] width 40 height 40
type input "80"
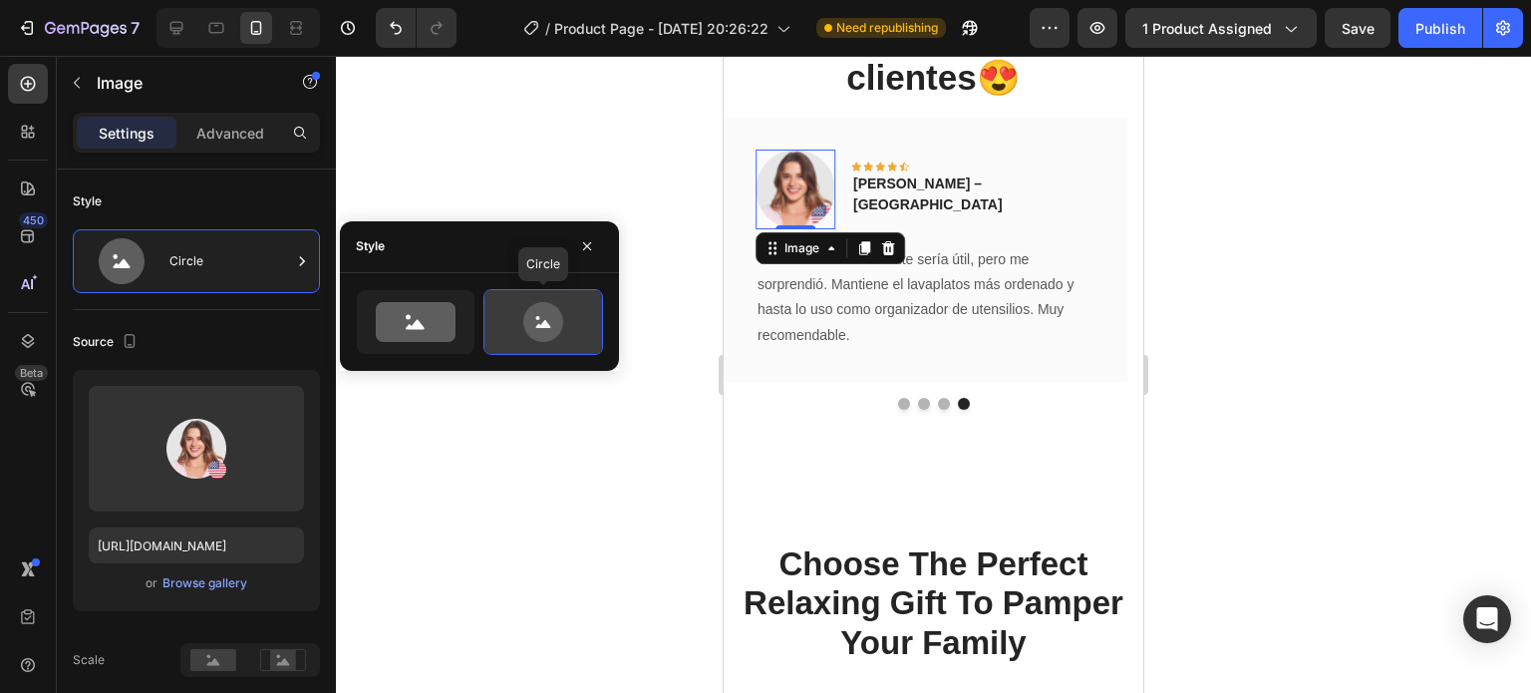
click at [548, 327] on icon at bounding box center [543, 322] width 40 height 40
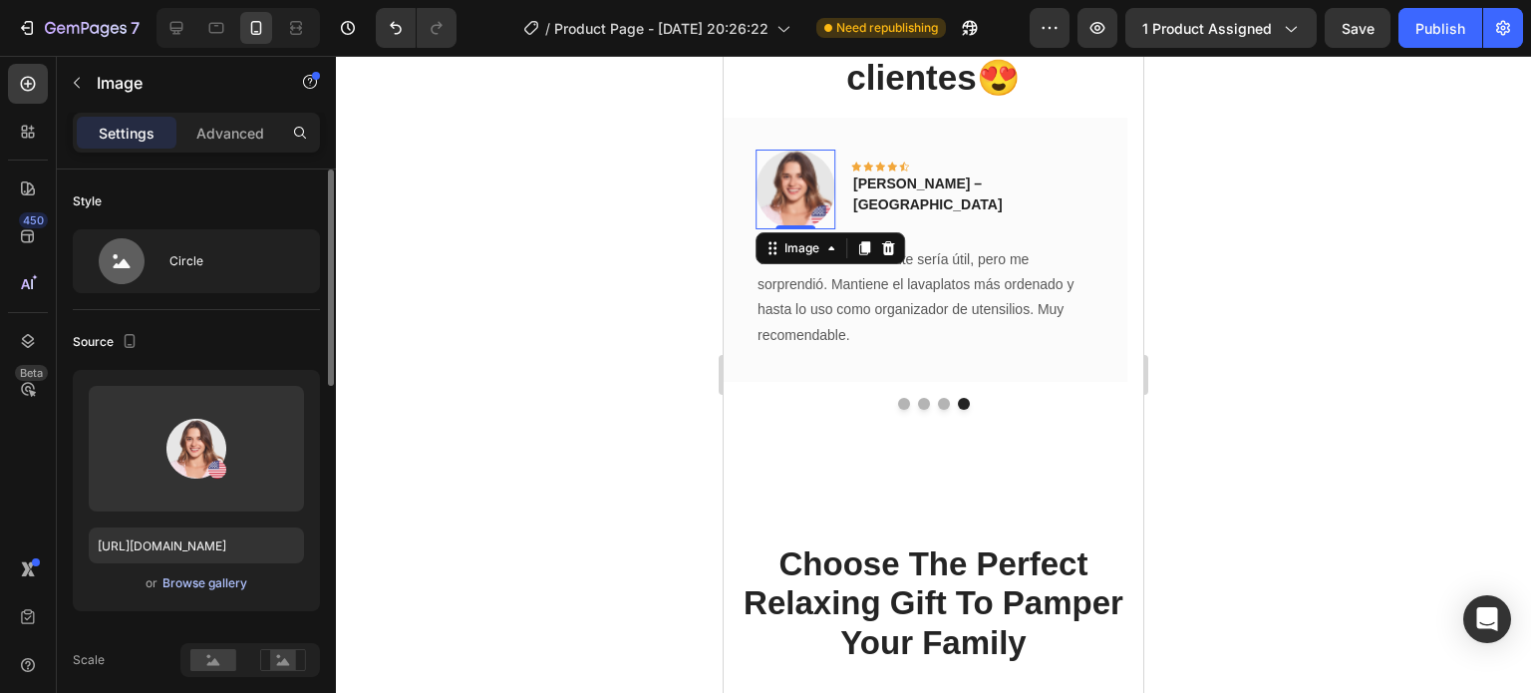
click at [227, 579] on div "Browse gallery" at bounding box center [204, 583] width 85 height 18
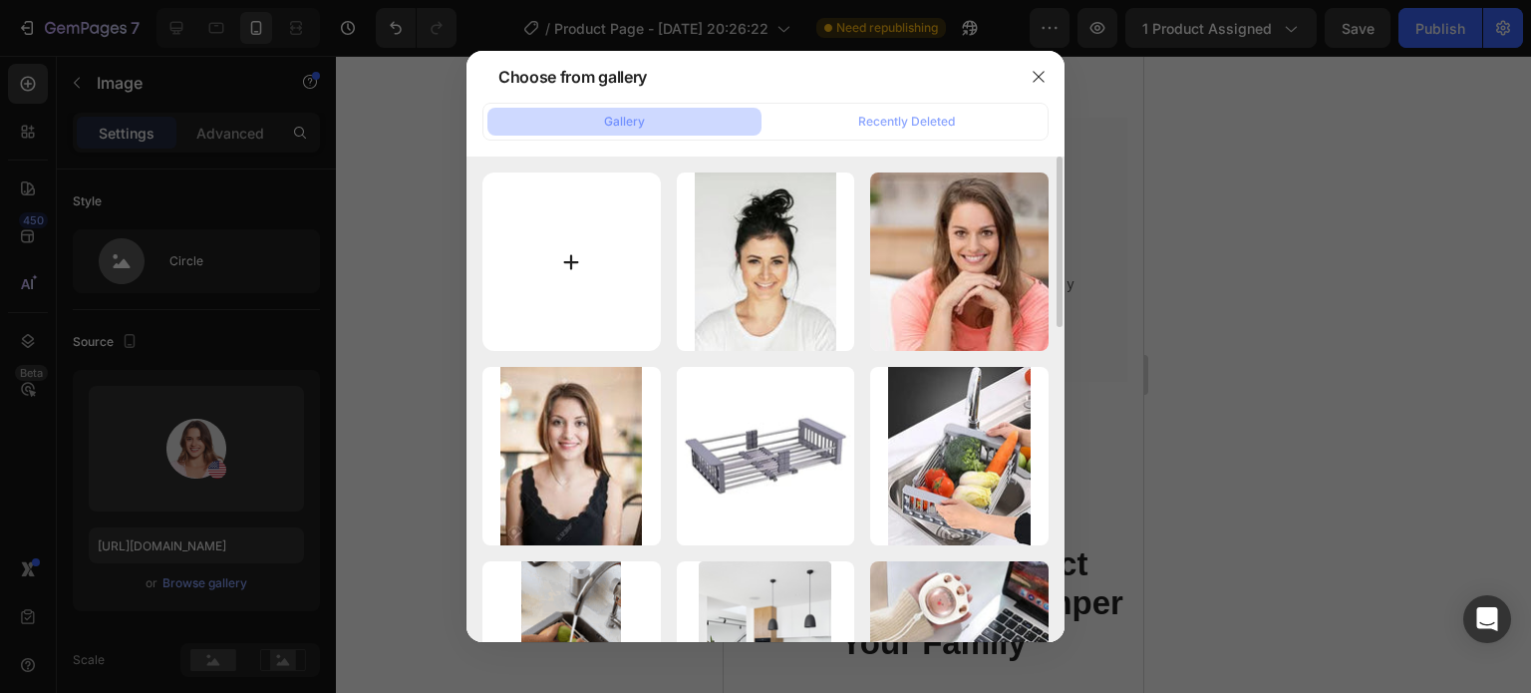
click at [562, 225] on input "file" at bounding box center [571, 261] width 178 height 178
type input "C:\fakepath\images (3).jpeg"
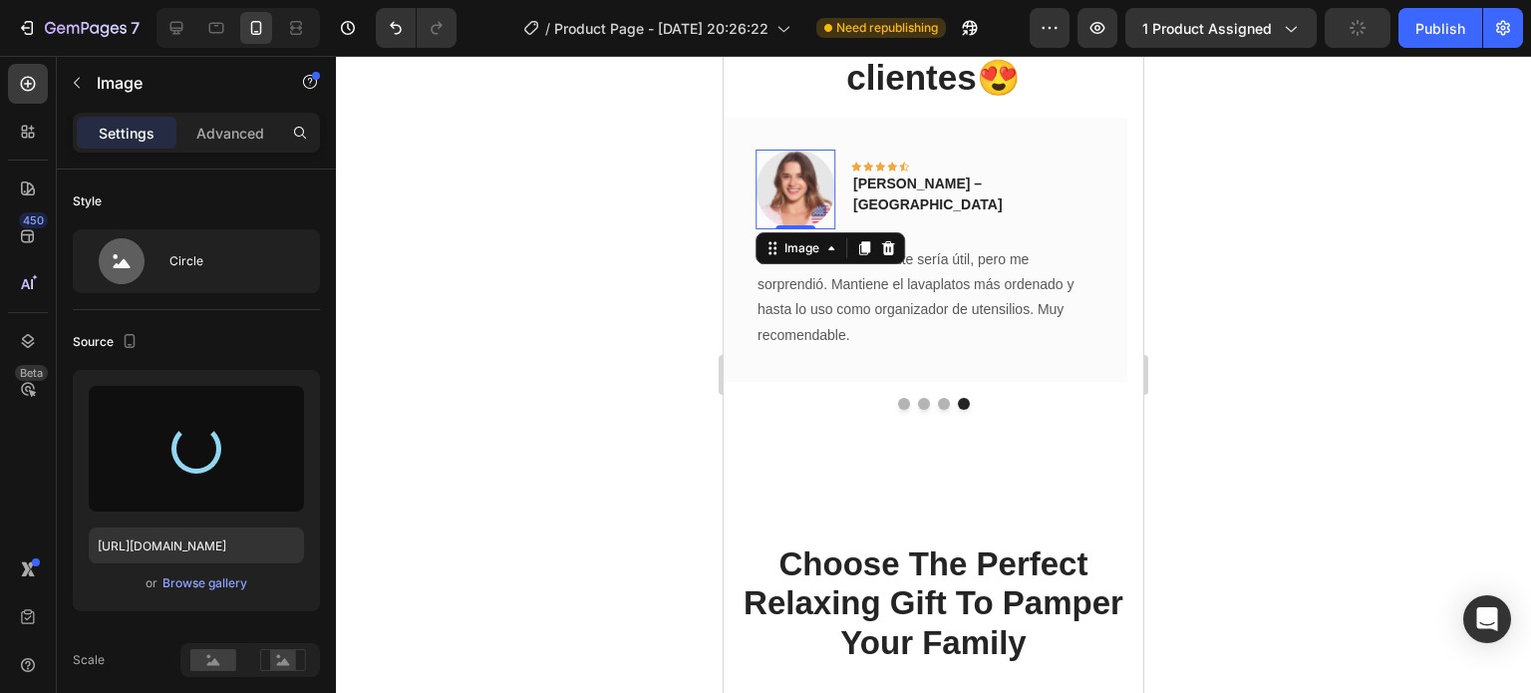
type input "[URL][DOMAIN_NAME]"
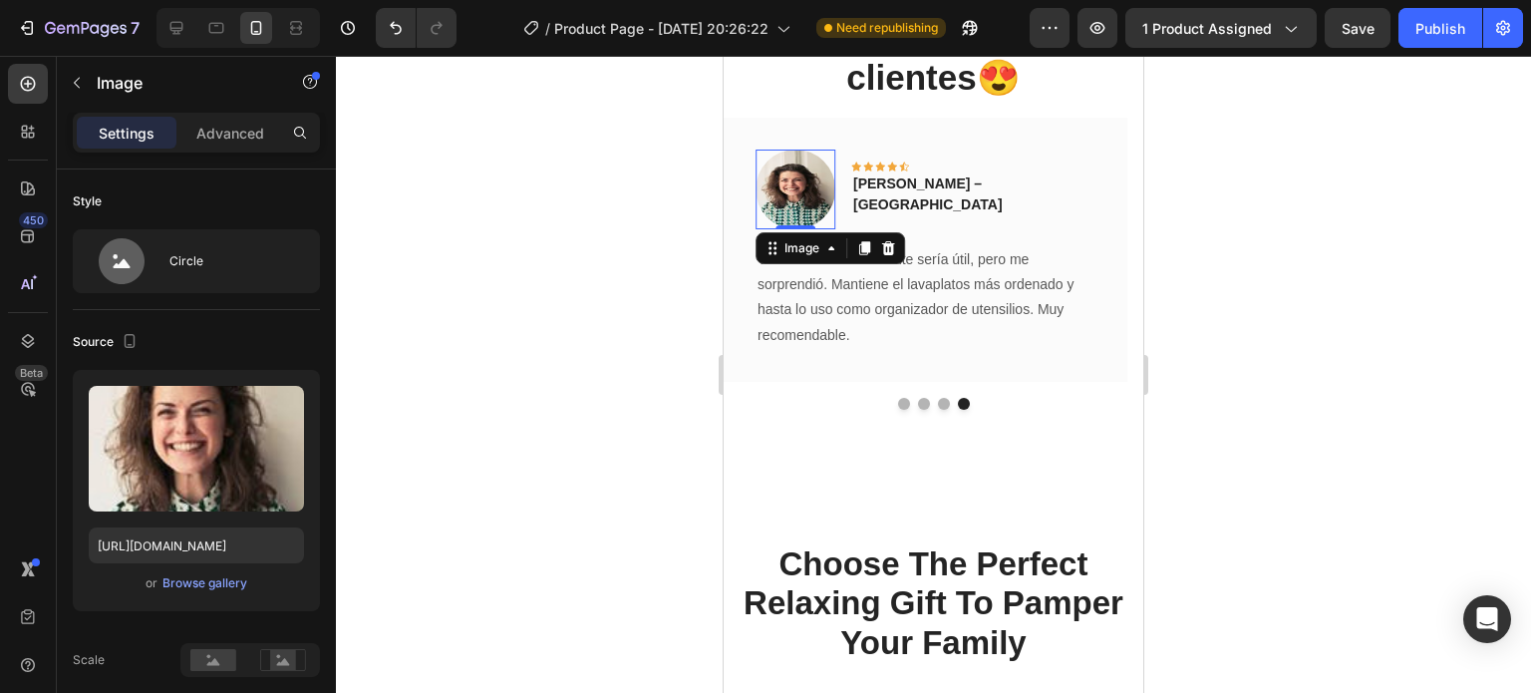
click at [1501, 319] on div at bounding box center [933, 374] width 1195 height 637
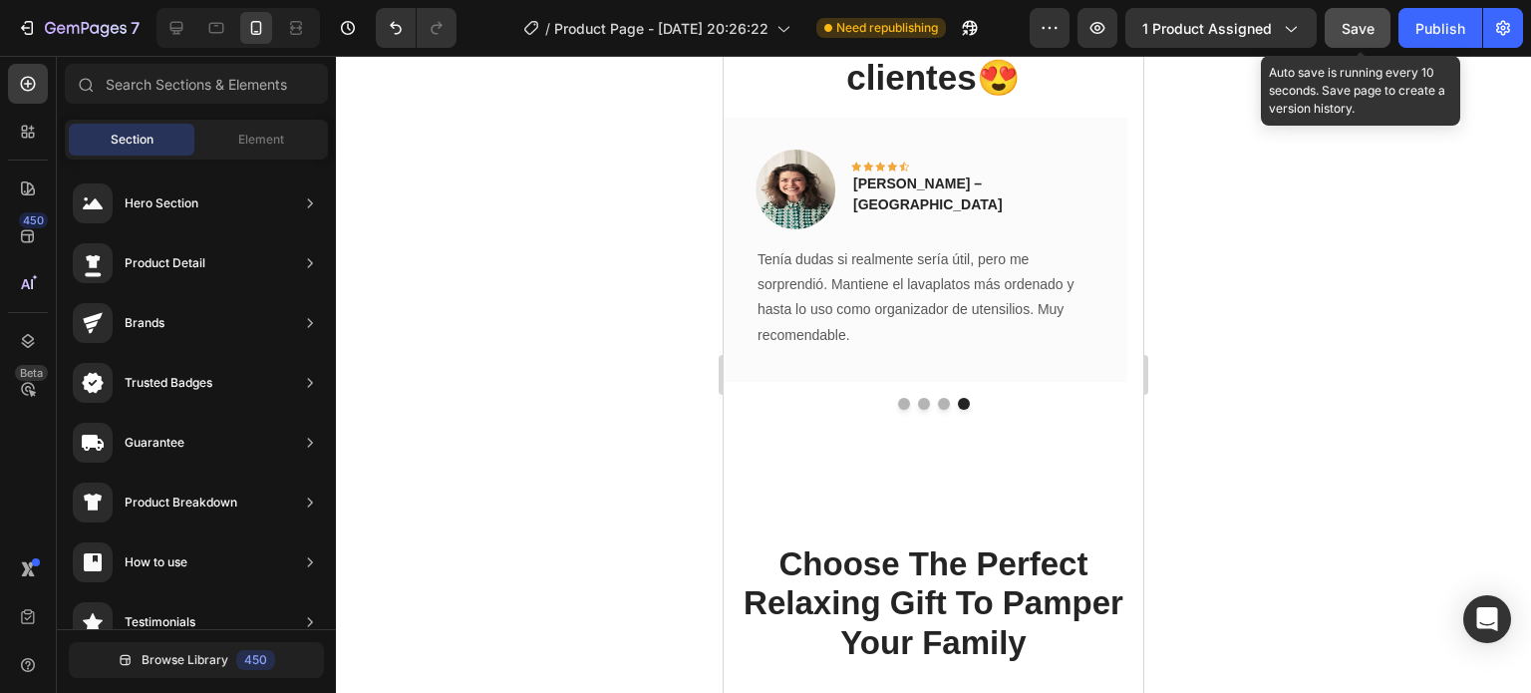
click at [1373, 17] on button "Save" at bounding box center [1358, 28] width 66 height 40
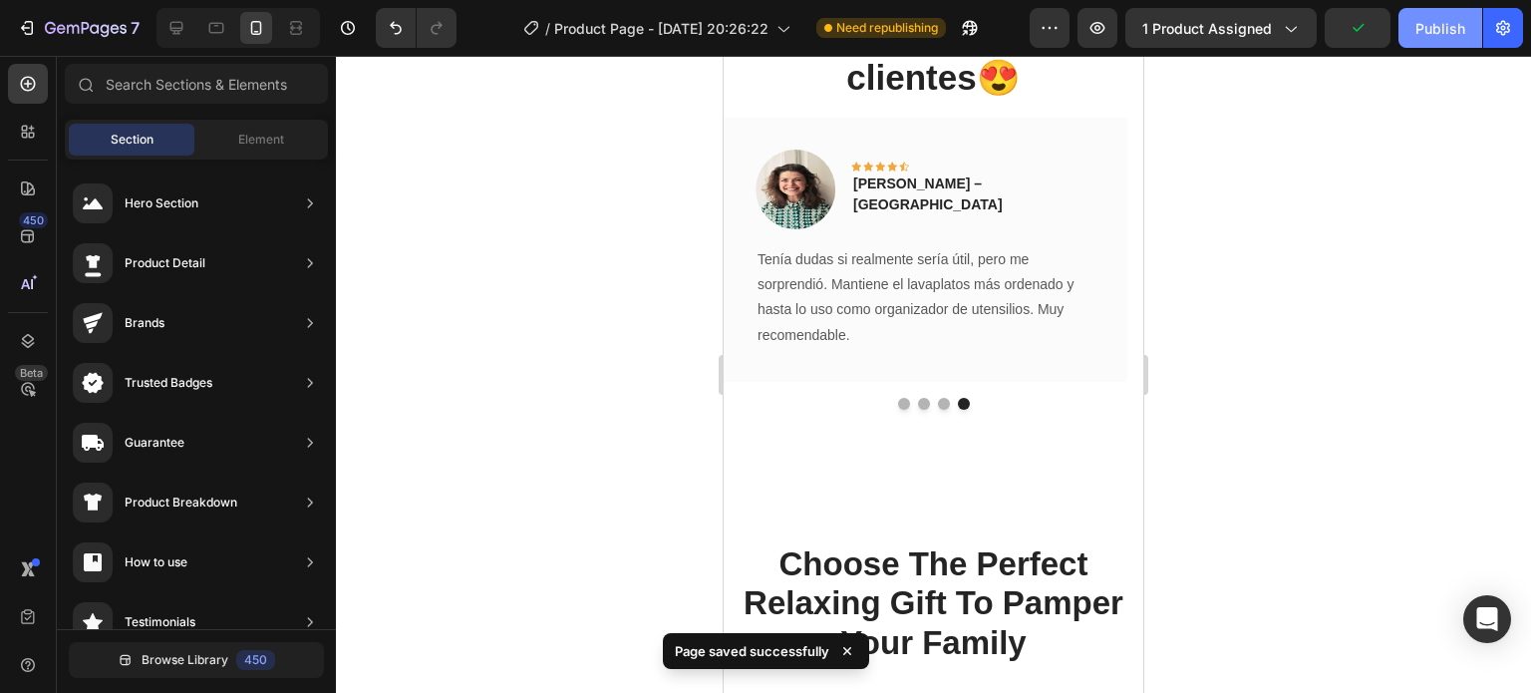
click at [1425, 34] on div "Publish" at bounding box center [1440, 28] width 50 height 21
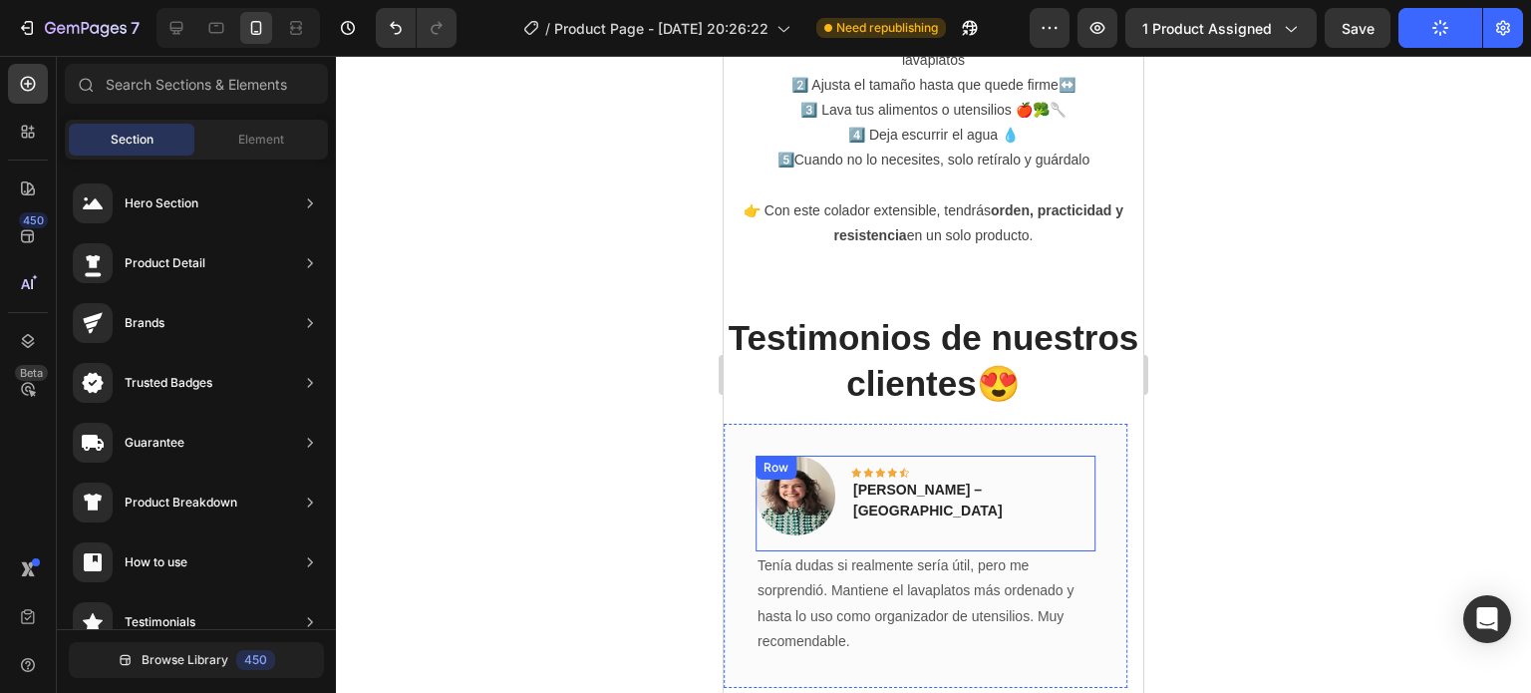
scroll to position [3131, 0]
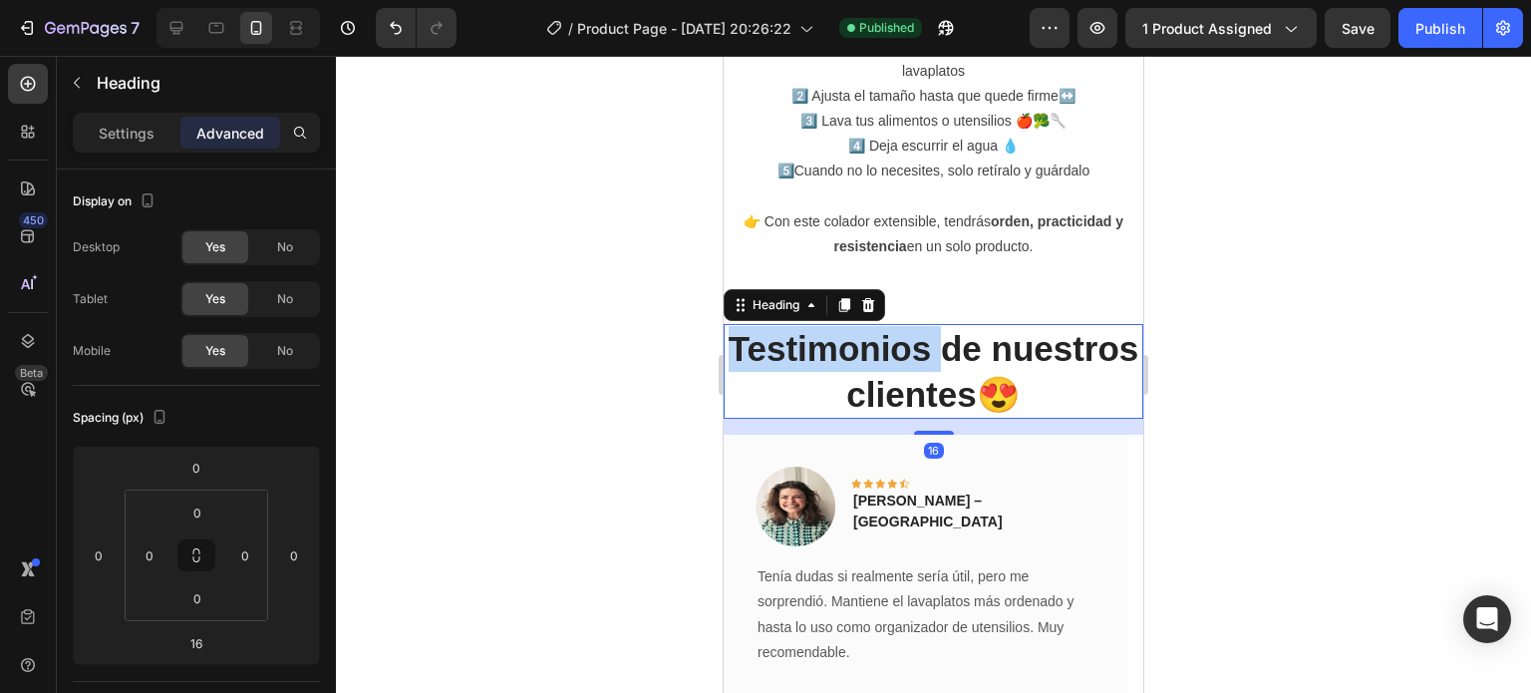
click at [913, 326] on p "Testimonios de nuestros clientes😍" at bounding box center [934, 371] width 416 height 91
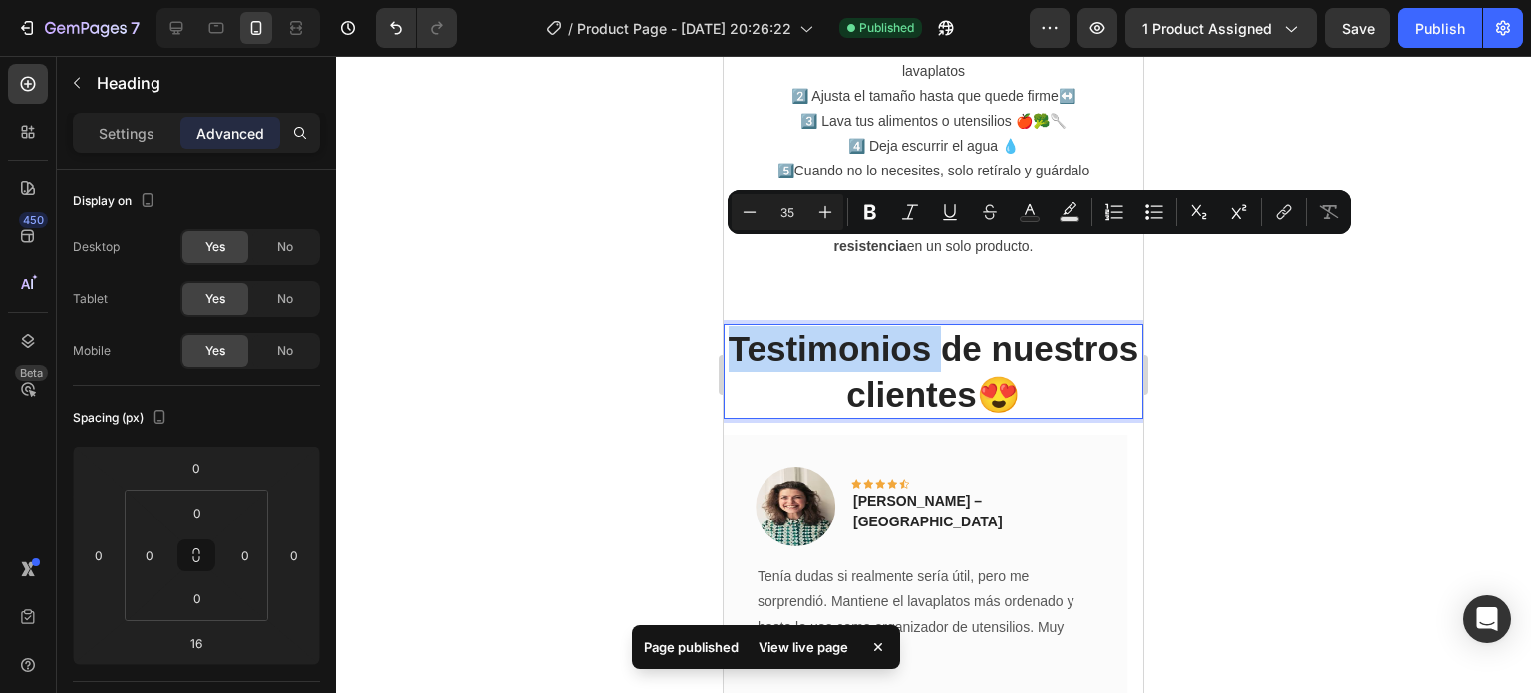
click at [913, 326] on p "Testimonios de nuestros clientes😍" at bounding box center [934, 371] width 416 height 91
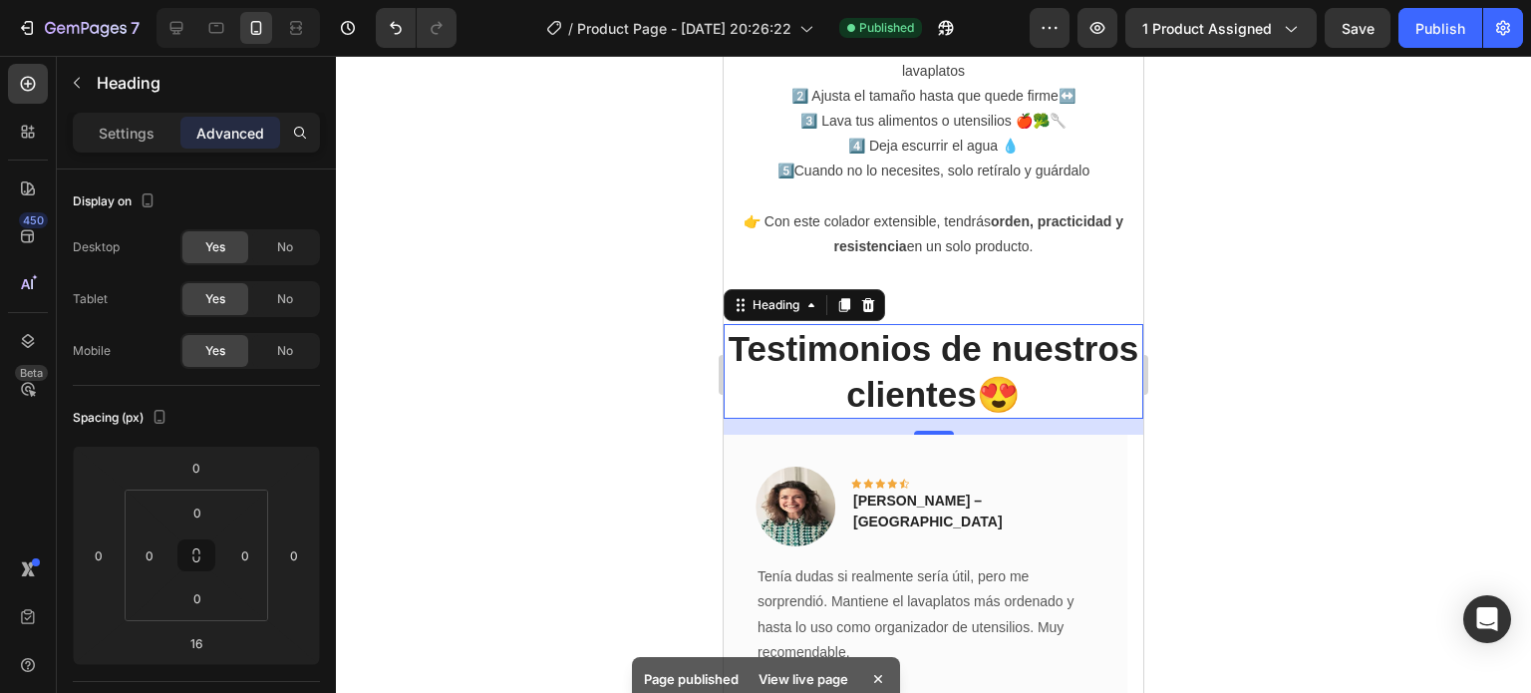
click at [1244, 309] on div at bounding box center [933, 374] width 1195 height 637
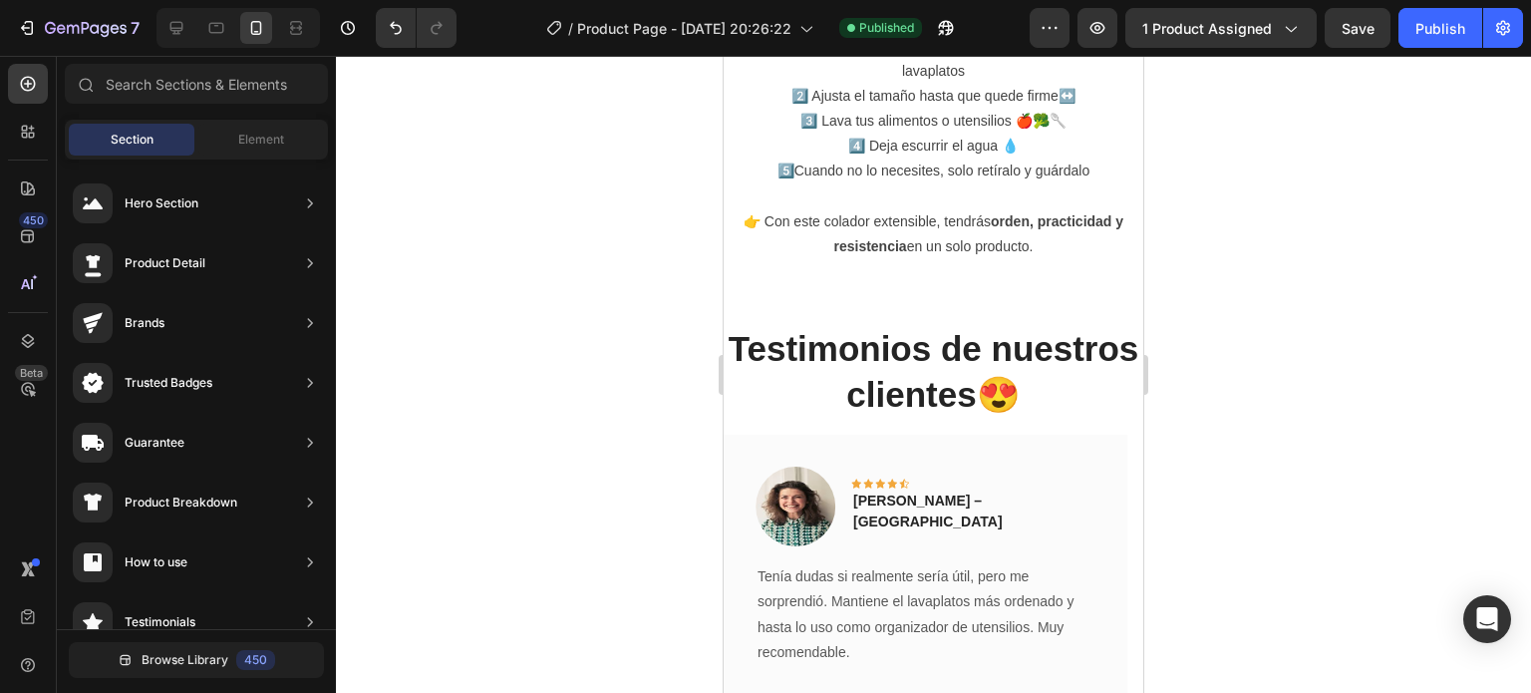
click at [1244, 309] on div at bounding box center [933, 374] width 1195 height 637
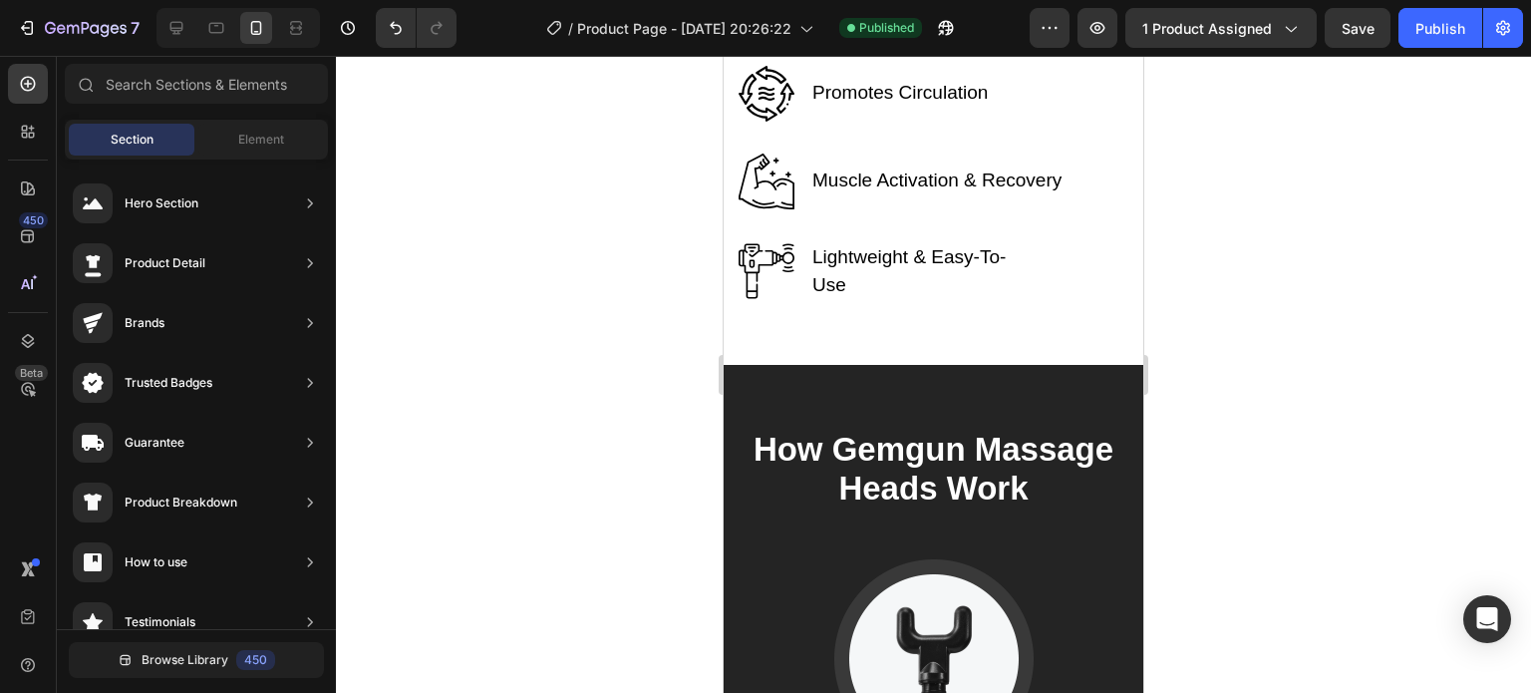
scroll to position [4569, 0]
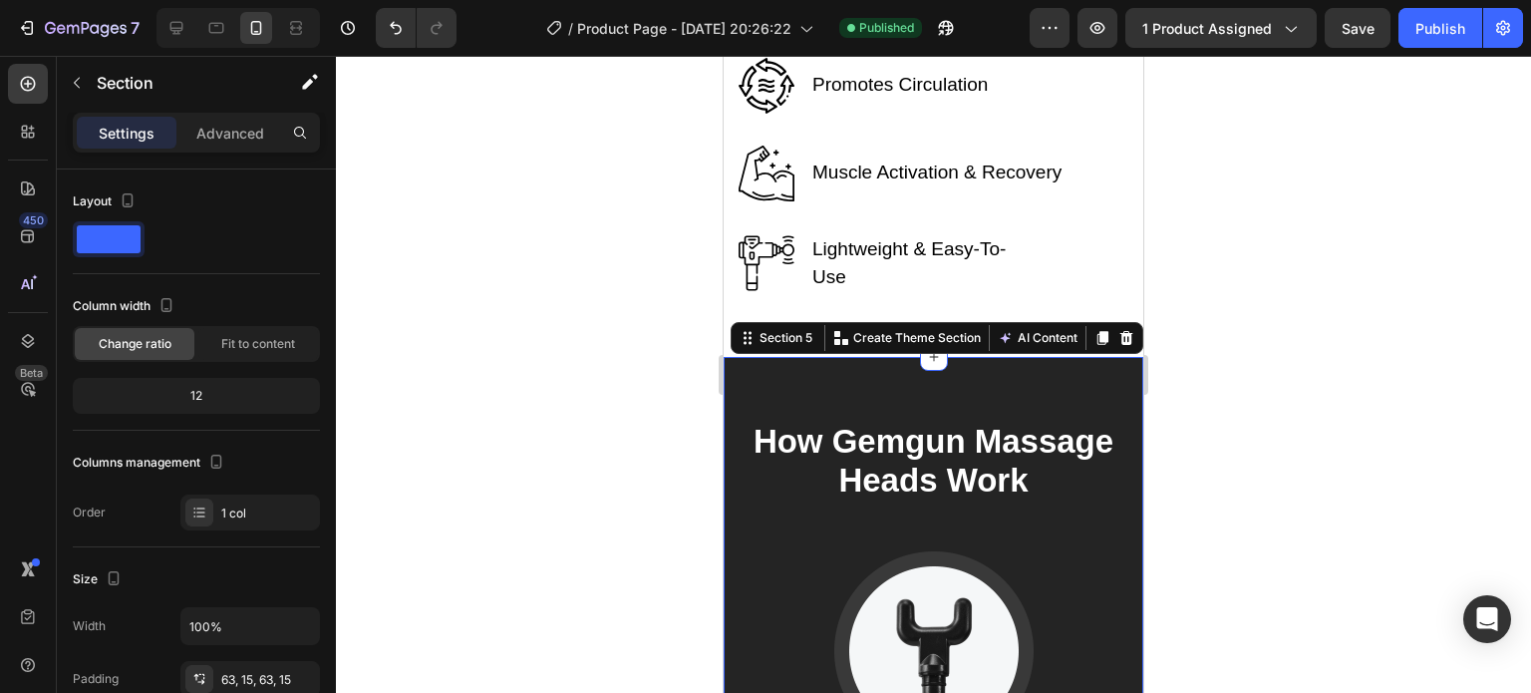
click at [1192, 404] on div at bounding box center [933, 374] width 1195 height 637
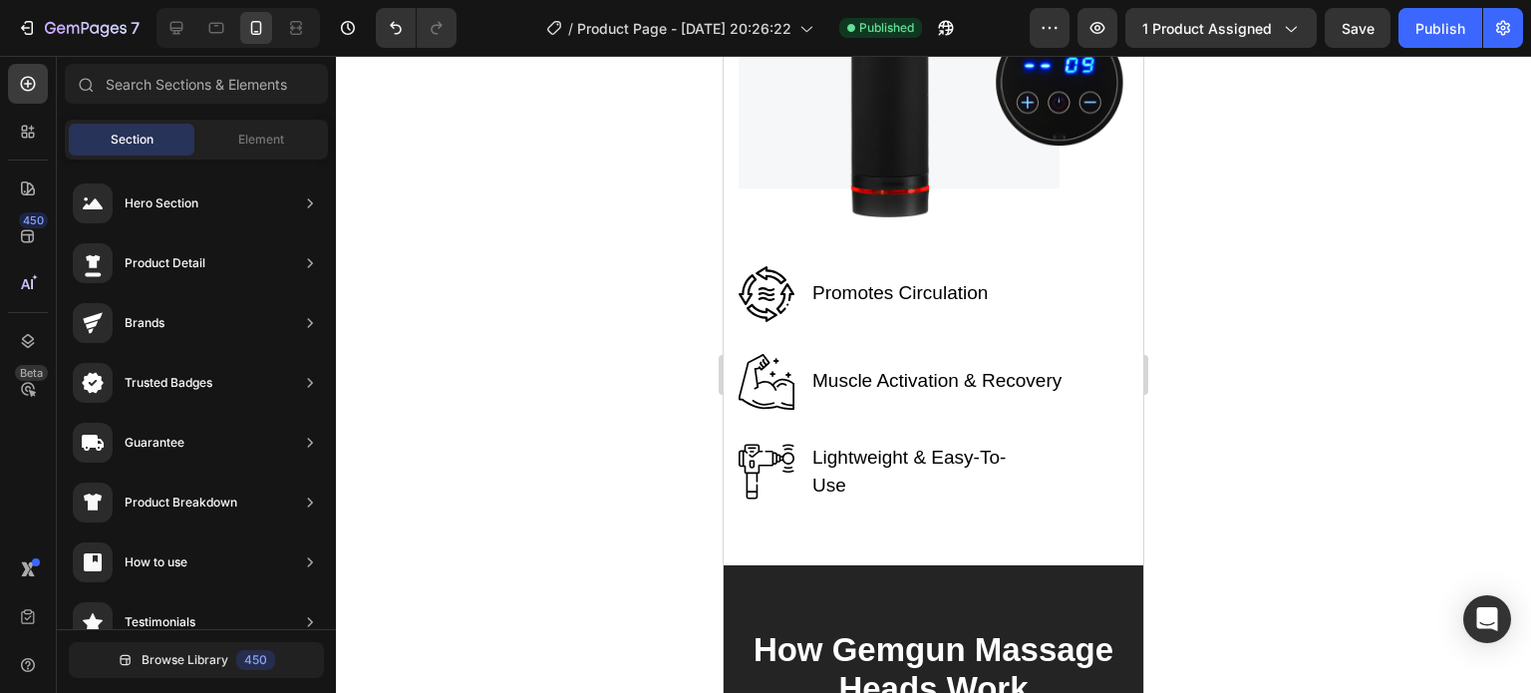
scroll to position [4405, 0]
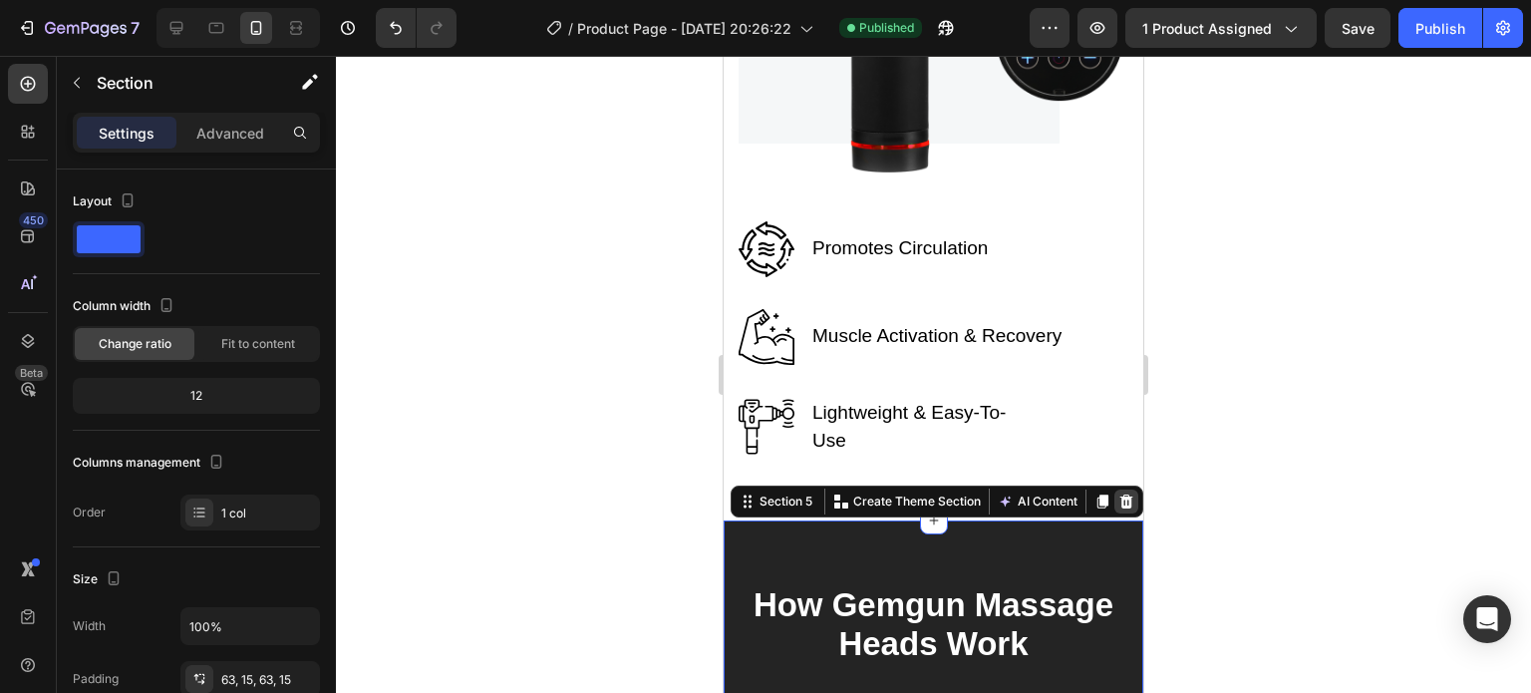
click at [1118, 493] on icon at bounding box center [1126, 501] width 16 height 16
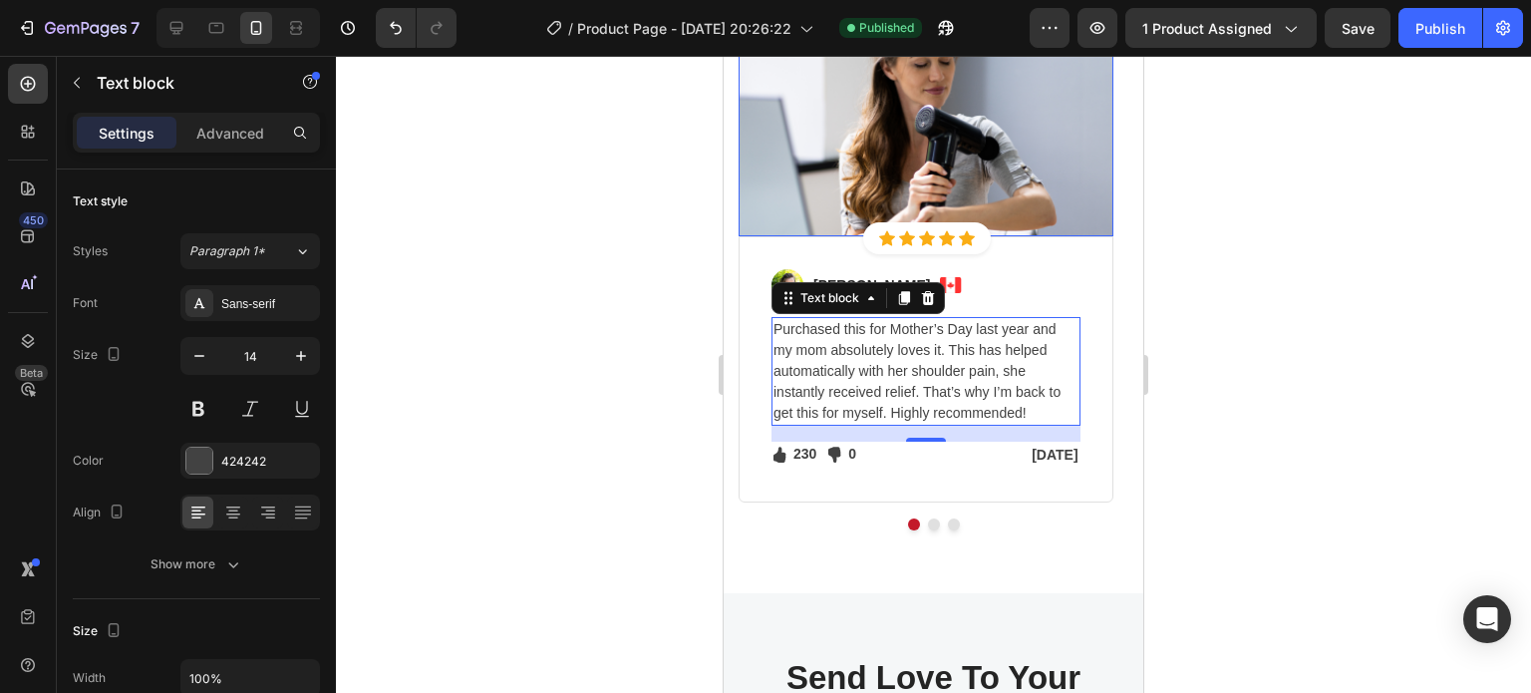
scroll to position [5117, 0]
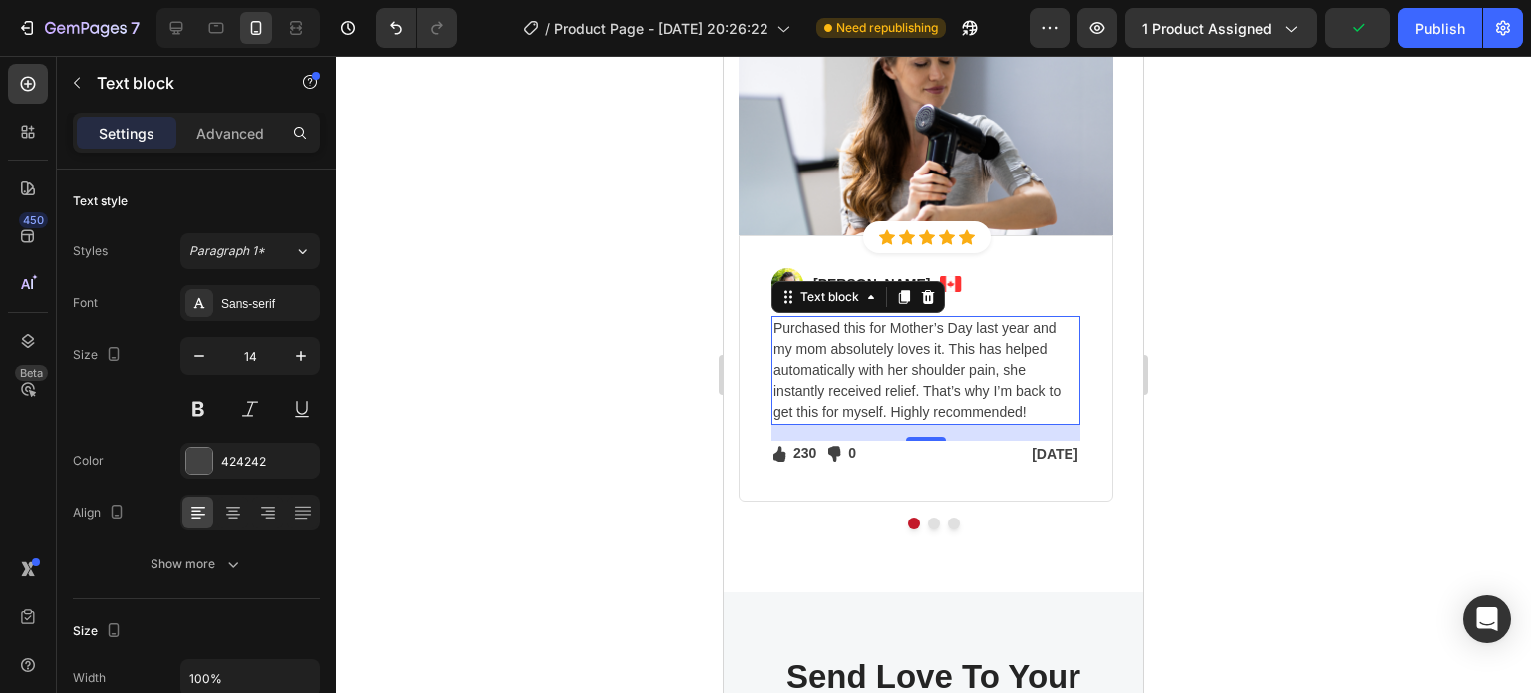
click at [1243, 358] on div at bounding box center [933, 374] width 1195 height 637
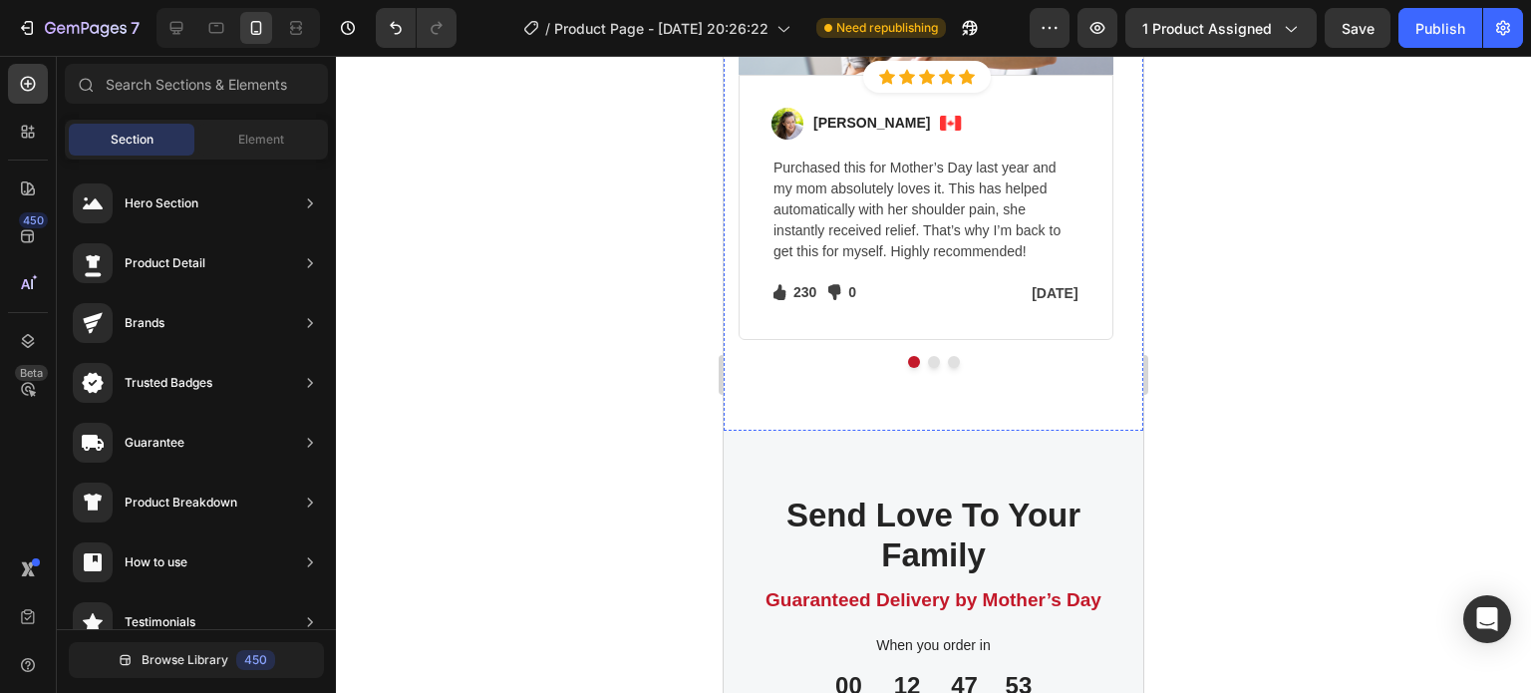
scroll to position [5030, 0]
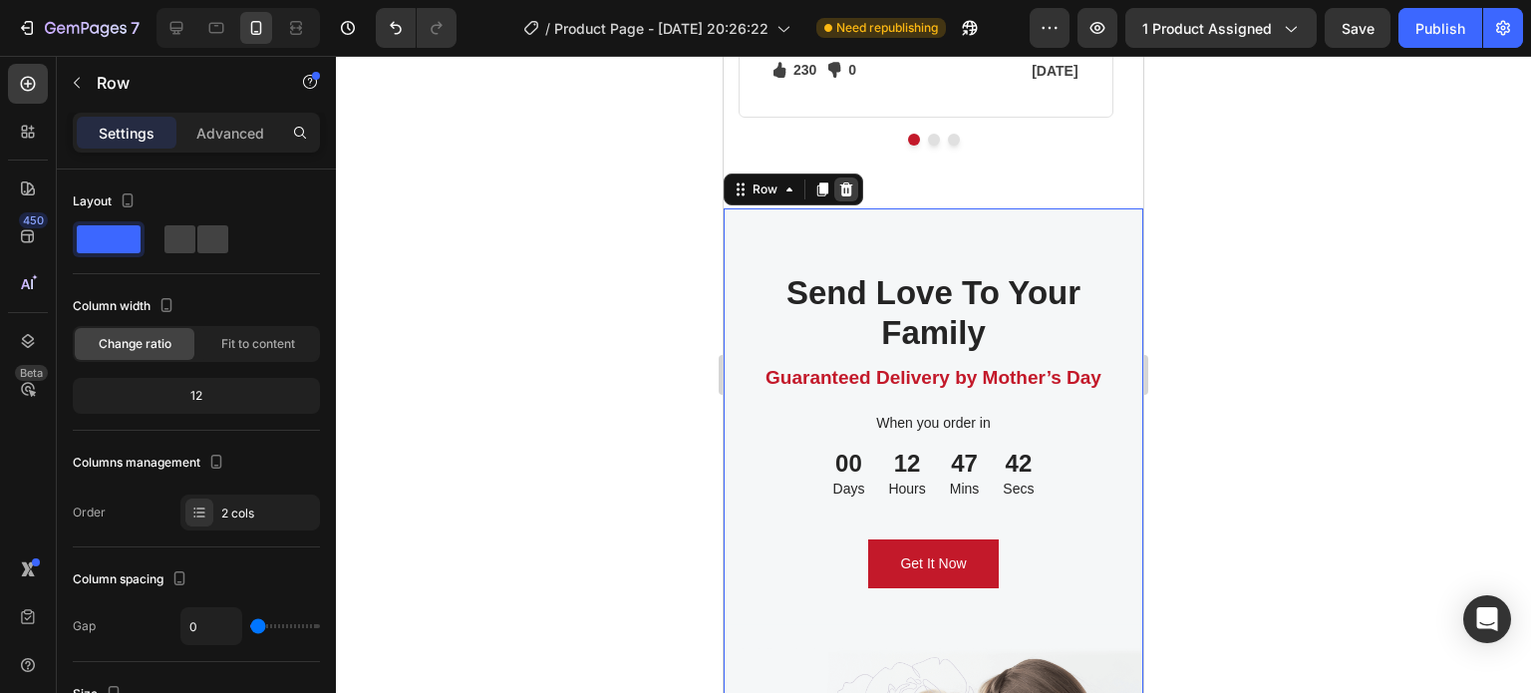
click at [840, 201] on div at bounding box center [846, 189] width 24 height 24
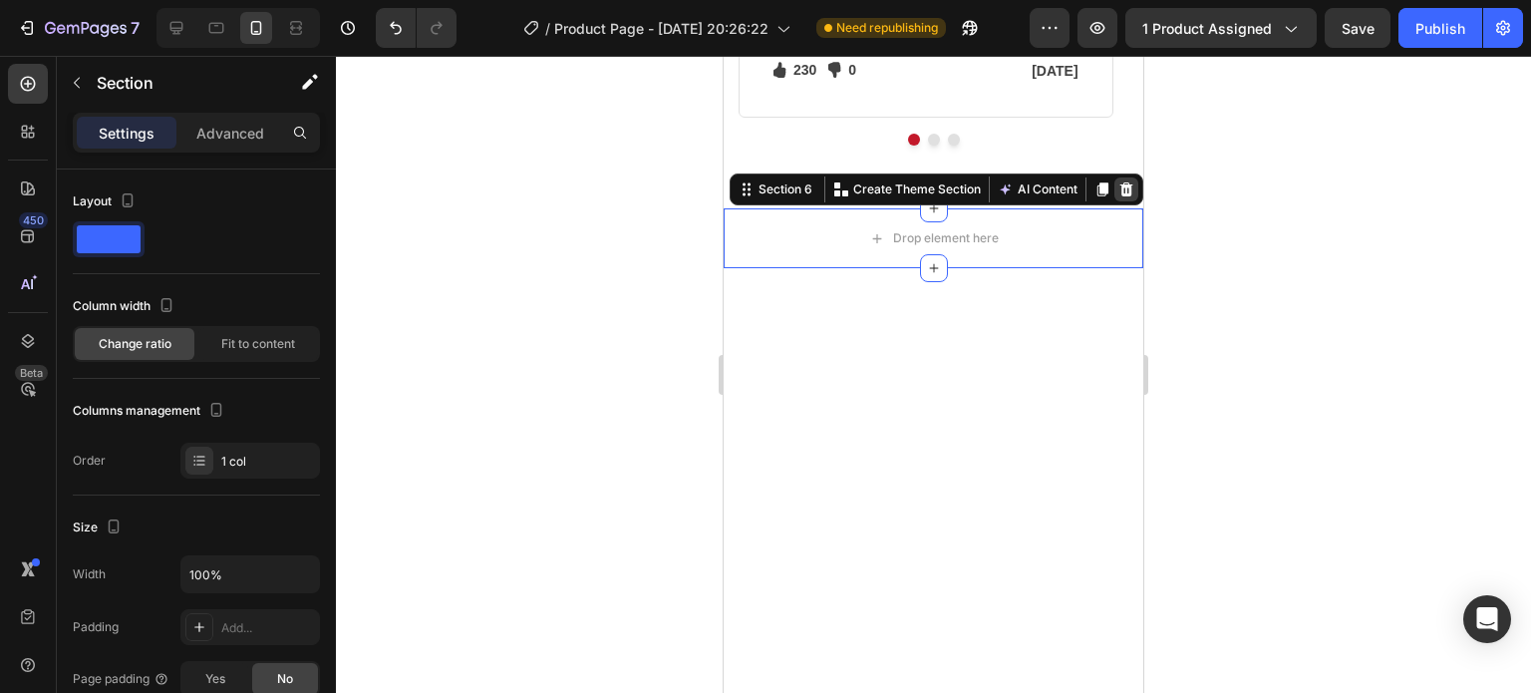
click at [1120, 196] on icon at bounding box center [1126, 189] width 13 height 14
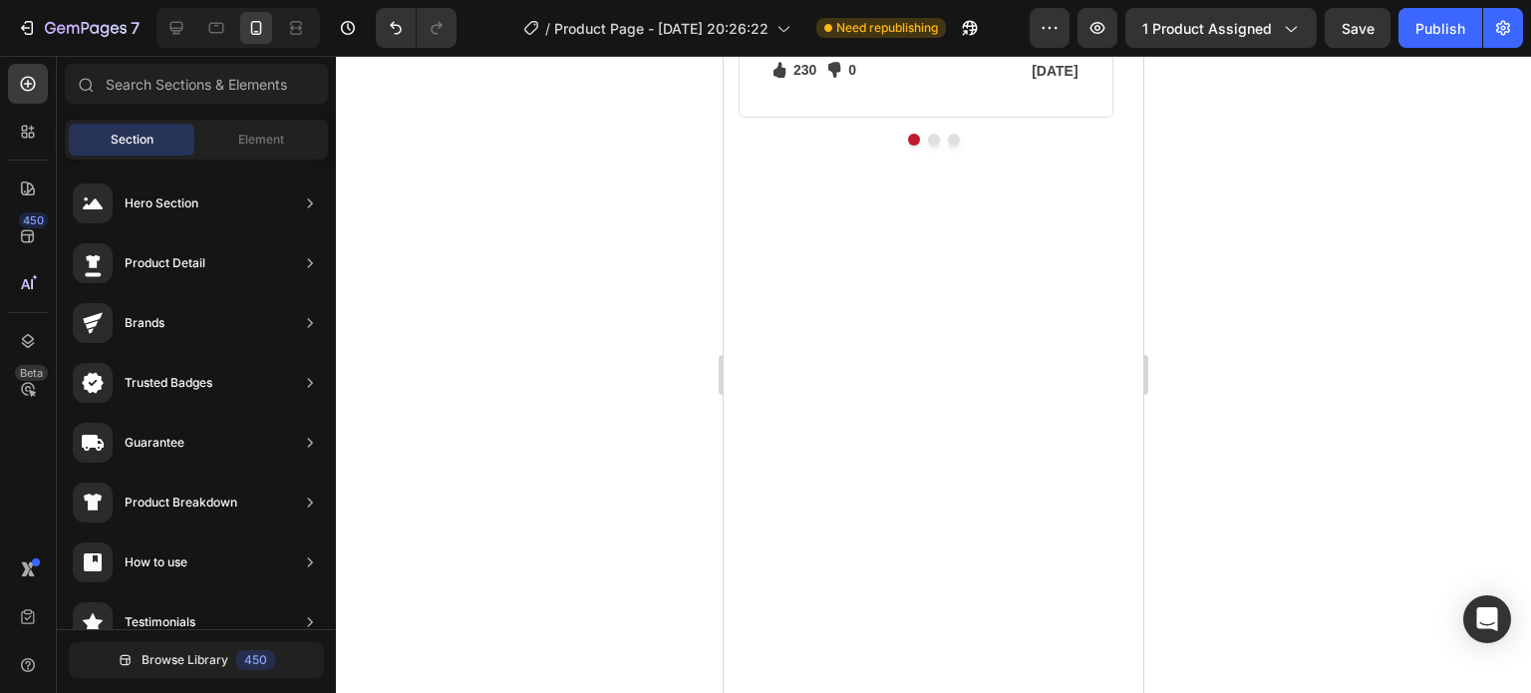
click at [885, 402] on div at bounding box center [934, 455] width 390 height 369
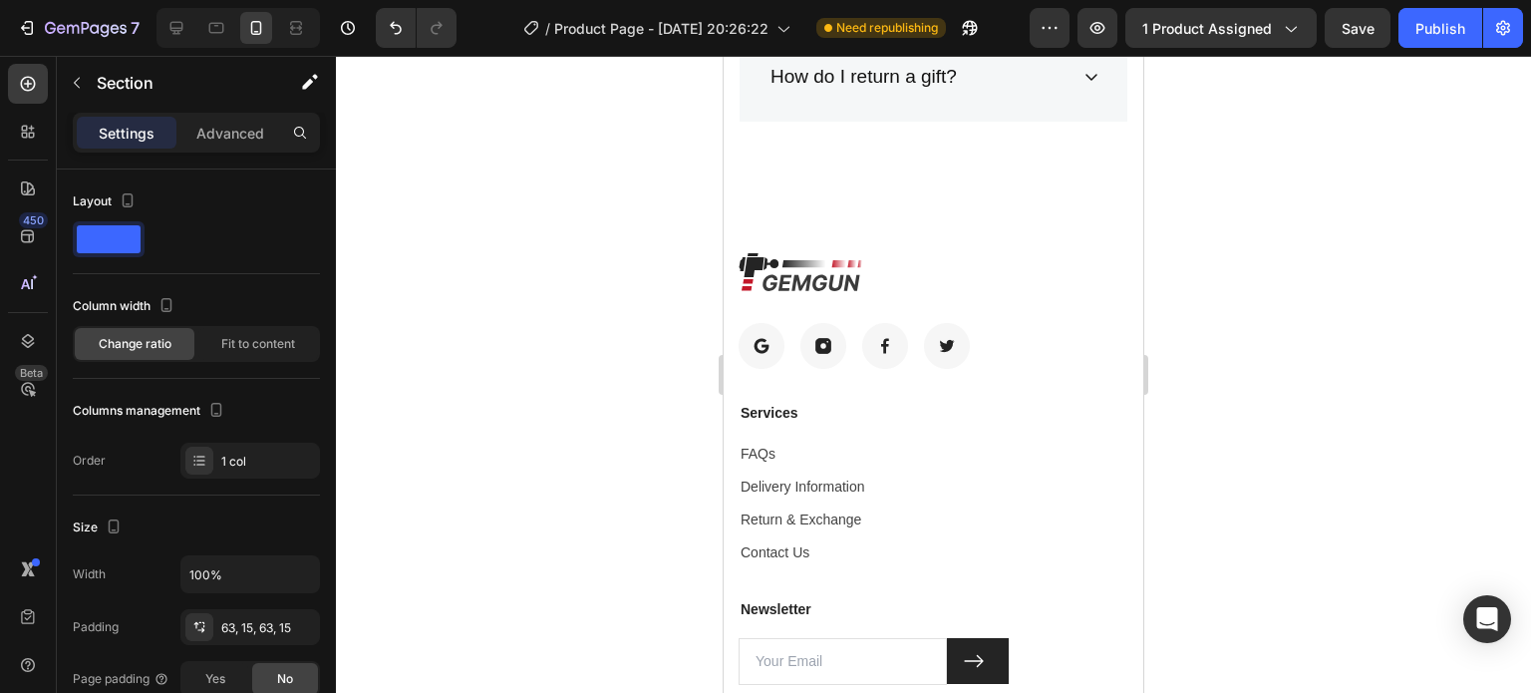
scroll to position [8290, 0]
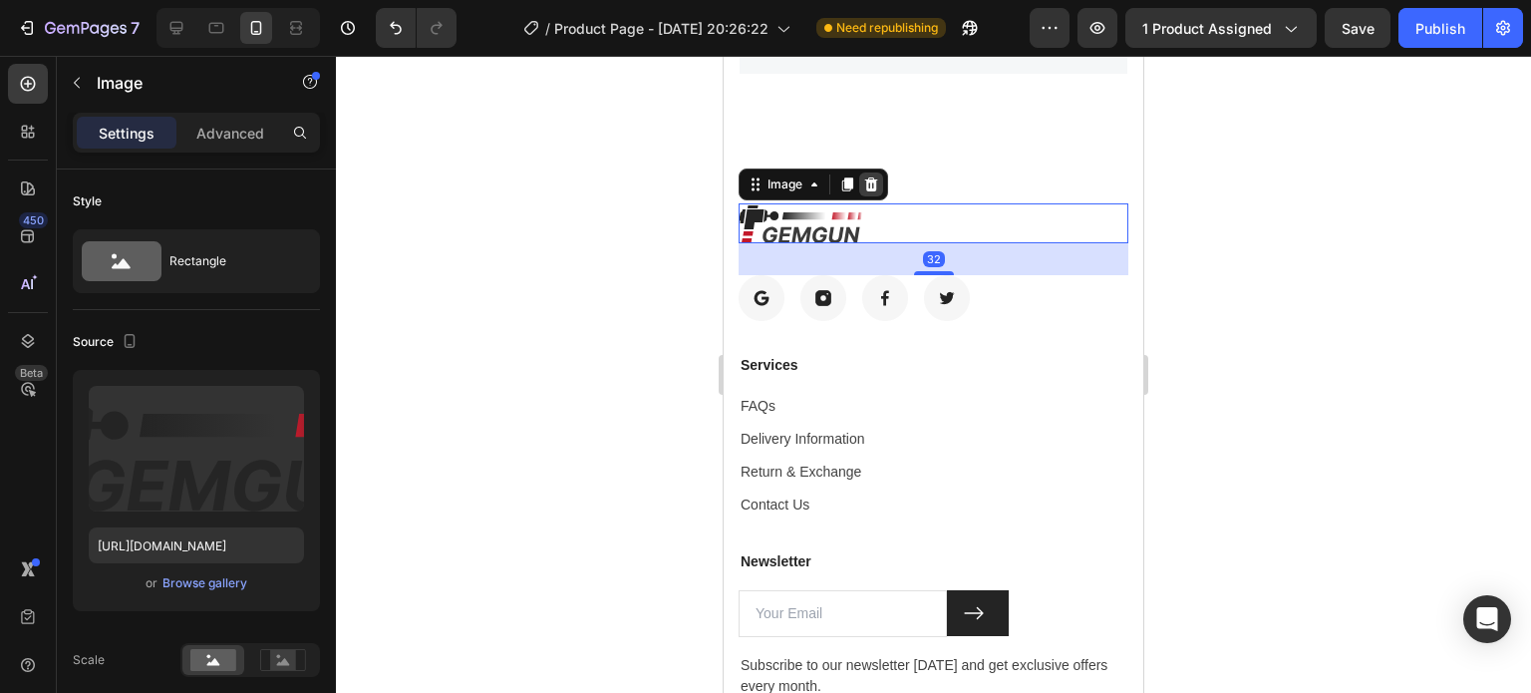
click at [868, 191] on icon at bounding box center [871, 184] width 13 height 14
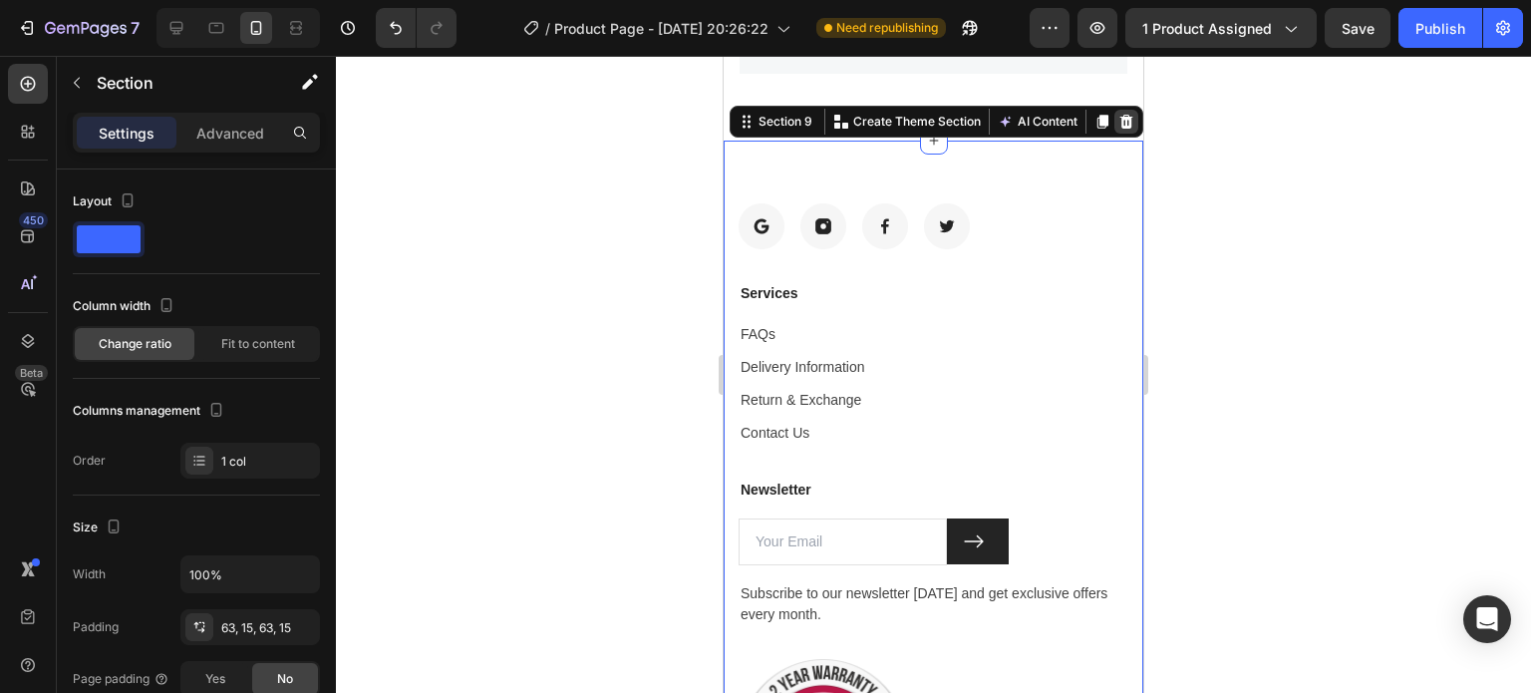
click at [1118, 130] on icon at bounding box center [1126, 122] width 16 height 16
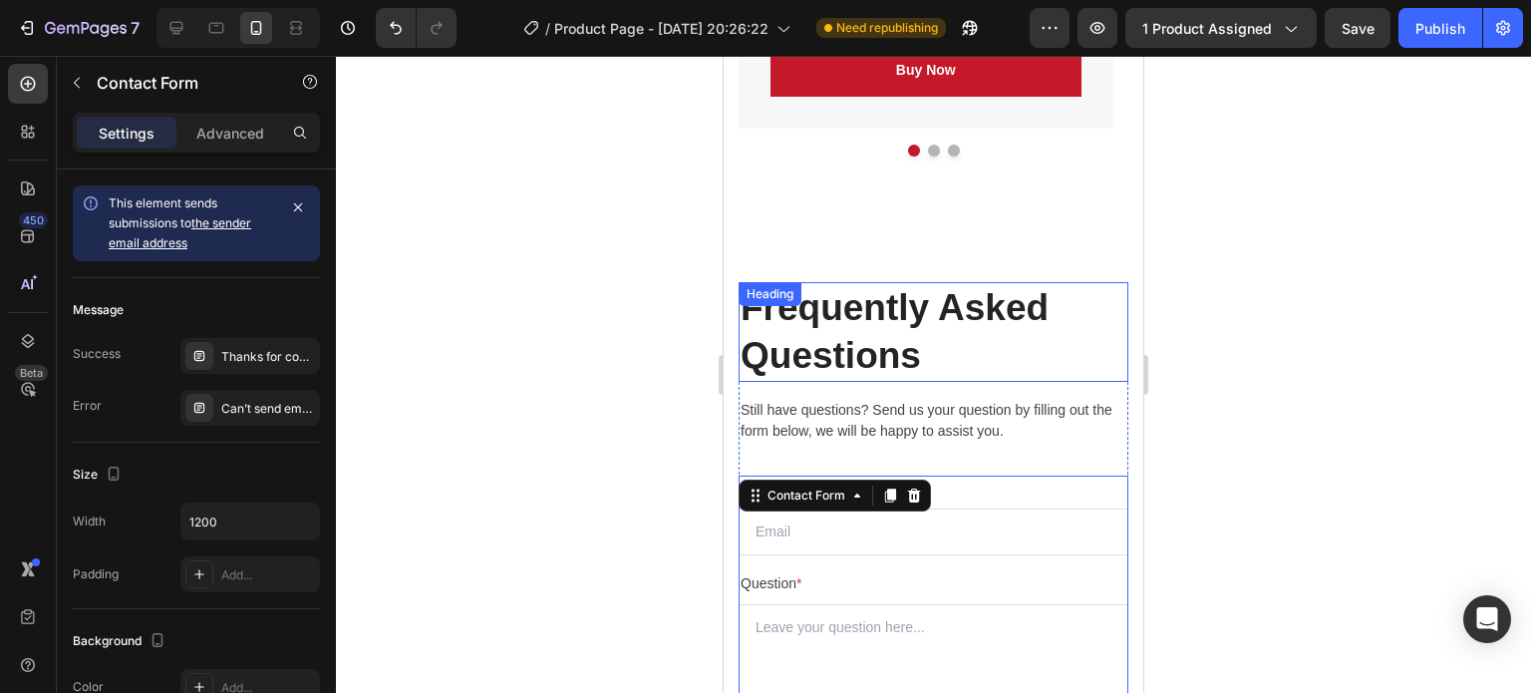
scroll to position [6592, 0]
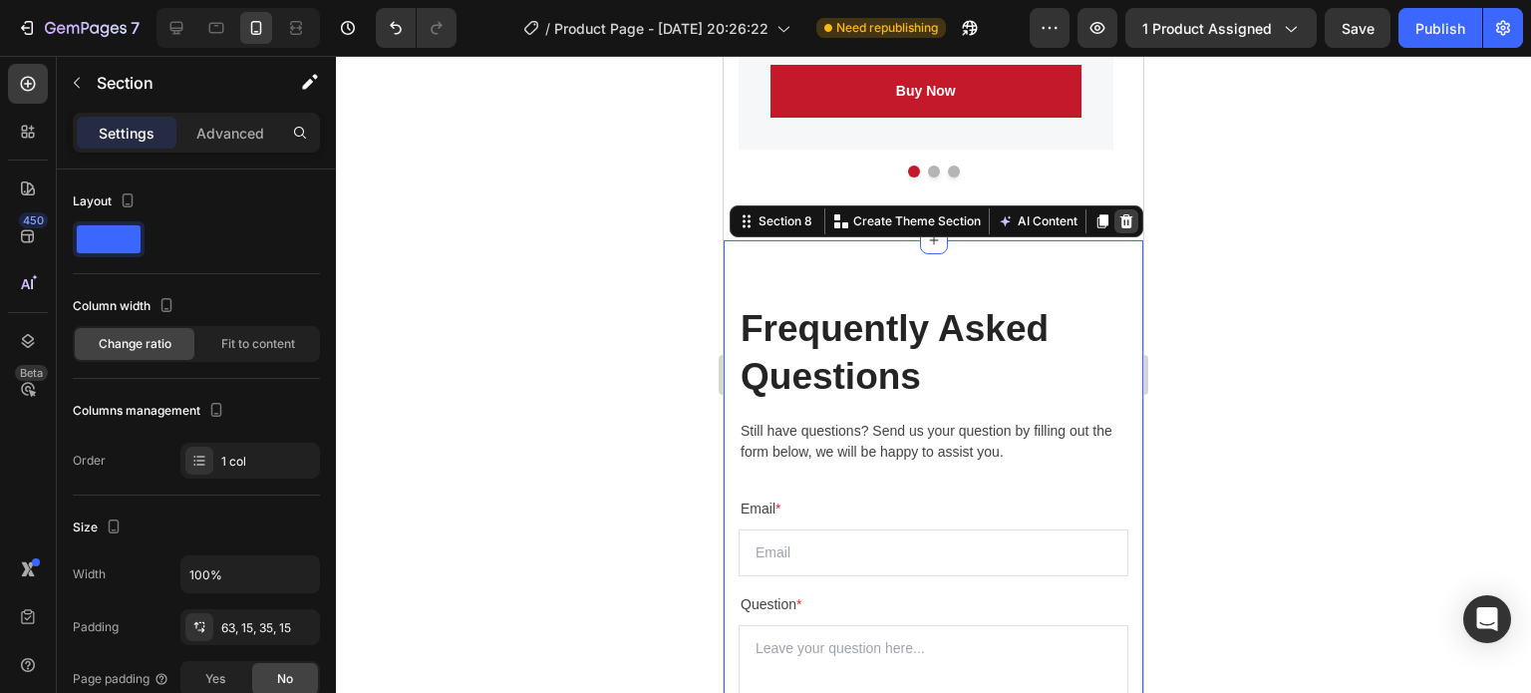
click at [1120, 218] on icon at bounding box center [1126, 220] width 13 height 14
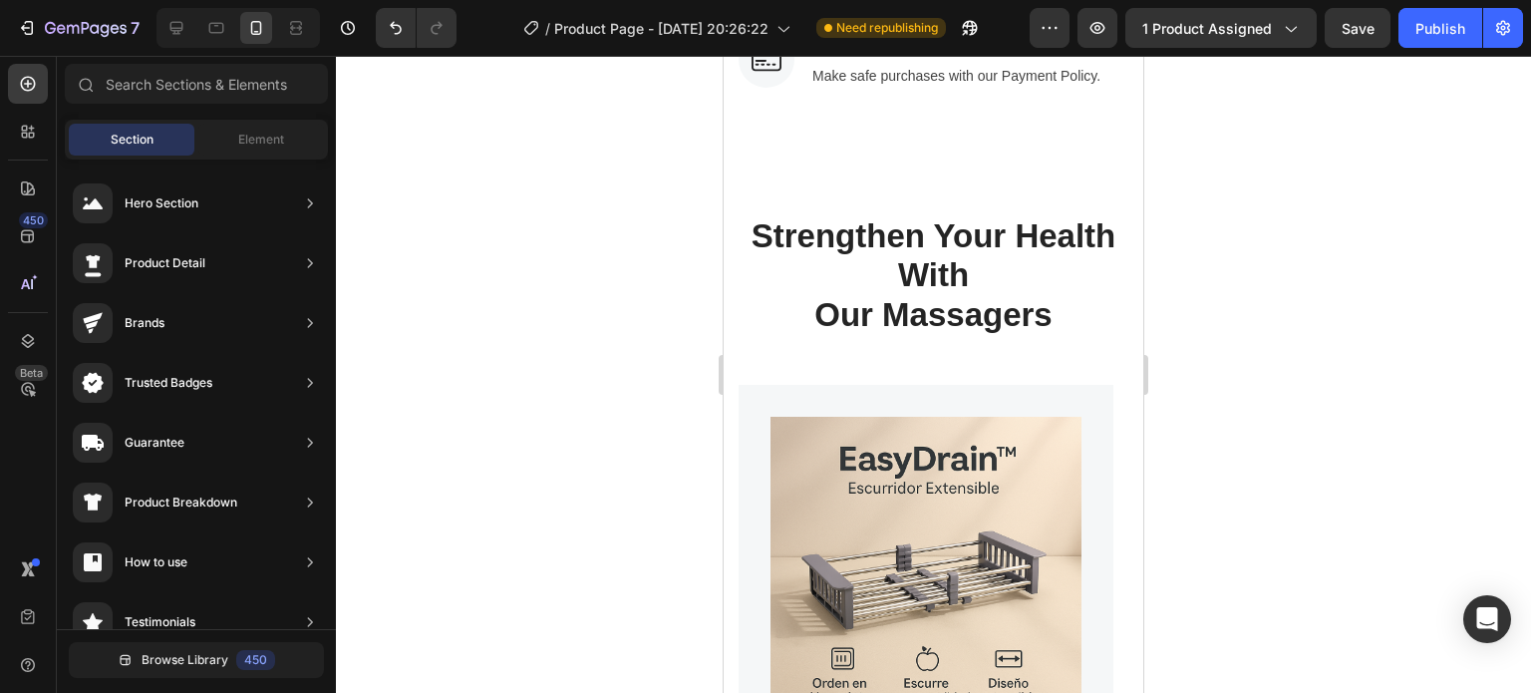
scroll to position [5578, 0]
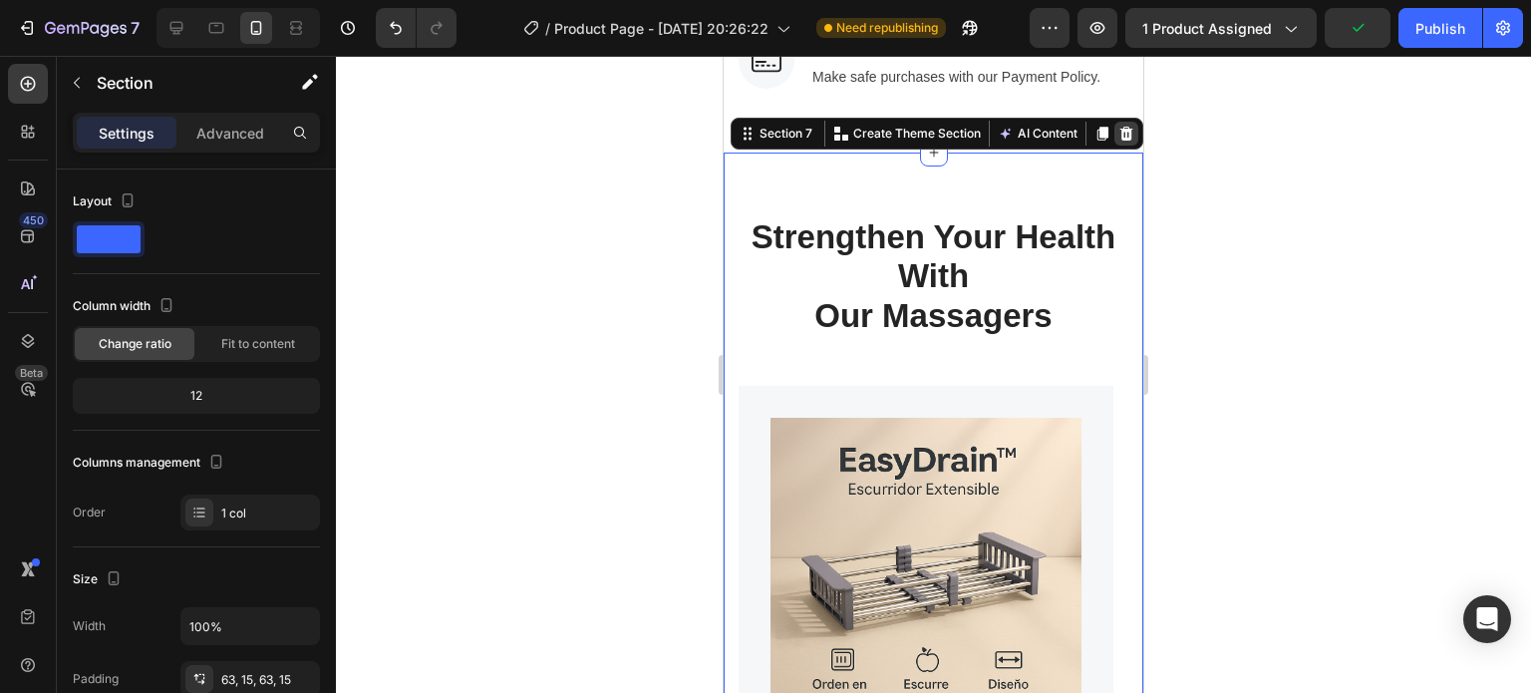
click at [1118, 140] on icon at bounding box center [1126, 134] width 16 height 16
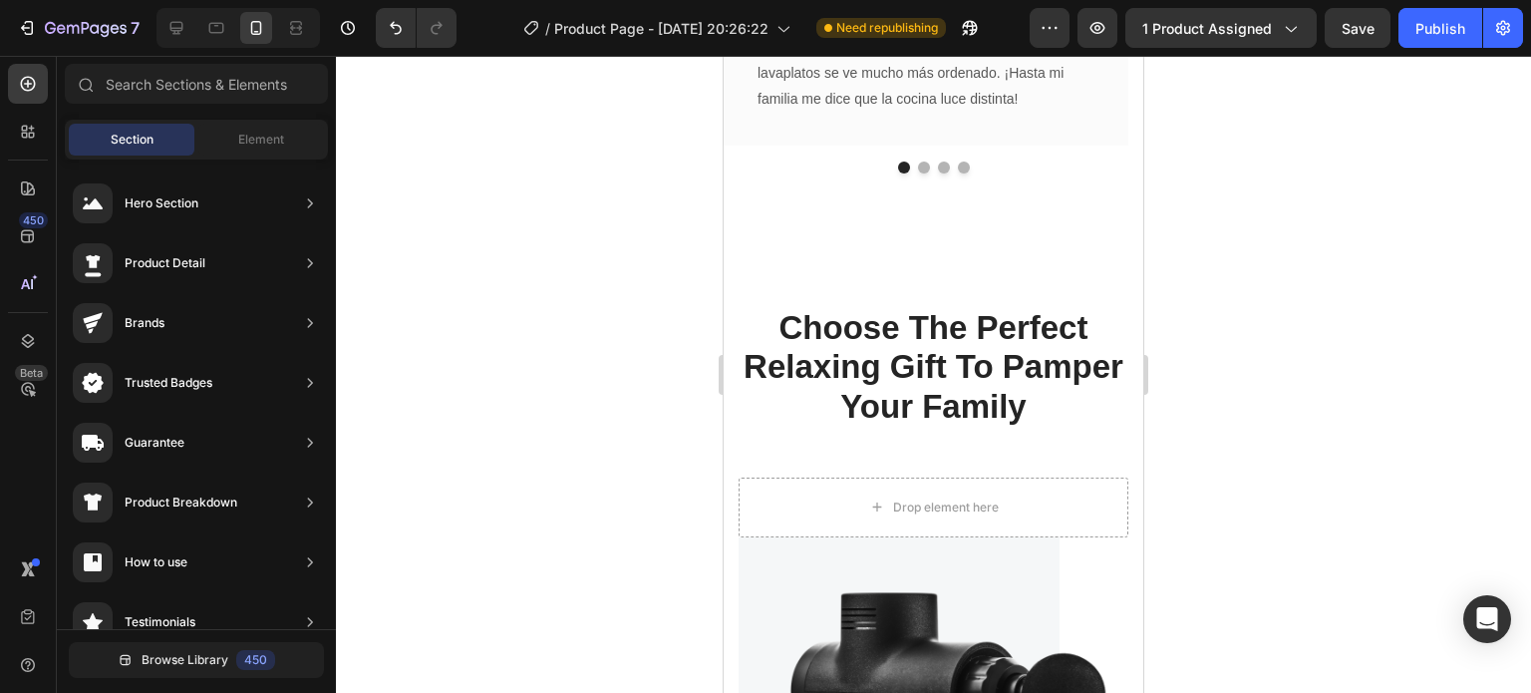
scroll to position [3597, 0]
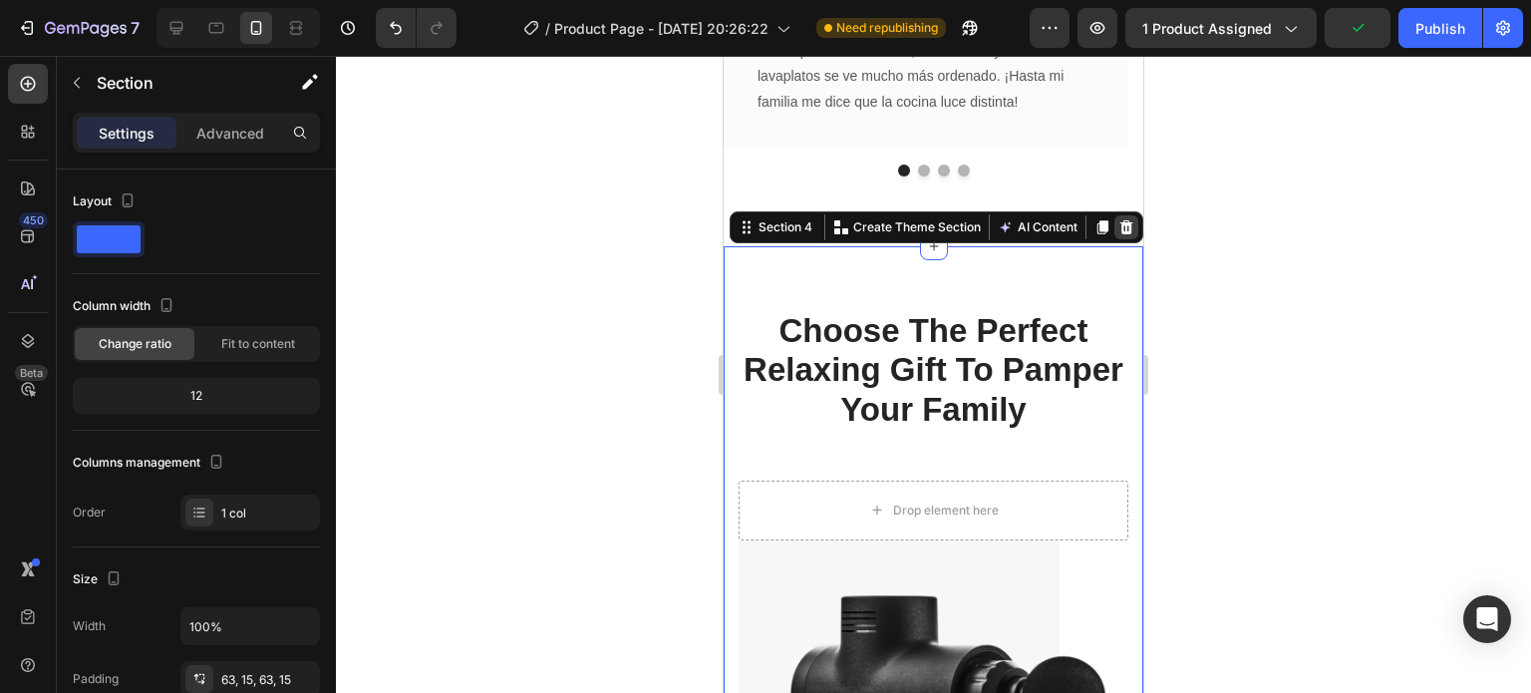
click at [1120, 230] on icon at bounding box center [1126, 227] width 13 height 14
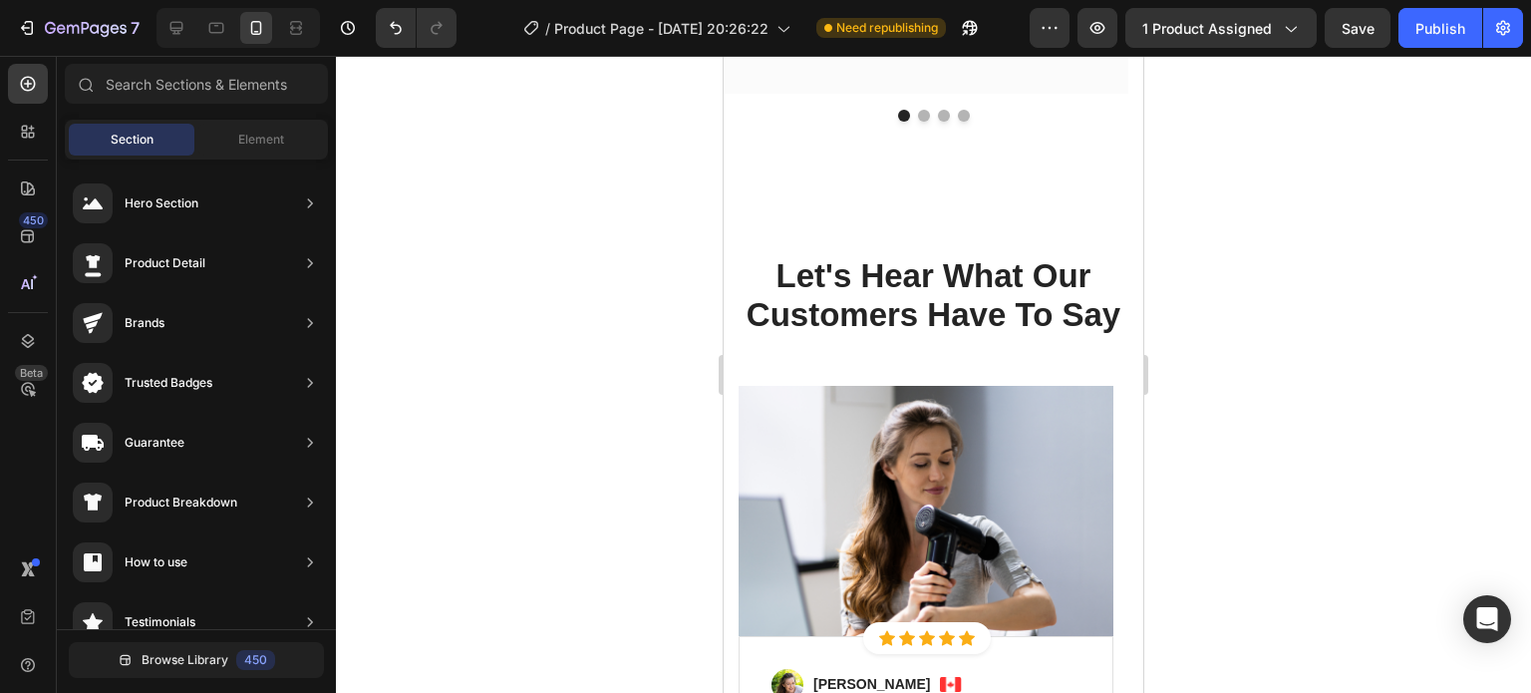
scroll to position [3644, 0]
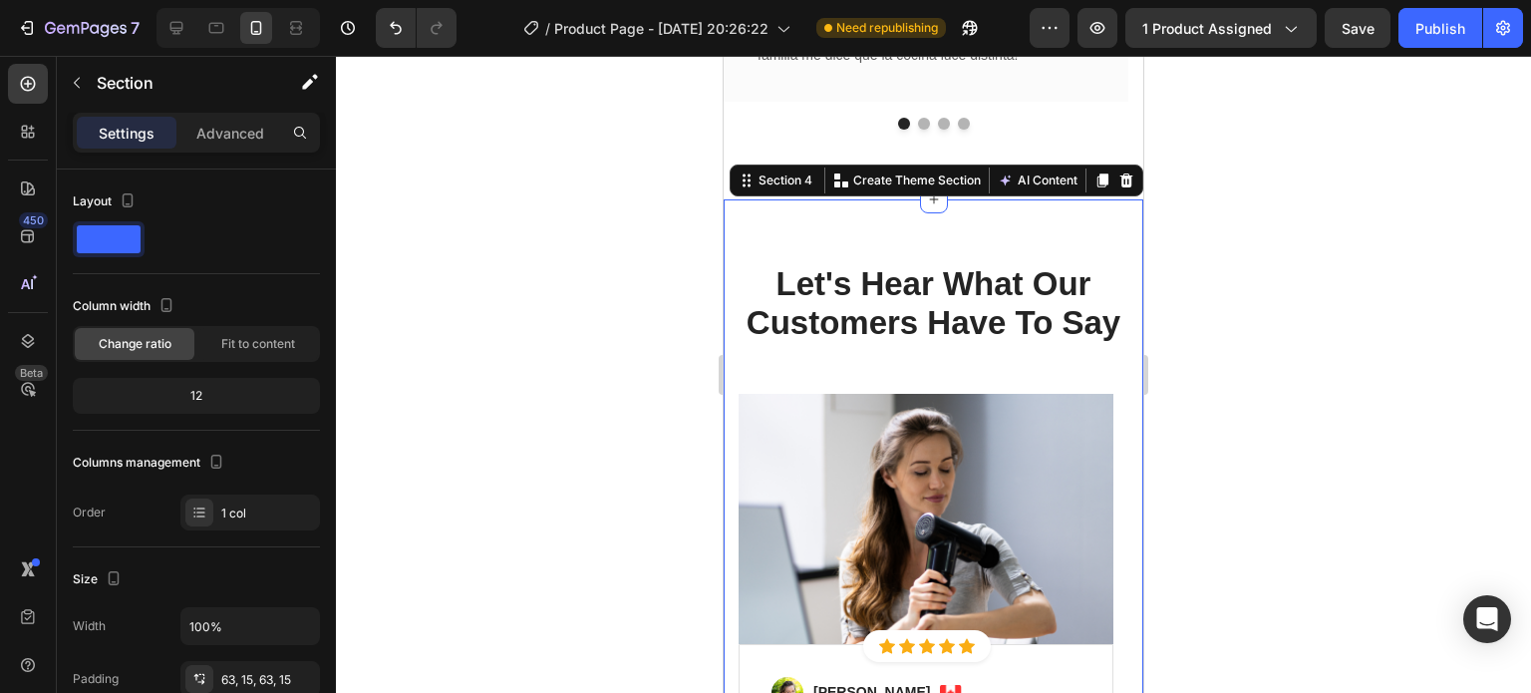
click at [1013, 211] on div "Let's Hear What Our Customers Have To Say Heading Row Image Icon Icon Icon Icon…" at bounding box center [934, 608] width 420 height 819
click at [1120, 175] on icon at bounding box center [1126, 180] width 13 height 14
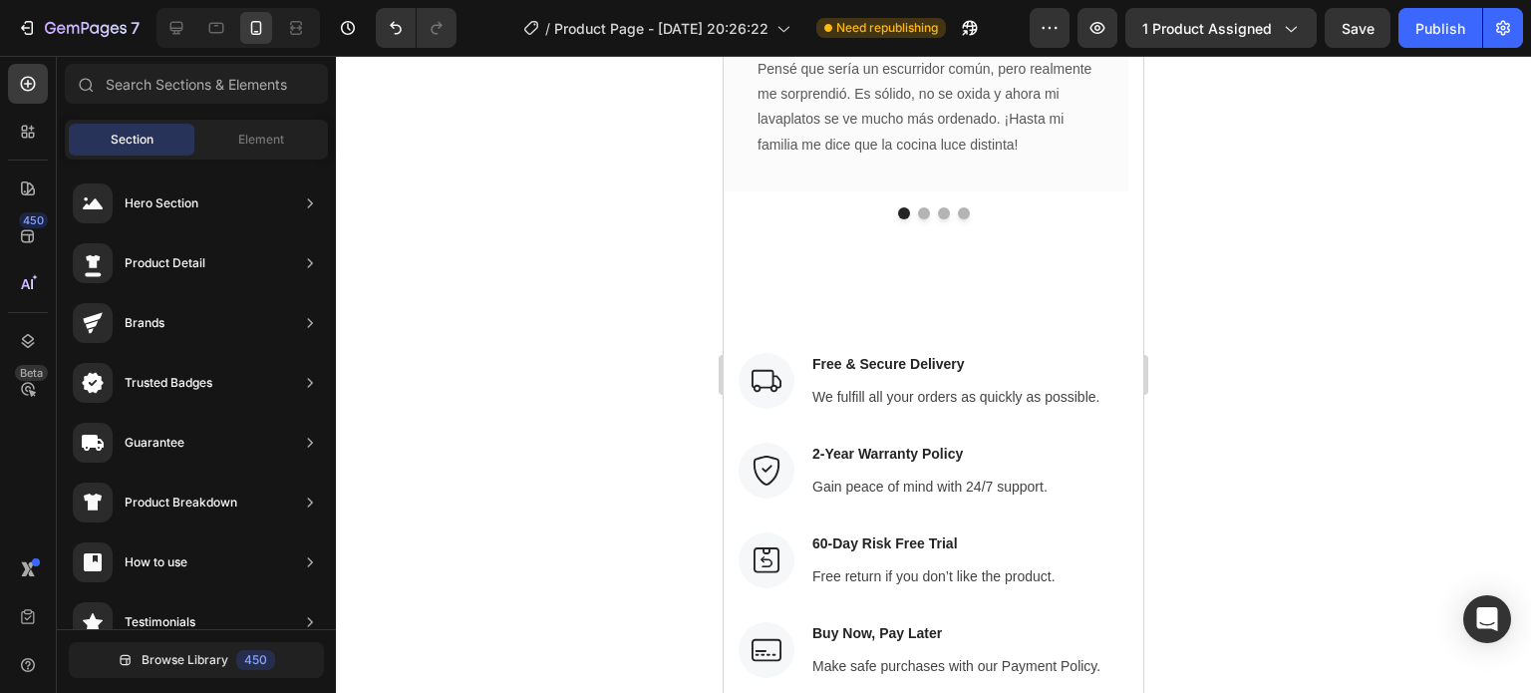
scroll to position [3487, 0]
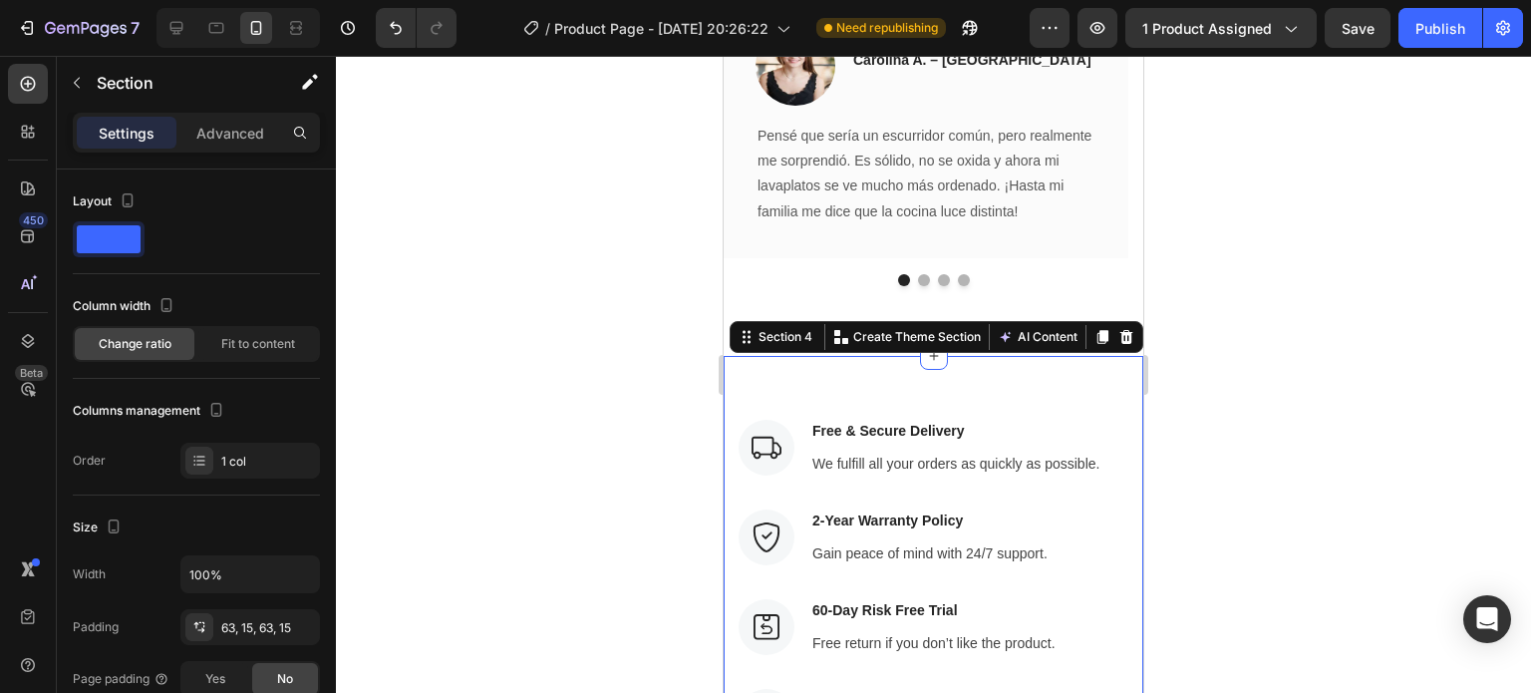
click at [1039, 377] on div "Image Free & Secure Delivery Text block We fulfill all your orders as quickly a…" at bounding box center [934, 582] width 420 height 453
click at [1120, 337] on icon at bounding box center [1126, 337] width 13 height 14
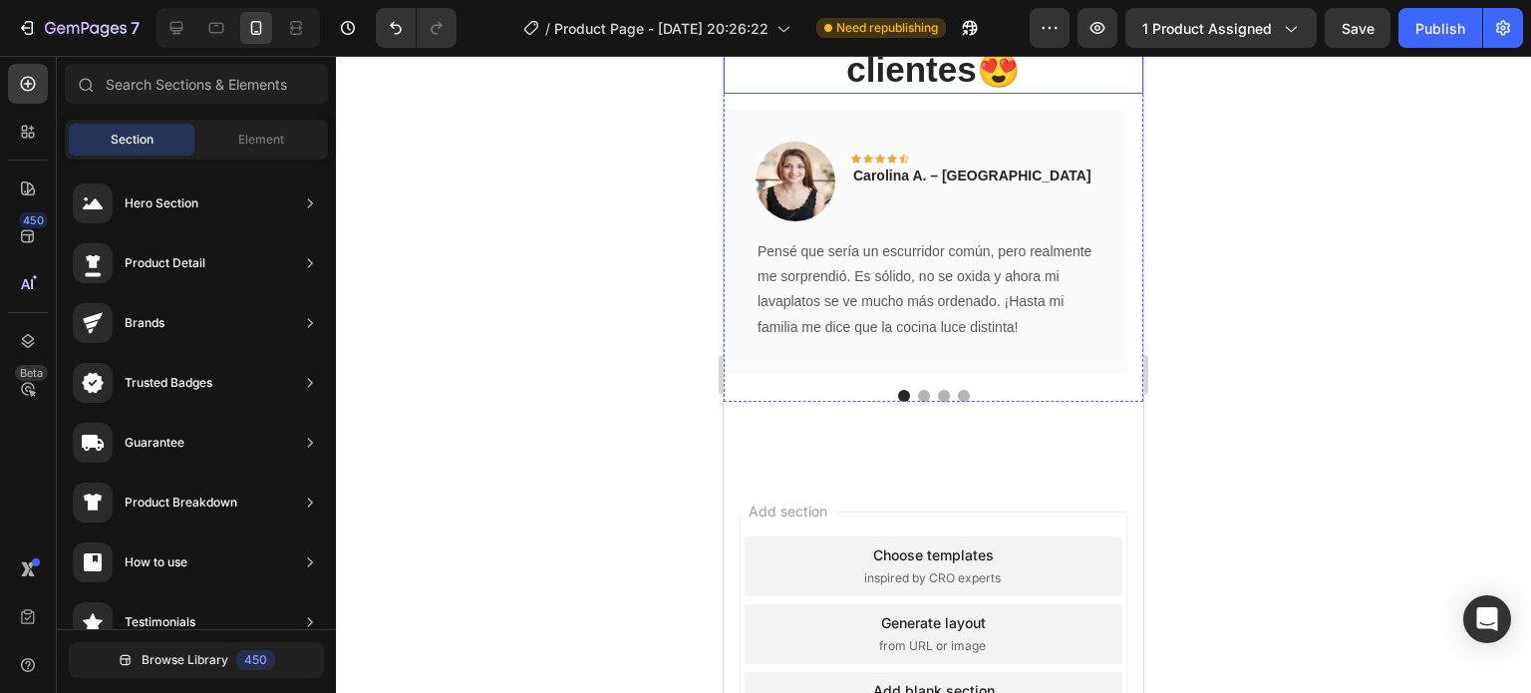
scroll to position [3393, 0]
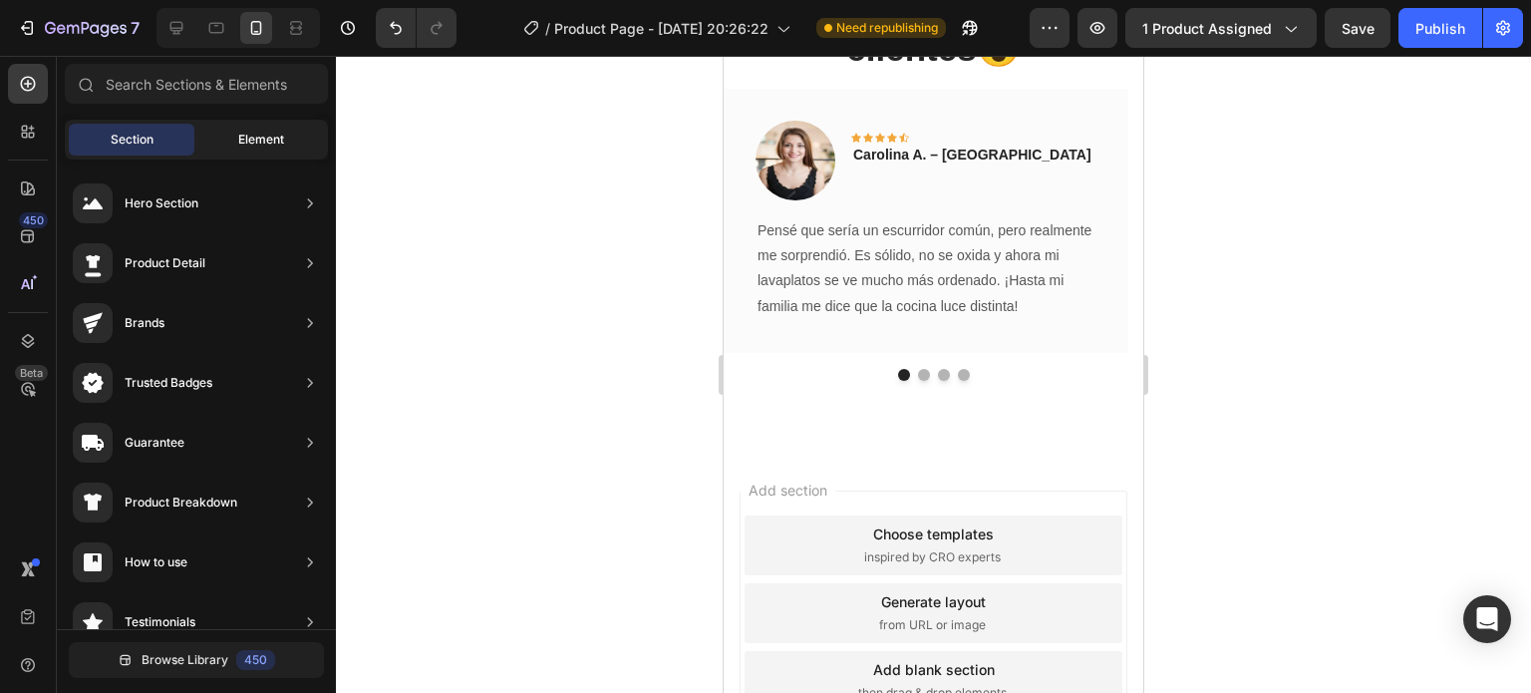
click at [273, 132] on span "Element" at bounding box center [261, 140] width 46 height 18
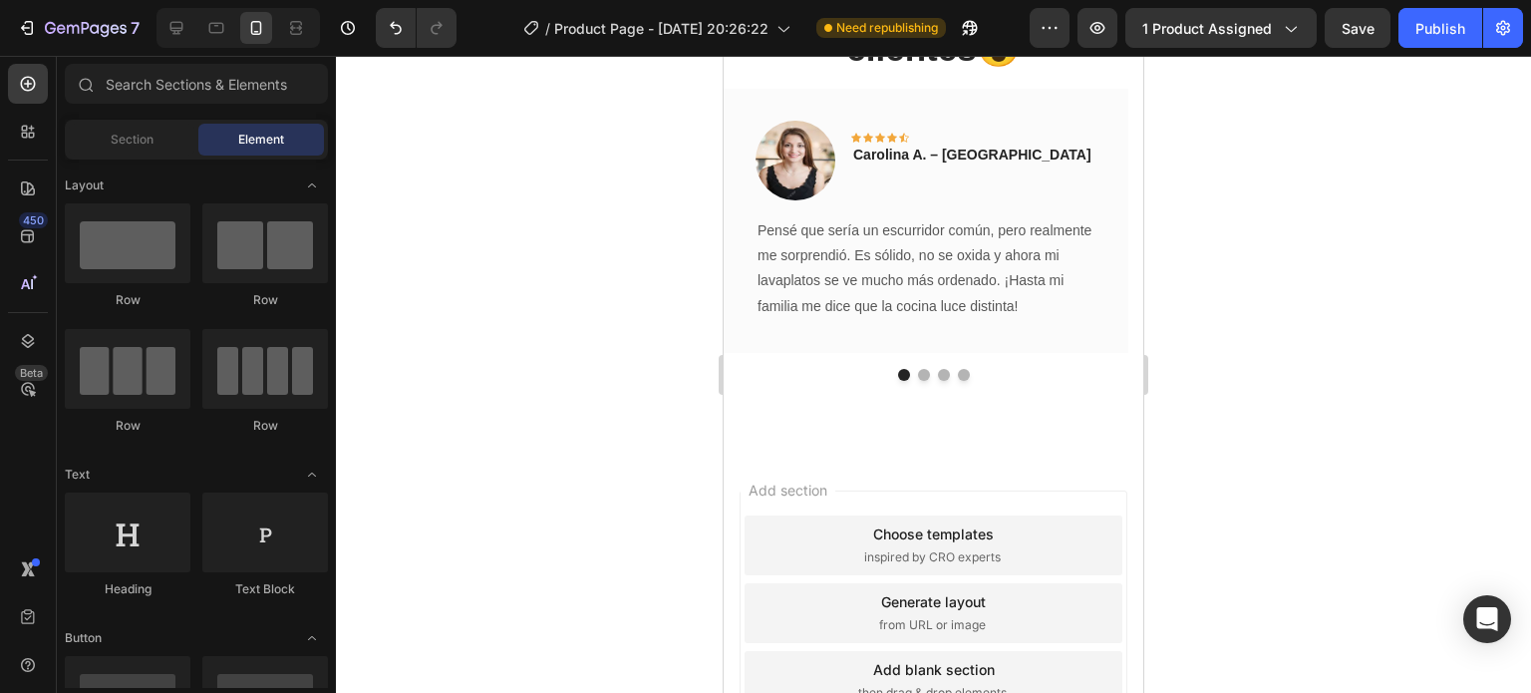
scroll to position [0, 0]
click at [279, 534] on div at bounding box center [265, 532] width 126 height 80
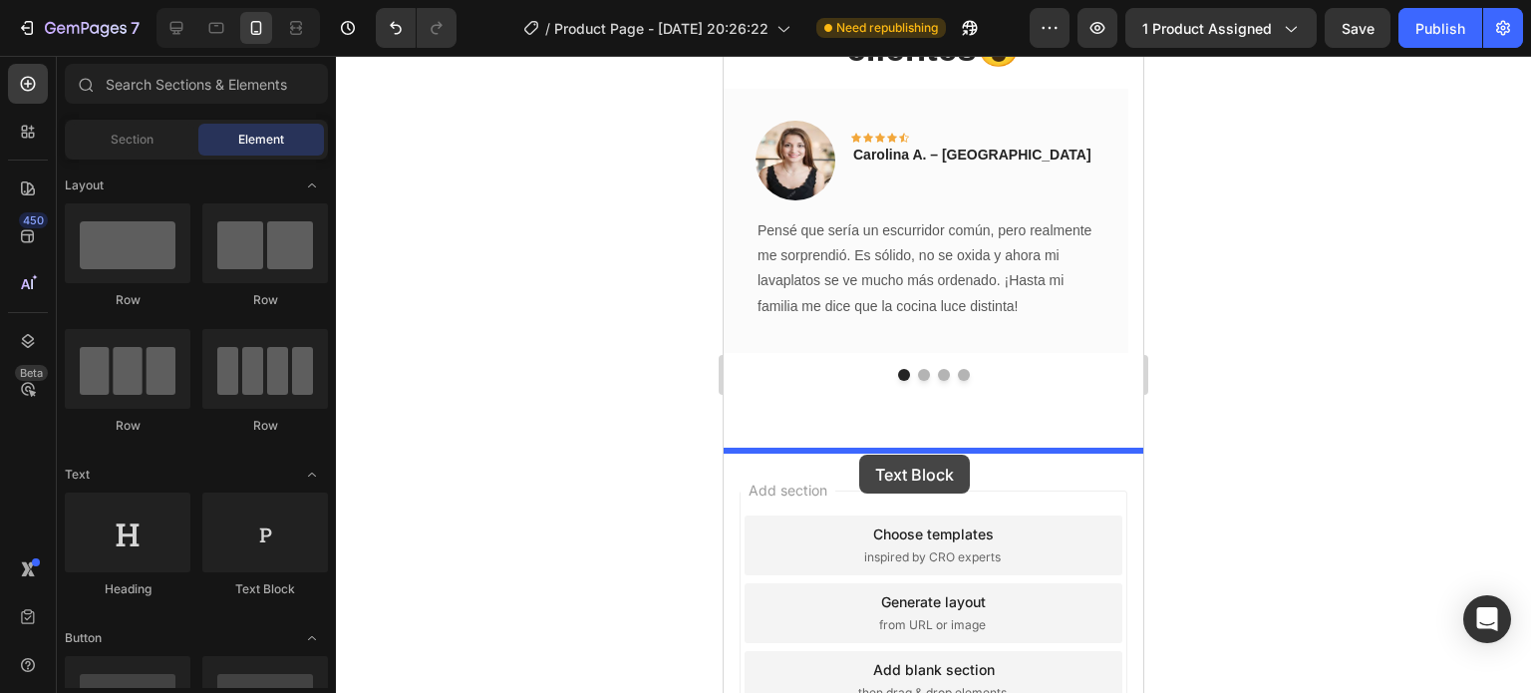
drag, startPoint x: 1003, startPoint y: 573, endPoint x: 859, endPoint y: 454, distance: 186.2
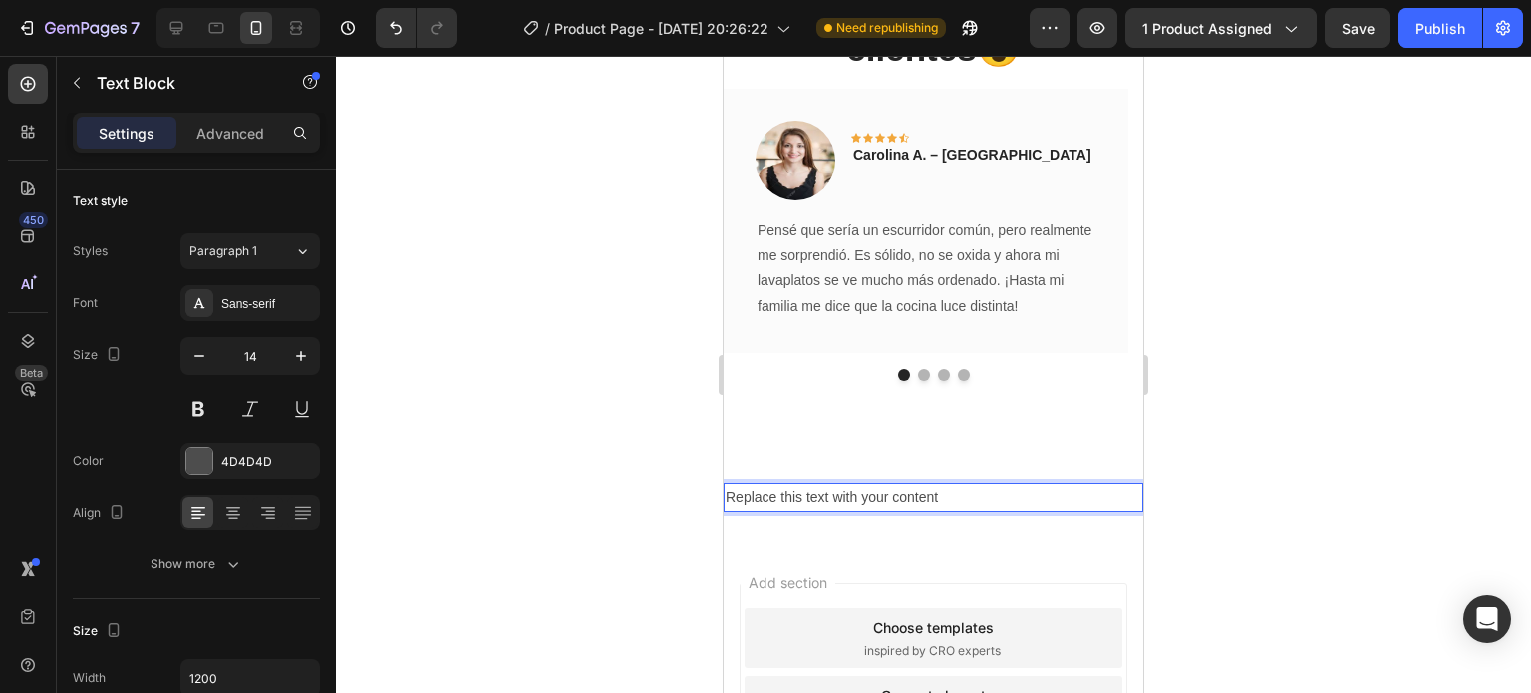
click at [832, 497] on div "Replace this text with your content" at bounding box center [934, 496] width 420 height 29
click at [832, 497] on p "Replace this text with your content" at bounding box center [934, 496] width 416 height 25
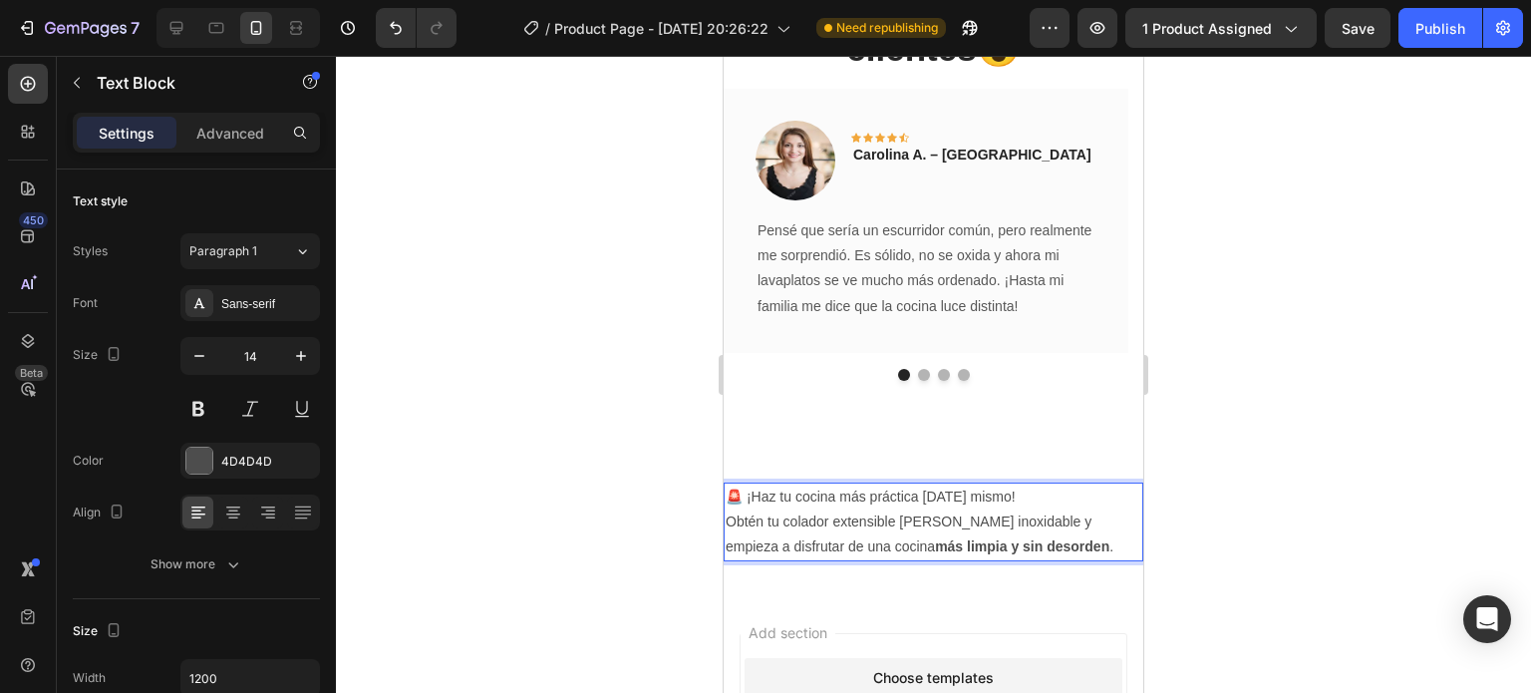
click at [1073, 543] on p "🚨 ¡Haz tu cocina más práctica [DATE] mismo! Obtén tu colador extensible [PERSON…" at bounding box center [934, 522] width 416 height 76
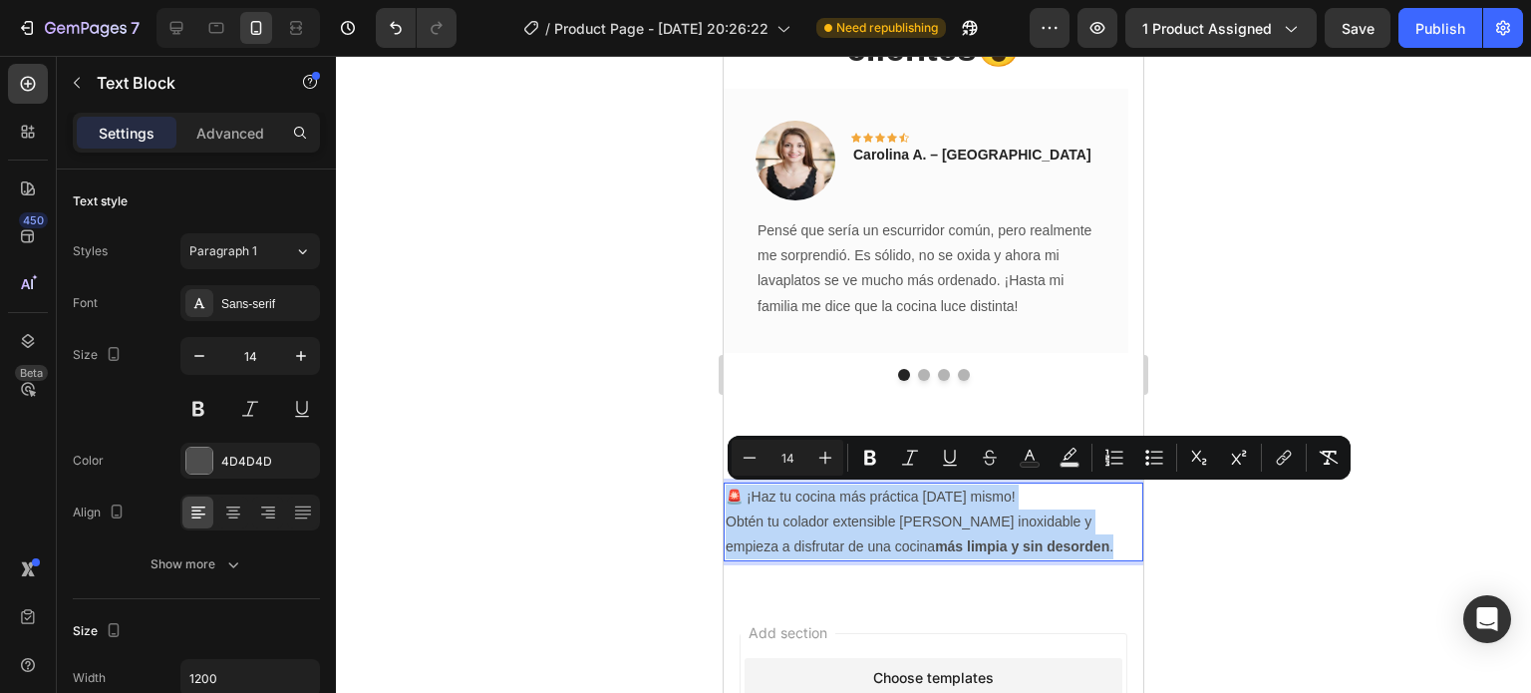
drag, startPoint x: 1073, startPoint y: 543, endPoint x: 717, endPoint y: 487, distance: 361.2
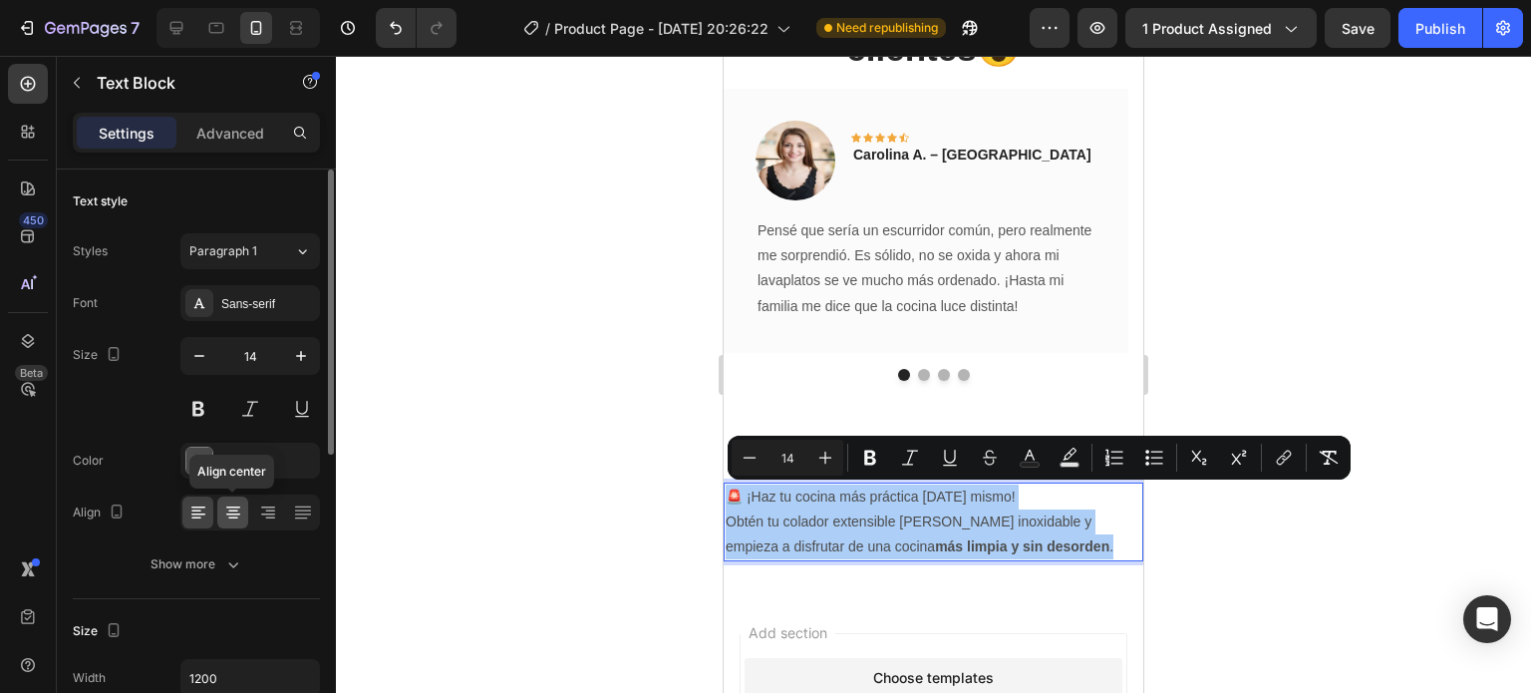
click at [240, 507] on icon at bounding box center [233, 512] width 20 height 20
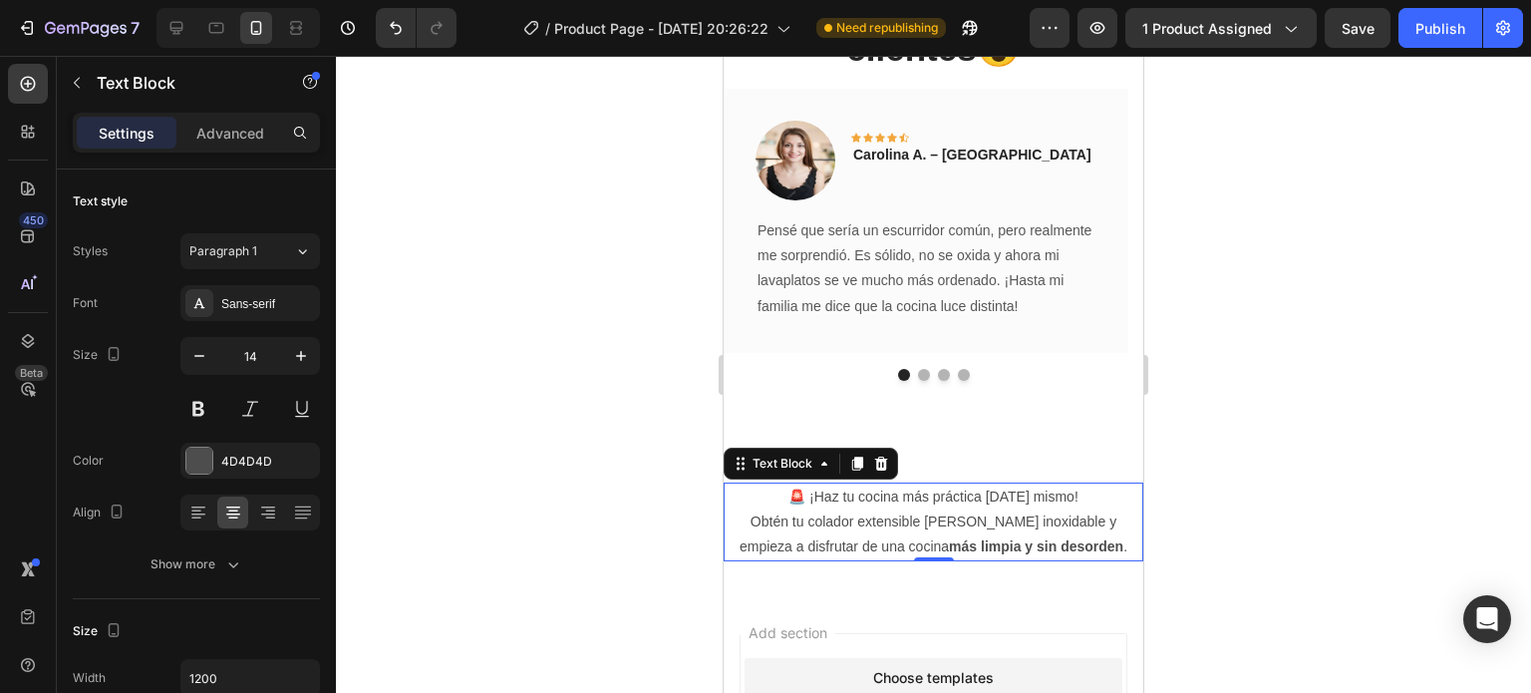
click at [1010, 529] on p "🚨 ¡Haz tu cocina más práctica [DATE] mismo! Obtén tu colador extensible [PERSON…" at bounding box center [934, 522] width 416 height 76
click at [813, 522] on p "🚨 ¡Haz tu cocina más práctica [DATE] mismo! Obtén tu colador extensible [PERSON…" at bounding box center [934, 522] width 416 height 76
click at [1313, 381] on div at bounding box center [933, 374] width 1195 height 637
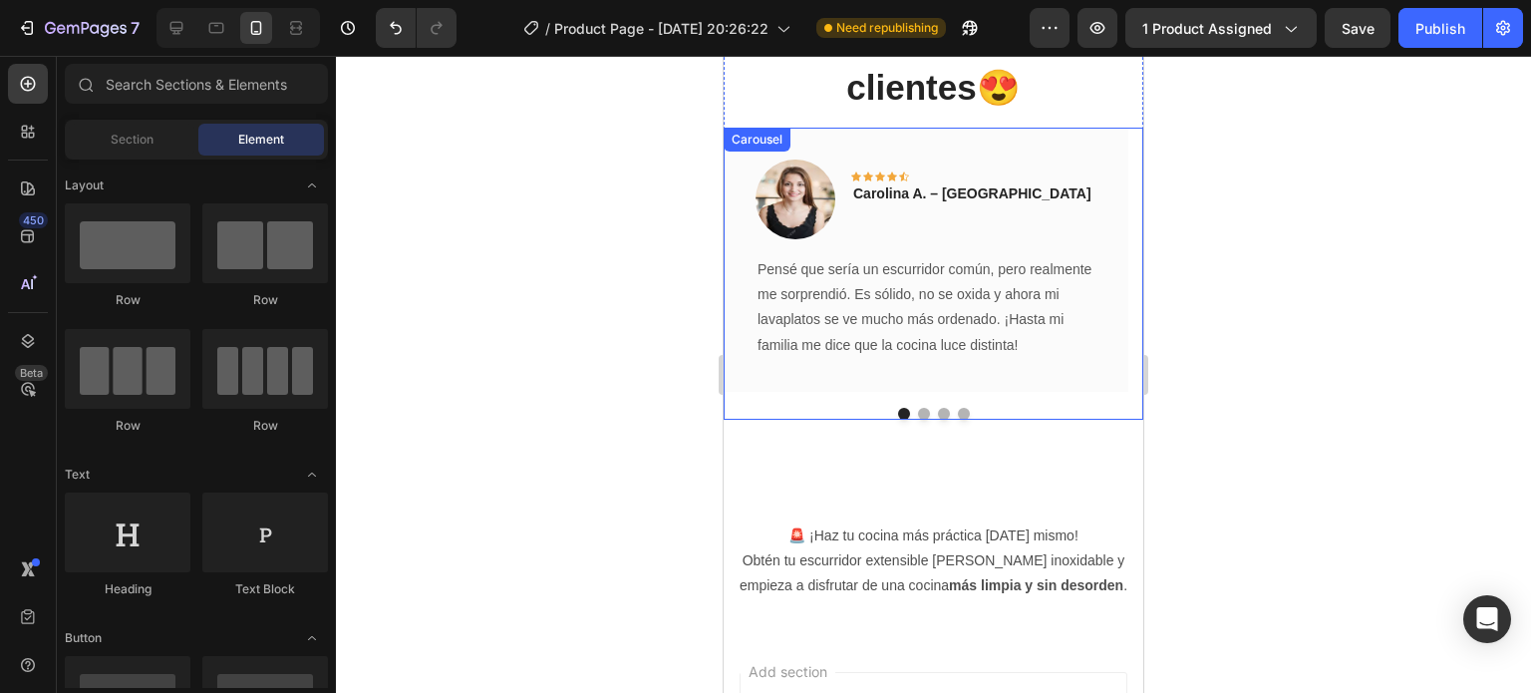
scroll to position [3360, 0]
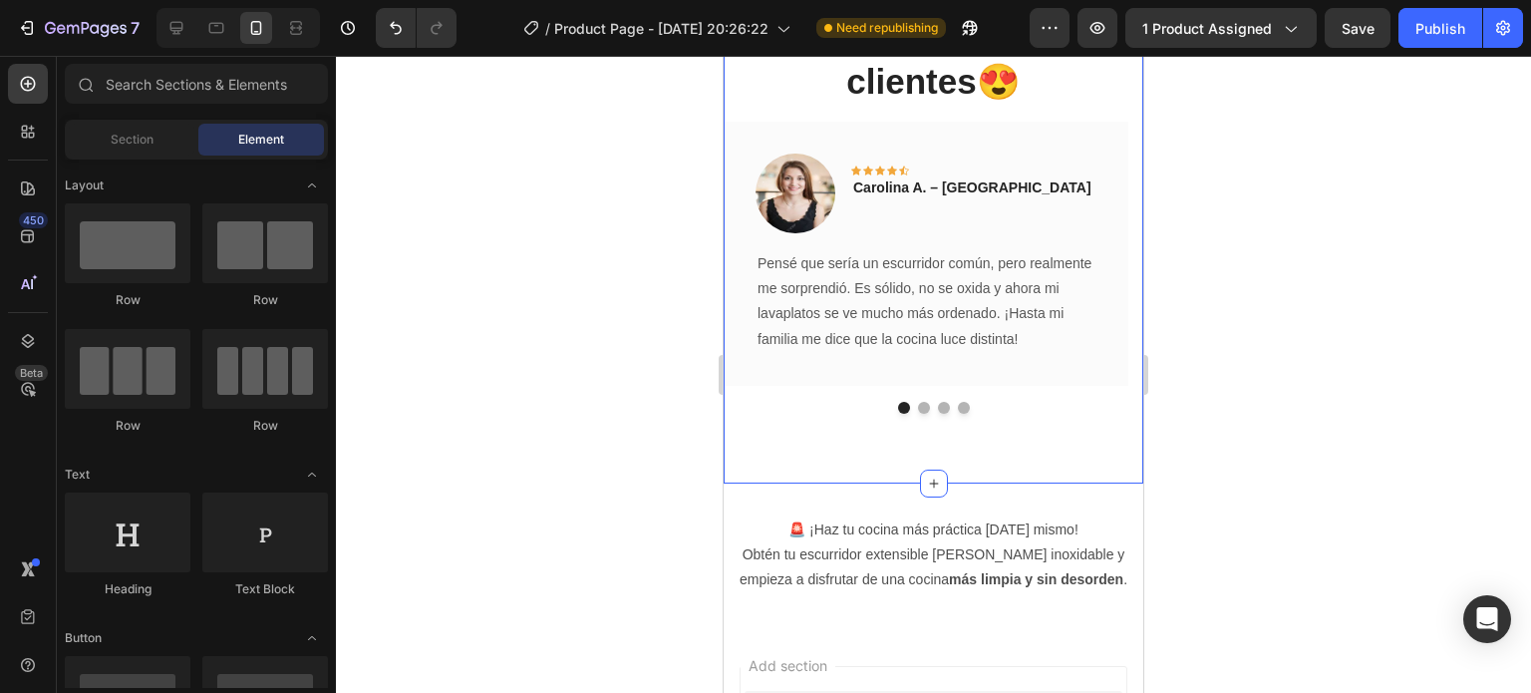
click at [926, 445] on div "Testimonios de nuestros clientes😍 Heading Image Icon Icon Icon Icon Icon Row Ca…" at bounding box center [934, 247] width 420 height 472
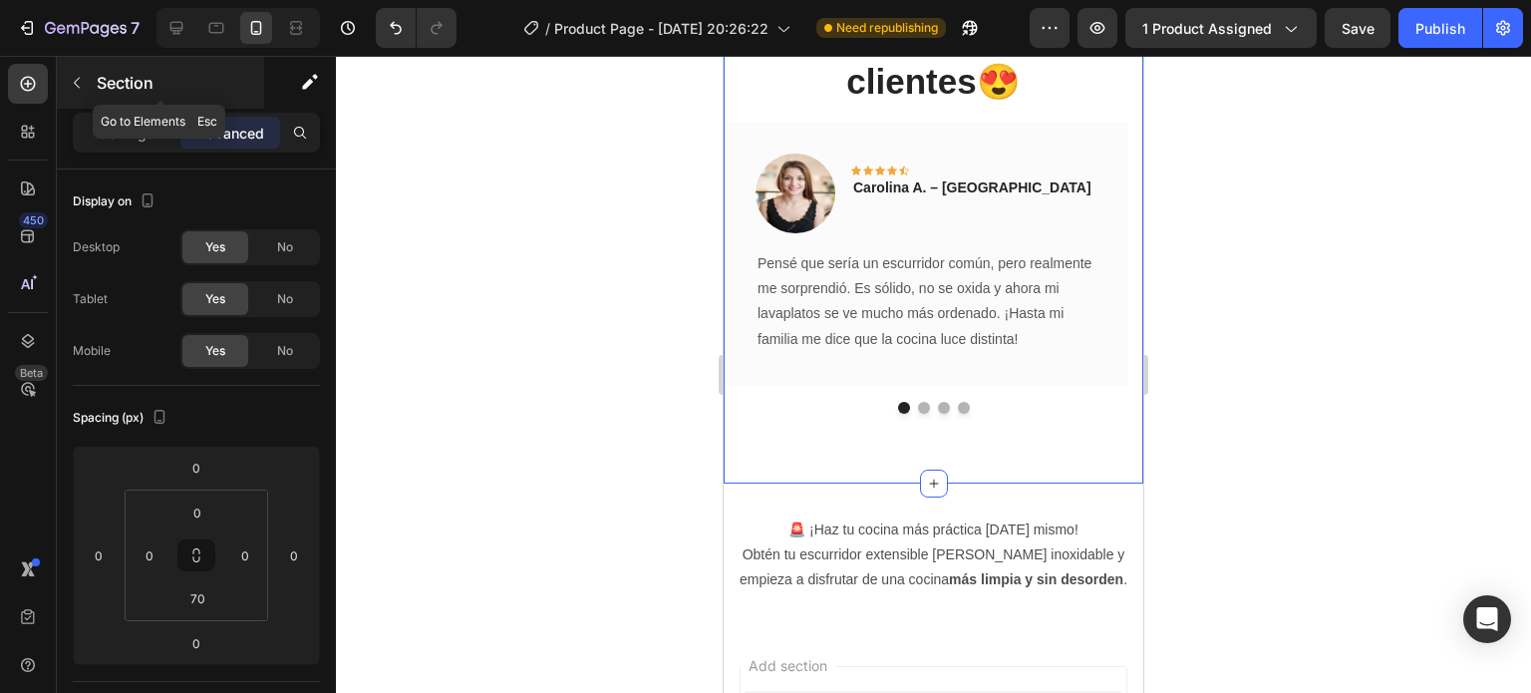
click at [76, 77] on icon "button" at bounding box center [77, 83] width 16 height 16
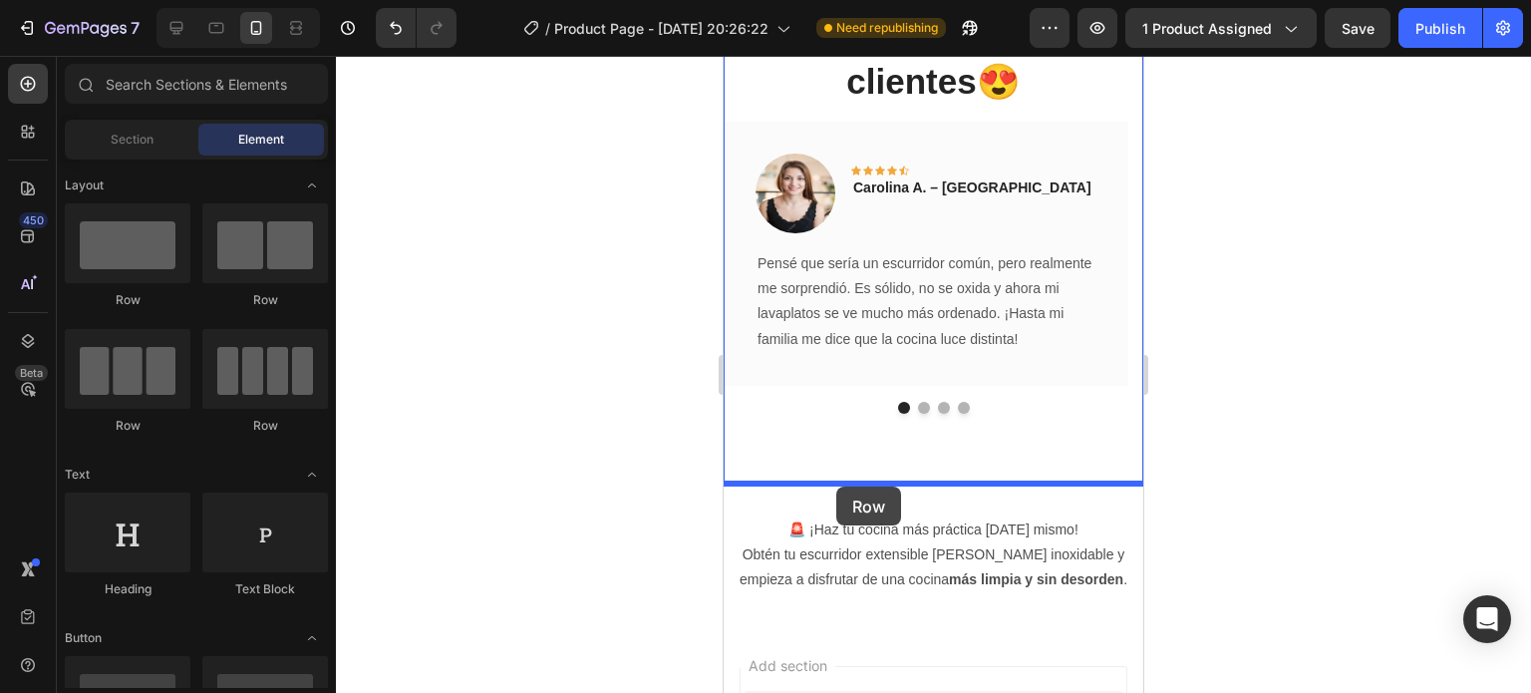
drag, startPoint x: 850, startPoint y: 280, endPoint x: 836, endPoint y: 486, distance: 206.8
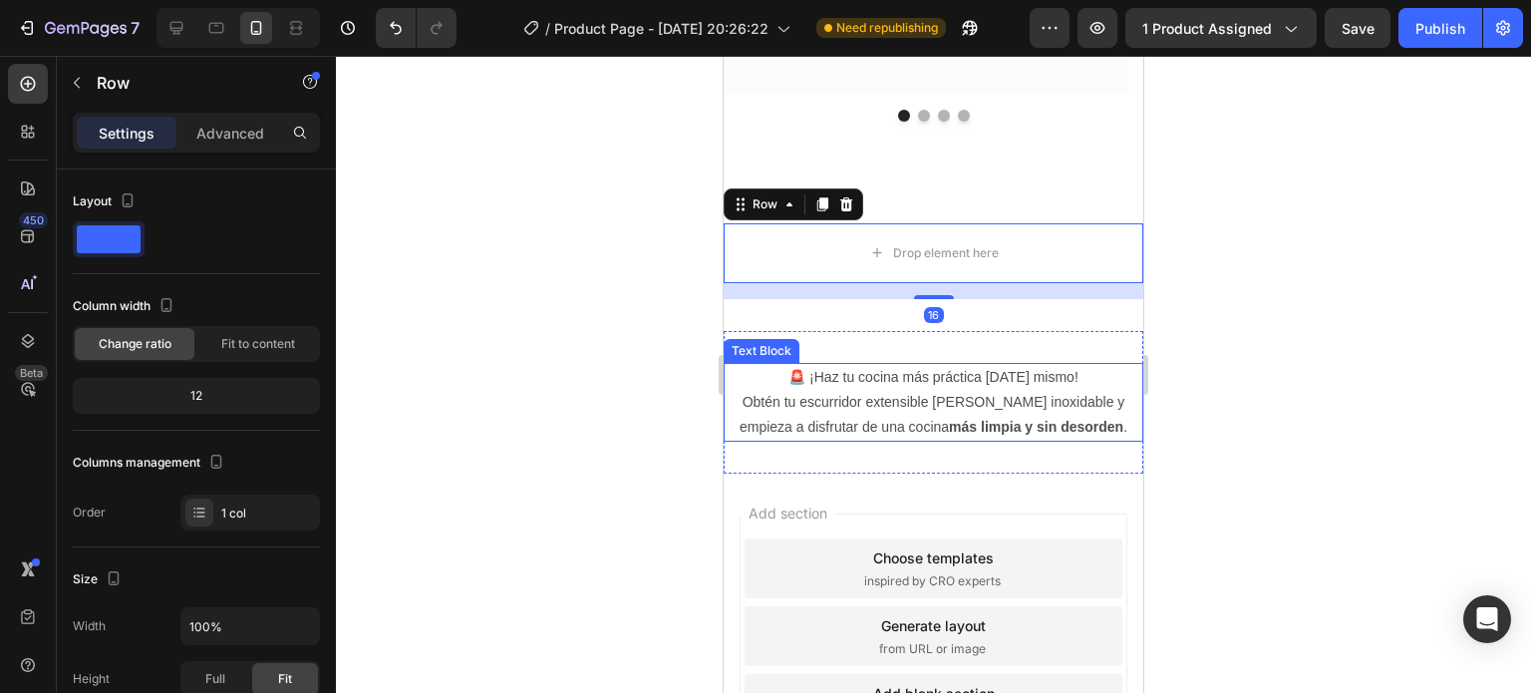
scroll to position [3652, 0]
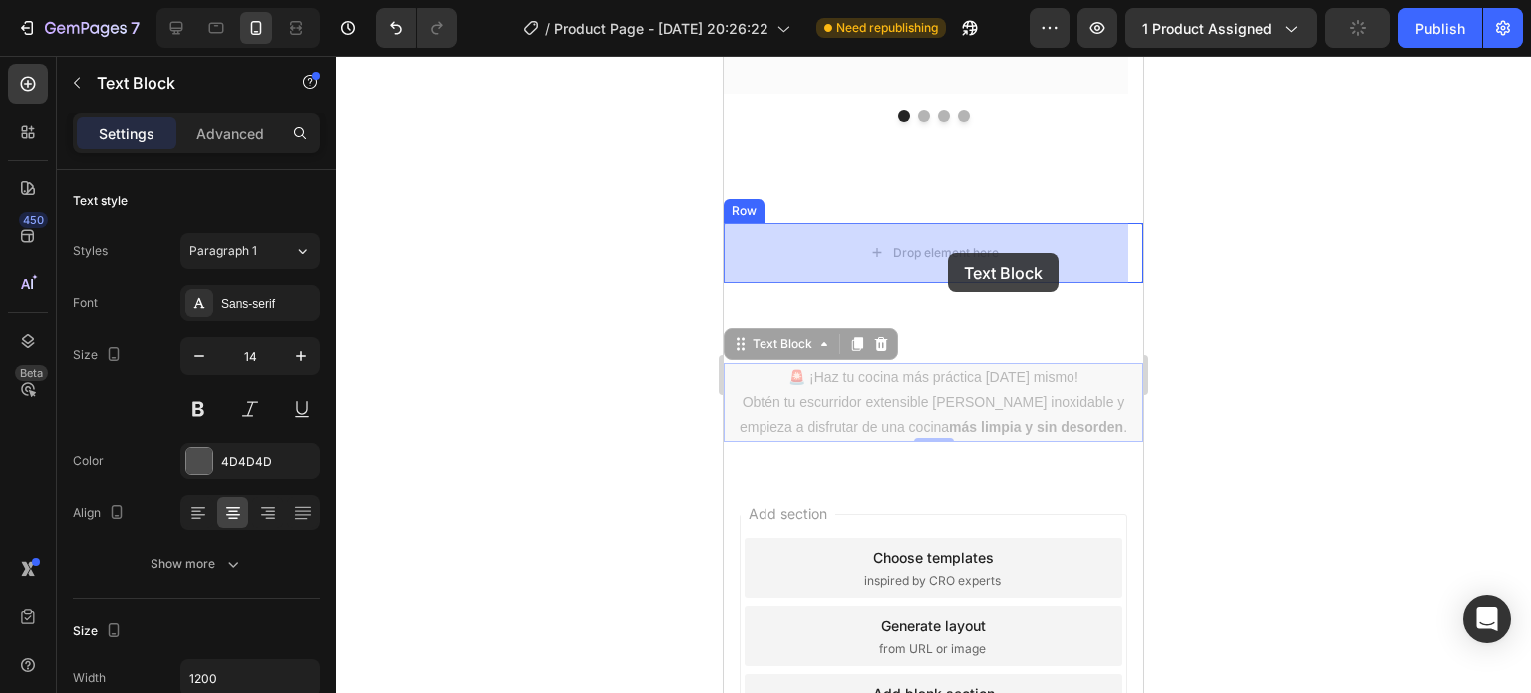
drag, startPoint x: 786, startPoint y: 346, endPoint x: 948, endPoint y: 253, distance: 186.2
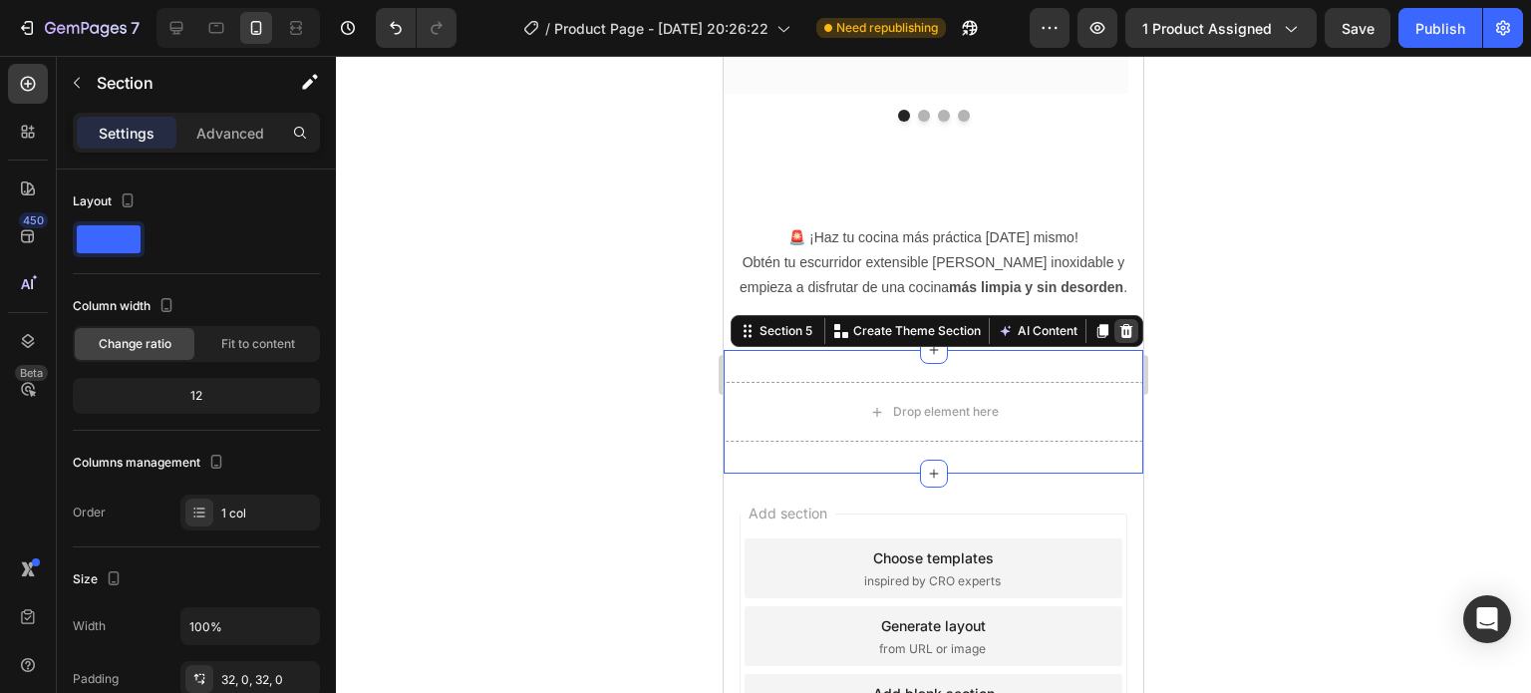
click at [1120, 331] on div at bounding box center [1126, 331] width 24 height 24
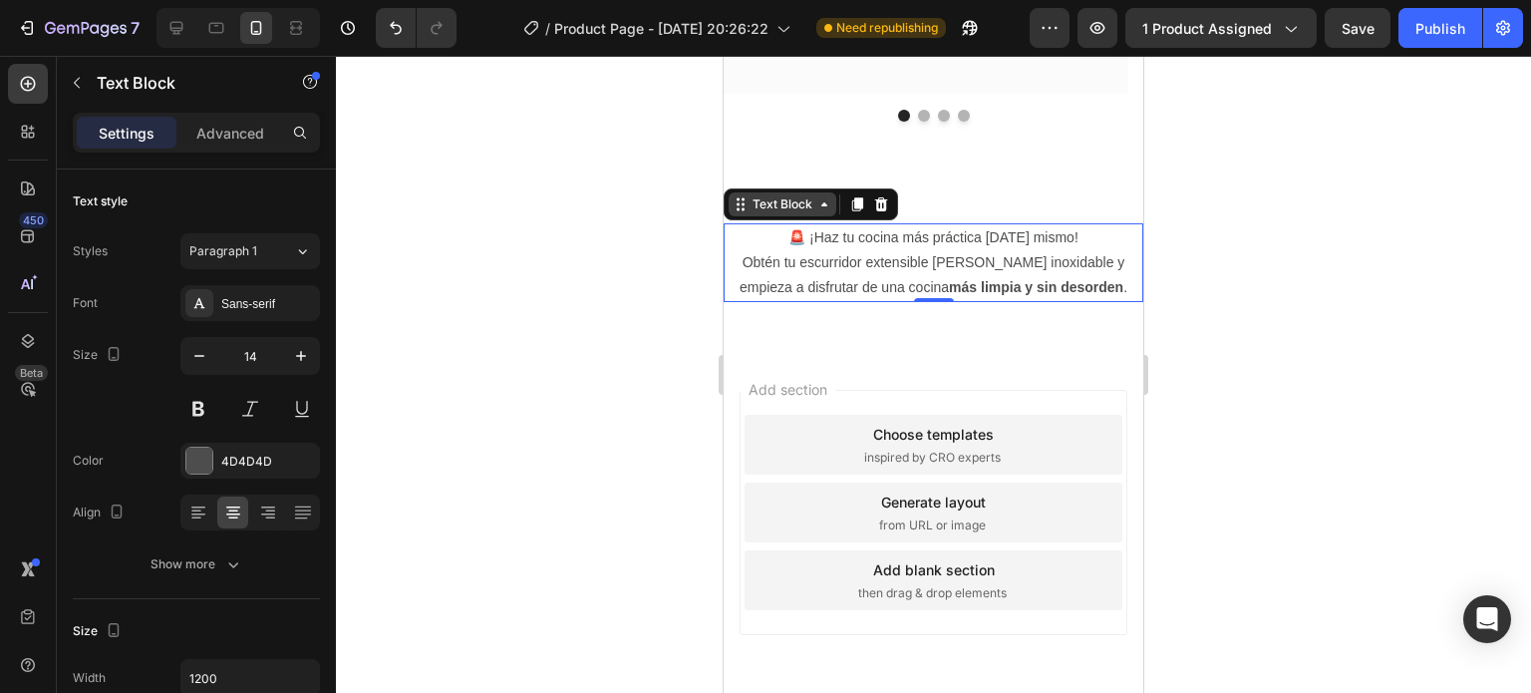
click at [751, 209] on div "Text Block" at bounding box center [783, 204] width 68 height 18
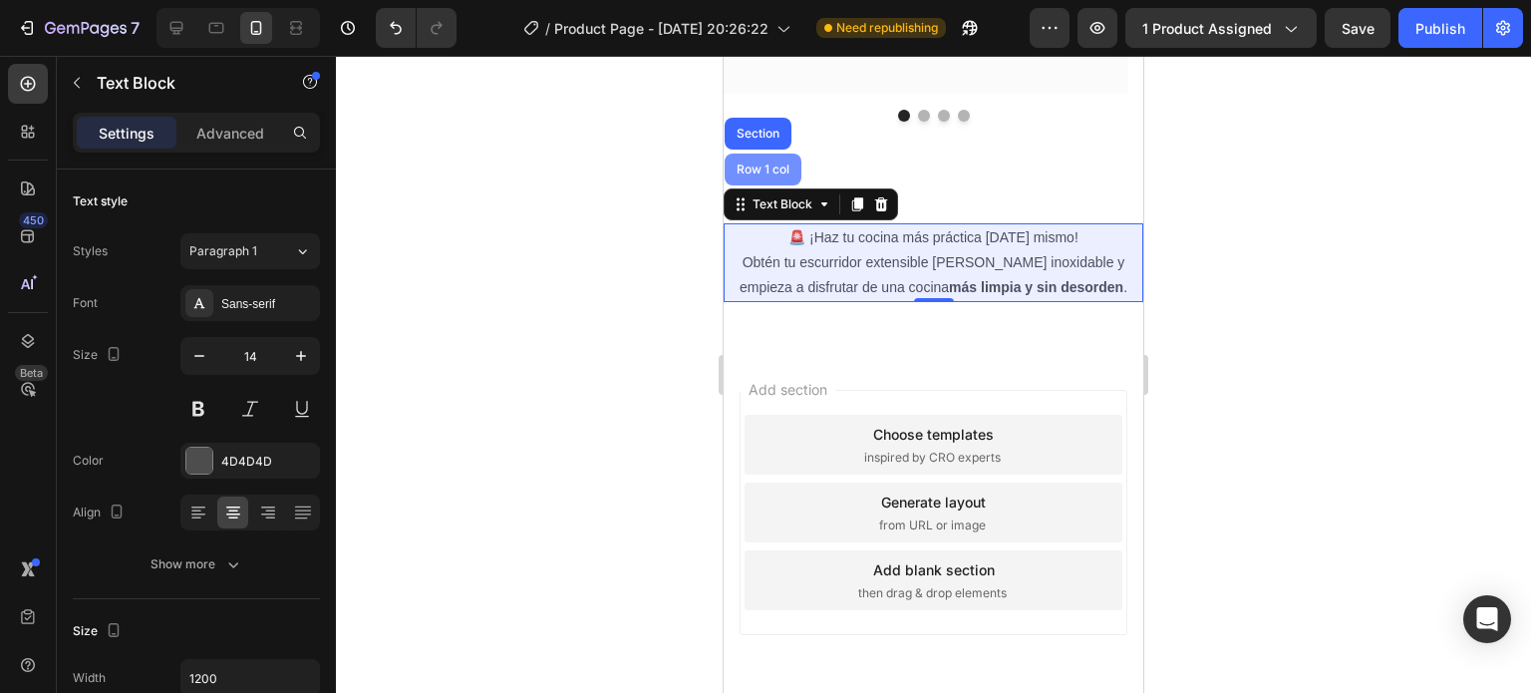
click at [780, 158] on div "Row 1 col" at bounding box center [763, 169] width 77 height 32
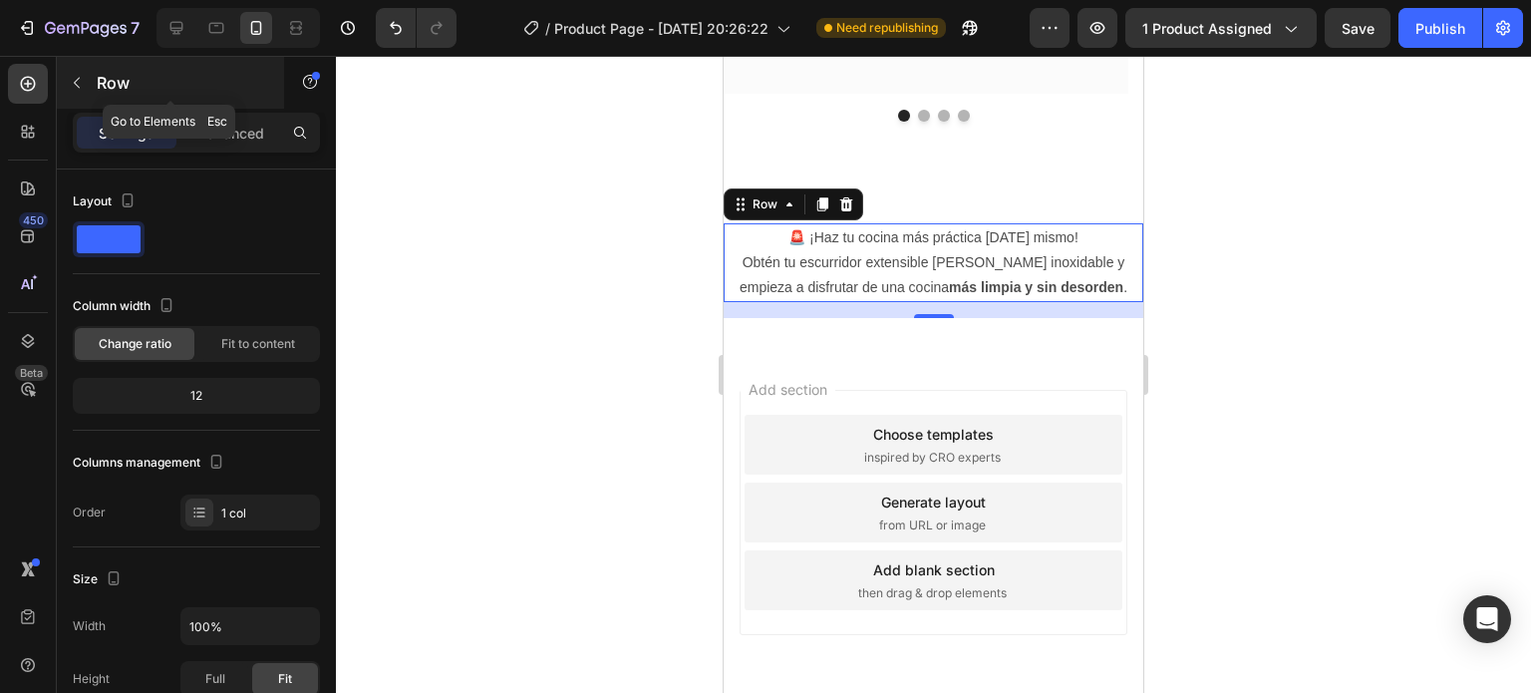
click at [79, 81] on icon "button" at bounding box center [77, 83] width 16 height 16
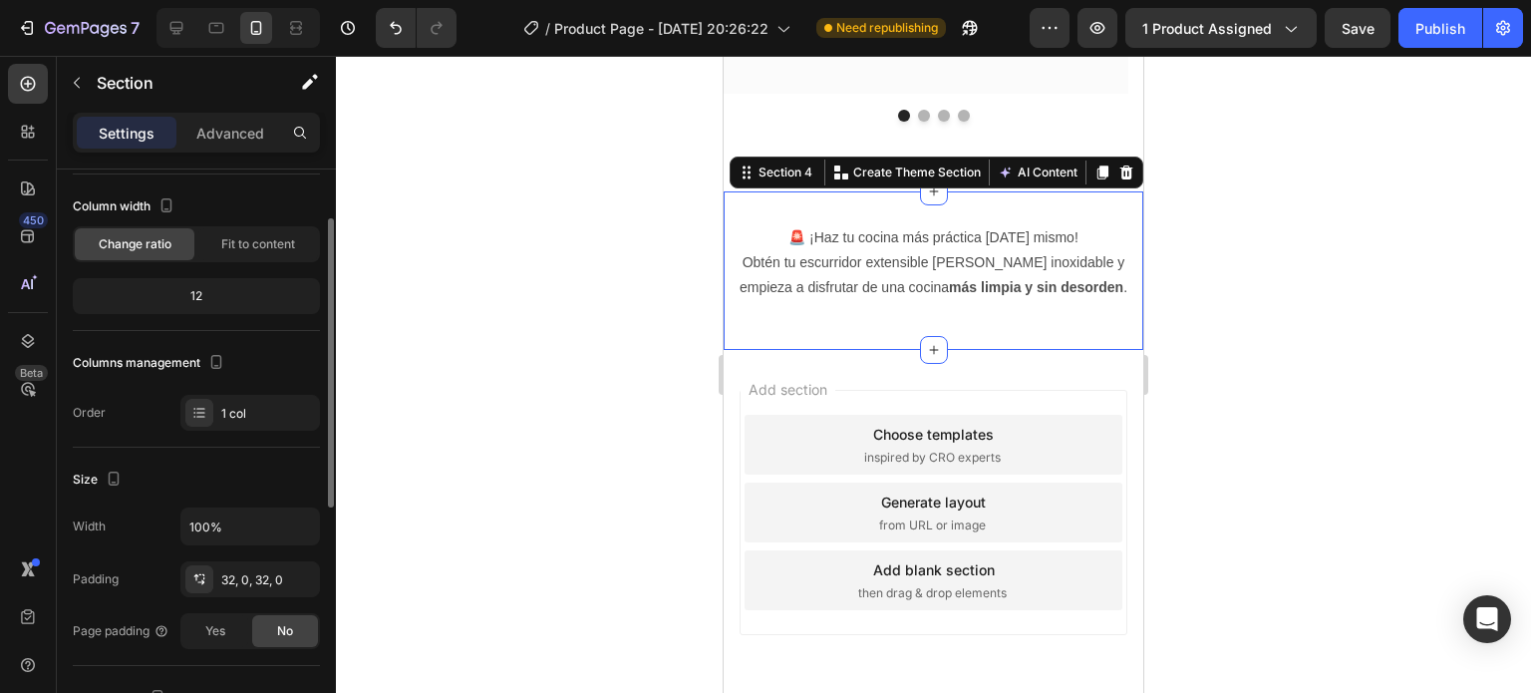
scroll to position [99, 0]
click at [236, 572] on div "32, 0, 32, 0" at bounding box center [268, 581] width 94 height 18
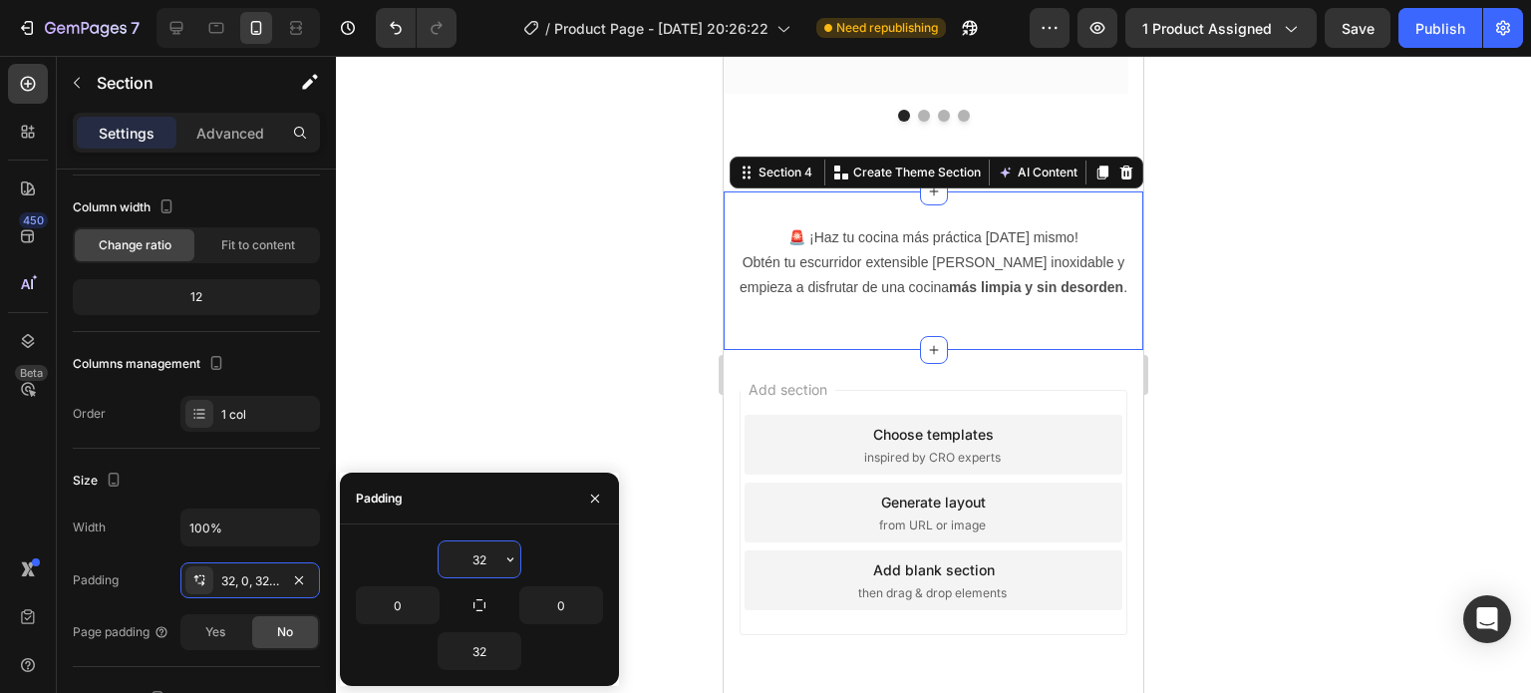
click at [493, 560] on input "32" at bounding box center [480, 559] width 82 height 36
type input "0"
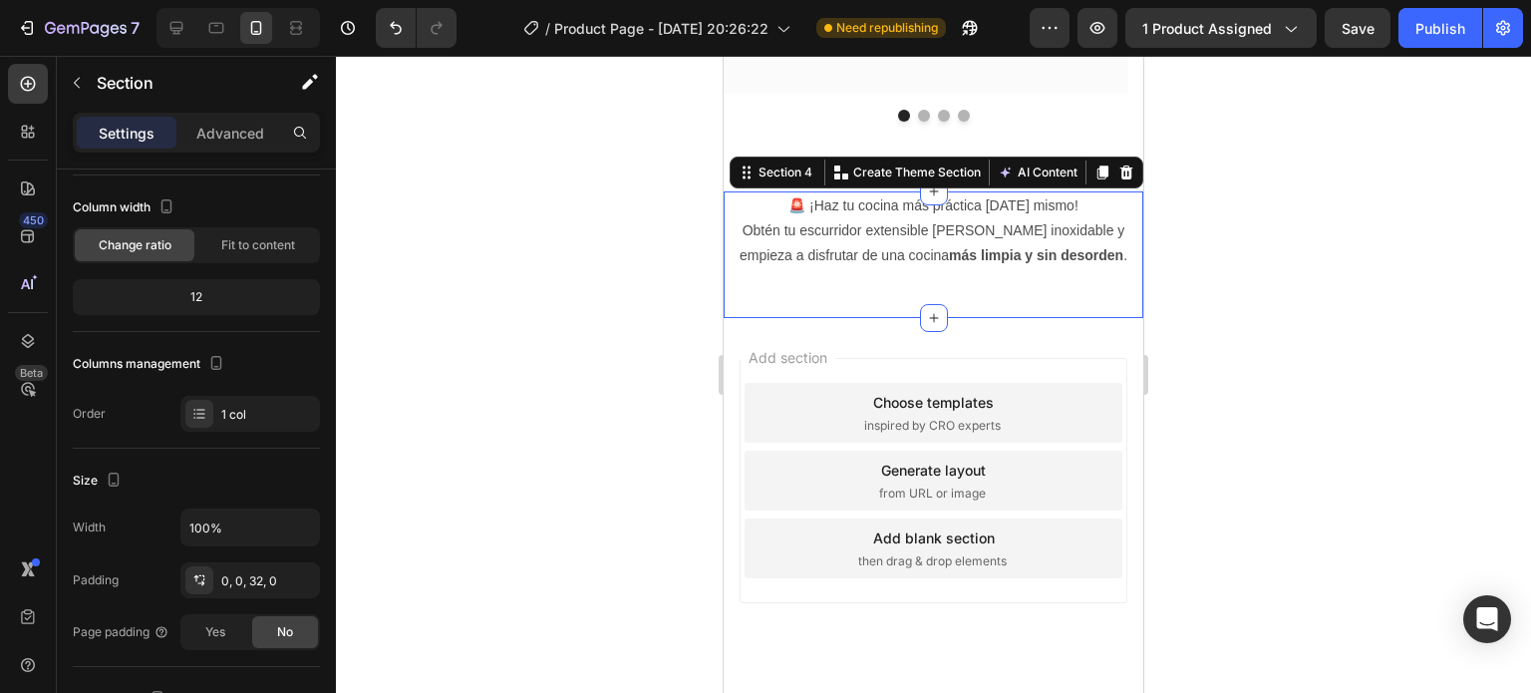
click at [504, 308] on div at bounding box center [933, 374] width 1195 height 637
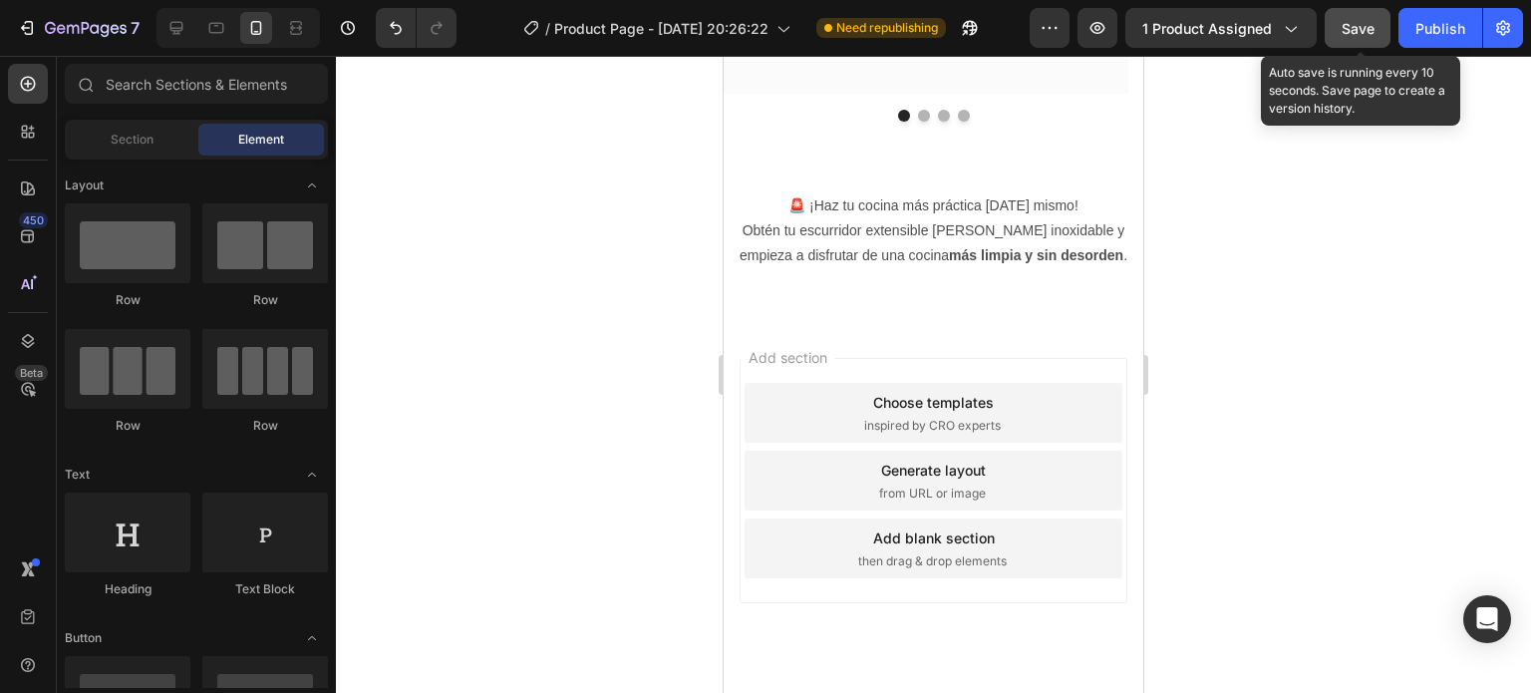
click at [1346, 35] on span "Save" at bounding box center [1358, 28] width 33 height 17
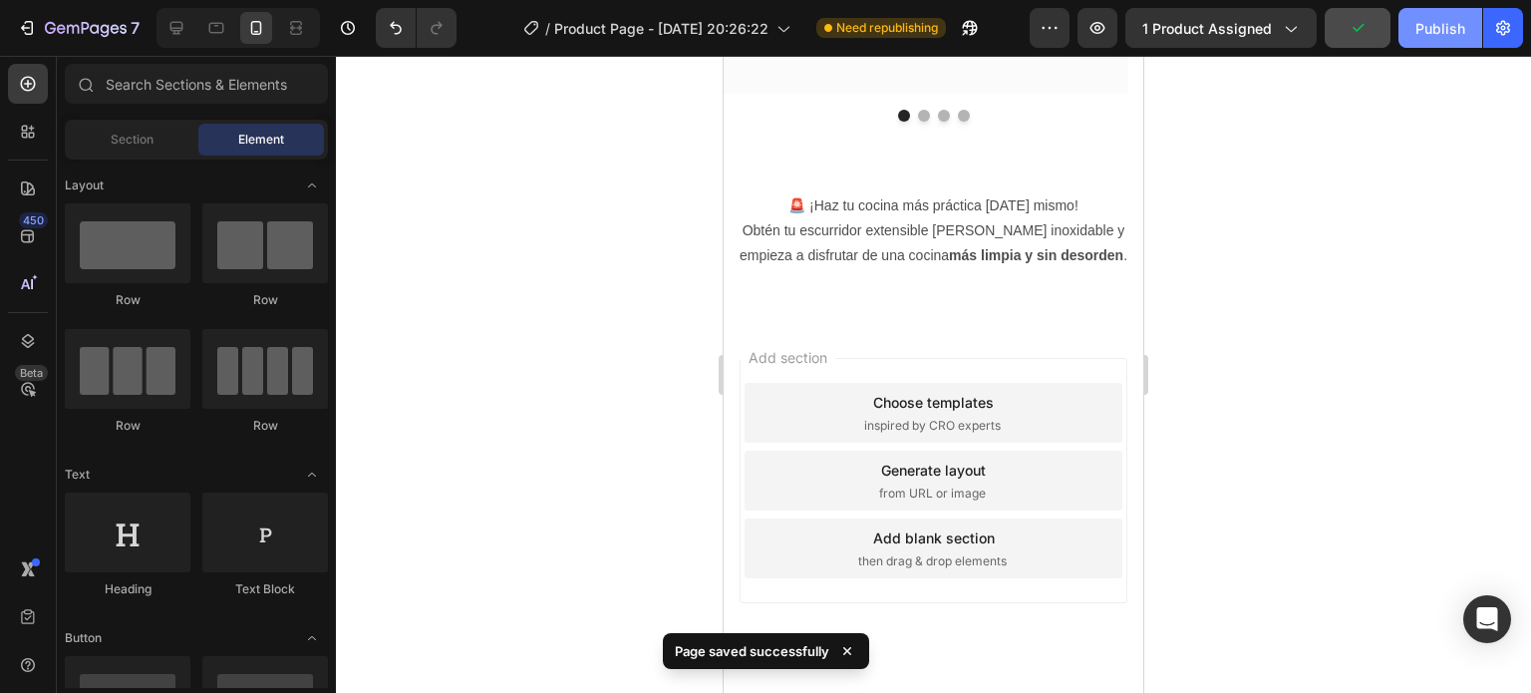
click at [1423, 31] on div "Publish" at bounding box center [1440, 28] width 50 height 21
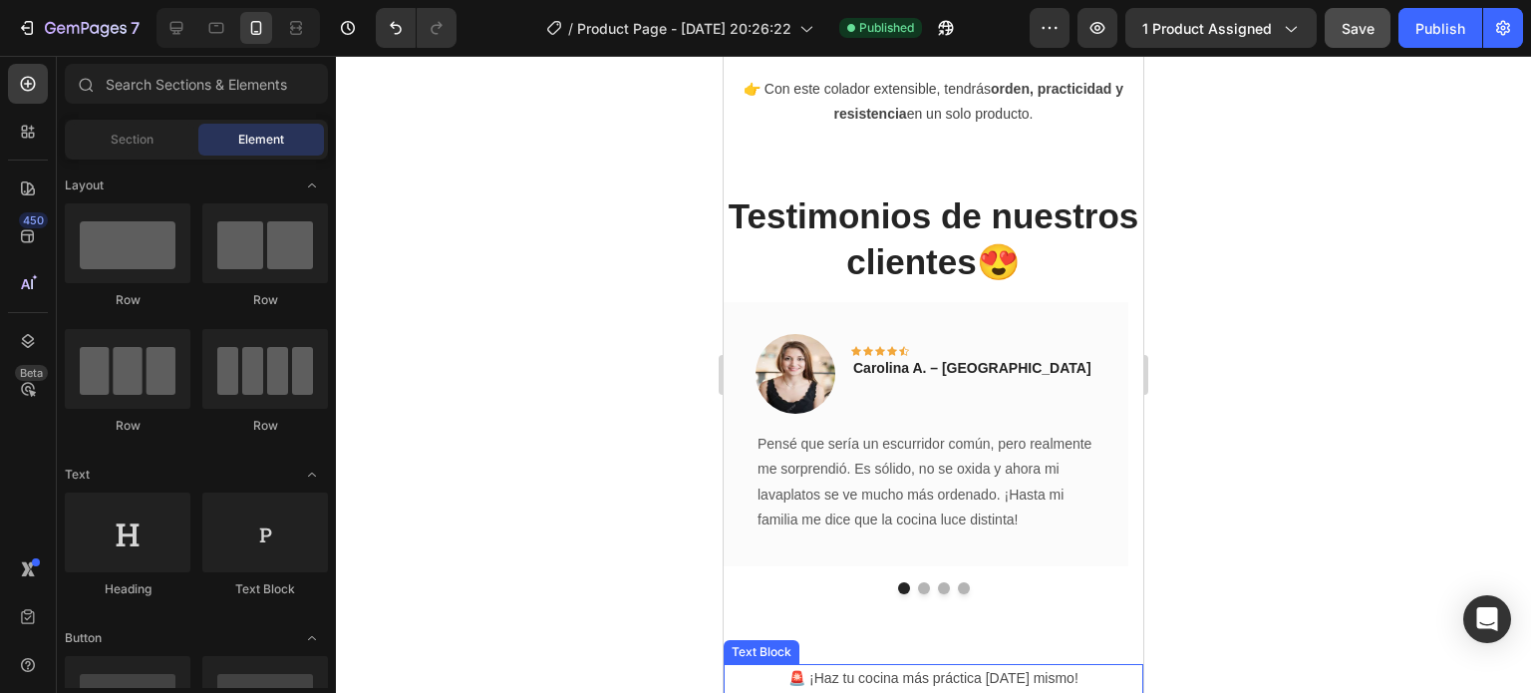
scroll to position [3216, 0]
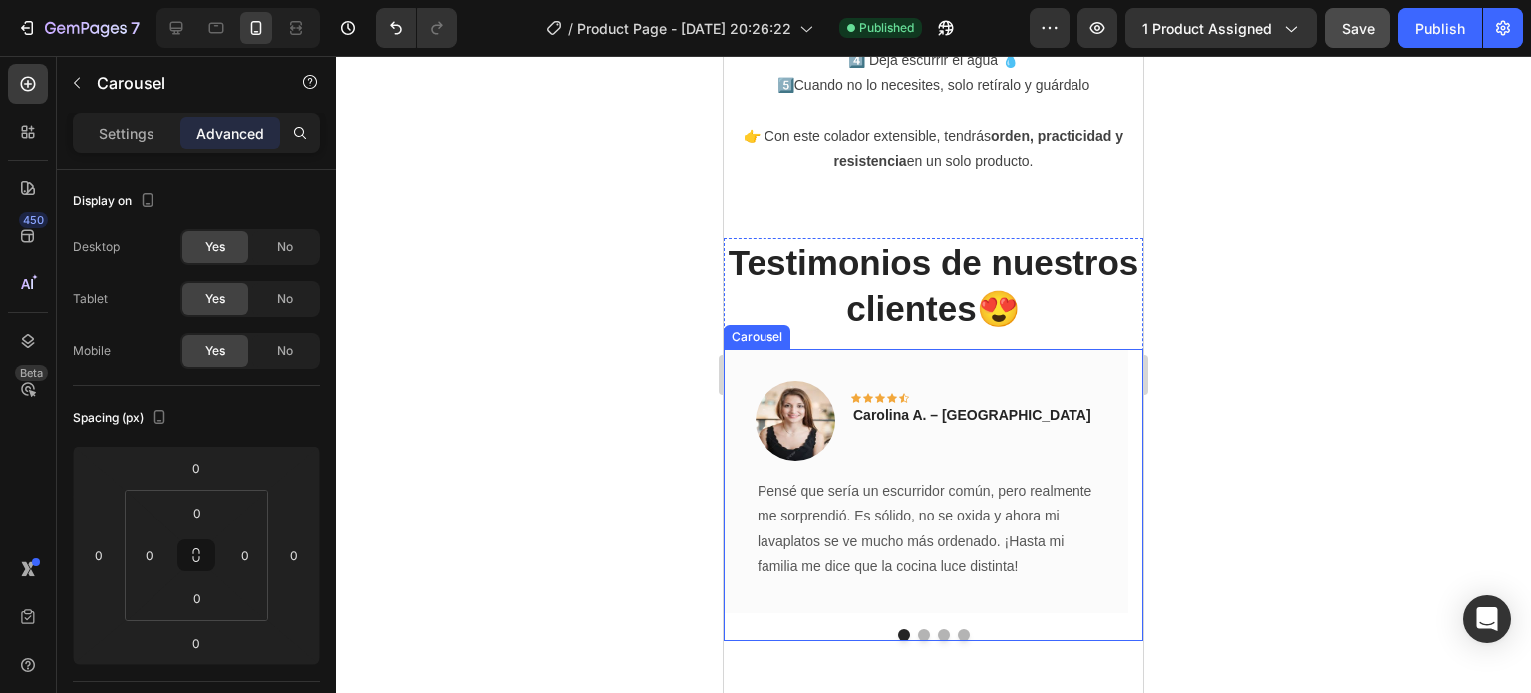
click at [921, 629] on div at bounding box center [934, 635] width 420 height 12
click at [918, 629] on button "Dot" at bounding box center [924, 635] width 12 height 12
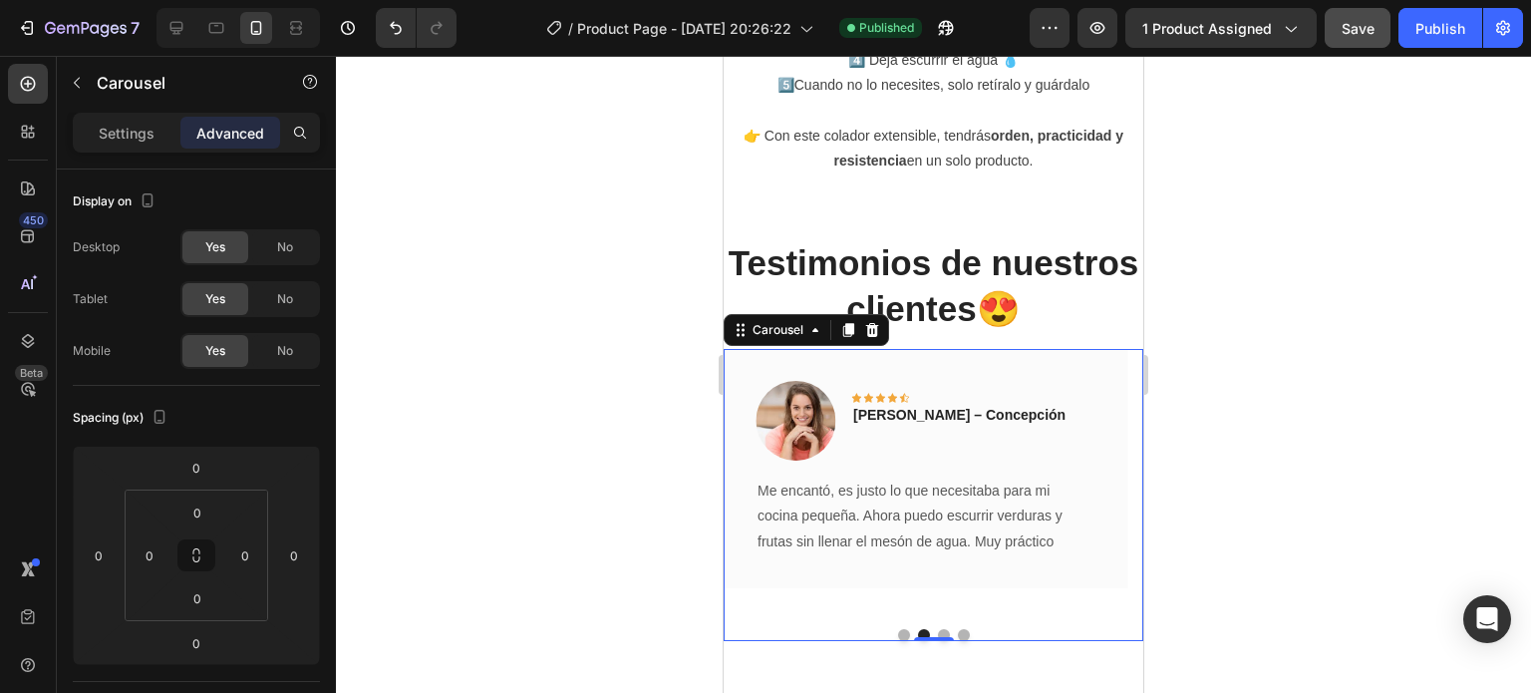
click at [938, 629] on button "Dot" at bounding box center [944, 635] width 12 height 12
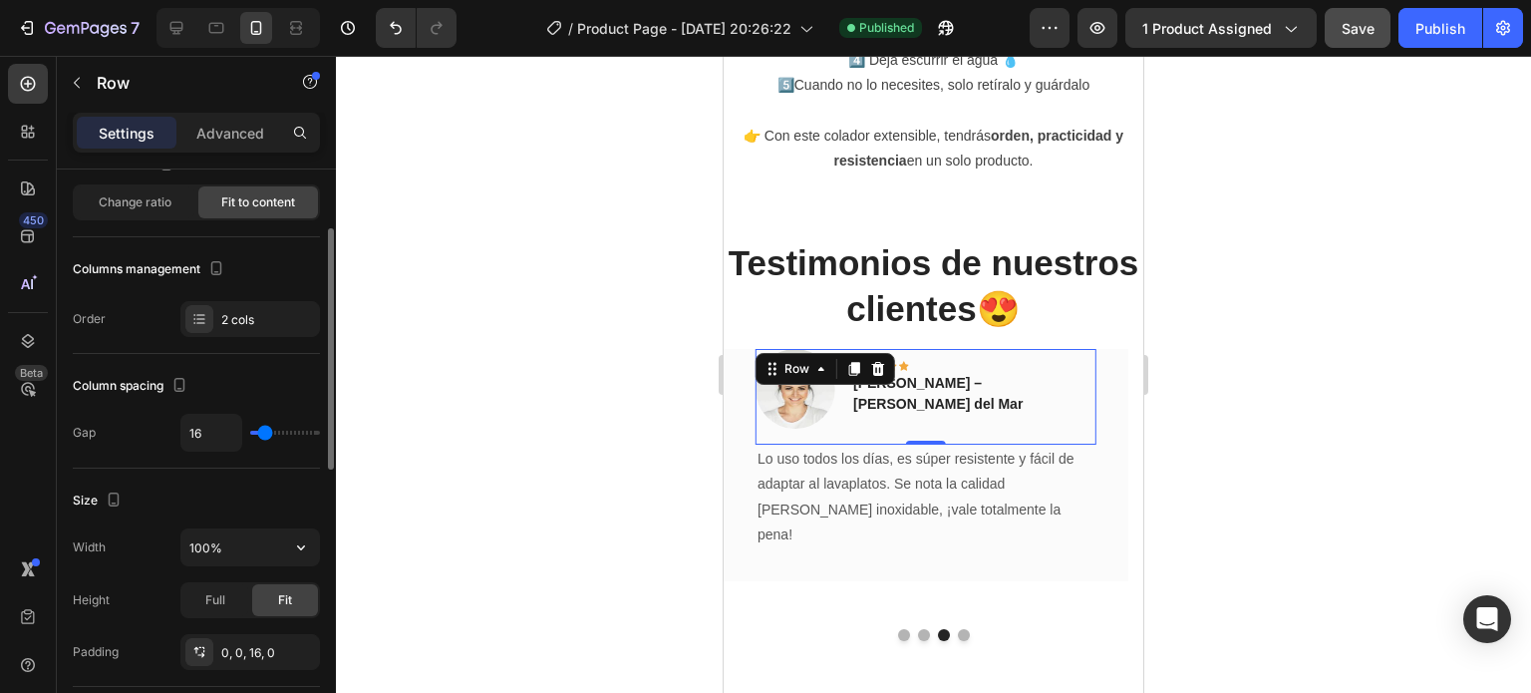
scroll to position [187, 0]
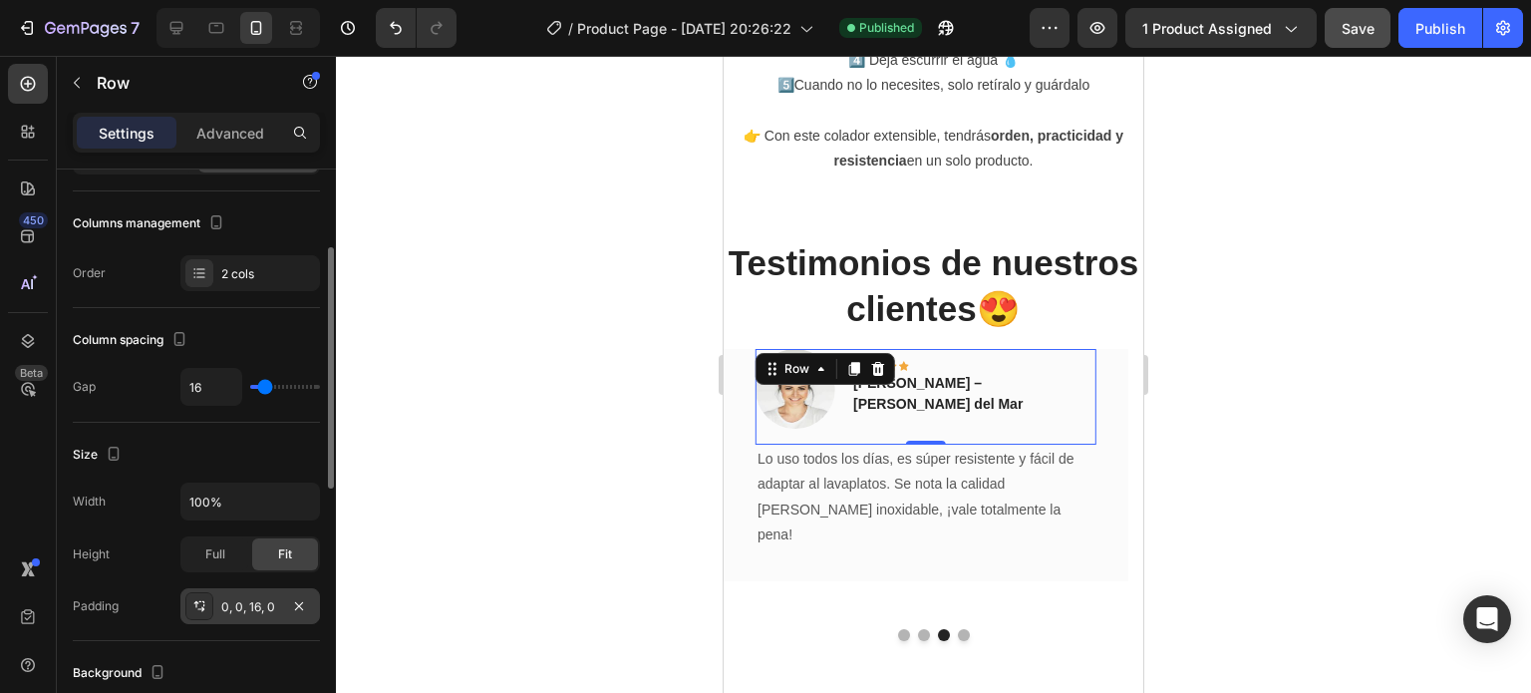
click at [183, 601] on div "0, 0, 16, 0" at bounding box center [250, 606] width 140 height 36
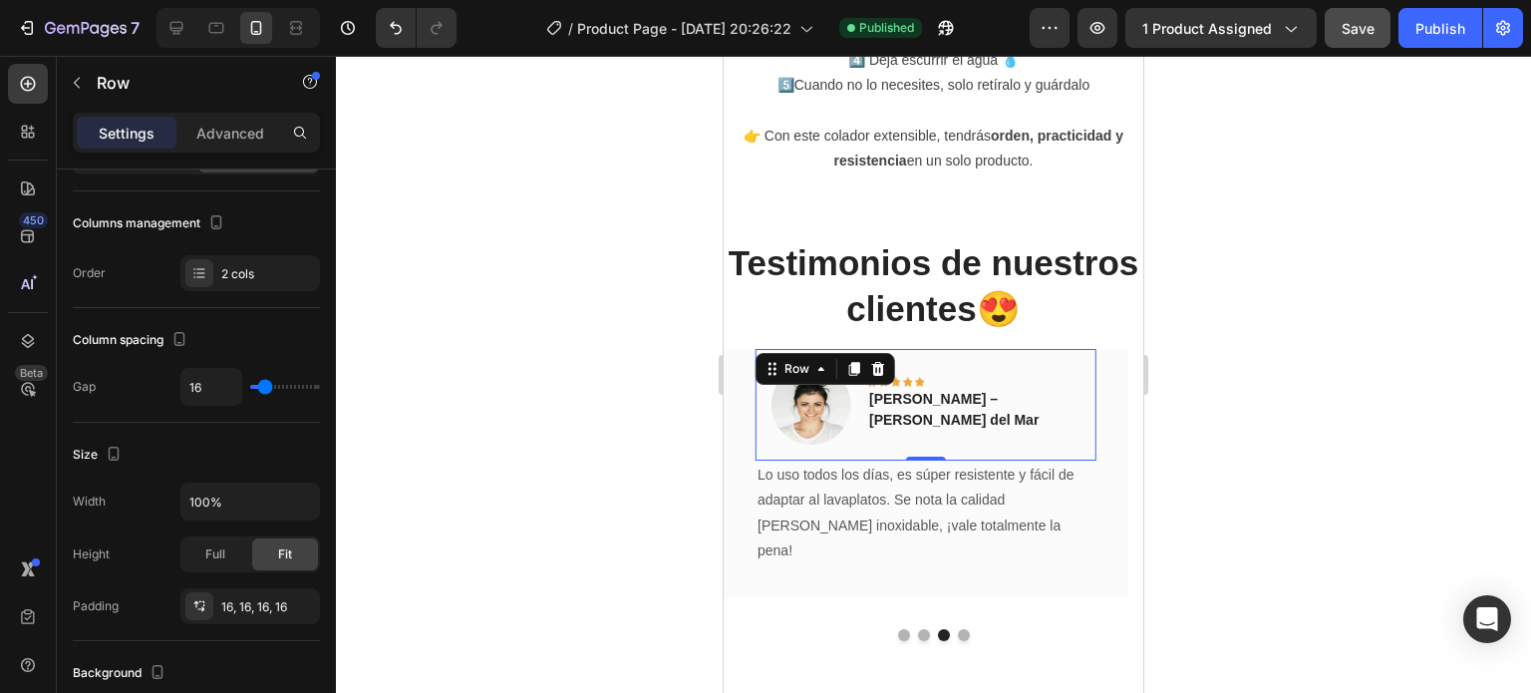
click at [415, 346] on div at bounding box center [933, 374] width 1195 height 637
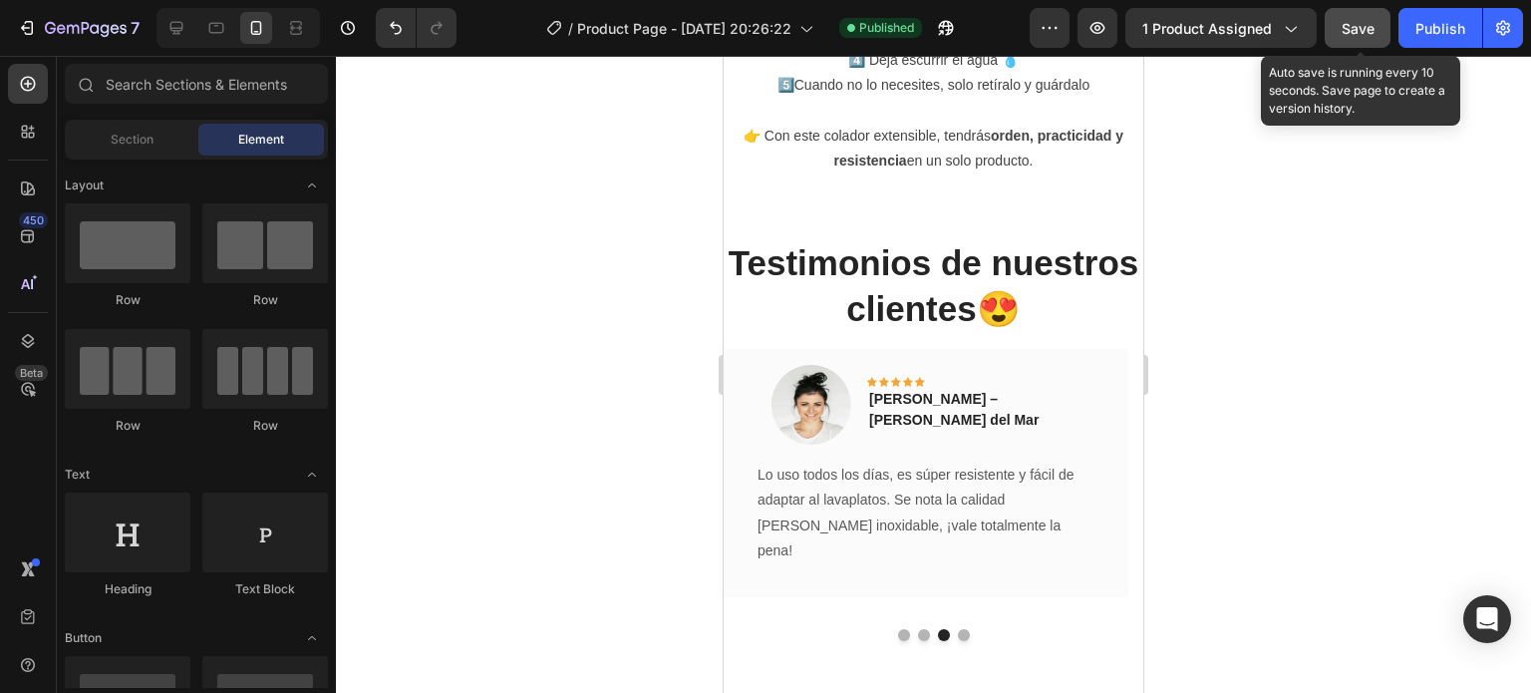
click at [1367, 27] on span "Save" at bounding box center [1358, 28] width 33 height 17
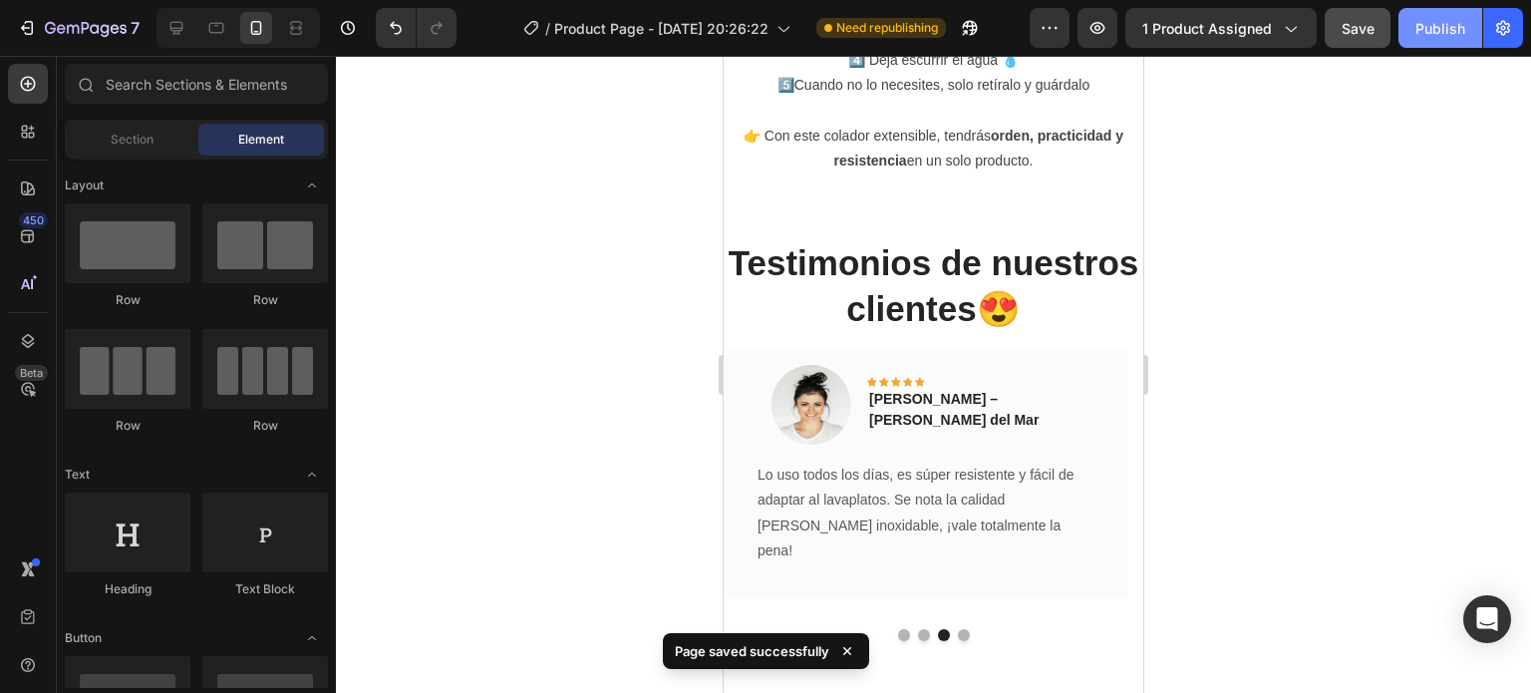
click at [1405, 27] on button "Publish" at bounding box center [1440, 28] width 84 height 40
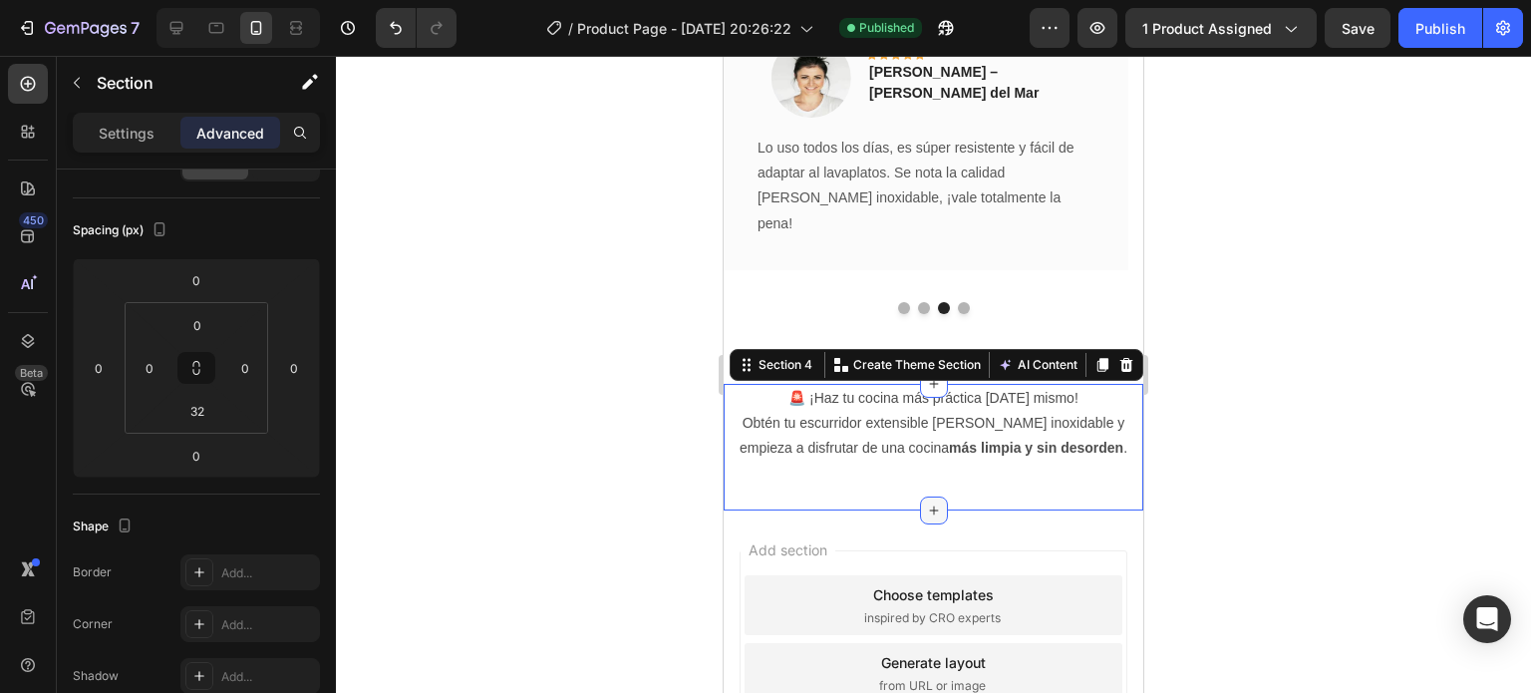
click at [929, 507] on icon at bounding box center [934, 510] width 16 height 16
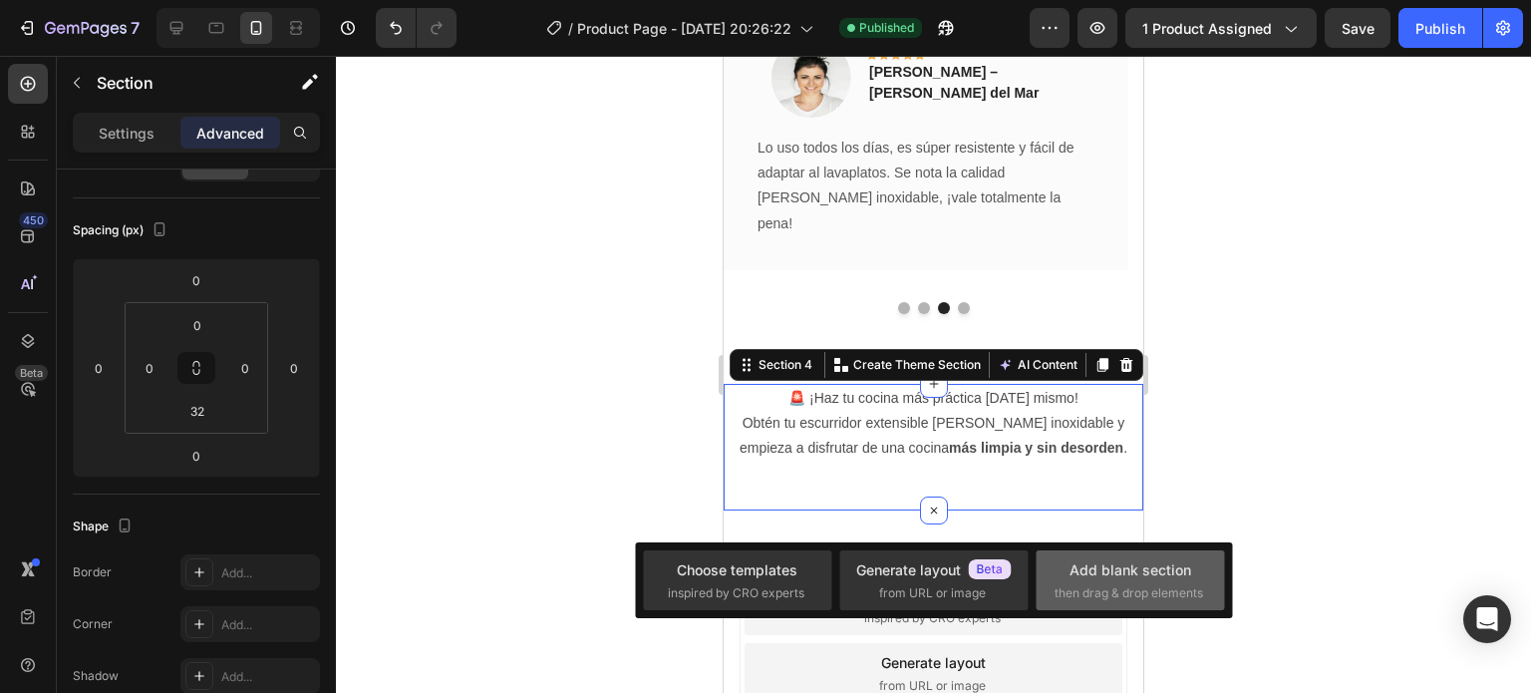
click at [1144, 565] on div "Add blank section" at bounding box center [1130, 569] width 122 height 21
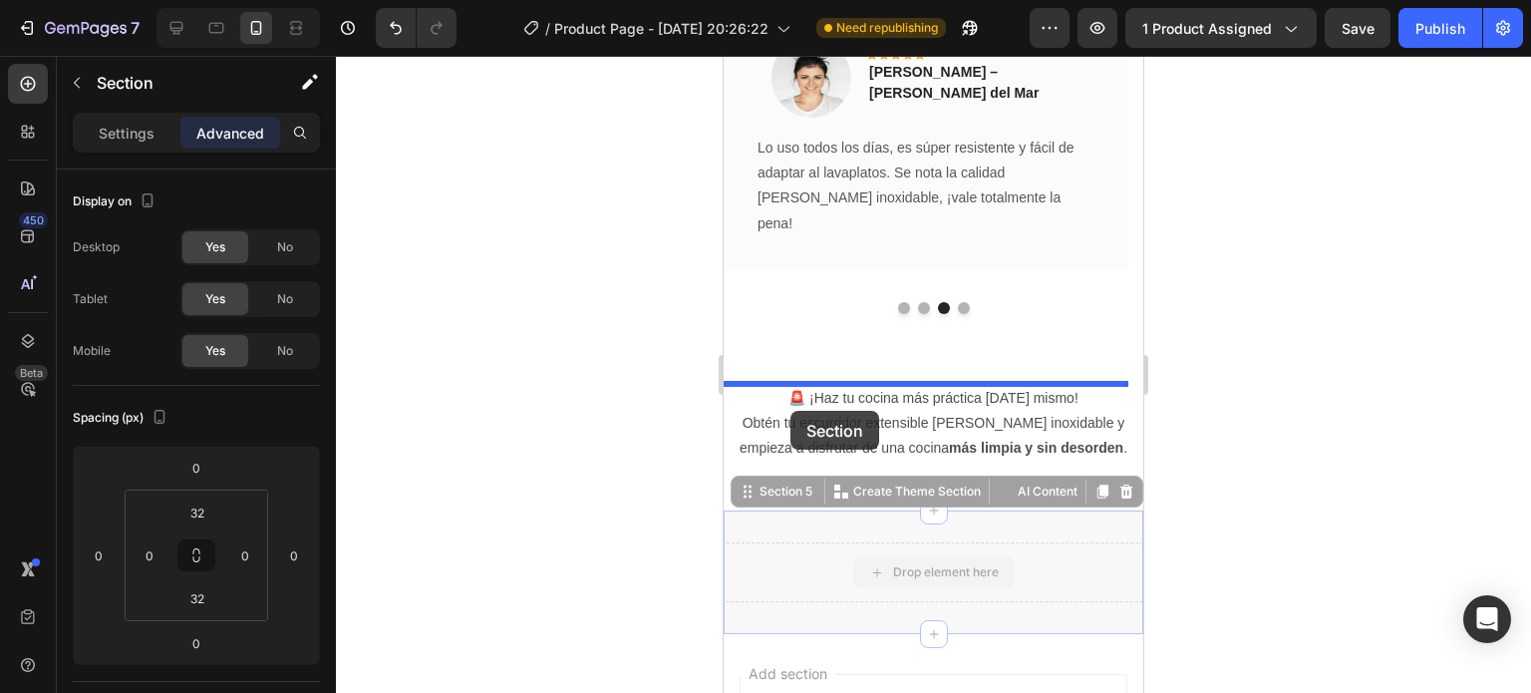
drag, startPoint x: 781, startPoint y: 560, endPoint x: 790, endPoint y: 412, distance: 148.8
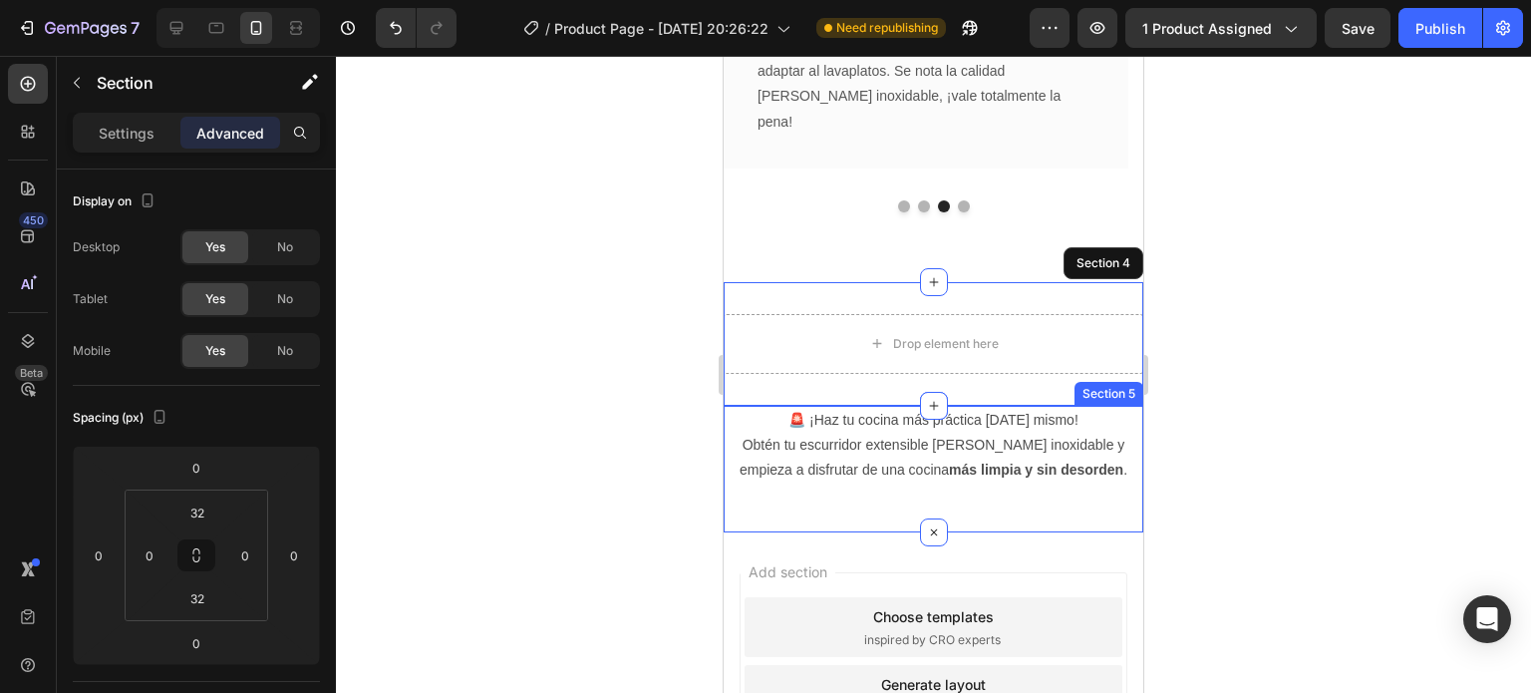
scroll to position [3564, 0]
click at [926, 520] on icon at bounding box center [933, 529] width 23 height 23
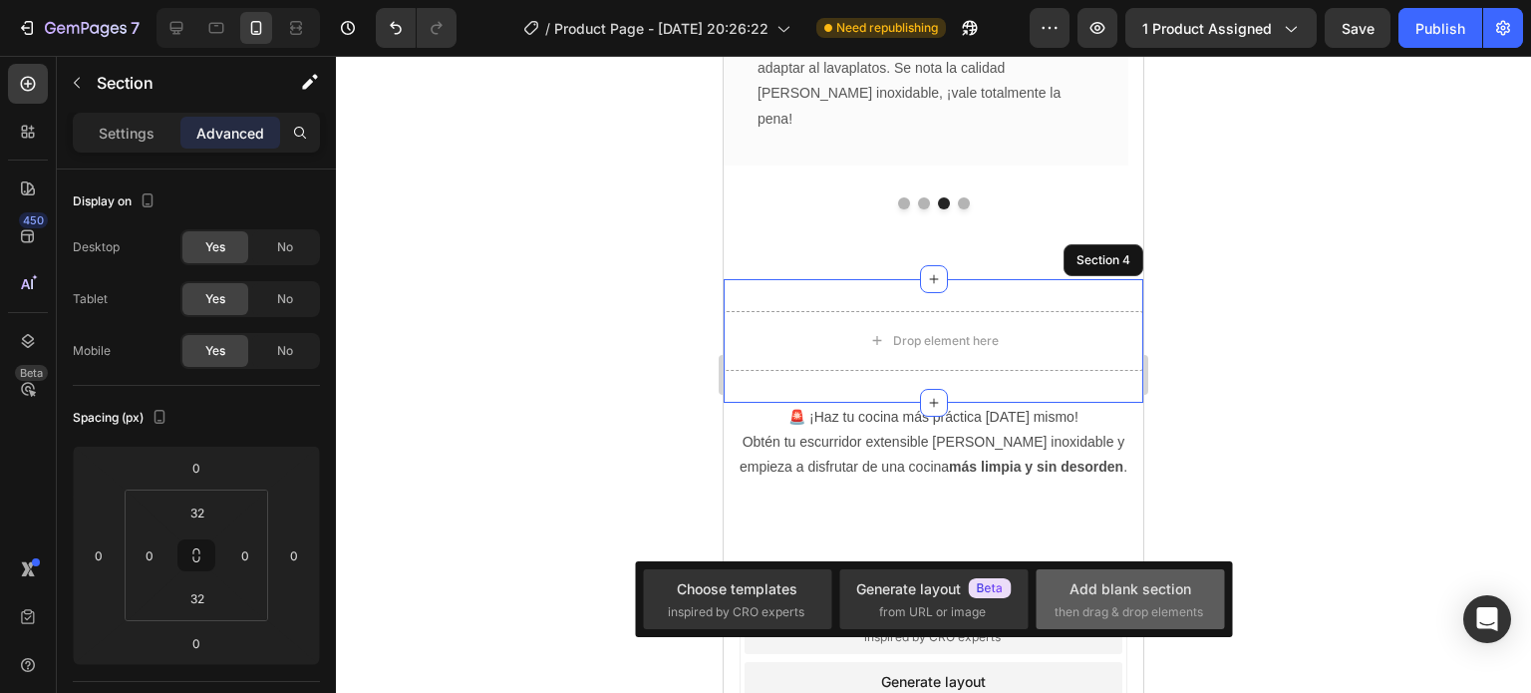
click at [1112, 592] on div "Add blank section" at bounding box center [1130, 588] width 122 height 21
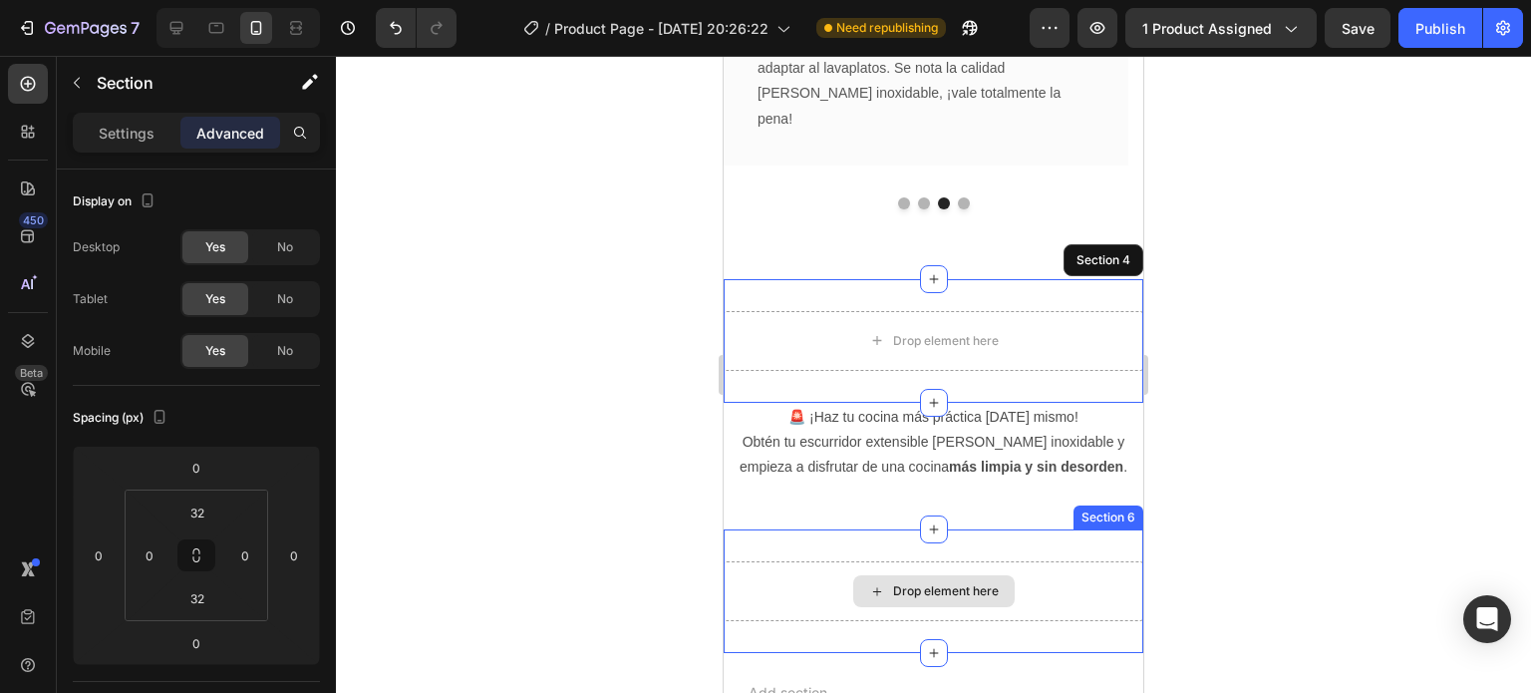
scroll to position [187, 0]
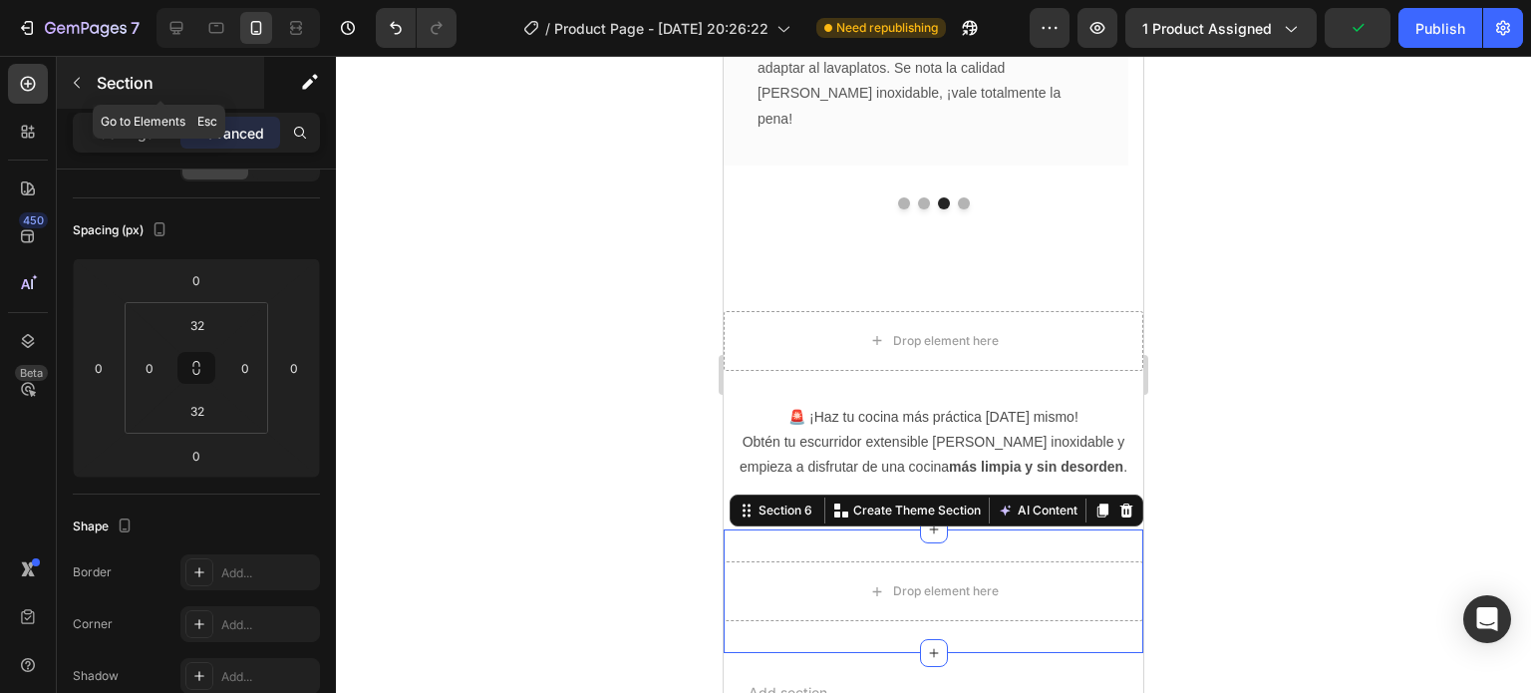
click at [78, 81] on icon "button" at bounding box center [77, 83] width 16 height 16
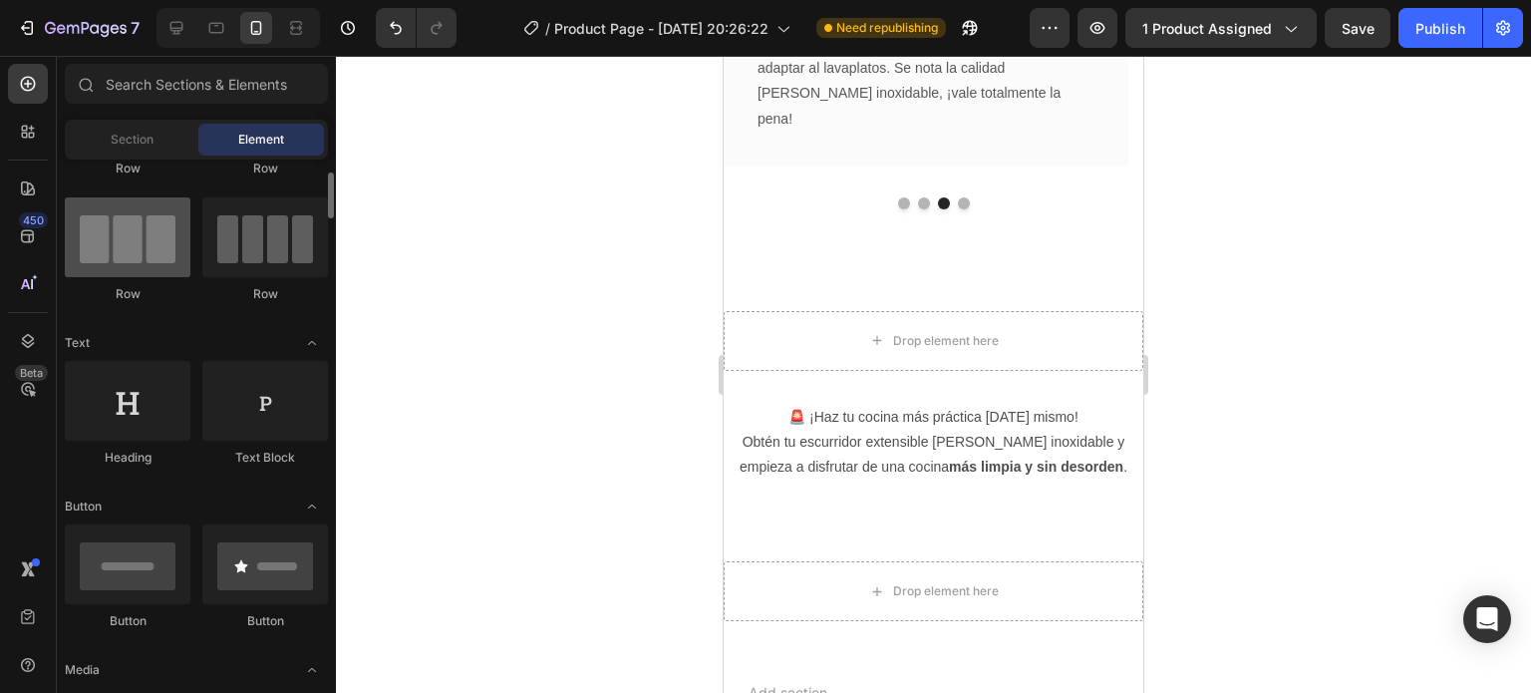
scroll to position [134, 0]
click at [136, 135] on span "Section" at bounding box center [132, 140] width 43 height 18
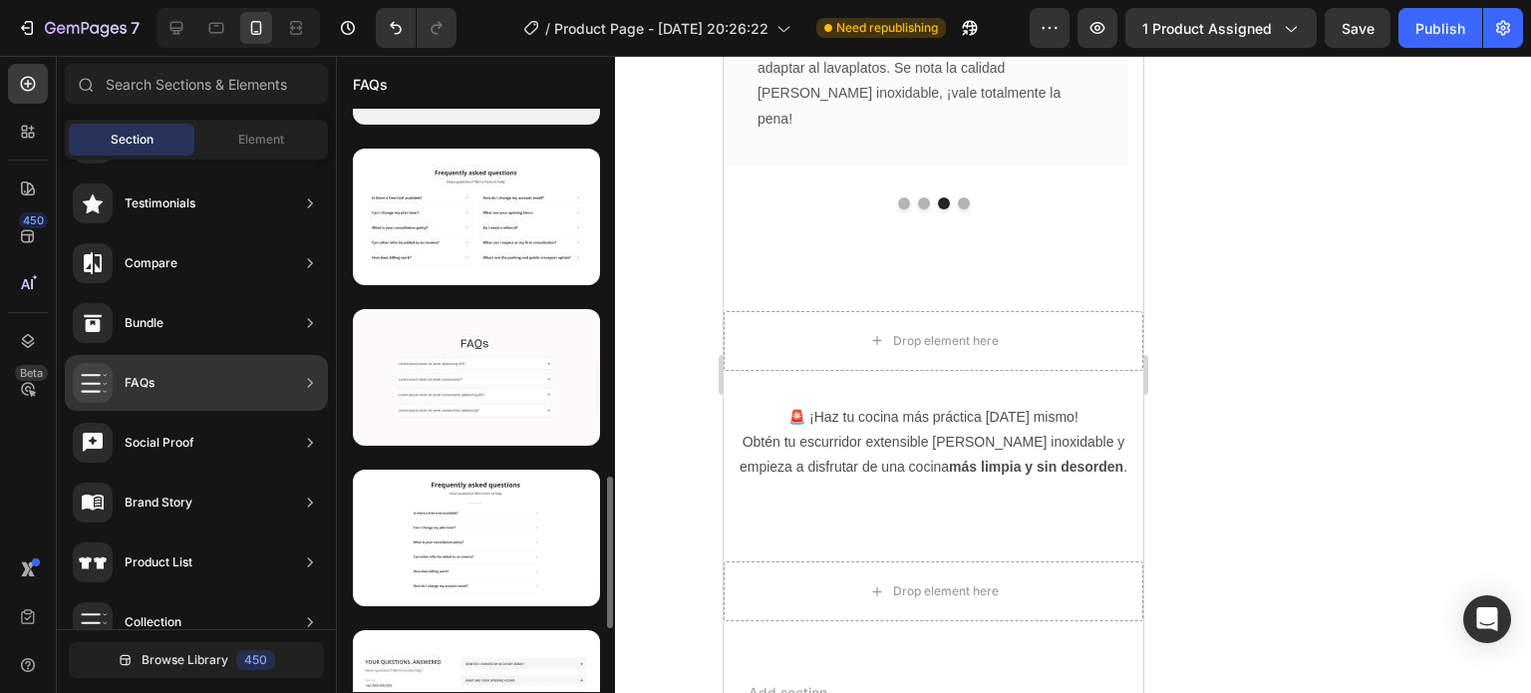
scroll to position [1598, 0]
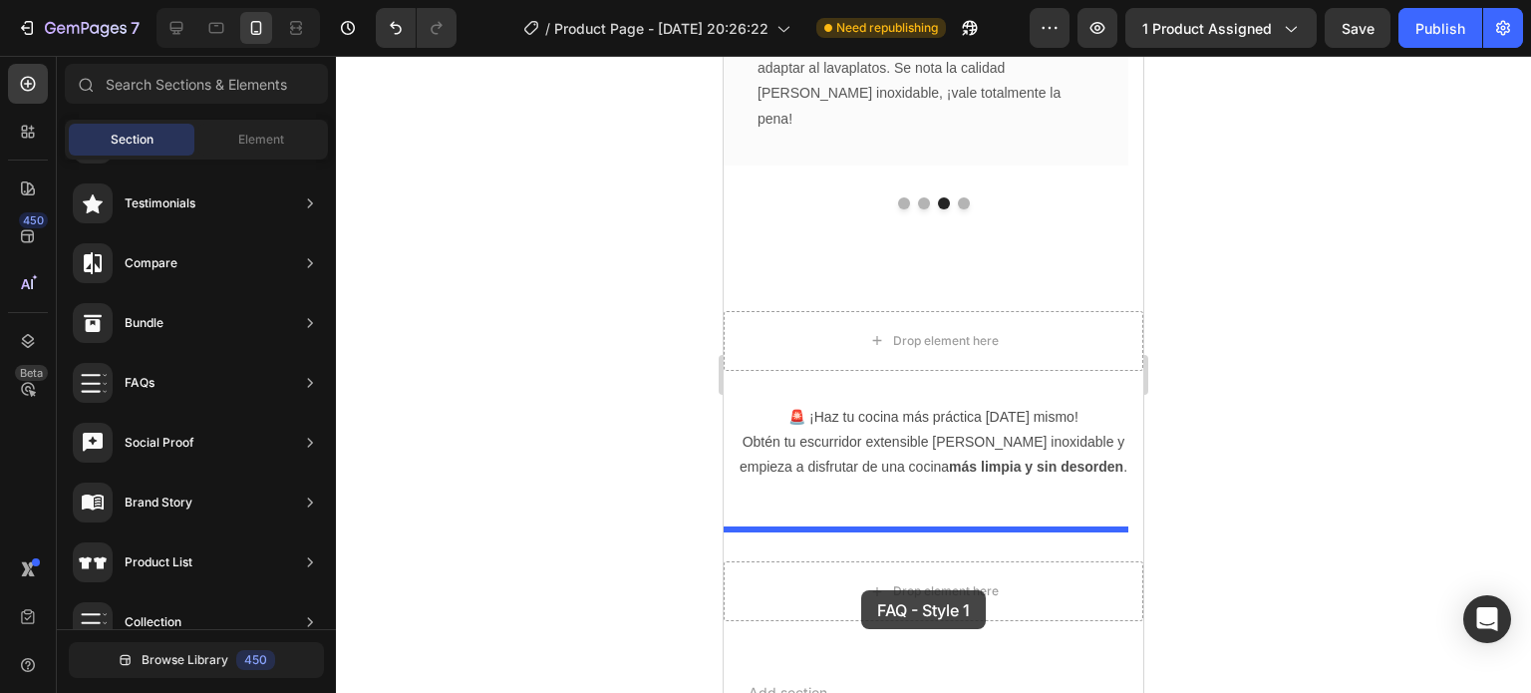
drag, startPoint x: 1168, startPoint y: 397, endPoint x: 861, endPoint y: 590, distance: 362.8
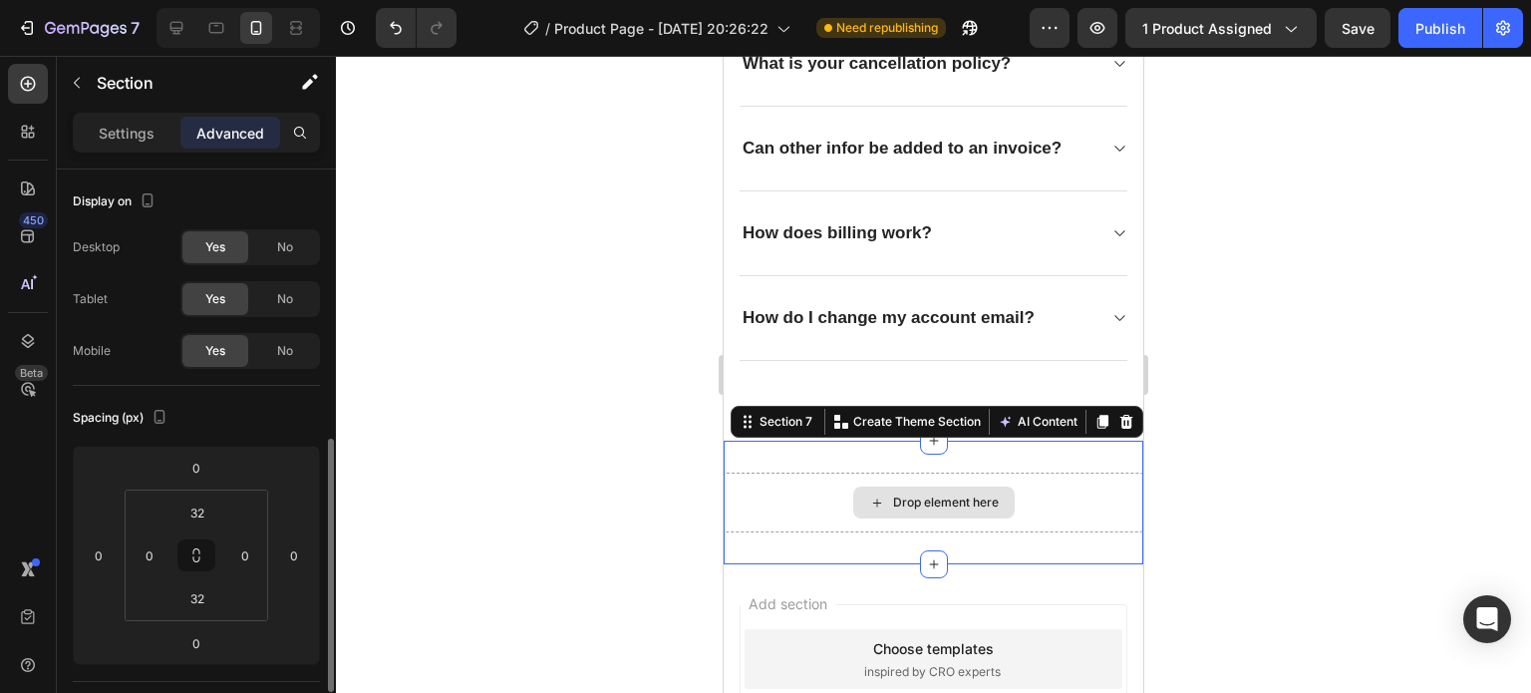
scroll to position [187, 0]
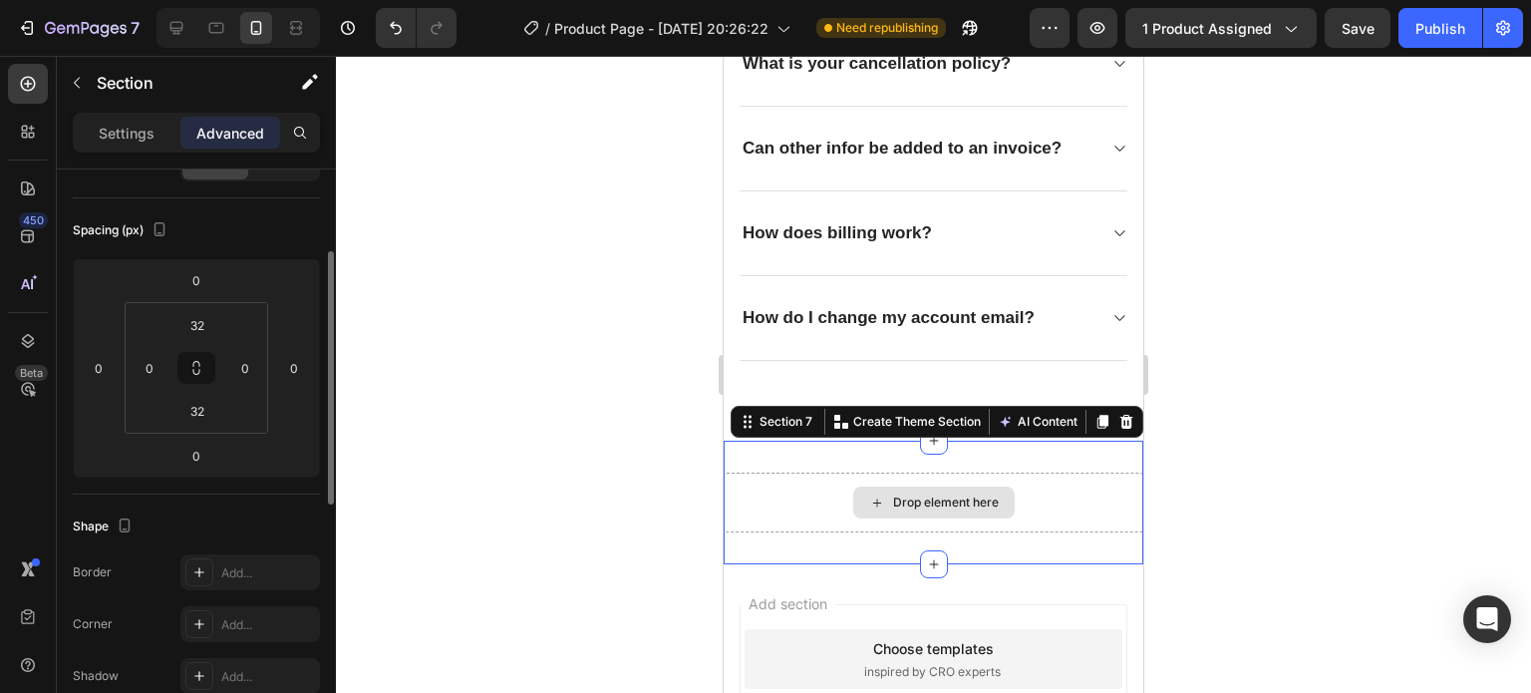
click at [787, 510] on div "Drop element here" at bounding box center [934, 502] width 420 height 60
click at [1118, 417] on icon at bounding box center [1126, 422] width 16 height 16
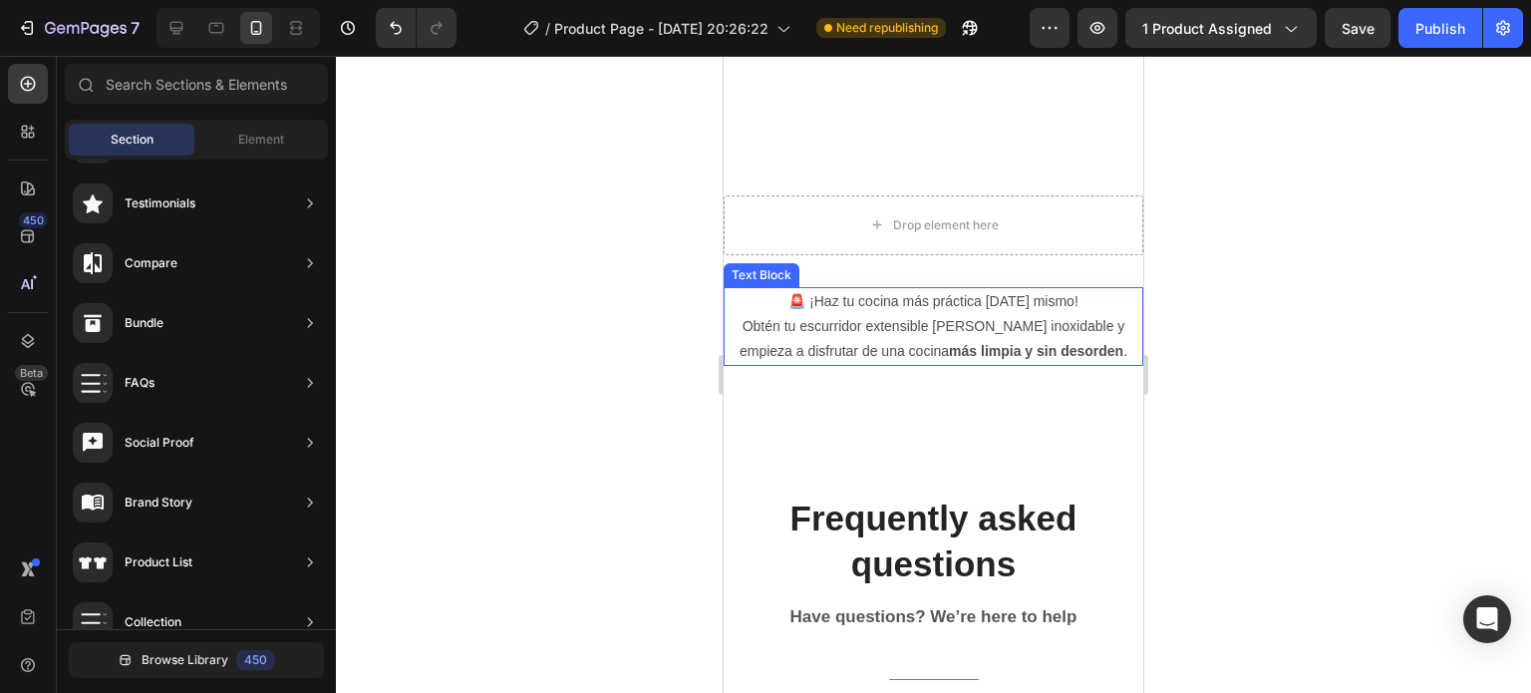
scroll to position [3858, 0]
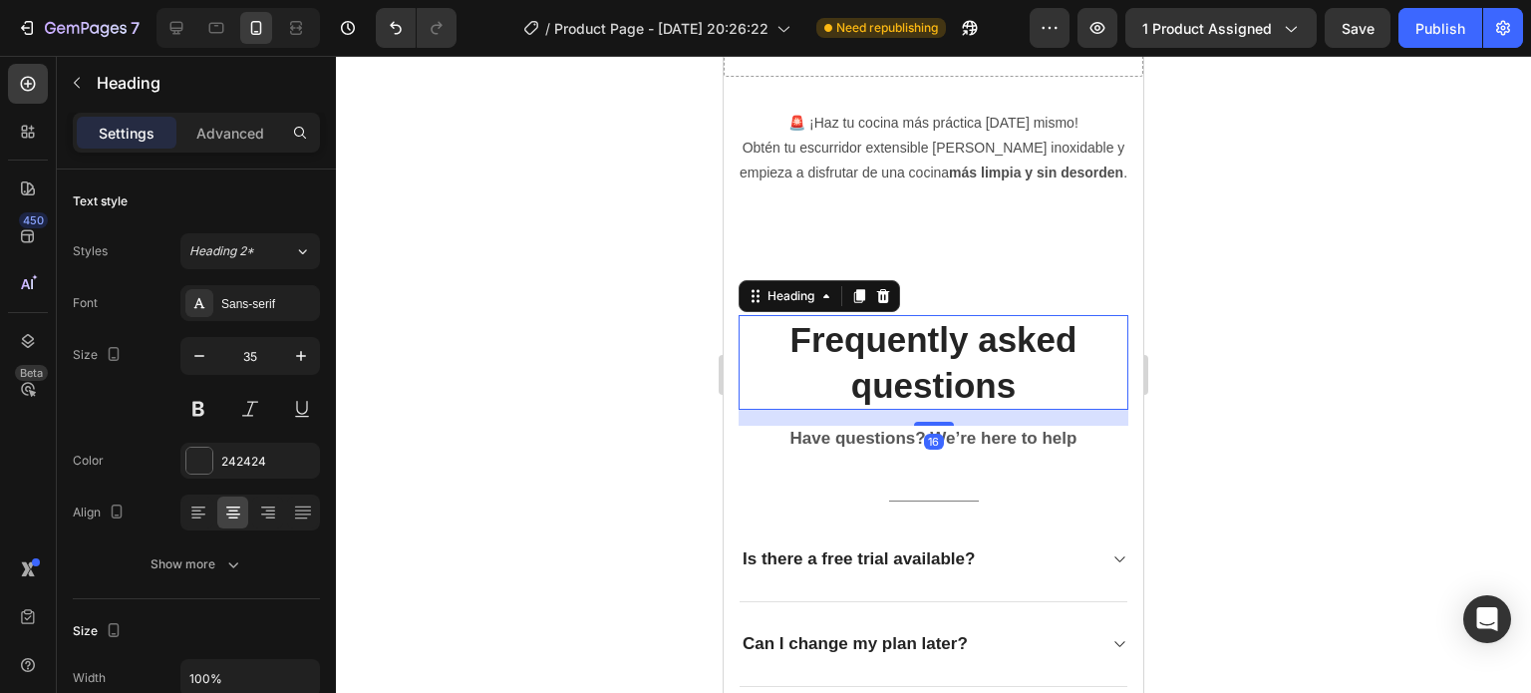
click at [902, 397] on p "Frequently asked questions" at bounding box center [934, 362] width 386 height 91
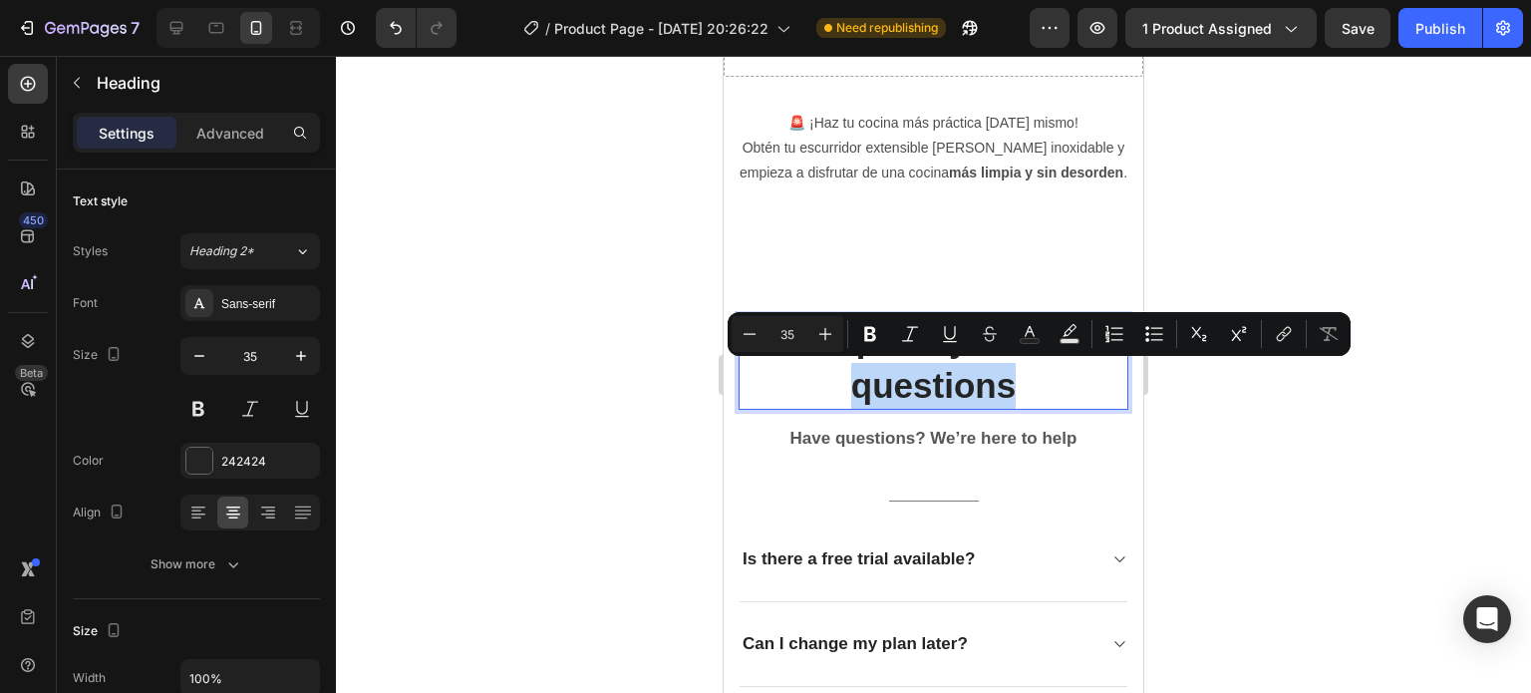
click at [902, 397] on p "Frequently asked questions" at bounding box center [934, 362] width 386 height 91
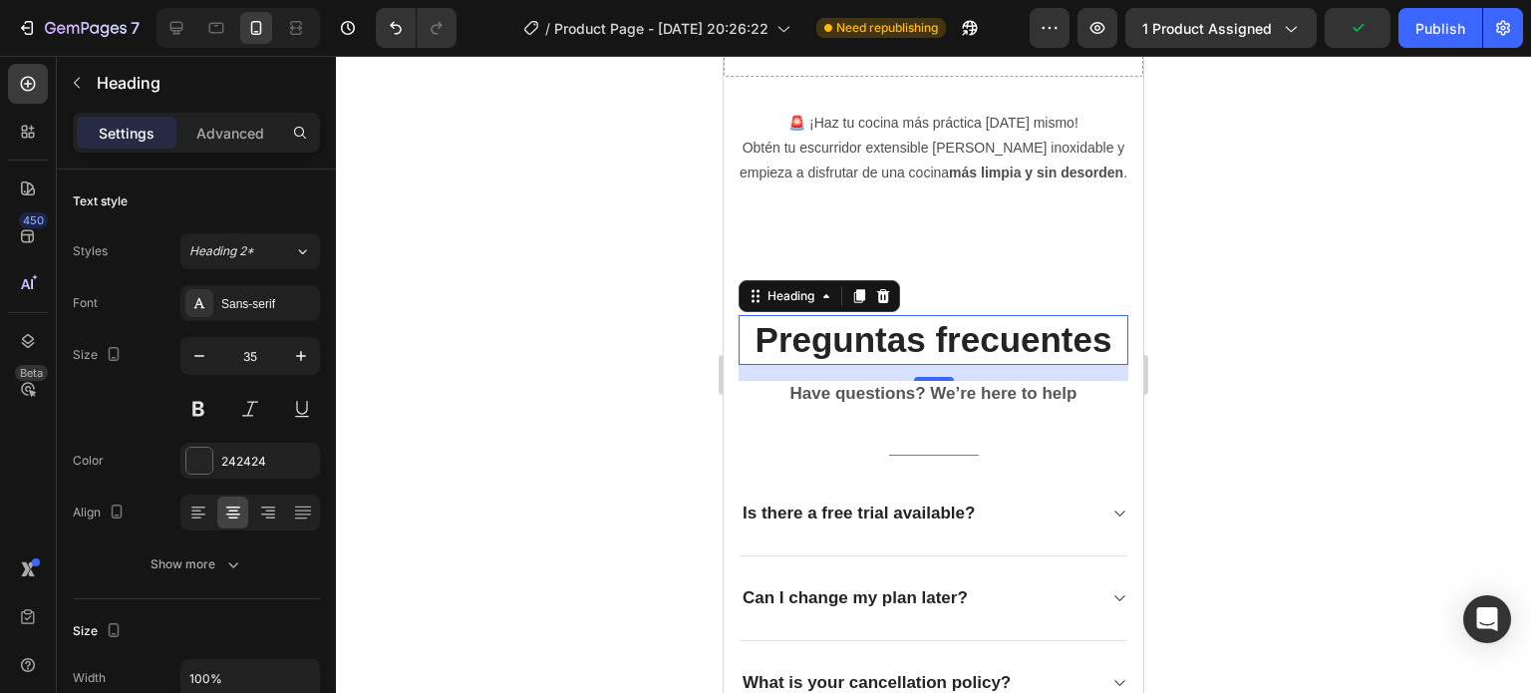
click at [1277, 362] on div at bounding box center [933, 374] width 1195 height 637
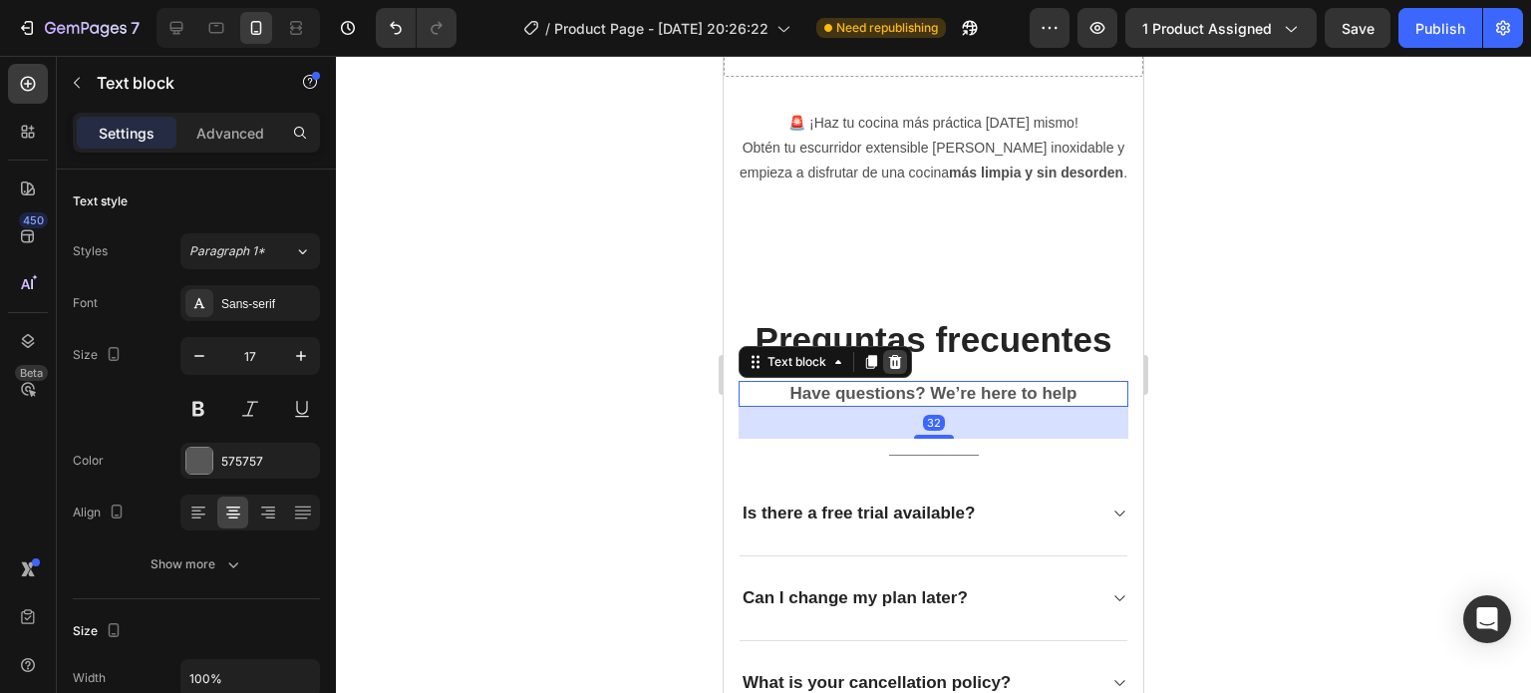
click at [897, 362] on icon at bounding box center [895, 362] width 16 height 16
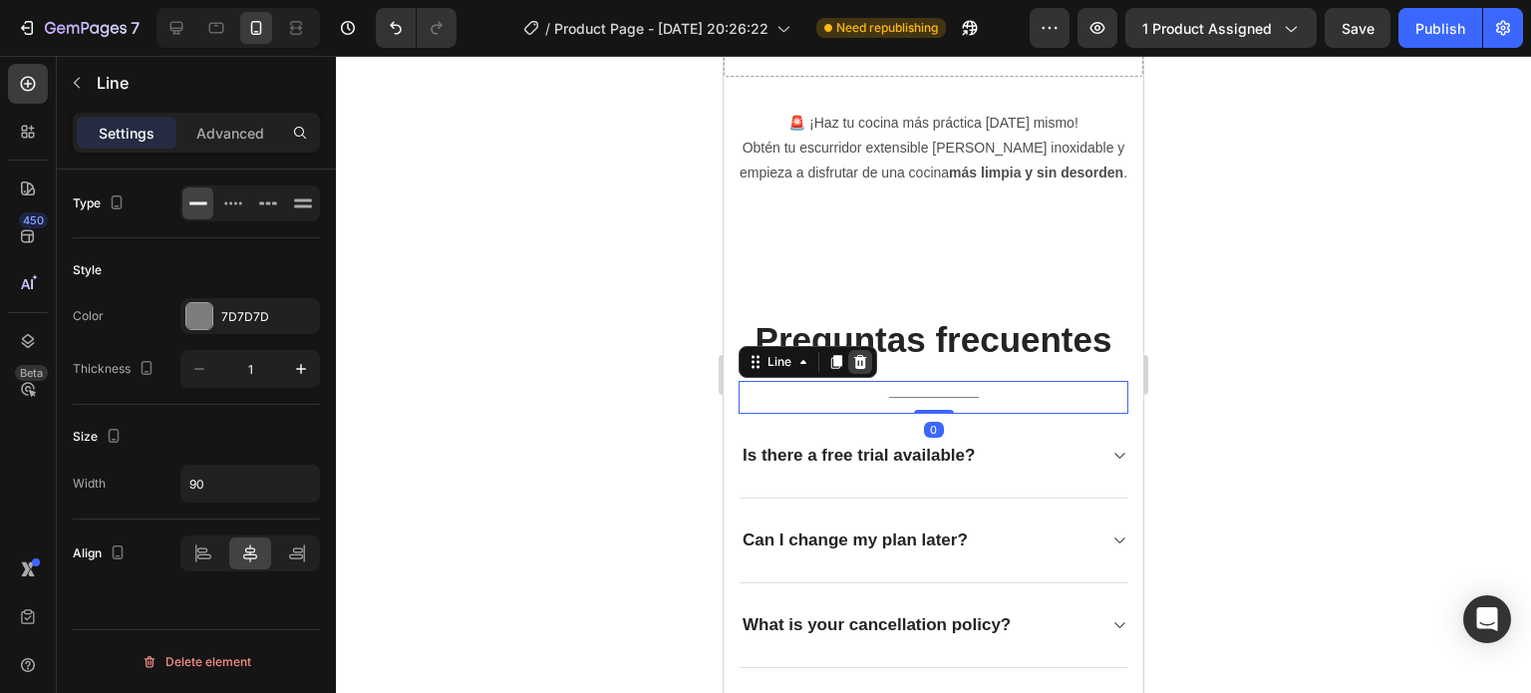
click at [864, 365] on icon at bounding box center [860, 362] width 13 height 14
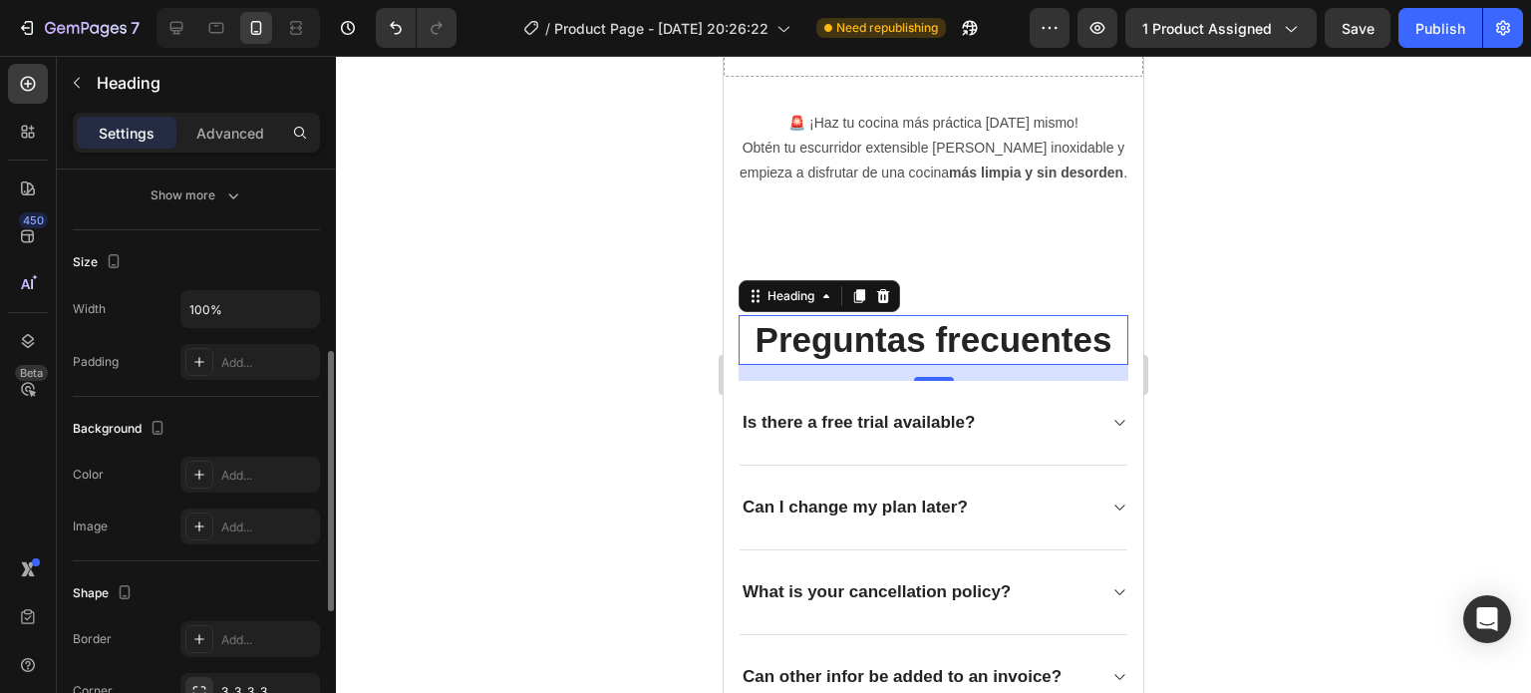
scroll to position [554, 0]
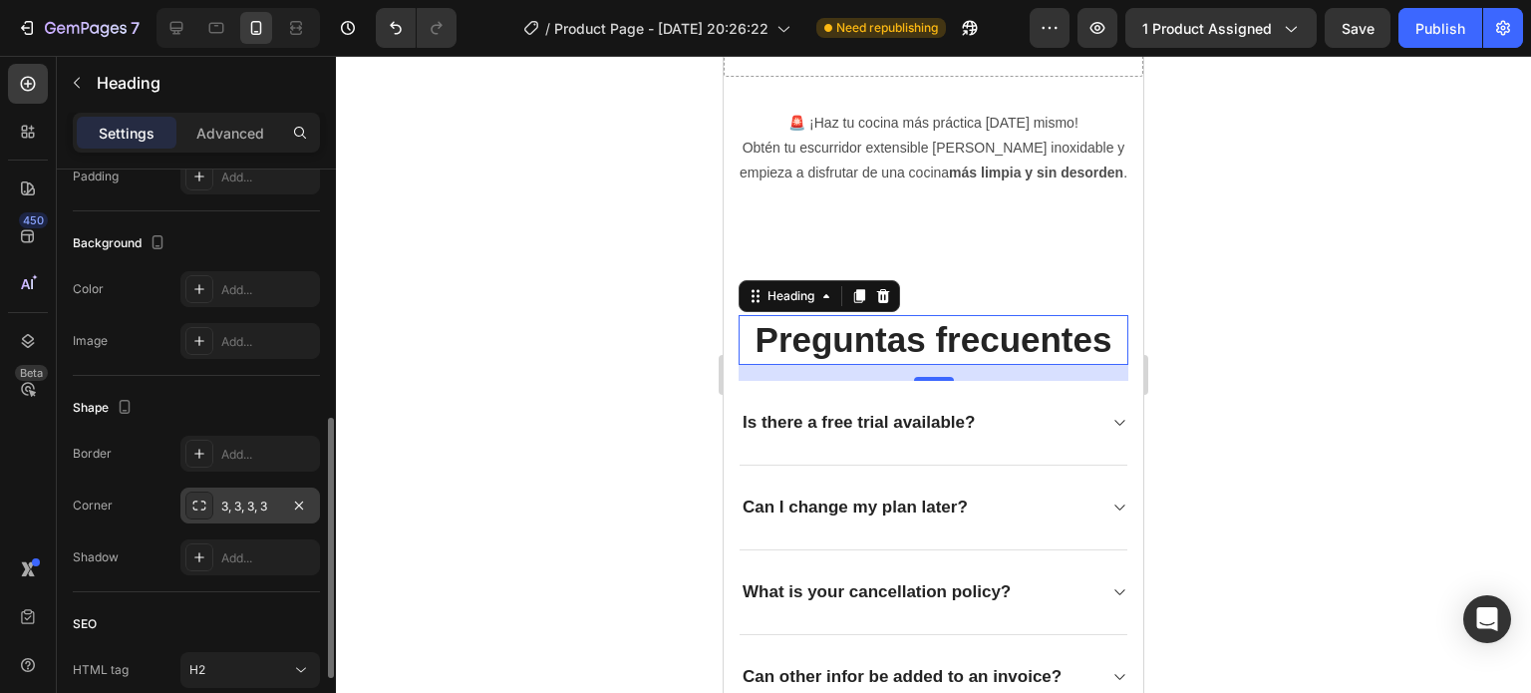
click at [236, 498] on div "3, 3, 3, 3" at bounding box center [250, 506] width 58 height 18
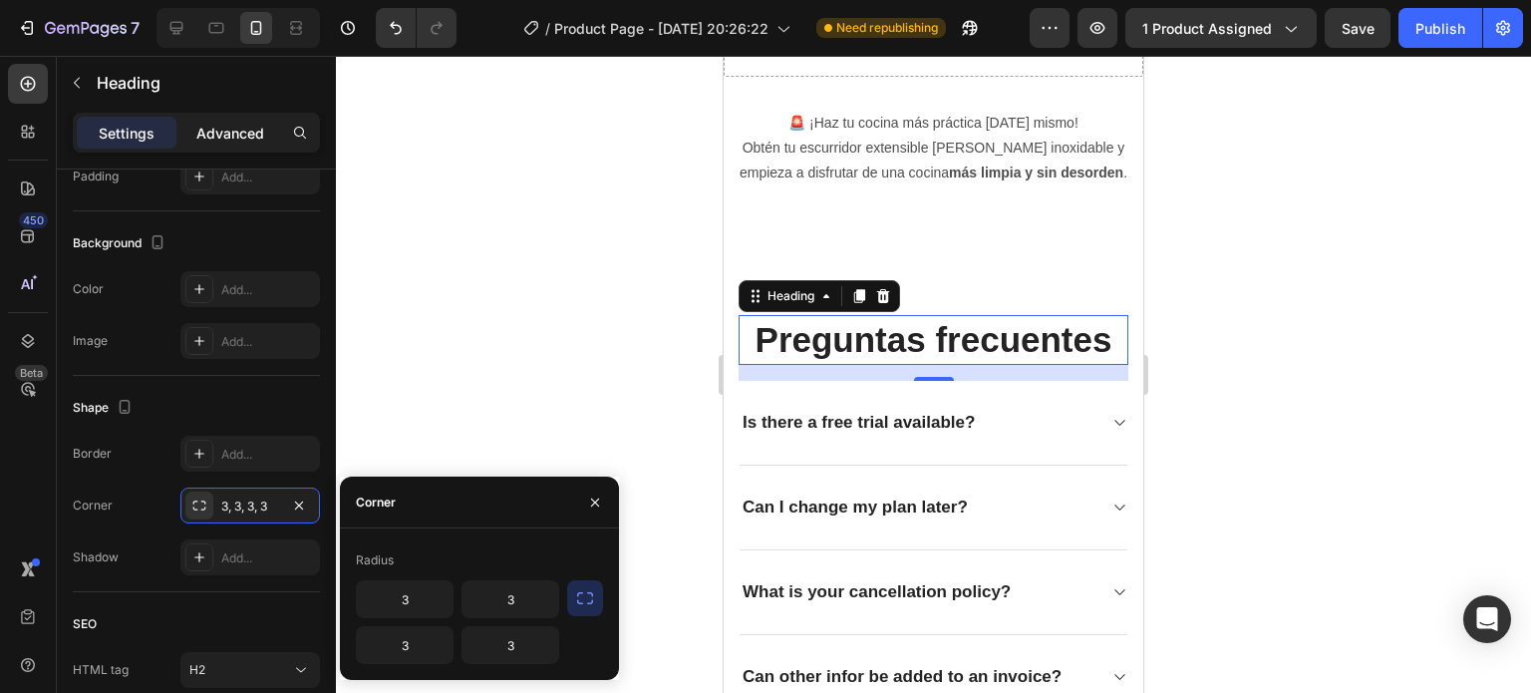
click at [227, 126] on p "Advanced" at bounding box center [230, 133] width 68 height 21
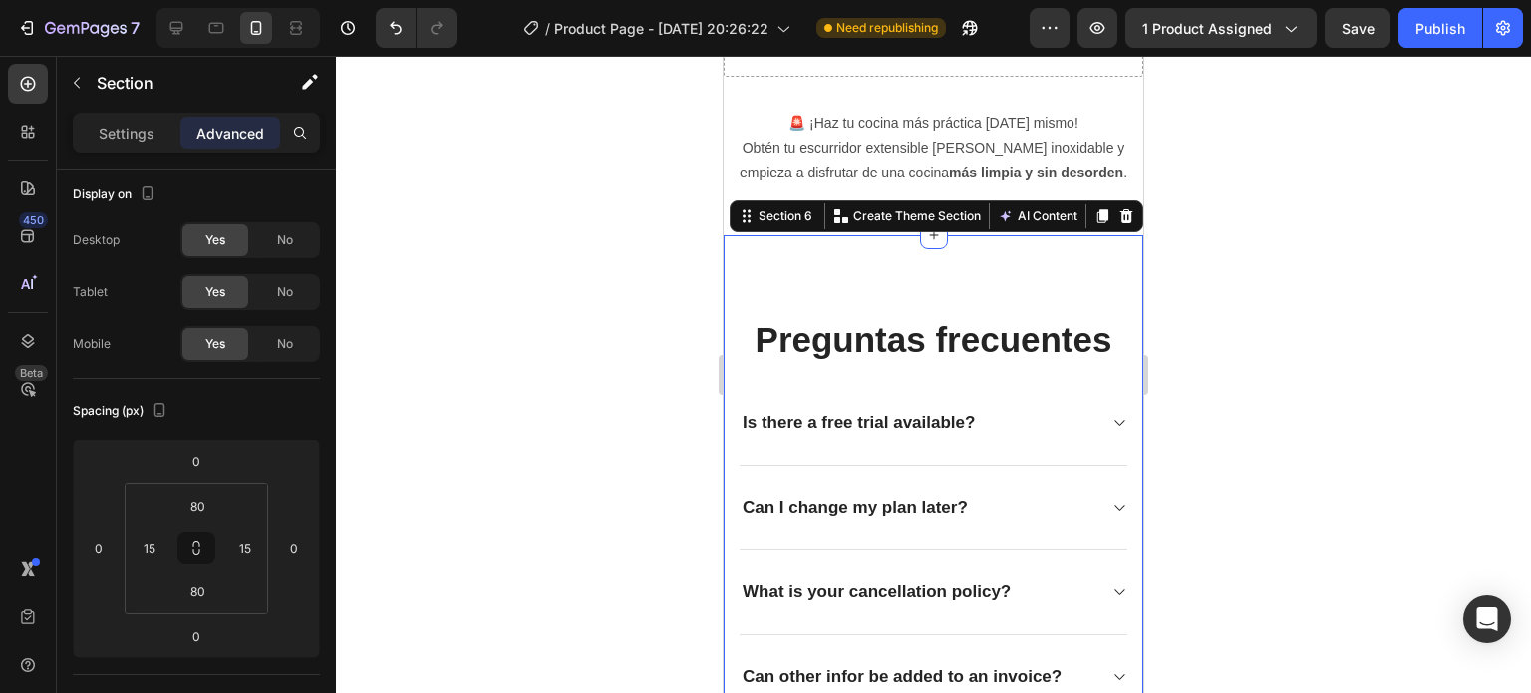
scroll to position [0, 0]
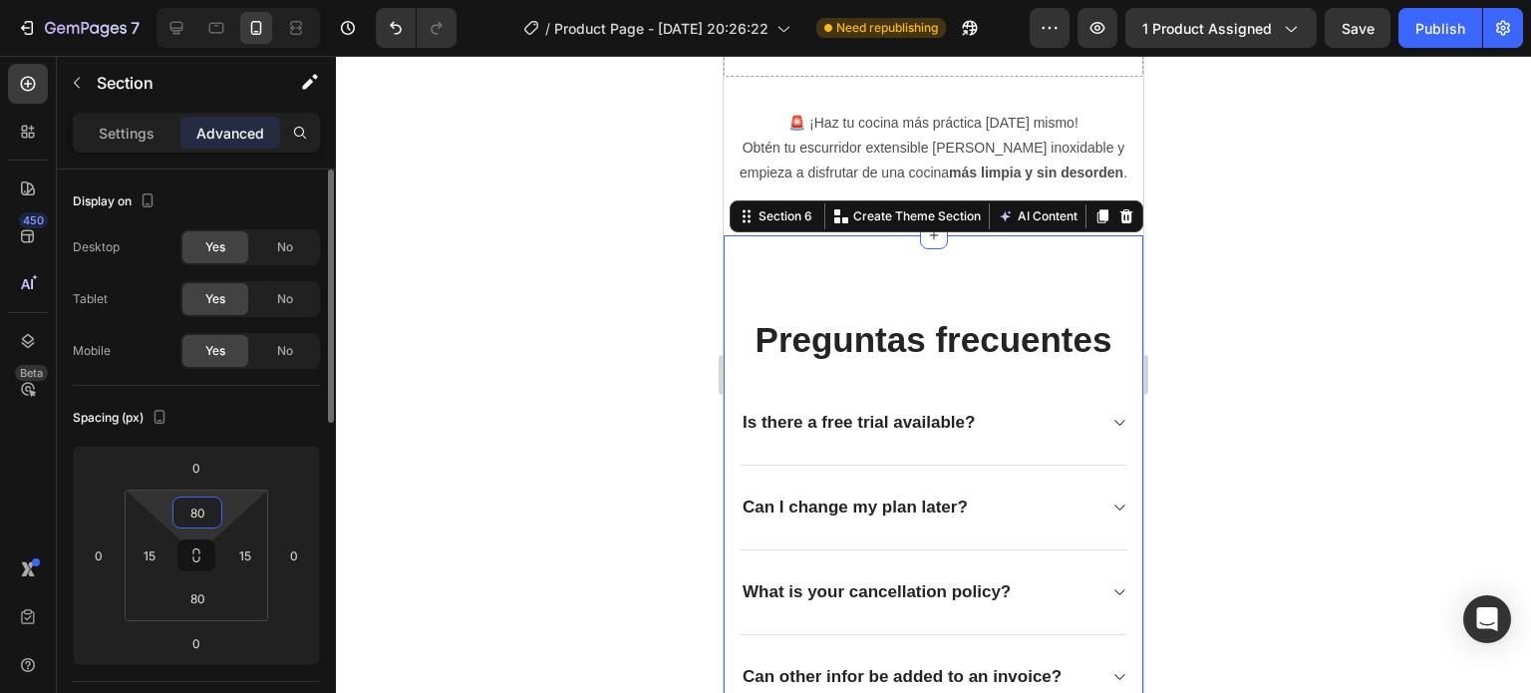
click at [203, 505] on input "80" at bounding box center [197, 512] width 40 height 30
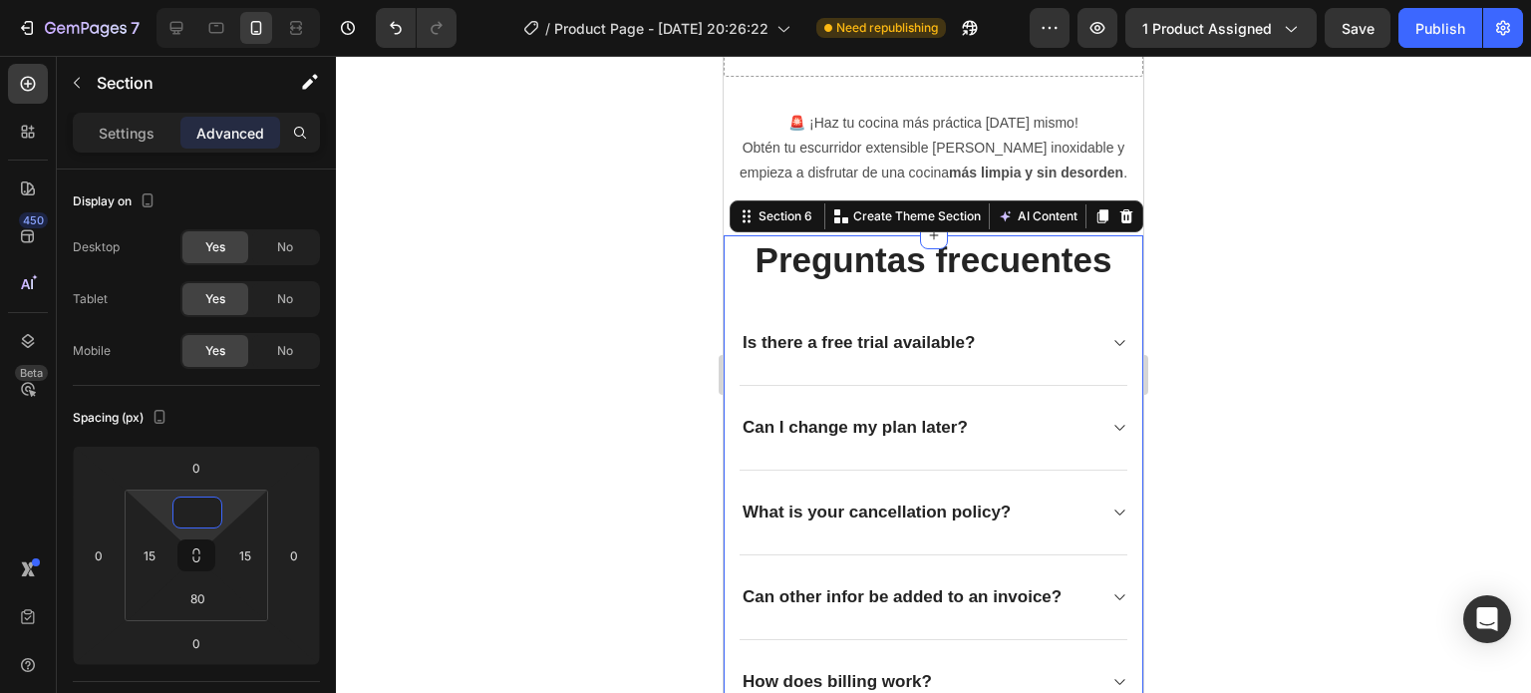
type input "0"
click at [486, 446] on div at bounding box center [933, 374] width 1195 height 637
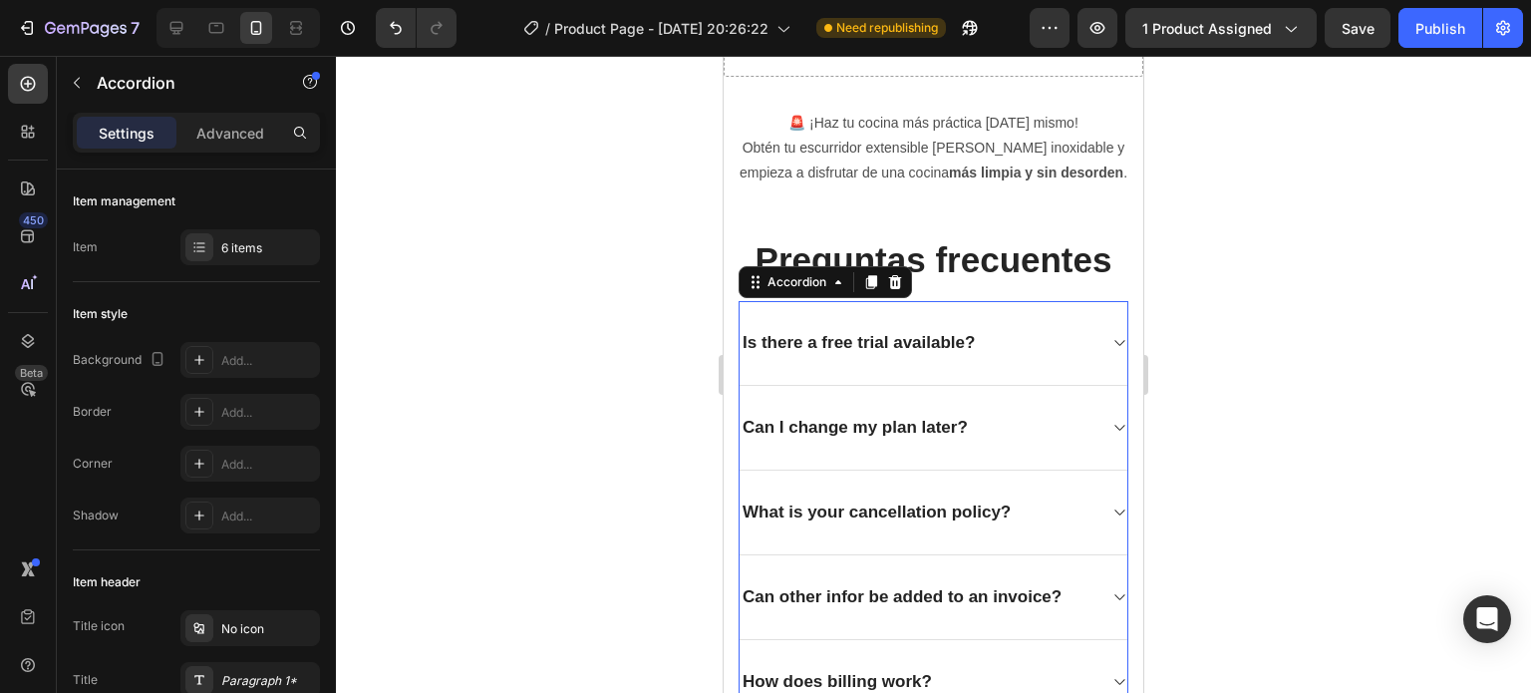
click at [781, 318] on div "Is there a free trial available?" at bounding box center [934, 343] width 388 height 85
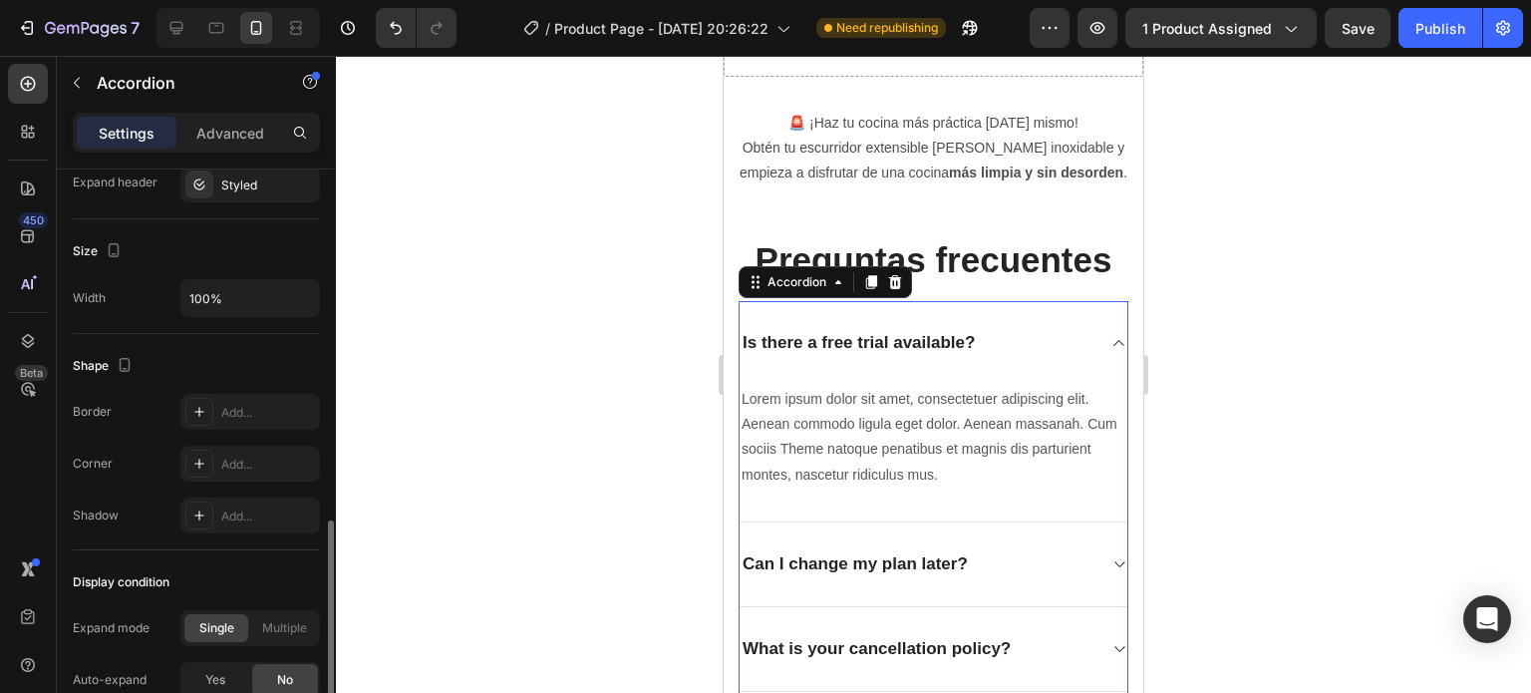
scroll to position [1314, 0]
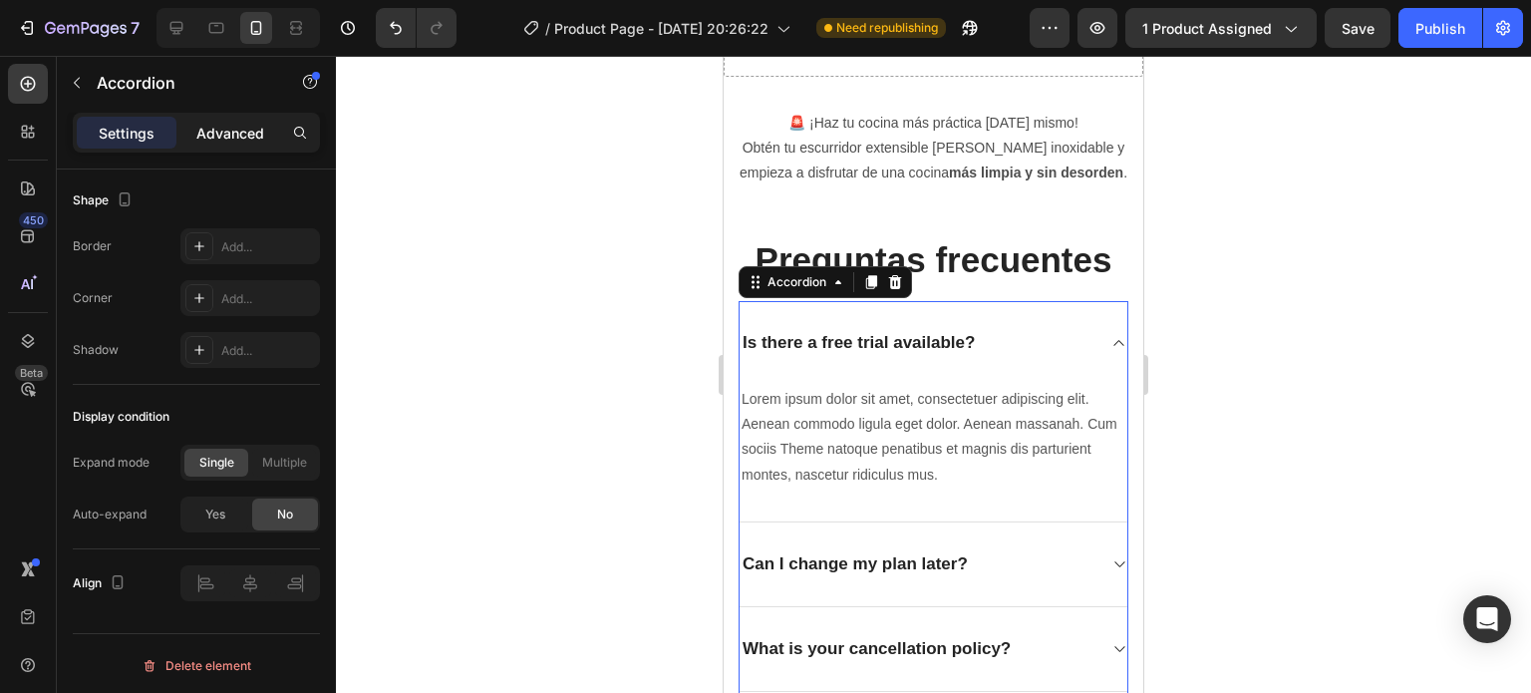
click at [216, 136] on p "Advanced" at bounding box center [230, 133] width 68 height 21
type input "100%"
type input "100"
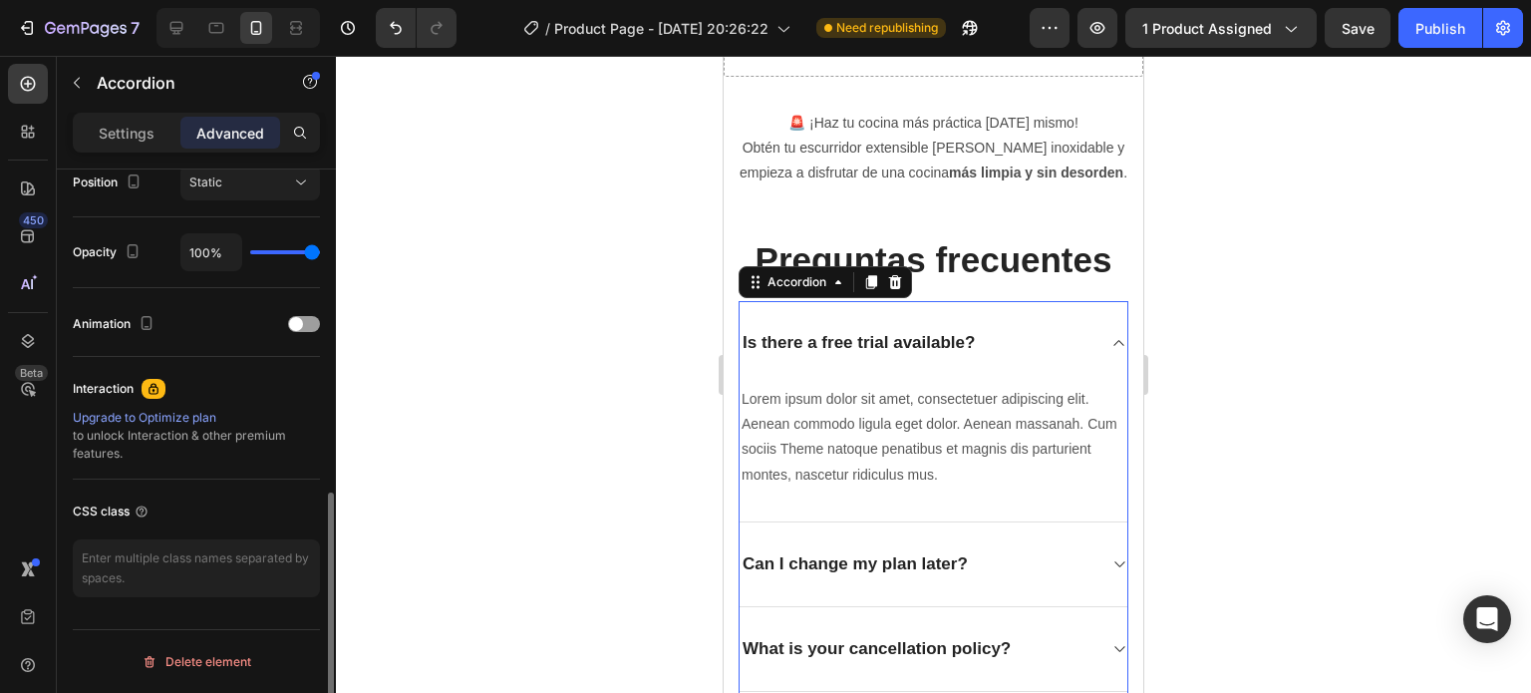
scroll to position [747, 0]
click at [861, 345] on div "Is there a free trial available?" at bounding box center [859, 343] width 238 height 28
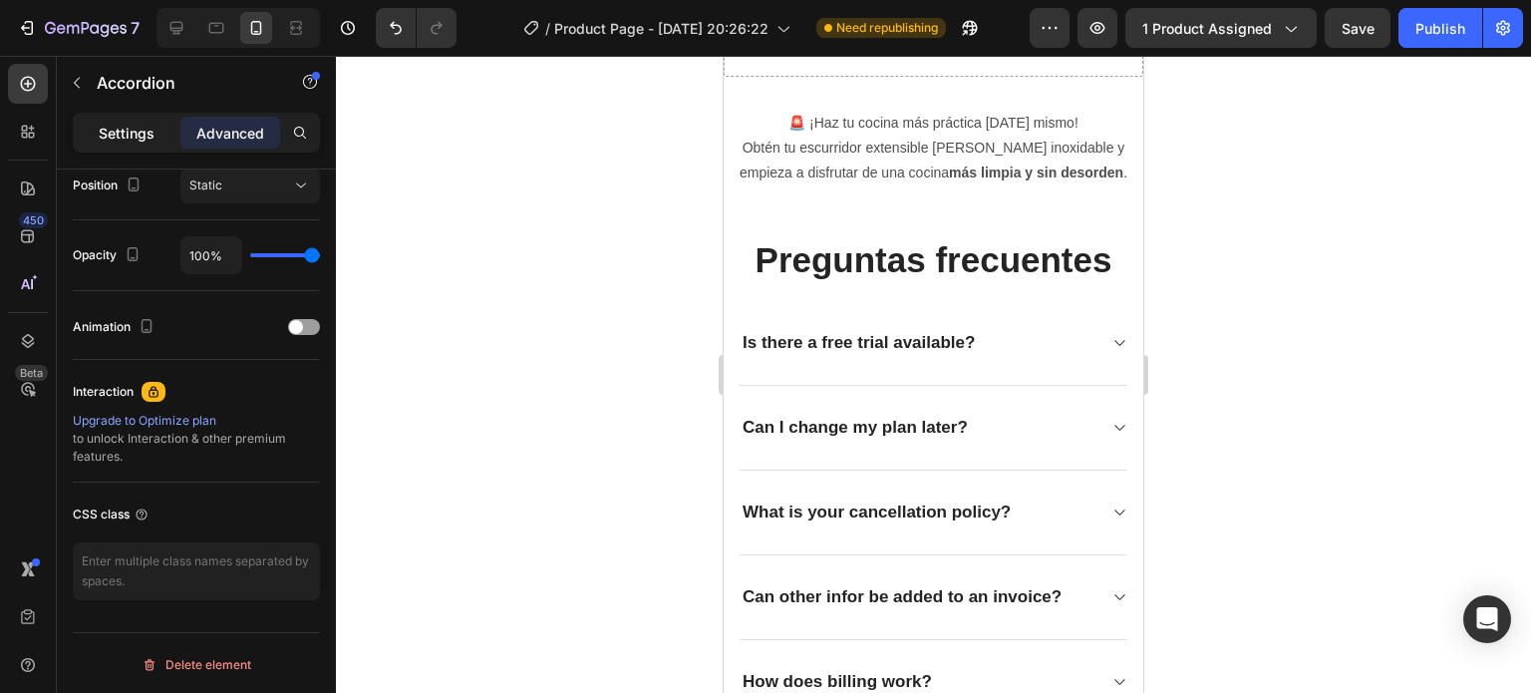
click at [141, 139] on p "Settings" at bounding box center [127, 133] width 56 height 21
type input "0"
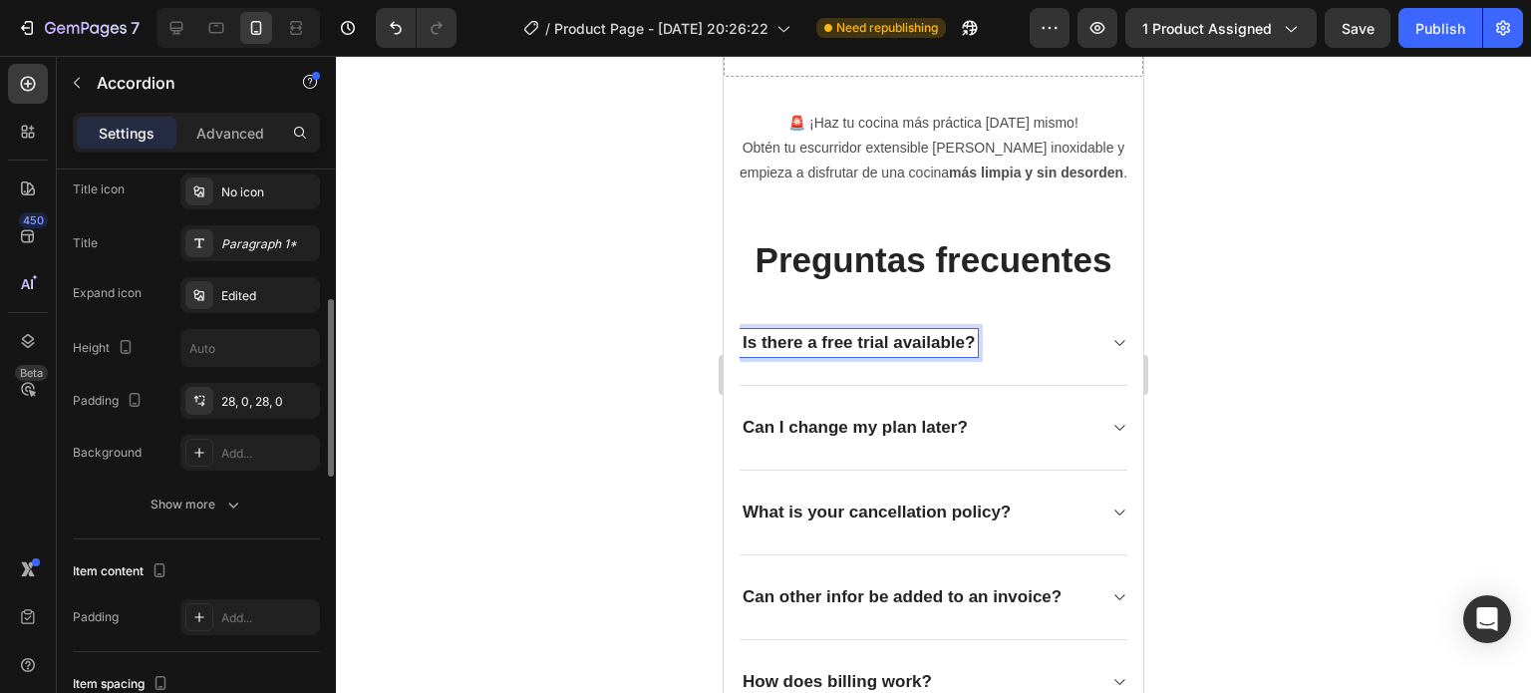
scroll to position [434, 0]
click at [153, 503] on div "Show more" at bounding box center [197, 507] width 93 height 20
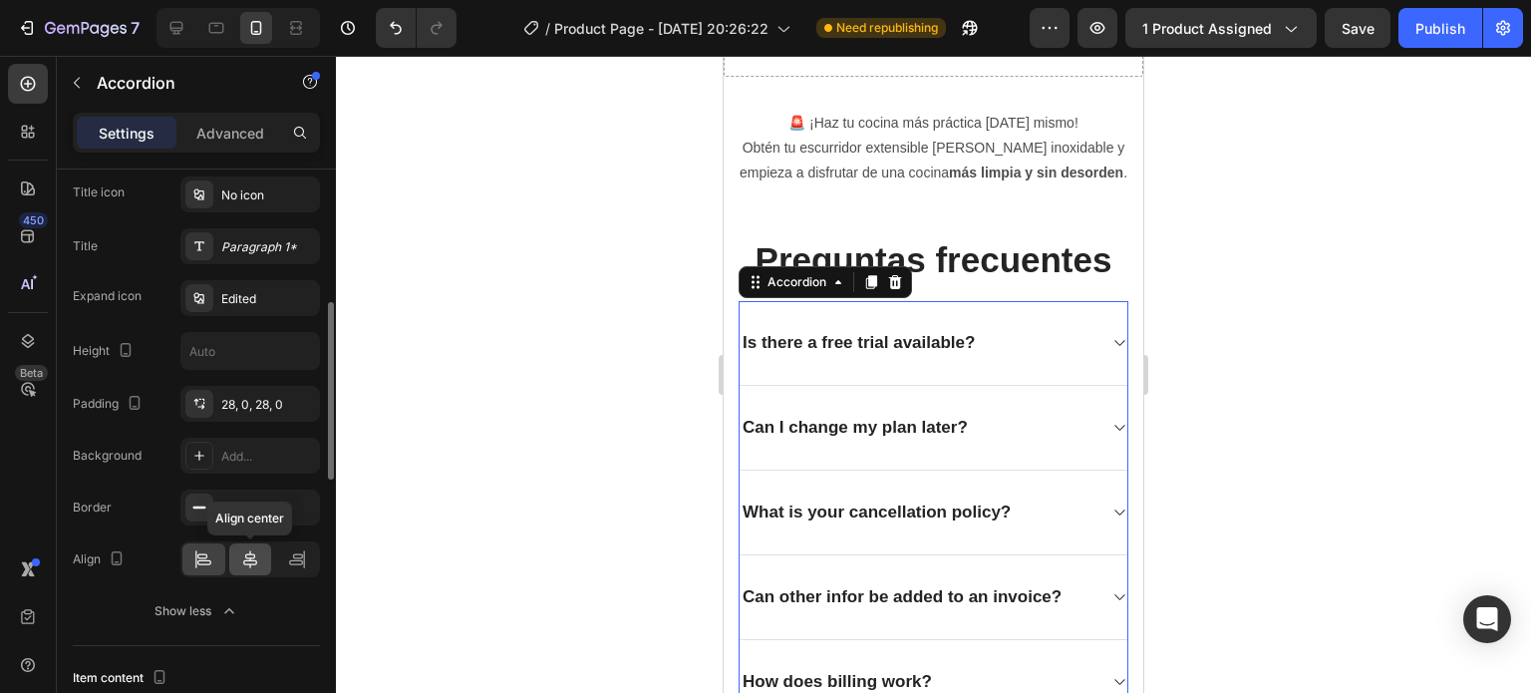
click at [249, 549] on icon at bounding box center [250, 559] width 20 height 20
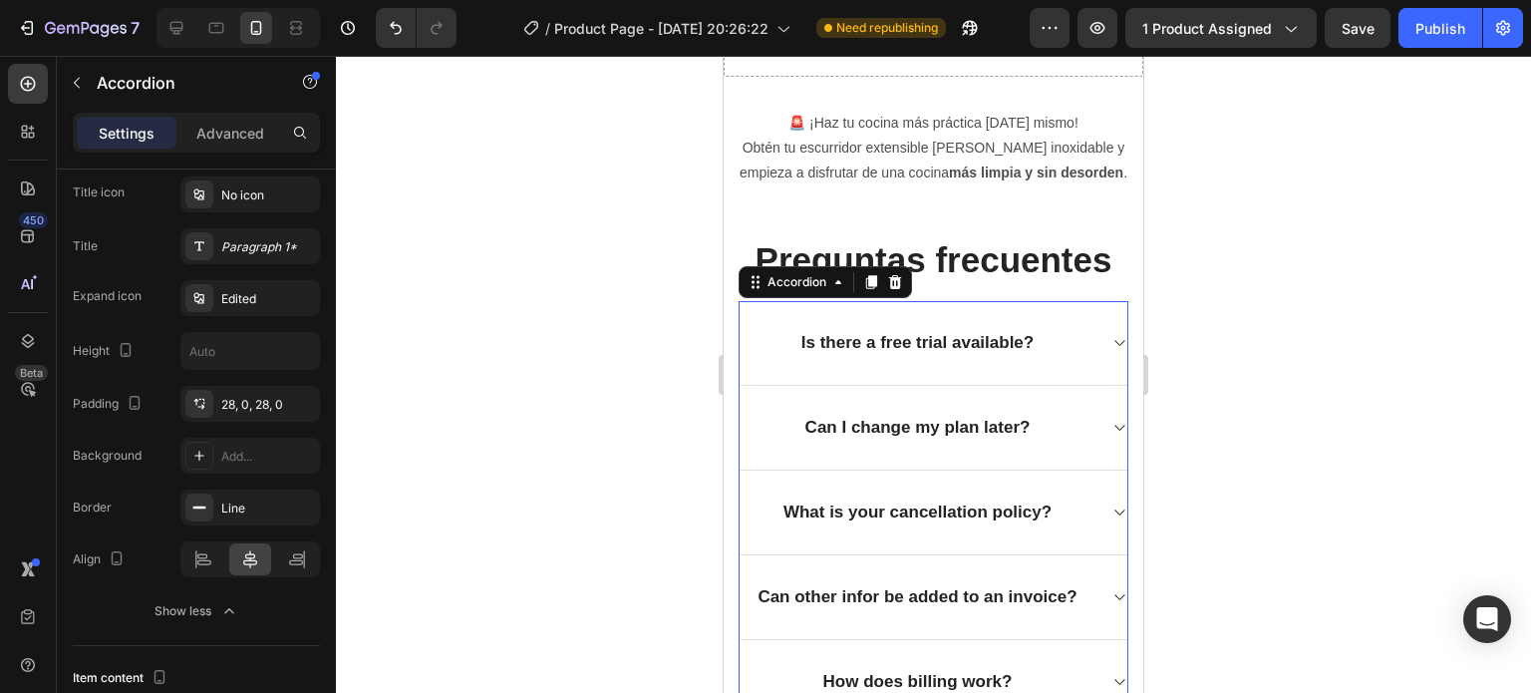
click at [426, 494] on div at bounding box center [933, 374] width 1195 height 637
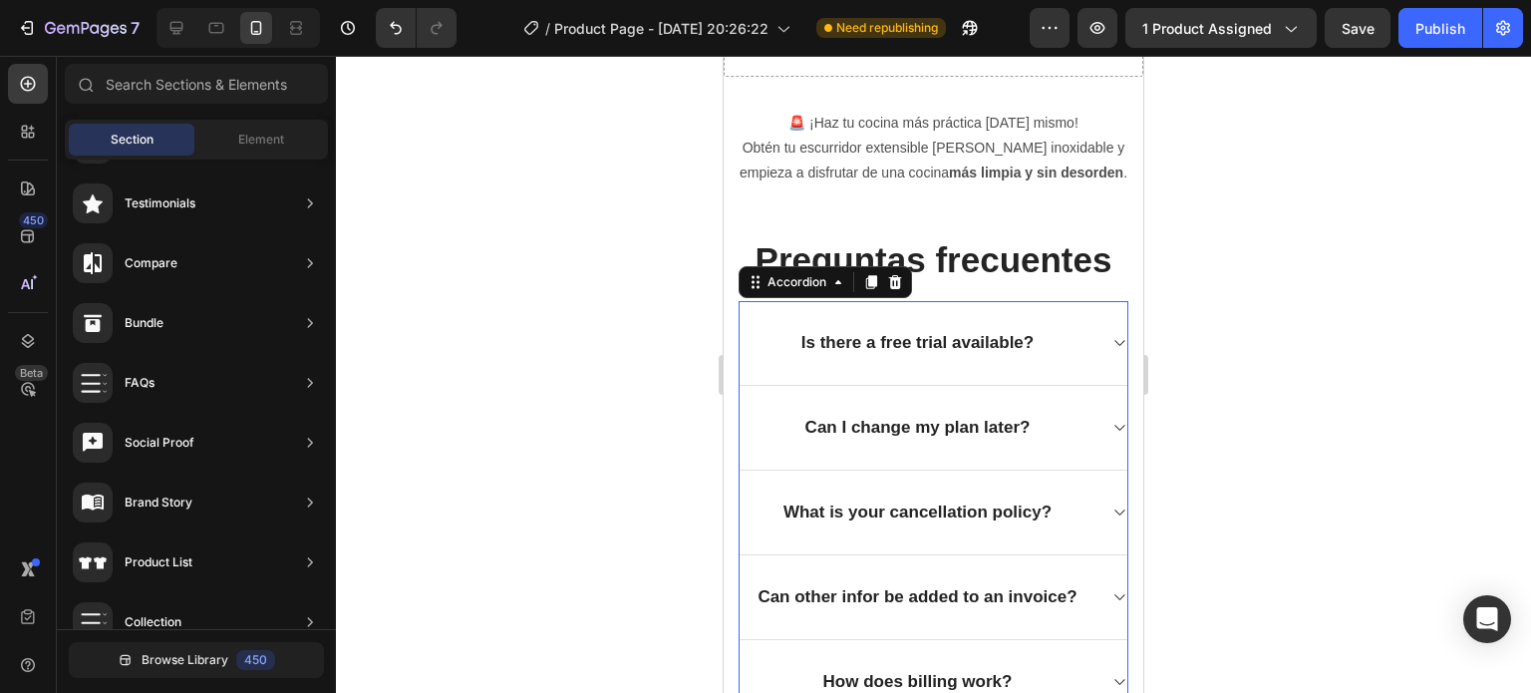
click at [1094, 341] on div "Is there a free trial available?" at bounding box center [934, 343] width 388 height 85
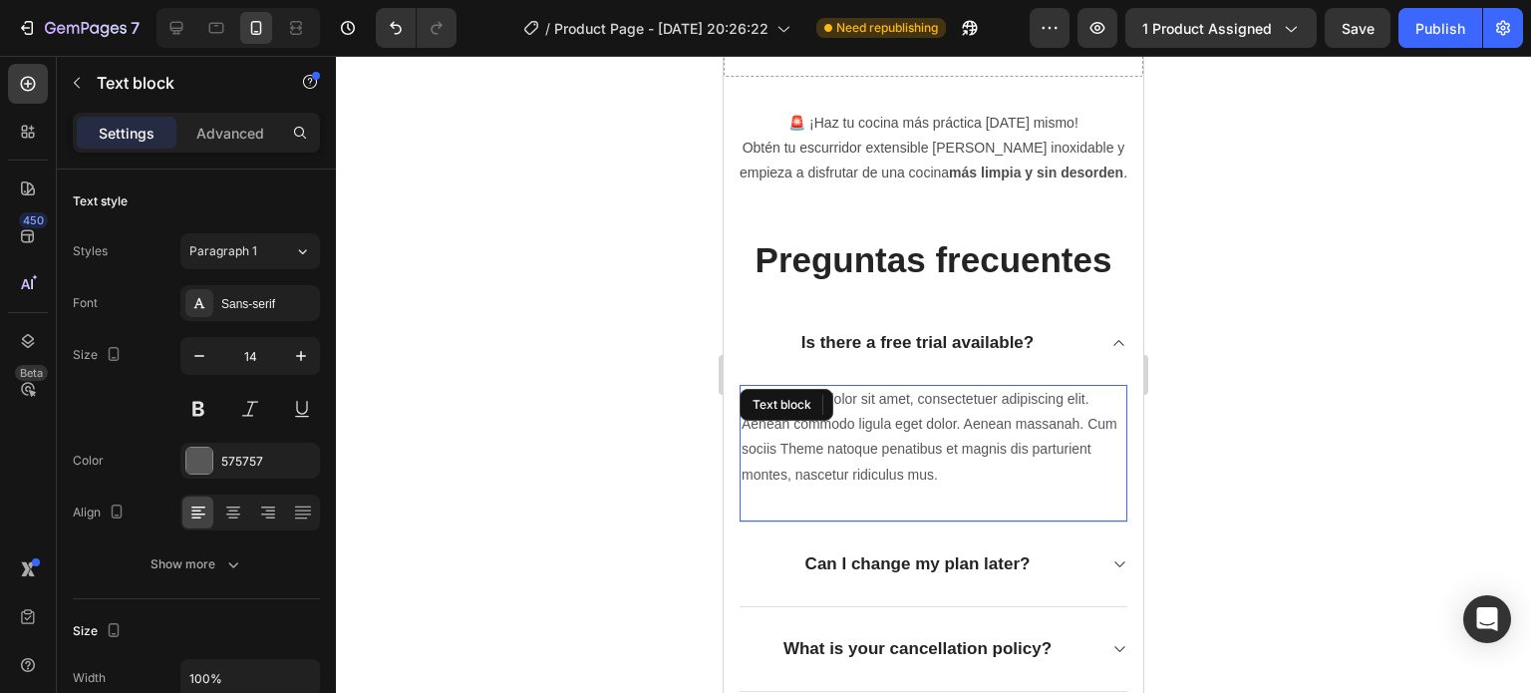
click at [841, 414] on div "Lorem ipsum dolor sit amet, consectetuer adipiscing elit. Aenean commodo ligula…" at bounding box center [934, 454] width 388 height 138
click at [841, 414] on div "Text block" at bounding box center [798, 405] width 107 height 24
click at [940, 463] on p "Lorem ipsum dolor sit amet, consectetuer adipiscing elit. Aenean commodo ligula…" at bounding box center [934, 437] width 384 height 101
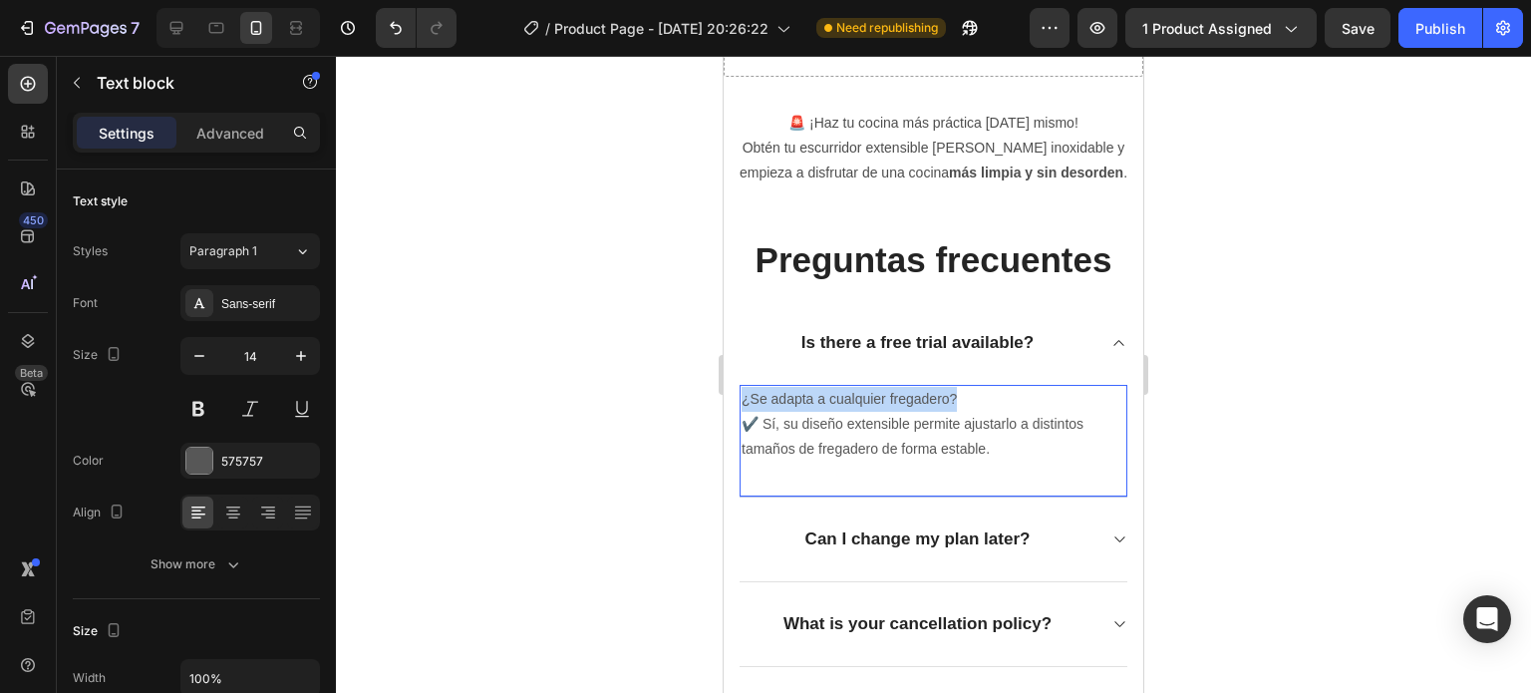
drag, startPoint x: 989, startPoint y: 398, endPoint x: 742, endPoint y: 400, distance: 247.2
click at [742, 400] on p "¿Se adapta a cualquier fregadero? ✔️ Sí, su diseño extensible permite ajustarlo…" at bounding box center [934, 425] width 384 height 76
click at [747, 416] on p "⁠⁠⁠⁠⁠⁠⁠ ✔️ Sí, su diseño extensible permite ajustarlo a distintos tamaños de fr…" at bounding box center [934, 425] width 384 height 76
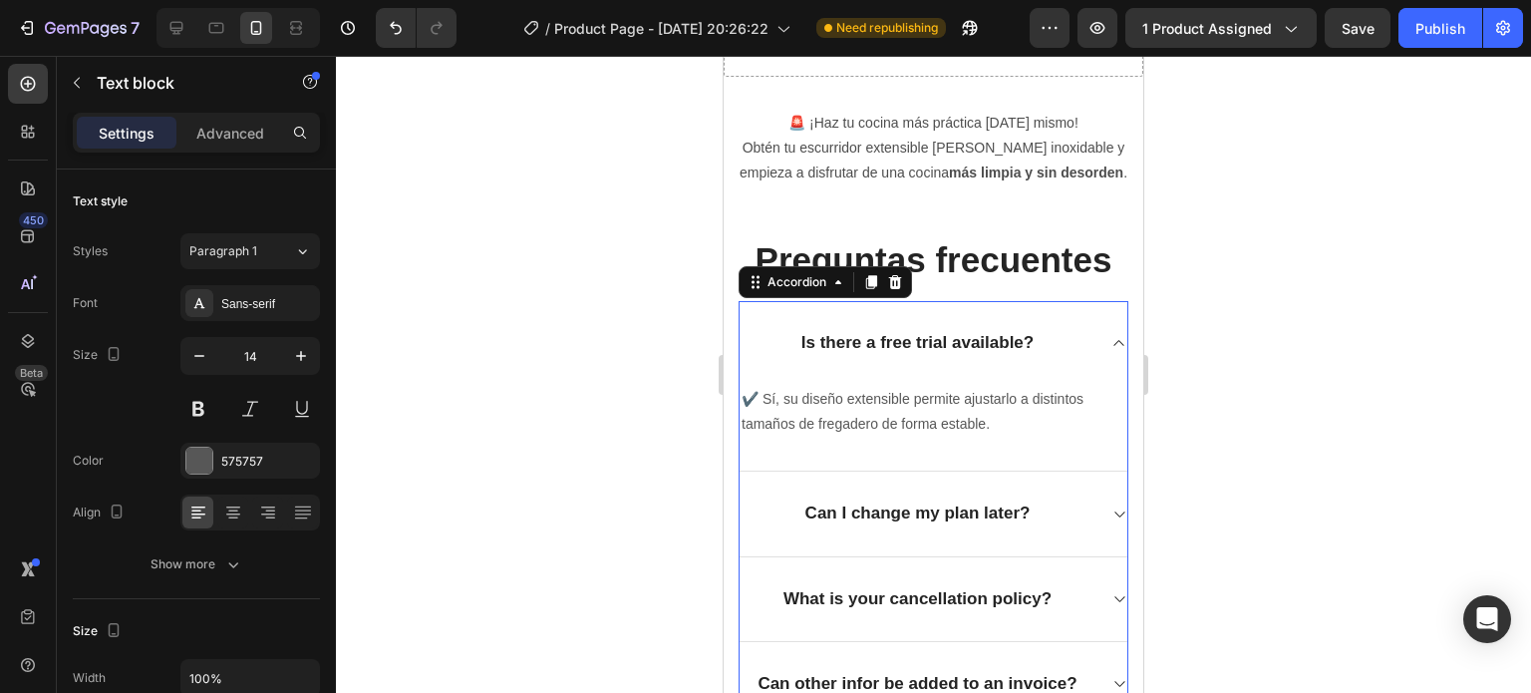
click at [926, 343] on p "Is there a free trial available?" at bounding box center [917, 343] width 232 height 22
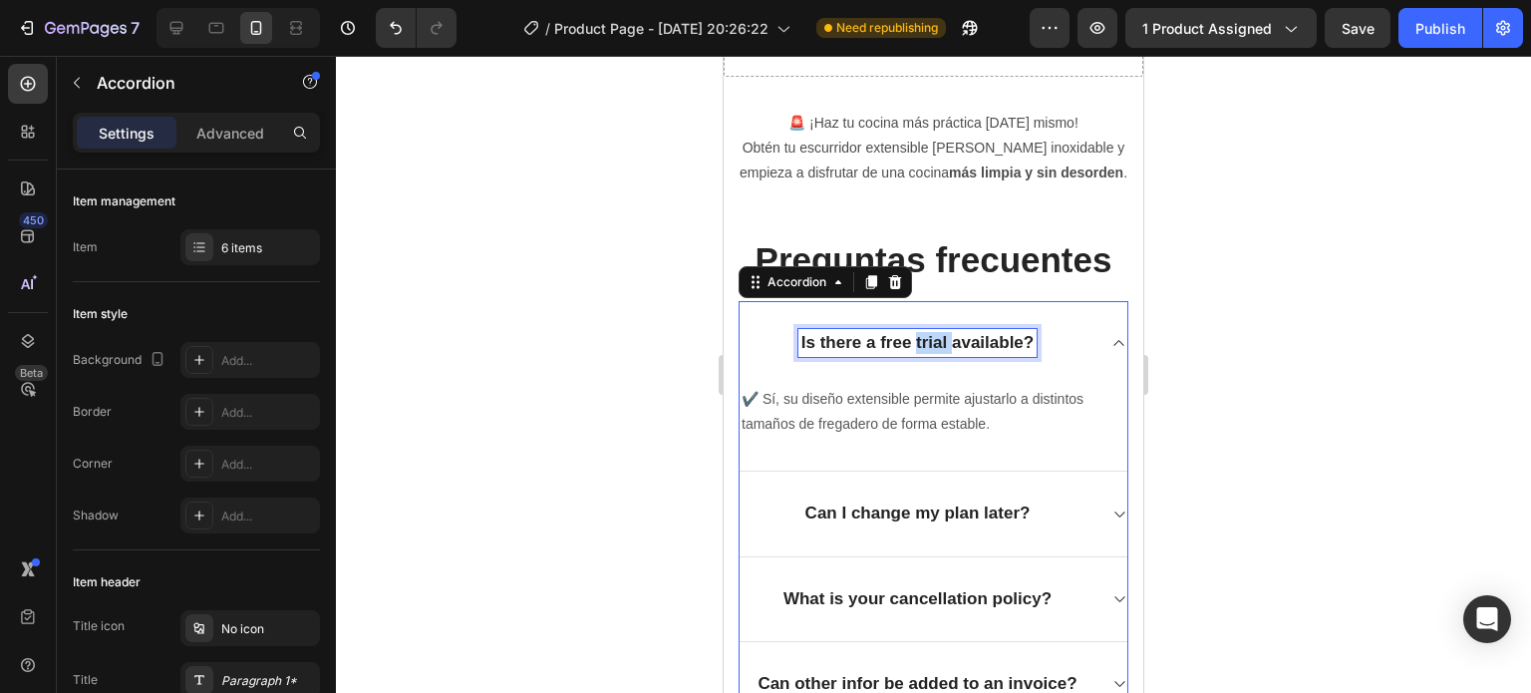
click at [914, 340] on p "Is there a free trial available?" at bounding box center [917, 343] width 232 height 22
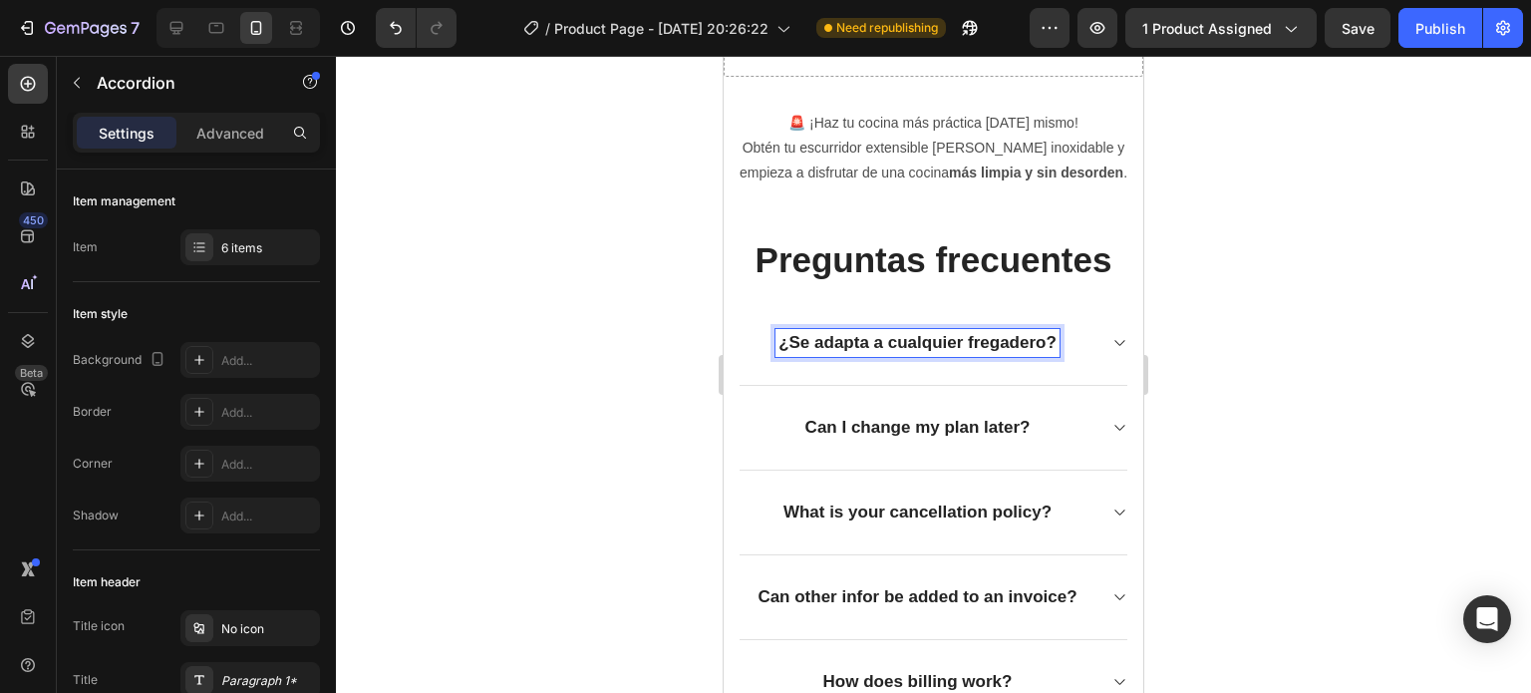
click at [1013, 342] on p "¿Se adapta a cualquier fregadero?" at bounding box center [917, 343] width 278 height 22
click at [1351, 382] on div at bounding box center [933, 374] width 1195 height 637
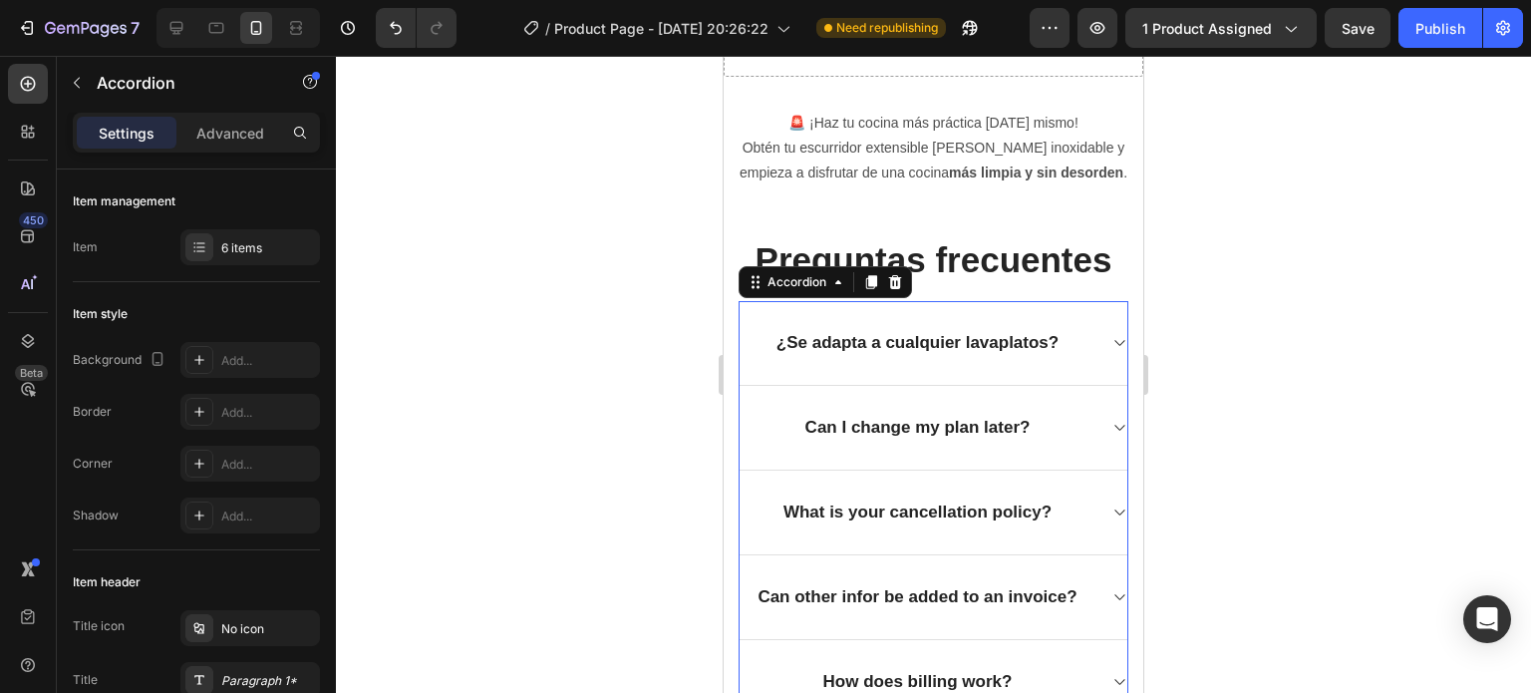
click at [1111, 420] on icon at bounding box center [1118, 428] width 15 height 16
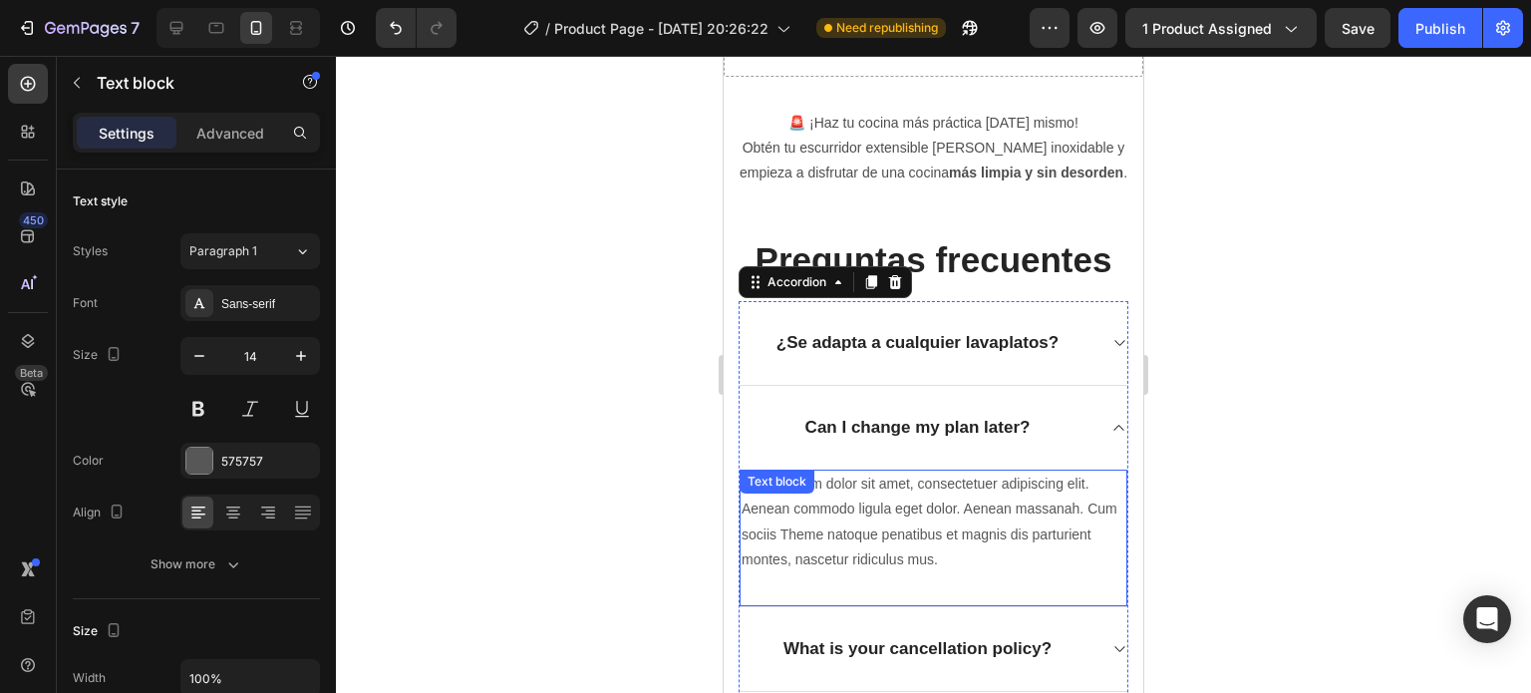
click at [901, 499] on div "Lorem ipsum dolor sit amet, consectetuer adipiscing elit. Aenean commodo ligula…" at bounding box center [934, 538] width 388 height 138
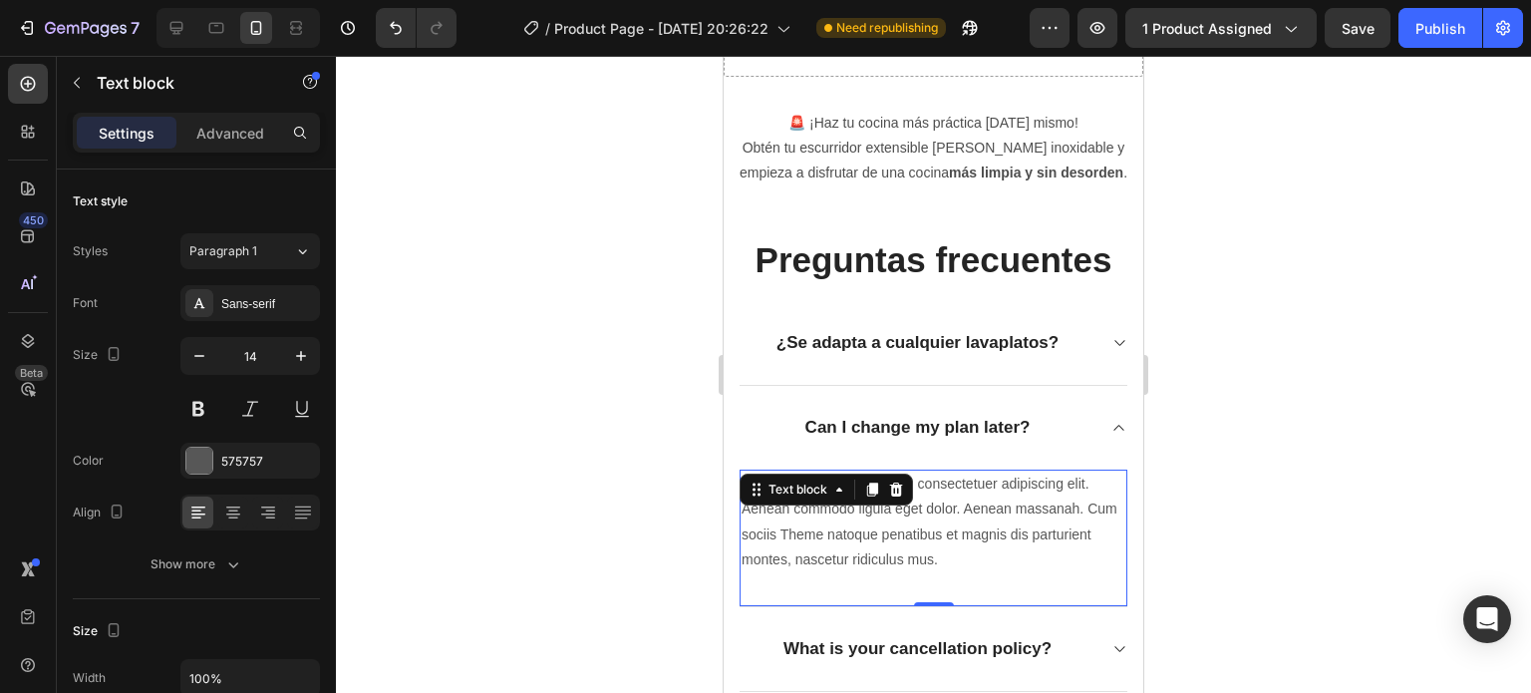
click at [901, 499] on div at bounding box center [896, 489] width 24 height 24
click at [1028, 567] on p "Lorem ipsum dolor sit amet, consectetuer adipiscing elit. Aenean commodo ligula…" at bounding box center [934, 521] width 384 height 101
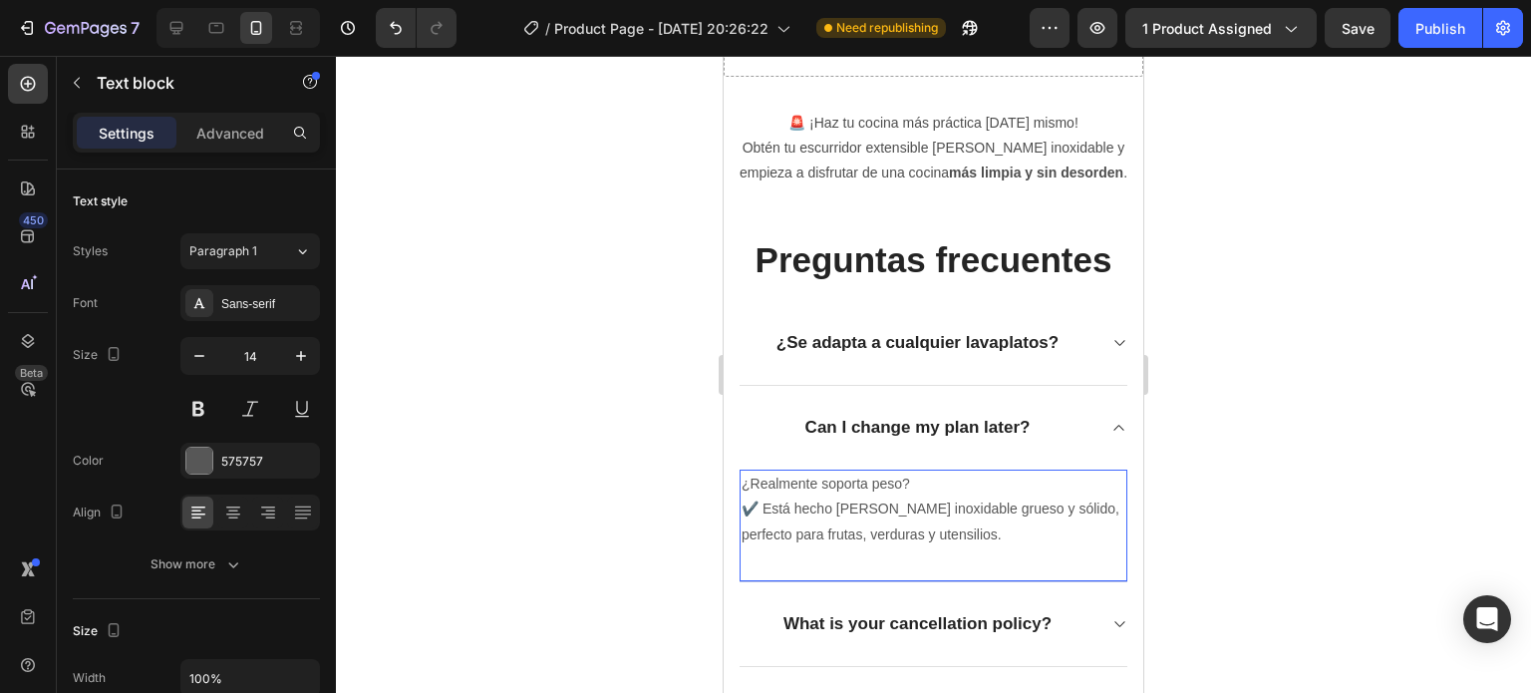
click at [924, 481] on p "¿Realmente soporta peso? ✔️ Está hecho [PERSON_NAME] inoxidable grueso y sólido…" at bounding box center [934, 509] width 384 height 76
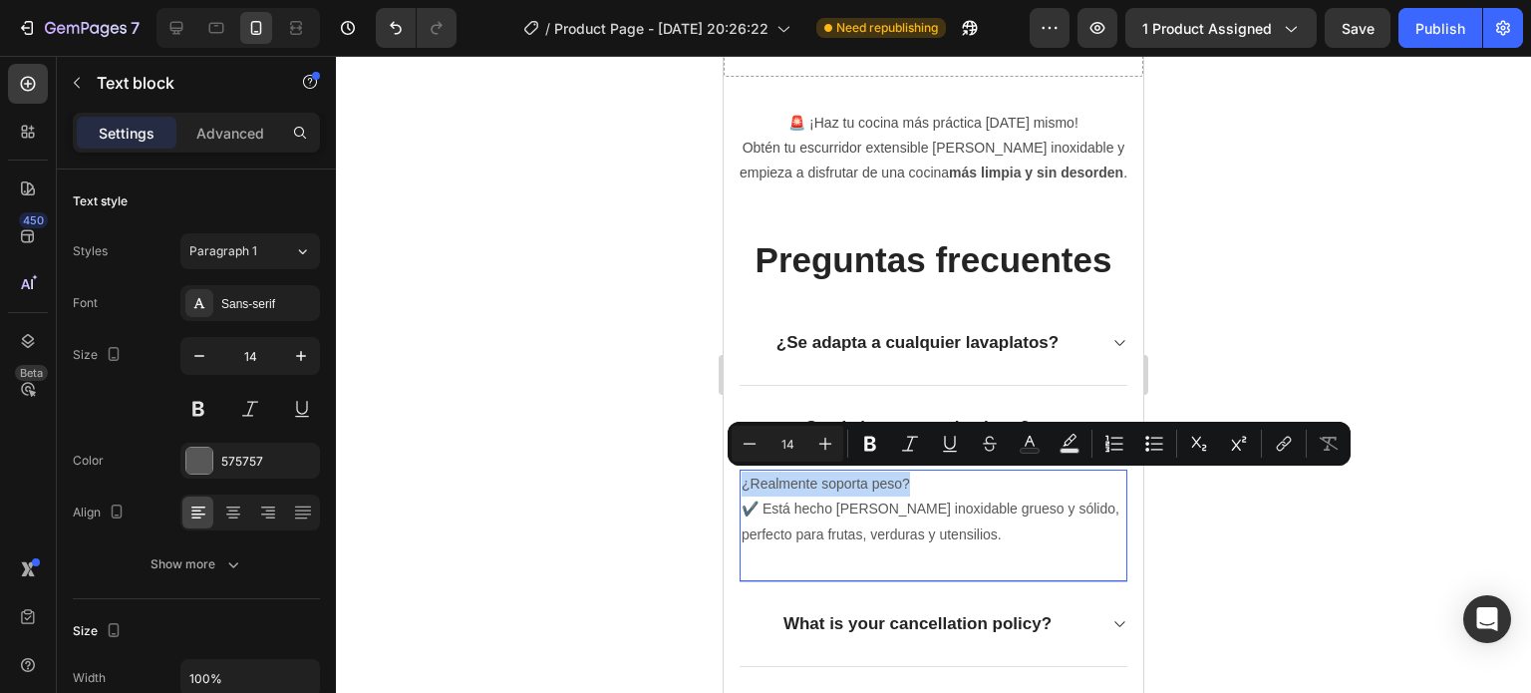
drag, startPoint x: 924, startPoint y: 481, endPoint x: 743, endPoint y: 485, distance: 181.4
click at [743, 485] on p "¿Realmente soporta peso? ✔️ Está hecho [PERSON_NAME] inoxidable grueso y sólido…" at bounding box center [934, 509] width 384 height 76
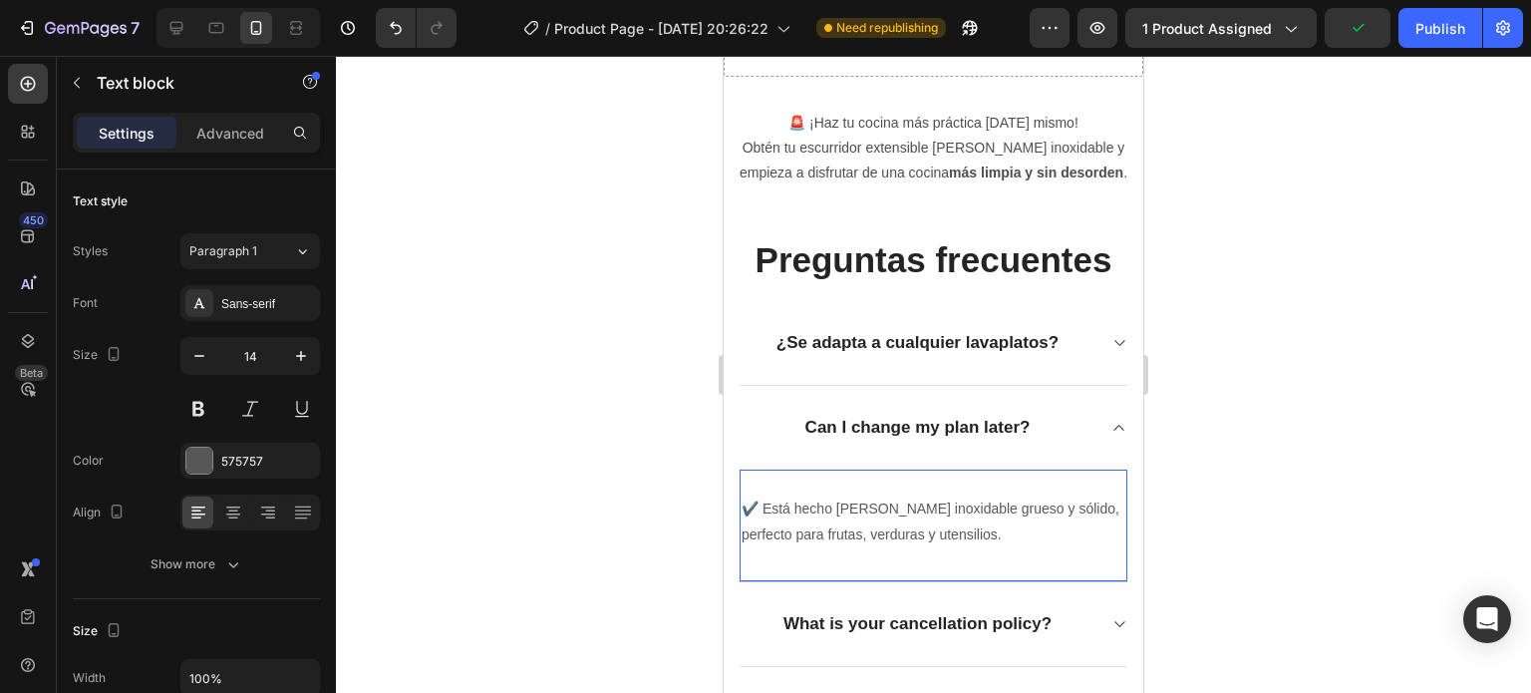
click at [746, 508] on p "⁠⁠⁠⁠⁠⁠⁠ ✔️ Está hecho [PERSON_NAME] inoxidable grueso y sólido, perfecto para f…" at bounding box center [934, 509] width 384 height 76
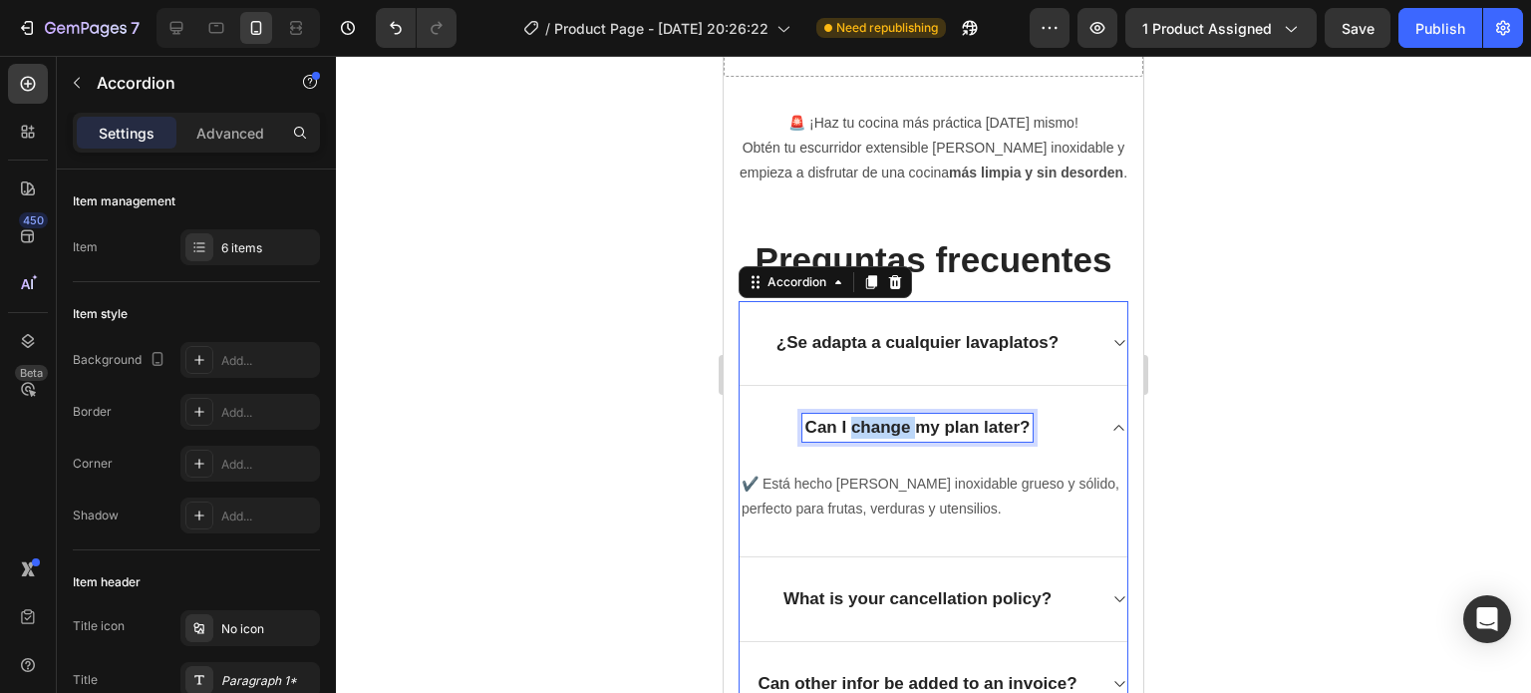
click at [882, 422] on p "Can I change my plan later?" at bounding box center [917, 428] width 225 height 22
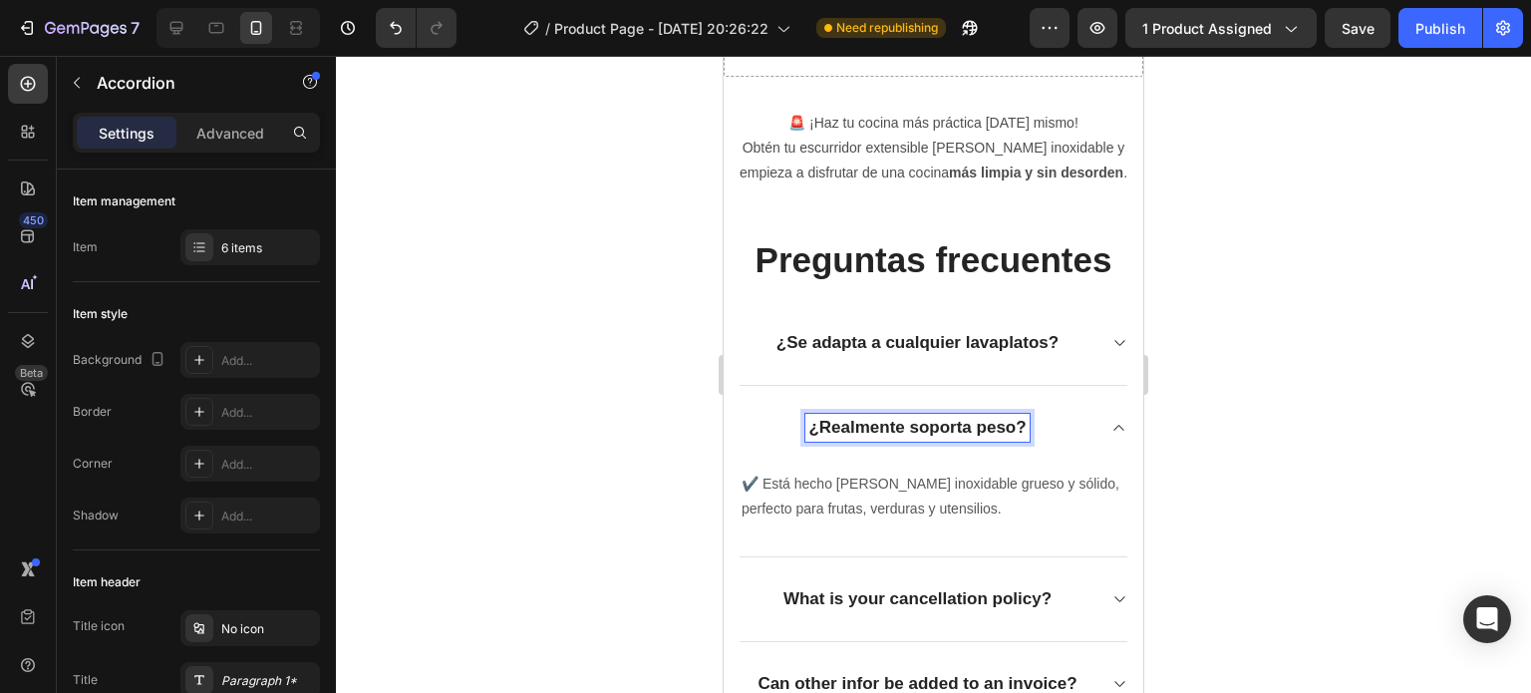
click at [1340, 396] on div at bounding box center [933, 374] width 1195 height 637
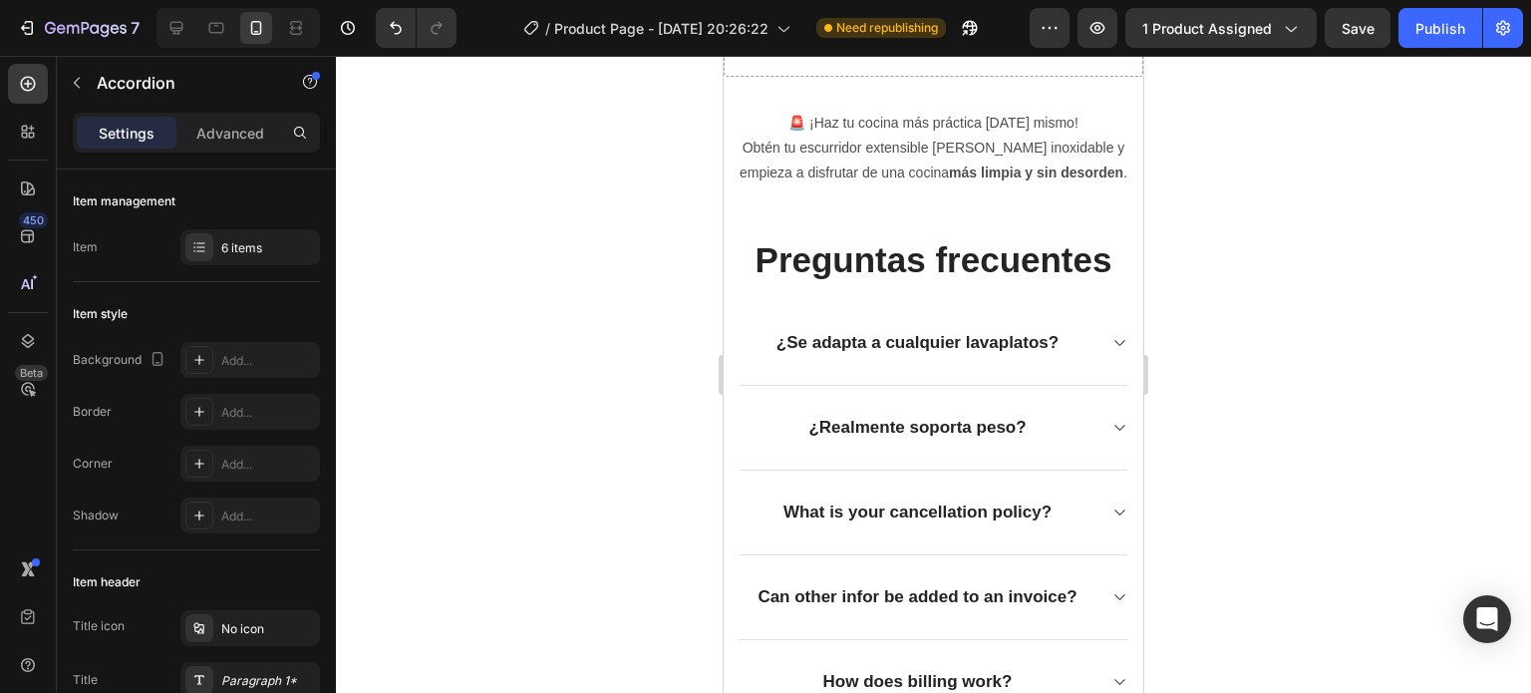
click at [1078, 517] on div "What is your cancellation policy?" at bounding box center [918, 512] width 356 height 28
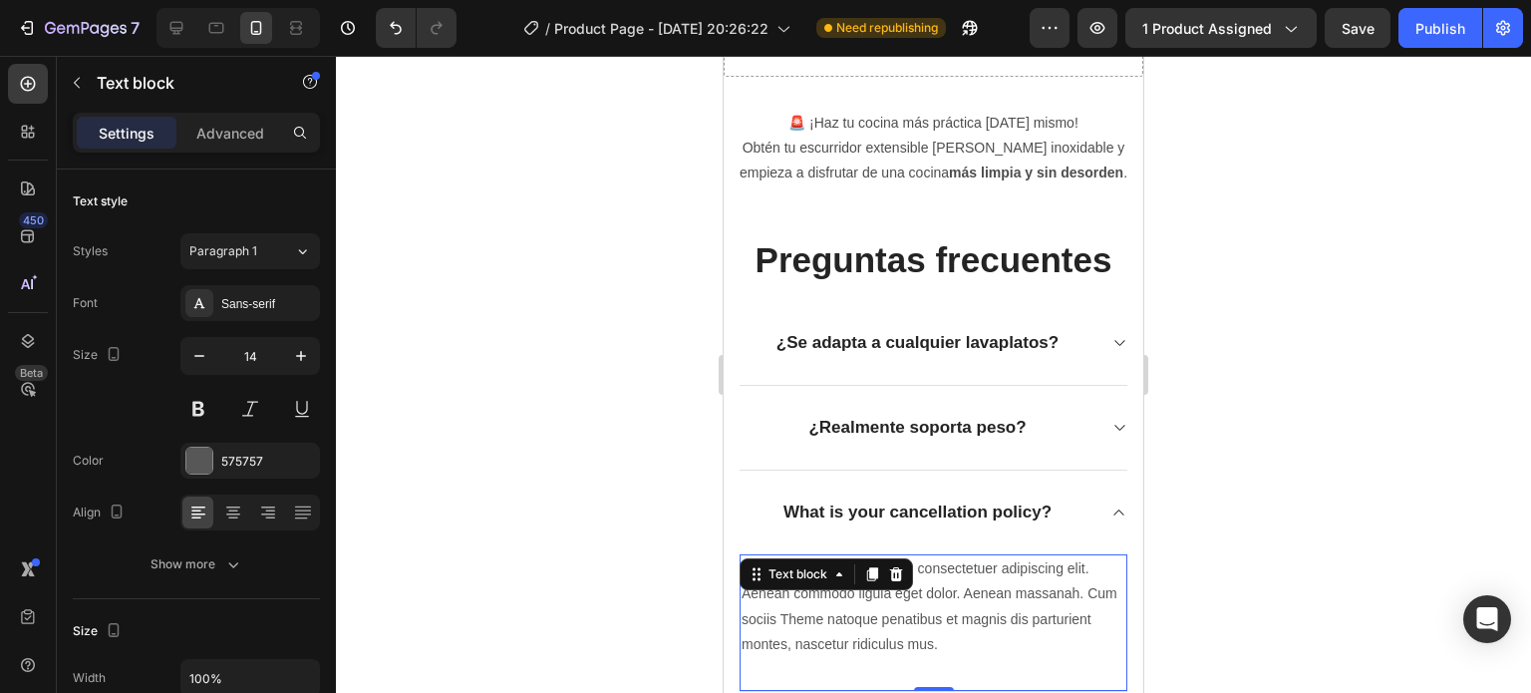
click at [945, 600] on p "Lorem ipsum dolor sit amet, consectetuer adipiscing elit. Aenean commodo ligula…" at bounding box center [934, 606] width 384 height 101
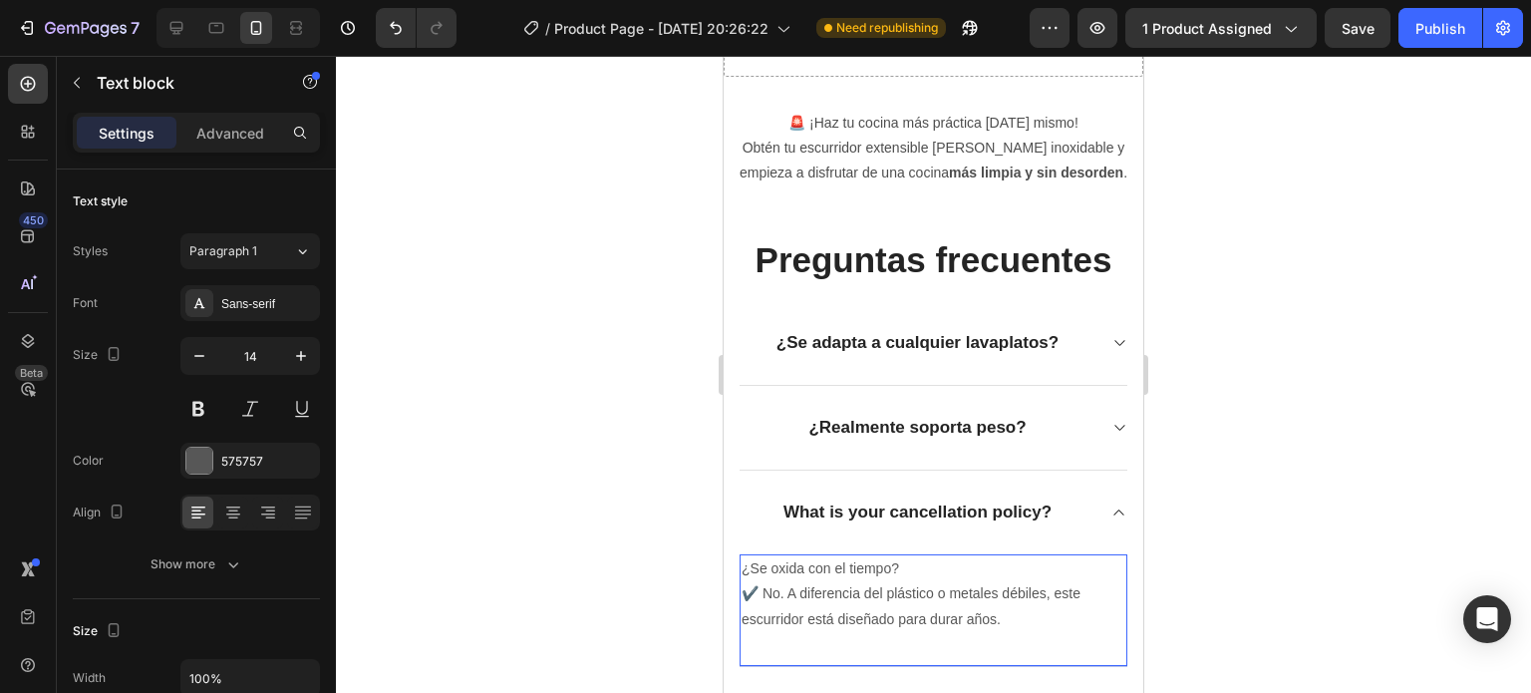
click at [918, 566] on p "¿Se oxida con el tiempo? ✔️ No. A diferencia del plástico o metales débiles, es…" at bounding box center [934, 594] width 384 height 76
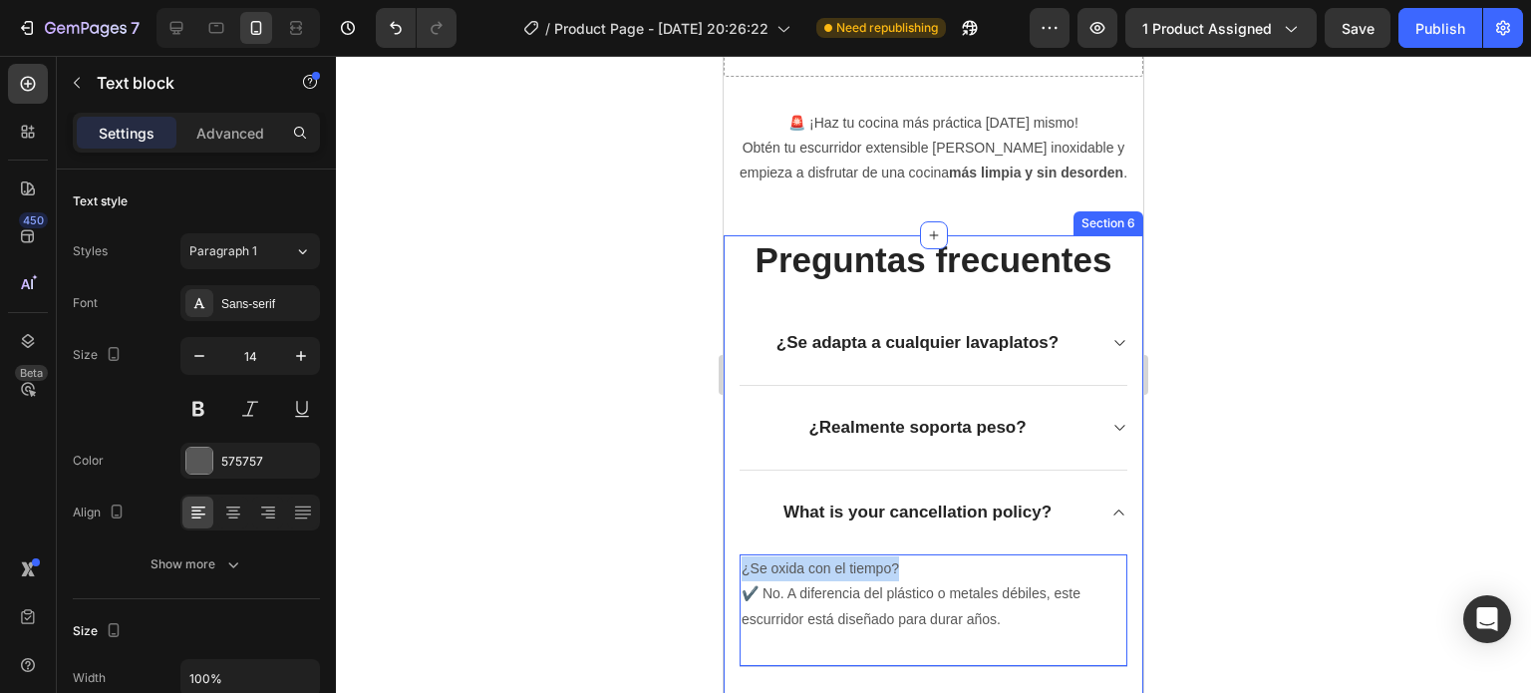
drag, startPoint x: 918, startPoint y: 566, endPoint x: 732, endPoint y: 567, distance: 186.4
click at [732, 567] on div "Preguntas frecuentes Heading ¿Se adapta a cualquier lavaplatos? ¿Realmente sopo…" at bounding box center [934, 617] width 420 height 765
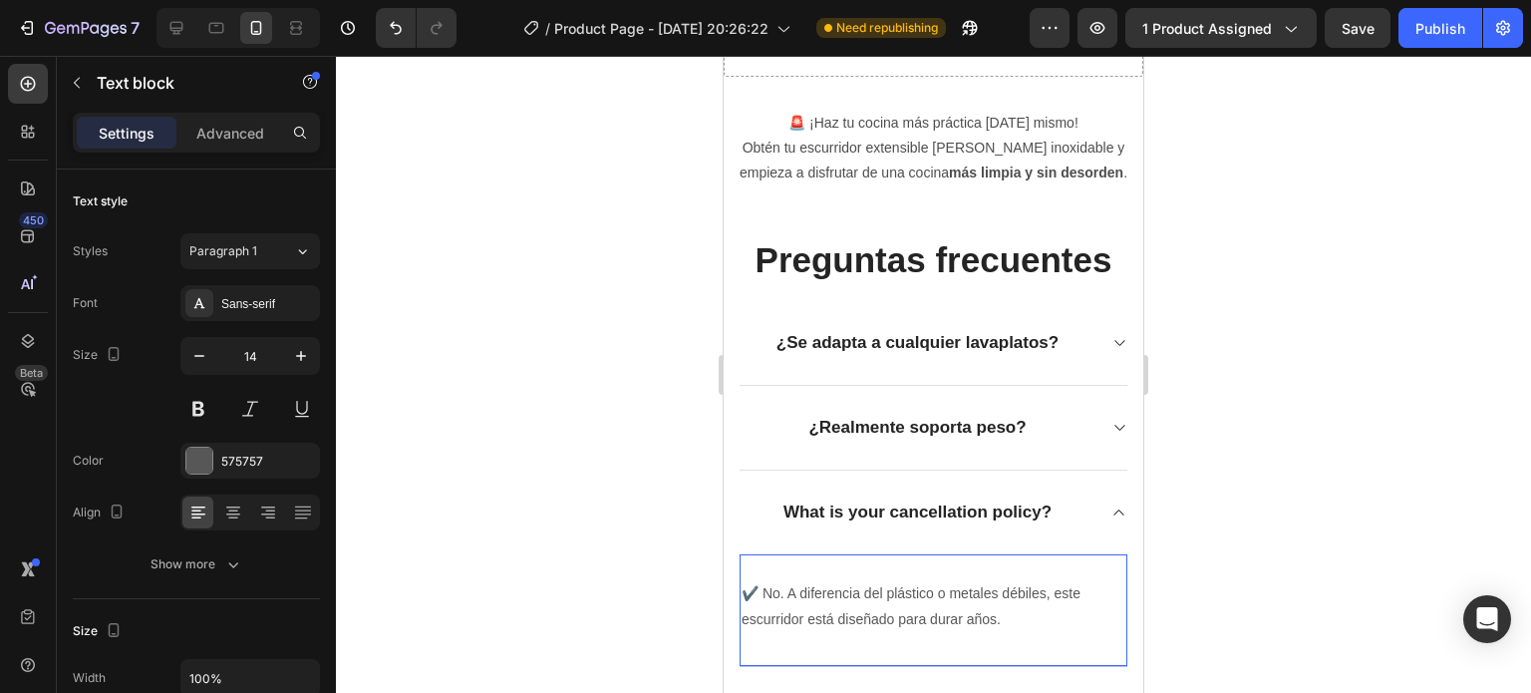
click at [752, 593] on p "⁠⁠⁠⁠⁠⁠⁠ ✔️ No. A diferencia del plástico o metales débiles, este escurridor est…" at bounding box center [934, 594] width 384 height 76
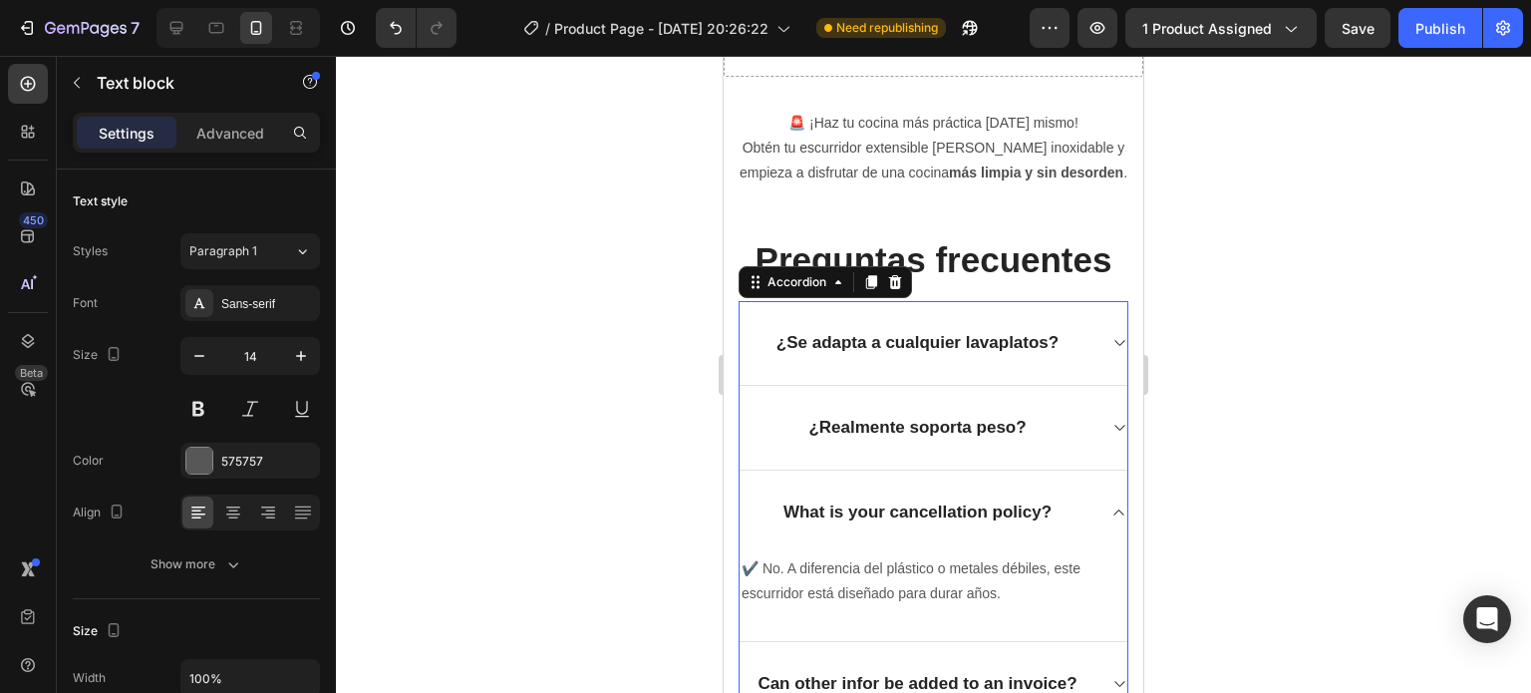
click at [825, 506] on p "What is your cancellation policy?" at bounding box center [917, 512] width 268 height 22
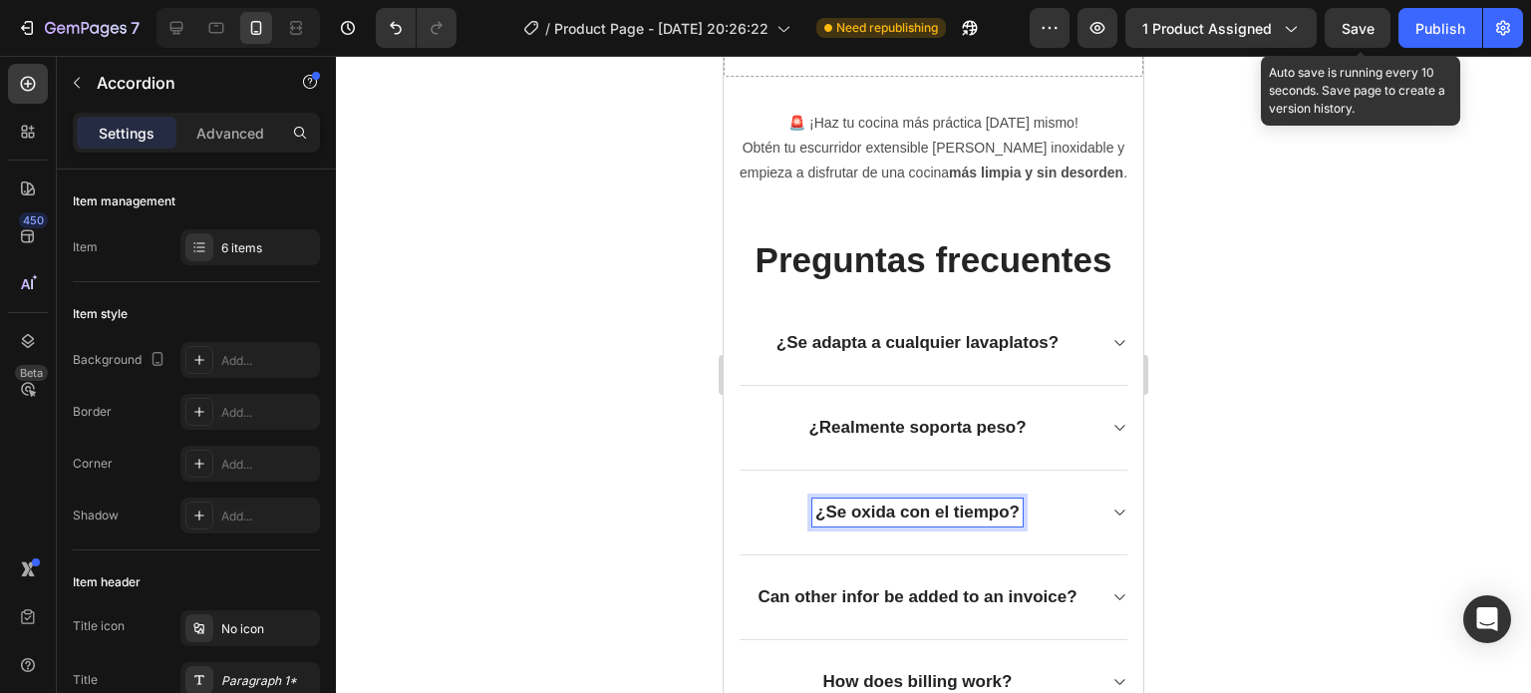
click at [1353, 26] on span "Save" at bounding box center [1358, 28] width 33 height 17
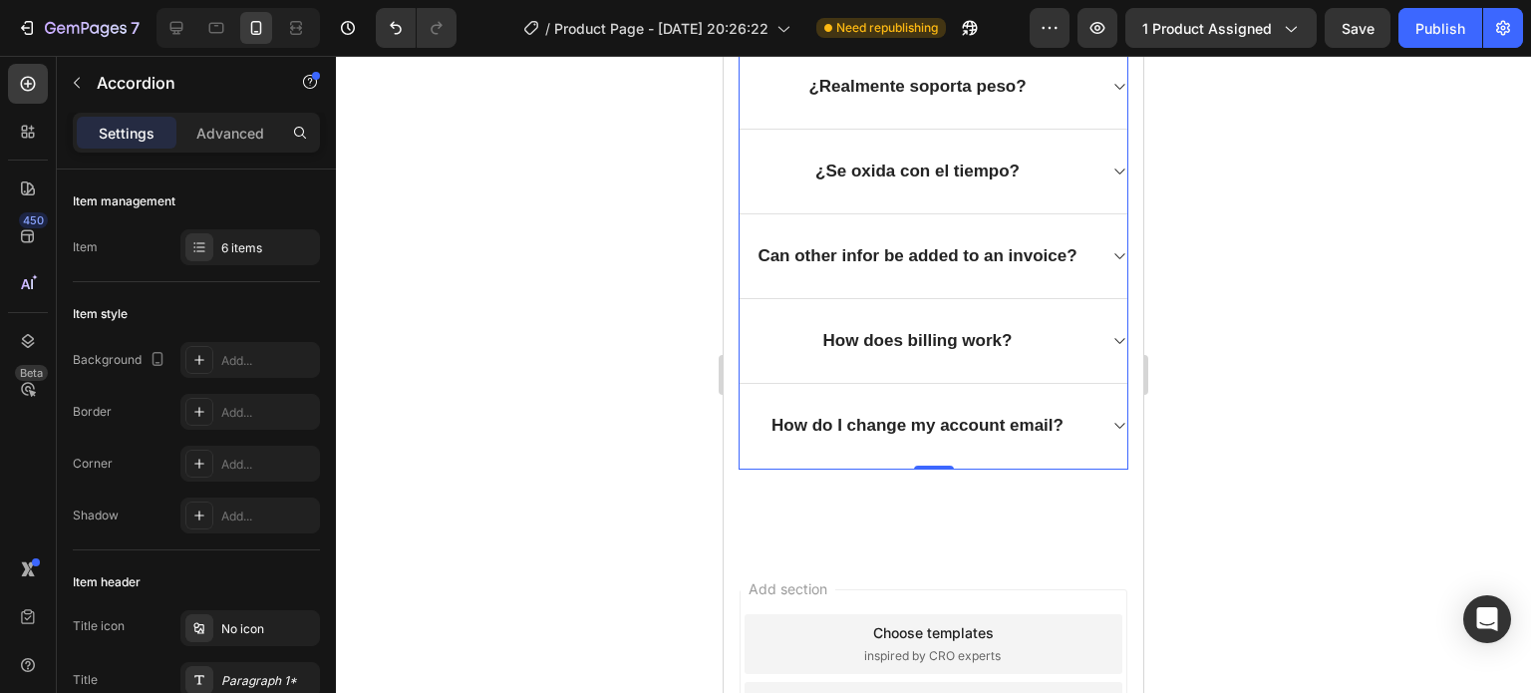
scroll to position [4198, 0]
click at [781, 387] on div "How do I change my account email?" at bounding box center [934, 427] width 388 height 85
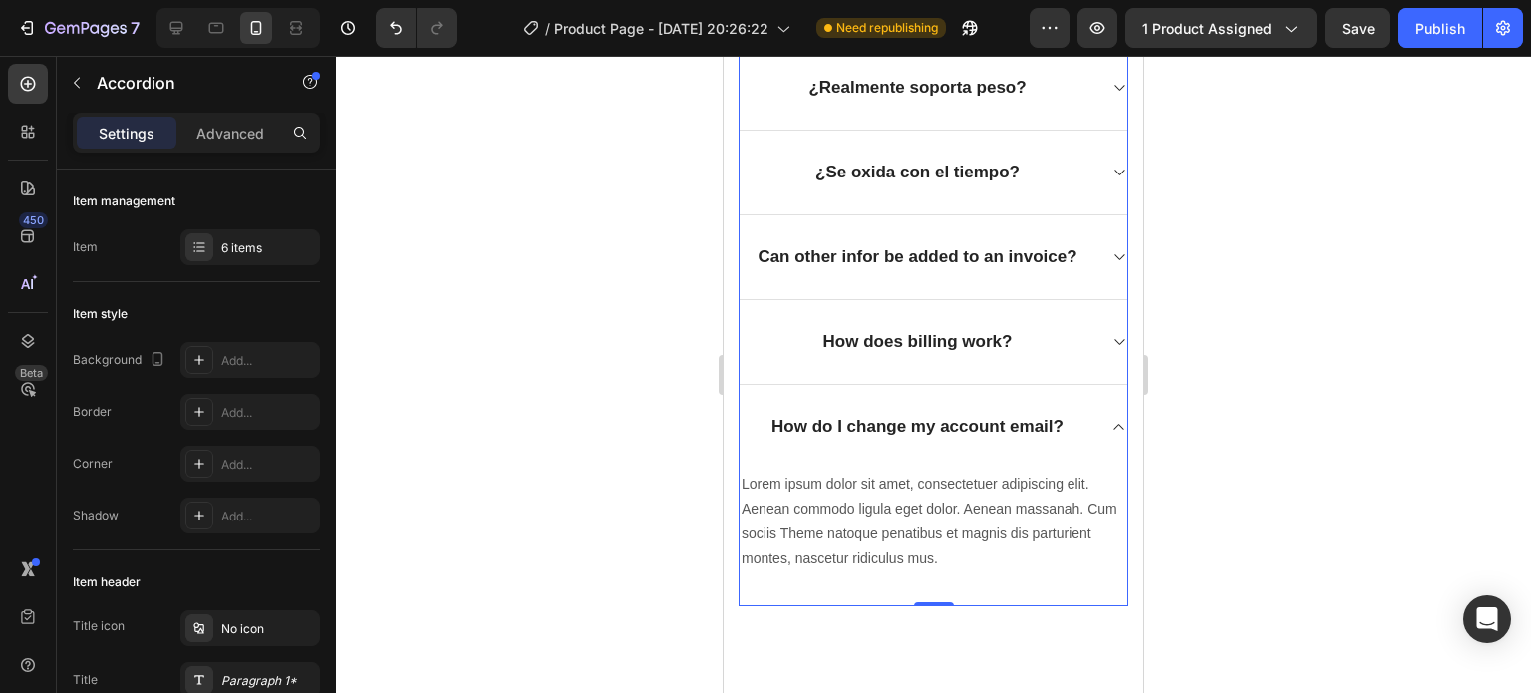
click at [841, 408] on div "How do I change my account email?" at bounding box center [934, 427] width 388 height 84
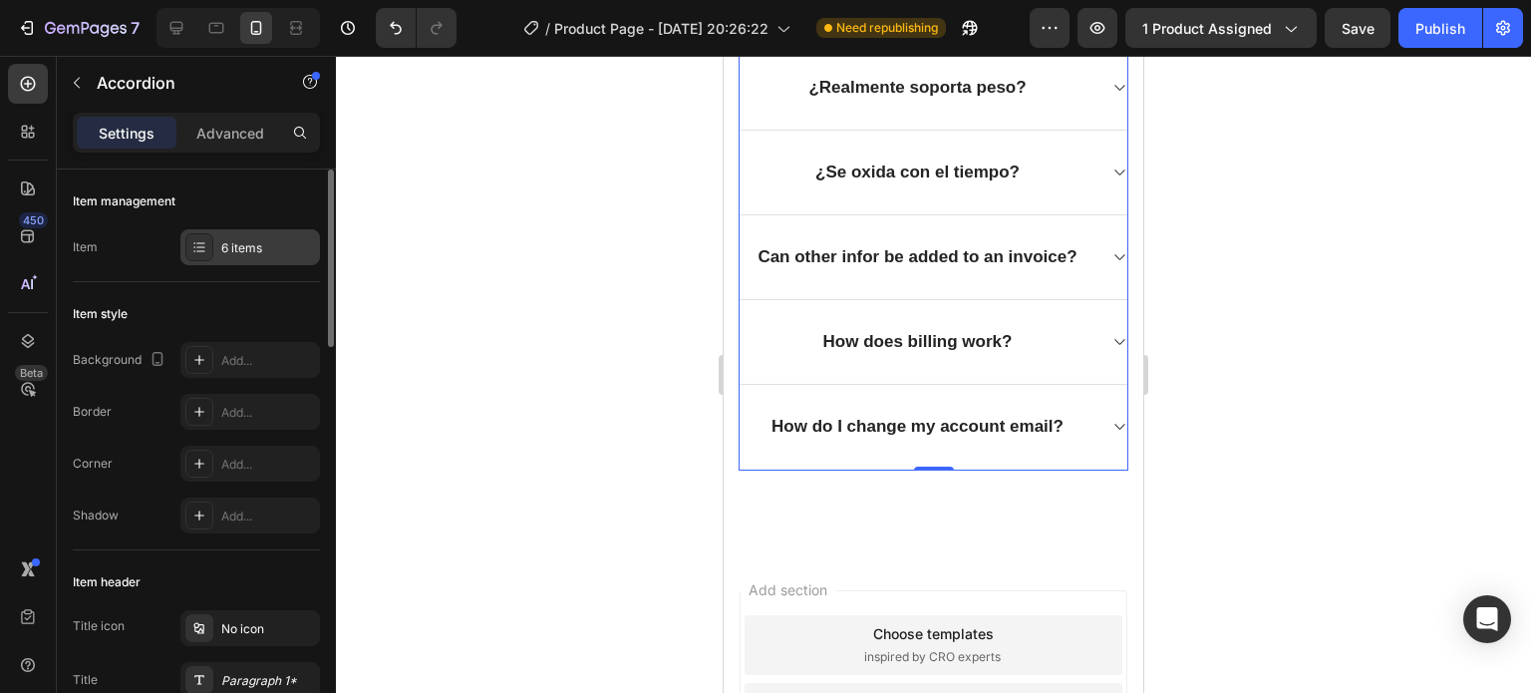
click at [236, 249] on div "6 items" at bounding box center [268, 248] width 94 height 18
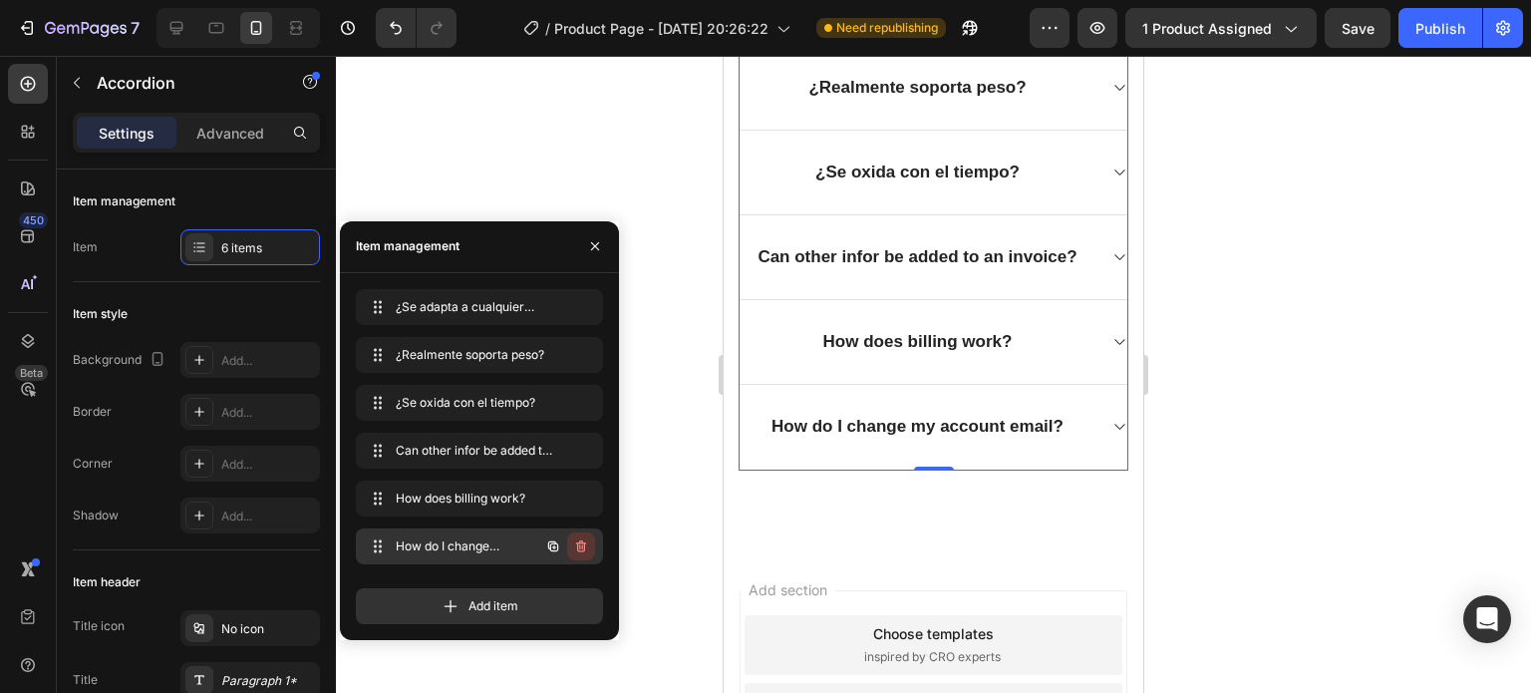
click at [583, 549] on icon "button" at bounding box center [581, 546] width 16 height 16
click at [586, 493] on icon "button" at bounding box center [581, 498] width 16 height 16
click at [586, 493] on div "Delete" at bounding box center [567, 498] width 37 height 18
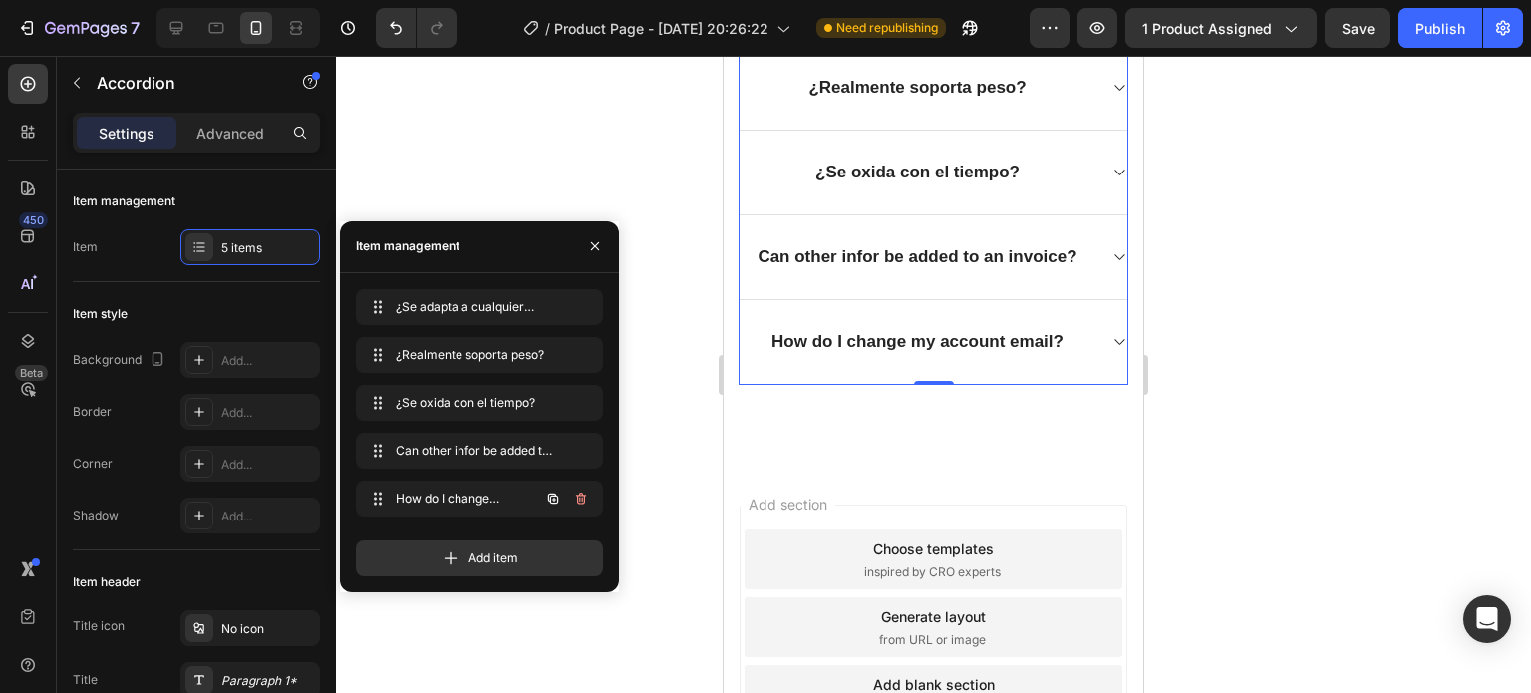
click at [586, 493] on icon "button" at bounding box center [581, 498] width 16 height 16
click at [579, 494] on div "Delete" at bounding box center [567, 498] width 37 height 18
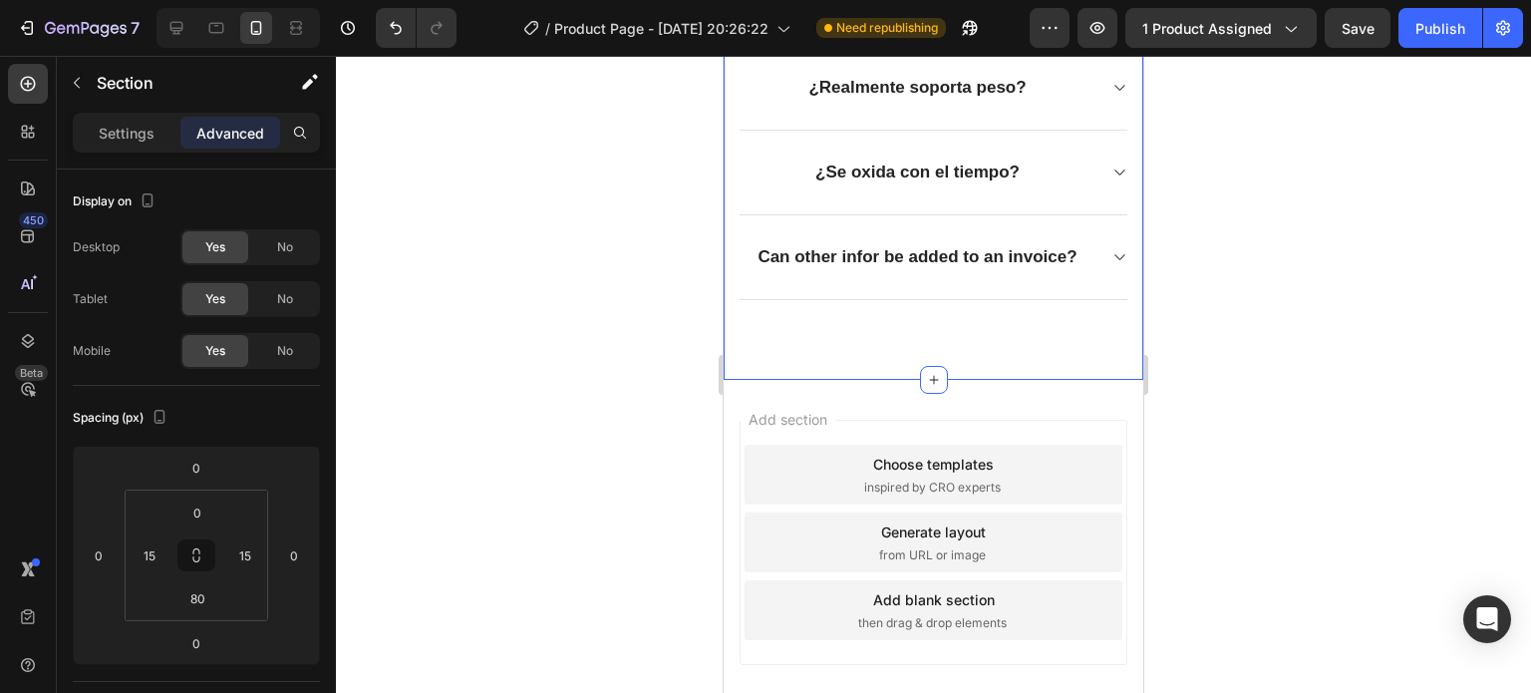
click at [843, 334] on div "Preguntas frecuentes Heading ¿Se adapta a cualquier lavaplatos? ¿Realmente sopo…" at bounding box center [934, 137] width 420 height 484
click at [211, 593] on input "80" at bounding box center [197, 598] width 40 height 30
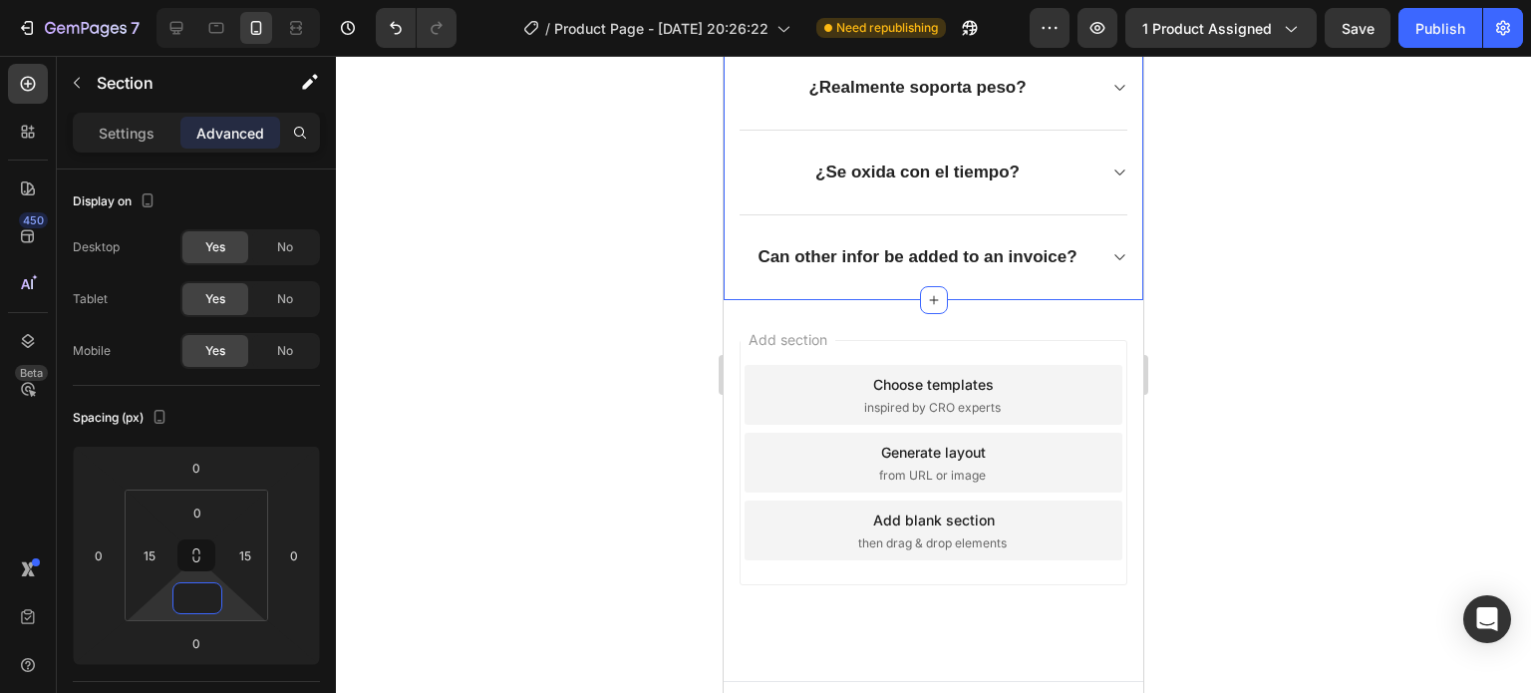
type input "0"
click at [1196, 316] on div at bounding box center [933, 374] width 1195 height 637
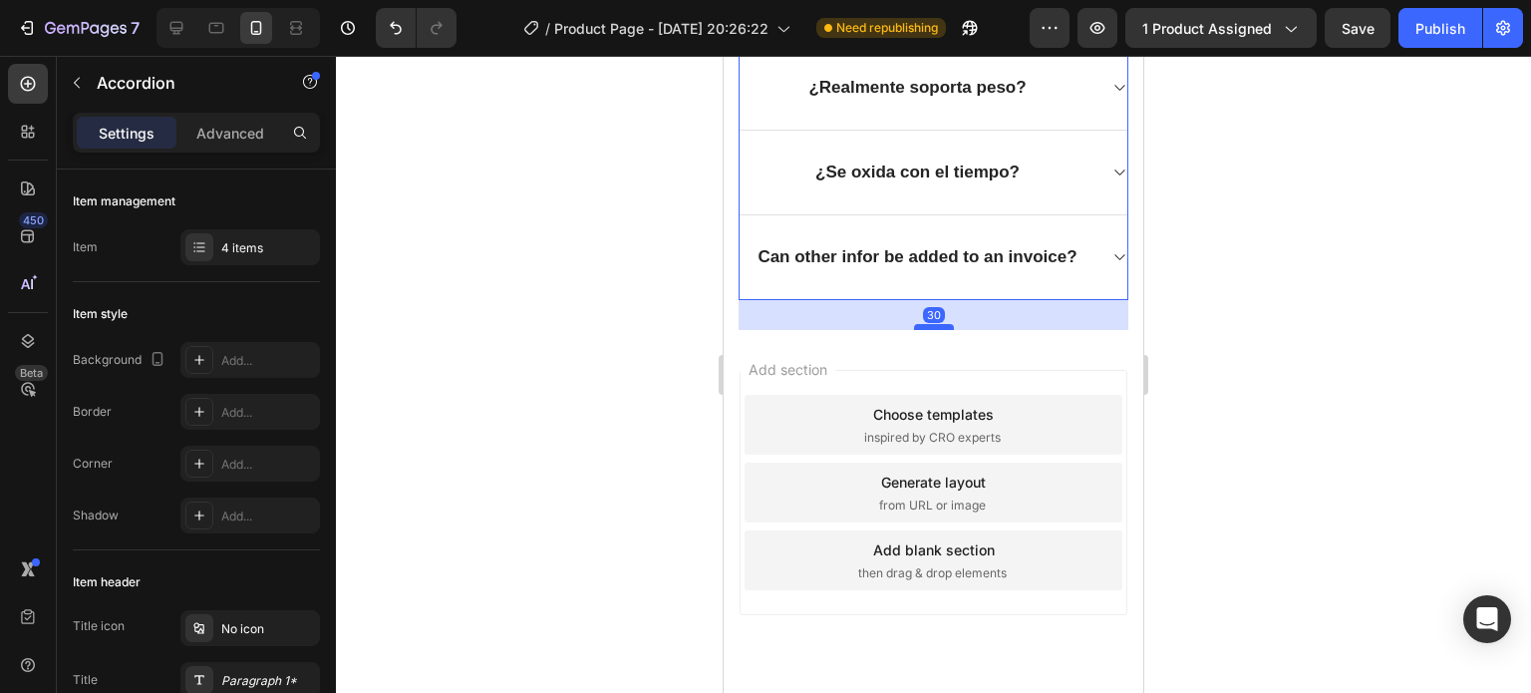
drag, startPoint x: 930, startPoint y: 292, endPoint x: 941, endPoint y: 322, distance: 31.8
click at [941, 324] on div at bounding box center [934, 327] width 40 height 6
type input "100%"
type input "100"
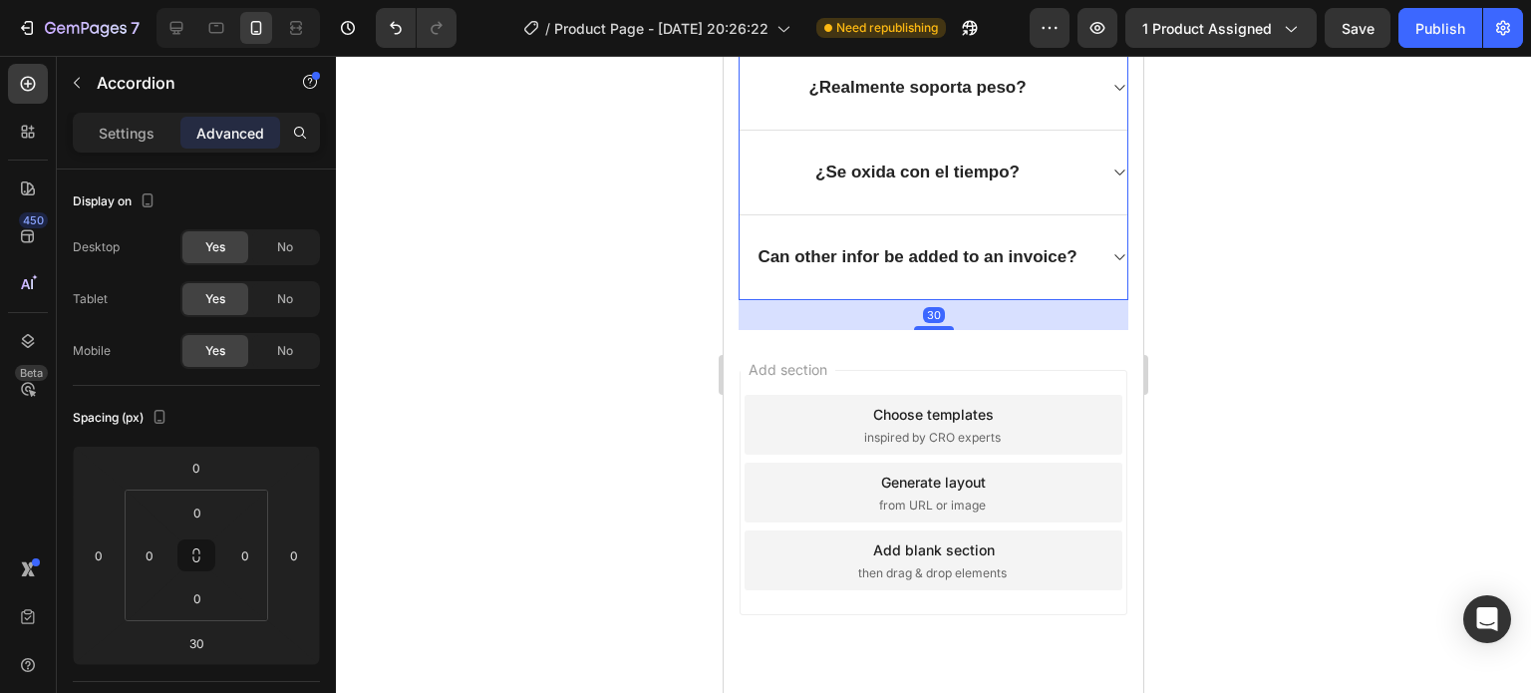
click at [1349, 287] on div at bounding box center [933, 374] width 1195 height 637
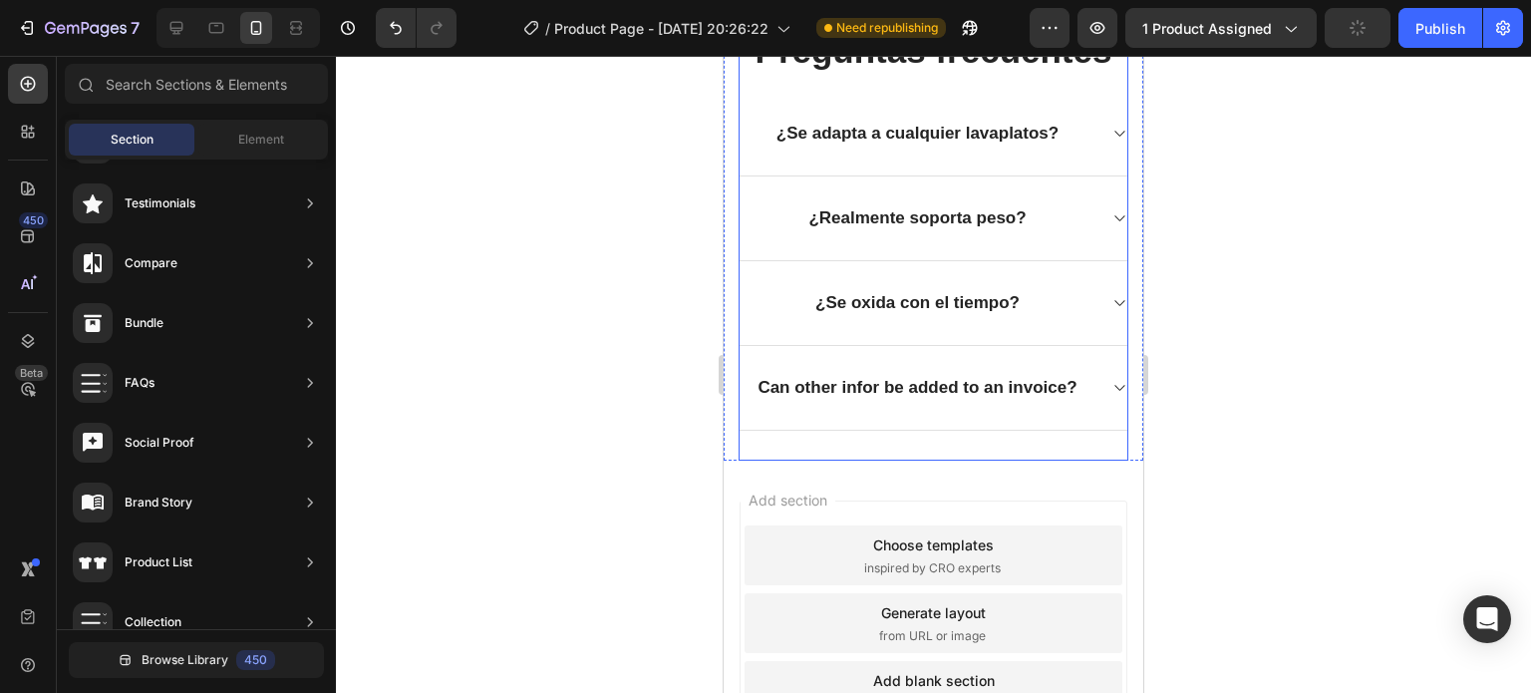
scroll to position [4036, 0]
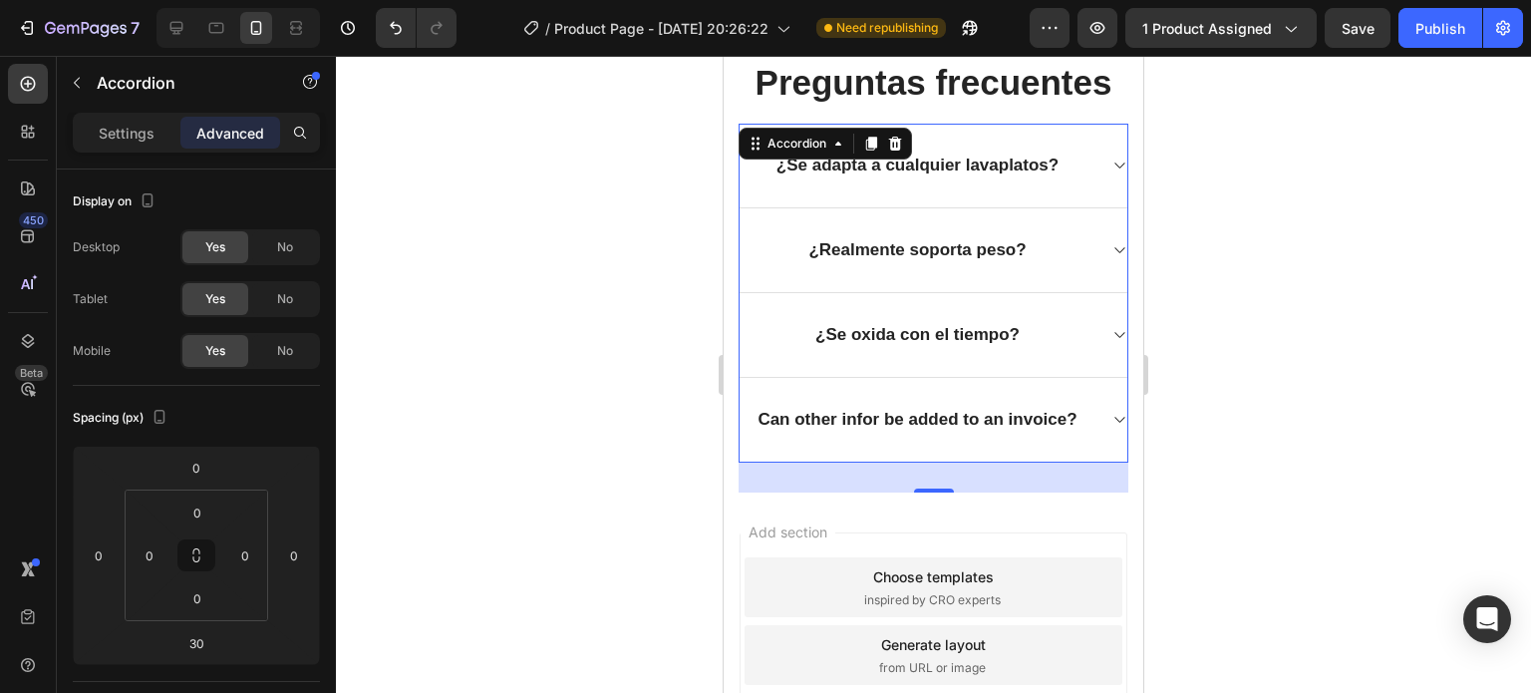
click at [1111, 413] on icon at bounding box center [1118, 420] width 15 height 16
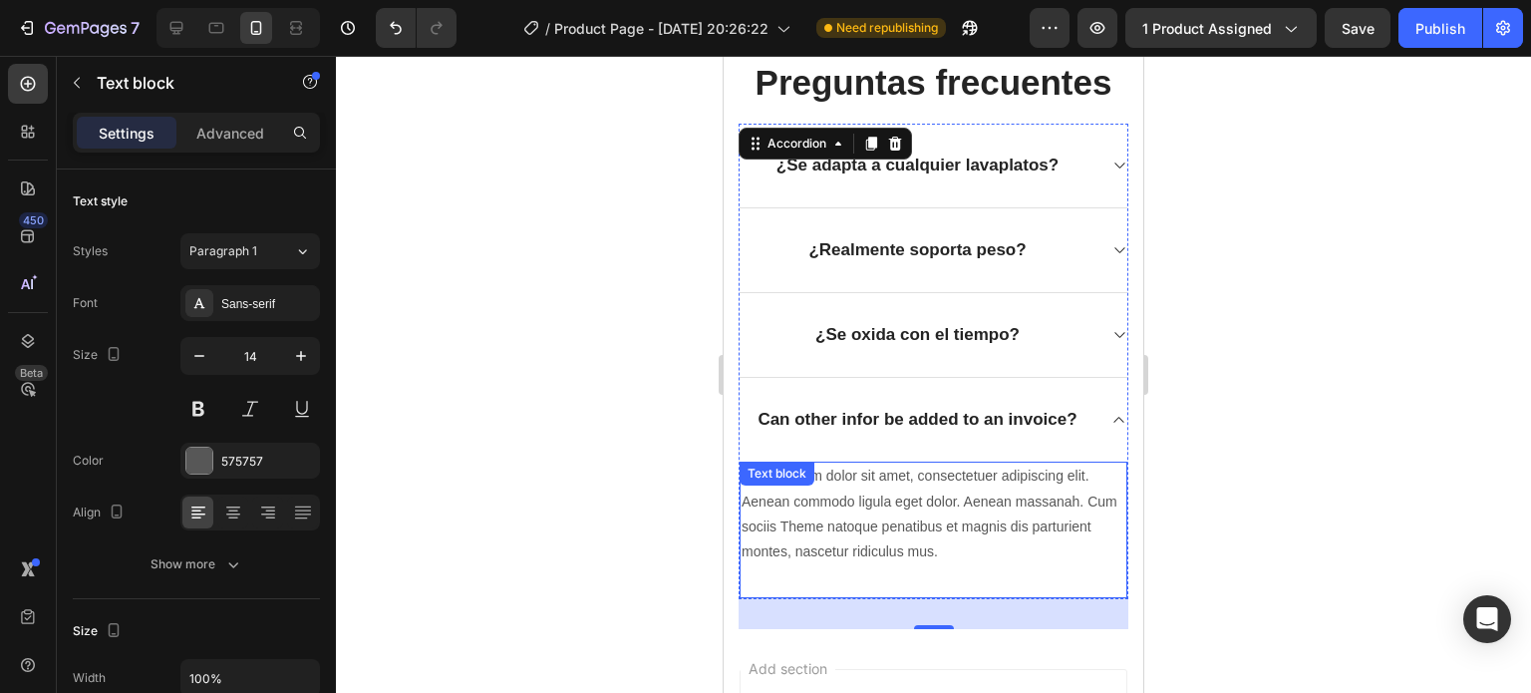
click at [900, 484] on div "Lorem ipsum dolor sit amet, consectetuer adipiscing elit. Aenean commodo ligula…" at bounding box center [934, 530] width 388 height 138
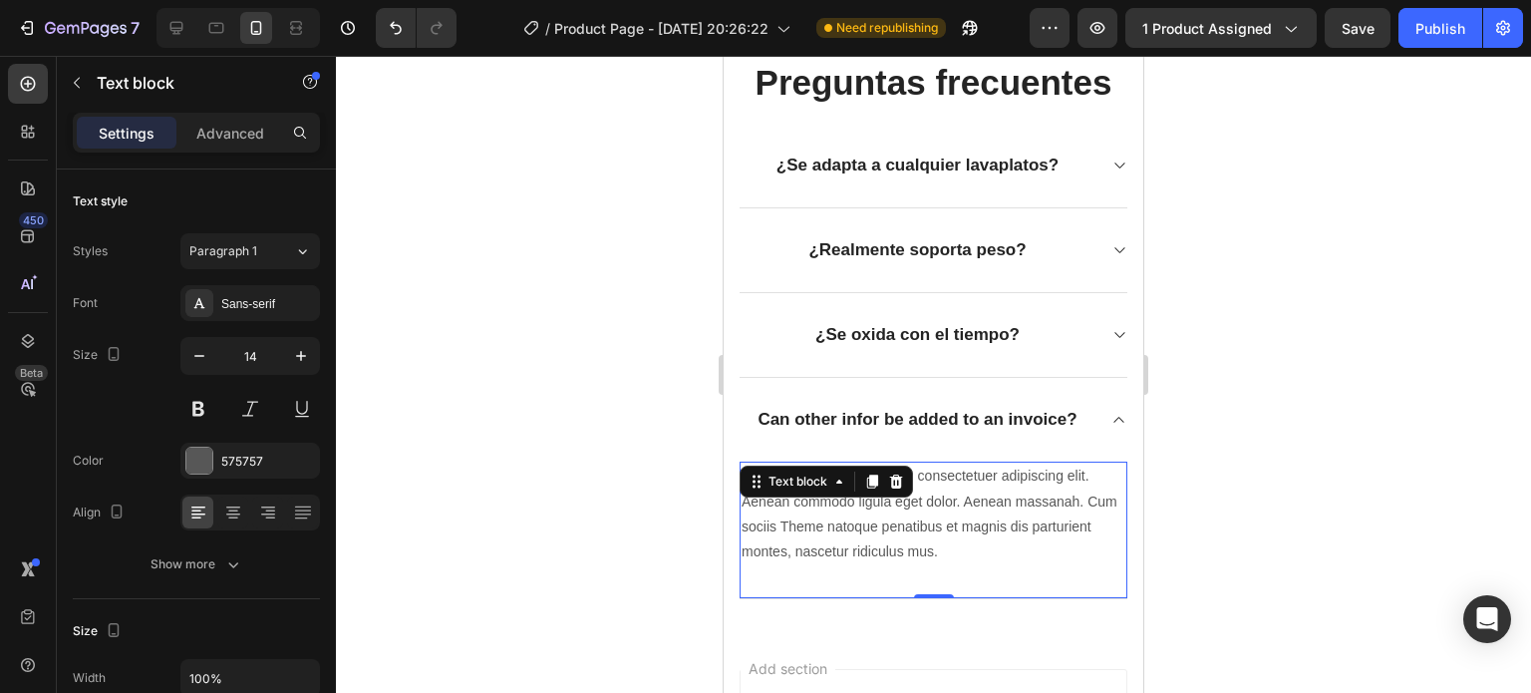
click at [900, 484] on icon at bounding box center [896, 481] width 13 height 14
click at [1032, 550] on p "Lorem ipsum dolor sit amet, consectetuer adipiscing elit. Aenean commodo ligula…" at bounding box center [934, 513] width 384 height 101
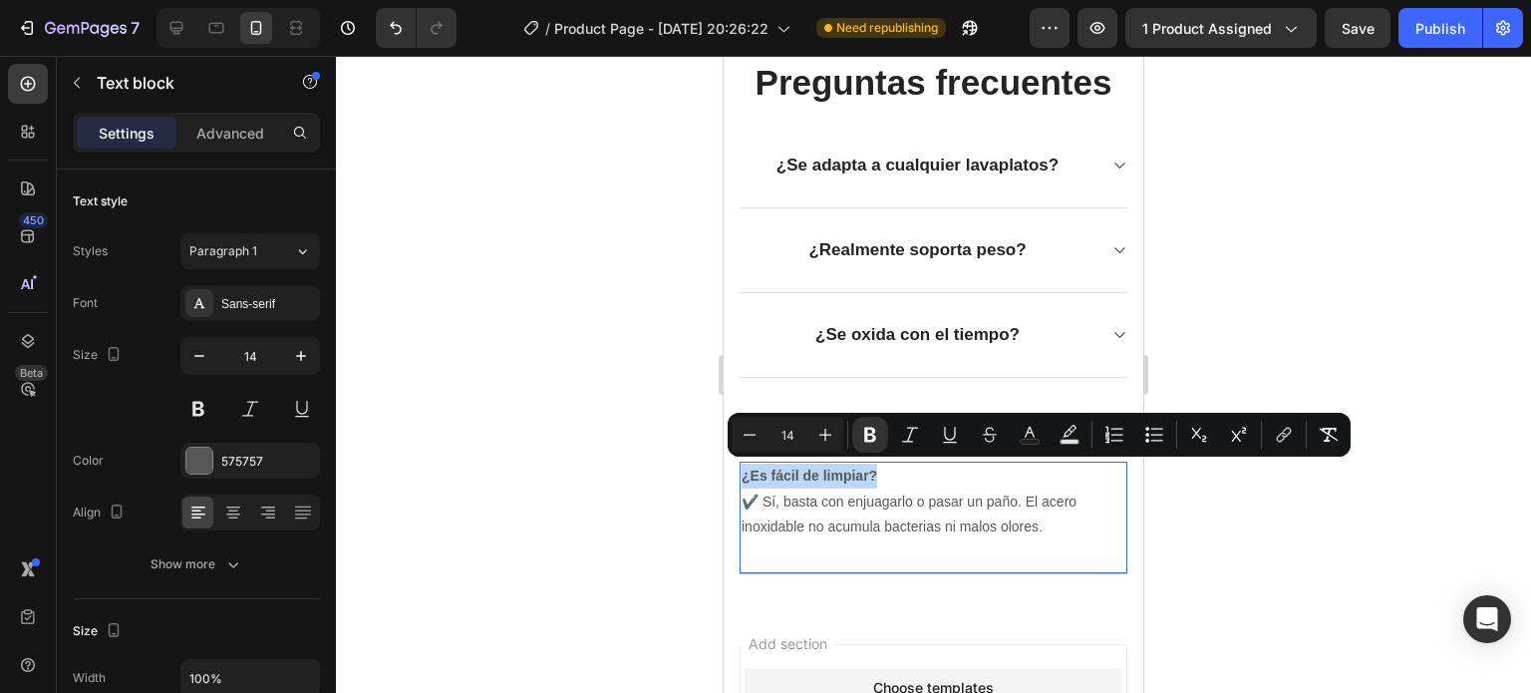
drag, startPoint x: 900, startPoint y: 467, endPoint x: 742, endPoint y: 468, distance: 158.5
click at [742, 468] on p "¿Es fácil de limpiar? ✔️ Sí, basta con enjuagarlo o pasar un paño. El acero ino…" at bounding box center [934, 501] width 384 height 76
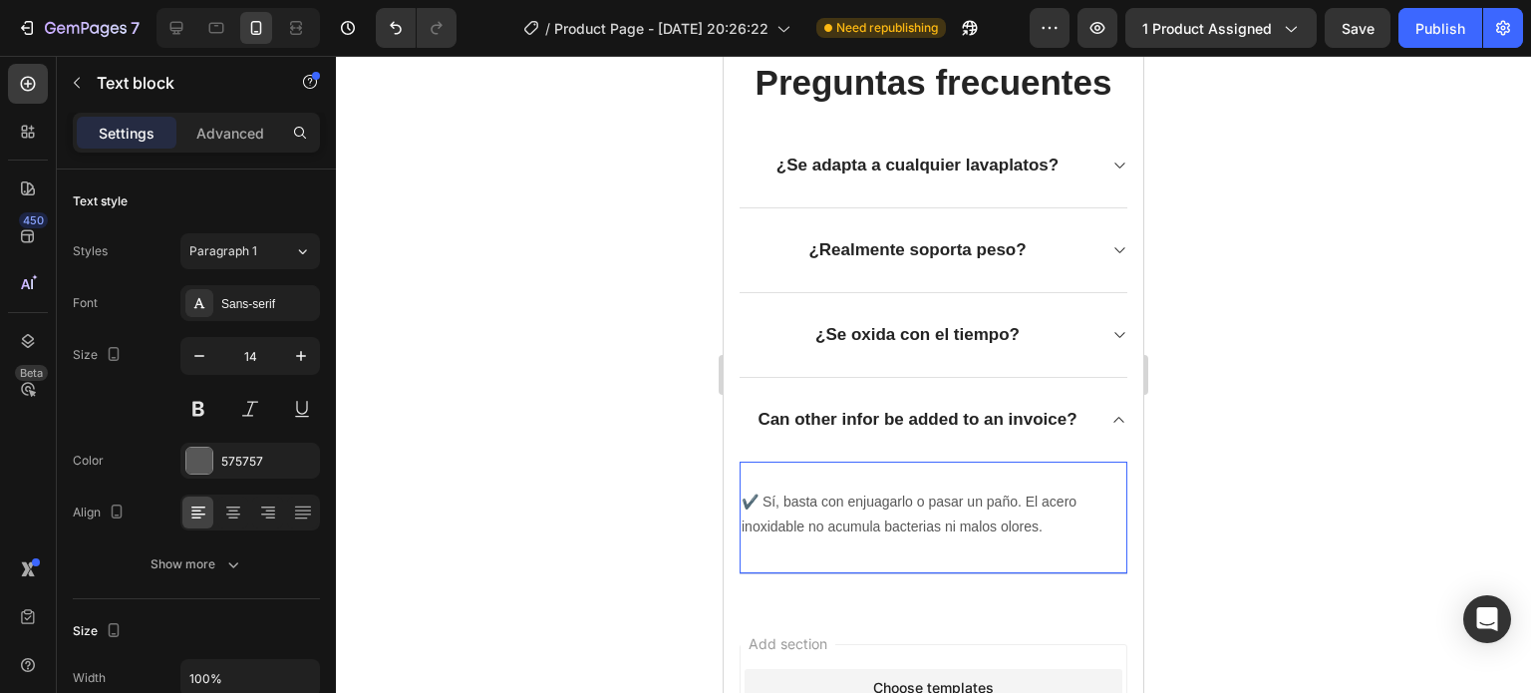
click at [748, 497] on p "⁠⁠⁠⁠⁠⁠⁠ ✔️ Sí, basta con enjuagarlo o pasar un paño. El acero inoxidable no acu…" at bounding box center [934, 501] width 384 height 76
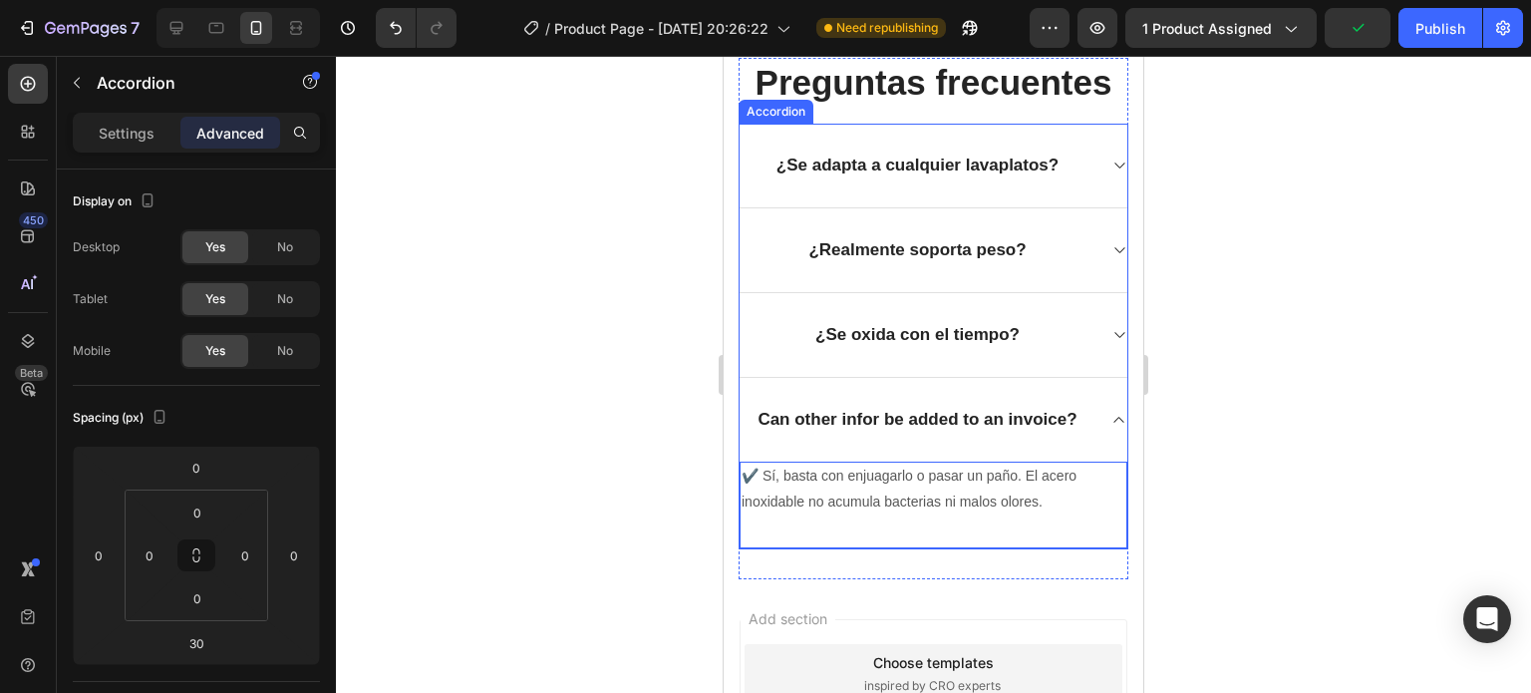
click at [939, 412] on p "Can other infor be added to an invoice?" at bounding box center [916, 420] width 319 height 22
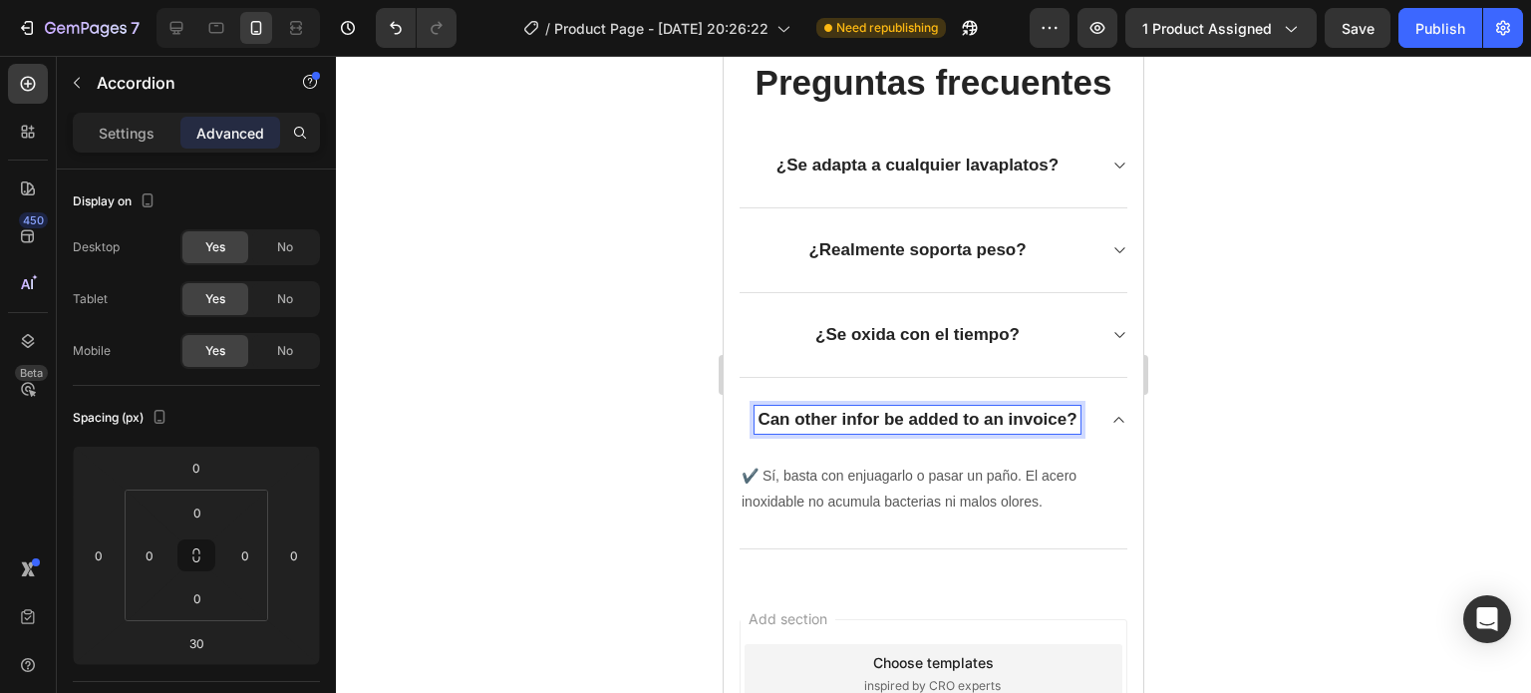
click at [939, 412] on p "Can other infor be added to an invoice?" at bounding box center [916, 420] width 319 height 22
click at [1278, 410] on div at bounding box center [933, 374] width 1195 height 637
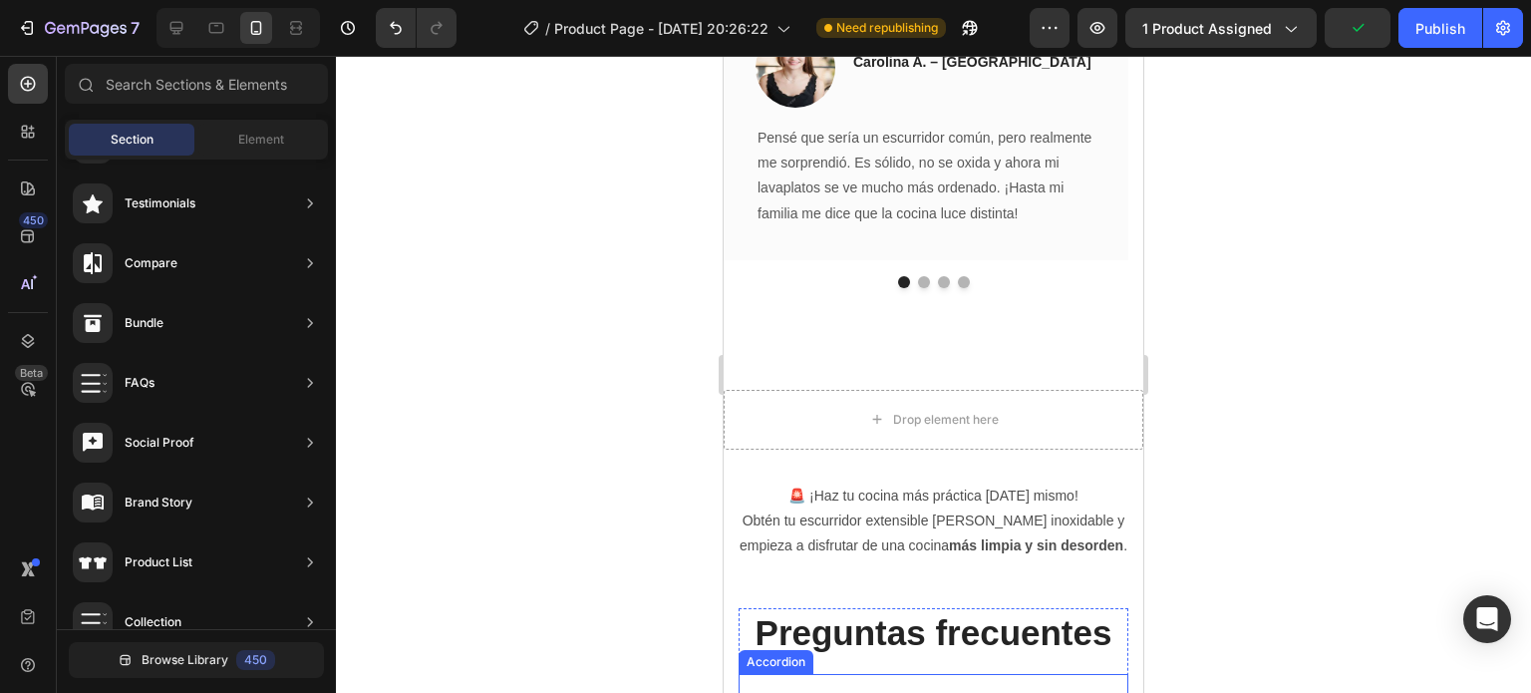
scroll to position [3447, 0]
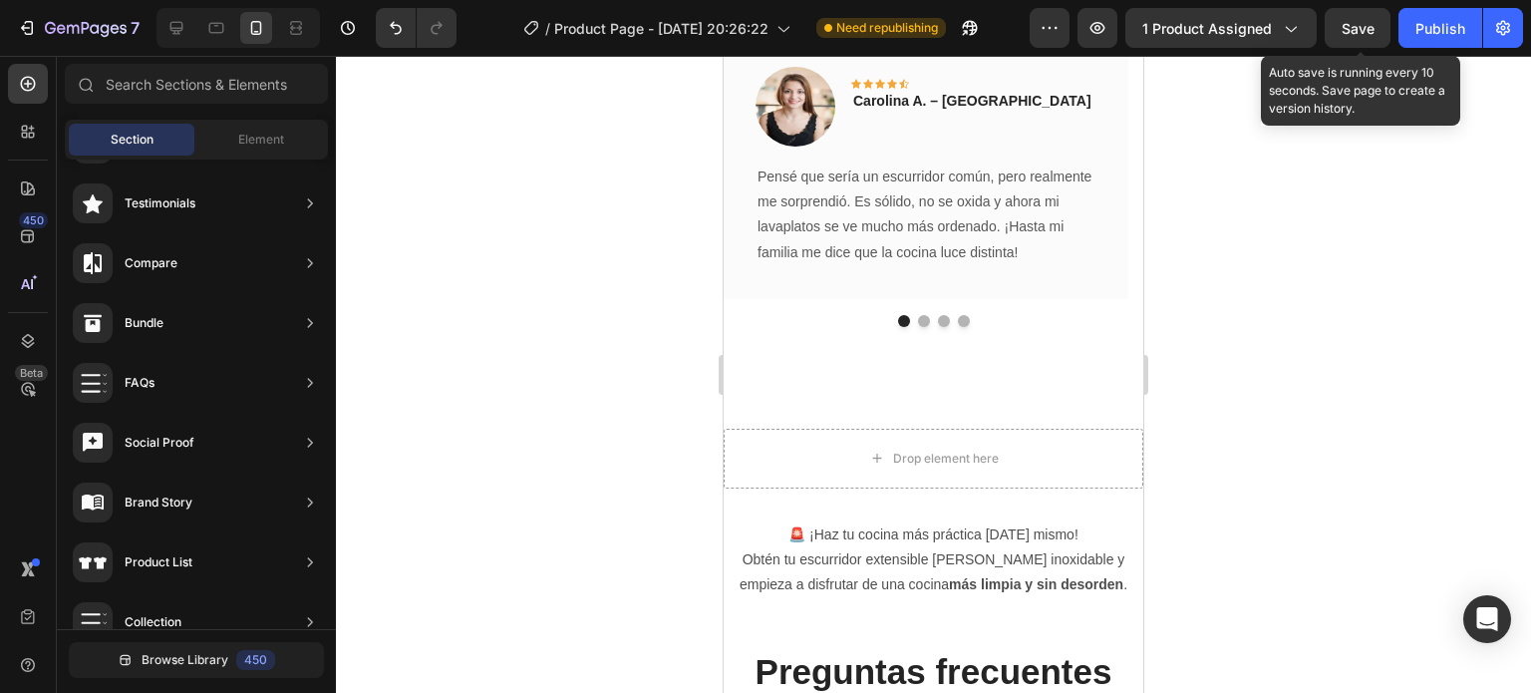
click at [1367, 31] on span "Save" at bounding box center [1358, 28] width 33 height 17
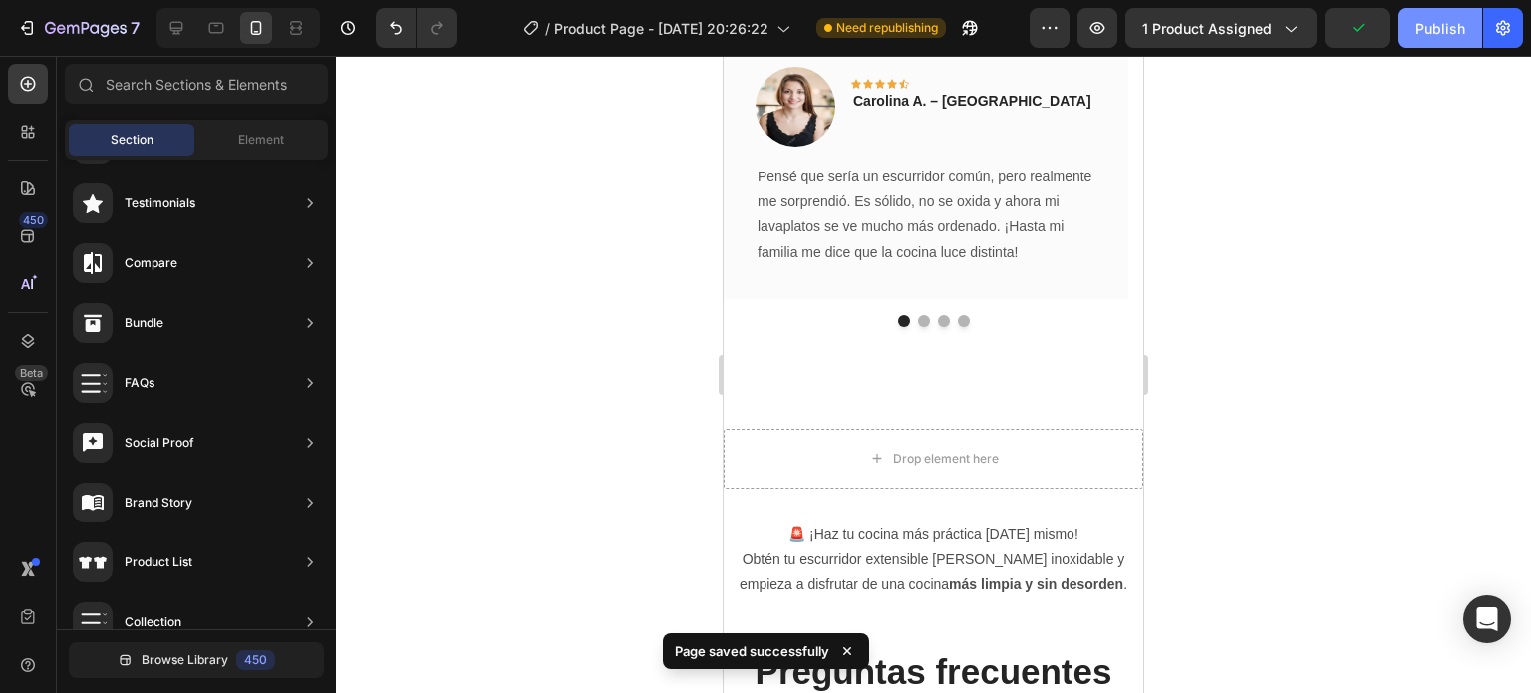
click at [1421, 30] on div "Publish" at bounding box center [1440, 28] width 50 height 21
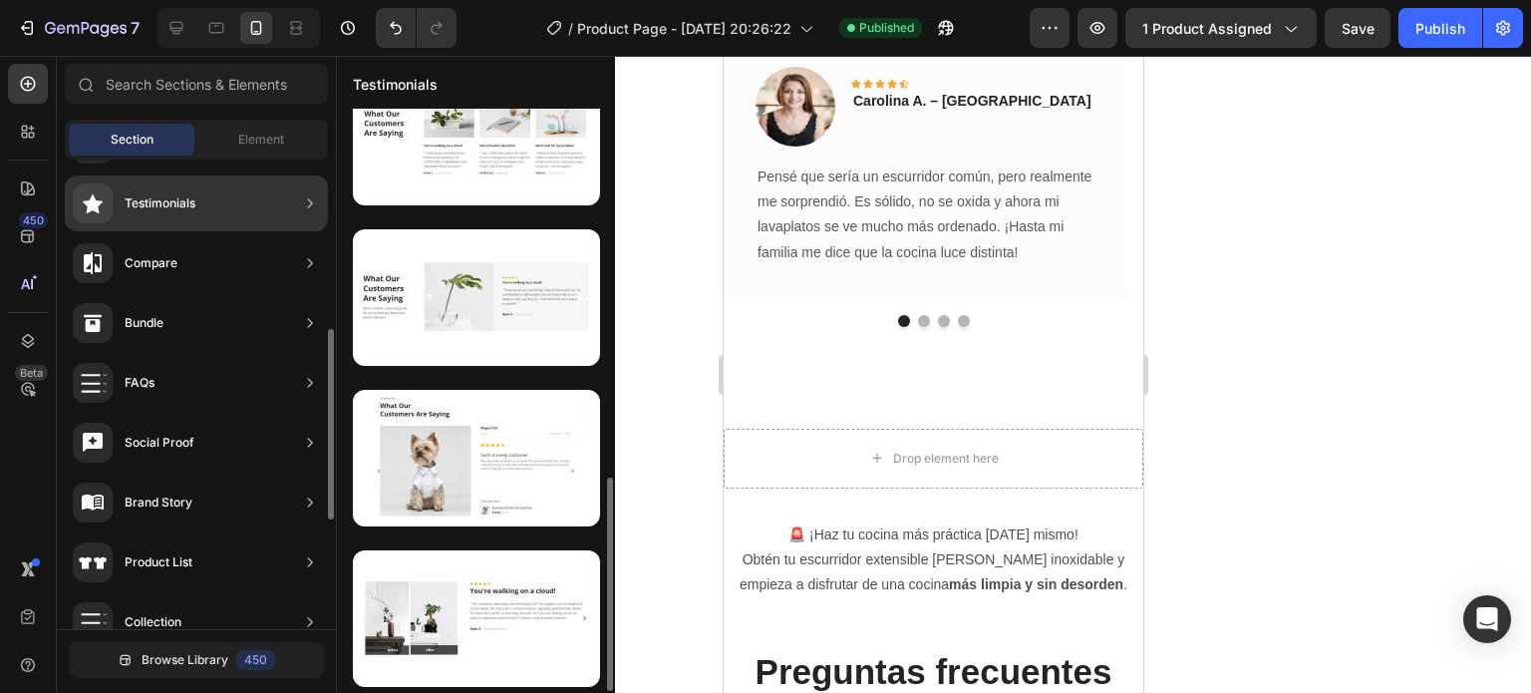
scroll to position [46, 0]
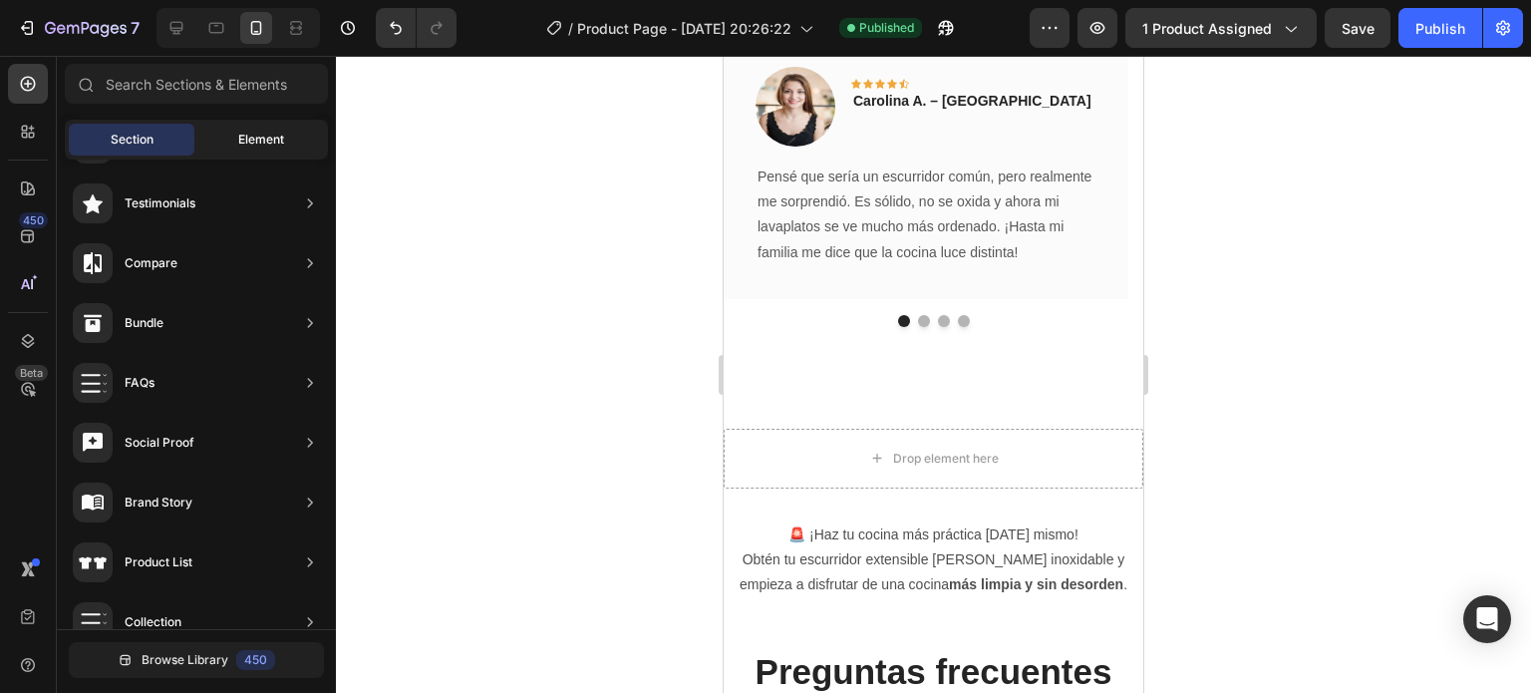
click at [244, 142] on span "Element" at bounding box center [261, 140] width 46 height 18
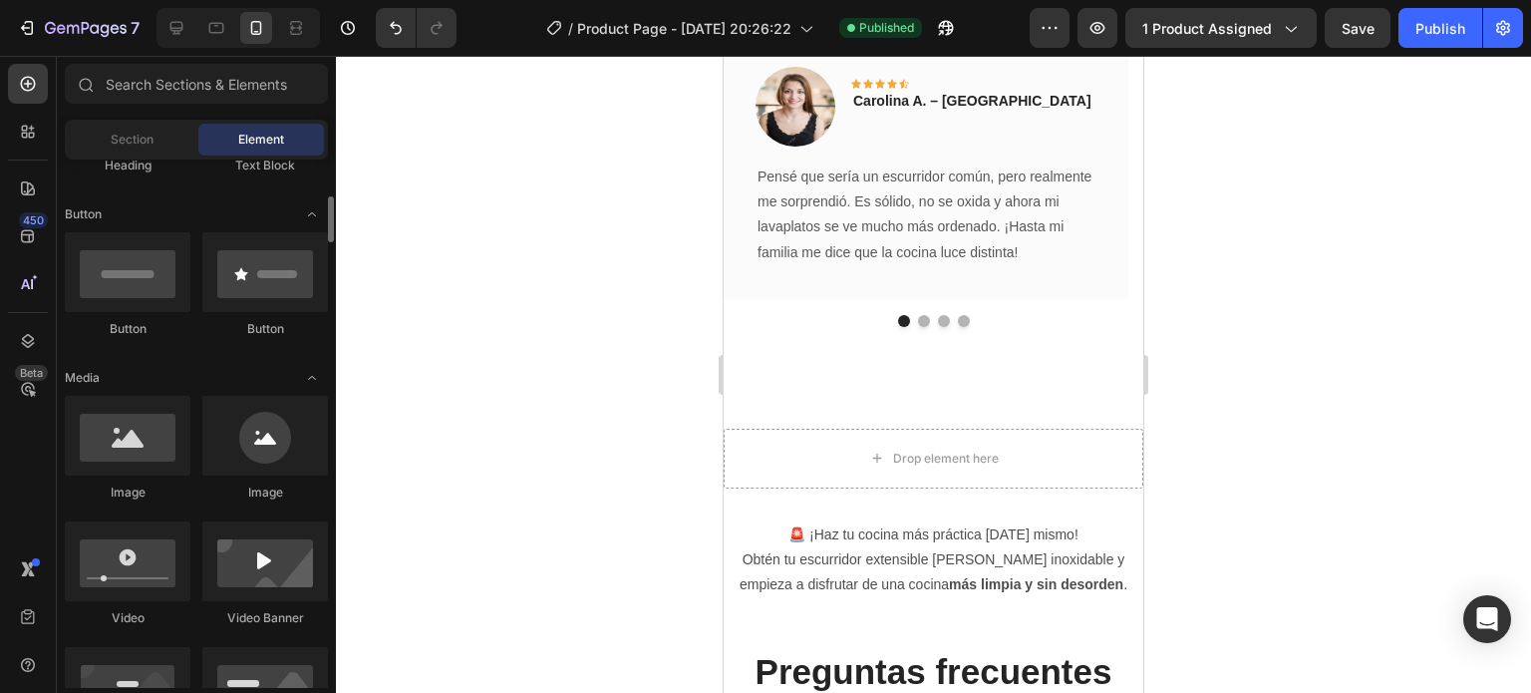
scroll to position [671, 0]
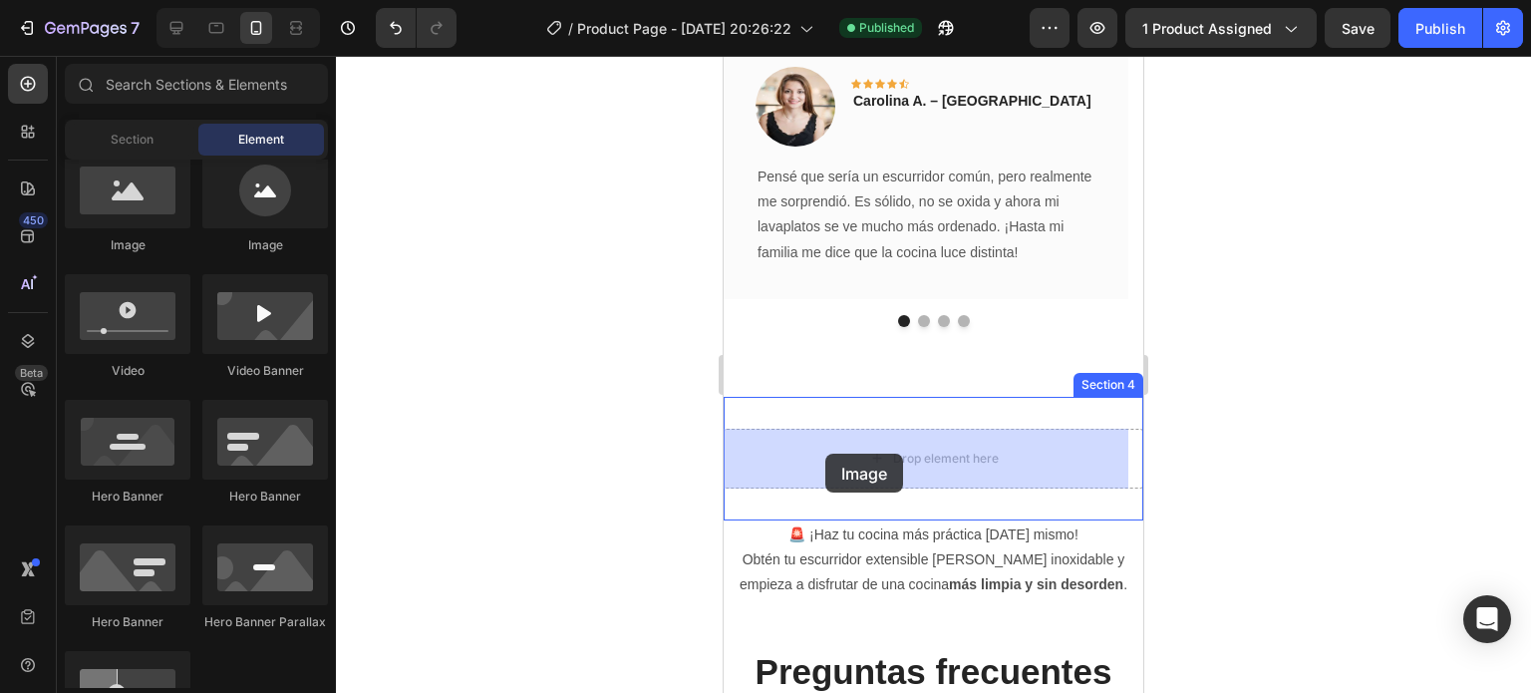
drag, startPoint x: 852, startPoint y: 260, endPoint x: 825, endPoint y: 454, distance: 195.2
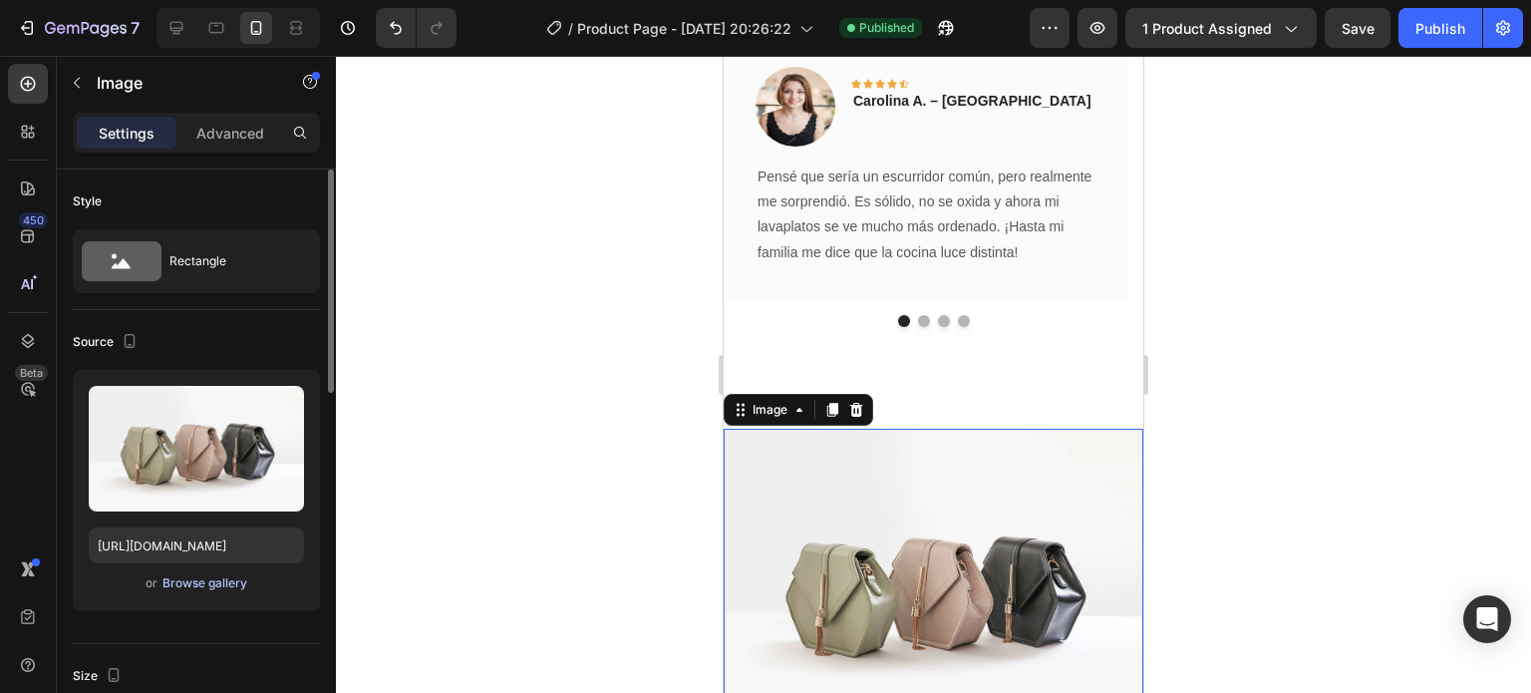
click at [213, 577] on div "Browse gallery" at bounding box center [204, 583] width 85 height 18
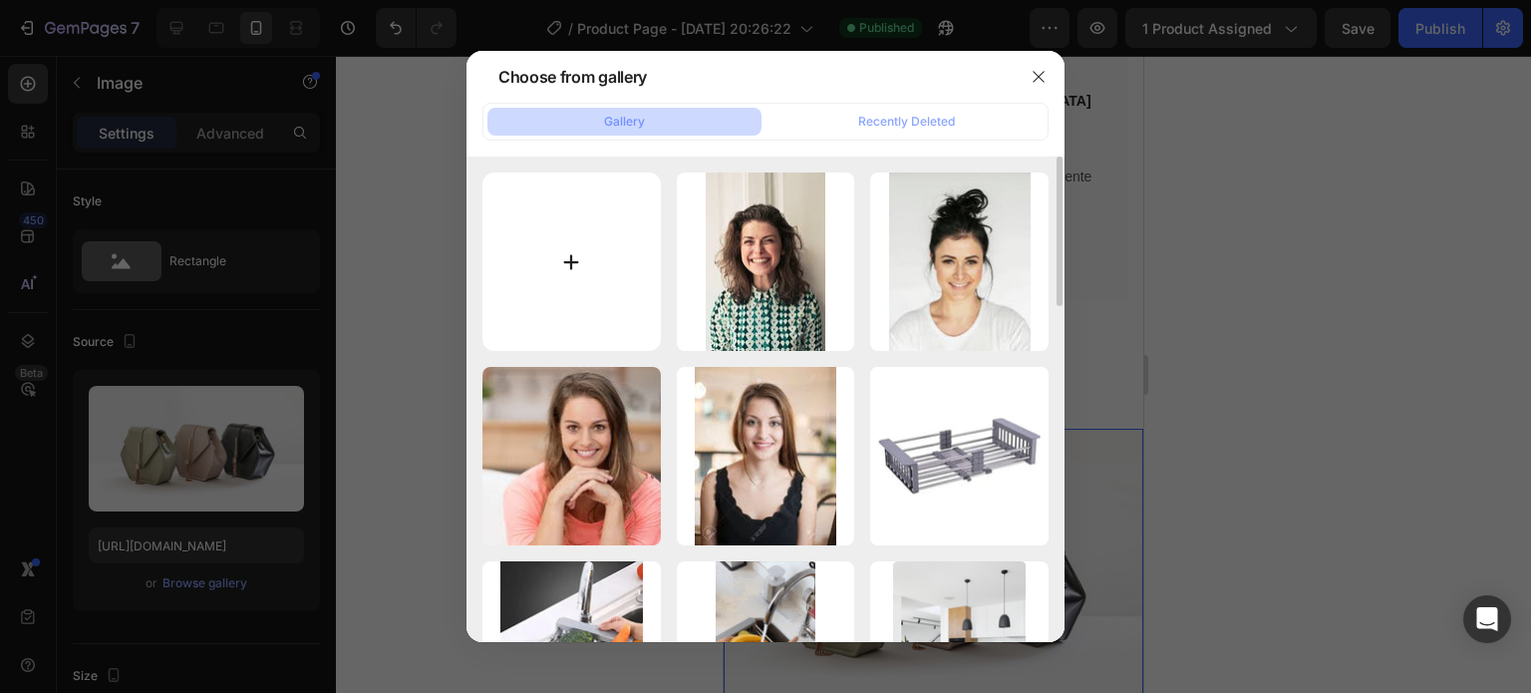
click at [550, 281] on input "file" at bounding box center [571, 261] width 178 height 178
type input "C:\fakepath\ChatGPT Image [DATE], 22_03_37.png"
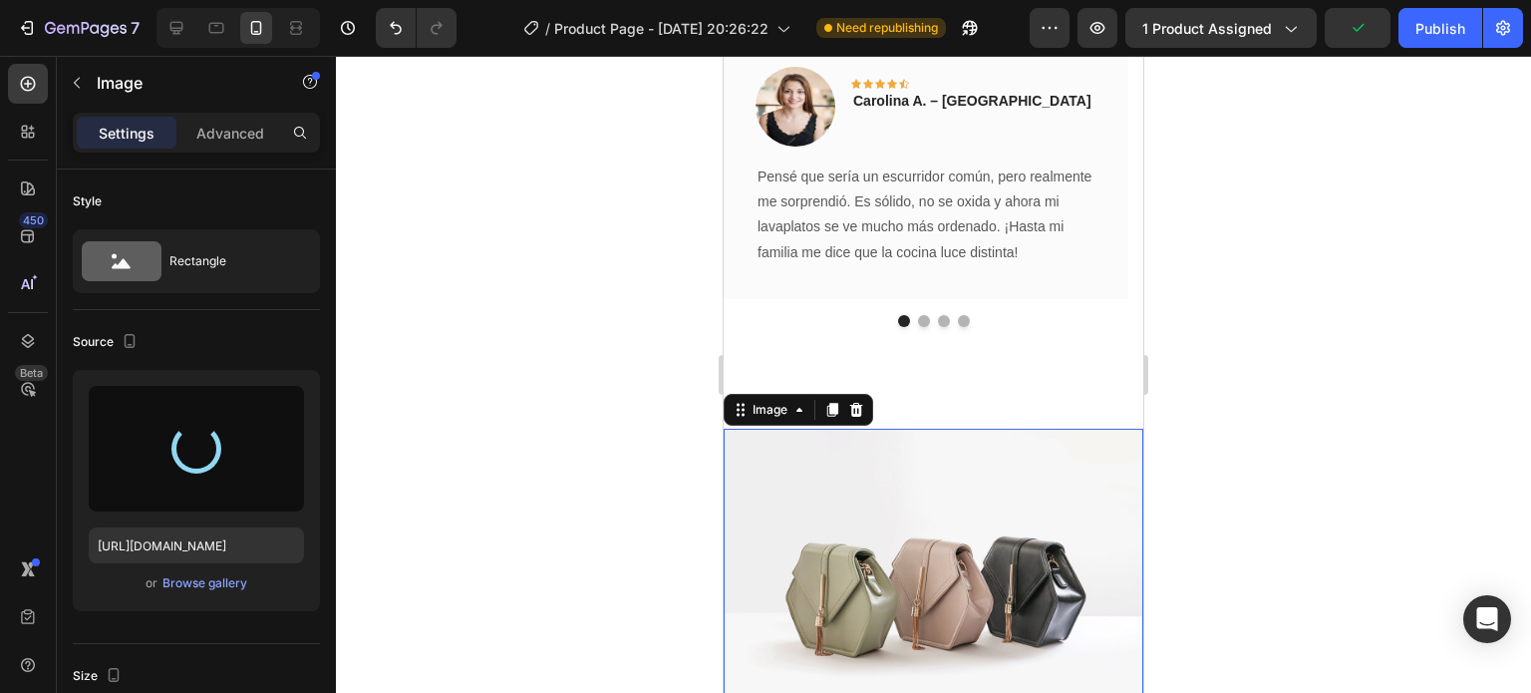
type input "[URL][DOMAIN_NAME]"
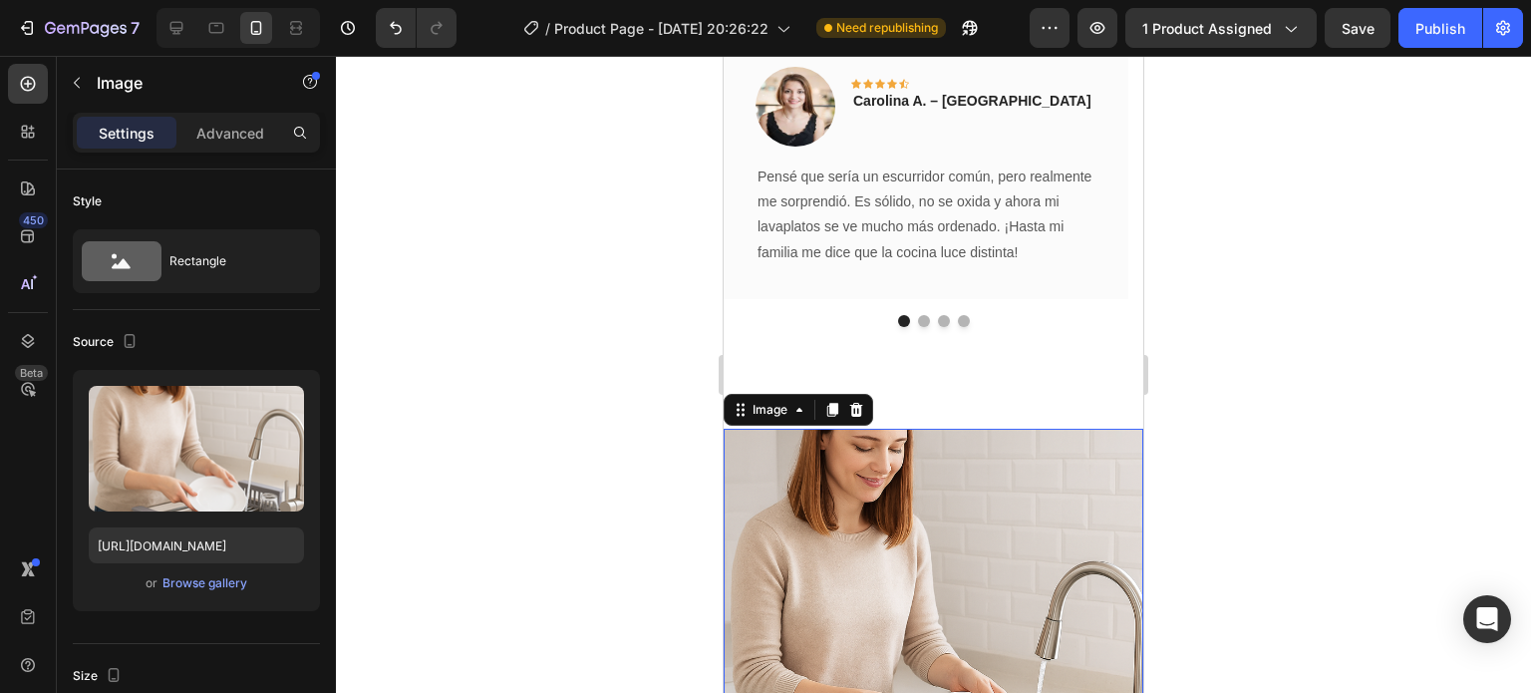
click at [1498, 482] on div at bounding box center [933, 374] width 1195 height 637
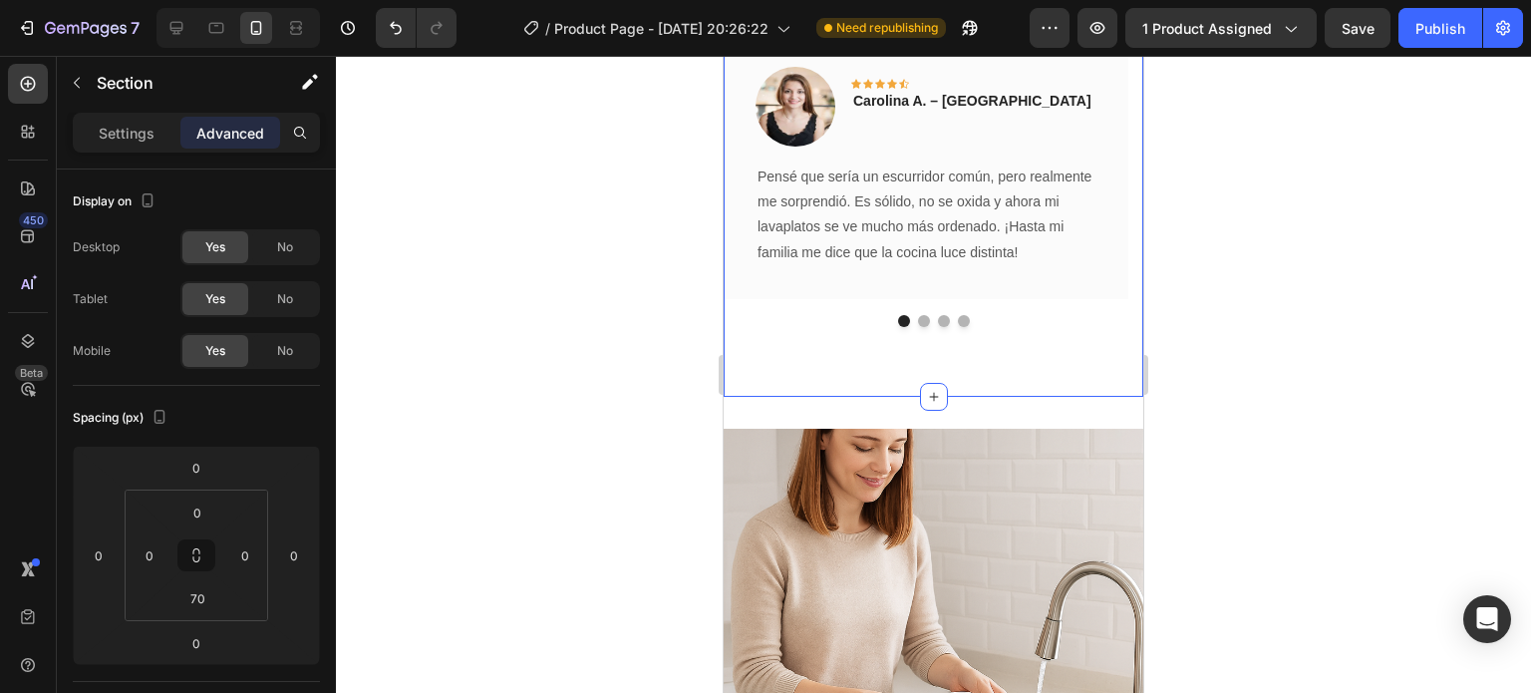
click at [1068, 342] on div "Testimonios de nuestros clientes😍 Heading Image Icon Icon Icon Icon Icon Row Ca…" at bounding box center [934, 160] width 420 height 472
click at [207, 605] on input "70" at bounding box center [197, 598] width 40 height 30
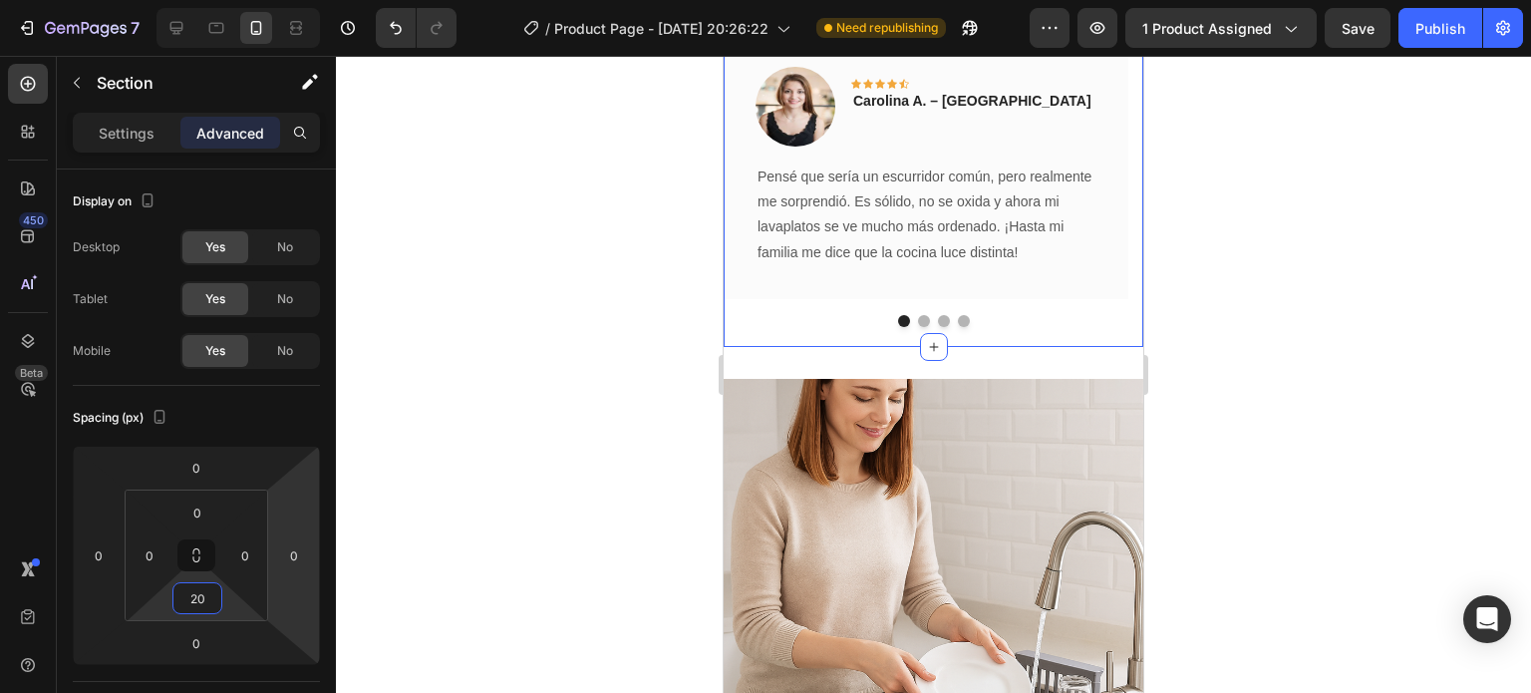
type input "20"
click at [483, 454] on div at bounding box center [933, 374] width 1195 height 637
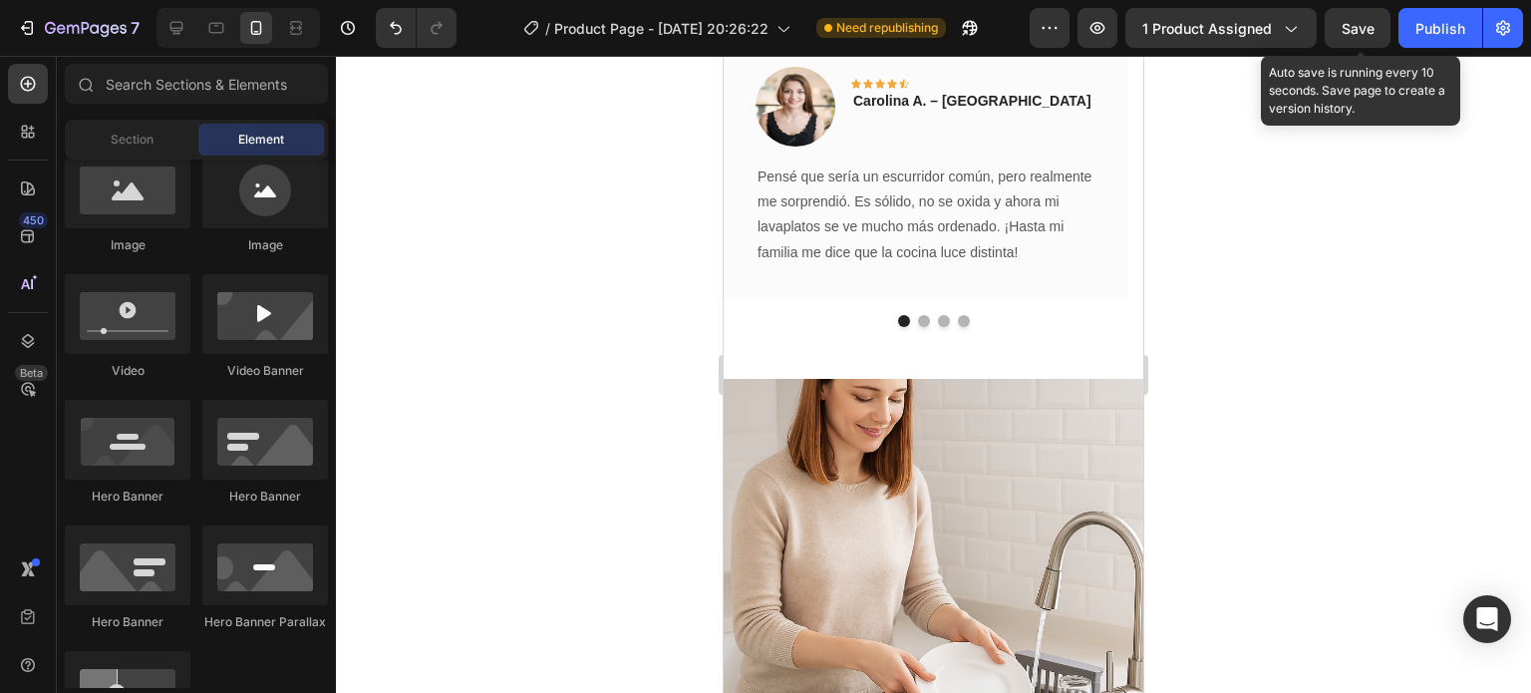
click at [1368, 20] on span "Save" at bounding box center [1358, 28] width 33 height 17
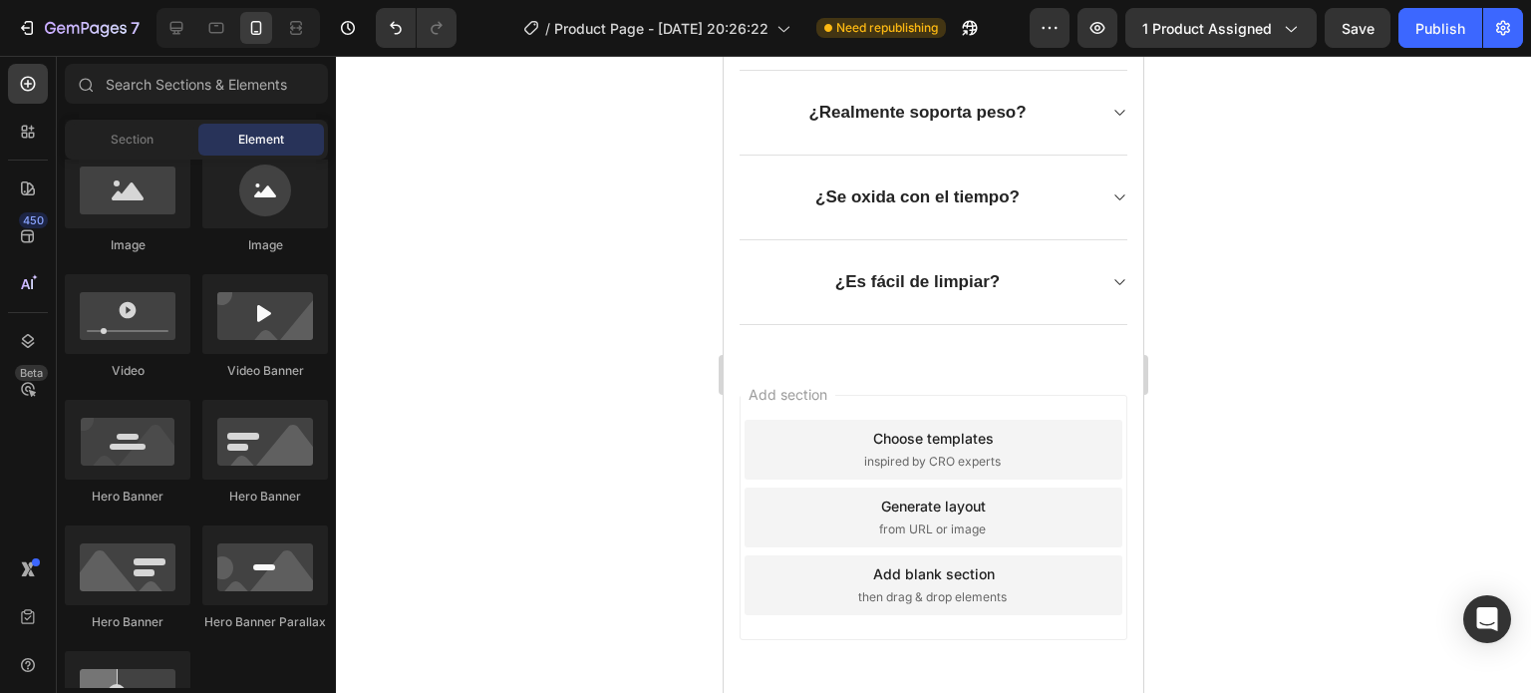
scroll to position [4549, 0]
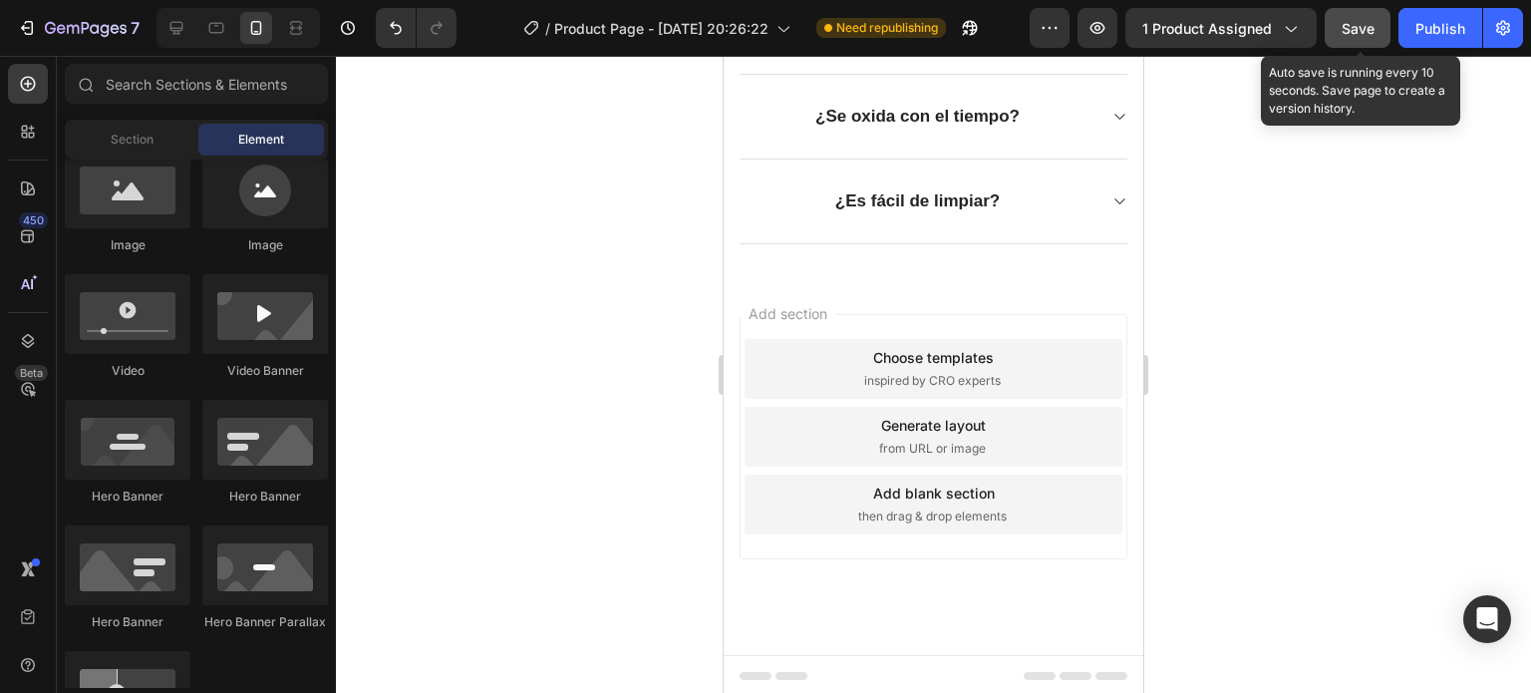
click at [1338, 23] on button "Save" at bounding box center [1358, 28] width 66 height 40
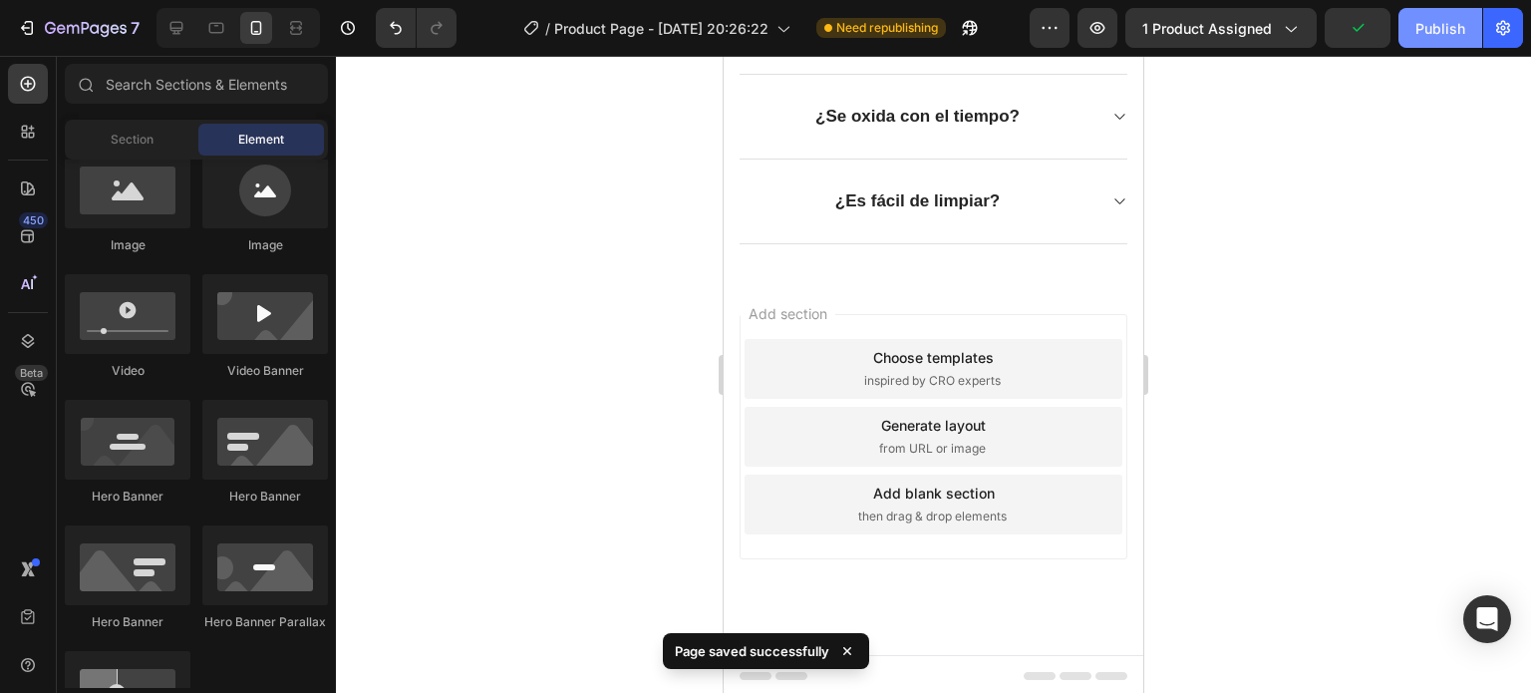
click at [1423, 40] on button "Publish" at bounding box center [1440, 28] width 84 height 40
